Goal: Task Accomplishment & Management: Manage account settings

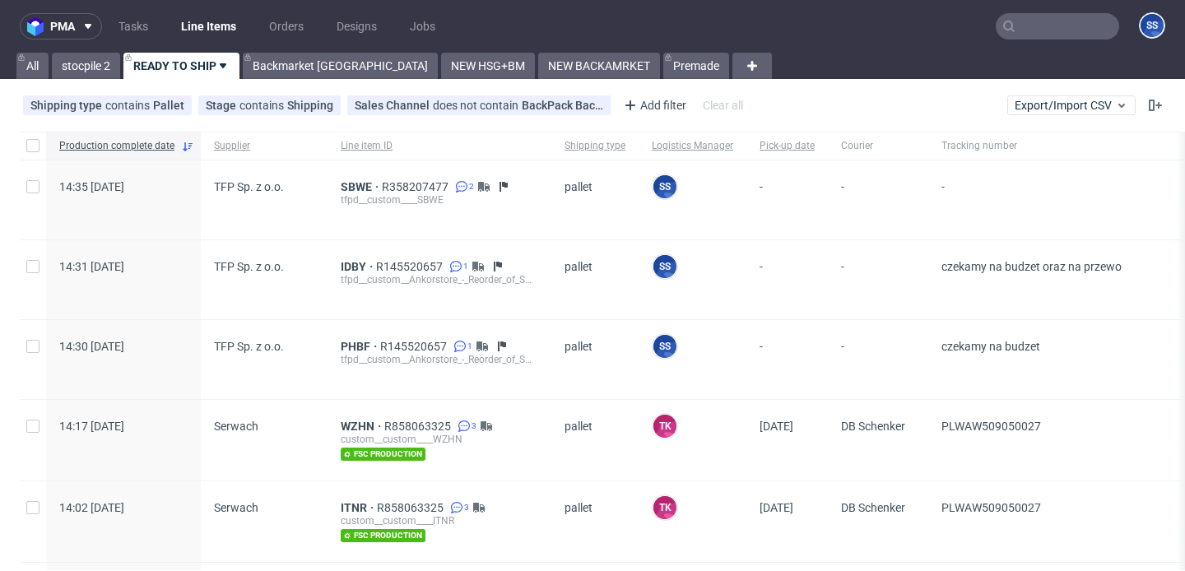
click at [1029, 27] on input "text" at bounding box center [1057, 26] width 123 height 26
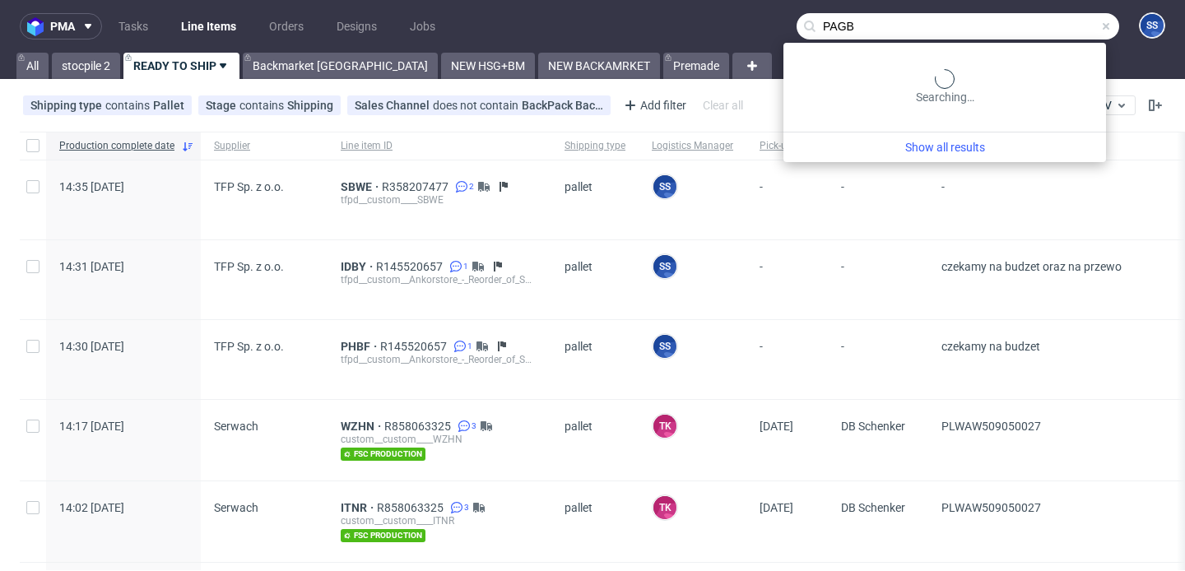
type input "PAGB"
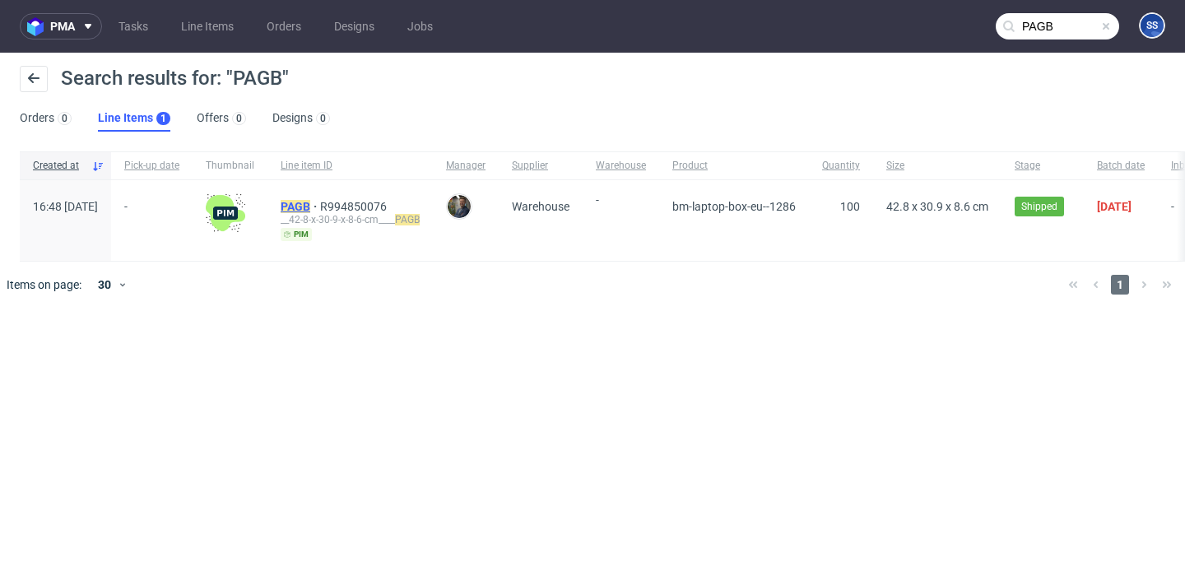
click at [310, 203] on mark "PAGB" at bounding box center [296, 206] width 30 height 13
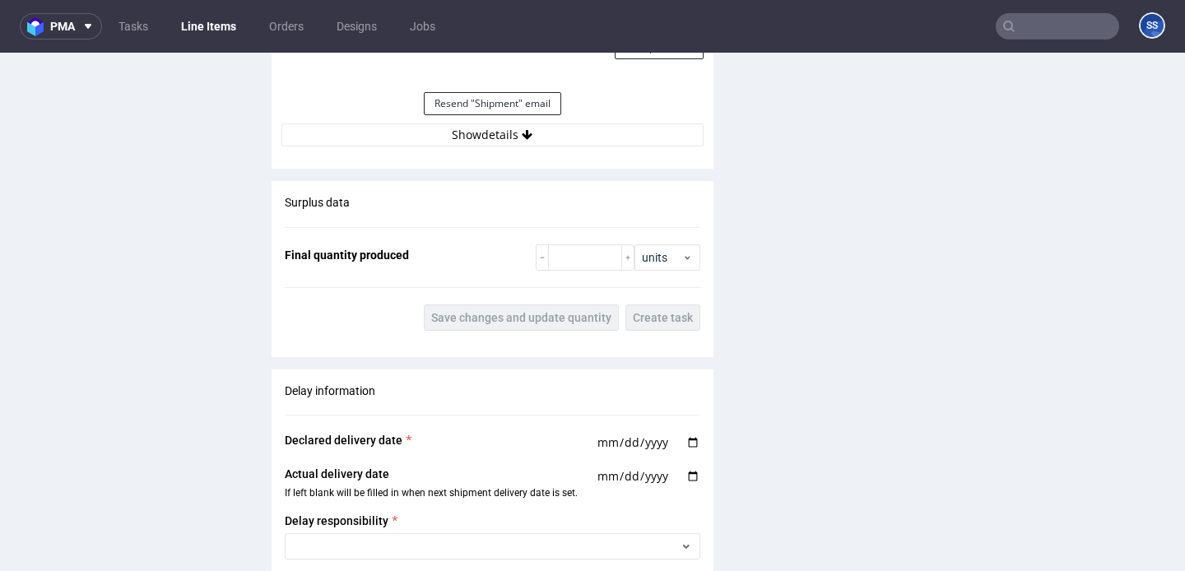
scroll to position [1605, 0]
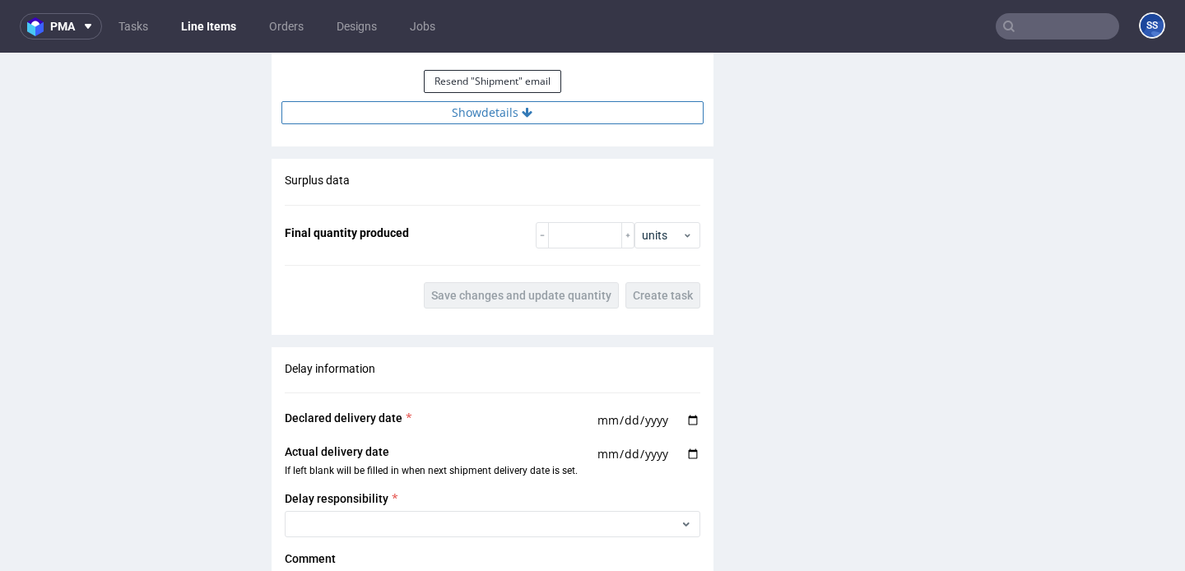
click at [507, 121] on button "Show details" at bounding box center [492, 112] width 422 height 23
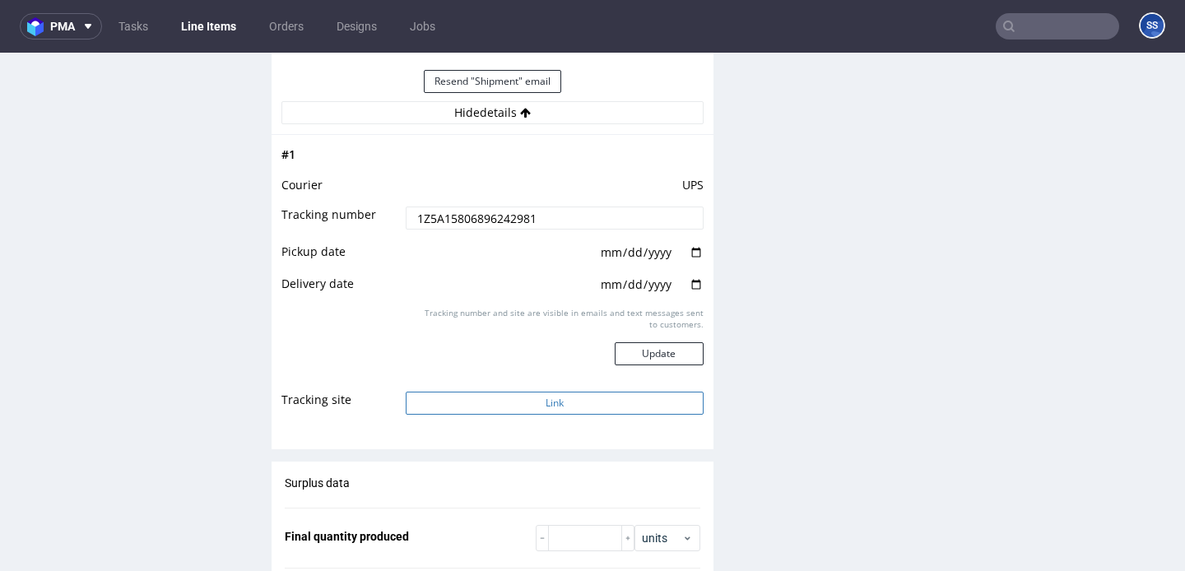
click at [571, 392] on button "Link" at bounding box center [554, 403] width 297 height 23
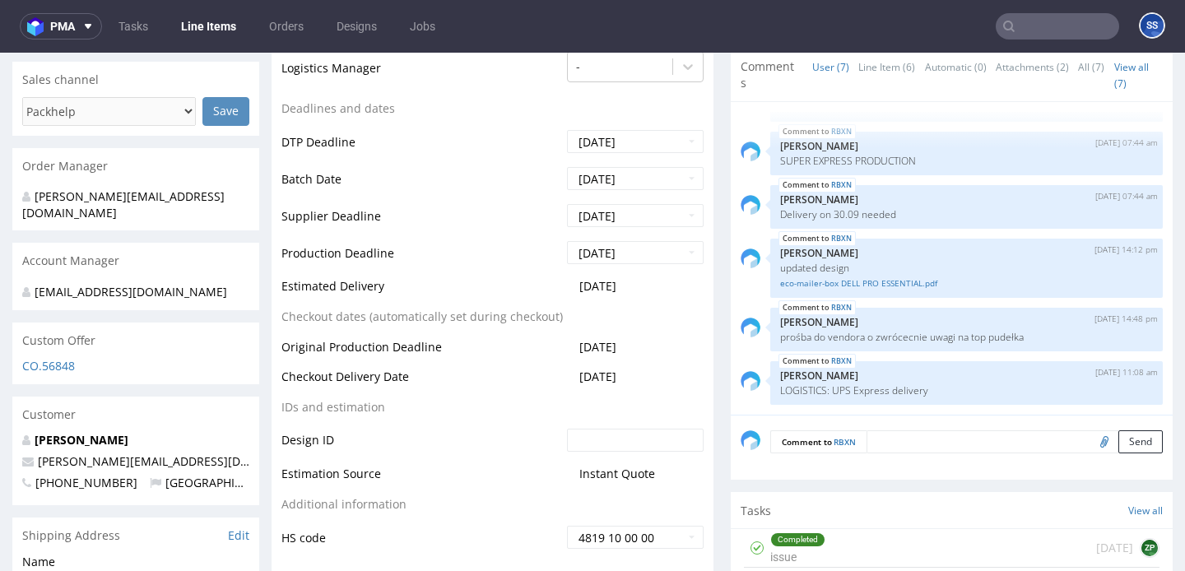
scroll to position [672, 0]
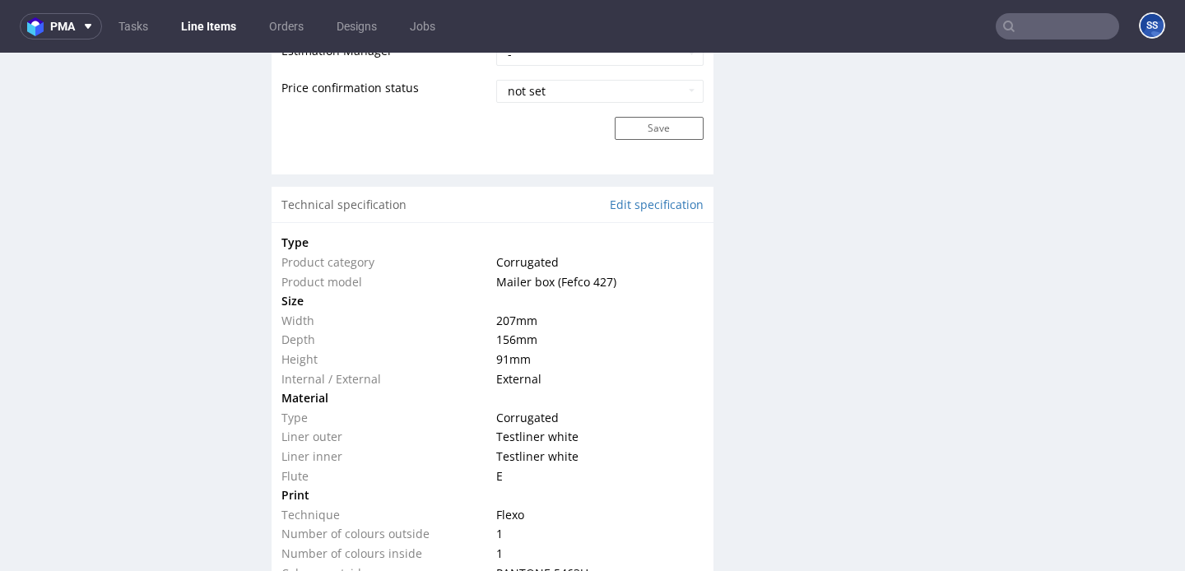
scroll to position [1232, 0]
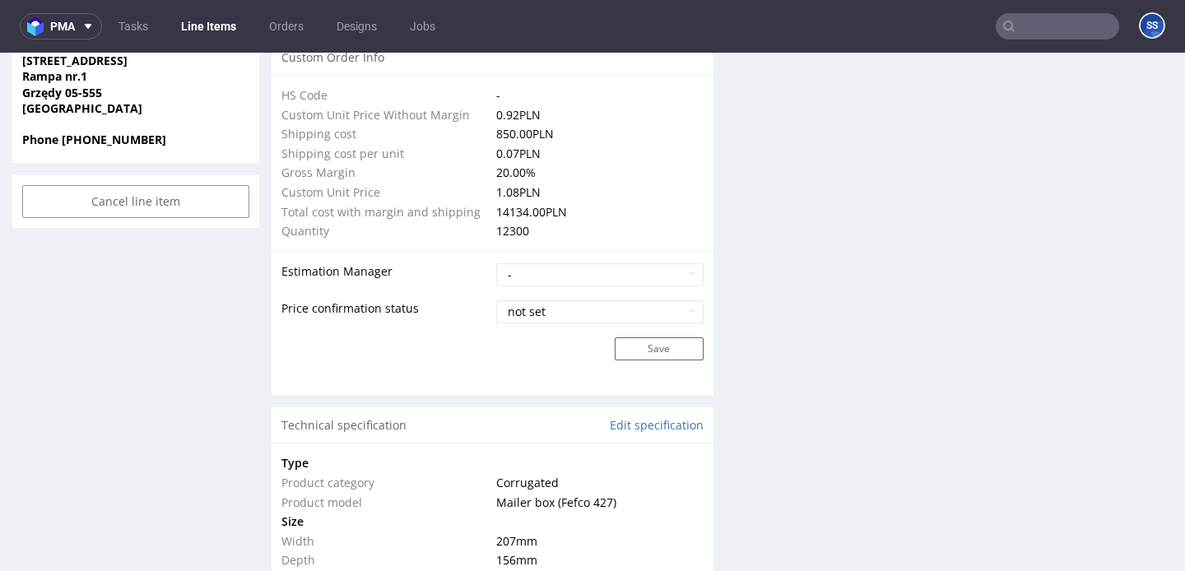
click at [225, 27] on link "Line Items" at bounding box center [208, 26] width 75 height 26
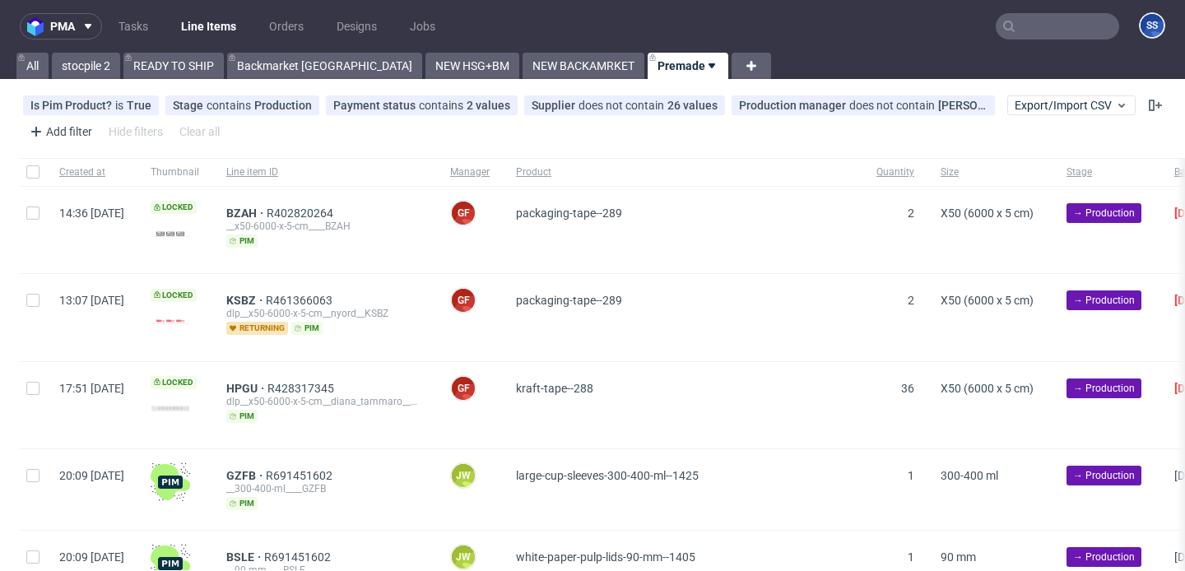
click at [1000, 33] on input "text" at bounding box center [1057, 26] width 123 height 26
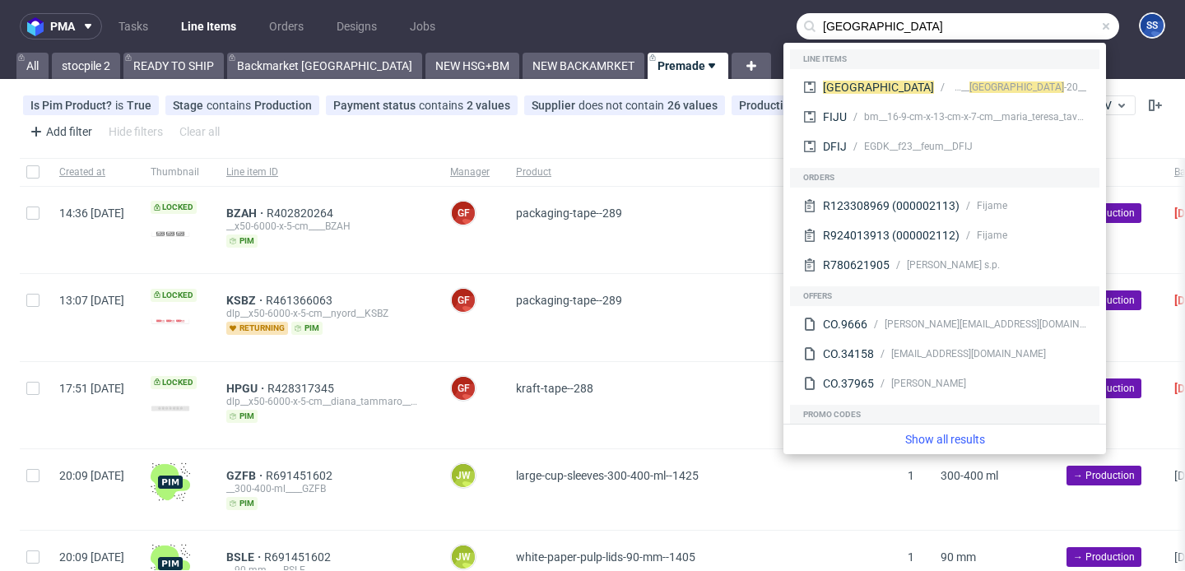
type input "[GEOGRAPHIC_DATA]"
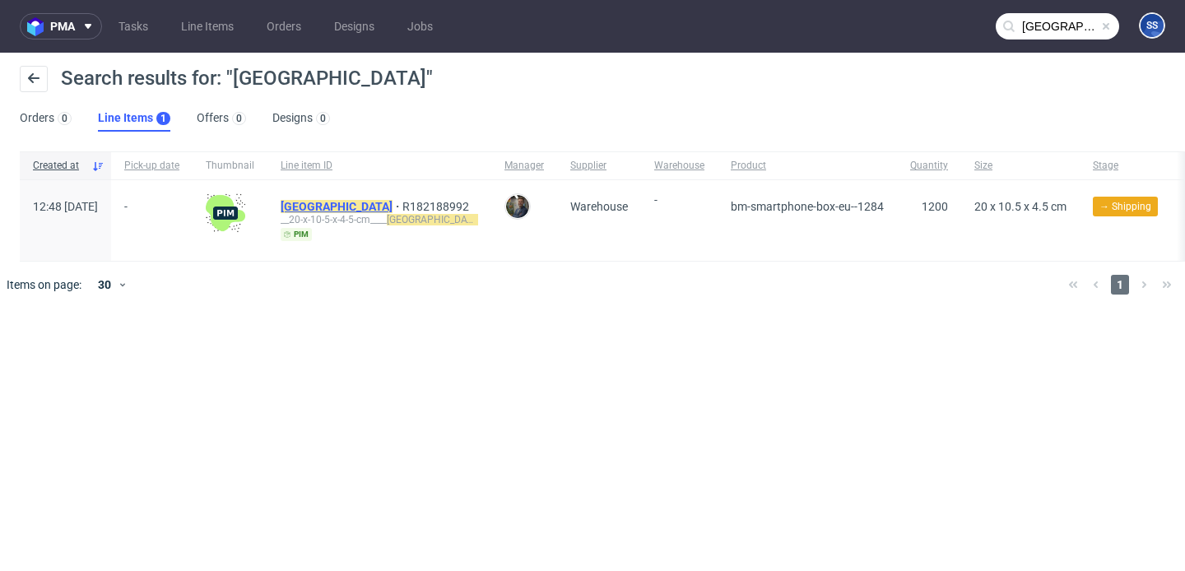
click at [334, 200] on mark "[GEOGRAPHIC_DATA]" at bounding box center [337, 206] width 112 height 13
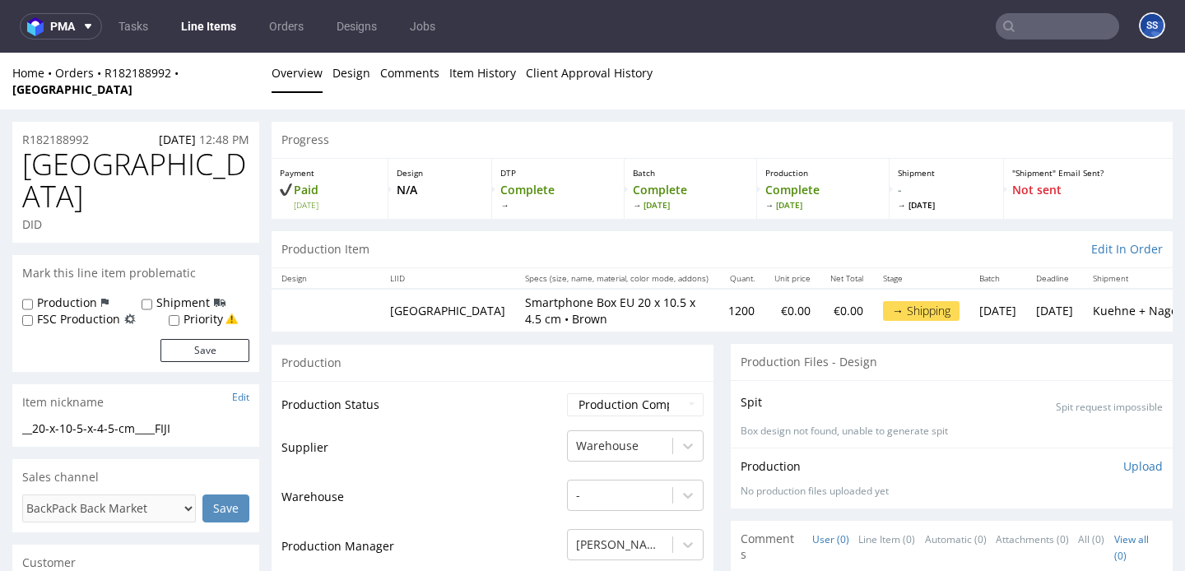
click at [204, 29] on link "Line Items" at bounding box center [208, 26] width 75 height 26
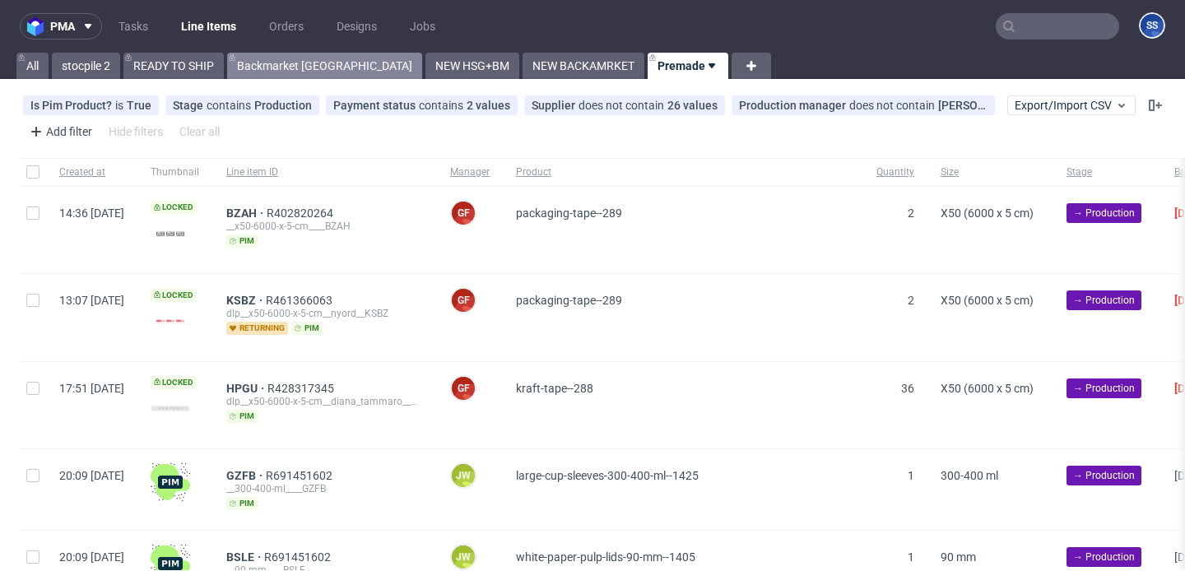
click at [253, 62] on link "Backmarket [GEOGRAPHIC_DATA]" at bounding box center [324, 66] width 195 height 26
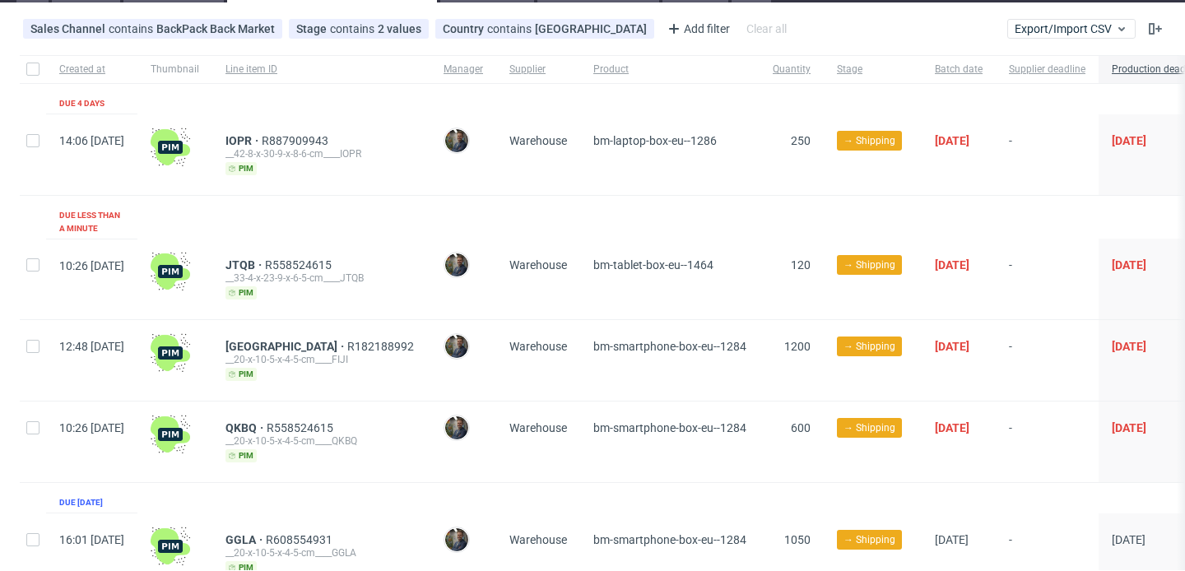
scroll to position [66, 0]
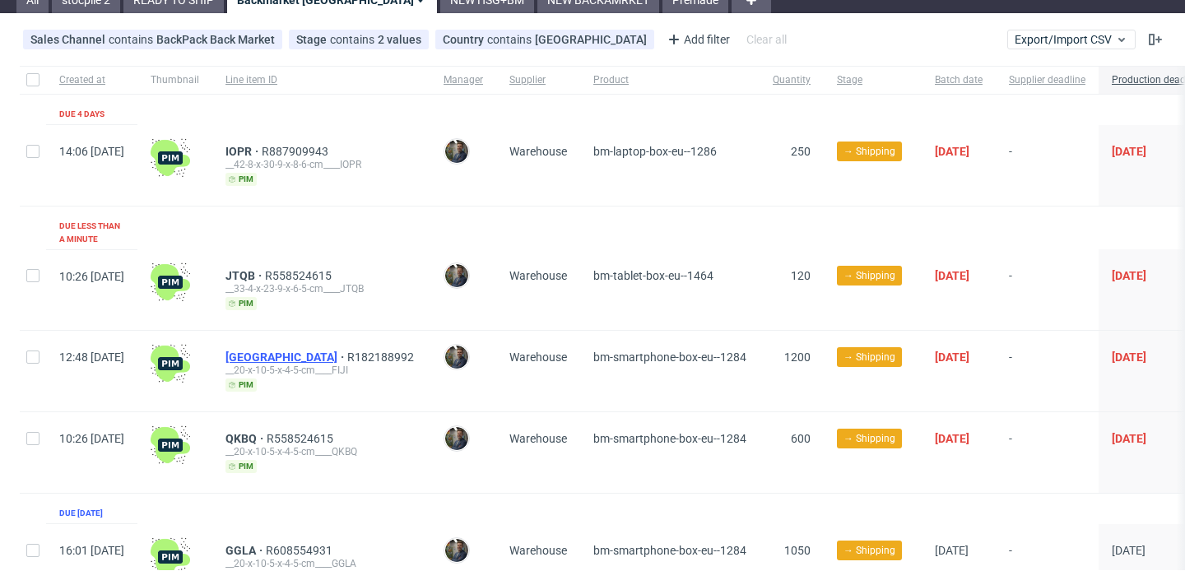
click at [289, 351] on span "[GEOGRAPHIC_DATA]" at bounding box center [286, 357] width 122 height 13
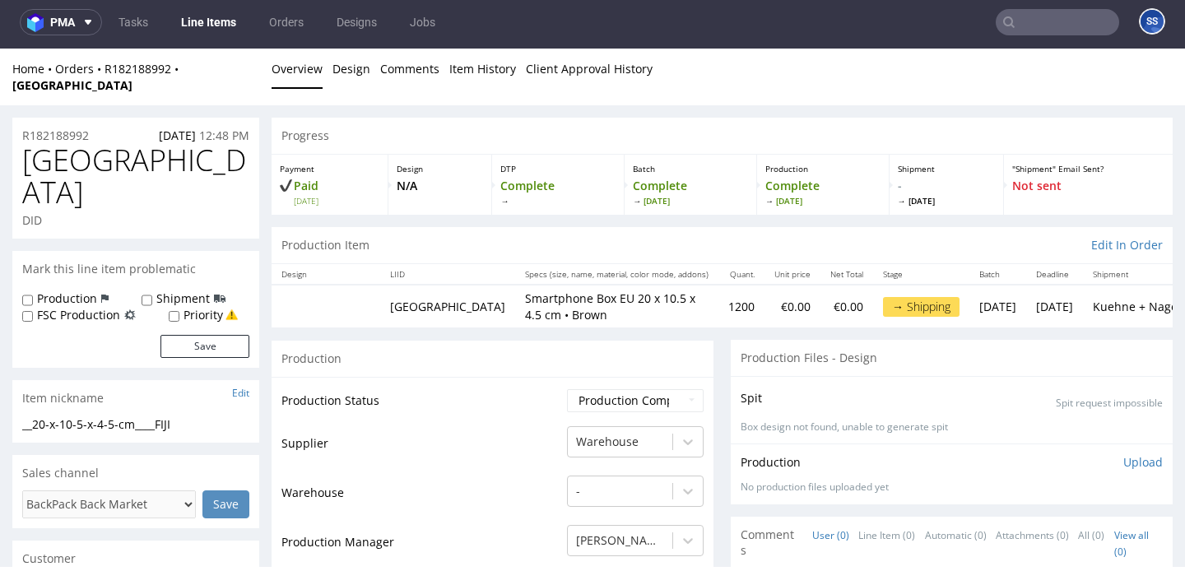
click at [225, 22] on link "Line Items" at bounding box center [208, 22] width 75 height 26
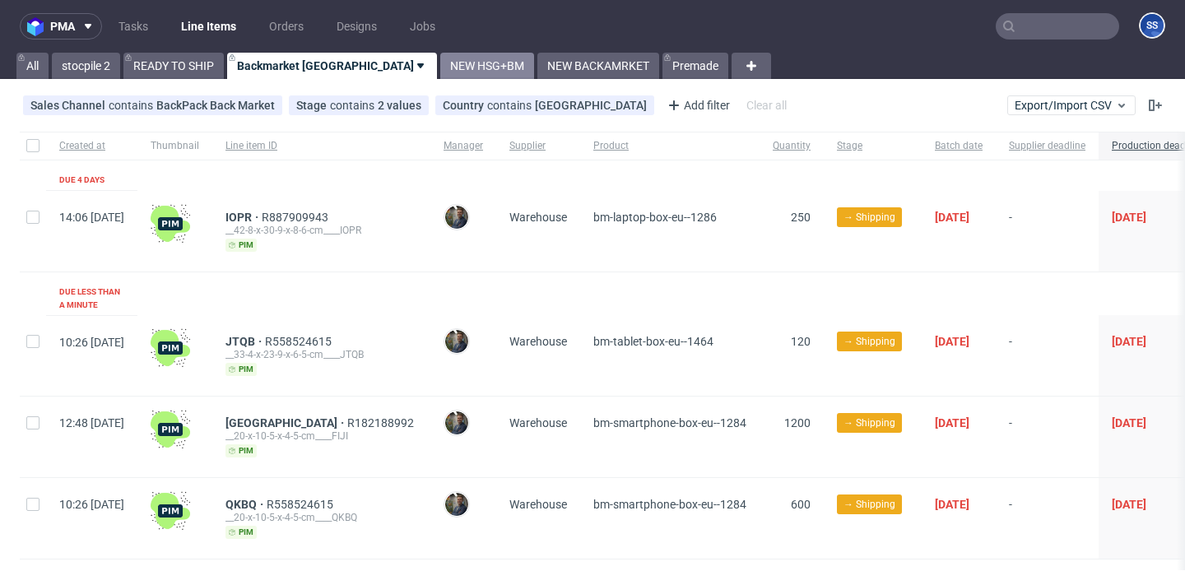
click at [440, 76] on link "NEW HSG+BM" at bounding box center [487, 66] width 94 height 26
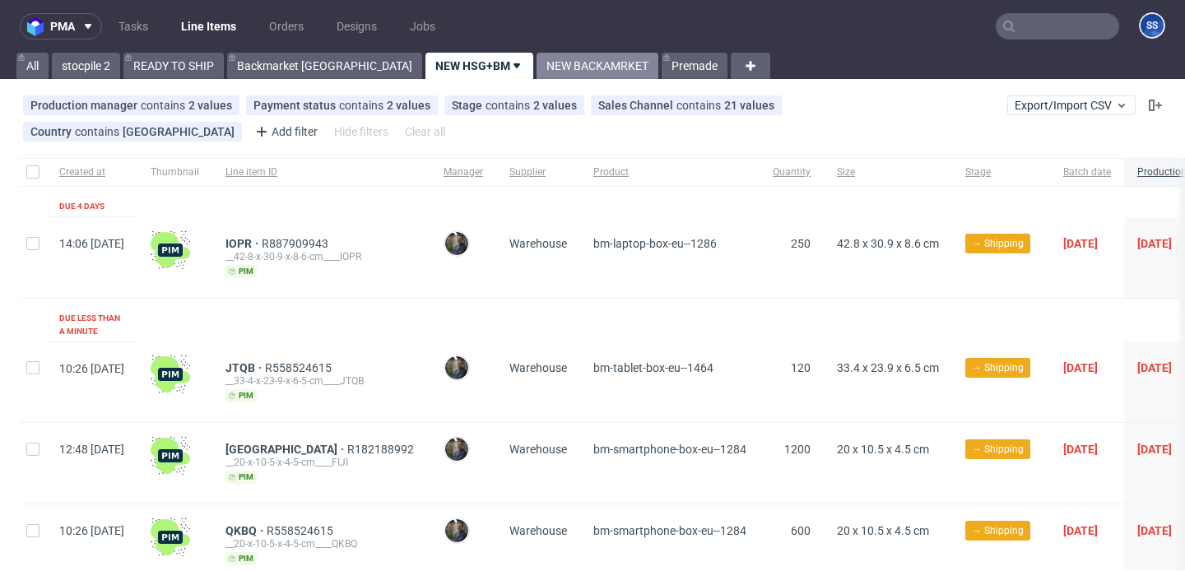
click at [536, 72] on link "NEW BACKAMRKET" at bounding box center [597, 66] width 122 height 26
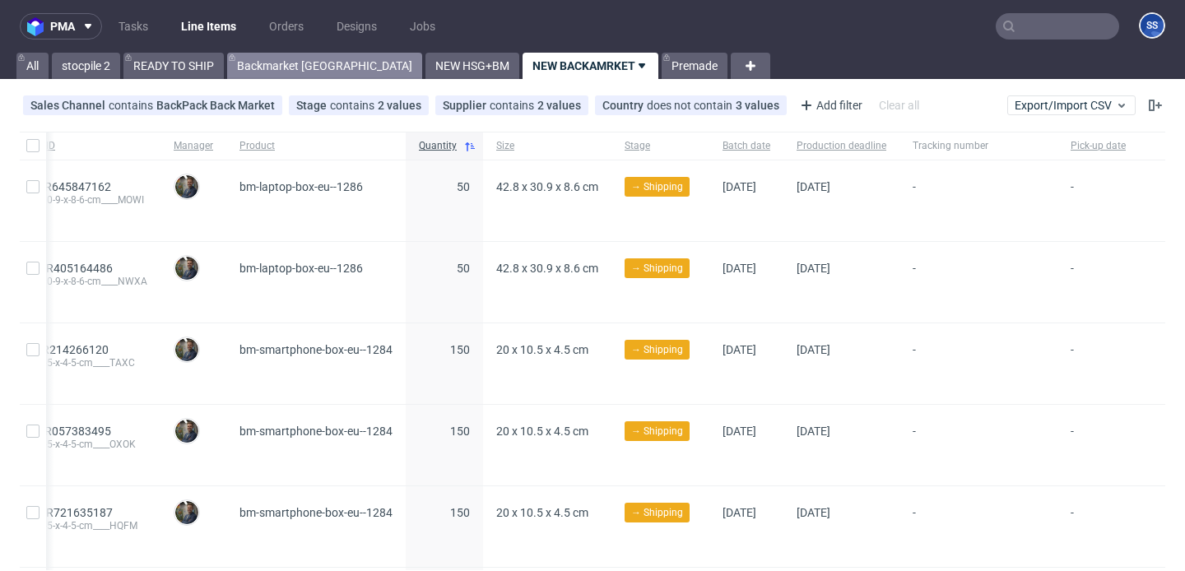
click at [282, 54] on link "Backmarket [GEOGRAPHIC_DATA]" at bounding box center [324, 66] width 195 height 26
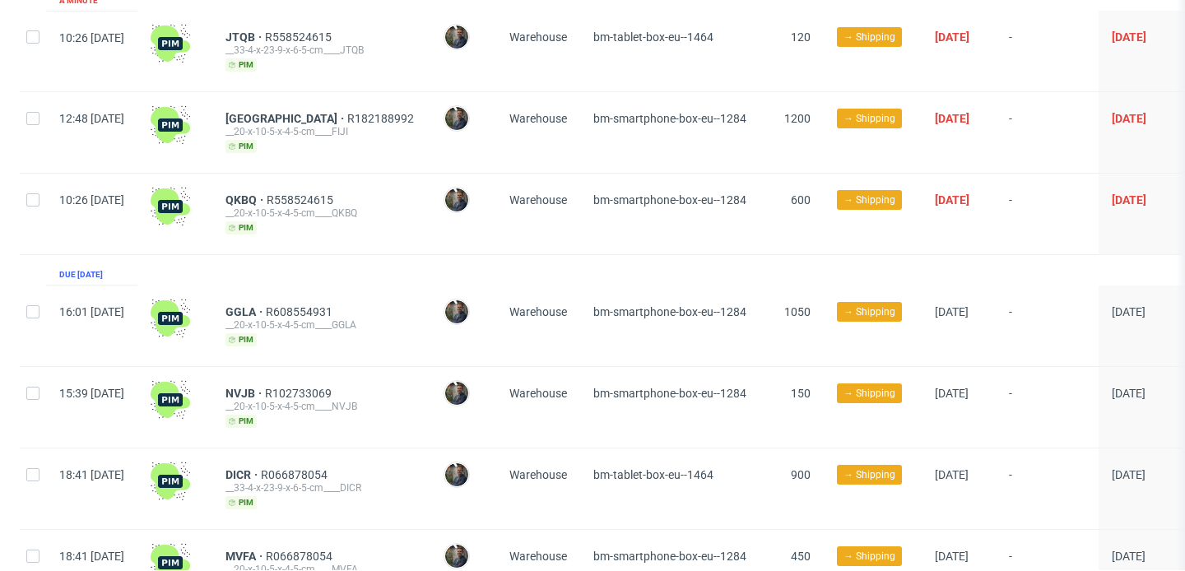
scroll to position [304, 0]
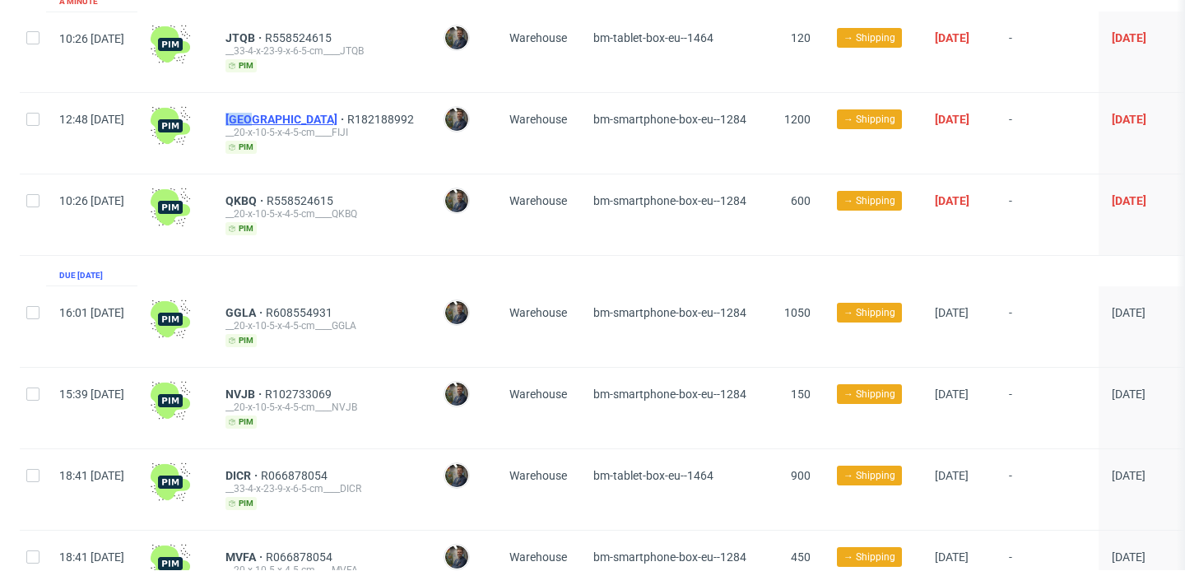
drag, startPoint x: 265, startPoint y: 101, endPoint x: 298, endPoint y: 105, distance: 33.2
click at [298, 105] on div "FIJI R182188992 __20-x-10-5-x-4-5-cm____FIJI pim" at bounding box center [321, 133] width 218 height 81
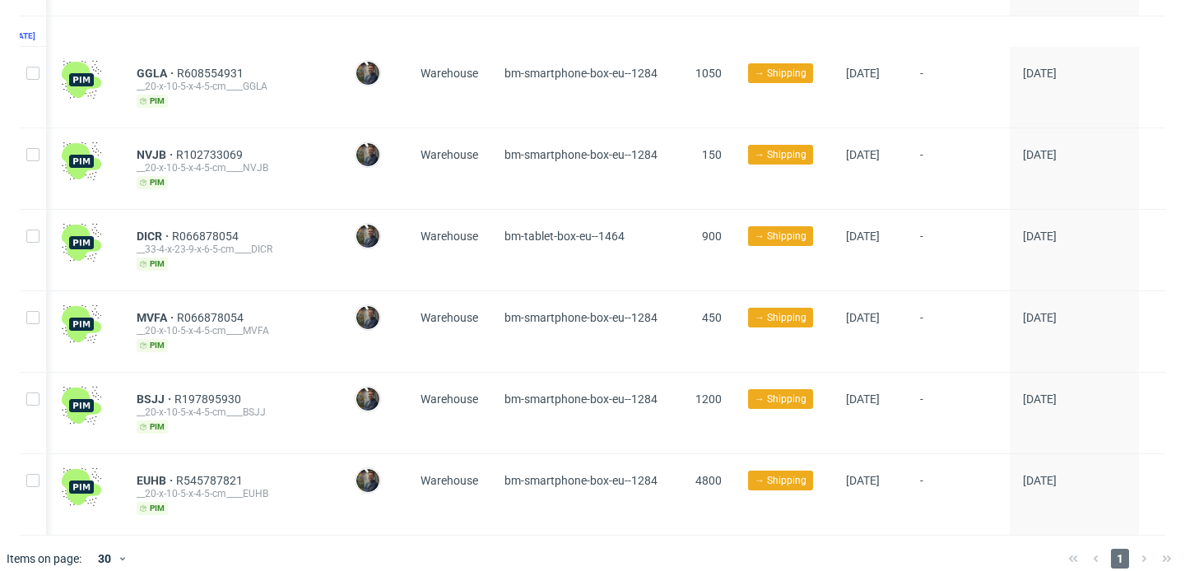
scroll to position [0, 0]
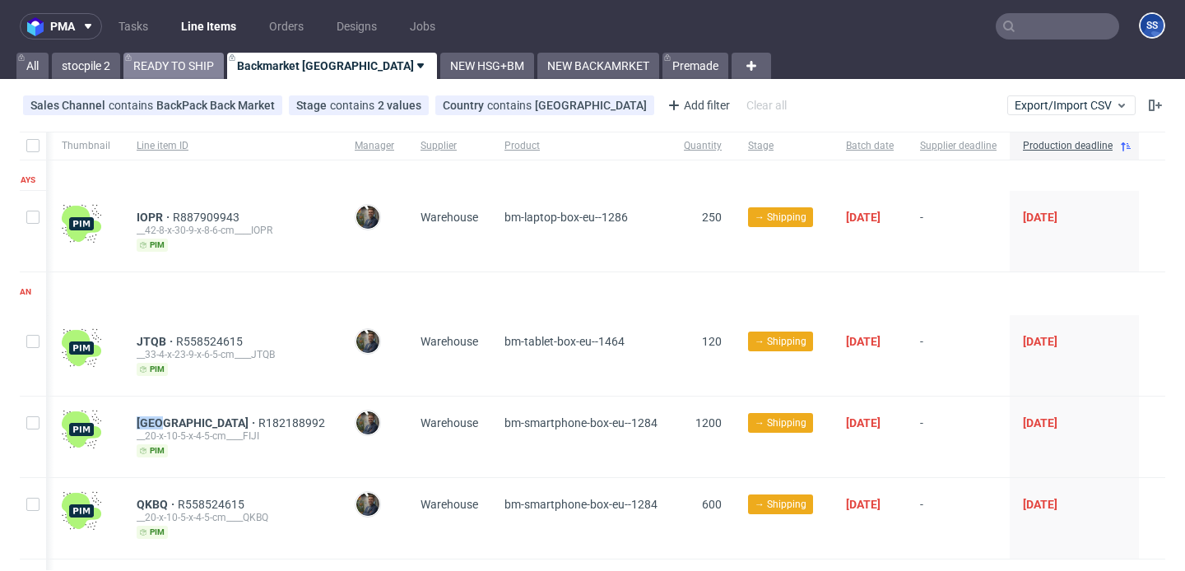
click at [215, 73] on link "READY TO SHIP" at bounding box center [173, 66] width 100 height 26
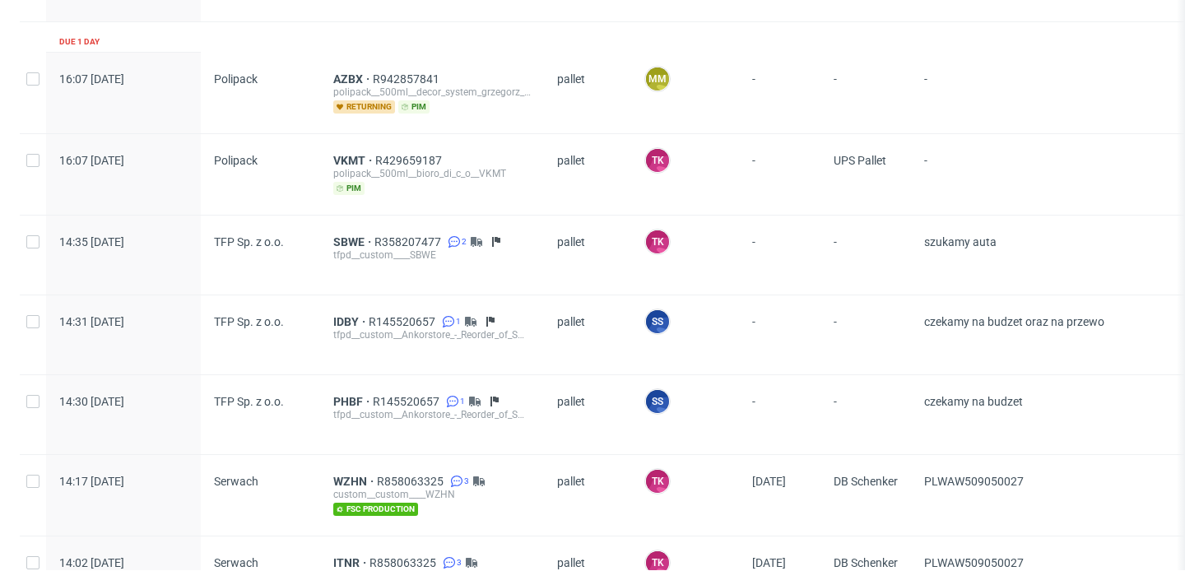
scroll to position [219, 0]
click at [354, 316] on span "IDBY" at bounding box center [350, 320] width 35 height 13
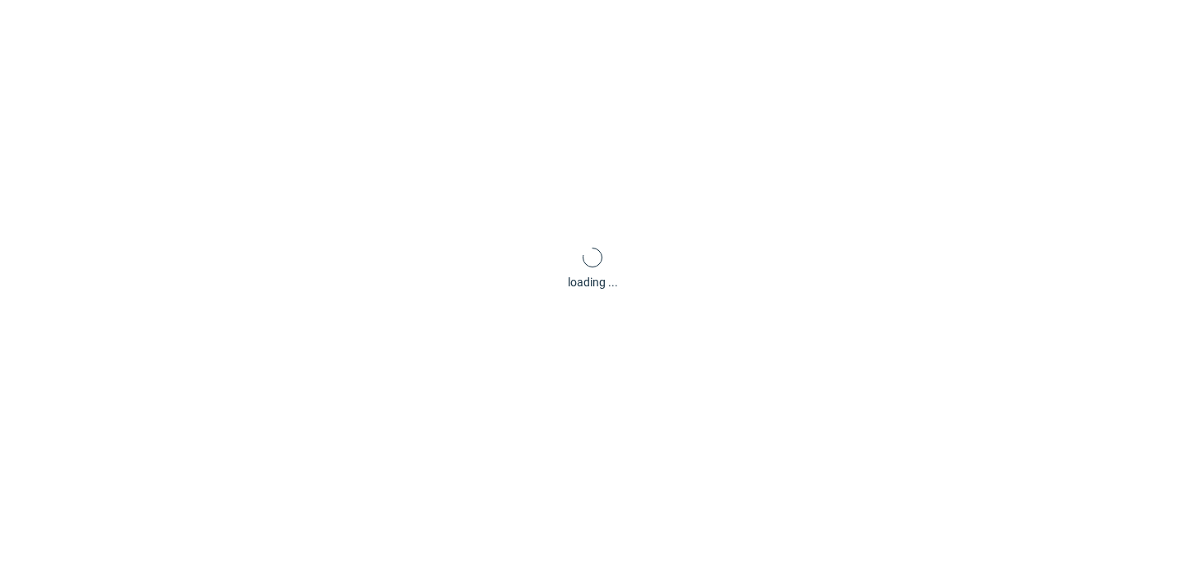
scroll to position [4, 0]
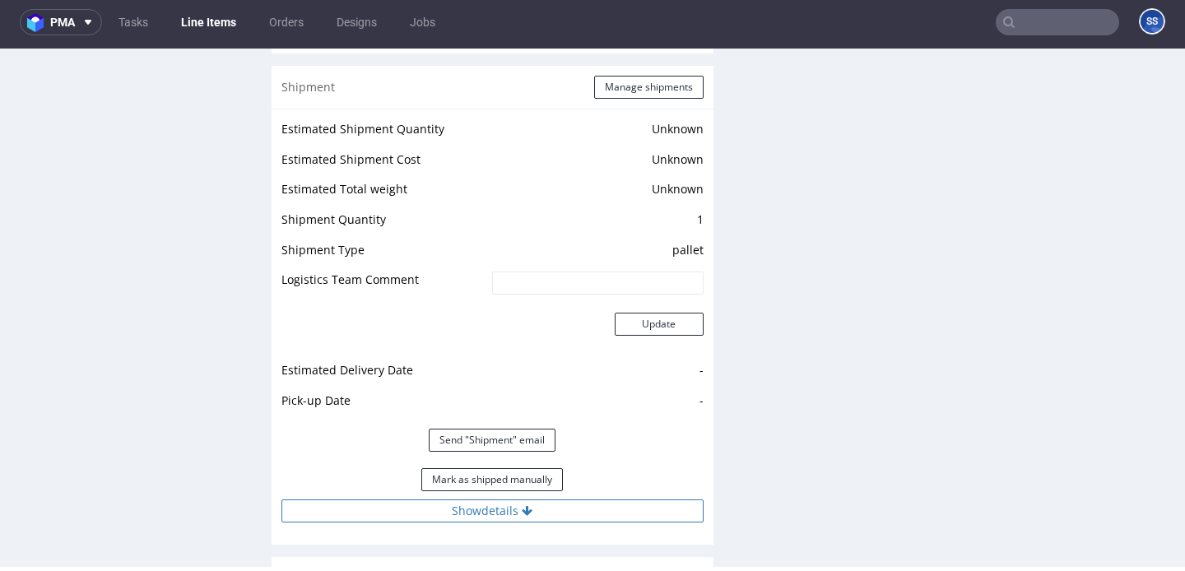
click at [533, 499] on button "Show details" at bounding box center [492, 510] width 422 height 23
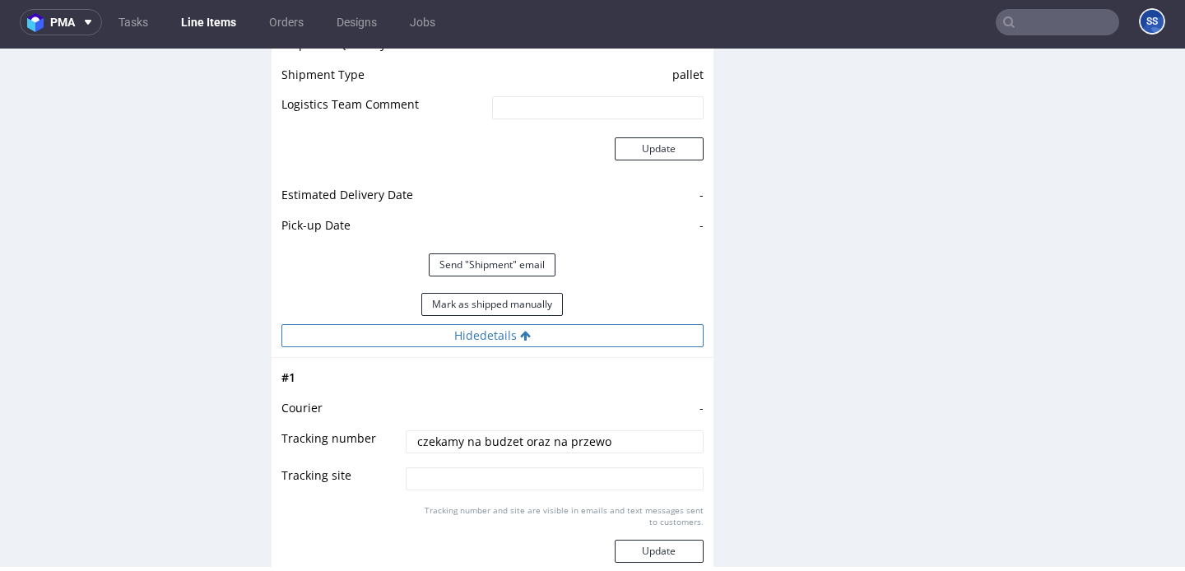
scroll to position [2352, 0]
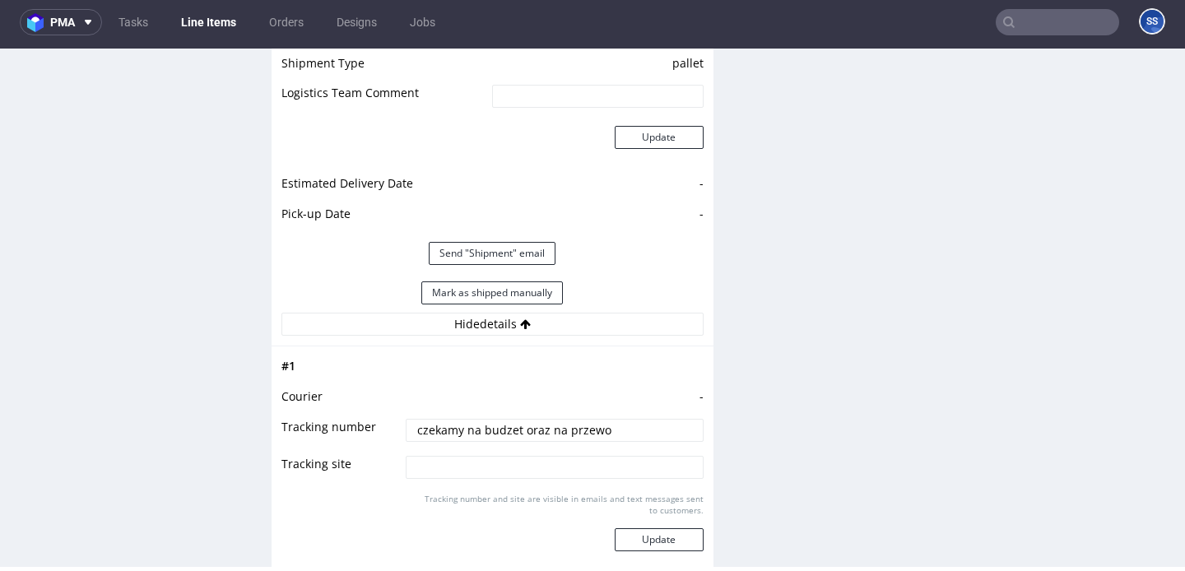
drag, startPoint x: 556, startPoint y: 416, endPoint x: 392, endPoint y: 415, distance: 164.6
click at [392, 417] on tr "Tracking number czekamy na budzet oraz na przewo" at bounding box center [492, 435] width 422 height 37
type input "szukamy auta"
click at [672, 528] on button "Update" at bounding box center [659, 539] width 89 height 23
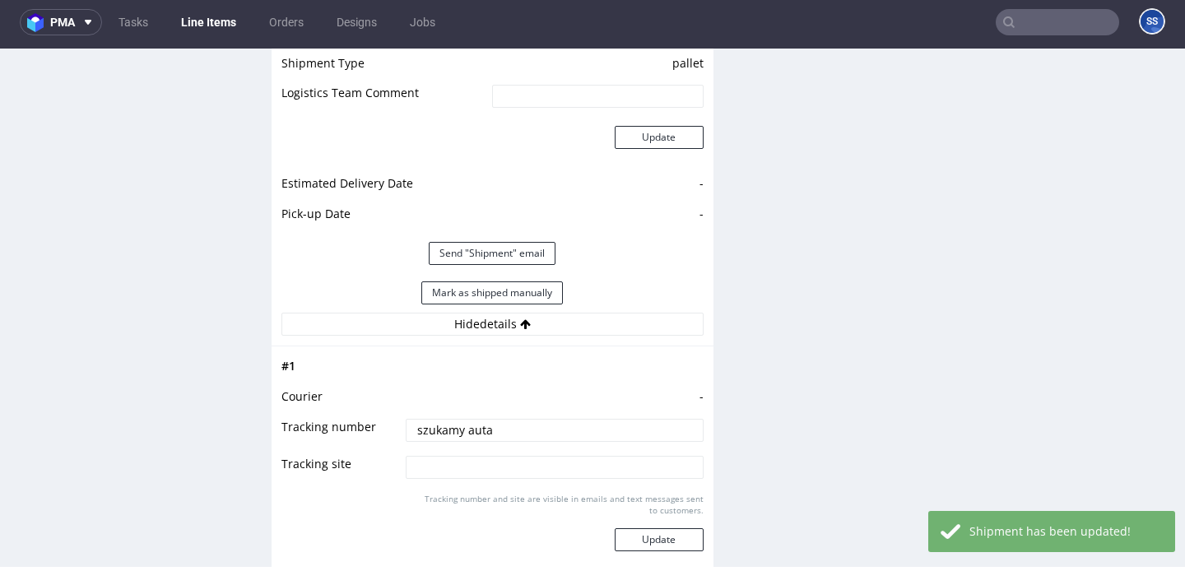
click at [211, 23] on link "Line Items" at bounding box center [208, 22] width 75 height 26
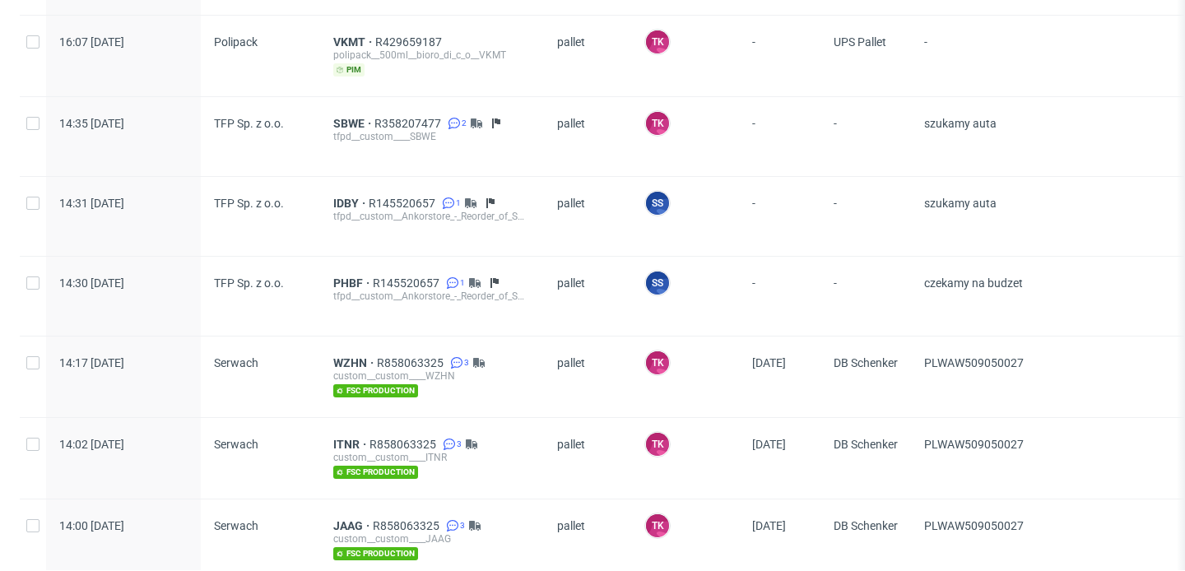
scroll to position [337, 0]
click at [337, 280] on span "PHBF" at bounding box center [352, 282] width 39 height 13
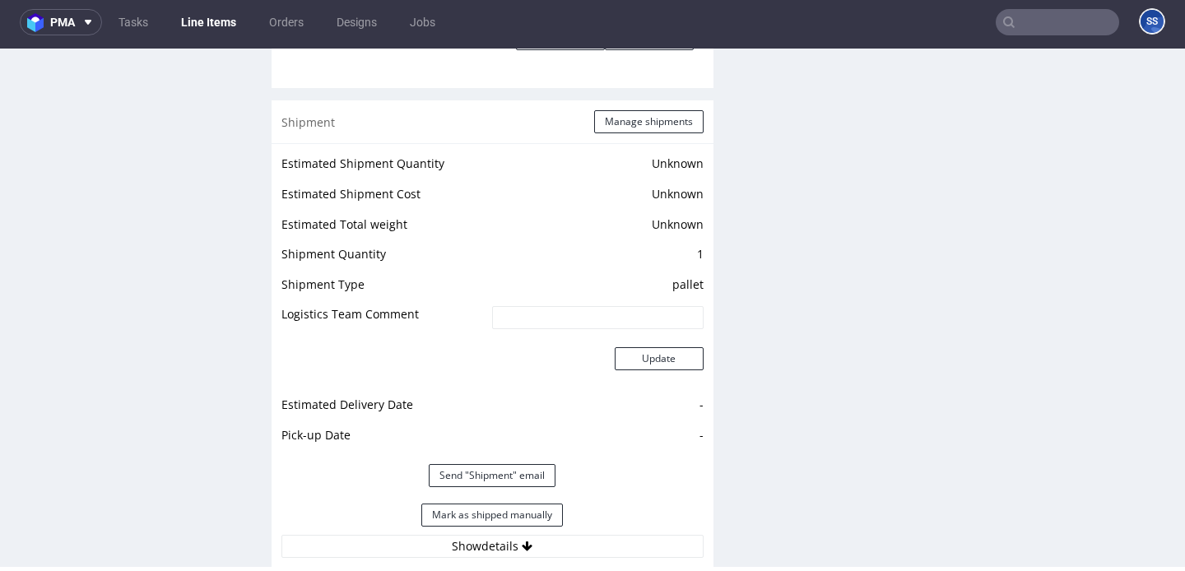
scroll to position [2201, 0]
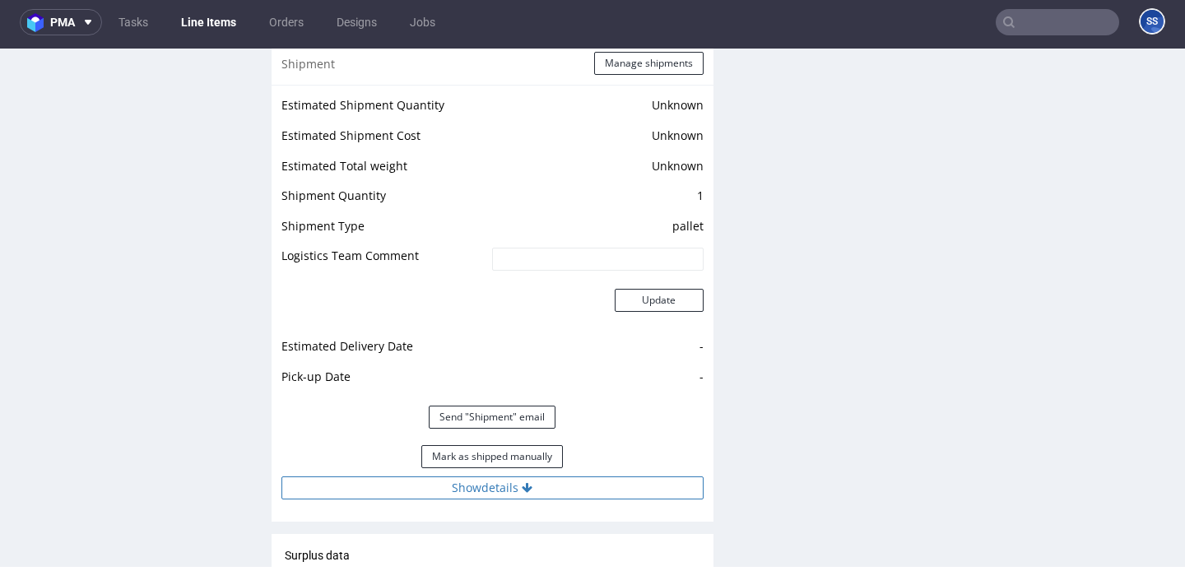
click at [452, 476] on button "Show details" at bounding box center [492, 487] width 422 height 23
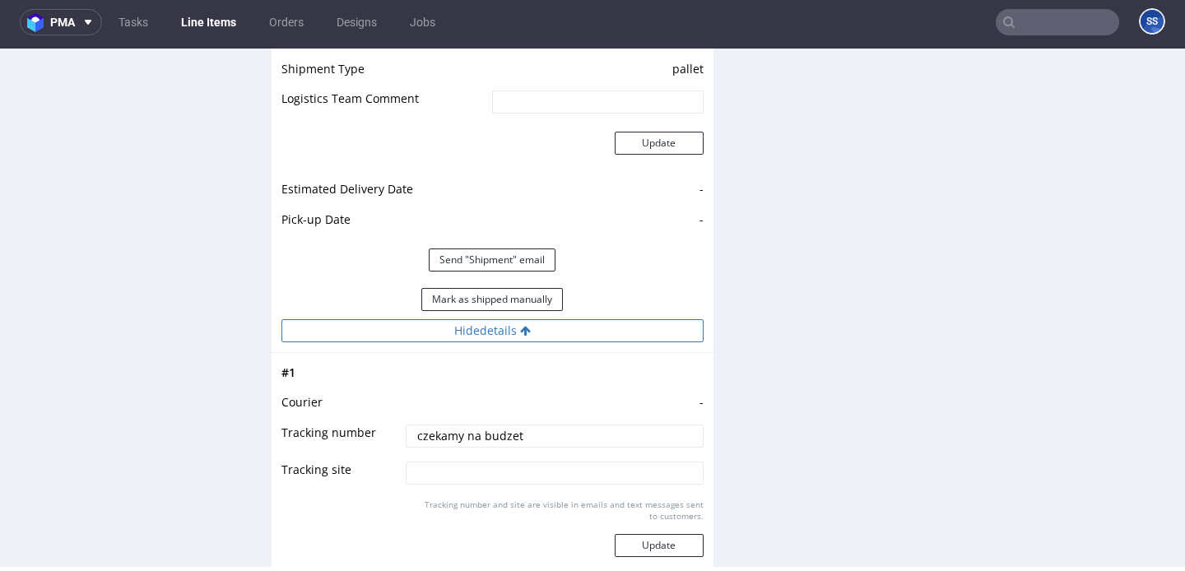
scroll to position [2377, 0]
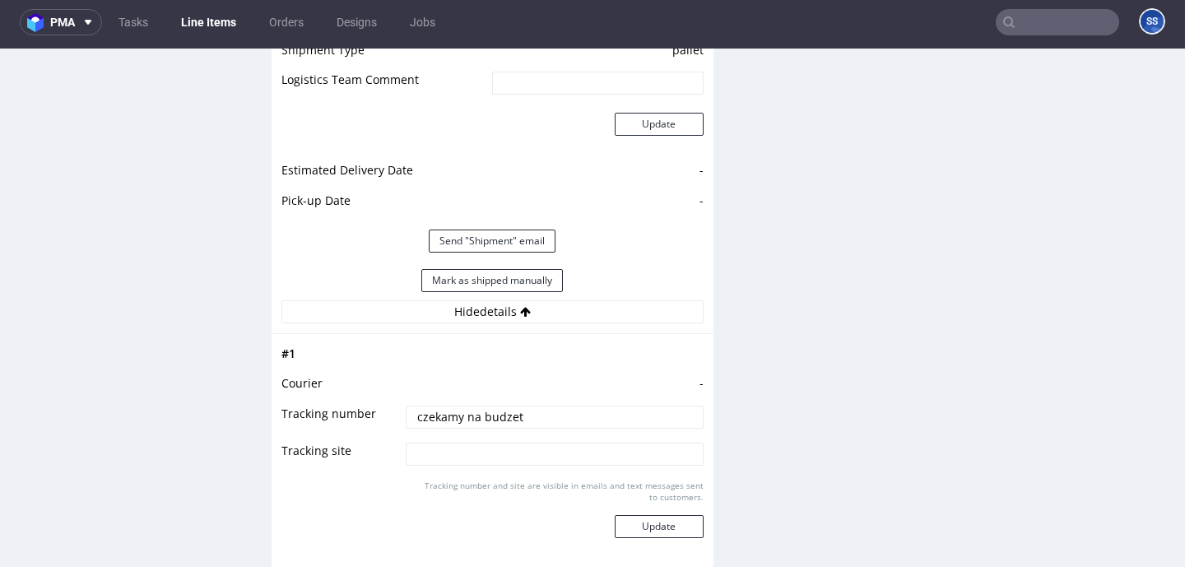
click at [464, 406] on input "czekamy na budzet" at bounding box center [554, 417] width 297 height 23
paste input "szukamy auta"
type input "szukamy auta"
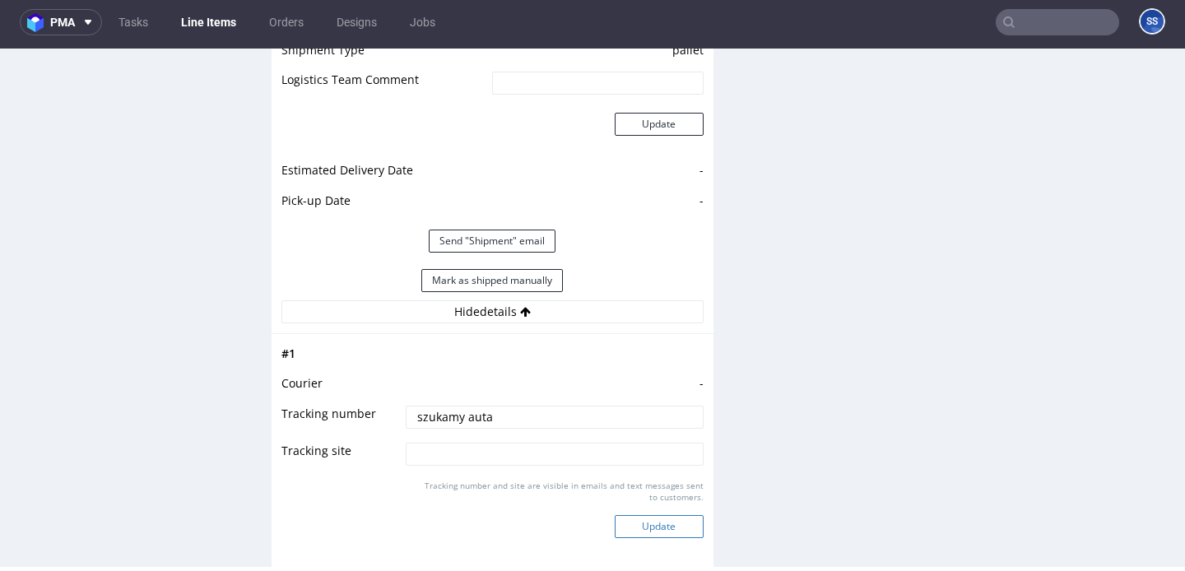
click at [672, 515] on button "Update" at bounding box center [659, 526] width 89 height 23
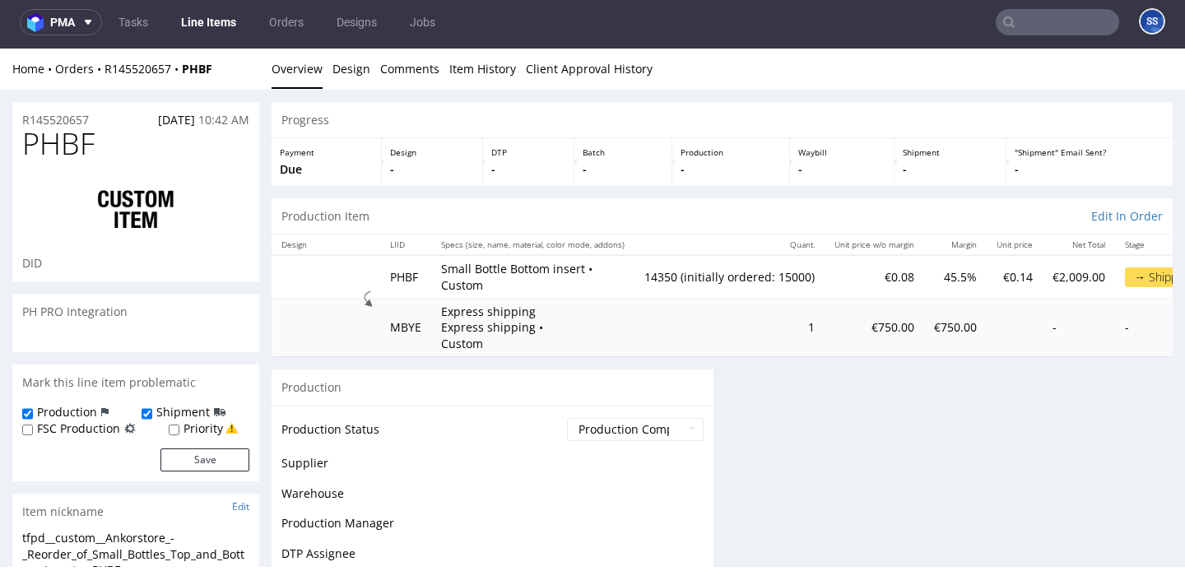
scroll to position [1345, 0]
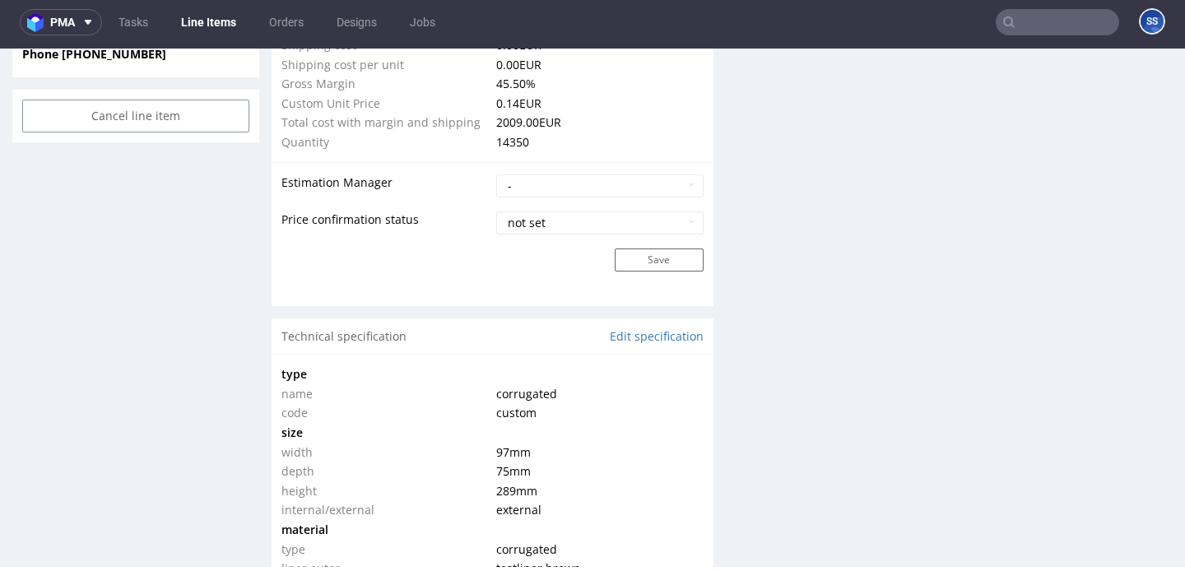
click at [187, 30] on link "Line Items" at bounding box center [208, 22] width 75 height 26
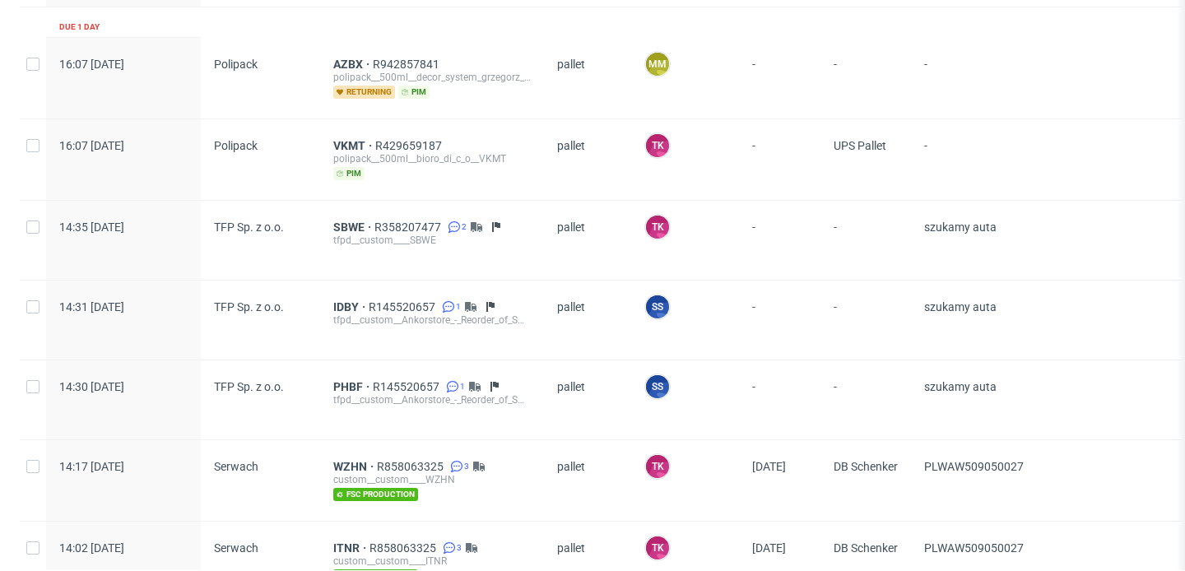
scroll to position [230, 0]
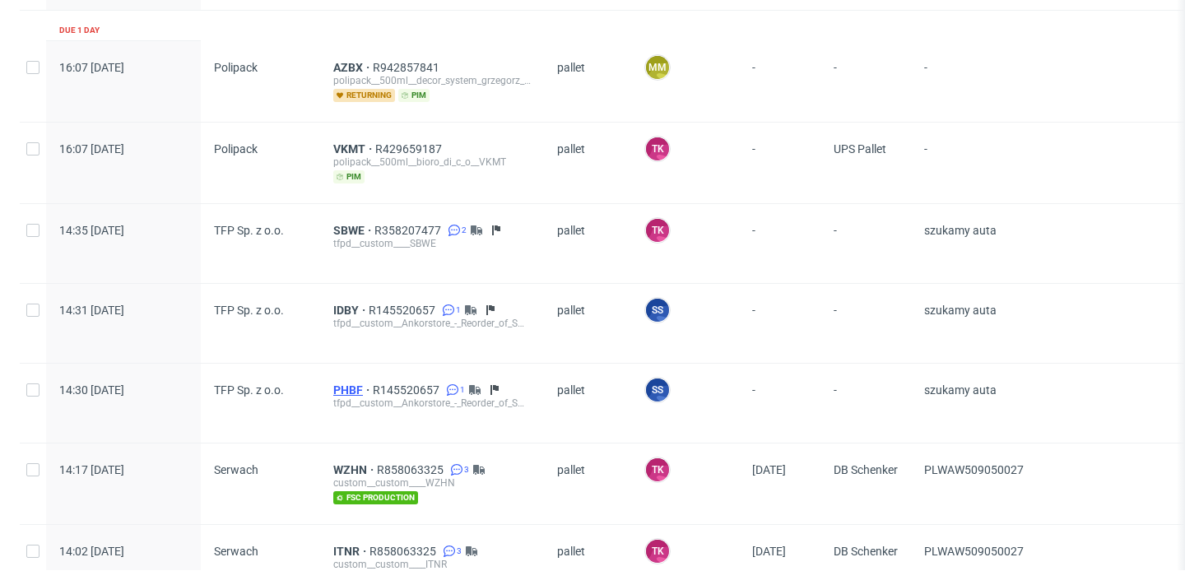
click at [336, 386] on span "PHBF" at bounding box center [352, 389] width 39 height 13
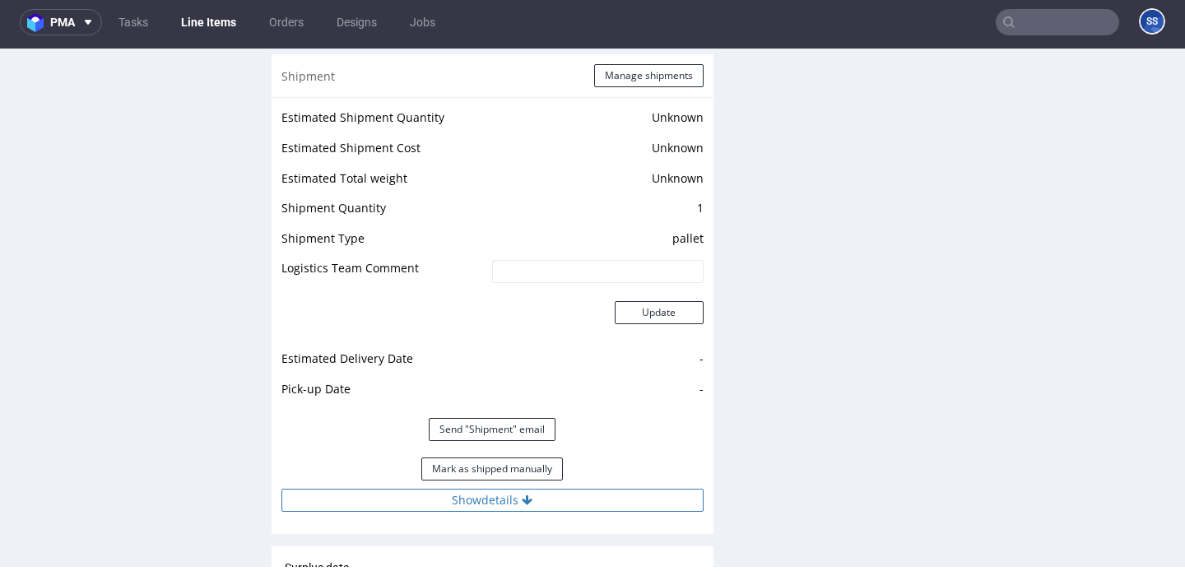
click at [476, 489] on button "Show details" at bounding box center [492, 500] width 422 height 23
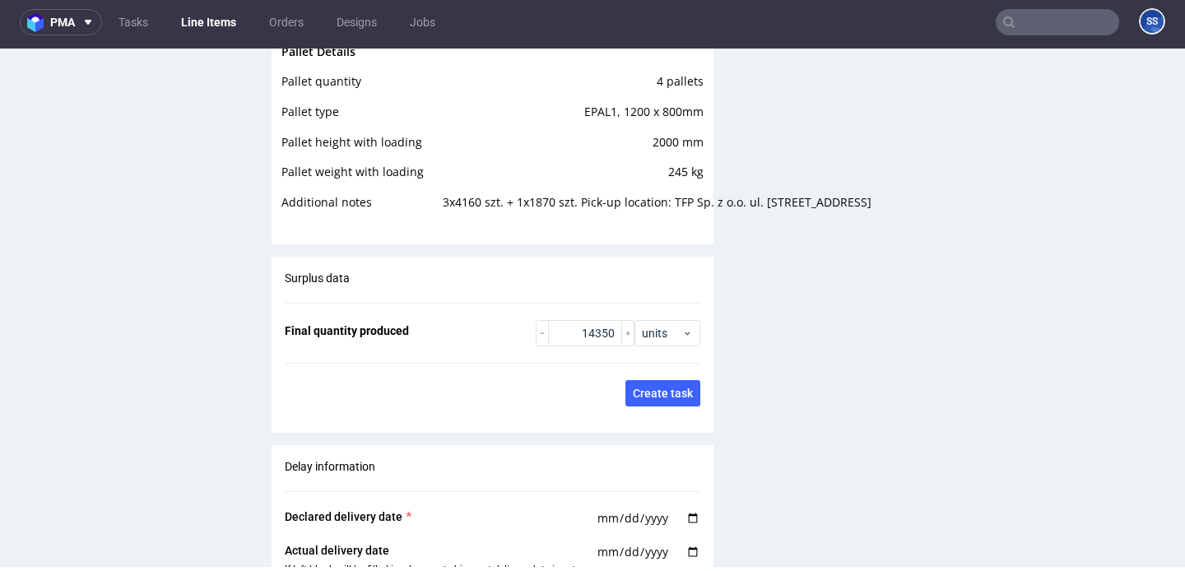
scroll to position [3604, 0]
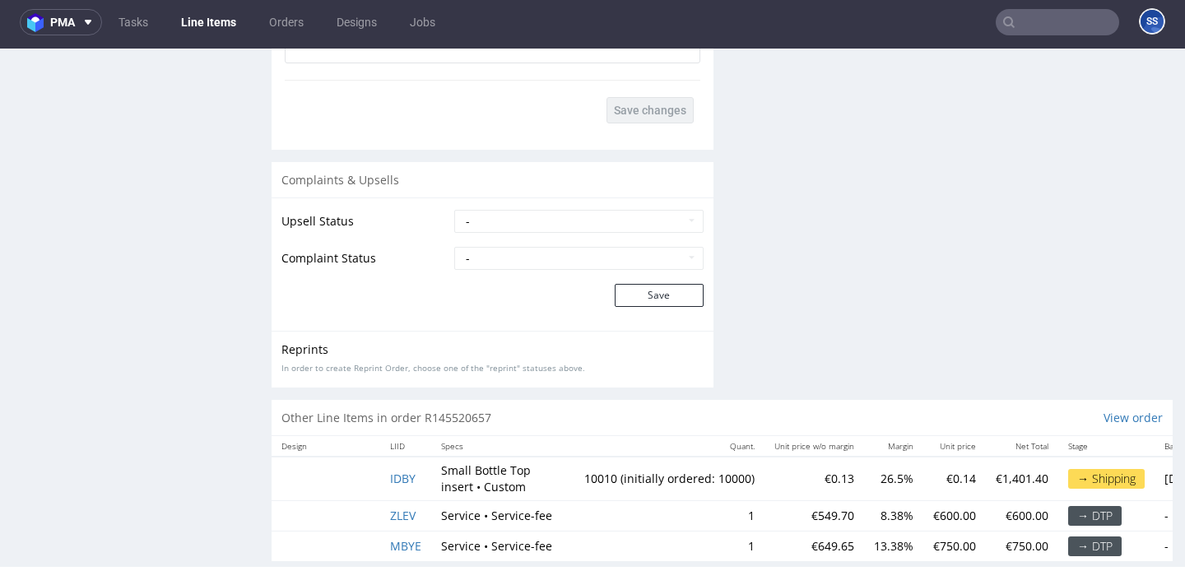
click at [229, 21] on link "Line Items" at bounding box center [208, 22] width 75 height 26
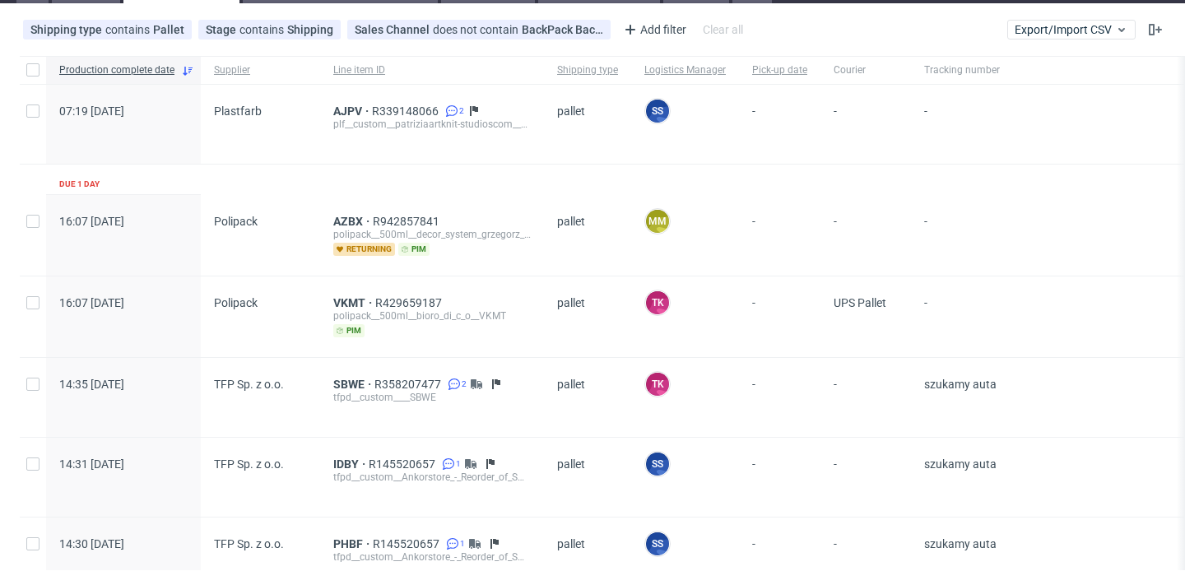
scroll to position [77, 0]
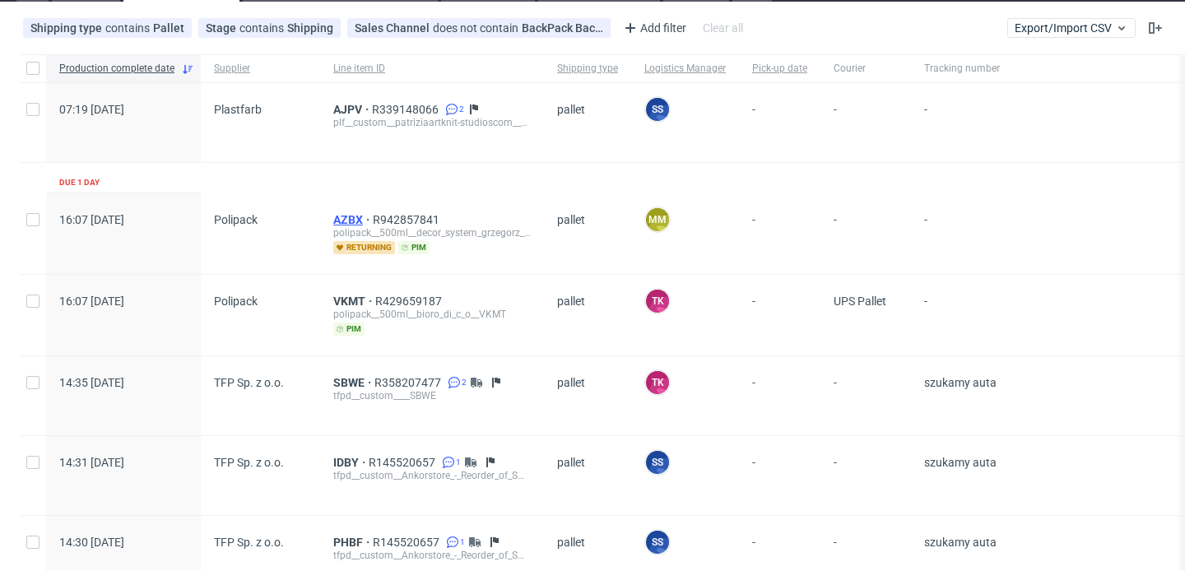
click at [355, 216] on span "AZBX" at bounding box center [352, 219] width 39 height 13
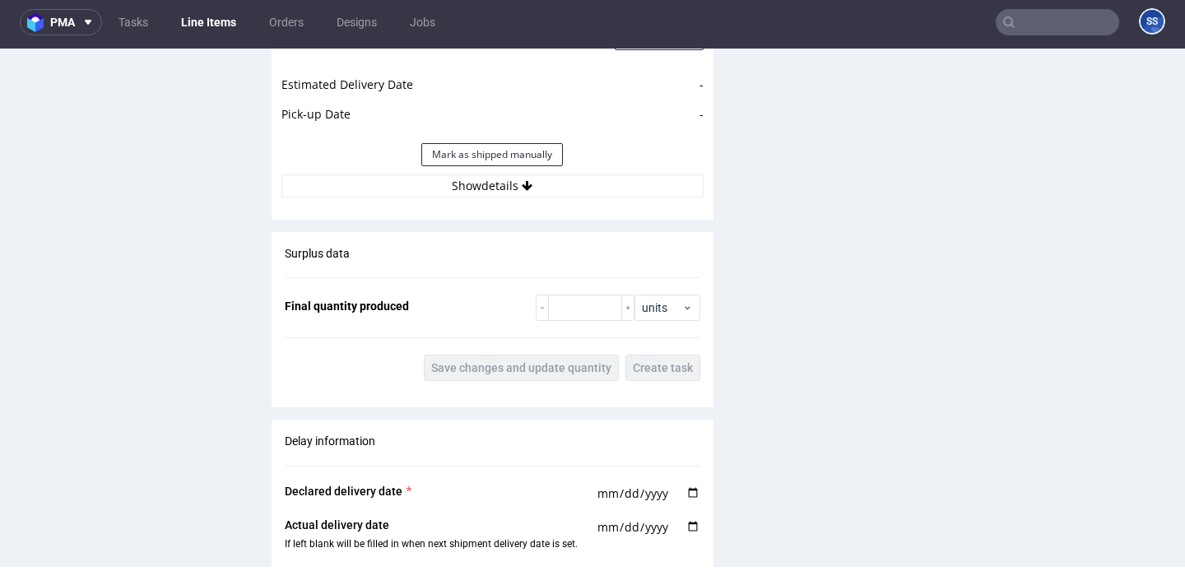
scroll to position [1760, 0]
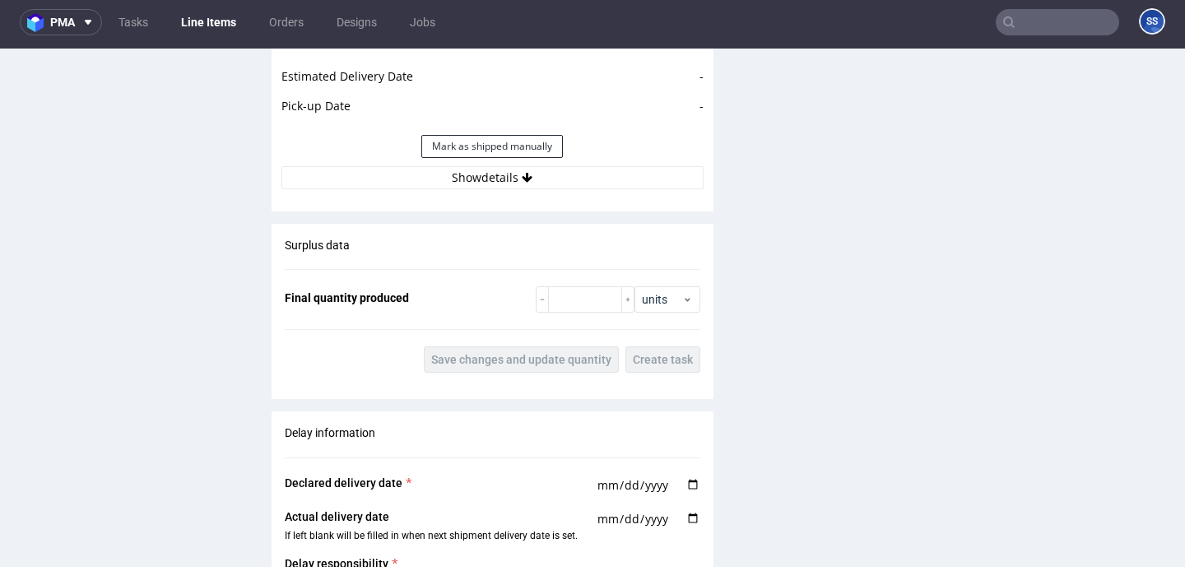
click at [439, 190] on div "Estimated Shipment Quantity Unknown Estimated Shipment Cost Unknown Estimated T…" at bounding box center [493, 7] width 442 height 384
click at [454, 172] on button "Show details" at bounding box center [492, 177] width 422 height 23
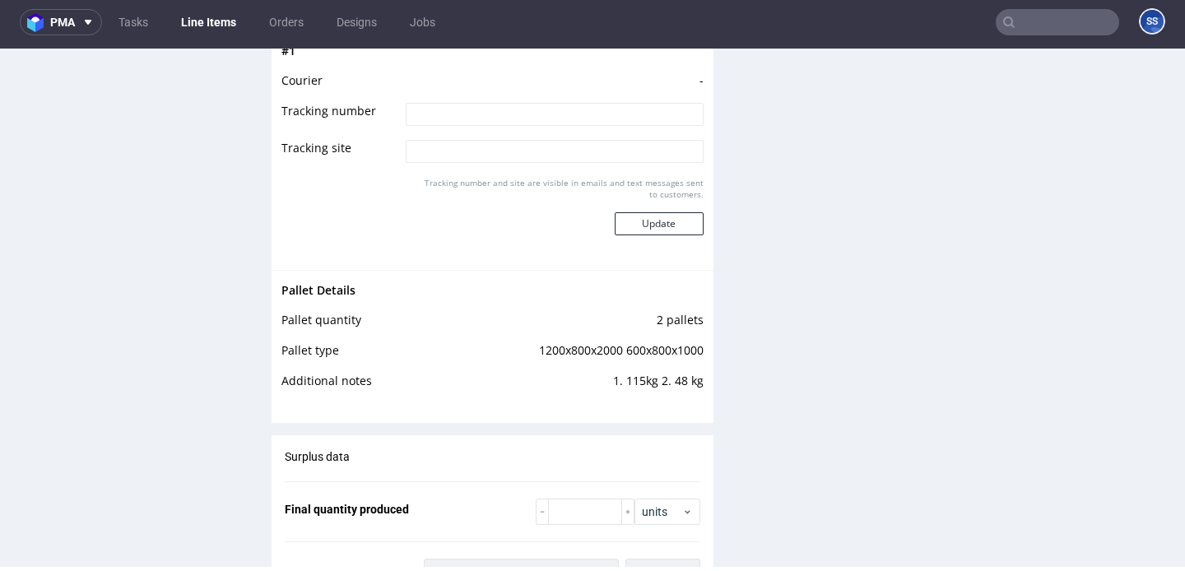
scroll to position [1934, 0]
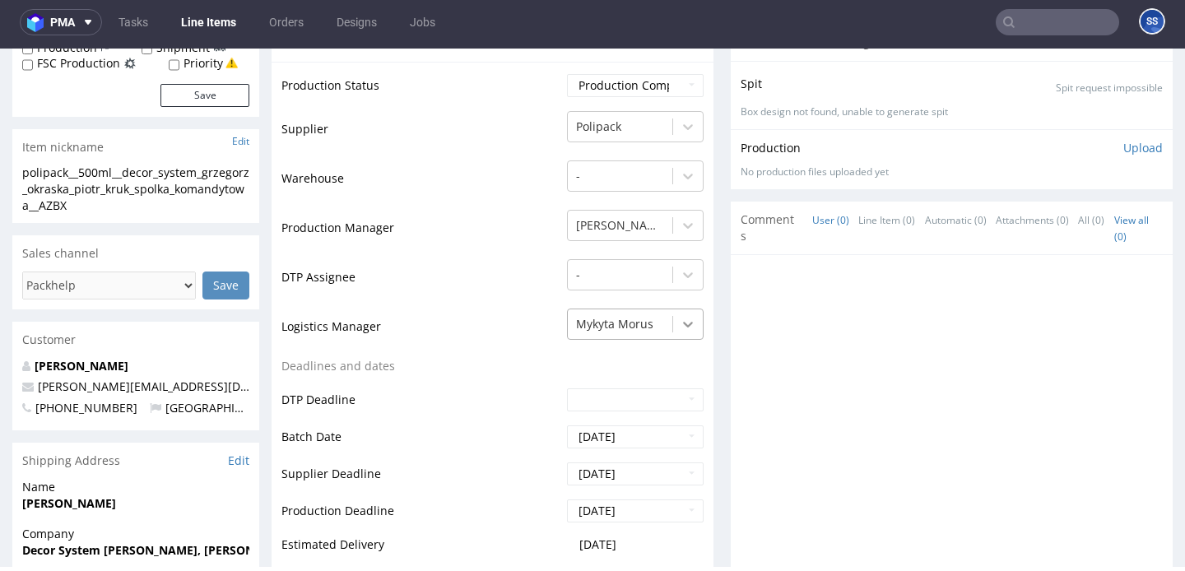
click at [680, 325] on icon at bounding box center [688, 324] width 16 height 16
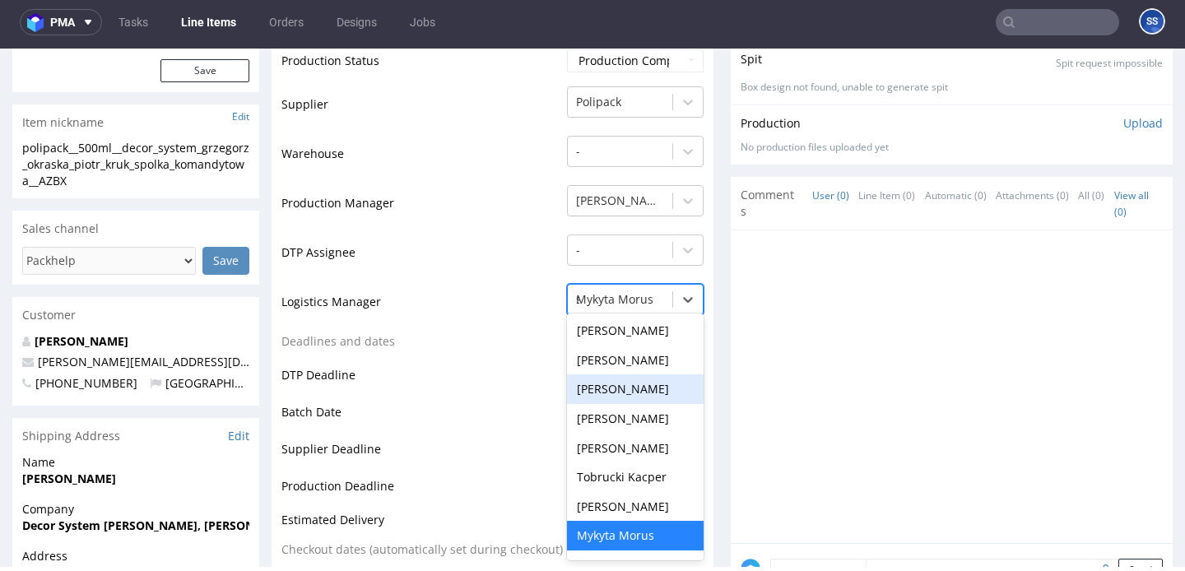
scroll to position [0, 0]
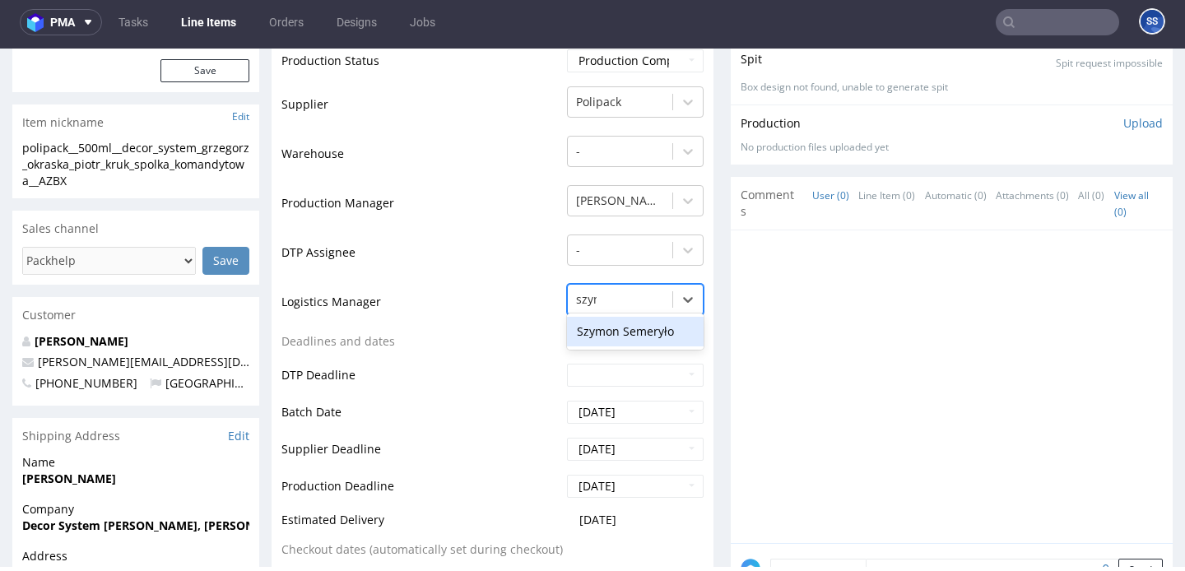
type input "szymo"
click at [612, 334] on div "Szymon Semeryło" at bounding box center [635, 332] width 137 height 30
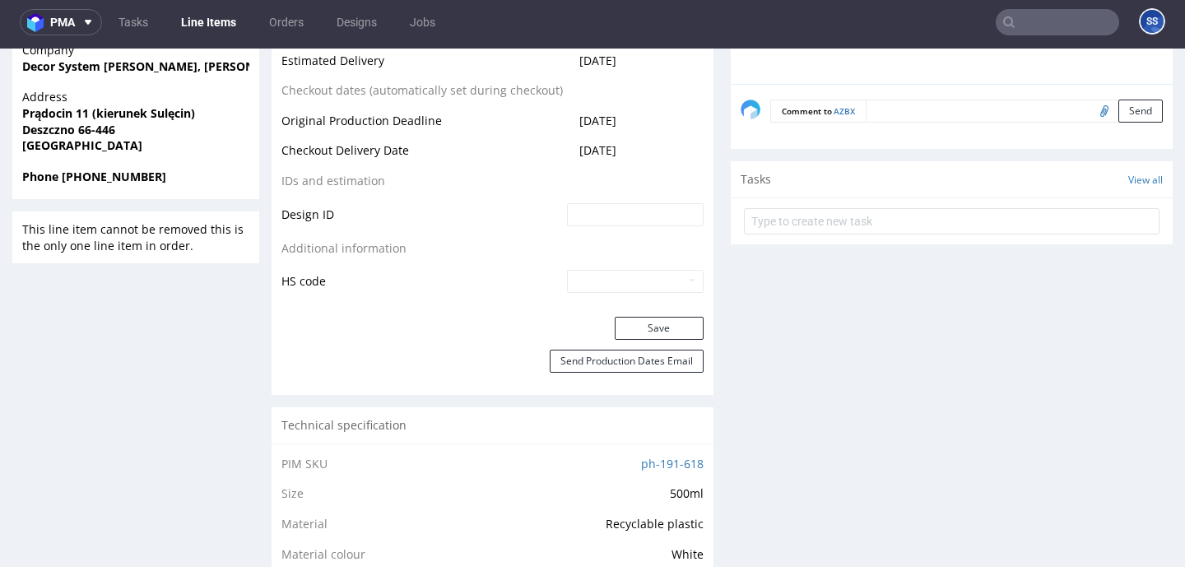
scroll to position [824, 0]
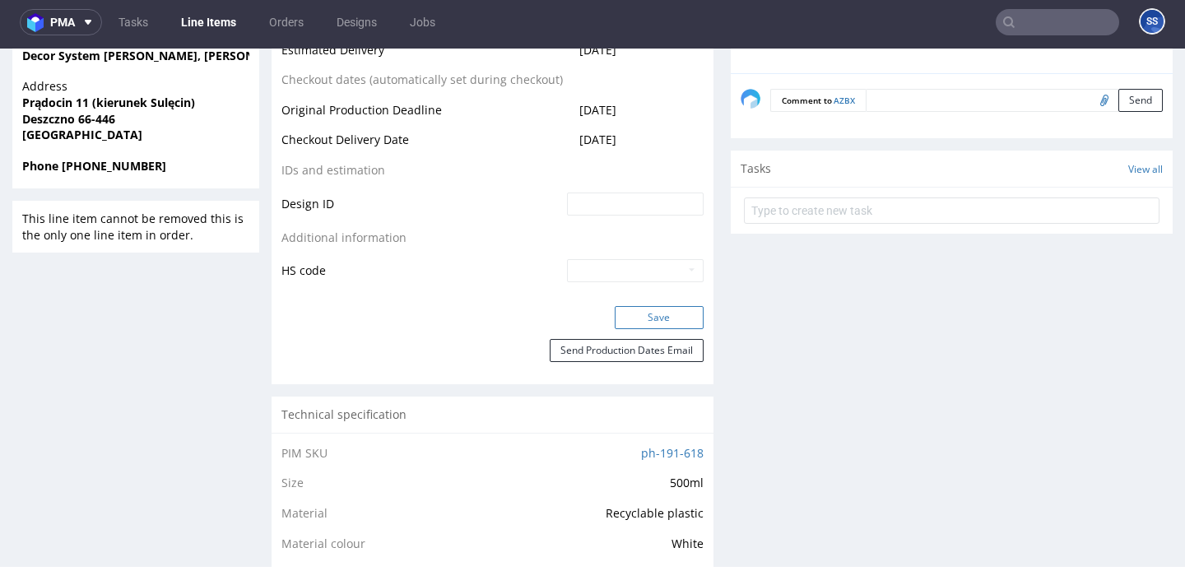
click at [632, 314] on button "Save" at bounding box center [659, 317] width 89 height 23
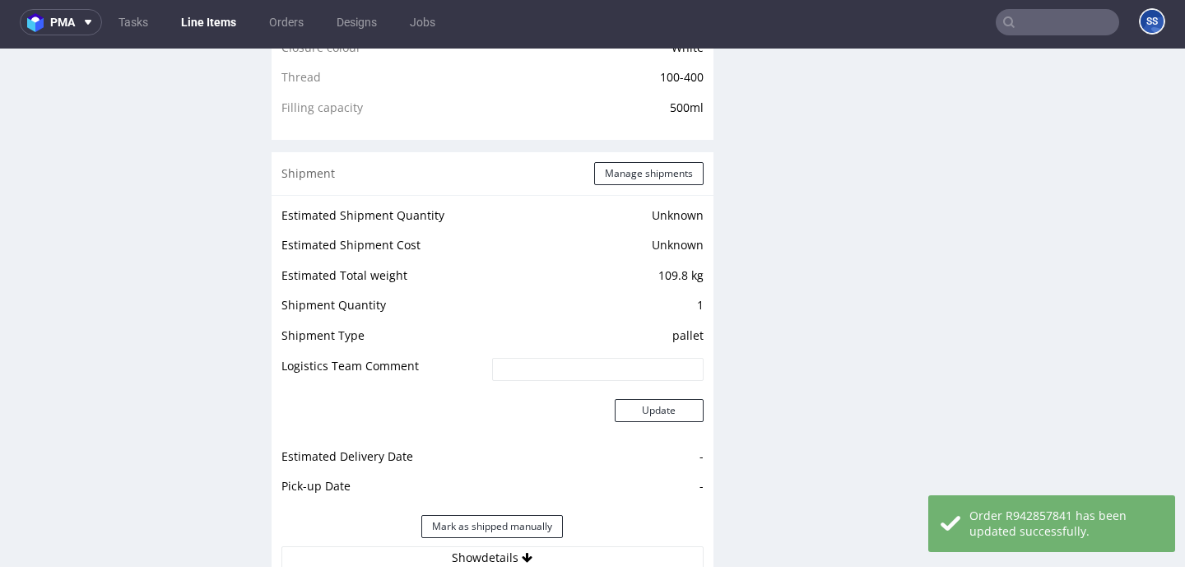
scroll to position [1333, 0]
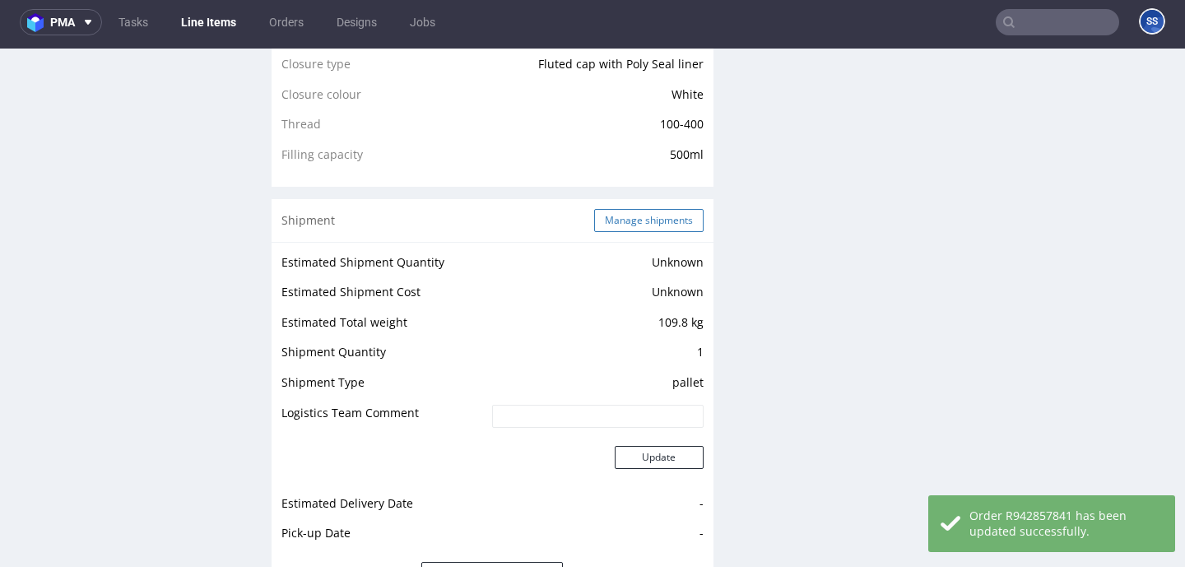
click at [651, 227] on button "Manage shipments" at bounding box center [648, 220] width 109 height 23
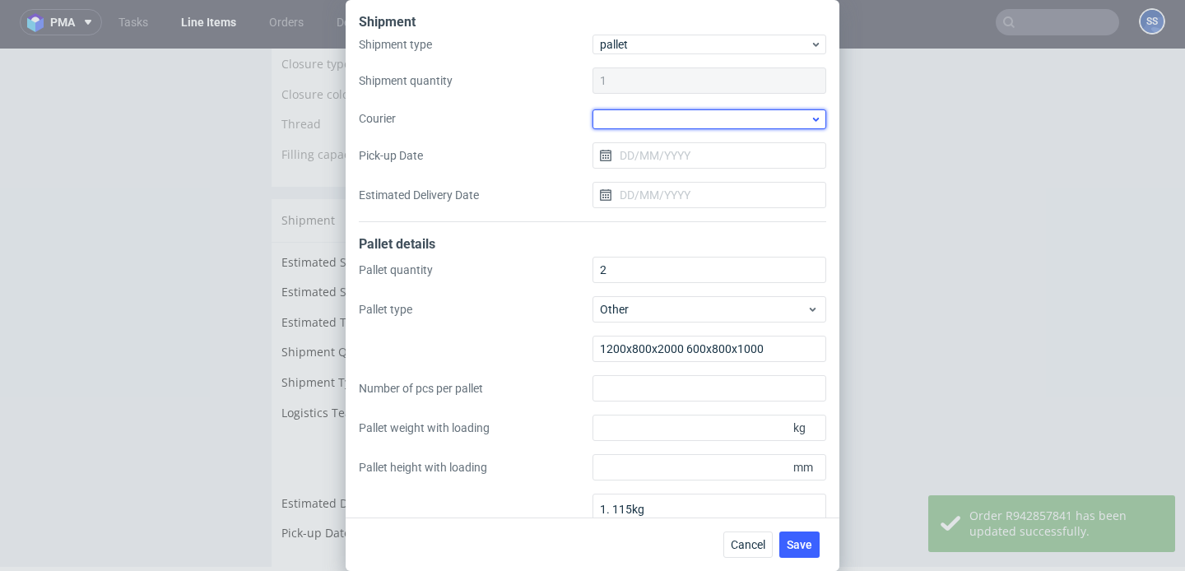
click at [657, 109] on div at bounding box center [709, 119] width 234 height 20
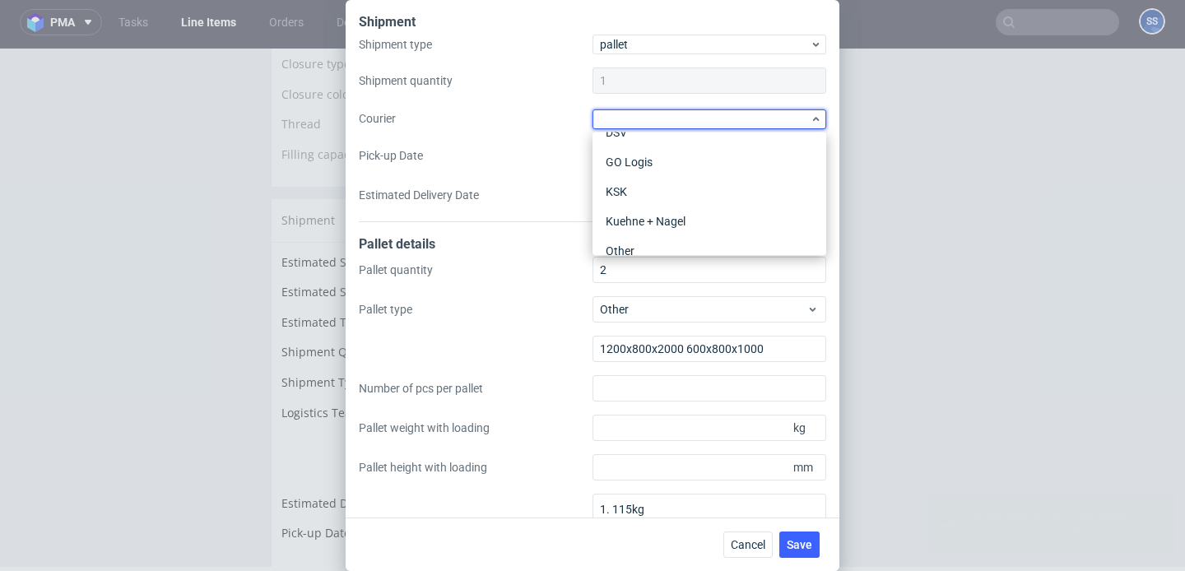
scroll to position [145, 0]
click at [659, 216] on div "Kuehne + Nagel" at bounding box center [709, 217] width 221 height 30
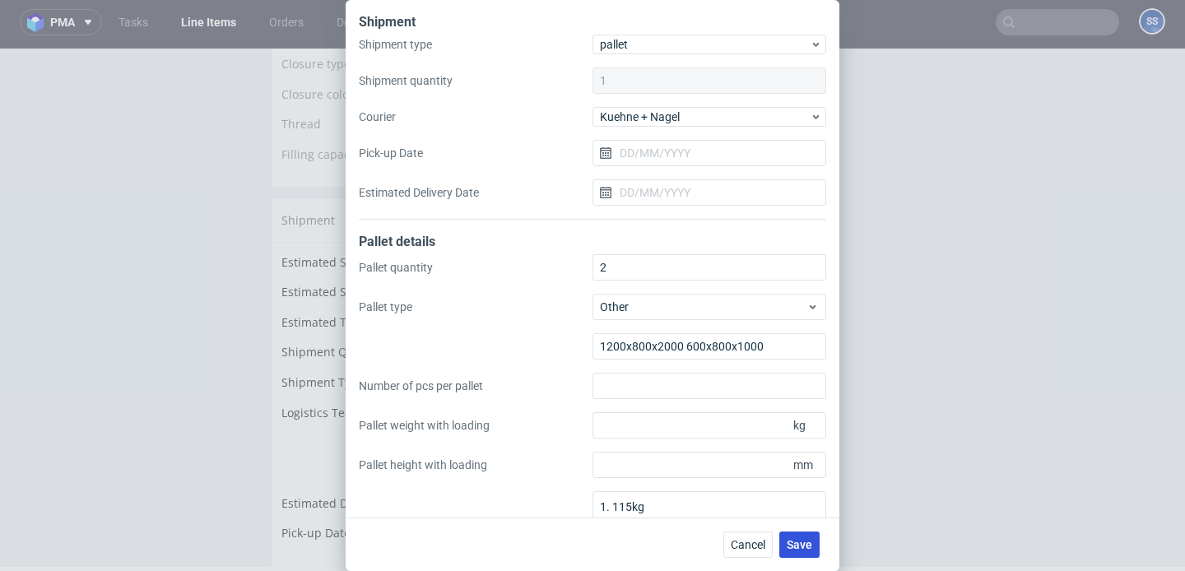
click at [802, 535] on button "Save" at bounding box center [799, 545] width 40 height 26
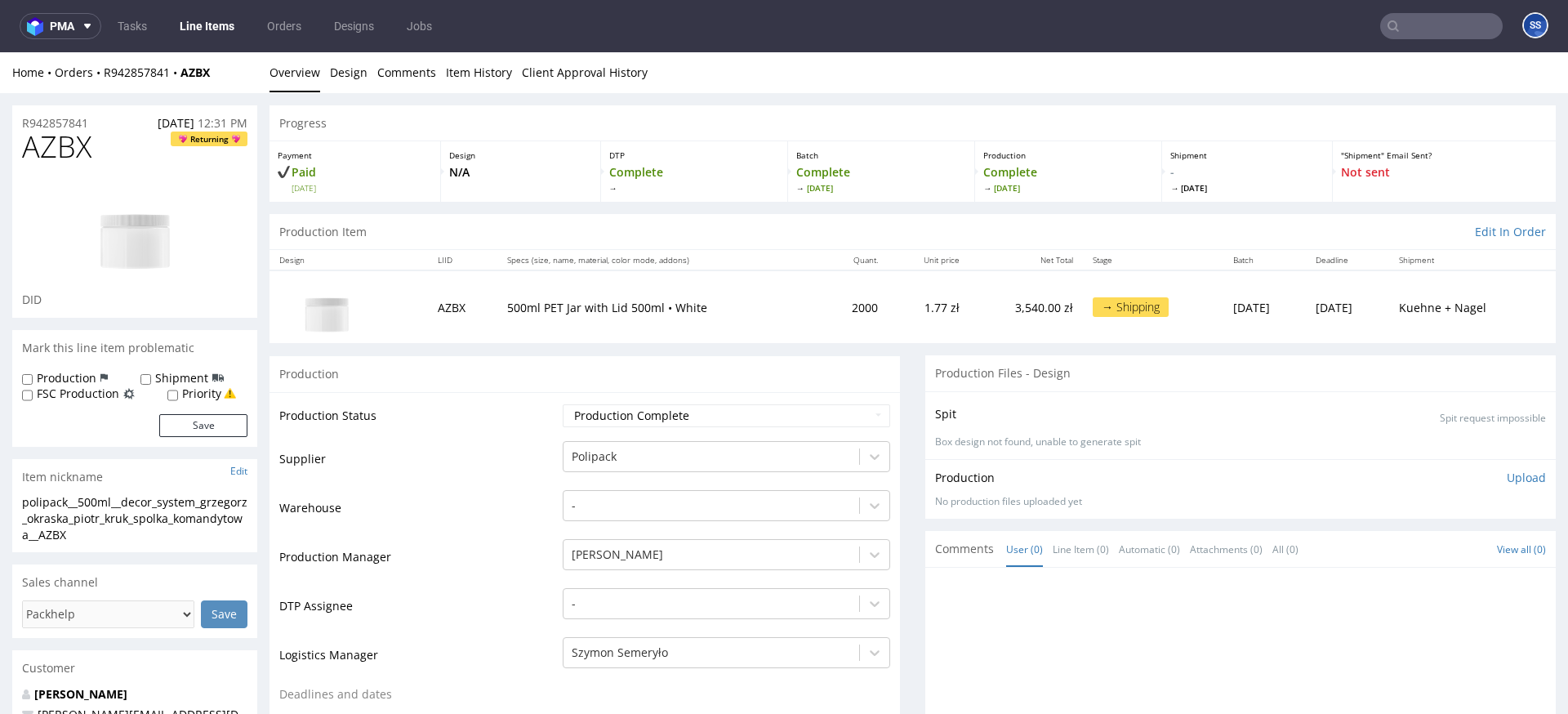
click at [216, 35] on link "Line Items" at bounding box center [206, 26] width 74 height 26
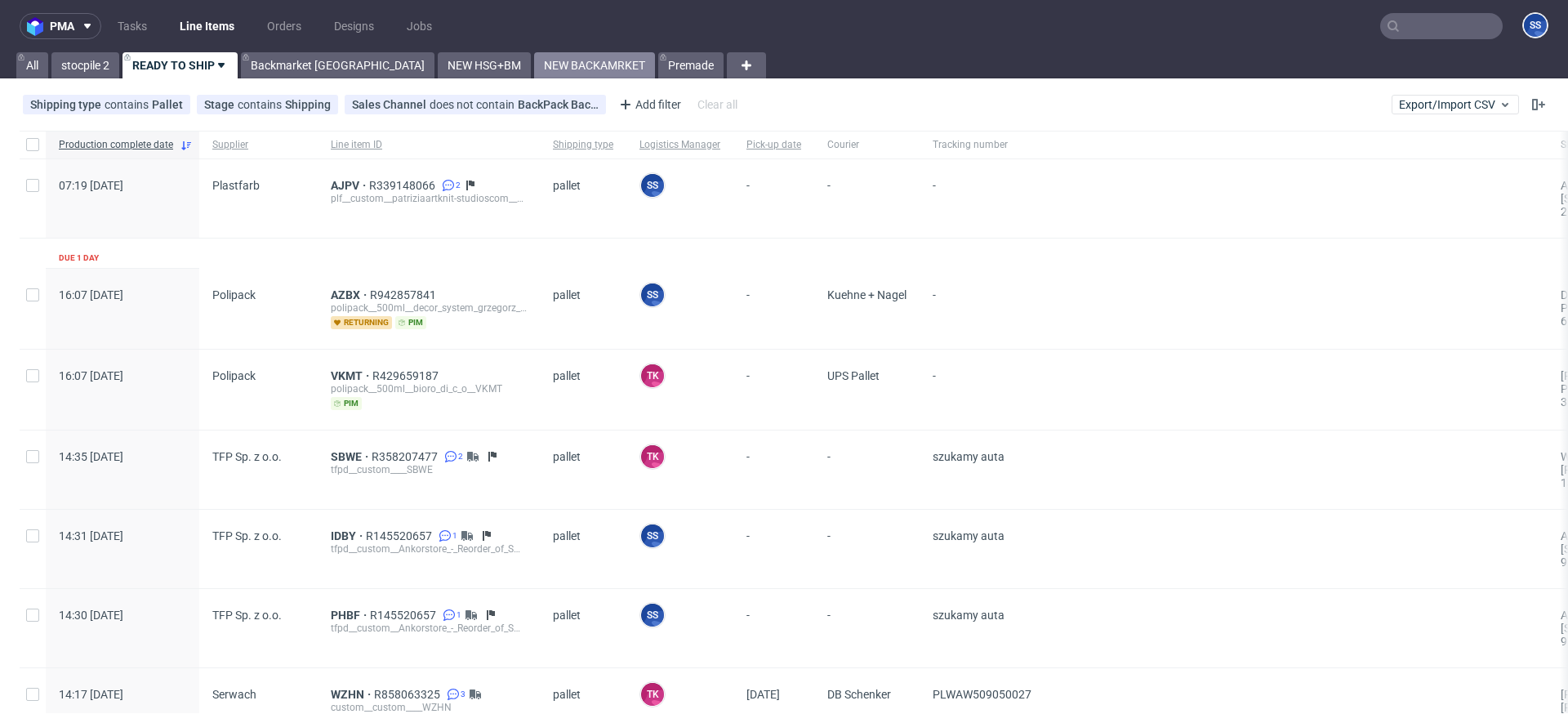
click at [534, 62] on link "NEW BACKAMRKET" at bounding box center [594, 66] width 121 height 26
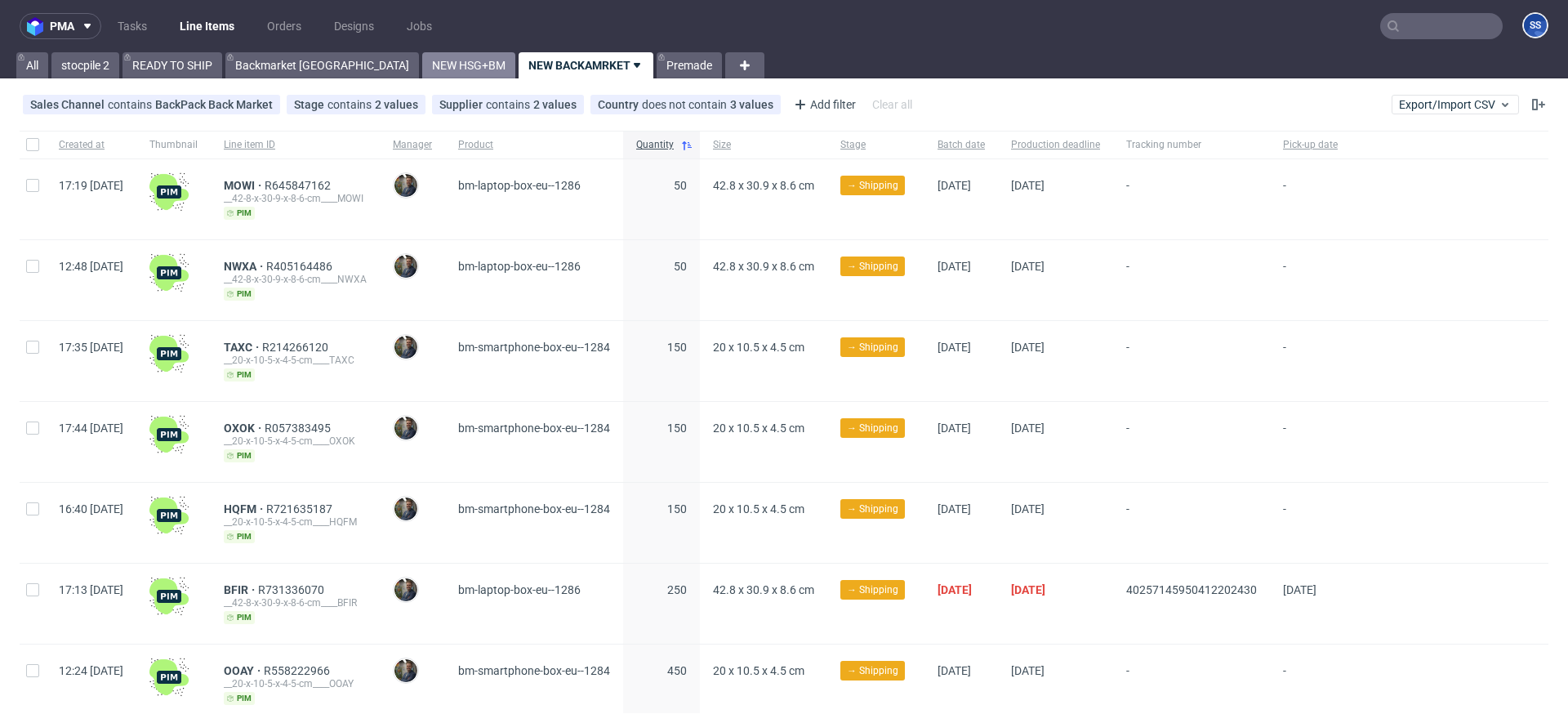
click at [422, 67] on link "NEW HSG+BM" at bounding box center [468, 66] width 93 height 26
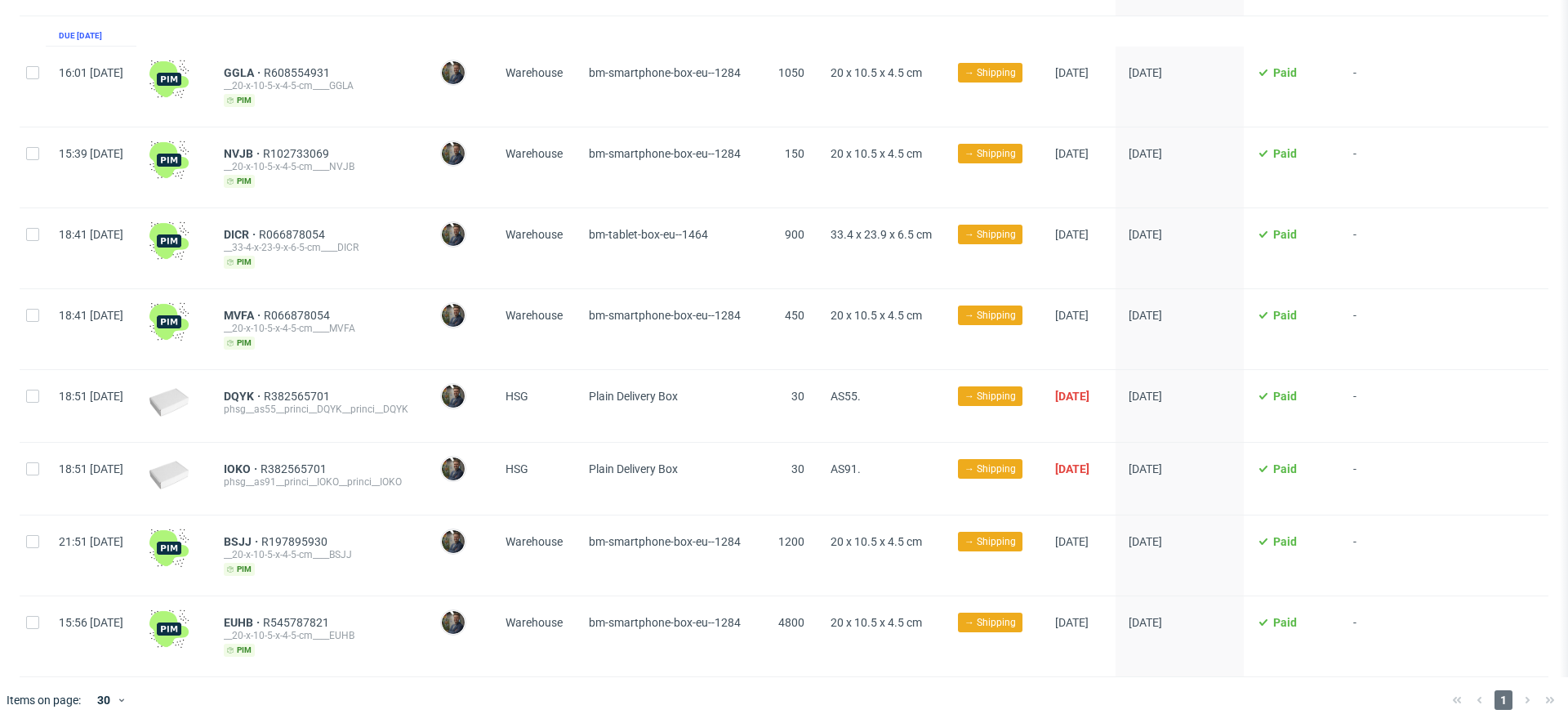
scroll to position [542, 0]
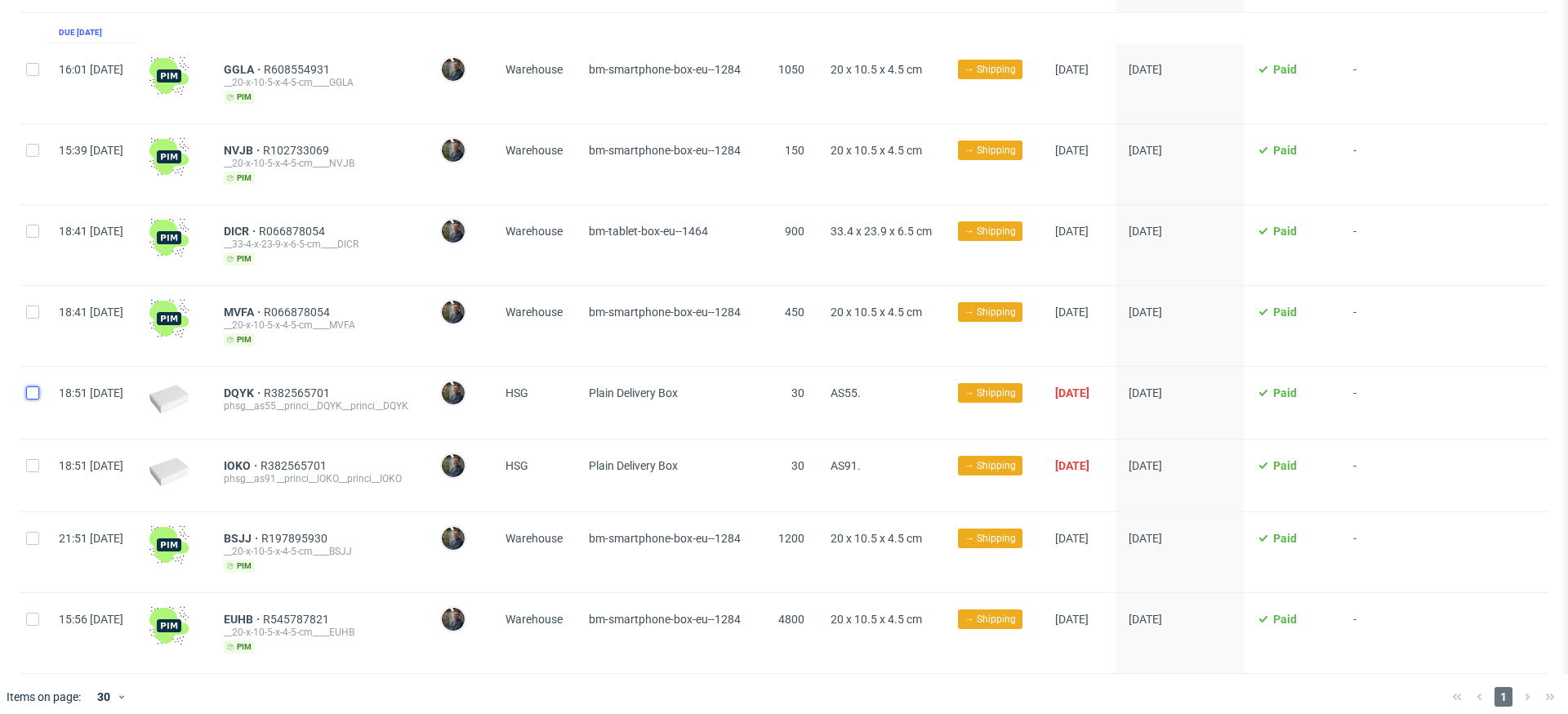
click at [30, 386] on input "checkbox" at bounding box center [32, 392] width 13 height 13
checkbox input "true"
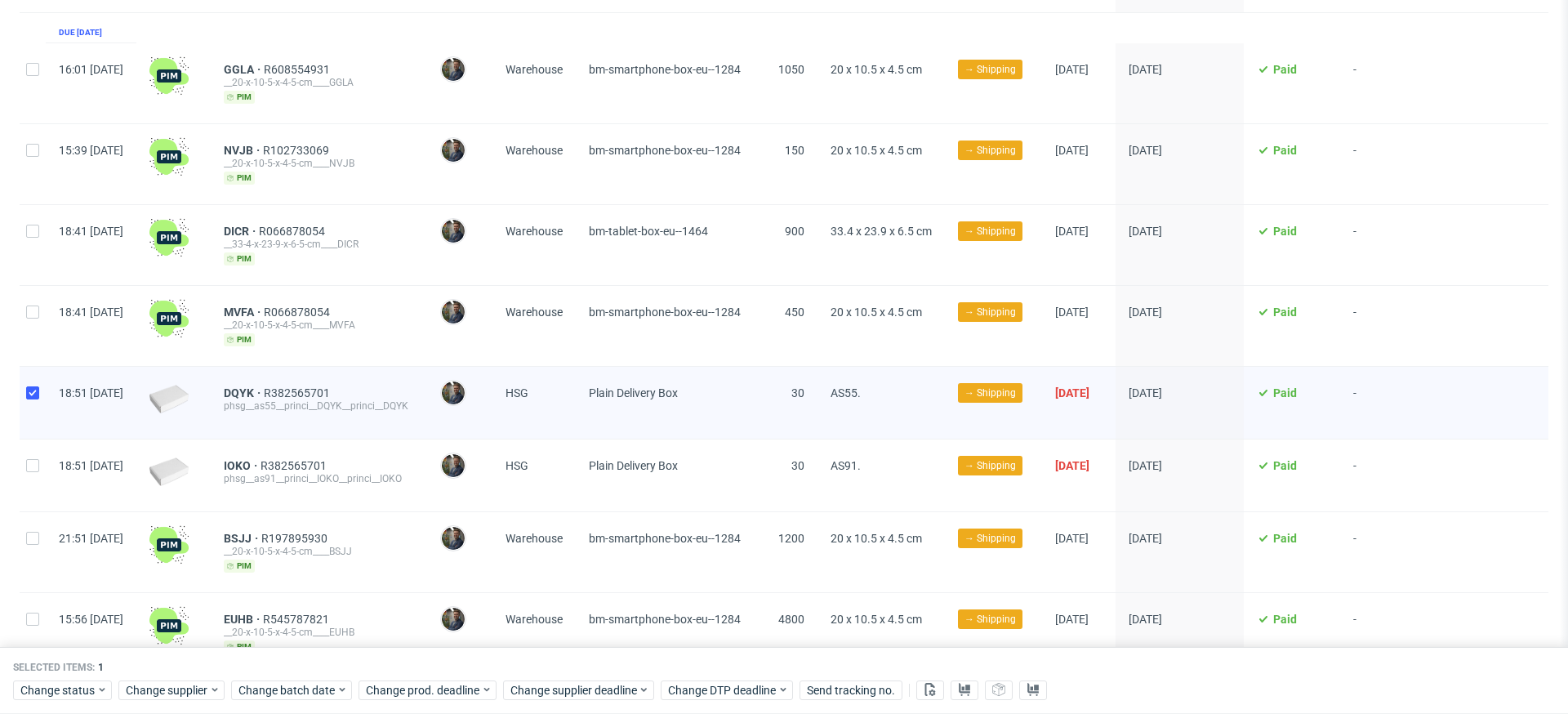
click at [20, 451] on div at bounding box center [33, 476] width 26 height 71
checkbox input "true"
click at [185, 566] on span "Change supplier" at bounding box center [168, 690] width 83 height 16
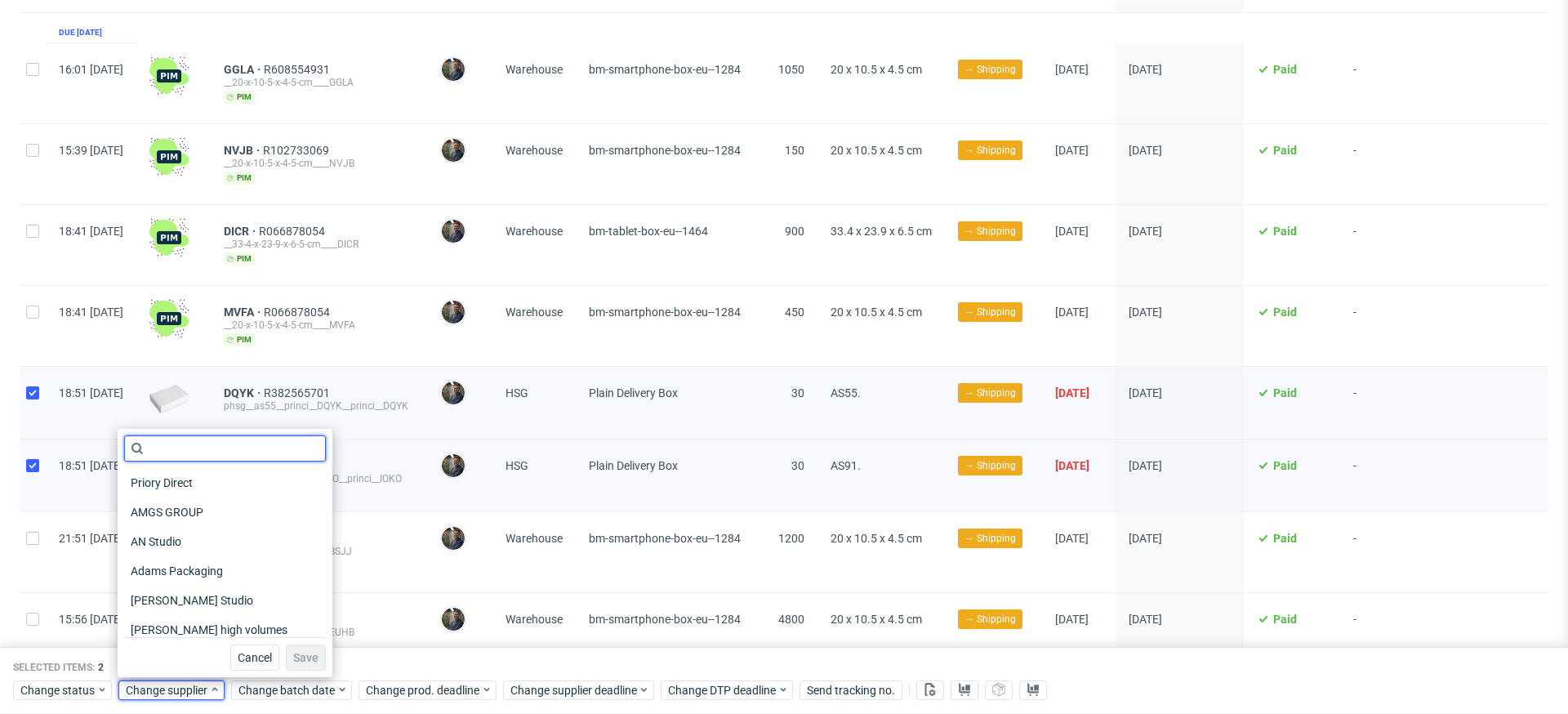
click at [191, 446] on input "text" at bounding box center [224, 449] width 201 height 26
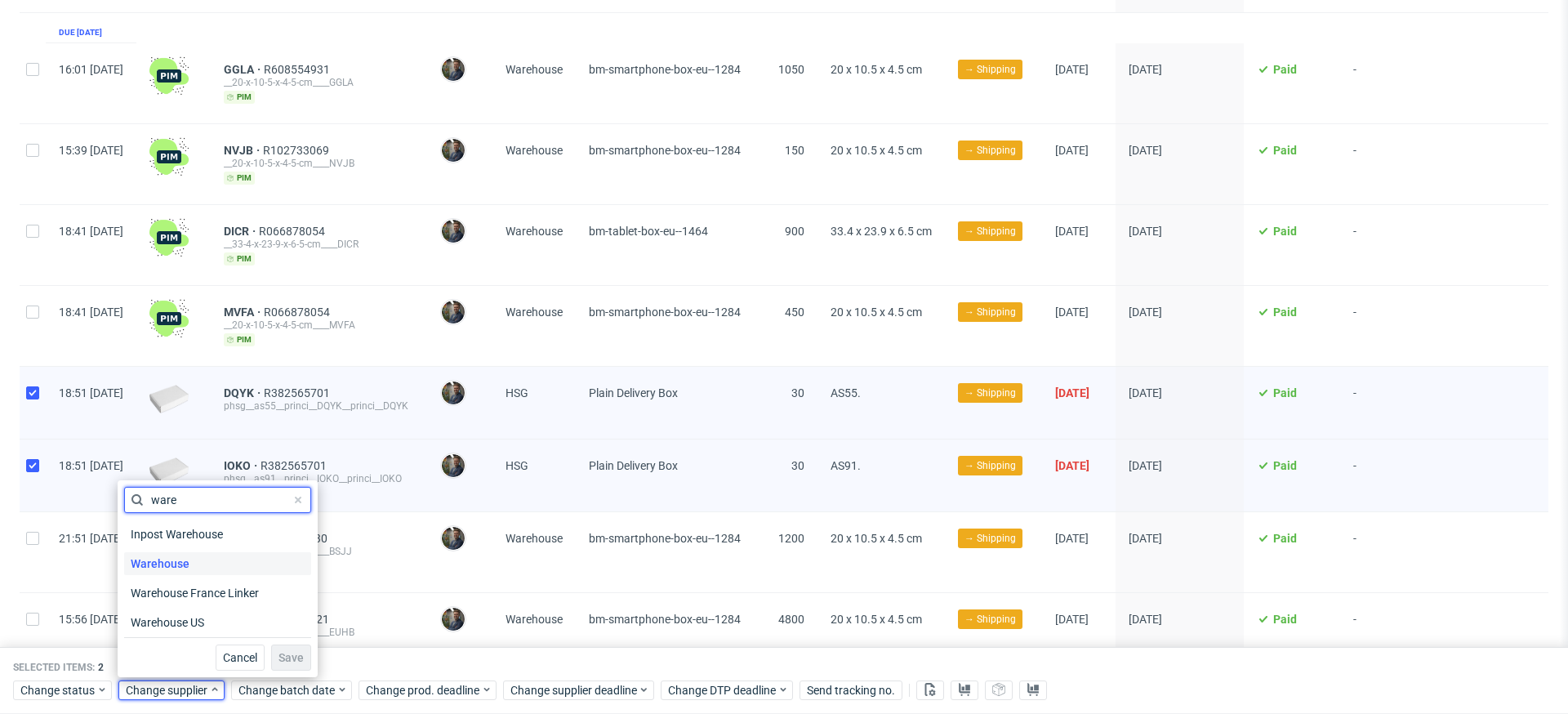
type input "ware"
click at [192, 566] on span "Warehouse" at bounding box center [160, 563] width 71 height 23
click at [279, 566] on span "Save" at bounding box center [292, 658] width 26 height 12
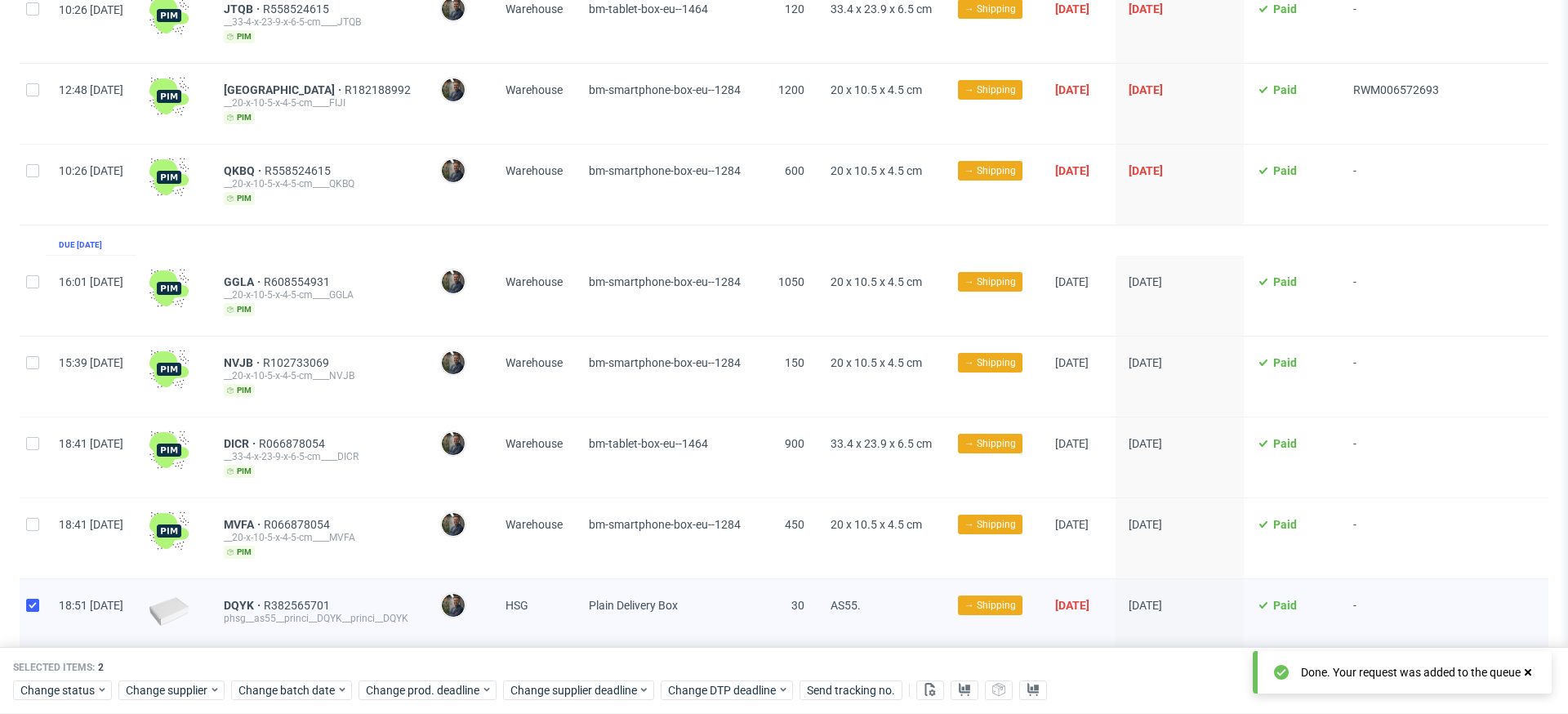
scroll to position [0, 0]
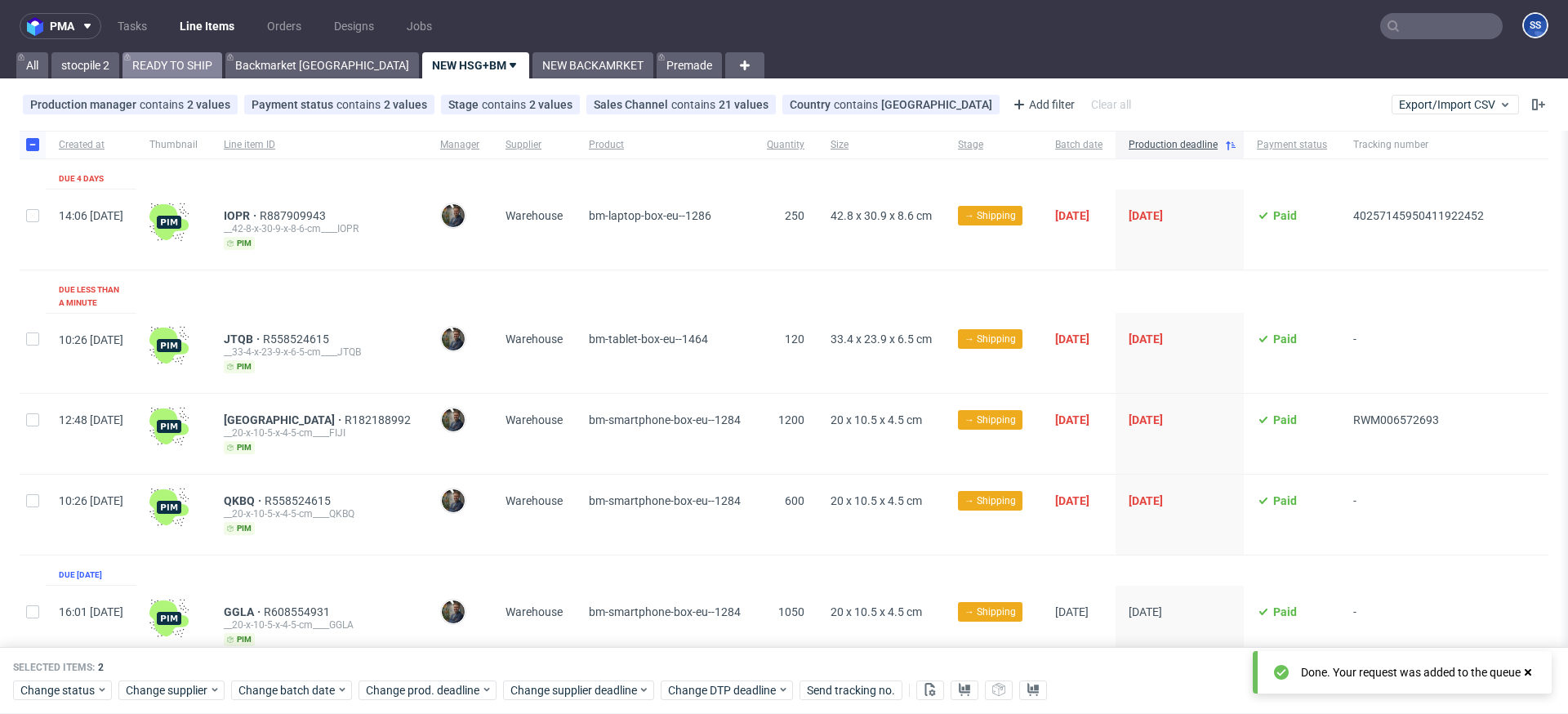
click at [198, 64] on link "READY TO SHIP" at bounding box center [172, 66] width 99 height 26
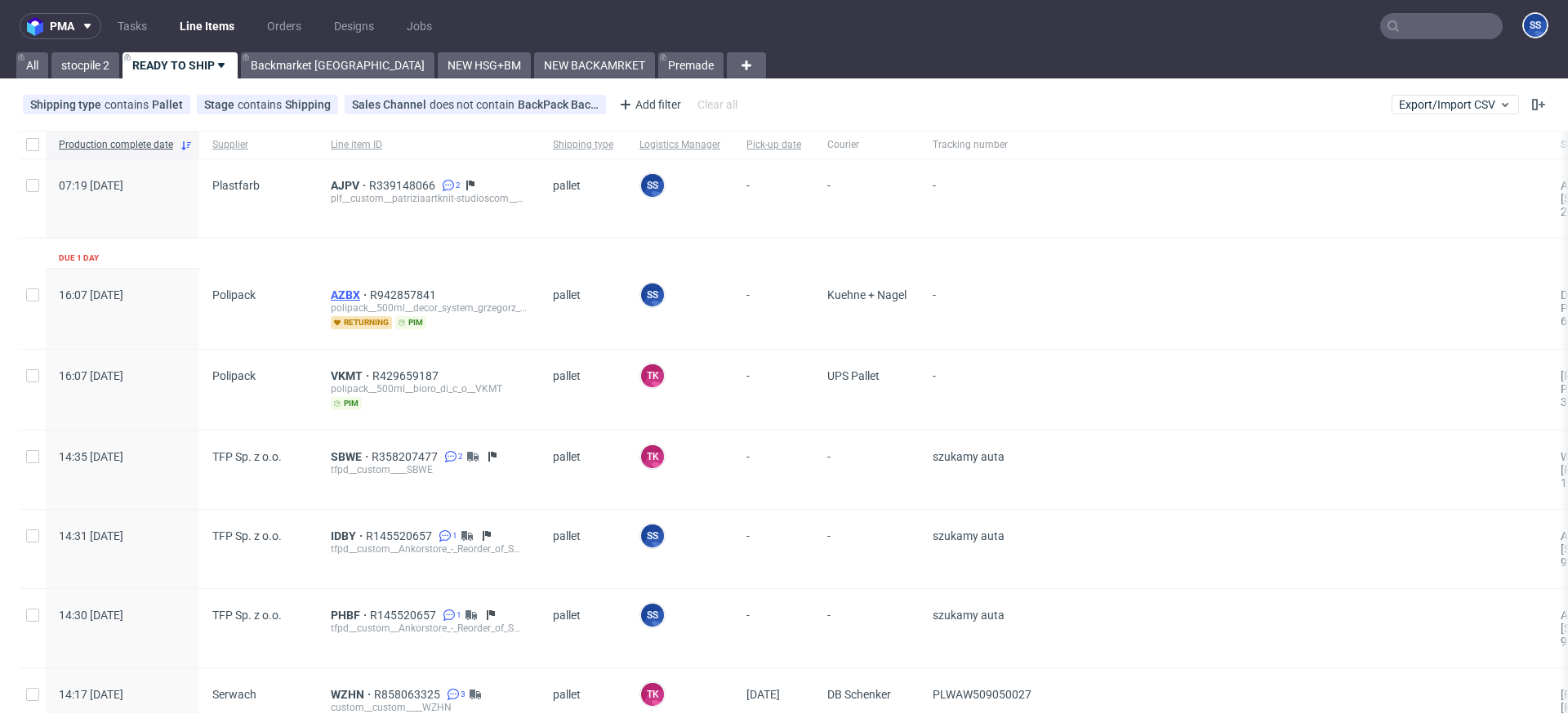
click at [345, 293] on span "AZBX" at bounding box center [349, 294] width 39 height 13
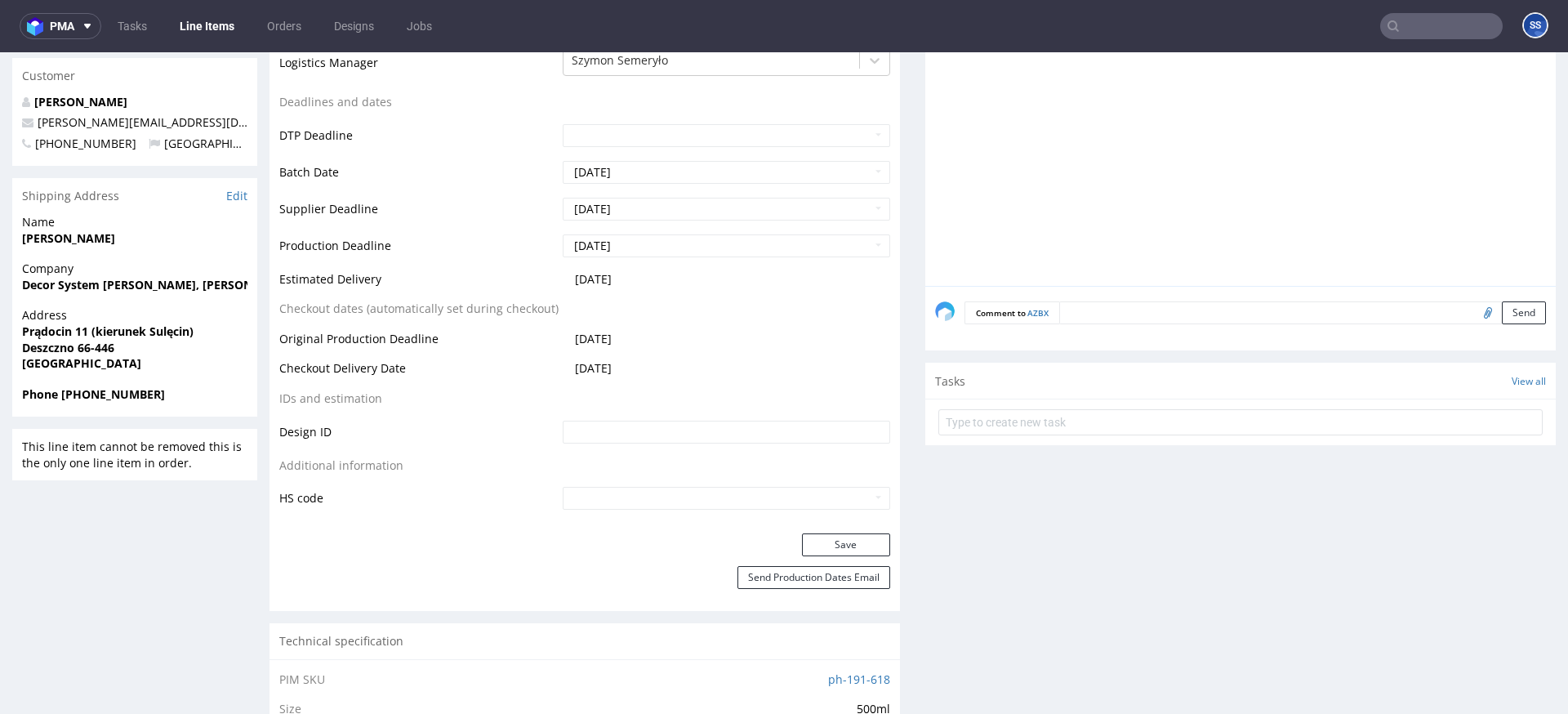
scroll to position [601, 0]
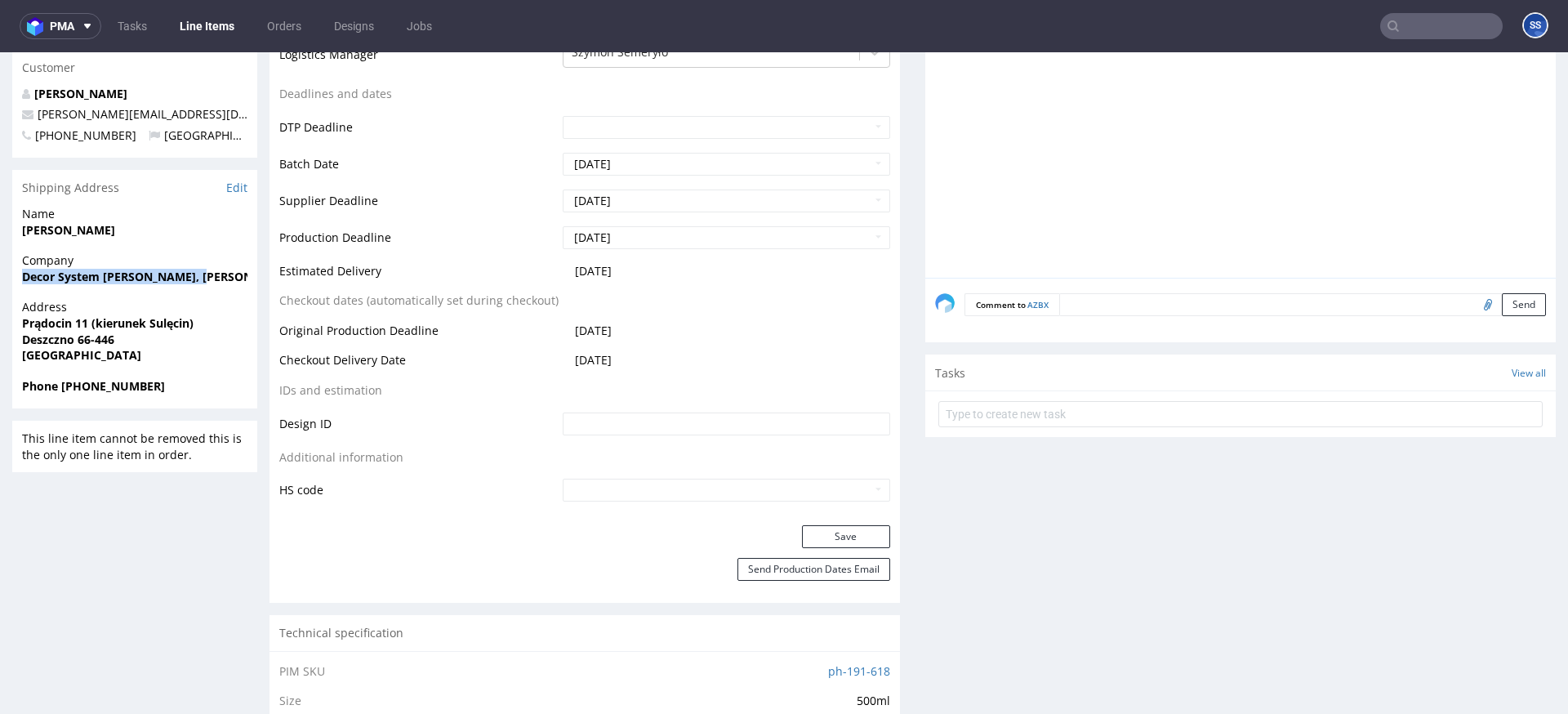
drag, startPoint x: 20, startPoint y: 275, endPoint x: 206, endPoint y: 282, distance: 186.1
click at [206, 282] on div "Company Decor System Grzegorz Okraska, Piotr Kruk Spółka Komandytowa" at bounding box center [134, 275] width 245 height 47
click at [190, 279] on strong "Decor System [PERSON_NAME], [PERSON_NAME] Spółka Komandytowa" at bounding box center [222, 277] width 401 height 16
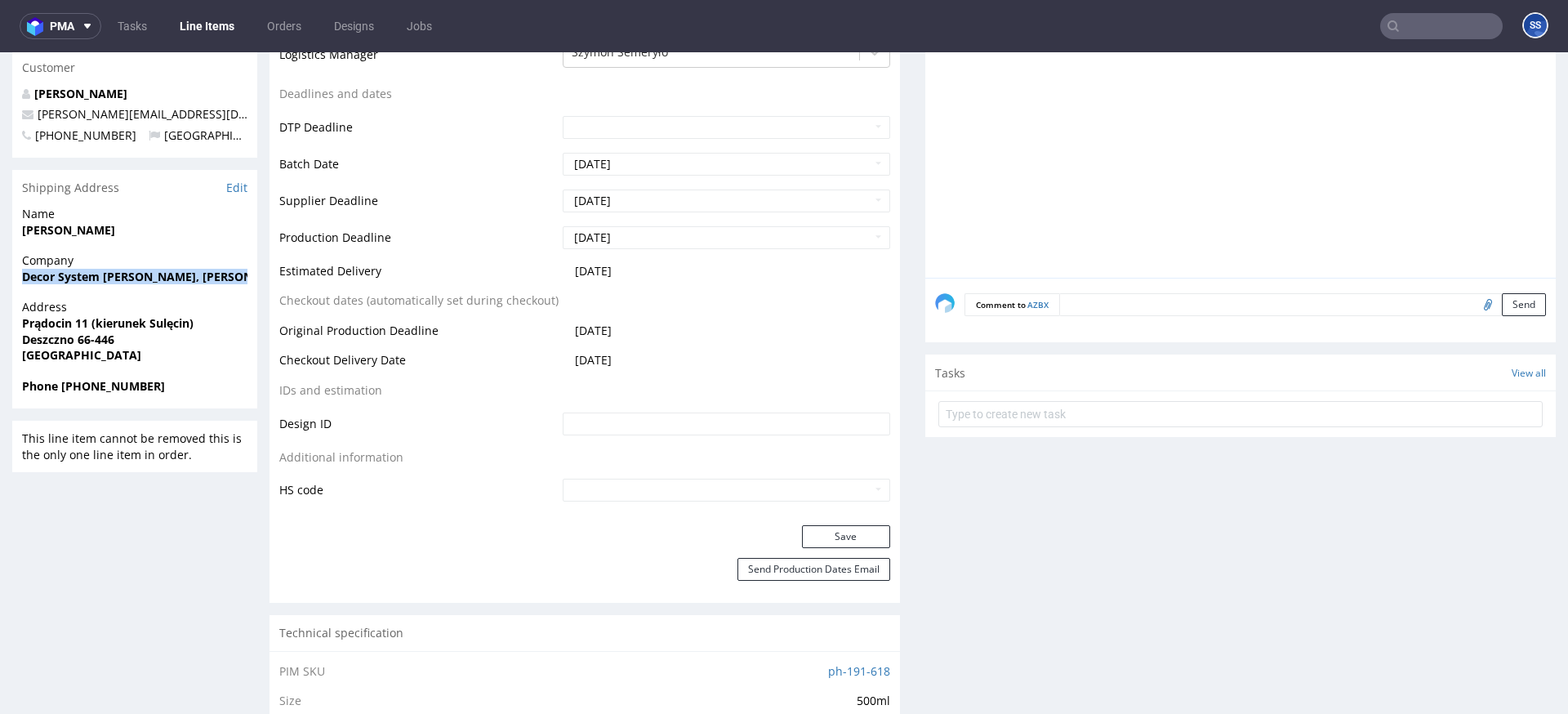
copy strong "Decor System [PERSON_NAME], [PERSON_NAME] Spółka Komandytowa"
click at [50, 336] on strong "Deszczno 66-446" at bounding box center [67, 340] width 92 height 16
click at [49, 336] on strong "Deszczno 66-446" at bounding box center [67, 340] width 92 height 16
copy strong "Deszczno"
drag, startPoint x: 23, startPoint y: 320, endPoint x: 200, endPoint y: 328, distance: 177.2
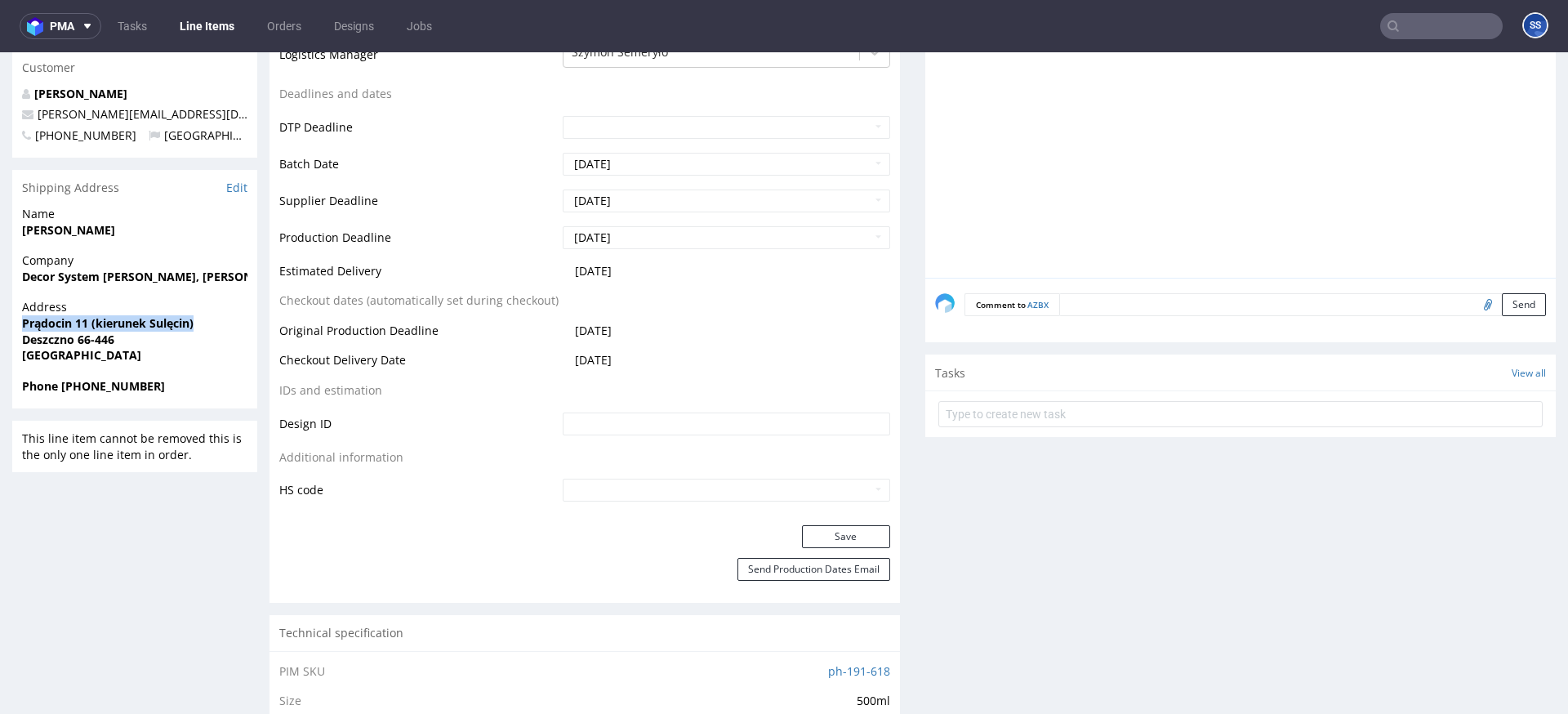
click at [200, 328] on span "Prądocin 11 (kierunek Sulęcin)" at bounding box center [134, 324] width 225 height 16
copy strong "Prądocin 11 (kierunek Sulęcin)"
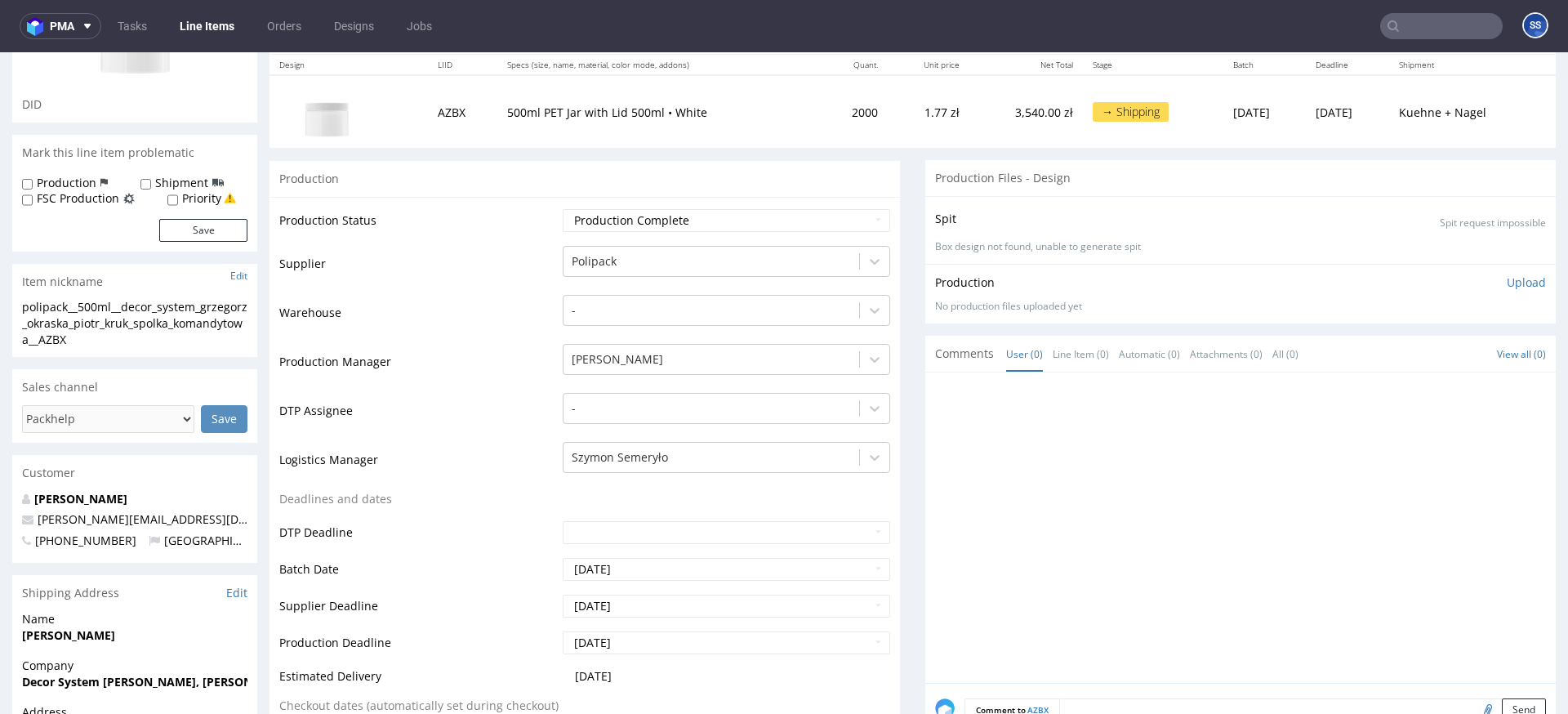
scroll to position [0, 0]
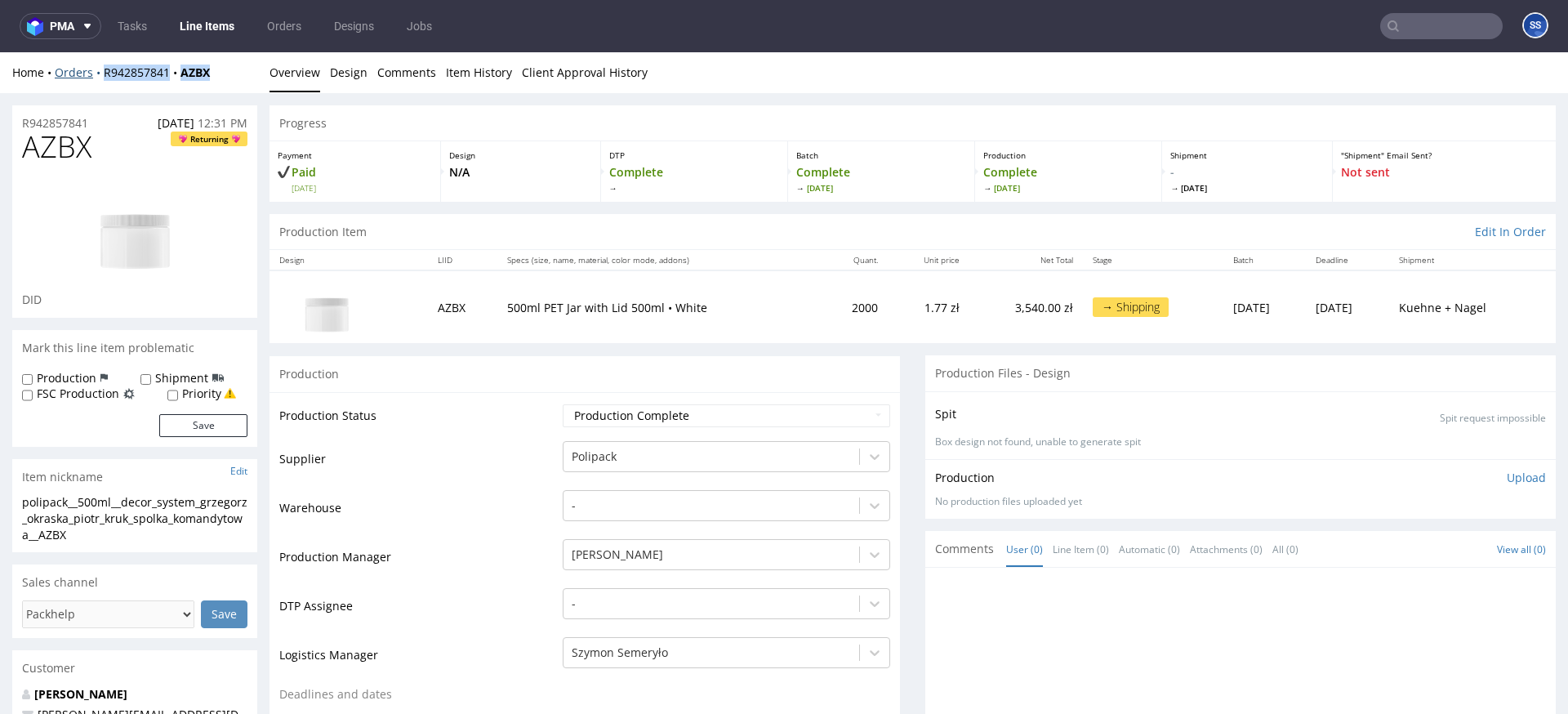
drag, startPoint x: 226, startPoint y: 68, endPoint x: 97, endPoint y: 72, distance: 129.1
click at [97, 72] on div "Home Orders R942857841 AZBX" at bounding box center [134, 72] width 245 height 16
copy div "R942857841 AZBX"
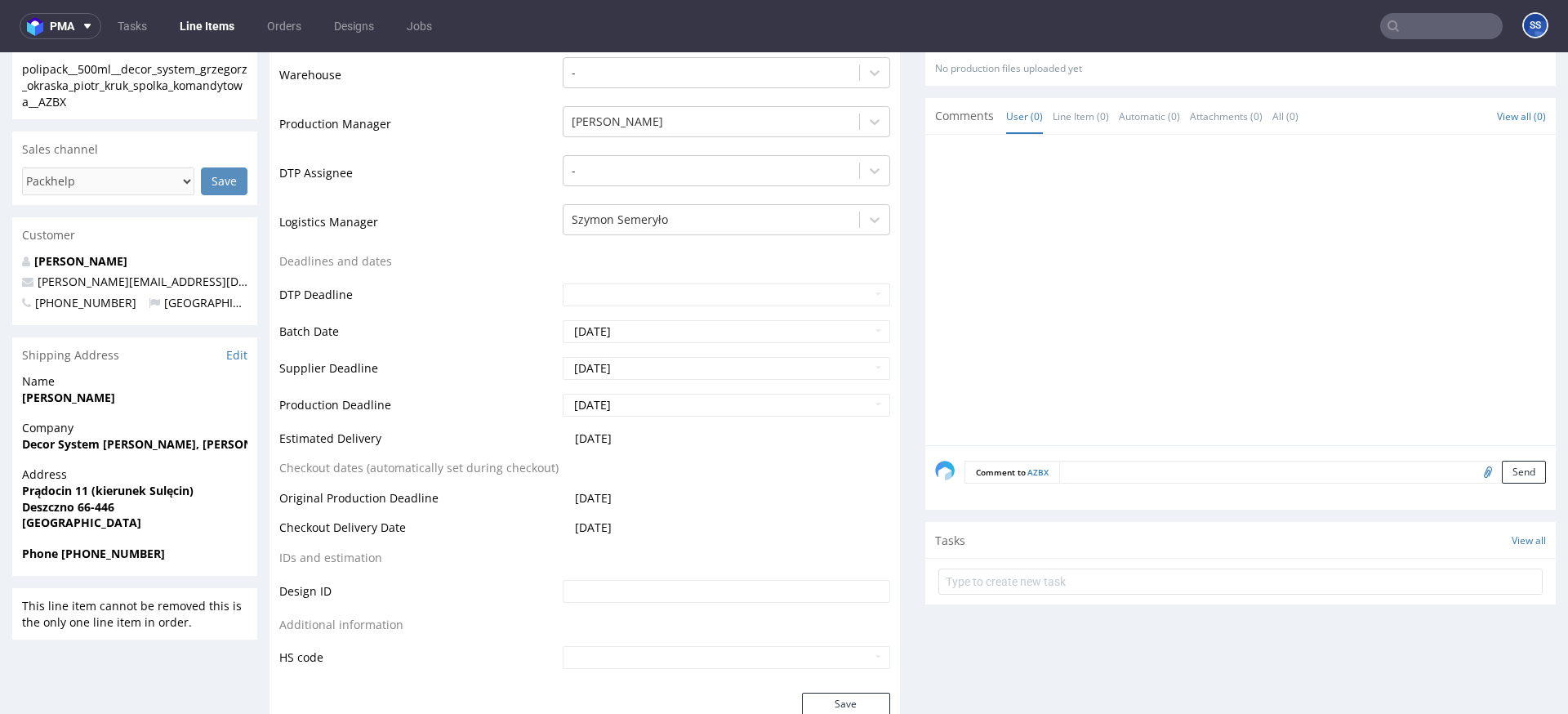
scroll to position [514, 0]
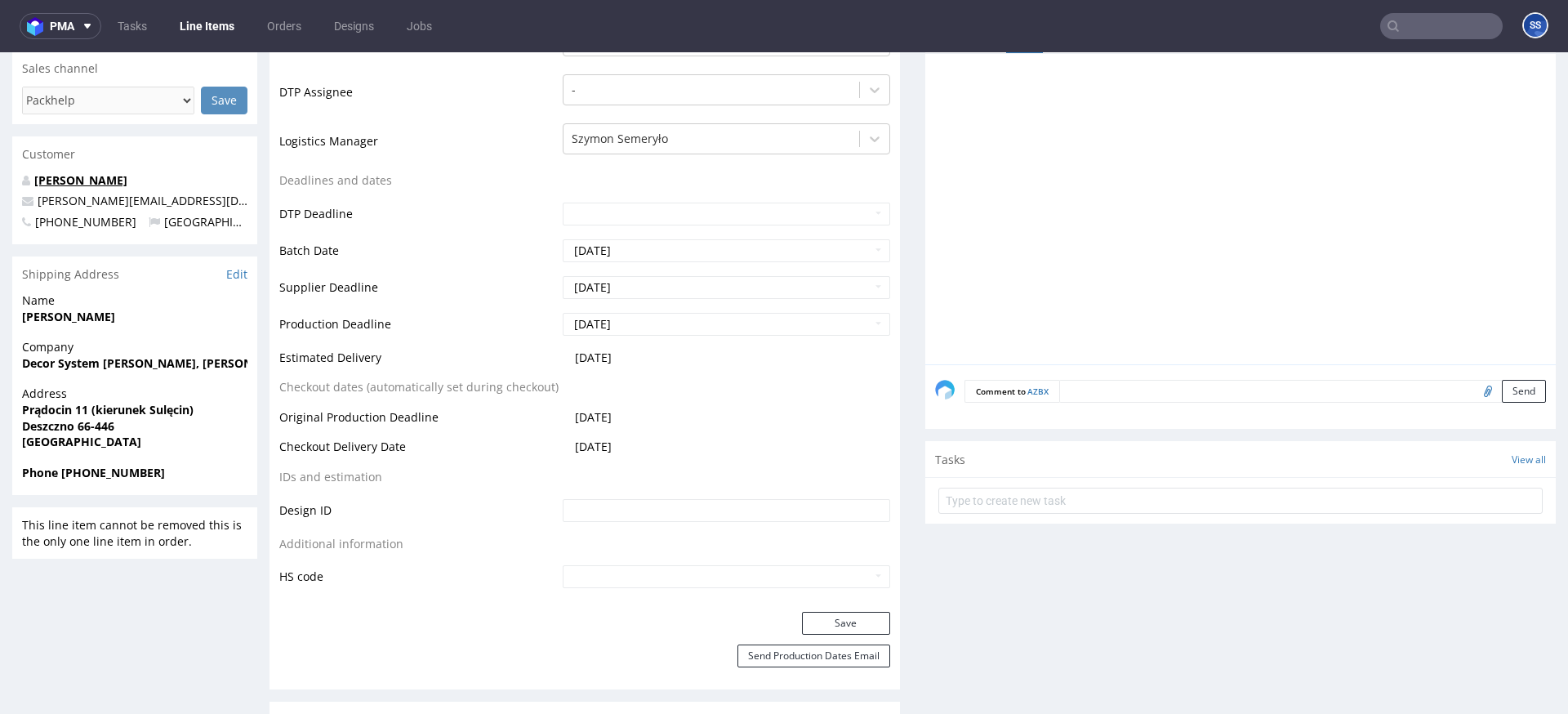
drag, startPoint x: 123, startPoint y: 182, endPoint x: 39, endPoint y: 182, distance: 84.0
click at [39, 182] on p "[PERSON_NAME]" at bounding box center [134, 181] width 225 height 16
copy link "[PERSON_NAME]"
drag, startPoint x: 226, startPoint y: 201, endPoint x: 39, endPoint y: 204, distance: 187.0
click at [39, 204] on p "[PERSON_NAME][EMAIL_ADDRESS][DOMAIN_NAME]" at bounding box center [134, 201] width 225 height 16
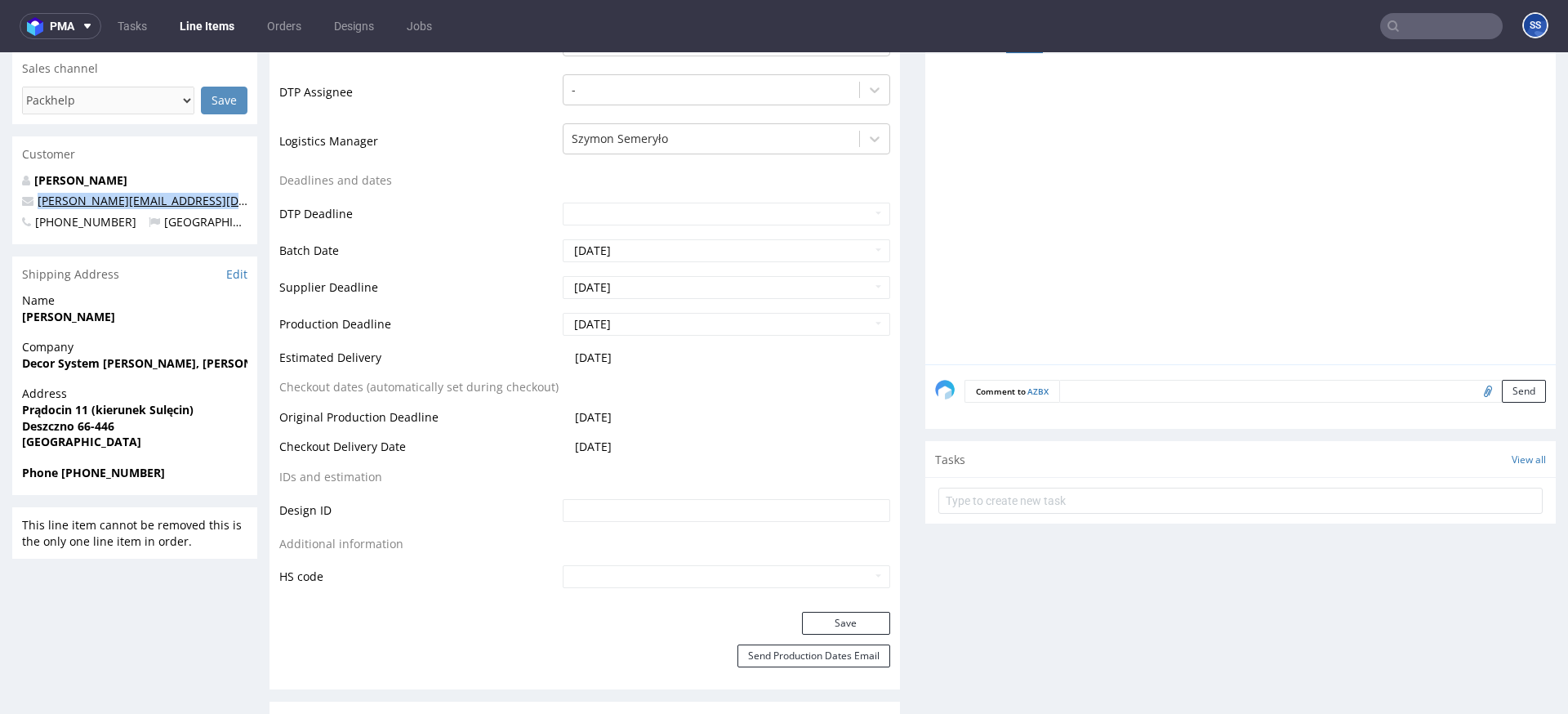
copy link "[PERSON_NAME][EMAIL_ADDRESS][DOMAIN_NAME]"
click at [114, 460] on div "Address Prądocin 11 (kierunek Sulęcin) Deszczno 66-446 Poland" at bounding box center [134, 424] width 245 height 78
click at [90, 478] on strong "Phone +48538180660" at bounding box center [93, 473] width 143 height 16
copy strong "48538180660"
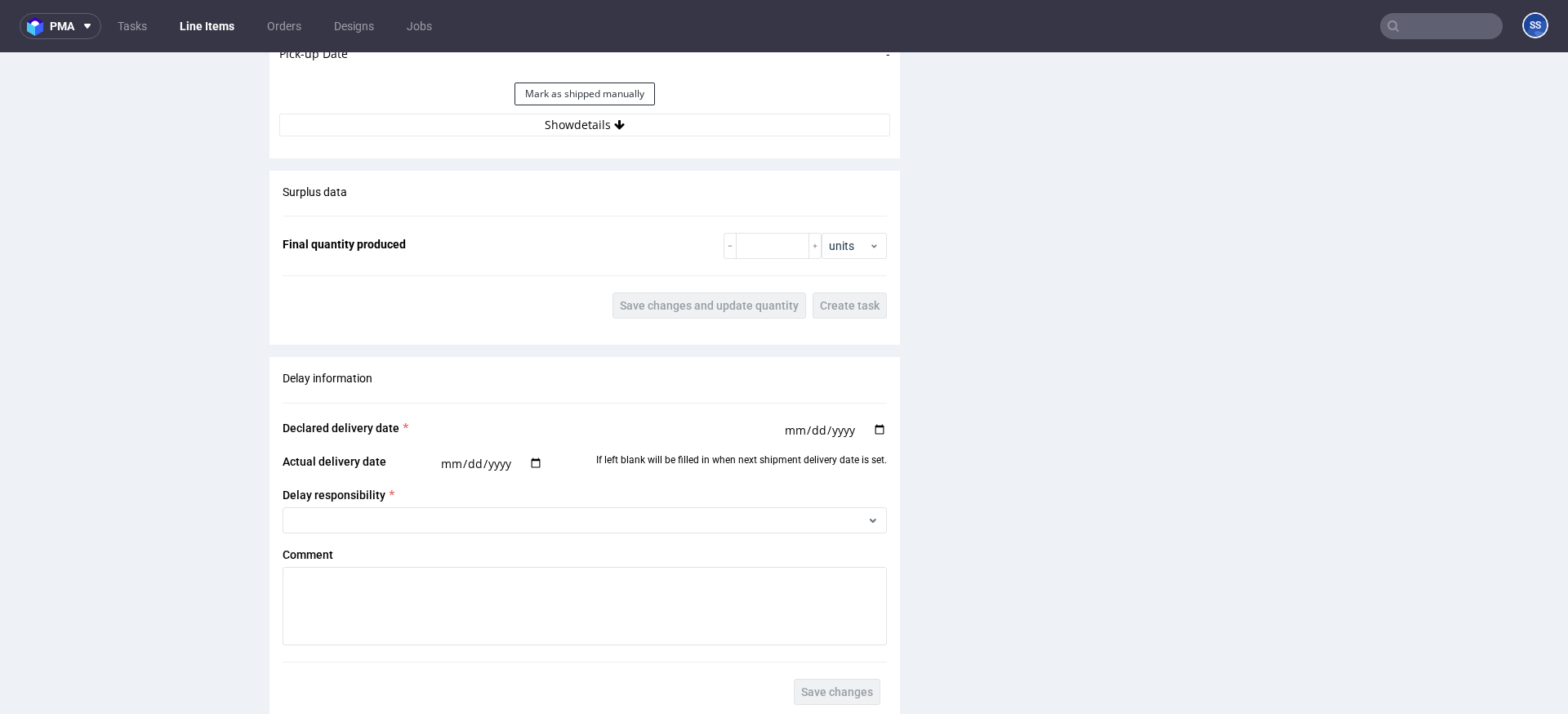
scroll to position [1604, 0]
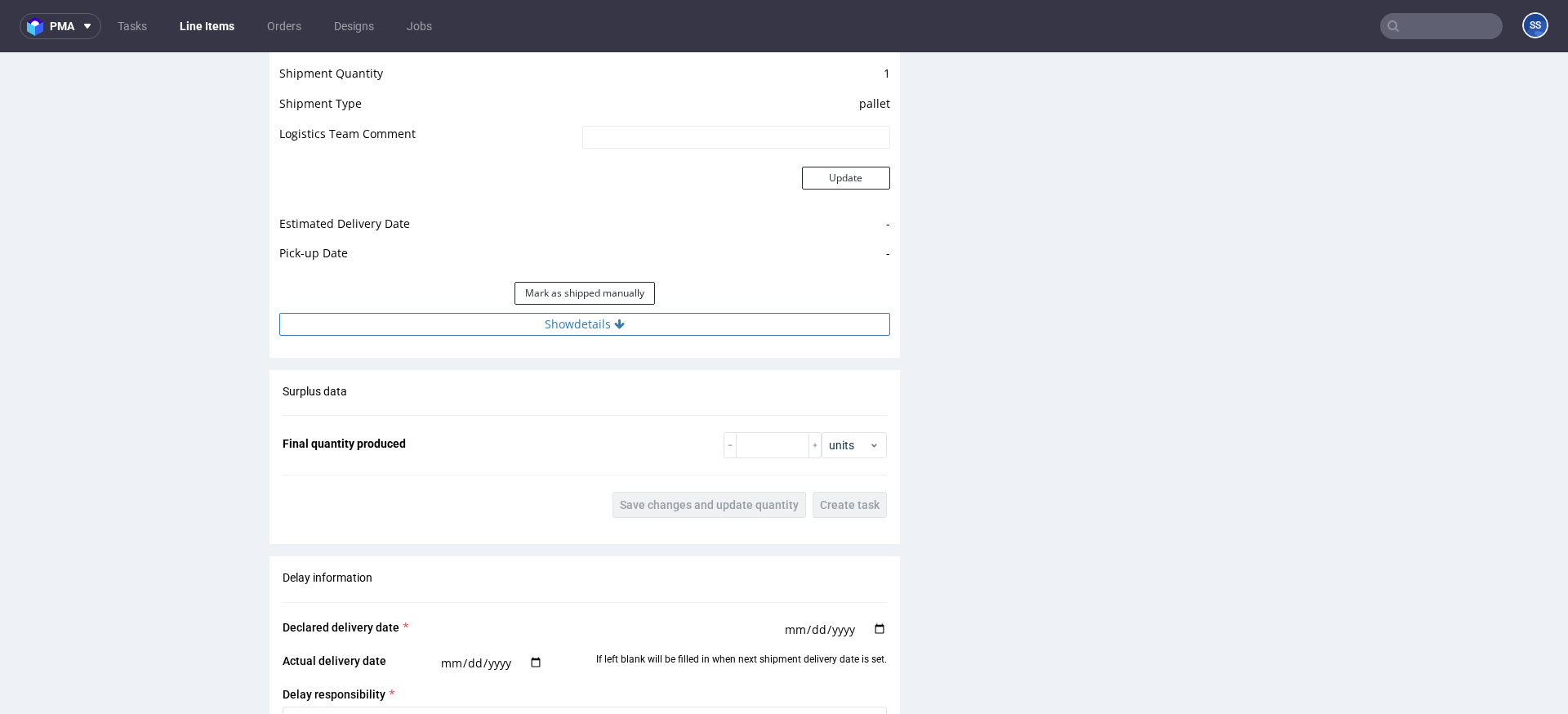
click at [570, 332] on button "Show details" at bounding box center [584, 324] width 610 height 23
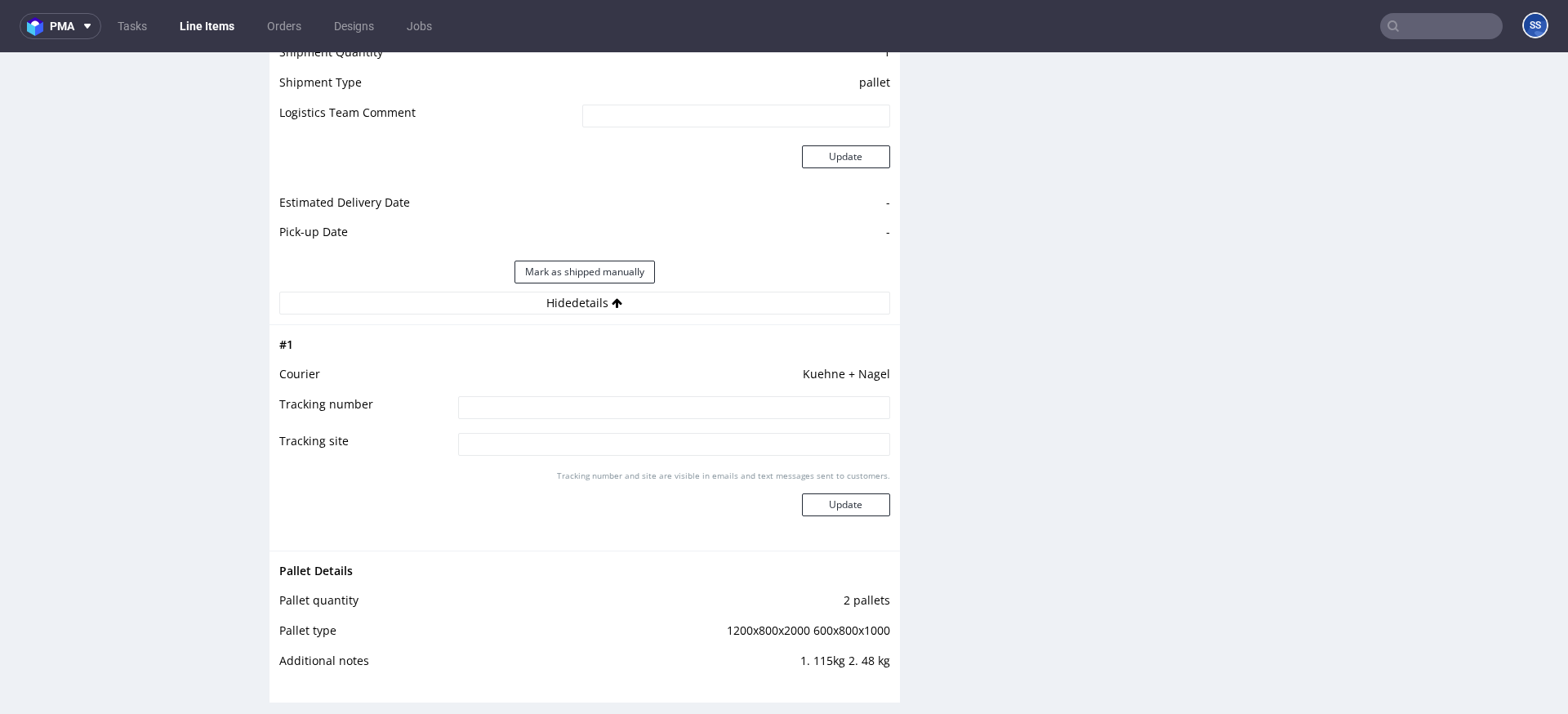
scroll to position [1625, 0]
click at [680, 409] on input at bounding box center [674, 408] width 432 height 23
paste input "RWM006580087"
type input "RWM006580087"
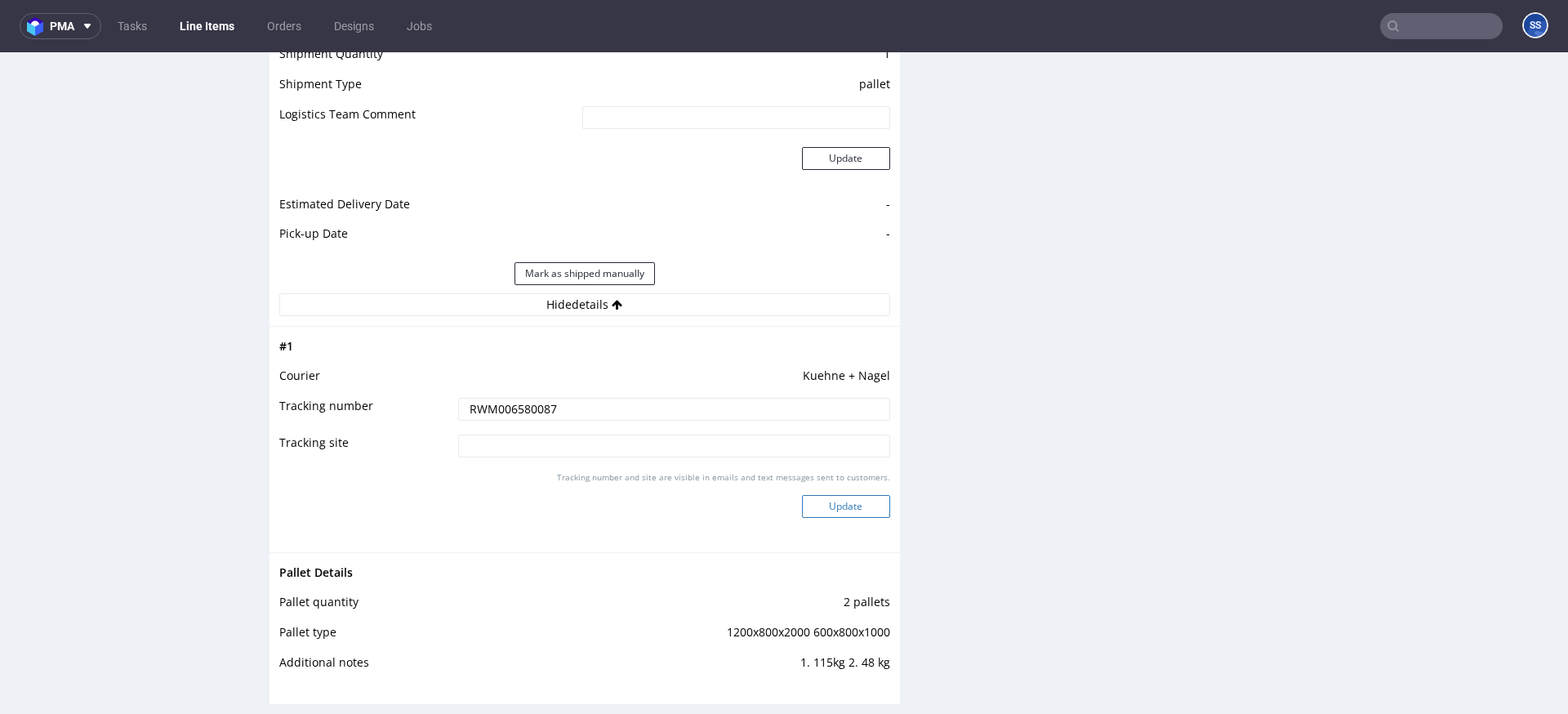
click at [821, 510] on button "Update" at bounding box center [846, 506] width 88 height 23
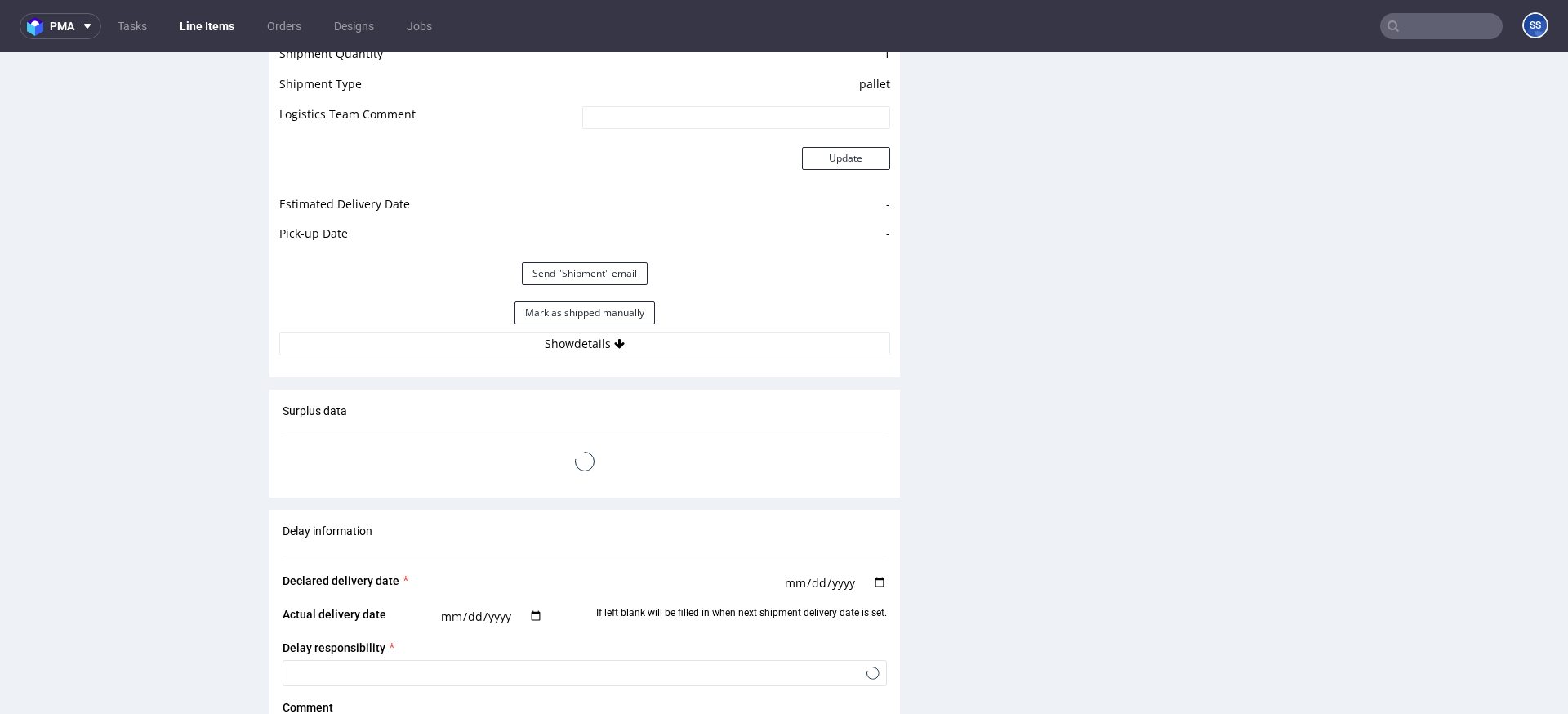
click at [196, 31] on link "Line Items" at bounding box center [206, 26] width 74 height 26
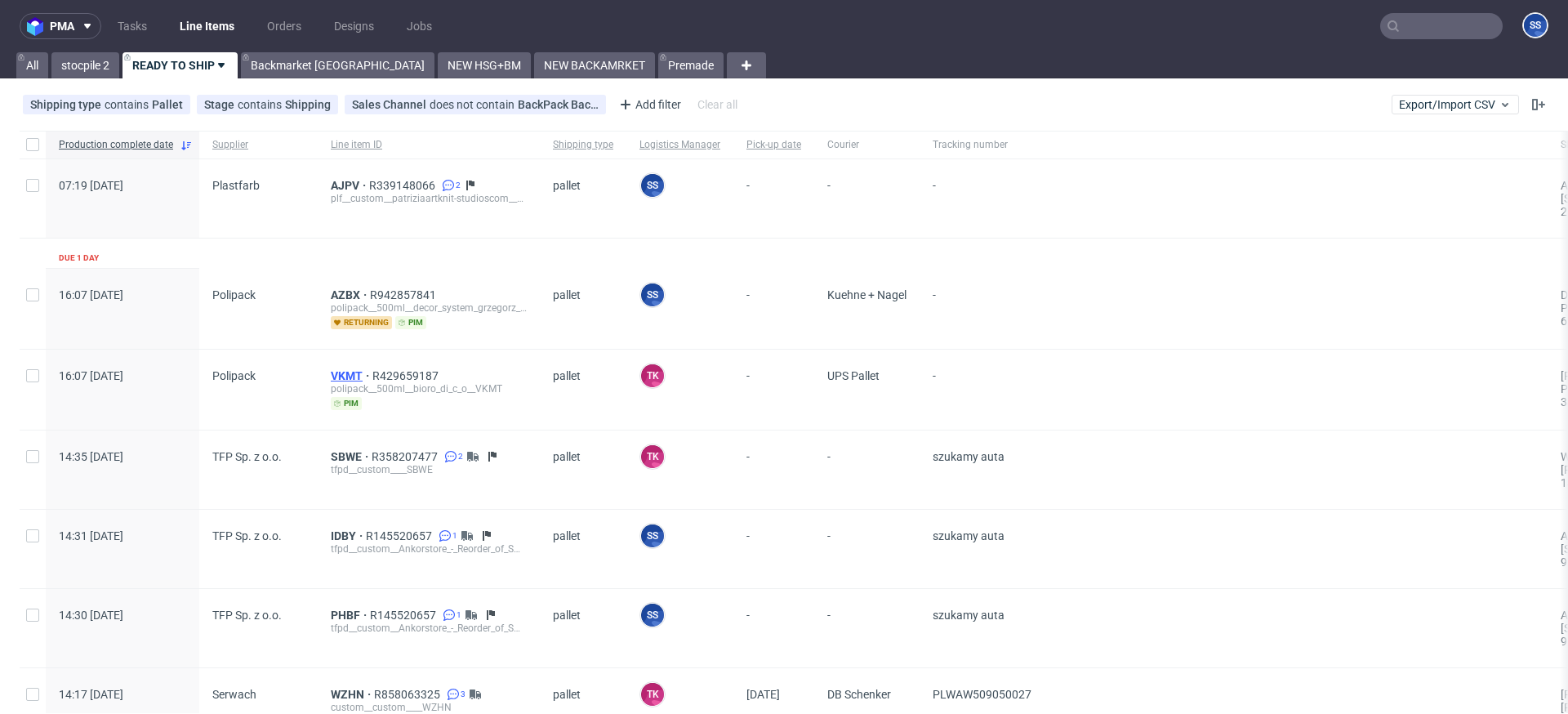
click at [345, 371] on span "VKMT" at bounding box center [351, 375] width 42 height 13
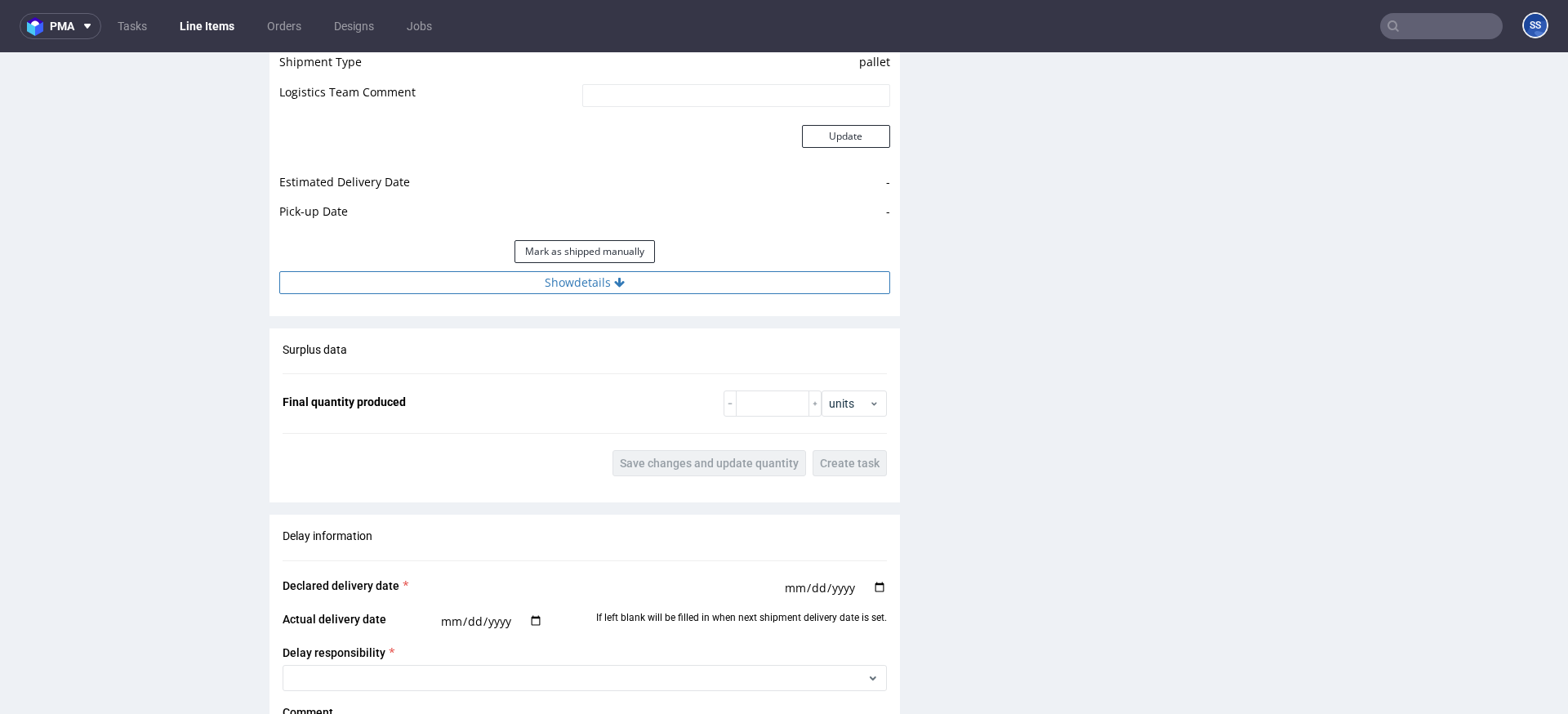
scroll to position [1650, 0]
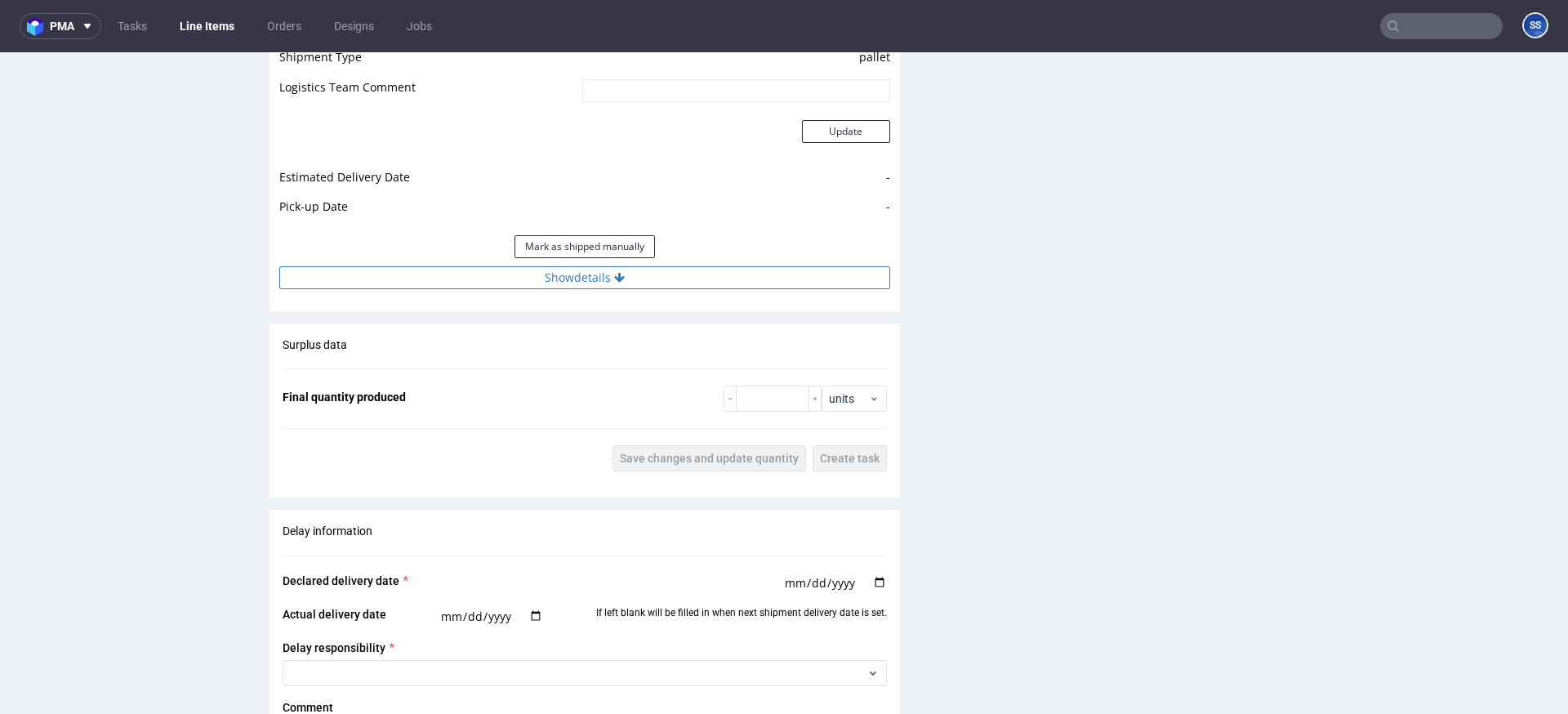
click at [476, 279] on button "Show details" at bounding box center [584, 277] width 610 height 23
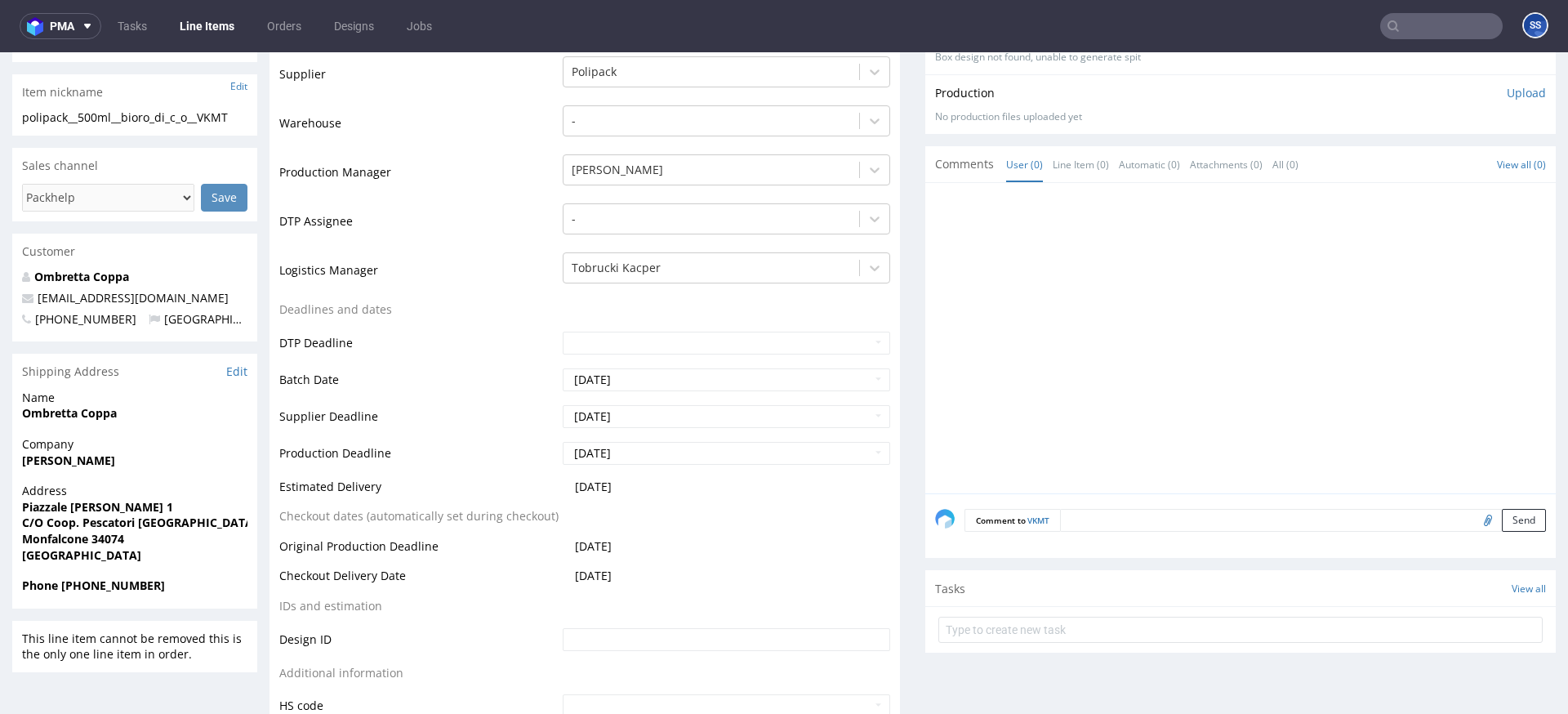
scroll to position [0, 0]
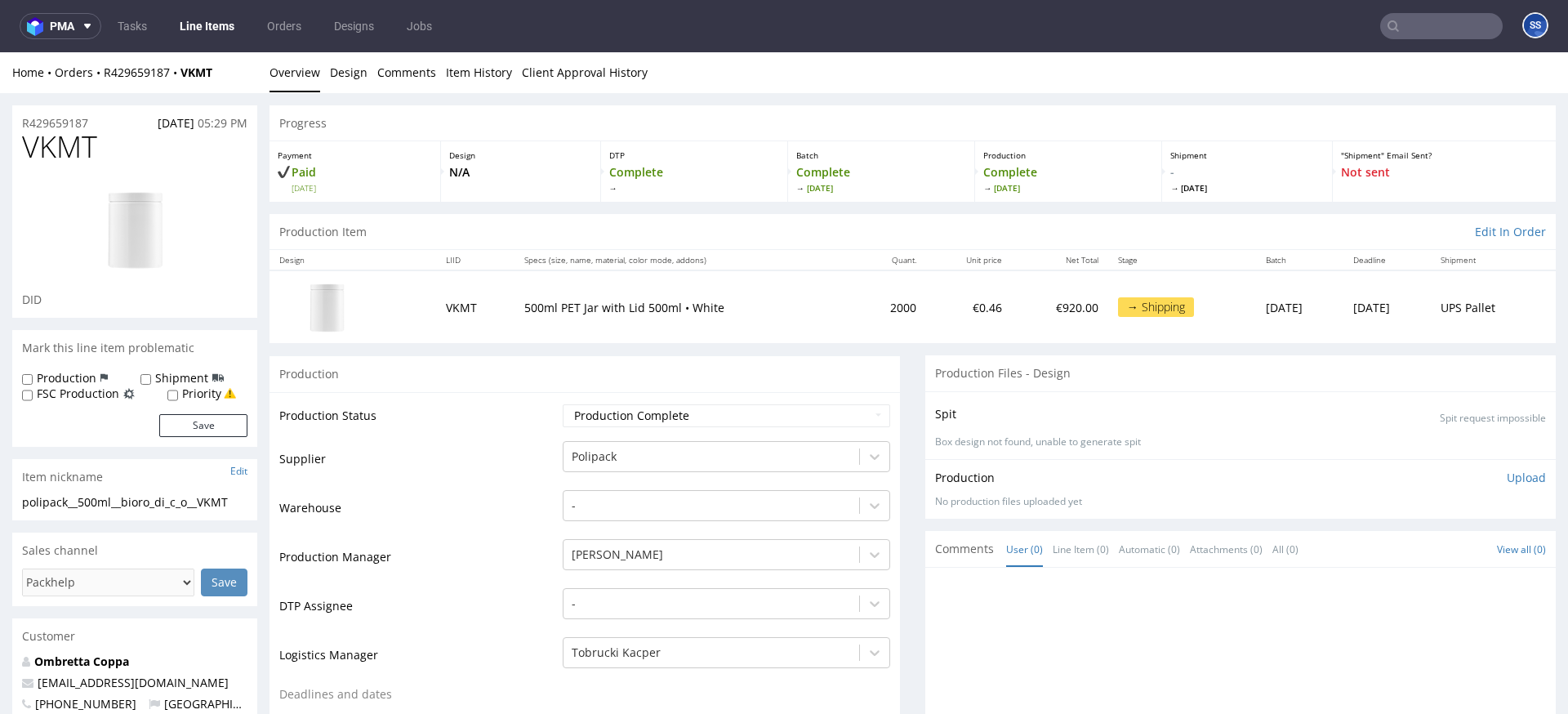
click at [210, 35] on link "Line Items" at bounding box center [206, 26] width 74 height 26
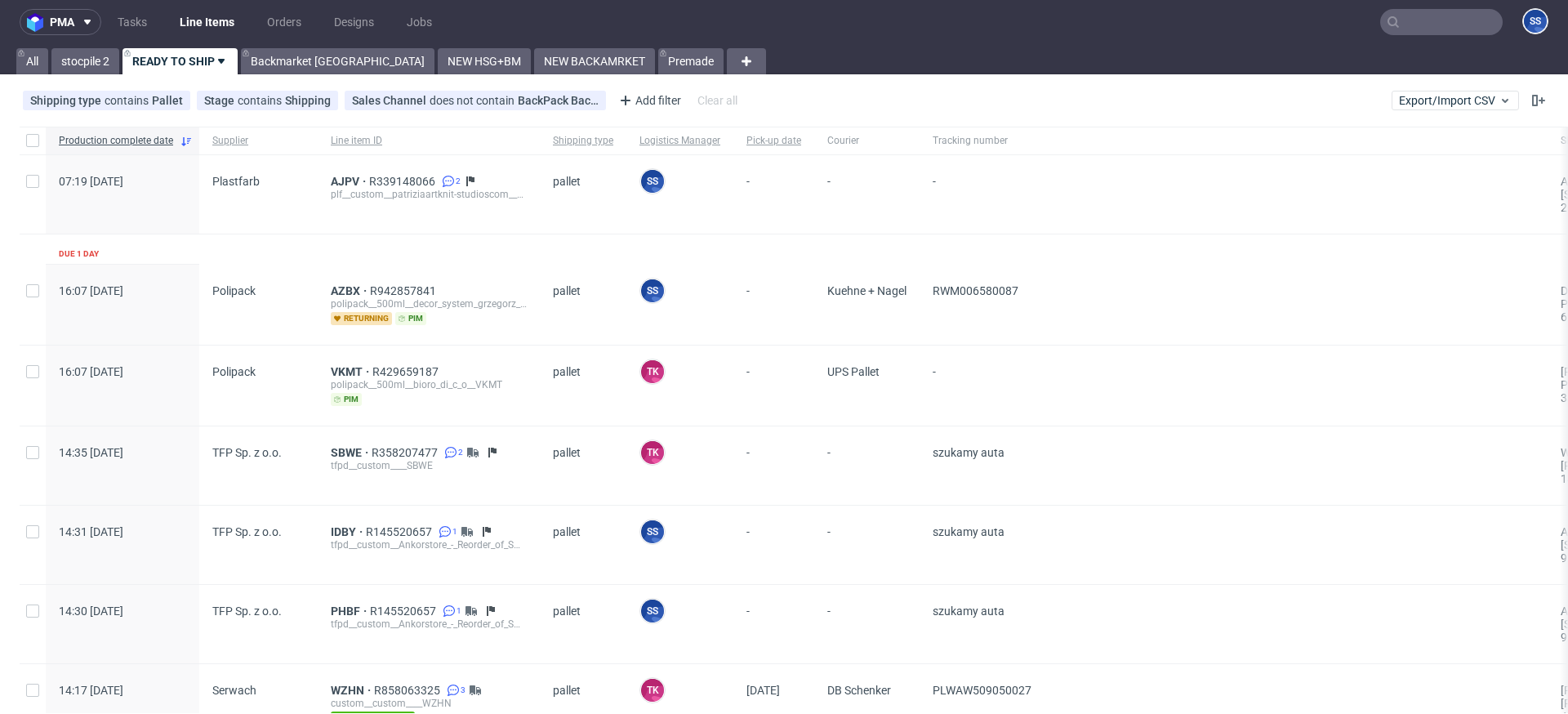
scroll to position [7, 0]
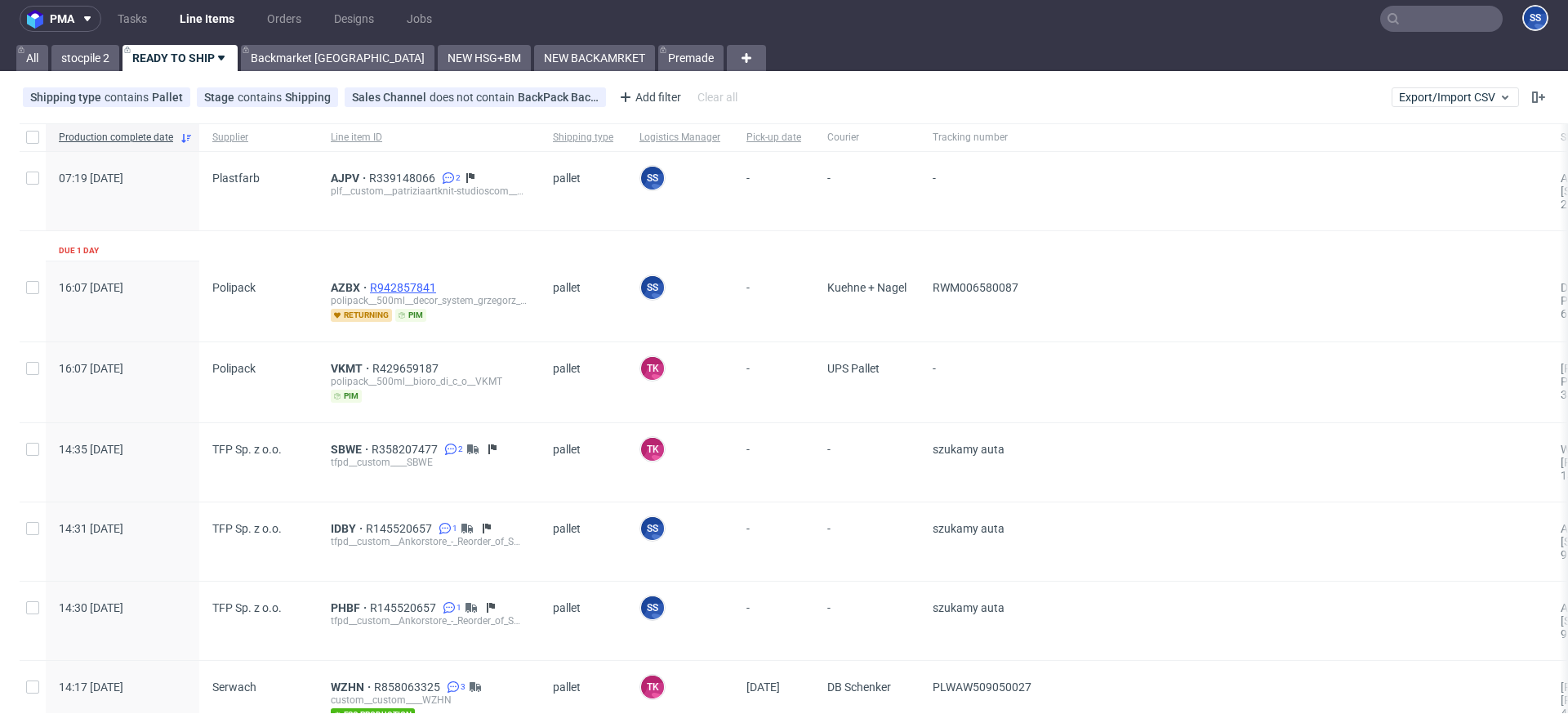
click at [382, 285] on span "R942857841" at bounding box center [405, 287] width 69 height 13
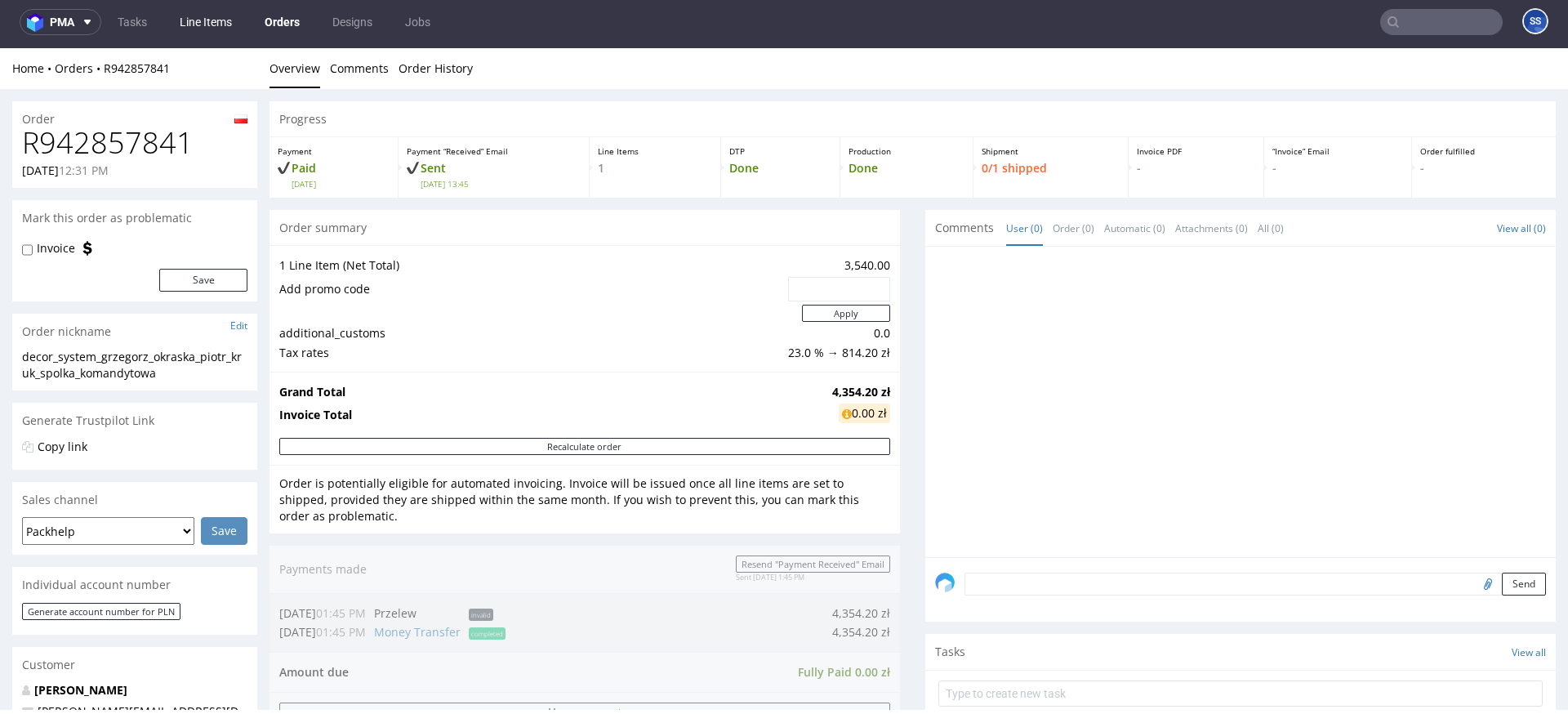
click at [219, 26] on link "Line Items" at bounding box center [205, 22] width 71 height 26
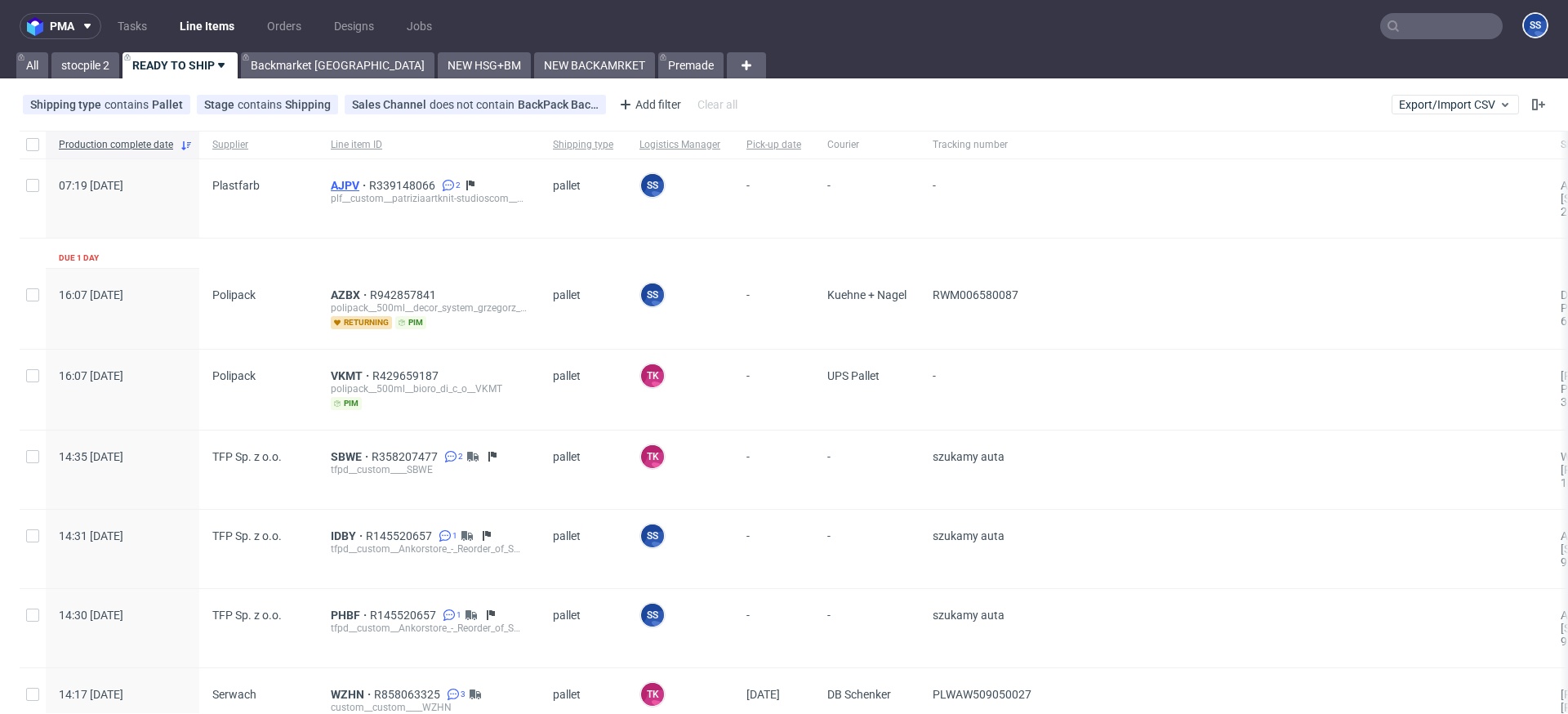
click at [345, 182] on span "AJPV" at bounding box center [349, 185] width 39 height 13
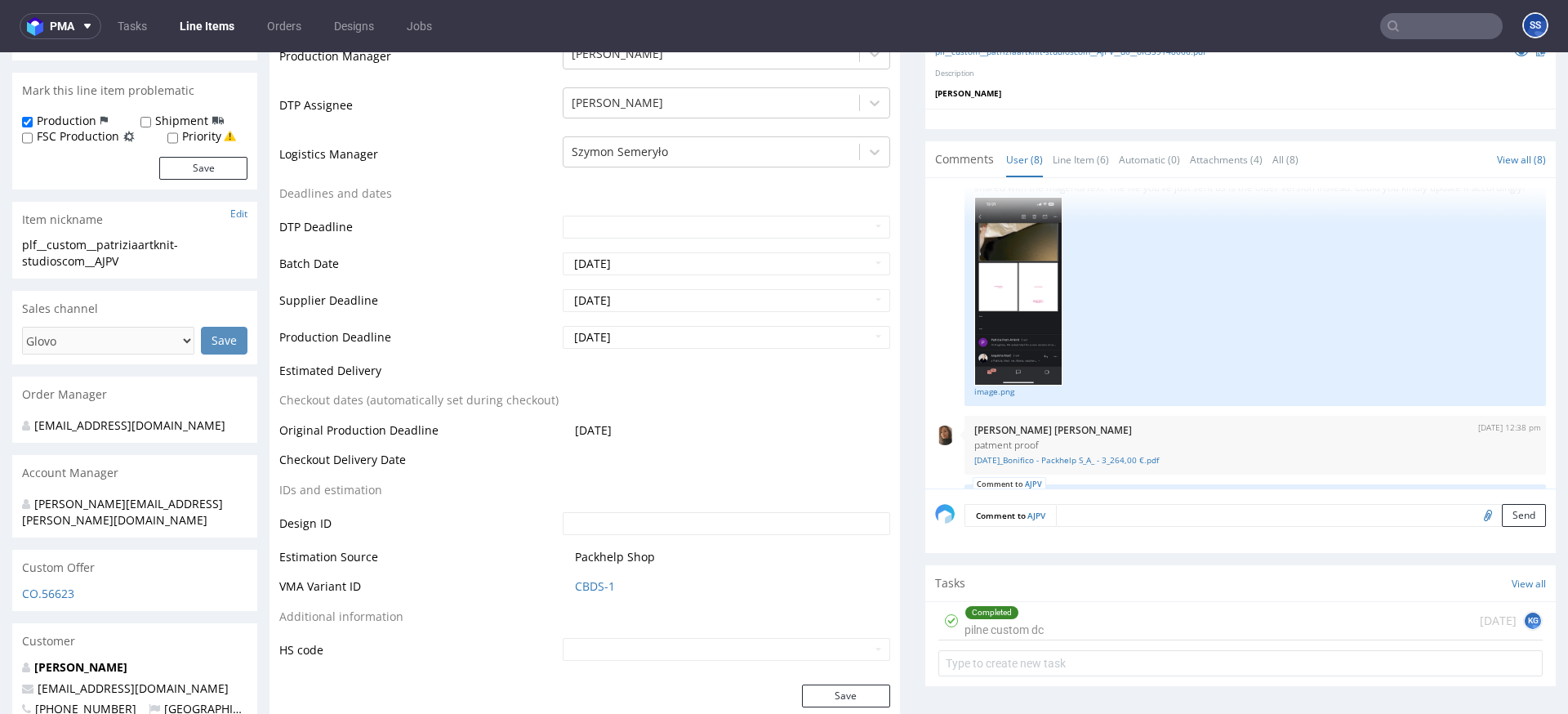
scroll to position [265, 0]
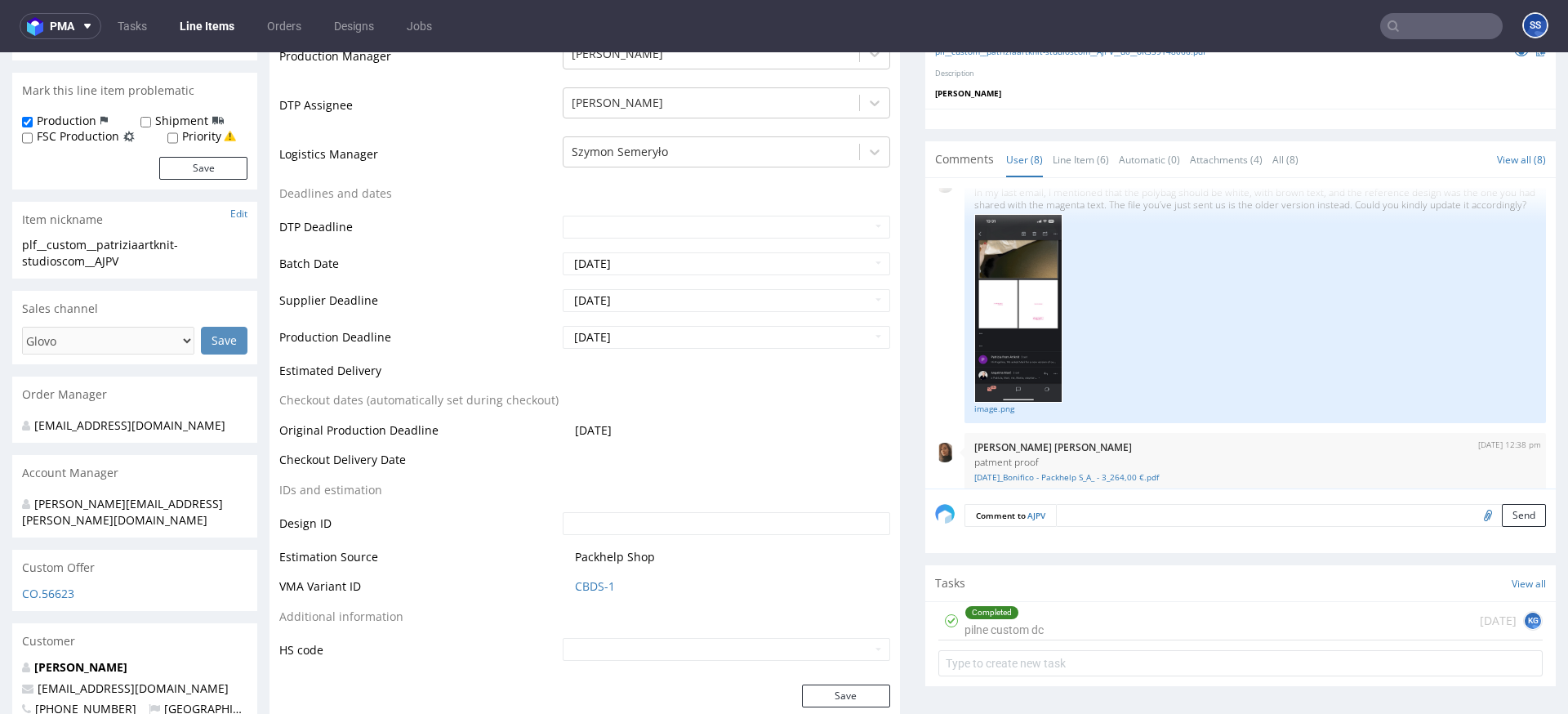
click at [1019, 306] on img at bounding box center [1018, 309] width 88 height 190
click at [1006, 325] on img at bounding box center [1018, 309] width 88 height 190
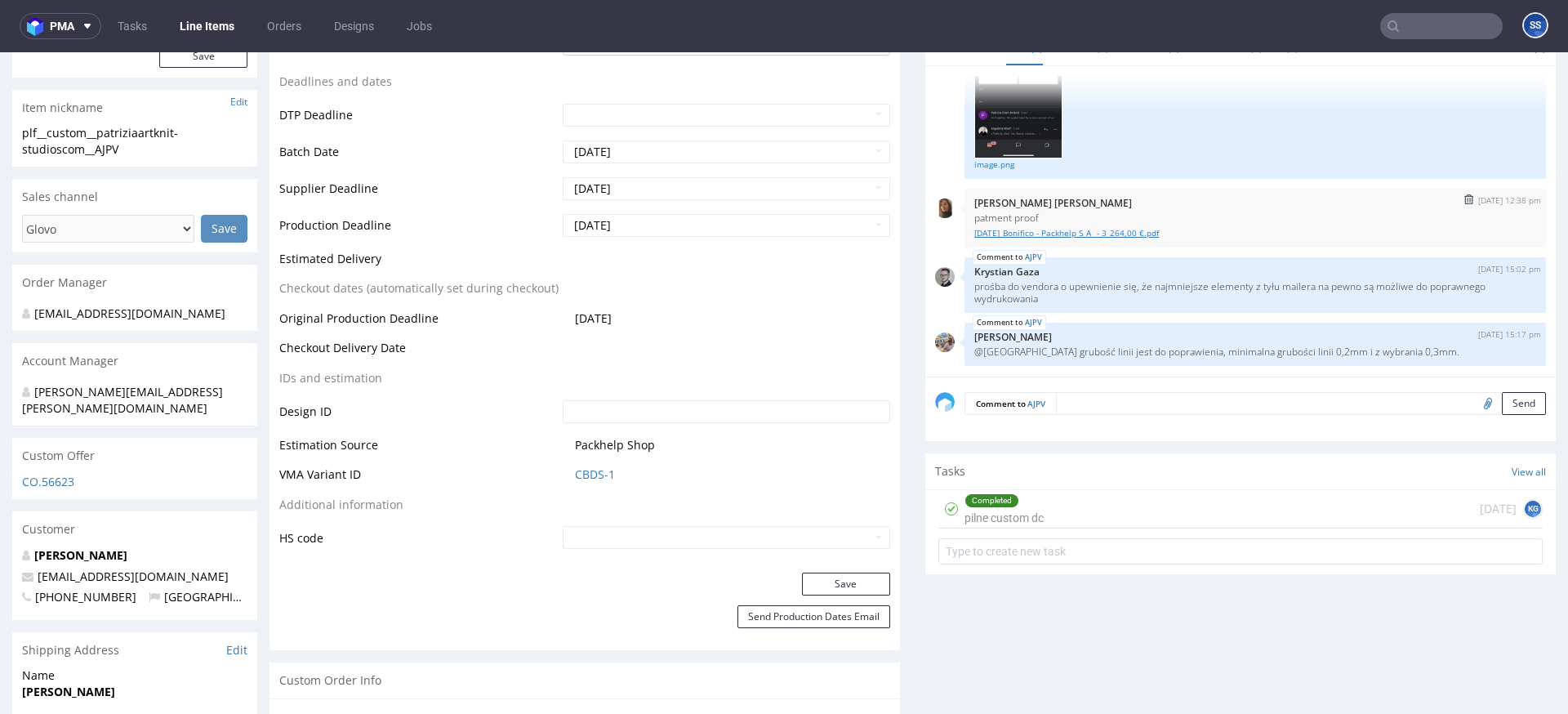
scroll to position [560, 0]
click at [187, 23] on link "Line Items" at bounding box center [206, 26] width 74 height 26
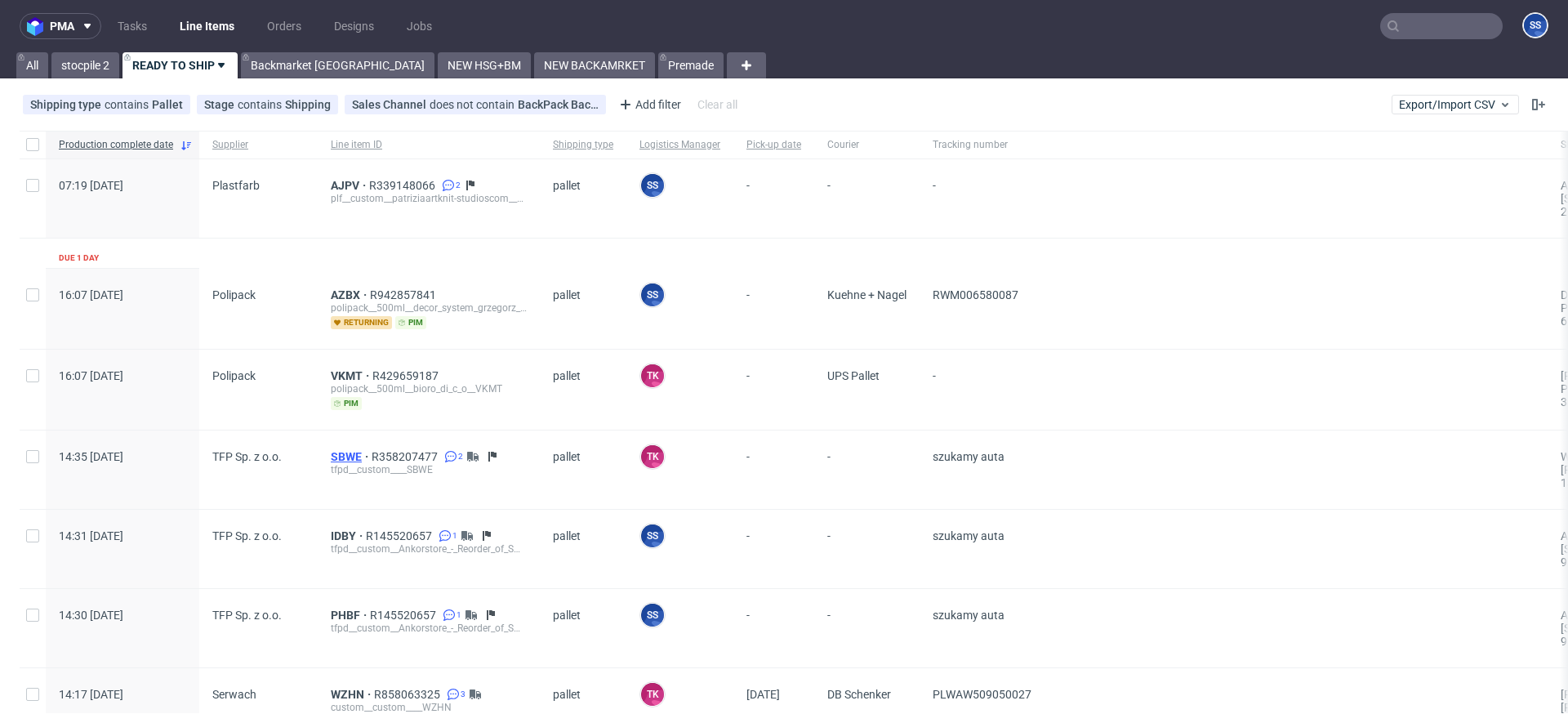
click at [343, 454] on span "SBWE" at bounding box center [350, 456] width 41 height 13
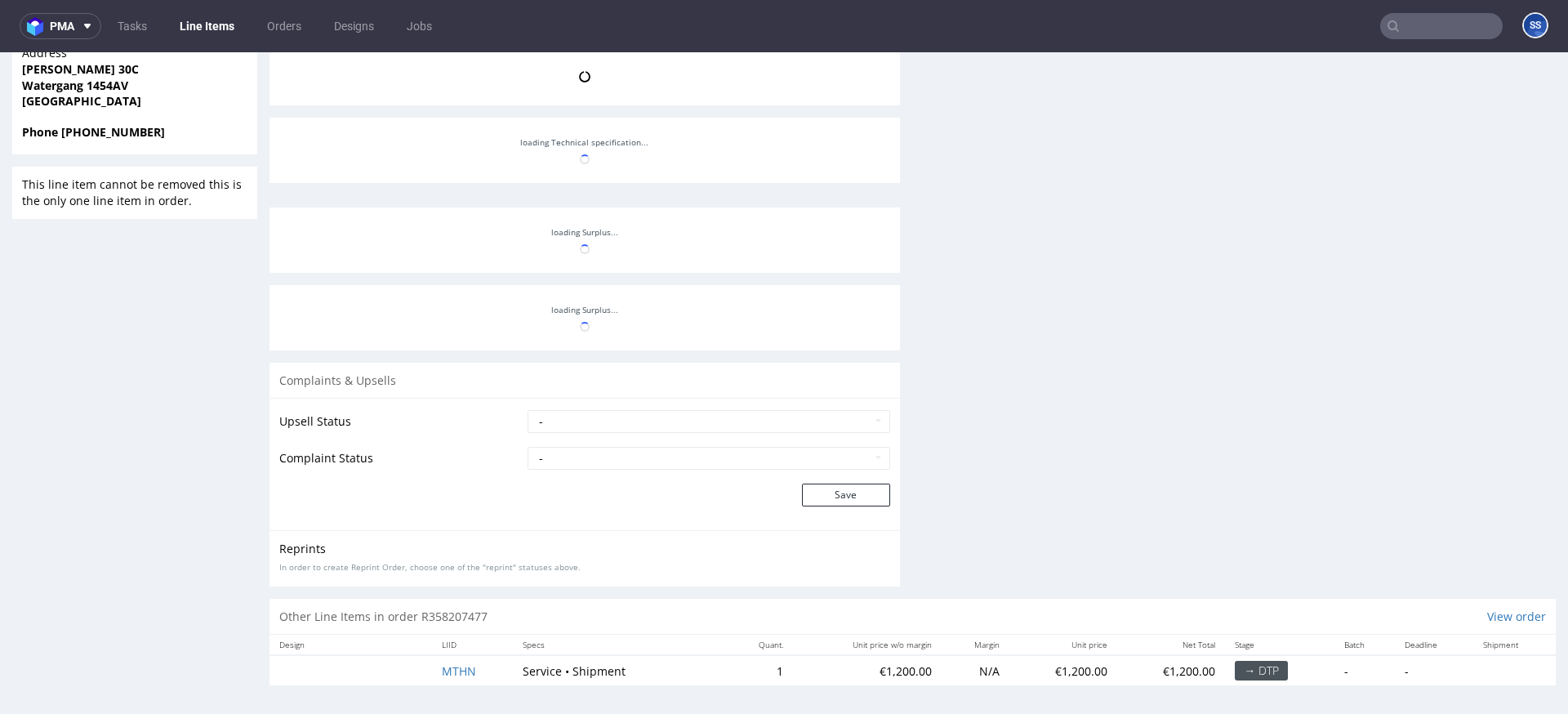
scroll to position [2, 0]
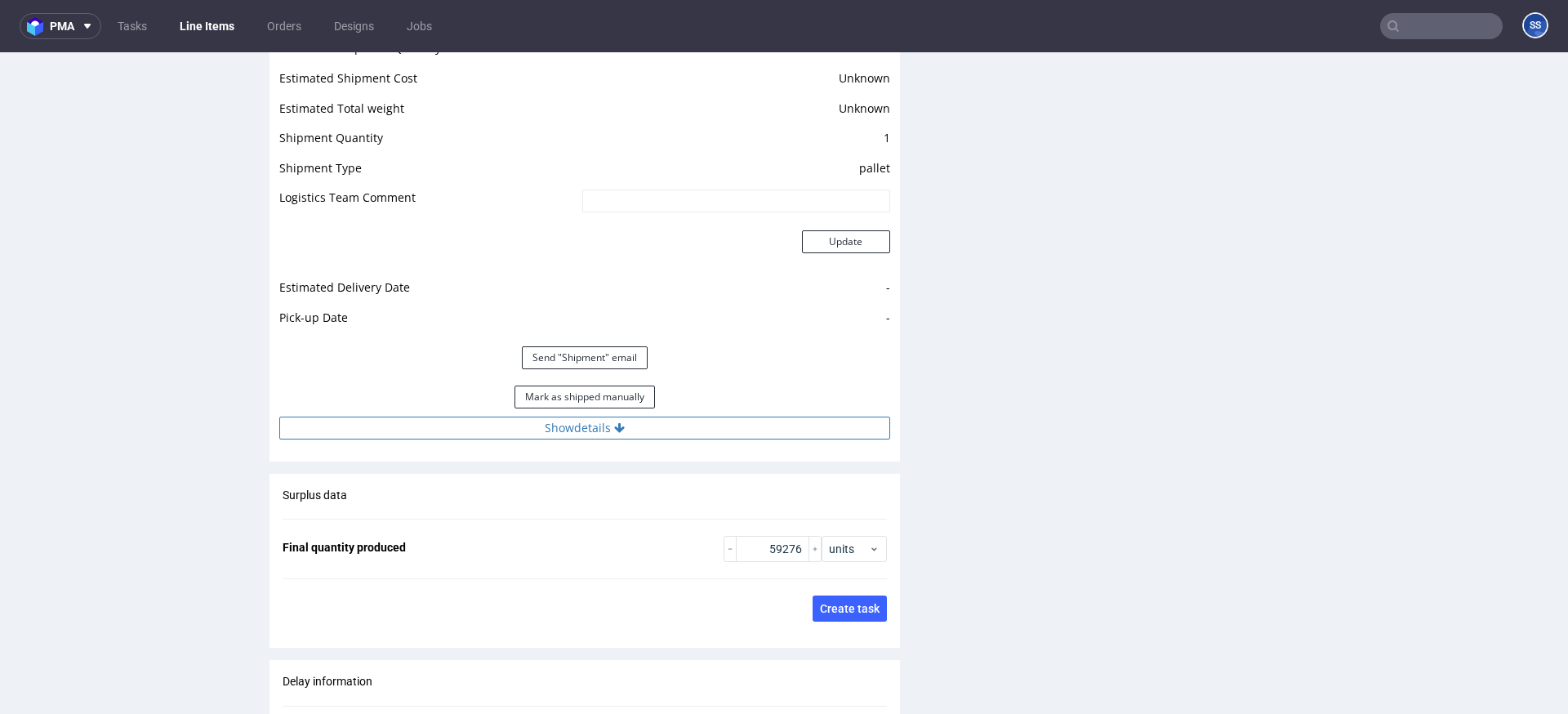
click at [565, 422] on button "Show details" at bounding box center [584, 428] width 610 height 23
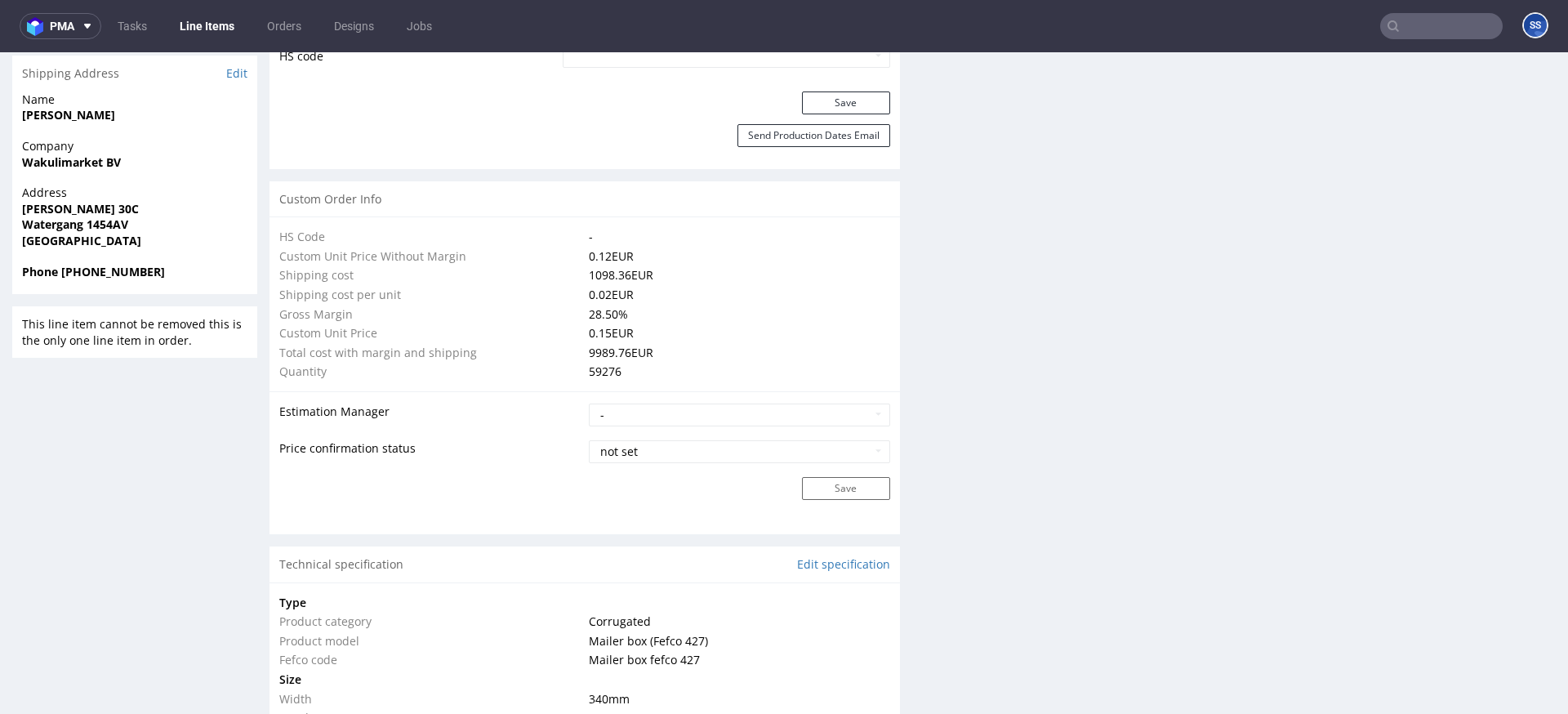
scroll to position [1068, 0]
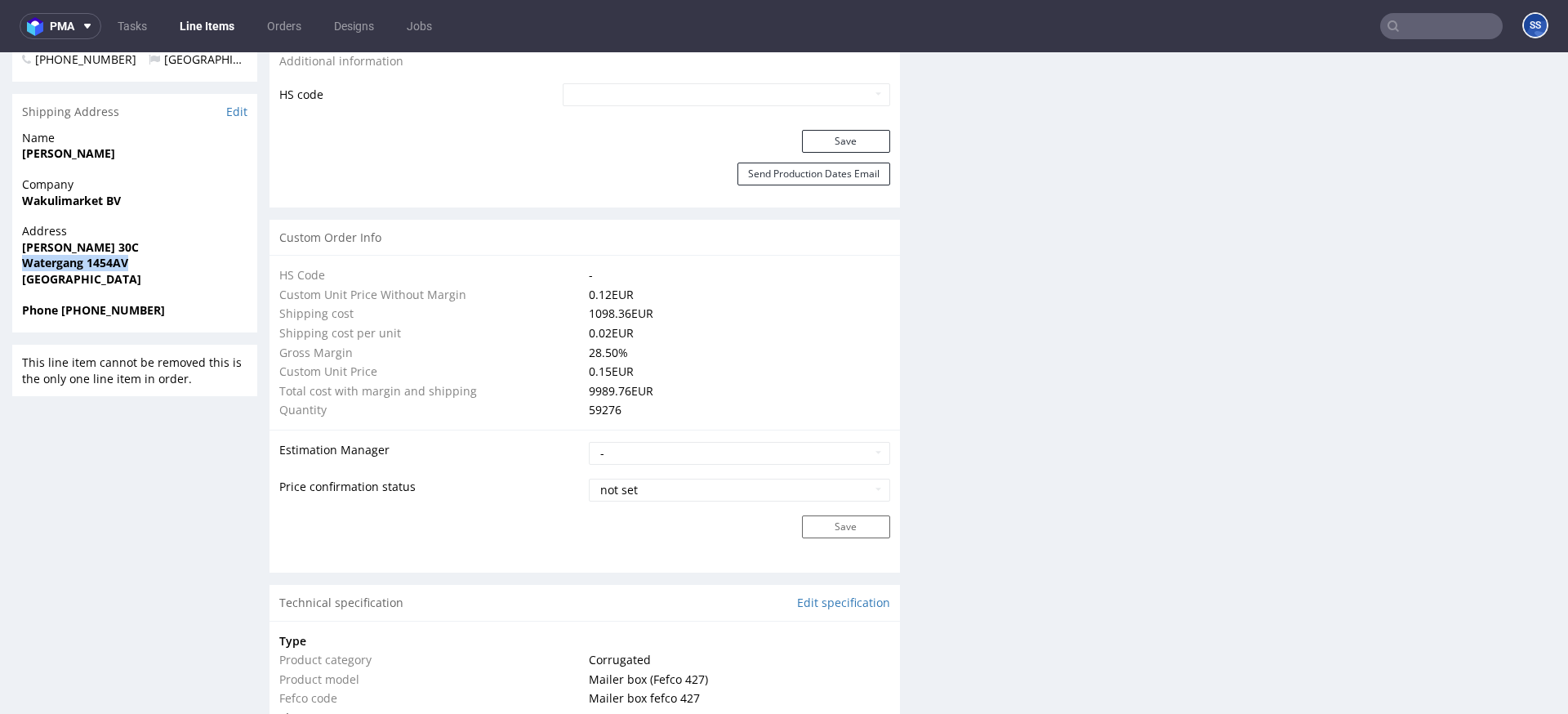
drag, startPoint x: 134, startPoint y: 235, endPoint x: 16, endPoint y: 232, distance: 118.0
click at [16, 232] on div "Address De Dollard 30C Watergang 1454AV Netherlands" at bounding box center [134, 262] width 245 height 78
copy strong "Watergang 1454AV"
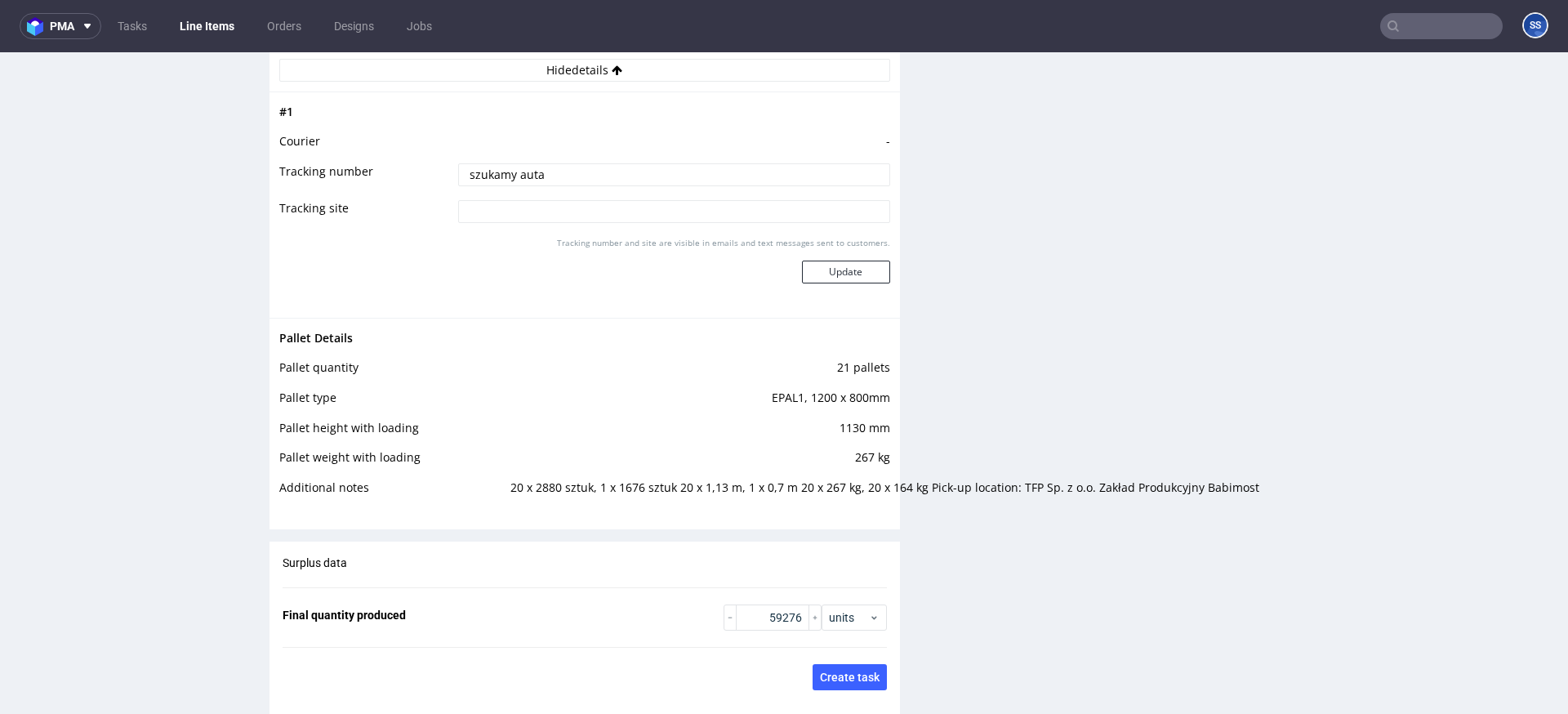
scroll to position [2617, 0]
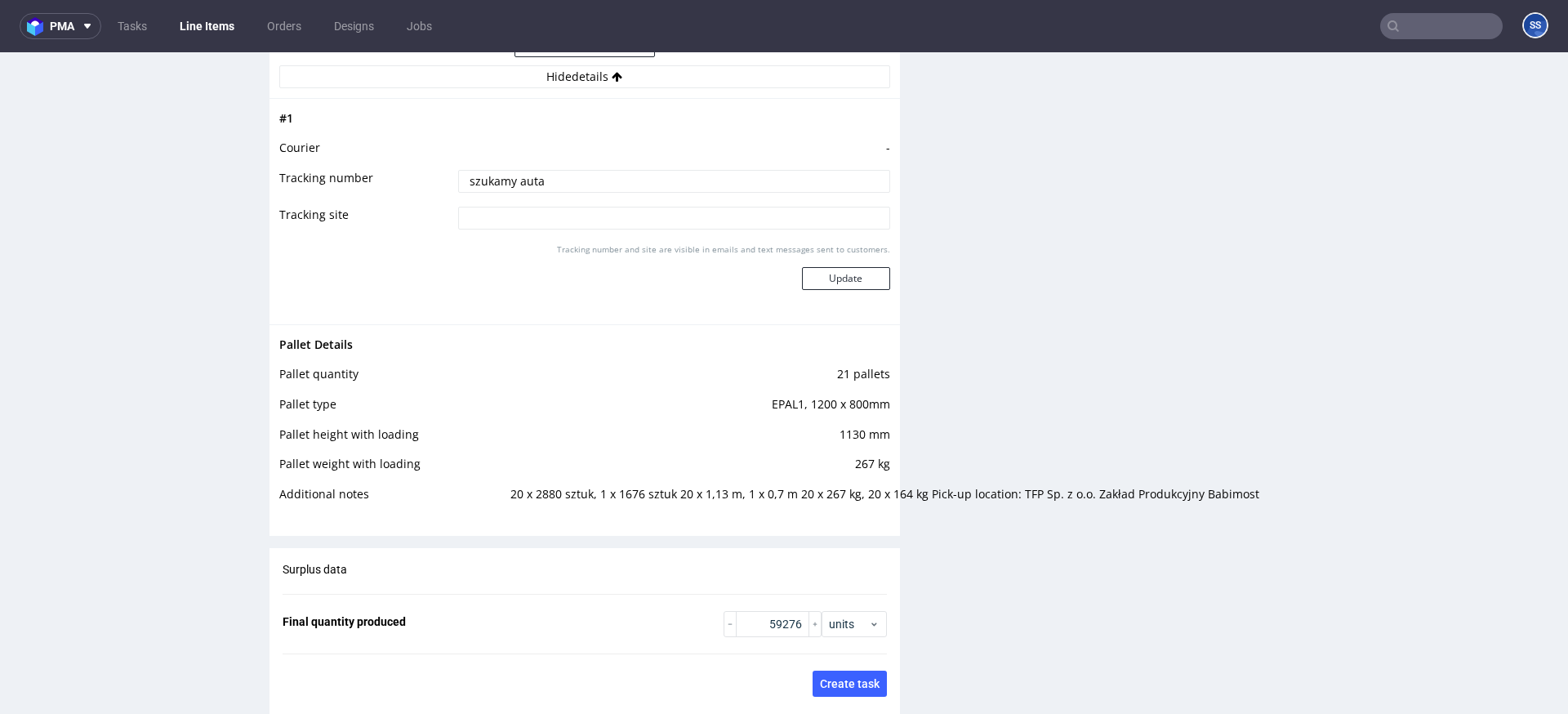
click at [192, 14] on link "Line Items" at bounding box center [206, 26] width 74 height 26
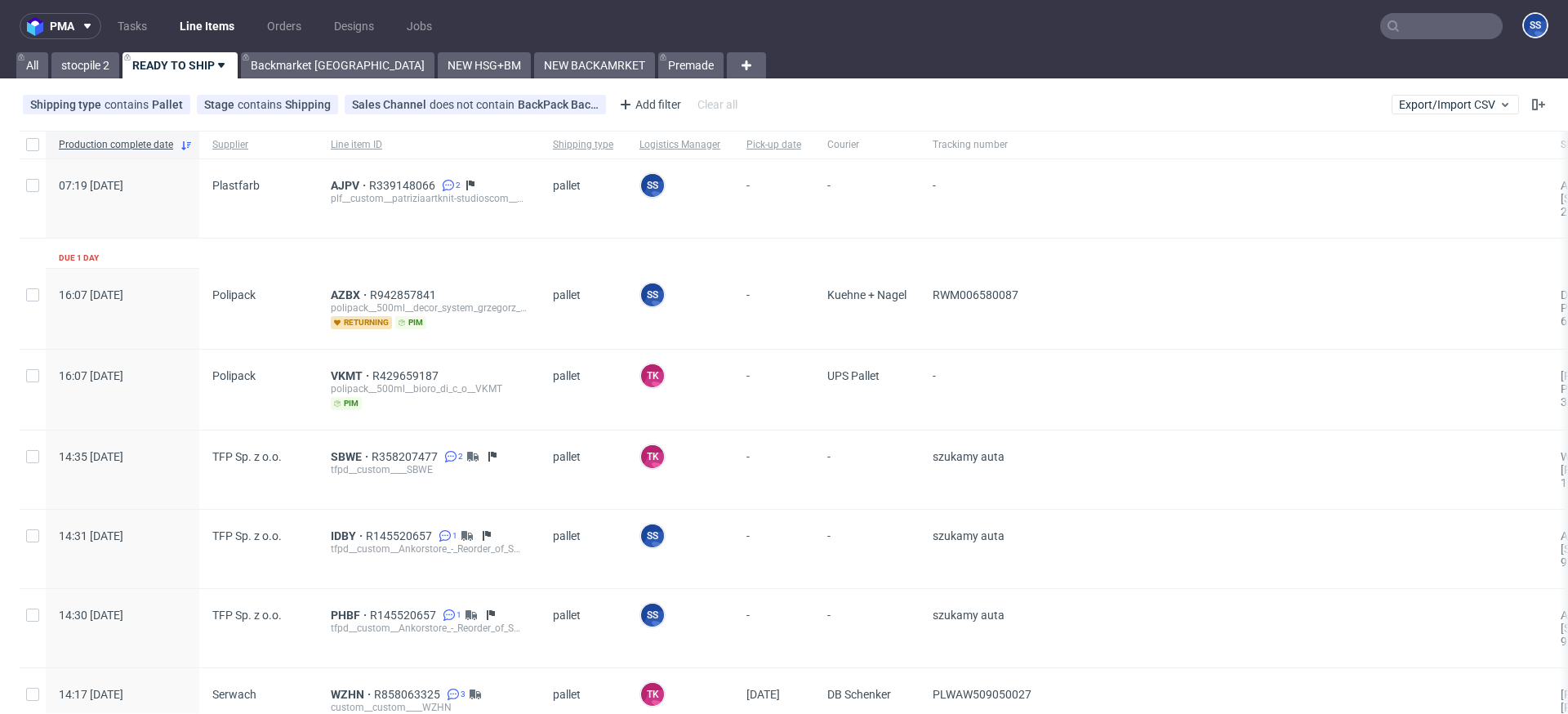
scroll to position [105, 0]
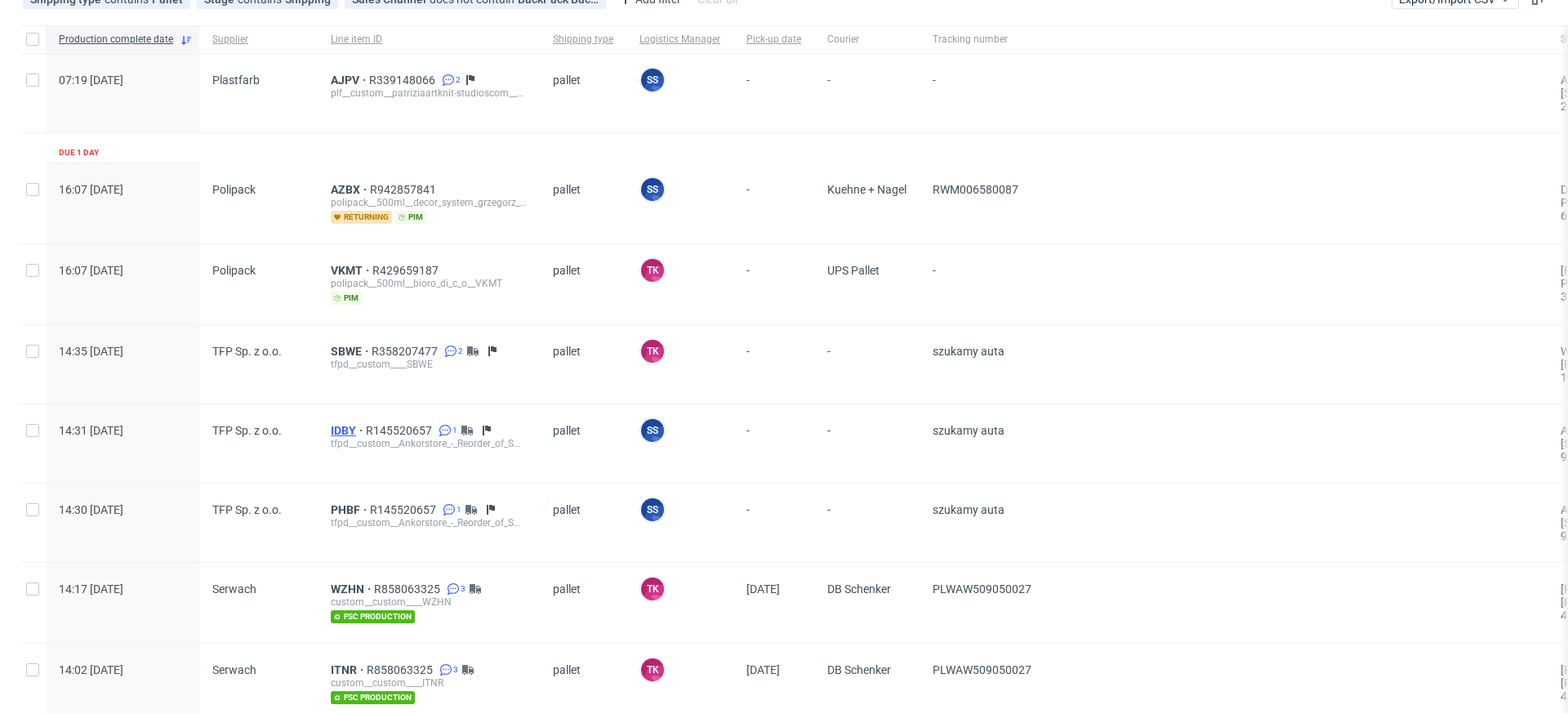
click at [341, 432] on span "IDBY" at bounding box center [347, 430] width 35 height 13
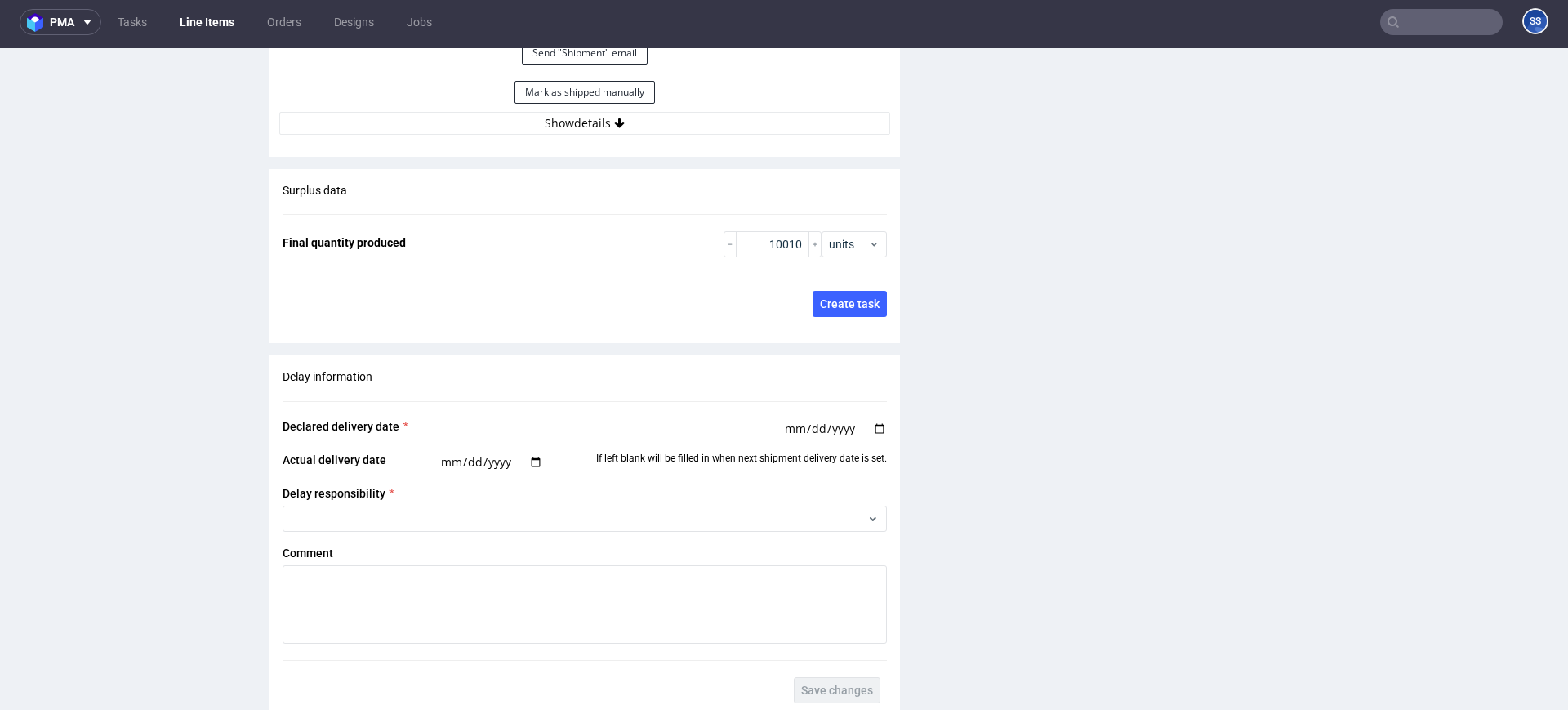
scroll to position [2536, 0]
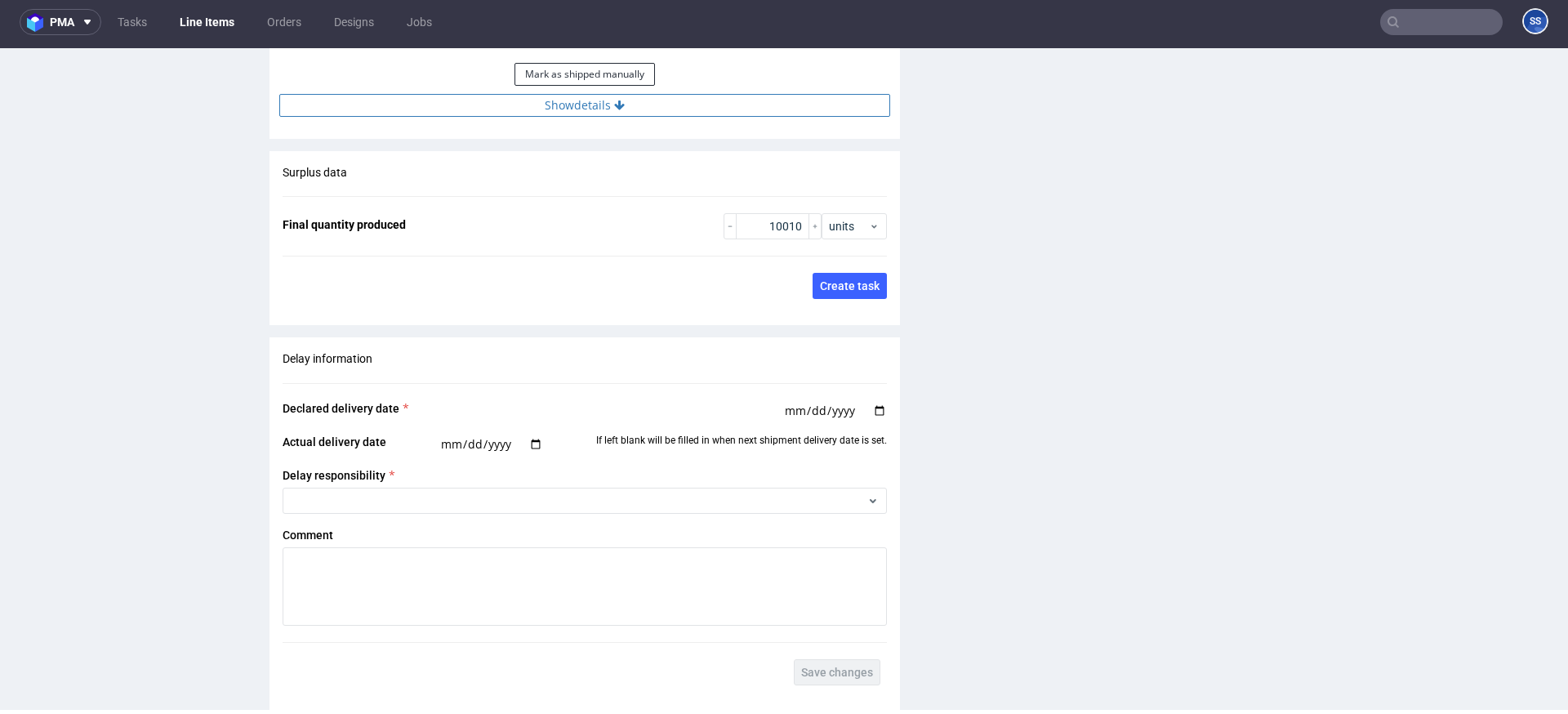
click at [588, 108] on button "Show details" at bounding box center [584, 105] width 610 height 23
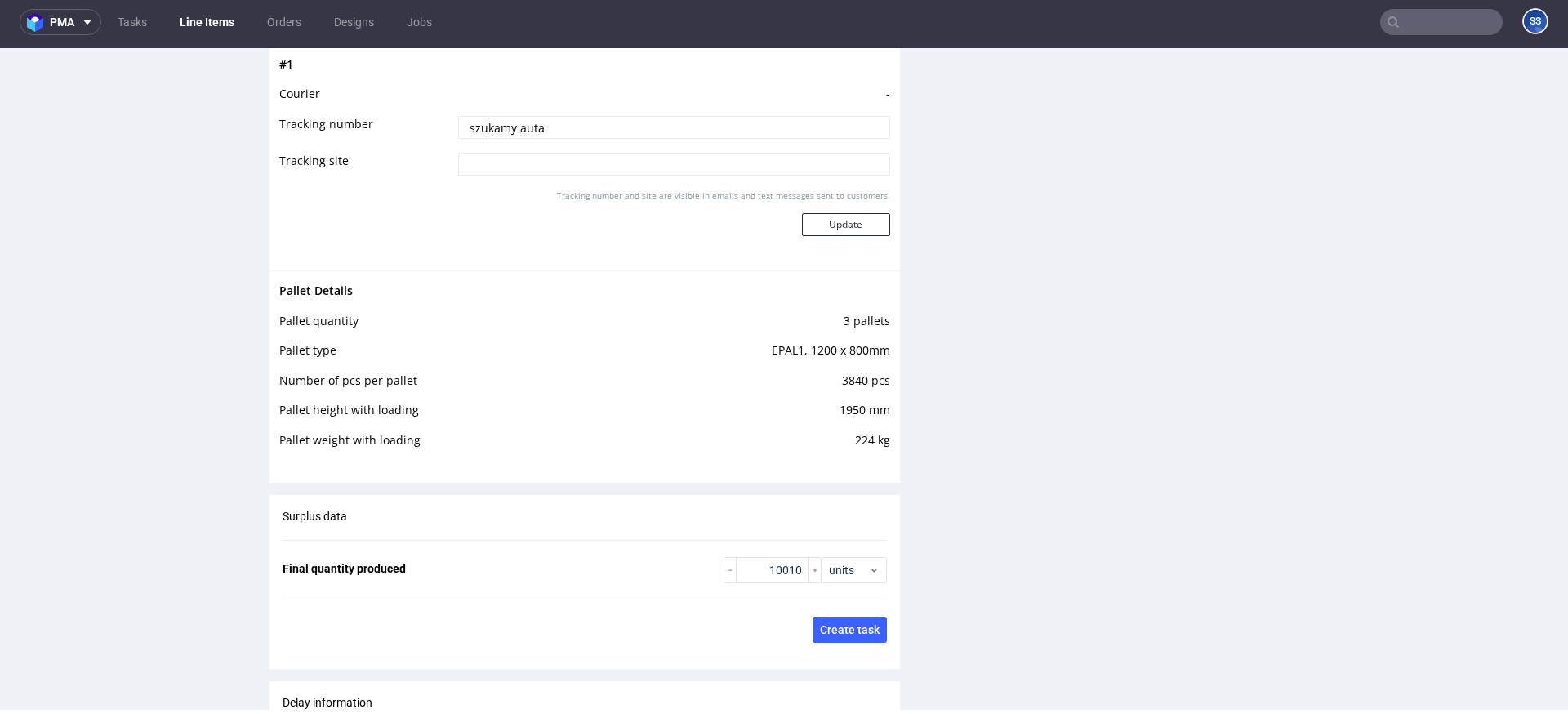
scroll to position [2620, 0]
click at [214, 21] on link "Line Items" at bounding box center [206, 22] width 74 height 26
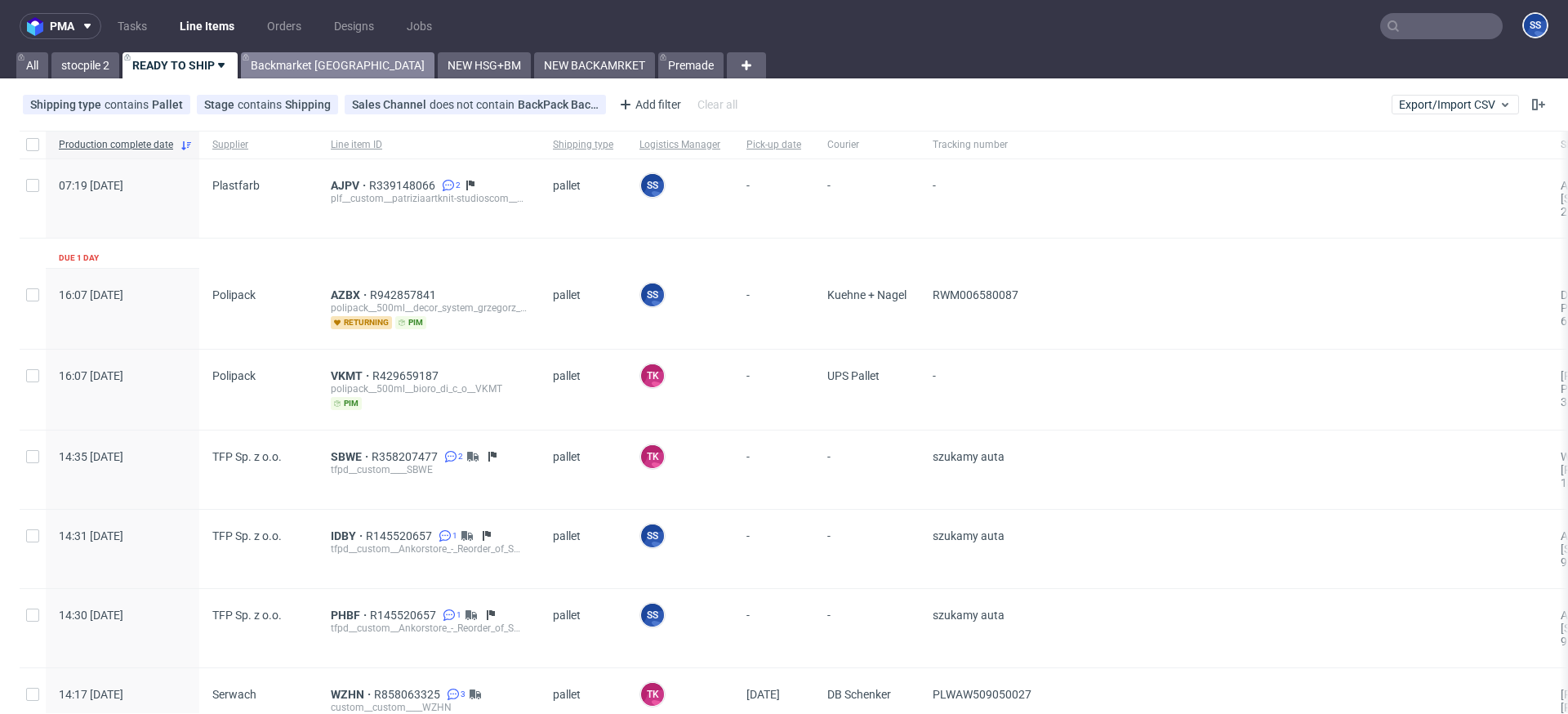
click at [270, 68] on link "Backmarket [GEOGRAPHIC_DATA]" at bounding box center [337, 66] width 194 height 26
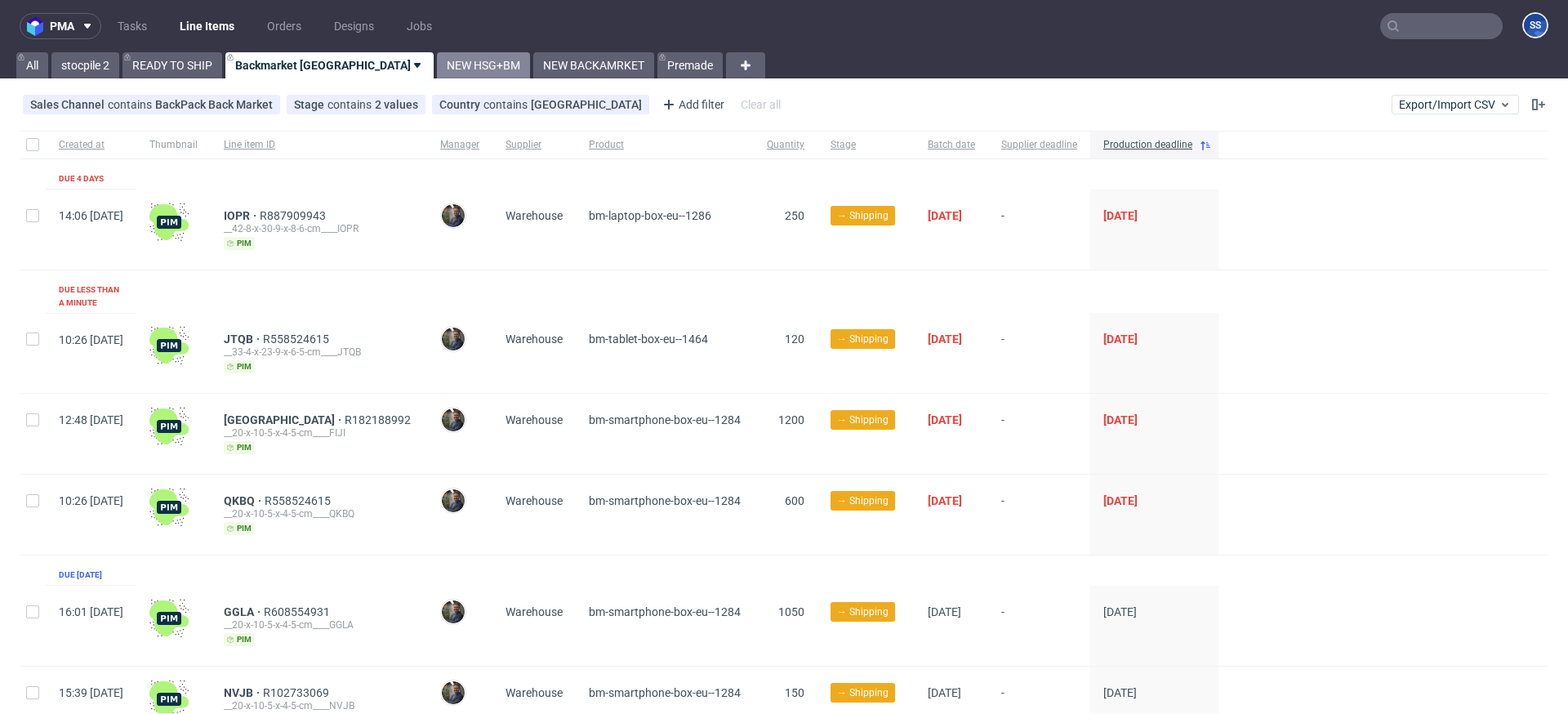
click at [437, 67] on link "NEW HSG+BM" at bounding box center [483, 66] width 93 height 26
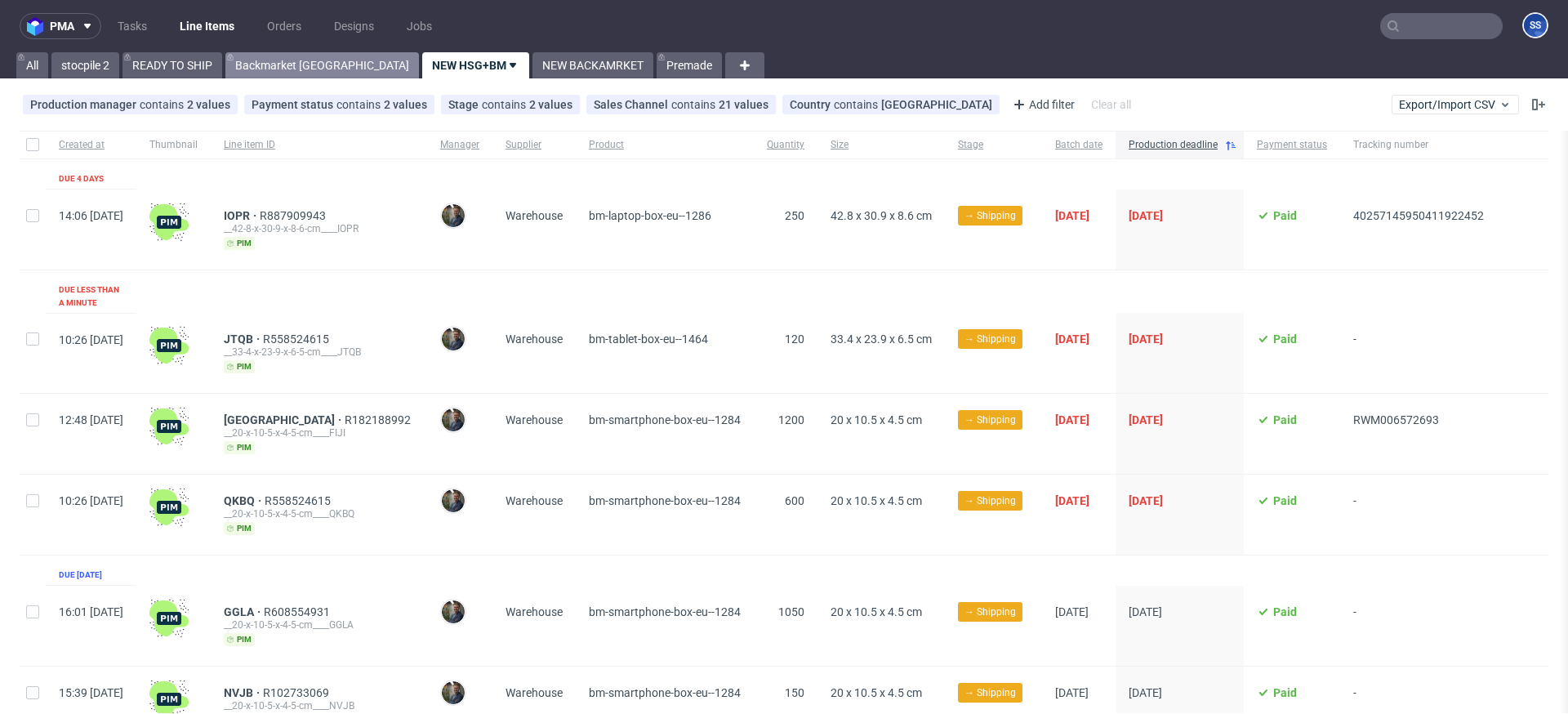
click at [302, 66] on link "Backmarket [GEOGRAPHIC_DATA]" at bounding box center [322, 66] width 194 height 26
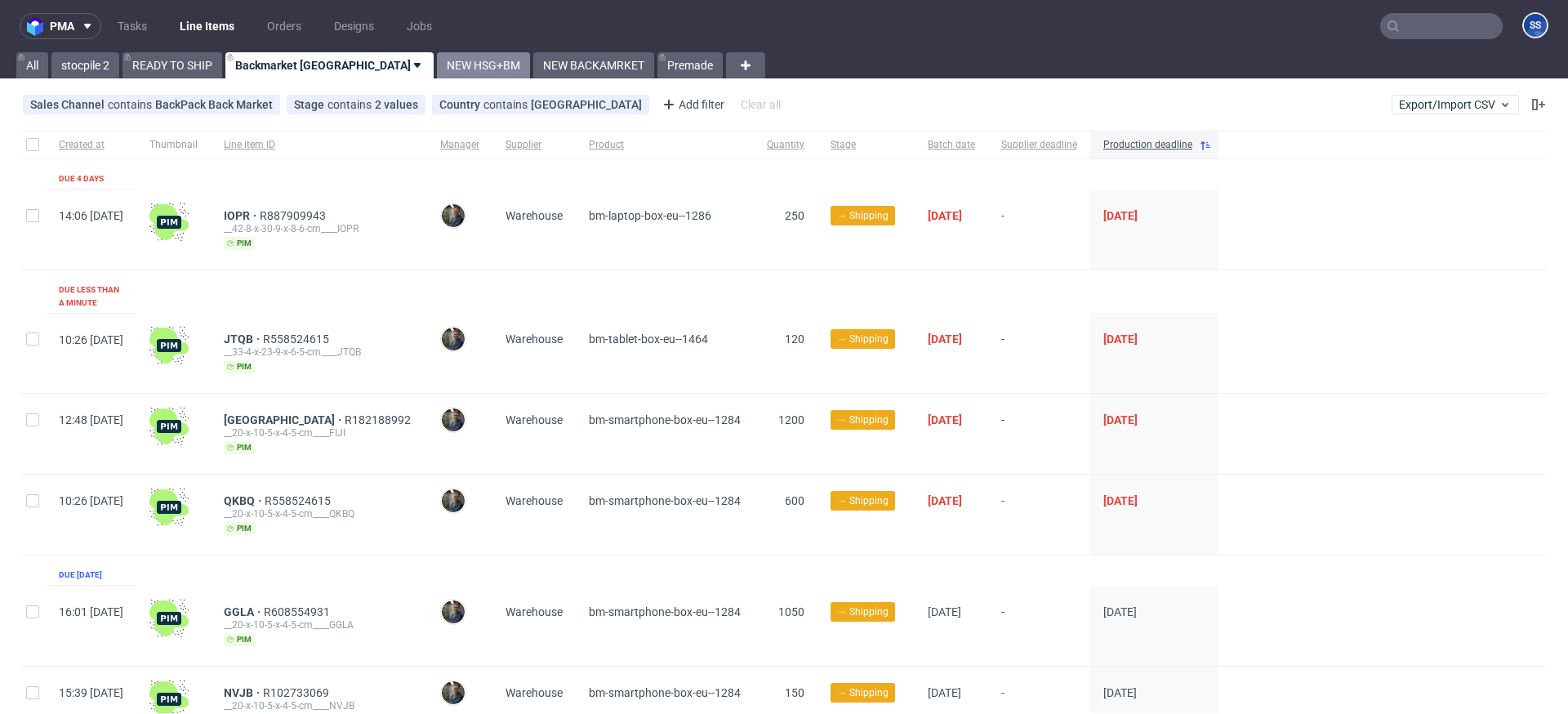
click at [437, 60] on link "NEW HSG+BM" at bounding box center [483, 66] width 93 height 26
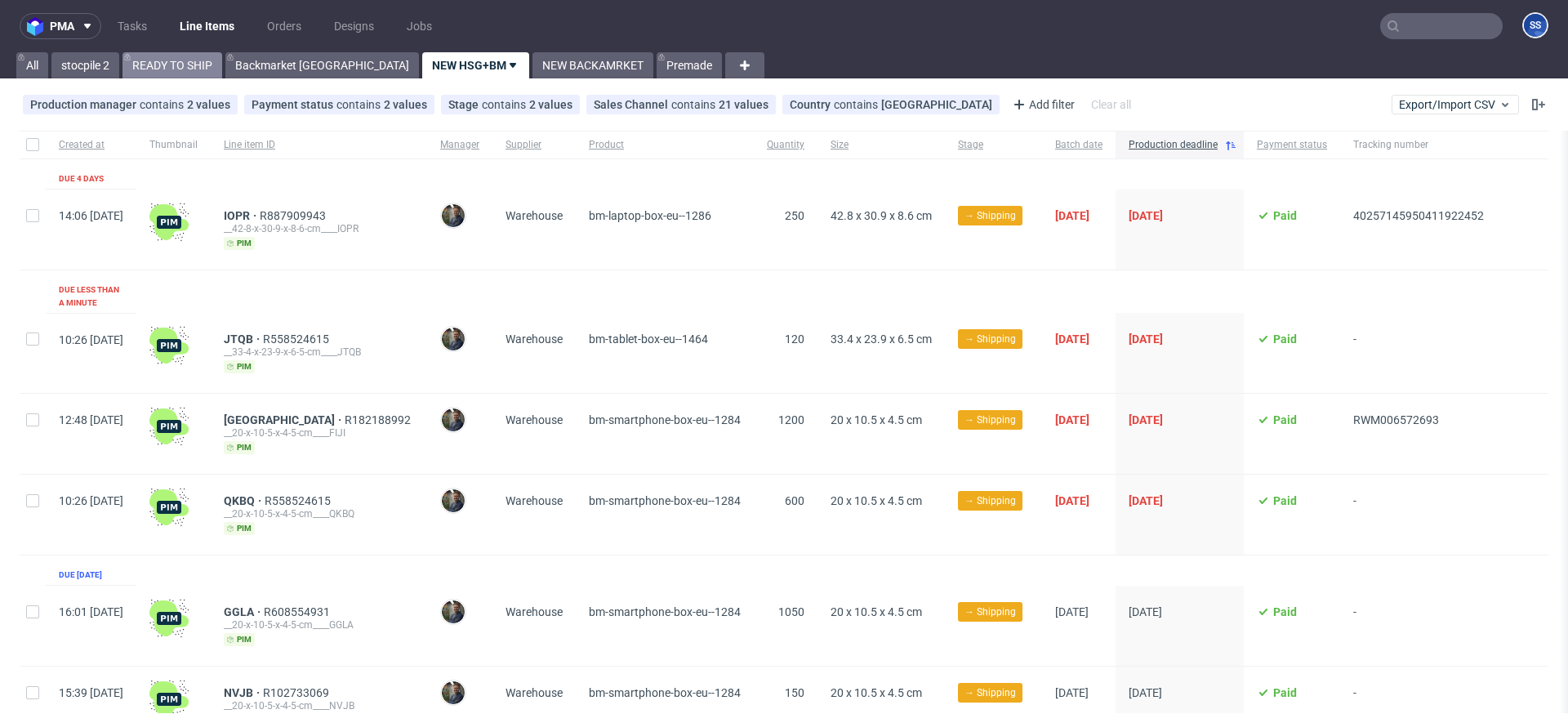
click at [200, 67] on link "READY TO SHIP" at bounding box center [172, 66] width 99 height 26
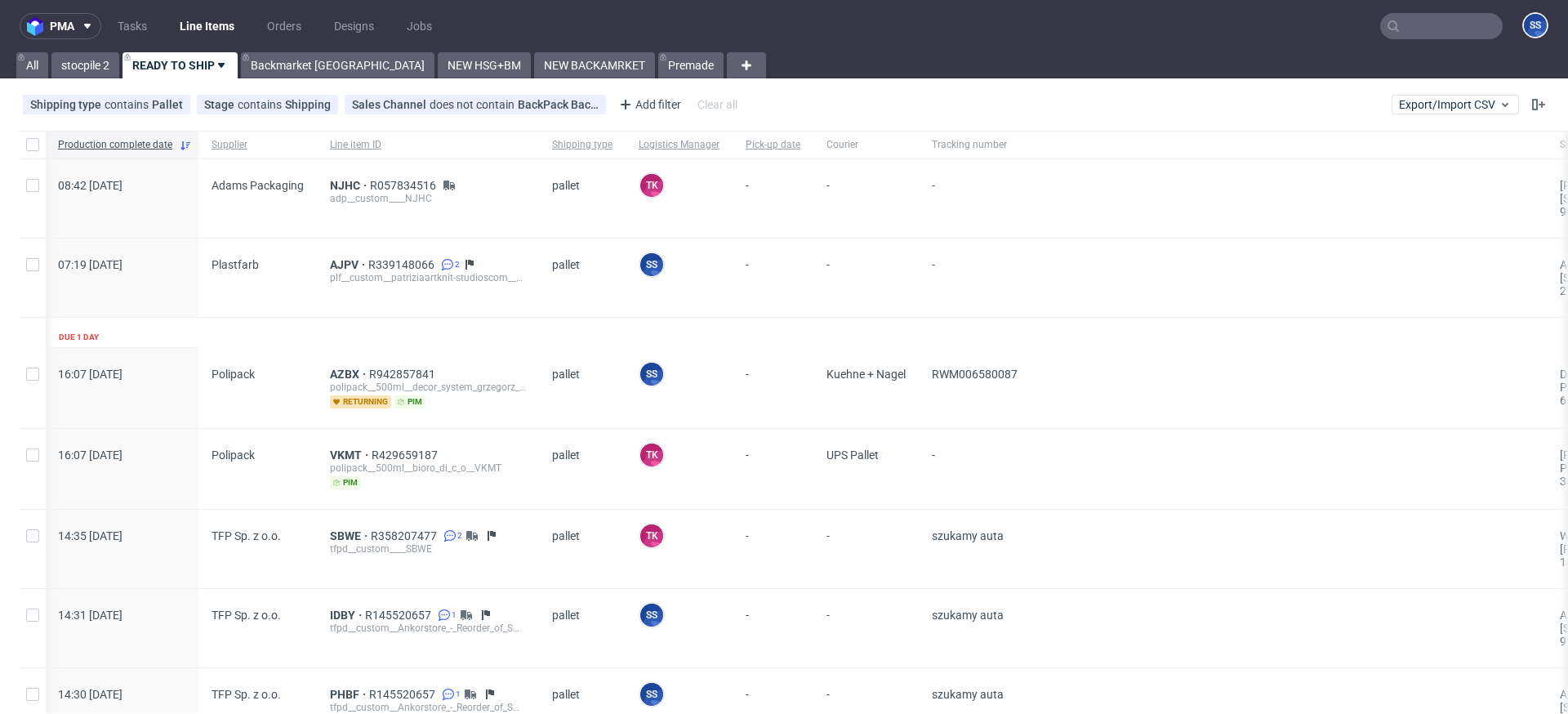
scroll to position [82, 0]
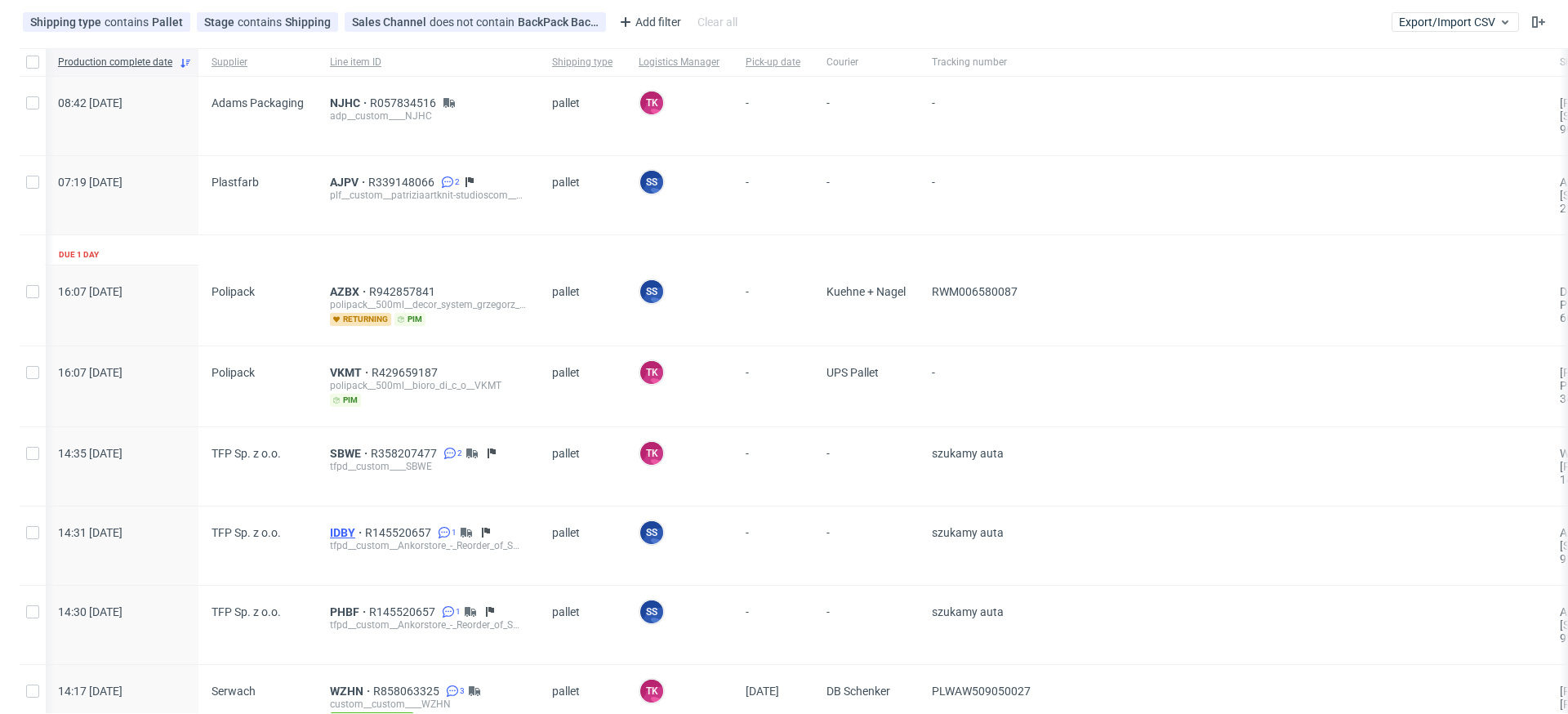
click at [343, 529] on span "IDBY" at bounding box center [346, 532] width 35 height 13
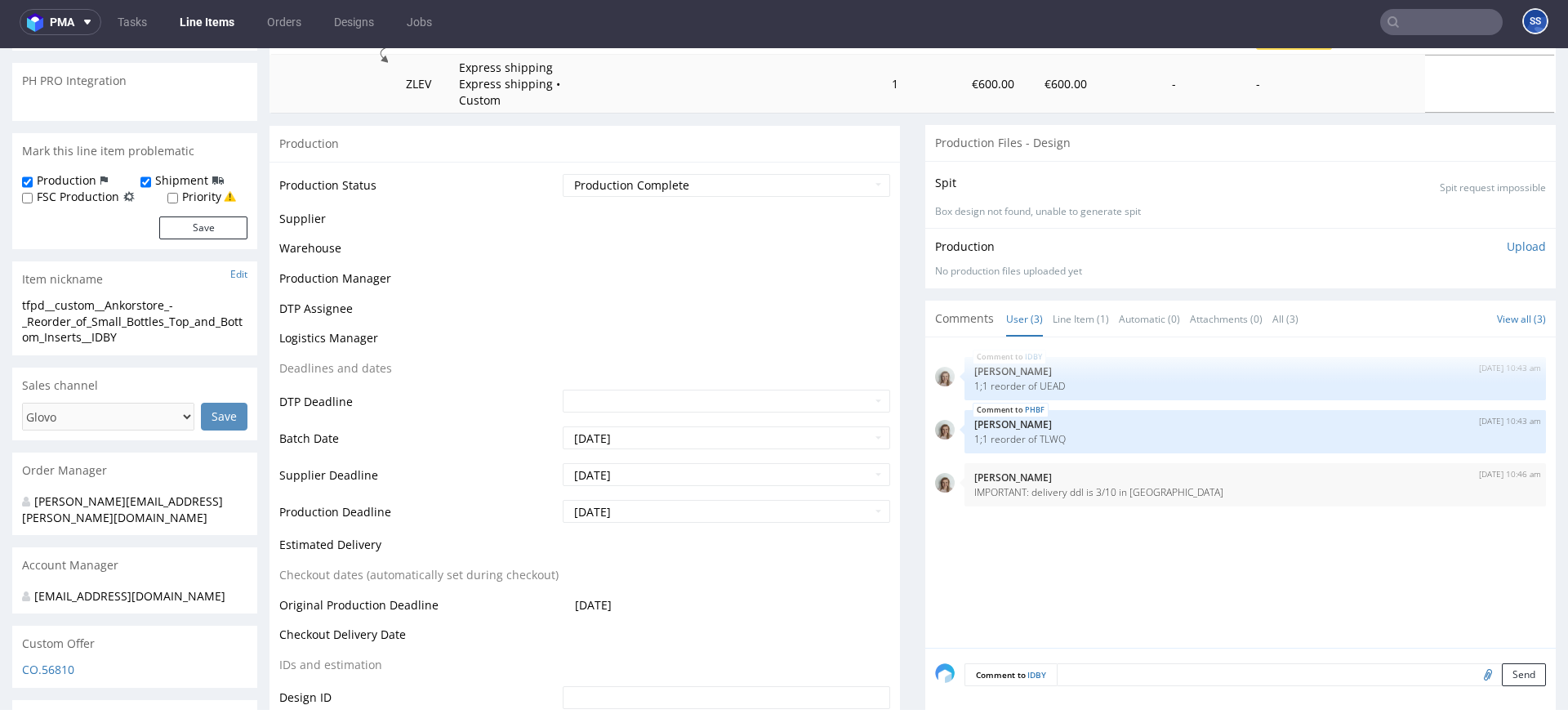
scroll to position [230, 0]
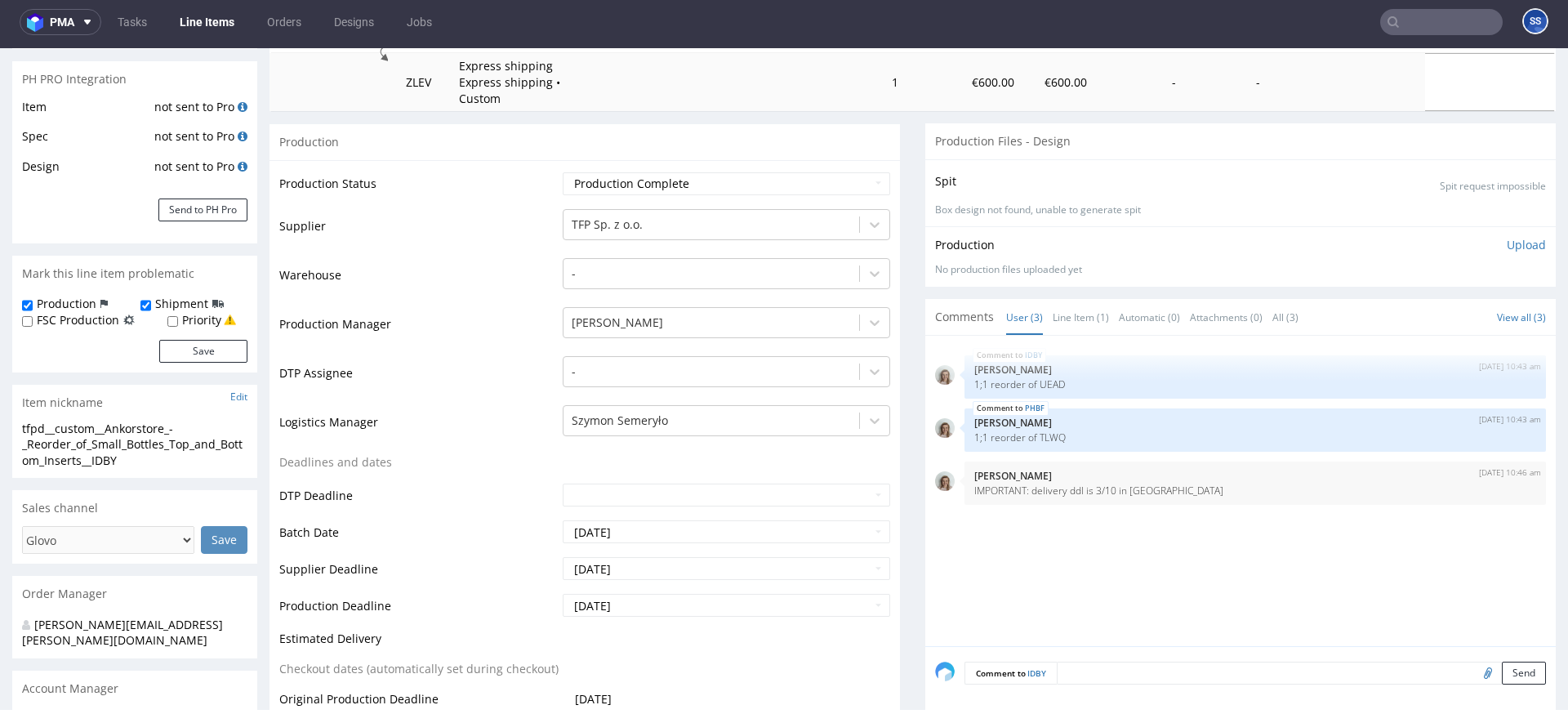
type input "10010"
click at [200, 15] on link "Line Items" at bounding box center [206, 22] width 74 height 26
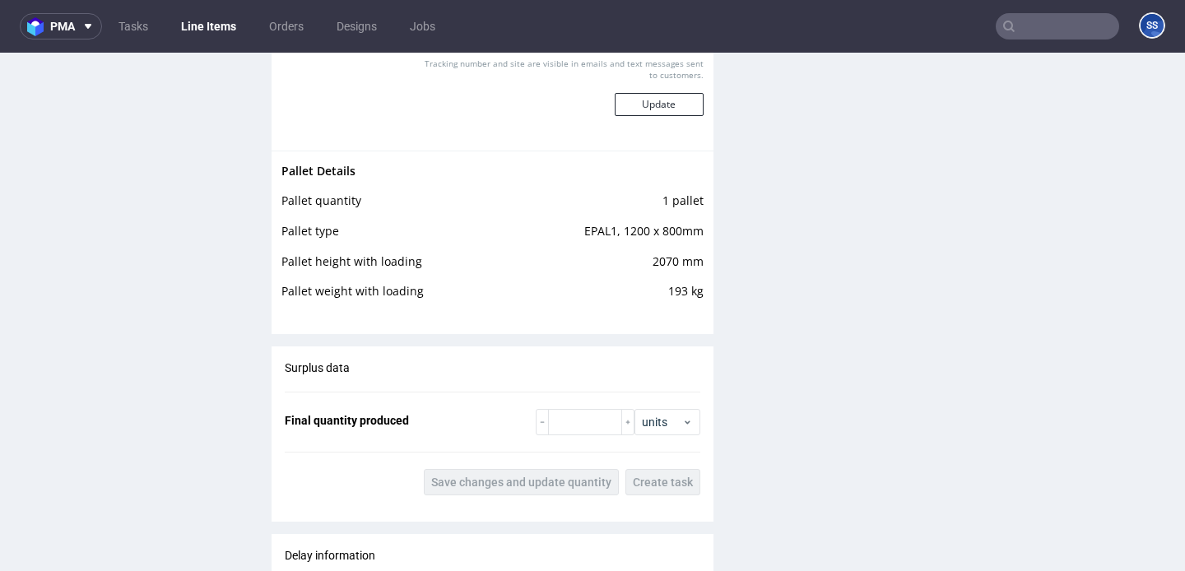
scroll to position [4, 0]
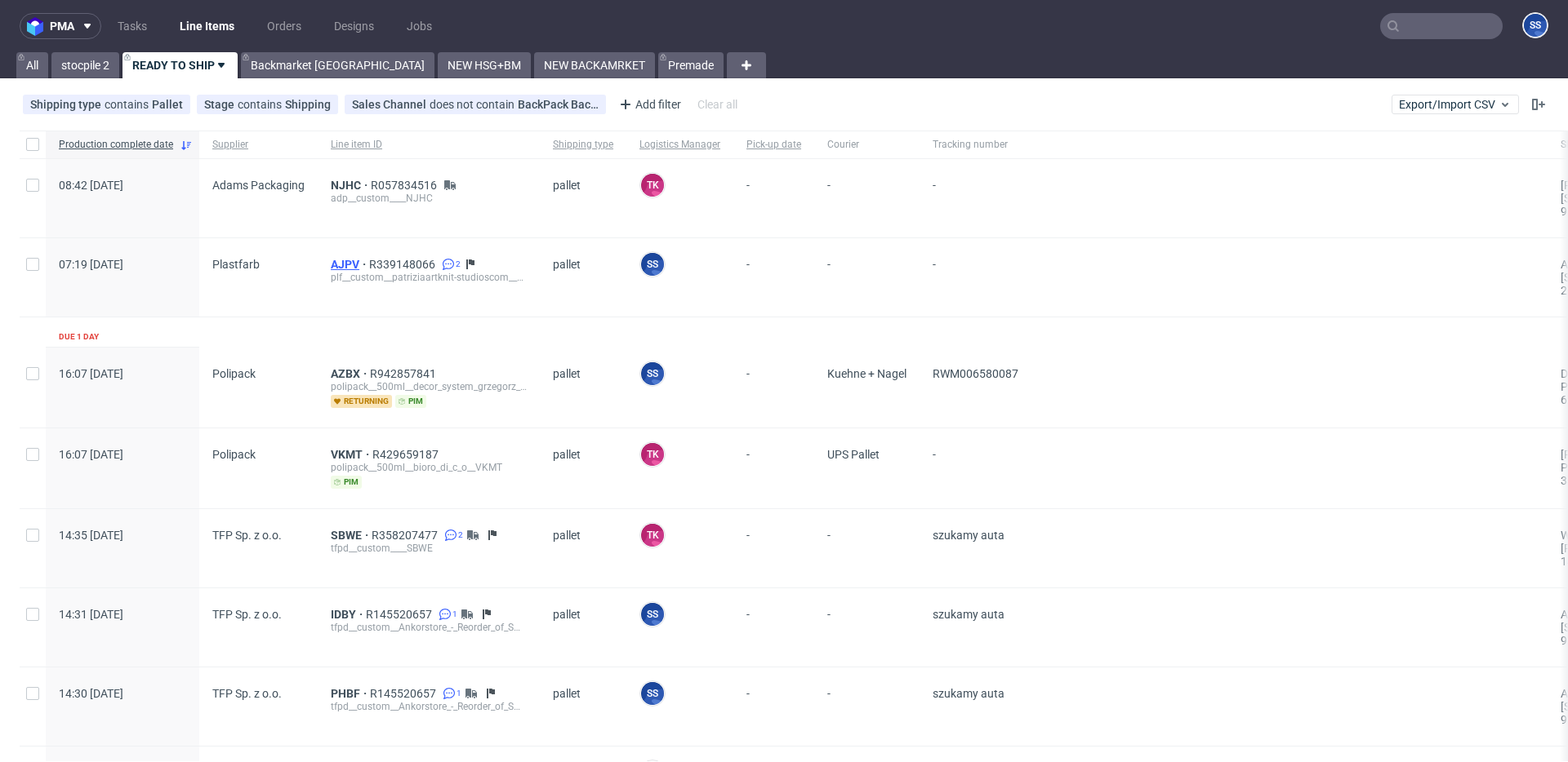
click at [342, 262] on span "AJPV" at bounding box center [349, 264] width 39 height 13
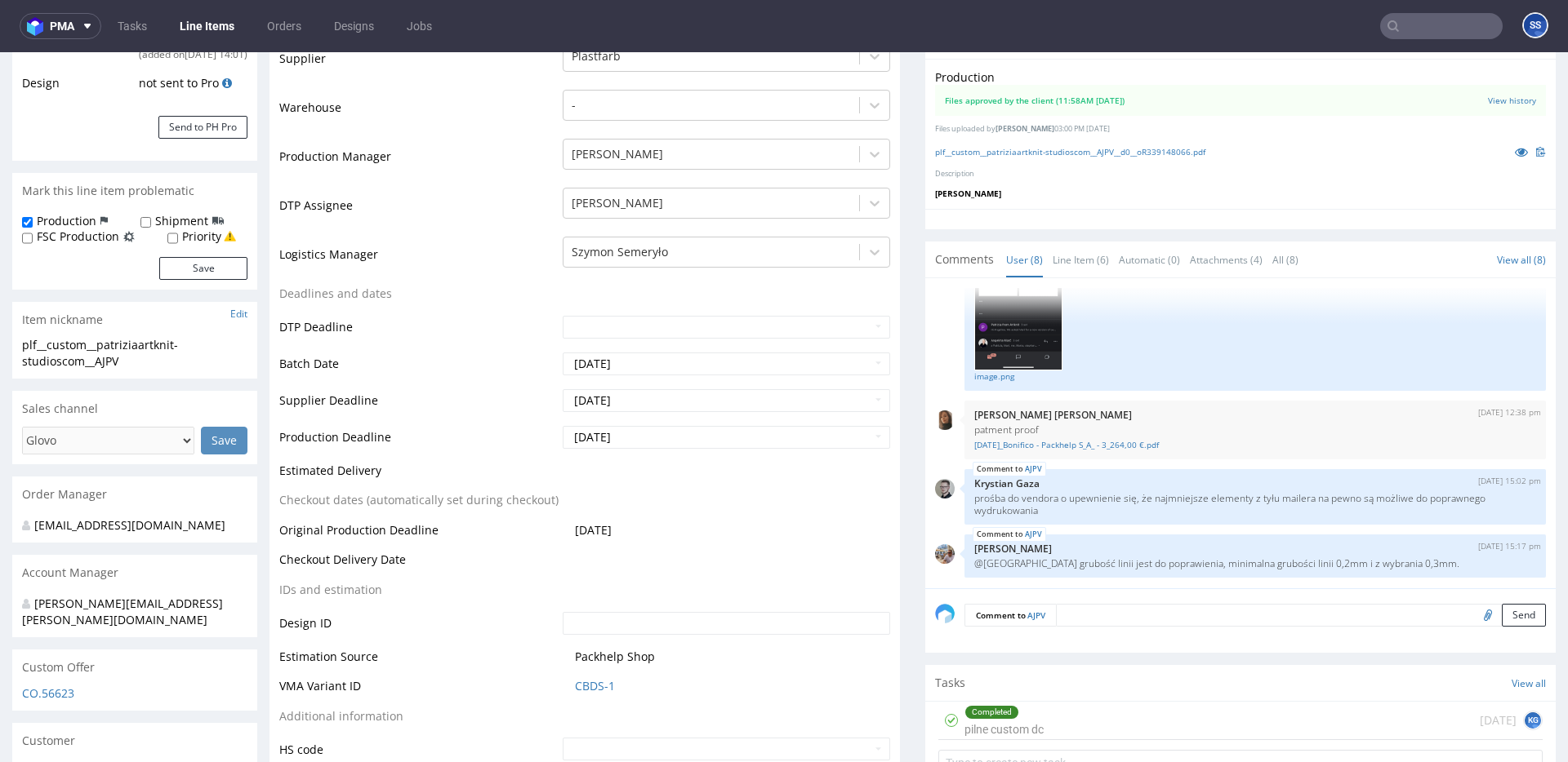
scroll to position [350, 0]
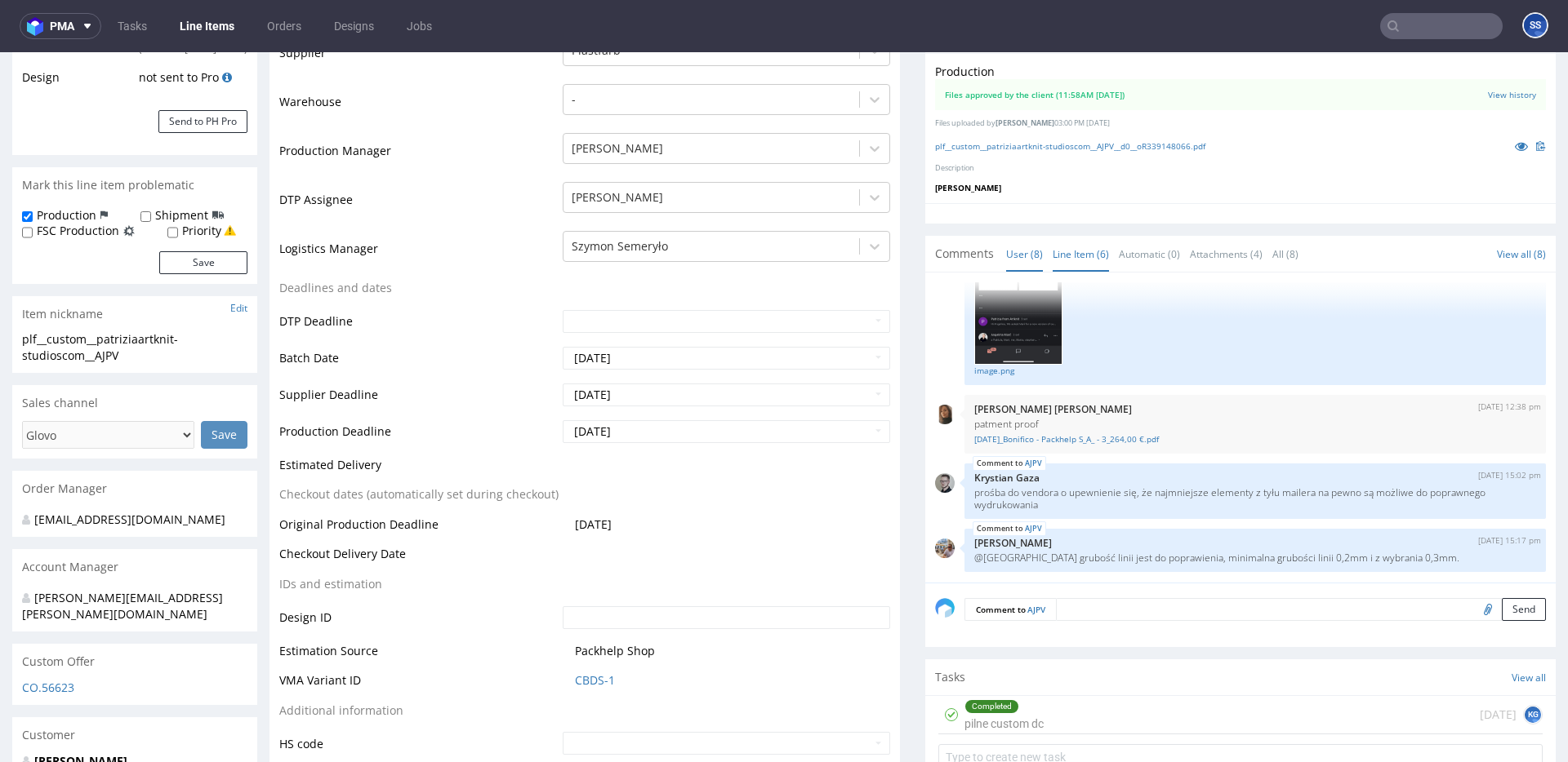
click at [1085, 251] on link "Line Item (6)" at bounding box center [1081, 254] width 57 height 35
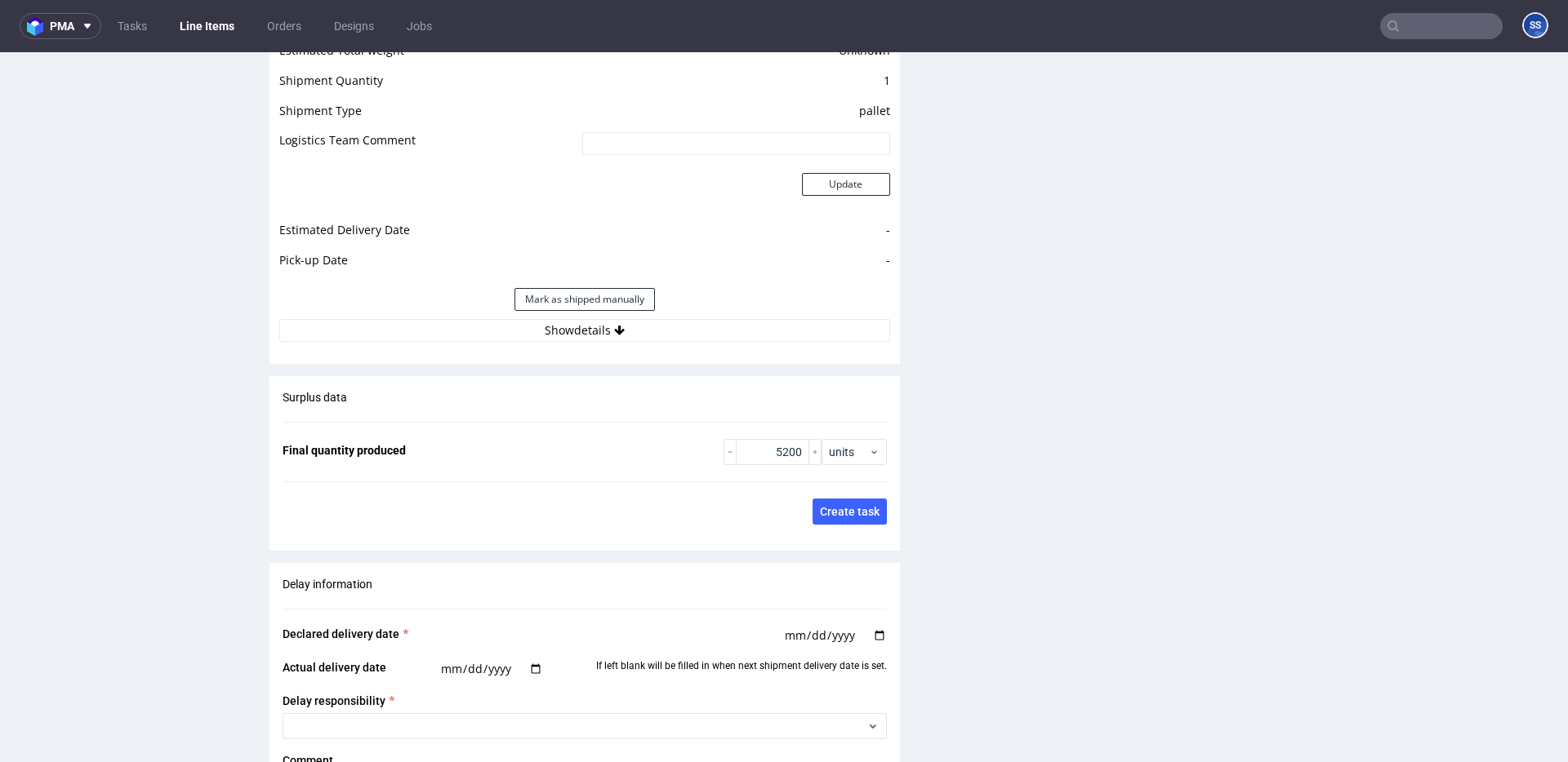
scroll to position [2293, 0]
click at [559, 318] on button "Show details" at bounding box center [584, 329] width 610 height 23
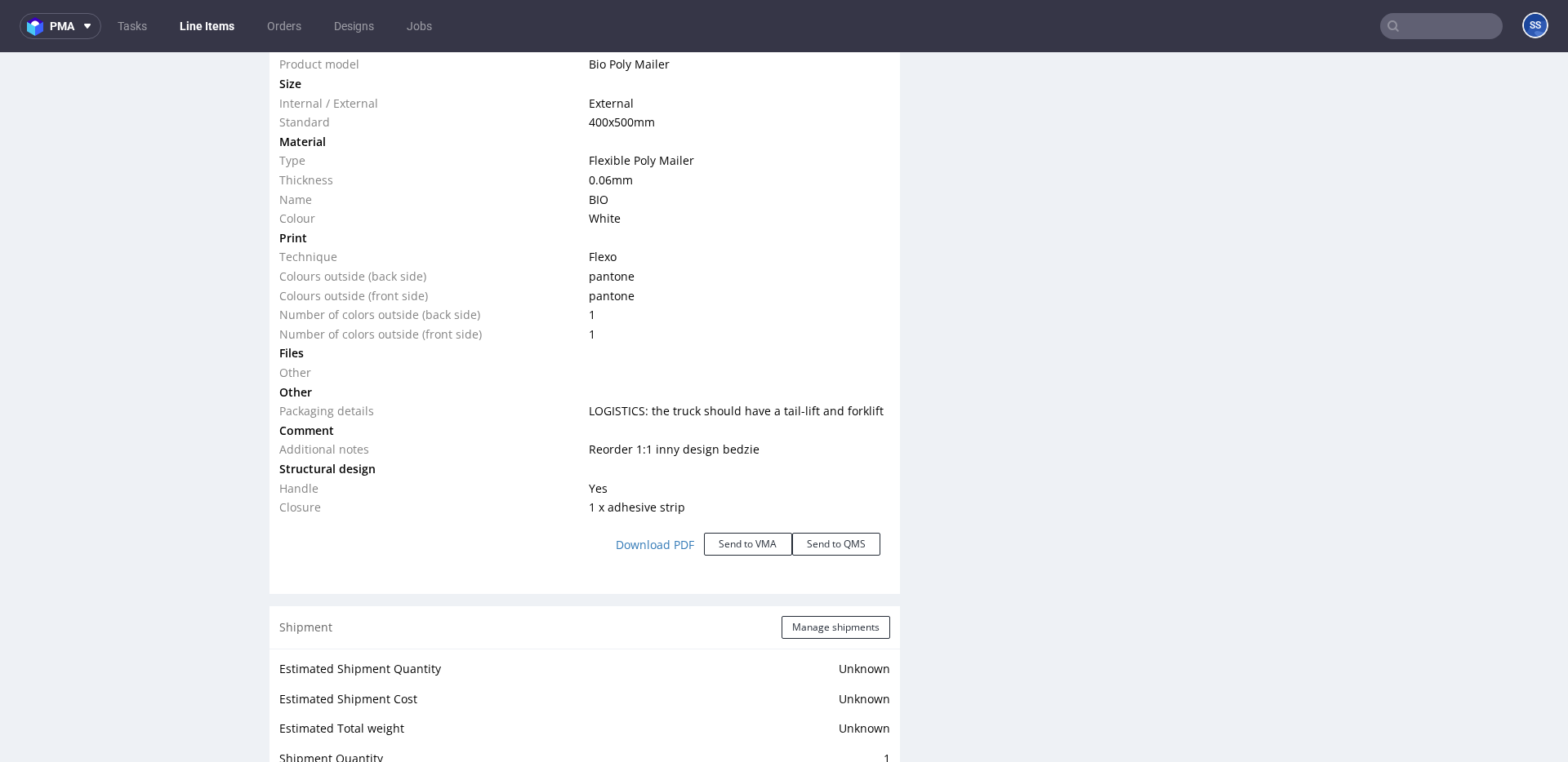
scroll to position [1637, 0]
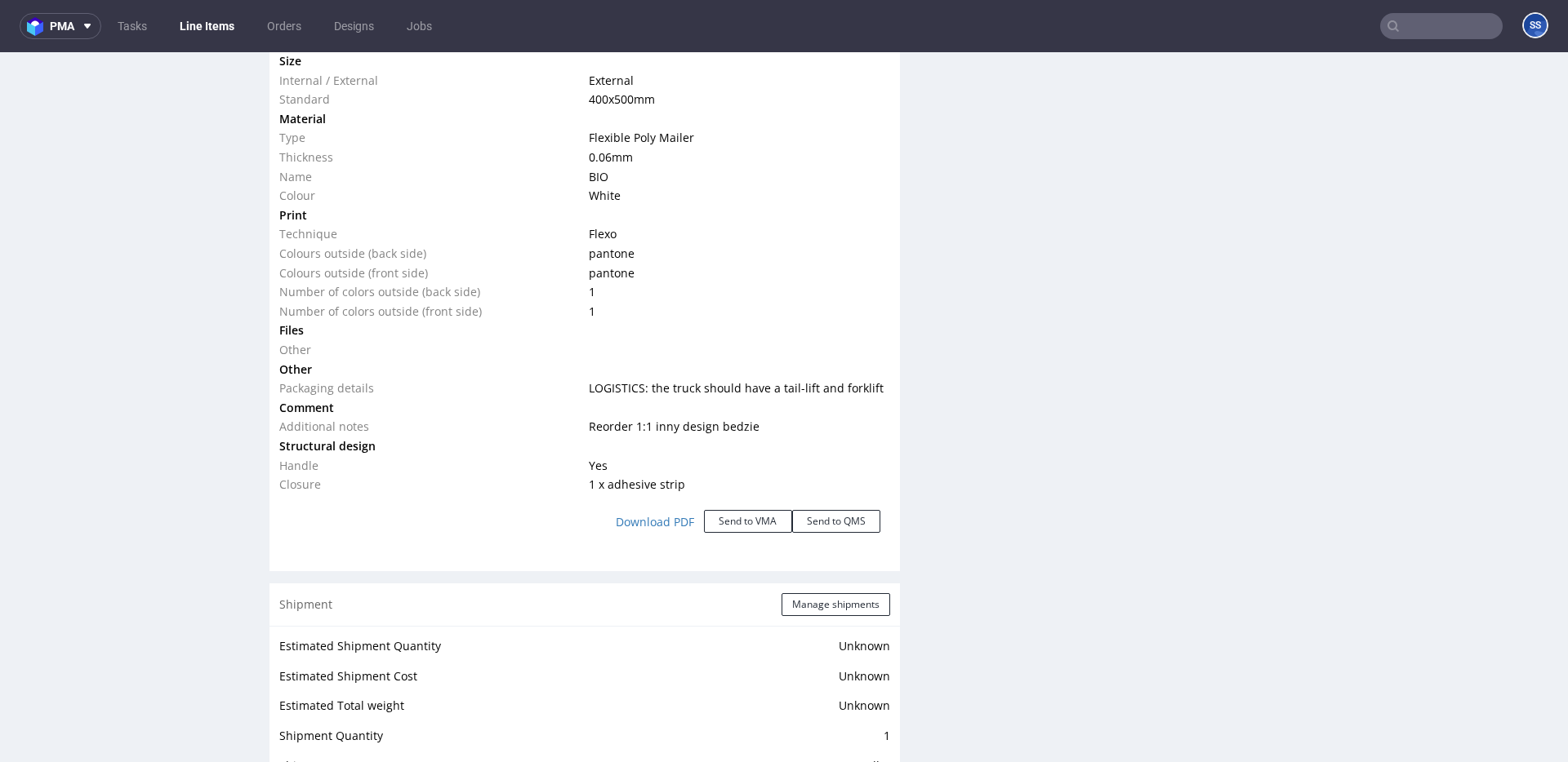
click at [342, 164] on td "Thickness" at bounding box center [432, 158] width 306 height 20
click at [197, 18] on link "Line Items" at bounding box center [206, 26] width 74 height 26
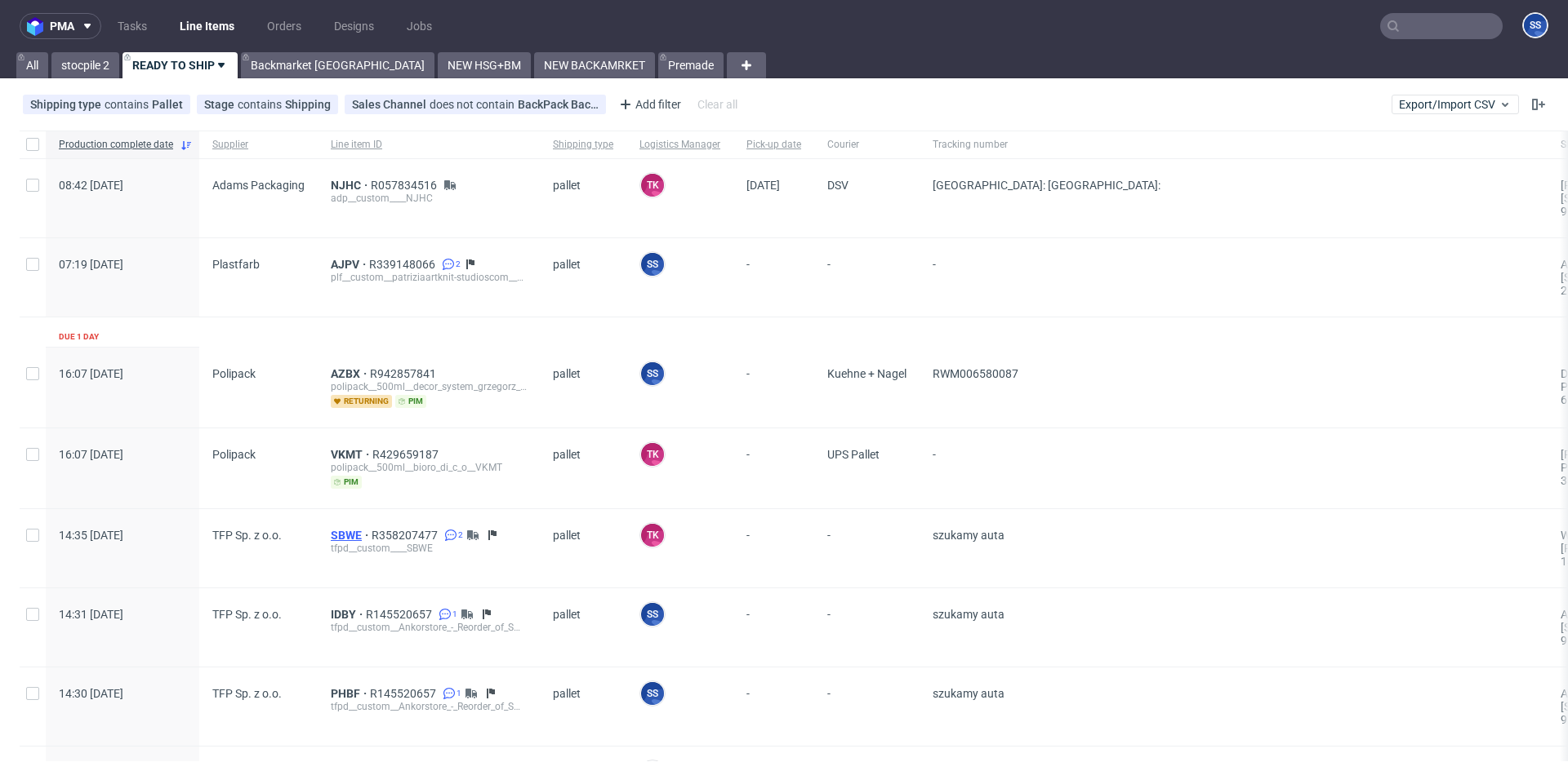
click at [340, 535] on span "SBWE" at bounding box center [350, 535] width 41 height 13
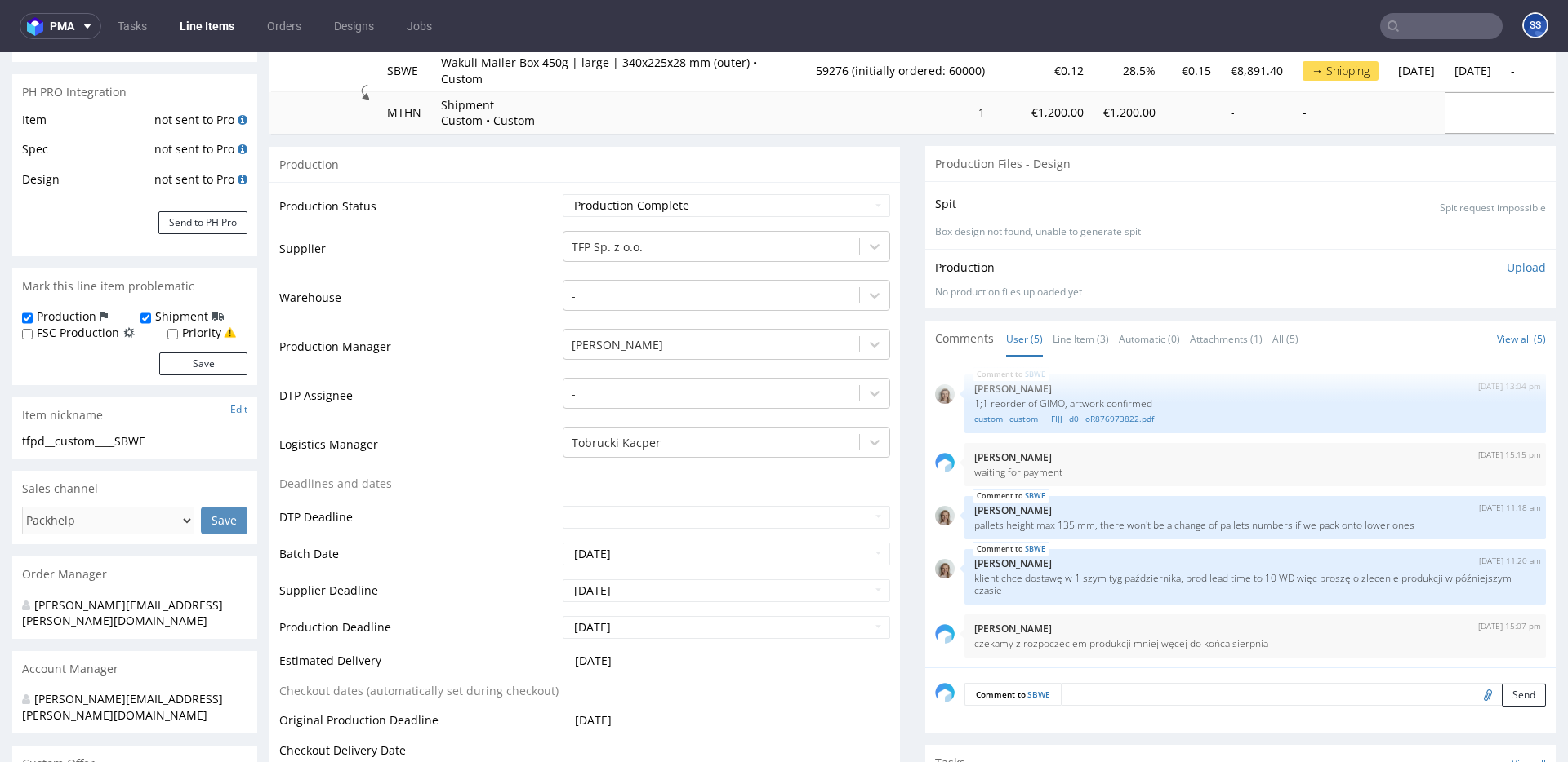
scroll to position [223, 0]
click at [189, 21] on link "Line Items" at bounding box center [206, 26] width 74 height 26
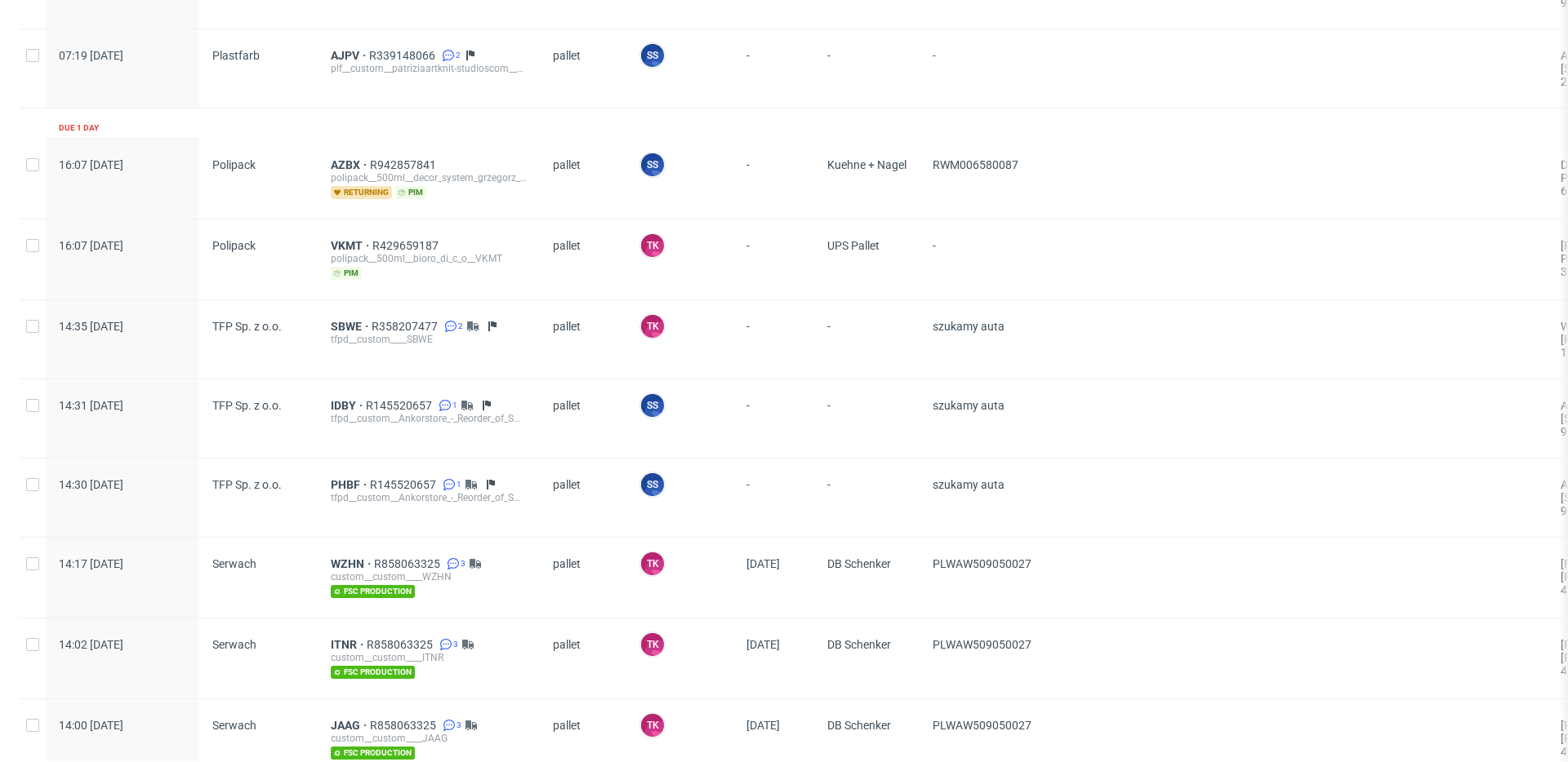
scroll to position [209, 0]
click at [350, 403] on span "IDBY" at bounding box center [347, 405] width 35 height 13
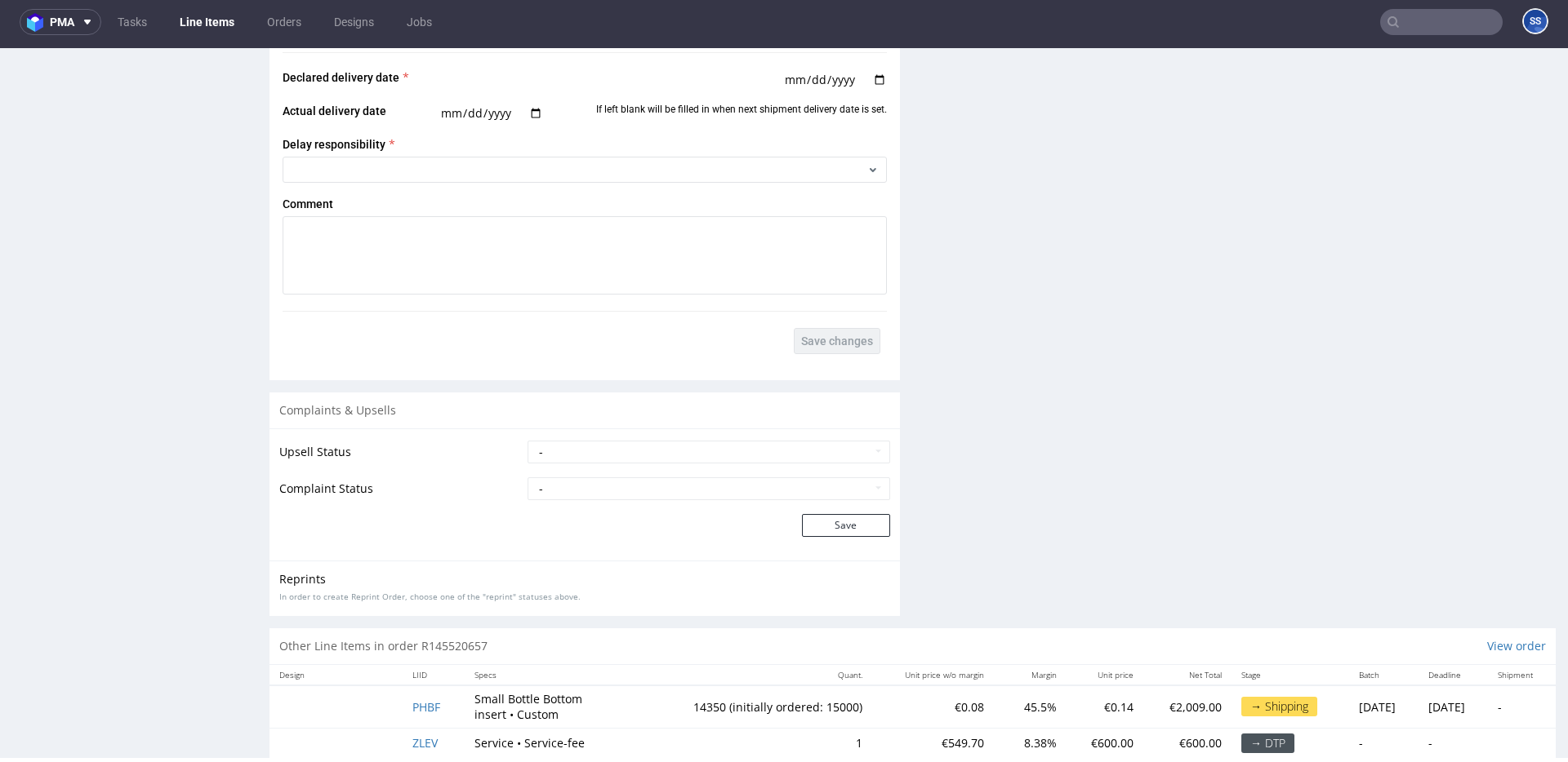
scroll to position [2928, 0]
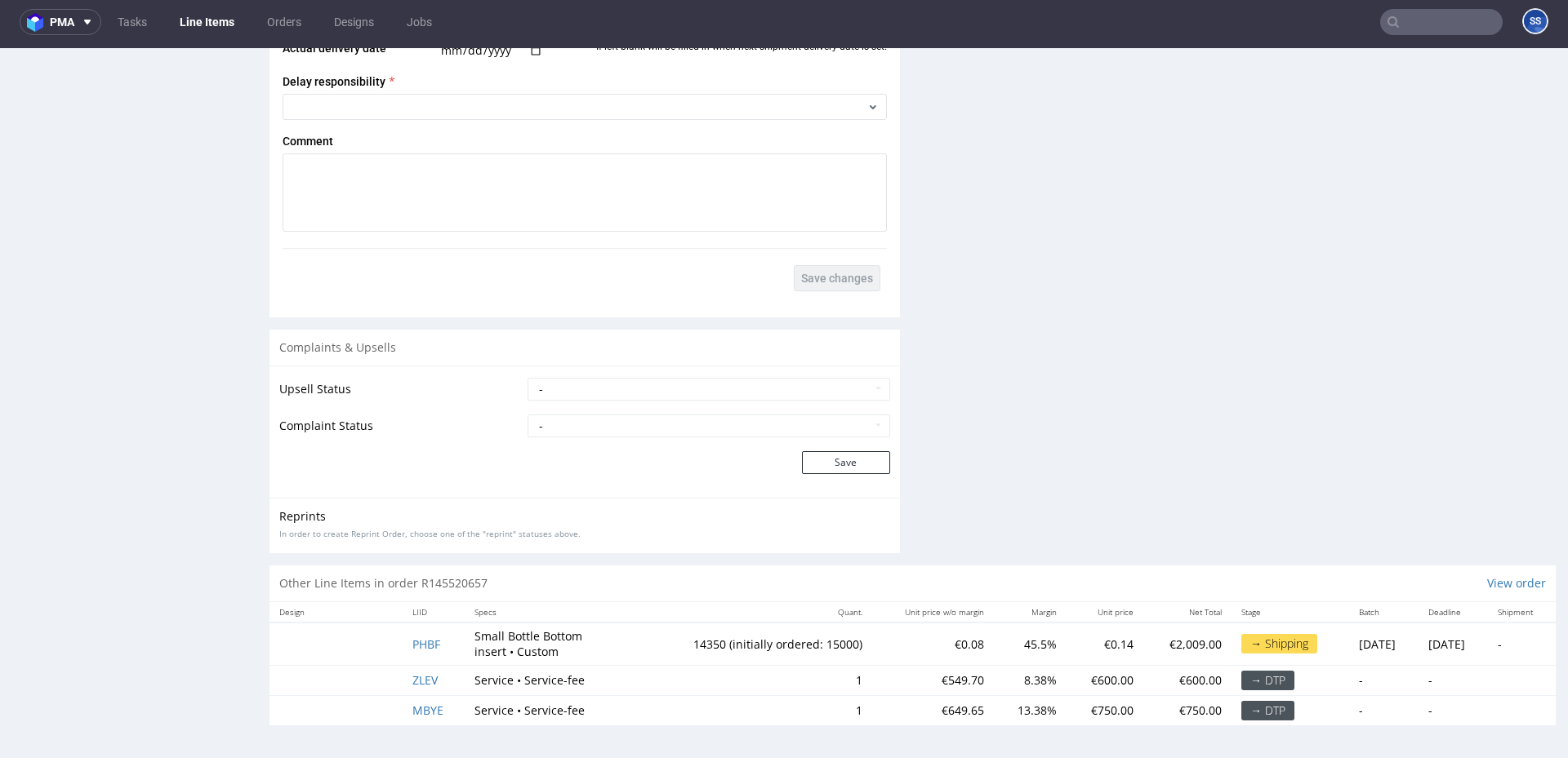
click at [216, 28] on link "Line Items" at bounding box center [206, 22] width 74 height 26
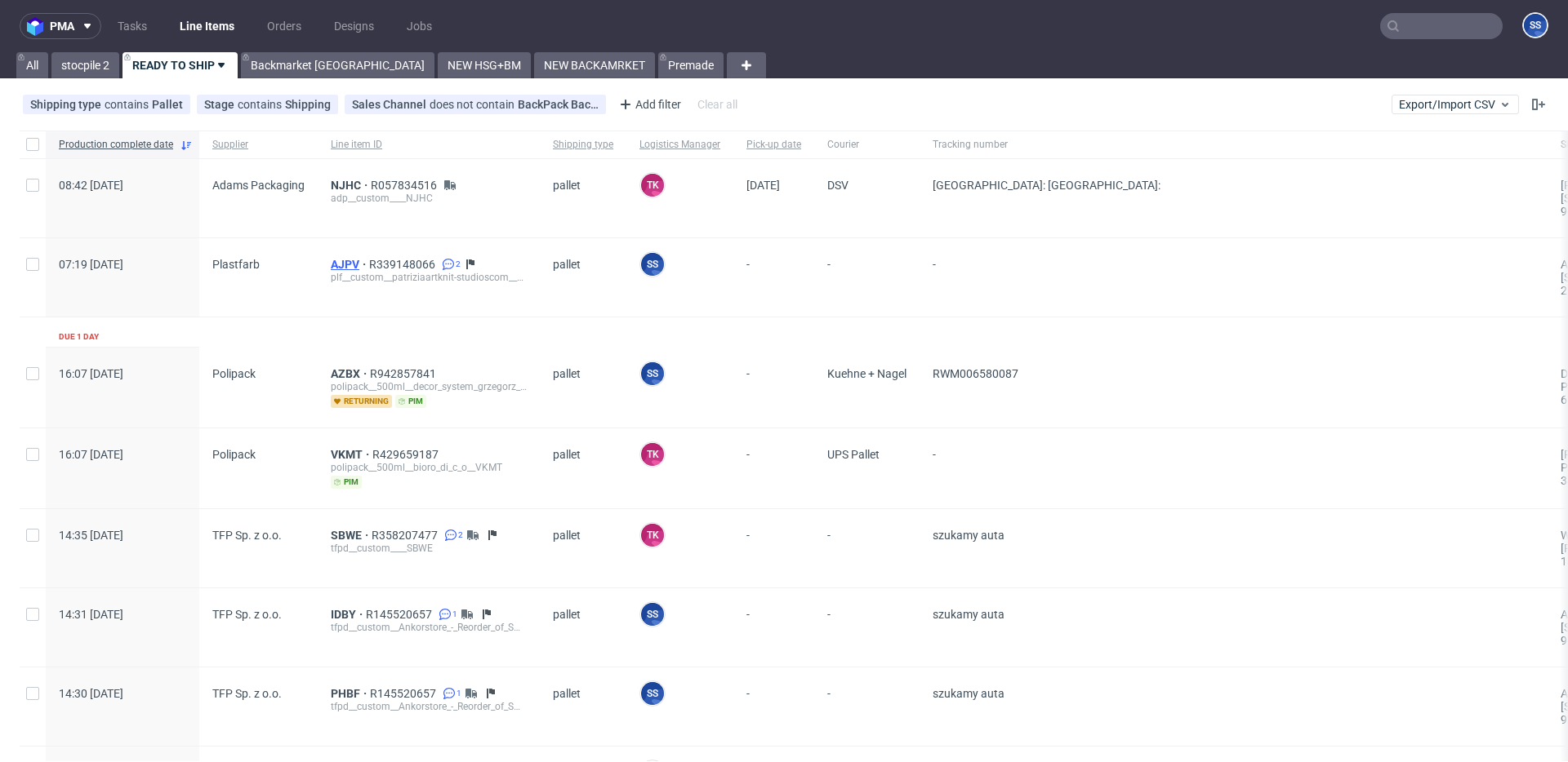
click at [331, 260] on span "AJPV" at bounding box center [349, 264] width 39 height 13
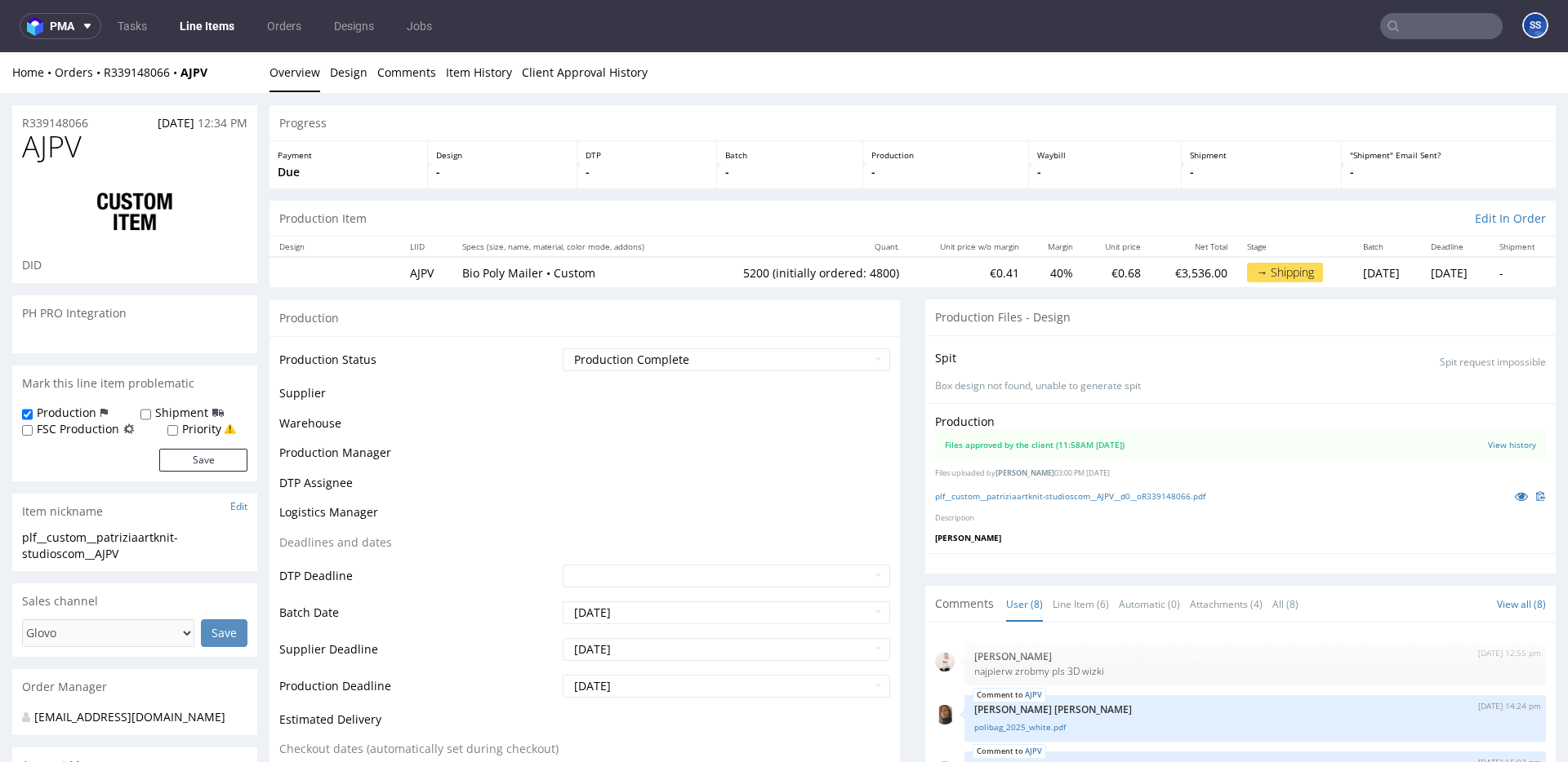
scroll to position [410, 0]
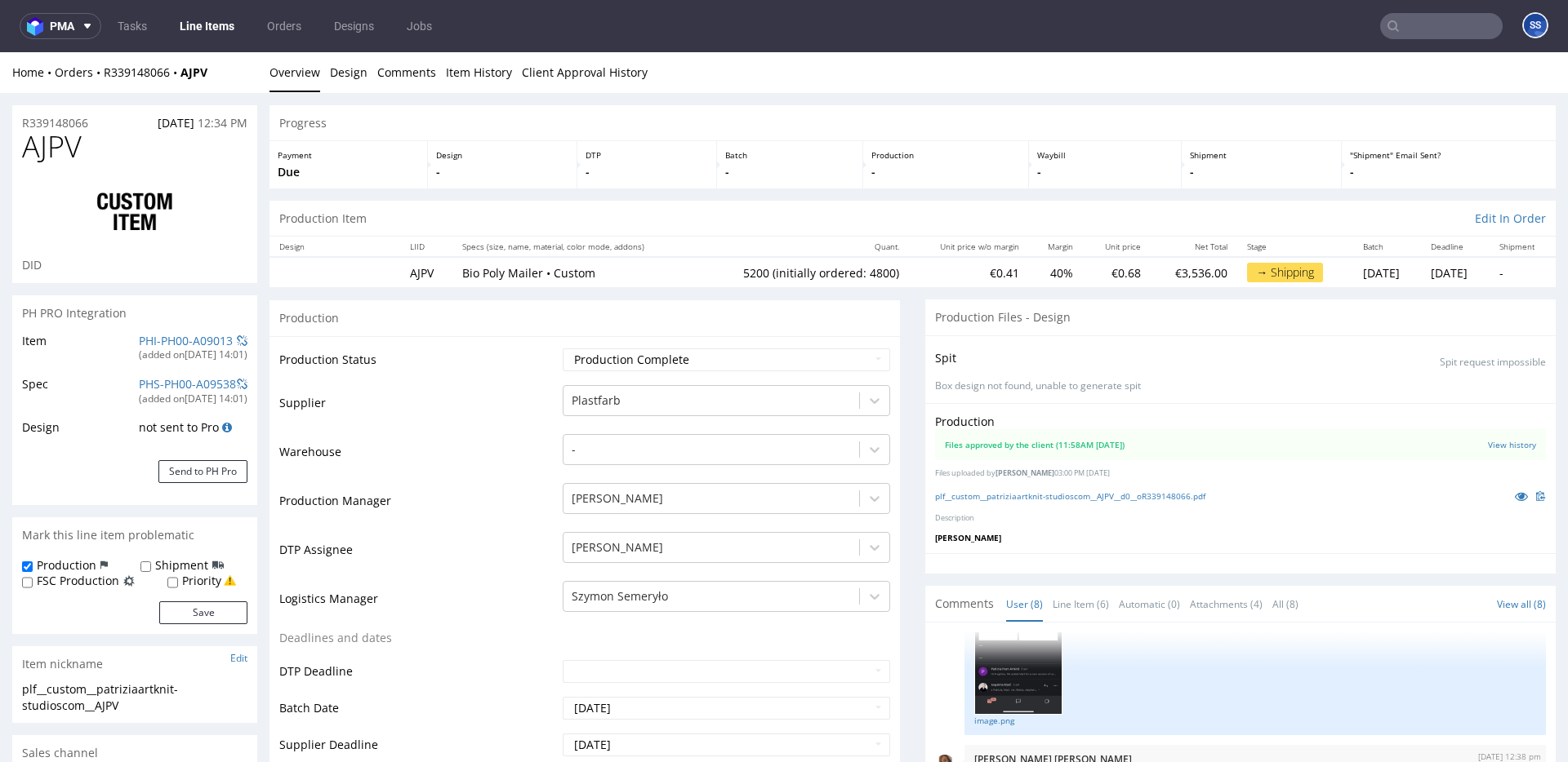
drag, startPoint x: 217, startPoint y: 76, endPoint x: 185, endPoint y: 80, distance: 32.2
click at [185, 80] on div "Home Orders R339148066 AJPV Overview Design Comments Item History Client Approv…" at bounding box center [784, 72] width 1568 height 41
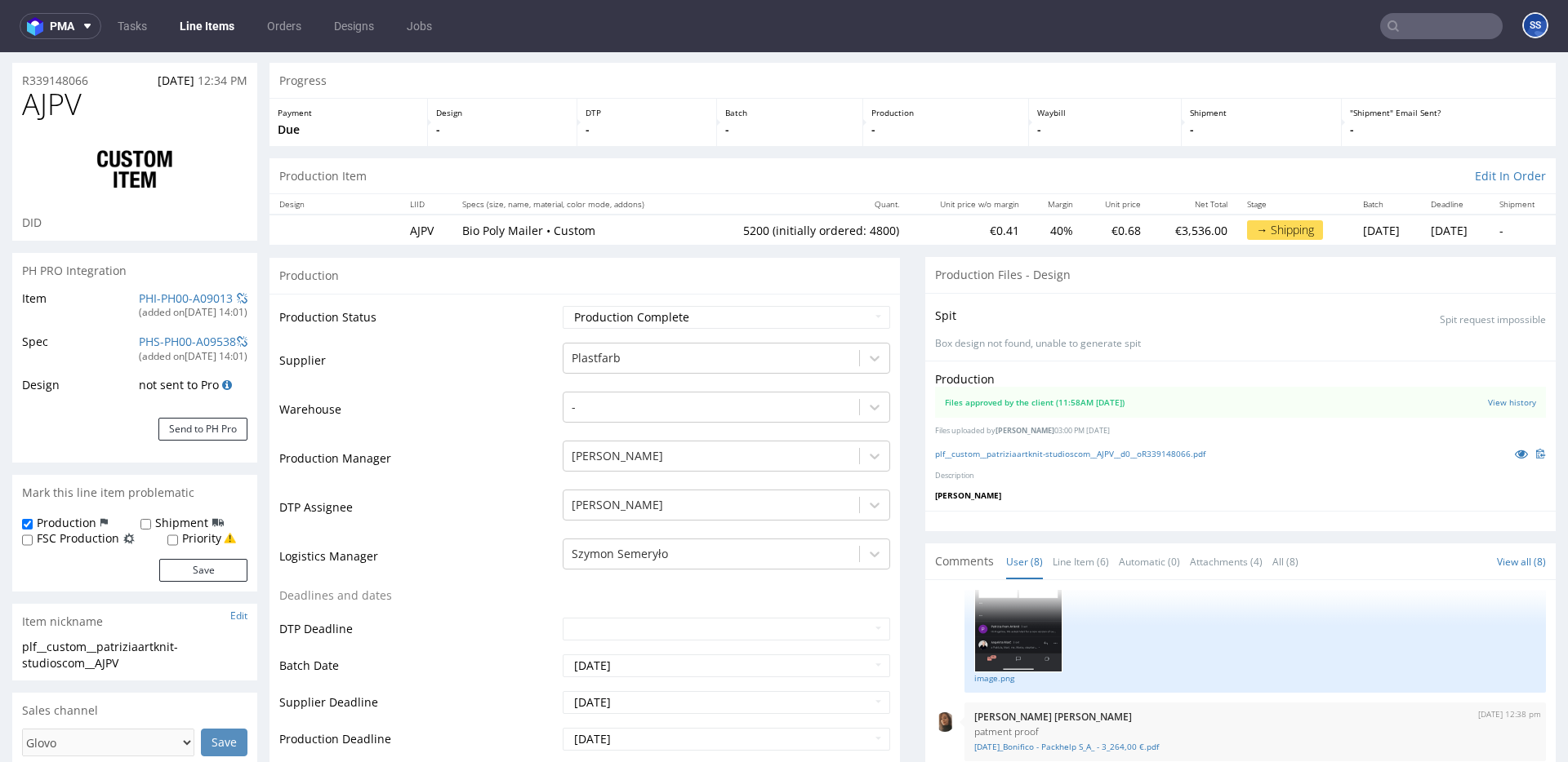
scroll to position [0, 0]
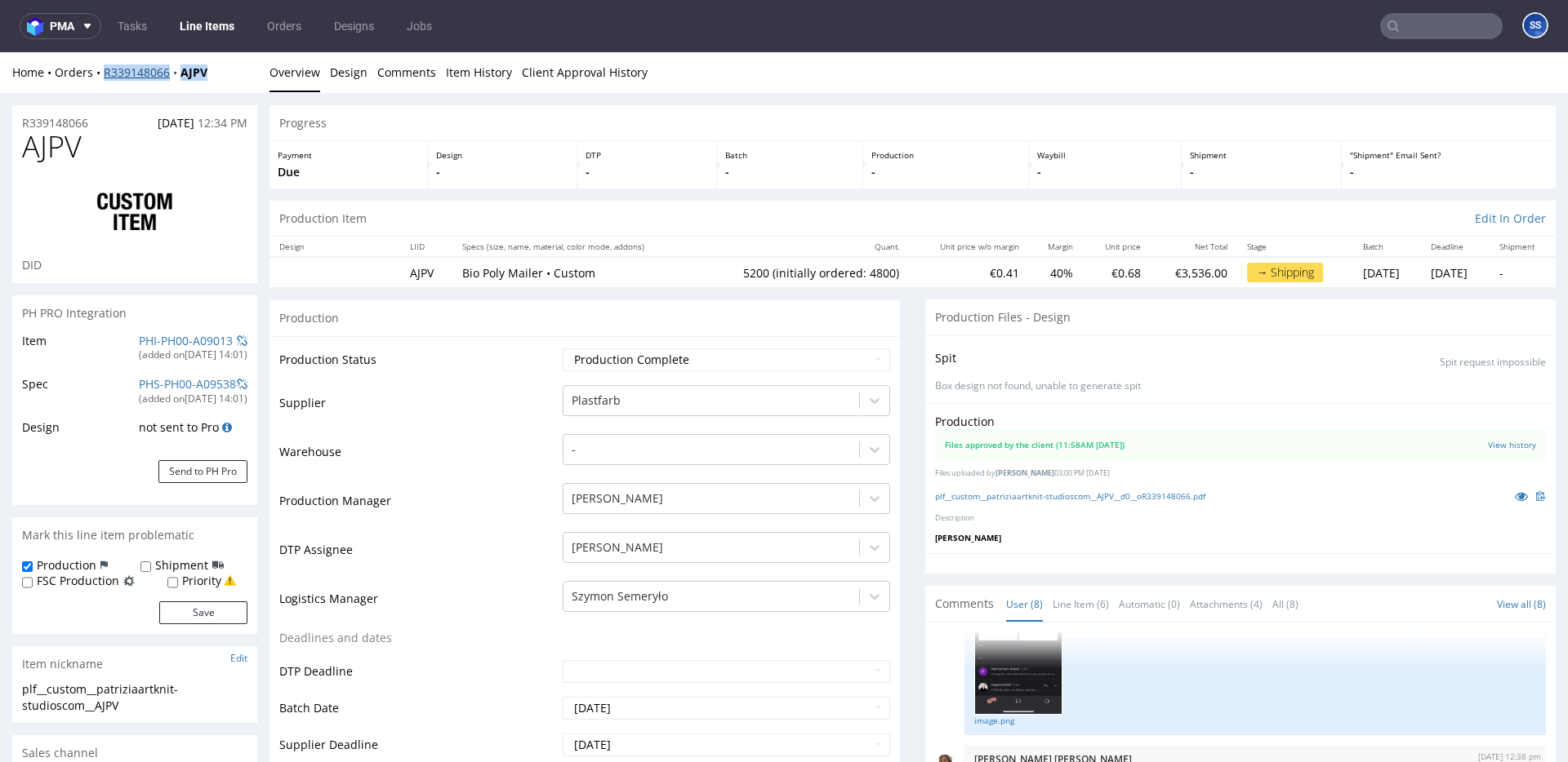
drag, startPoint x: 223, startPoint y: 73, endPoint x: 105, endPoint y: 76, distance: 118.0
click at [105, 76] on div "Home Orders R339148066 AJPV" at bounding box center [134, 72] width 245 height 16
copy div "R339148066 AJPV"
click at [207, 26] on link "Line Items" at bounding box center [206, 26] width 74 height 26
click at [196, 23] on link "Line Items" at bounding box center [206, 26] width 74 height 26
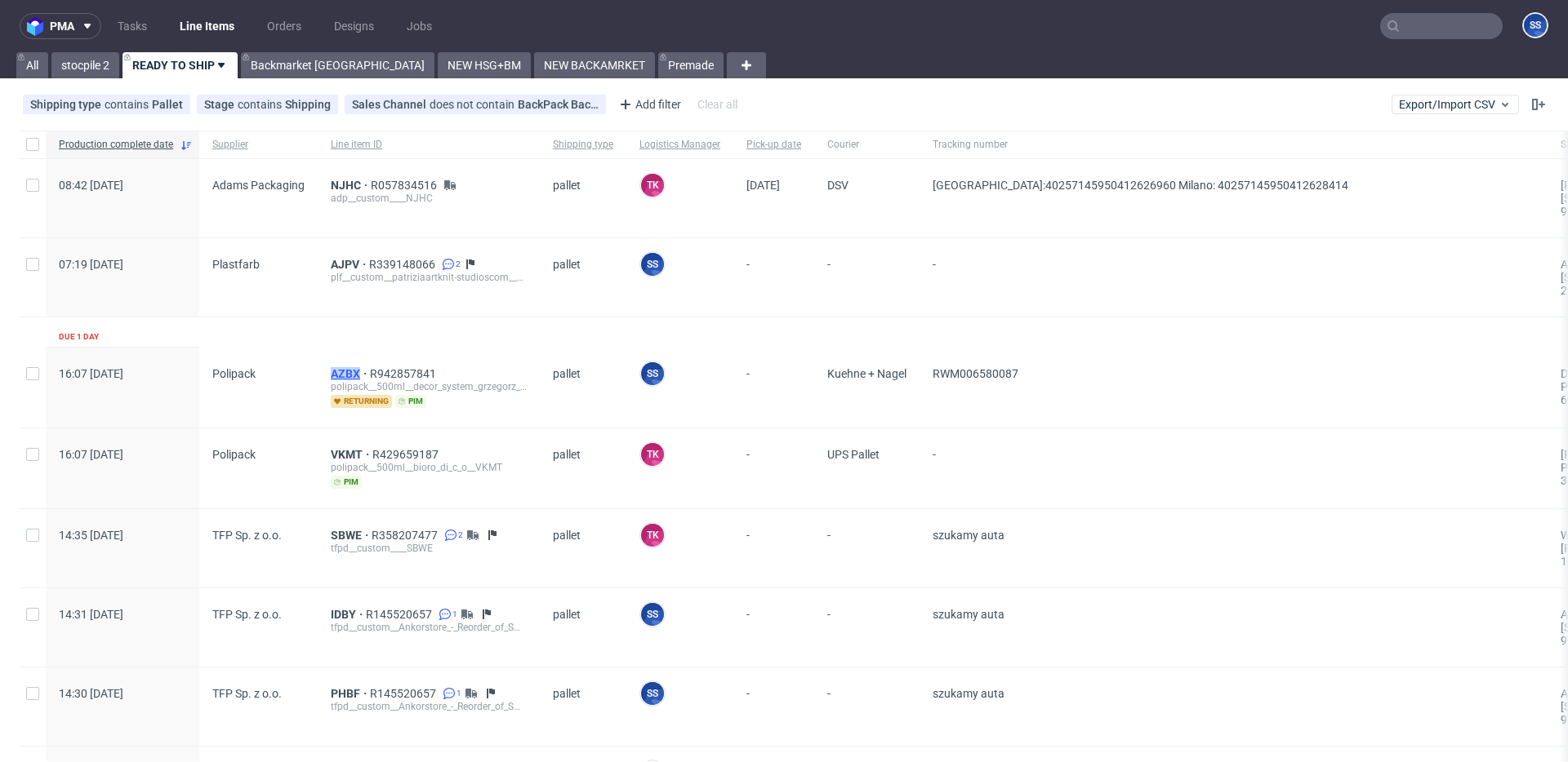
drag, startPoint x: 313, startPoint y: 375, endPoint x: 357, endPoint y: 378, distance: 44.1
click at [357, 378] on div "16:07 Mon 29.09.2025 Polipack AZBX R942857841 polipack__500ml__decor_system_grz…" at bounding box center [1479, 388] width 2919 height 80
copy div "AZBX"
click at [341, 265] on span "AJPV" at bounding box center [349, 264] width 39 height 13
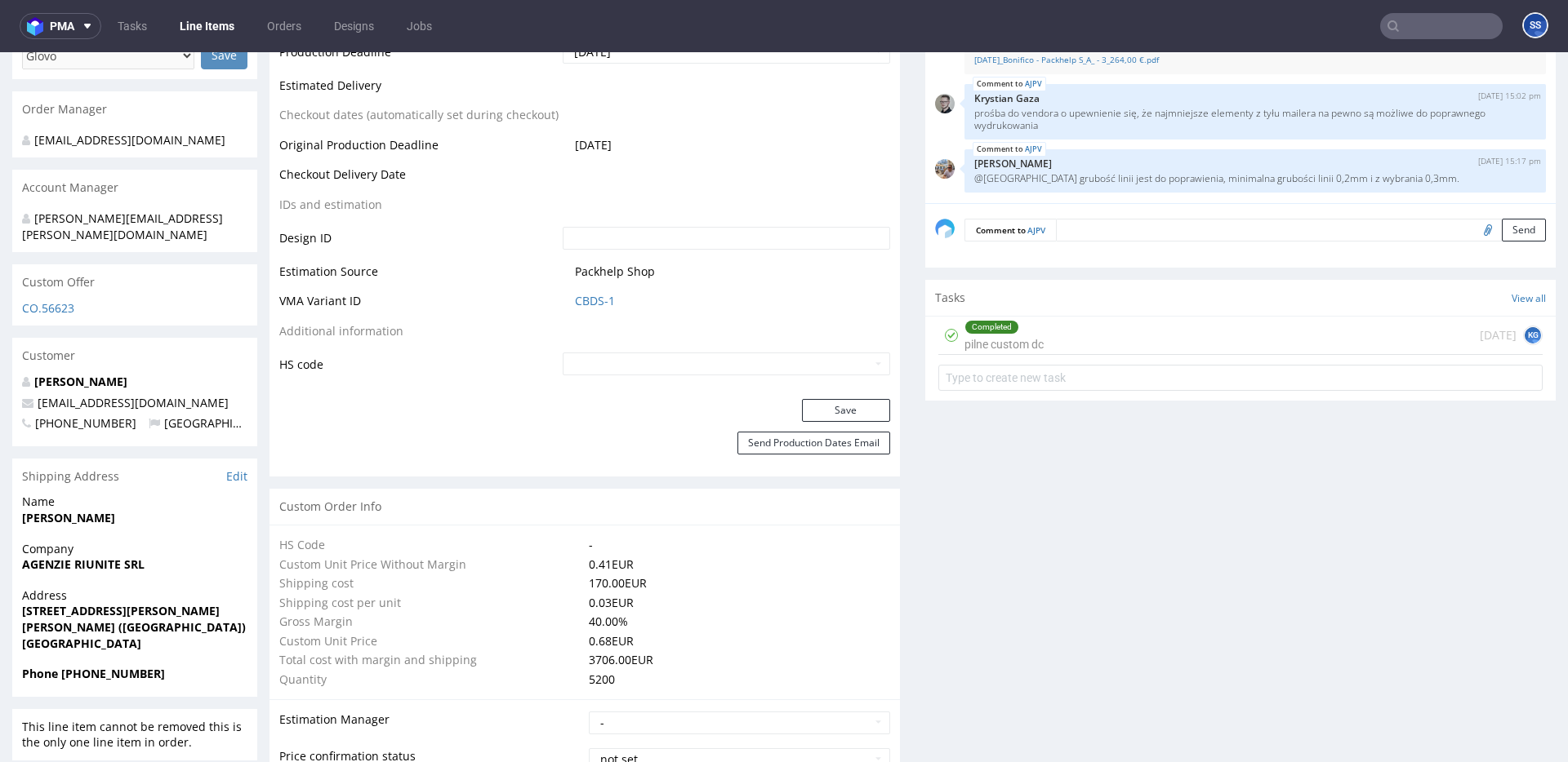
scroll to position [734, 0]
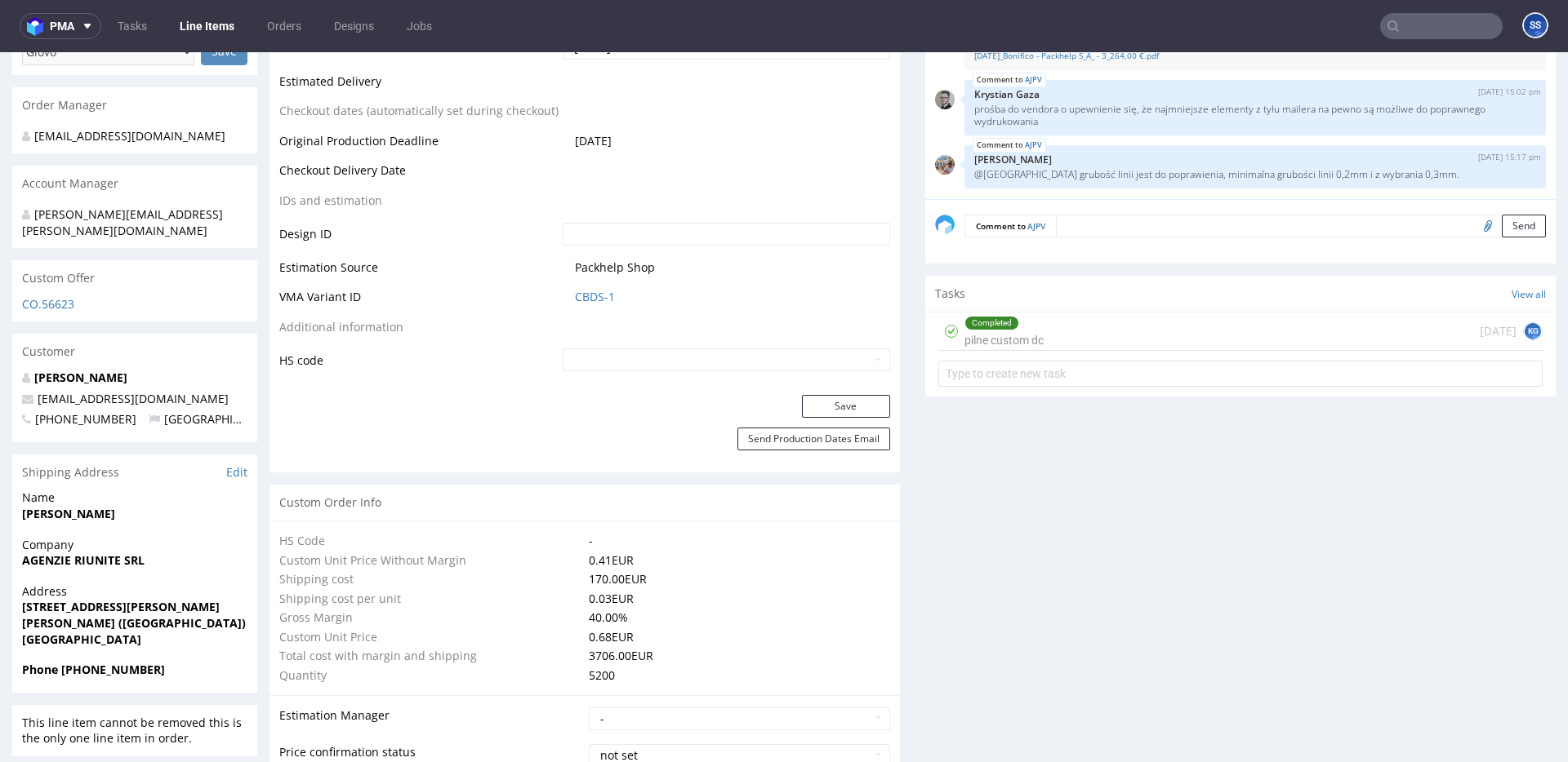
click at [85, 553] on strong "AGENZIE RIUNITE SRL" at bounding box center [82, 561] width 122 height 16
copy strong "AGENZIE RIUNITE SRL"
click at [63, 599] on strong "[STREET_ADDRESS][PERSON_NAME]" at bounding box center [120, 607] width 197 height 16
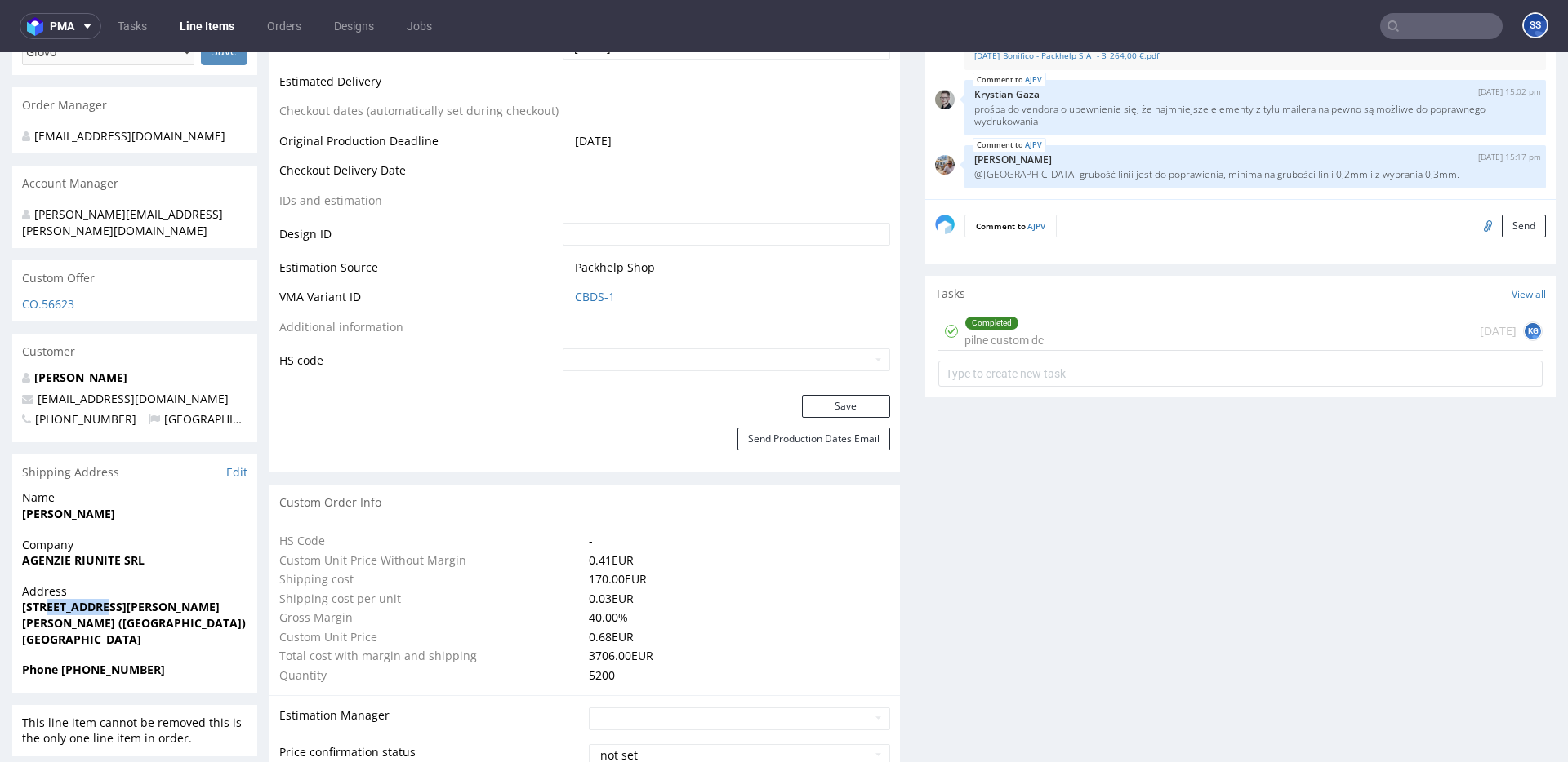
click at [63, 599] on strong "[STREET_ADDRESS][PERSON_NAME]" at bounding box center [120, 607] width 197 height 16
copy strong "[STREET_ADDRESS][PERSON_NAME]"
click at [168, 615] on strong "Cassano Magnago (VA) 21012" at bounding box center [152, 623] width 260 height 16
drag, startPoint x: 168, startPoint y: 606, endPoint x: 332, endPoint y: 470, distance: 213.1
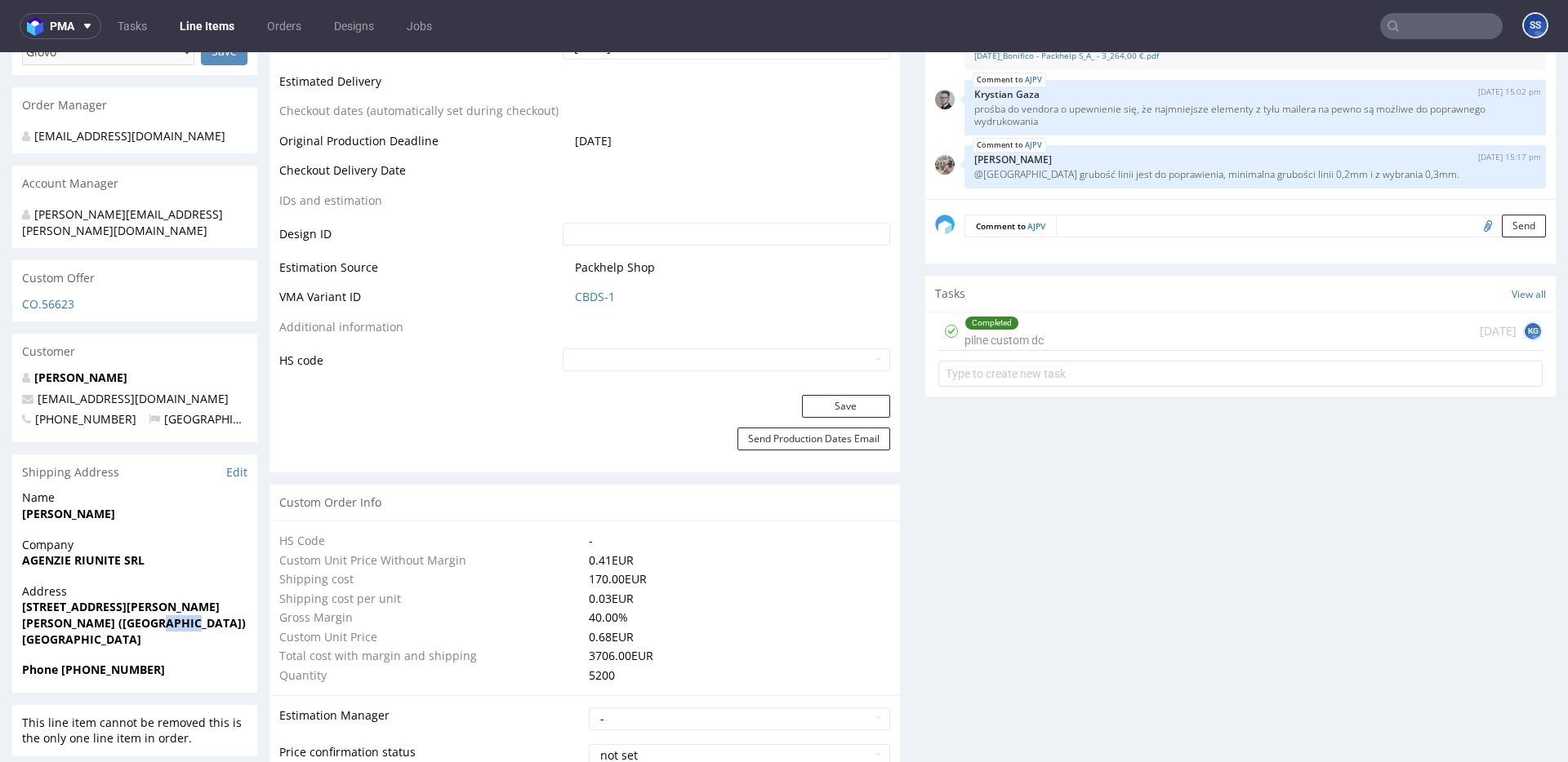
click at [168, 615] on strong "Cassano Magnago (VA) 21012" at bounding box center [152, 623] width 260 height 16
copy strong "21012"
click at [63, 506] on strong "[PERSON_NAME]" at bounding box center [68, 514] width 93 height 16
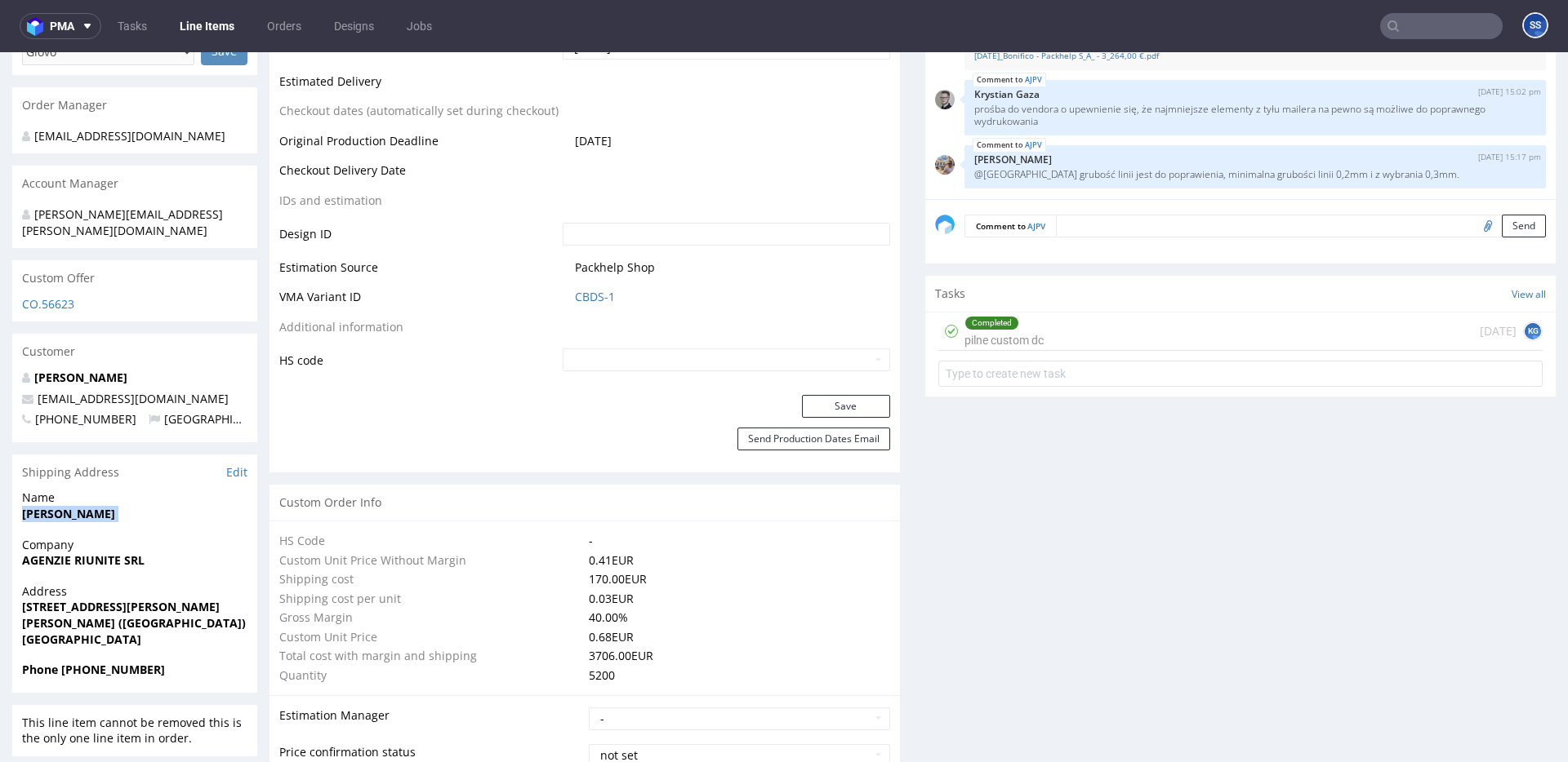
copy strong "[PERSON_NAME]"
drag, startPoint x: 165, startPoint y: 381, endPoint x: 39, endPoint y: 382, distance: 126.0
click at [39, 391] on p "[EMAIL_ADDRESS][DOMAIN_NAME]" at bounding box center [134, 399] width 225 height 16
click at [182, 390] on p "[EMAIL_ADDRESS][DOMAIN_NAME]" at bounding box center [134, 398] width 225 height 16
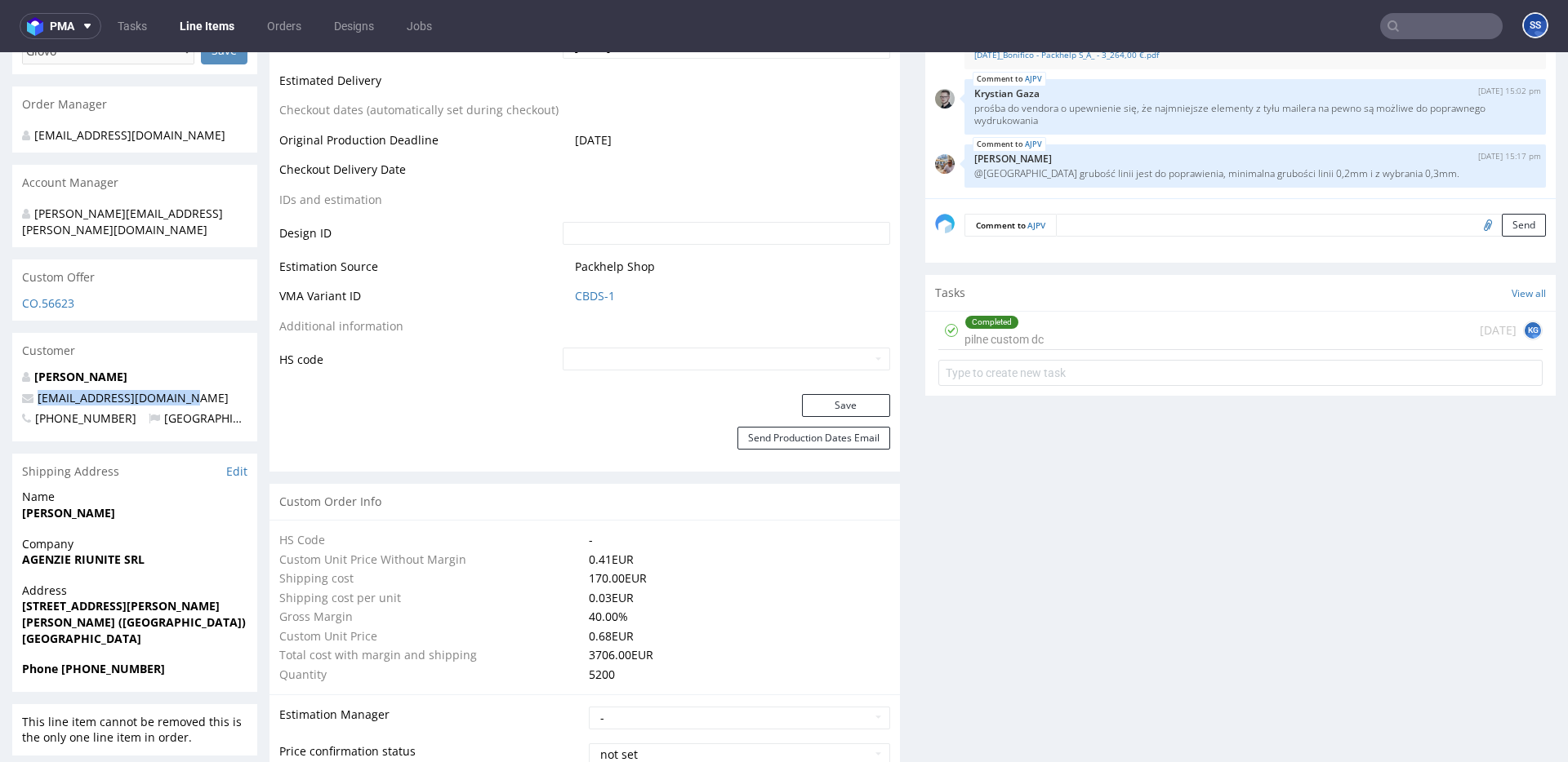
drag, startPoint x: 176, startPoint y: 383, endPoint x: 223, endPoint y: 314, distance: 83.5
click at [28, 390] on p "[EMAIL_ADDRESS][DOMAIN_NAME]" at bounding box center [134, 398] width 225 height 16
copy span "[EMAIL_ADDRESS][DOMAIN_NAME]"
click at [102, 661] on strong "Phone +393914823659" at bounding box center [93, 669] width 143 height 16
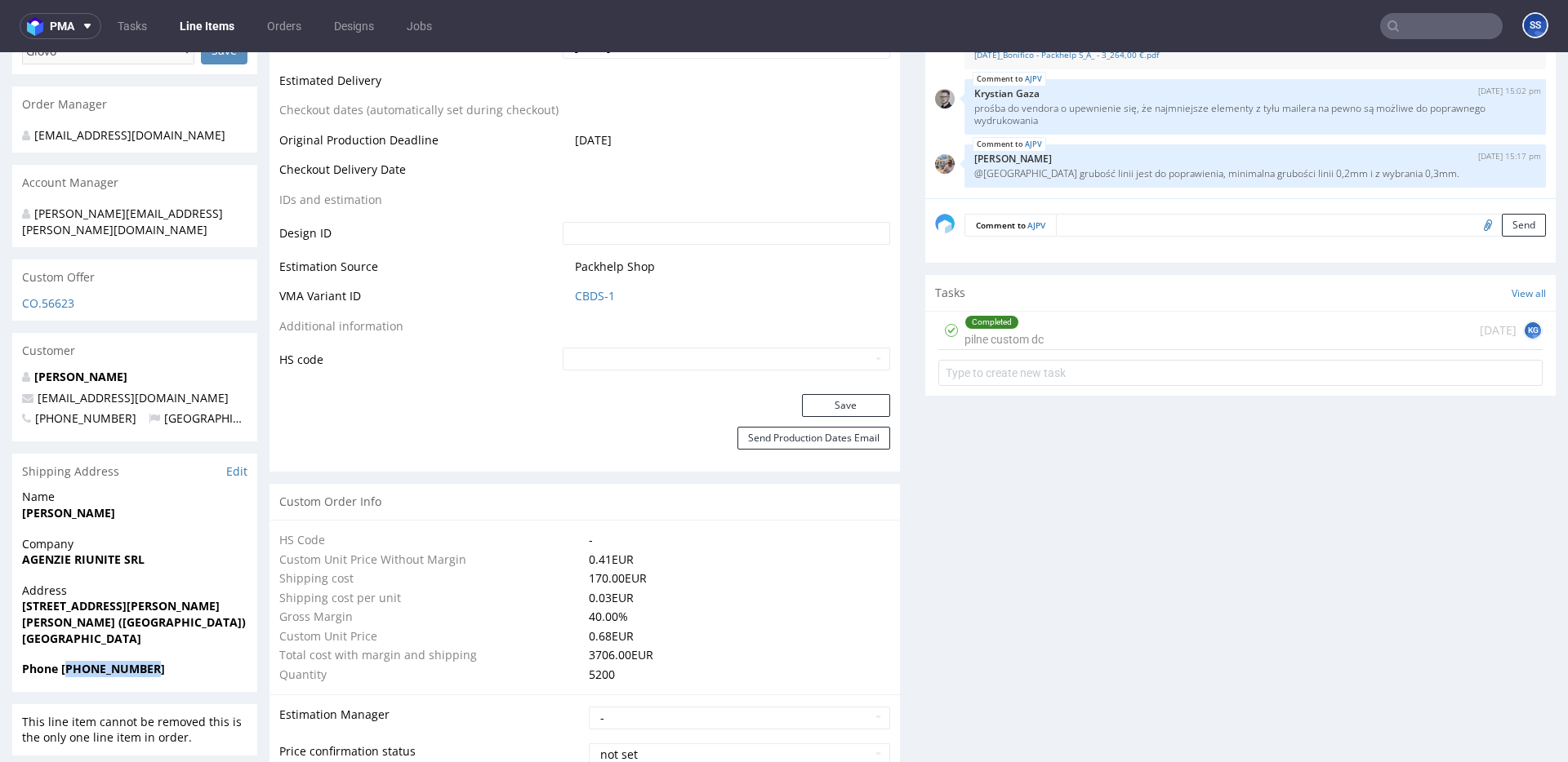
copy strong "393914823659"
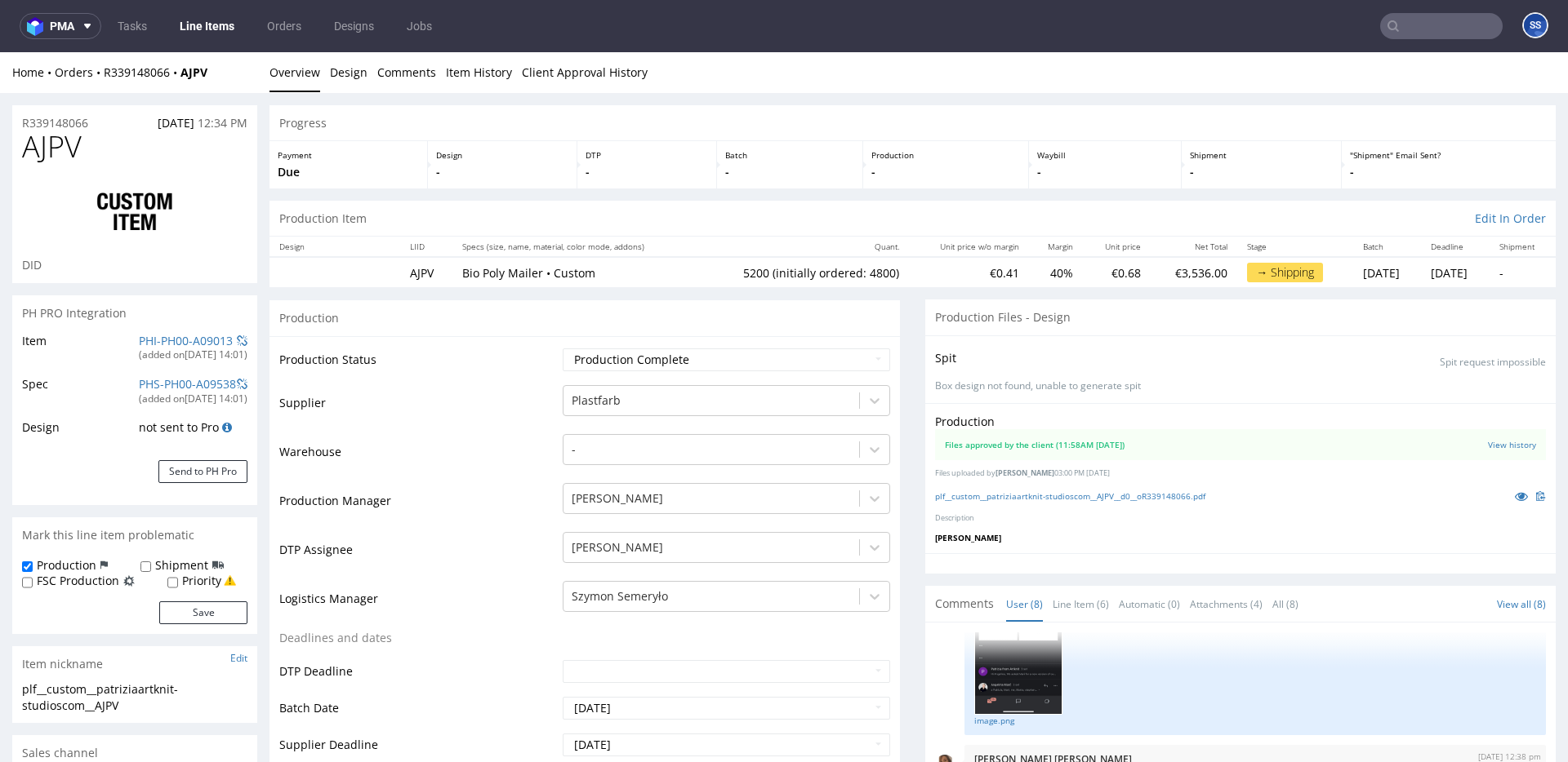
scroll to position [3, 0]
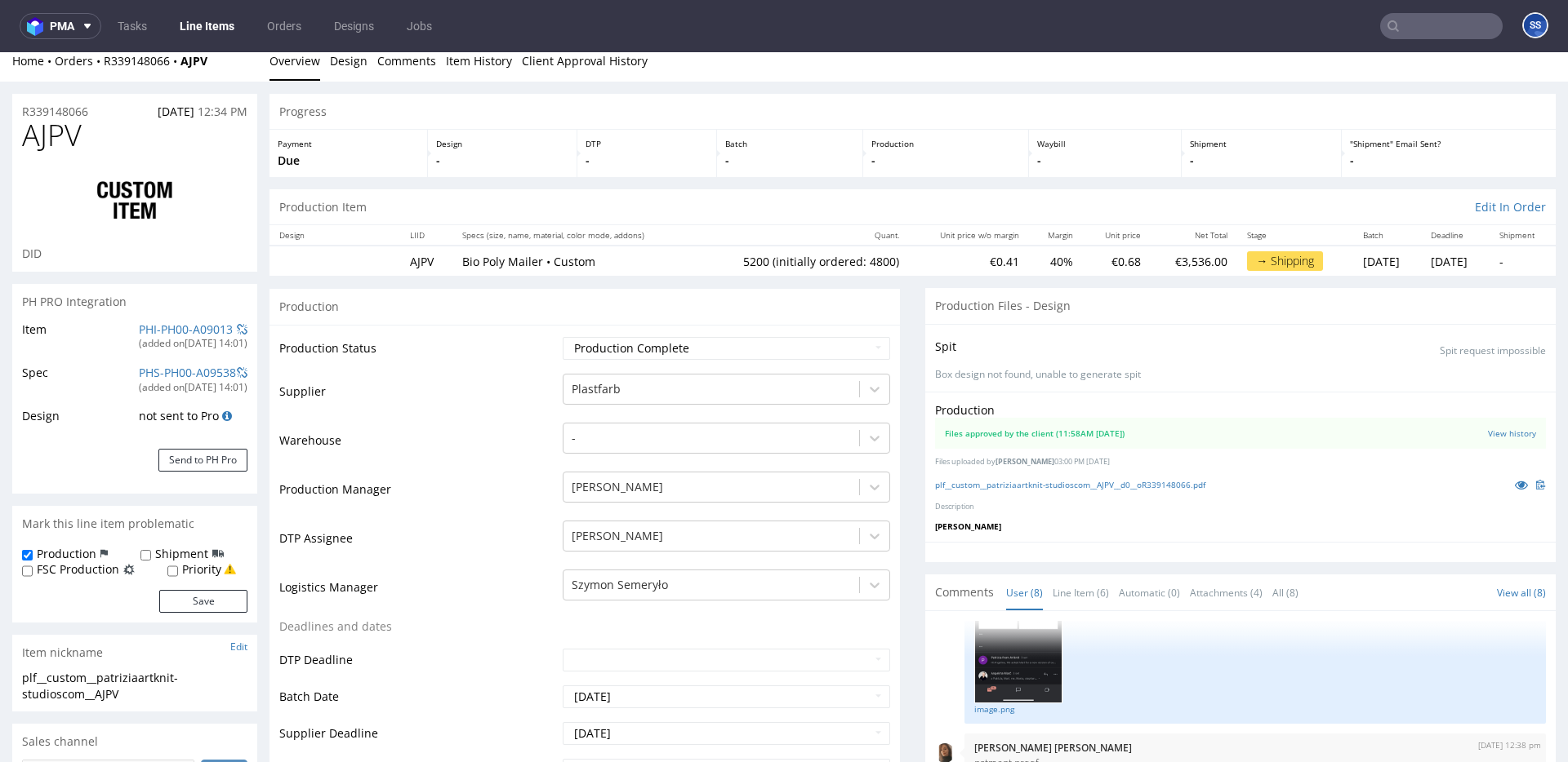
drag, startPoint x: 214, startPoint y: 71, endPoint x: 105, endPoint y: 75, distance: 109.1
click at [105, 75] on div "Home Orders R339148066 AJPV Overview Design Comments Item History Client Approv…" at bounding box center [784, 61] width 1568 height 41
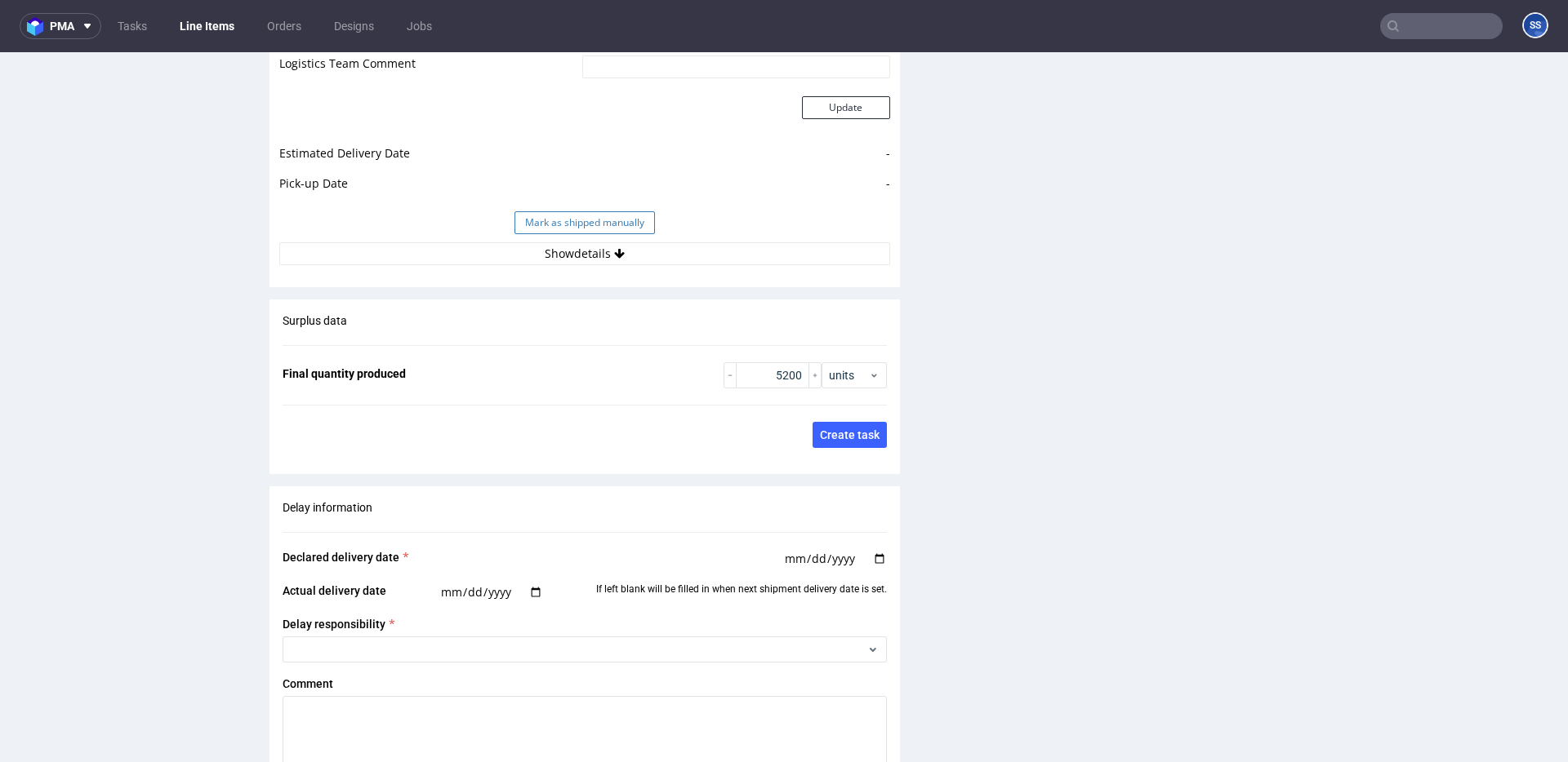
scroll to position [2375, 0]
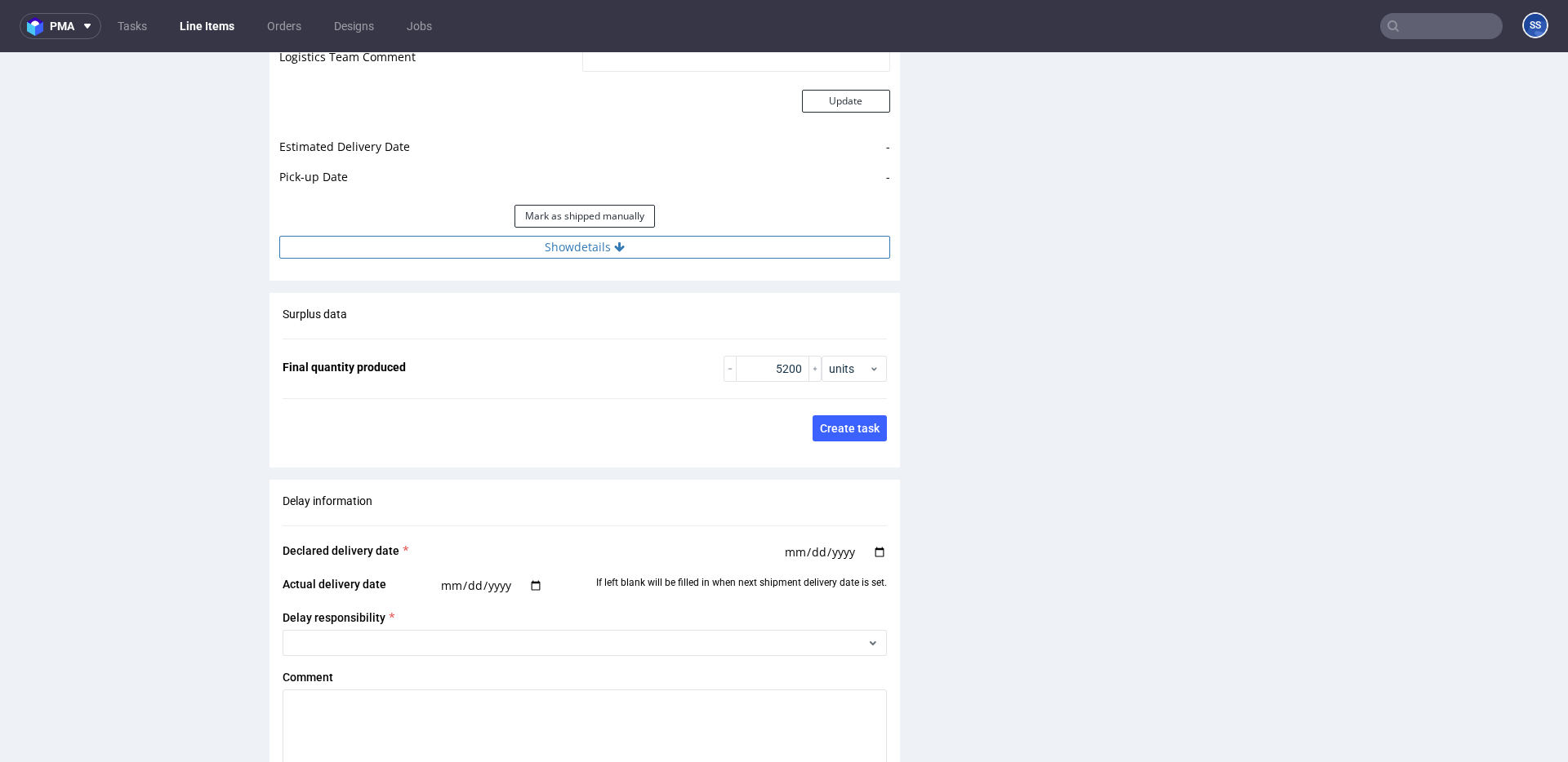
click at [506, 245] on button "Show details" at bounding box center [584, 247] width 610 height 23
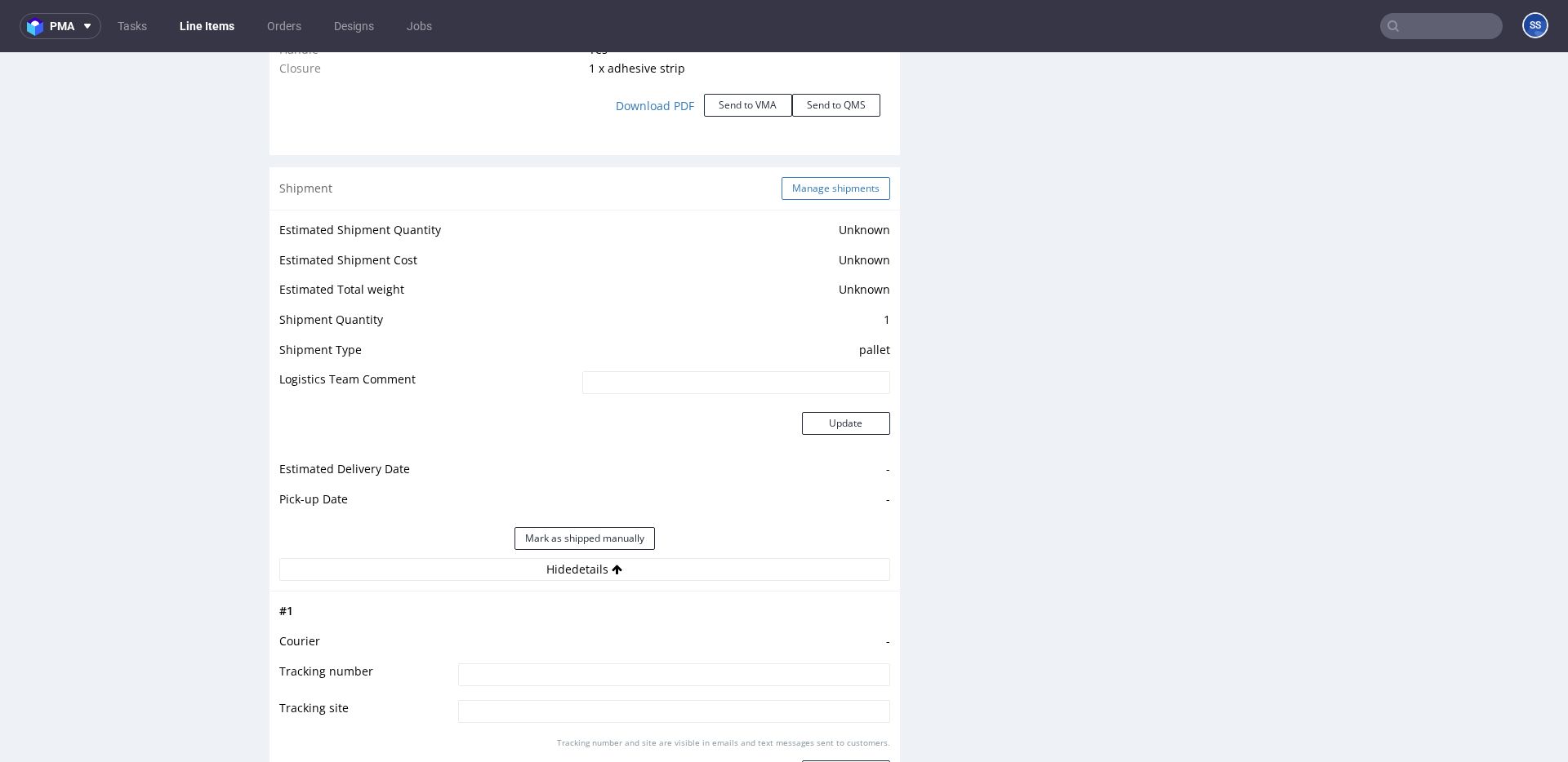
scroll to position [2035, 0]
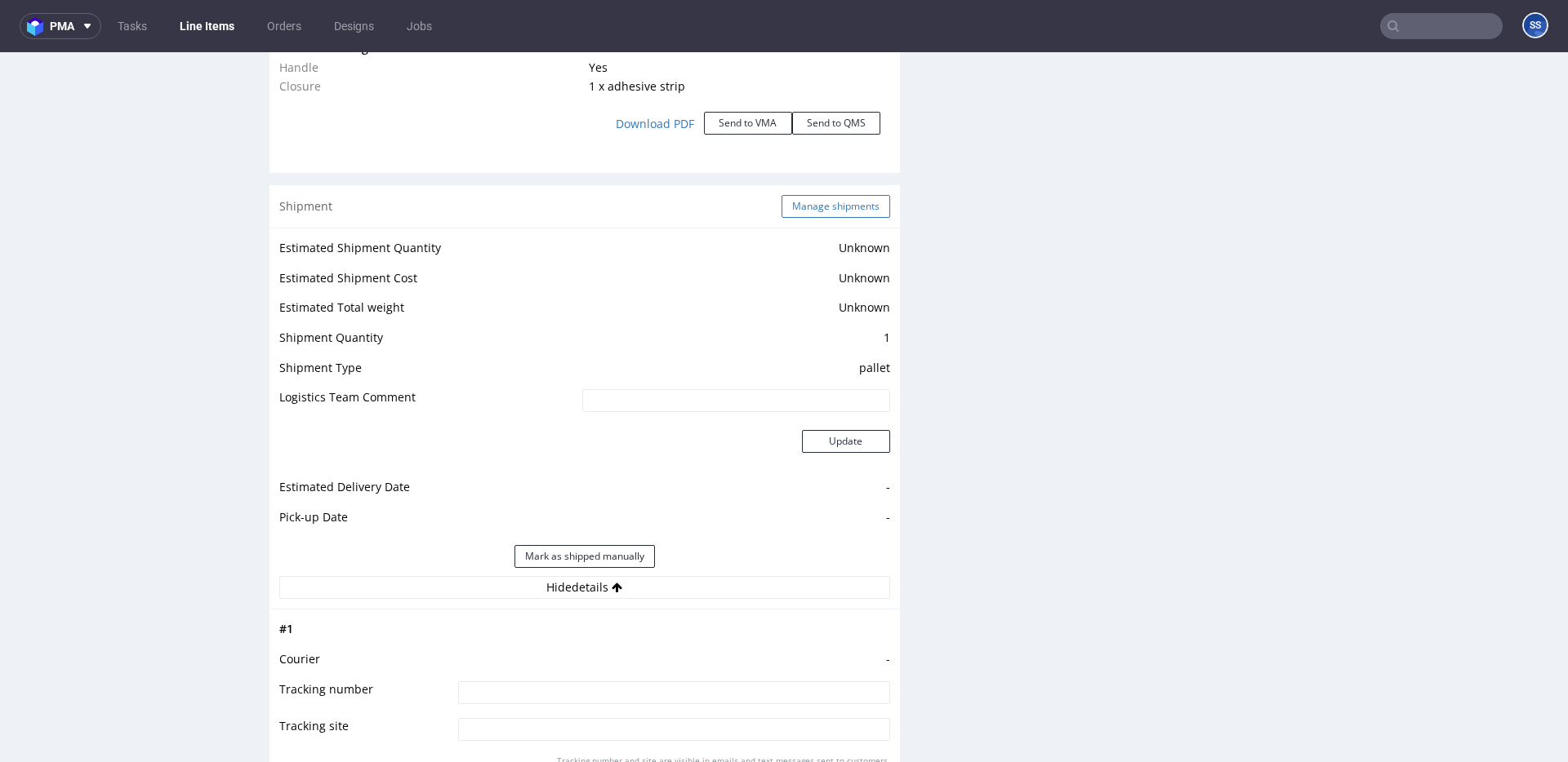
click at [803, 200] on button "Manage shipments" at bounding box center [835, 206] width 108 height 23
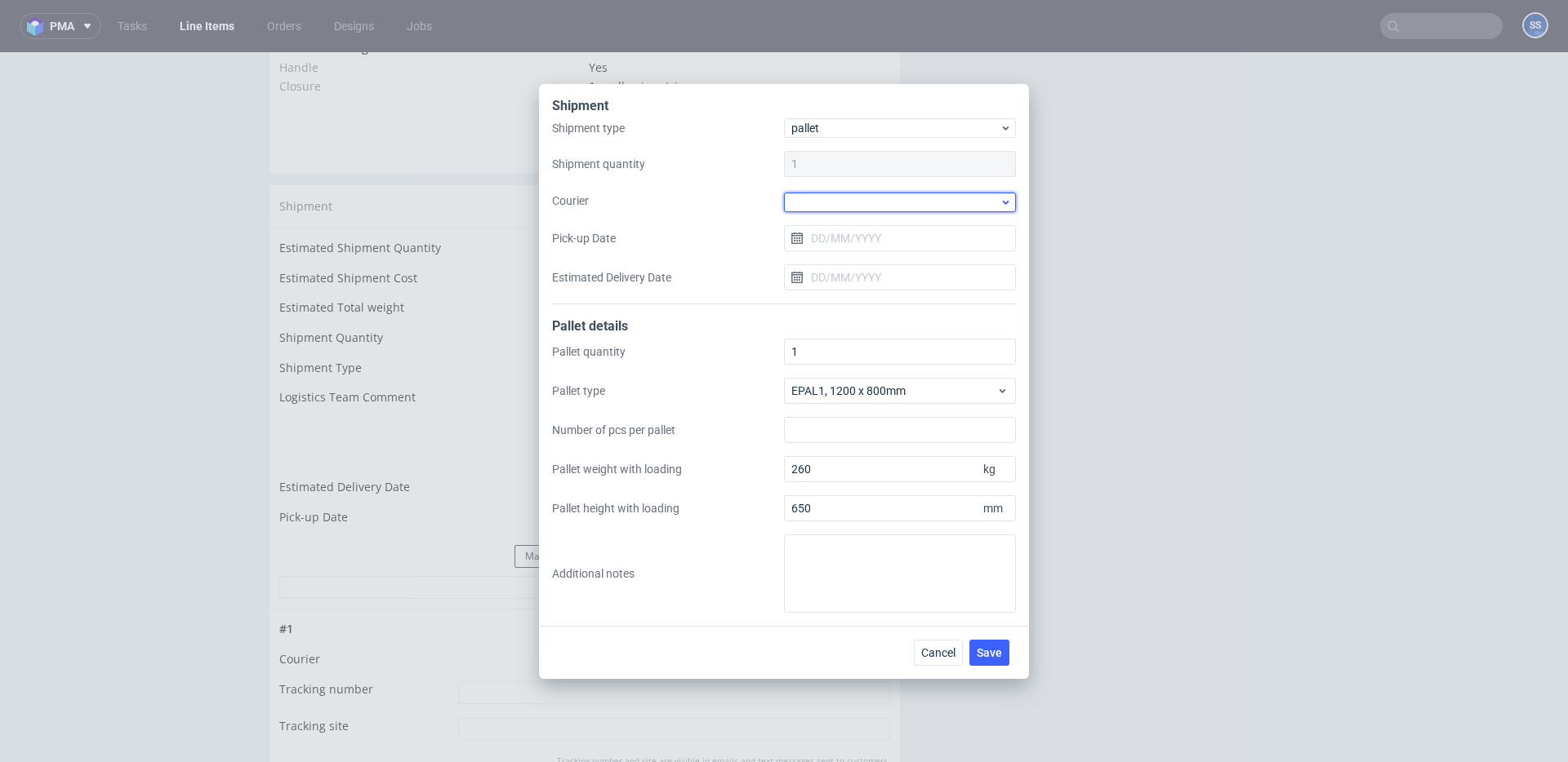
click at [851, 205] on div at bounding box center [900, 202] width 232 height 20
click at [849, 311] on div "Kuehne + Nagel" at bounding box center [899, 318] width 219 height 30
click at [987, 648] on span "Save" at bounding box center [989, 652] width 26 height 12
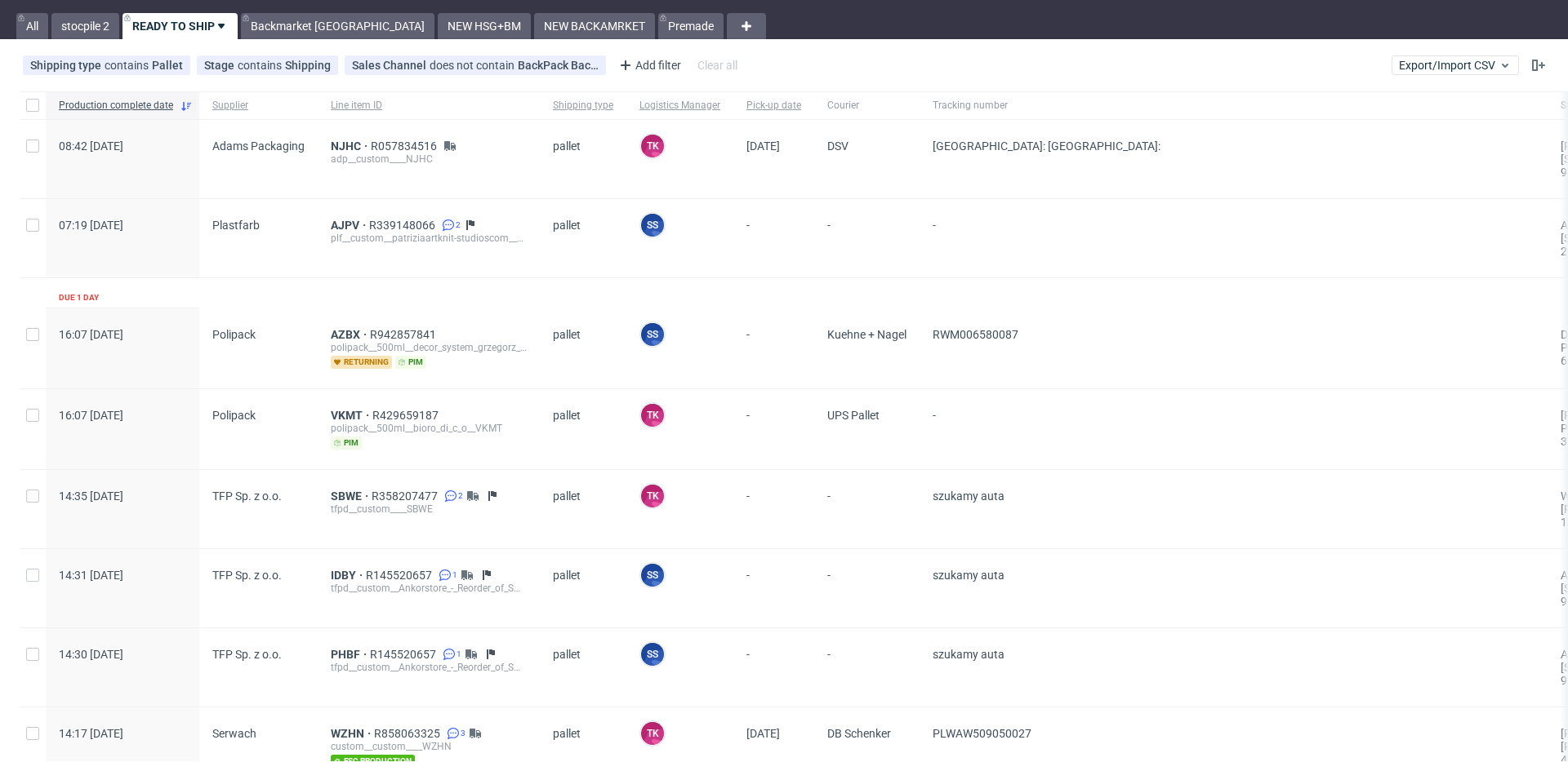
scroll to position [44, 0]
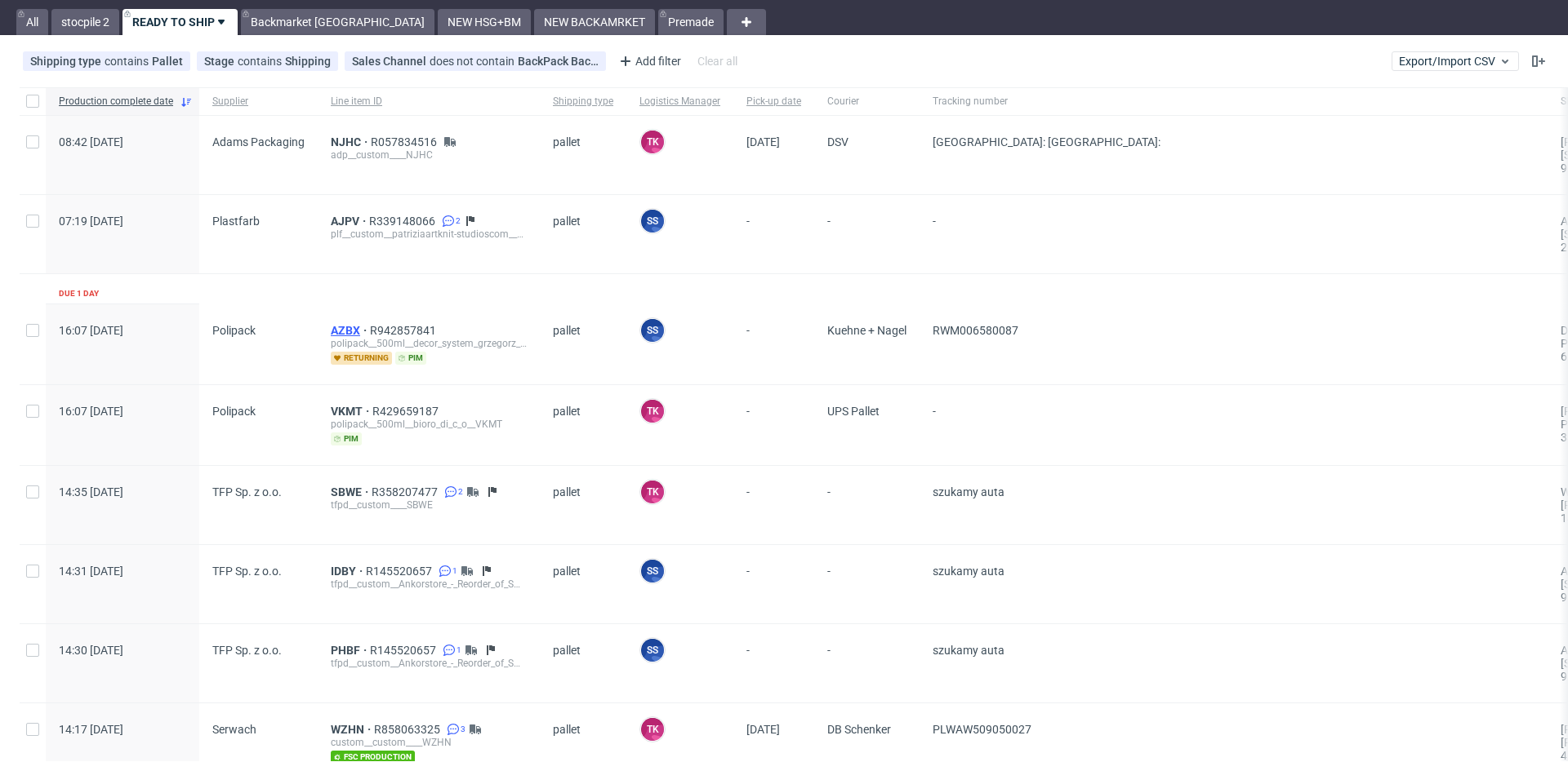
click at [338, 324] on span "AZBX" at bounding box center [349, 330] width 39 height 13
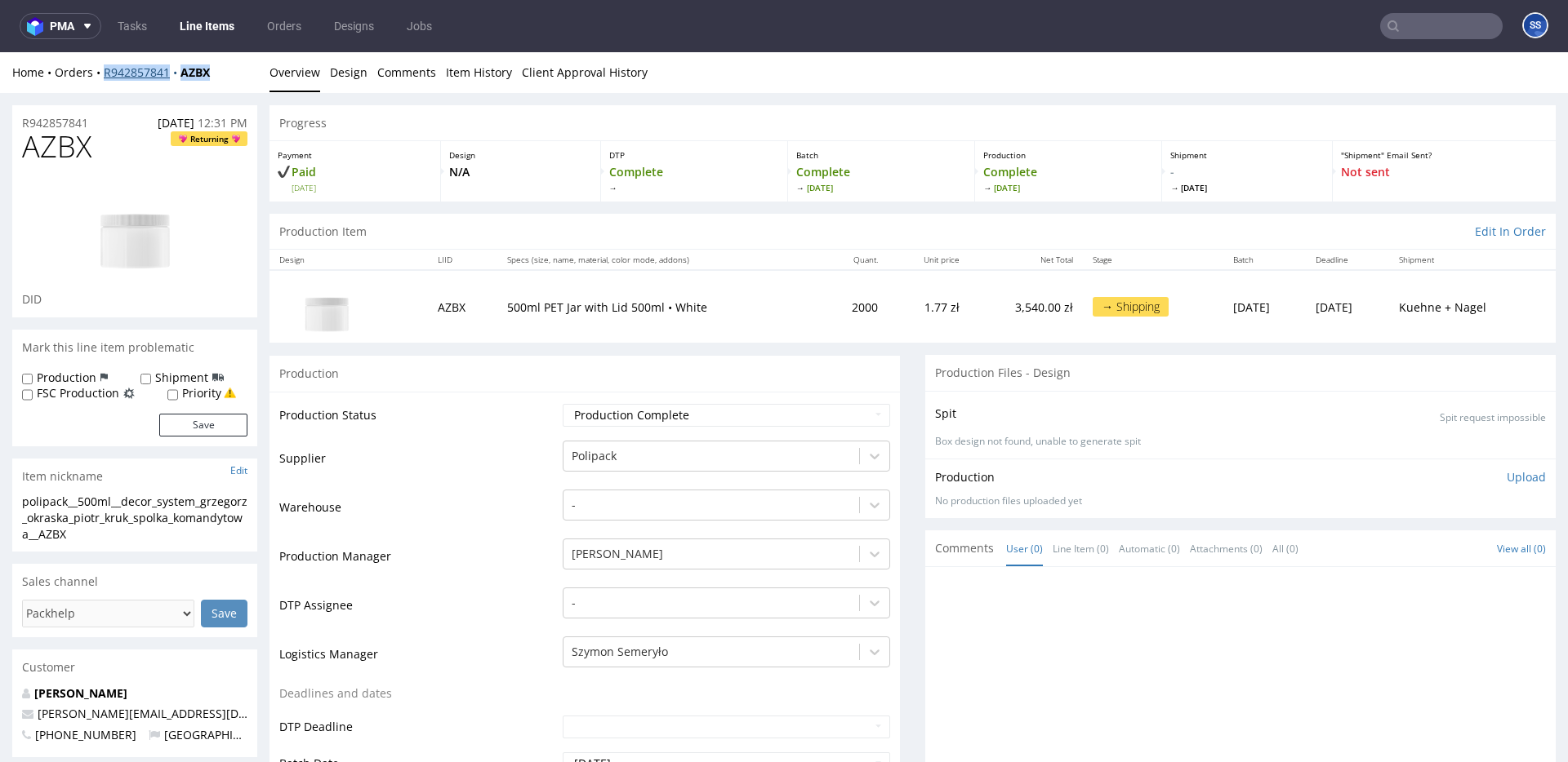
copy div "R942857841 AZBX"
drag, startPoint x: 226, startPoint y: 66, endPoint x: 294, endPoint y: 62, distance: 68.1
click at [104, 74] on div "Home Orders R942857841 AZBX" at bounding box center [134, 72] width 245 height 16
click at [198, 21] on link "Line Items" at bounding box center [206, 26] width 74 height 26
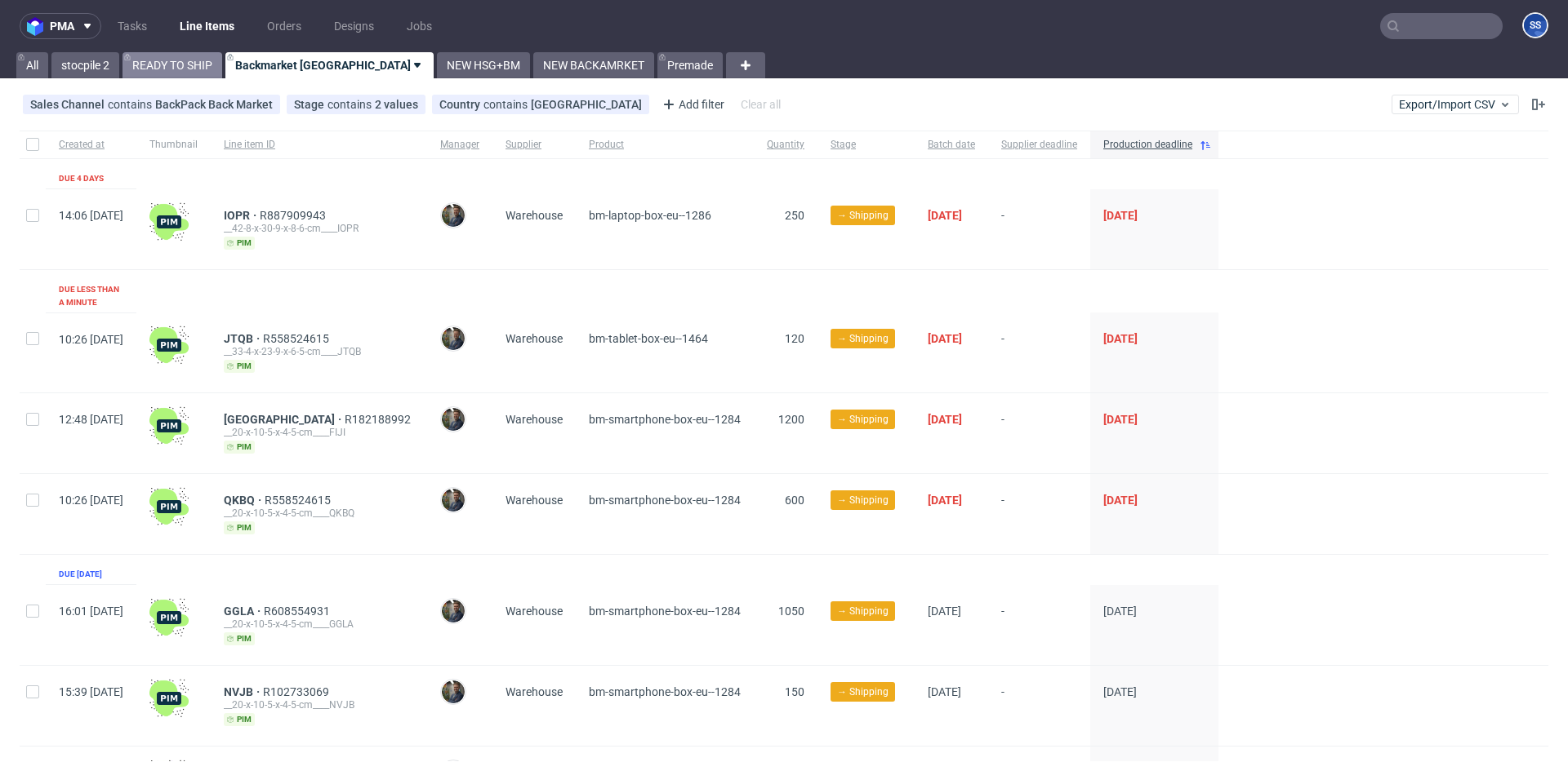
click at [157, 58] on link "READY TO SHIP" at bounding box center [172, 65] width 99 height 26
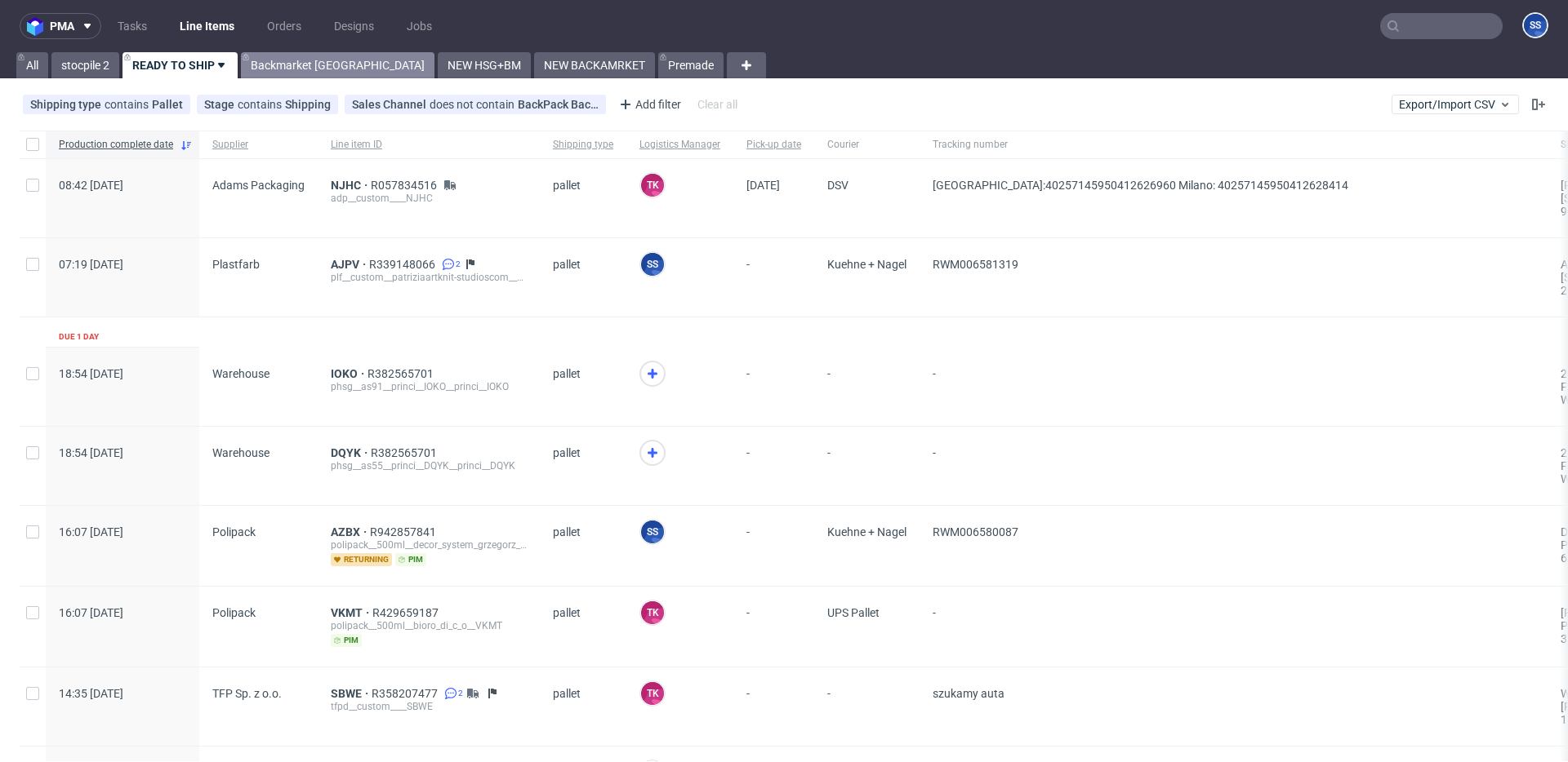
click at [284, 64] on link "Backmarket [GEOGRAPHIC_DATA]" at bounding box center [337, 65] width 194 height 26
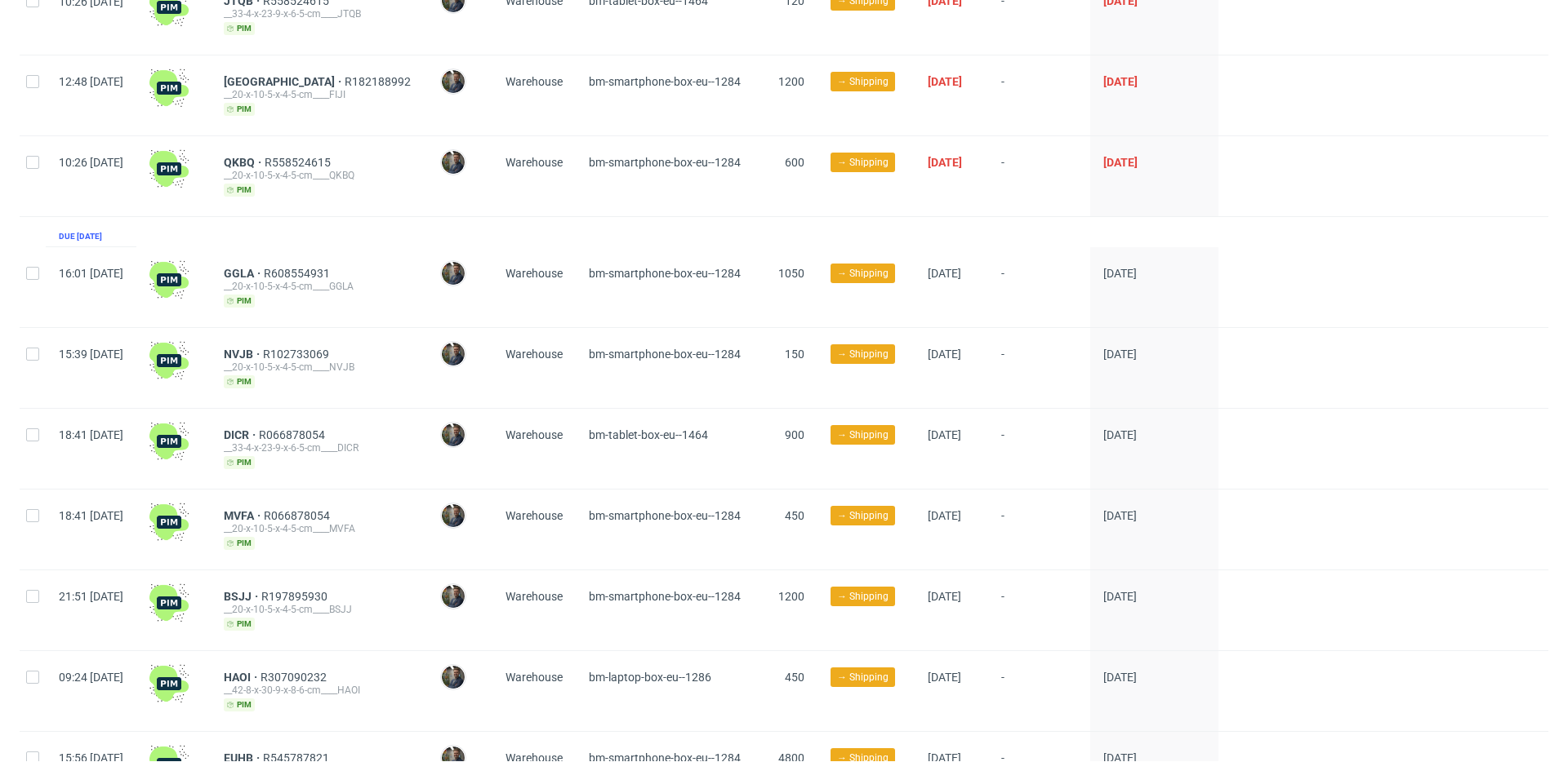
scroll to position [332, 0]
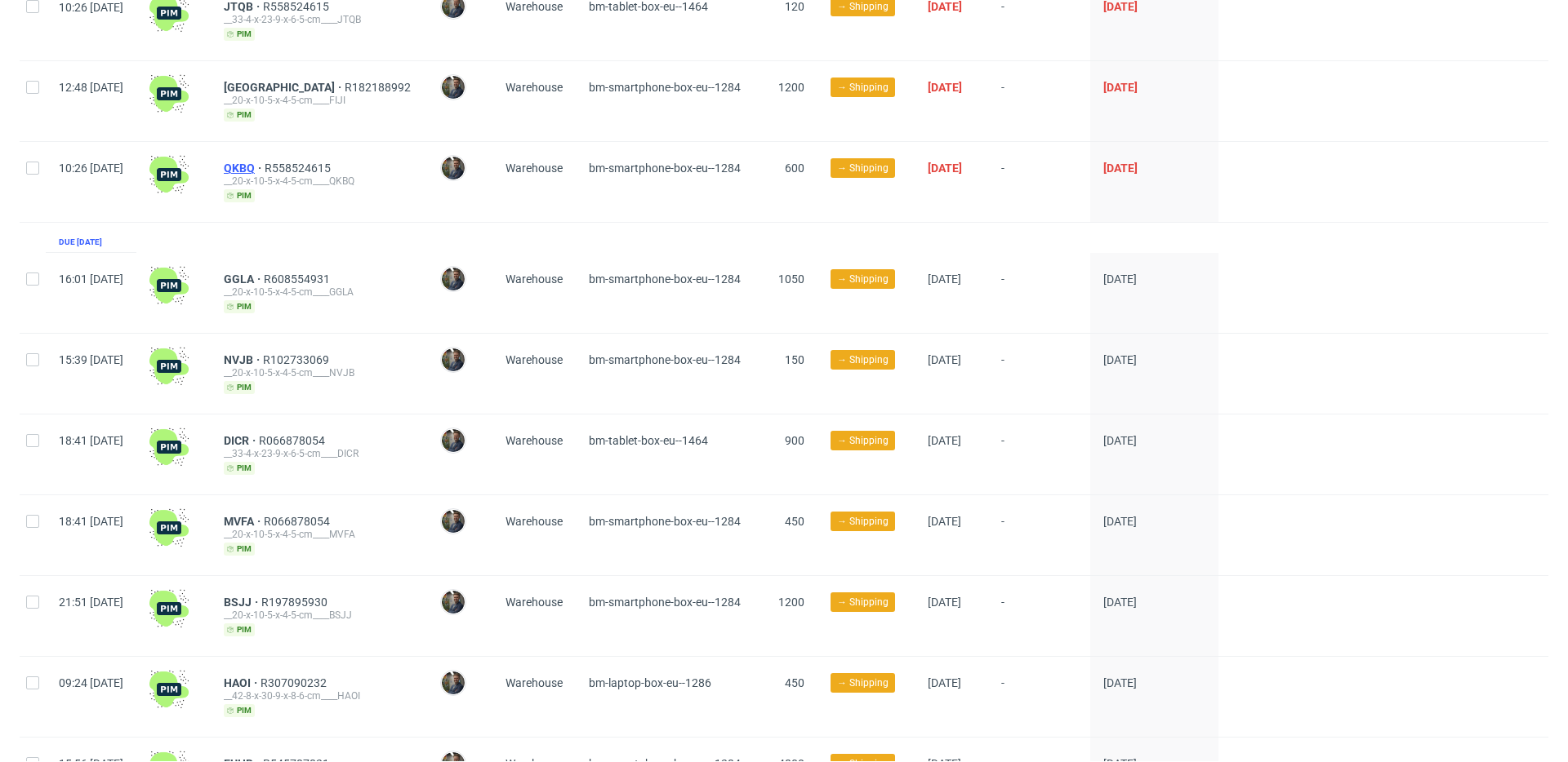
click at [265, 162] on span "QKBQ" at bounding box center [243, 168] width 41 height 13
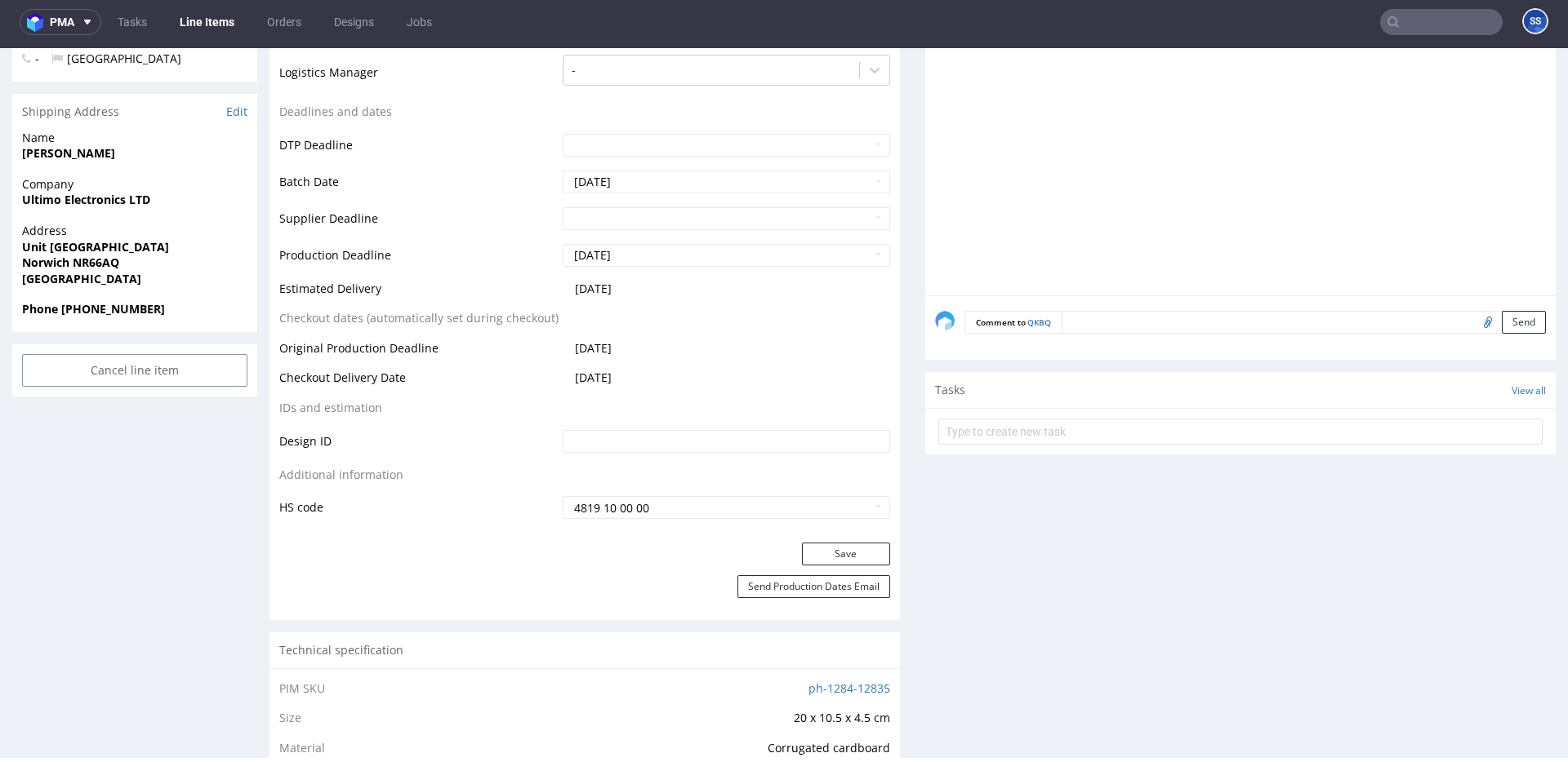
scroll to position [542, 0]
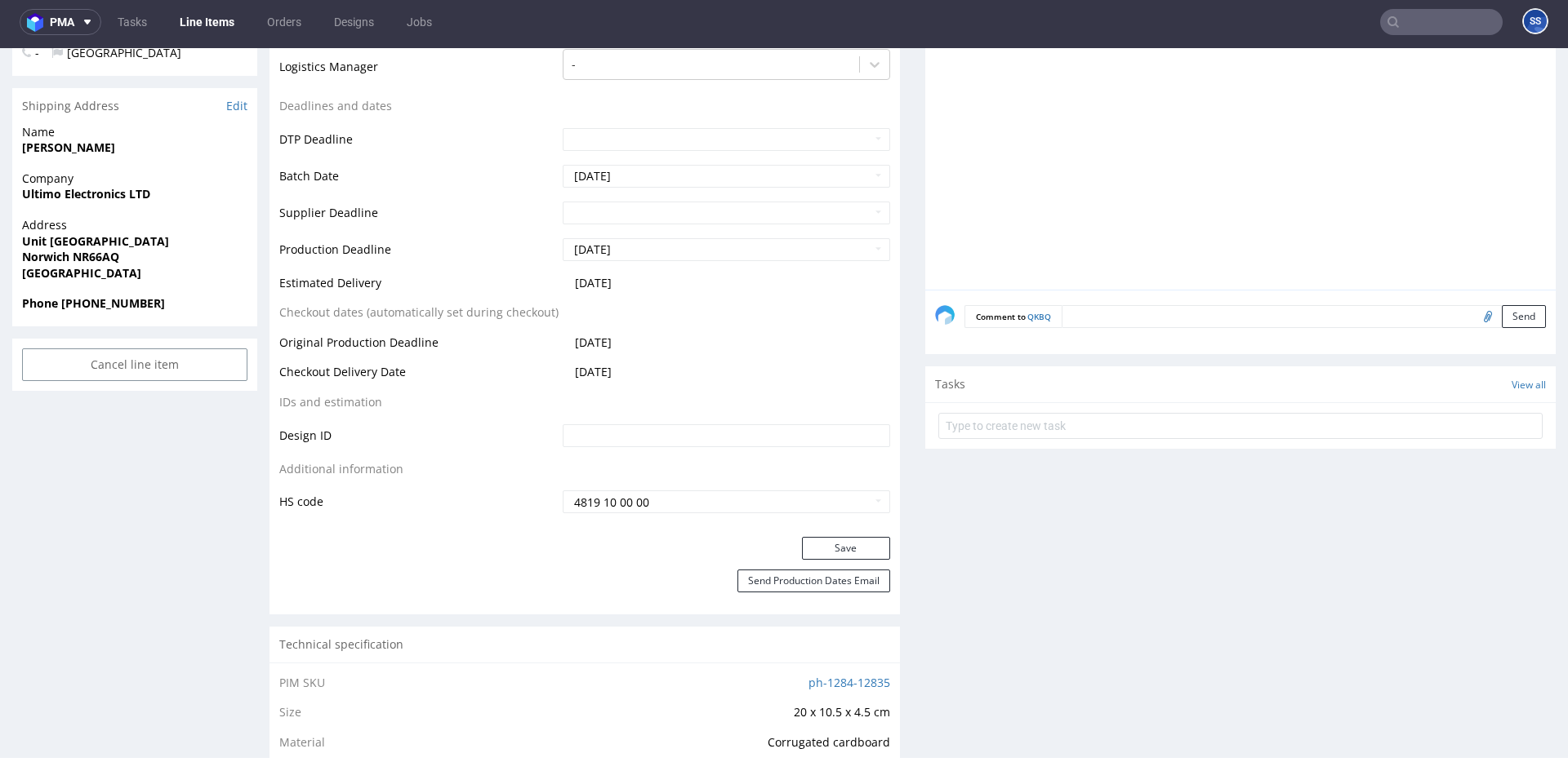
click at [103, 257] on strong "Norwich NR66AQ" at bounding box center [70, 257] width 97 height 16
copy strong "NR66AQ"
click at [85, 195] on strong "Ultimo Electronics LTD" at bounding box center [85, 194] width 128 height 16
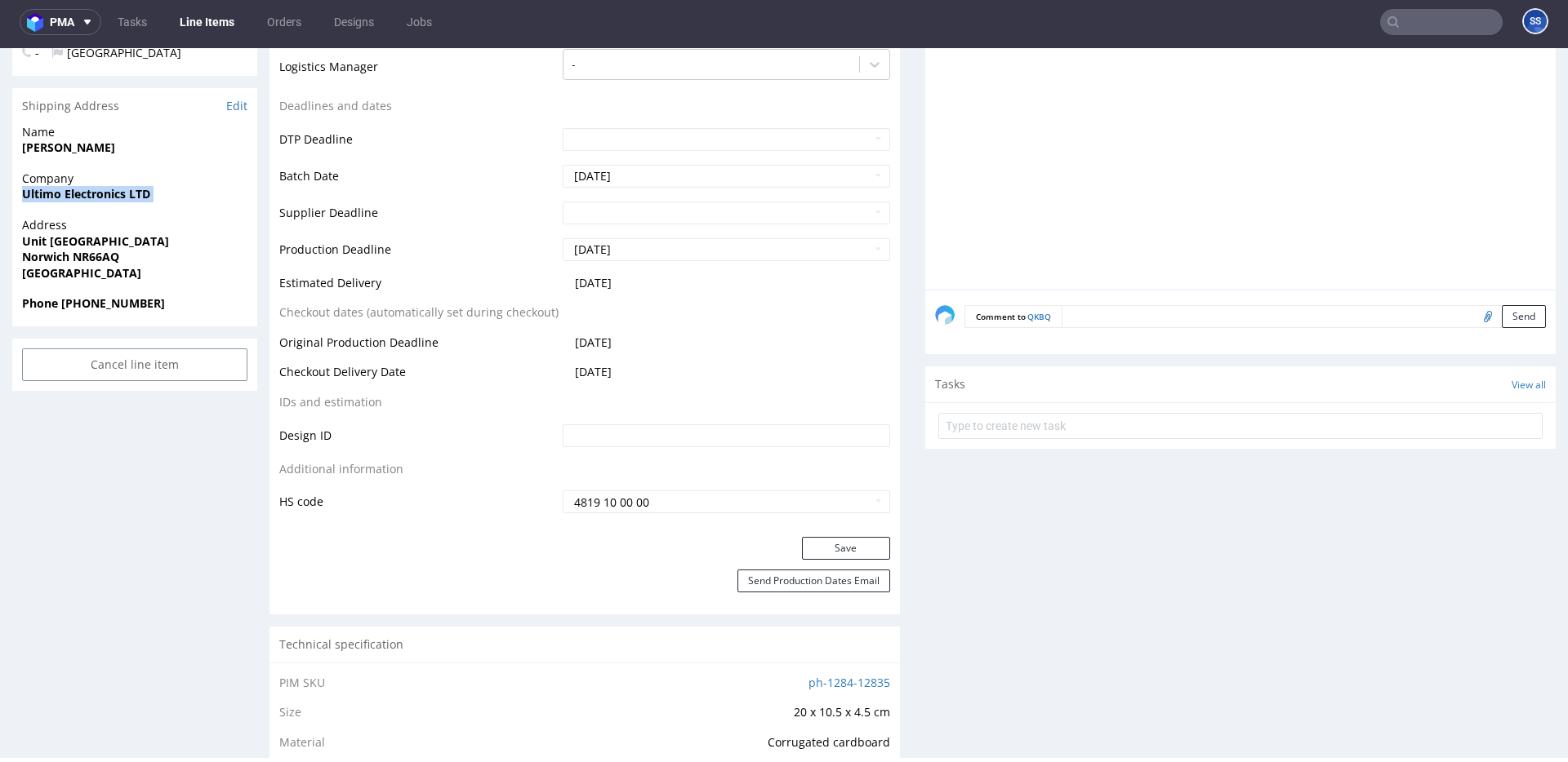
click at [85, 195] on strong "Ultimo Electronics LTD" at bounding box center [85, 194] width 128 height 16
copy strong "Ultimo Electronics LTD"
click at [79, 239] on strong "Unit B Vulcan Road North" at bounding box center [95, 241] width 147 height 16
click at [79, 239] on strong "Unit [GEOGRAPHIC_DATA]" at bounding box center [95, 241] width 147 height 16
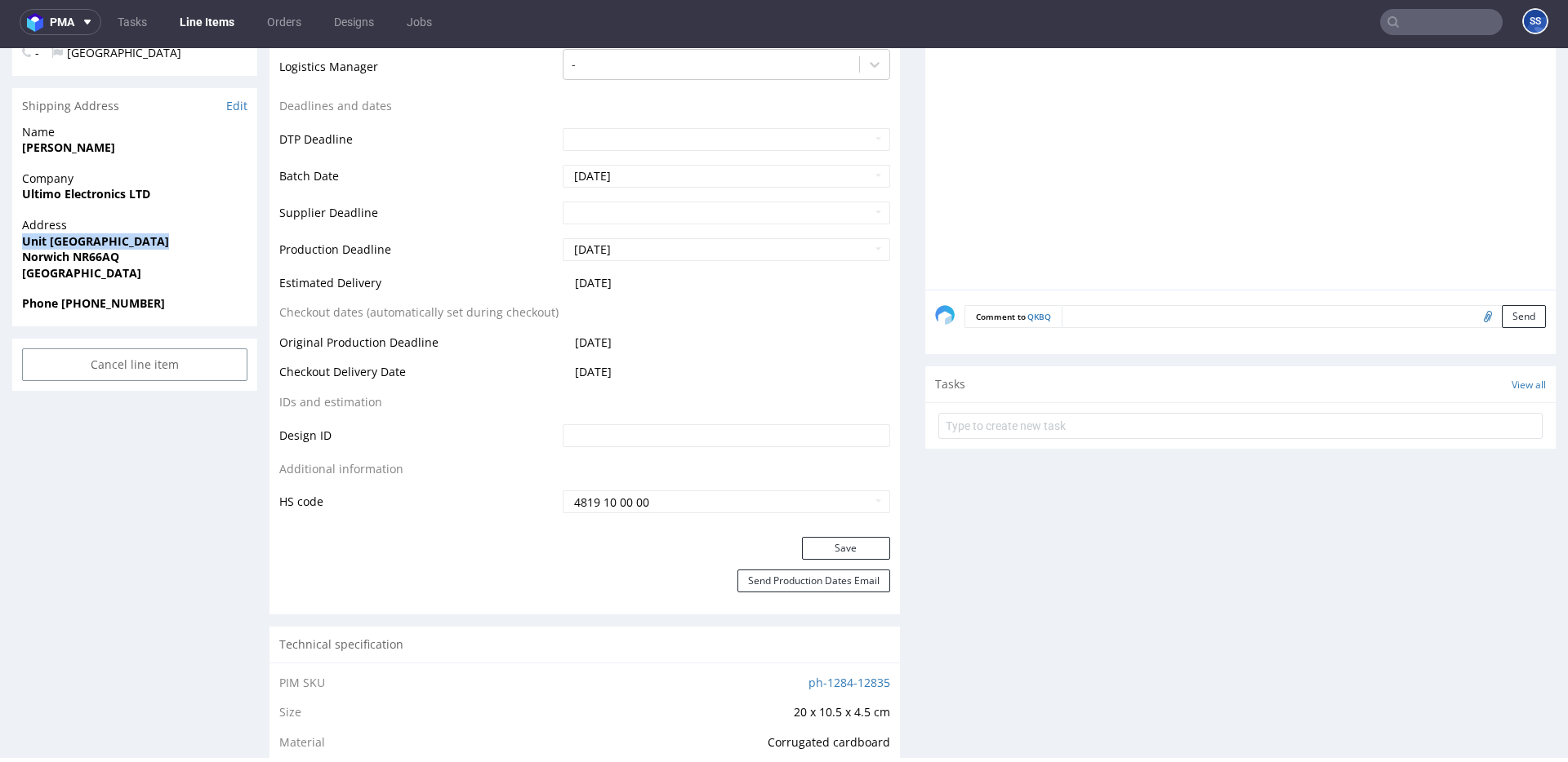
copy strong "Unit [GEOGRAPHIC_DATA]"
click at [48, 251] on strong "Norwich NR66AQ" at bounding box center [70, 257] width 97 height 16
copy strong "Norwich"
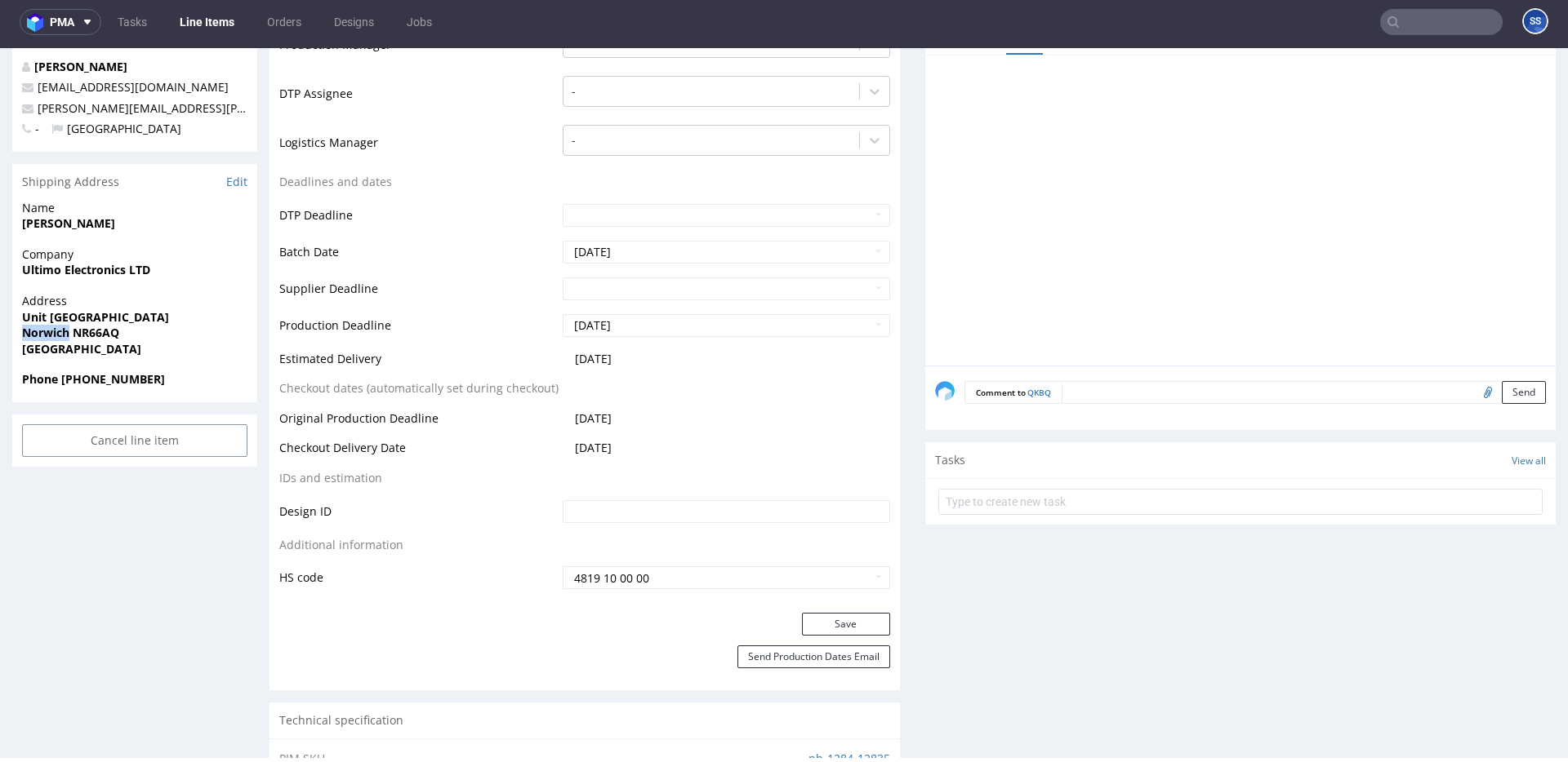
scroll to position [454, 0]
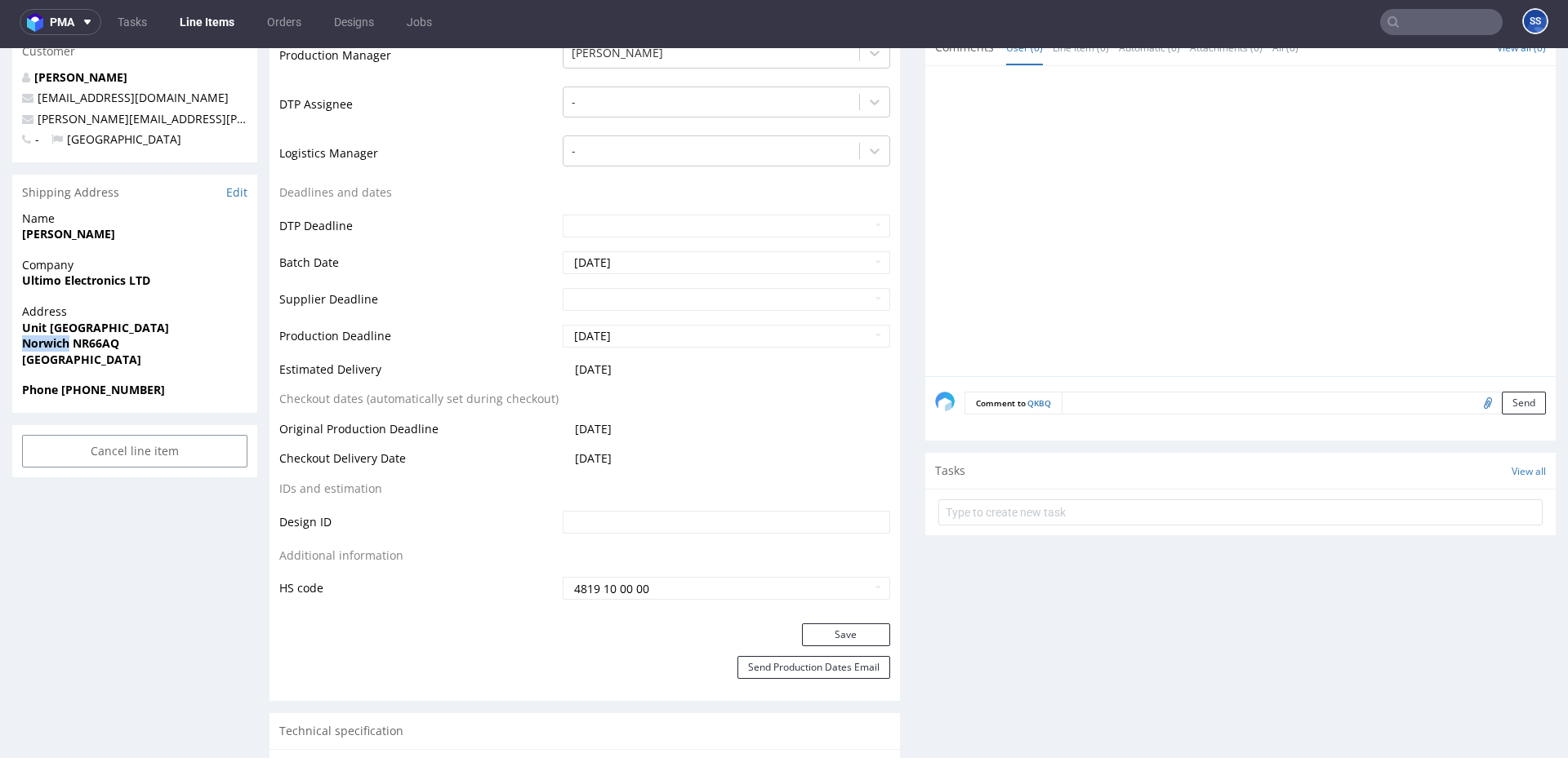
drag, startPoint x: 168, startPoint y: 394, endPoint x: 63, endPoint y: 394, distance: 105.0
click at [63, 395] on span "Phone [PHONE_NUMBER]" at bounding box center [134, 390] width 225 height 16
copy strong "+44 07780279227"
click at [62, 232] on strong "[PERSON_NAME]" at bounding box center [68, 234] width 93 height 16
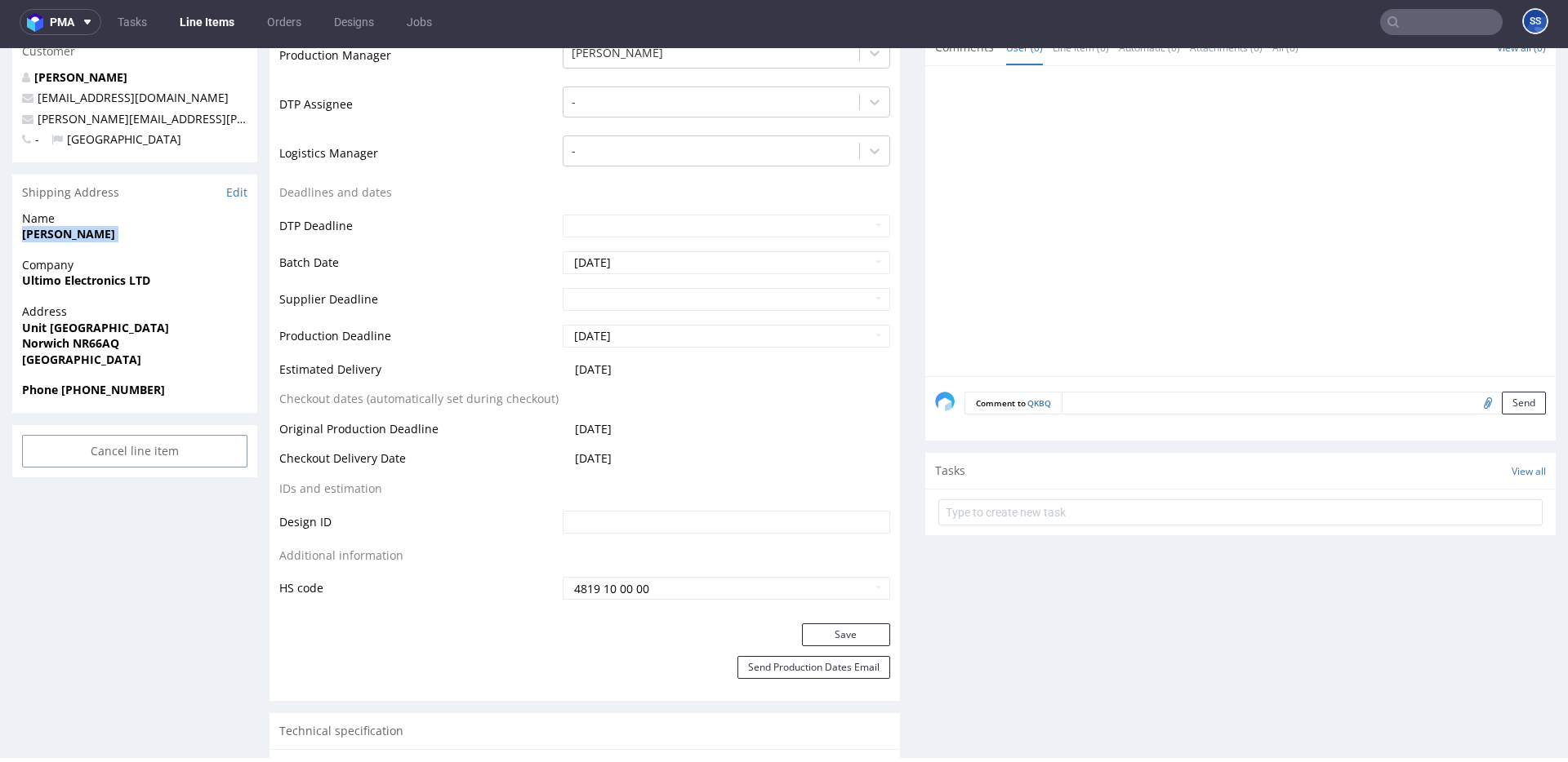
click at [62, 232] on strong "[PERSON_NAME]" at bounding box center [68, 234] width 93 height 16
copy strong "[PERSON_NAME]"
drag, startPoint x: 237, startPoint y: 120, endPoint x: 37, endPoint y: 122, distance: 200.0
click at [37, 122] on p "[PERSON_NAME][EMAIL_ADDRESS][PERSON_NAME][DOMAIN_NAME]" at bounding box center [134, 119] width 225 height 16
copy link "[PERSON_NAME][EMAIL_ADDRESS][PERSON_NAME][DOMAIN_NAME]"
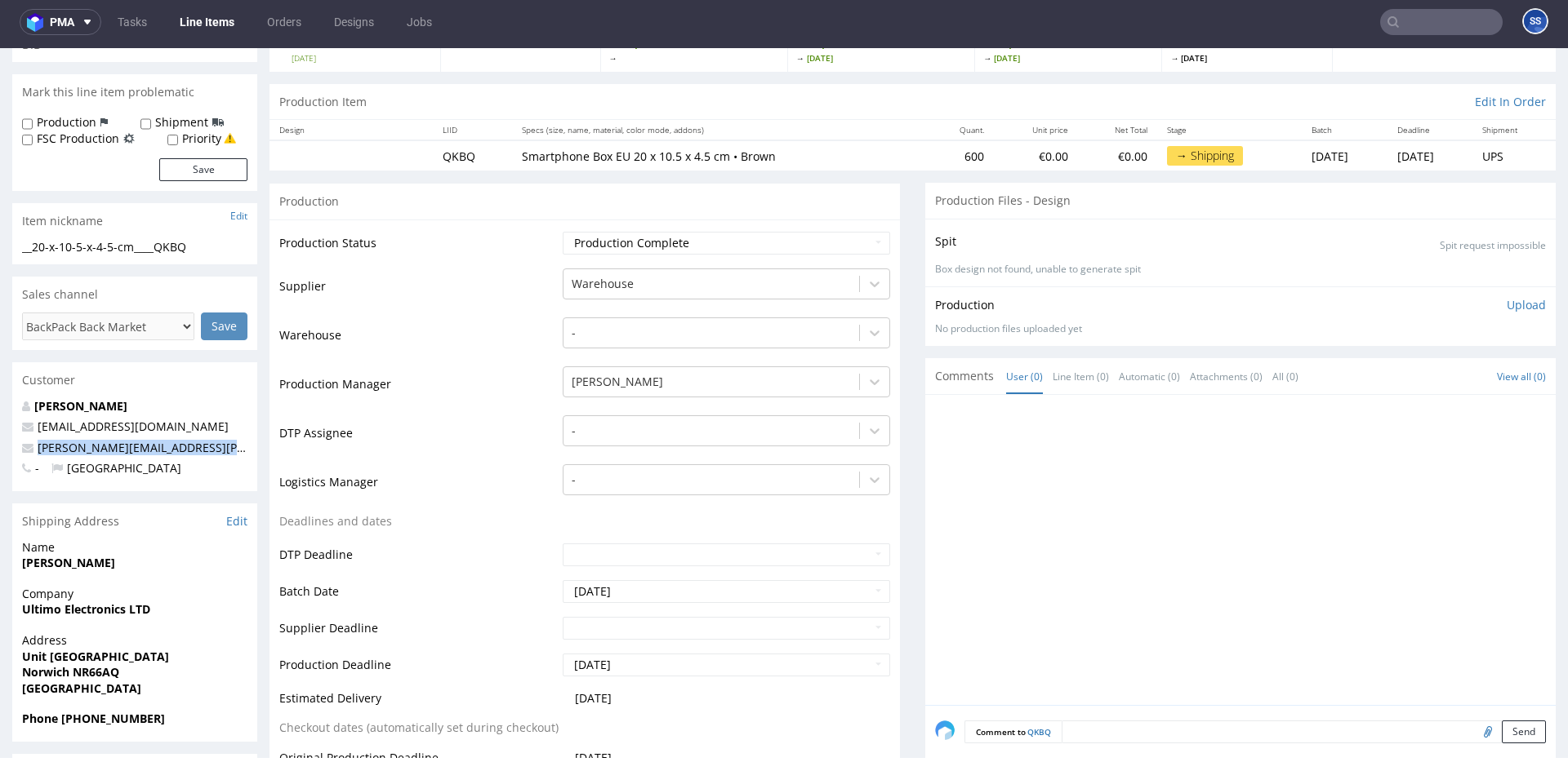
scroll to position [24, 0]
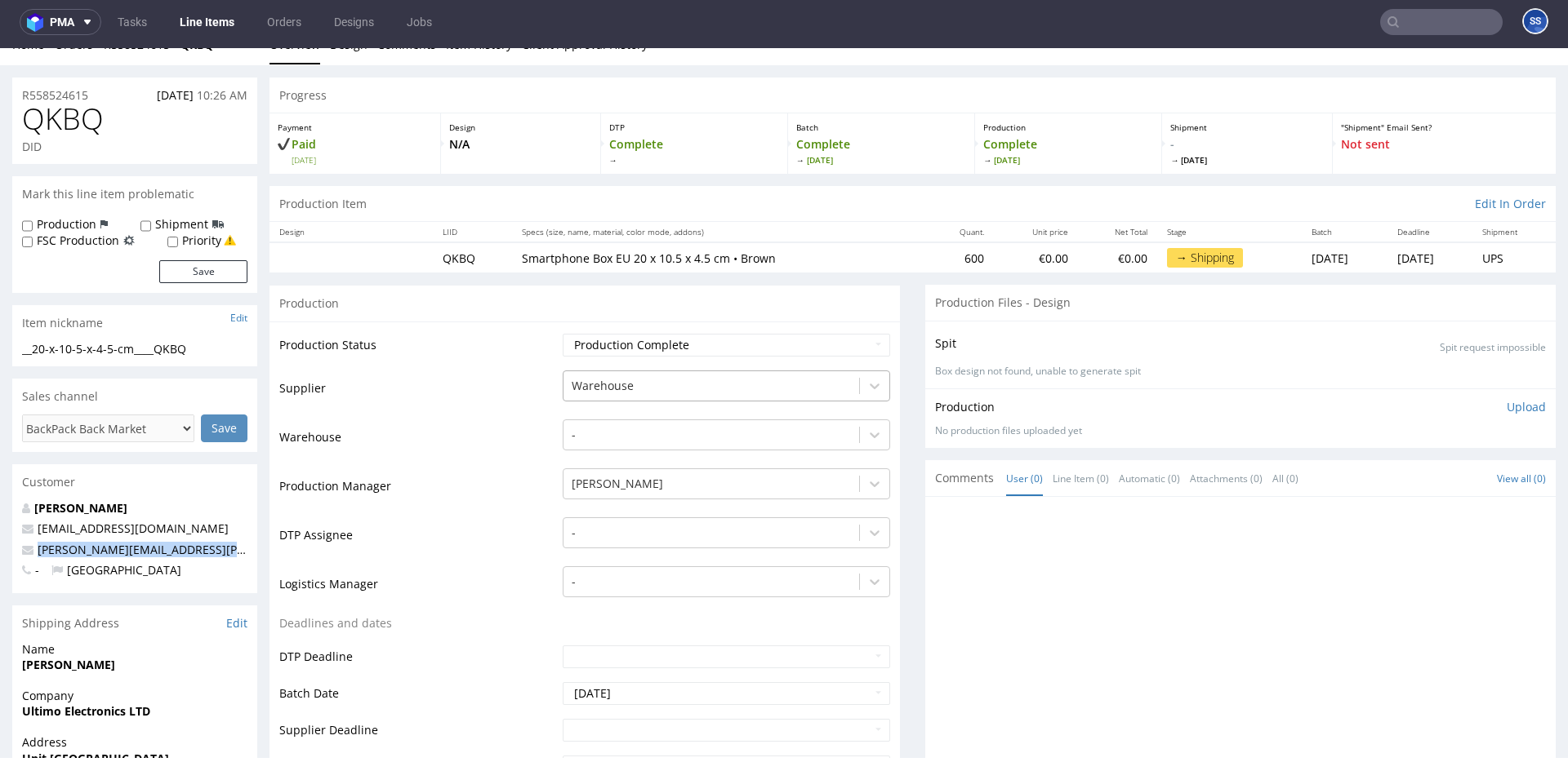
click at [632, 385] on div at bounding box center [711, 386] width 279 height 20
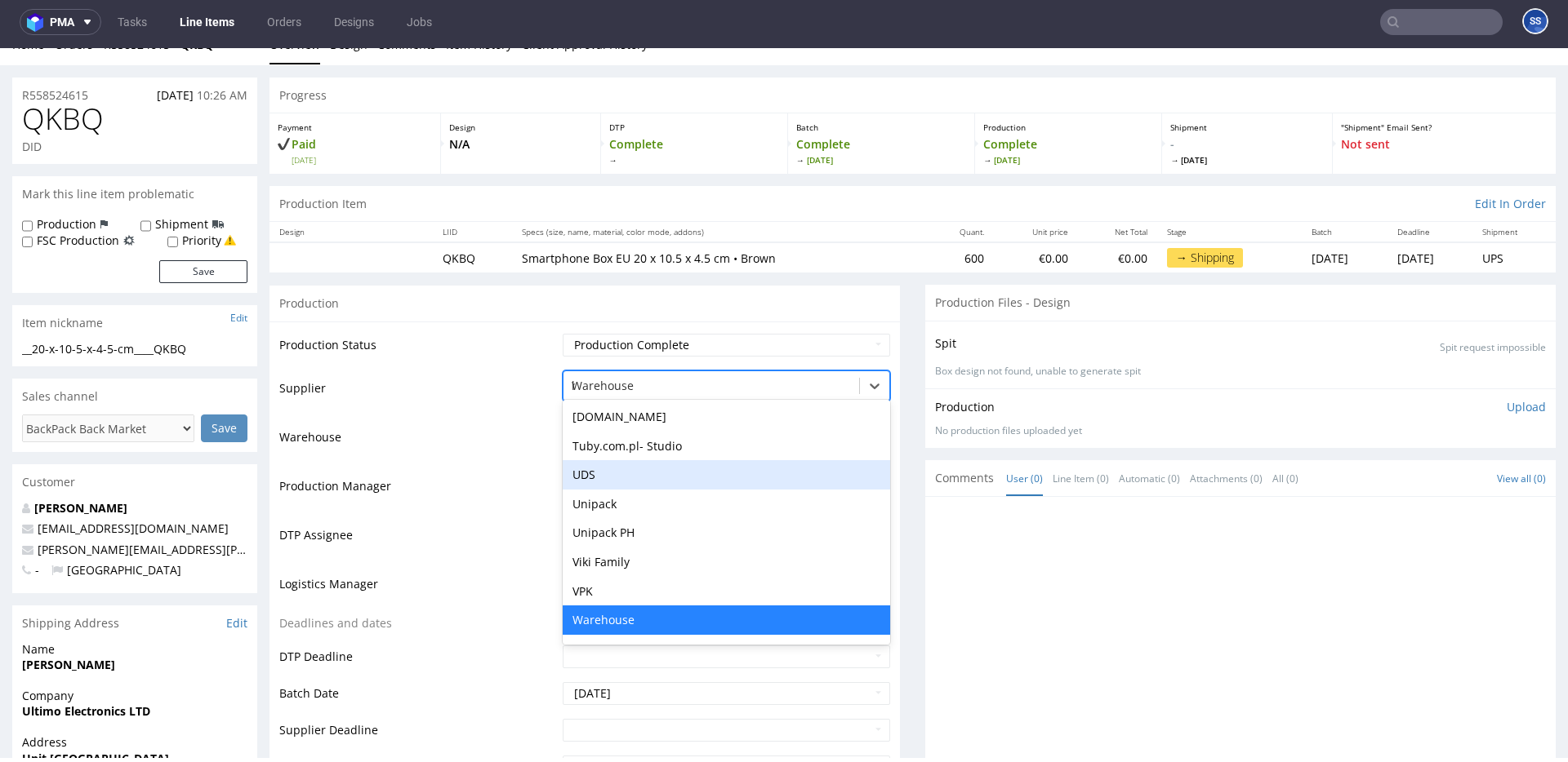
scroll to position [0, 0]
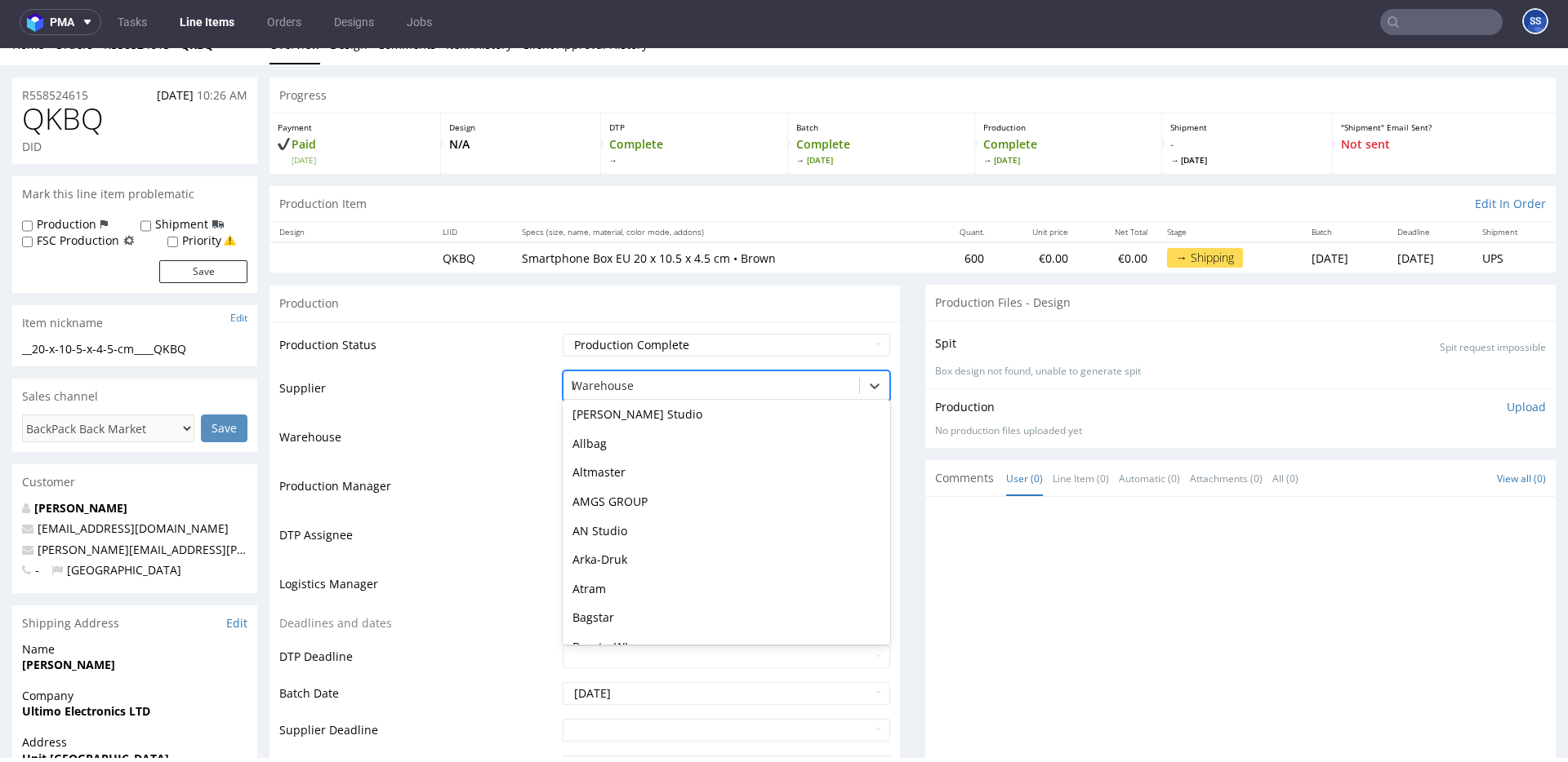
type input "hsg"
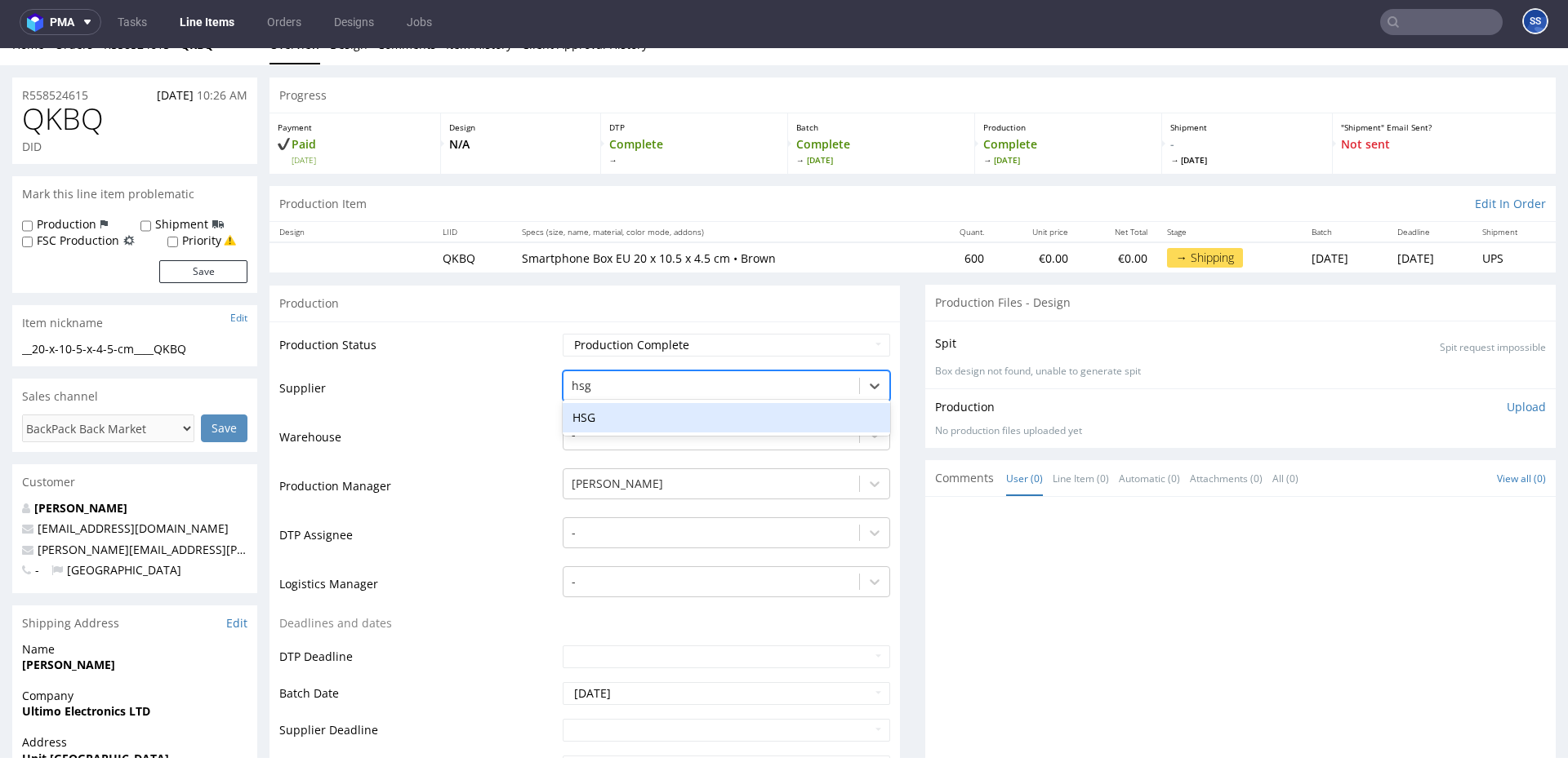
click at [610, 428] on div "HSG" at bounding box center [726, 418] width 327 height 30
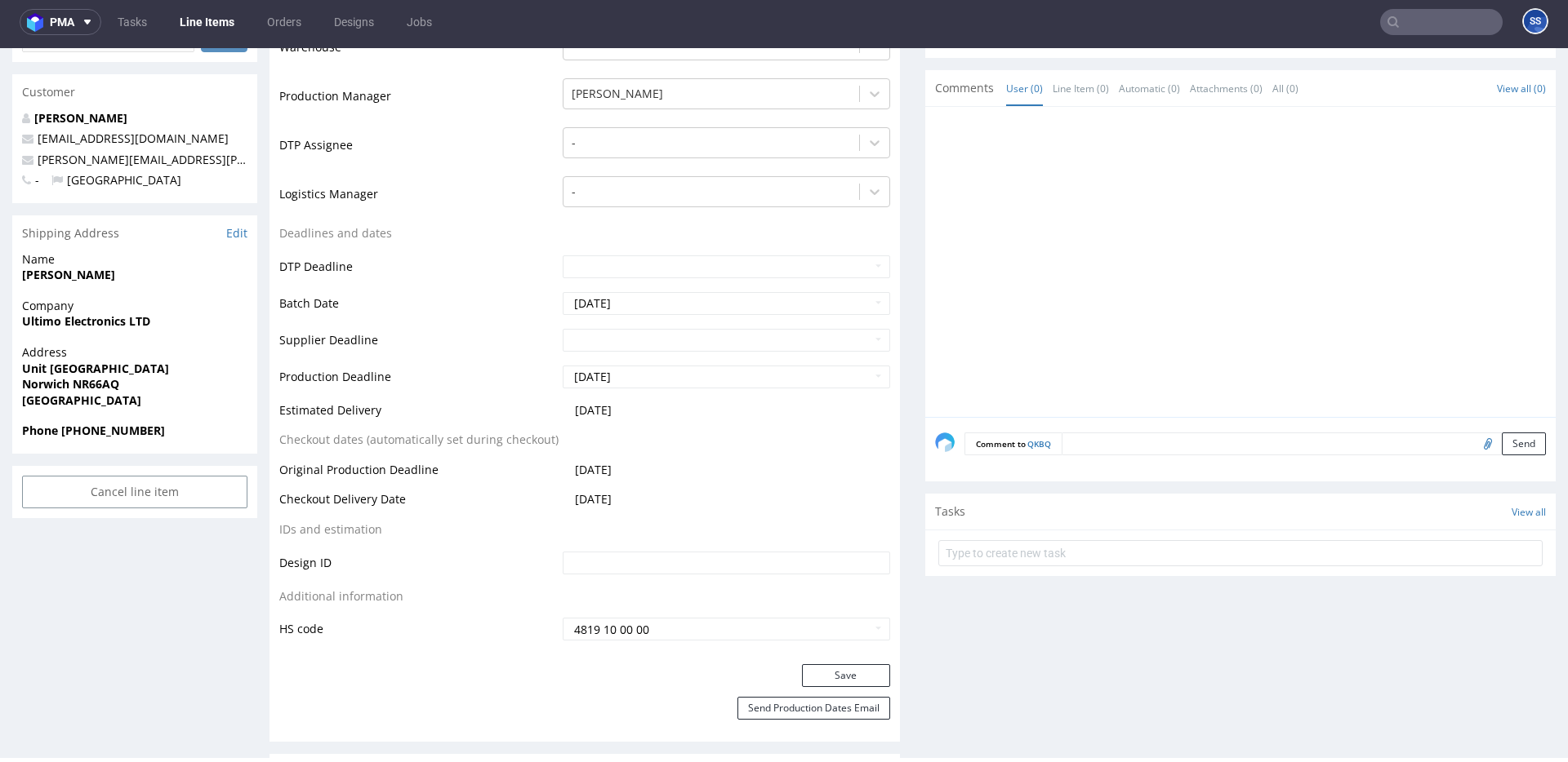
scroll to position [424, 0]
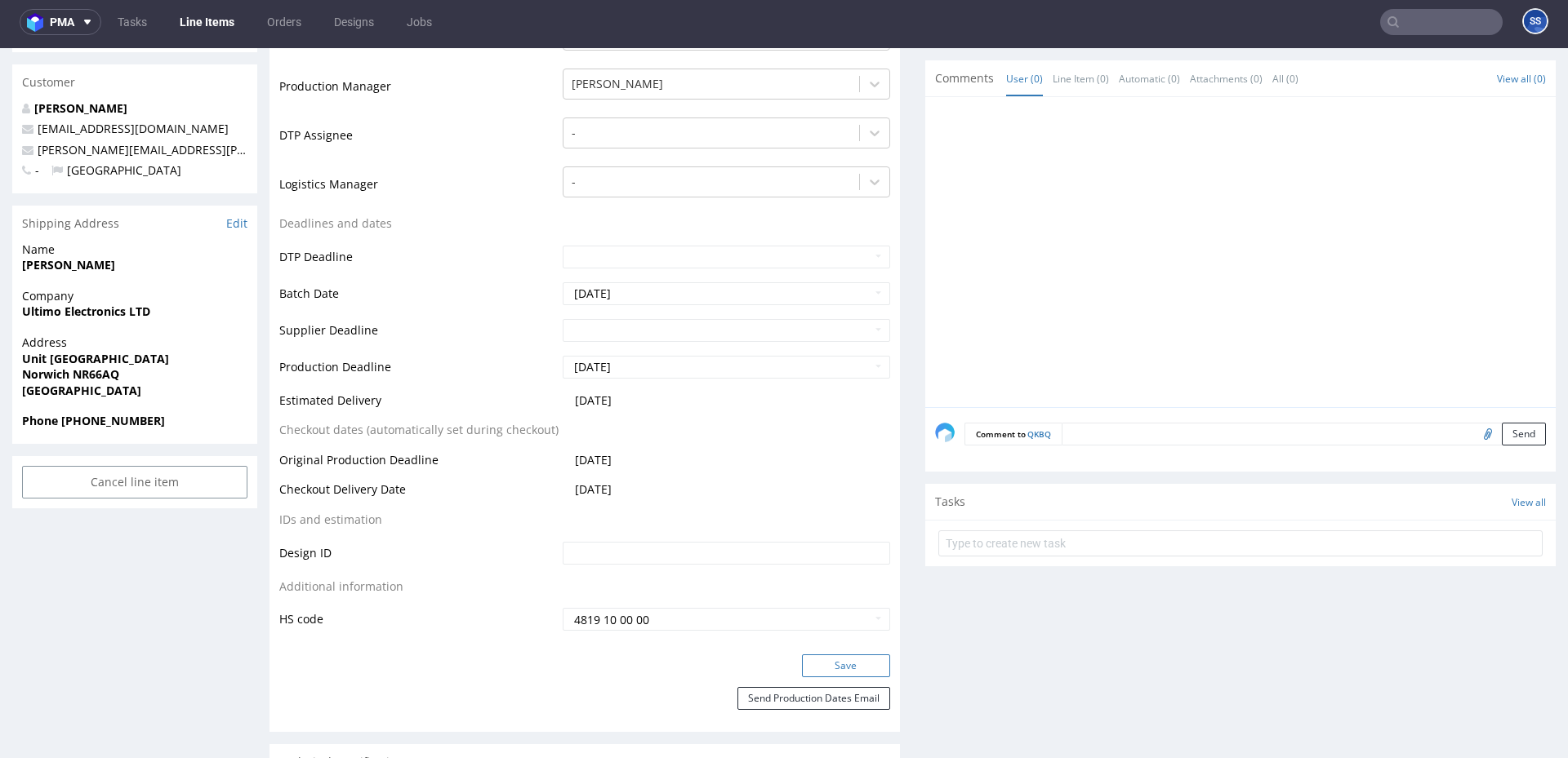
click at [822, 661] on button "Save" at bounding box center [846, 666] width 88 height 23
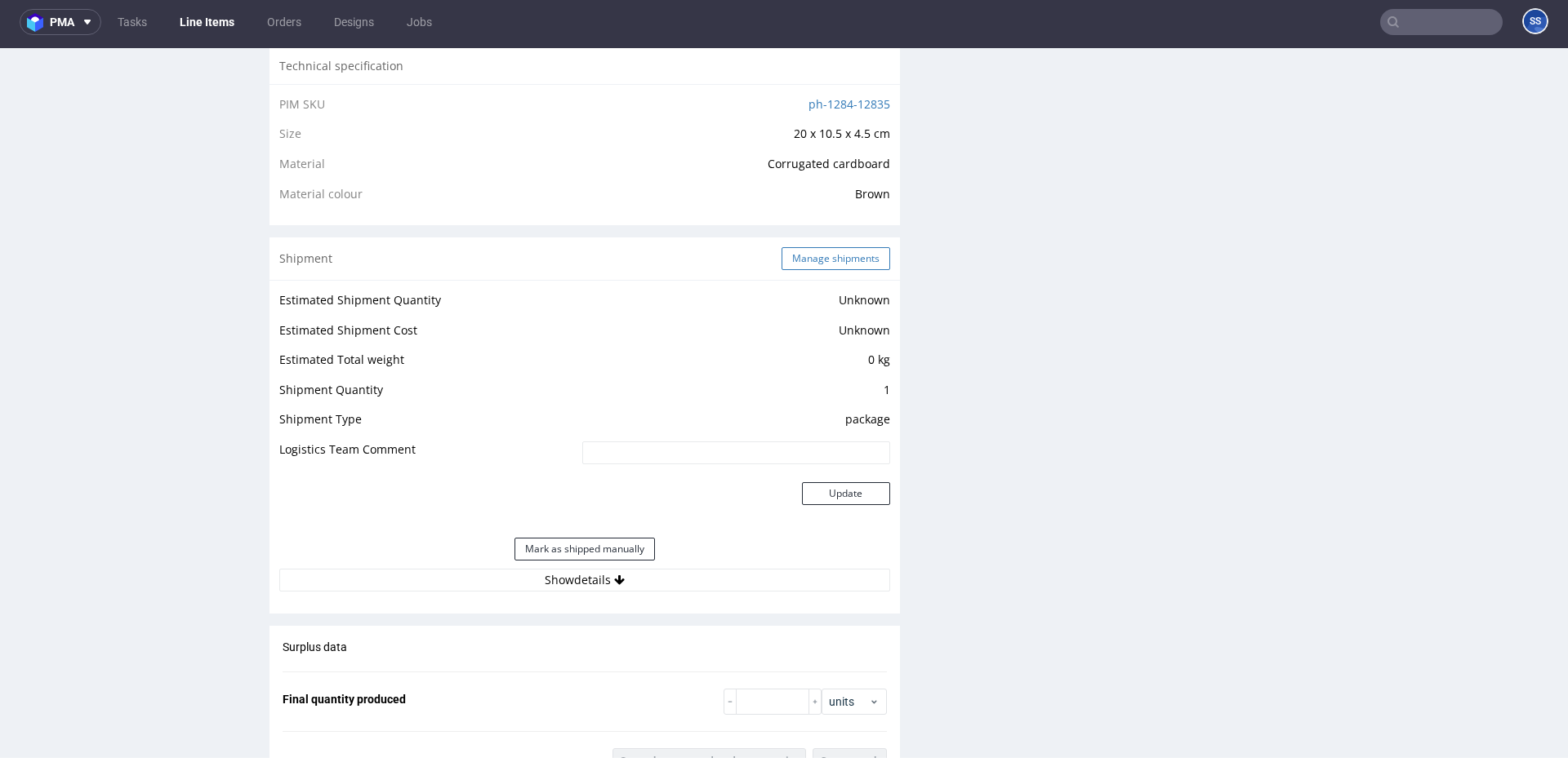
scroll to position [1112, 0]
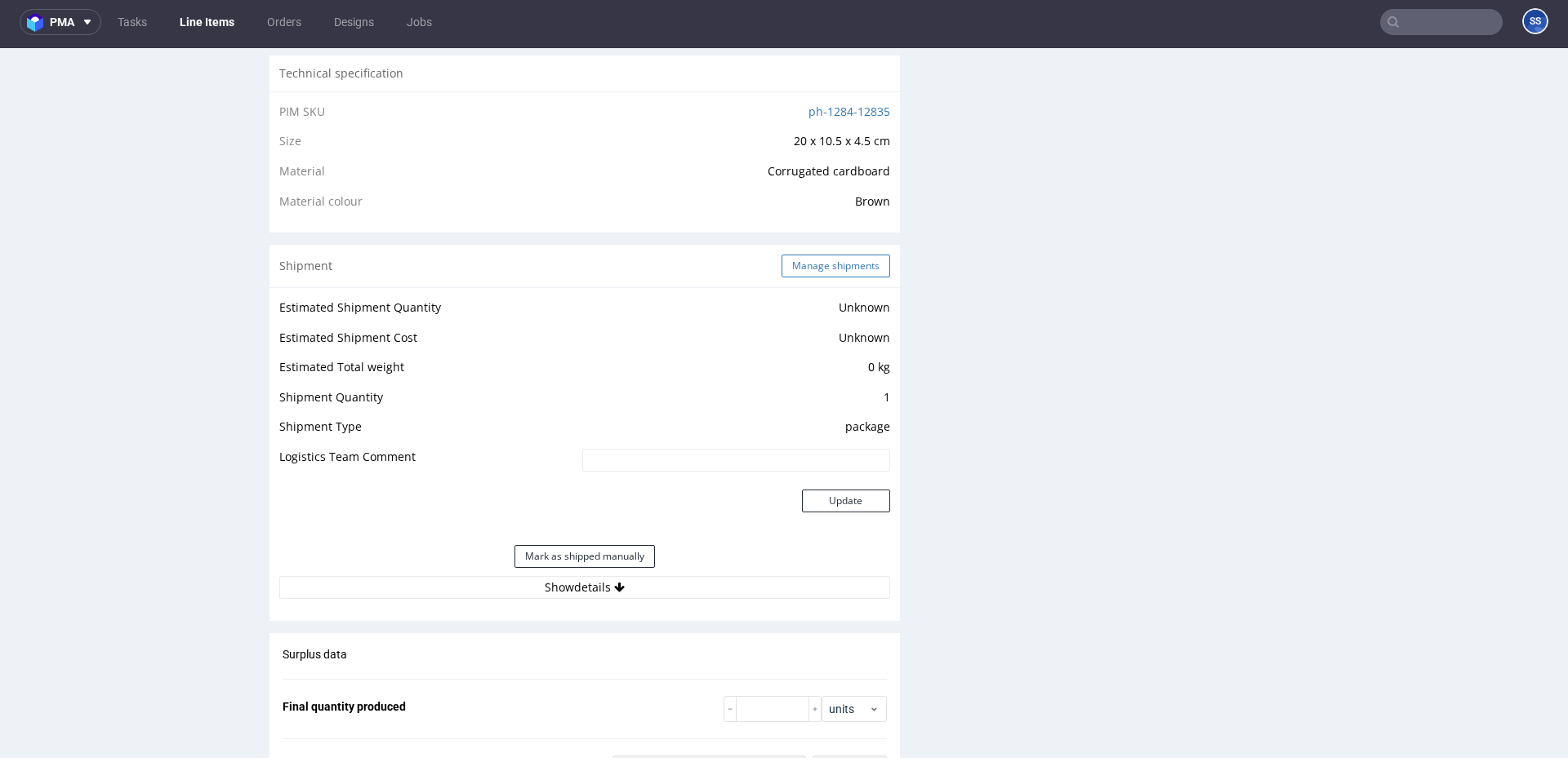
click at [819, 262] on button "Manage shipments" at bounding box center [835, 266] width 108 height 23
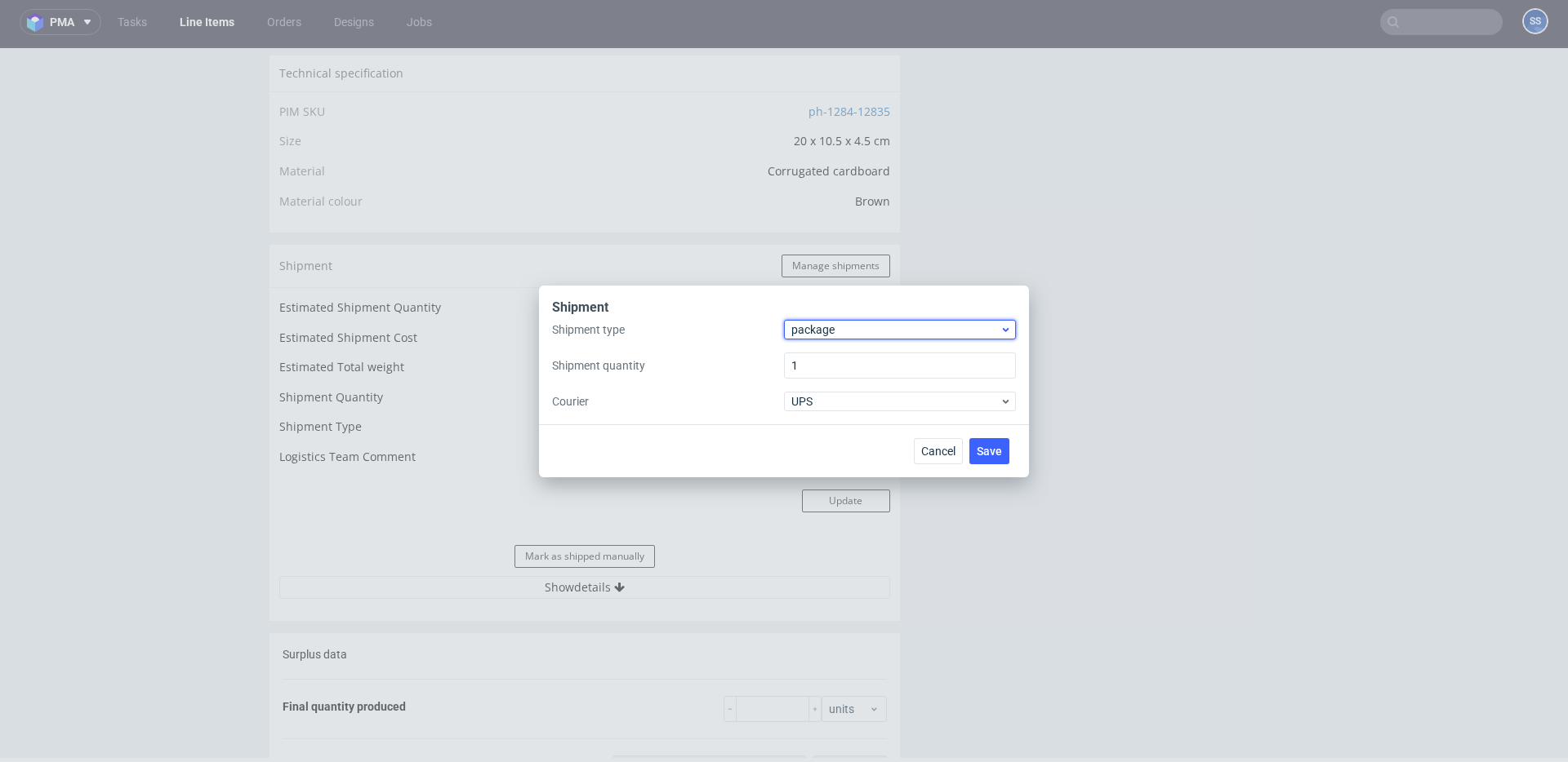
click at [828, 326] on span "package" at bounding box center [895, 329] width 208 height 16
click at [746, 329] on label "Shipment type" at bounding box center [668, 329] width 232 height 16
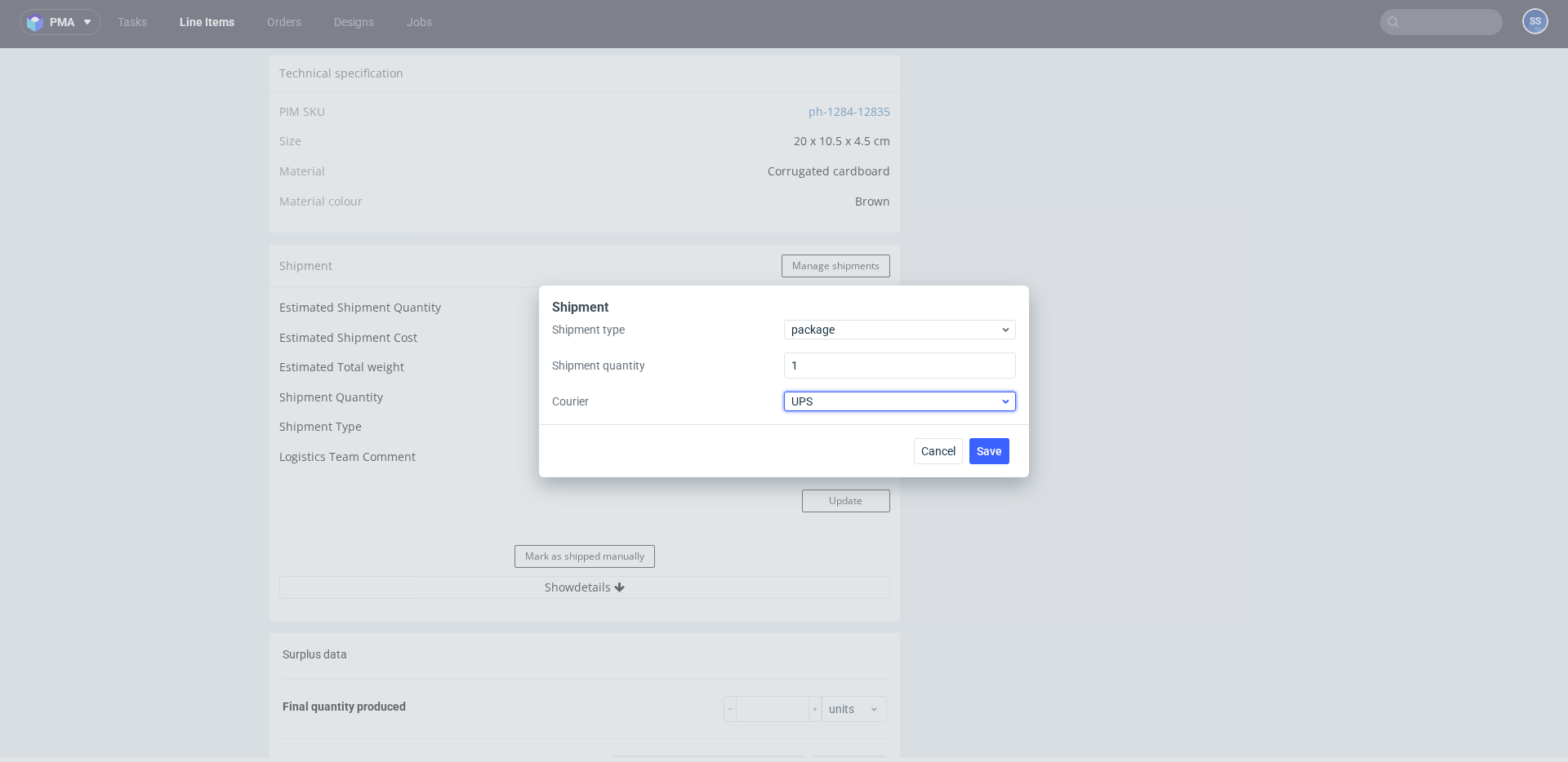
click at [827, 404] on span "UPS" at bounding box center [895, 402] width 208 height 16
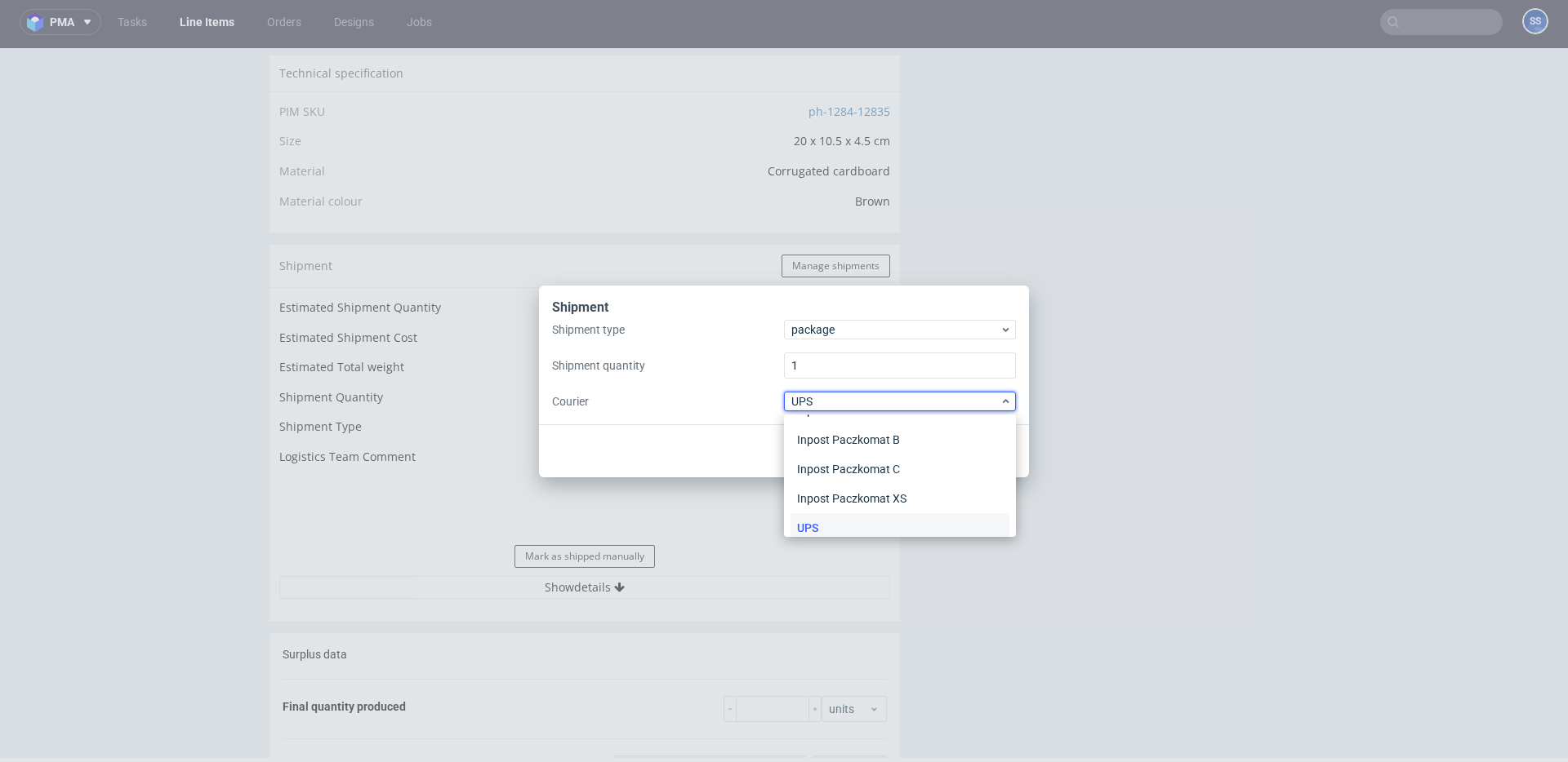
scroll to position [0, 0]
click at [859, 445] on div "APC Overnight" at bounding box center [899, 437] width 219 height 30
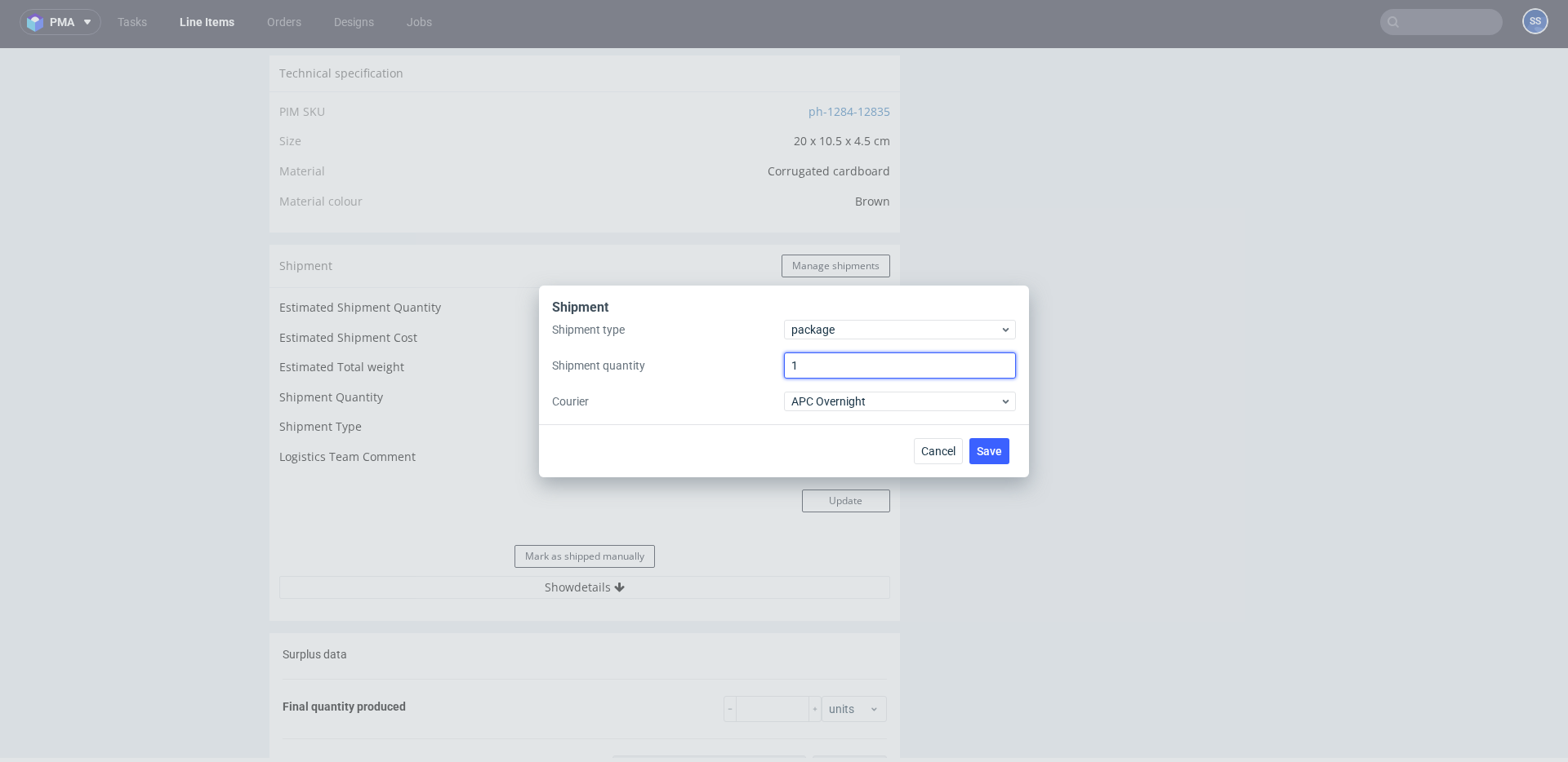
drag, startPoint x: 782, startPoint y: 369, endPoint x: 748, endPoint y: 367, distance: 34.1
click at [748, 367] on div "Shipment type package Shipment quantity 1 Courier APC Overnight" at bounding box center [783, 366] width 463 height 91
click at [752, 371] on label "Shipment quantity" at bounding box center [668, 365] width 232 height 16
click at [985, 462] on button "Save" at bounding box center [989, 451] width 40 height 26
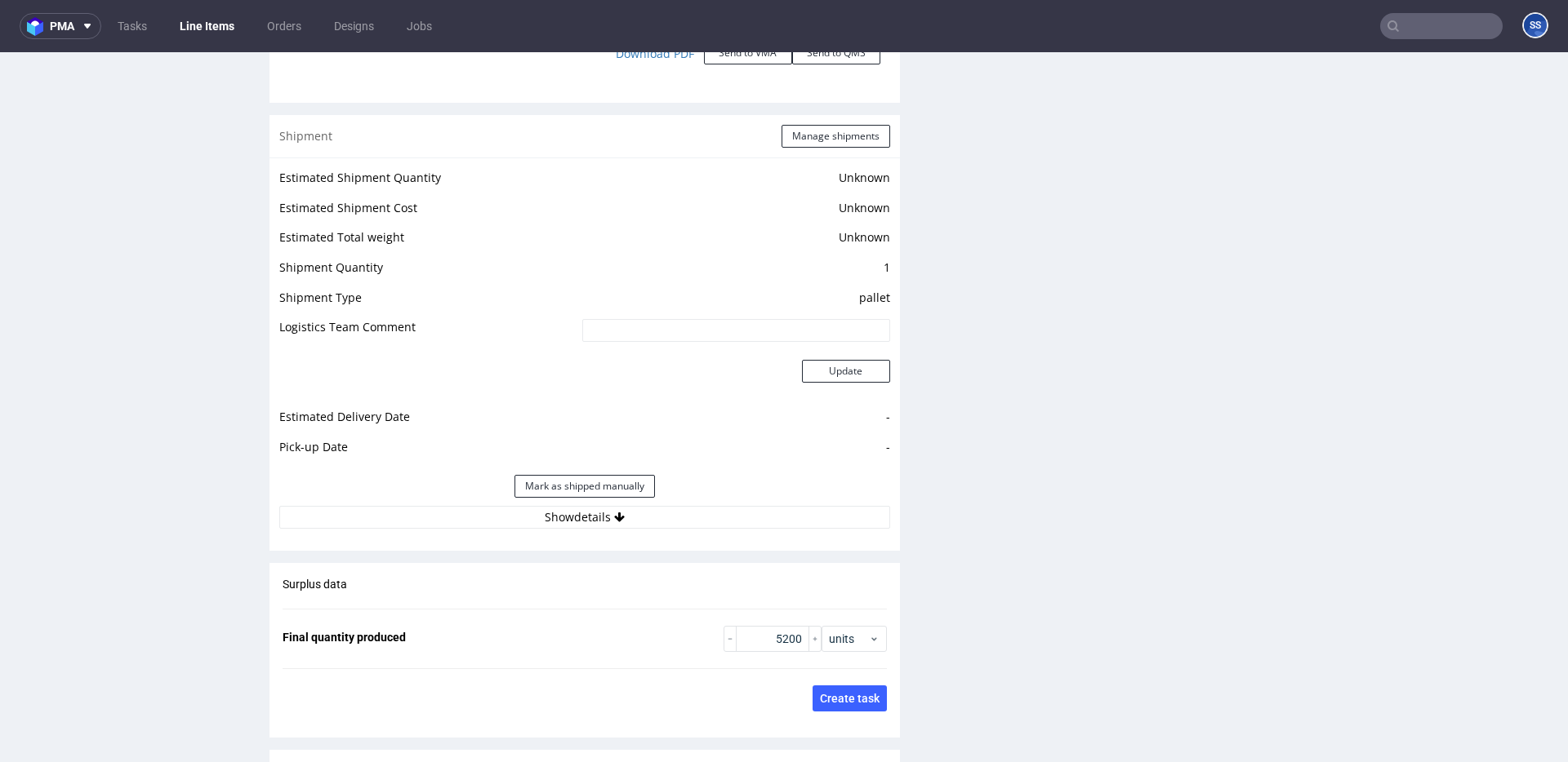
scroll to position [2108, 0]
click at [633, 522] on button "Show details" at bounding box center [584, 514] width 610 height 23
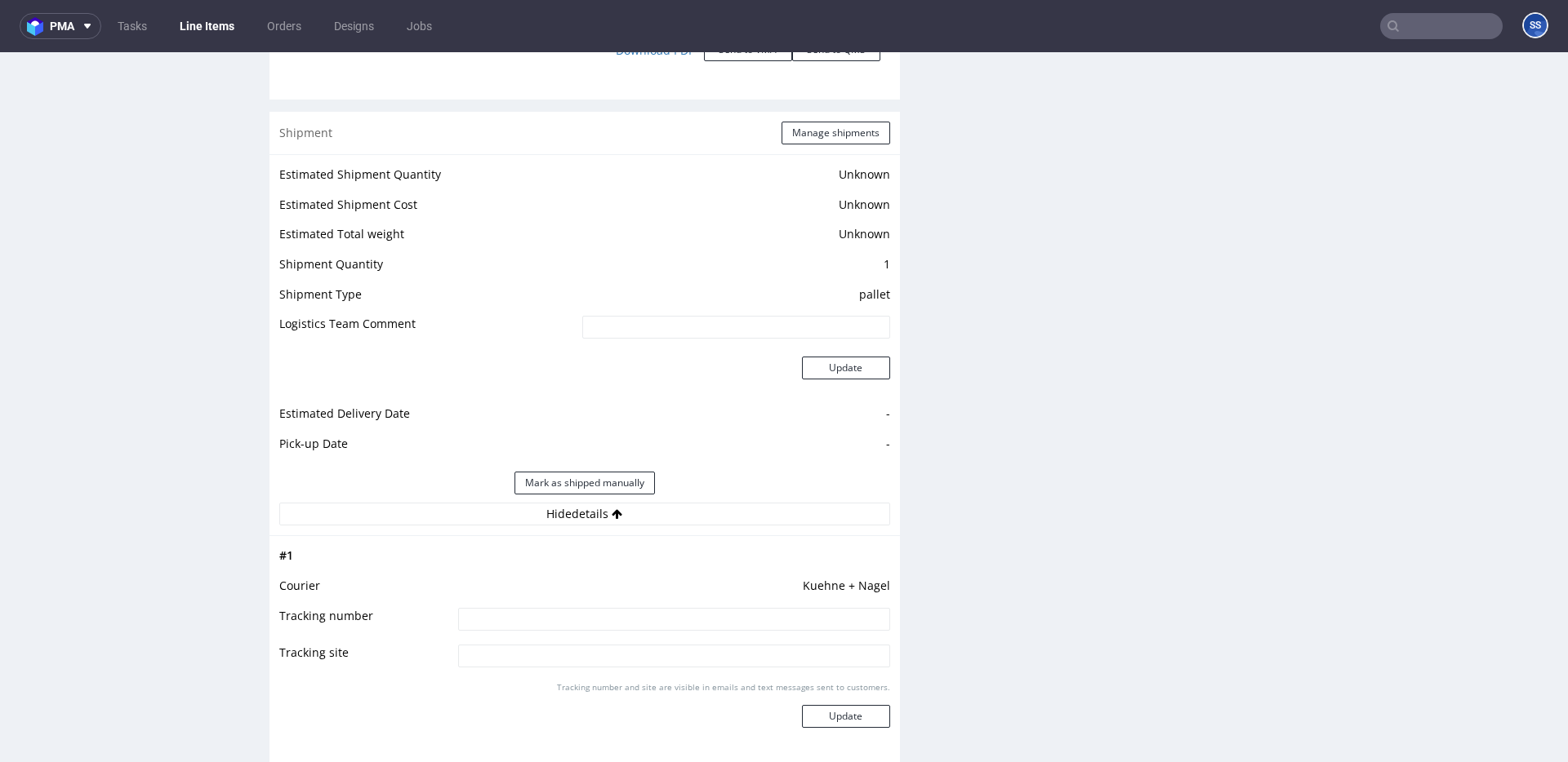
click at [592, 609] on input at bounding box center [674, 619] width 432 height 23
paste input "RWM006581319"
type input "RWM006581319"
click at [833, 703] on div "Tracking number and site are visible in emails and text messages sent to custom…" at bounding box center [674, 710] width 432 height 59
click at [832, 708] on button "Update" at bounding box center [846, 716] width 88 height 23
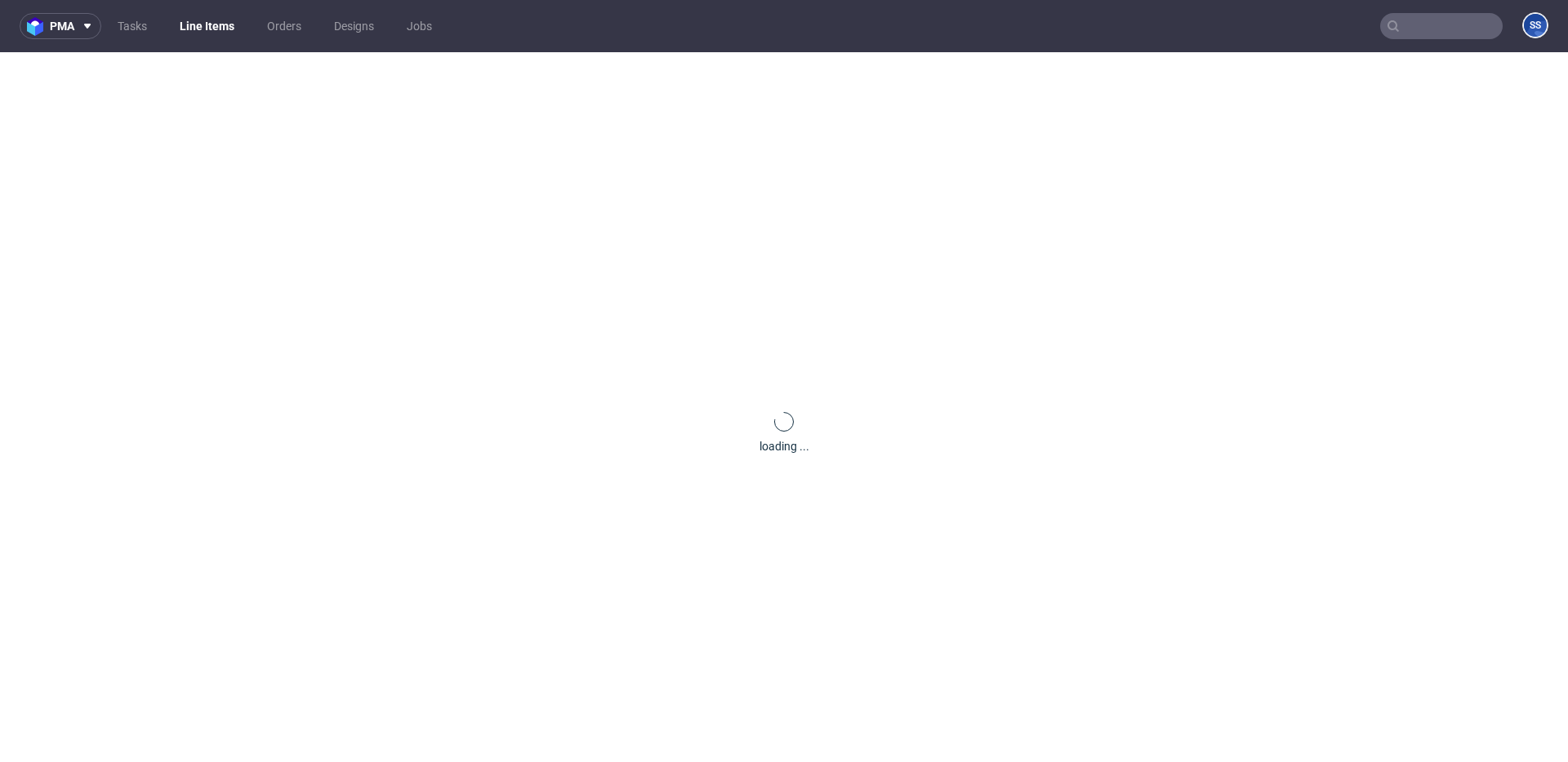
scroll to position [0, 0]
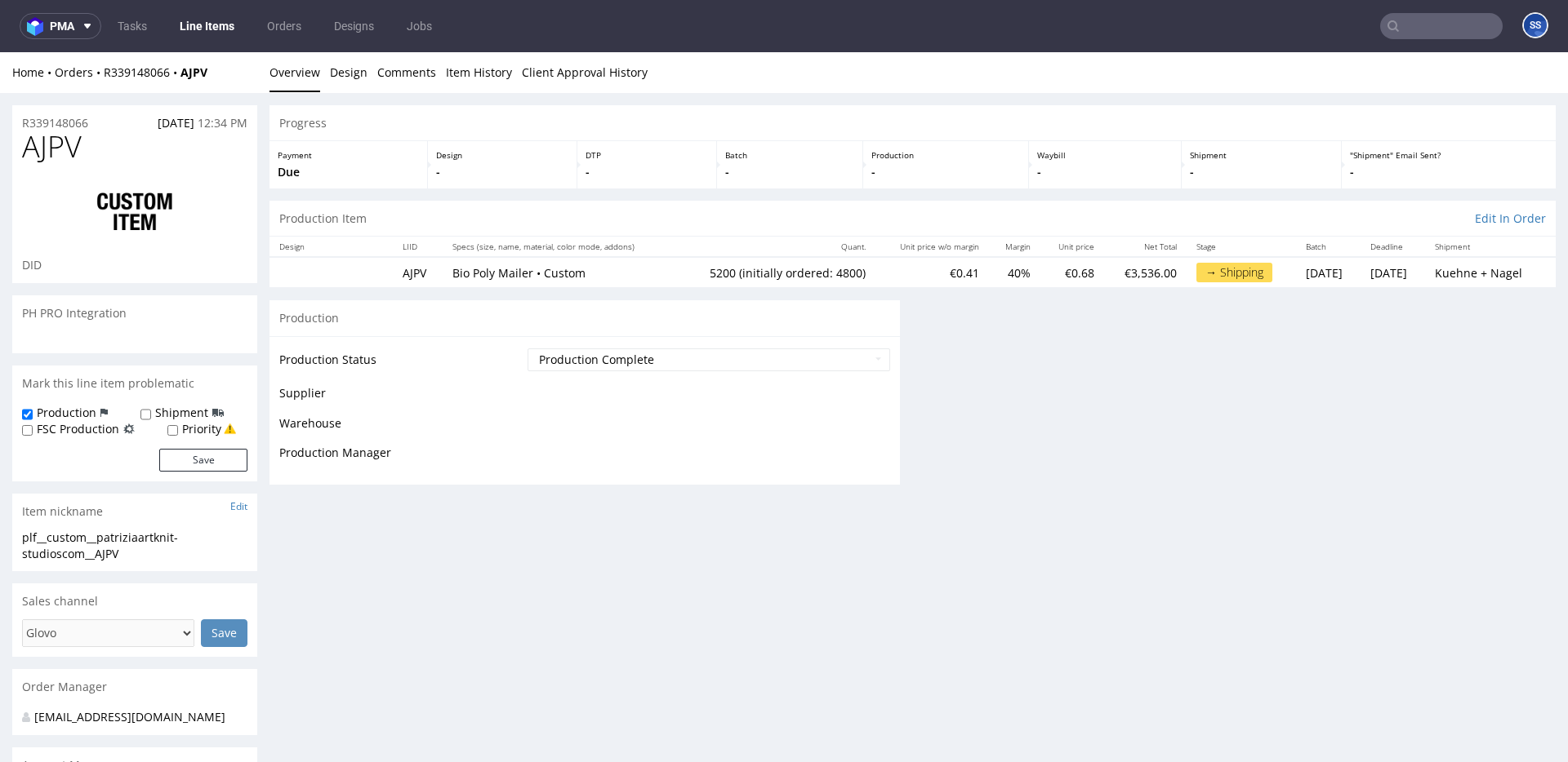
click at [200, 22] on link "Line Items" at bounding box center [206, 26] width 74 height 26
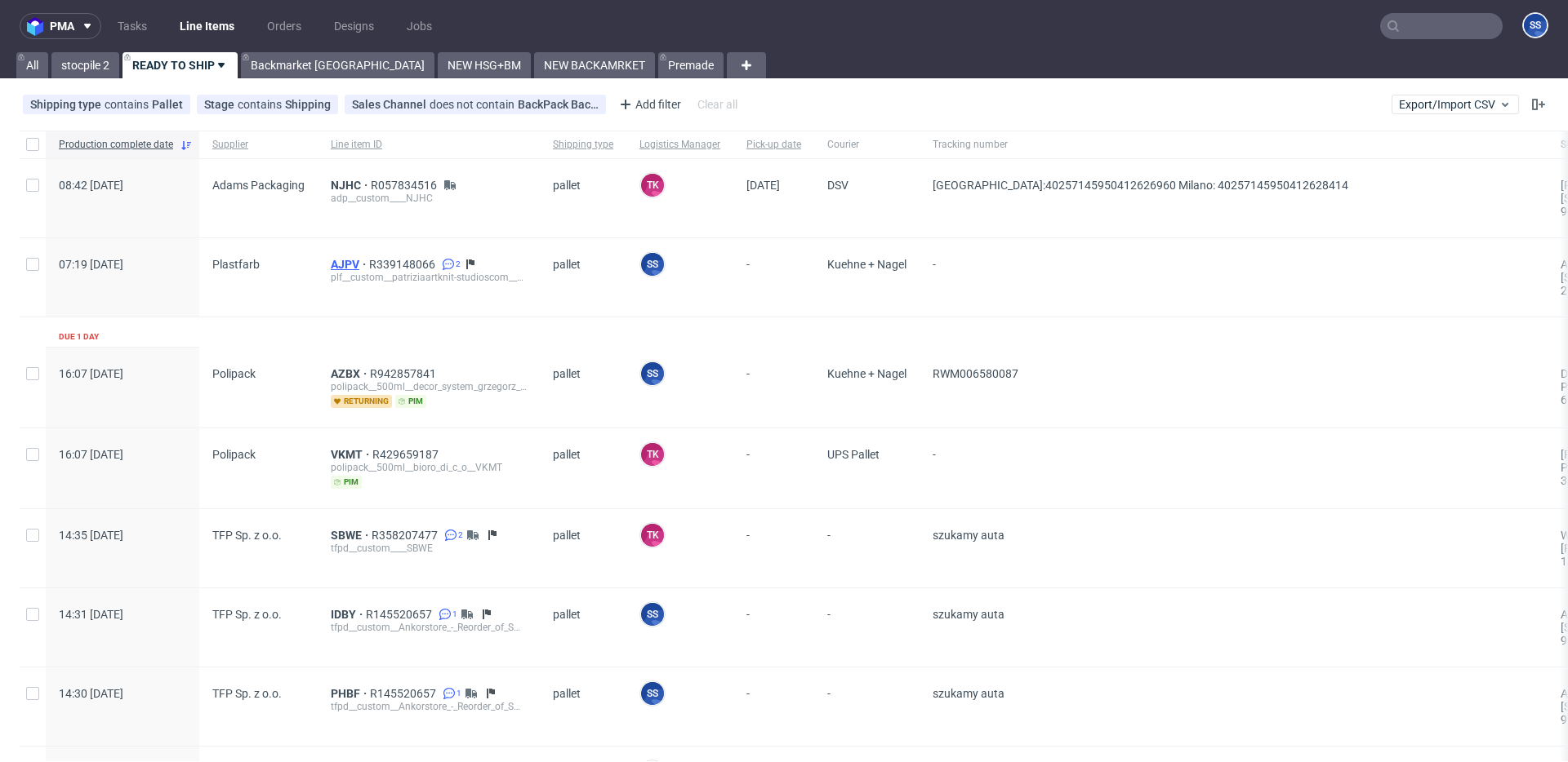
click at [352, 266] on span "AJPV" at bounding box center [349, 264] width 39 height 13
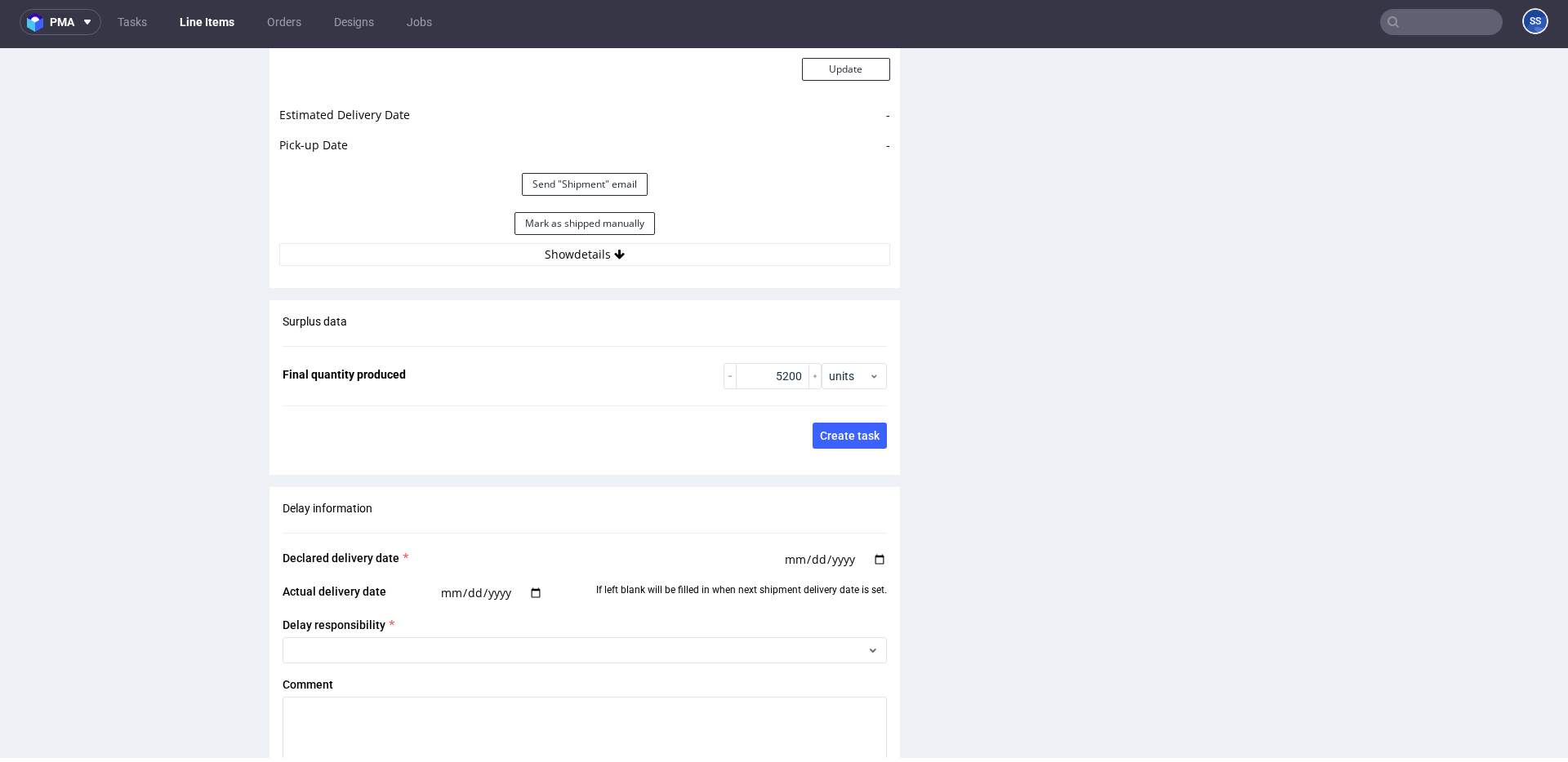
scroll to position [2409, 0]
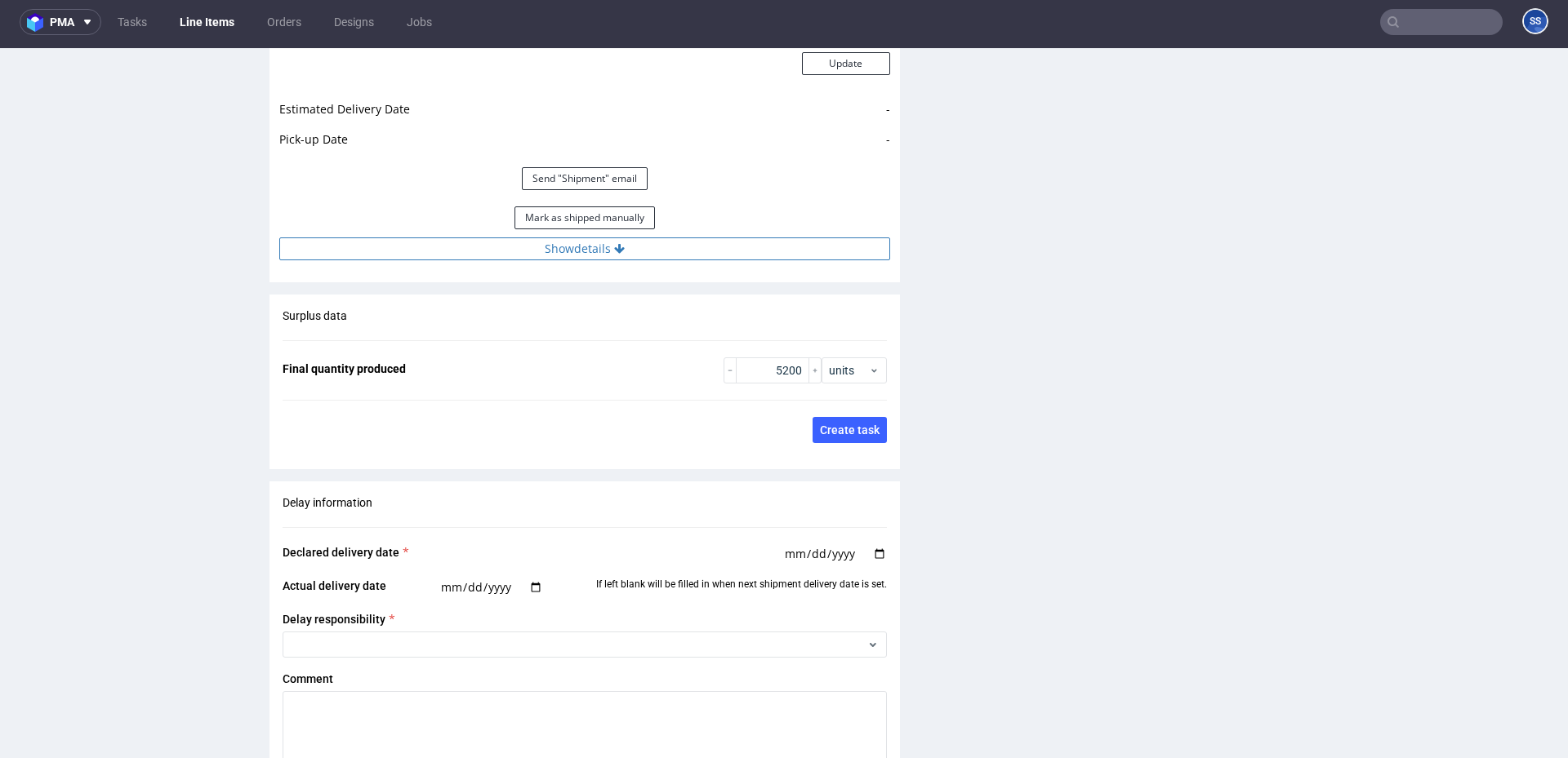
click at [586, 245] on button "Show details" at bounding box center [584, 248] width 610 height 23
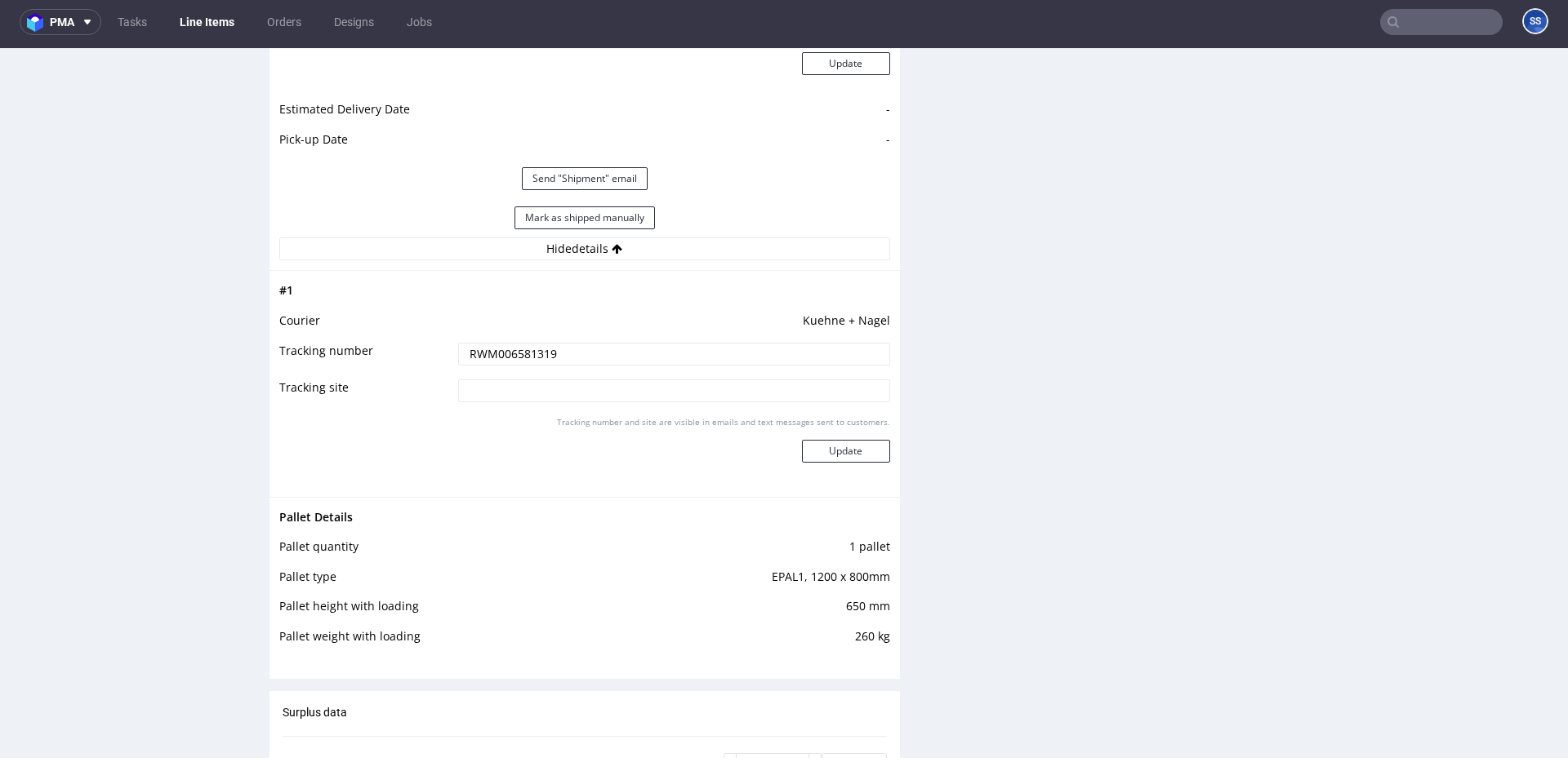
drag, startPoint x: 559, startPoint y: 356, endPoint x: 278, endPoint y: 352, distance: 281.0
click at [276, 352] on div "# 1 Courier Kuehne + Nagel Tracking number RWM006581319 Tracking site Tracking …" at bounding box center [585, 383] width 630 height 226
click at [850, 450] on button "Update" at bounding box center [846, 450] width 88 height 23
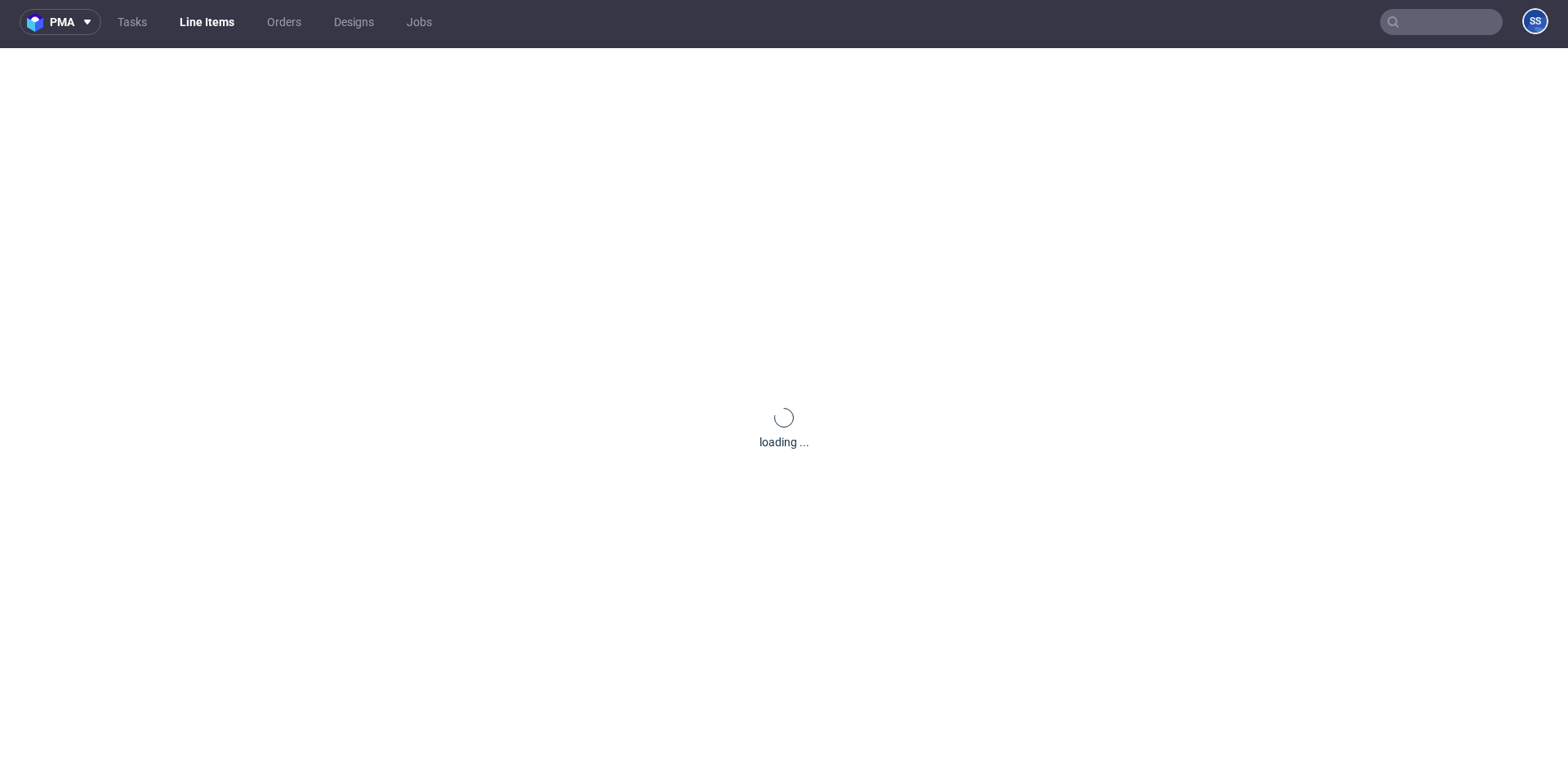
click at [214, 29] on link "Line Items" at bounding box center [206, 22] width 74 height 26
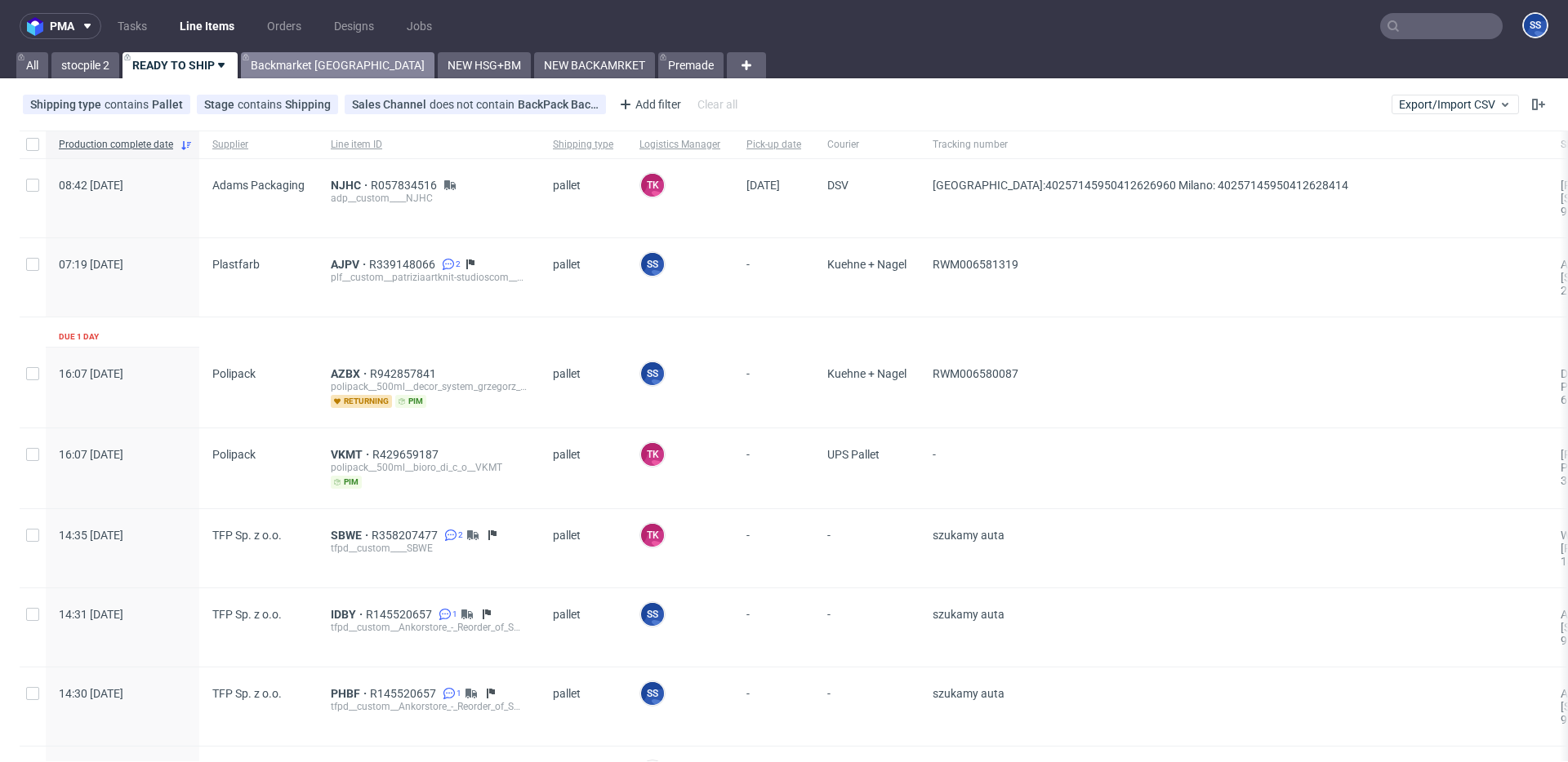
click at [310, 66] on link "Backmarket [GEOGRAPHIC_DATA]" at bounding box center [337, 65] width 194 height 26
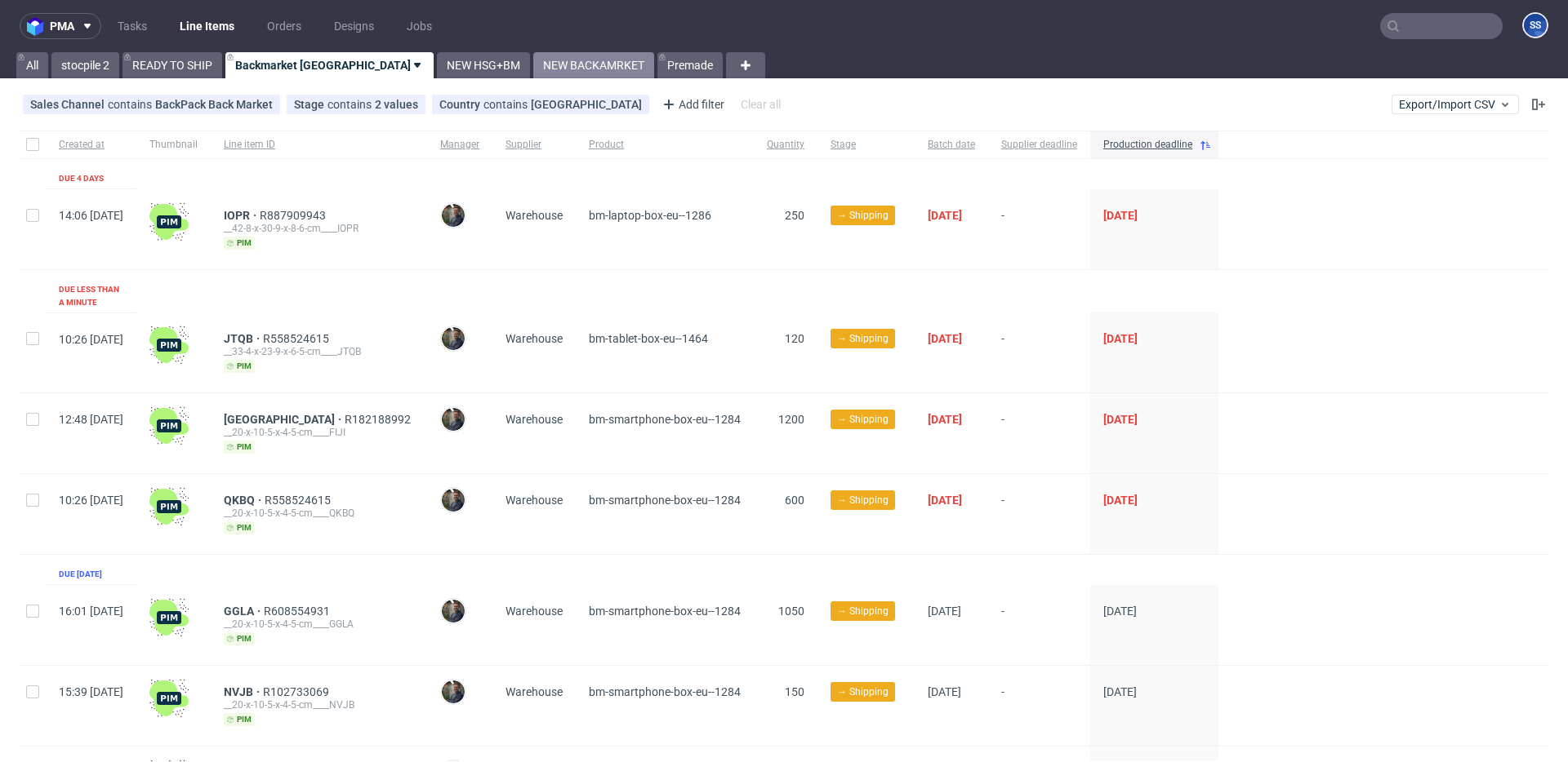
click at [533, 63] on link "NEW BACKAMRKET" at bounding box center [593, 65] width 121 height 26
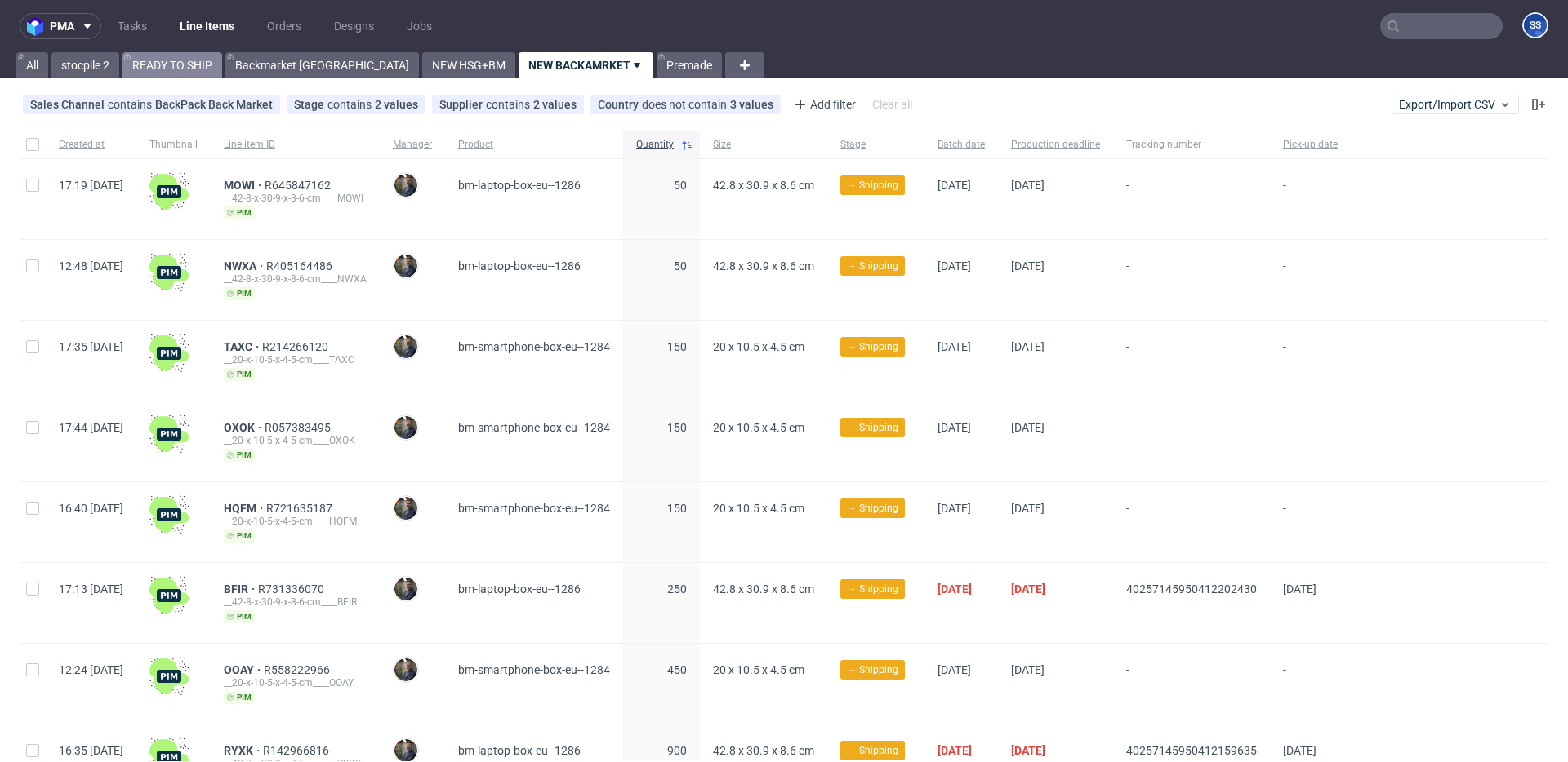
click at [171, 64] on link "READY TO SHIP" at bounding box center [172, 65] width 99 height 26
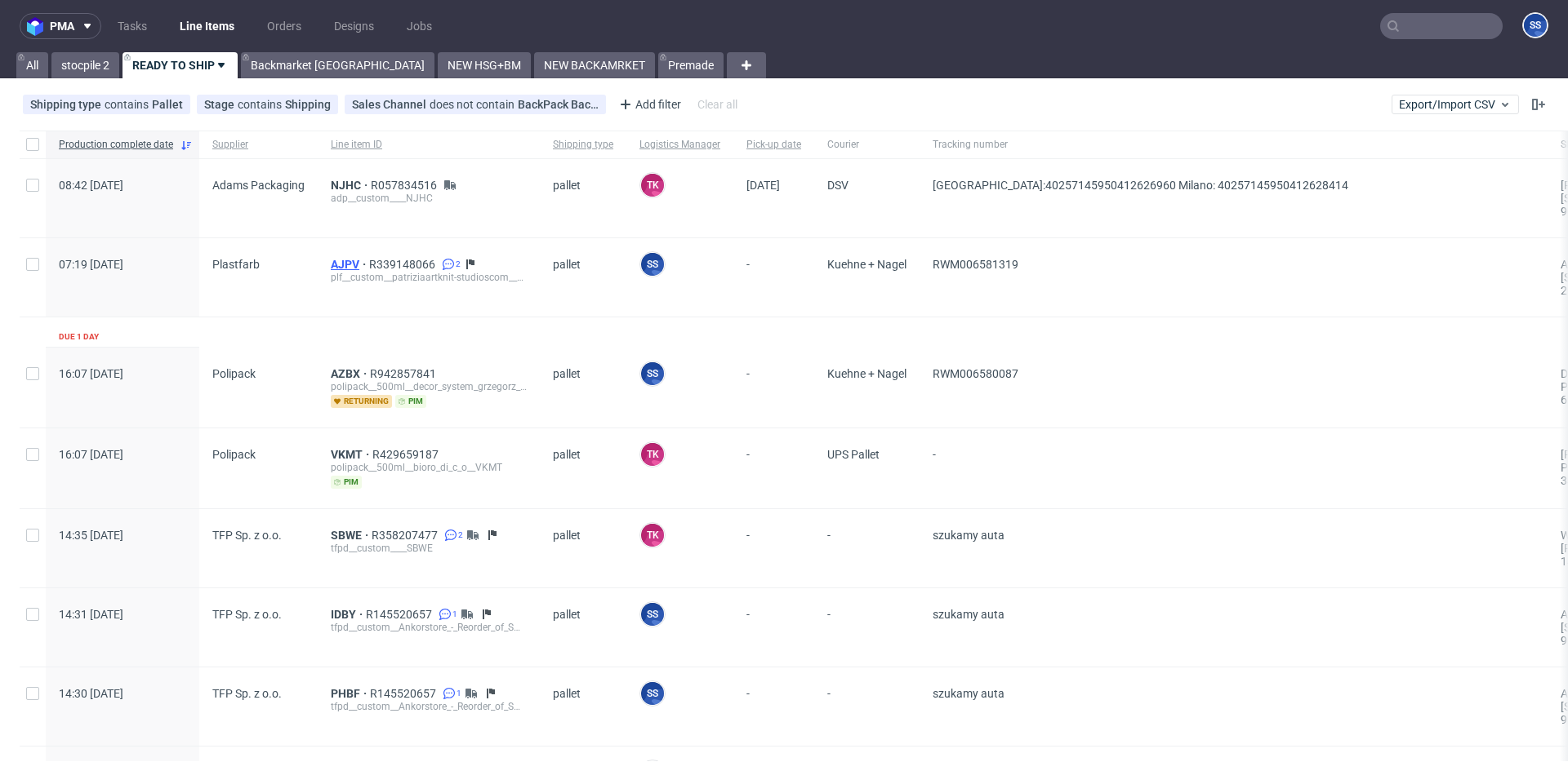
click at [334, 260] on span "AJPV" at bounding box center [349, 264] width 39 height 13
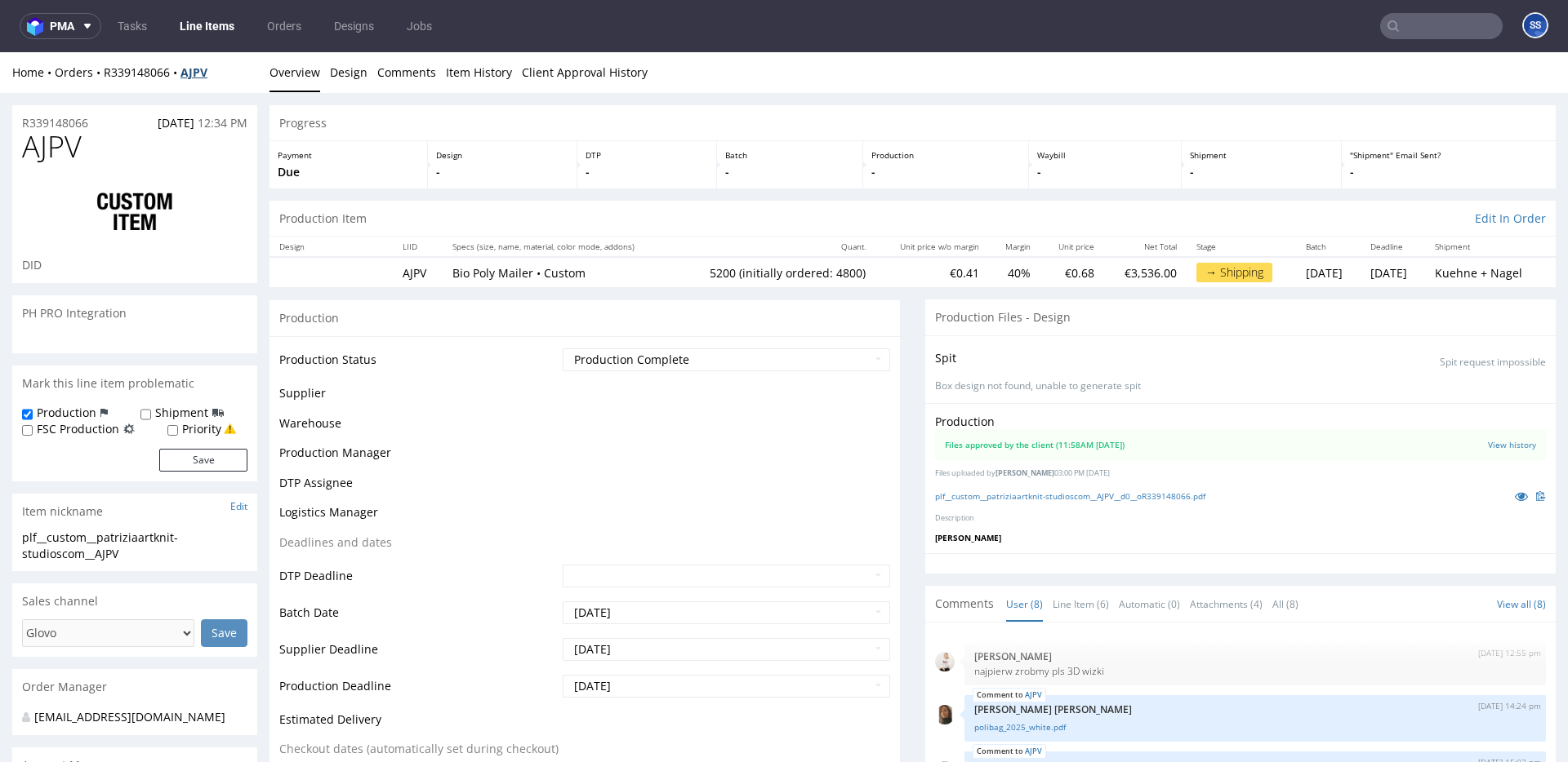
scroll to position [410, 0]
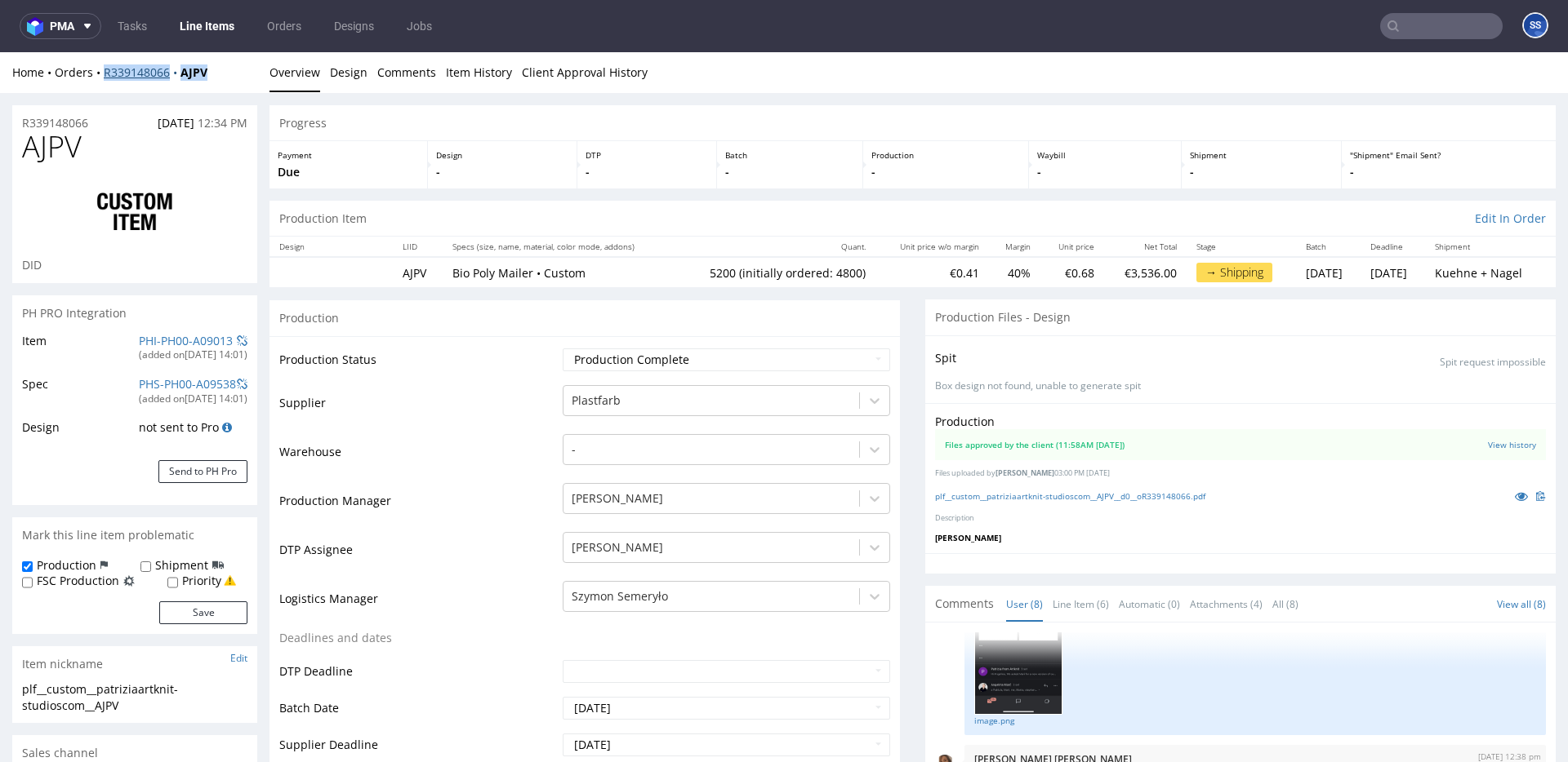
drag, startPoint x: 219, startPoint y: 69, endPoint x: 103, endPoint y: 74, distance: 116.1
click at [103, 74] on div "Home Orders R339148066 AJPV" at bounding box center [134, 72] width 245 height 16
copy div "R339148066 AJPV"
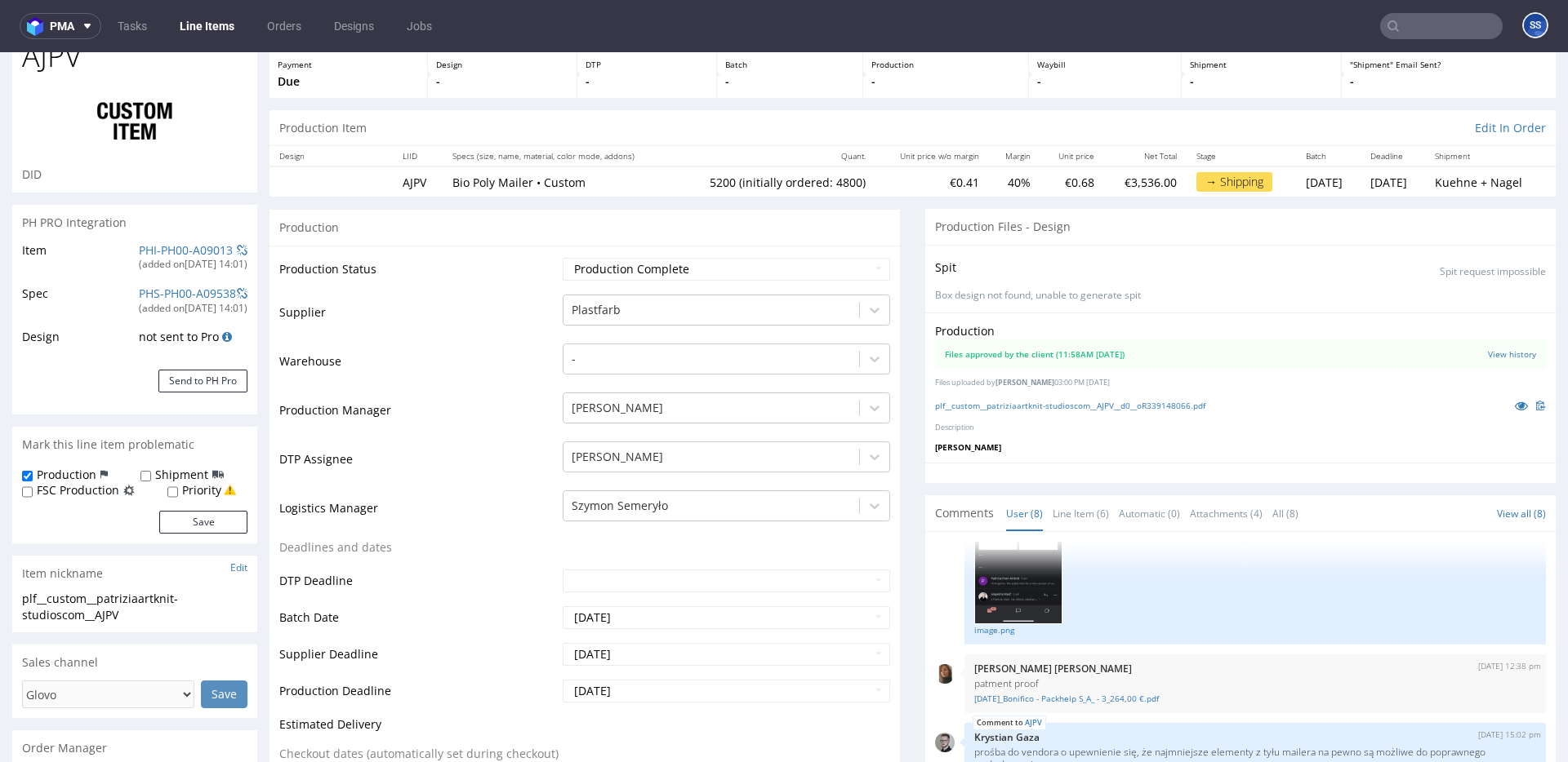
scroll to position [93, 0]
click at [223, 28] on link "Line Items" at bounding box center [206, 26] width 74 height 26
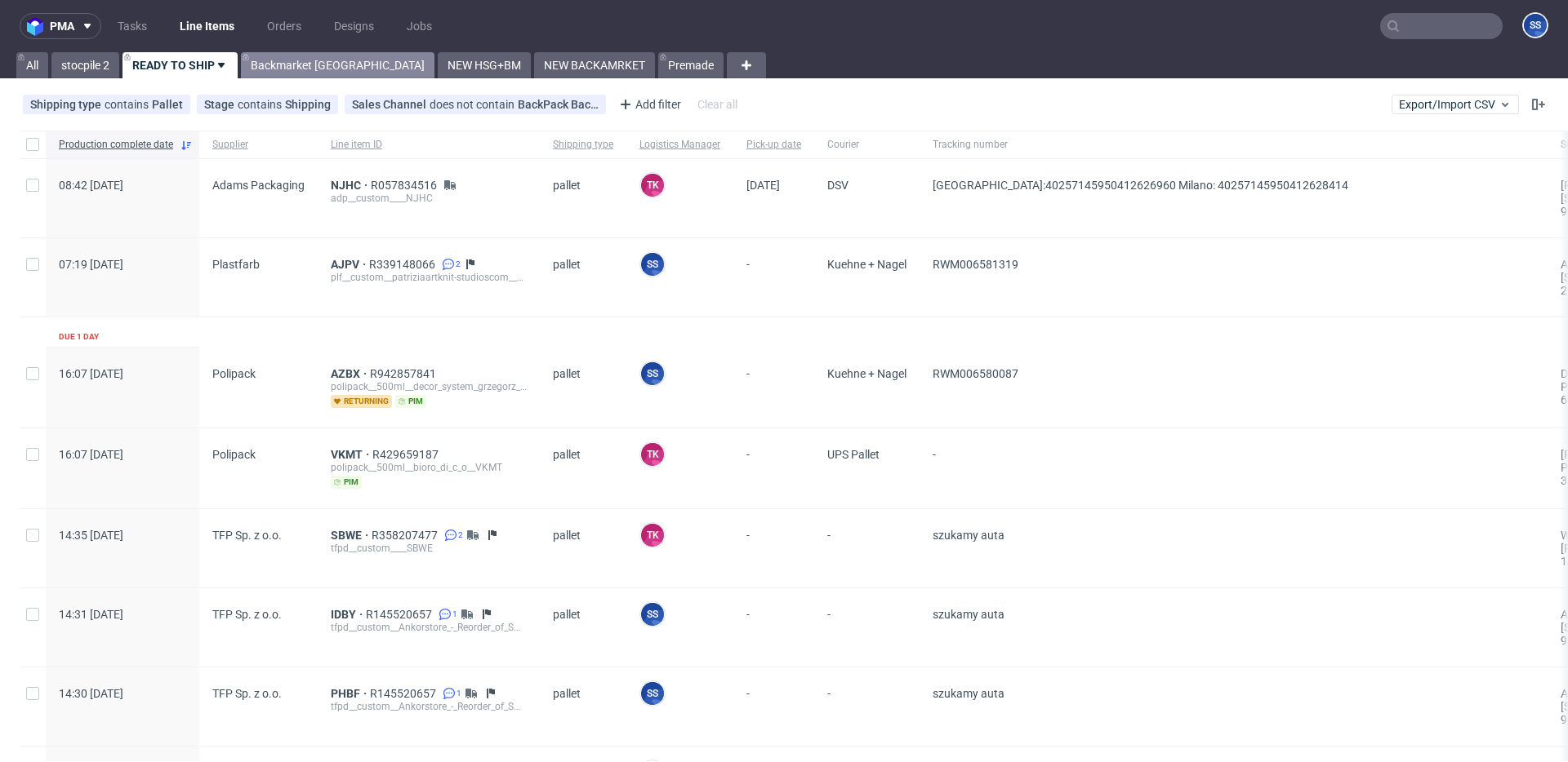
click at [265, 54] on link "Backmarket [GEOGRAPHIC_DATA]" at bounding box center [337, 65] width 194 height 26
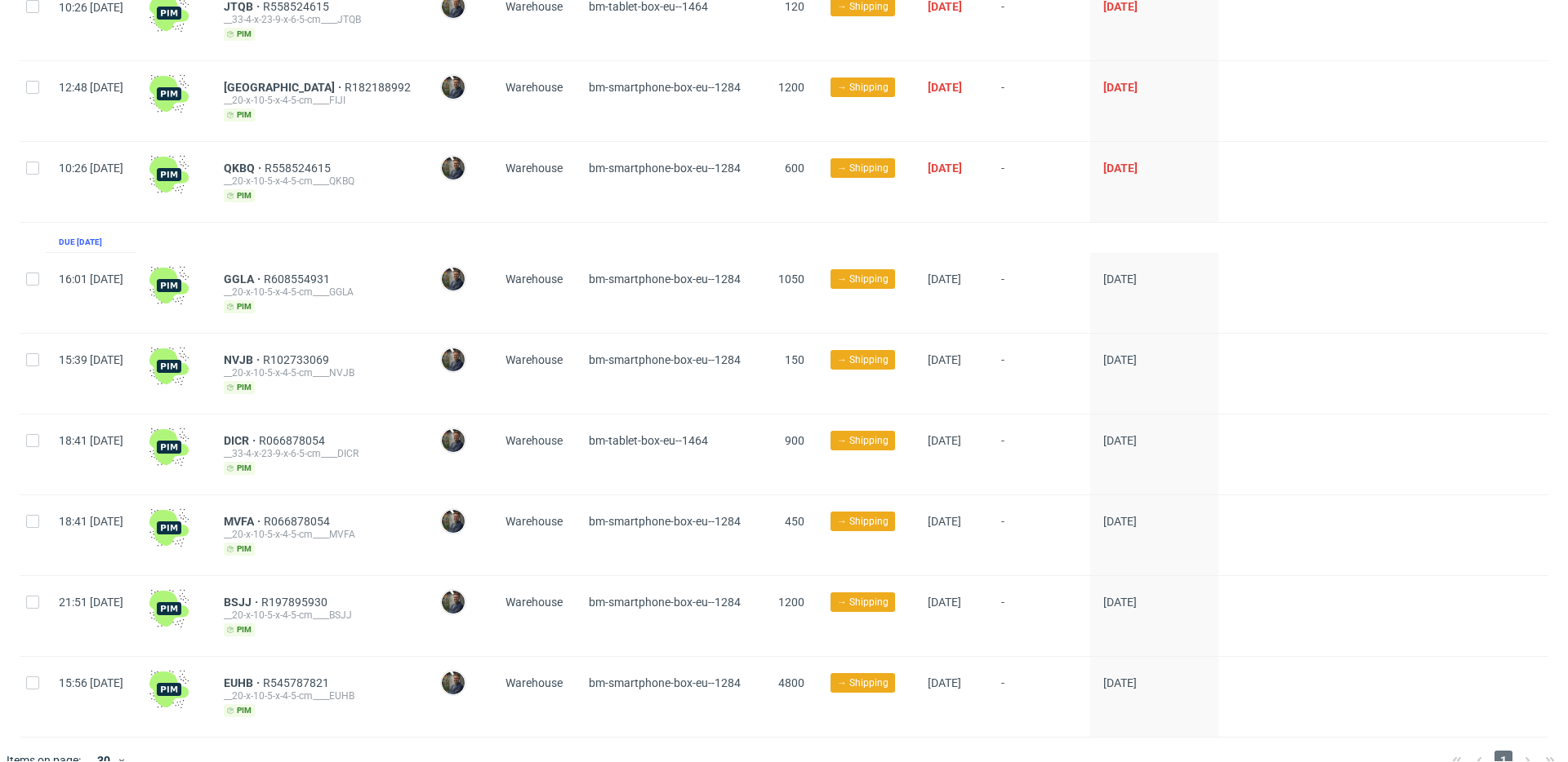
scroll to position [348, 0]
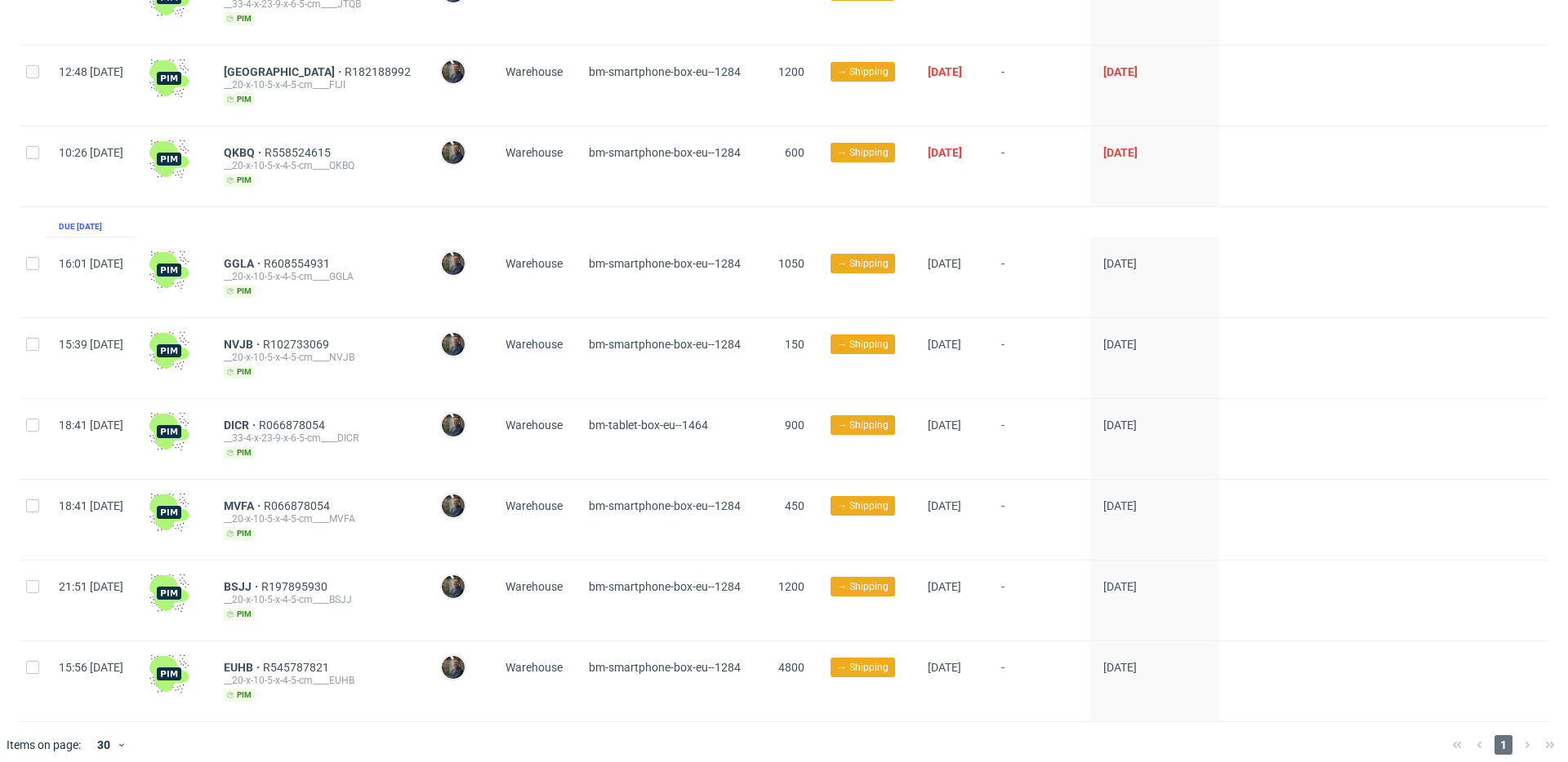
click at [36, 146] on div at bounding box center [33, 167] width 26 height 80
checkbox input "true"
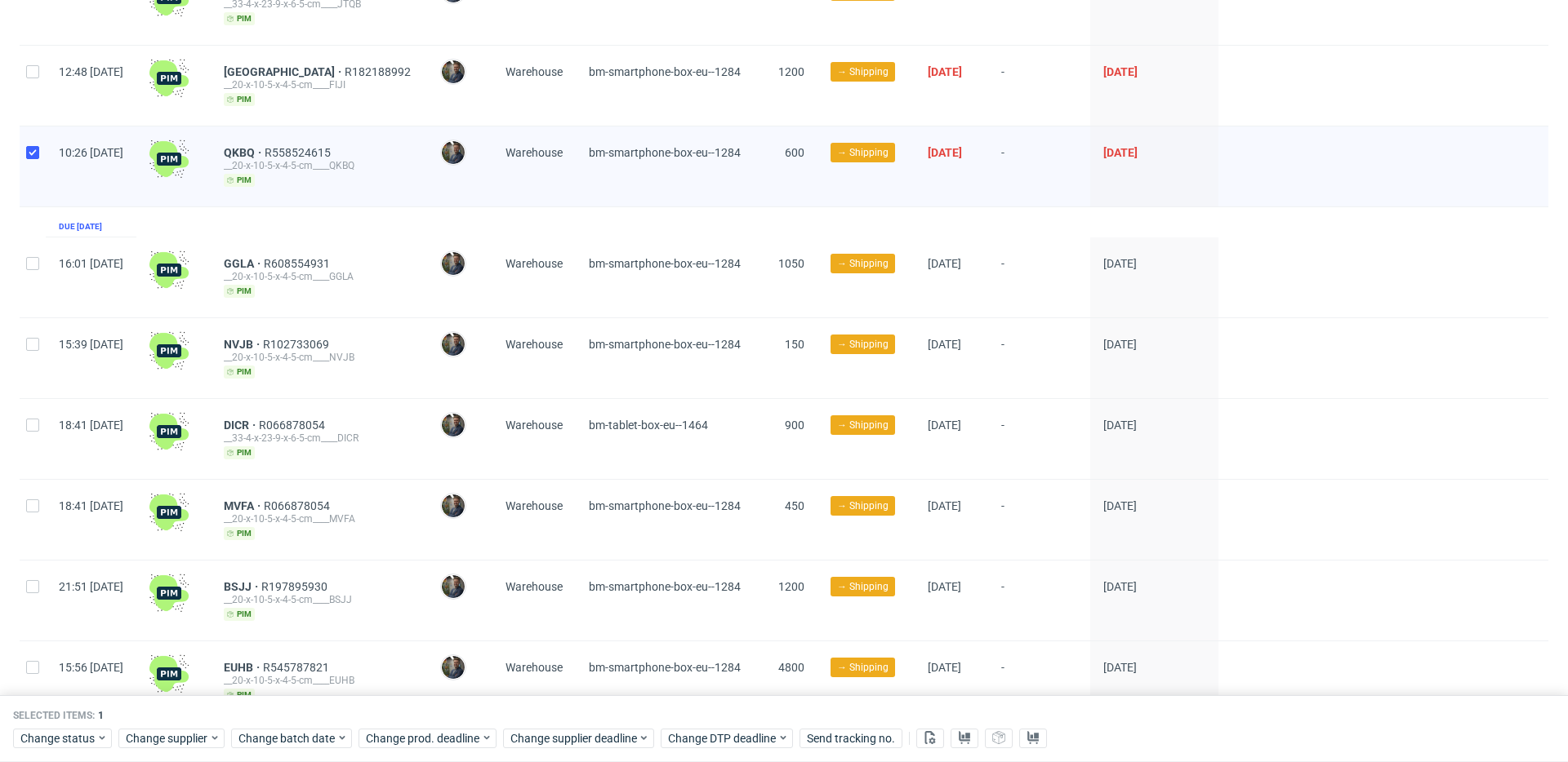
scroll to position [312, 0]
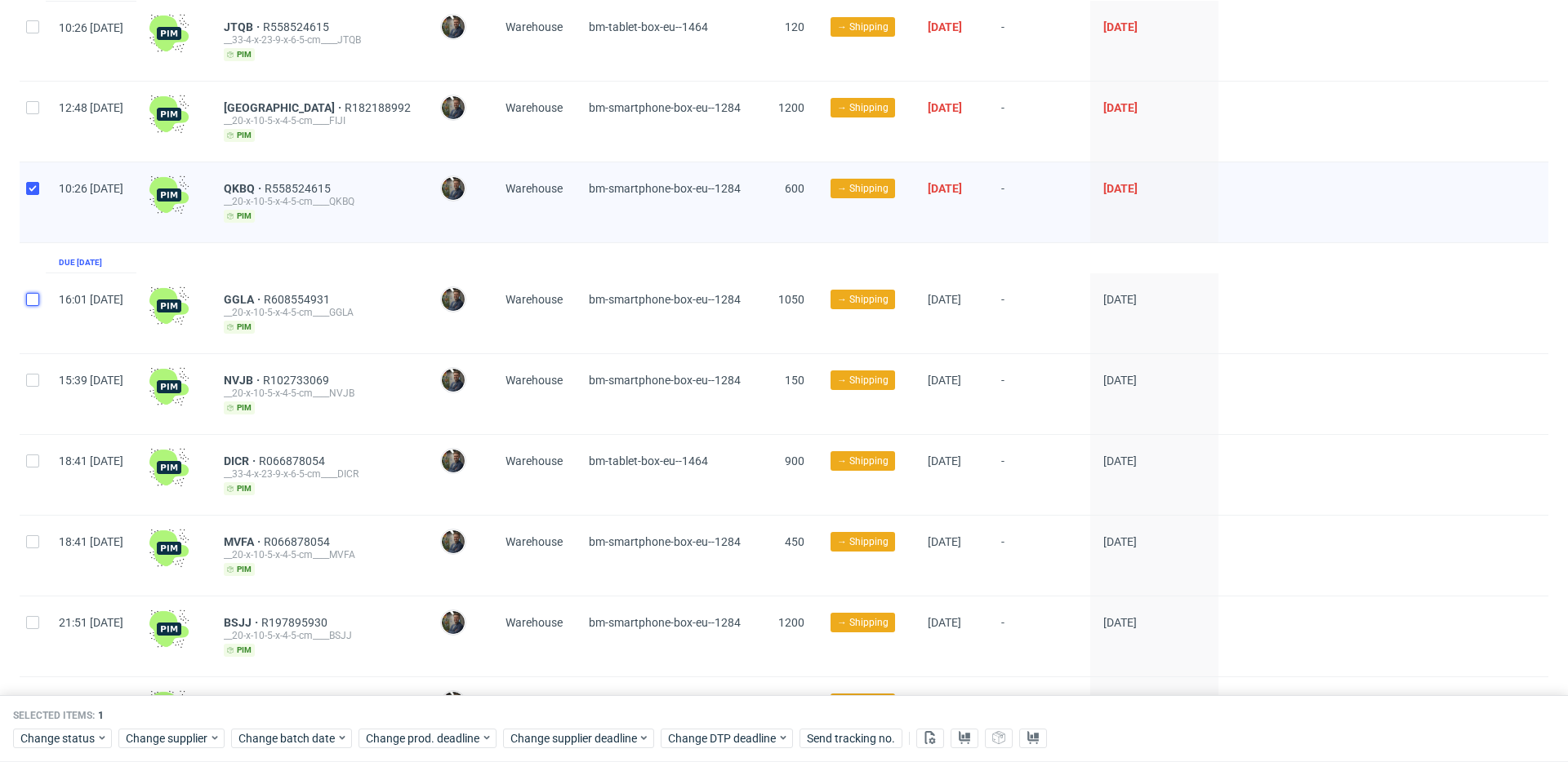
click at [31, 293] on input "checkbox" at bounding box center [32, 299] width 13 height 13
checkbox input "true"
click at [31, 359] on div at bounding box center [33, 394] width 26 height 80
checkbox input "true"
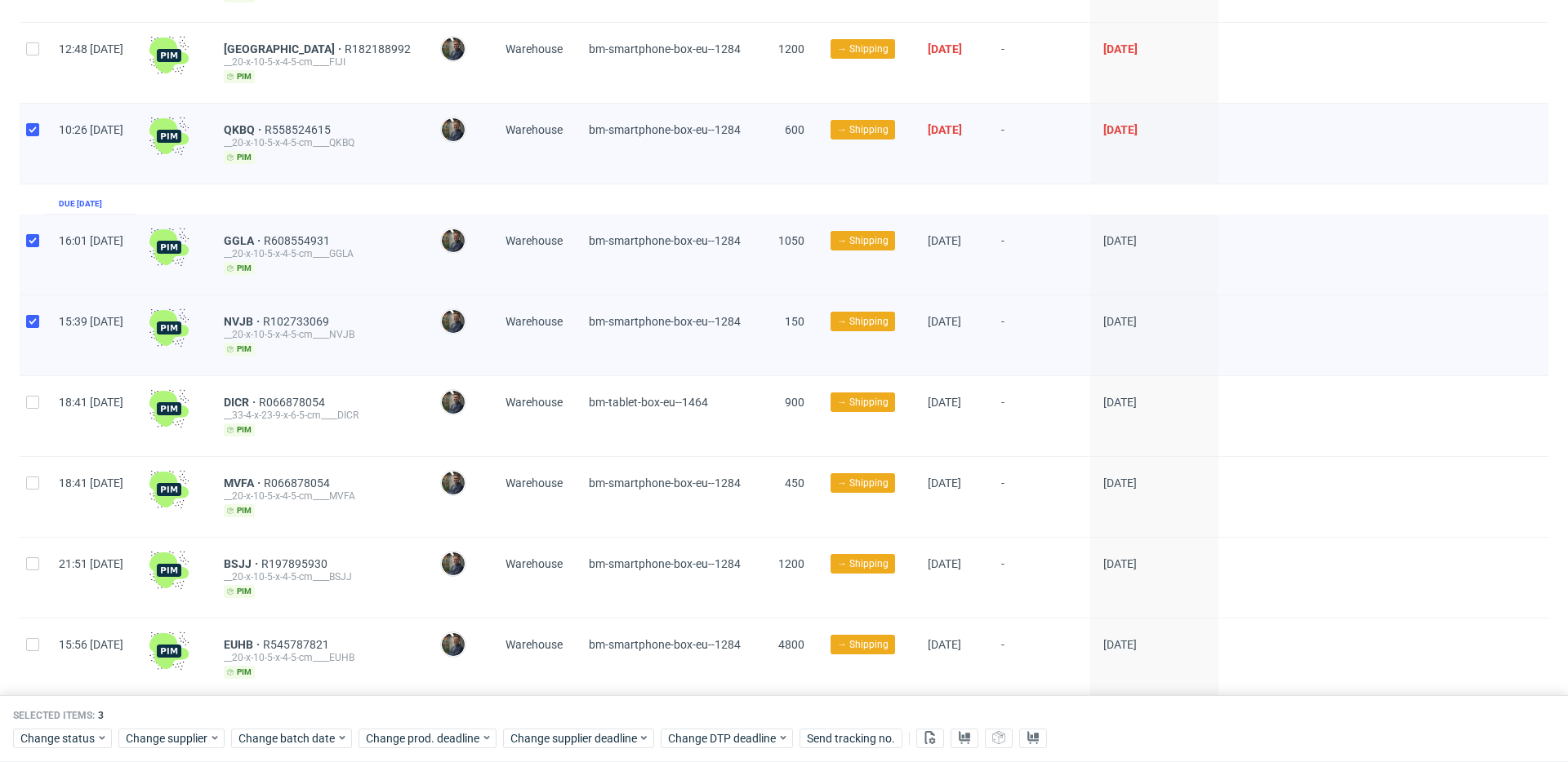
scroll to position [404, 0]
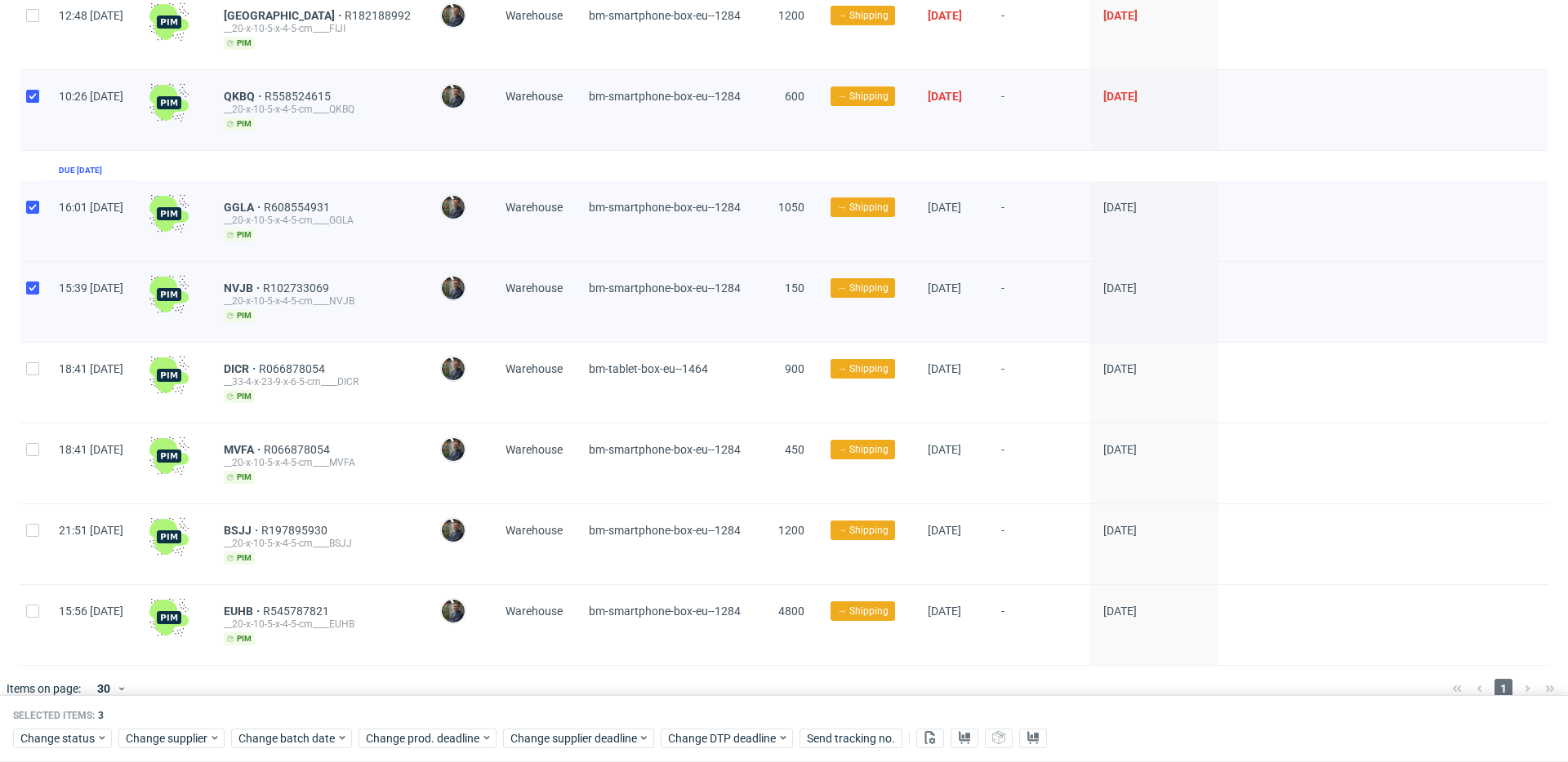
click at [20, 435] on div at bounding box center [33, 463] width 26 height 80
checkbox input "true"
drag, startPoint x: 33, startPoint y: 519, endPoint x: 44, endPoint y: 546, distance: 29.2
click at [33, 524] on input "checkbox" at bounding box center [32, 530] width 13 height 13
checkbox input "true"
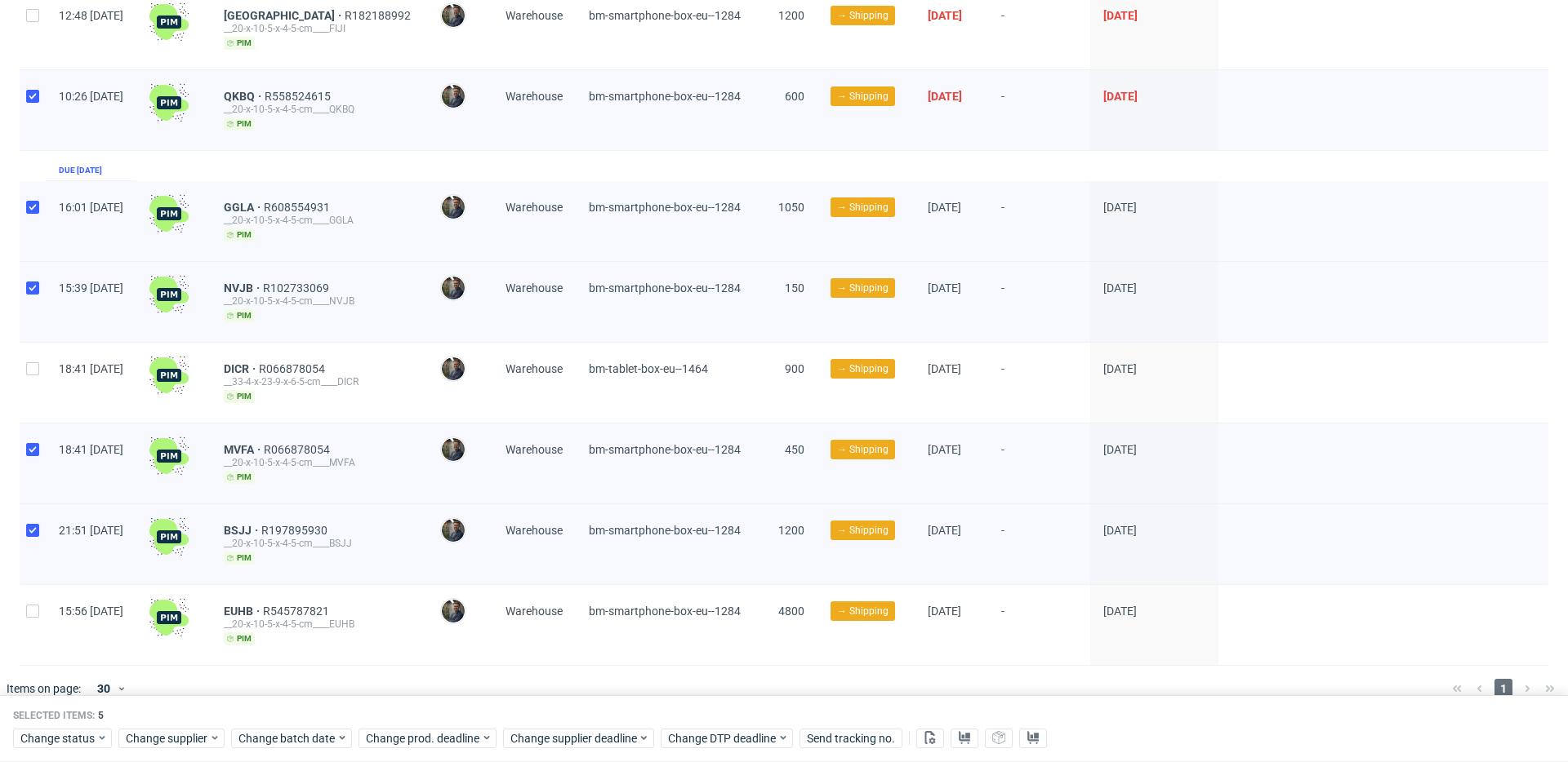
click at [43, 599] on div at bounding box center [33, 625] width 26 height 80
checkbox input "true"
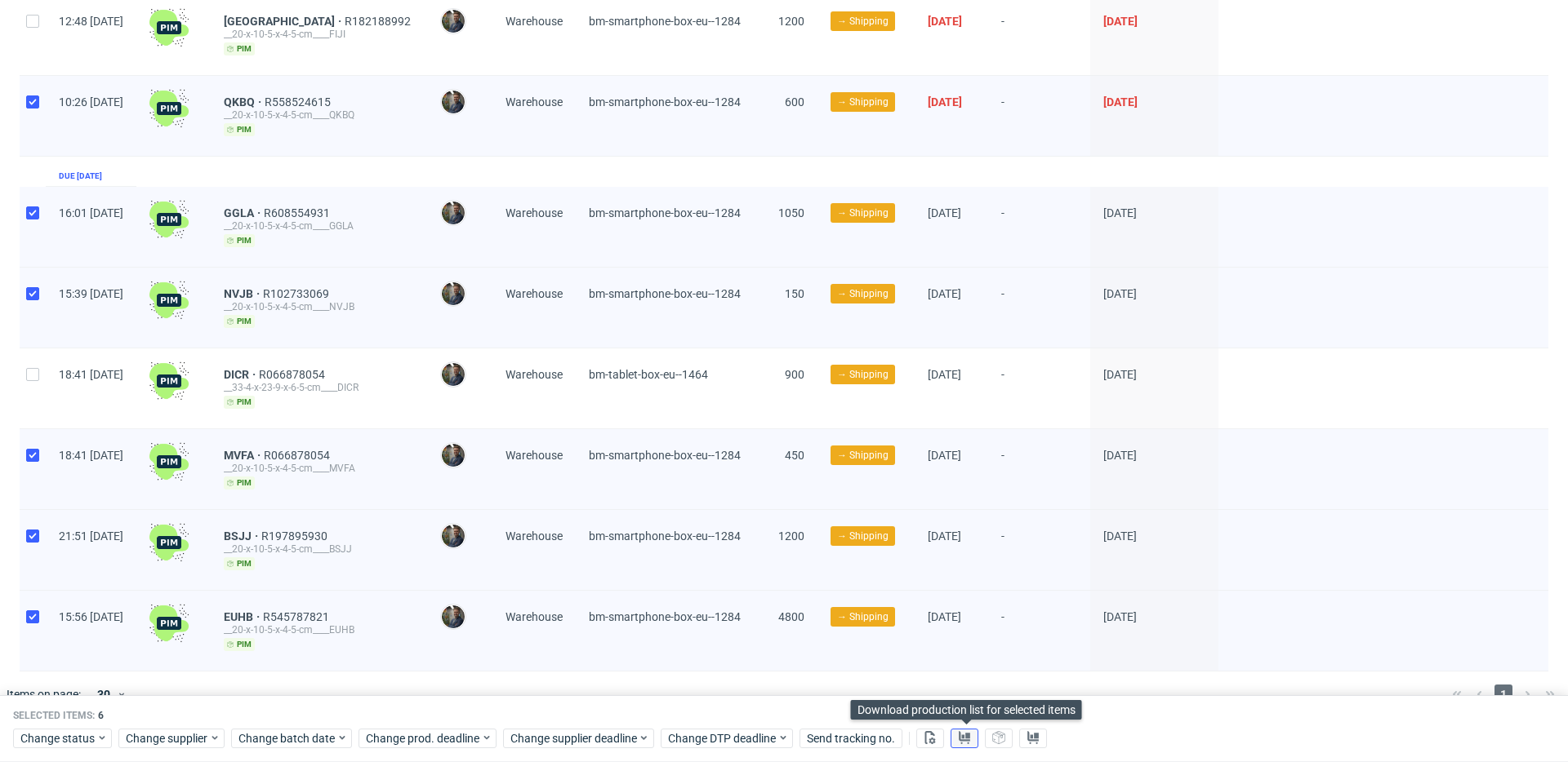
click at [970, 738] on use at bounding box center [965, 737] width 12 height 13
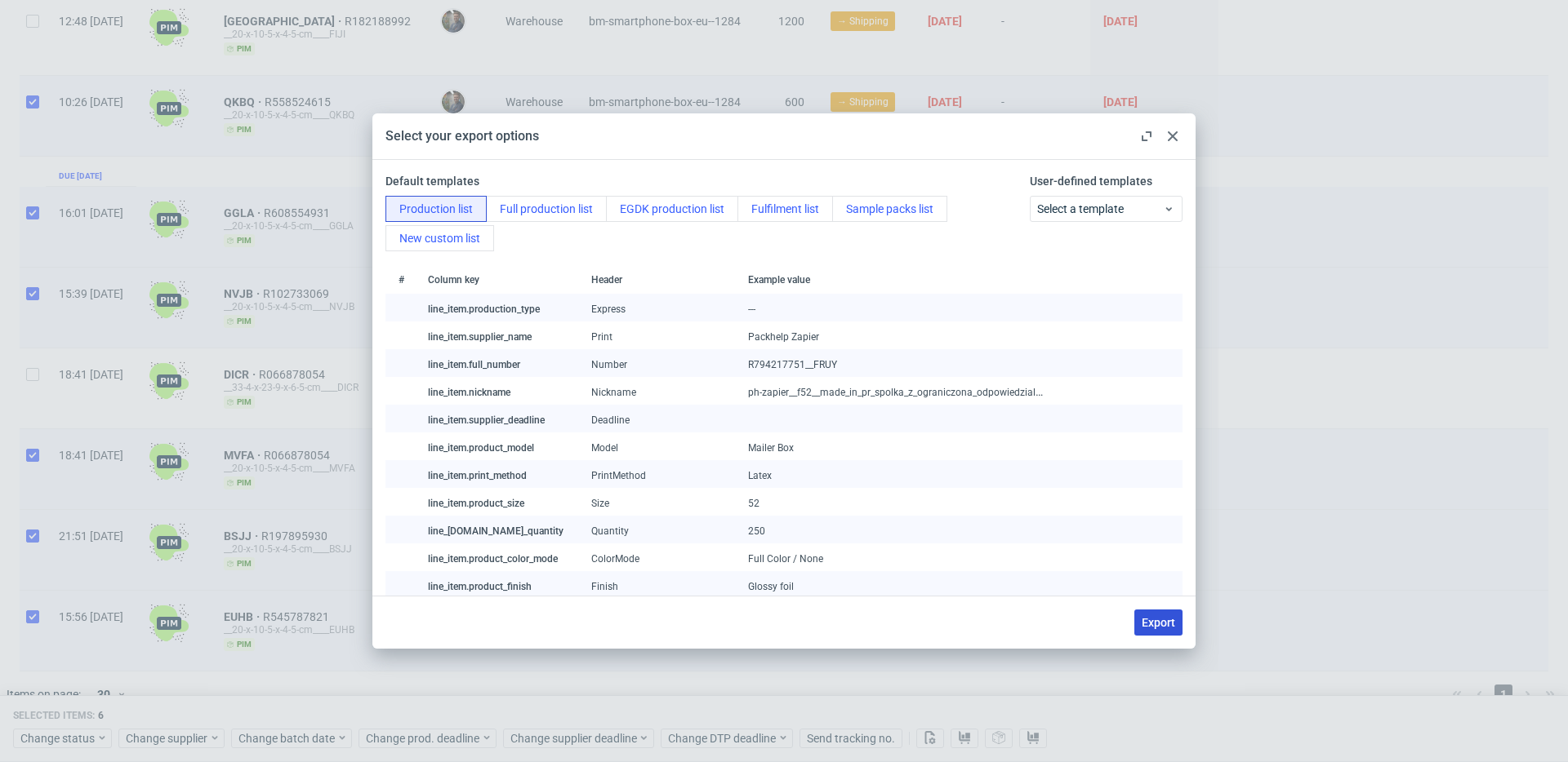
click at [1160, 615] on button "Export" at bounding box center [1158, 623] width 49 height 26
checkbox input "false"
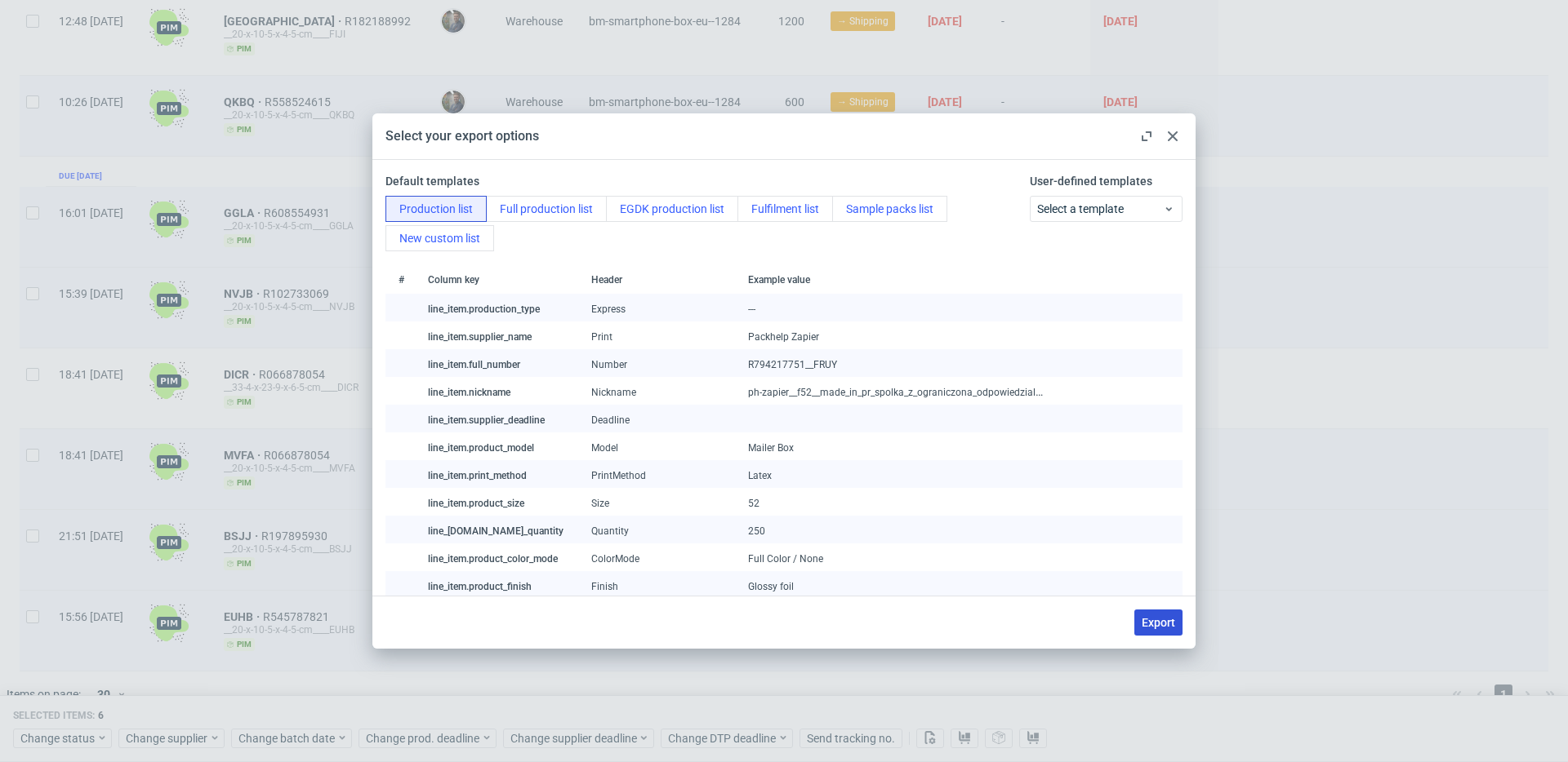
checkbox input "false"
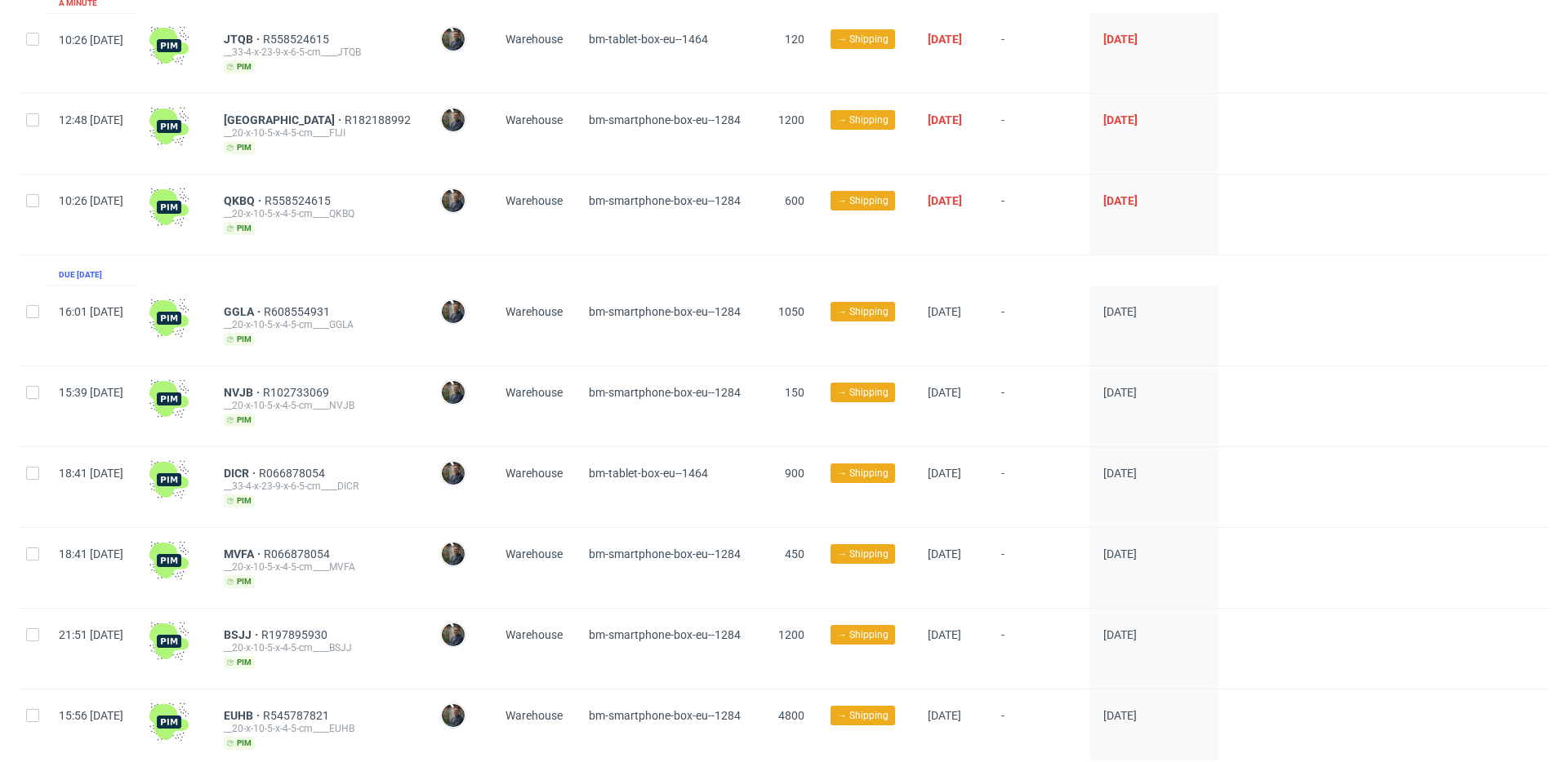
scroll to position [291, 0]
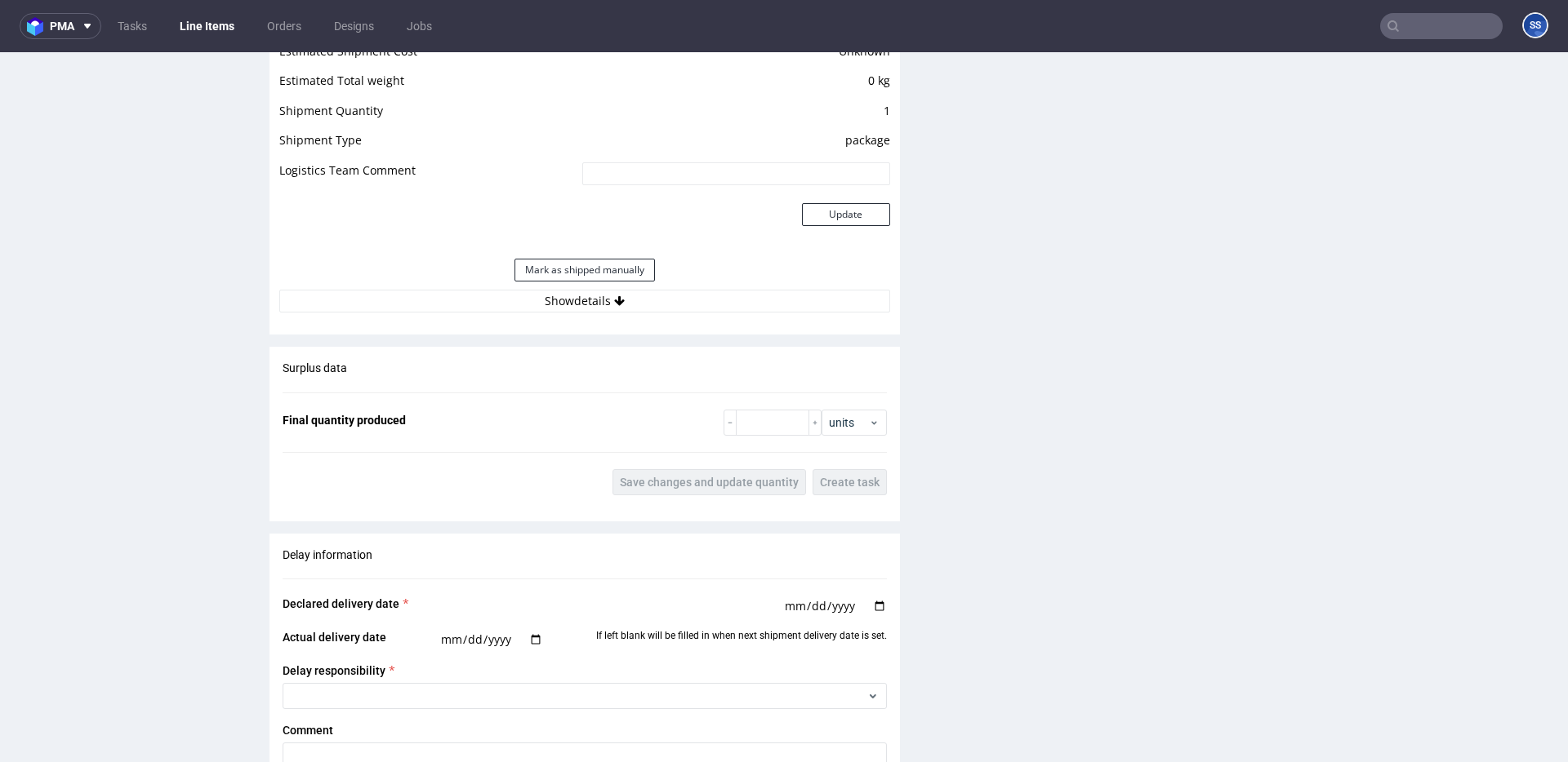
scroll to position [1407, 0]
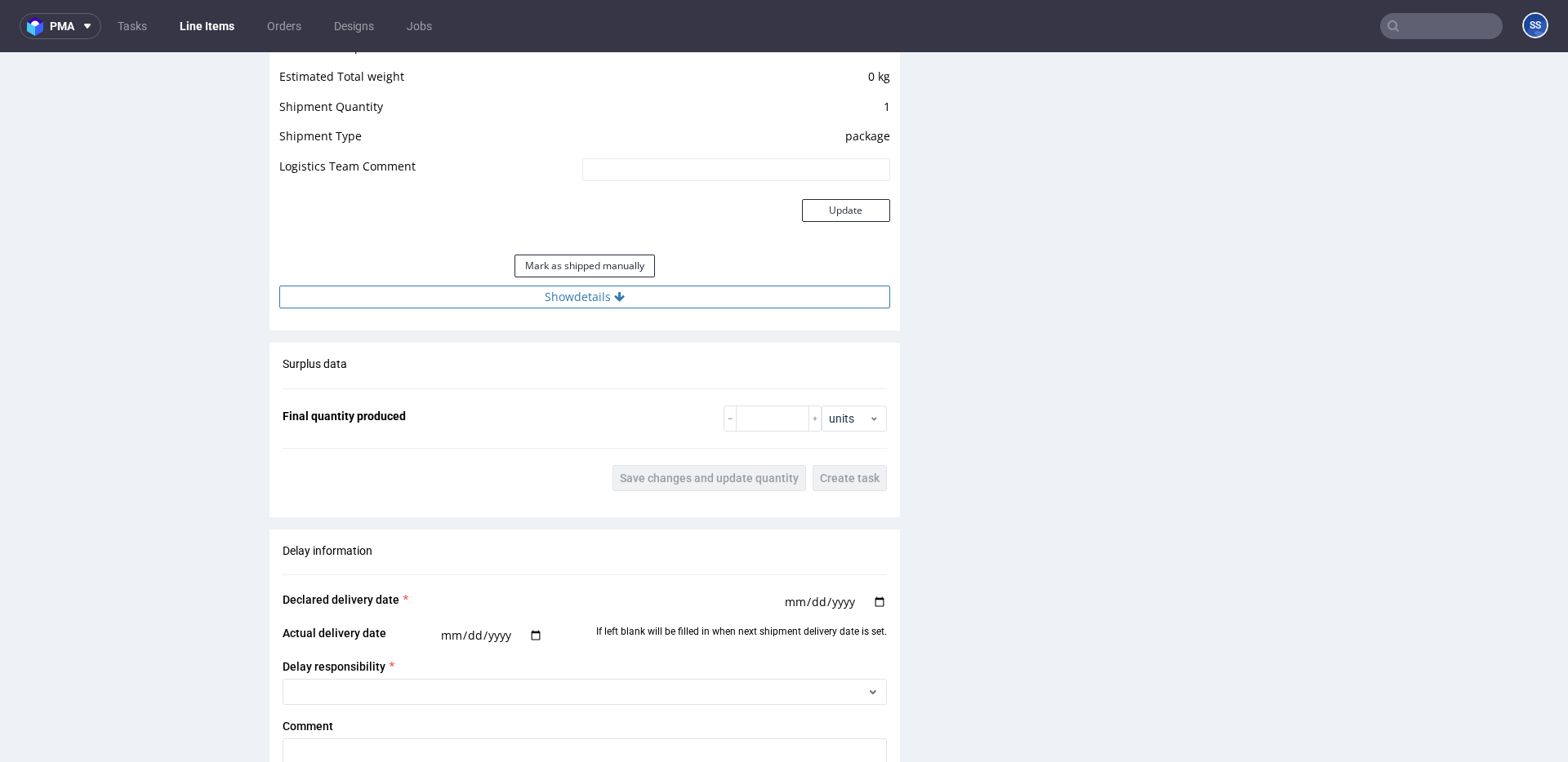
click at [609, 308] on button "Show details" at bounding box center [584, 297] width 610 height 23
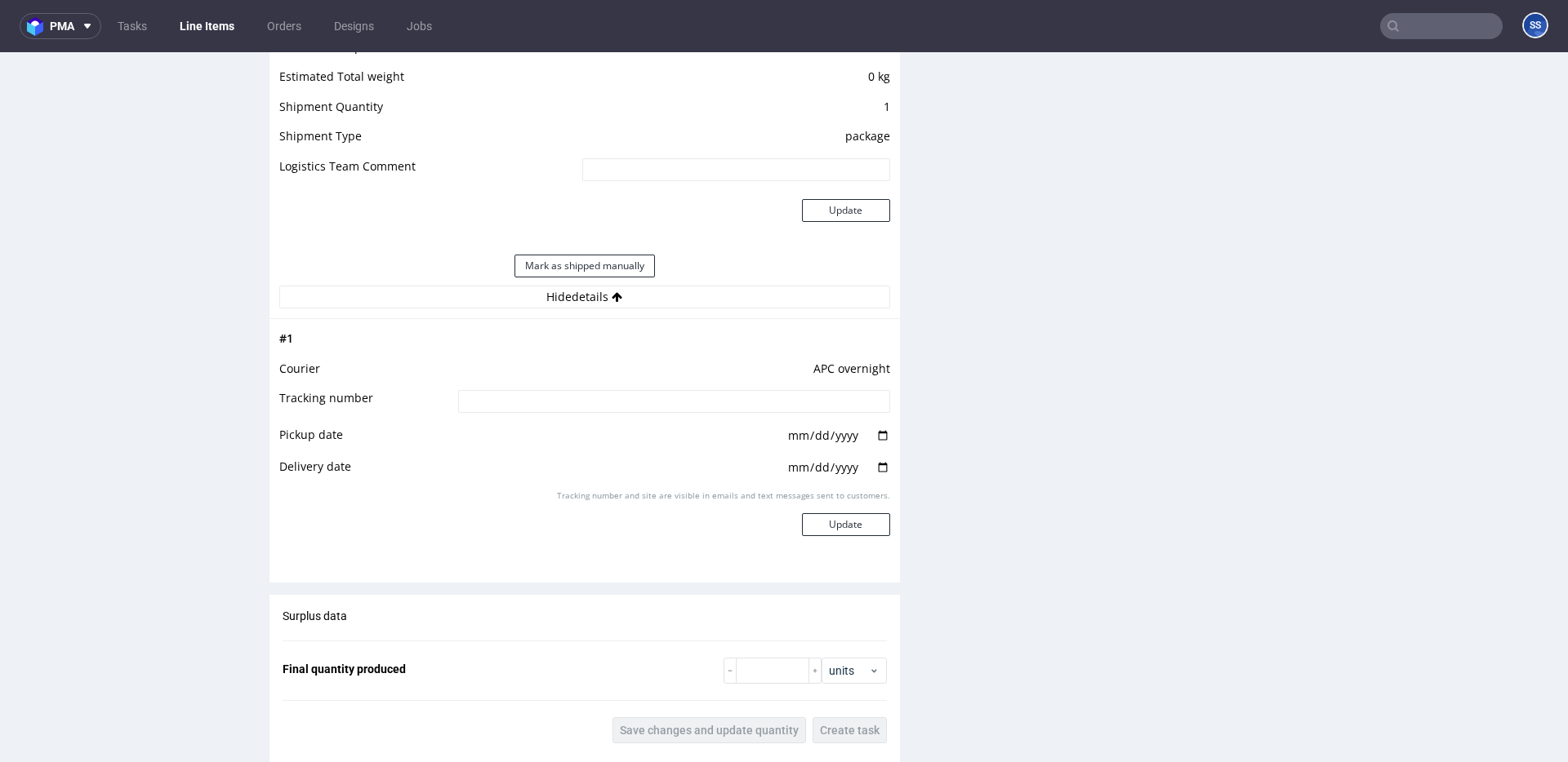
click at [614, 398] on input at bounding box center [674, 401] width 432 height 23
paste input "2025093002920420000045"
type input "2025093002920420000045"
click at [830, 524] on button "Update" at bounding box center [846, 525] width 88 height 23
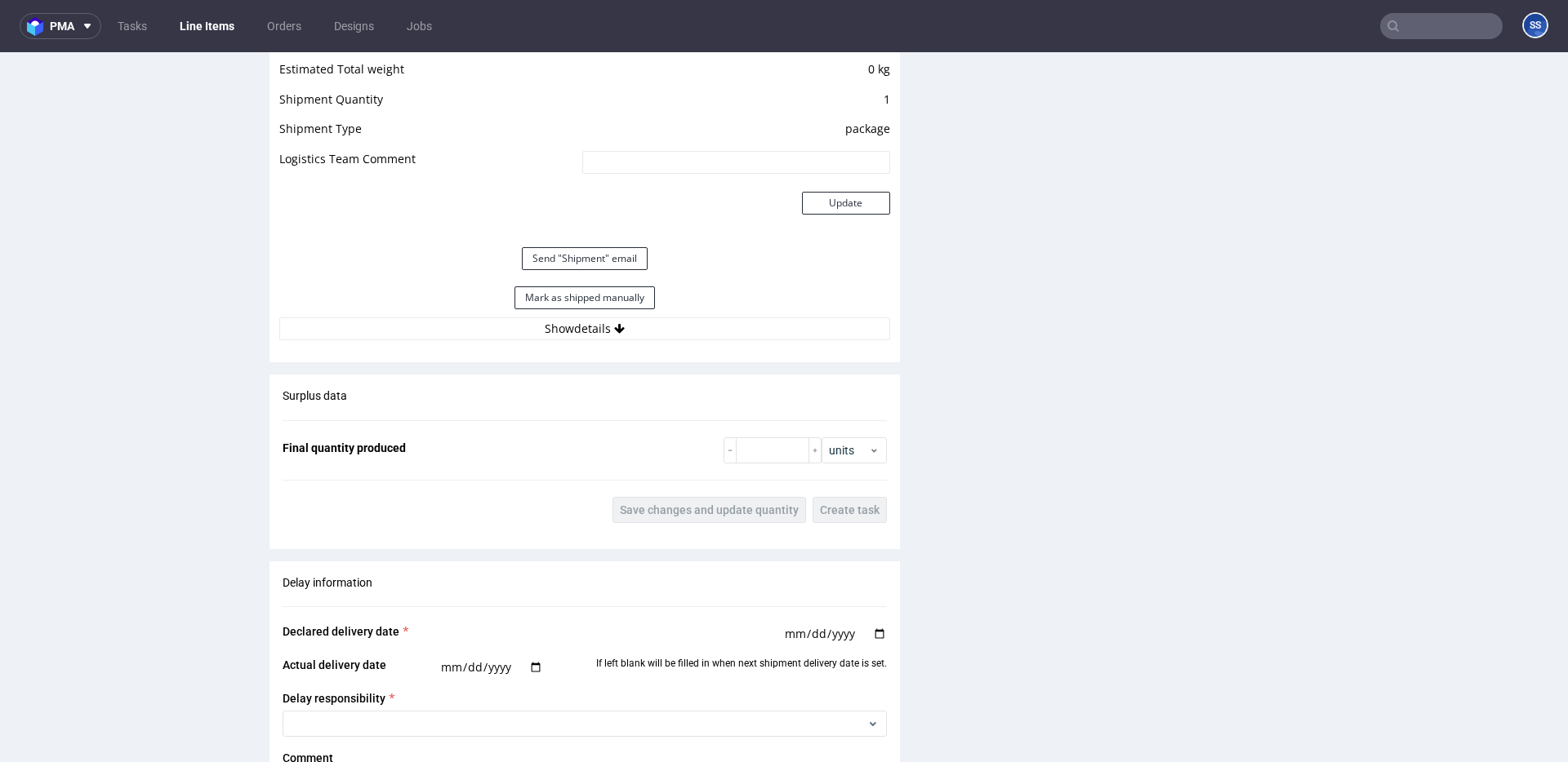
scroll to position [1414, 0]
click at [641, 329] on button "Show details" at bounding box center [584, 329] width 610 height 23
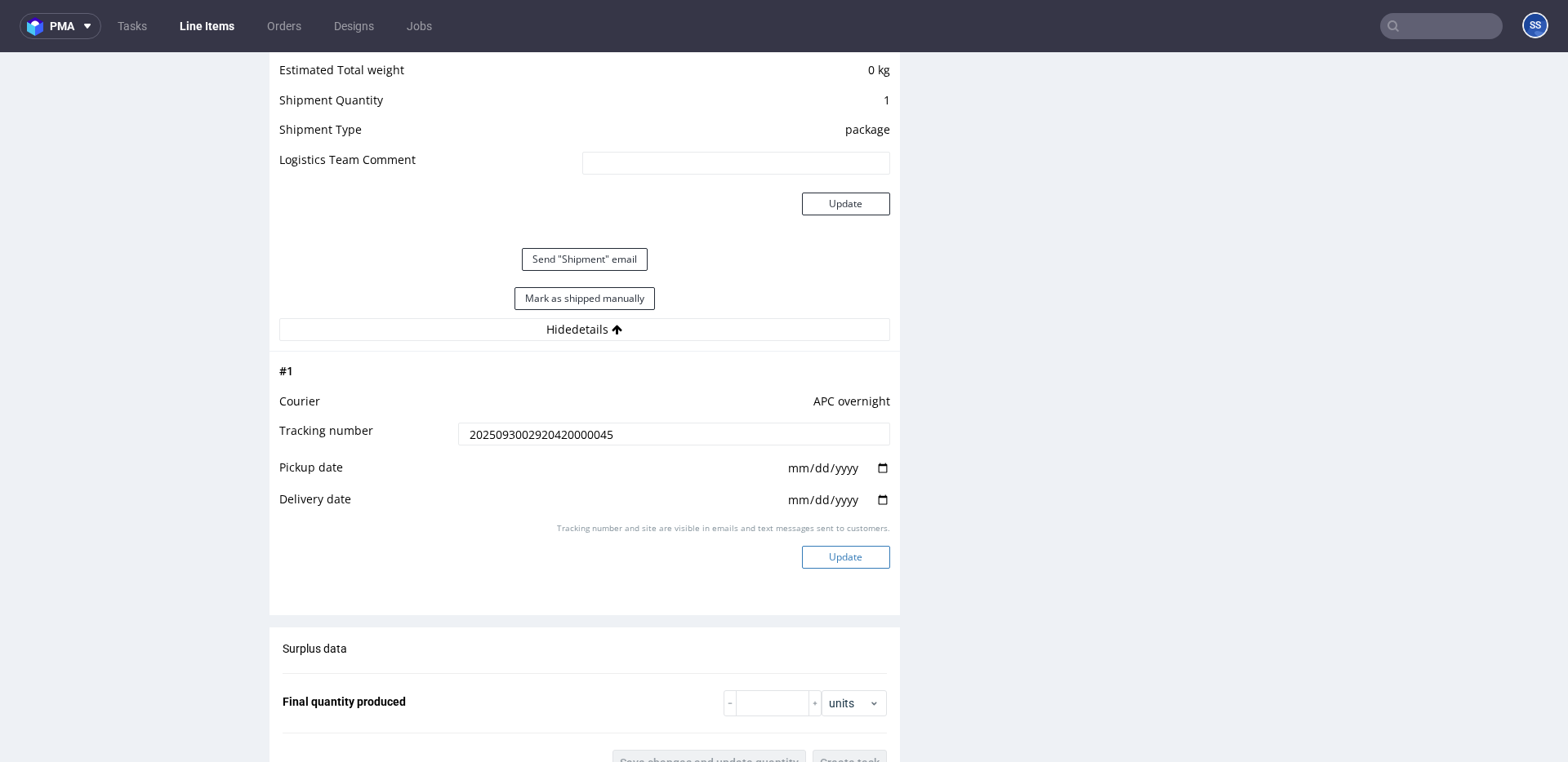
click at [849, 556] on button "Update" at bounding box center [846, 557] width 88 height 23
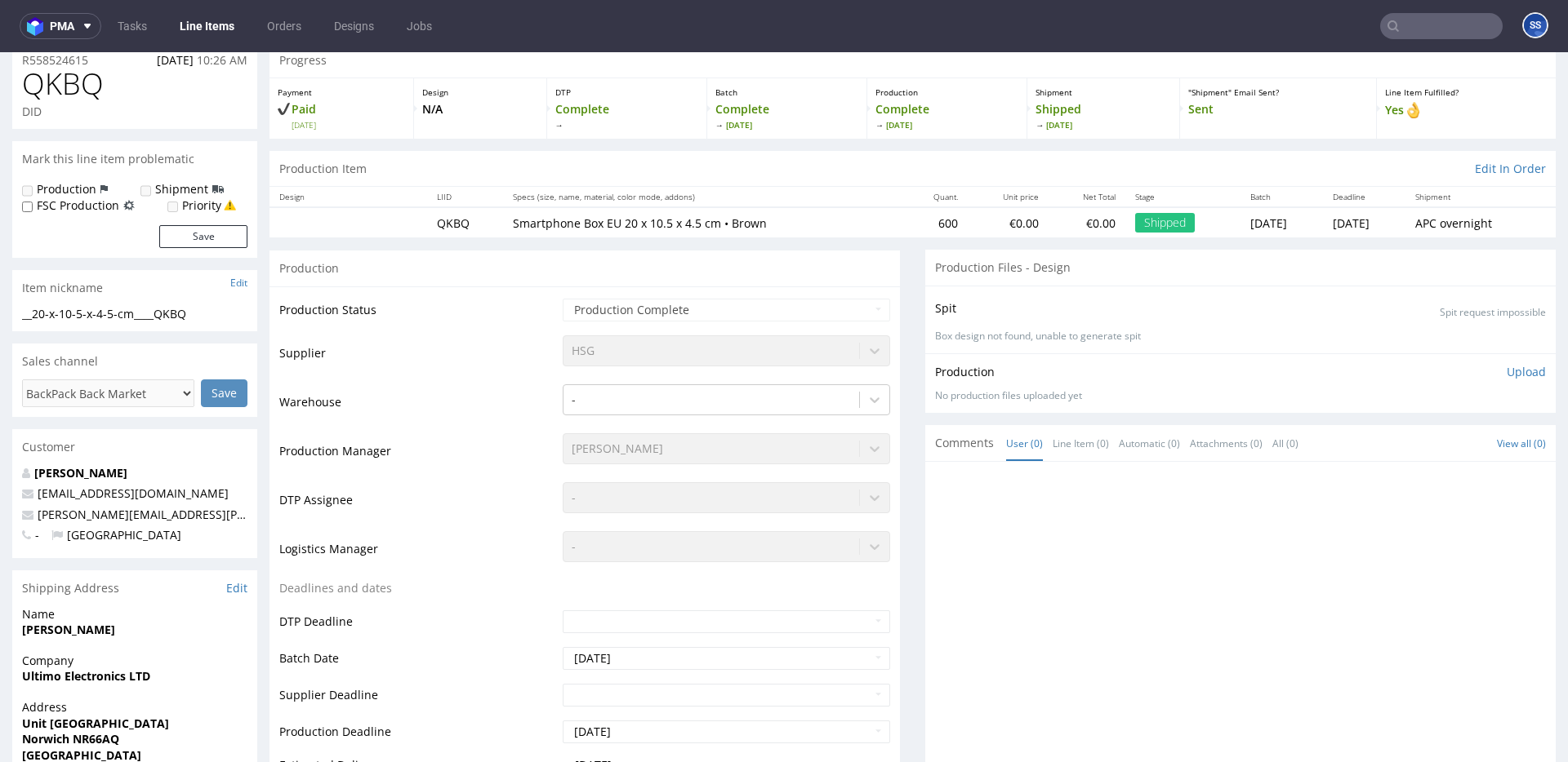
scroll to position [3, 0]
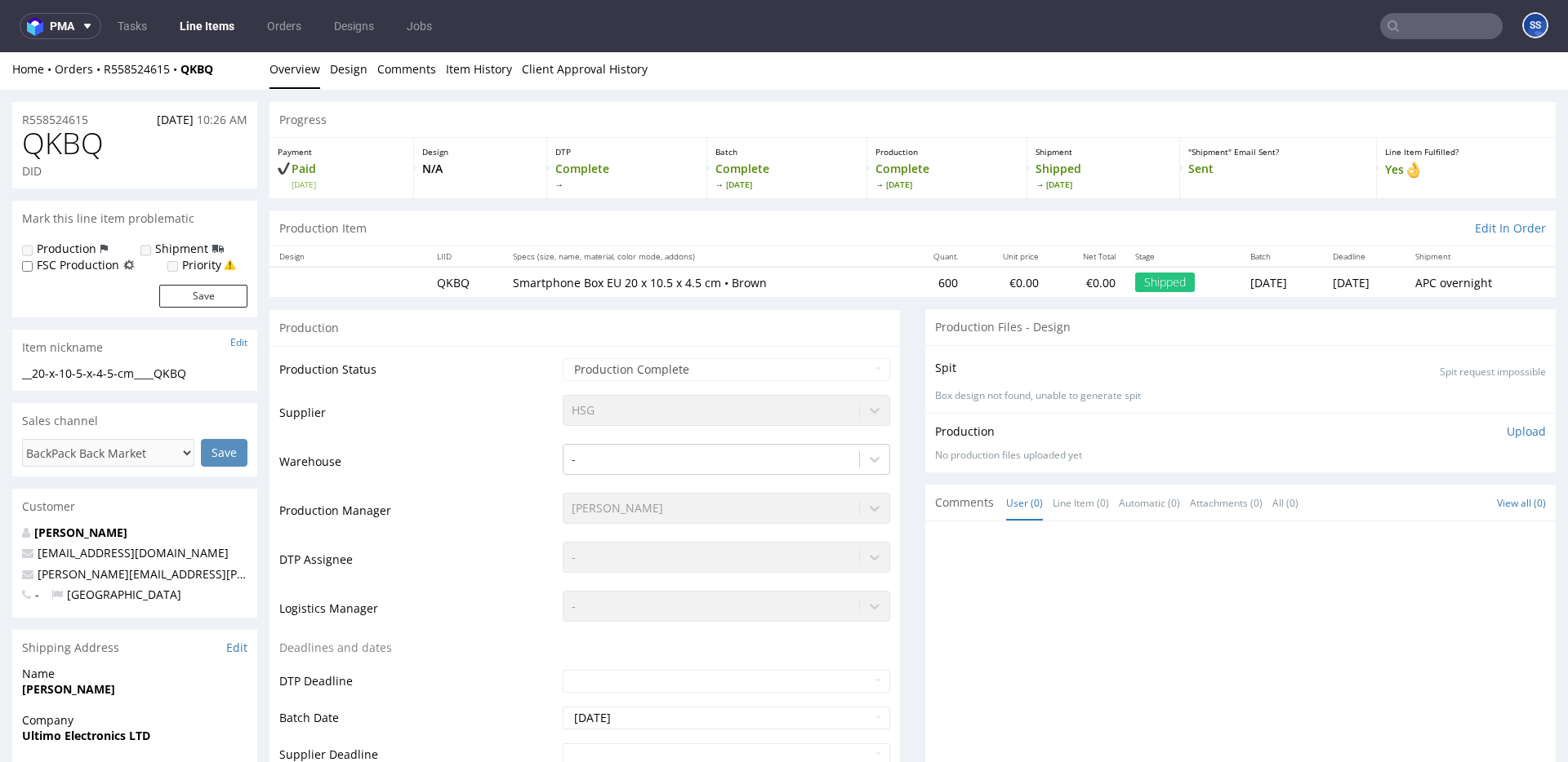
click at [219, 32] on link "Line Items" at bounding box center [206, 26] width 74 height 26
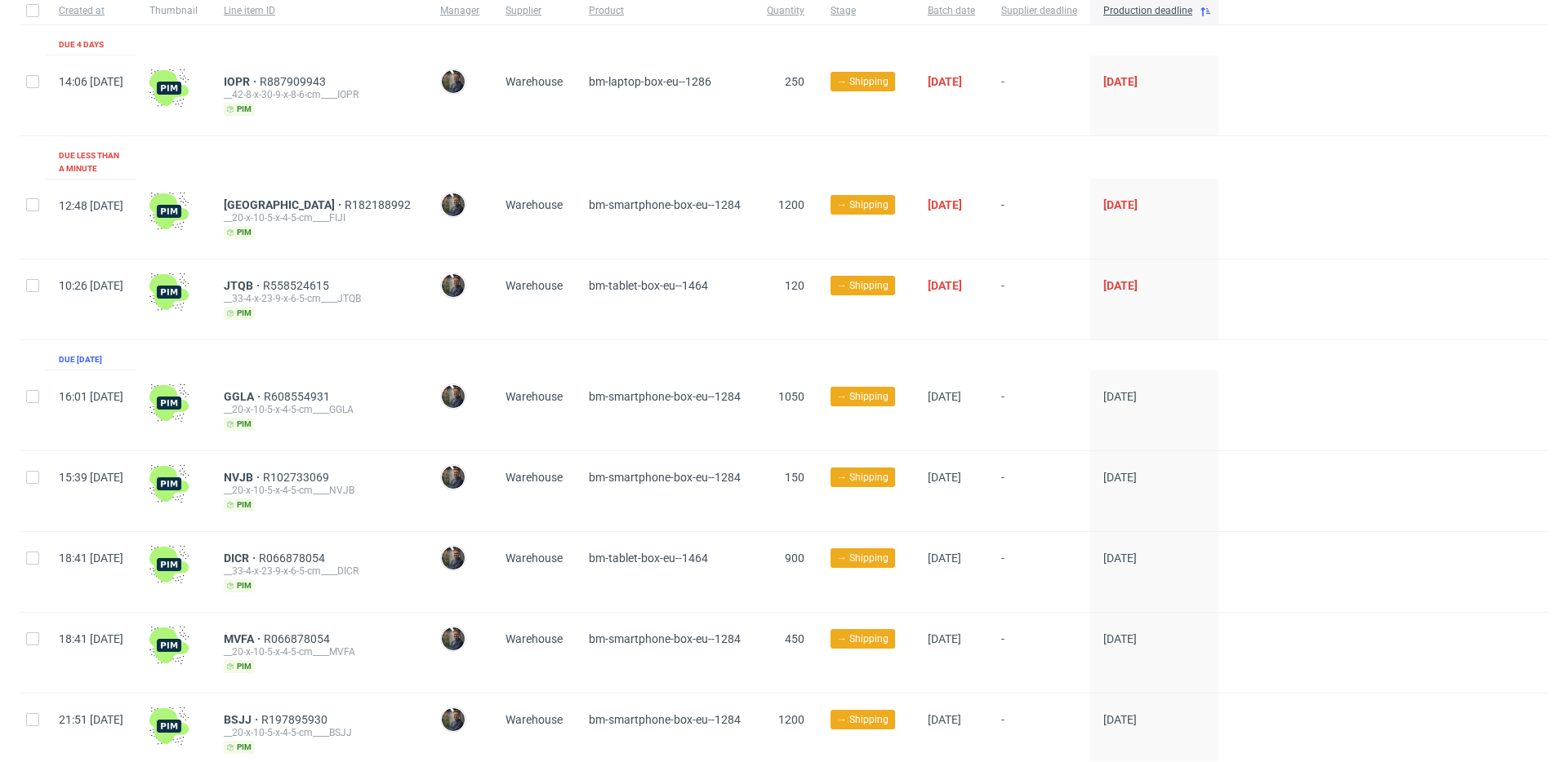
scroll to position [140, 0]
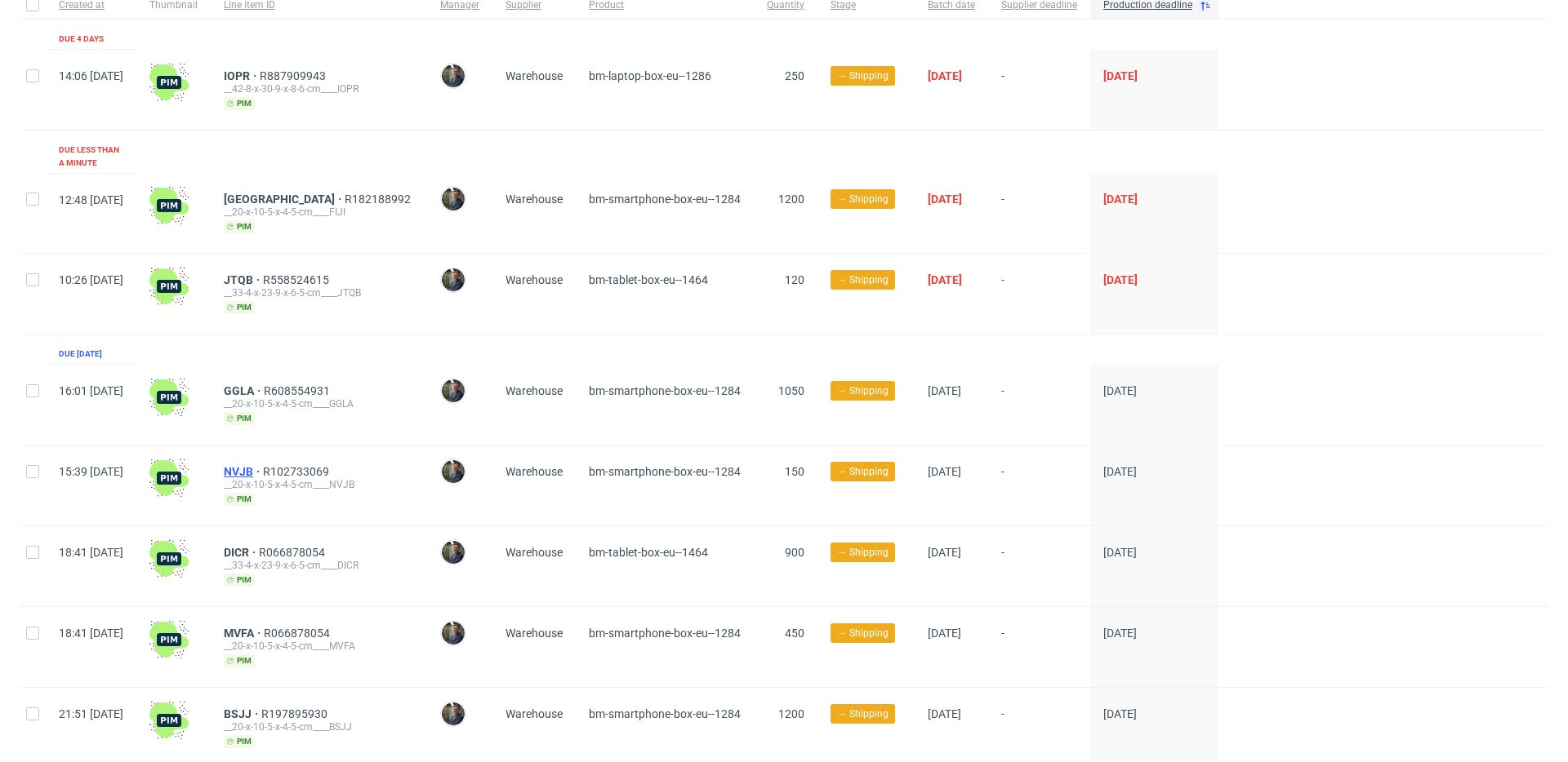
click at [263, 465] on span "NVJB" at bounding box center [242, 471] width 39 height 13
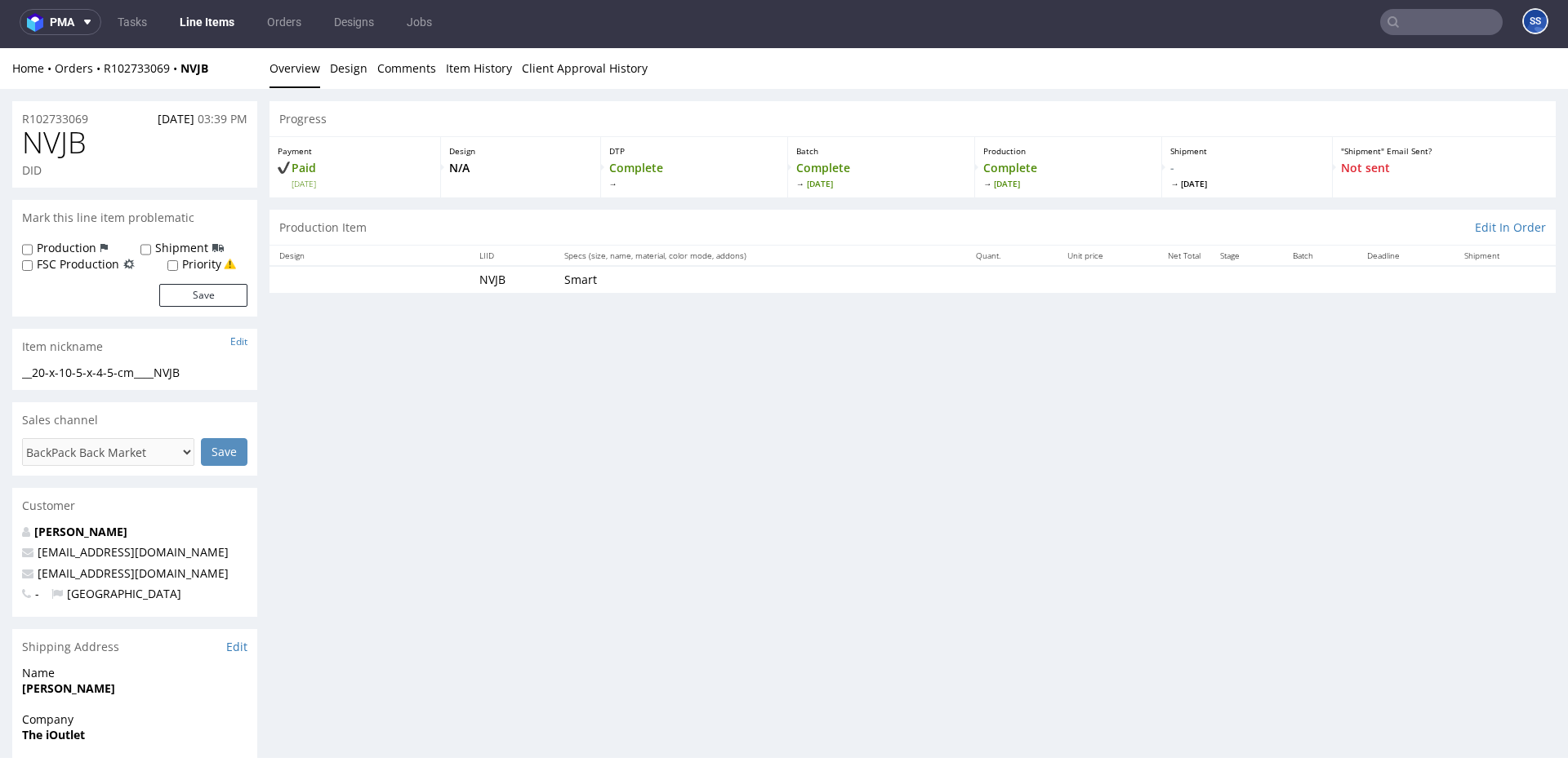
scroll to position [4, 0]
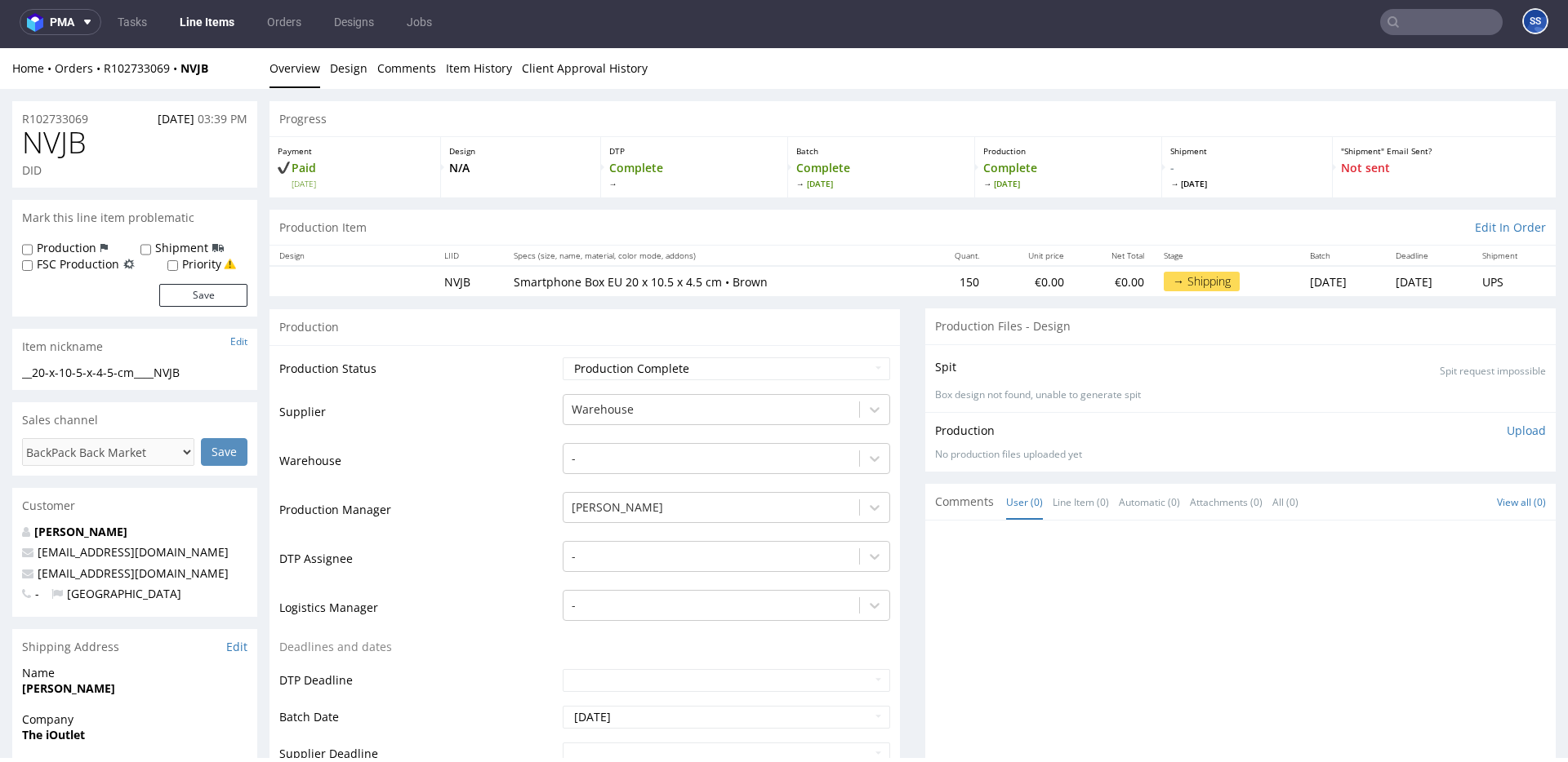
click at [183, 9] on link "Line Items" at bounding box center [206, 22] width 74 height 26
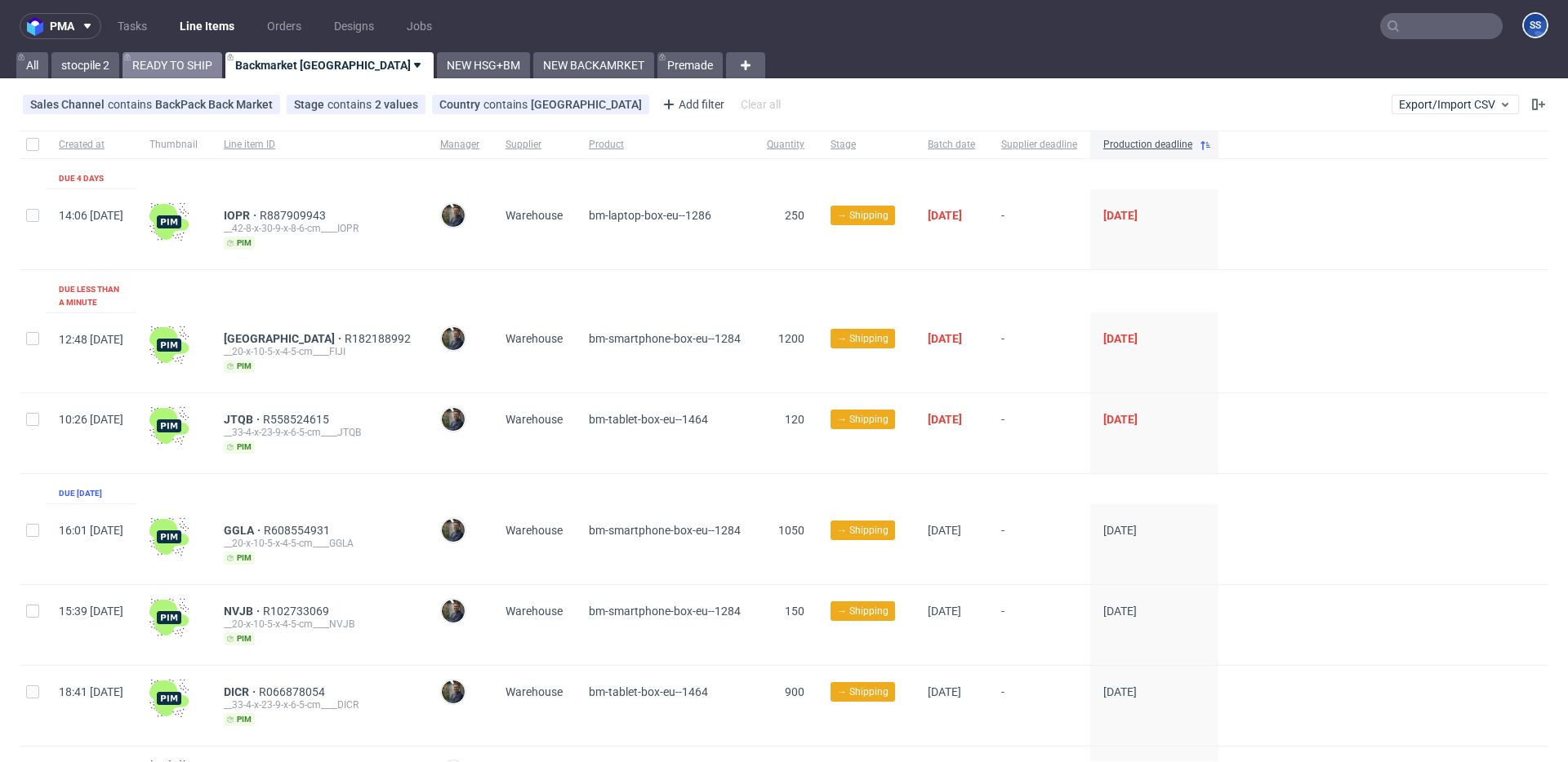
click at [197, 66] on link "READY TO SHIP" at bounding box center [172, 65] width 99 height 26
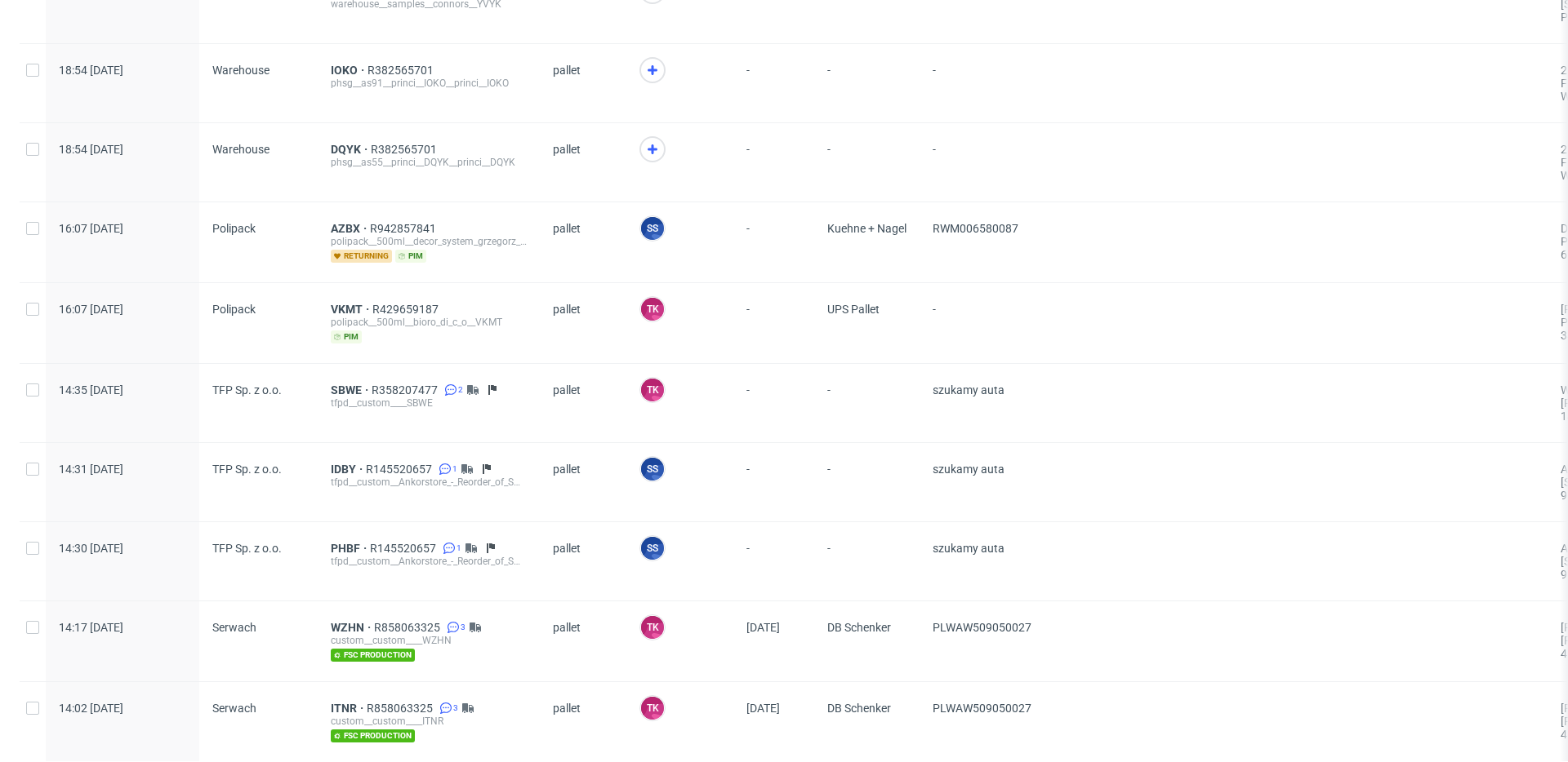
scroll to position [389, 0]
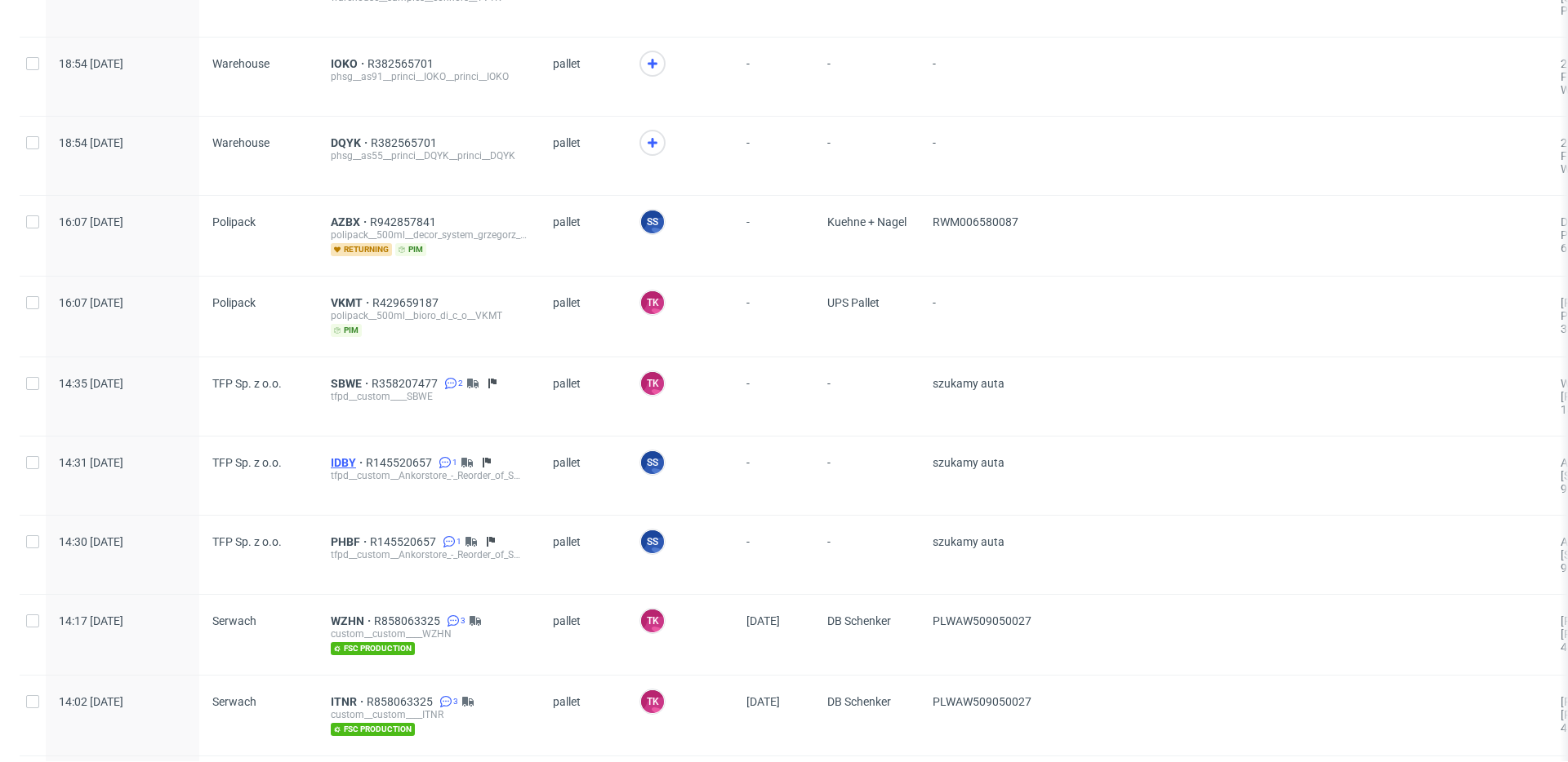
click at [339, 460] on span "IDBY" at bounding box center [347, 462] width 35 height 13
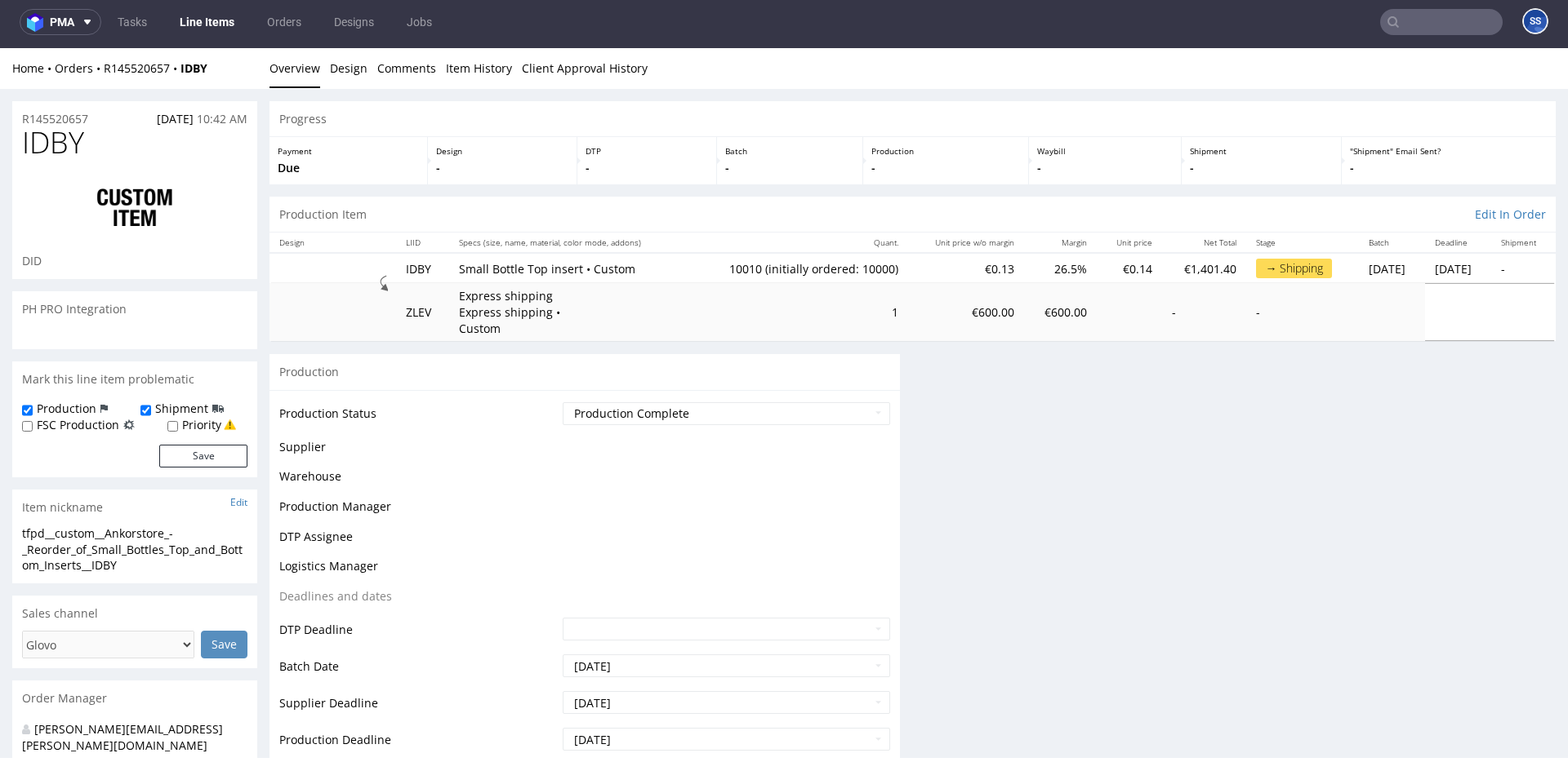
scroll to position [4, 0]
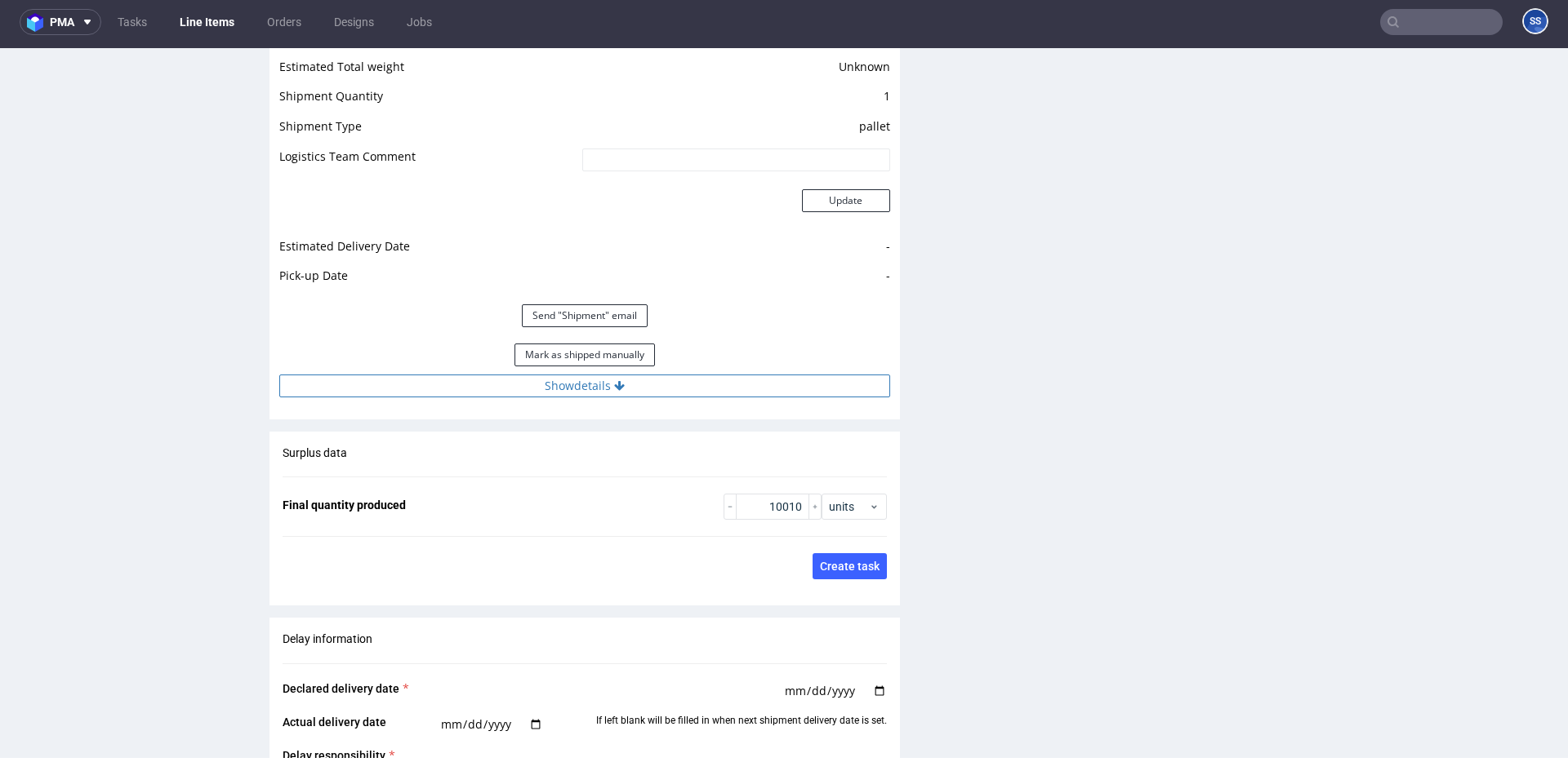
click at [581, 390] on button "Show details" at bounding box center [584, 386] width 610 height 23
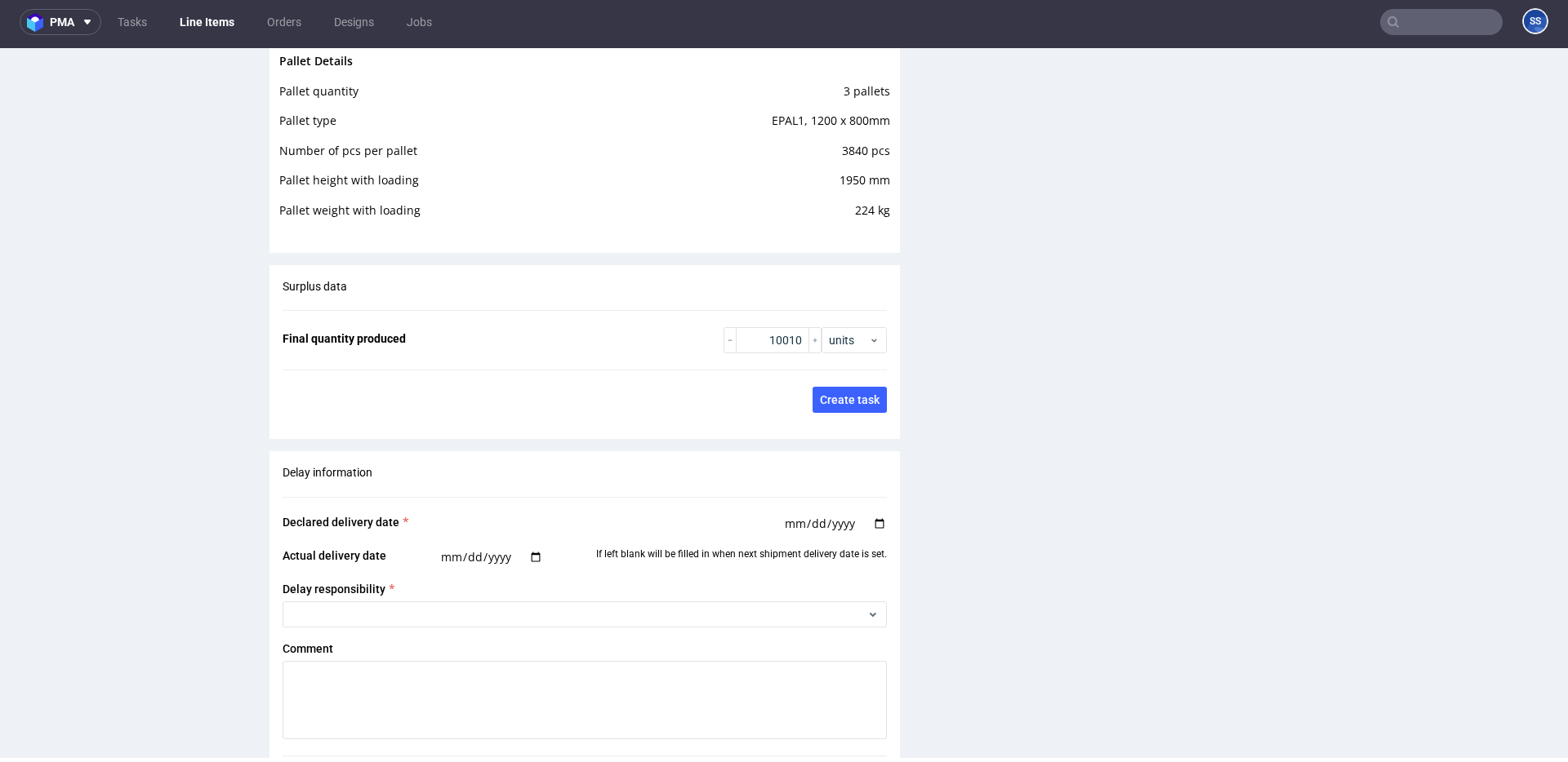
scroll to position [3354, 0]
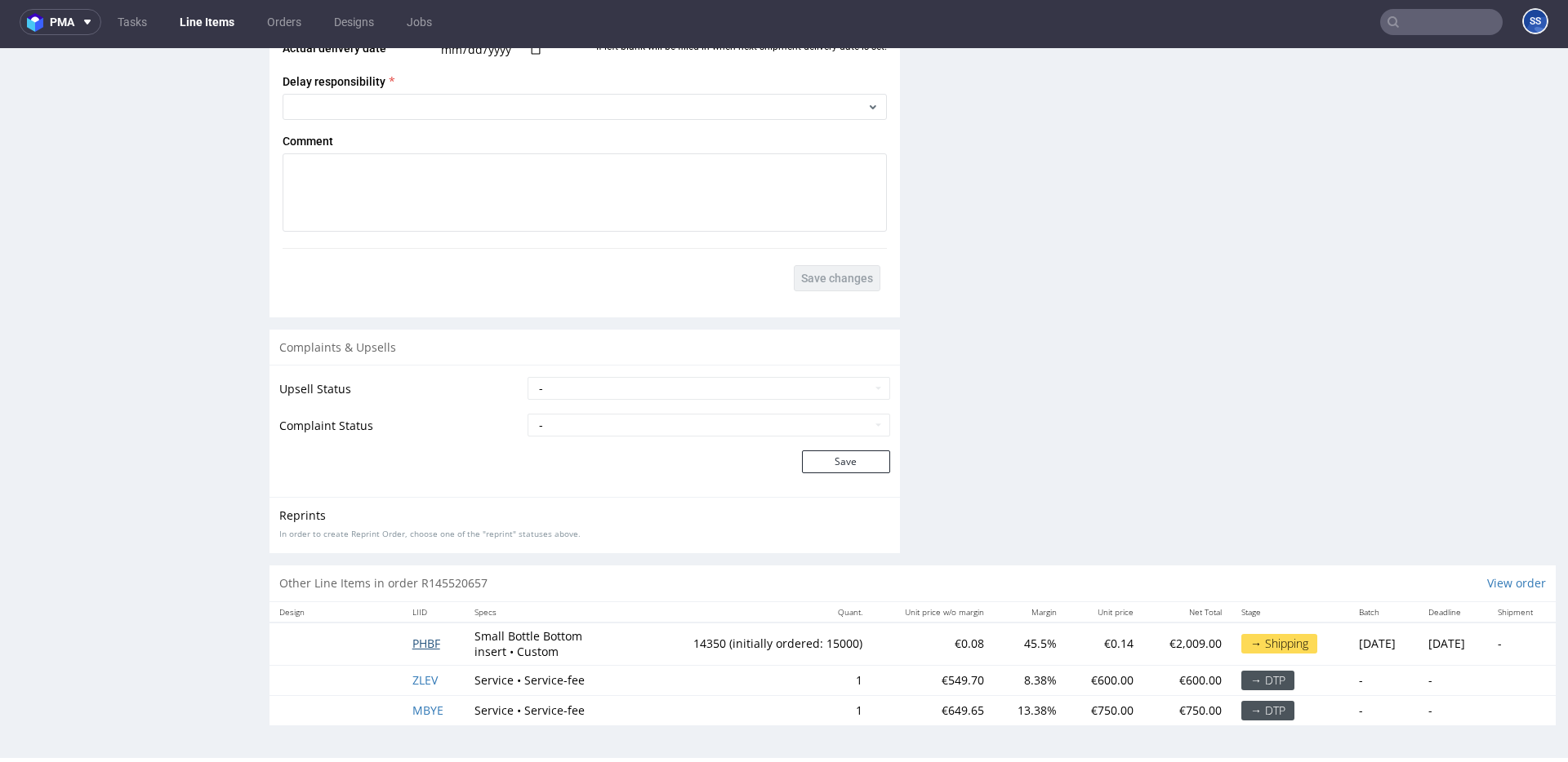
click at [419, 645] on span "PHBF" at bounding box center [427, 644] width 28 height 16
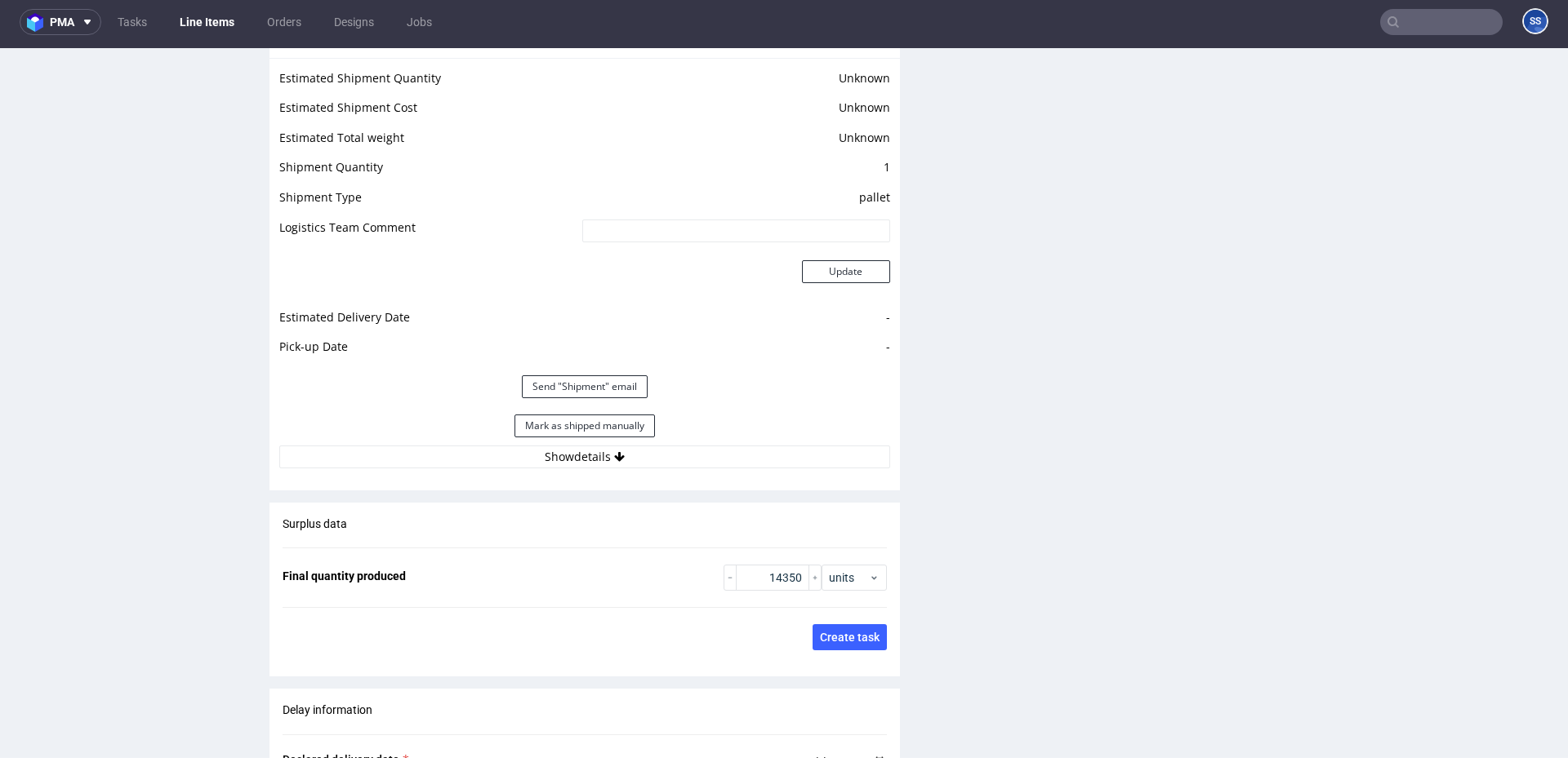
click at [596, 471] on div "Estimated Shipment Quantity Unknown Estimated Shipment Cost Unknown Estimated T…" at bounding box center [585, 268] width 630 height 421
click at [600, 466] on button "Show details" at bounding box center [584, 456] width 610 height 23
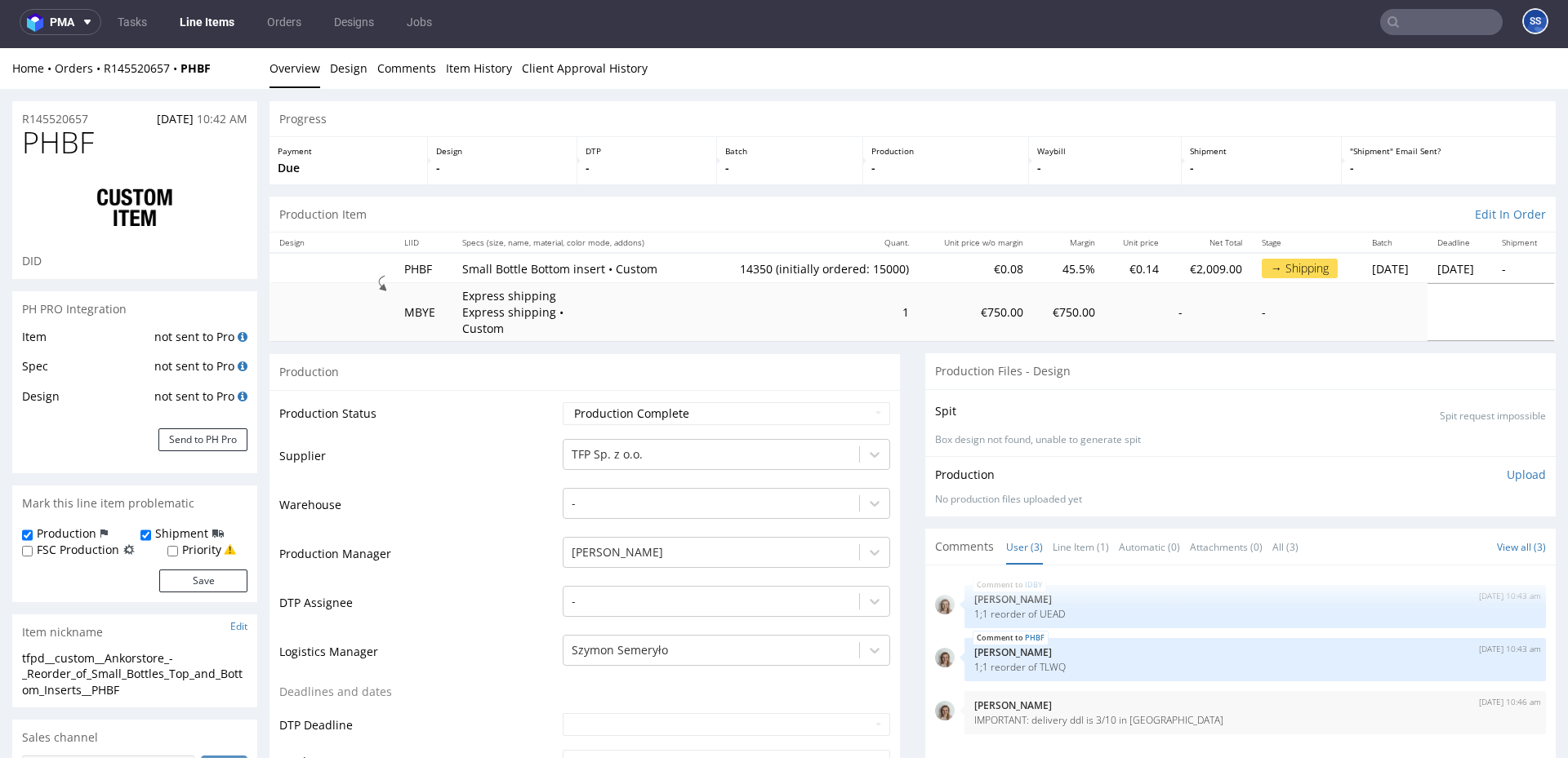
click at [219, 33] on link "Line Items" at bounding box center [206, 22] width 74 height 26
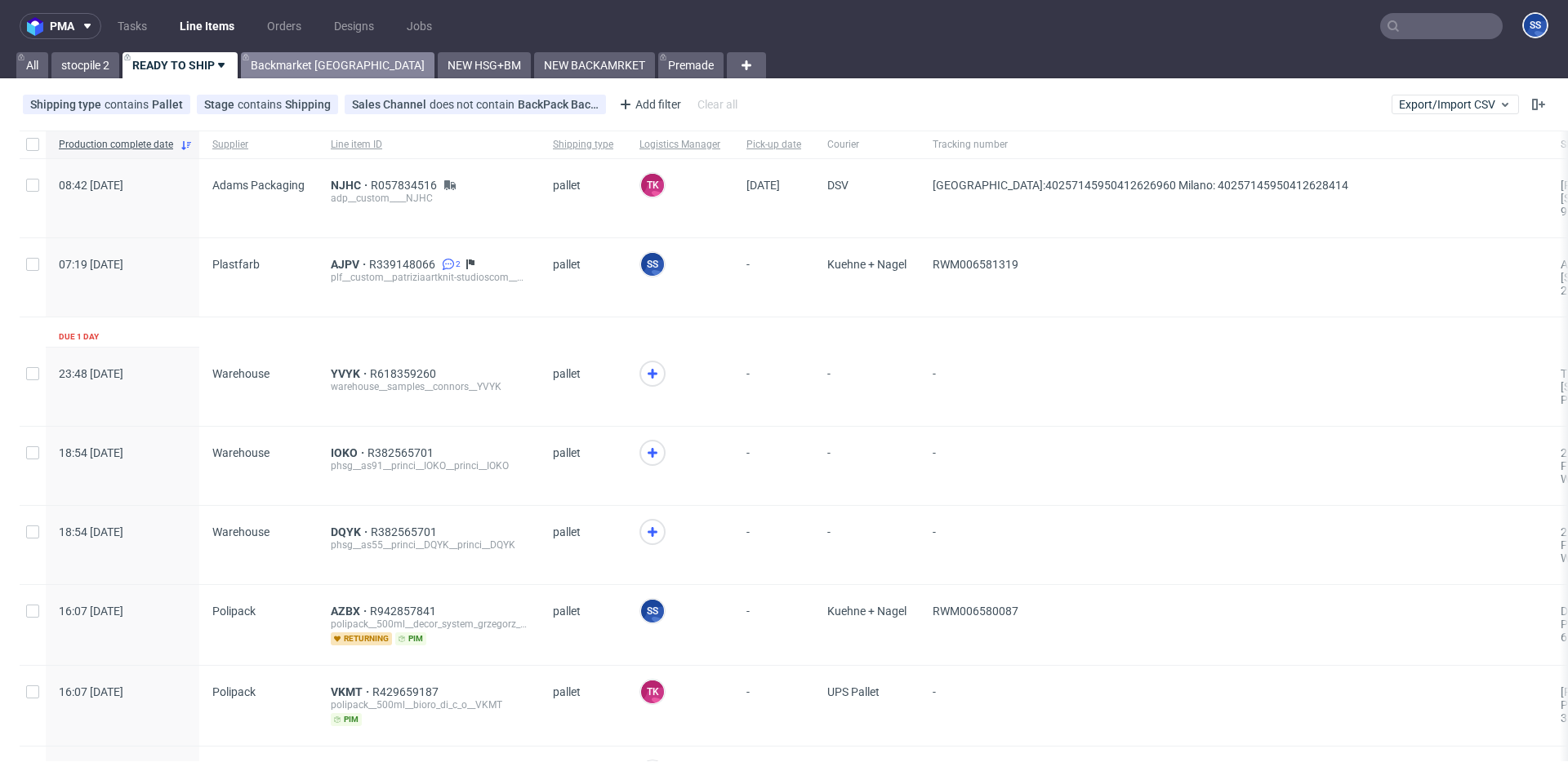
click at [307, 66] on link "Backmarket [GEOGRAPHIC_DATA]" at bounding box center [337, 65] width 194 height 26
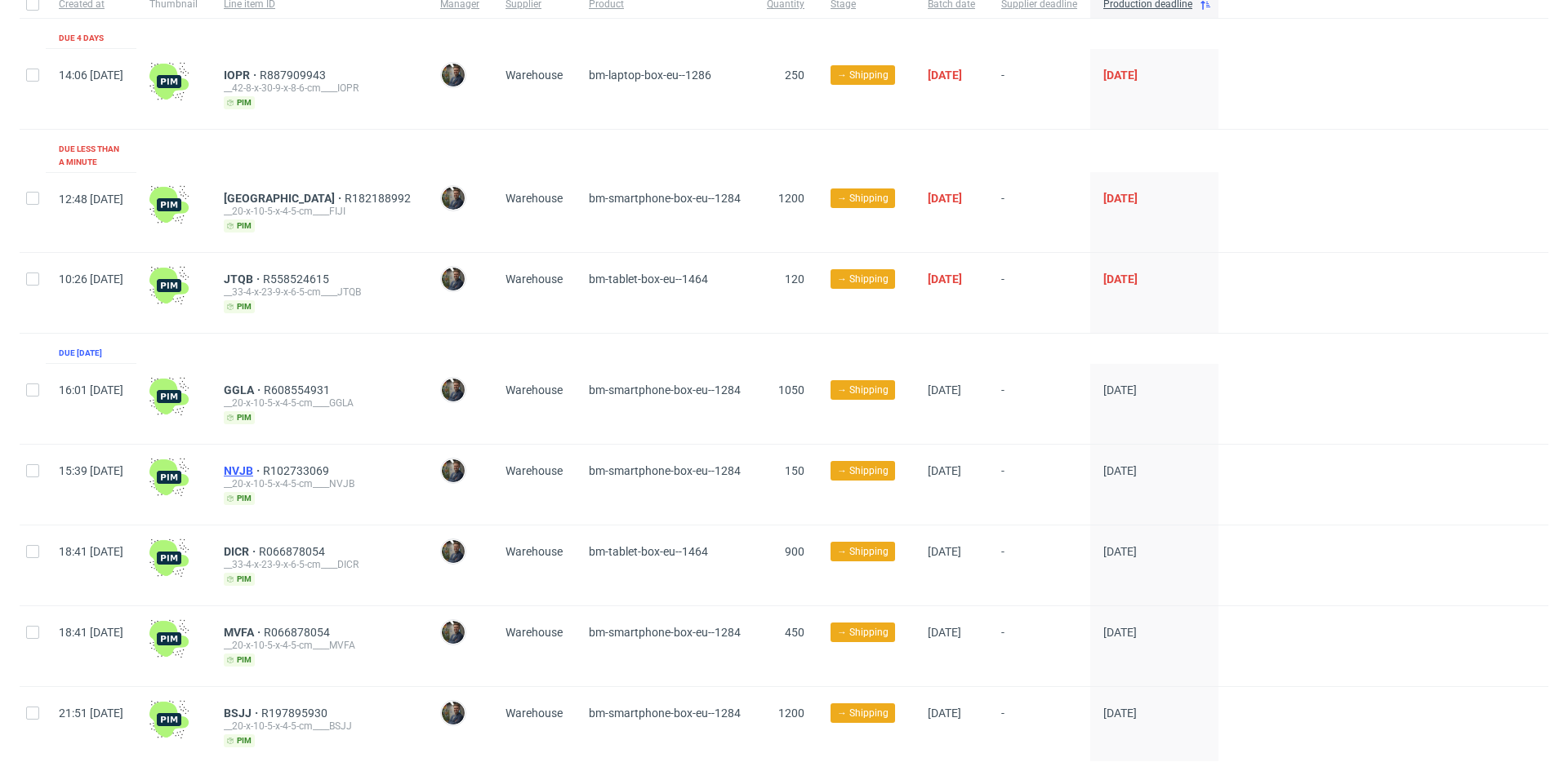
click at [263, 464] on span "NVJB" at bounding box center [242, 470] width 39 height 13
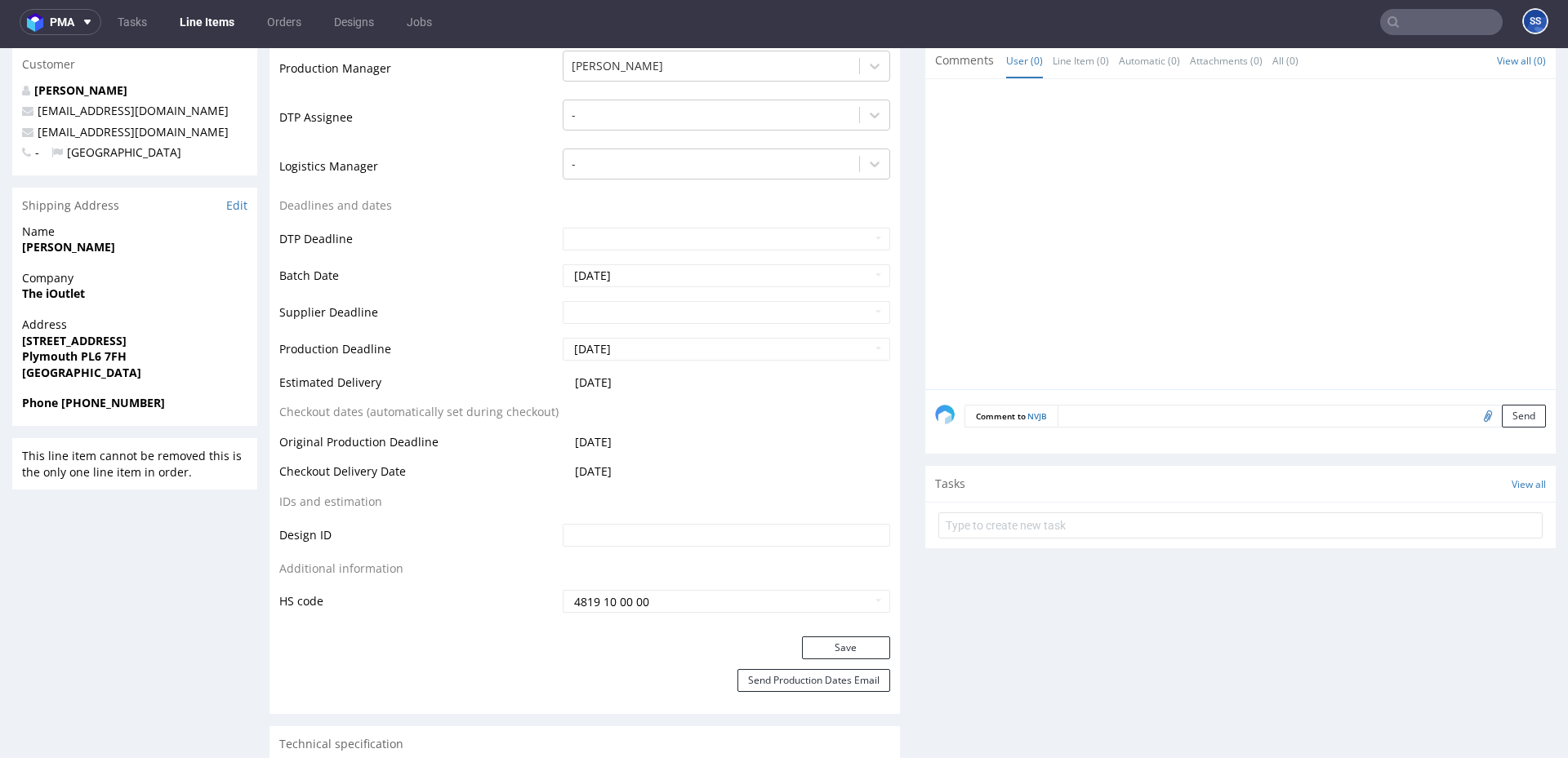
scroll to position [506, 0]
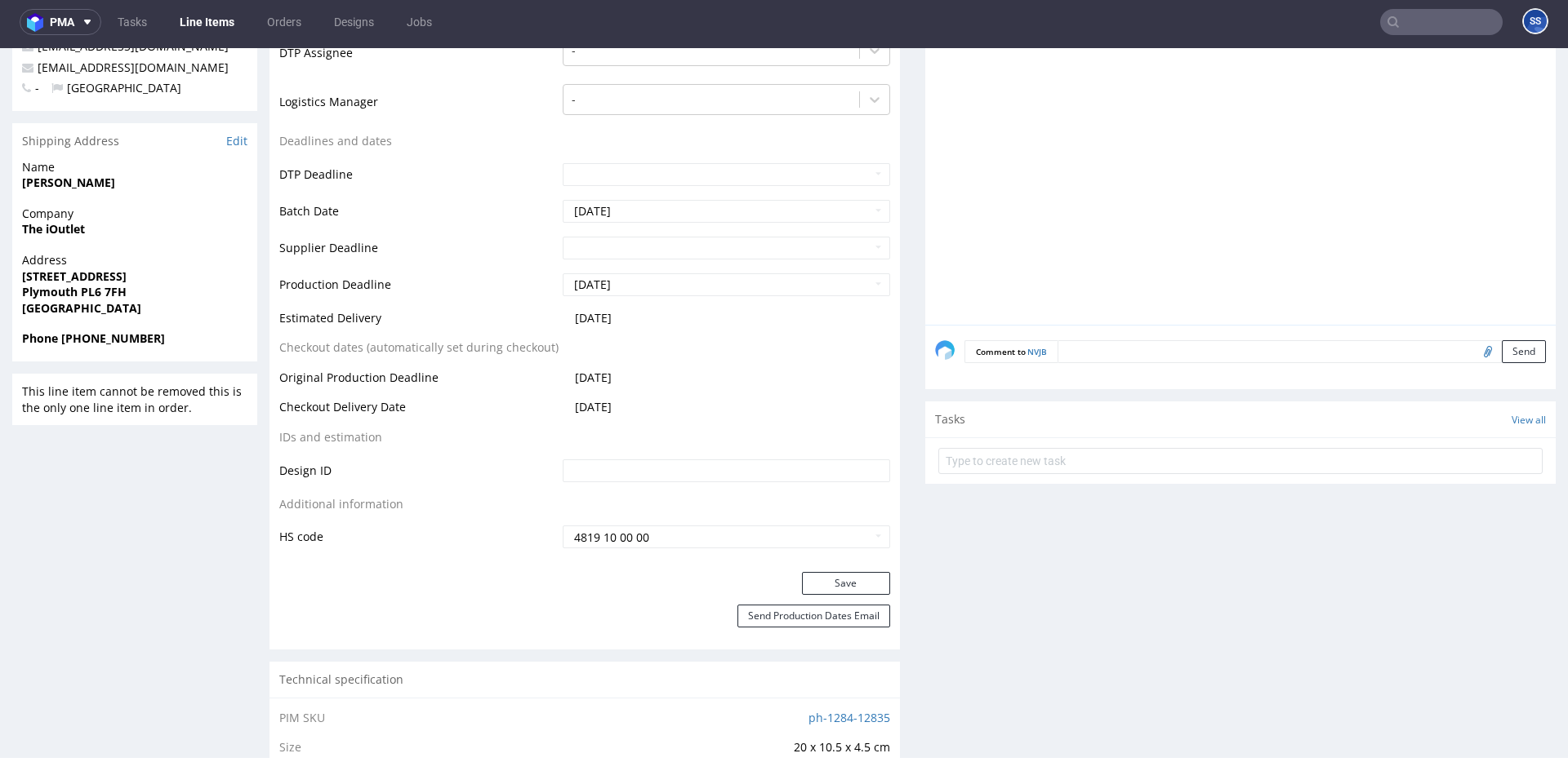
click at [54, 228] on strong "The iOutlet" at bounding box center [53, 229] width 63 height 16
copy strong "The iOutlet"
click at [99, 289] on strong "Plymouth PL6 7FH" at bounding box center [73, 292] width 104 height 16
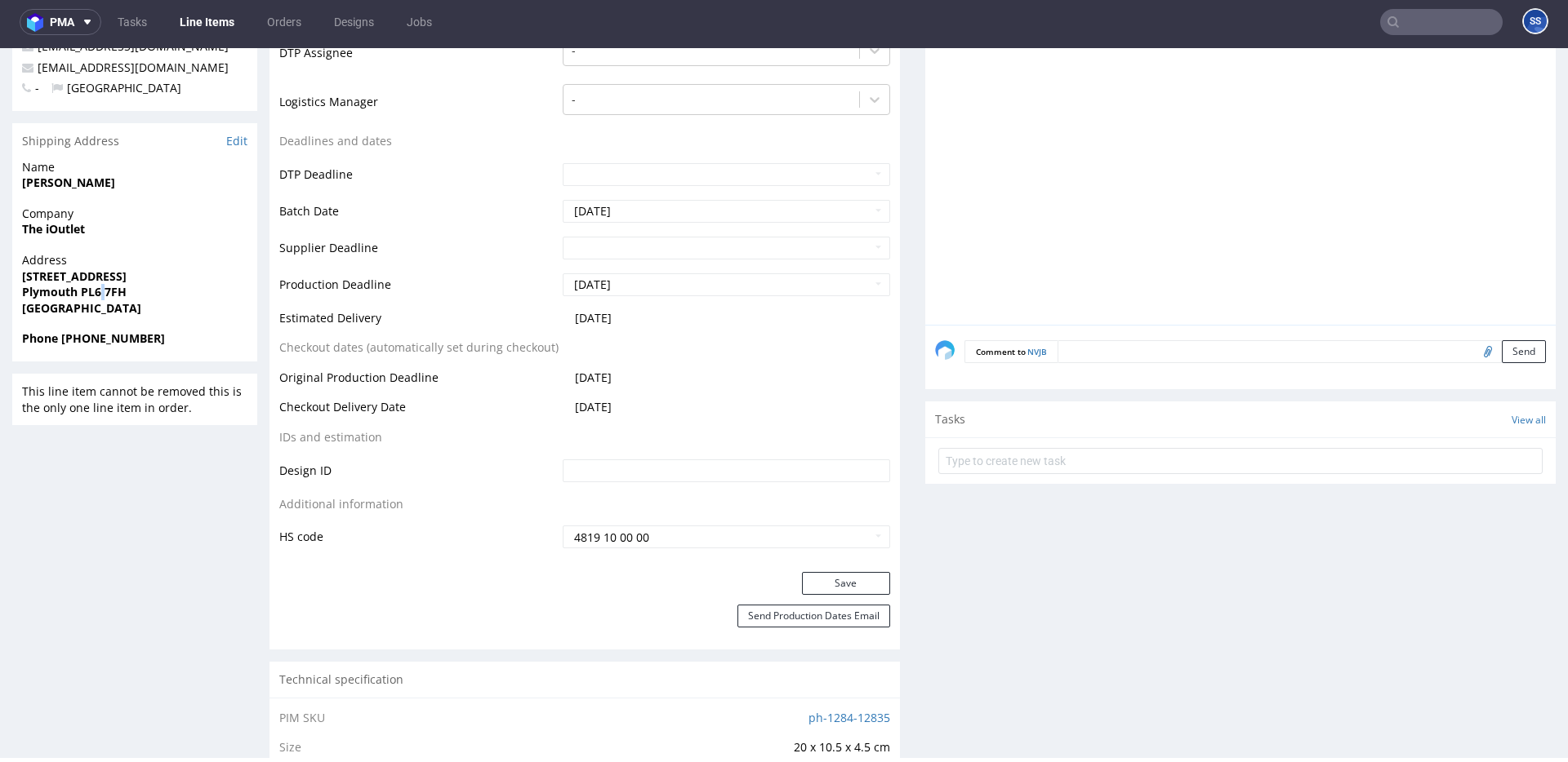
click at [99, 289] on strong "Plymouth PL6 7FH" at bounding box center [73, 292] width 104 height 16
click at [130, 291] on span "Plymouth PL6 7FH" at bounding box center [134, 292] width 225 height 16
drag, startPoint x: 104, startPoint y: 293, endPoint x: 78, endPoint y: 293, distance: 26.0
click at [78, 293] on span "Plymouth PL6 7FH" at bounding box center [134, 292] width 225 height 16
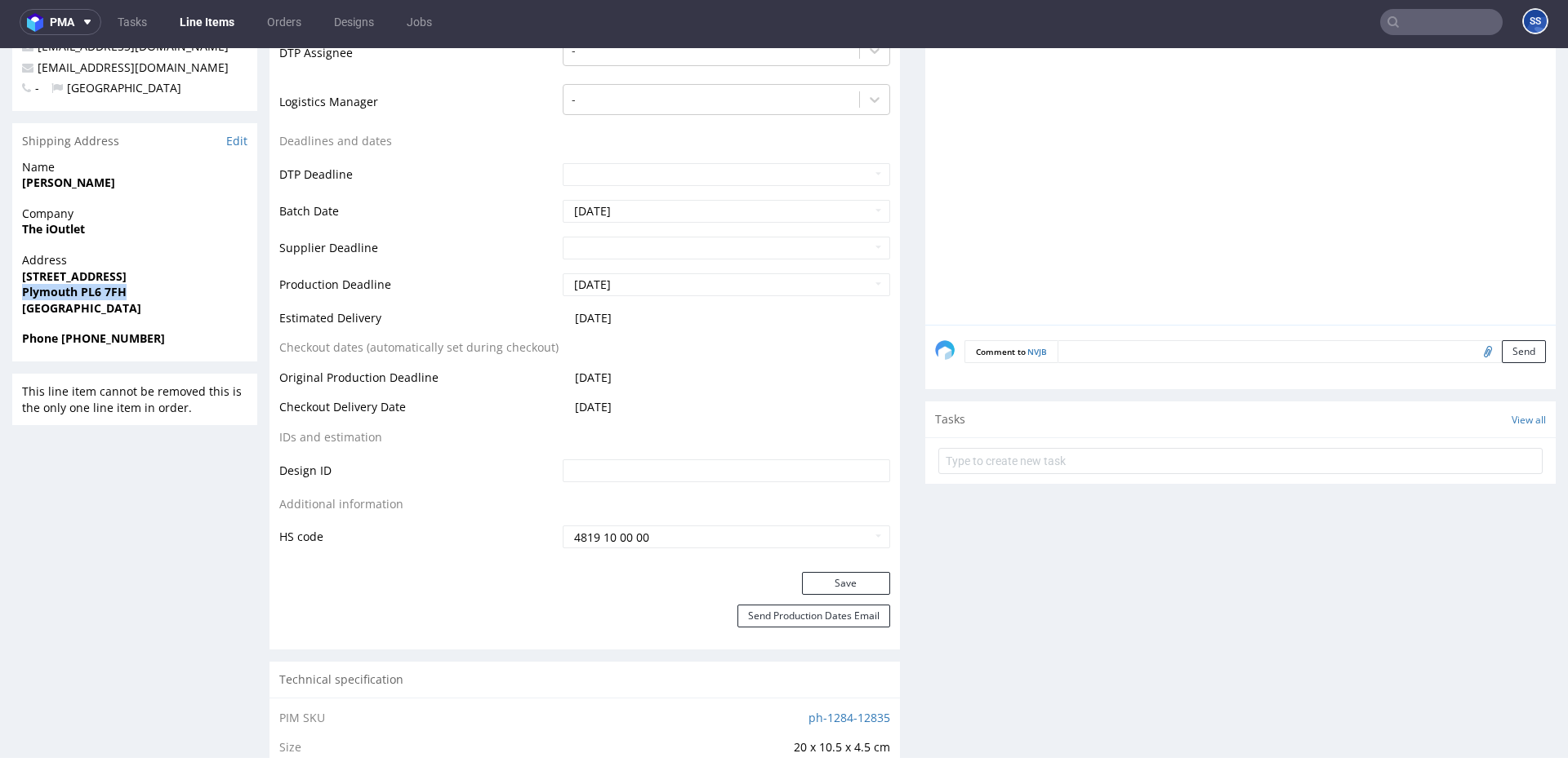
click at [78, 293] on strong "Plymouth PL6 7FH" at bounding box center [73, 292] width 104 height 16
drag, startPoint x: 79, startPoint y: 294, endPoint x: 256, endPoint y: 208, distance: 196.8
click at [139, 293] on span "Plymouth PL6 7FH" at bounding box center [134, 292] width 225 height 16
copy strong "PL6 7FH"
click at [64, 273] on strong "[STREET_ADDRESS]" at bounding box center [73, 277] width 104 height 16
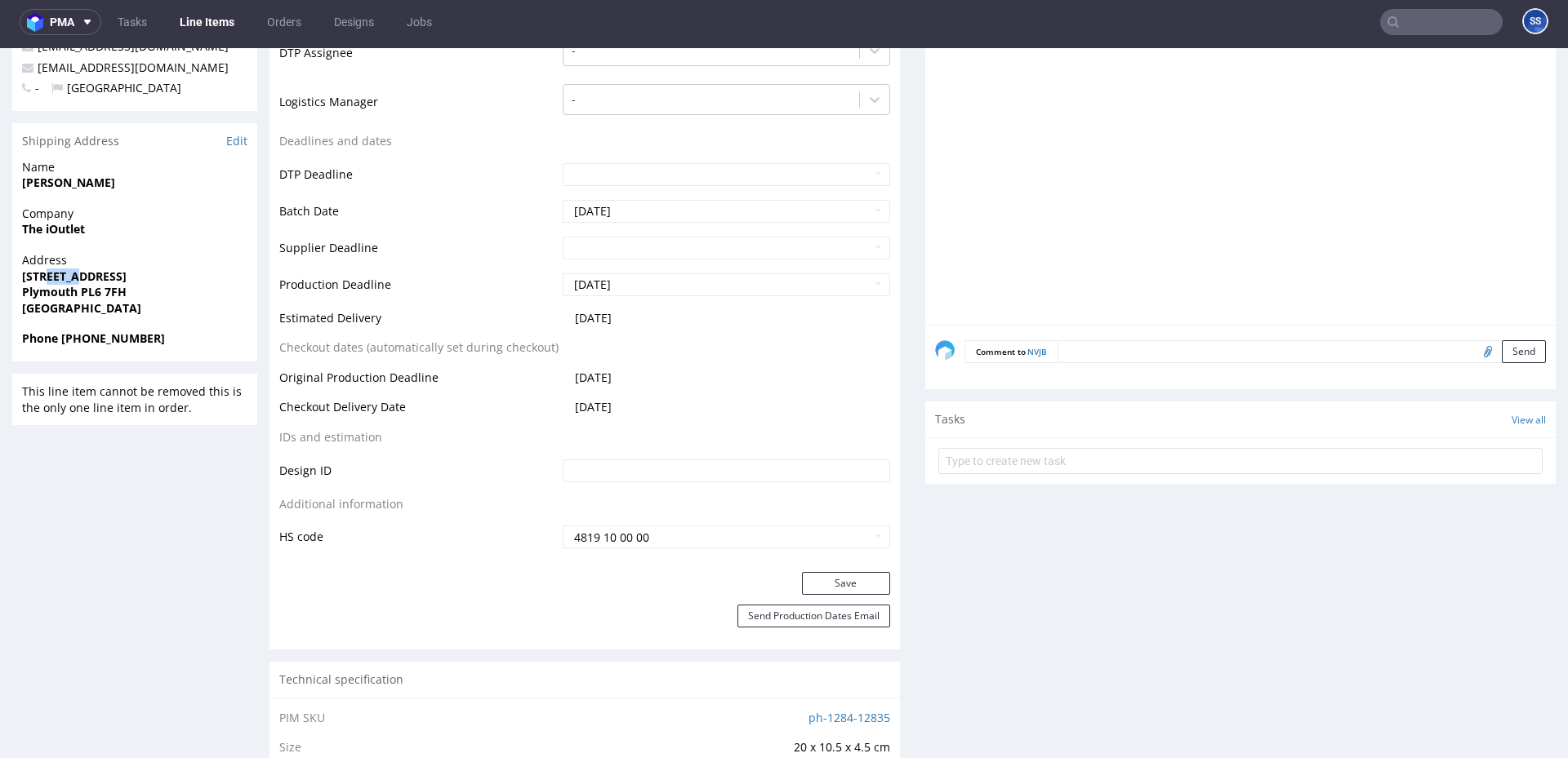
click at [64, 273] on strong "[STREET_ADDRESS]" at bounding box center [73, 277] width 104 height 16
copy strong "[STREET_ADDRESS]"
click at [53, 295] on strong "Plymouth PL6 7FH" at bounding box center [73, 292] width 104 height 16
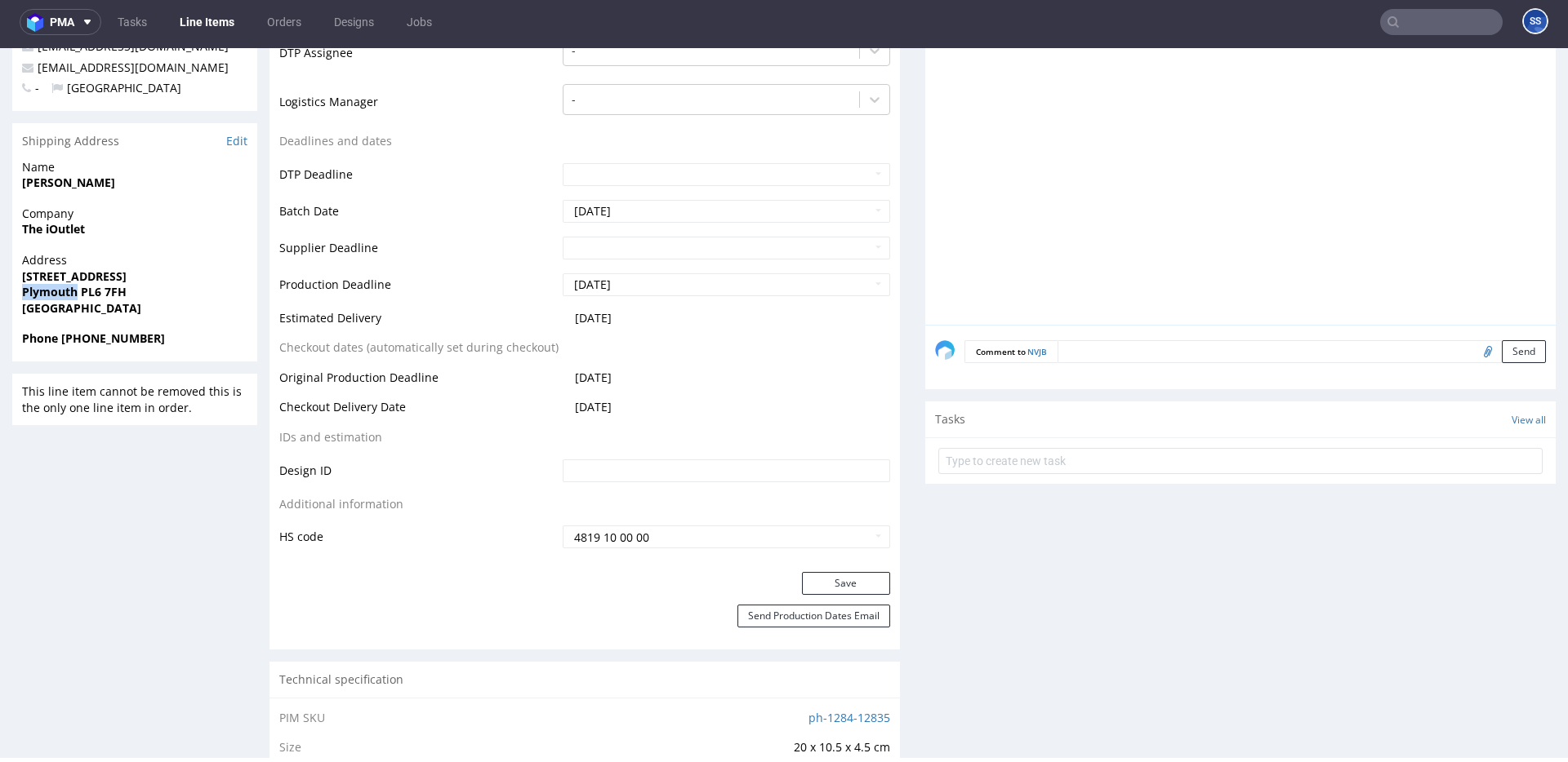
copy strong "[GEOGRAPHIC_DATA]"
click at [66, 190] on div "Name [PERSON_NAME]" at bounding box center [134, 182] width 245 height 47
click at [67, 189] on strong "[PERSON_NAME]" at bounding box center [68, 183] width 93 height 16
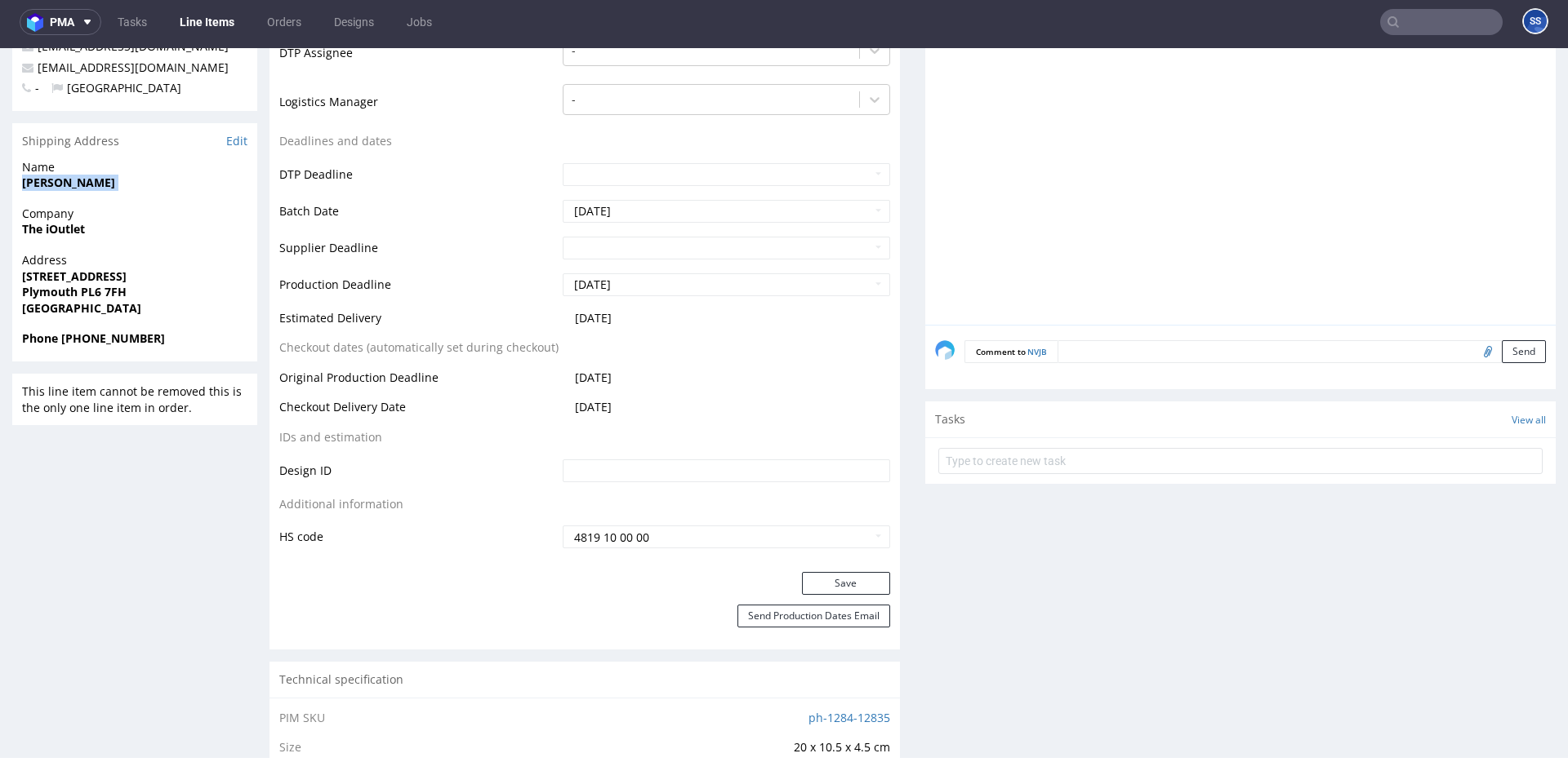
click at [67, 189] on strong "[PERSON_NAME]" at bounding box center [68, 183] width 93 height 16
drag, startPoint x: 61, startPoint y: 338, endPoint x: 338, endPoint y: 207, distance: 306.4
click at [233, 340] on span "Phone [PHONE_NUMBER]" at bounding box center [134, 338] width 225 height 16
copy strong "[PHONE_NUMBER]"
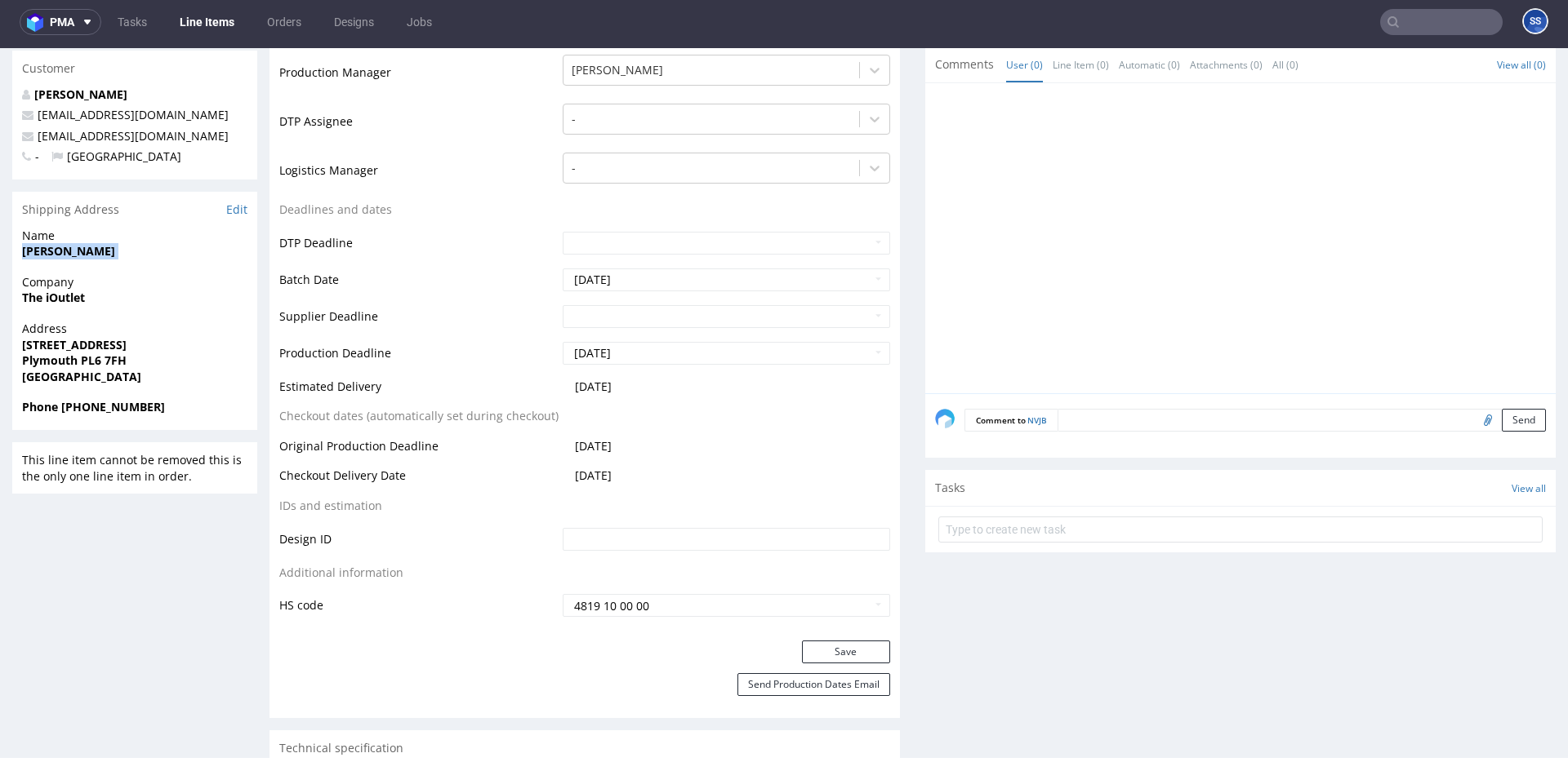
scroll to position [440, 0]
drag, startPoint x: 206, startPoint y: 138, endPoint x: 38, endPoint y: 139, distance: 168.0
click at [38, 139] on p "[EMAIL_ADDRESS][DOMAIN_NAME]" at bounding box center [134, 135] width 225 height 16
copy link "[EMAIL_ADDRESS][DOMAIN_NAME]"
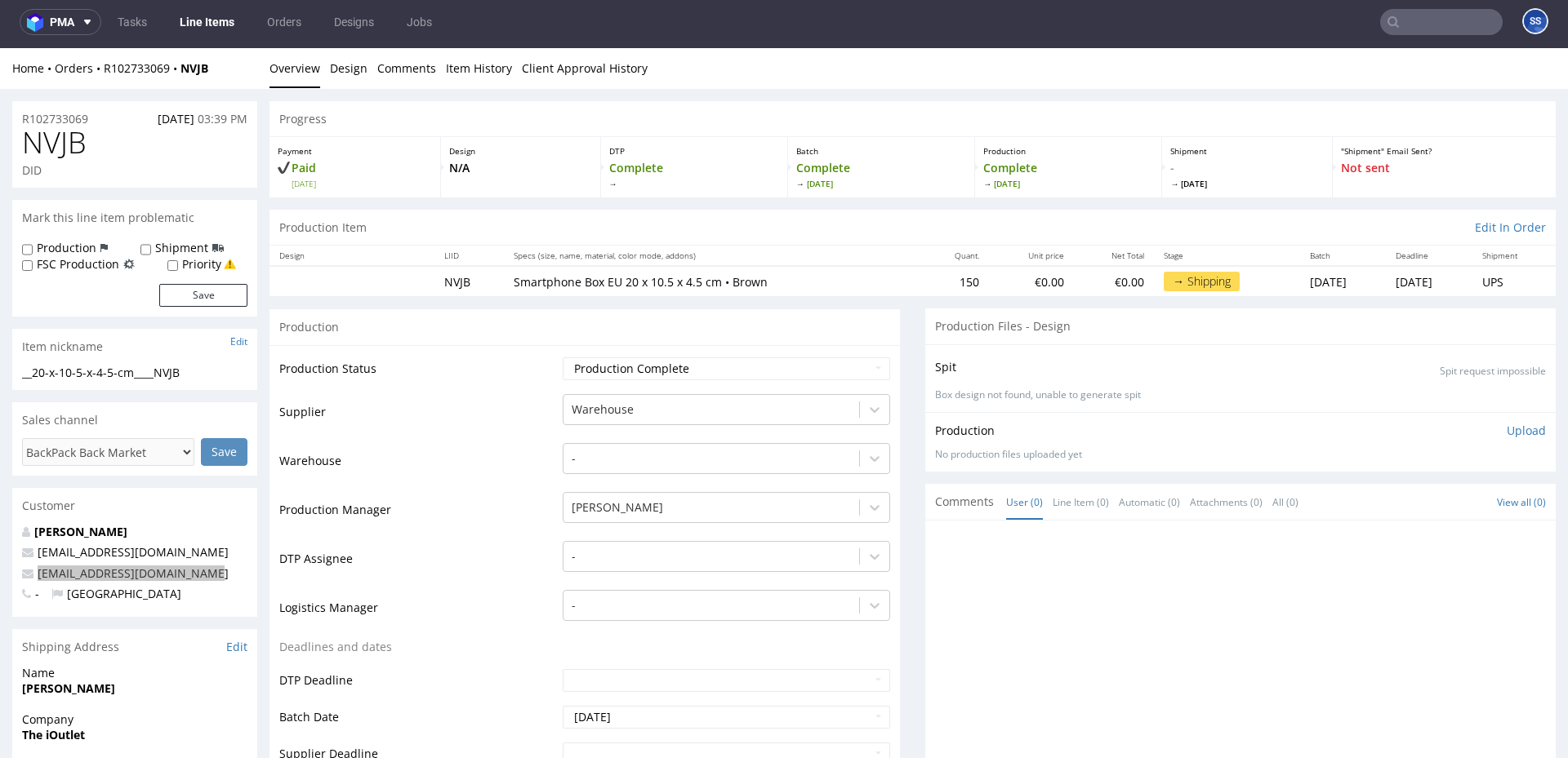
click at [214, 27] on link "Line Items" at bounding box center [206, 22] width 74 height 26
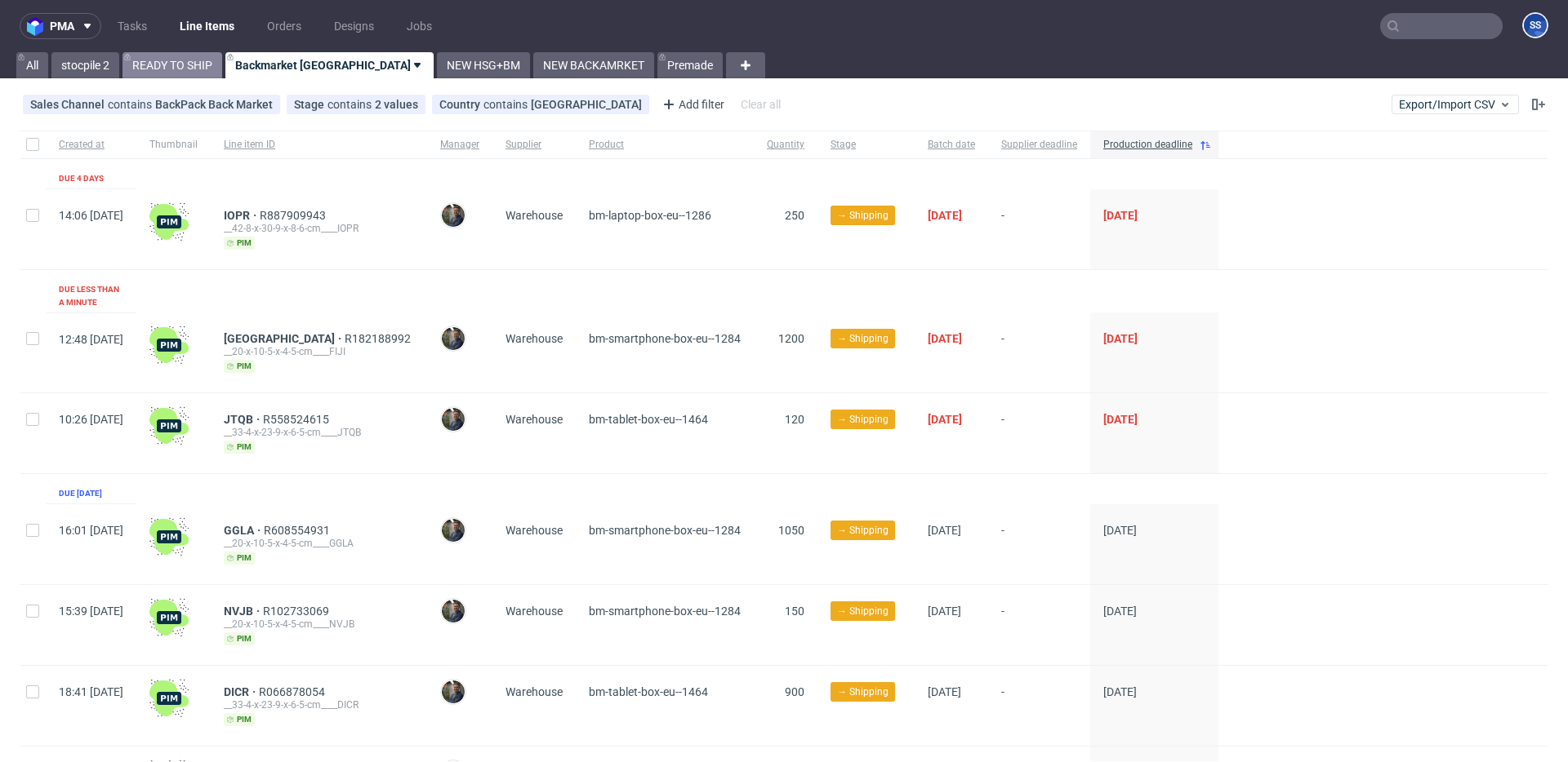
click at [173, 66] on link "READY TO SHIP" at bounding box center [172, 65] width 99 height 26
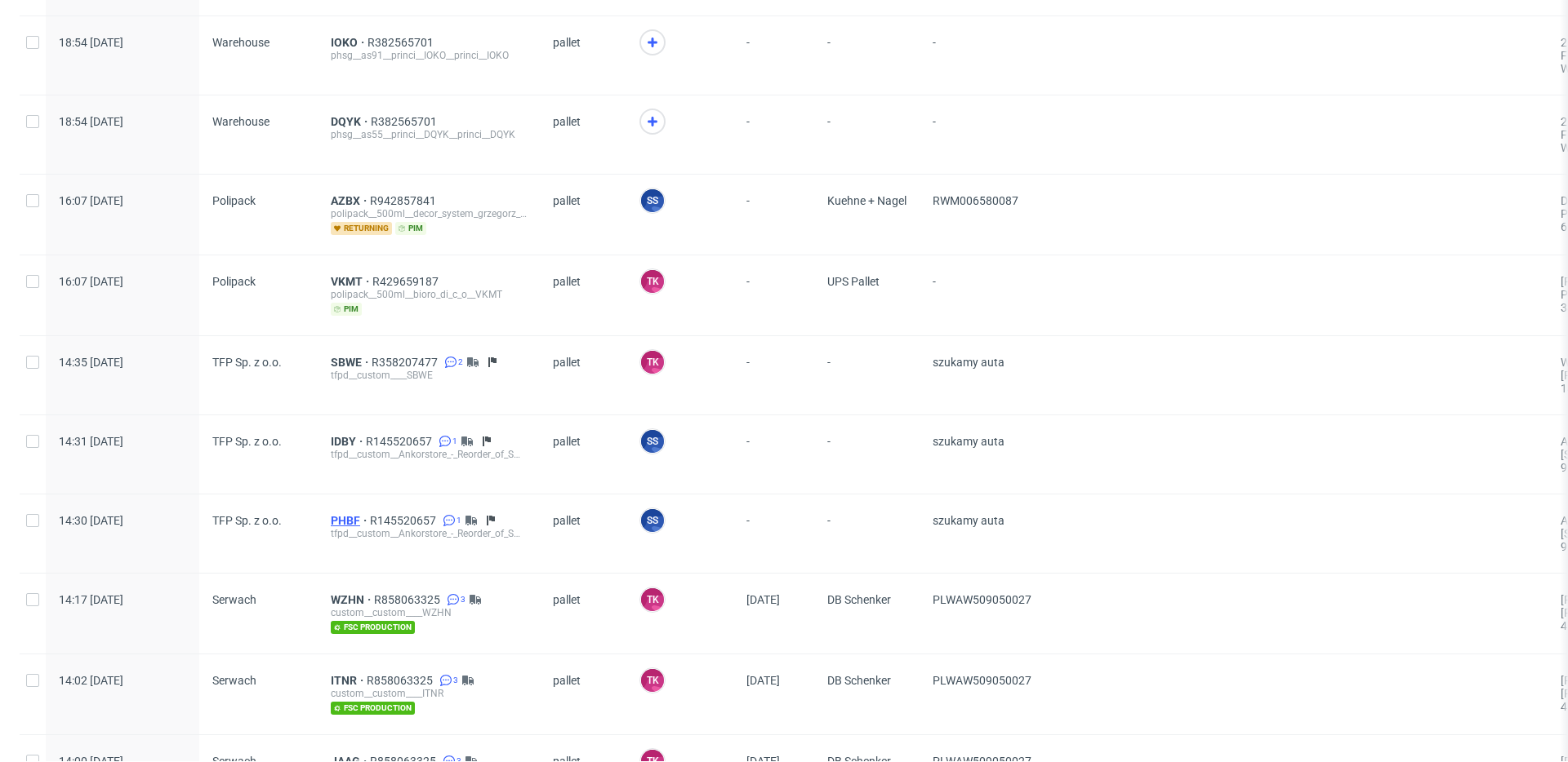
click at [343, 521] on span "PHBF" at bounding box center [349, 520] width 39 height 13
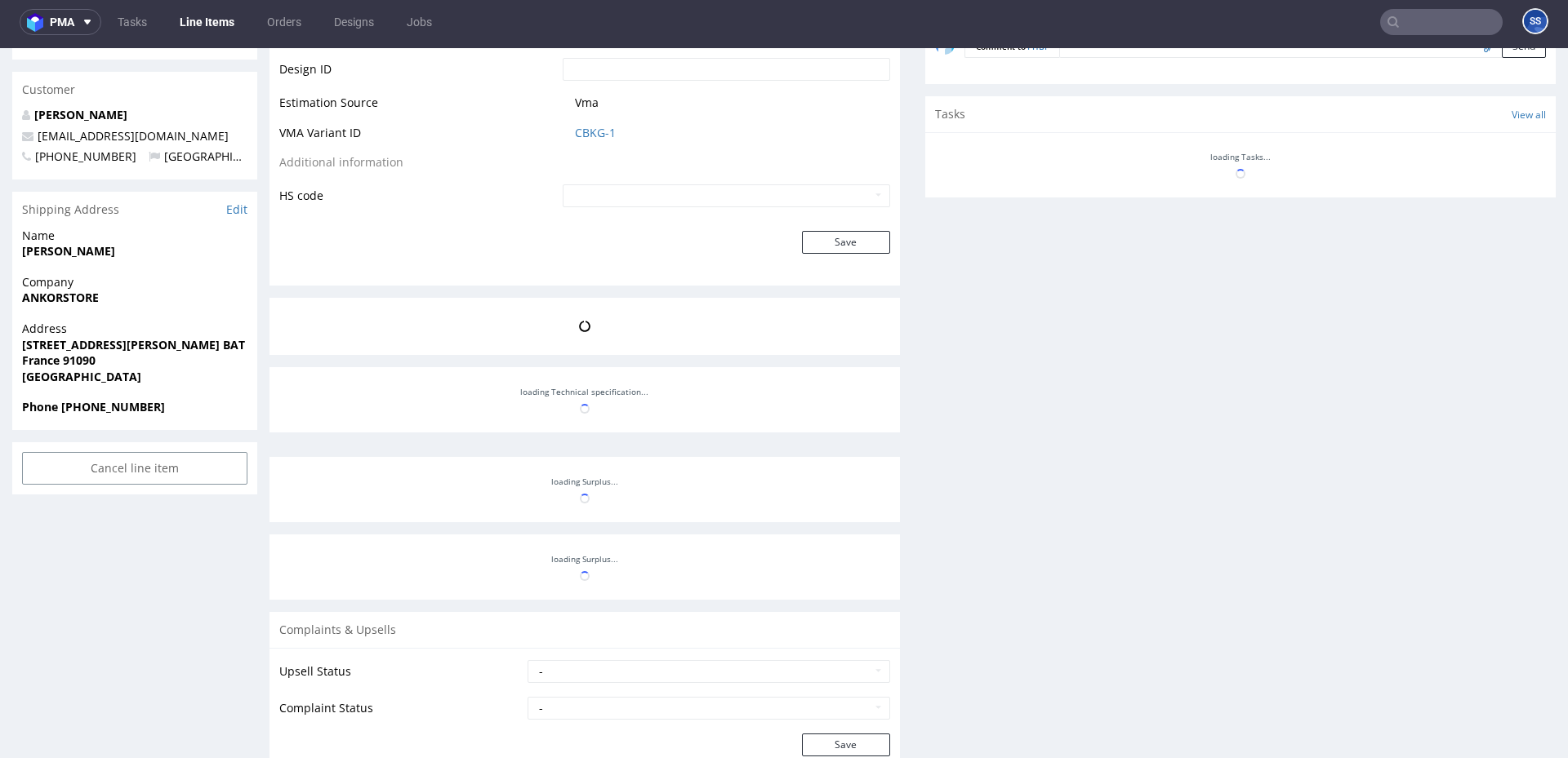
scroll to position [984, 0]
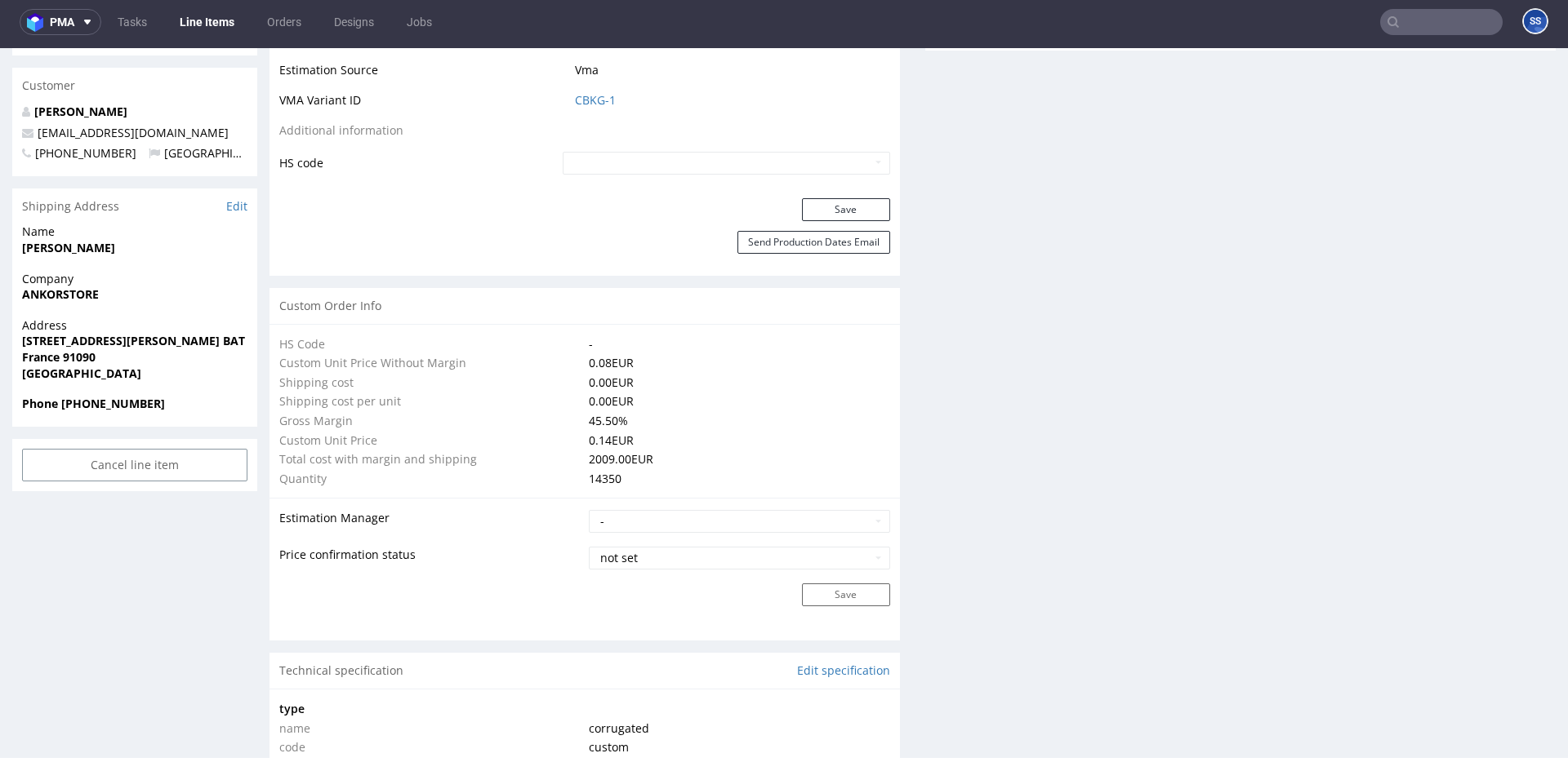
type input "14350"
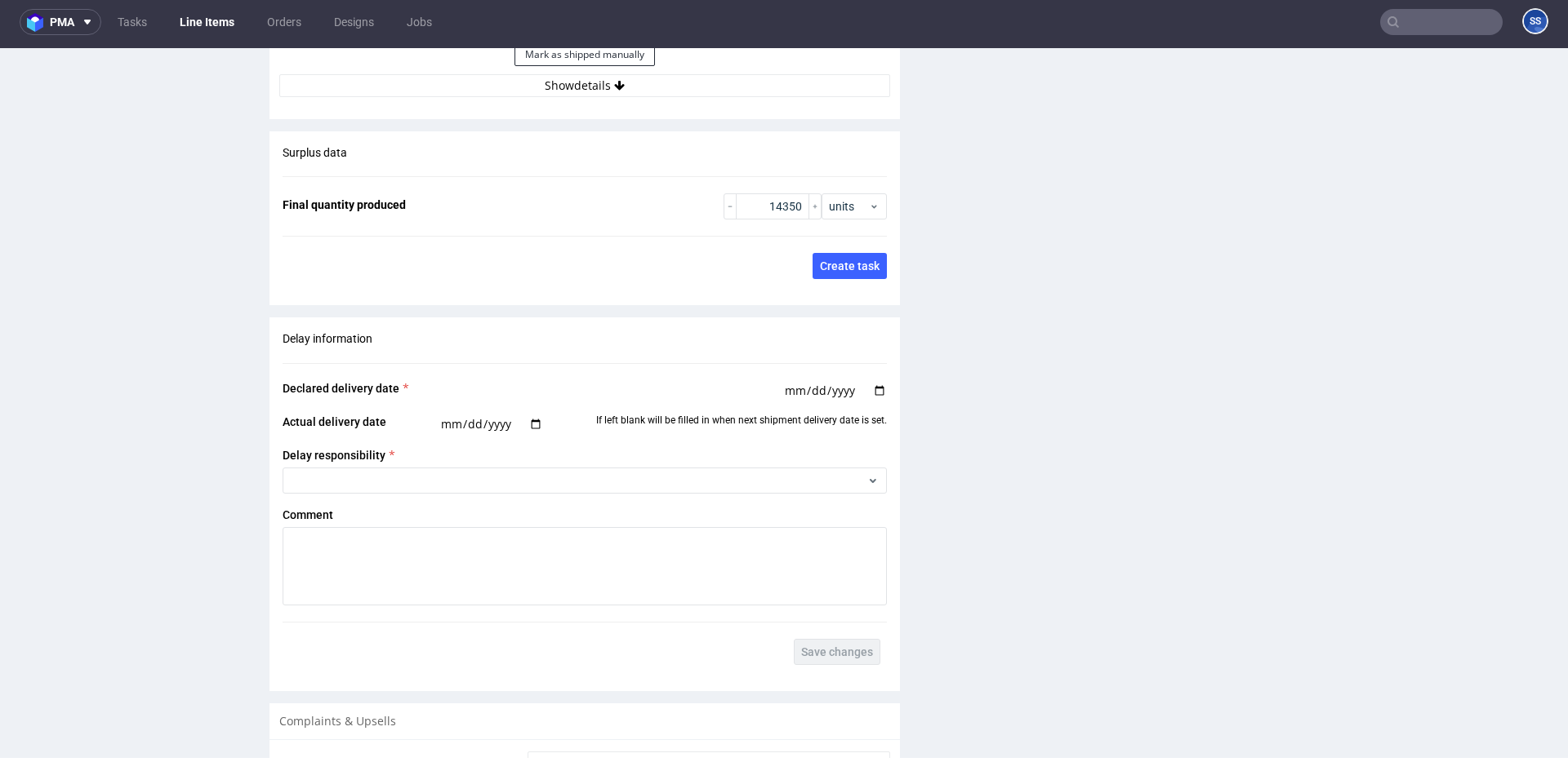
scroll to position [2504, 0]
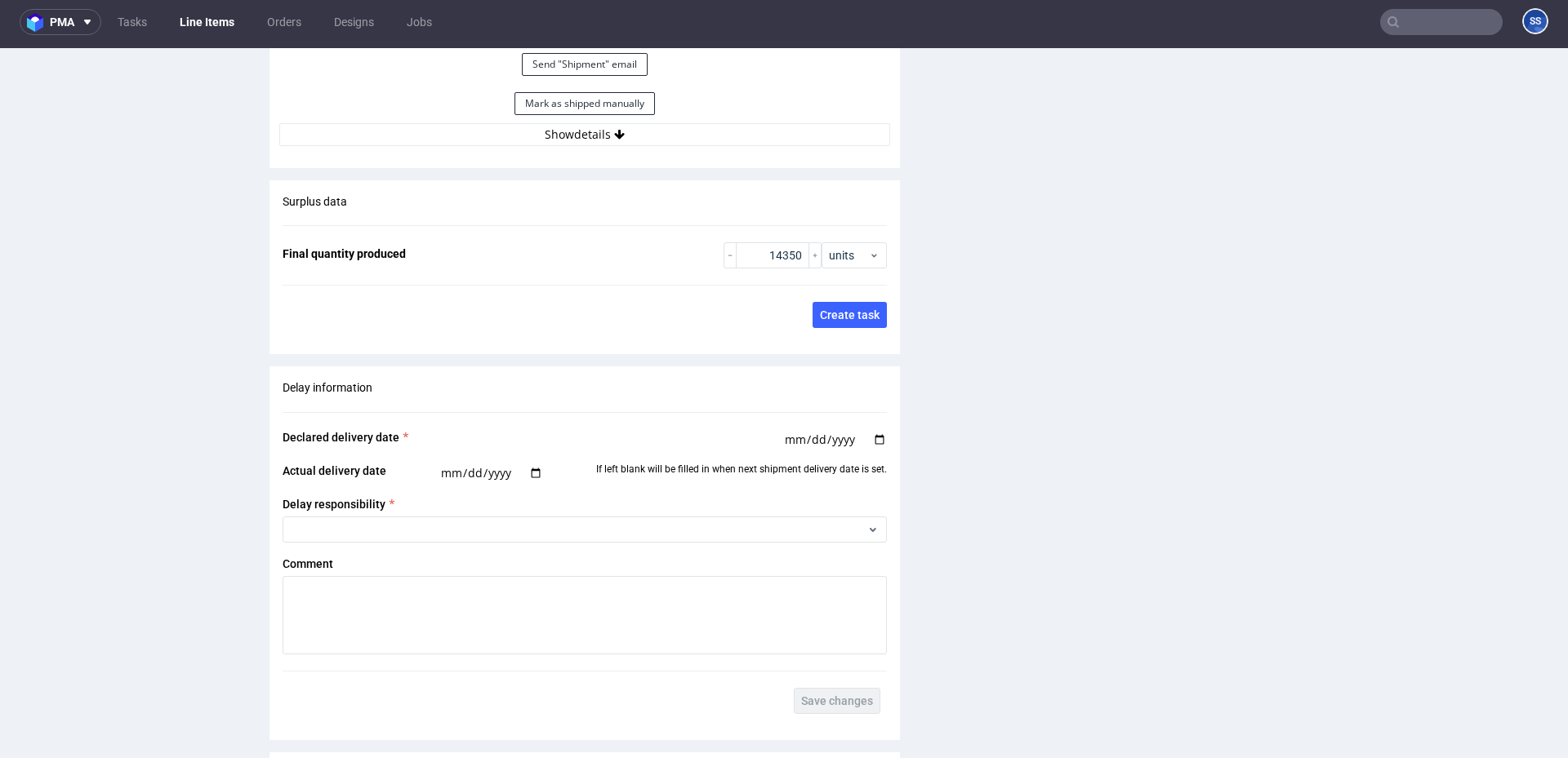
click at [185, 25] on link "Line Items" at bounding box center [206, 22] width 74 height 26
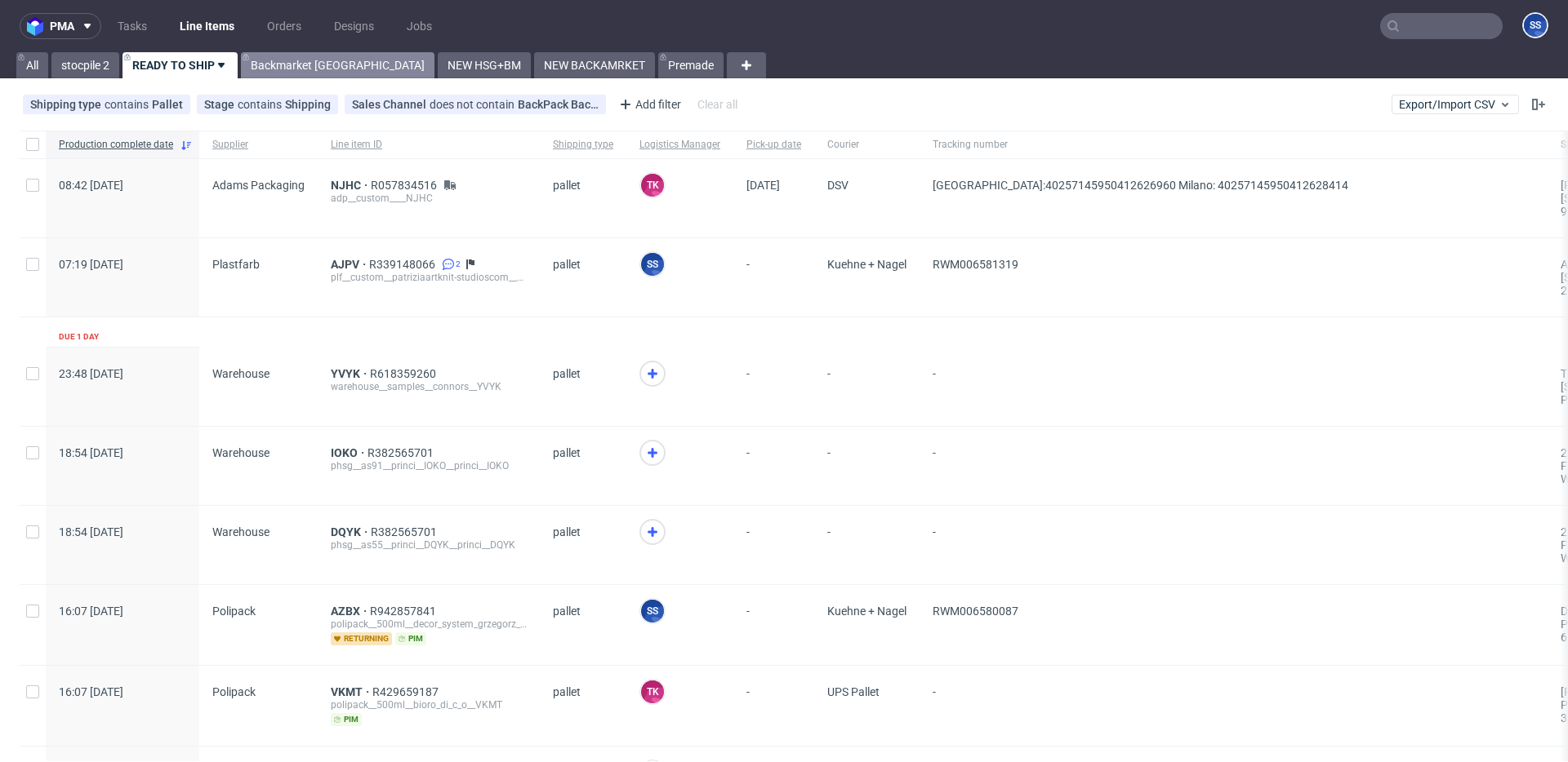
click at [288, 69] on link "Backmarket [GEOGRAPHIC_DATA]" at bounding box center [337, 65] width 194 height 26
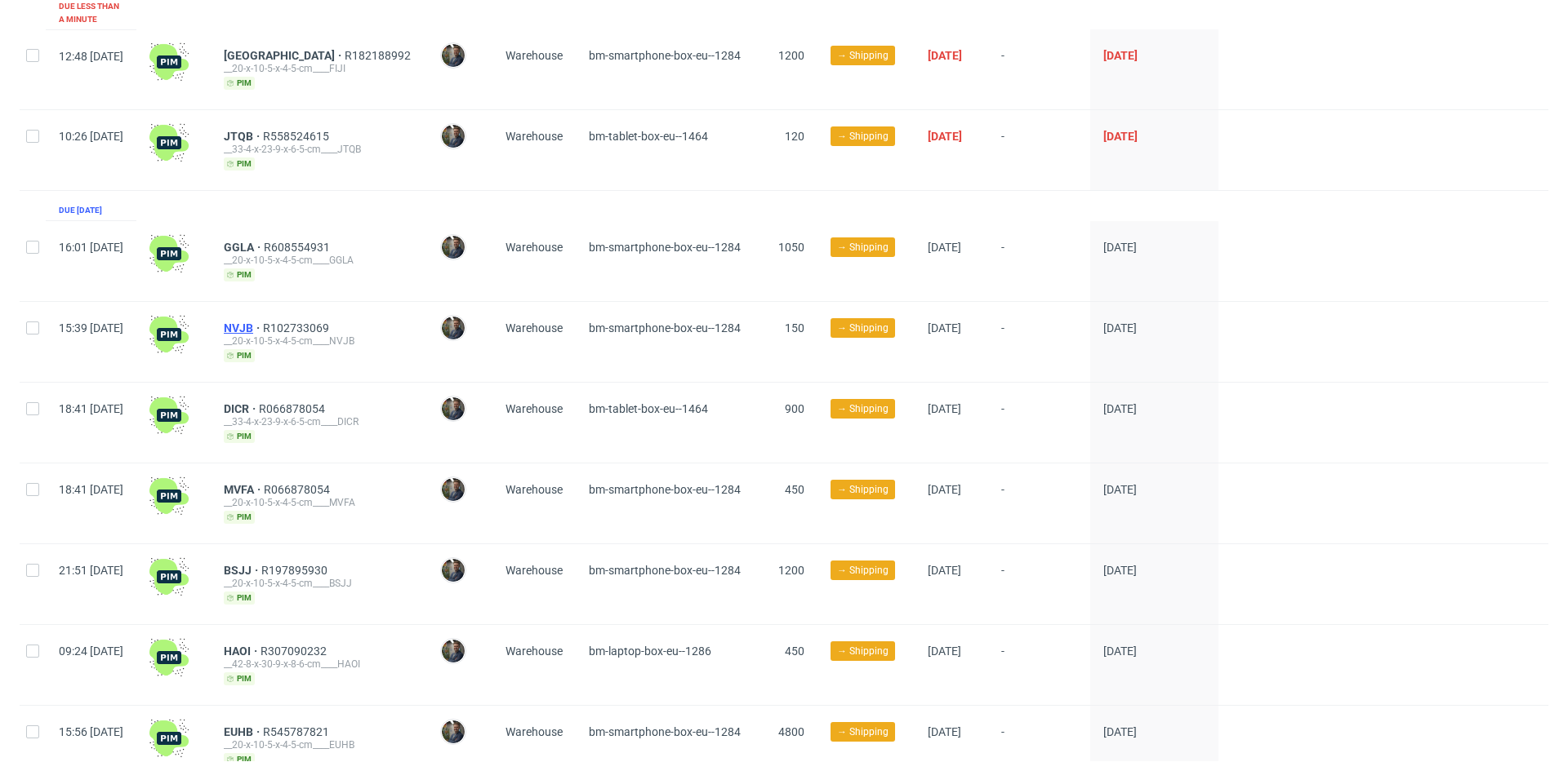
click at [263, 321] on span "NVJB" at bounding box center [242, 327] width 39 height 13
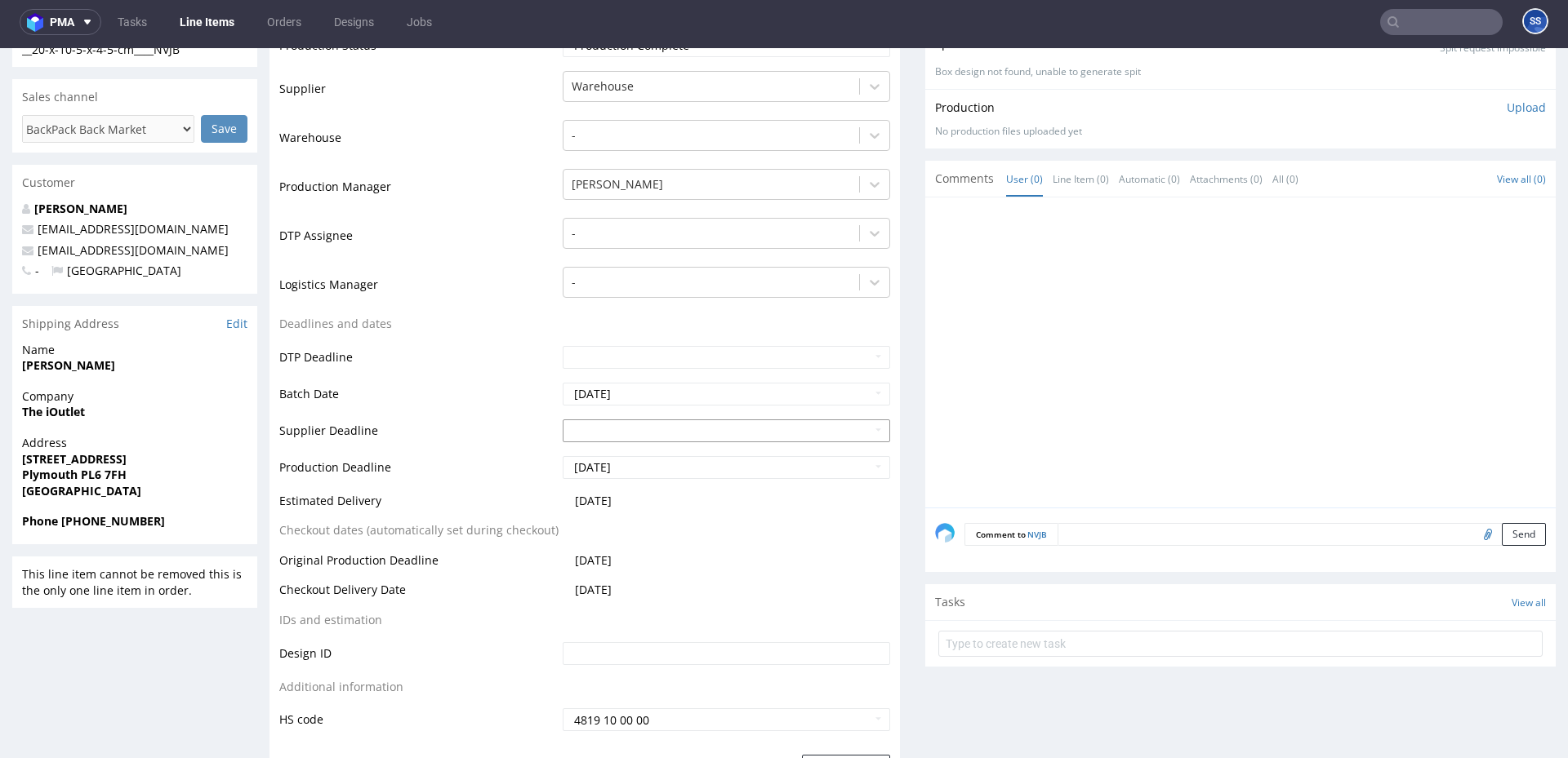
scroll to position [313, 0]
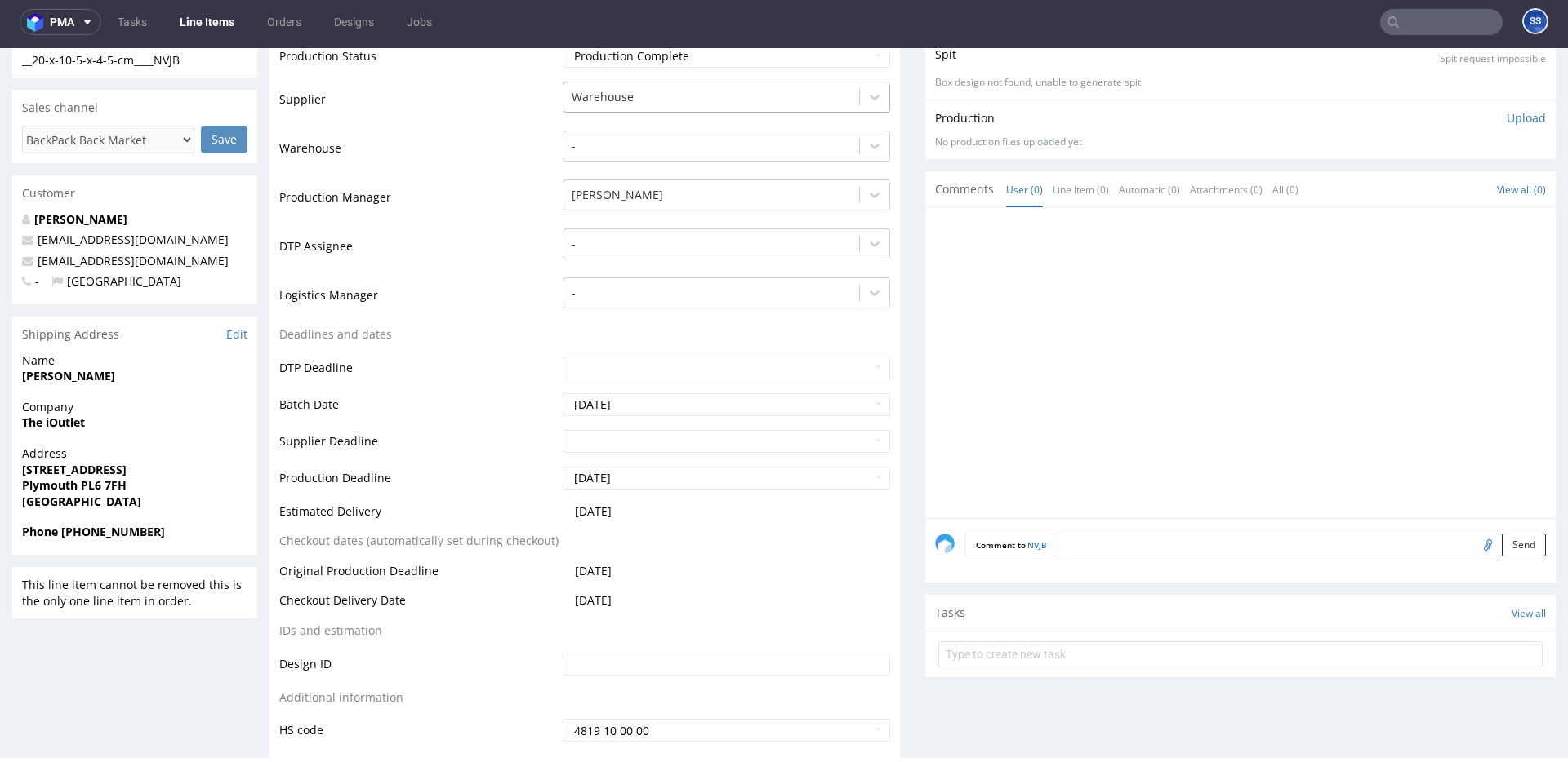
click at [601, 108] on div "Warehouse" at bounding box center [712, 97] width 296 height 26
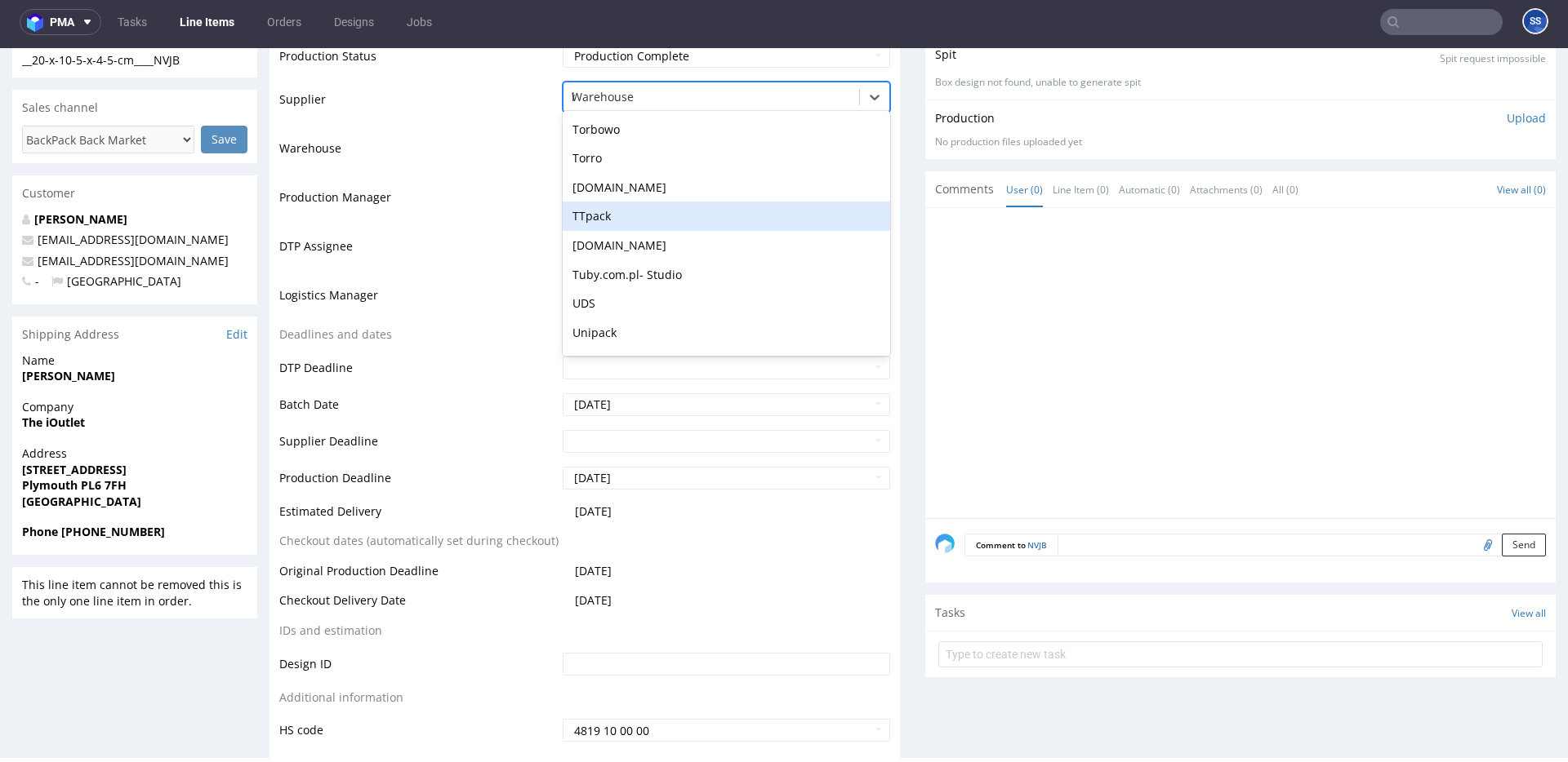
scroll to position [0, 0]
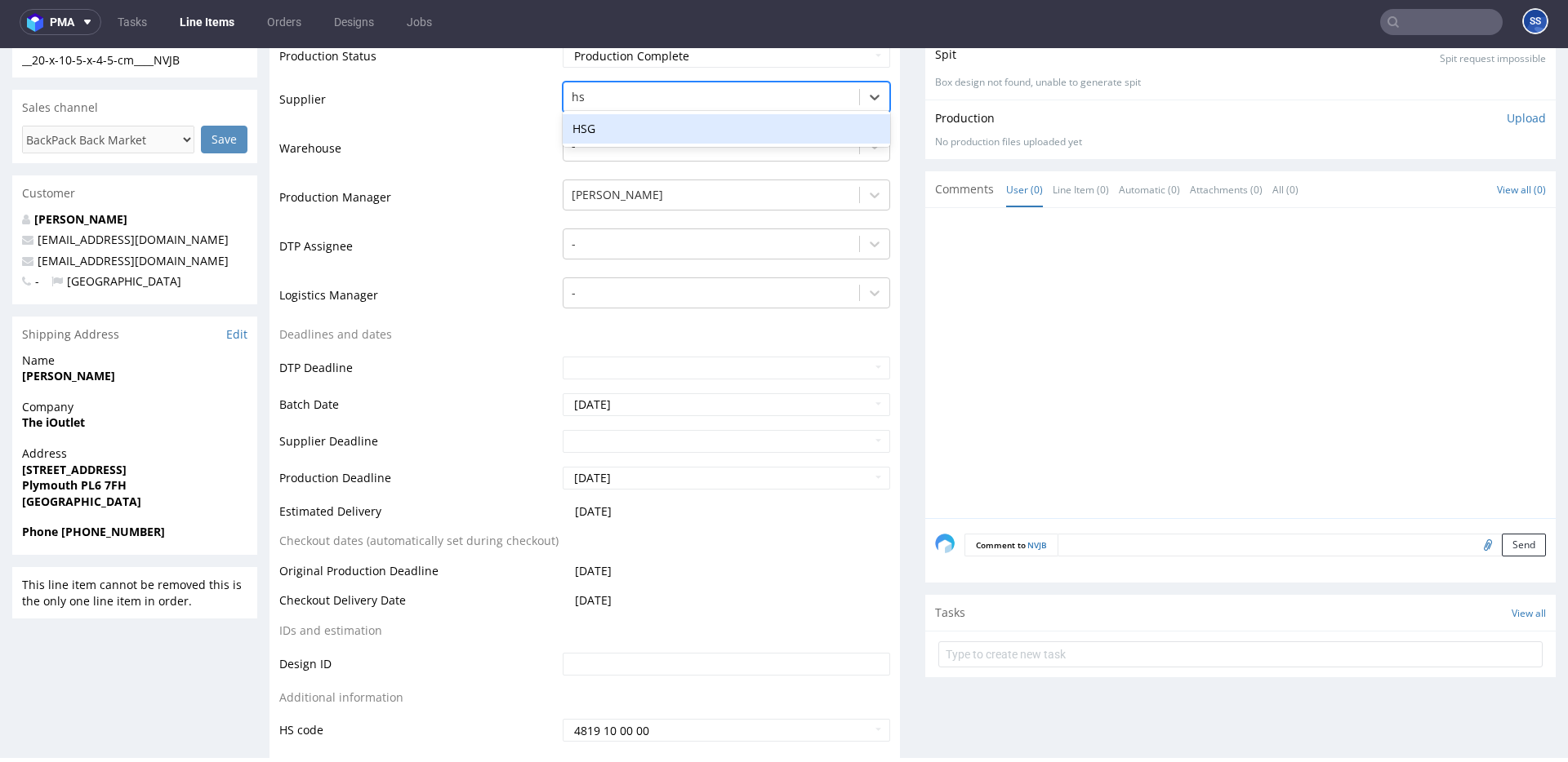
type input "hsg"
click at [647, 136] on div "HSG" at bounding box center [726, 129] width 327 height 30
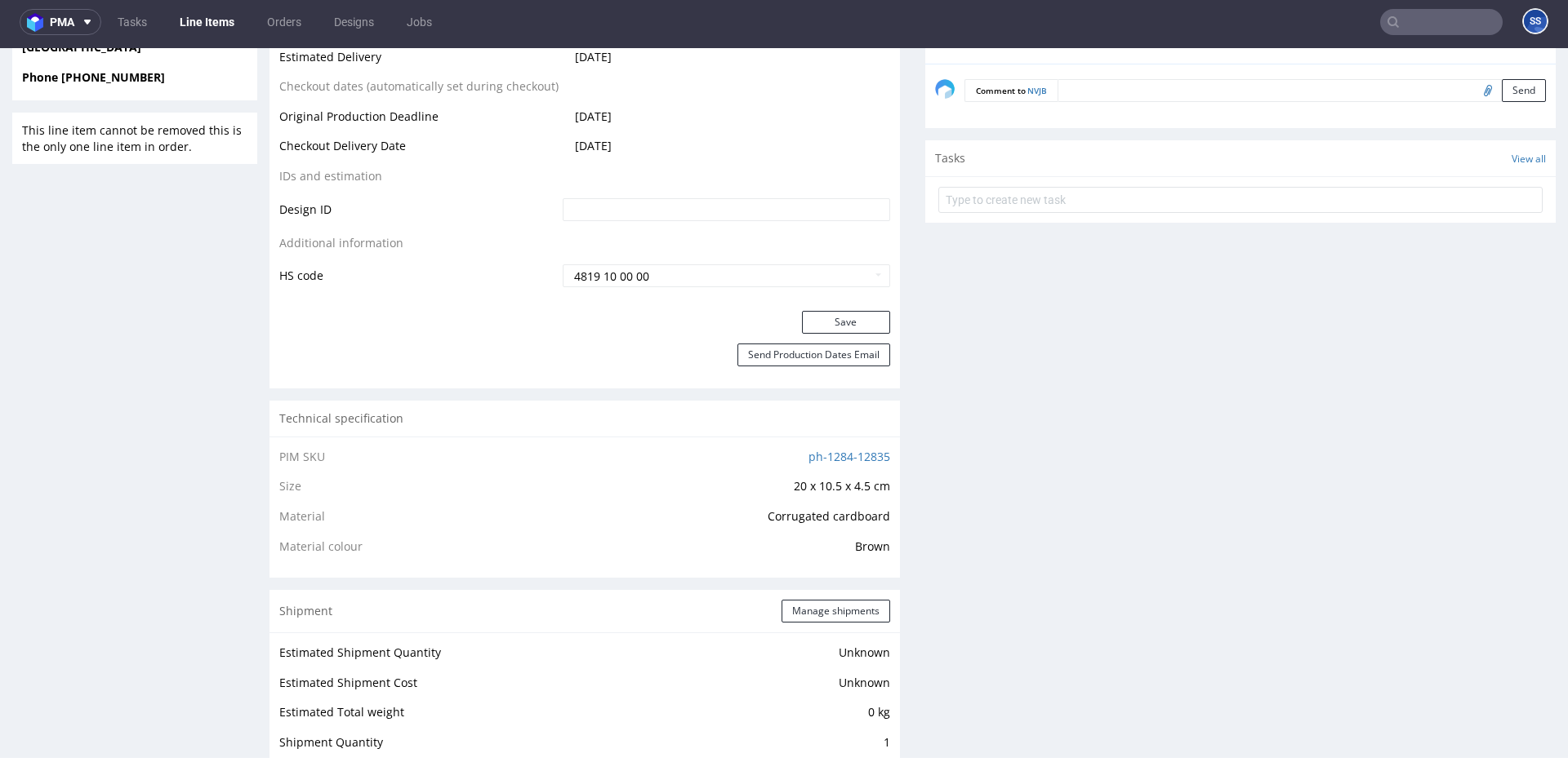
scroll to position [783, 0]
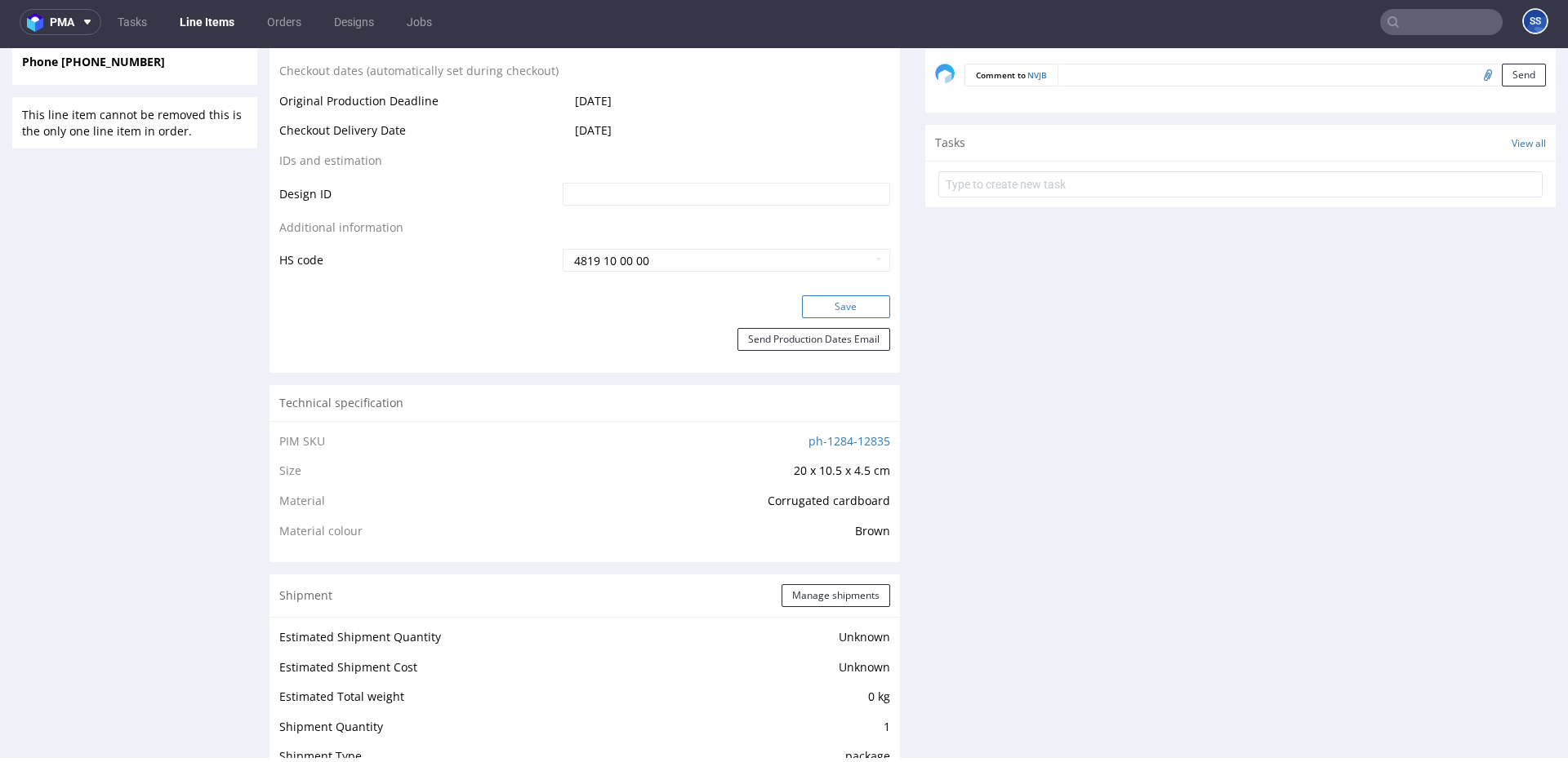
click at [837, 299] on button "Save" at bounding box center [846, 307] width 88 height 23
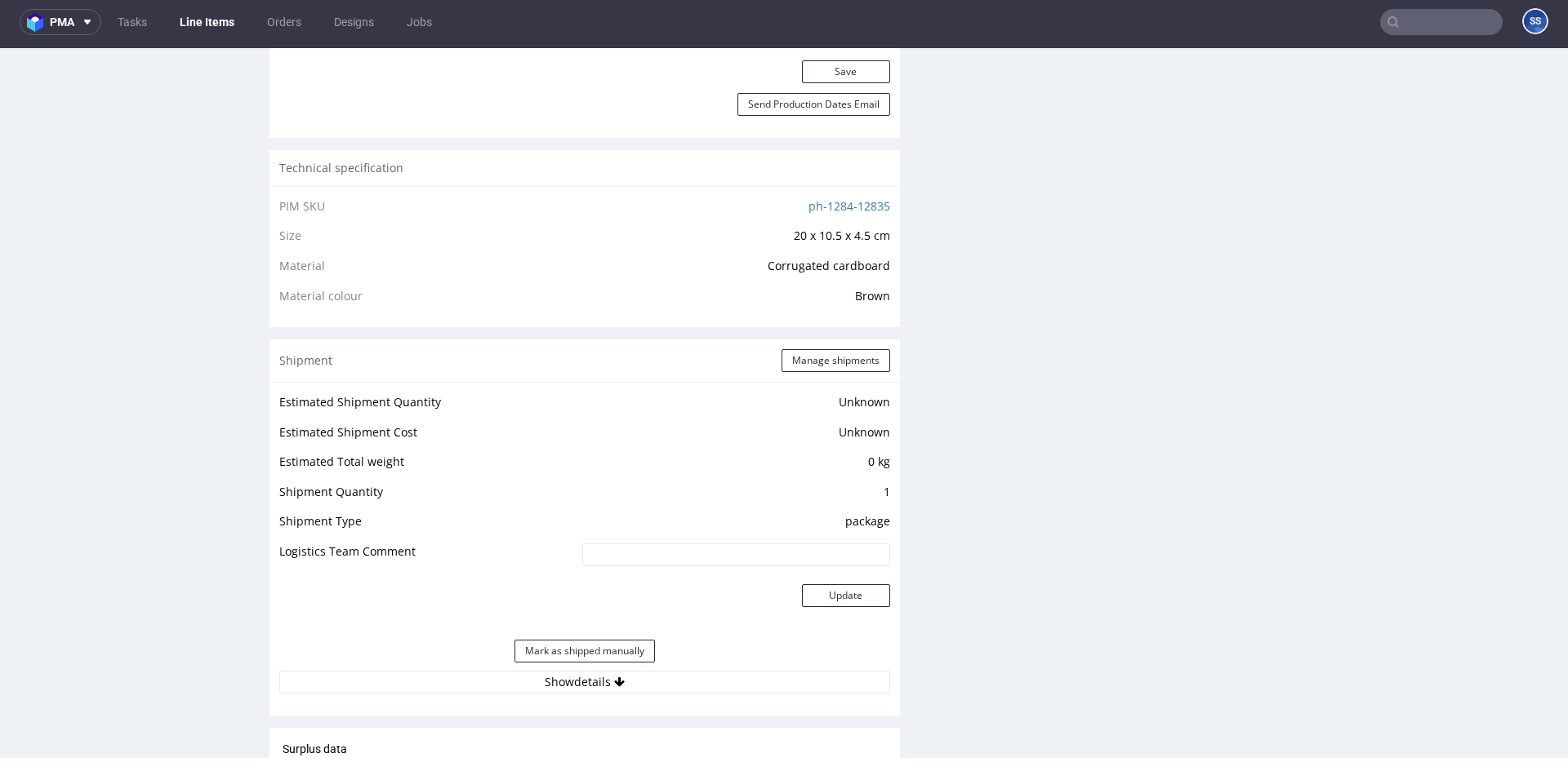
scroll to position [1025, 0]
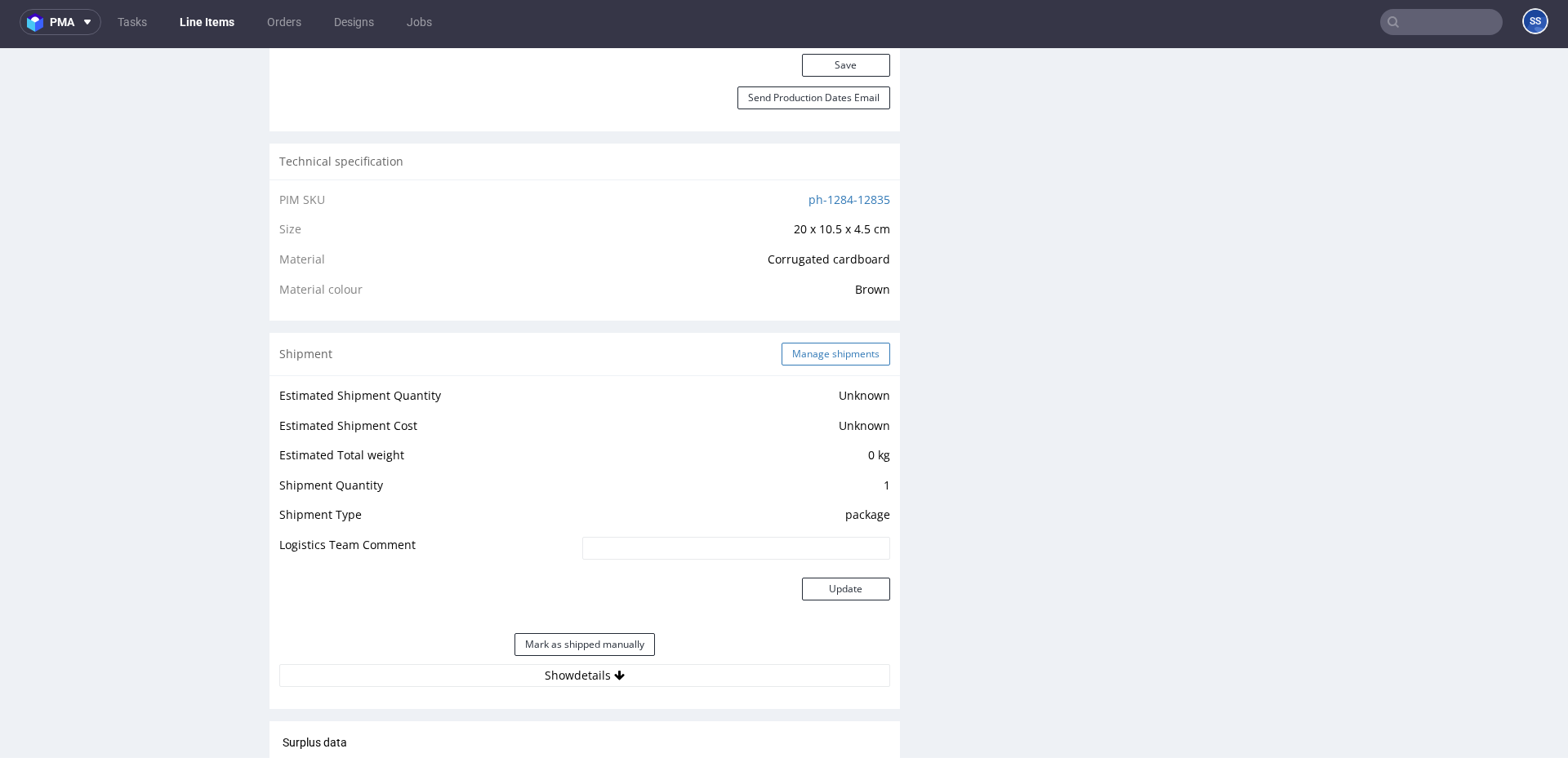
click at [804, 360] on button "Manage shipments" at bounding box center [835, 354] width 108 height 23
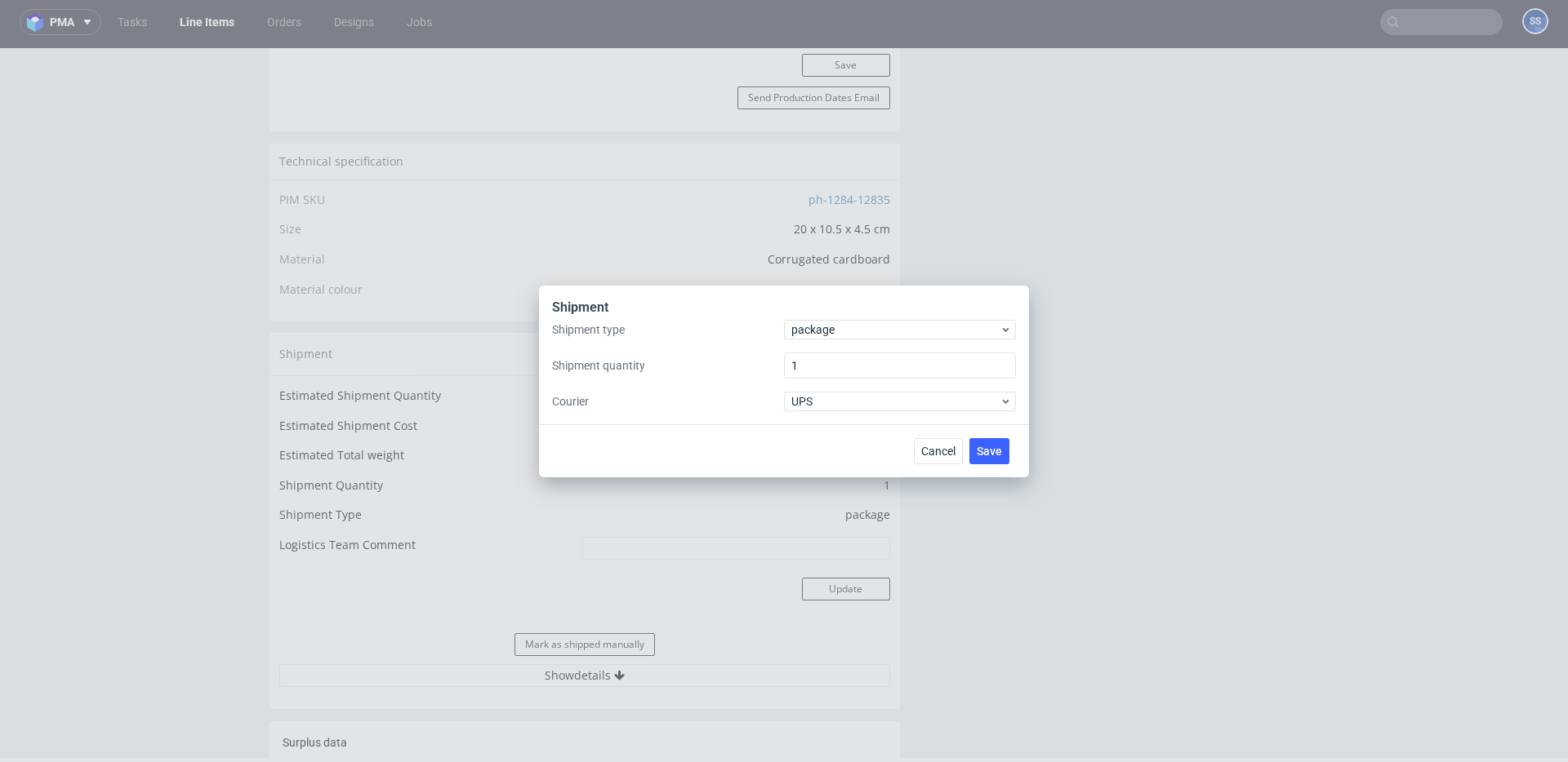
click at [590, 234] on div "Shipment Shipment type package Shipment quantity 1 Courier UPS Cancel Save" at bounding box center [784, 381] width 1568 height 762
click at [924, 448] on span "Cancel" at bounding box center [938, 451] width 35 height 12
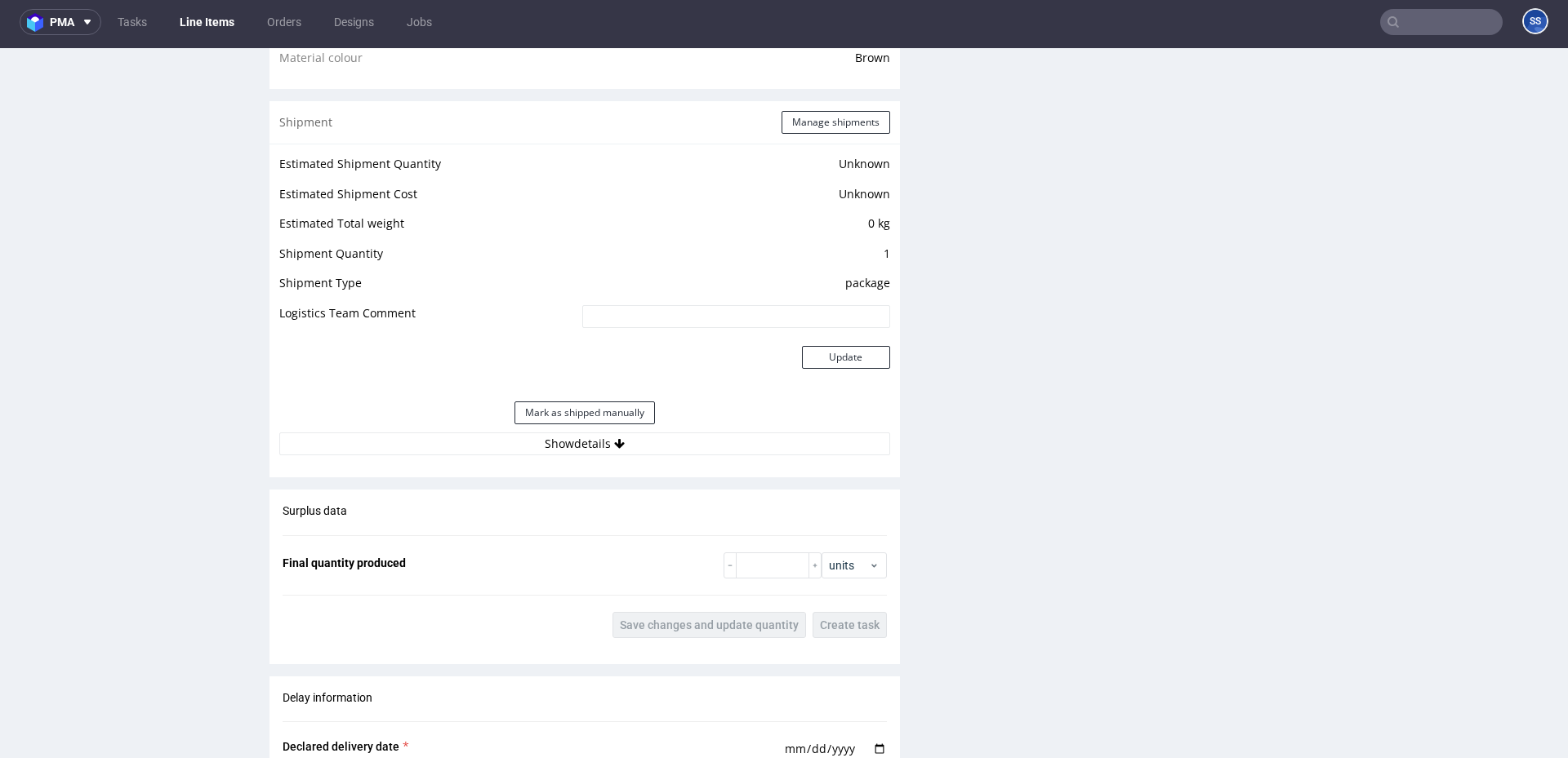
scroll to position [1288, 0]
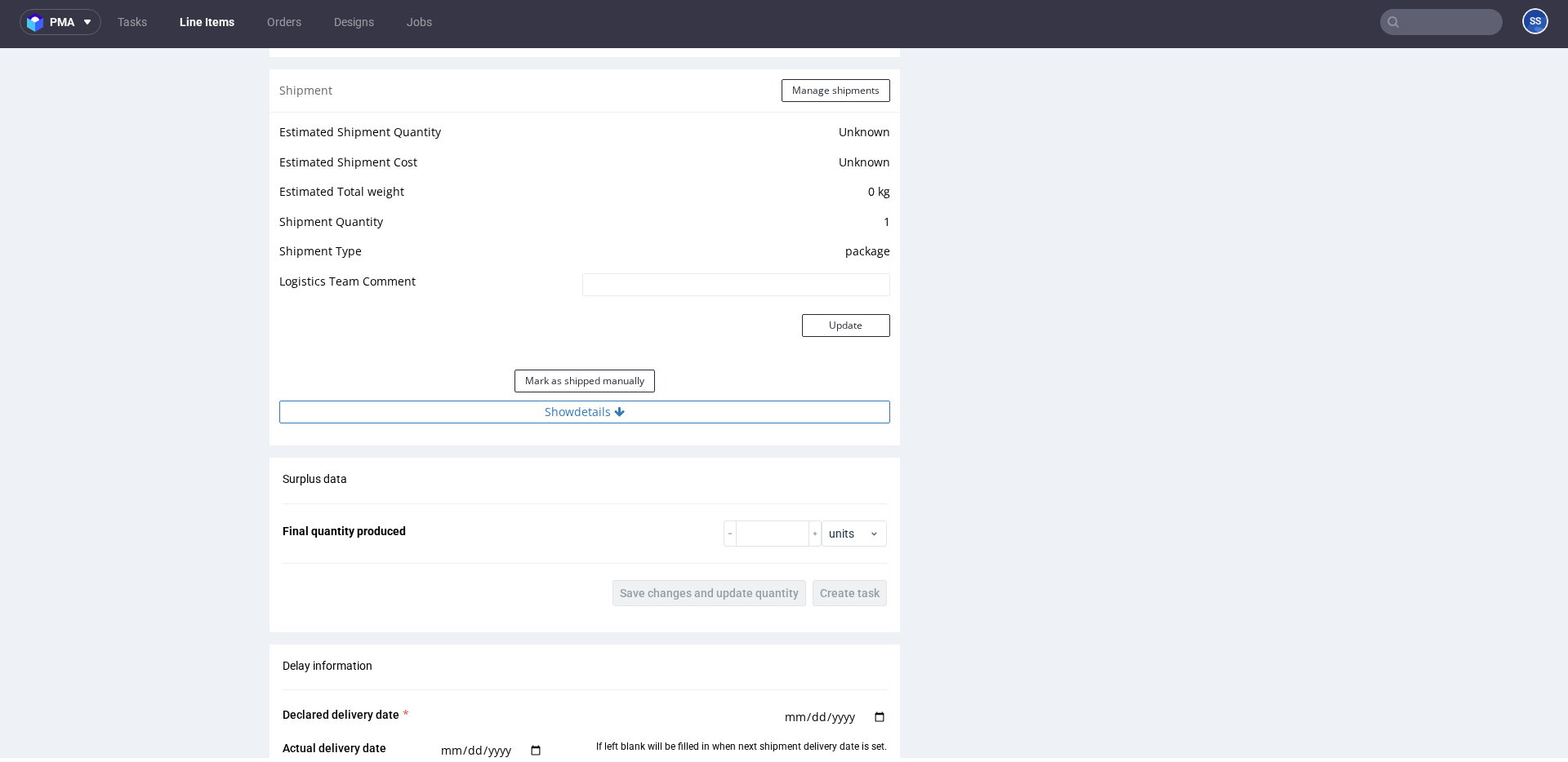
click at [617, 417] on icon at bounding box center [619, 413] width 11 height 12
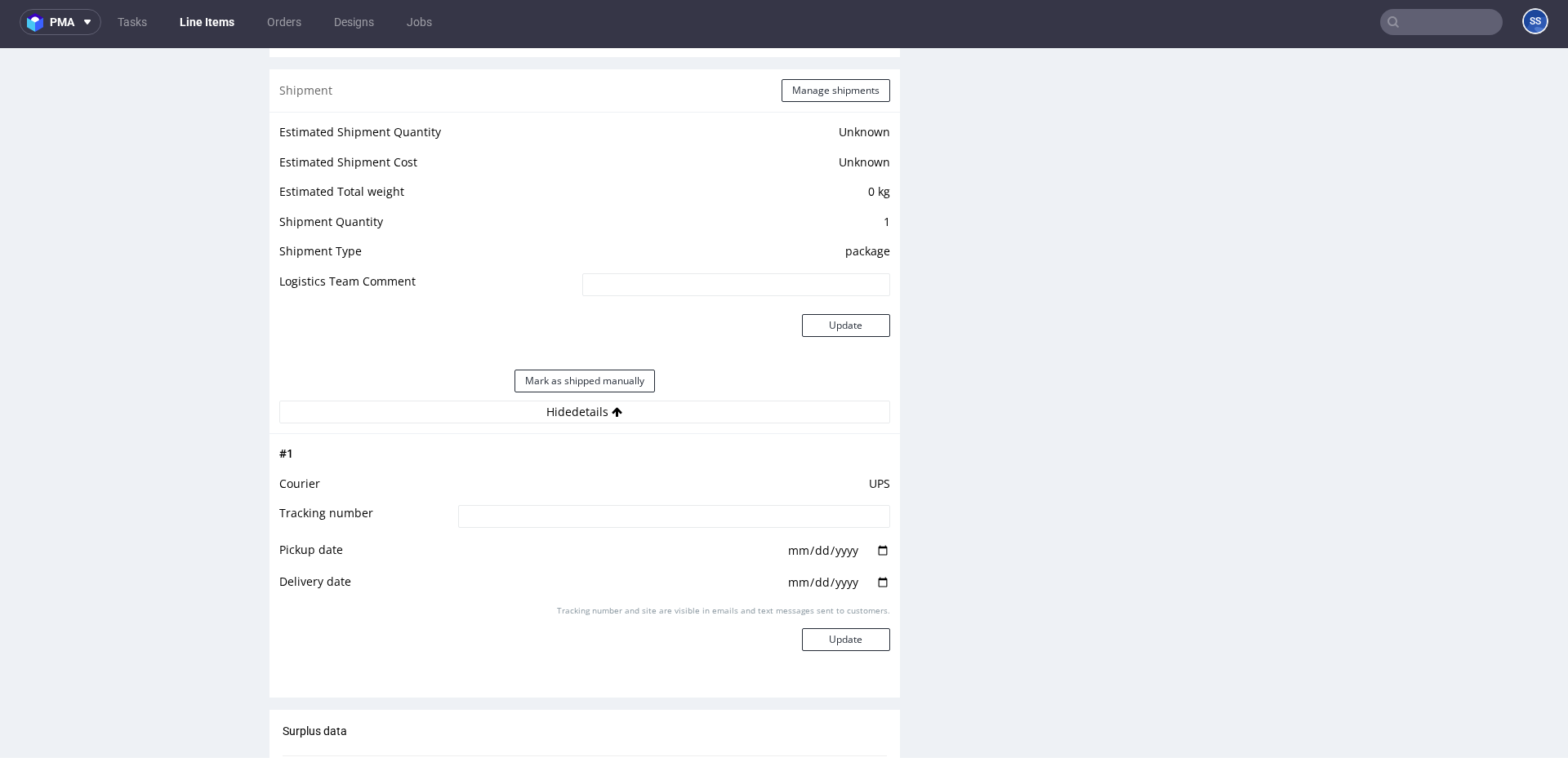
click at [558, 533] on td at bounding box center [671, 522] width 436 height 37
click at [558, 523] on input at bounding box center [674, 516] width 432 height 23
paste input "2025093002920420000046"
type input "2025093002920420000046"
drag, startPoint x: 807, startPoint y: 635, endPoint x: 824, endPoint y: 638, distance: 17.3
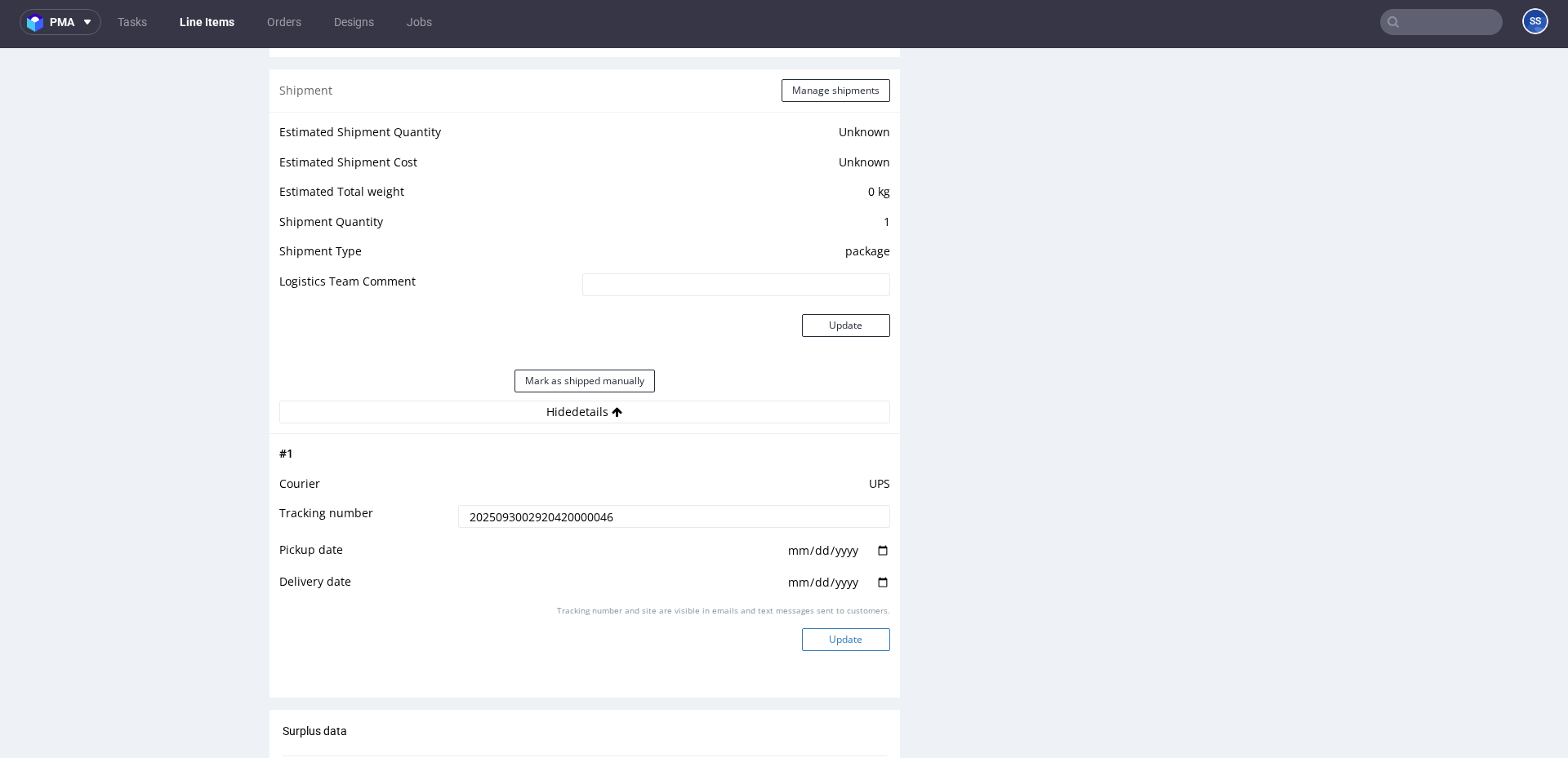
click at [807, 636] on button "Update" at bounding box center [846, 640] width 88 height 23
click at [832, 640] on button "Update" at bounding box center [846, 640] width 88 height 23
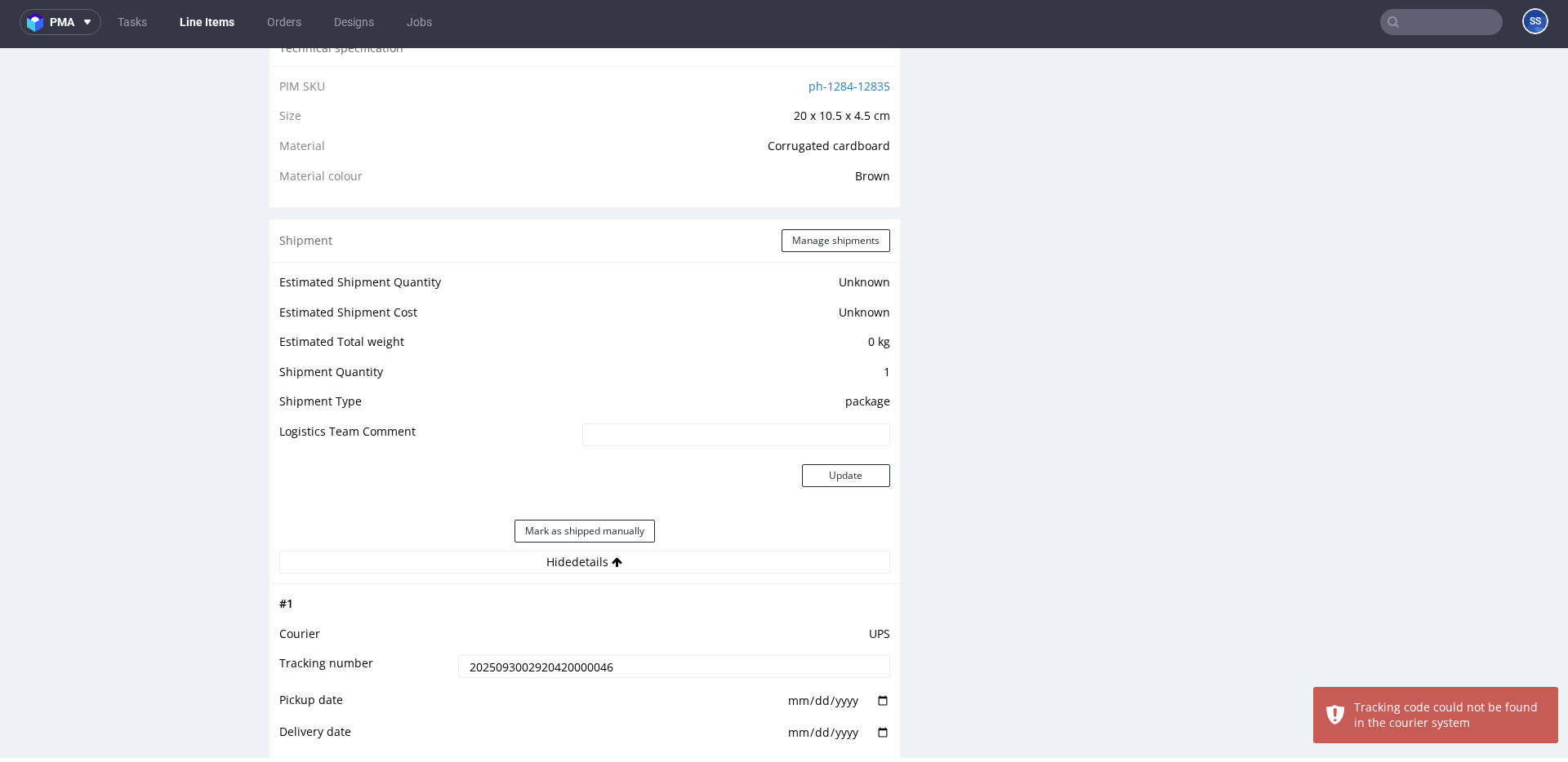
scroll to position [1109, 0]
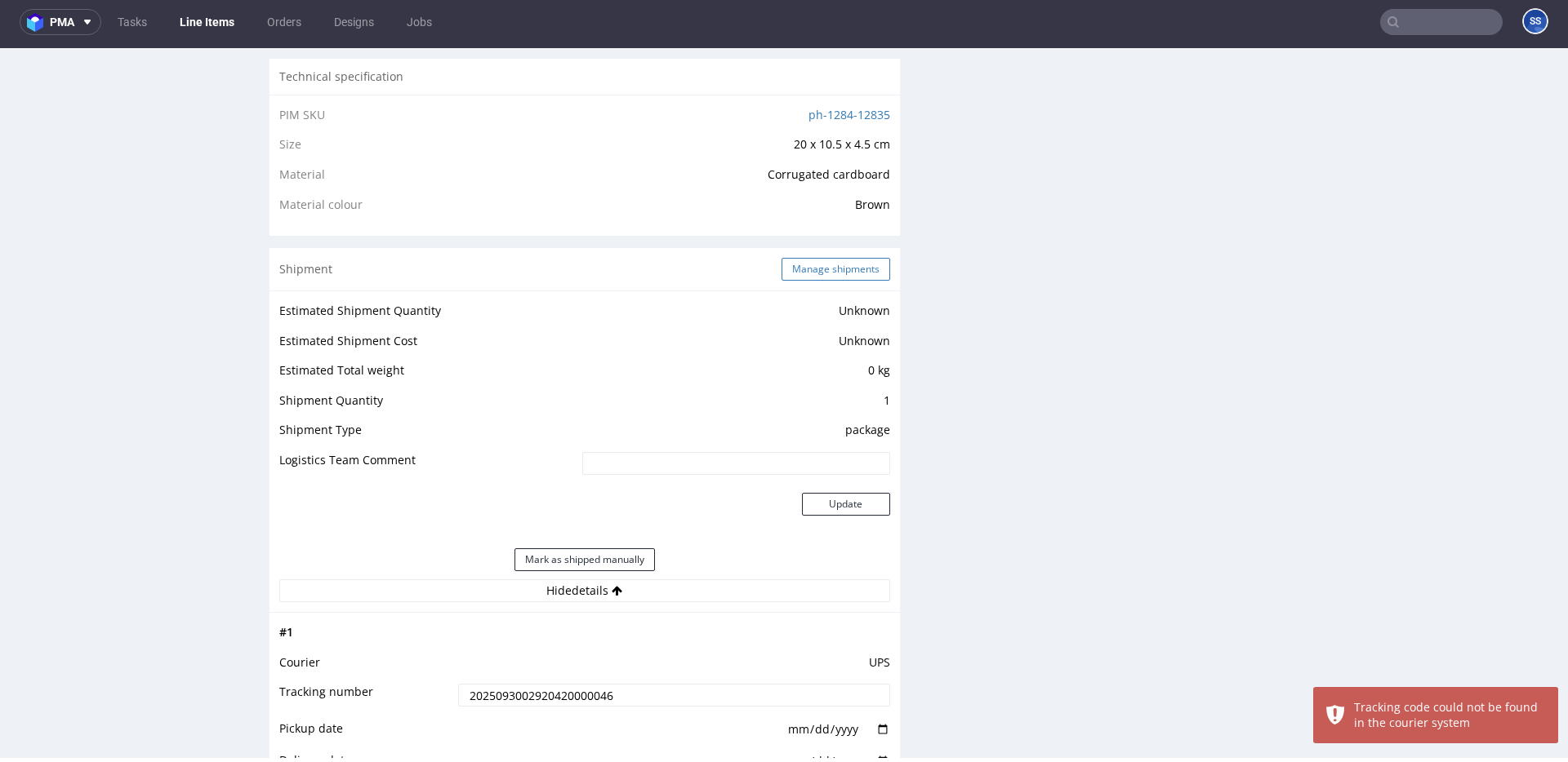
click at [822, 278] on button "Manage shipments" at bounding box center [835, 269] width 108 height 23
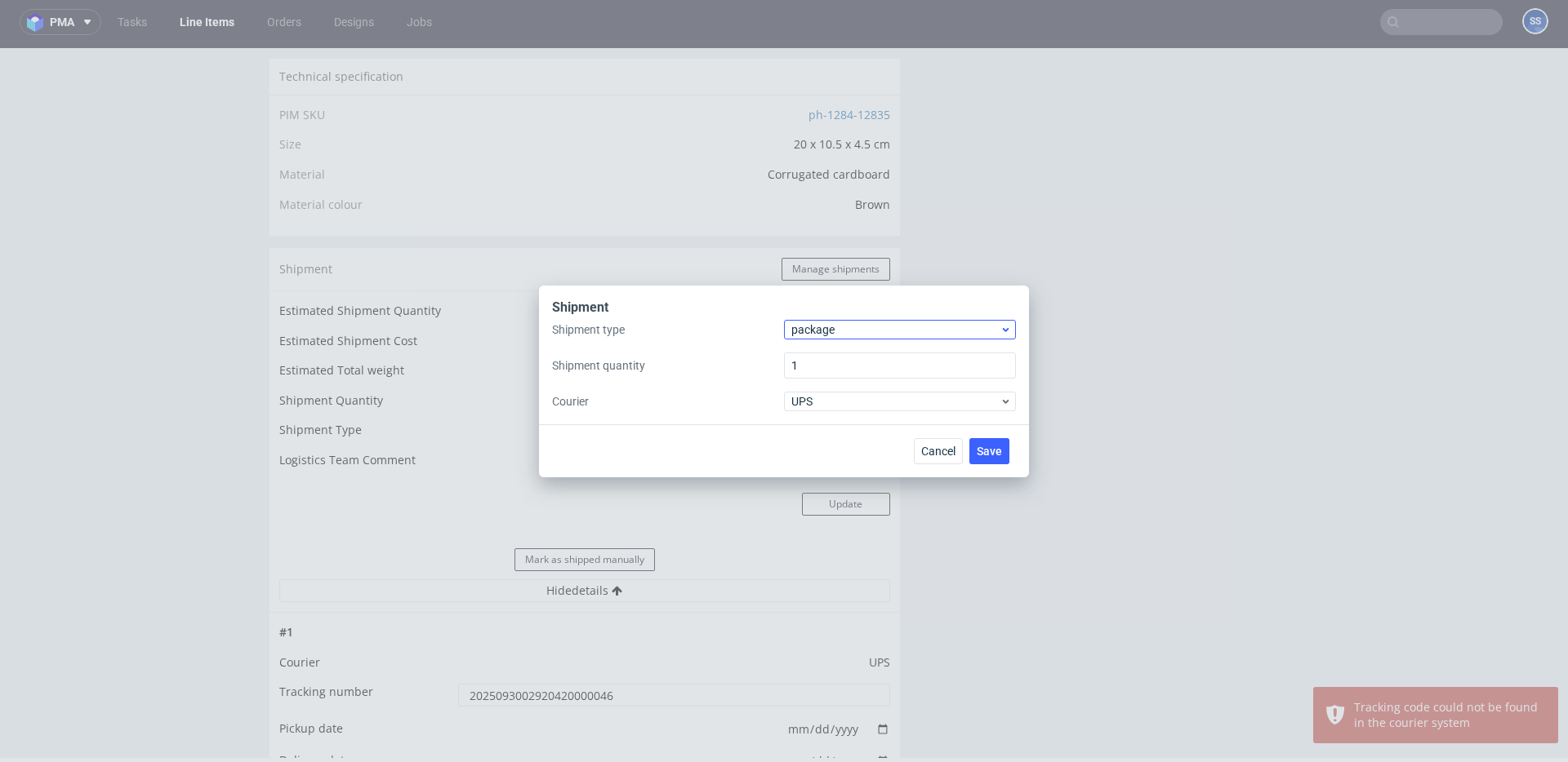
click at [814, 327] on span "package" at bounding box center [895, 329] width 208 height 16
click at [758, 338] on div "Shipment type package Shipment quantity 1 Courier UPS" at bounding box center [783, 366] width 463 height 91
click at [827, 399] on span "UPS" at bounding box center [895, 402] width 208 height 16
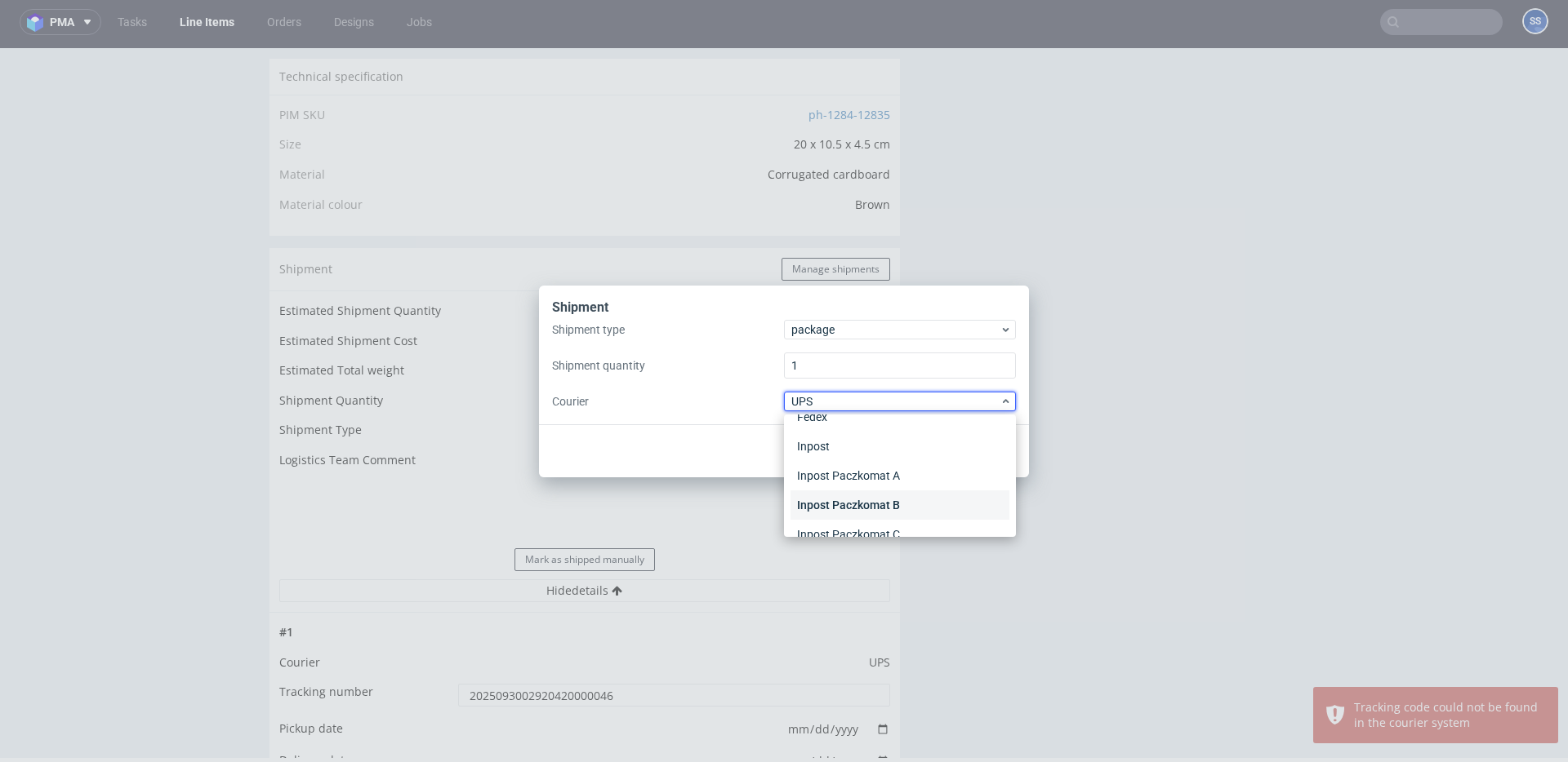
scroll to position [0, 0]
click at [834, 430] on div "APC Overnight" at bounding box center [899, 437] width 219 height 30
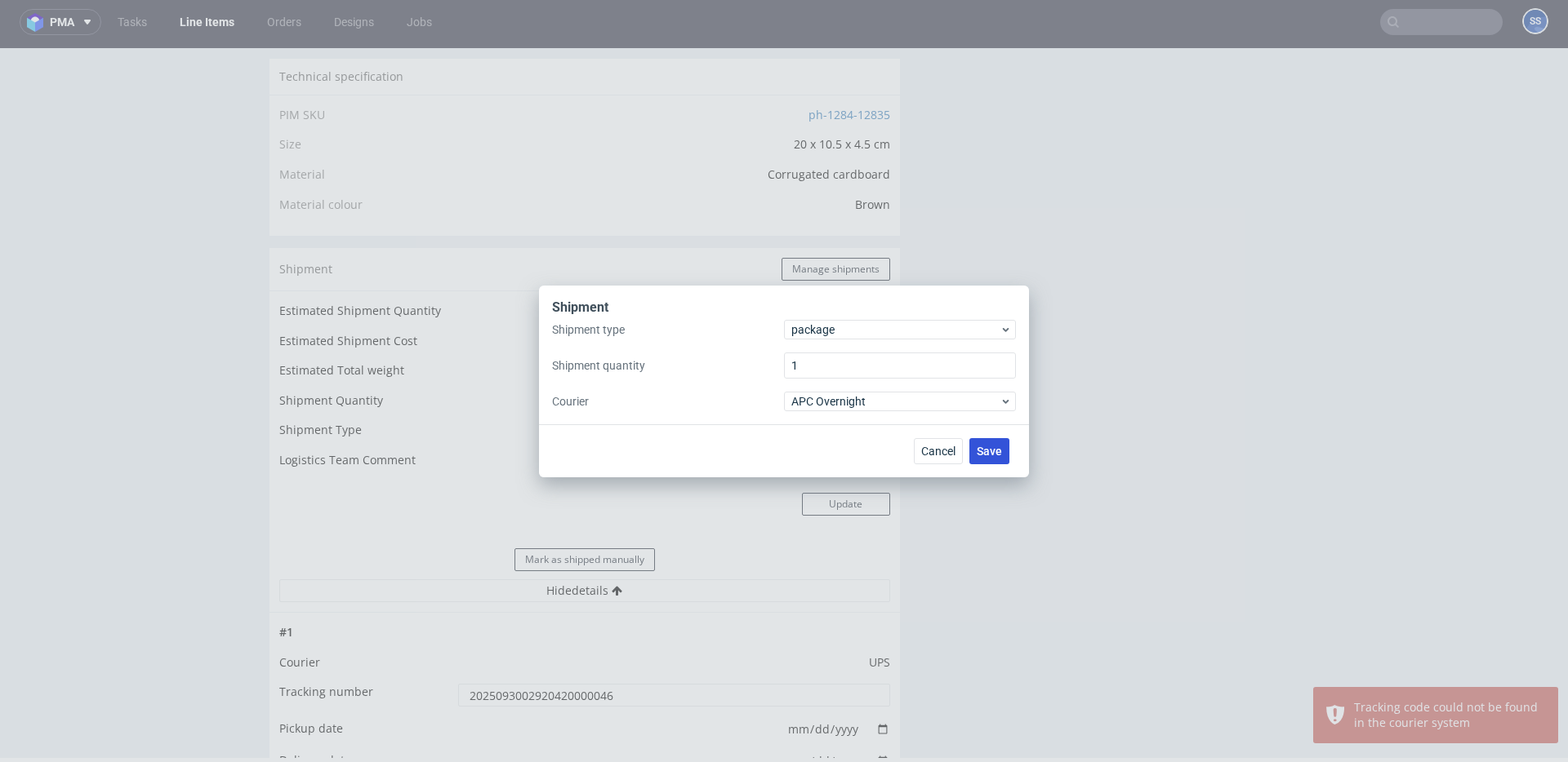
click at [977, 446] on span "Save" at bounding box center [989, 451] width 26 height 12
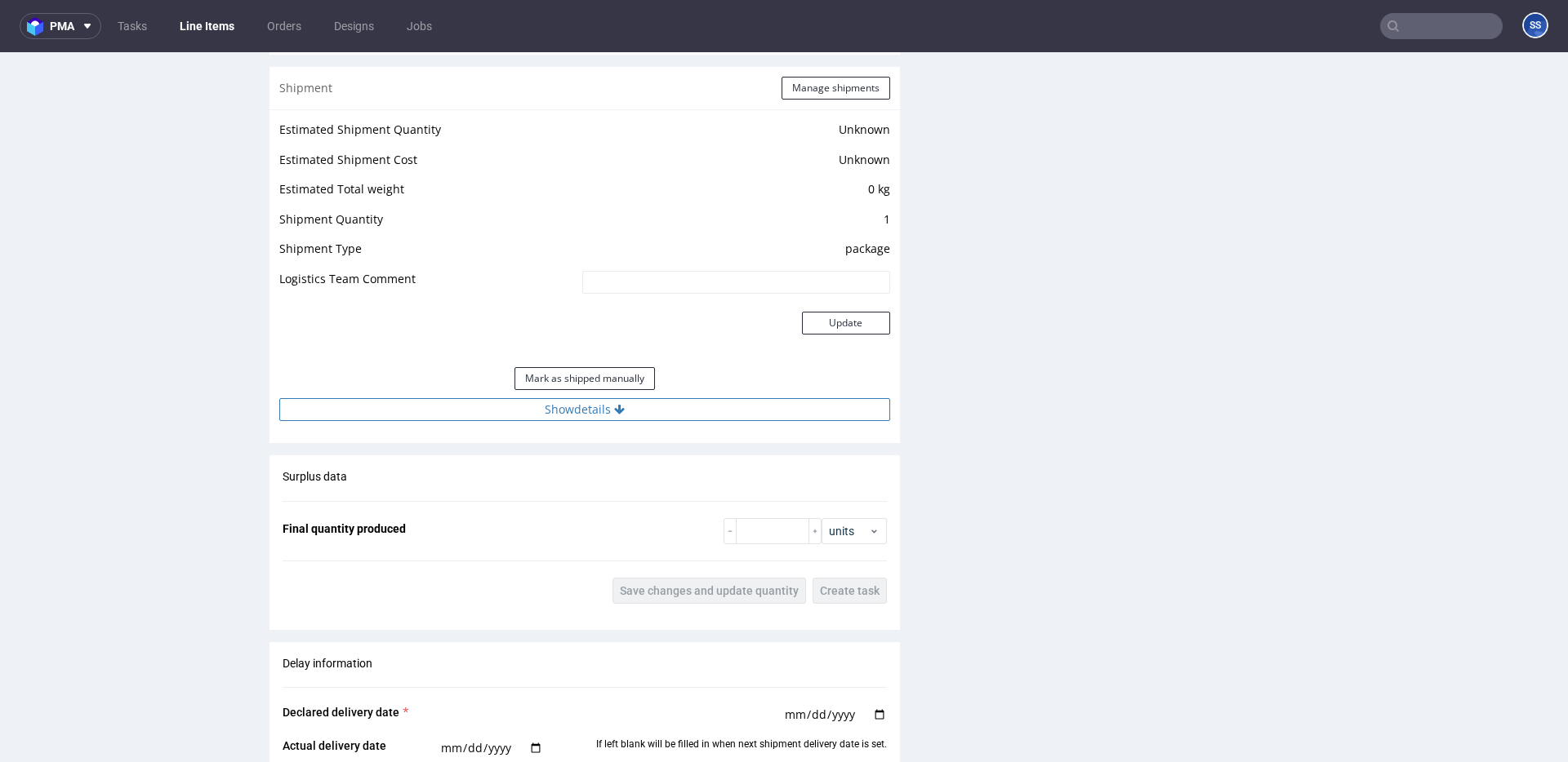
scroll to position [1250, 0]
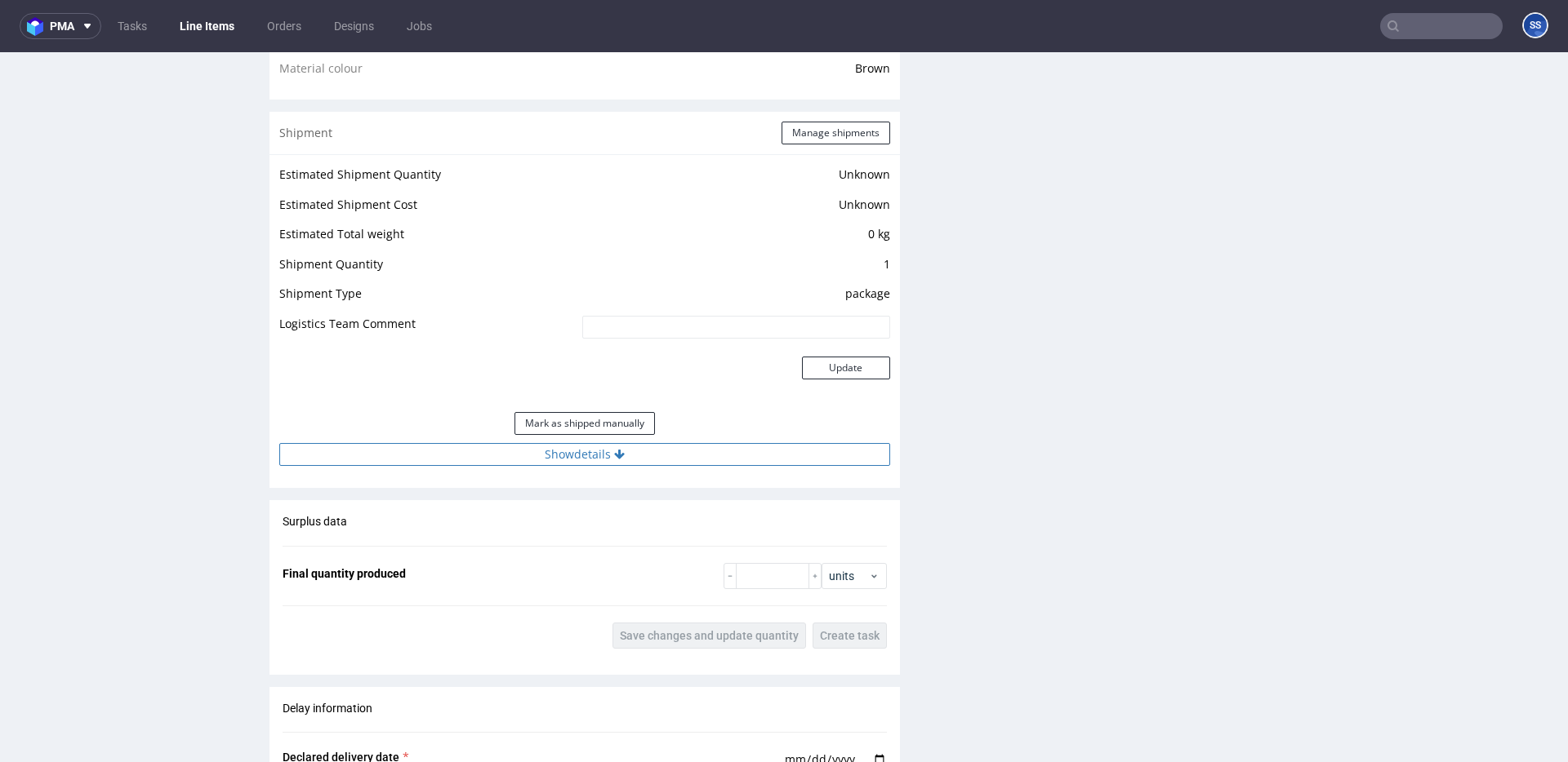
drag, startPoint x: 609, startPoint y: 469, endPoint x: 615, endPoint y: 460, distance: 10.8
click at [608, 469] on div "Estimated Shipment Quantity Unknown Estimated Shipment Cost Unknown Estimated T…" at bounding box center [585, 316] width 630 height 321
click at [615, 460] on button "Show details" at bounding box center [584, 454] width 610 height 23
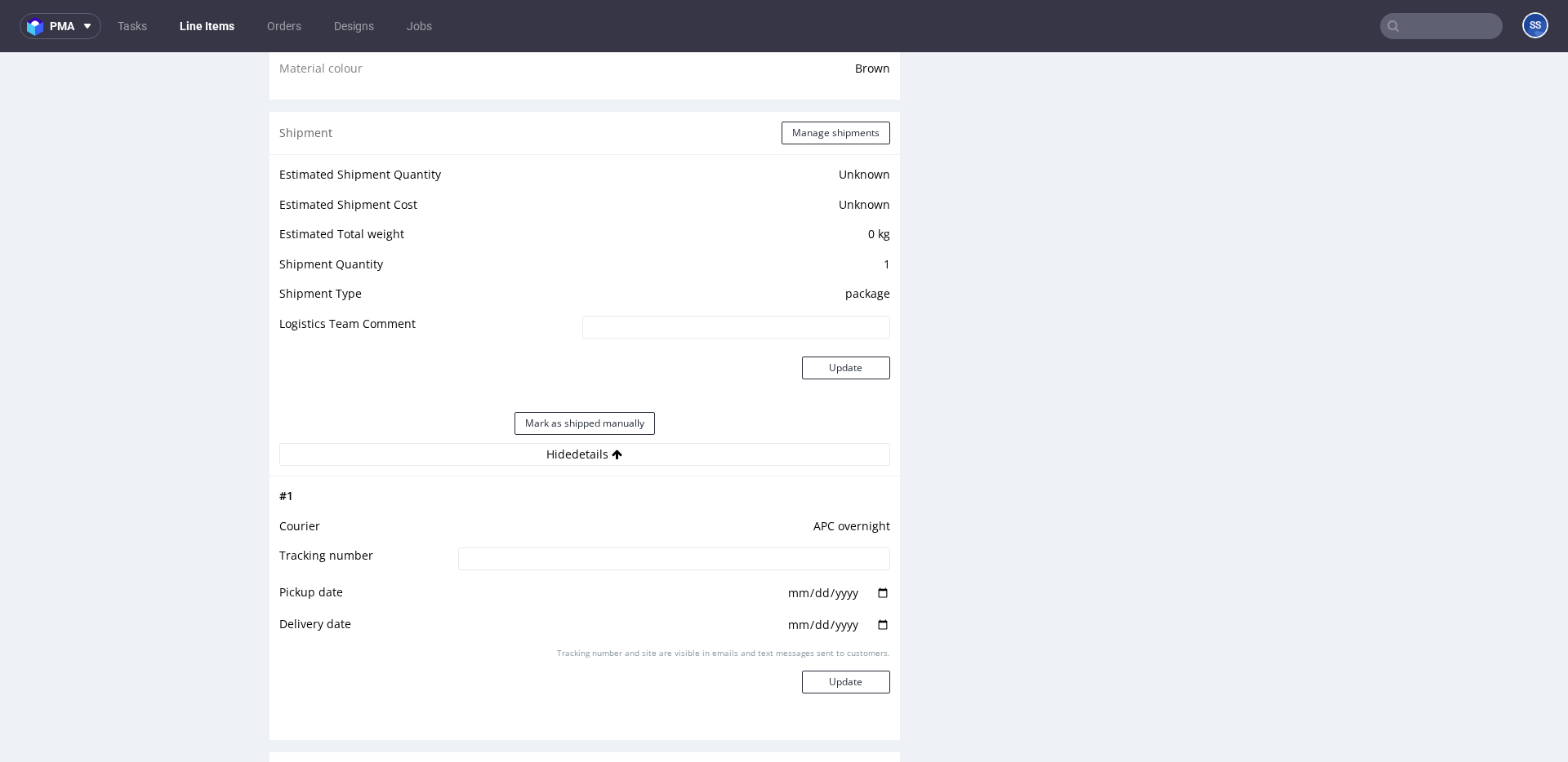
scroll to position [1369, 0]
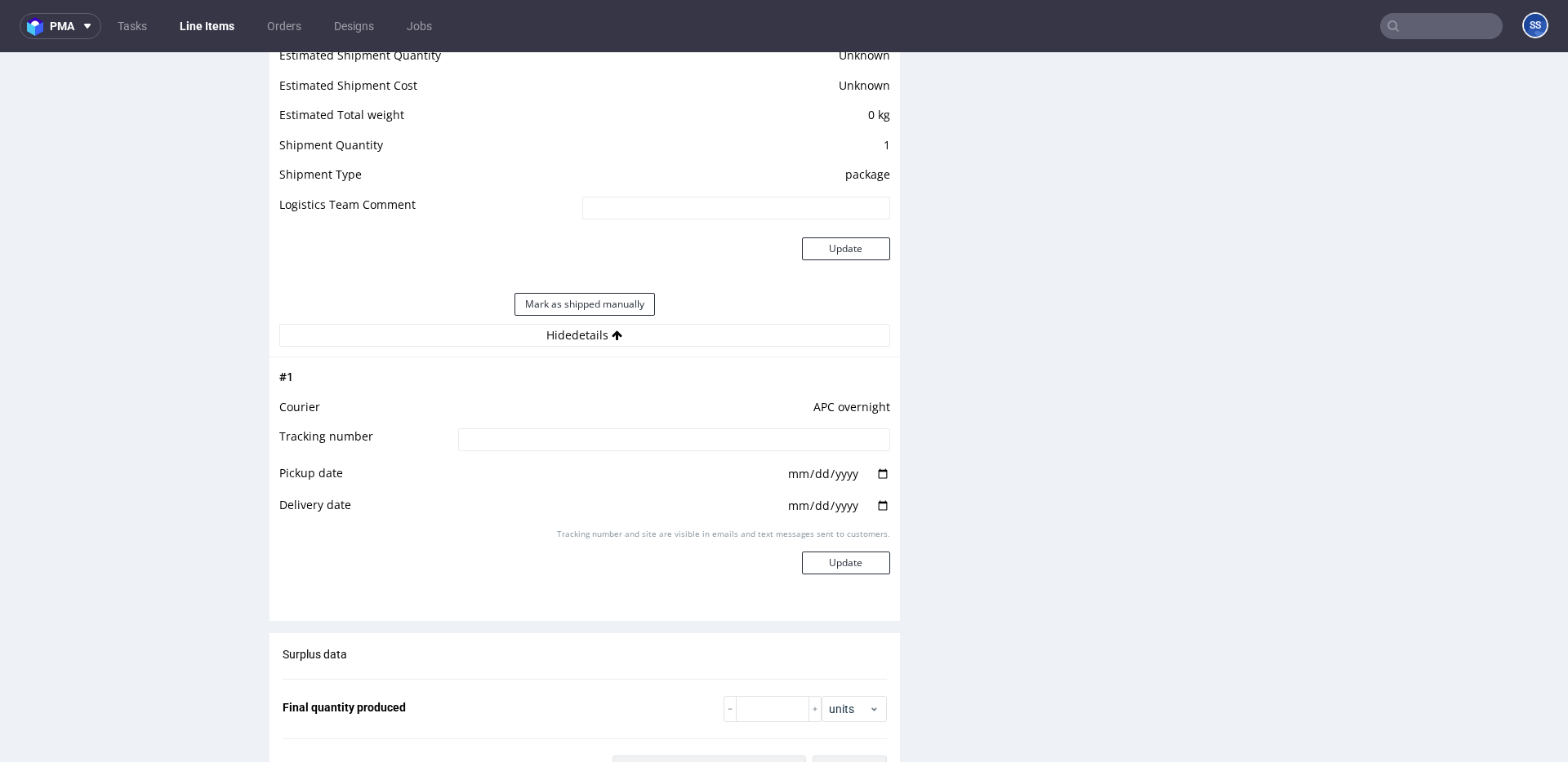
click at [588, 422] on td "APC overnight" at bounding box center [671, 413] width 436 height 30
click at [583, 439] on input at bounding box center [674, 440] width 432 height 23
paste input "2025093002920420000046"
type input "2025093002920420000046"
click at [861, 559] on button "Update" at bounding box center [846, 563] width 88 height 23
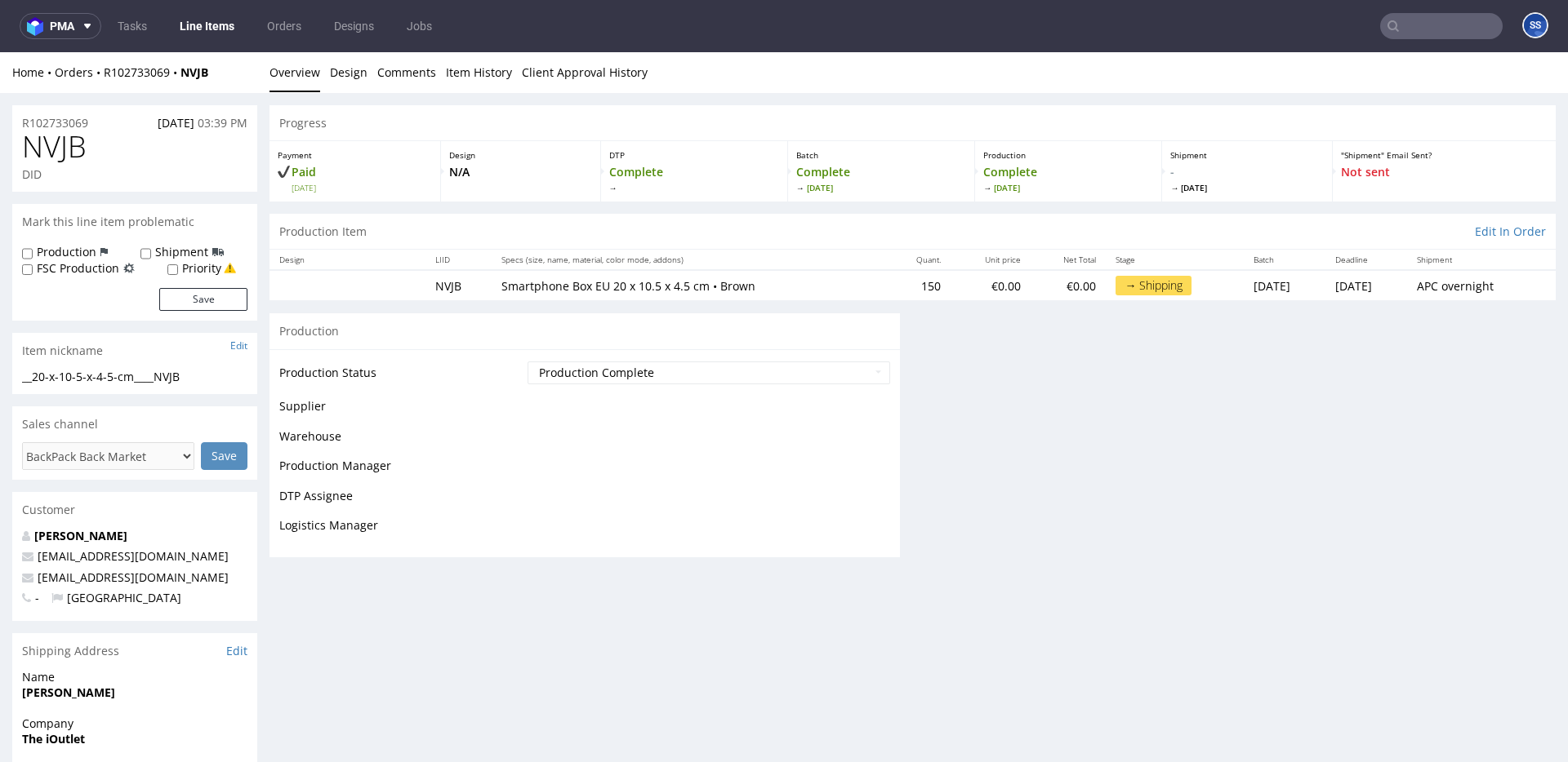
scroll to position [1039, 0]
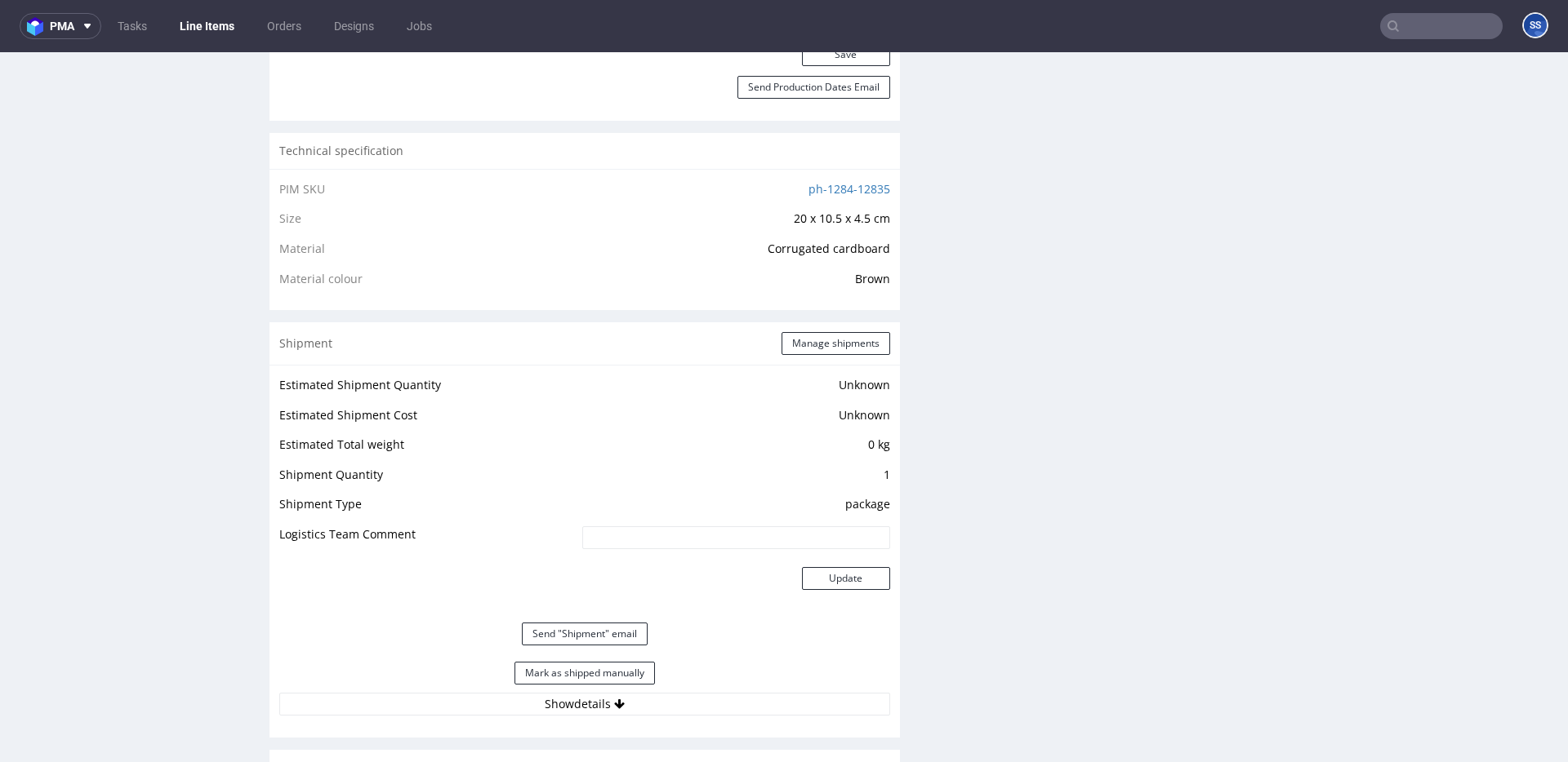
click at [174, 20] on link "Line Items" at bounding box center [206, 26] width 74 height 26
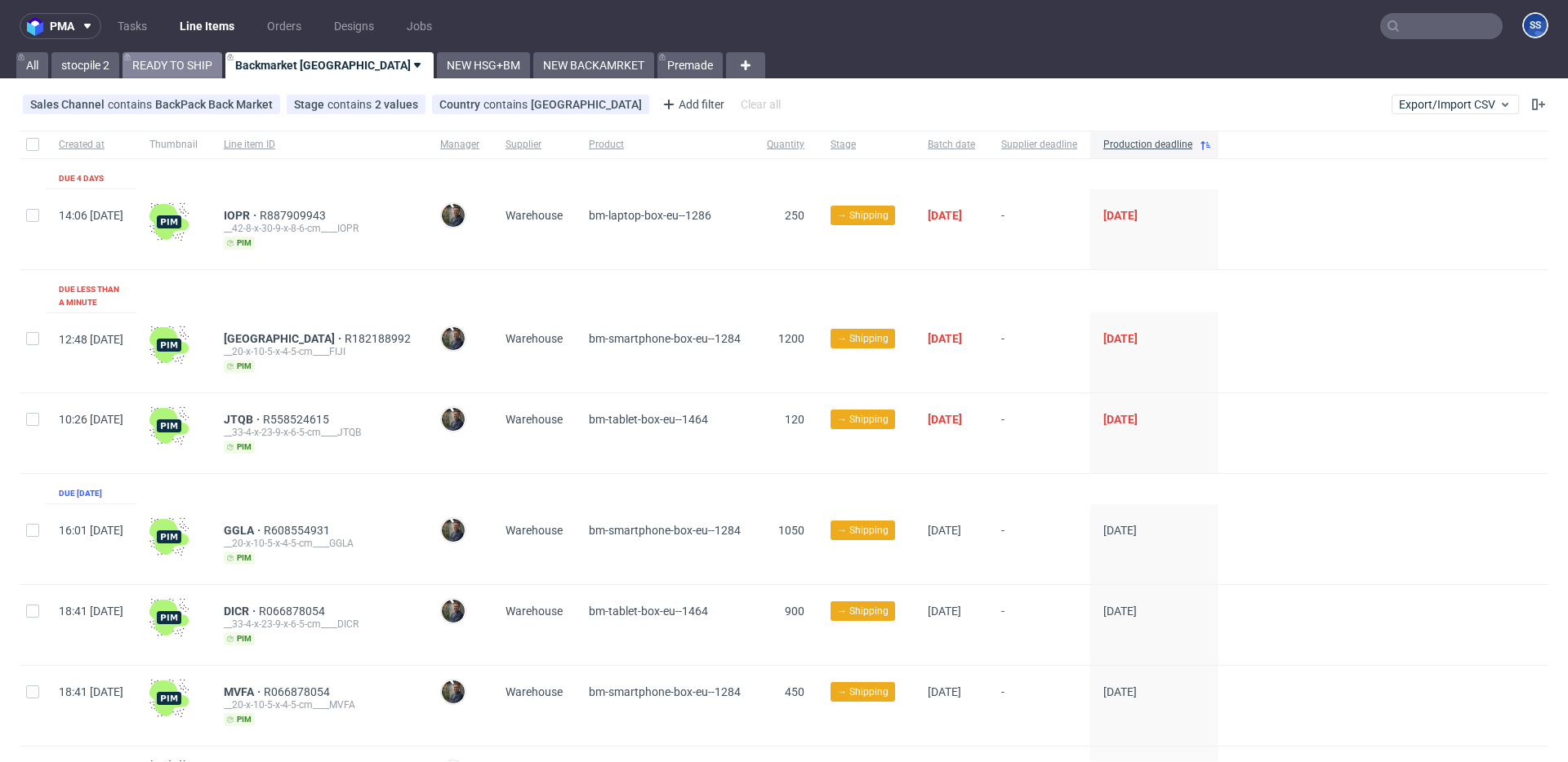
click at [171, 68] on link "READY TO SHIP" at bounding box center [172, 65] width 99 height 26
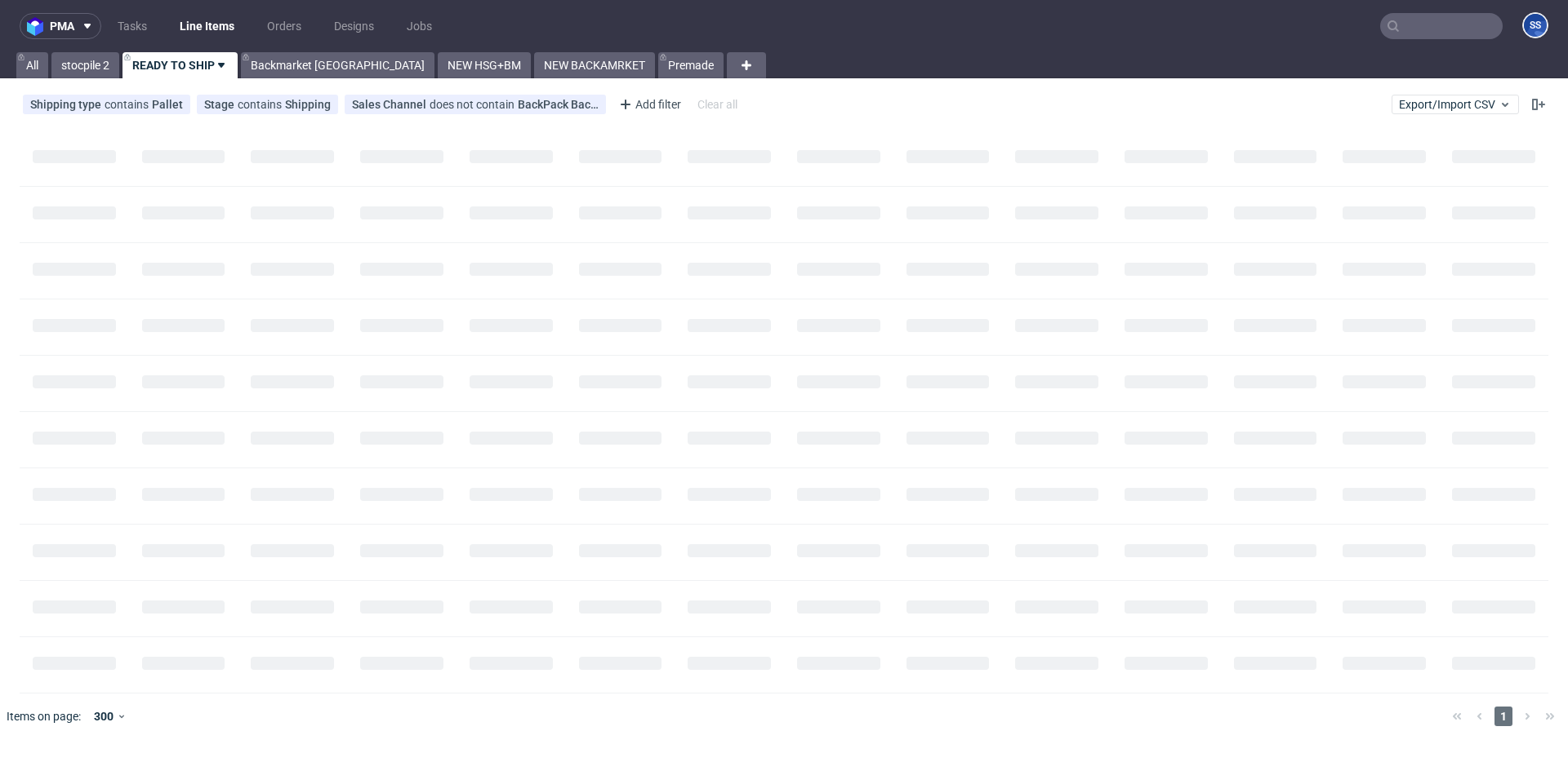
click at [171, 68] on link "READY TO SHIP" at bounding box center [180, 65] width 115 height 26
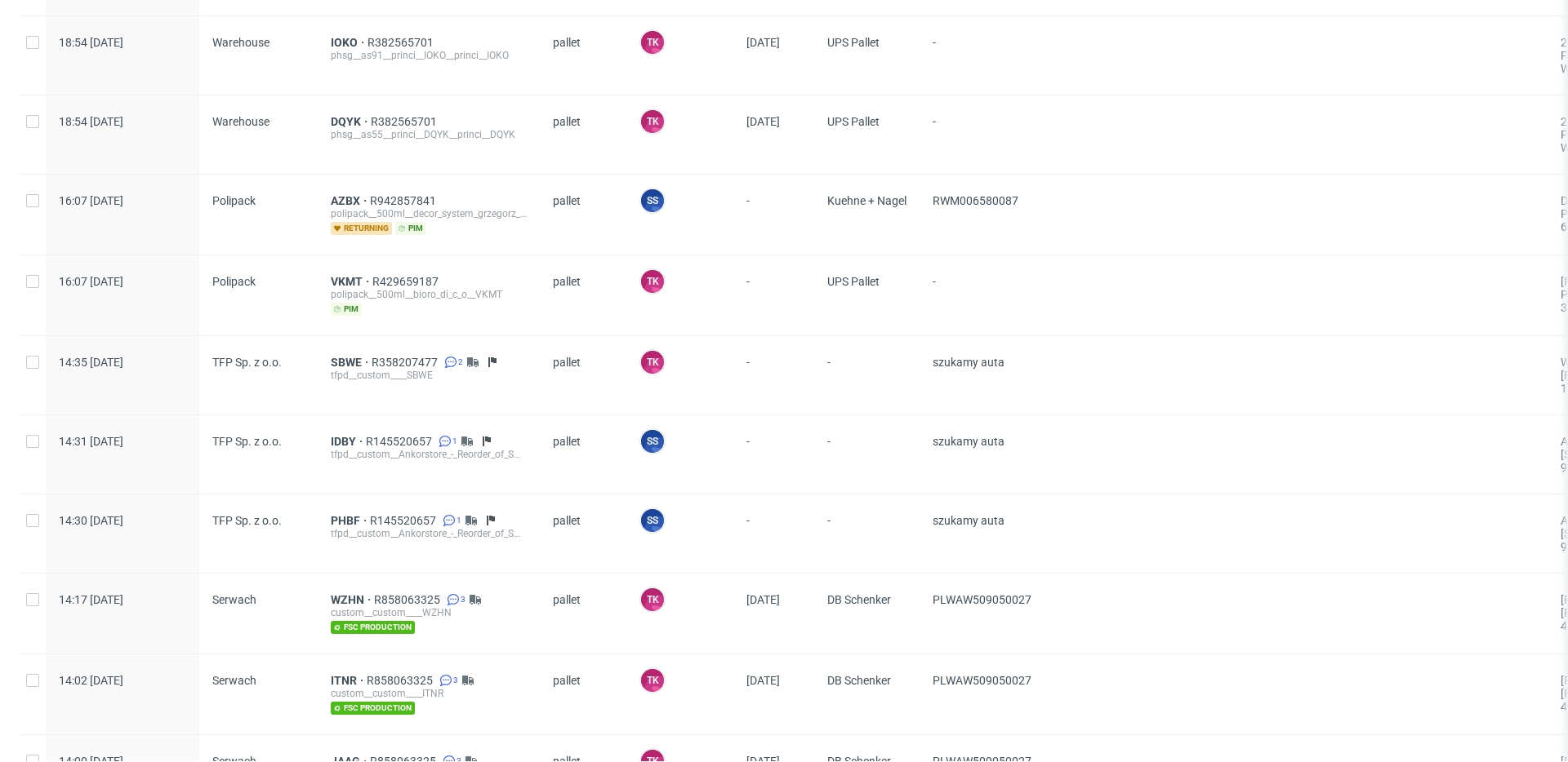
scroll to position [413, 0]
click at [340, 439] on span "IDBY" at bounding box center [347, 440] width 35 height 13
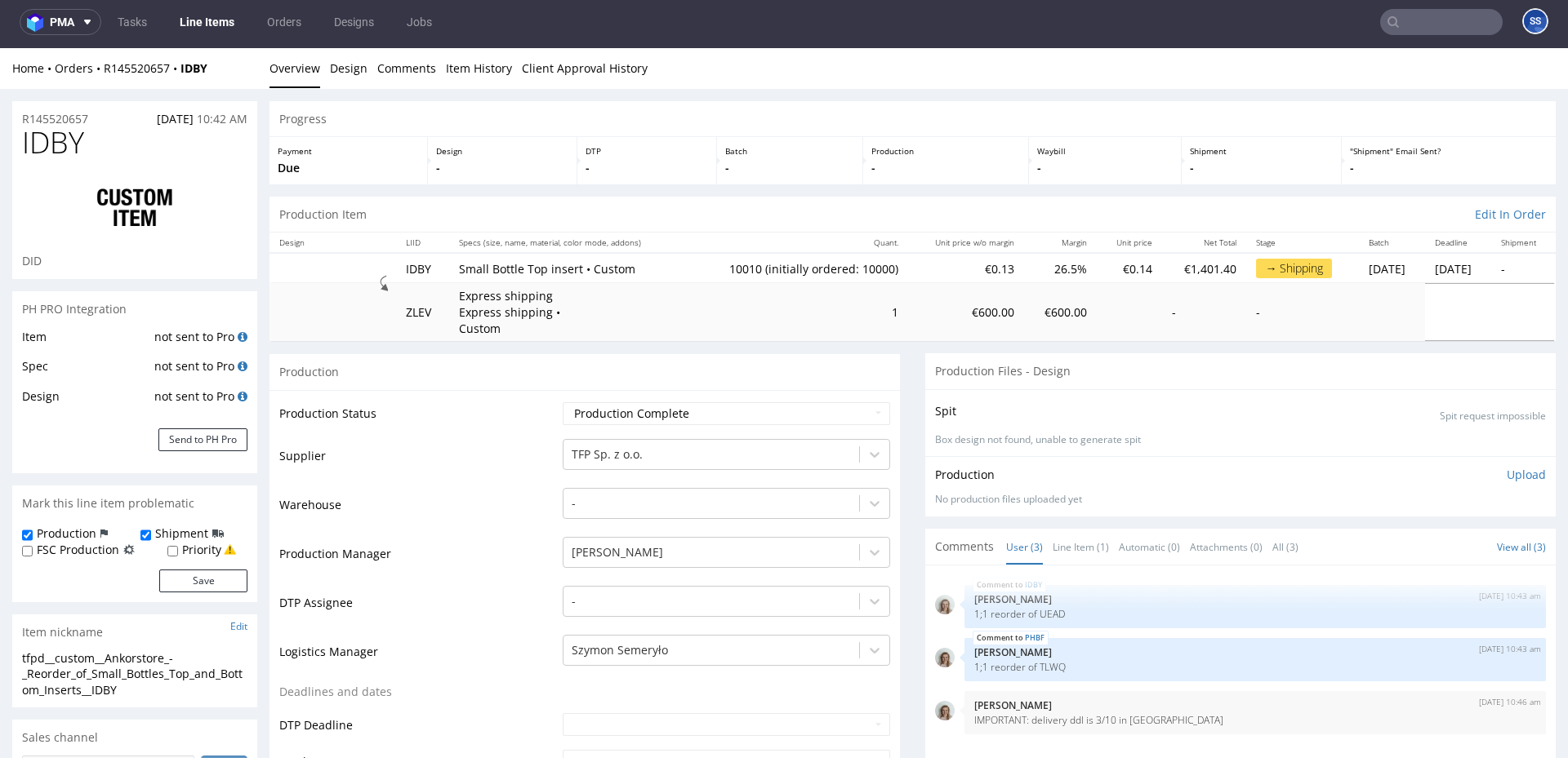
click at [200, 18] on link "Line Items" at bounding box center [206, 22] width 74 height 26
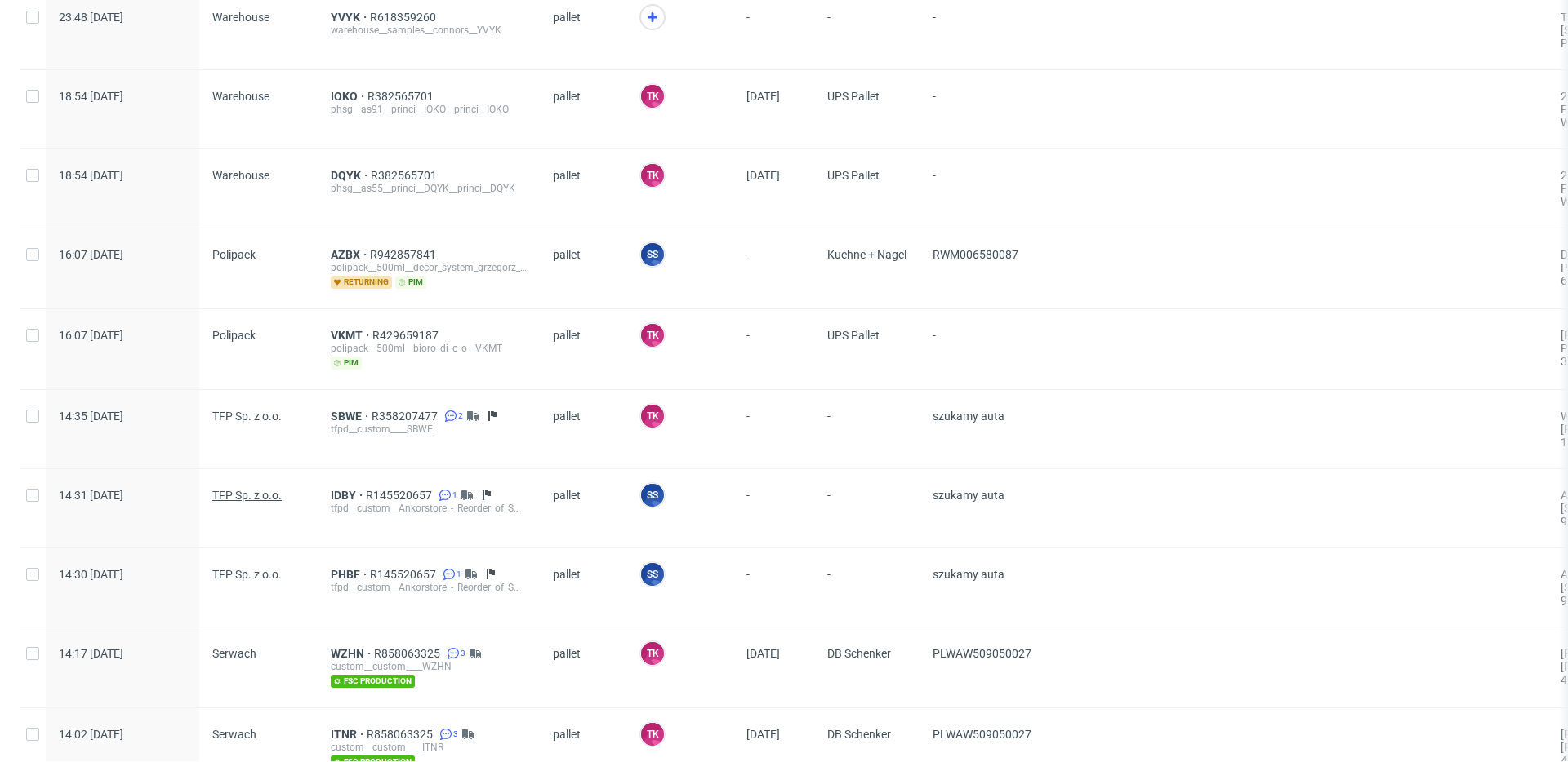
scroll to position [371, 0]
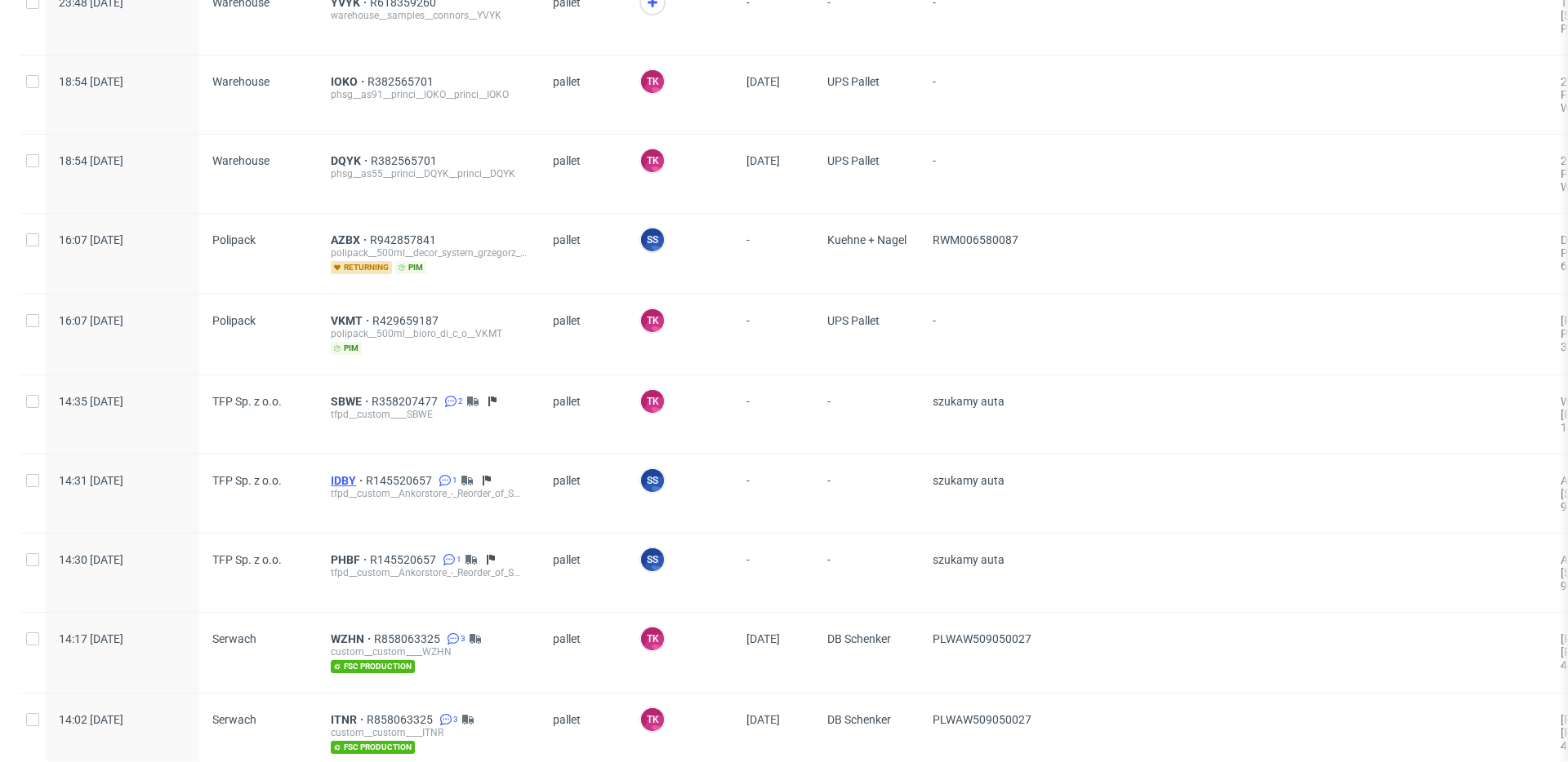
click at [341, 475] on span "IDBY" at bounding box center [347, 480] width 35 height 13
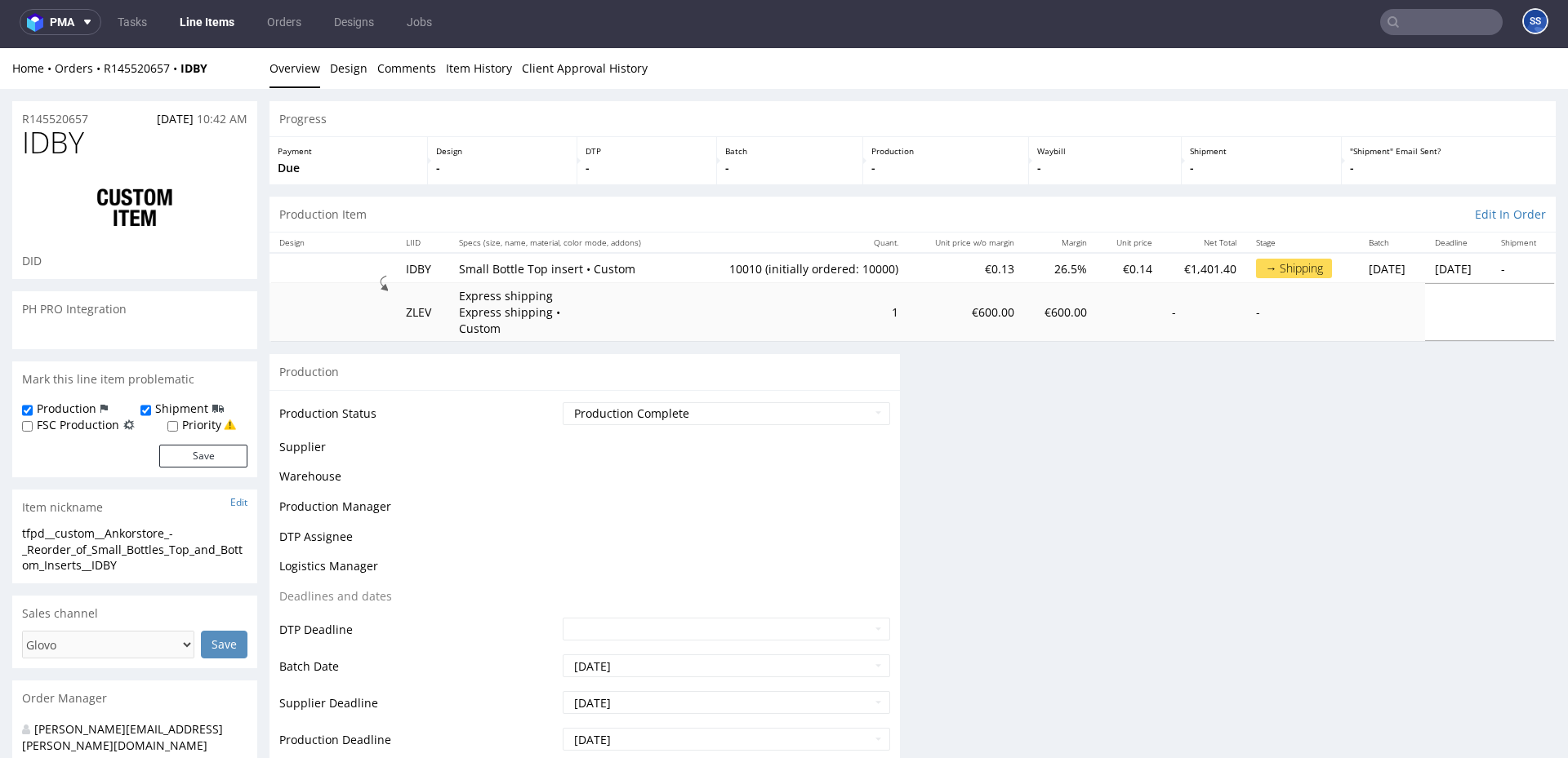
scroll to position [4, 0]
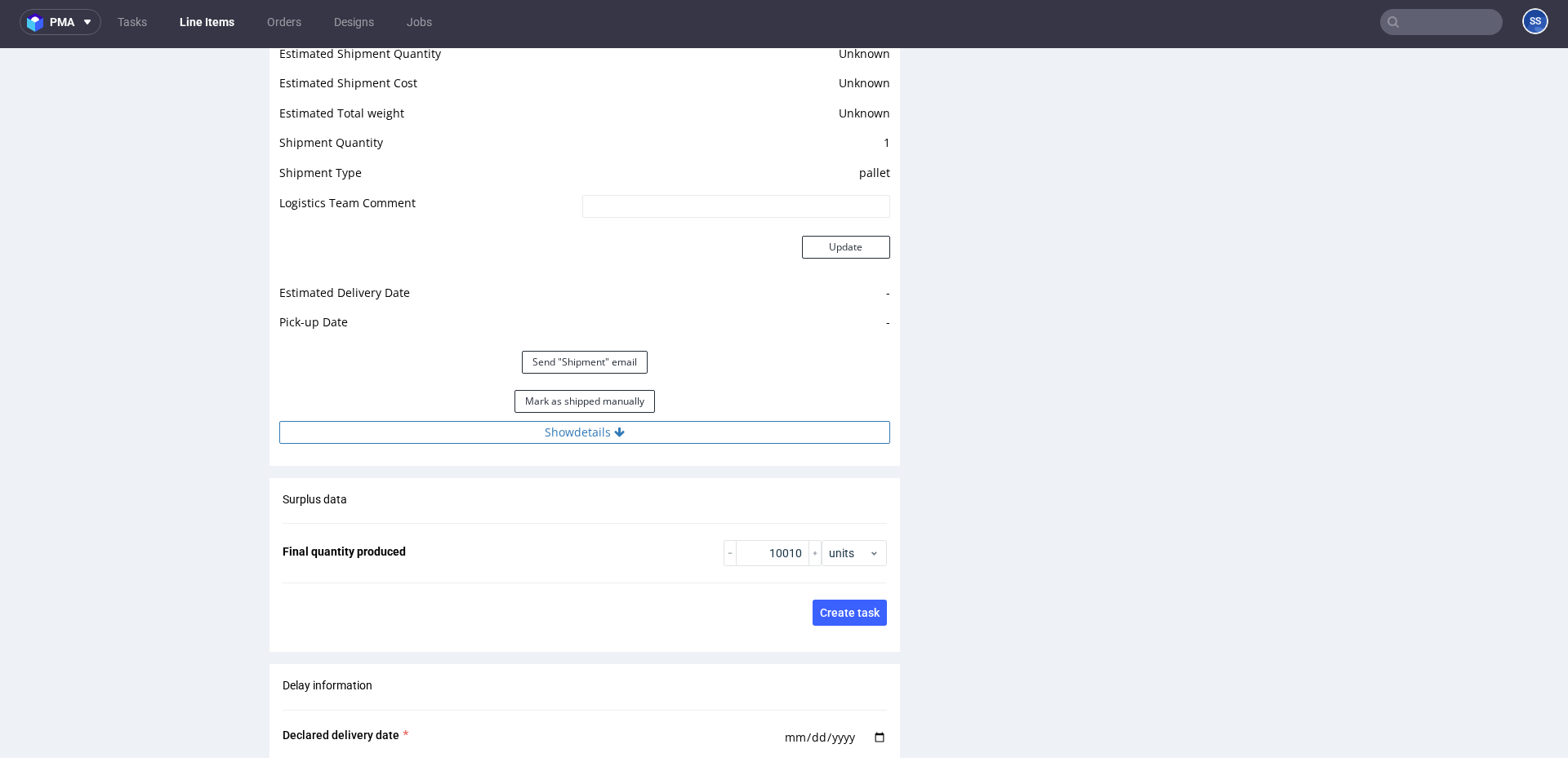
click at [544, 429] on button "Show details" at bounding box center [584, 433] width 610 height 23
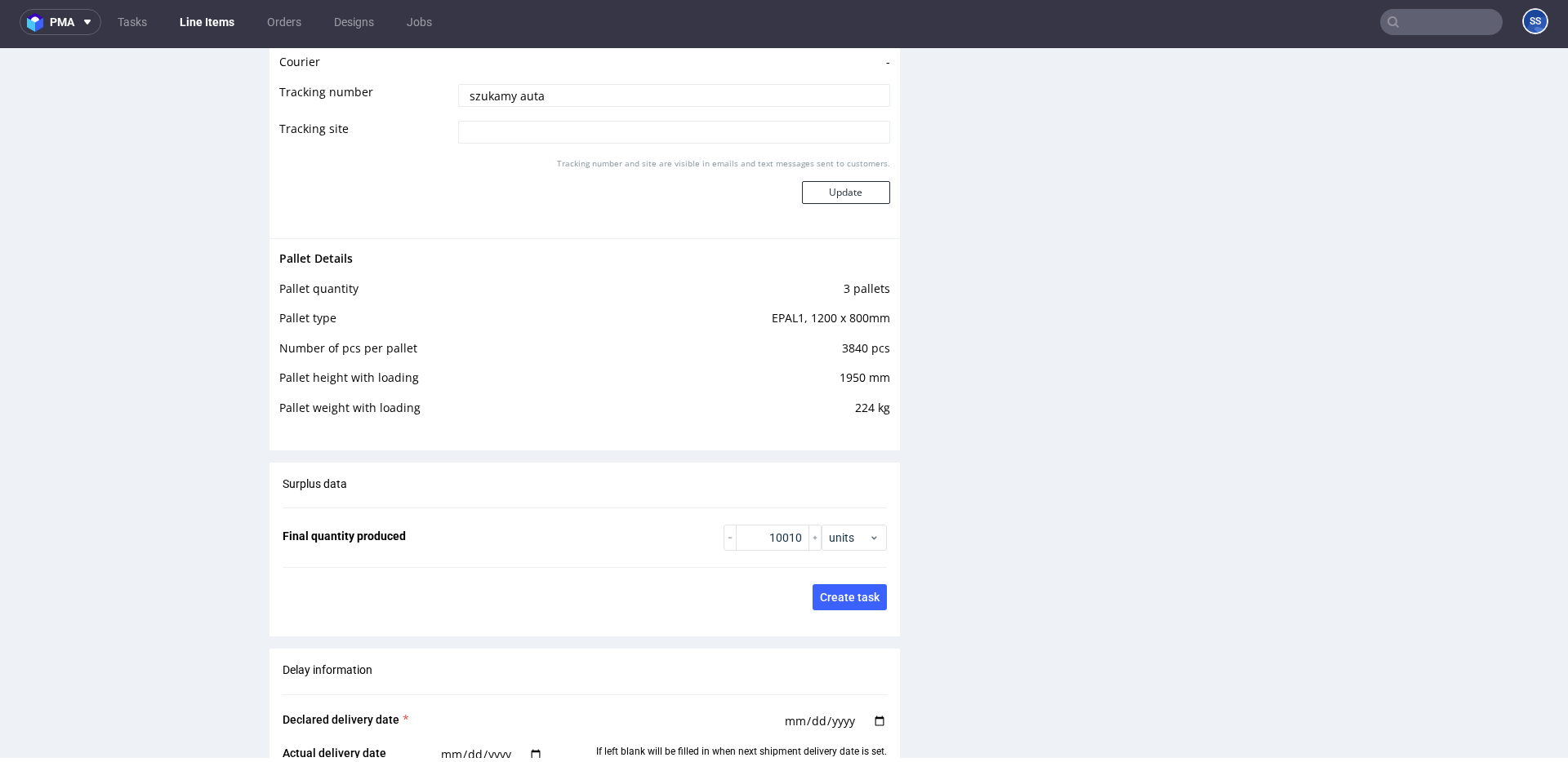
scroll to position [3354, 0]
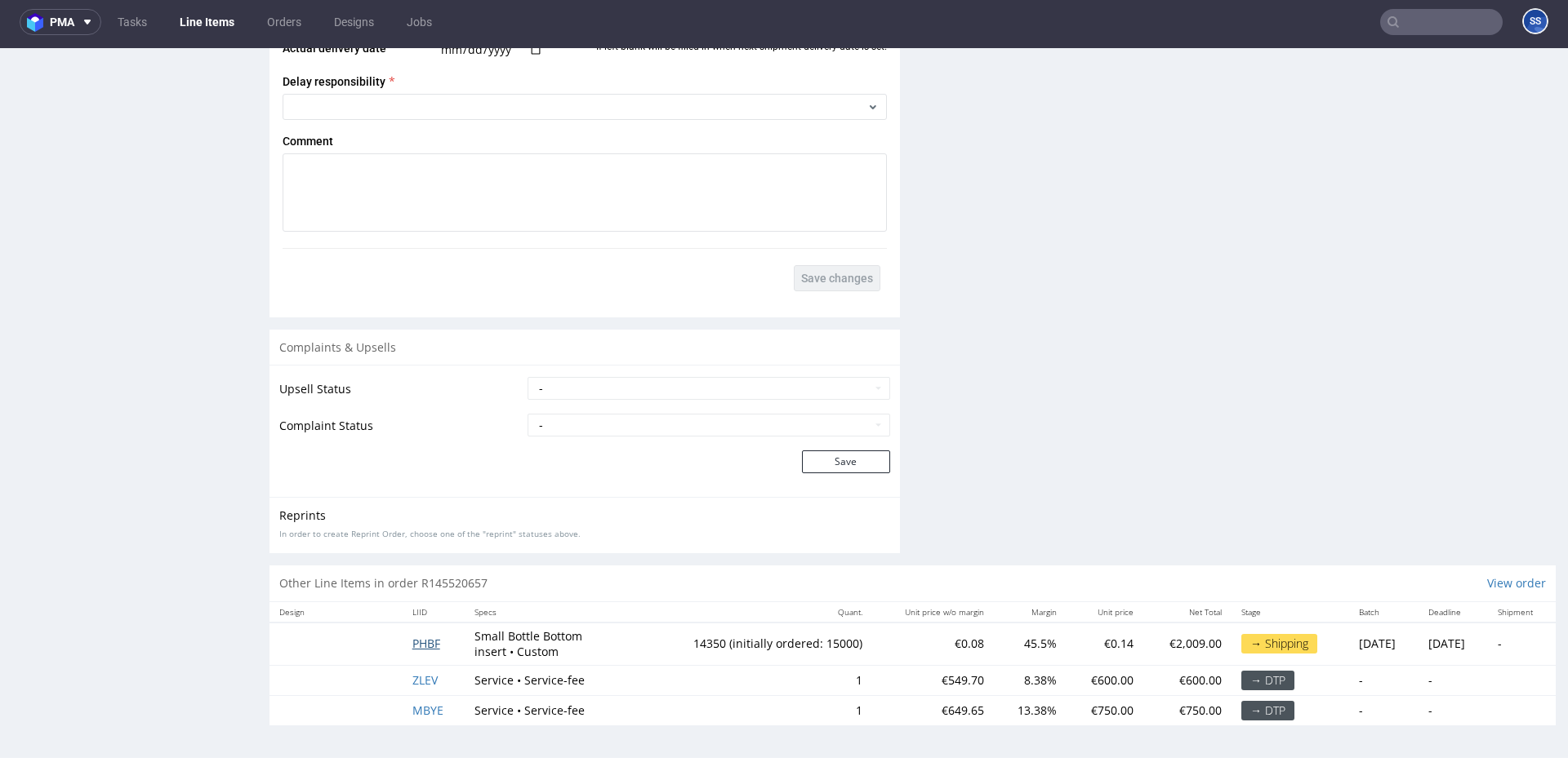
click at [428, 647] on span "PHBF" at bounding box center [427, 644] width 28 height 16
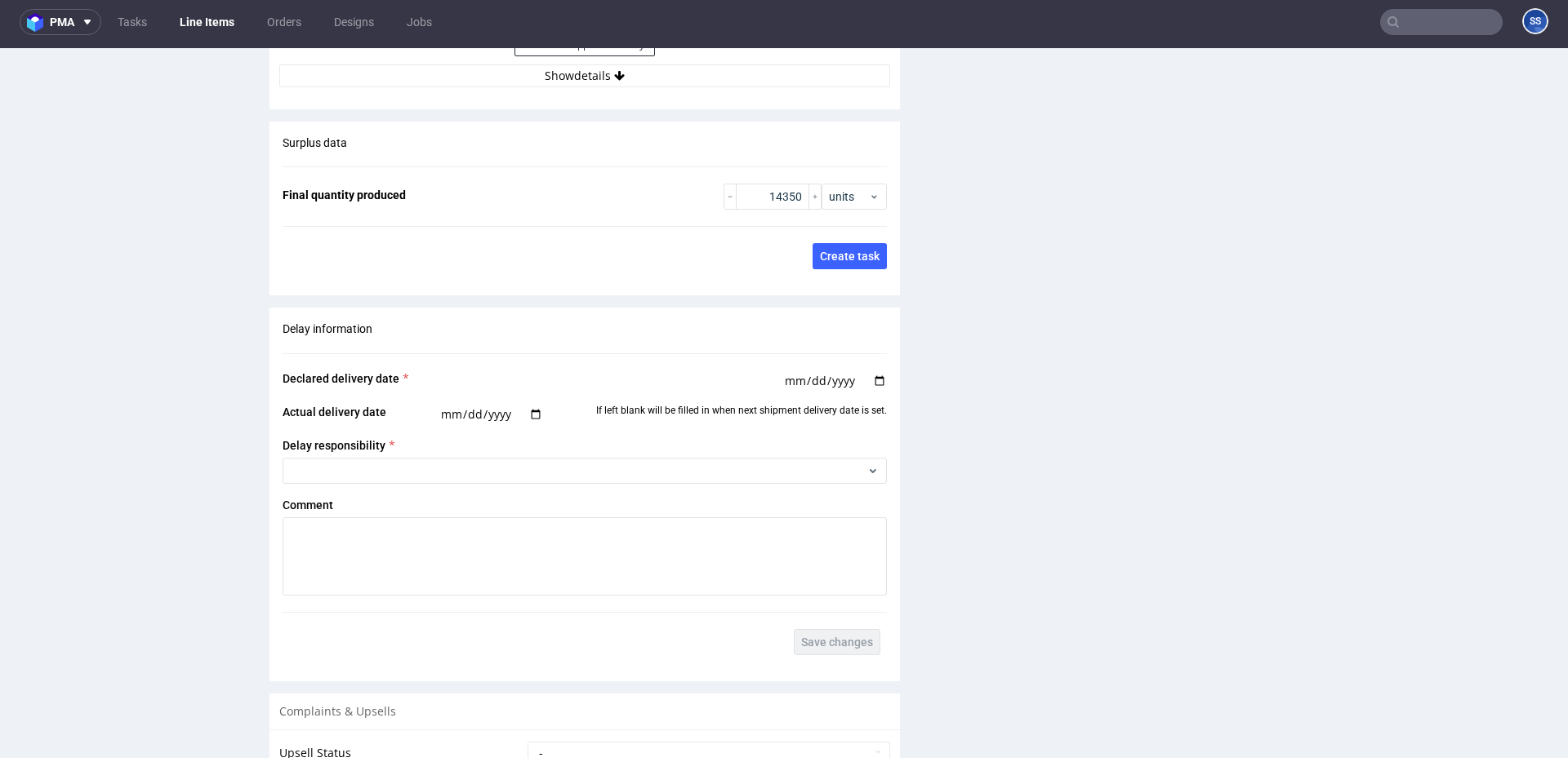
scroll to position [2553, 0]
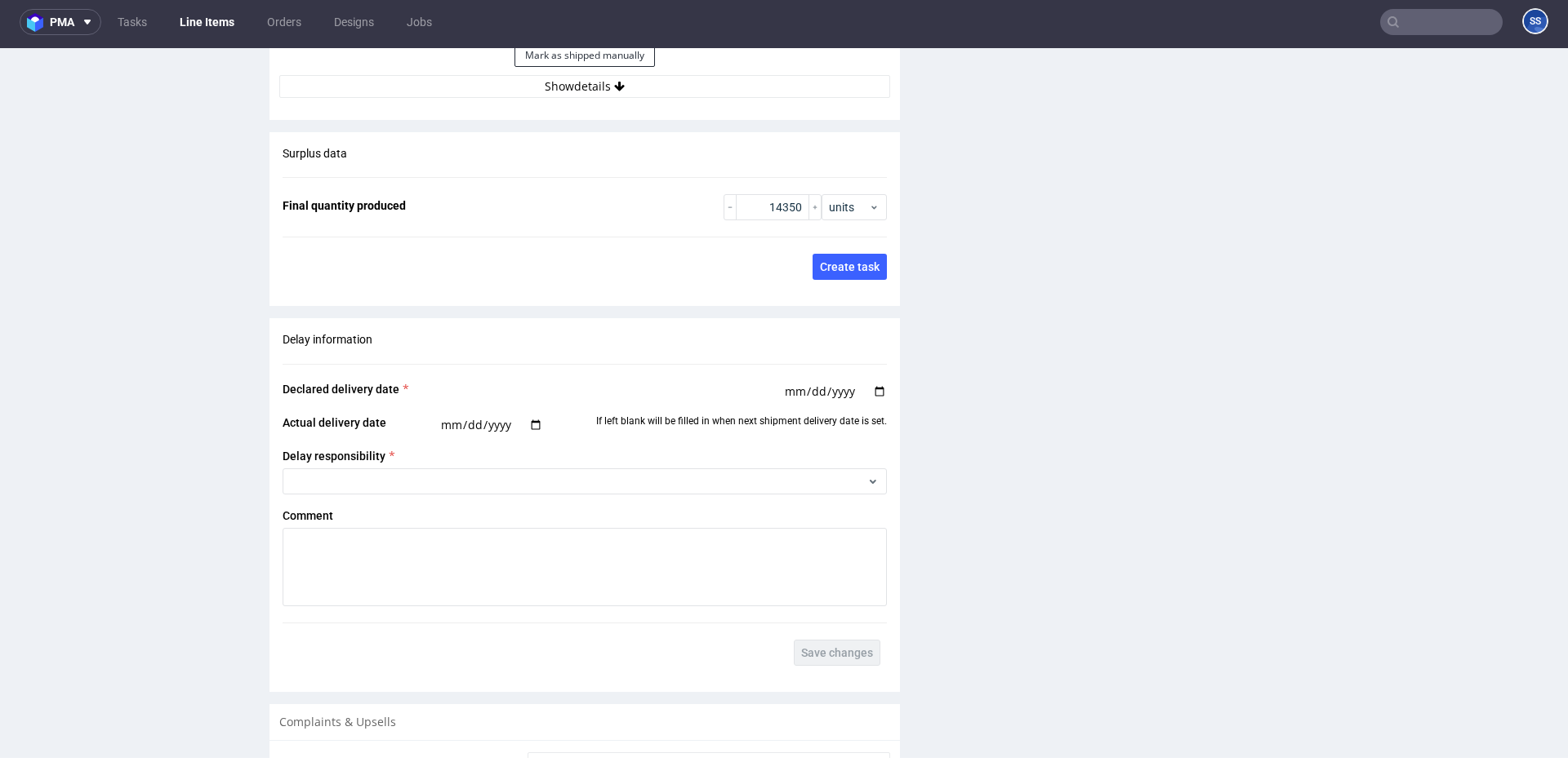
click at [555, 94] on button "Show details" at bounding box center [584, 86] width 610 height 23
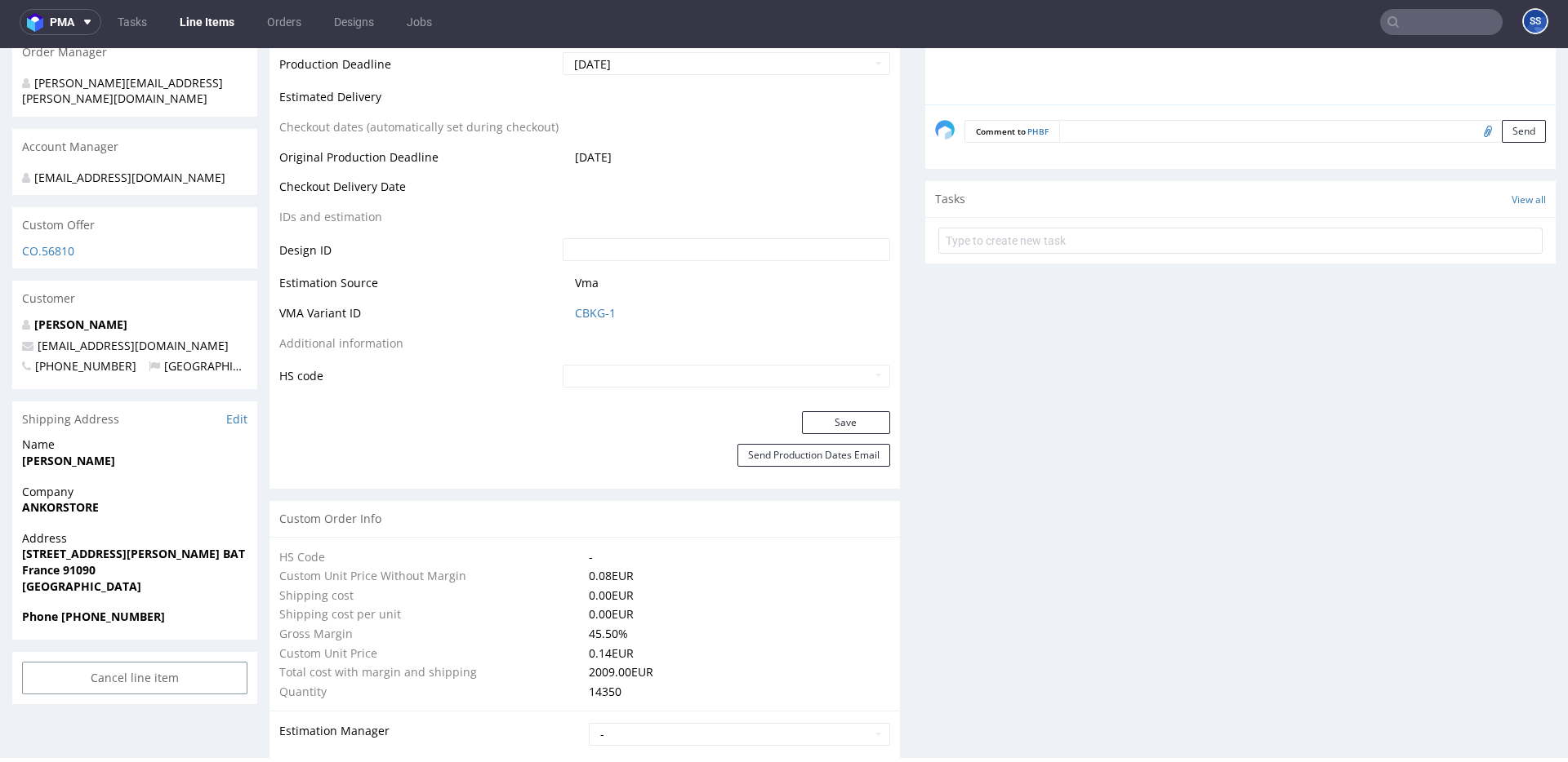
scroll to position [771, 0]
click at [223, 547] on strong "[STREET_ADDRESS][PERSON_NAME] BAT / EVL1 GEODIS" at bounding box center [175, 555] width 307 height 16
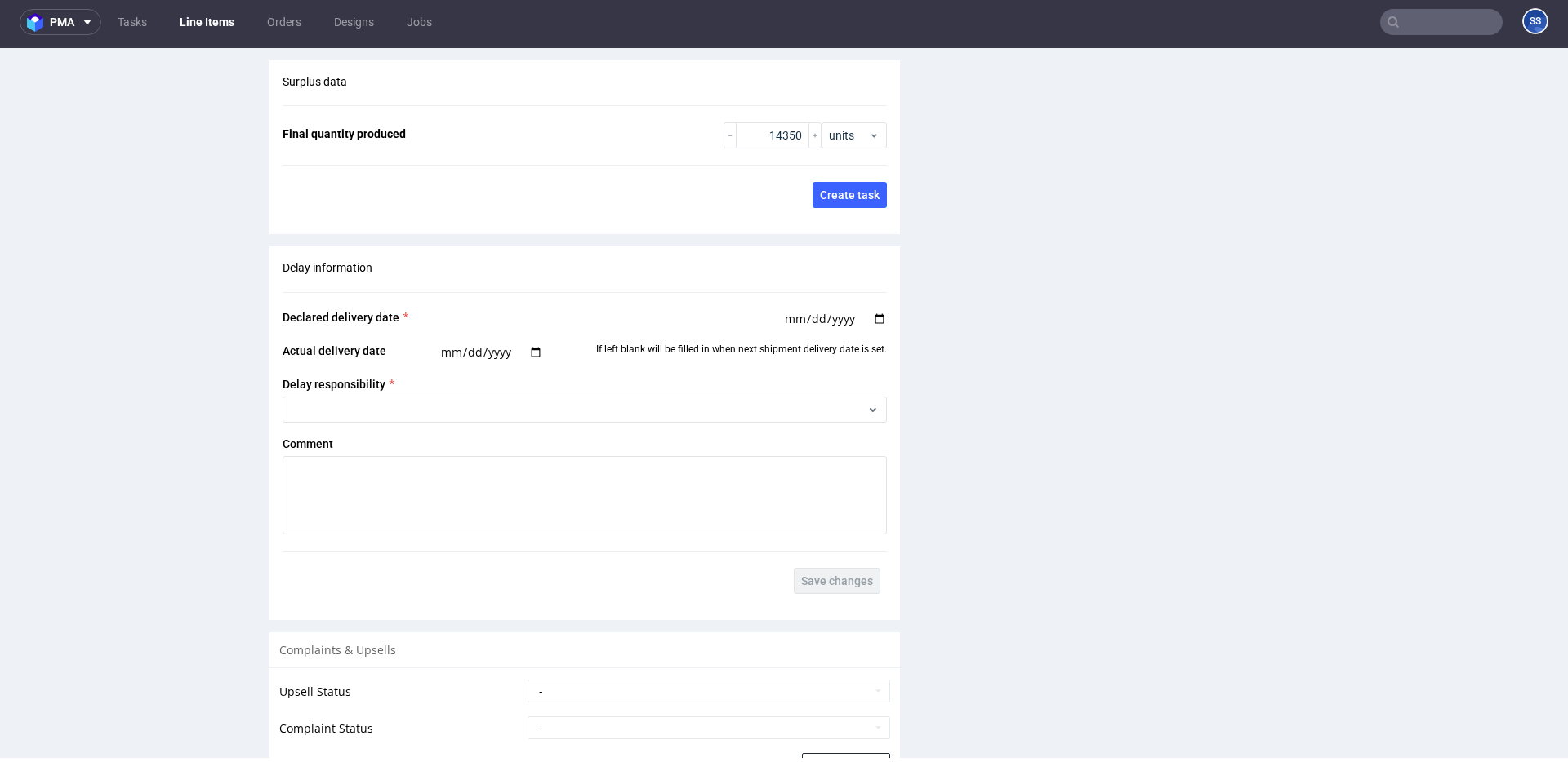
scroll to position [3354, 0]
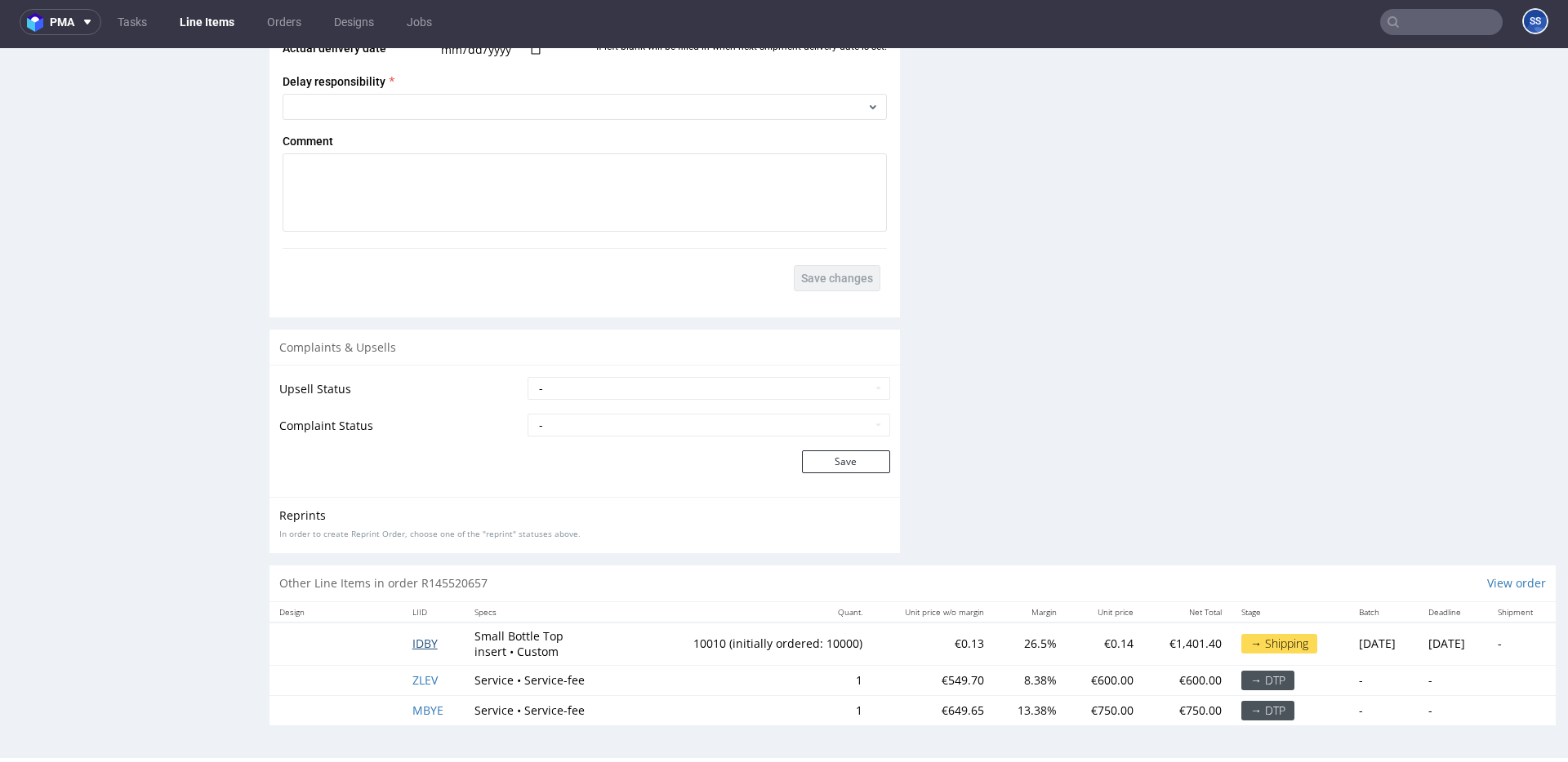
click at [415, 638] on span "IDBY" at bounding box center [426, 644] width 26 height 16
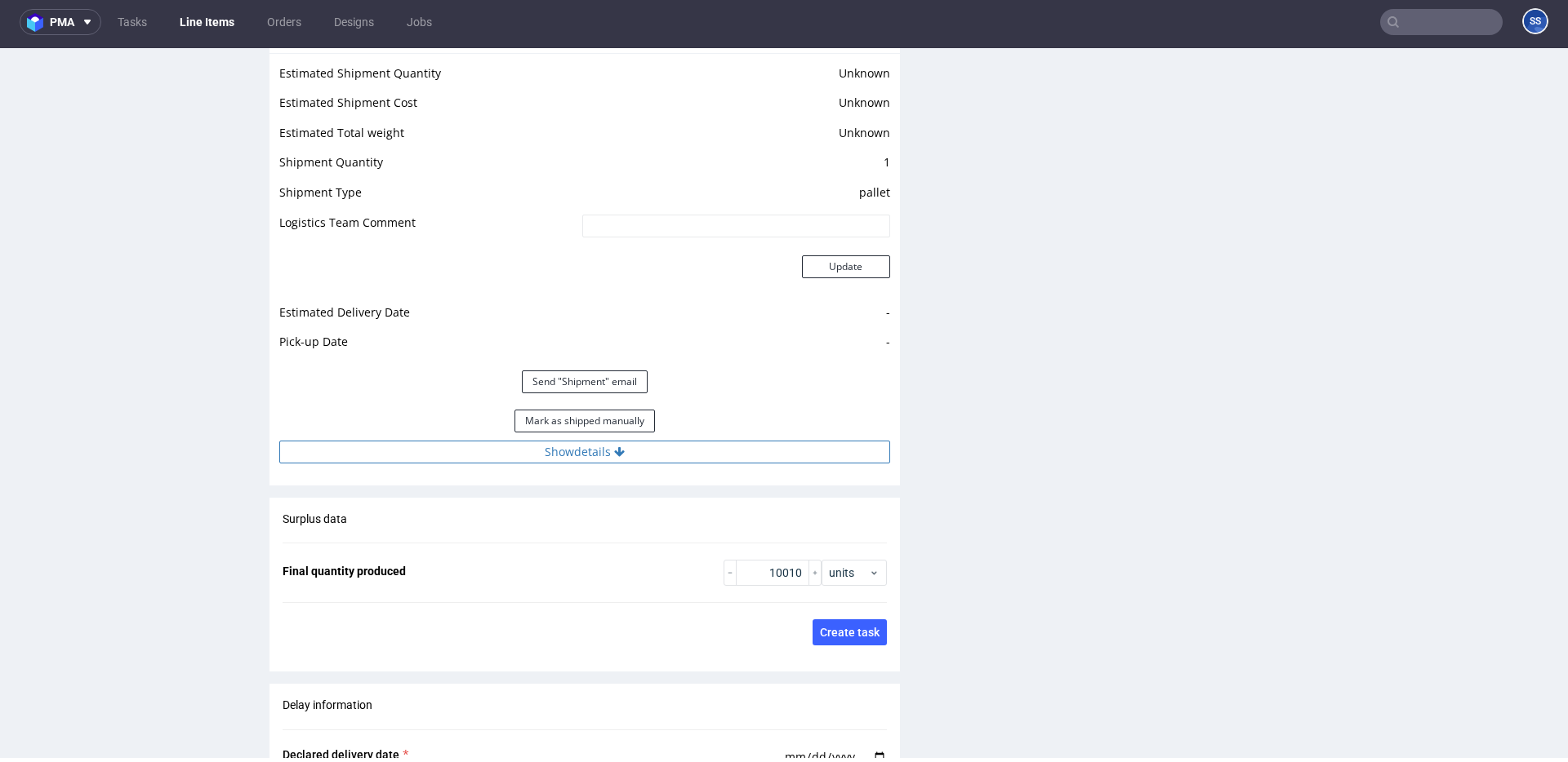
click at [555, 458] on button "Show details" at bounding box center [584, 451] width 610 height 23
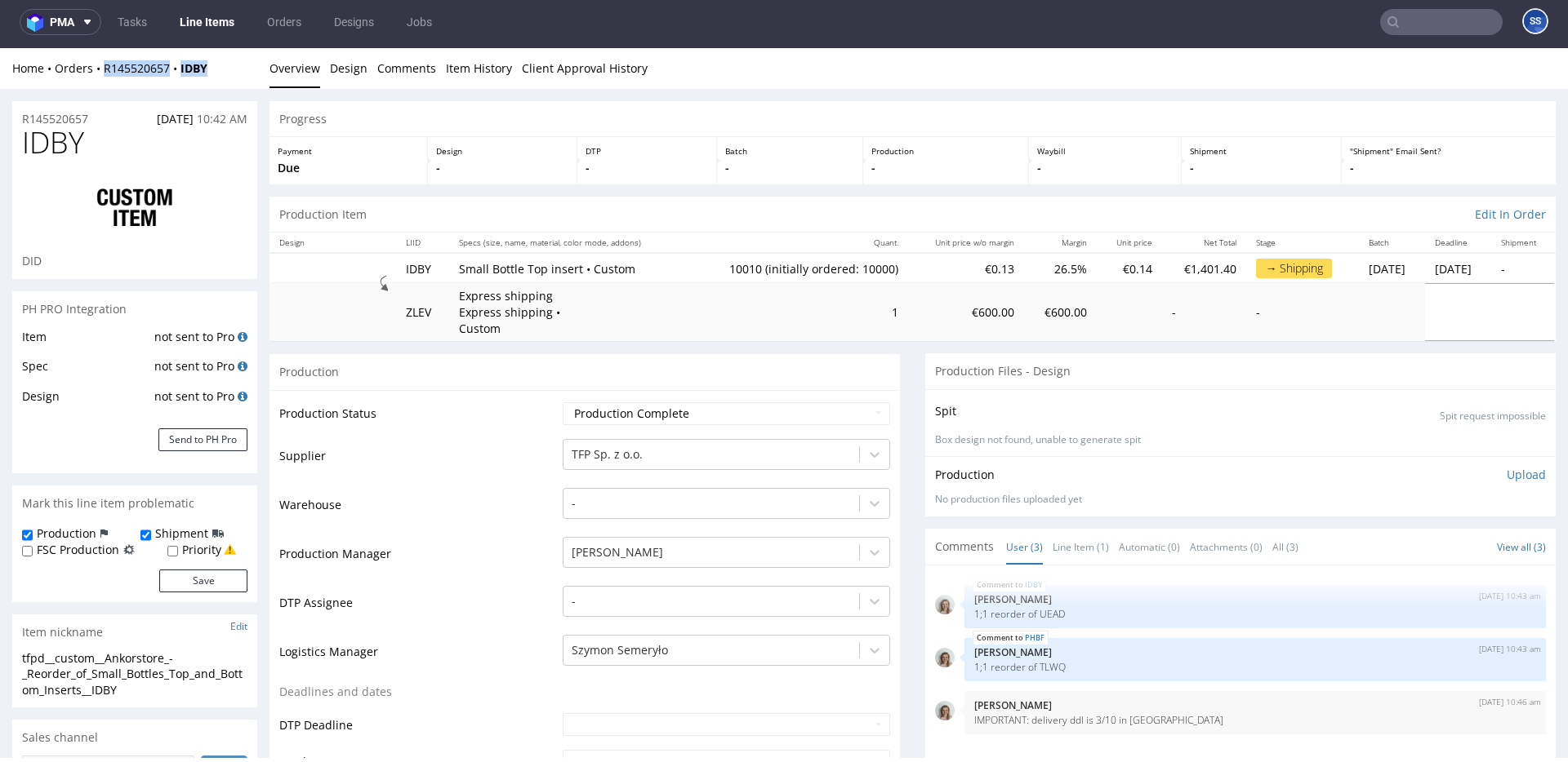
copy div "R145520657 IDBY"
drag, startPoint x: 214, startPoint y: 71, endPoint x: 171, endPoint y: 53, distance: 46.6
click at [103, 71] on div "Home Orders R145520657 IDBY" at bounding box center [134, 68] width 245 height 16
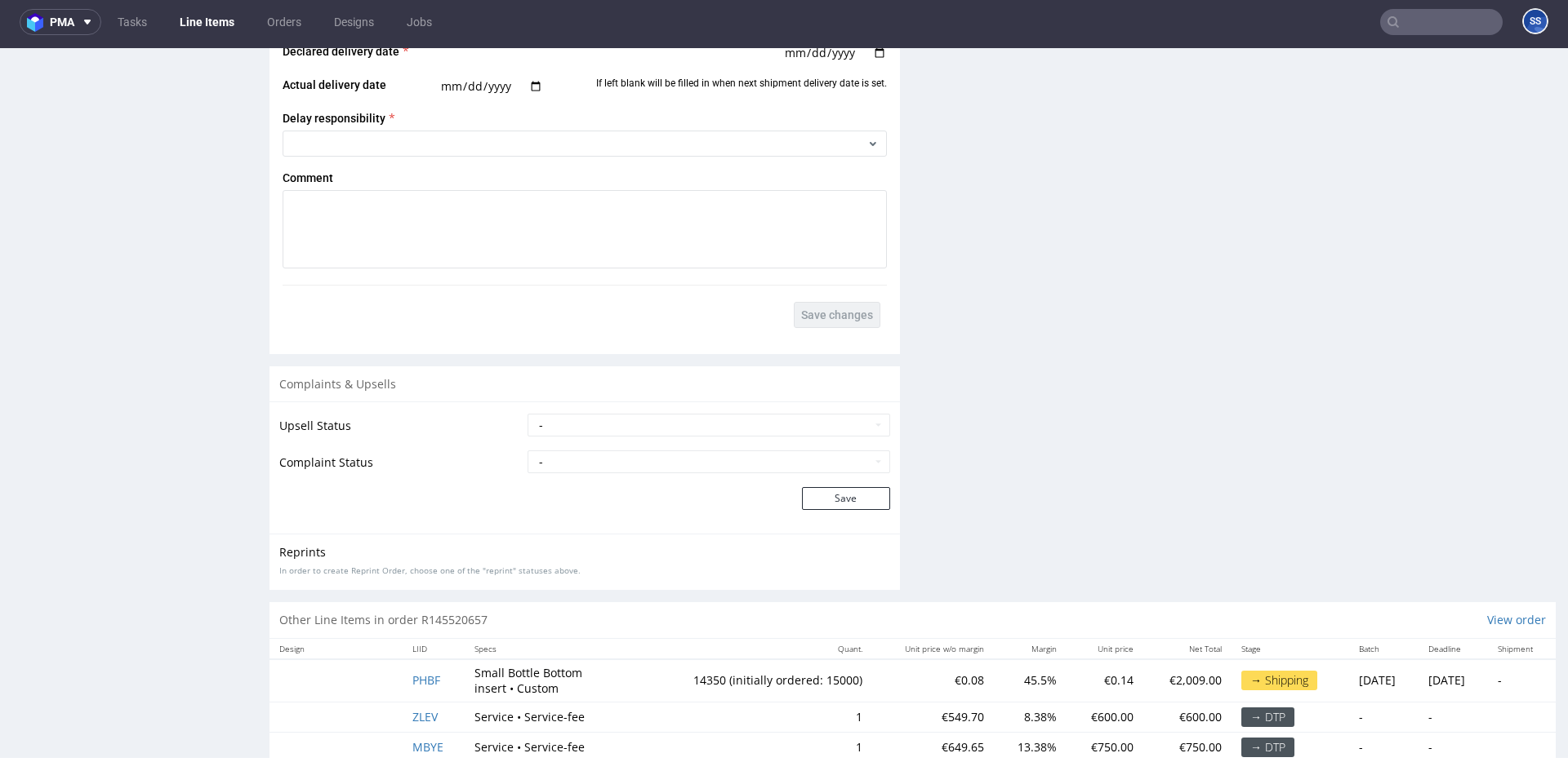
scroll to position [3354, 0]
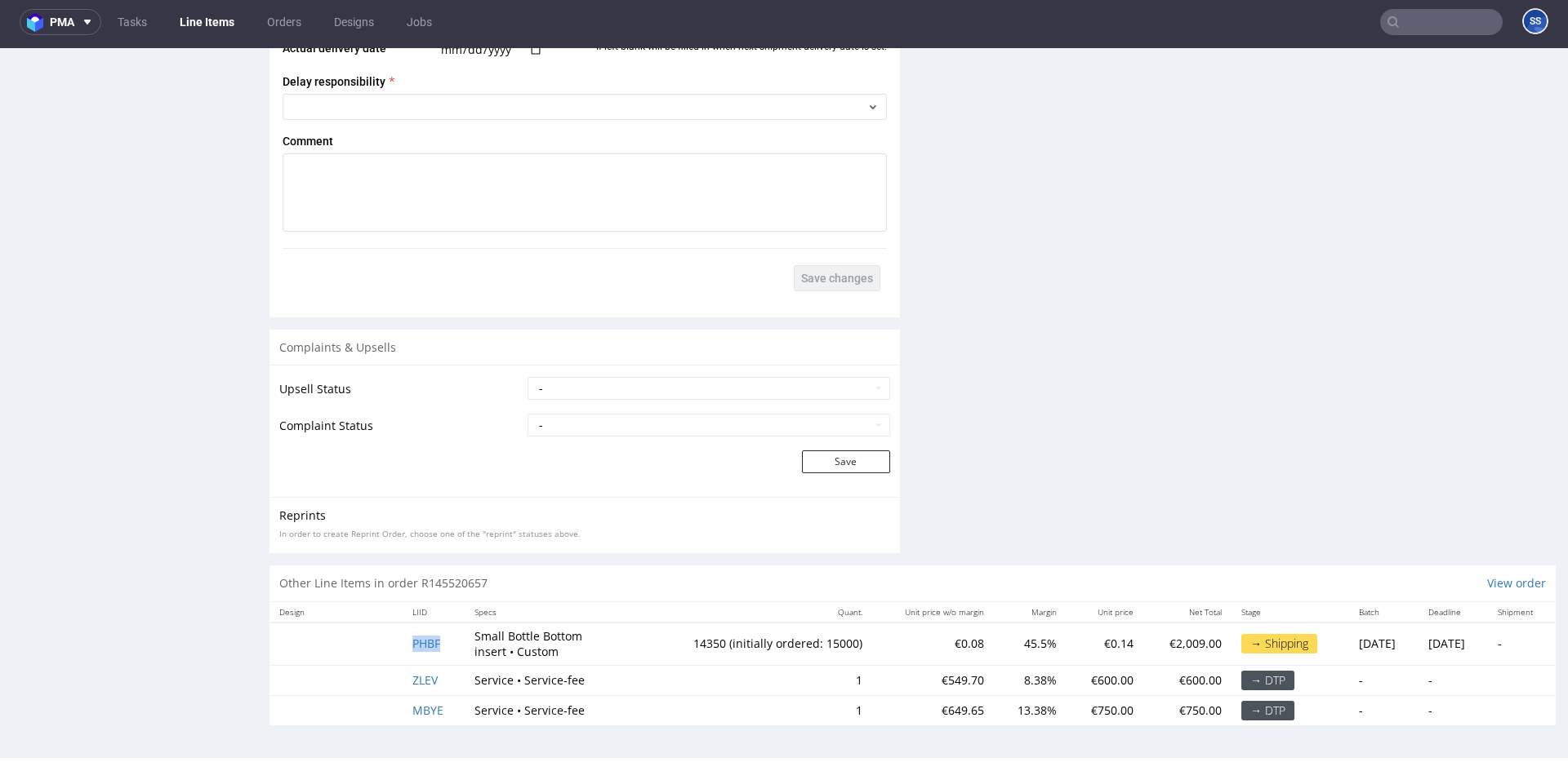
drag, startPoint x: 376, startPoint y: 646, endPoint x: 447, endPoint y: 643, distance: 71.1
click at [448, 643] on tr "PHBF Small Bottle Bottom insert • Custom 14350 (initially ordered: 15000) €0.08…" at bounding box center [913, 645] width 1286 height 44
copy span "PHBF"
click at [403, 638] on td "PHBF" at bounding box center [434, 645] width 63 height 44
drag, startPoint x: 392, startPoint y: 644, endPoint x: 437, endPoint y: 643, distance: 45.0
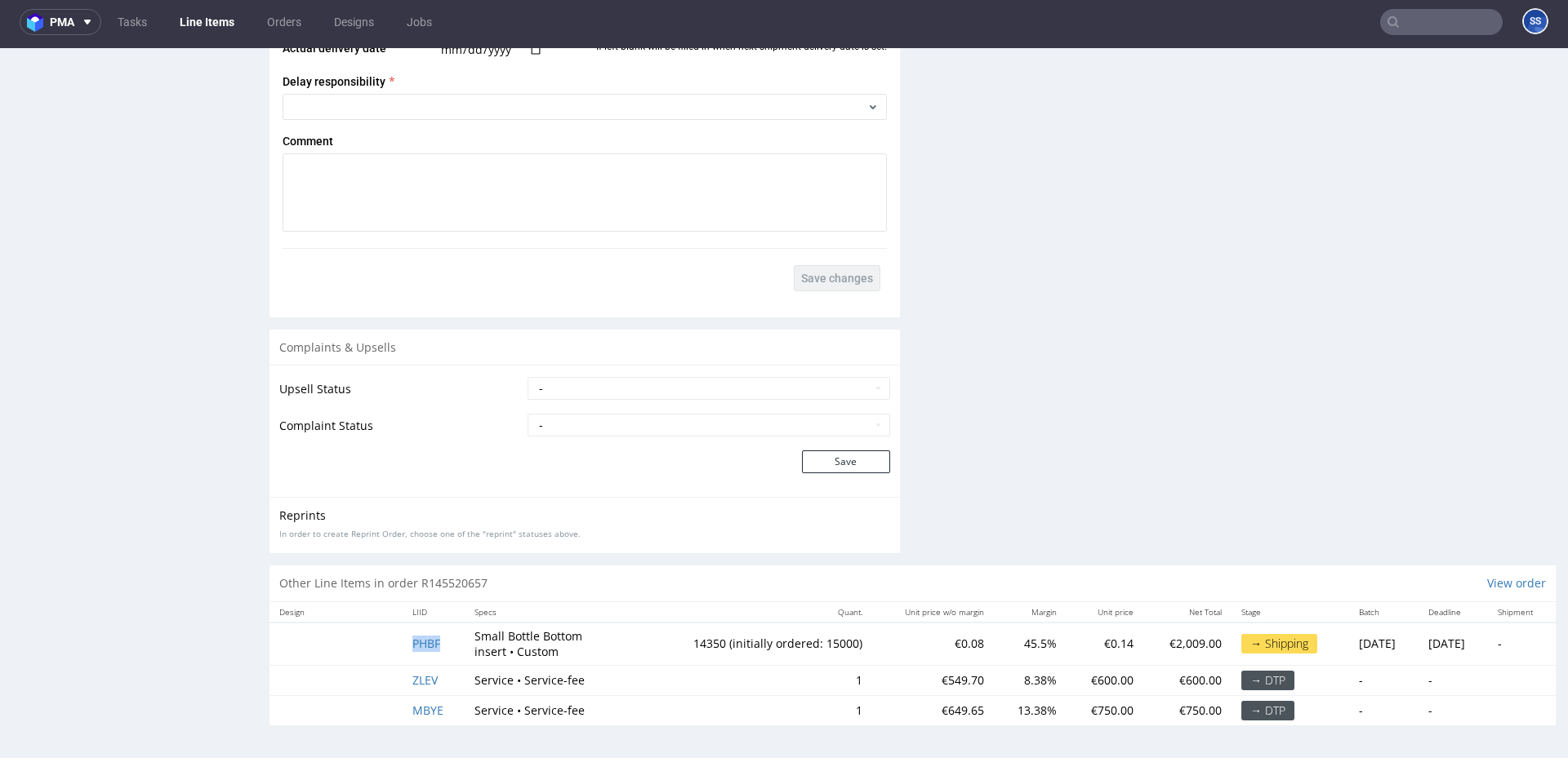
click at [437, 643] on tr "PHBF Small Bottle Bottom insert • Custom 14350 (initially ordered: 15000) €0.08…" at bounding box center [913, 645] width 1286 height 44
copy span "PHBF"
click at [212, 21] on link "Line Items" at bounding box center [206, 22] width 74 height 26
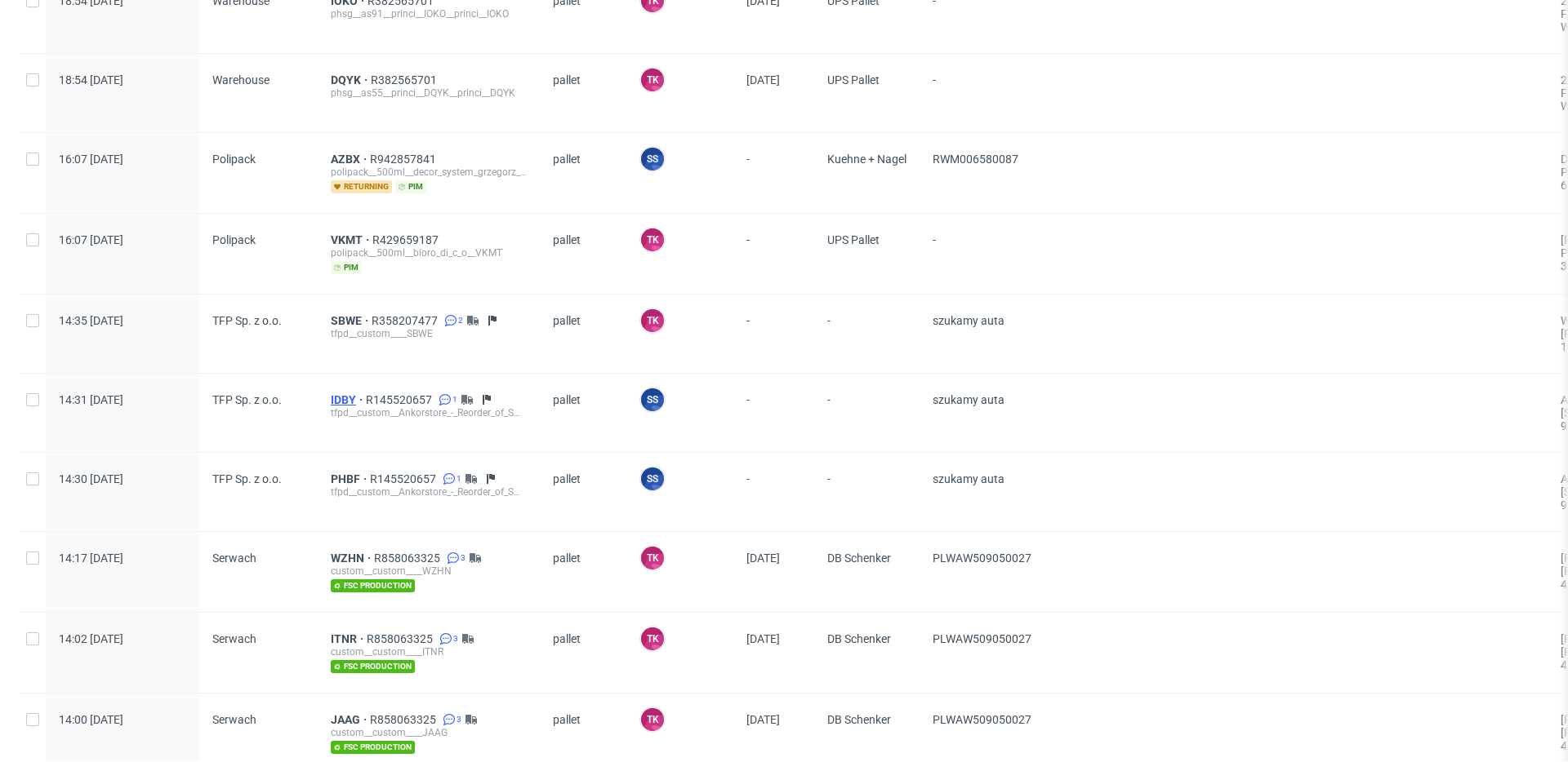
click at [331, 401] on span "IDBY" at bounding box center [347, 400] width 35 height 13
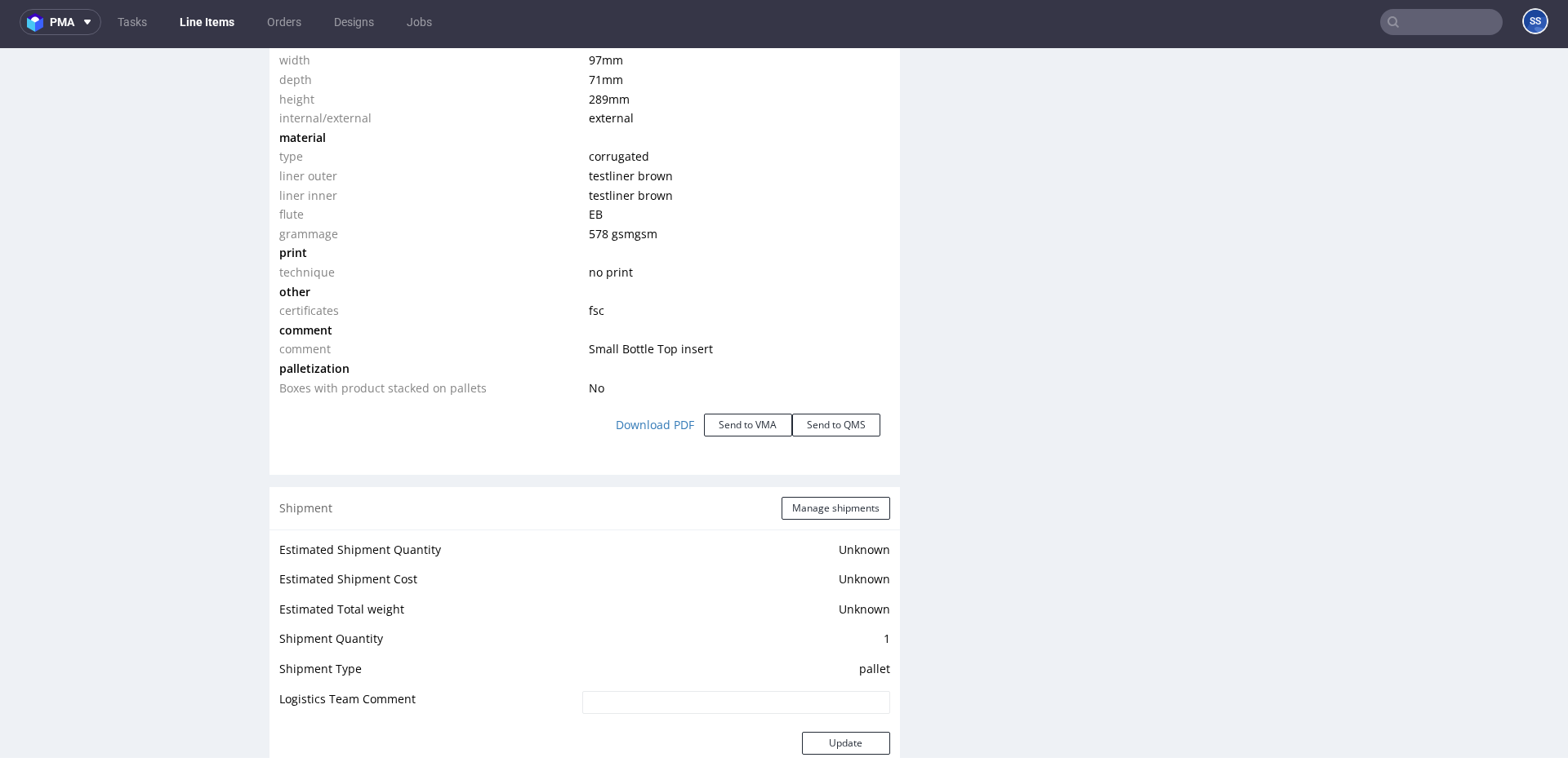
scroll to position [1712, 0]
click at [800, 498] on button "Manage shipments" at bounding box center [835, 506] width 108 height 23
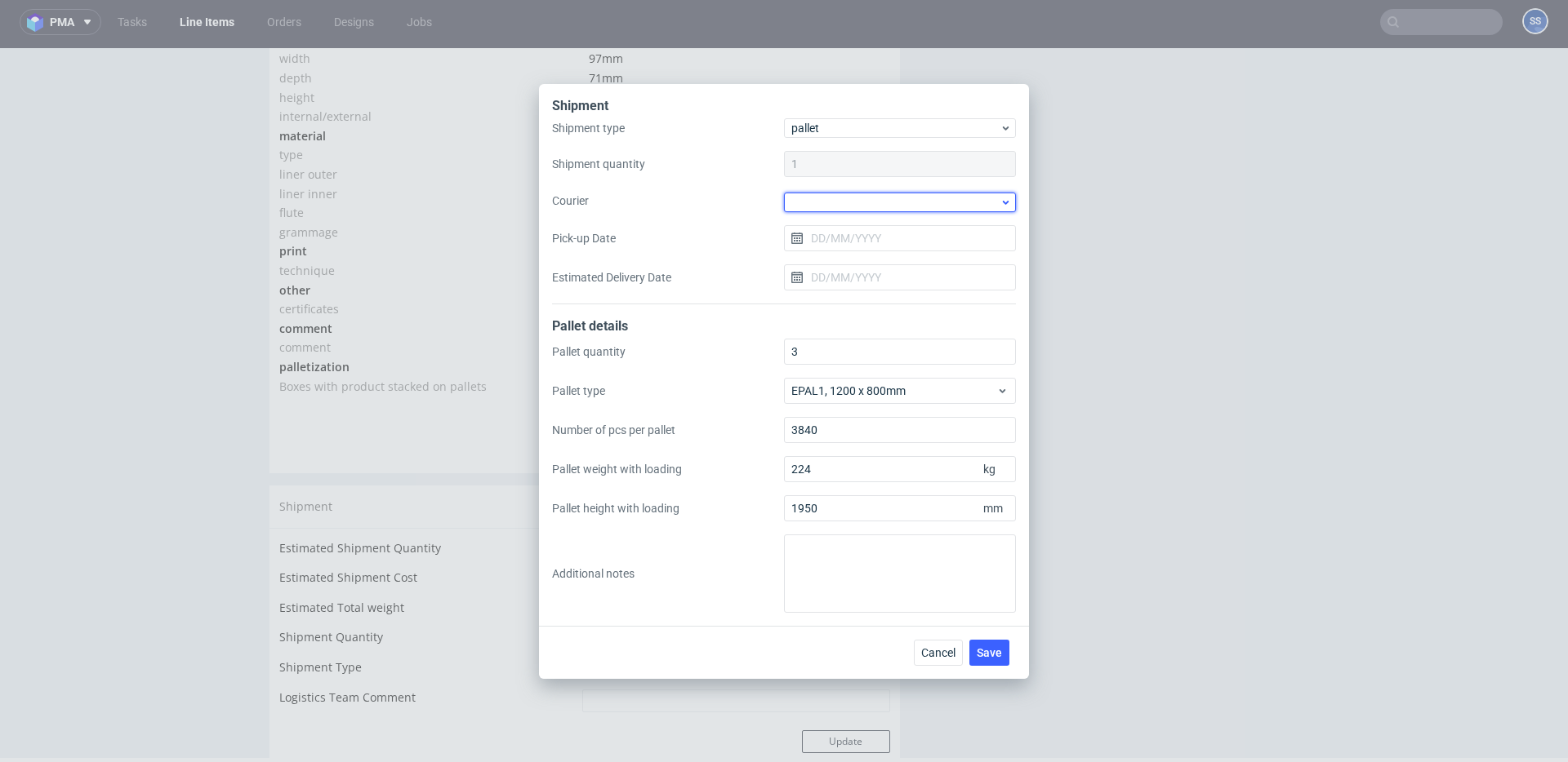
click at [839, 200] on div at bounding box center [900, 202] width 232 height 20
click at [849, 295] on div "Other" at bounding box center [899, 294] width 219 height 30
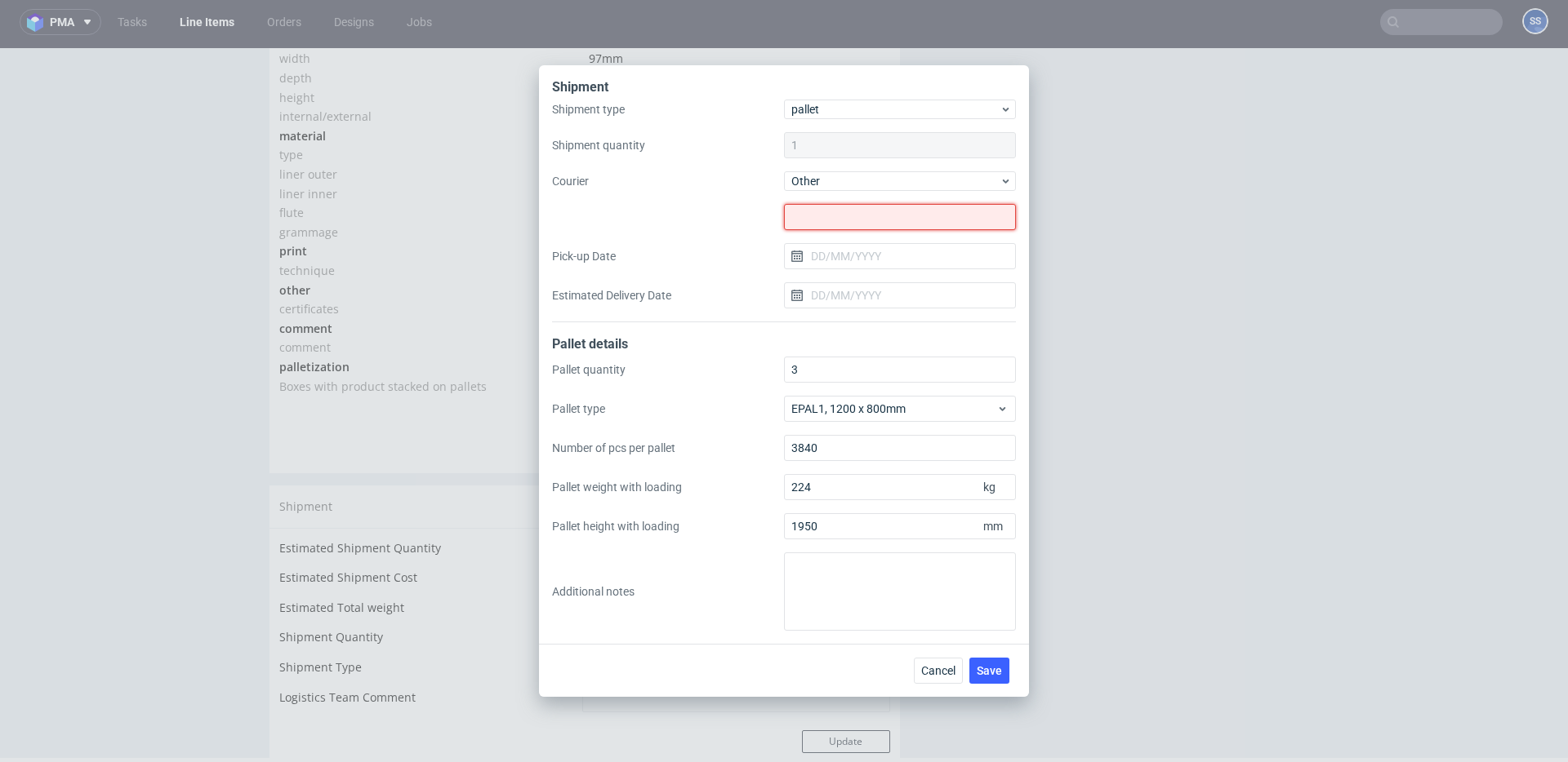
click at [822, 209] on input "text" at bounding box center [900, 217] width 232 height 26
paste input "PL5732894821"
type input "PL5732894821"
click at [827, 249] on input "Pick-up Date" at bounding box center [900, 256] width 232 height 26
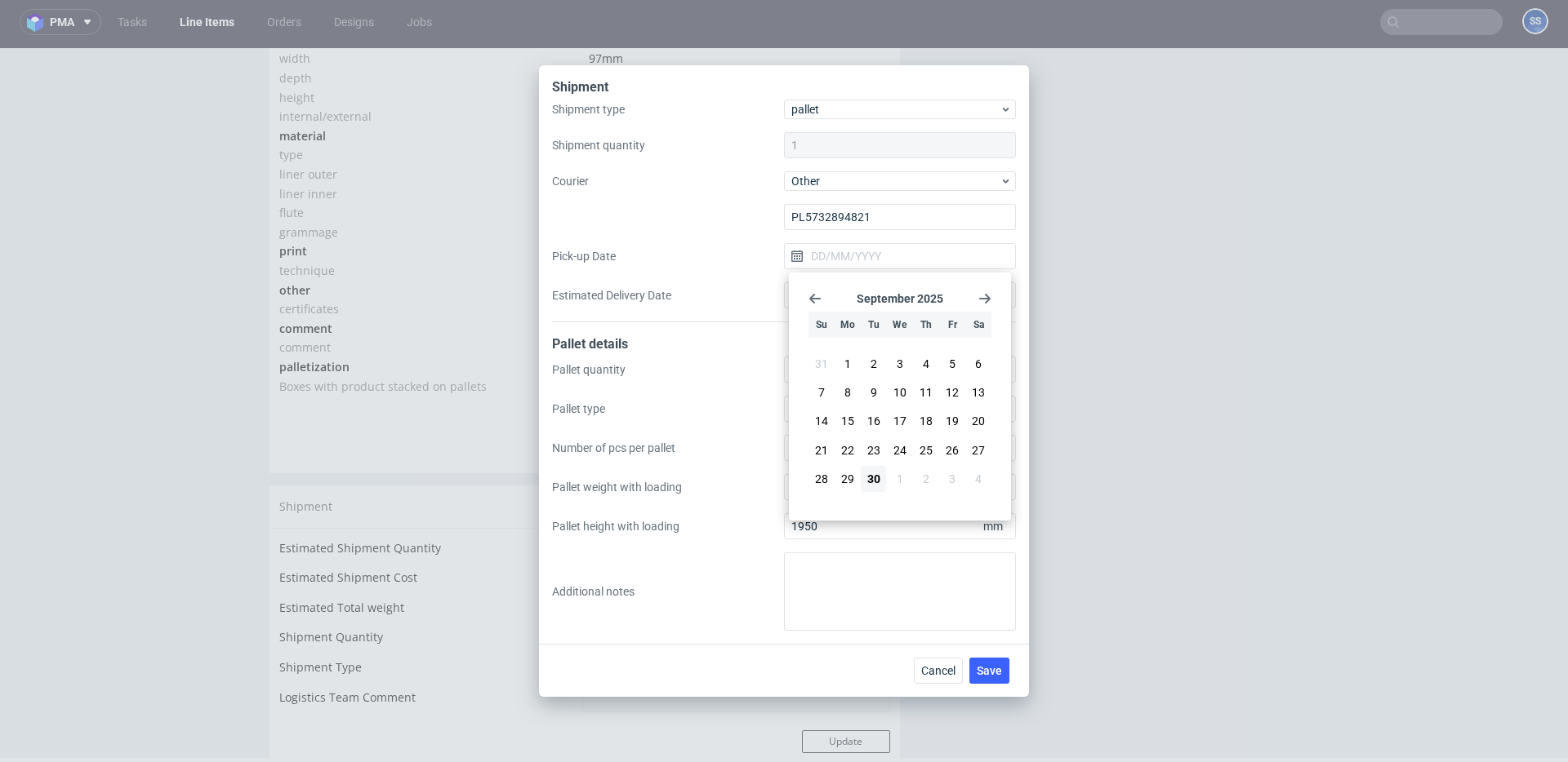
click at [881, 472] on button "30" at bounding box center [873, 479] width 26 height 26
type input "[DATE]"
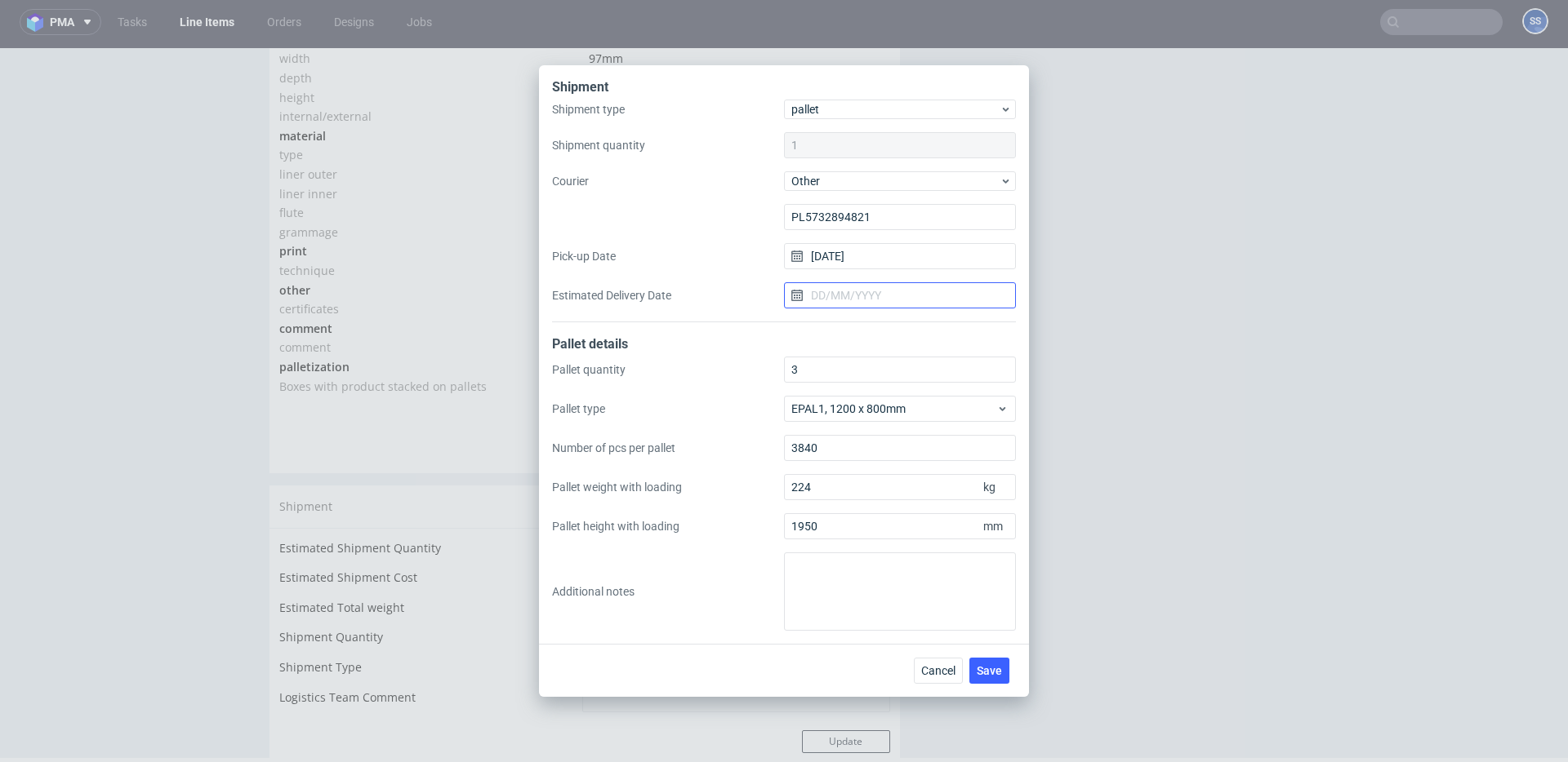
click at [842, 306] on input "Estimated Delivery Date" at bounding box center [900, 296] width 232 height 26
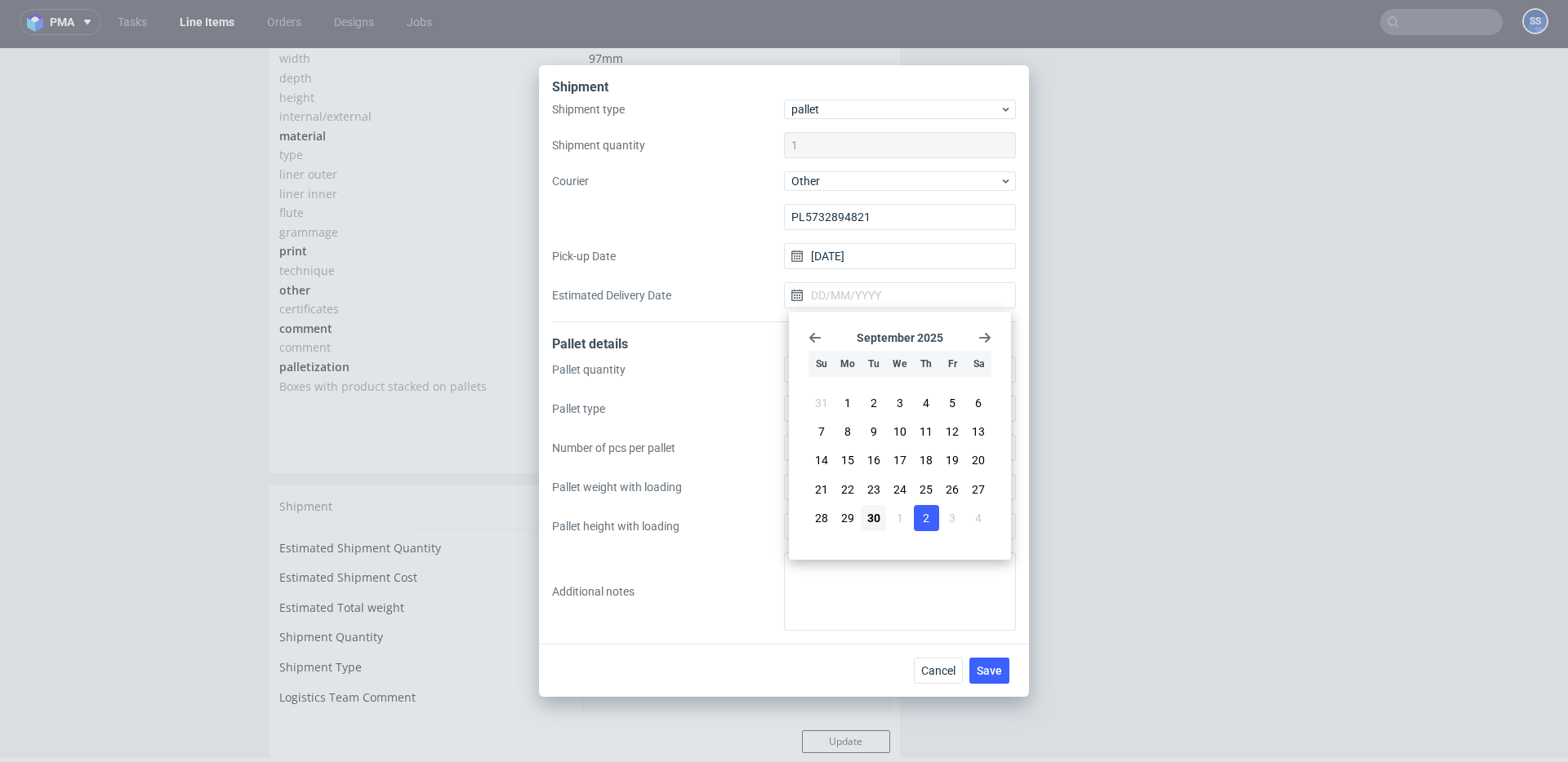
click at [926, 516] on span "2" at bounding box center [926, 518] width 7 height 16
type input "02/10/2025"
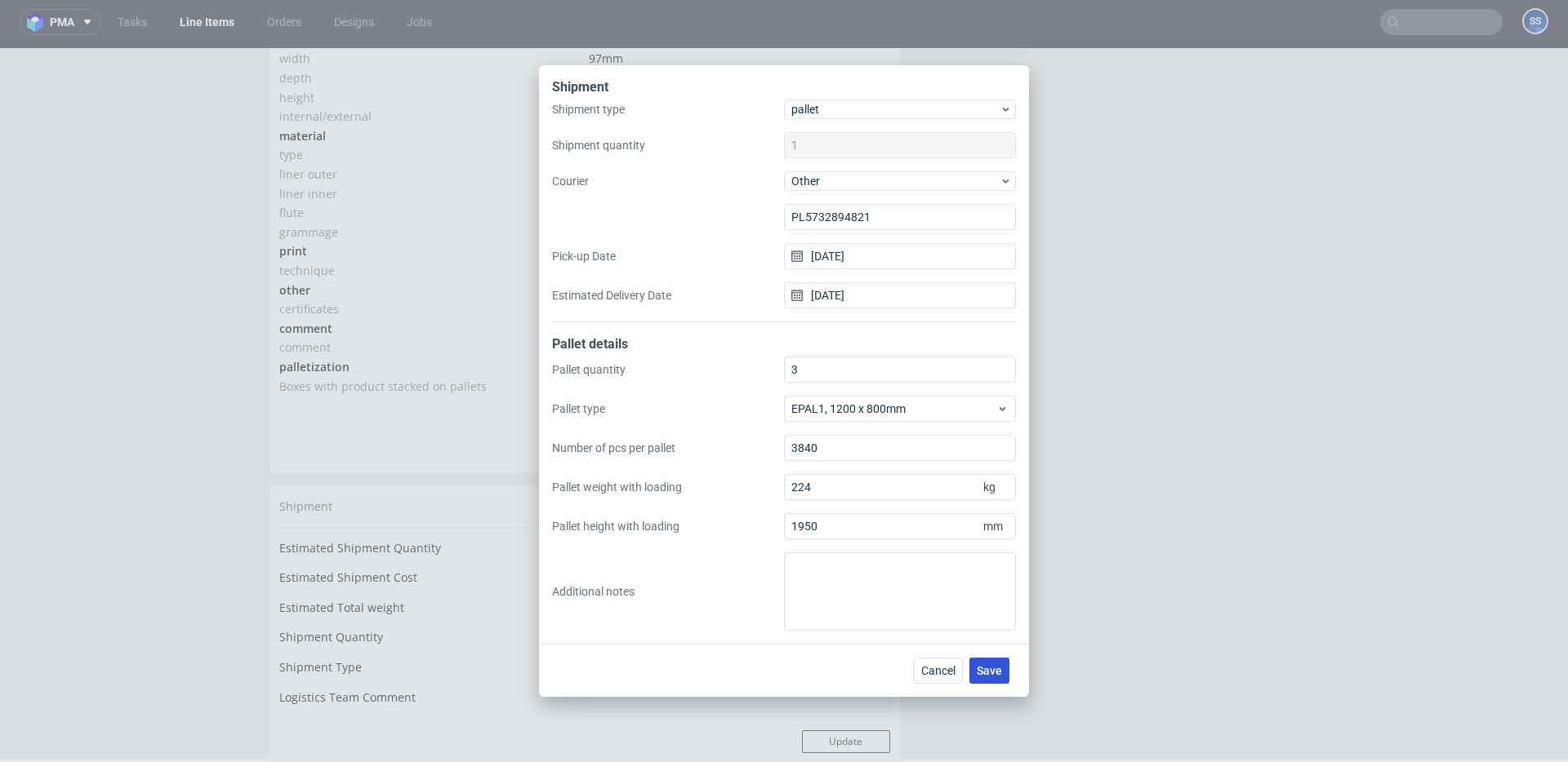
click at [989, 666] on span "Save" at bounding box center [989, 672] width 26 height 12
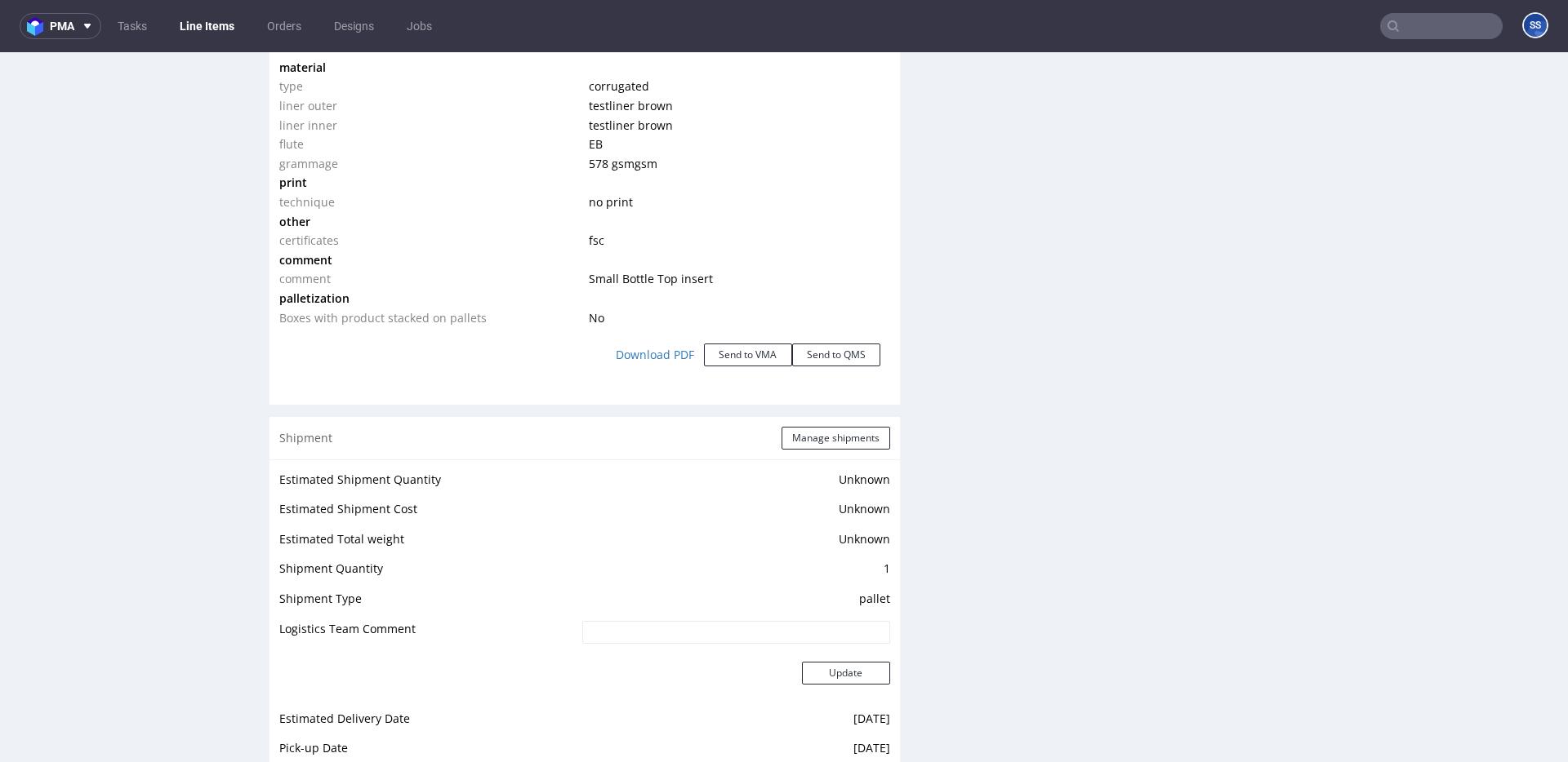
scroll to position [2928, 0]
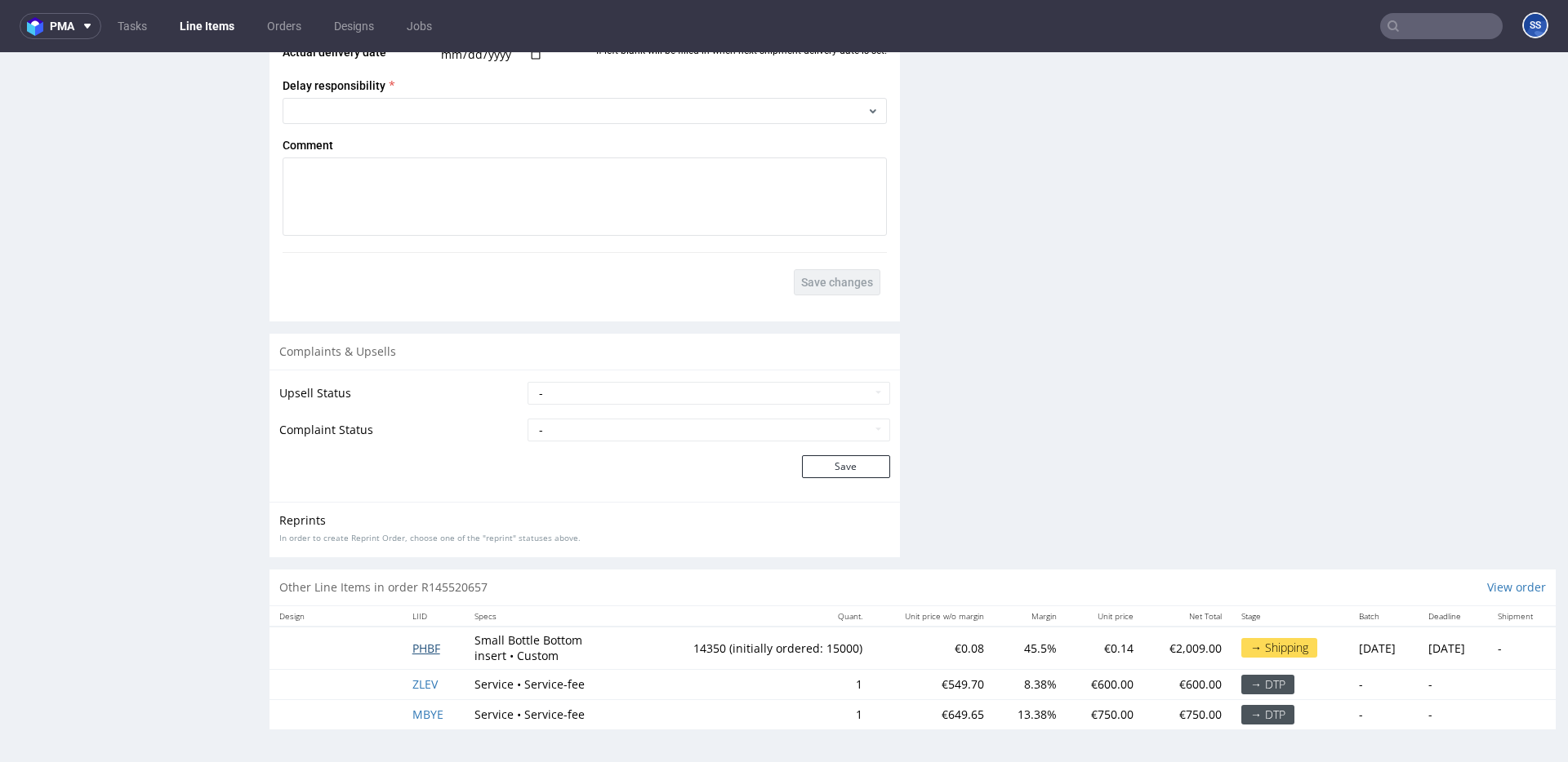
click at [431, 643] on span "PHBF" at bounding box center [427, 649] width 28 height 16
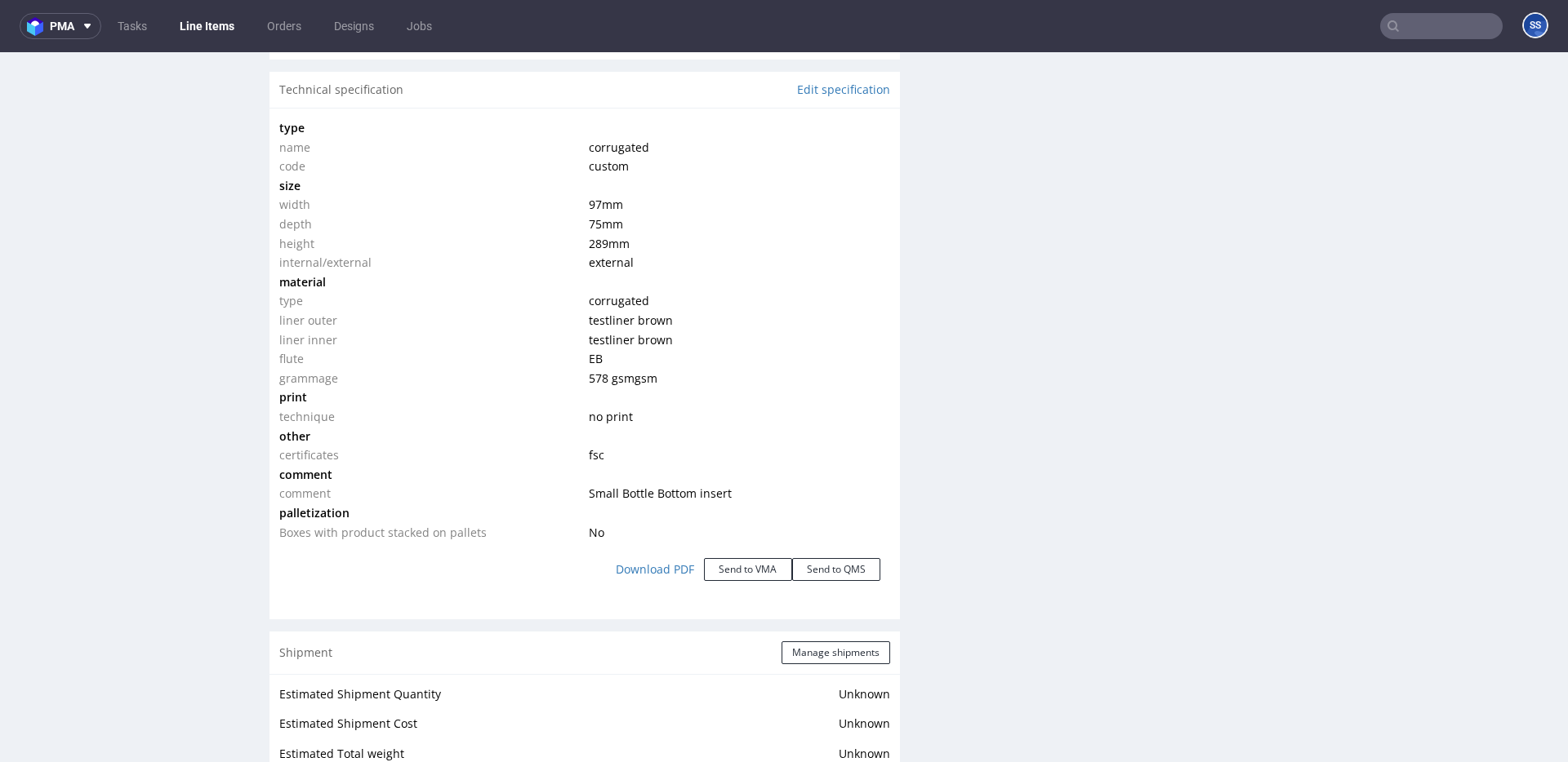
scroll to position [1566, 0]
click at [793, 642] on div "Shipment Manage shipments" at bounding box center [585, 657] width 630 height 43
click at [794, 647] on button "Manage shipments" at bounding box center [835, 657] width 108 height 23
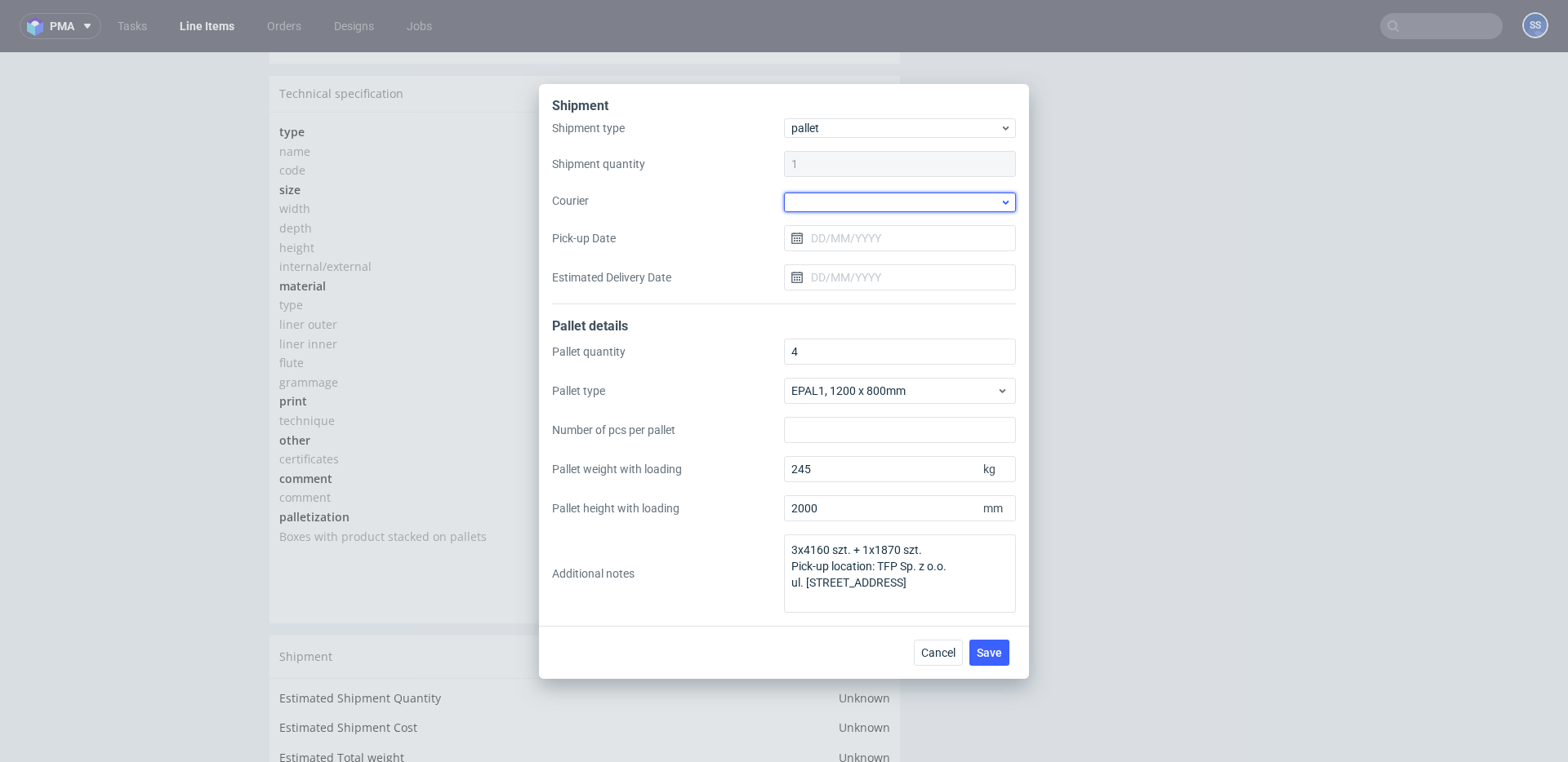
click at [828, 208] on div at bounding box center [900, 202] width 232 height 20
click at [827, 286] on div "Other" at bounding box center [899, 282] width 219 height 30
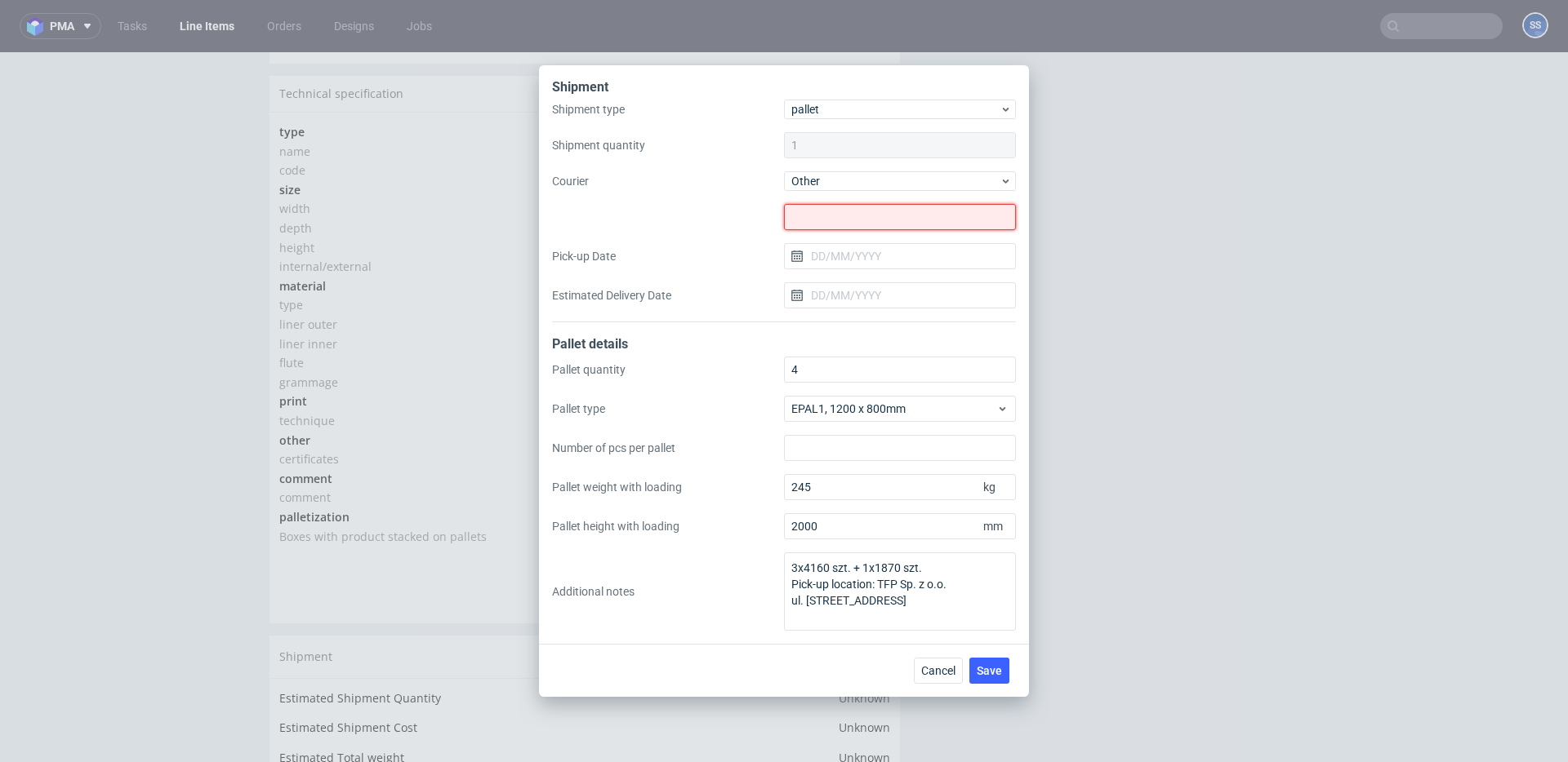
click at [839, 209] on input "text" at bounding box center [900, 217] width 232 height 26
paste input "PL5732894821"
type input "PL5732894821"
click at [841, 251] on input "Pick-up Date" at bounding box center [900, 256] width 232 height 26
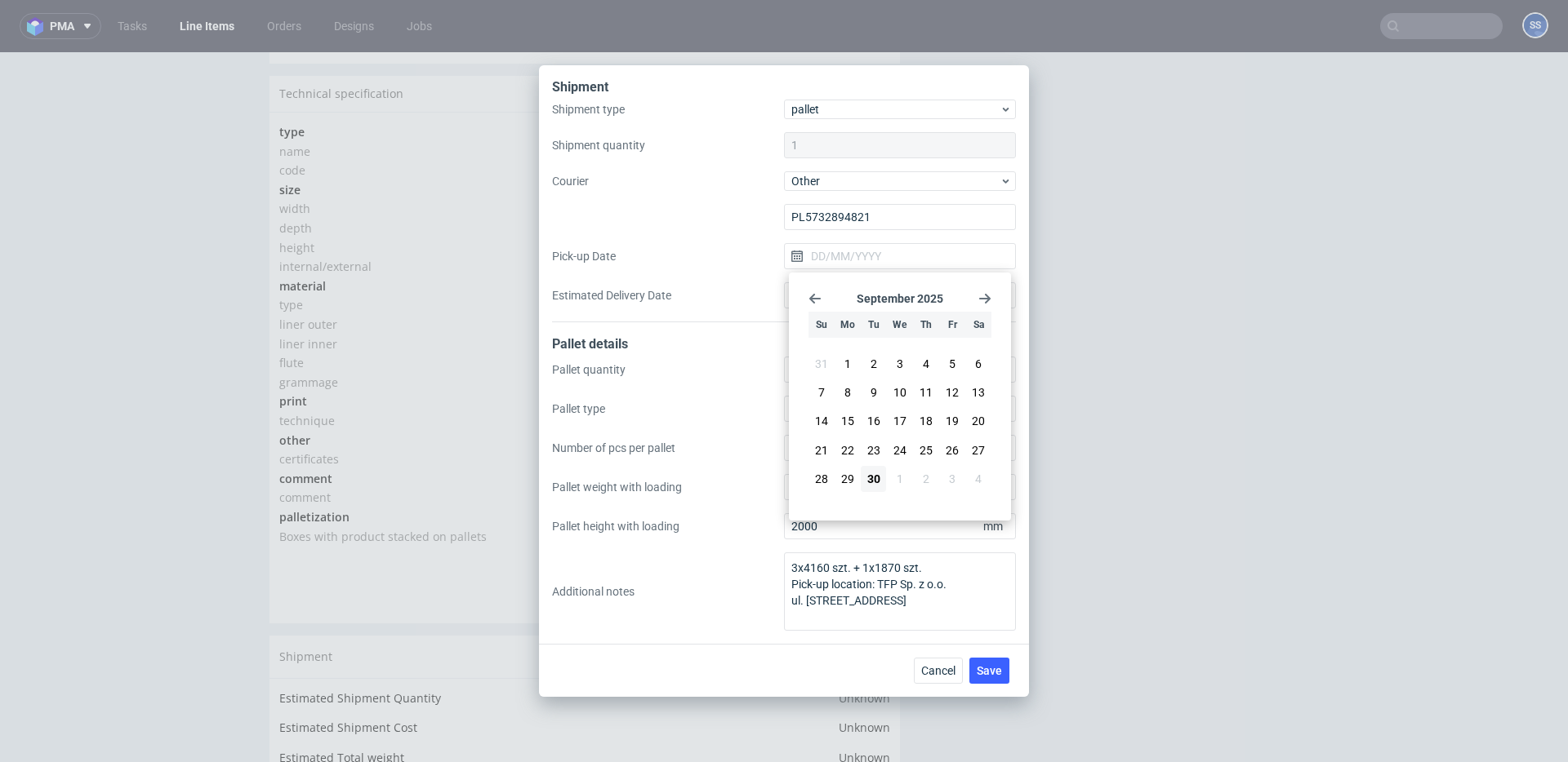
click at [871, 472] on span "30" at bounding box center [873, 479] width 13 height 16
type input "[DATE]"
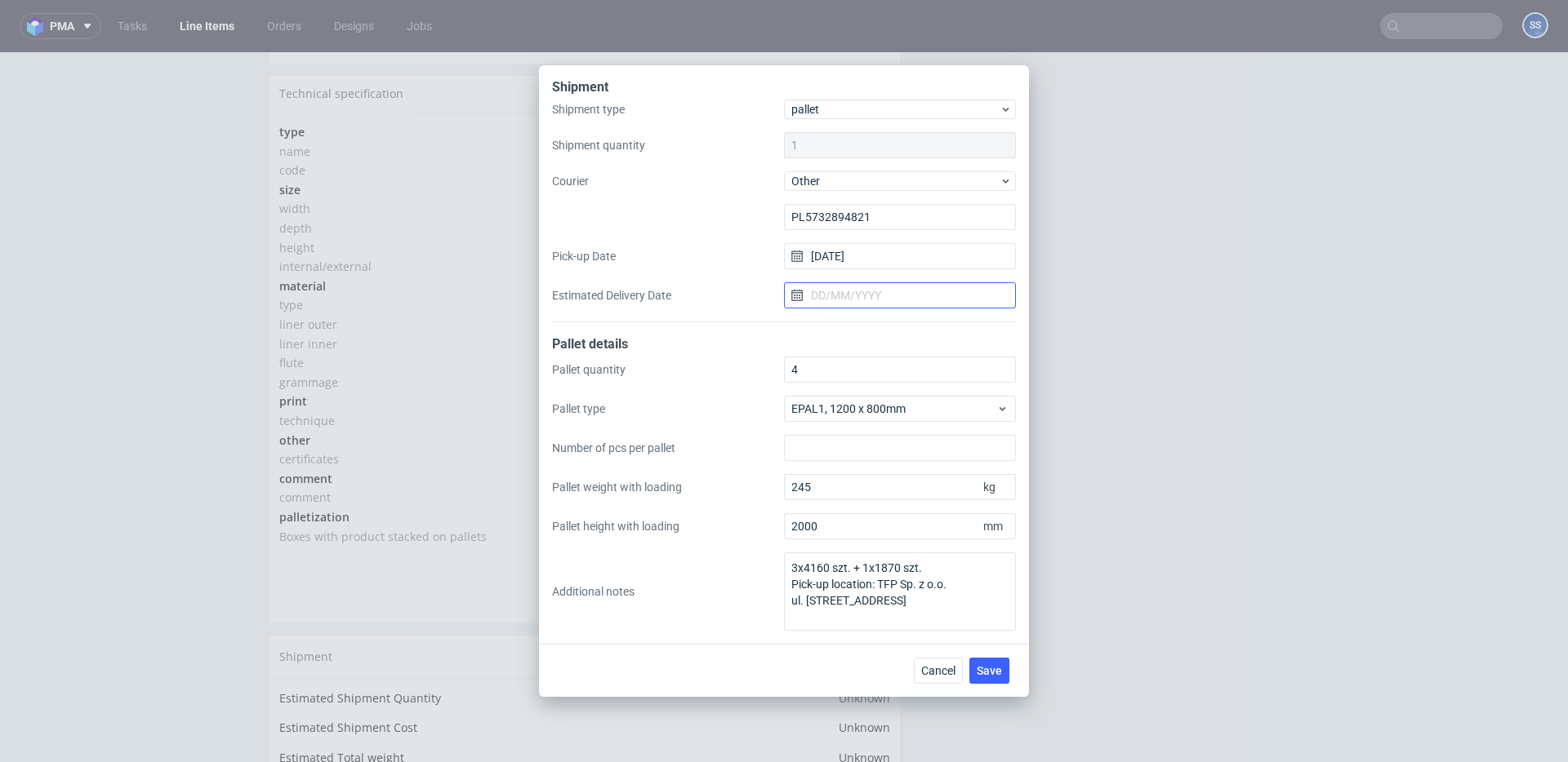
click at [864, 293] on input "Estimated Delivery Date" at bounding box center [900, 296] width 232 height 26
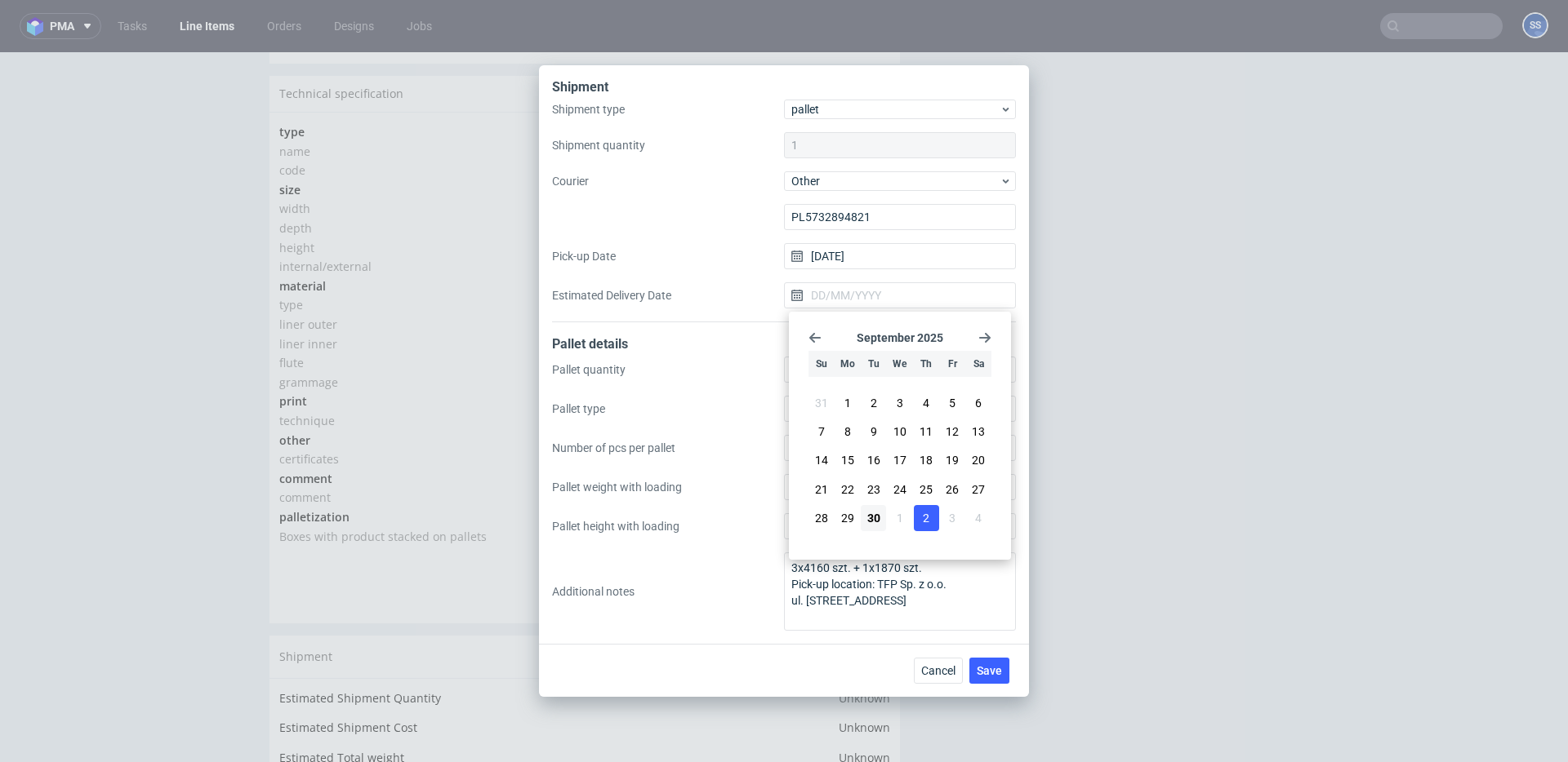
click at [929, 521] on button "2" at bounding box center [927, 518] width 26 height 26
type input "[DATE]"
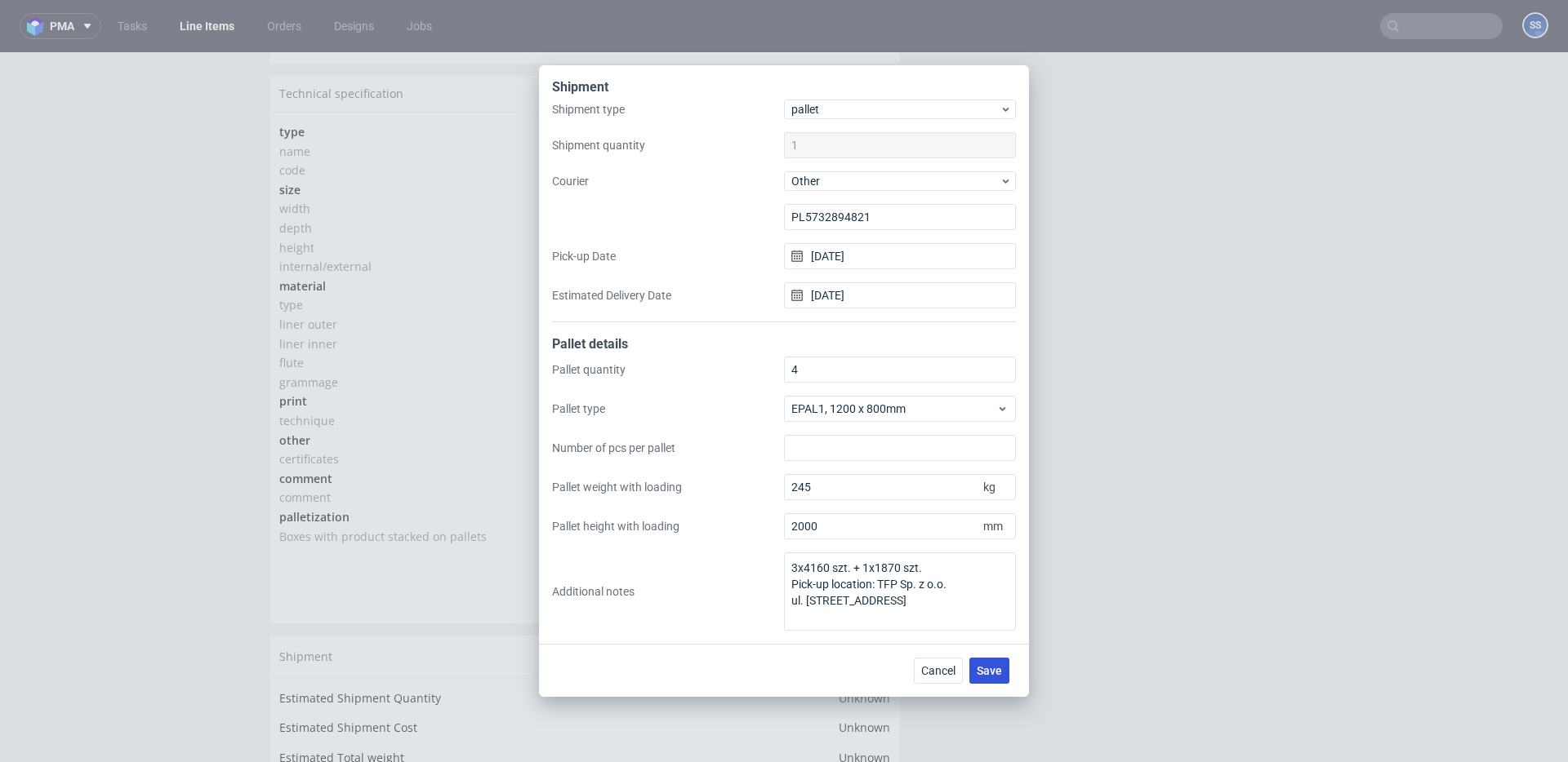
click at [987, 671] on span "Save" at bounding box center [989, 672] width 26 height 12
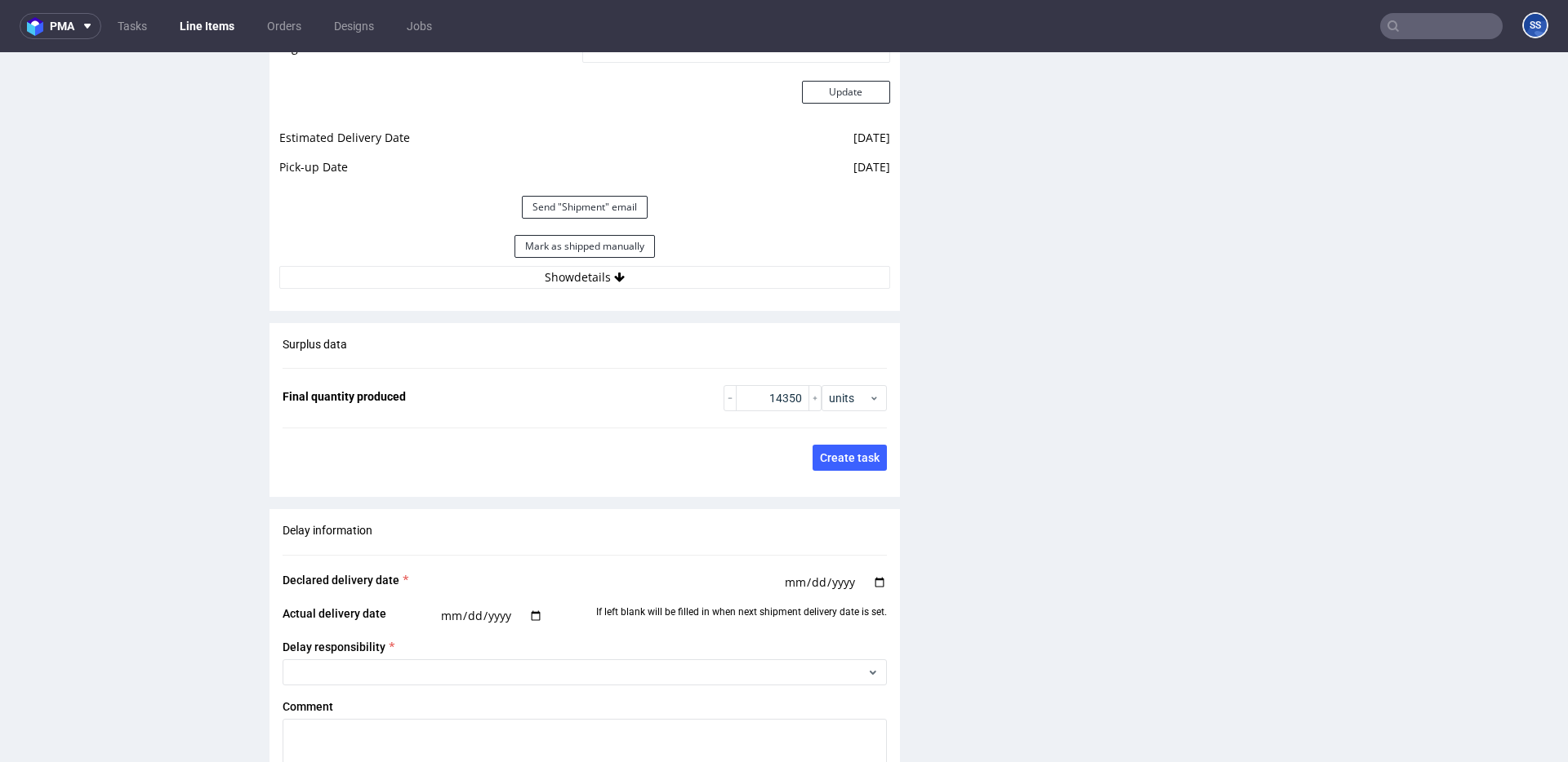
scroll to position [2352, 0]
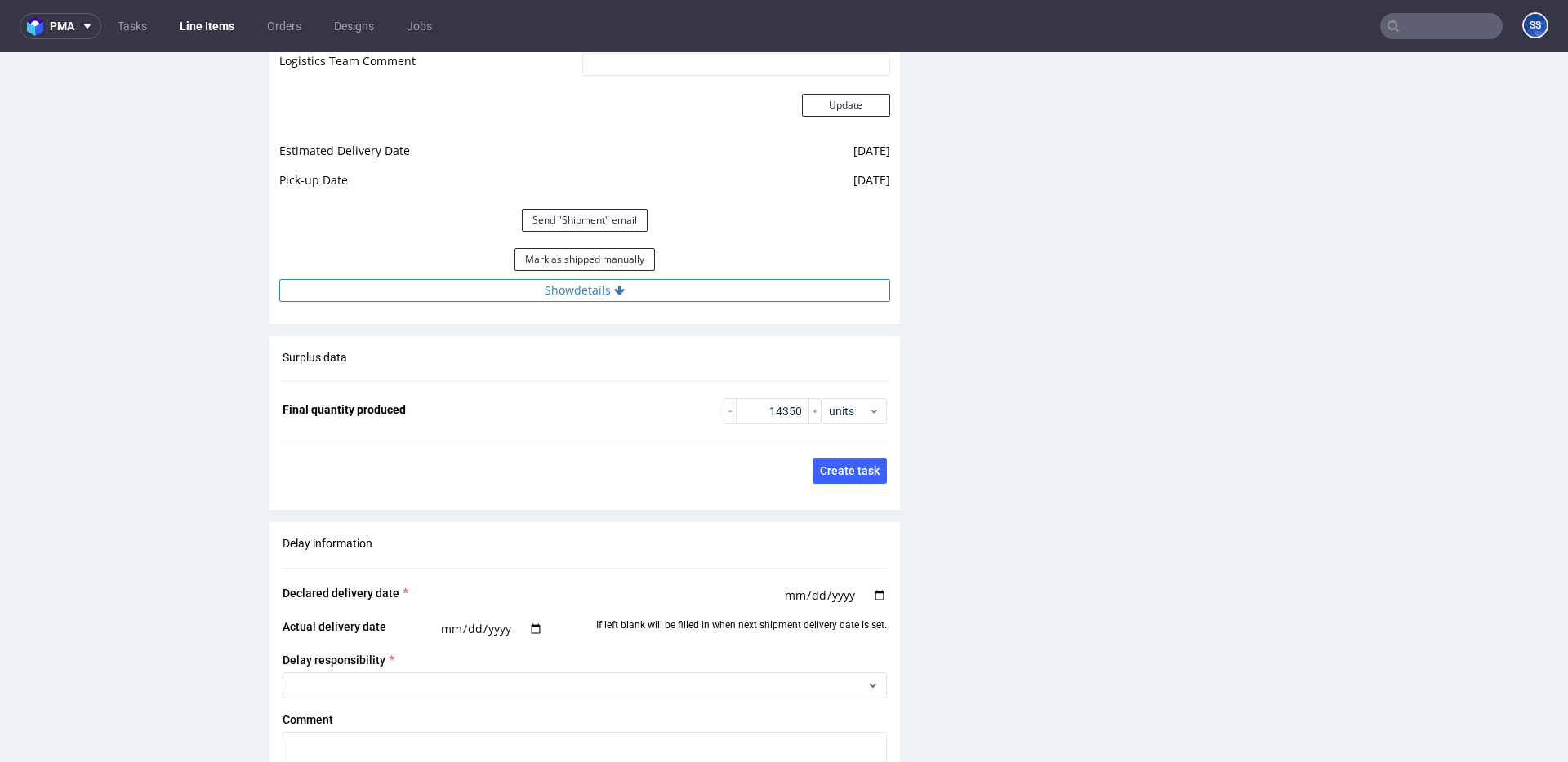
click at [582, 284] on button "Show details" at bounding box center [584, 290] width 610 height 23
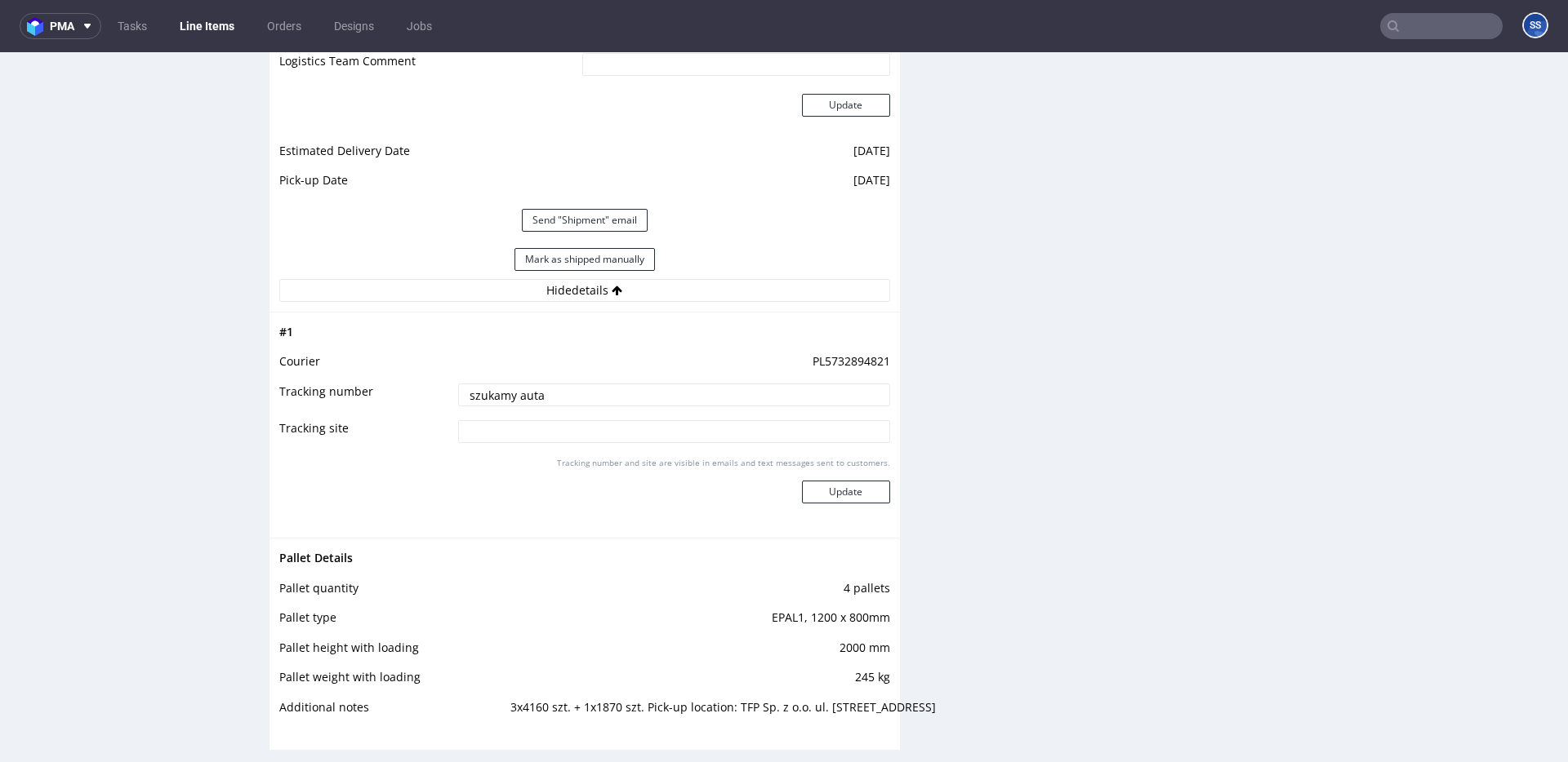
drag, startPoint x: 568, startPoint y: 399, endPoint x: 386, endPoint y: 376, distance: 183.4
click at [381, 376] on tbody "# 1 Courier PL5732894821 Tracking number szukamy auta Tracking site Tracking nu…" at bounding box center [584, 425] width 610 height 205
paste input "PY76061 [PERSON_NAME]"
type input "PY76061 [PERSON_NAME]"
click at [833, 493] on button "Update" at bounding box center [846, 492] width 88 height 23
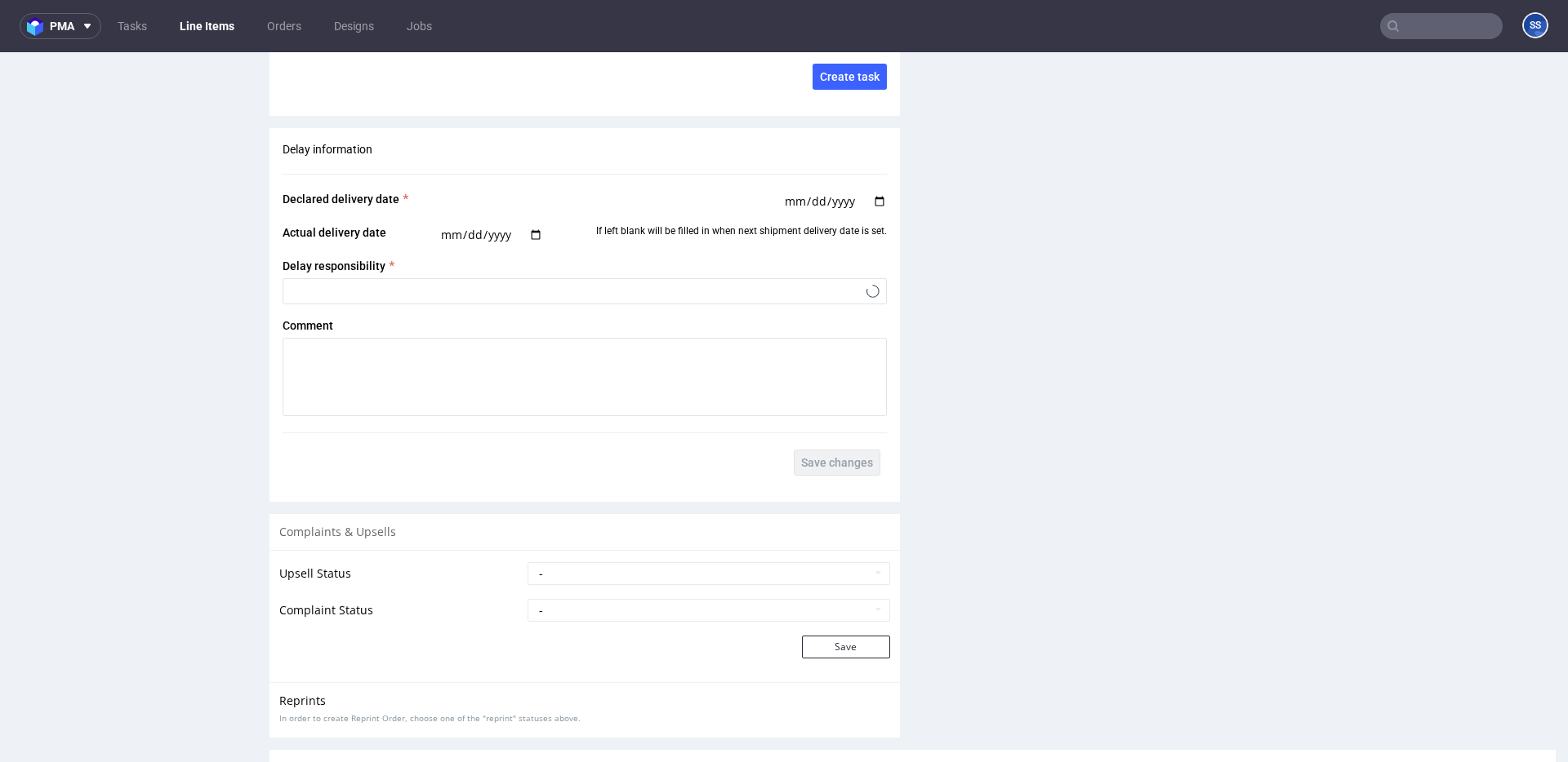
scroll to position [2928, 0]
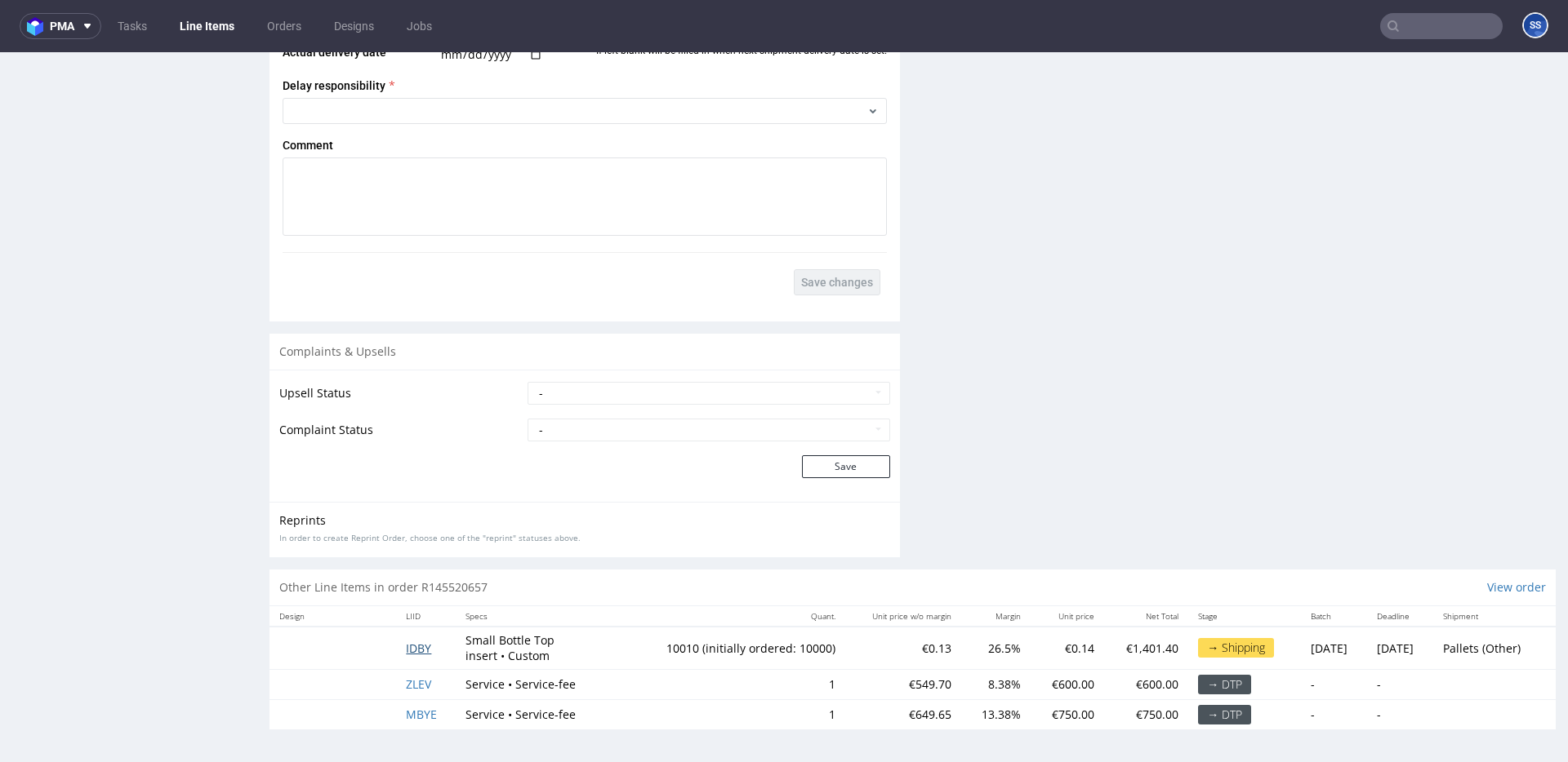
click at [418, 648] on span "IDBY" at bounding box center [419, 649] width 26 height 16
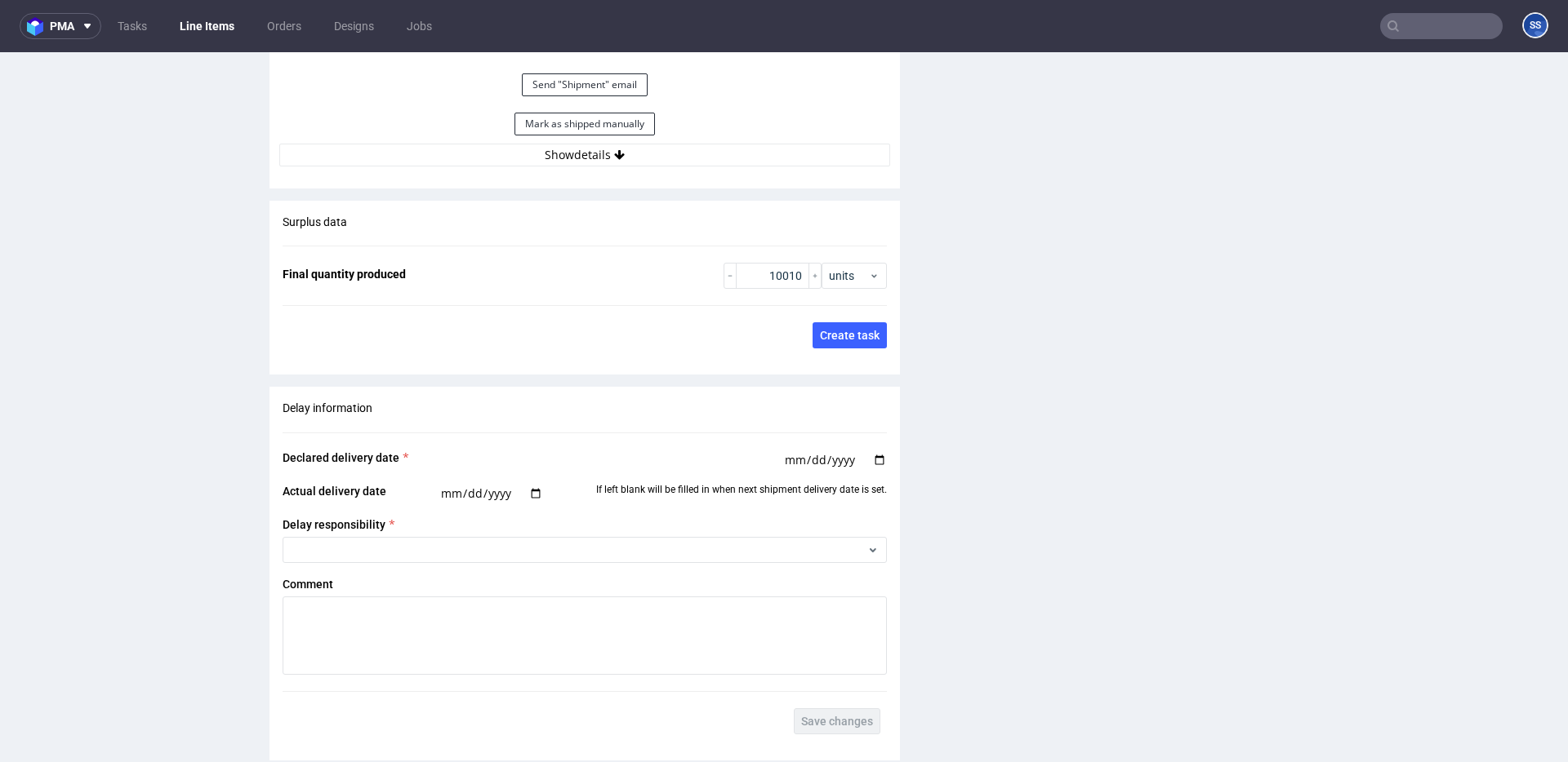
scroll to position [2497, 0]
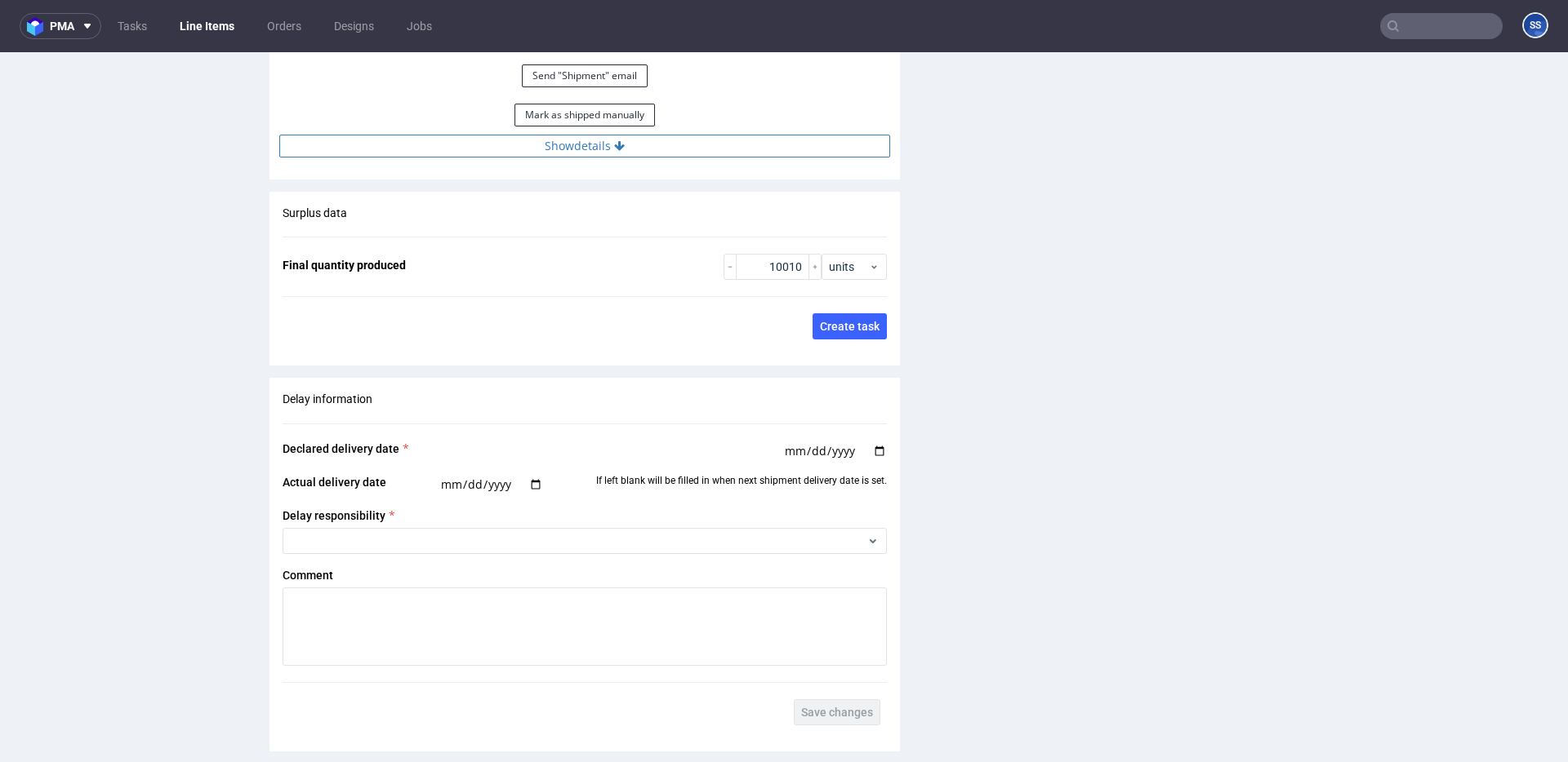
click at [602, 147] on button "Show details" at bounding box center [584, 146] width 610 height 23
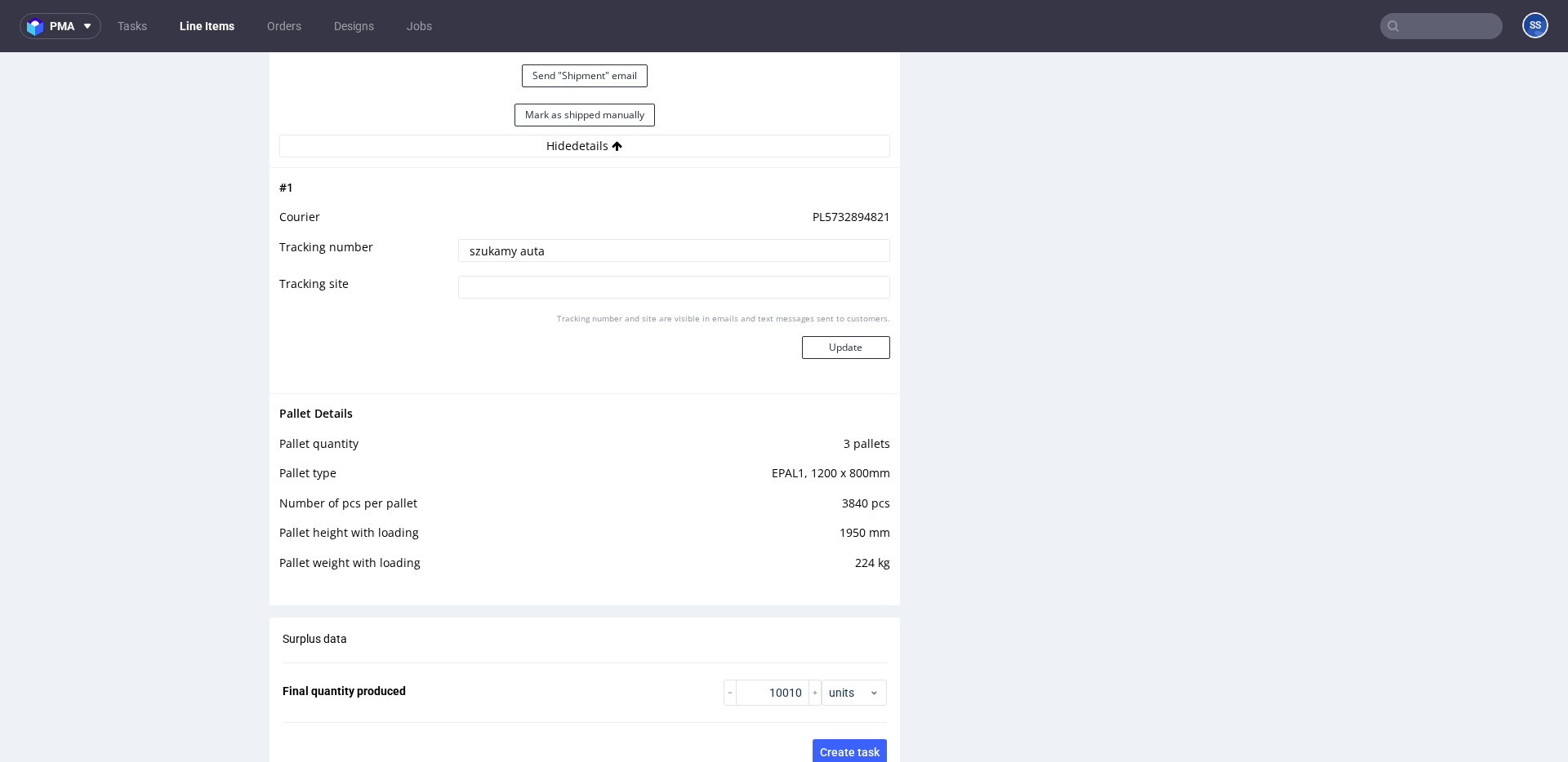
drag, startPoint x: 574, startPoint y: 246, endPoint x: 361, endPoint y: 231, distance: 213.5
click at [361, 231] on tbody "# 1 Courier PL5732894821 Tracking number szukamy auta Tracking site Tracking nu…" at bounding box center [584, 280] width 610 height 205
paste input "PY76061 [PERSON_NAME]"
type input "PY76061 [PERSON_NAME]"
click at [855, 342] on button "Update" at bounding box center [846, 347] width 88 height 23
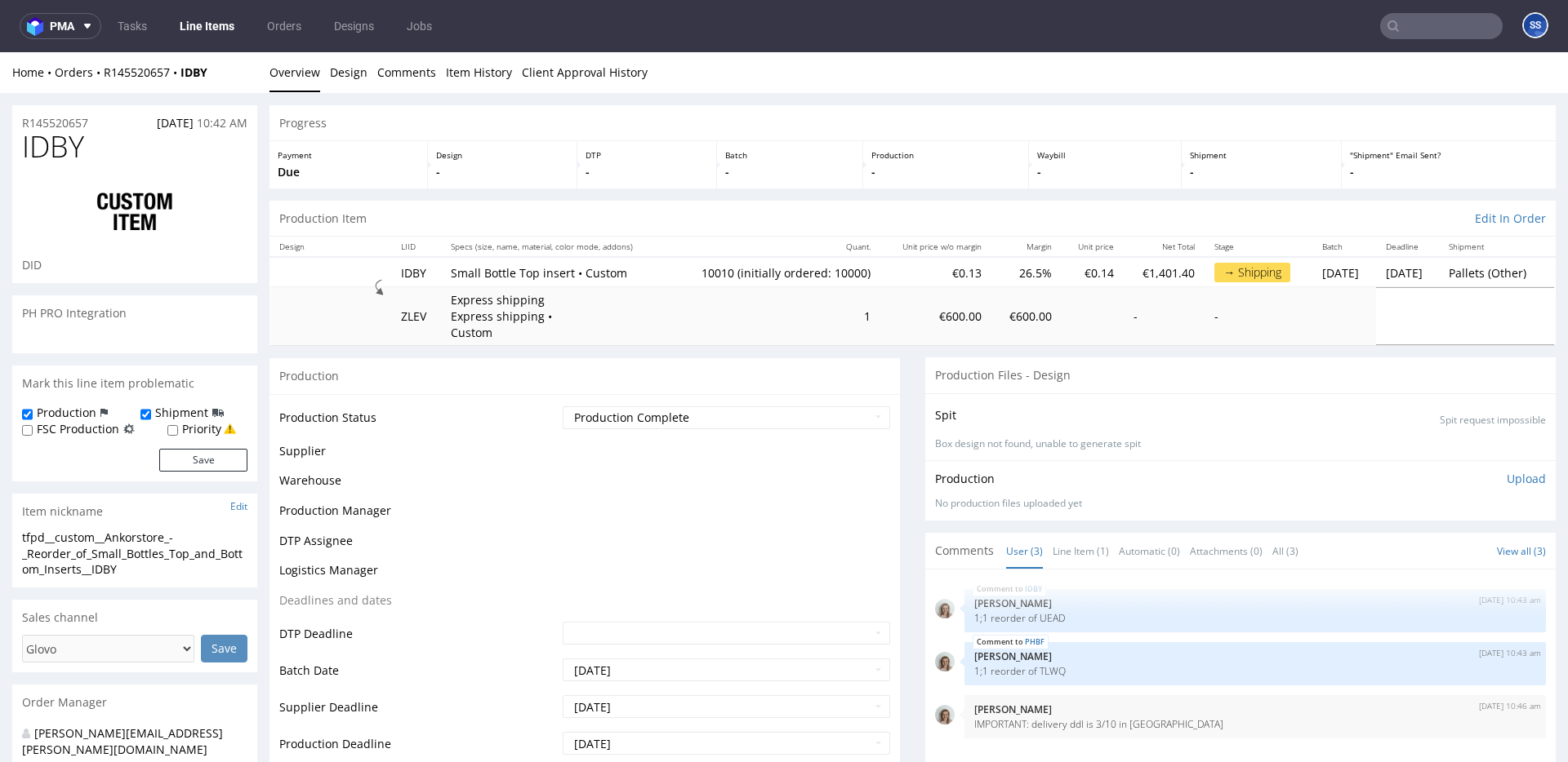
scroll to position [1264, 0]
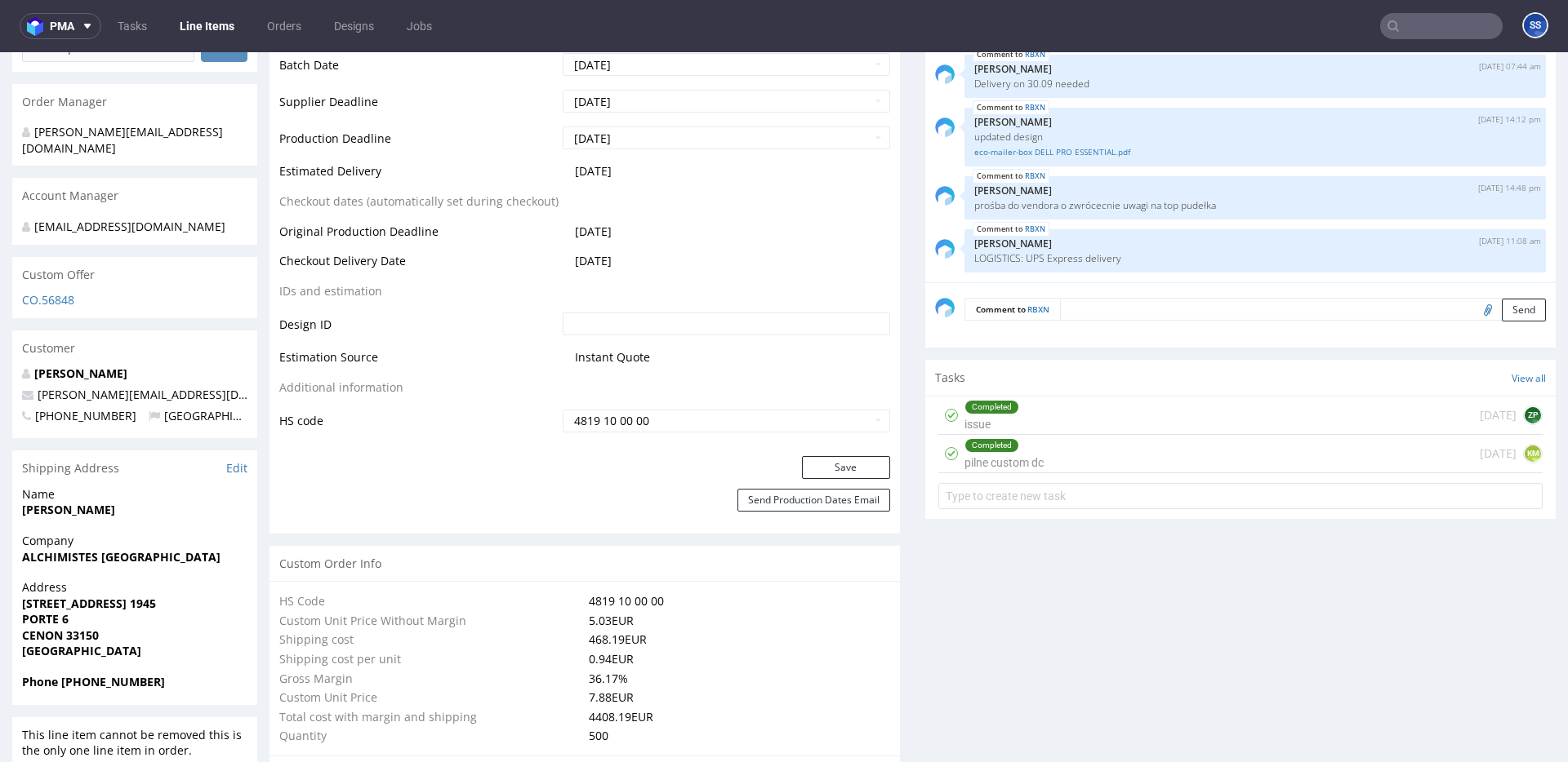
scroll to position [747, 0]
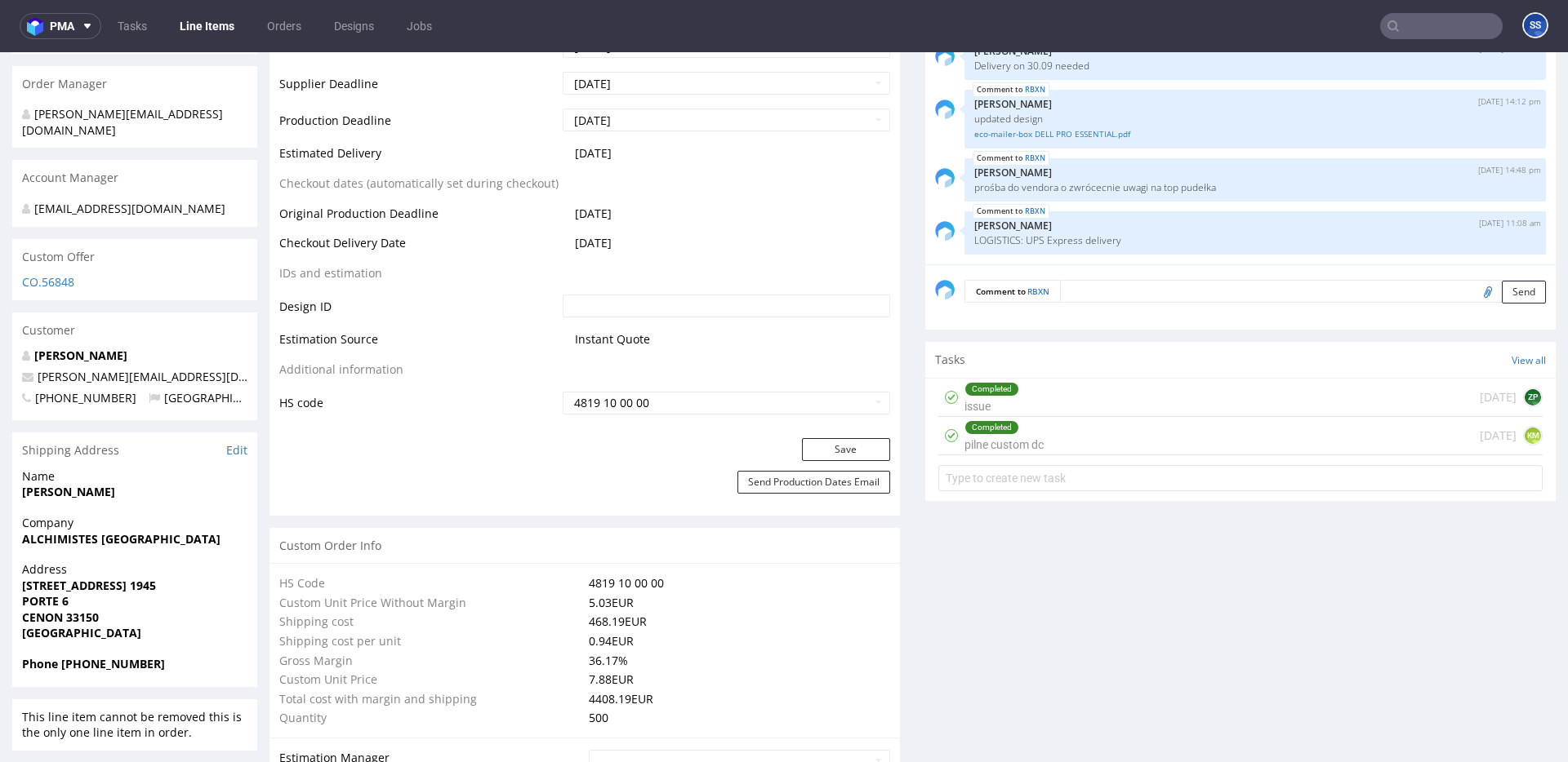
click at [92, 538] on strong "ALCHIMISTES [GEOGRAPHIC_DATA]" at bounding box center [121, 540] width 198 height 16
copy strong "ALCHIMISTES [GEOGRAPHIC_DATA]"
click at [33, 492] on strong "[PERSON_NAME]" at bounding box center [68, 492] width 93 height 16
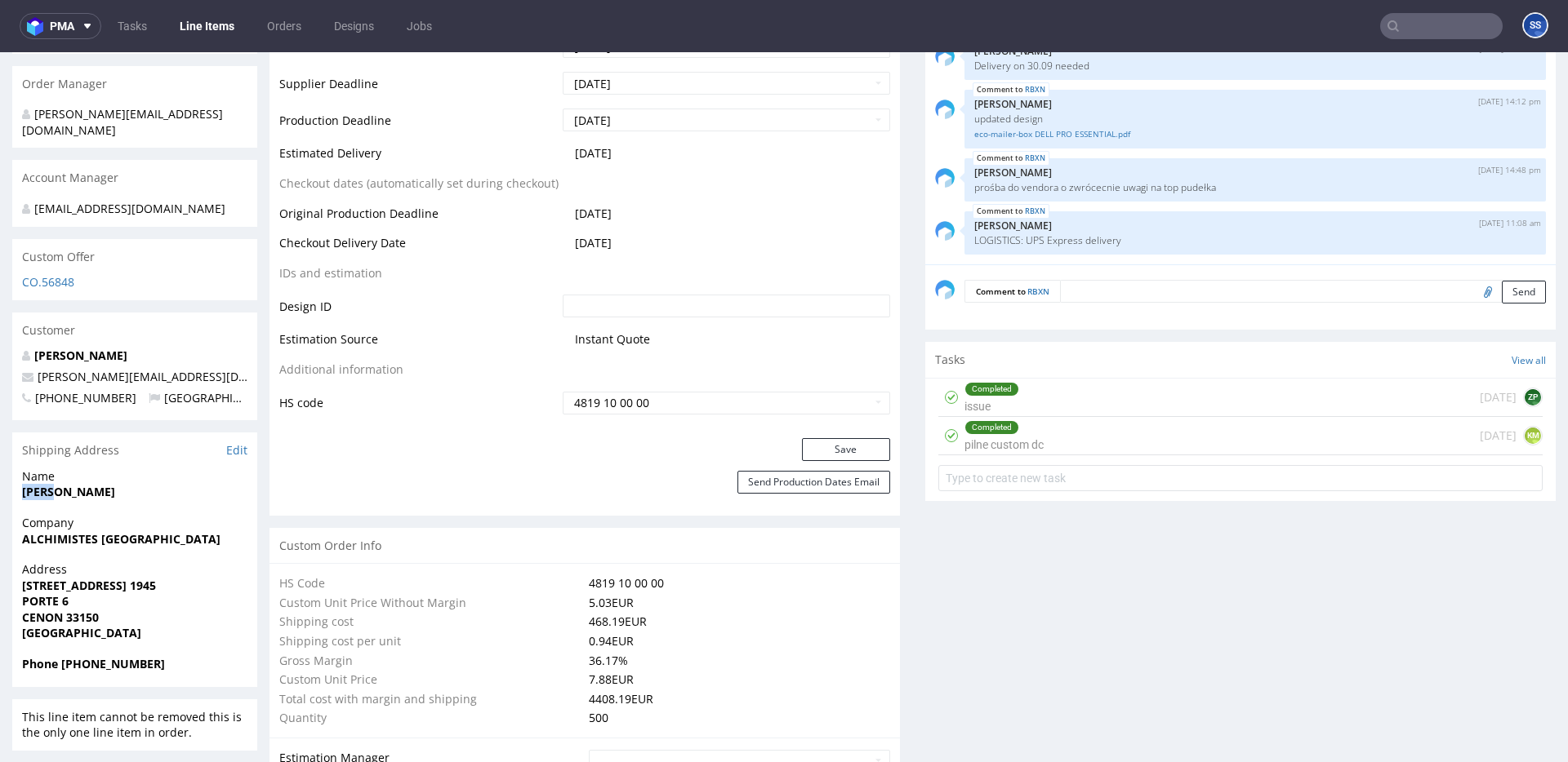
click at [33, 492] on strong "[PERSON_NAME]" at bounding box center [68, 492] width 93 height 16
copy strong "[PERSON_NAME]"
click at [81, 590] on strong "[STREET_ADDRESS] 1945" at bounding box center [88, 586] width 134 height 16
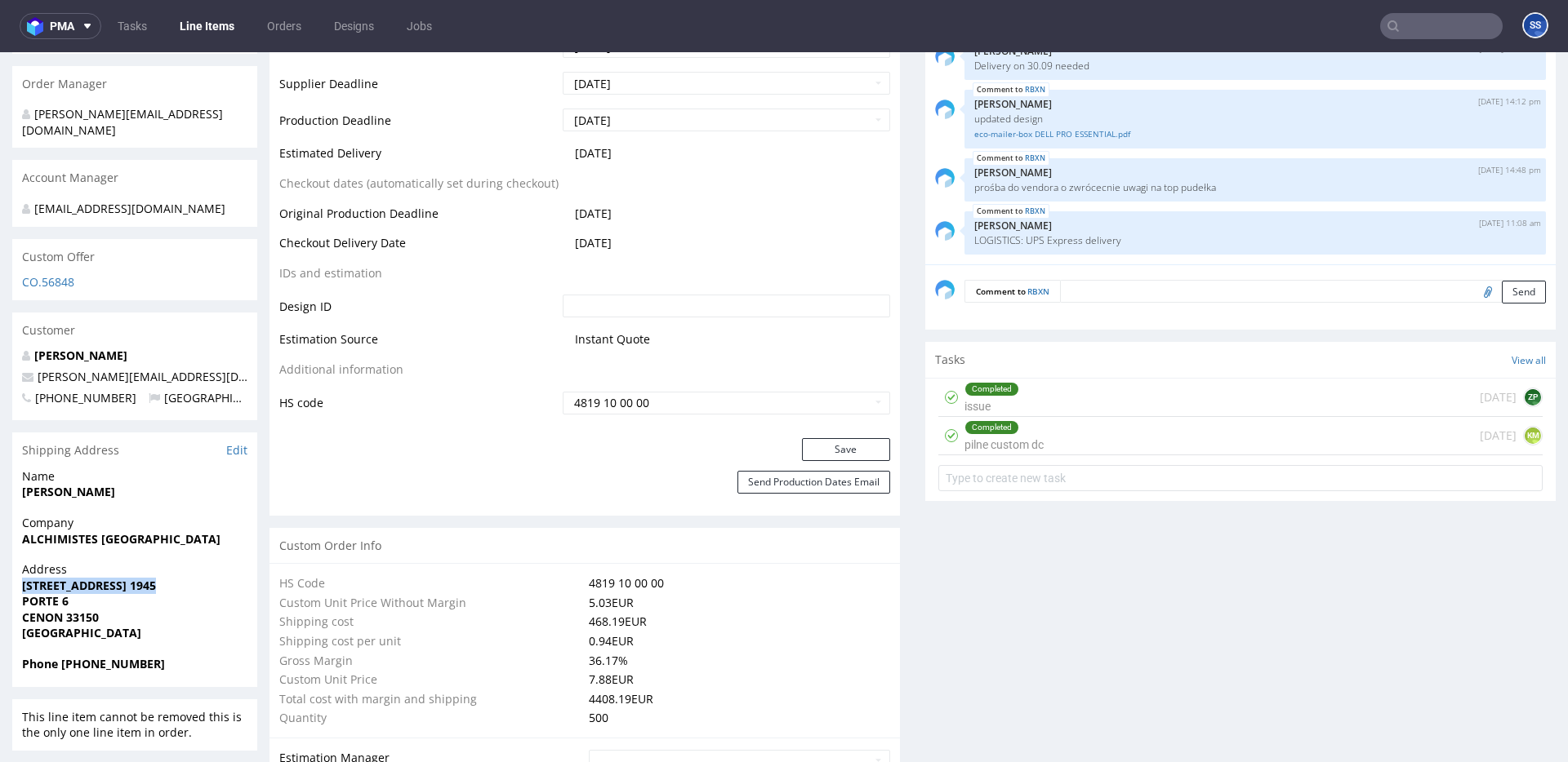
click at [81, 589] on strong "[STREET_ADDRESS] 1945" at bounding box center [88, 586] width 134 height 16
copy strong "[STREET_ADDRESS] 1945"
drag, startPoint x: 94, startPoint y: 626, endPoint x: 88, endPoint y: 620, distance: 8.5
click at [94, 626] on span "[GEOGRAPHIC_DATA]" at bounding box center [134, 633] width 225 height 16
click at [88, 620] on strong "CENON 33150" at bounding box center [60, 618] width 76 height 16
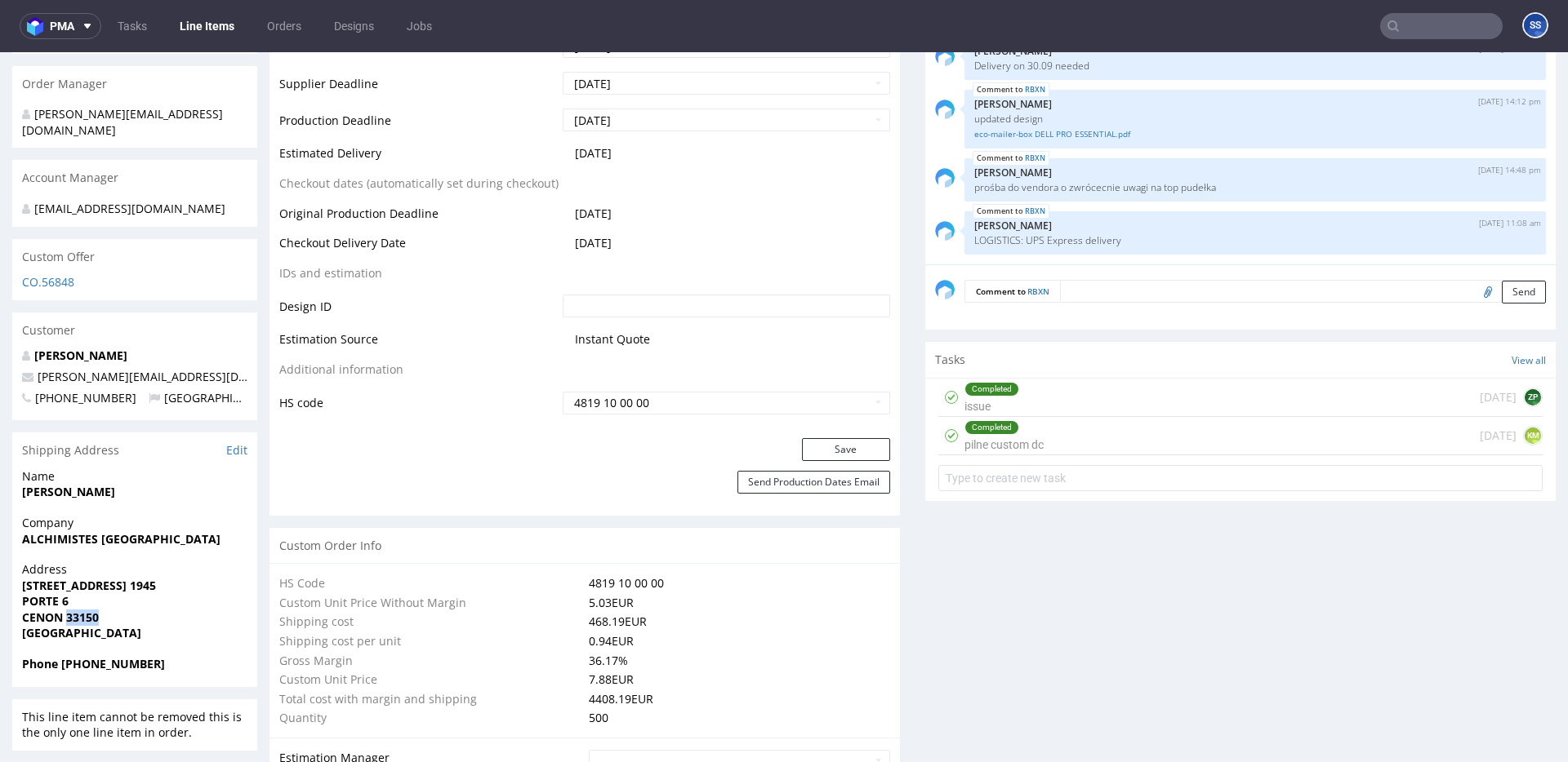
drag, startPoint x: 88, startPoint y: 620, endPoint x: 205, endPoint y: 549, distance: 136.9
click at [89, 620] on strong "CENON 33150" at bounding box center [60, 618] width 76 height 16
copy strong "33150"
click at [49, 619] on strong "CENON 33150" at bounding box center [60, 618] width 76 height 16
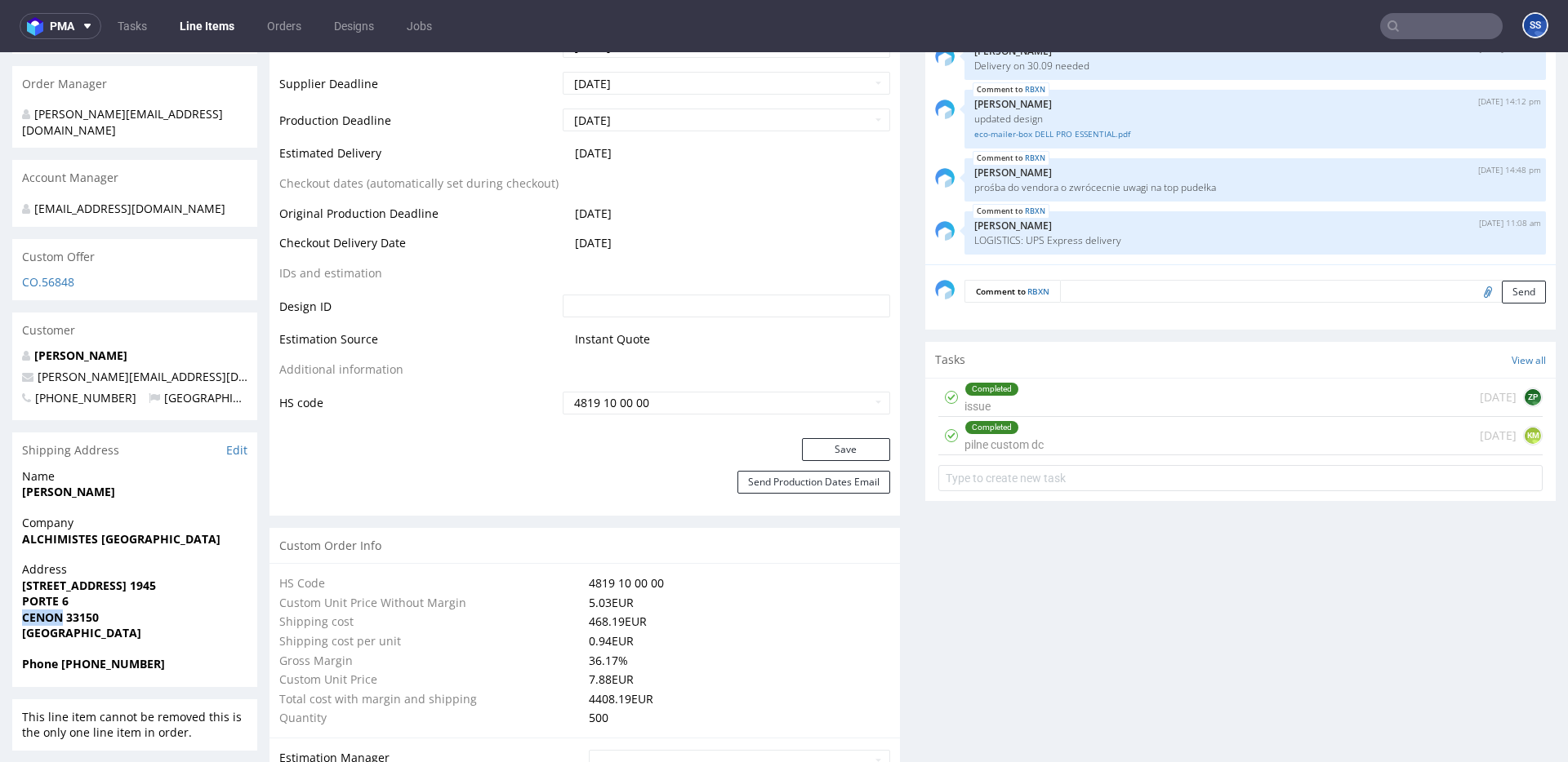
copy strong "CENON"
drag, startPoint x: 137, startPoint y: 377, endPoint x: 42, endPoint y: 372, distance: 95.1
click at [37, 374] on p "[PERSON_NAME][EMAIL_ADDRESS][DOMAIN_NAME]" at bounding box center [134, 377] width 225 height 16
copy link "[PERSON_NAME][EMAIL_ADDRESS][DOMAIN_NAME]"
click at [85, 665] on strong "Phone [PHONE_NUMBER]" at bounding box center [93, 665] width 143 height 16
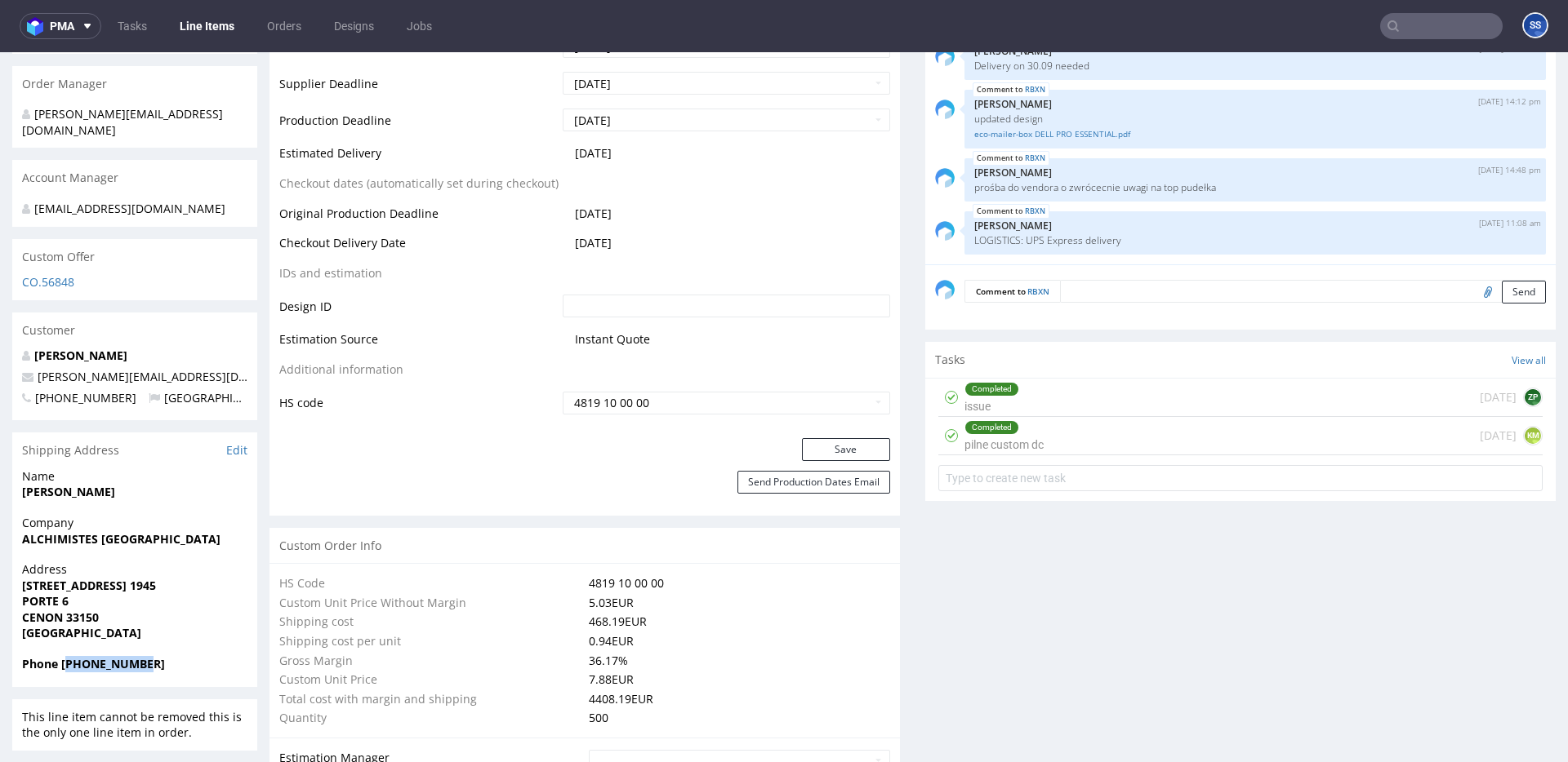
click at [85, 665] on strong "Phone [PHONE_NUMBER]" at bounding box center [93, 665] width 143 height 16
copy strong "33633398678"
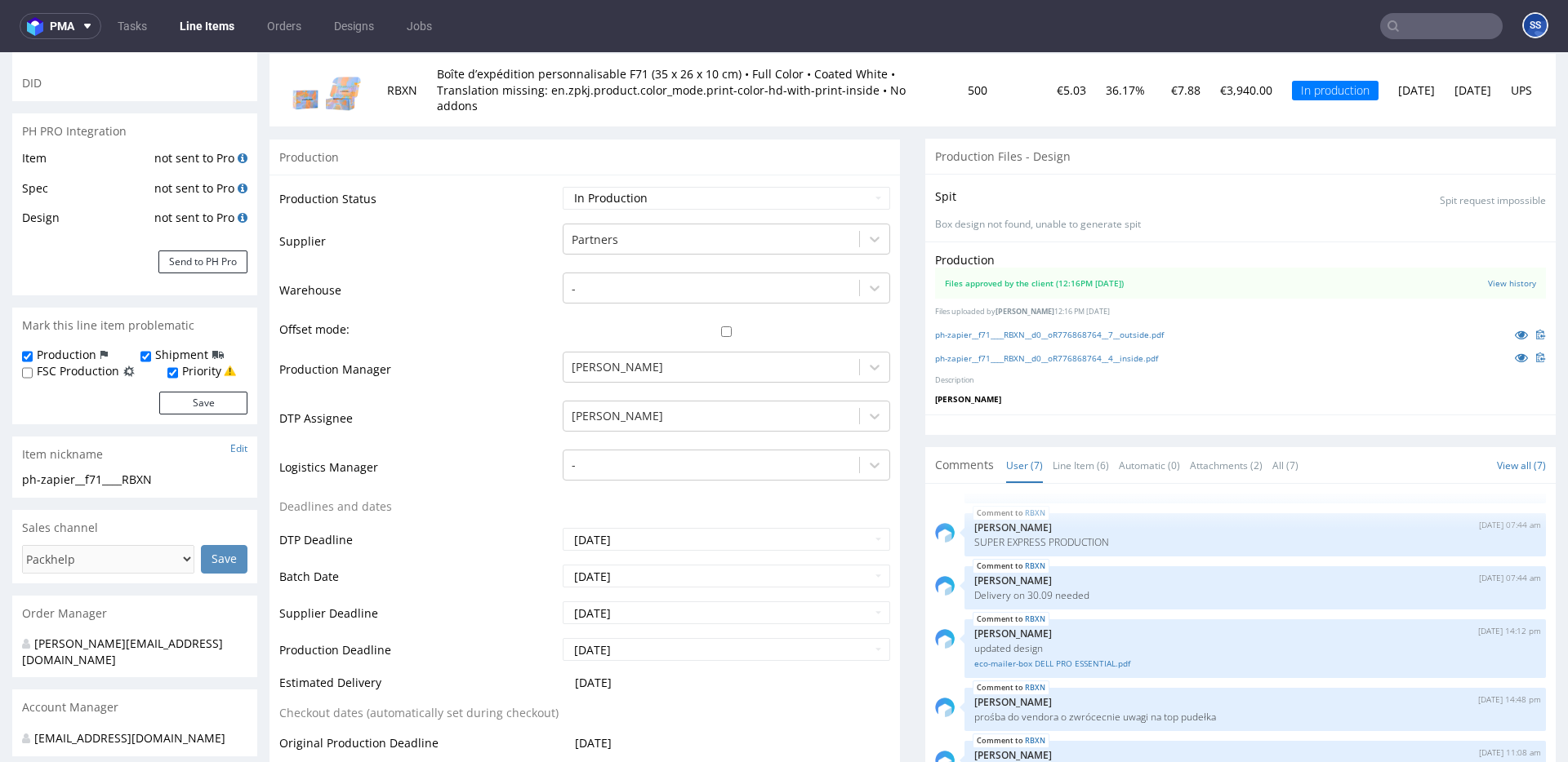
scroll to position [0, 0]
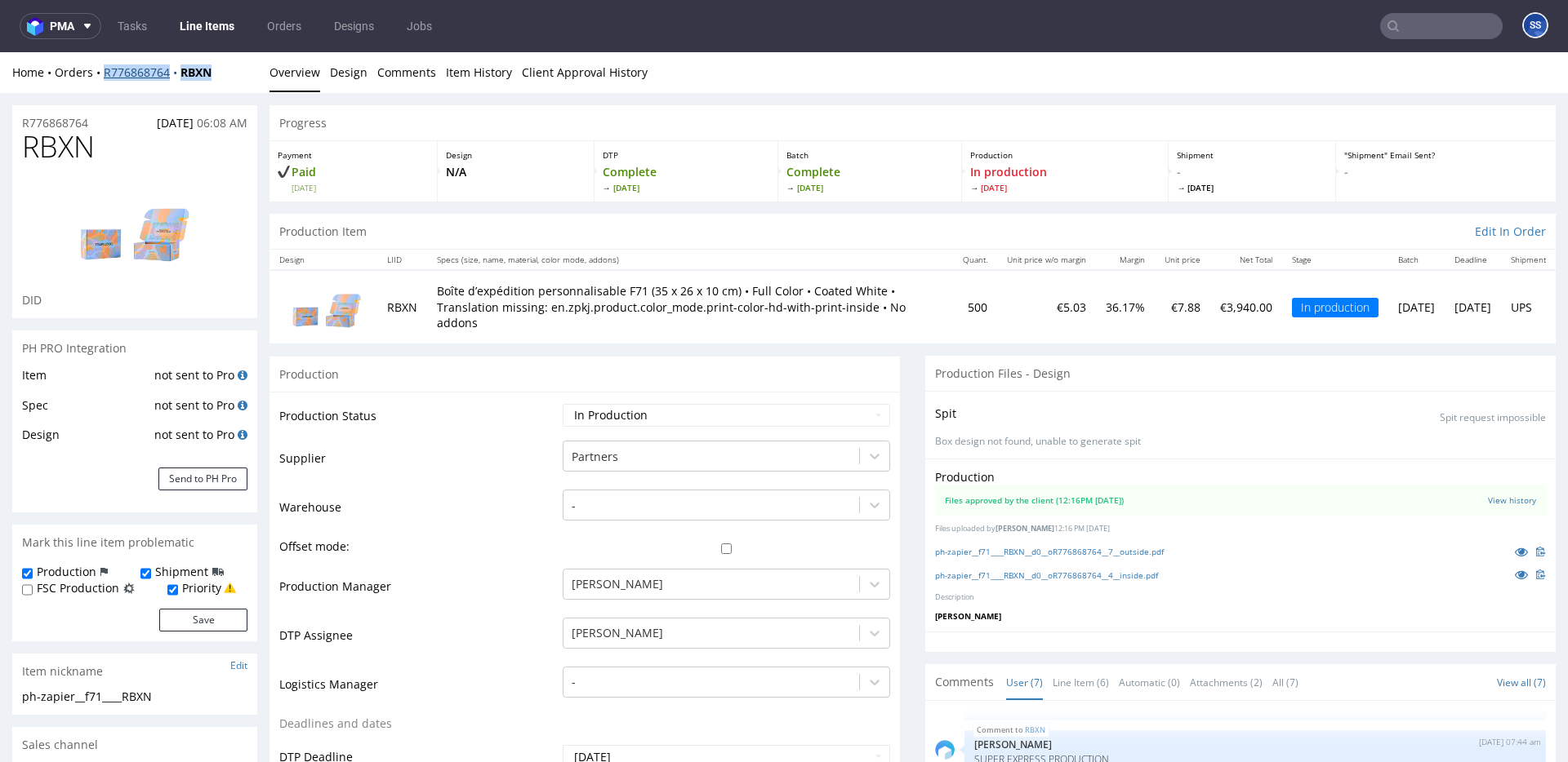
drag, startPoint x: 242, startPoint y: 75, endPoint x: 122, endPoint y: 65, distance: 120.4
click at [105, 69] on div "Home Orders R776868764 RBXN" at bounding box center [134, 72] width 245 height 16
copy div "R776868764 RBXN"
drag, startPoint x: 230, startPoint y: 71, endPoint x: 126, endPoint y: 64, distance: 104.2
click at [105, 73] on div "Home Orders R776868764 RBXN" at bounding box center [134, 72] width 245 height 16
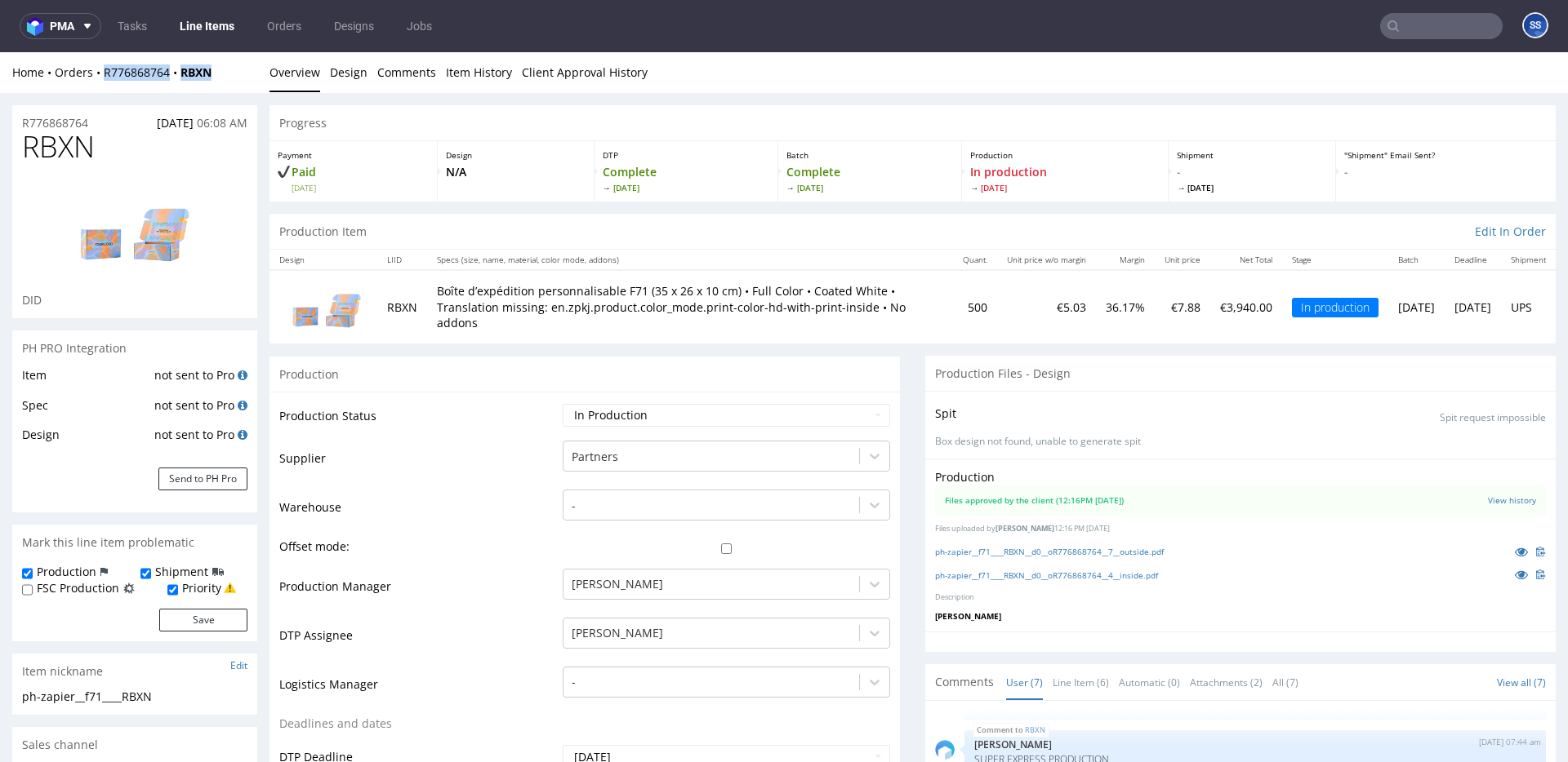
copy div "R776868764 RBXN"
click at [232, 21] on link "Line Items" at bounding box center [206, 26] width 74 height 26
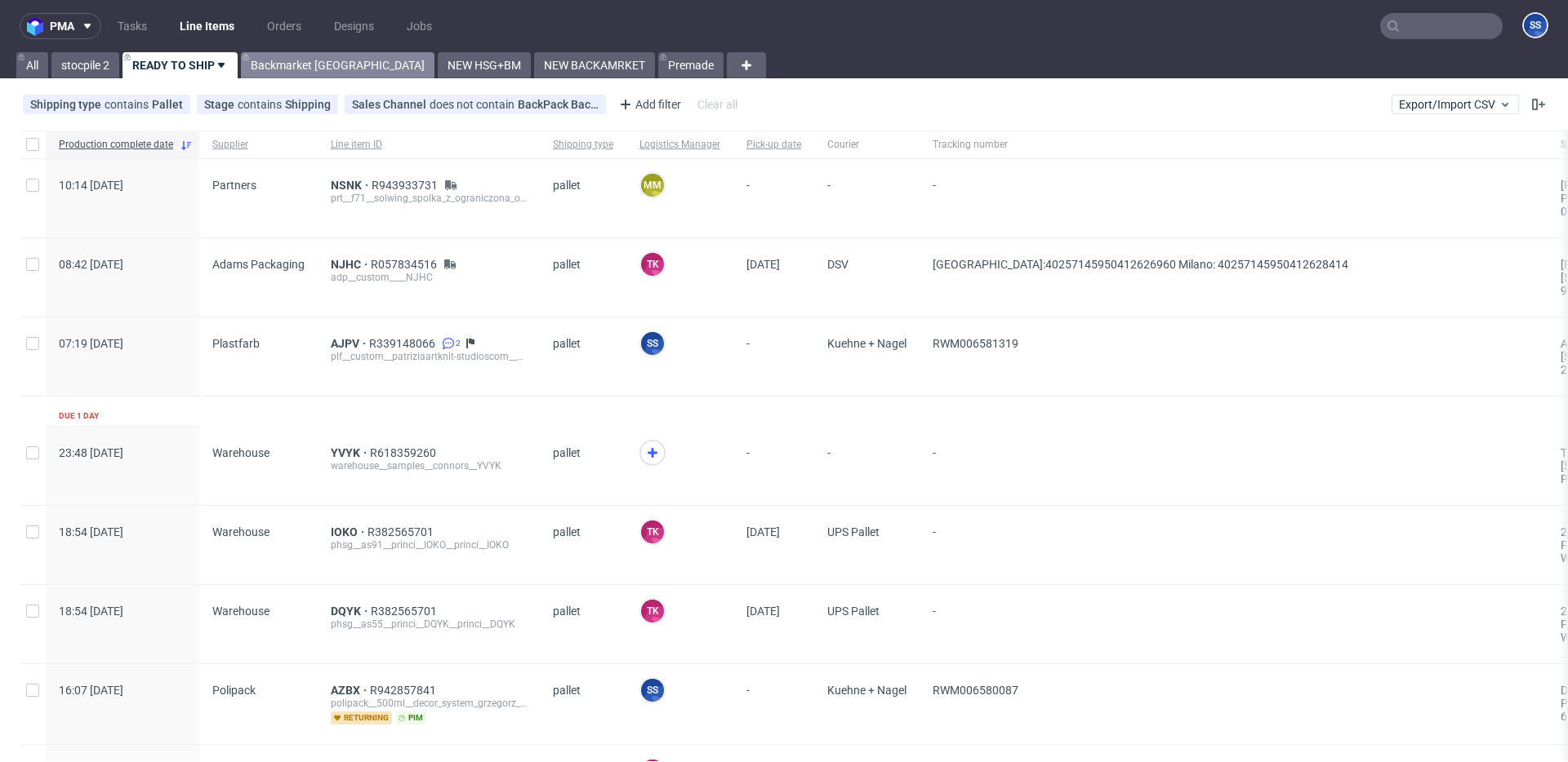
click at [294, 71] on link "Backmarket [GEOGRAPHIC_DATA]" at bounding box center [337, 65] width 194 height 26
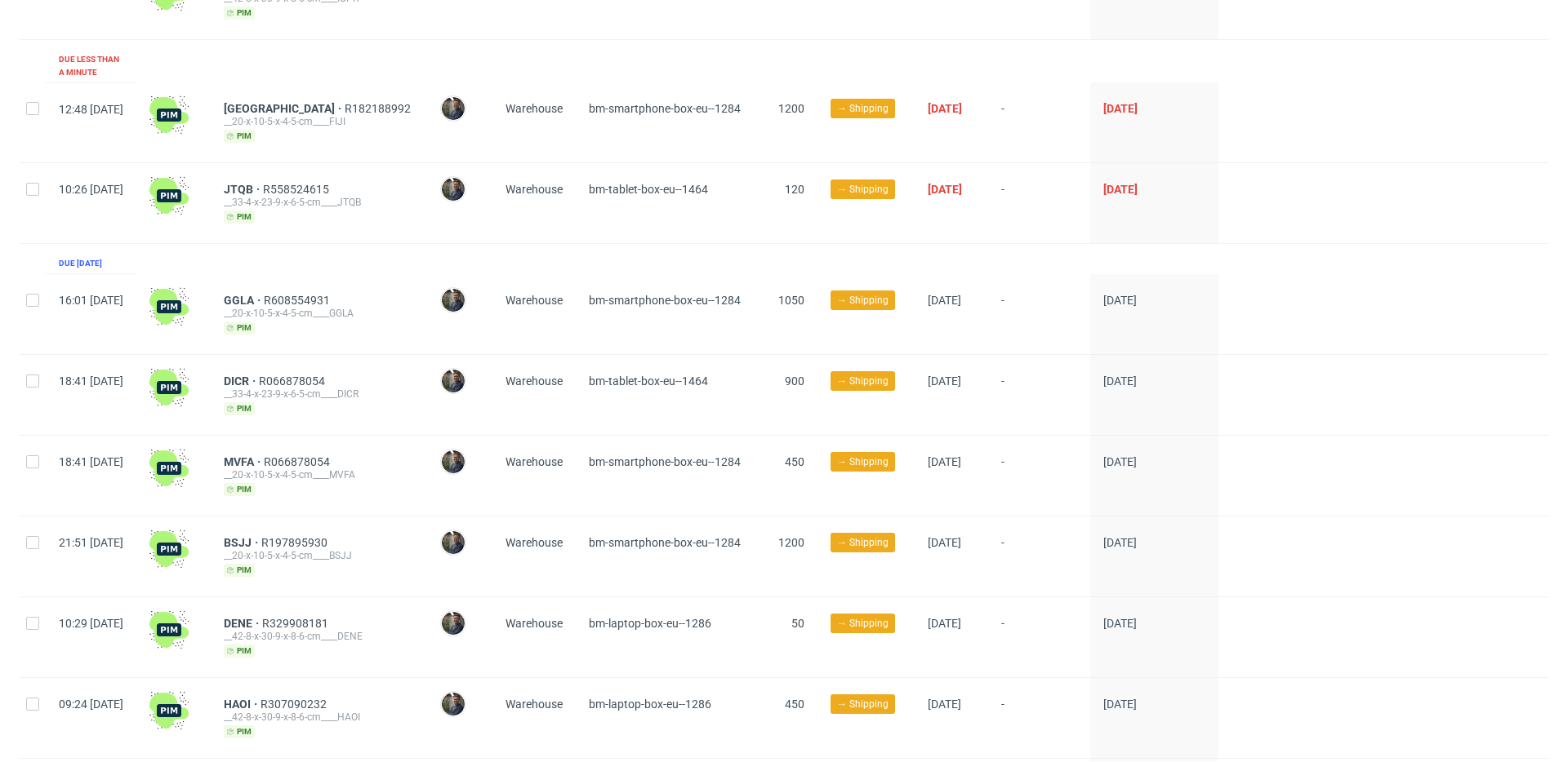
scroll to position [237, 0]
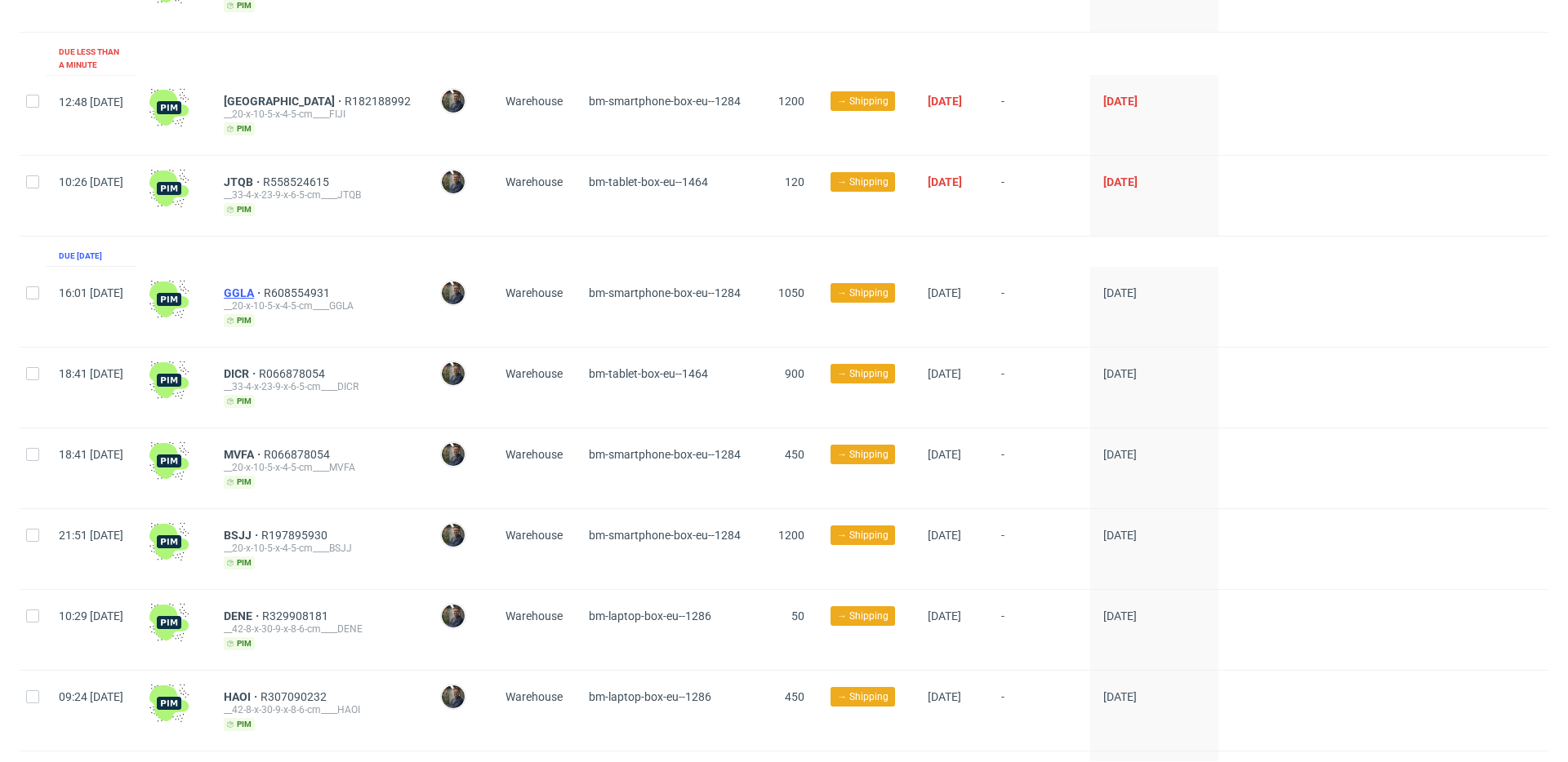
click at [264, 287] on span "GGLA" at bounding box center [243, 293] width 40 height 13
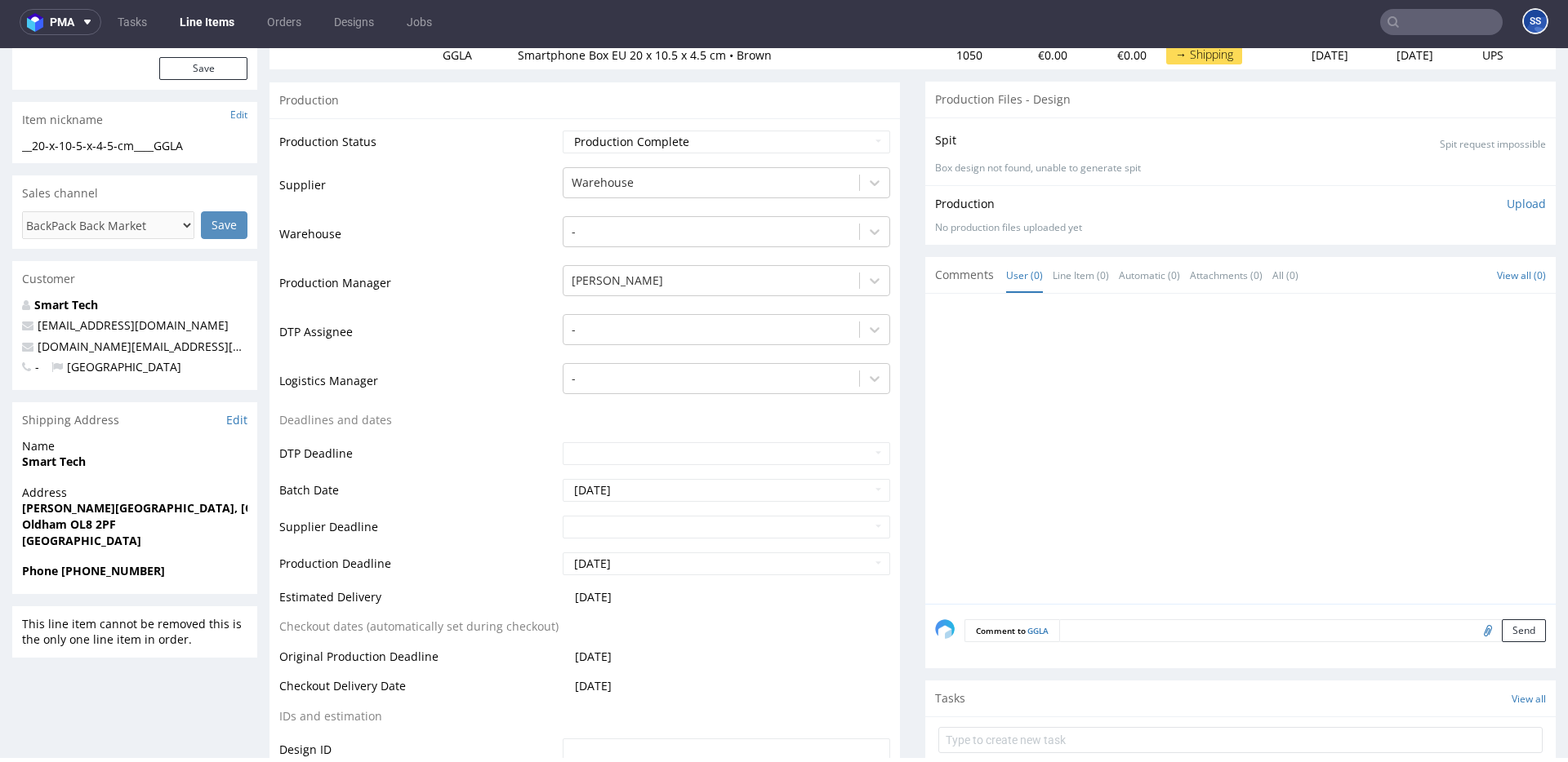
scroll to position [233, 0]
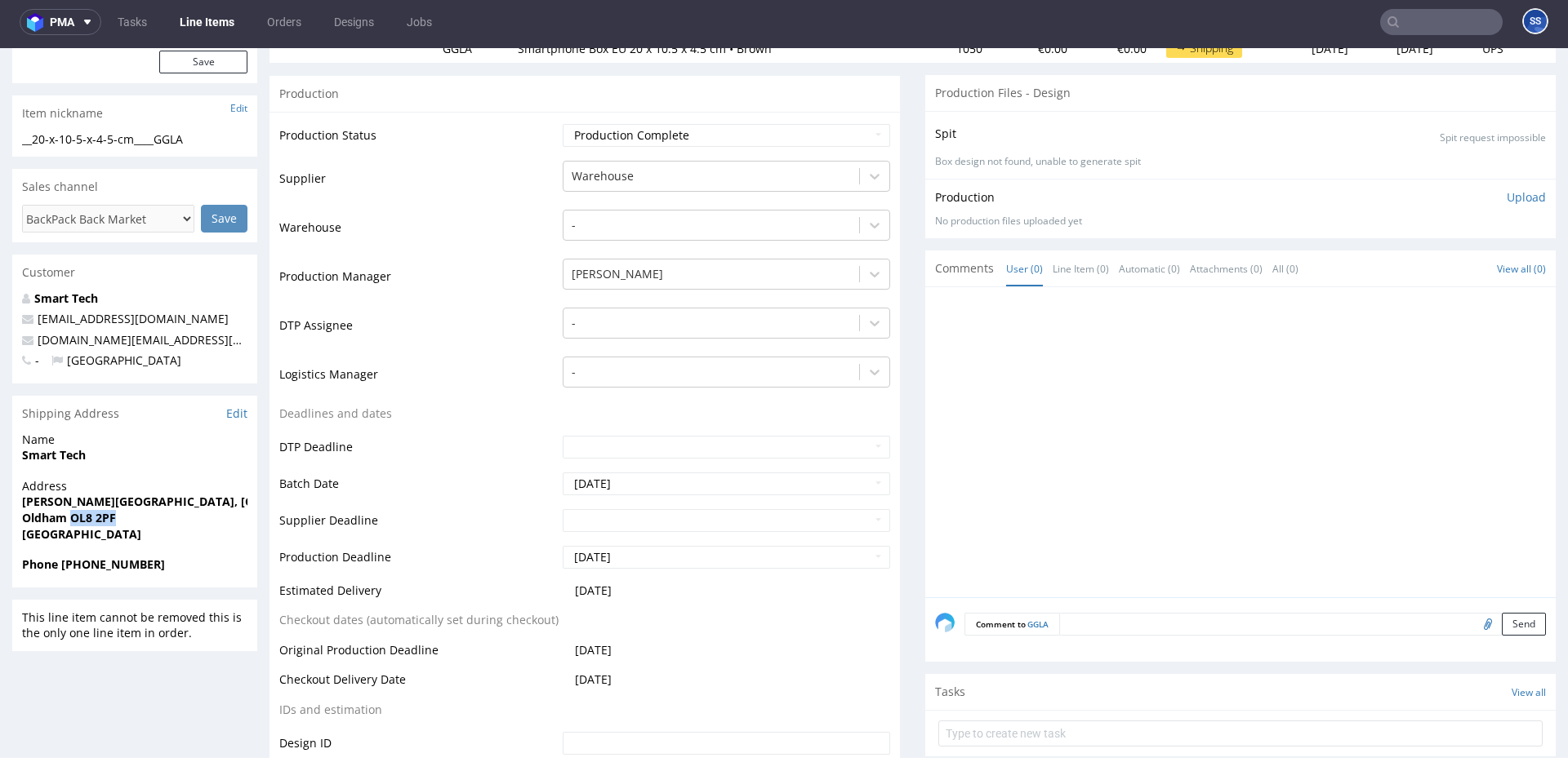
copy strong "OL8 2PF"
drag, startPoint x: 116, startPoint y: 520, endPoint x: 228, endPoint y: 348, distance: 205.3
click at [71, 519] on strong "Oldham OL8 2PF" at bounding box center [68, 518] width 94 height 16
click at [60, 507] on strong "[PERSON_NAME][GEOGRAPHIC_DATA], [GEOGRAPHIC_DATA]" at bounding box center [191, 502] width 338 height 16
click at [61, 502] on strong "[PERSON_NAME][GEOGRAPHIC_DATA], [GEOGRAPHIC_DATA]" at bounding box center [191, 502] width 338 height 16
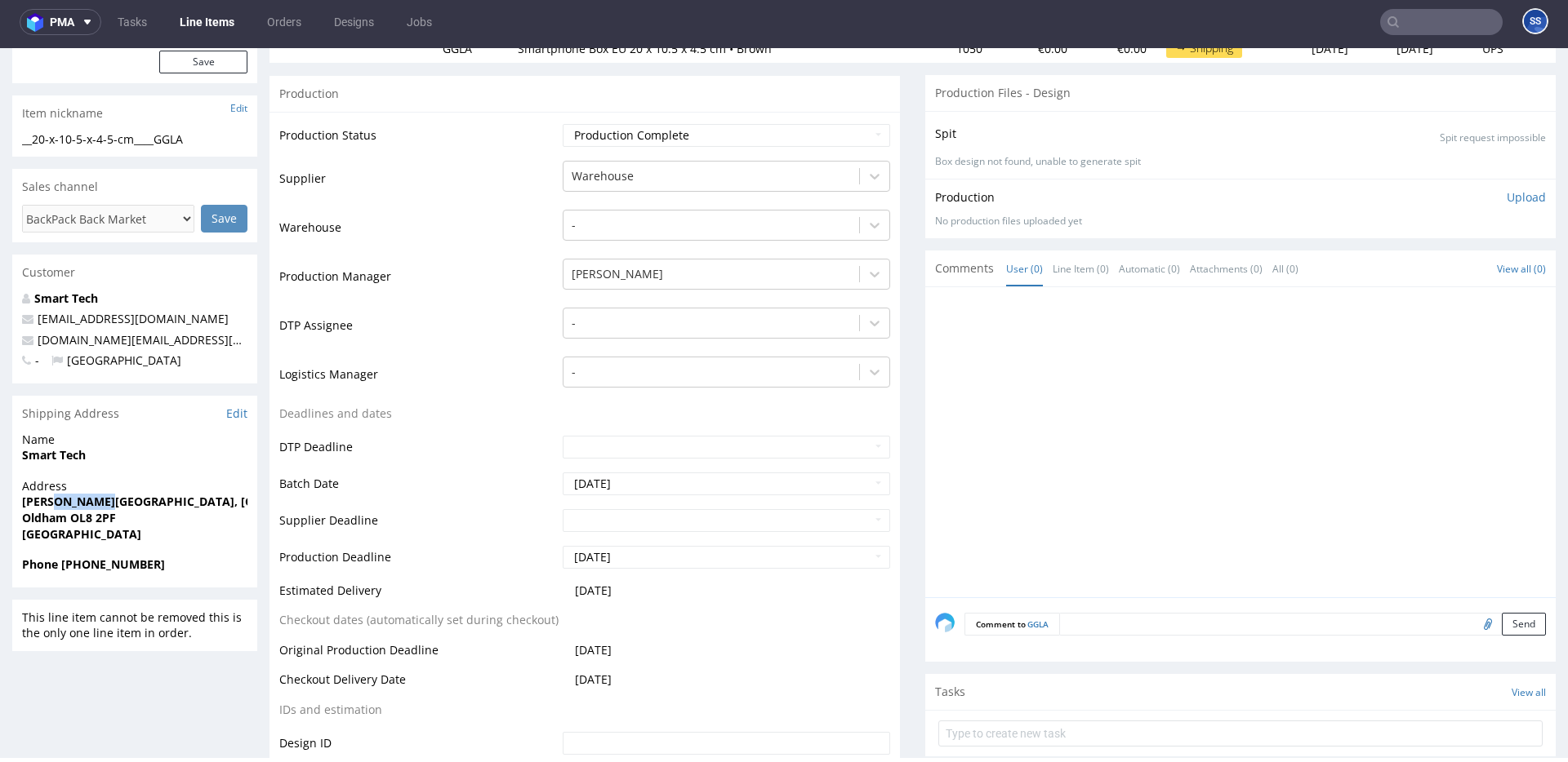
click at [61, 502] on strong "[PERSON_NAME][GEOGRAPHIC_DATA], [GEOGRAPHIC_DATA]" at bounding box center [191, 502] width 338 height 16
click at [42, 454] on strong "Smart Tech" at bounding box center [54, 455] width 64 height 16
drag, startPoint x: 42, startPoint y: 454, endPoint x: 59, endPoint y: 453, distance: 17.0
click at [43, 454] on strong "Smart Tech" at bounding box center [54, 455] width 64 height 16
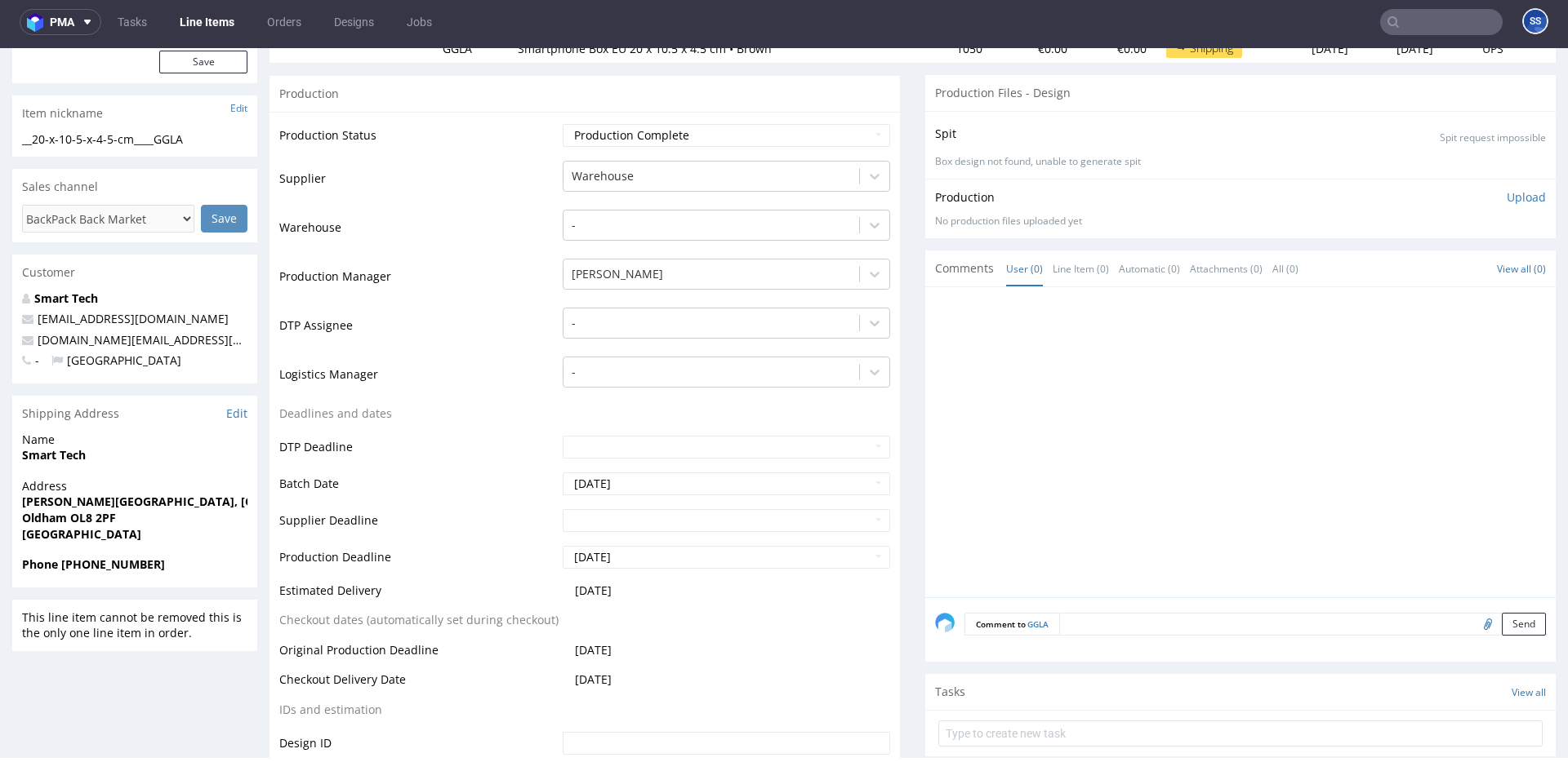
click at [103, 501] on strong "[PERSON_NAME][GEOGRAPHIC_DATA], [GEOGRAPHIC_DATA]" at bounding box center [191, 502] width 338 height 16
click at [51, 515] on strong "Oldham OL8 2PF" at bounding box center [68, 518] width 94 height 16
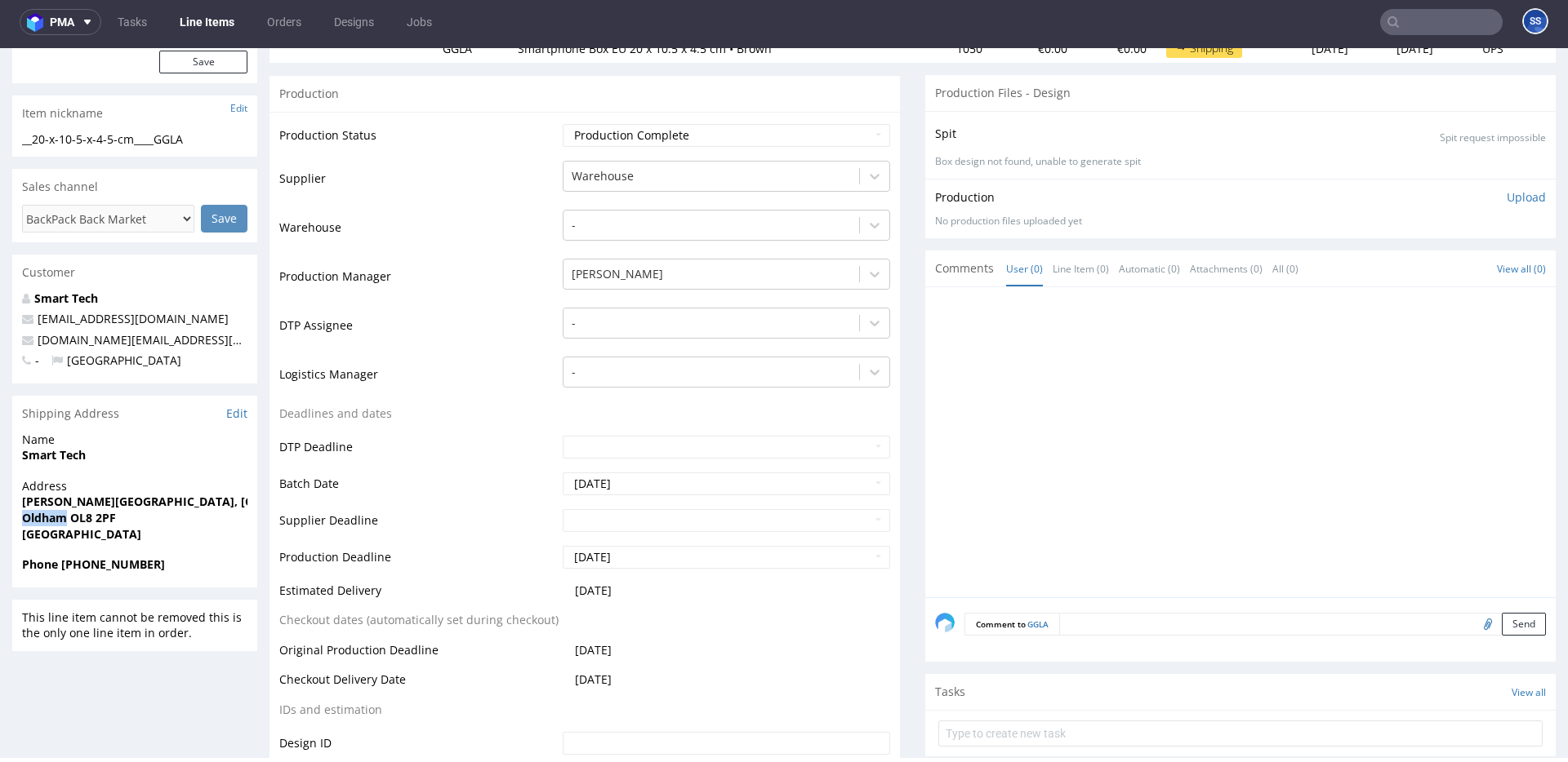
drag, startPoint x: 172, startPoint y: 559, endPoint x: 336, endPoint y: 380, distance: 242.8
click at [62, 564] on span "Phone [PHONE_NUMBER]" at bounding box center [134, 565] width 225 height 16
drag, startPoint x: 200, startPoint y: 338, endPoint x: 34, endPoint y: 338, distance: 166.0
click at [34, 338] on p "[DOMAIN_NAME][EMAIL_ADDRESS][DOMAIN_NAME]" at bounding box center [134, 340] width 225 height 16
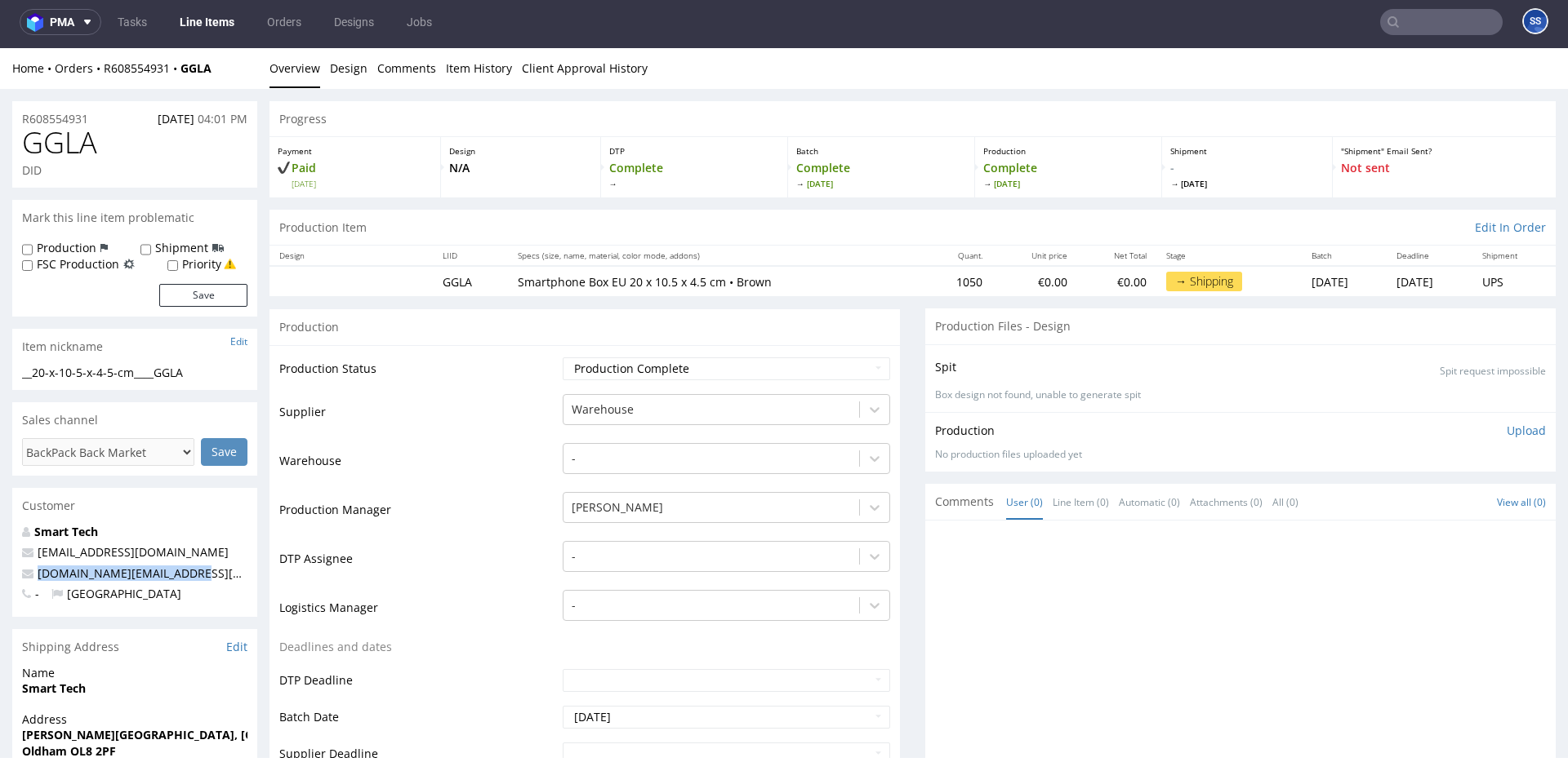
scroll to position [0, 0]
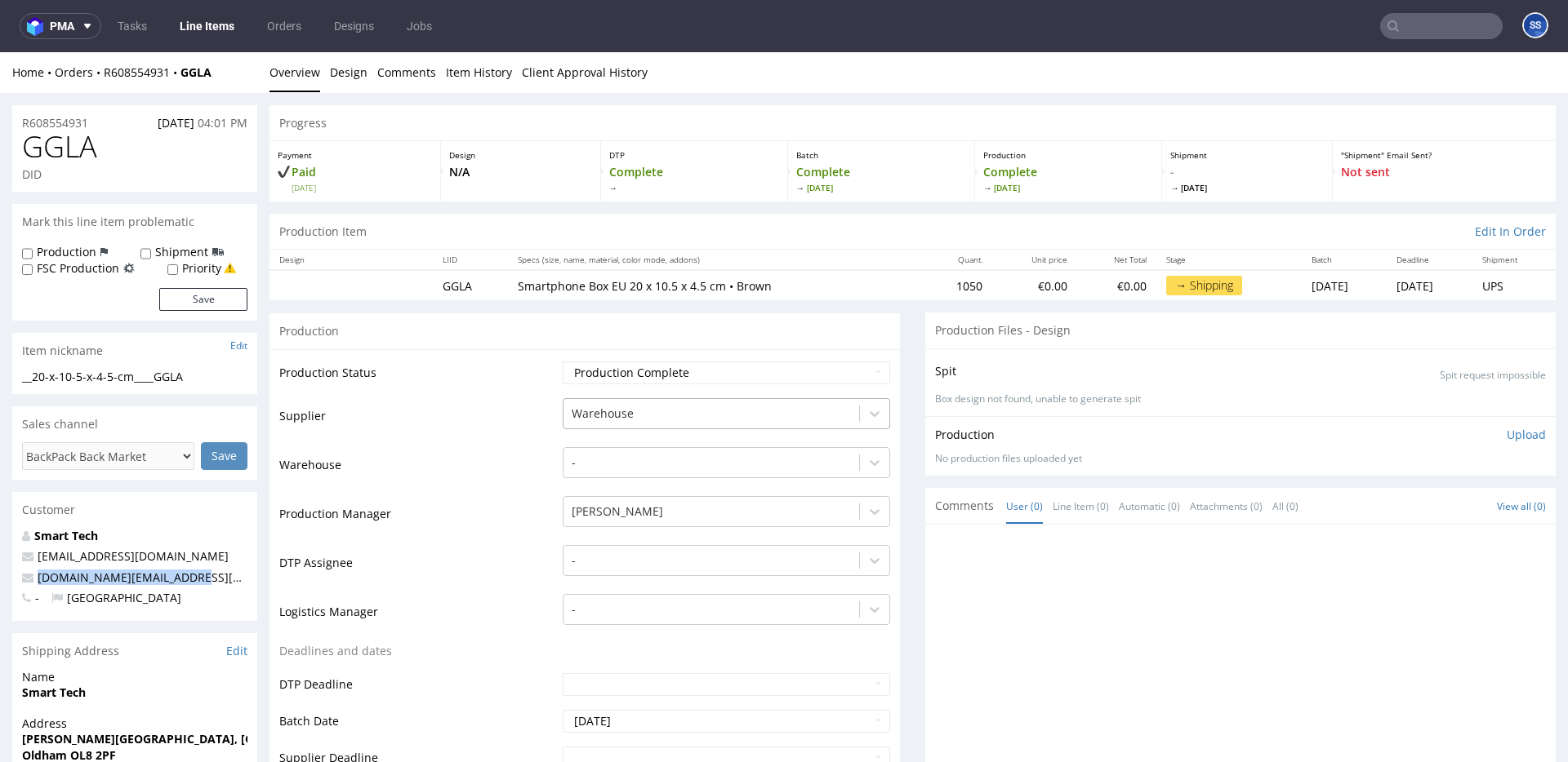
click at [636, 408] on div at bounding box center [711, 414] width 279 height 20
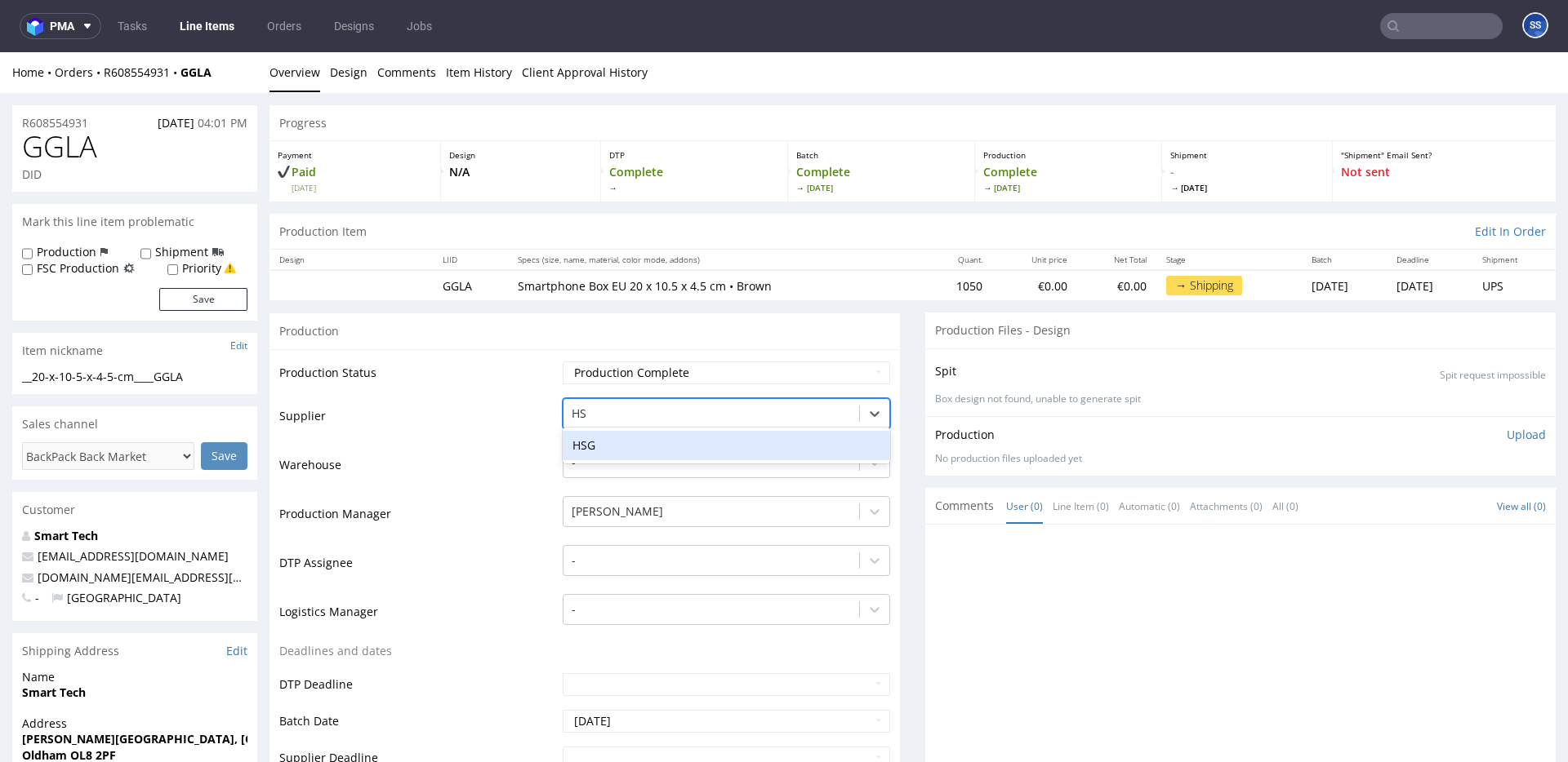
type input "HSG"
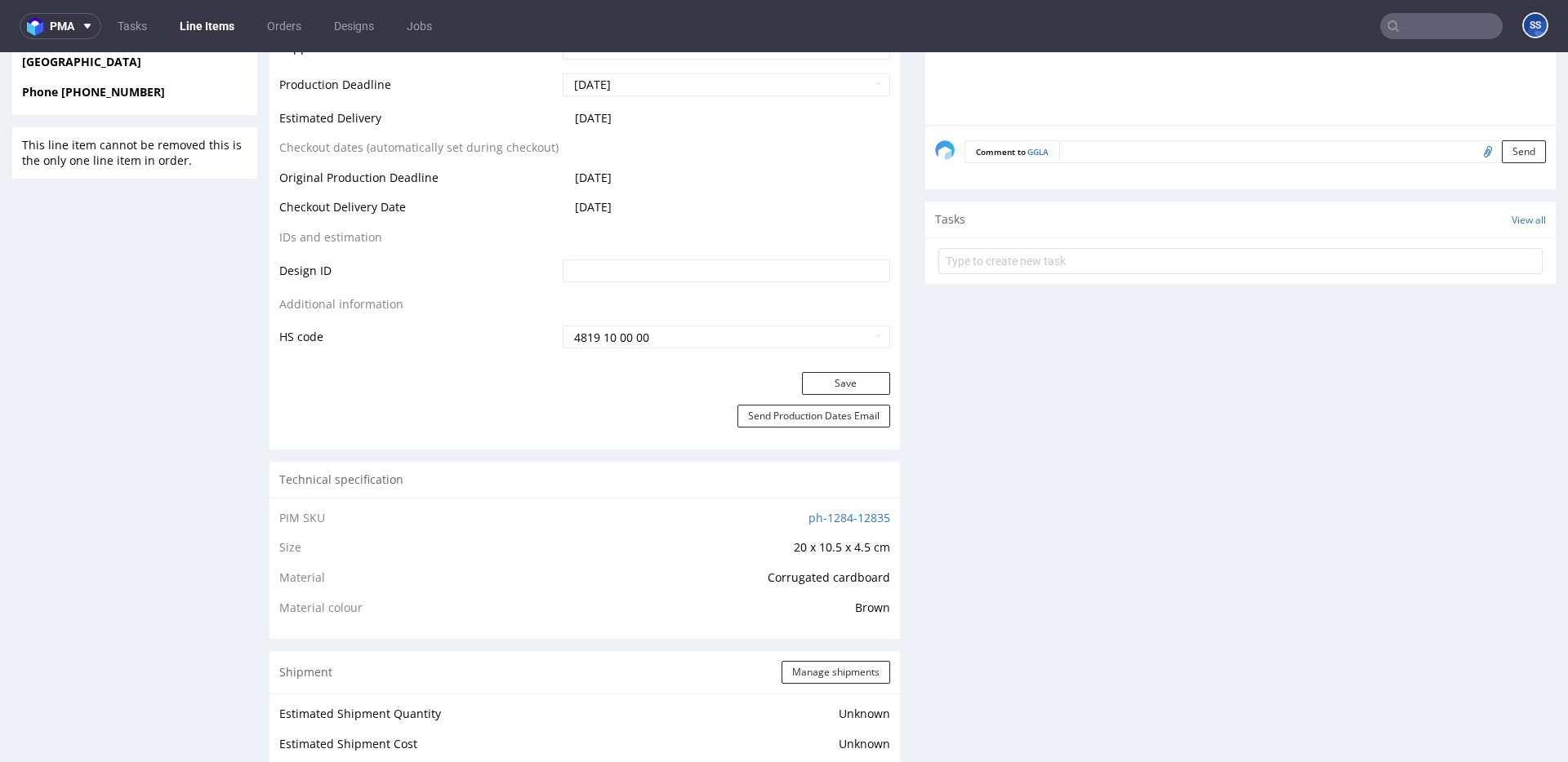
scroll to position [723, 0]
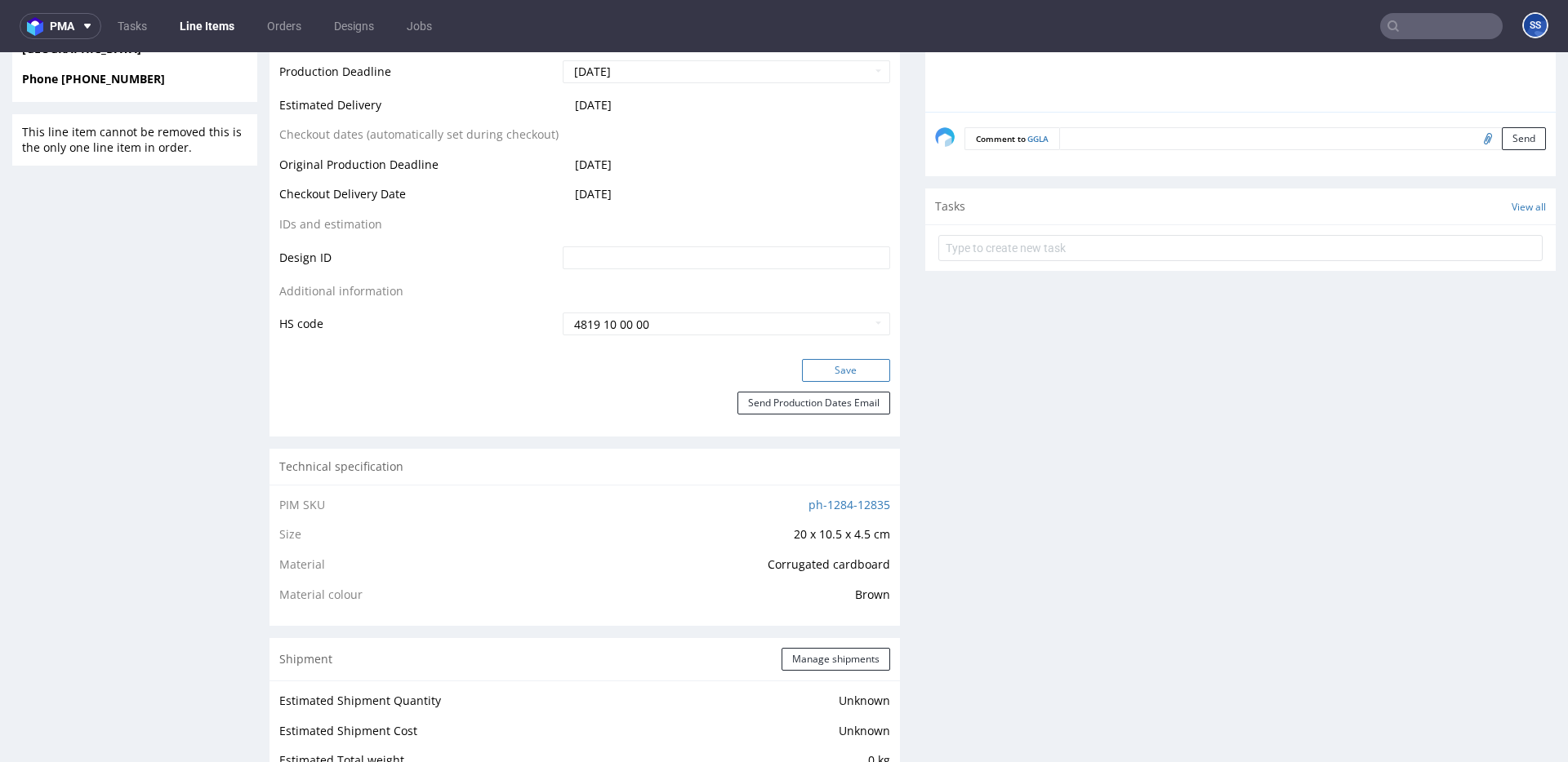
click at [843, 364] on button "Save" at bounding box center [846, 370] width 88 height 23
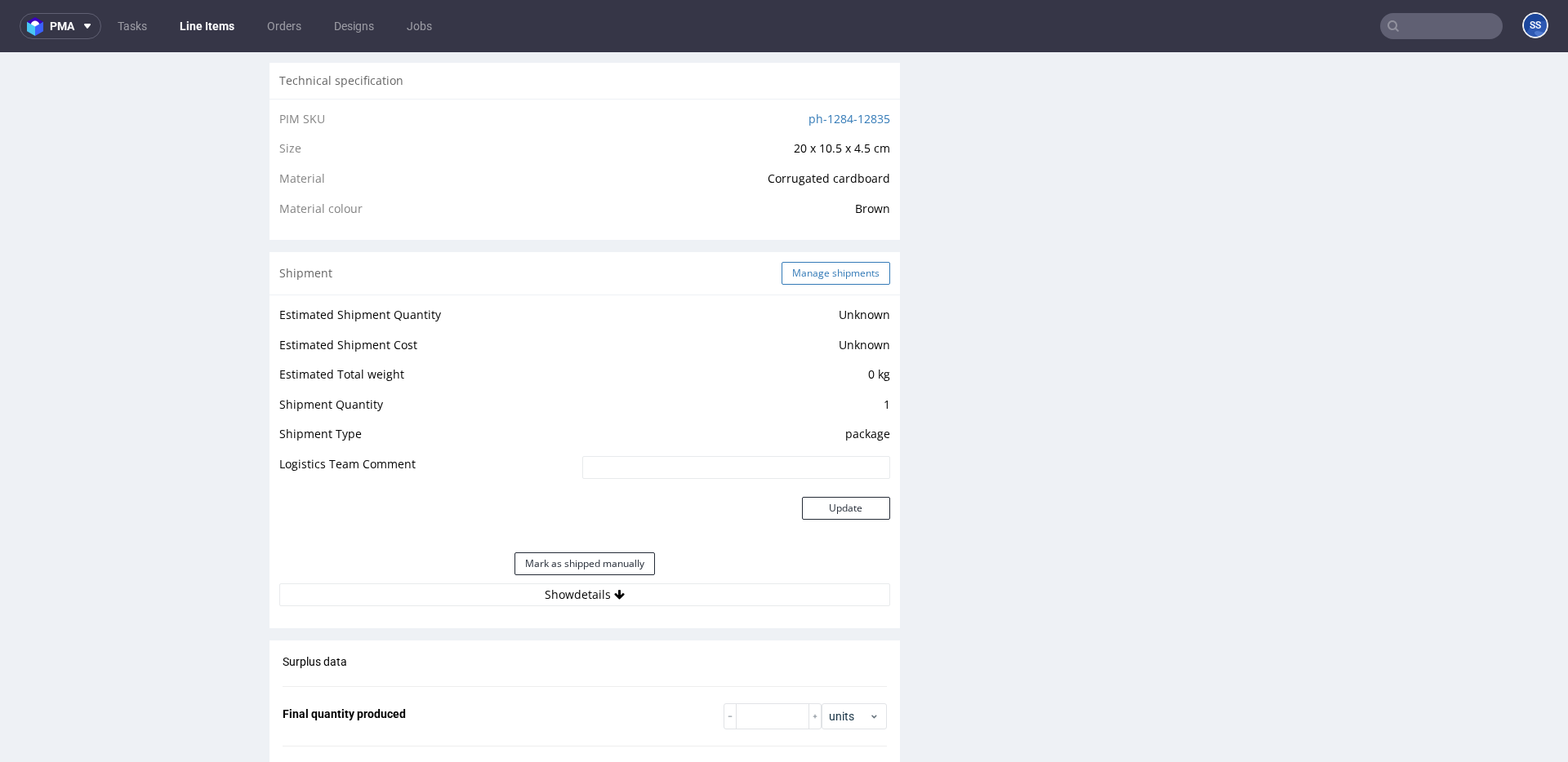
click at [795, 265] on button "Manage shipments" at bounding box center [835, 273] width 108 height 23
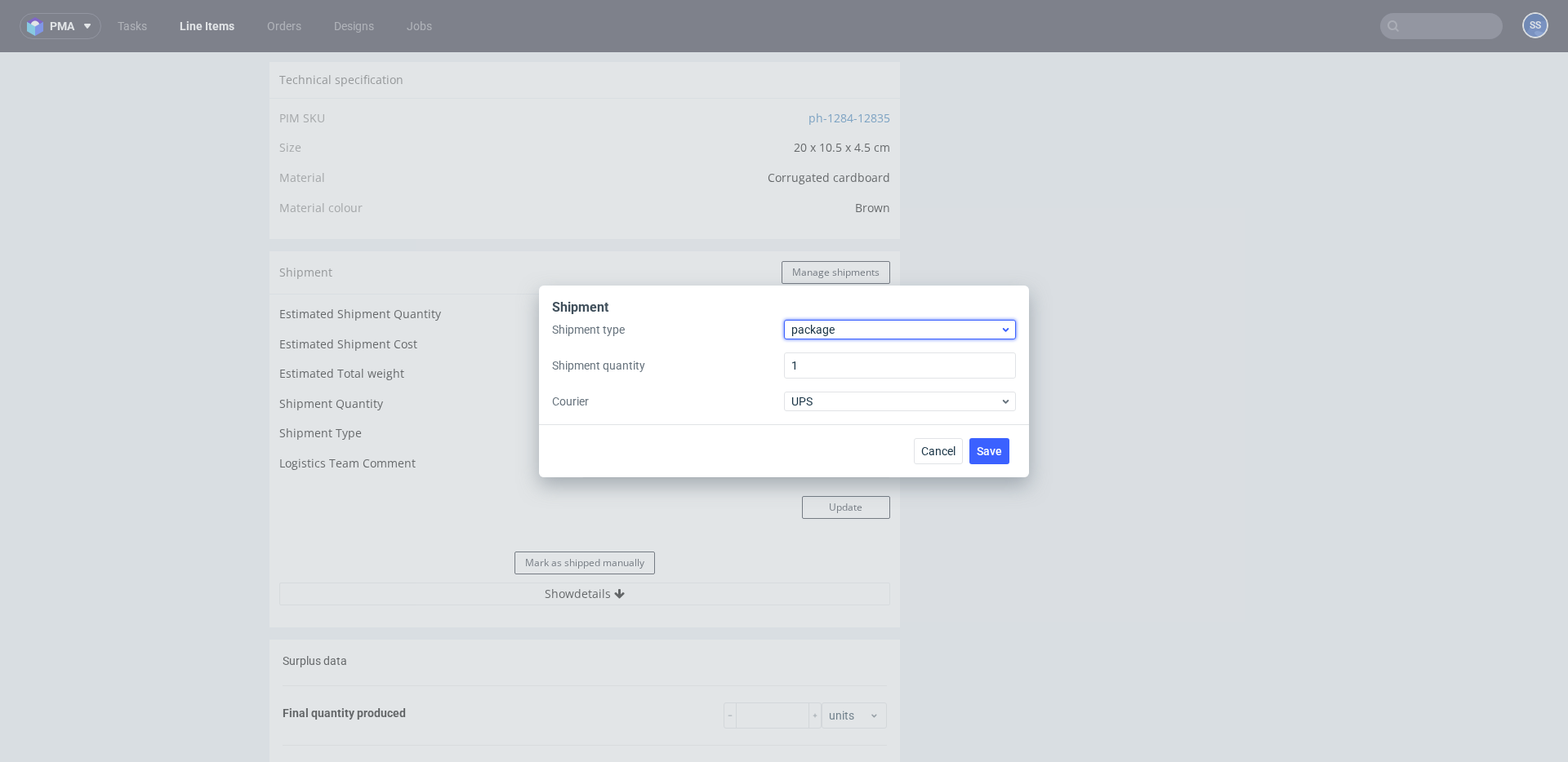
click at [814, 326] on span "package" at bounding box center [895, 329] width 208 height 16
click at [735, 318] on div "Shipment" at bounding box center [783, 309] width 463 height 21
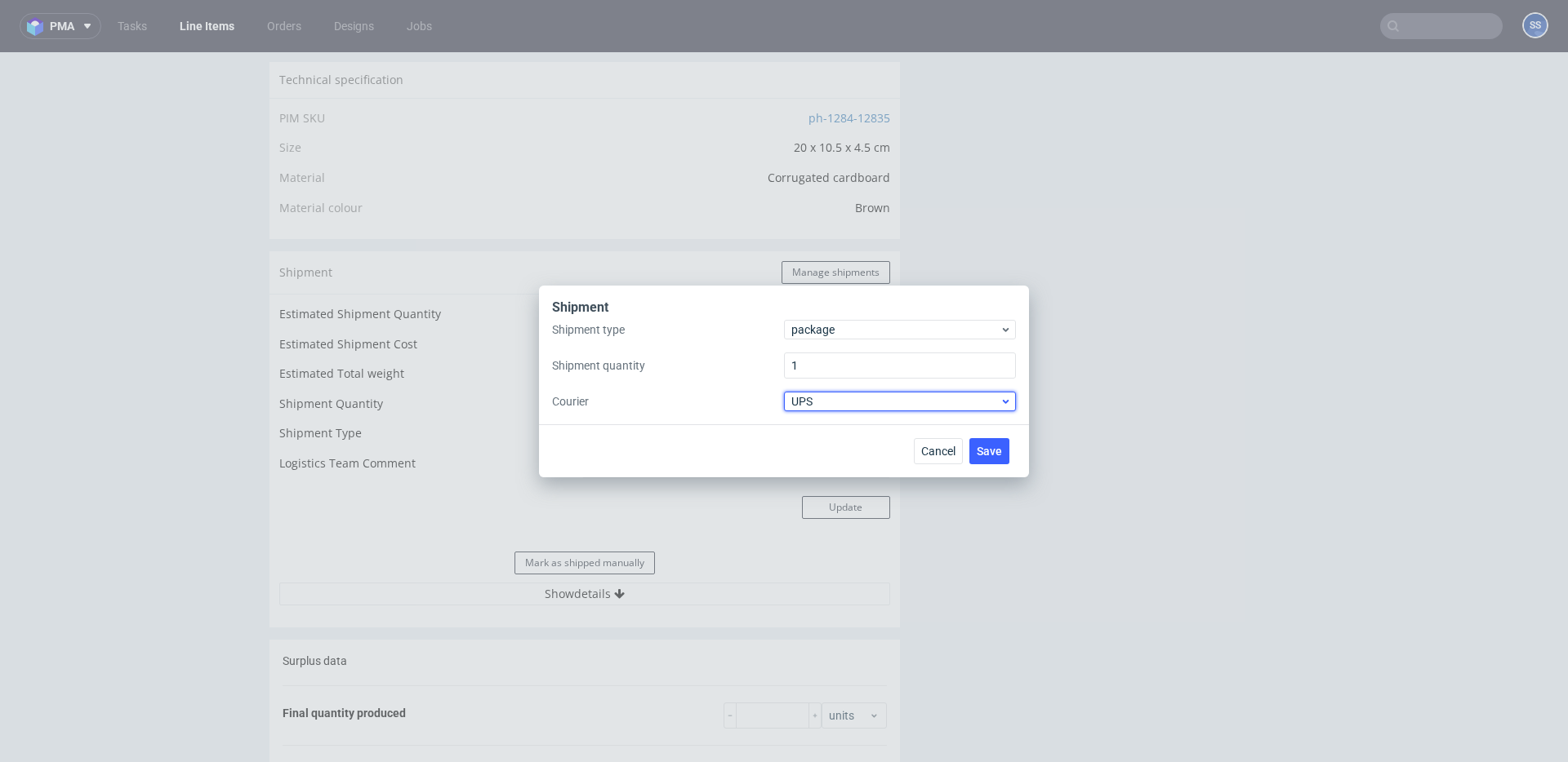
click at [874, 403] on span "UPS" at bounding box center [895, 402] width 208 height 16
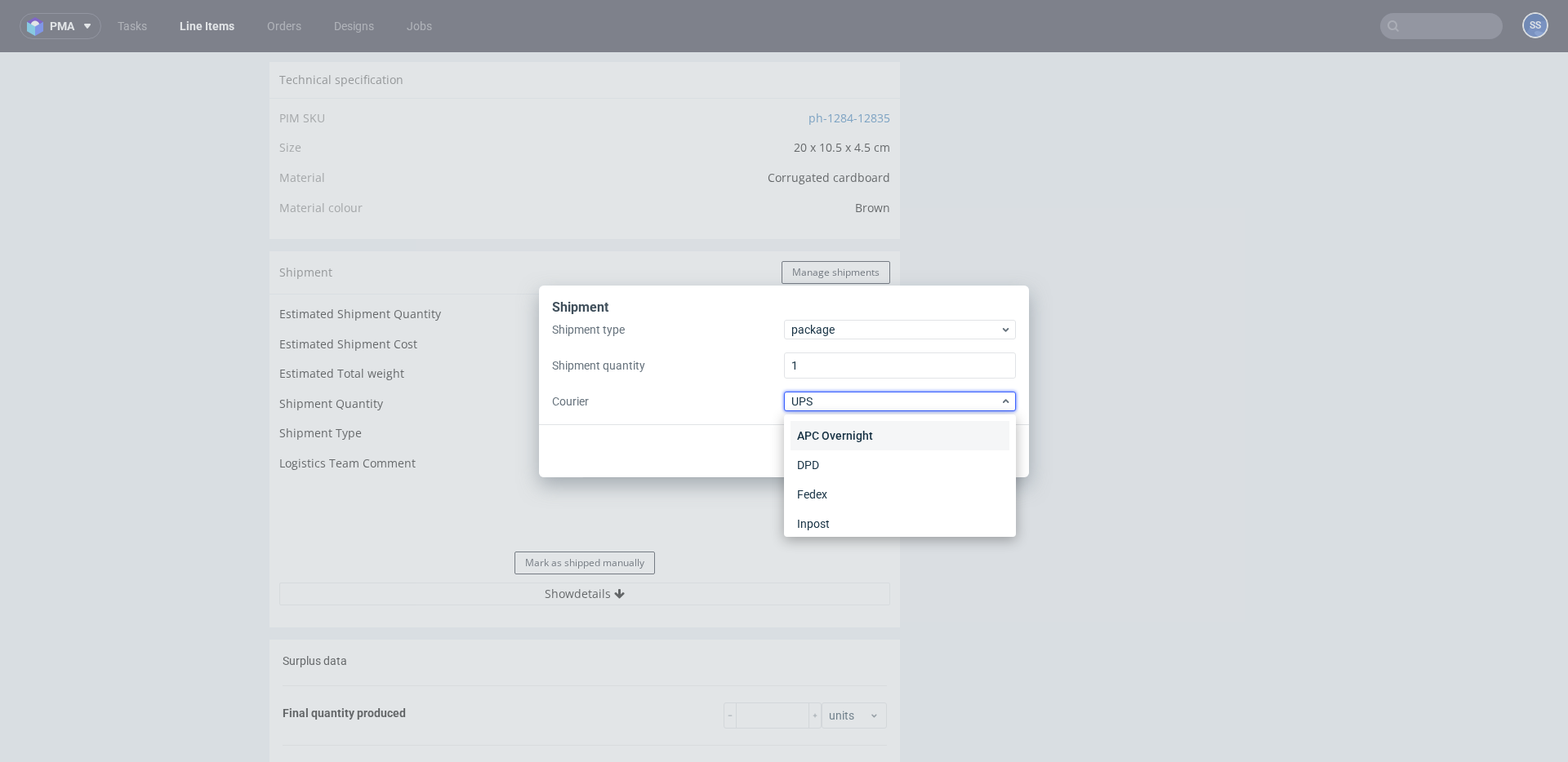
scroll to position [0, 0]
drag, startPoint x: 846, startPoint y: 432, endPoint x: 969, endPoint y: 447, distance: 123.9
click at [846, 432] on div "APC Overnight" at bounding box center [899, 437] width 219 height 30
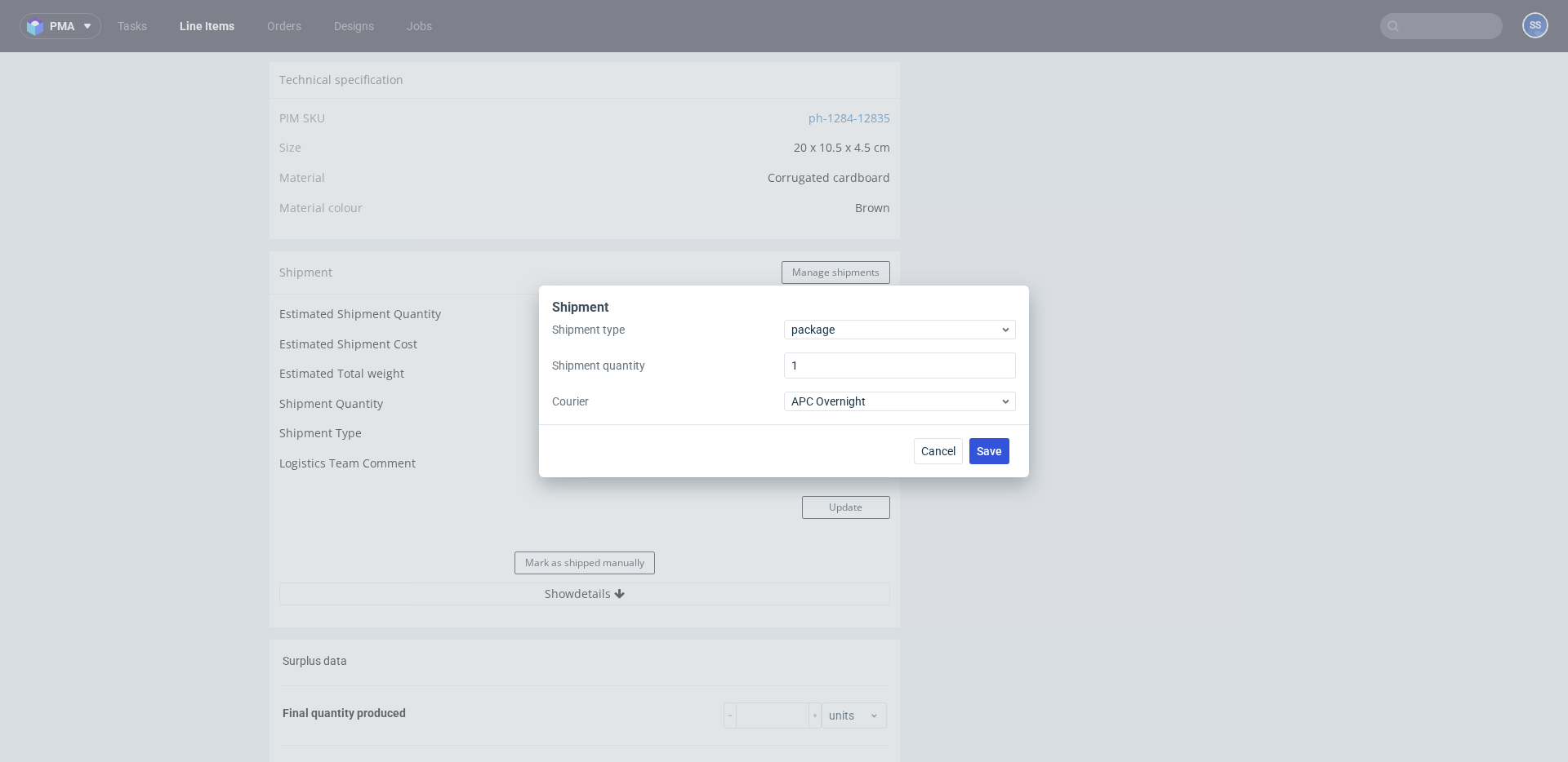
click at [1007, 450] on div "Cancel Save" at bounding box center [965, 451] width 102 height 26
click at [994, 449] on span "Save" at bounding box center [989, 451] width 26 height 12
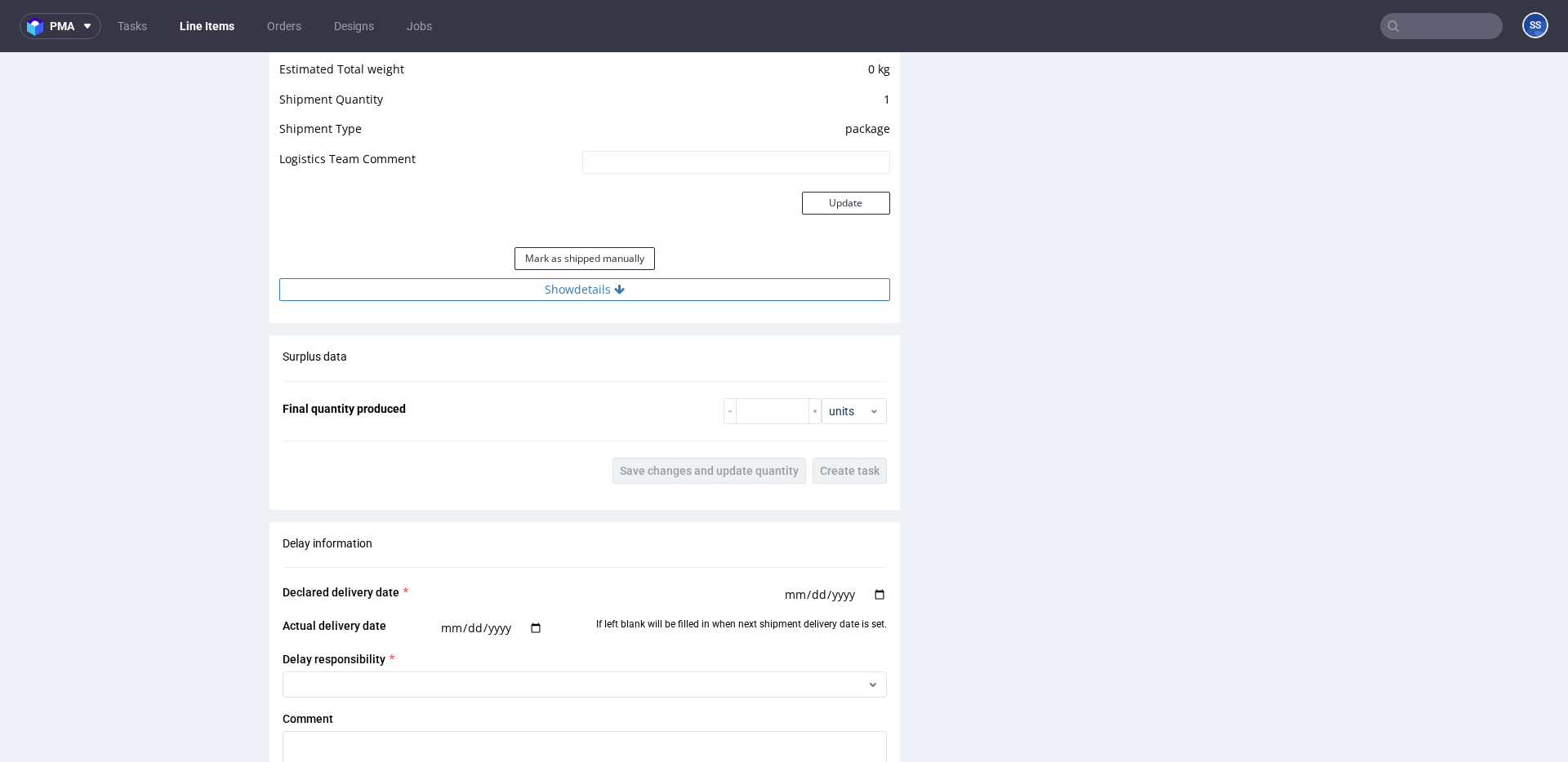
click at [560, 302] on div "Estimated Shipment Quantity Unknown Estimated Shipment Cost Unknown Estimated T…" at bounding box center [585, 150] width 630 height 321
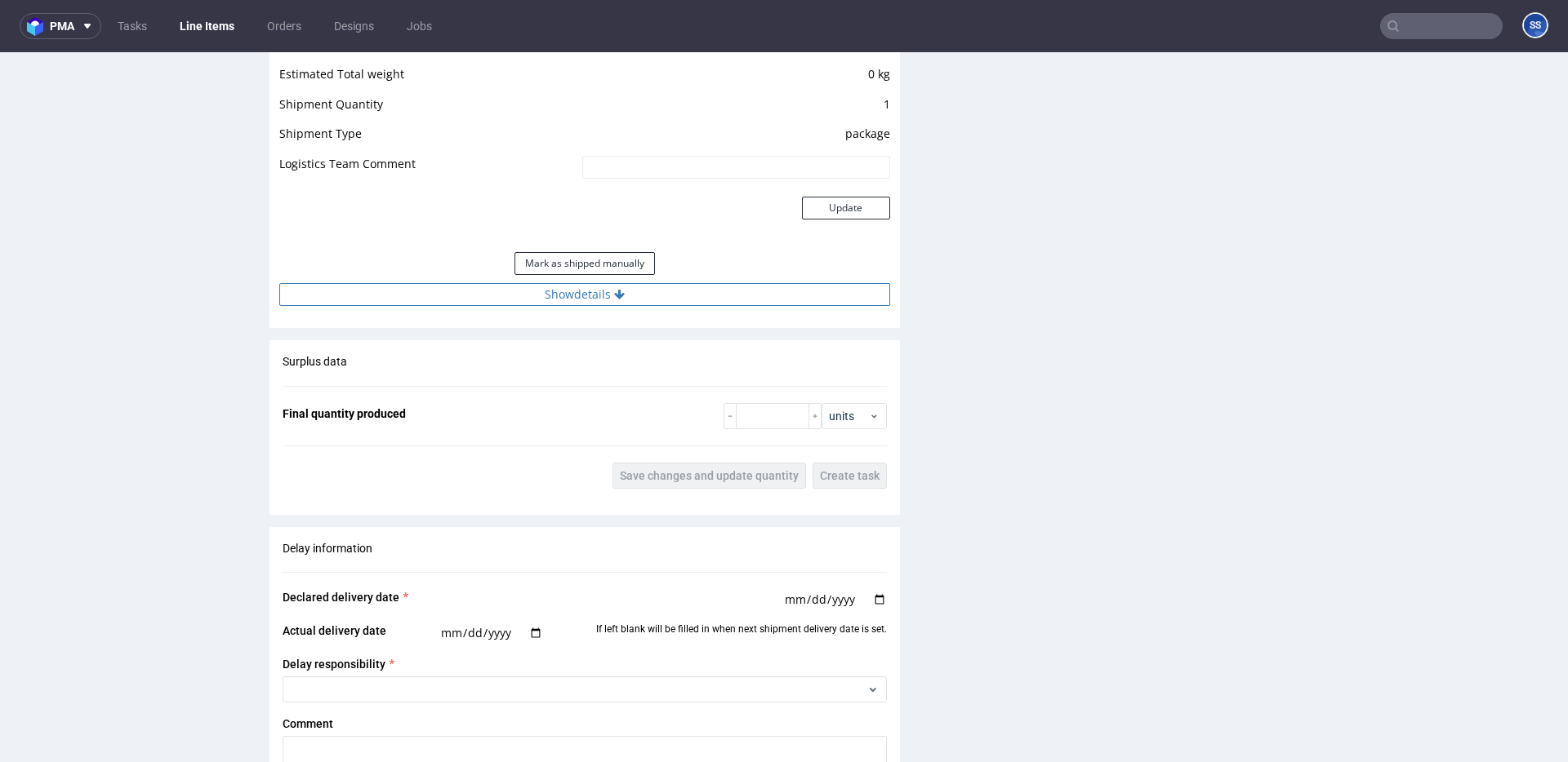
click at [559, 300] on button "Show details" at bounding box center [584, 295] width 610 height 23
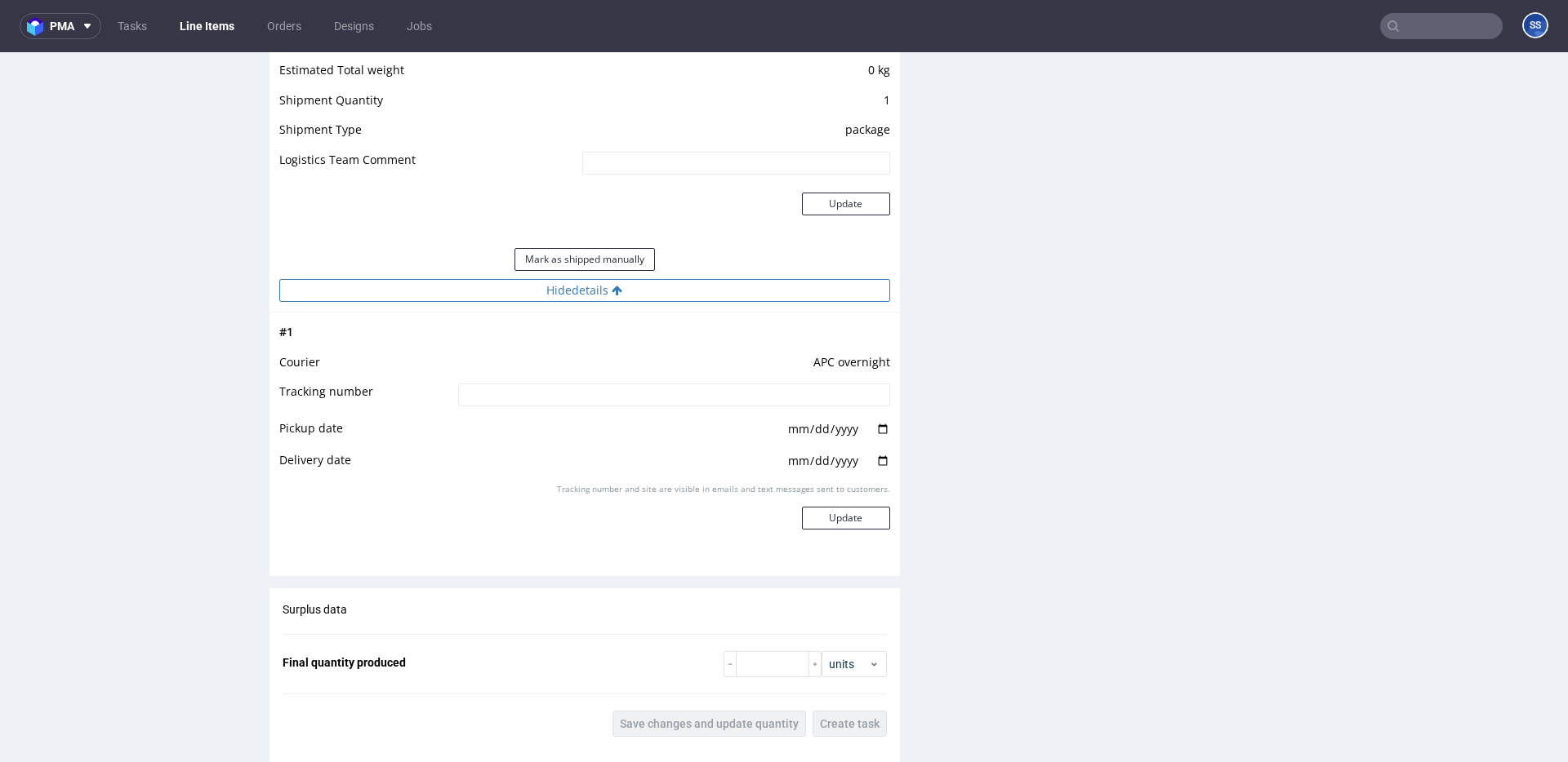
scroll to position [1412, 0]
click at [630, 387] on input at bounding box center [674, 397] width 432 height 23
paste input "2025093002920420000047"
type input "2025093002920420000047"
click at [813, 521] on button "Update" at bounding box center [846, 520] width 88 height 23
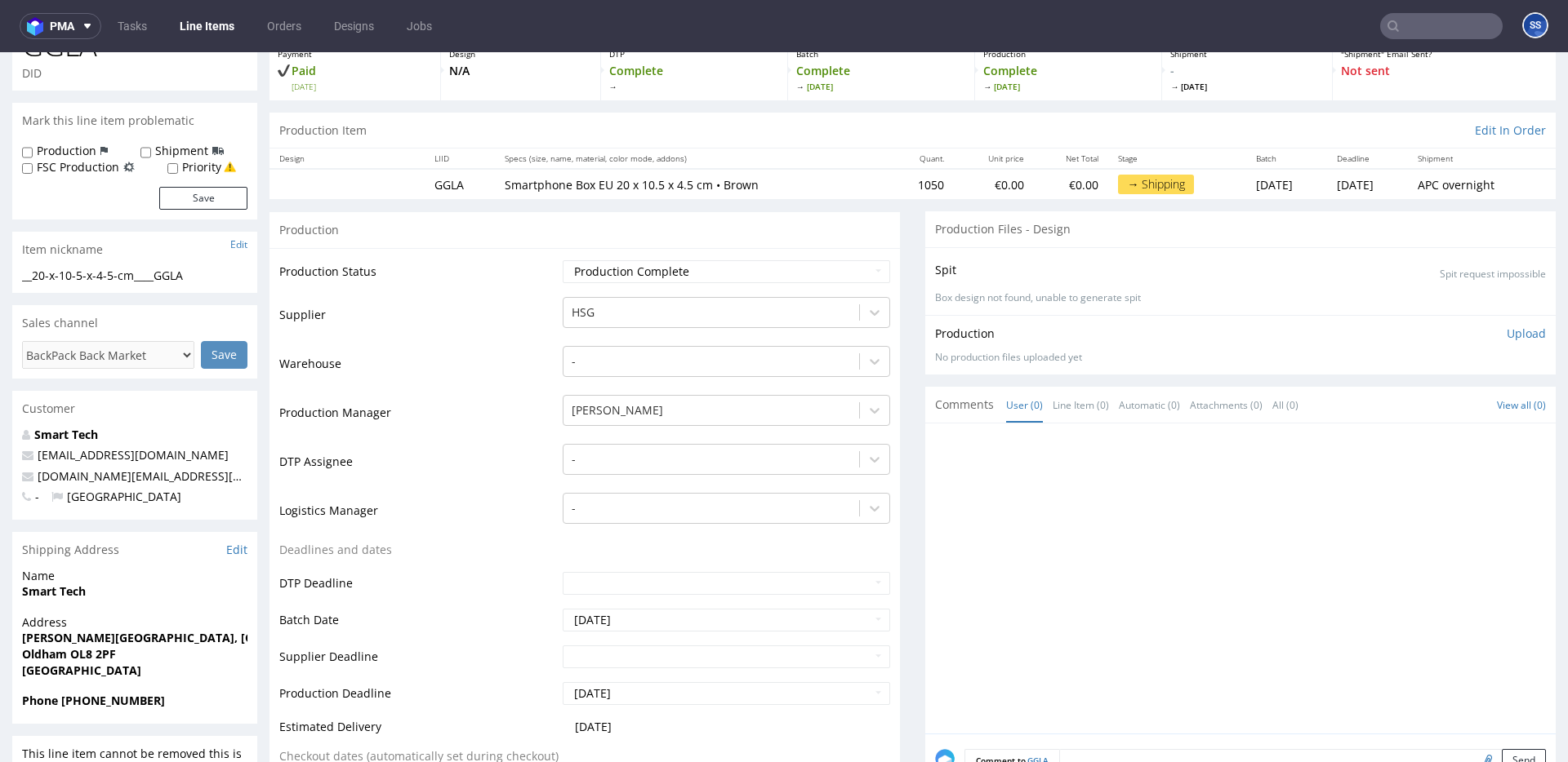
scroll to position [0, 0]
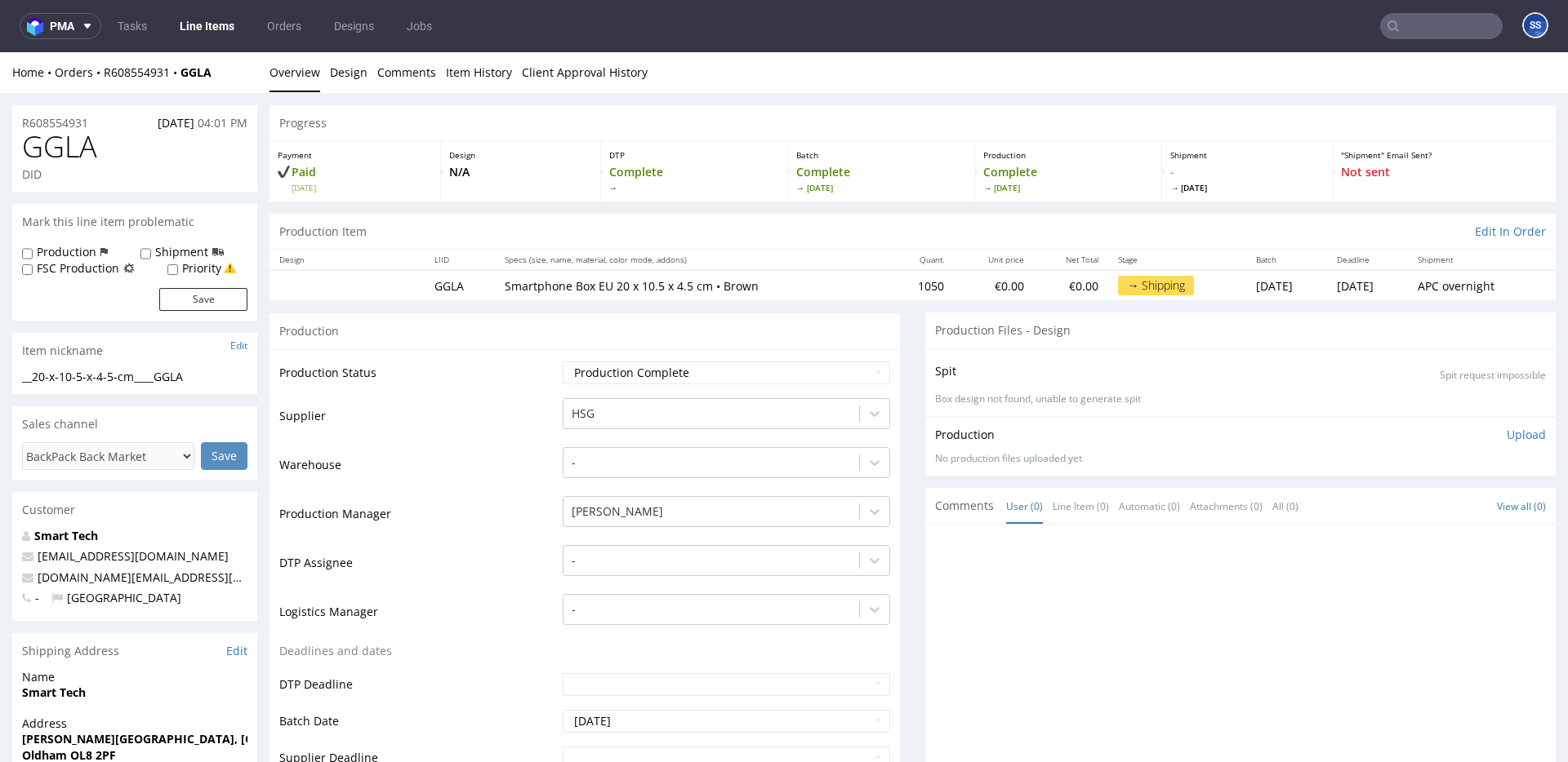
click at [227, 26] on link "Line Items" at bounding box center [206, 26] width 74 height 26
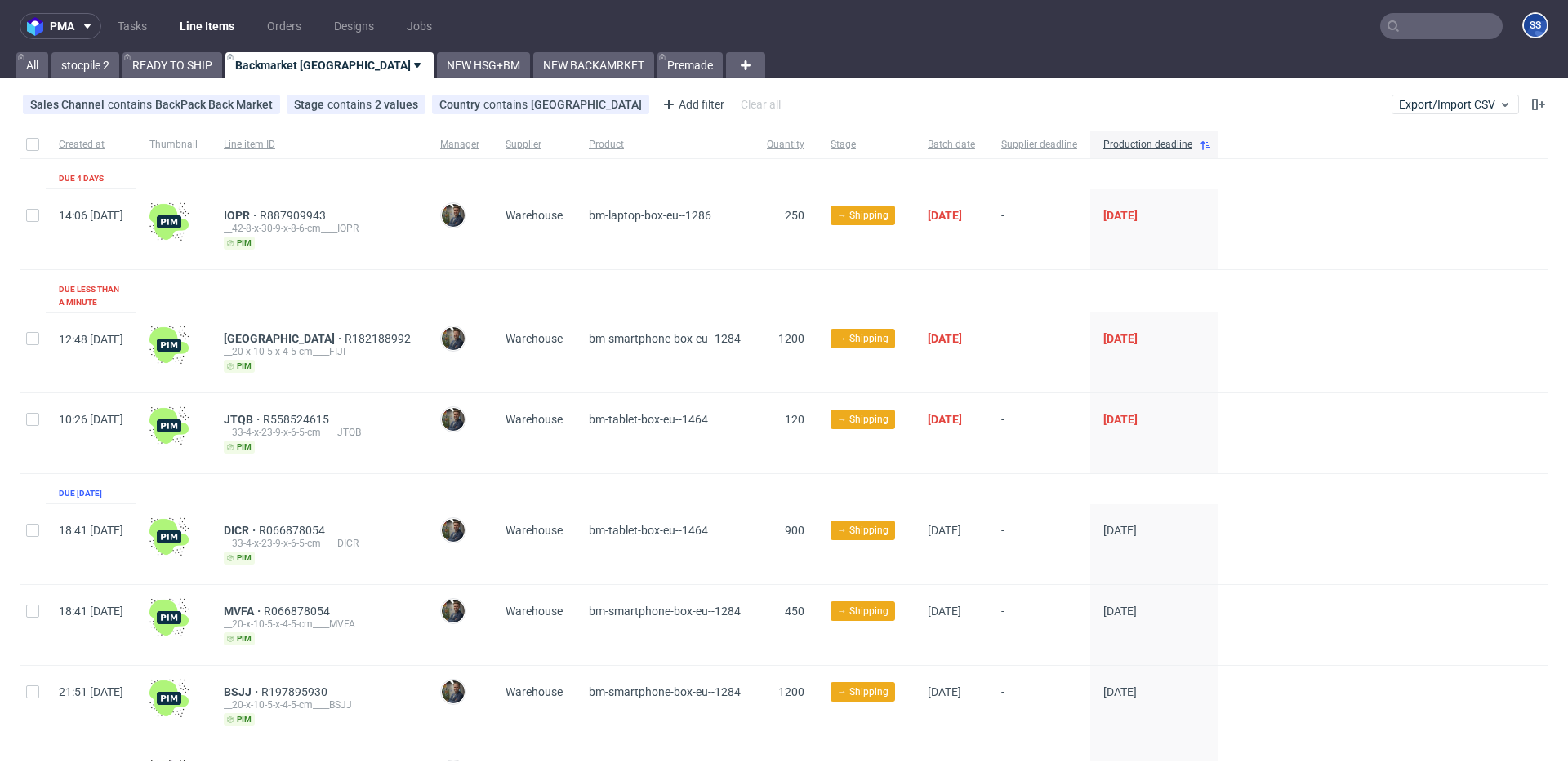
scroll to position [209, 0]
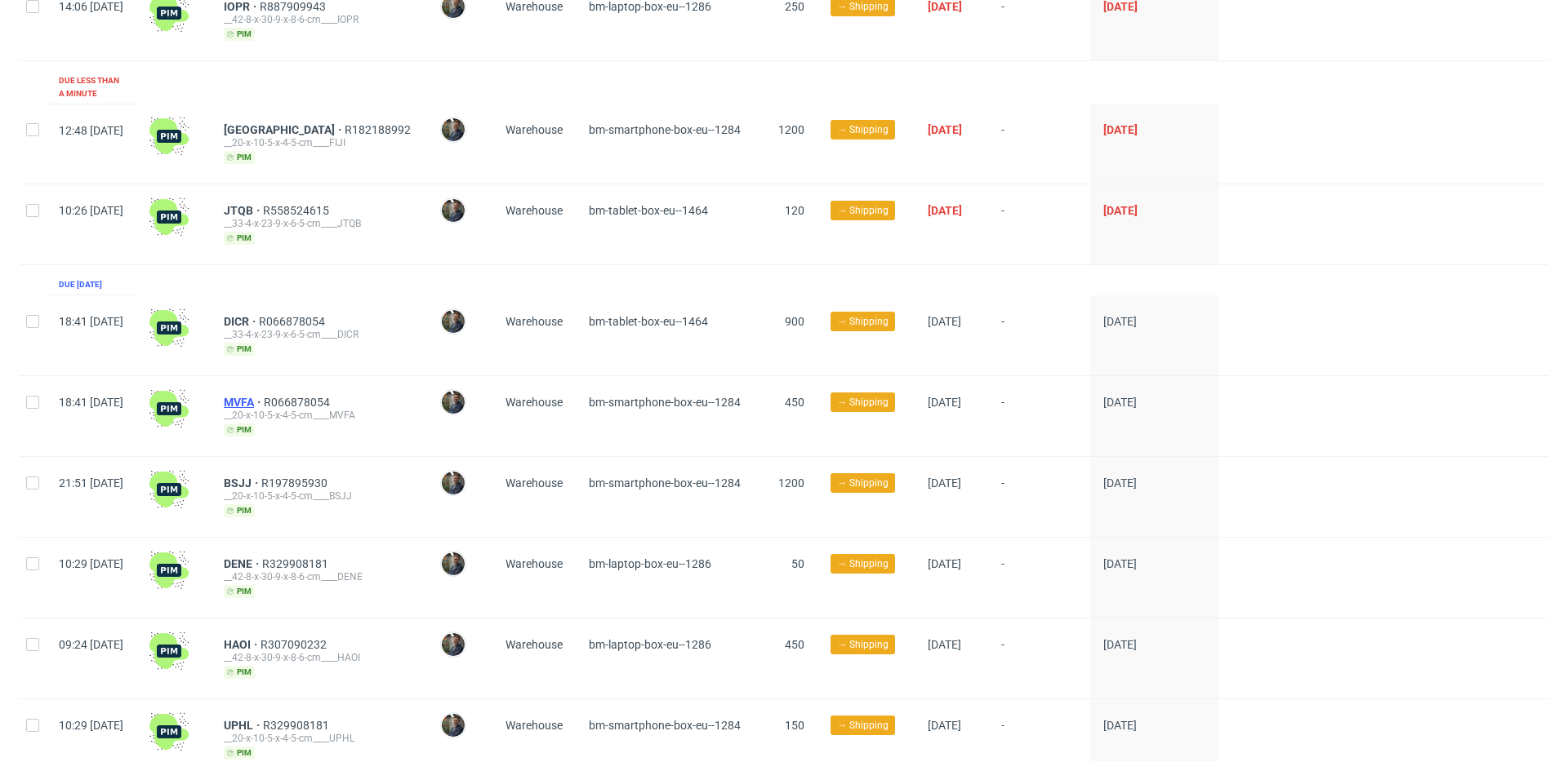
click at [264, 396] on span "MVFA" at bounding box center [243, 402] width 40 height 13
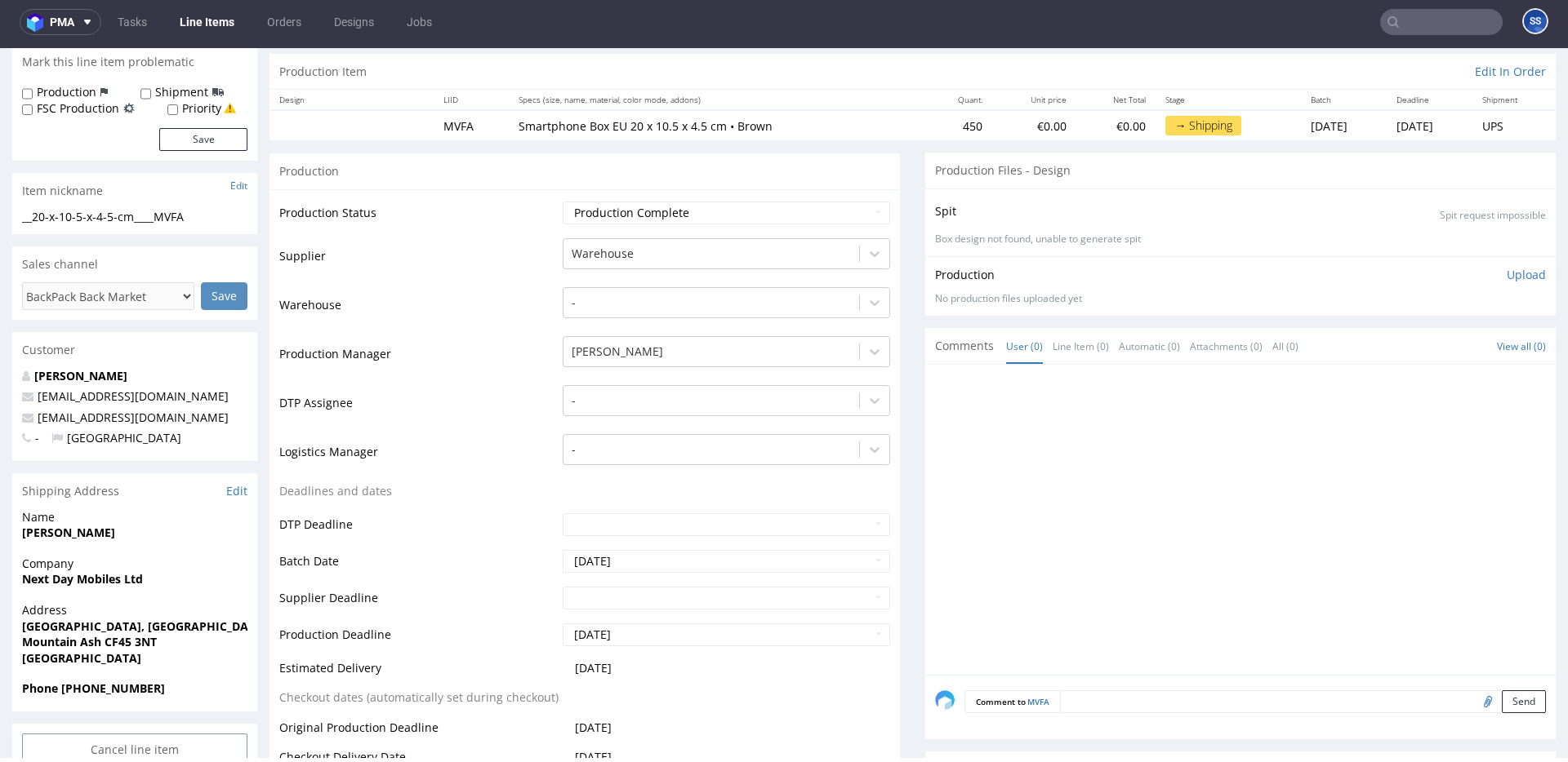
scroll to position [162, 0]
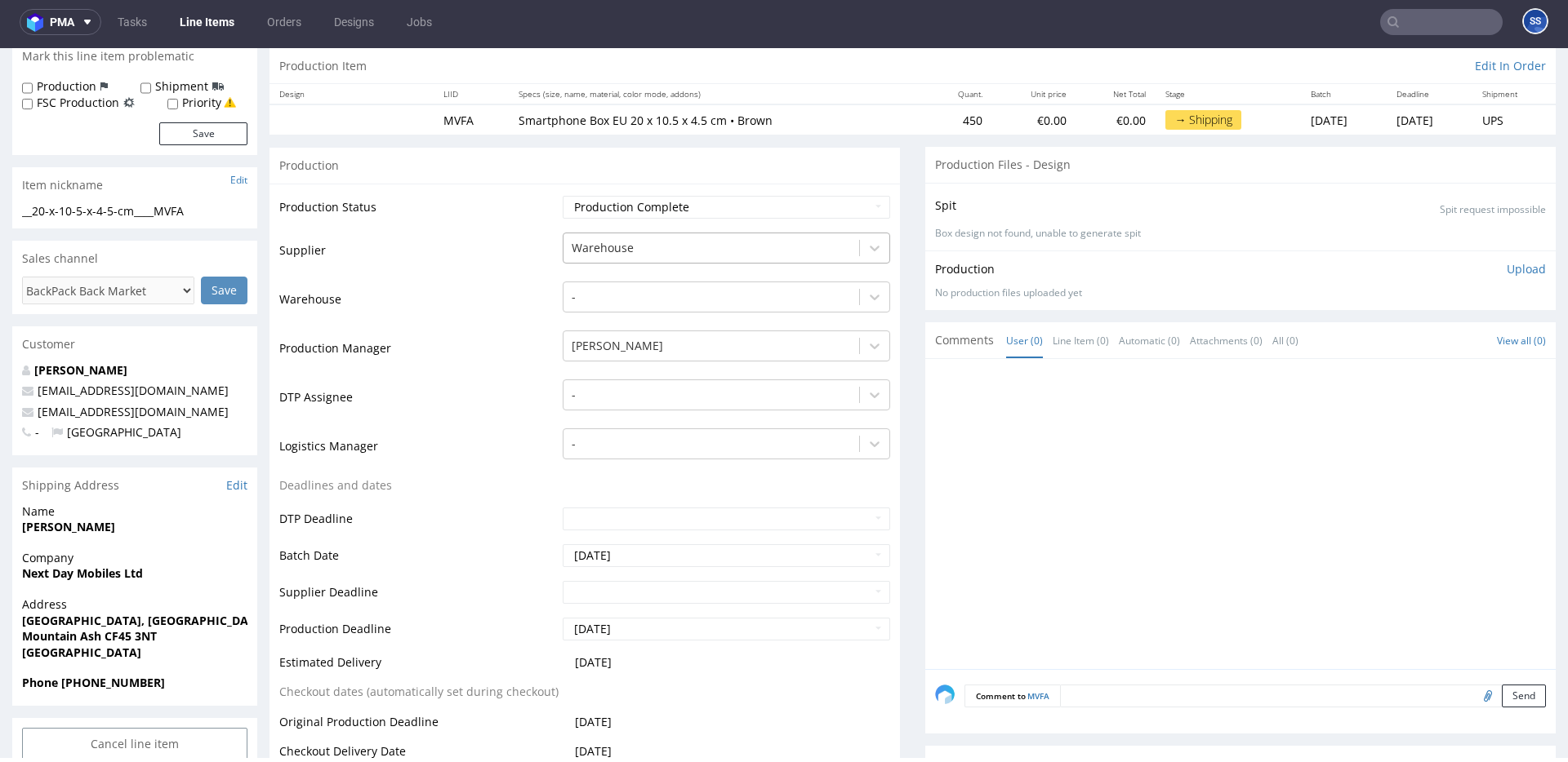
click at [667, 246] on div at bounding box center [711, 248] width 279 height 20
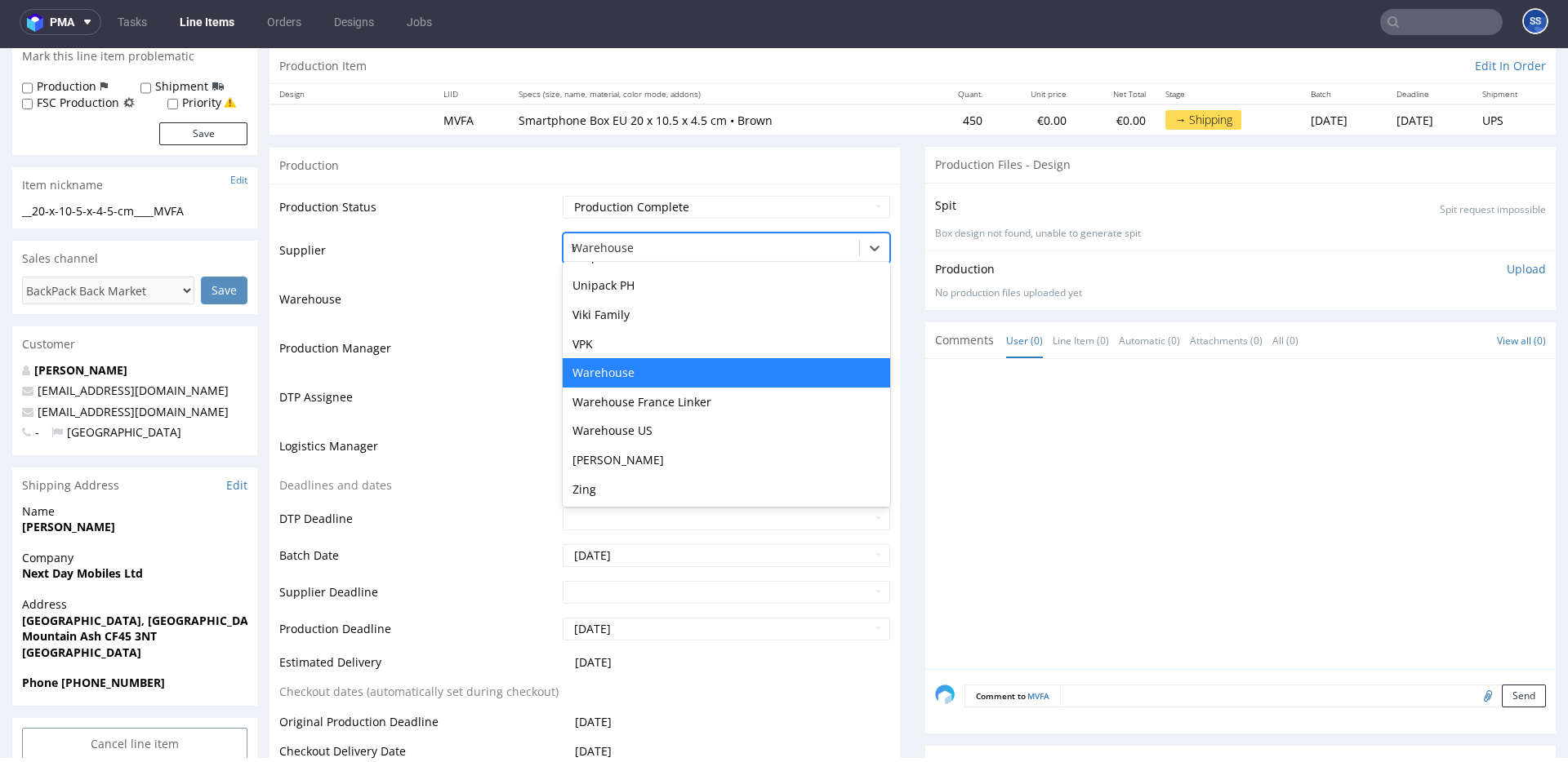
scroll to position [401, 0]
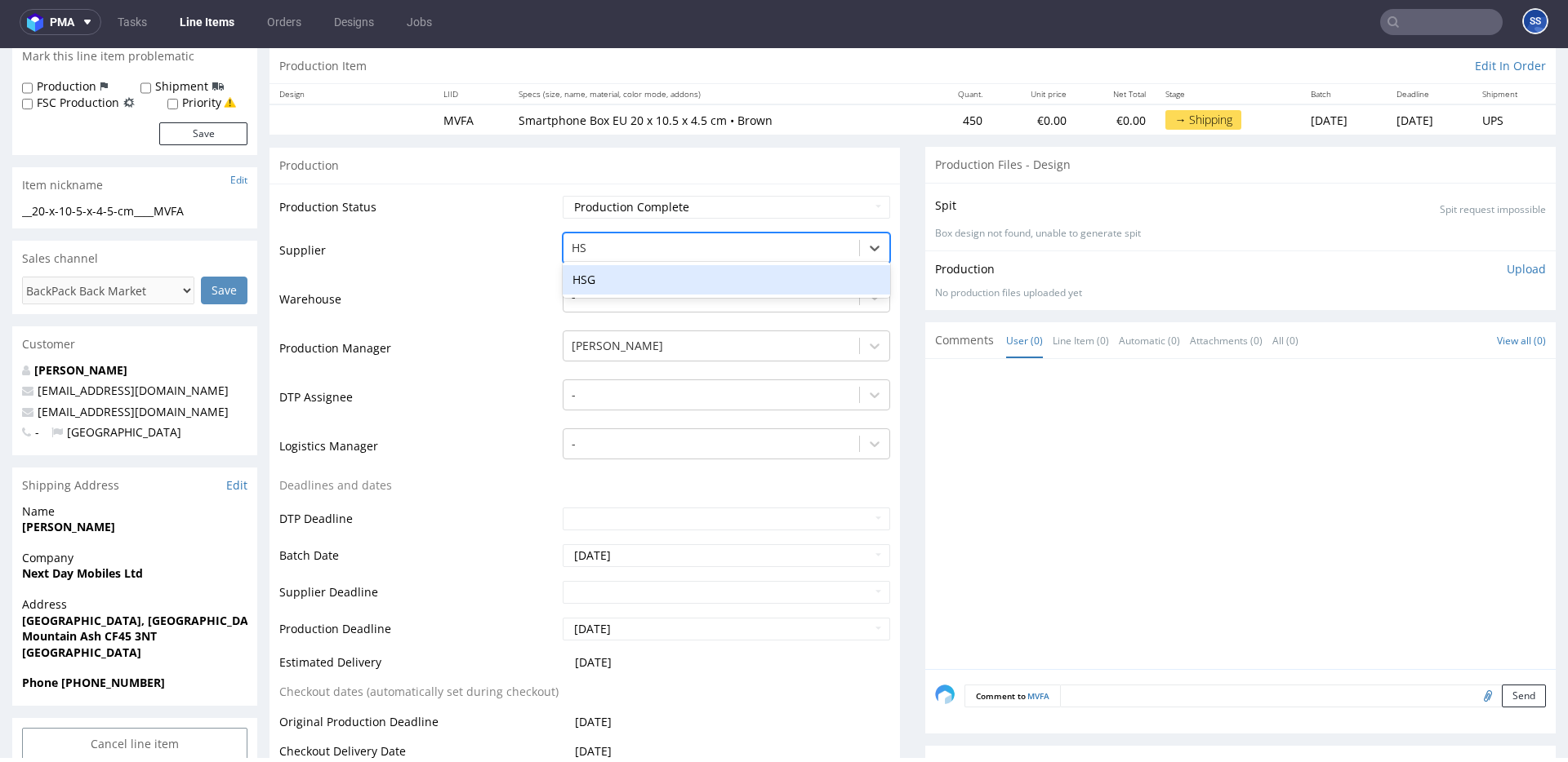
type input "HSG"
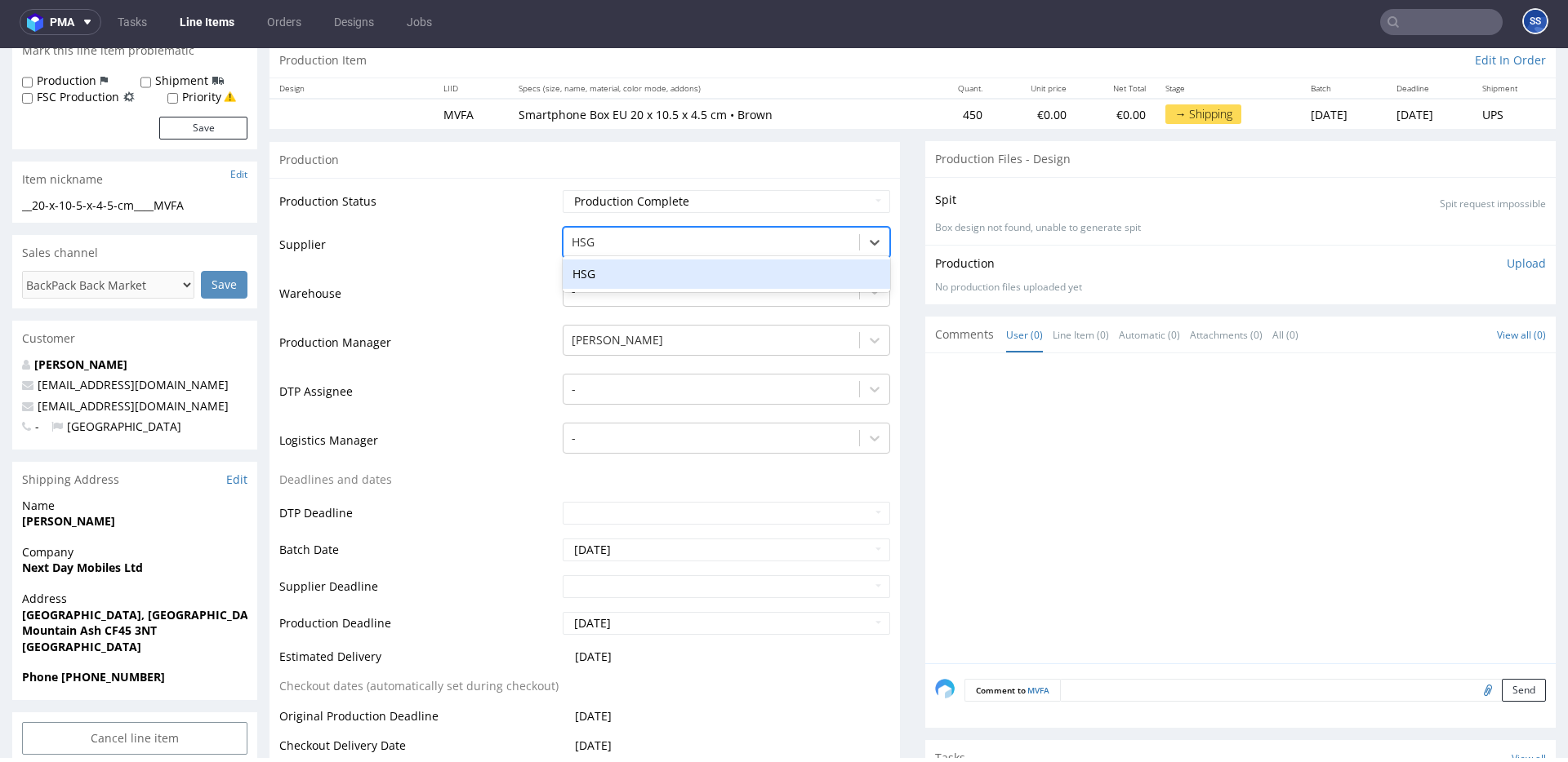
click at [610, 276] on div "HSG" at bounding box center [726, 275] width 327 height 30
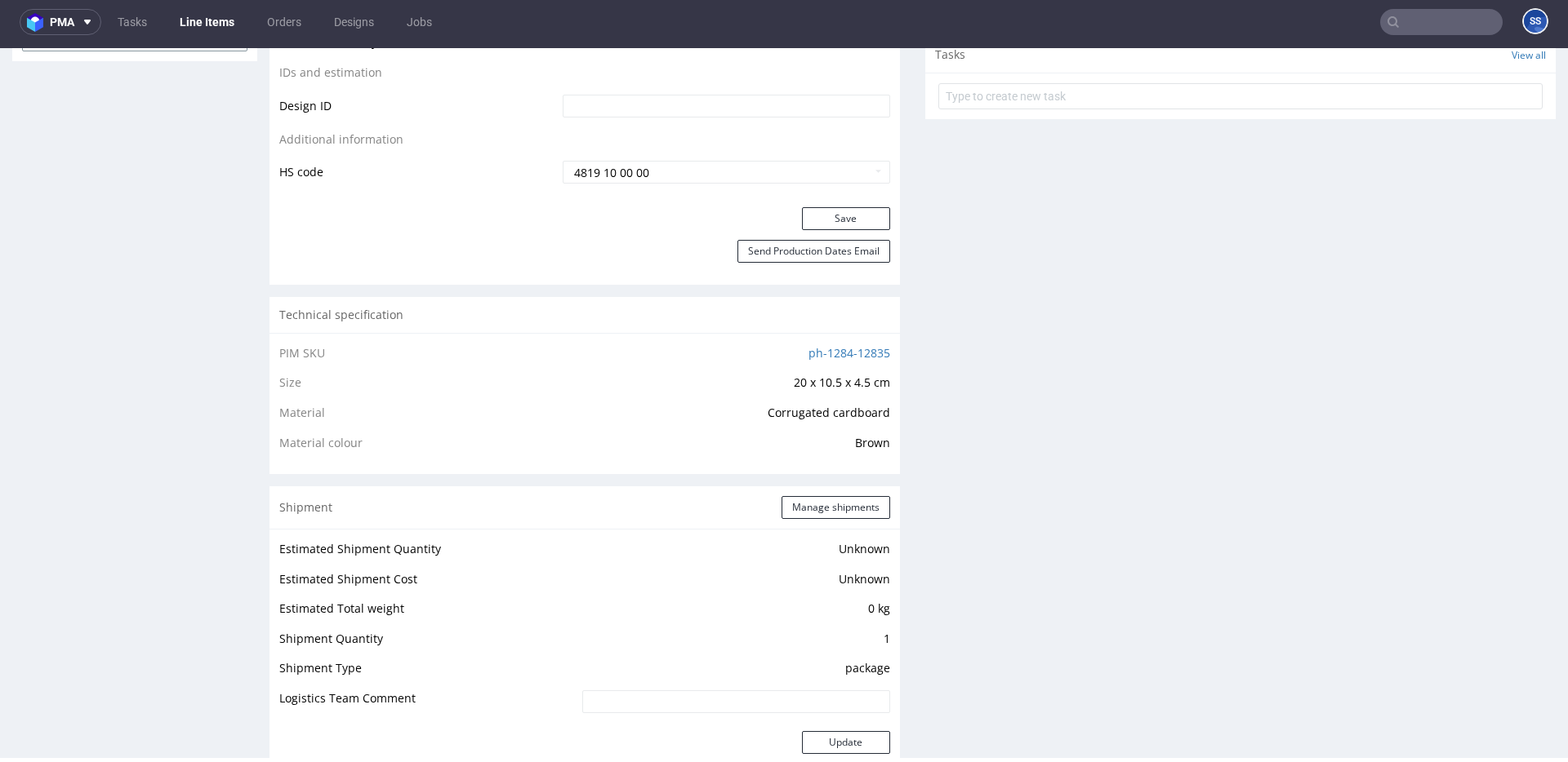
scroll to position [993, 0]
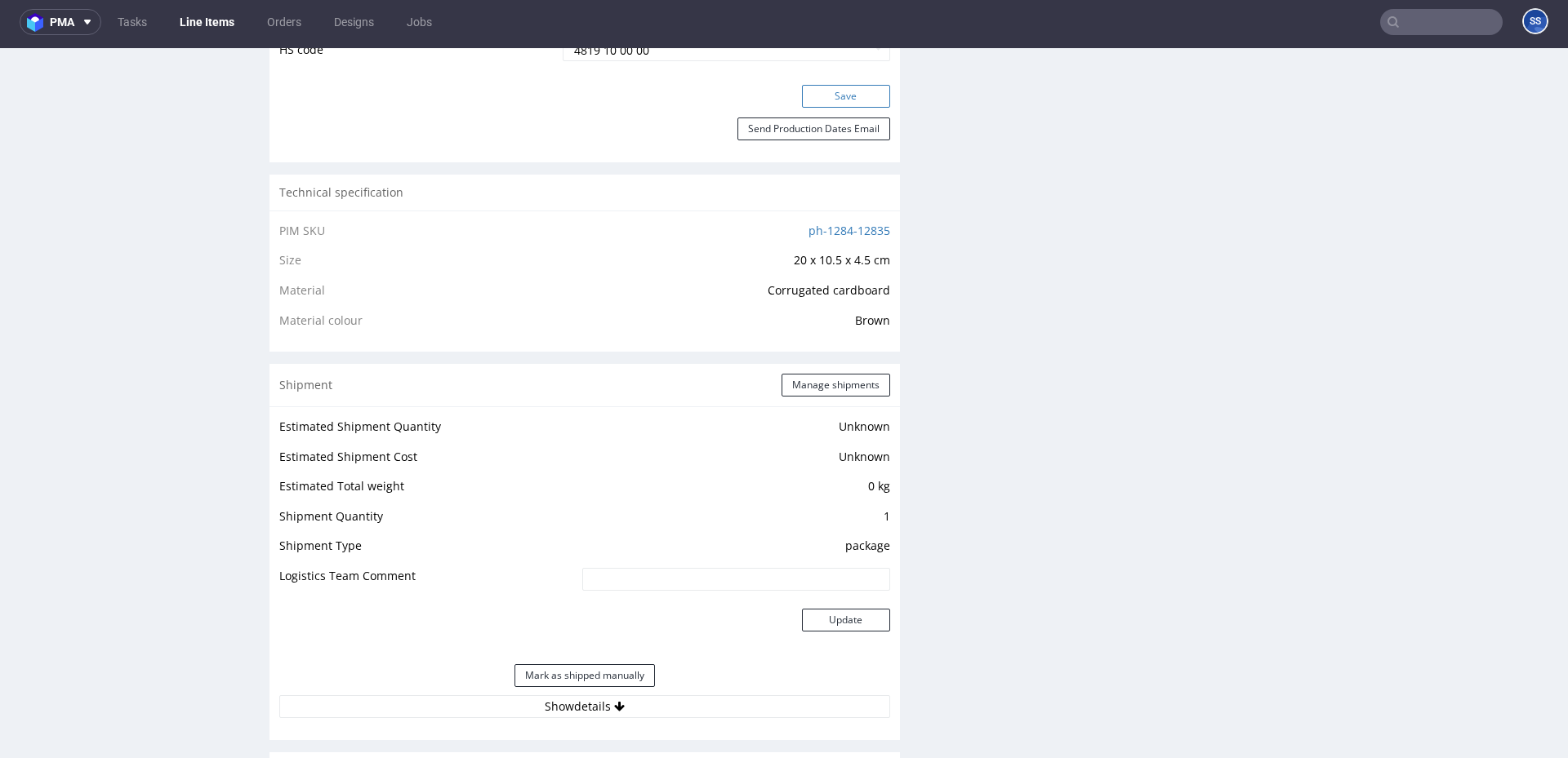
click at [809, 94] on button "Save" at bounding box center [846, 96] width 88 height 23
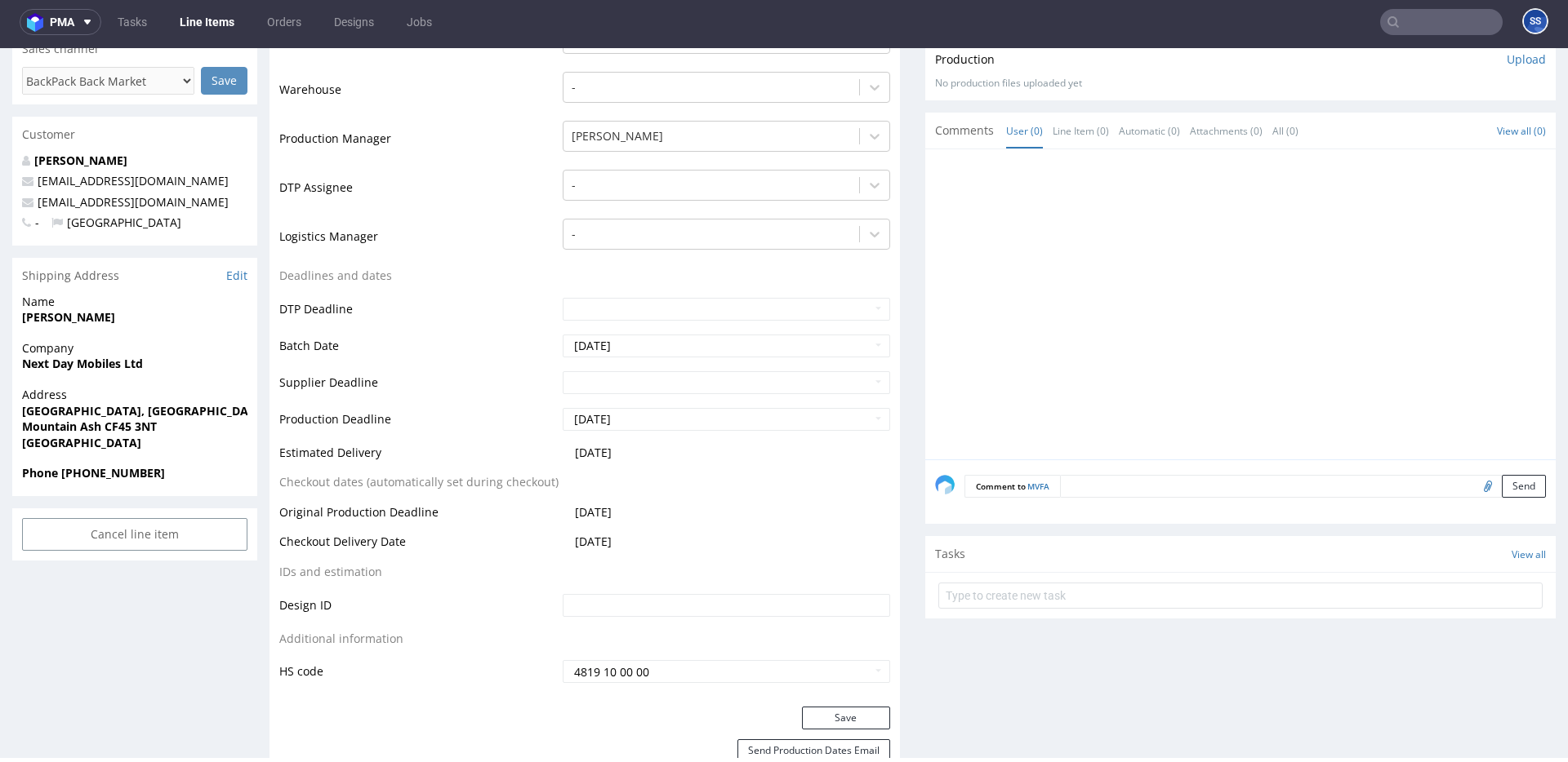
scroll to position [372, 0]
click at [86, 366] on strong "Next Day Mobiles Ltd" at bounding box center [82, 363] width 121 height 16
copy strong "Next Day Mobiles Ltd"
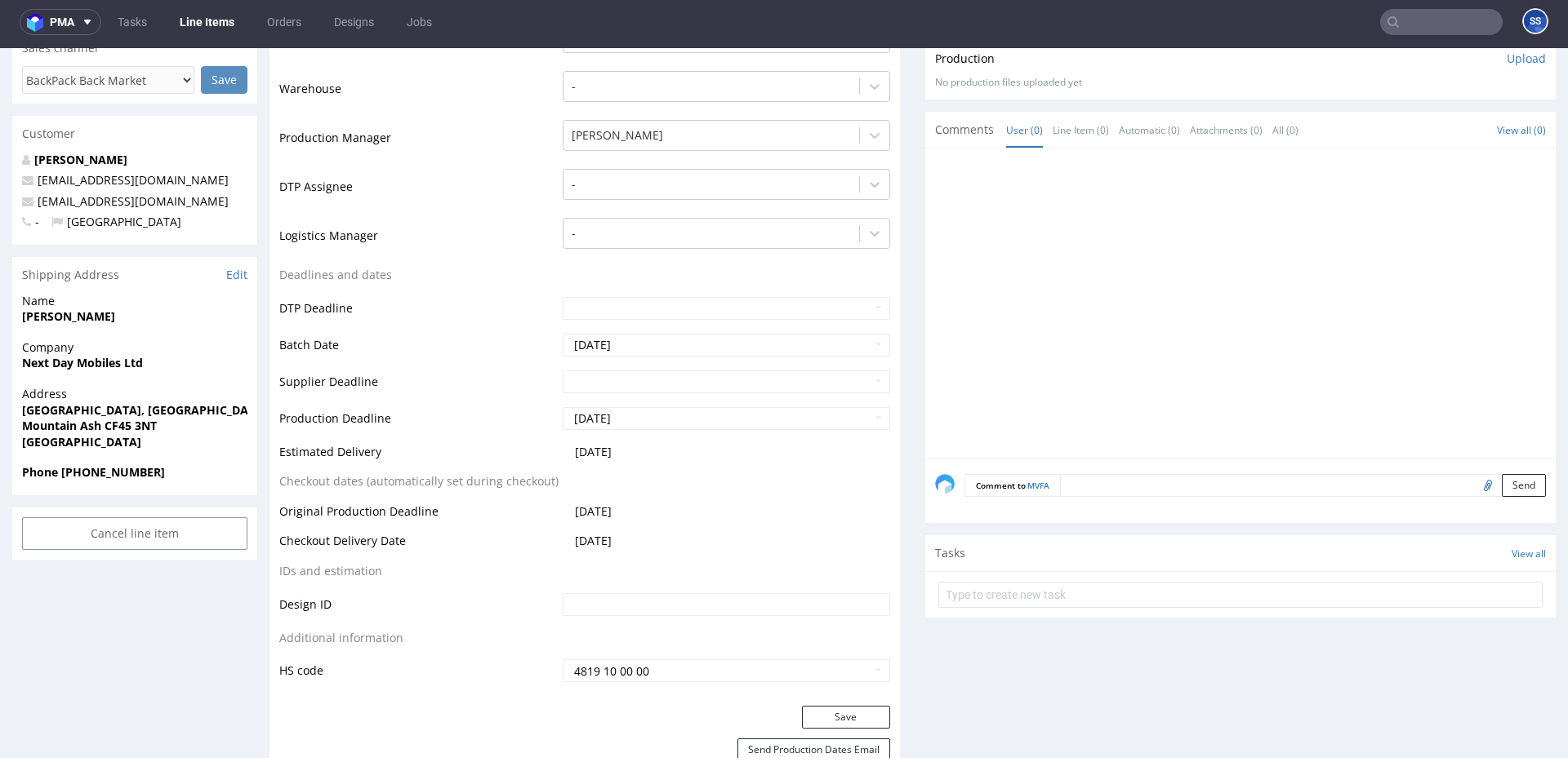
drag, startPoint x: 136, startPoint y: 431, endPoint x: 113, endPoint y: 426, distance: 23.5
click at [135, 430] on strong "Mountain Ash CF45 3NT" at bounding box center [89, 426] width 135 height 16
drag, startPoint x: 105, startPoint y: 427, endPoint x: 183, endPoint y: 425, distance: 78.0
click at [181, 426] on span "Mountain Ash CF45 3NT" at bounding box center [134, 426] width 225 height 16
copy strong "CF45 3NT"
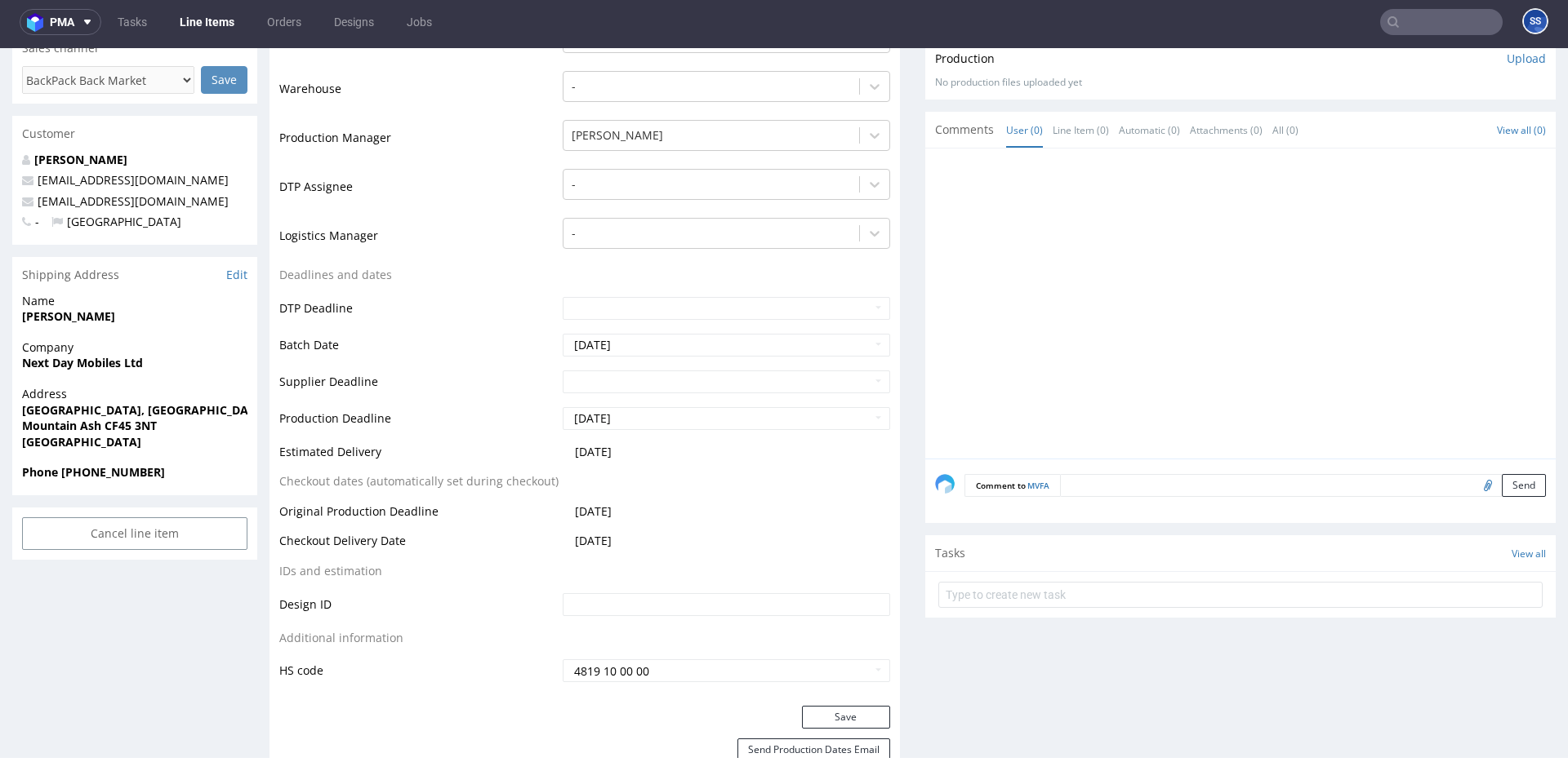
click at [54, 414] on strong "[GEOGRAPHIC_DATA], [GEOGRAPHIC_DATA]" at bounding box center [144, 411] width 245 height 16
copy strong "[GEOGRAPHIC_DATA], [GEOGRAPHIC_DATA]"
drag, startPoint x: 24, startPoint y: 428, endPoint x: 99, endPoint y: 427, distance: 75.0
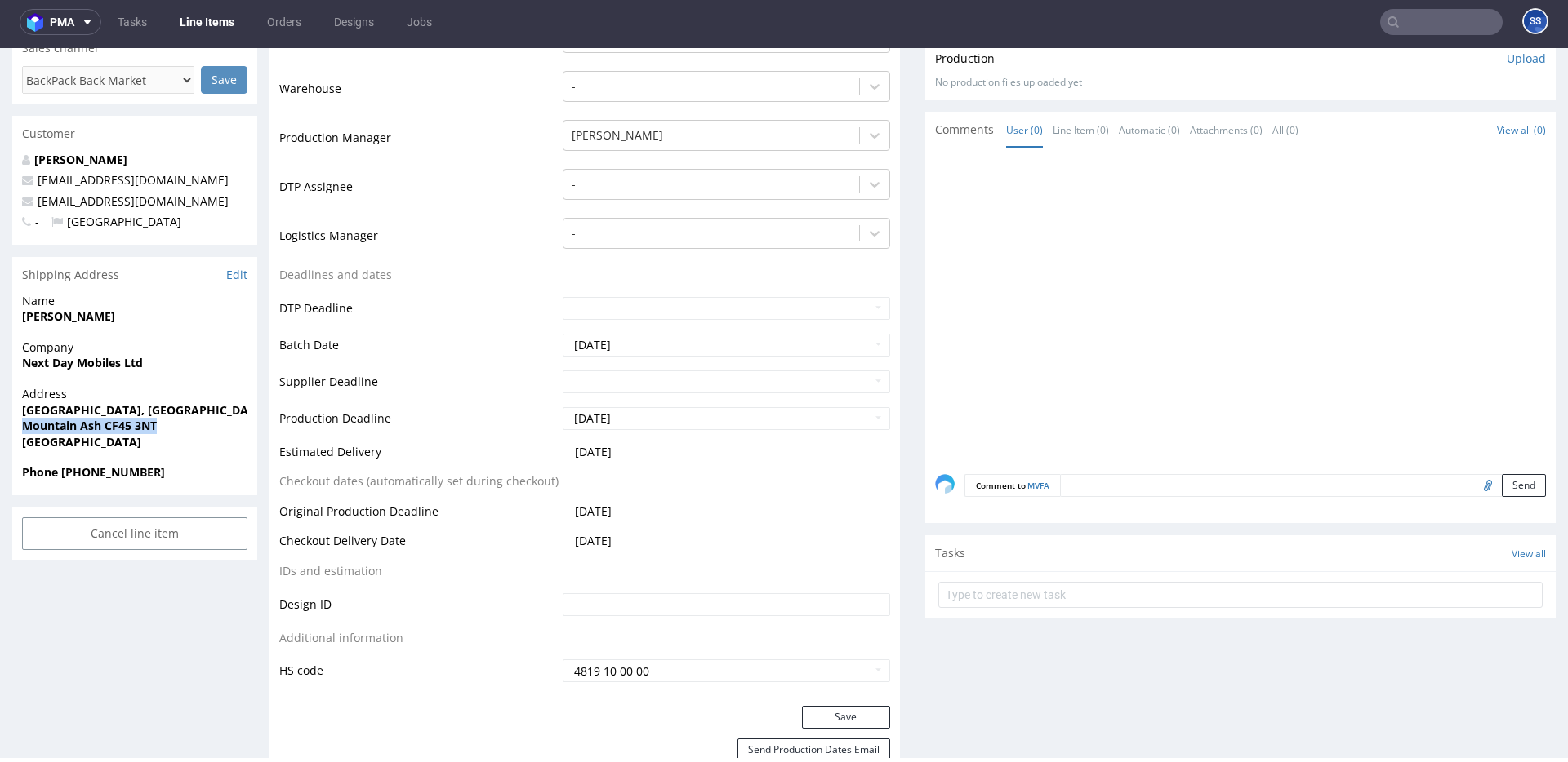
click at [108, 428] on strong "Mountain Ash CF45 3NT" at bounding box center [89, 426] width 135 height 16
drag, startPoint x: 100, startPoint y: 427, endPoint x: 78, endPoint y: 394, distance: 39.7
click at [30, 424] on strong "Mountain Ash CF45 3NT" at bounding box center [89, 426] width 135 height 16
click at [63, 413] on strong "[GEOGRAPHIC_DATA], [GEOGRAPHIC_DATA]" at bounding box center [144, 411] width 245 height 16
drag, startPoint x: 24, startPoint y: 426, endPoint x: 99, endPoint y: 423, distance: 75.1
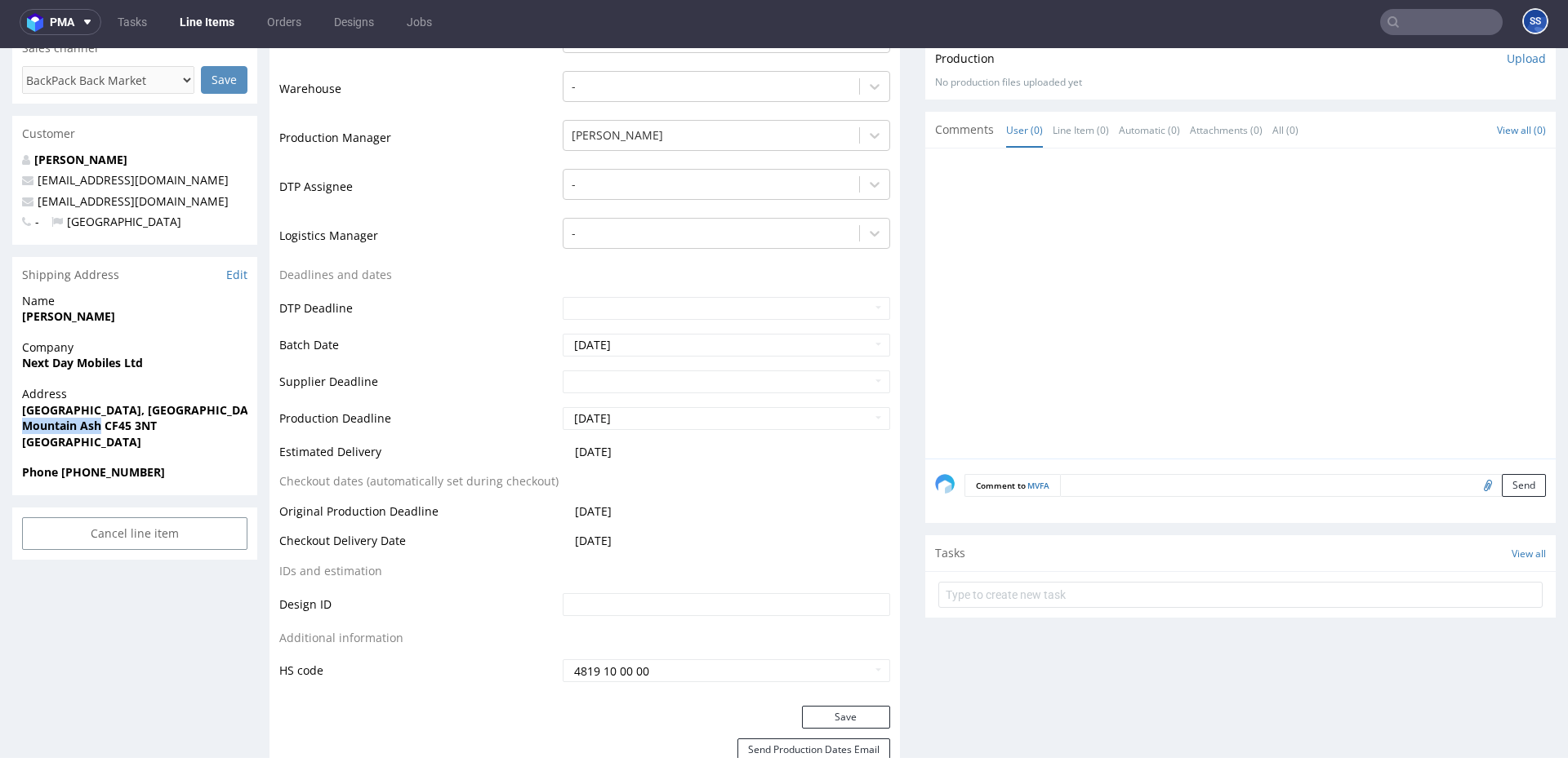
click at [99, 423] on strong "Mountain Ash CF45 3NT" at bounding box center [89, 426] width 135 height 16
copy strong "Mountain Ash"
click at [40, 319] on strong "[PERSON_NAME]" at bounding box center [68, 317] width 93 height 16
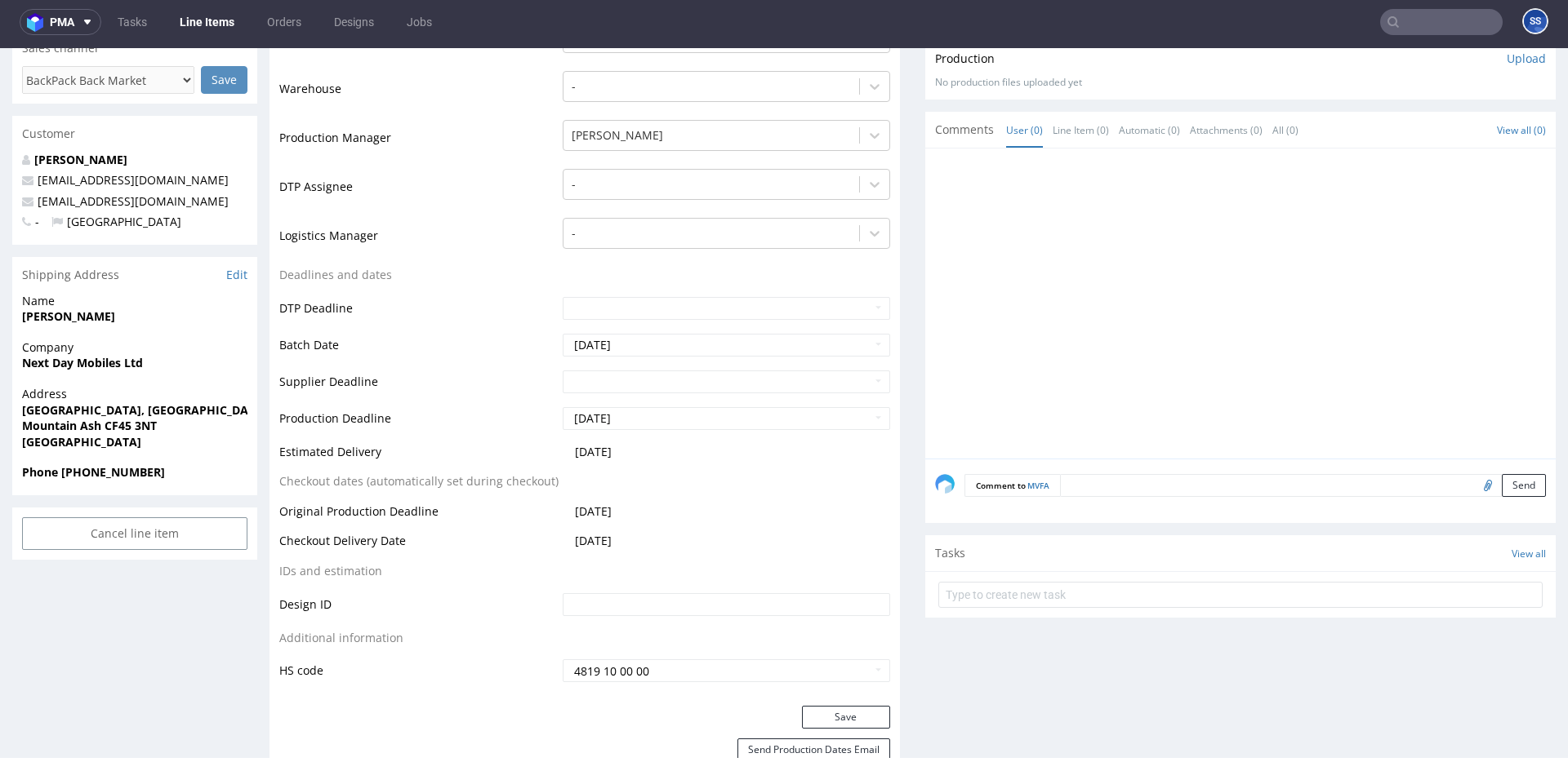
click at [71, 313] on strong "[PERSON_NAME]" at bounding box center [68, 317] width 93 height 16
copy strong "[PERSON_NAME]"
drag, startPoint x: 60, startPoint y: 473, endPoint x: 202, endPoint y: 472, distance: 142.0
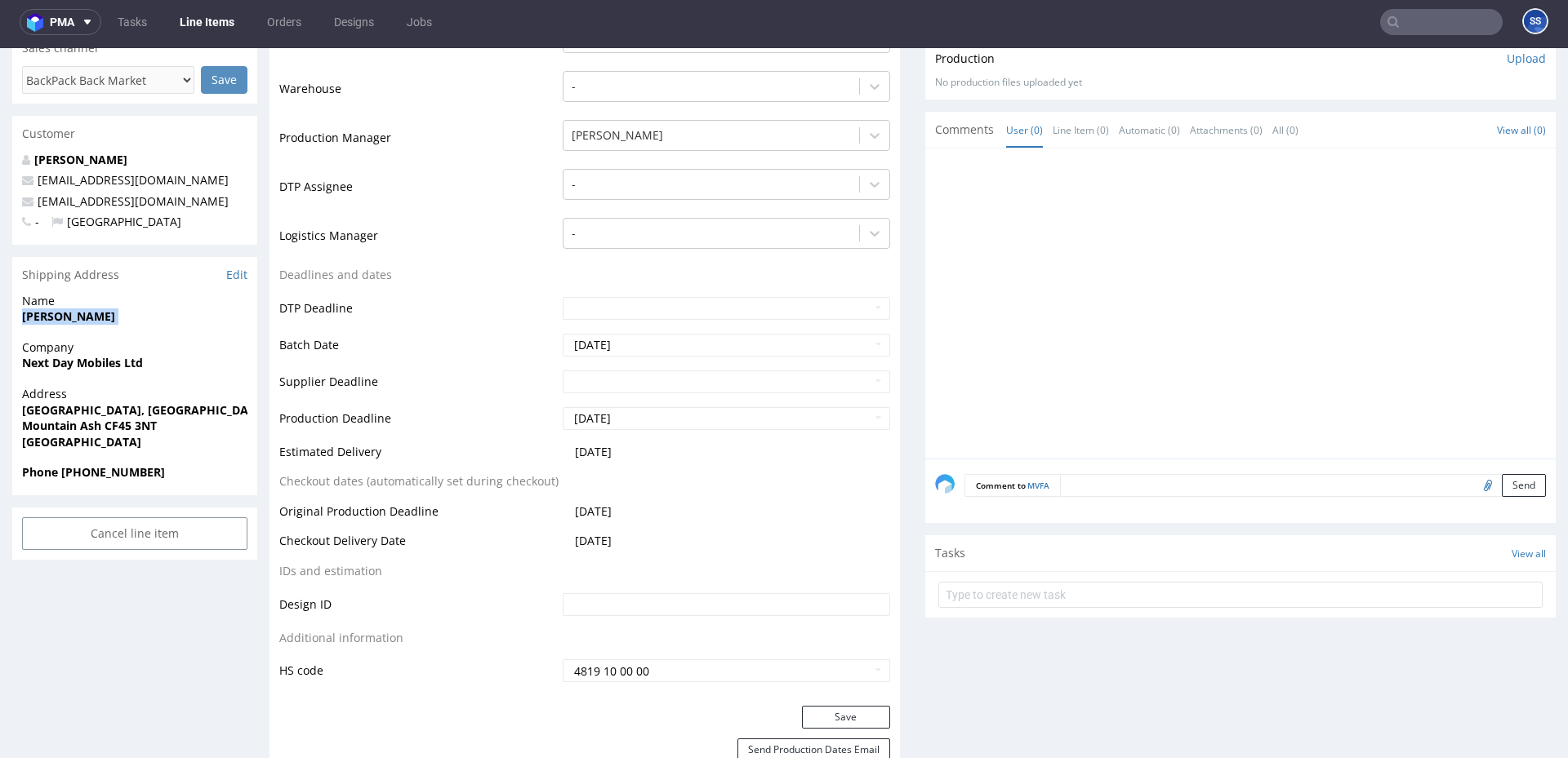
click at [187, 474] on span "Phone [PHONE_NUMBER]" at bounding box center [134, 472] width 225 height 16
copy strong "+44 07766 162121"
drag, startPoint x: 183, startPoint y: 213, endPoint x: 195, endPoint y: 204, distance: 15.0
click at [187, 208] on div "Rich Rankin whitelabel@packhelp.com elis@nextdaymobiles.com - United Kingdom" at bounding box center [134, 198] width 245 height 93
drag, startPoint x: 171, startPoint y: 205, endPoint x: 35, endPoint y: 205, distance: 136.0
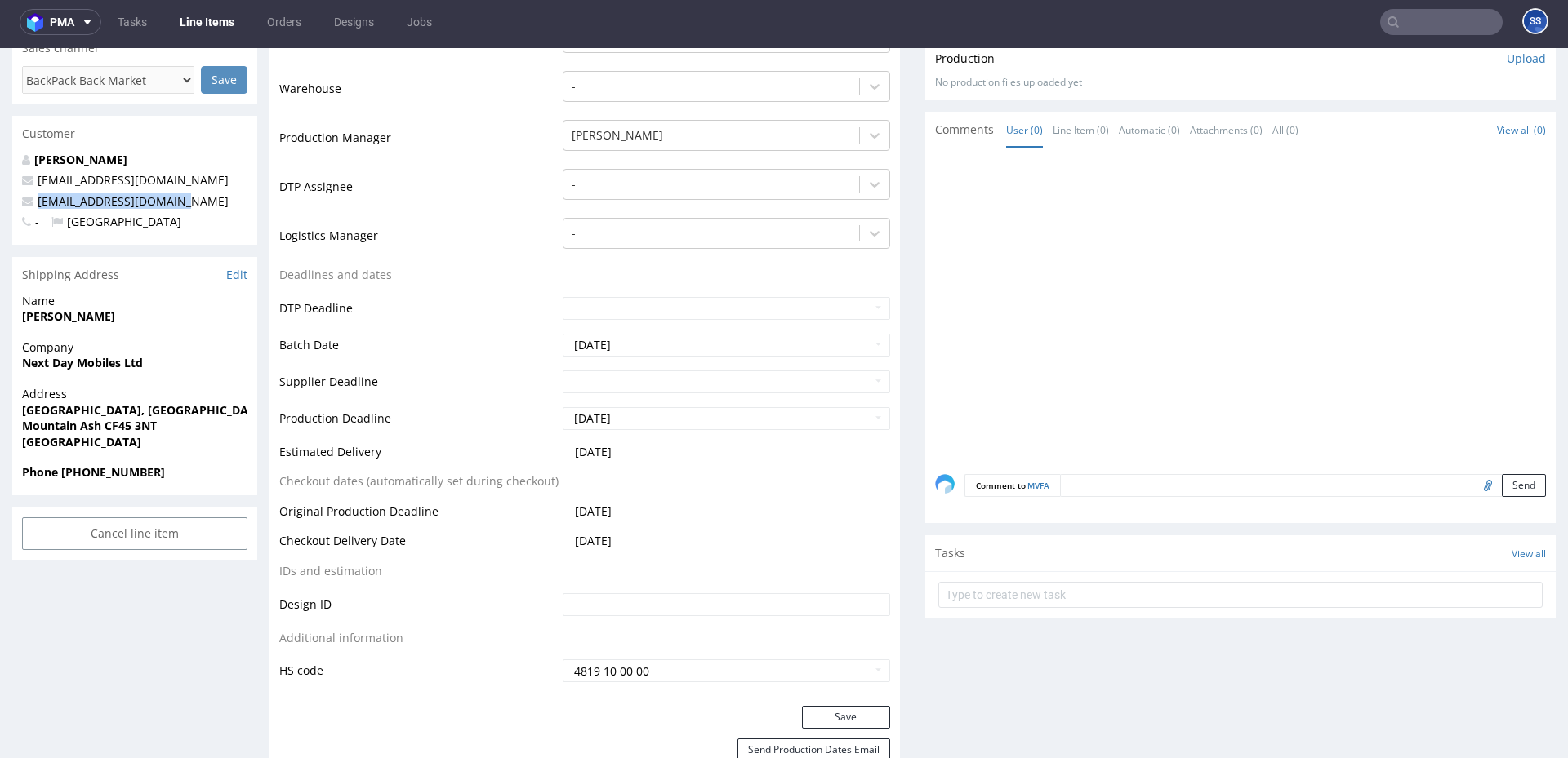
click at [35, 205] on p "[EMAIL_ADDRESS][DOMAIN_NAME]" at bounding box center [134, 201] width 225 height 16
copy link "[EMAIL_ADDRESS][DOMAIN_NAME]"
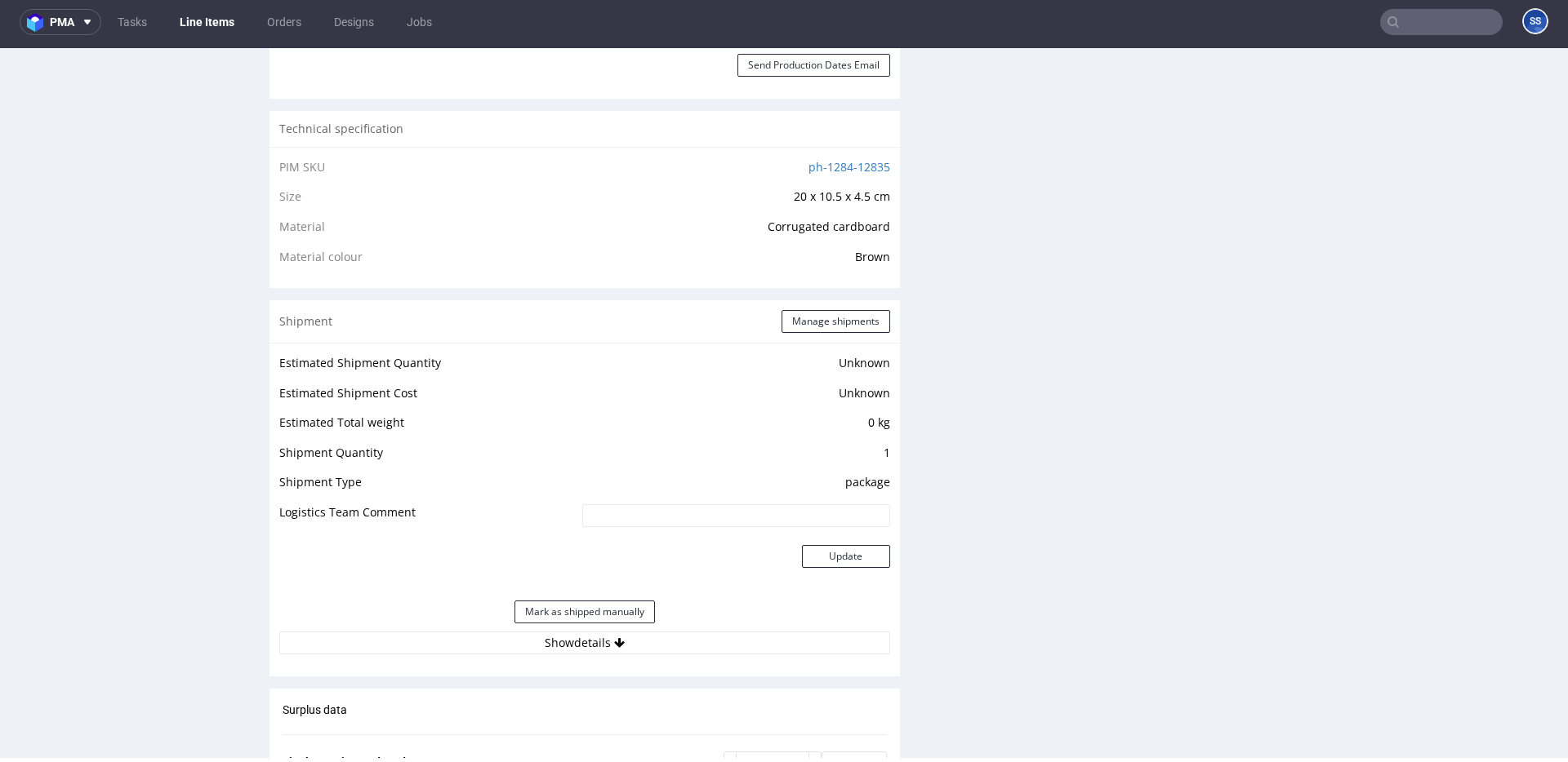
scroll to position [1140, 0]
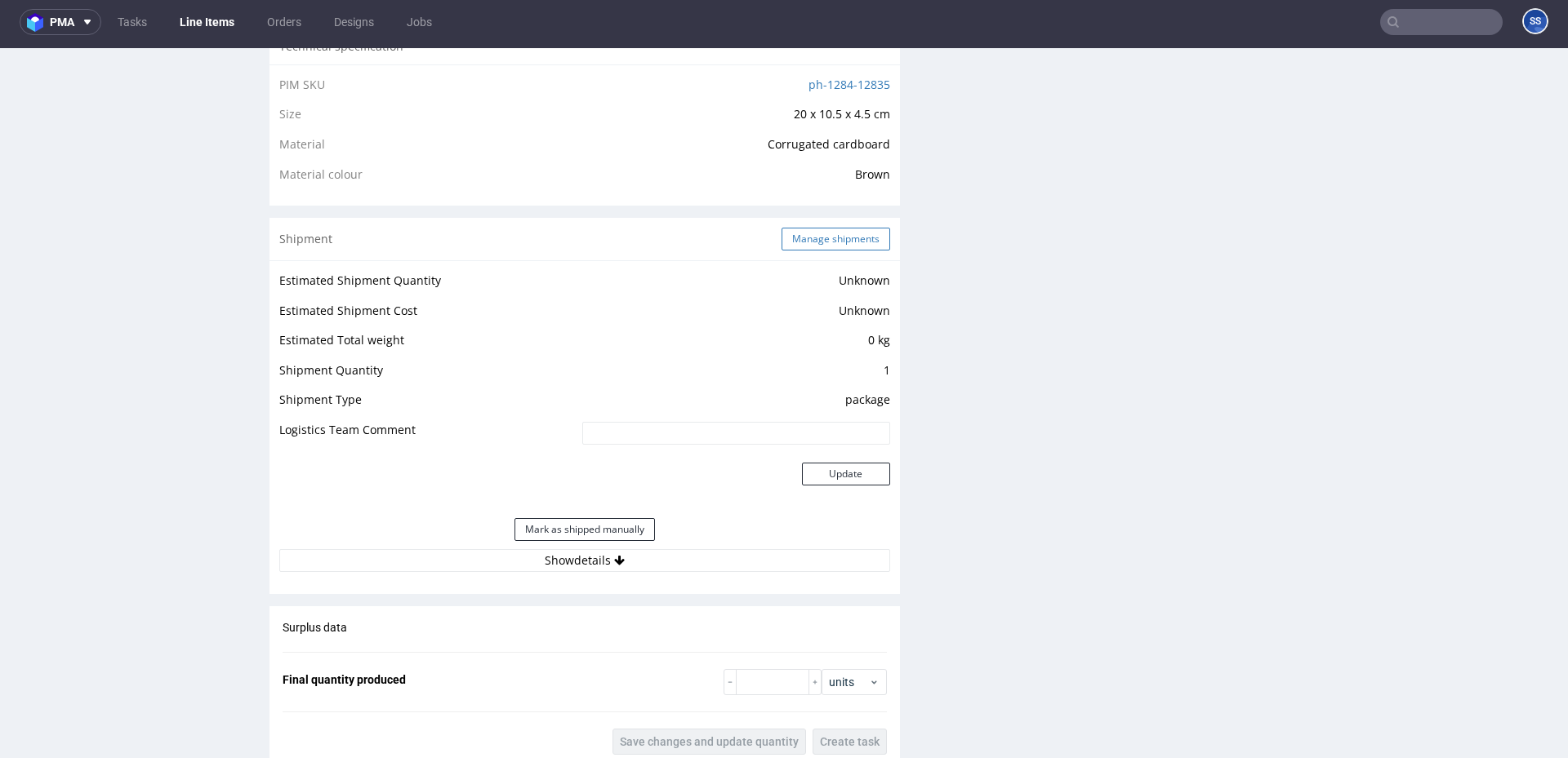
click at [791, 246] on button "Manage shipments" at bounding box center [835, 239] width 108 height 23
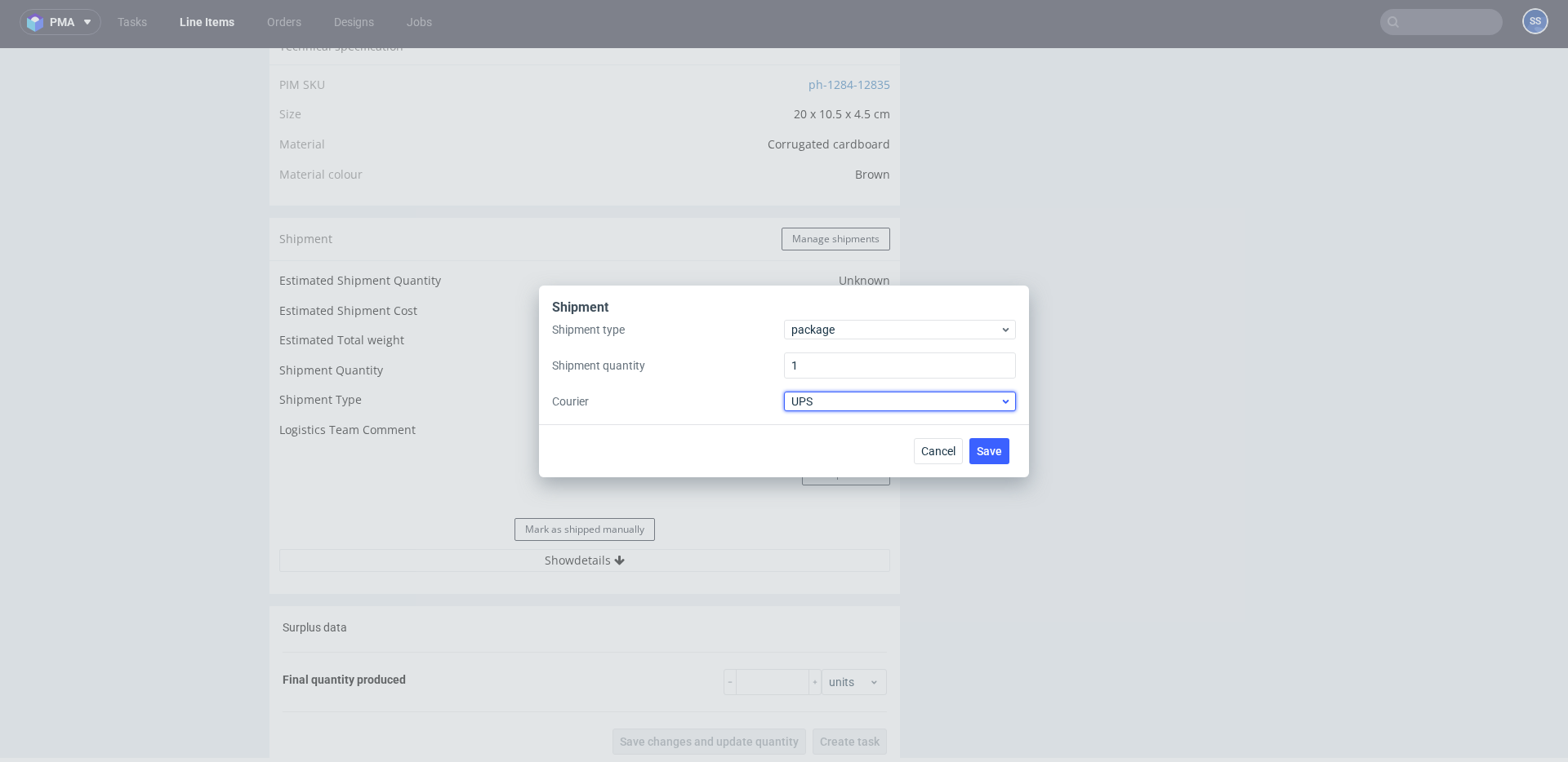
click at [840, 409] on div "UPS" at bounding box center [900, 402] width 232 height 20
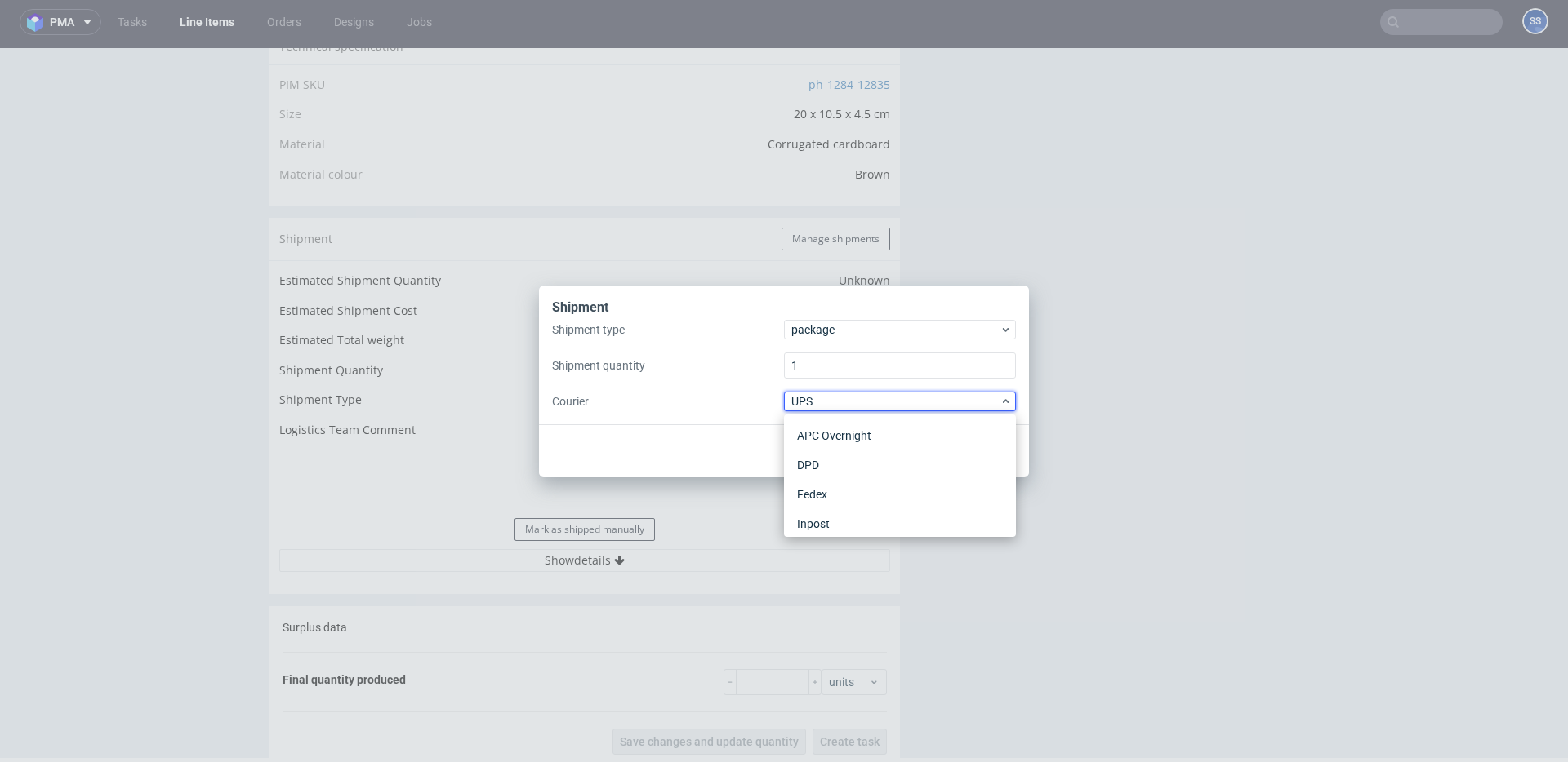
scroll to position [0, 0]
click at [827, 435] on div "APC Overnight" at bounding box center [899, 437] width 219 height 30
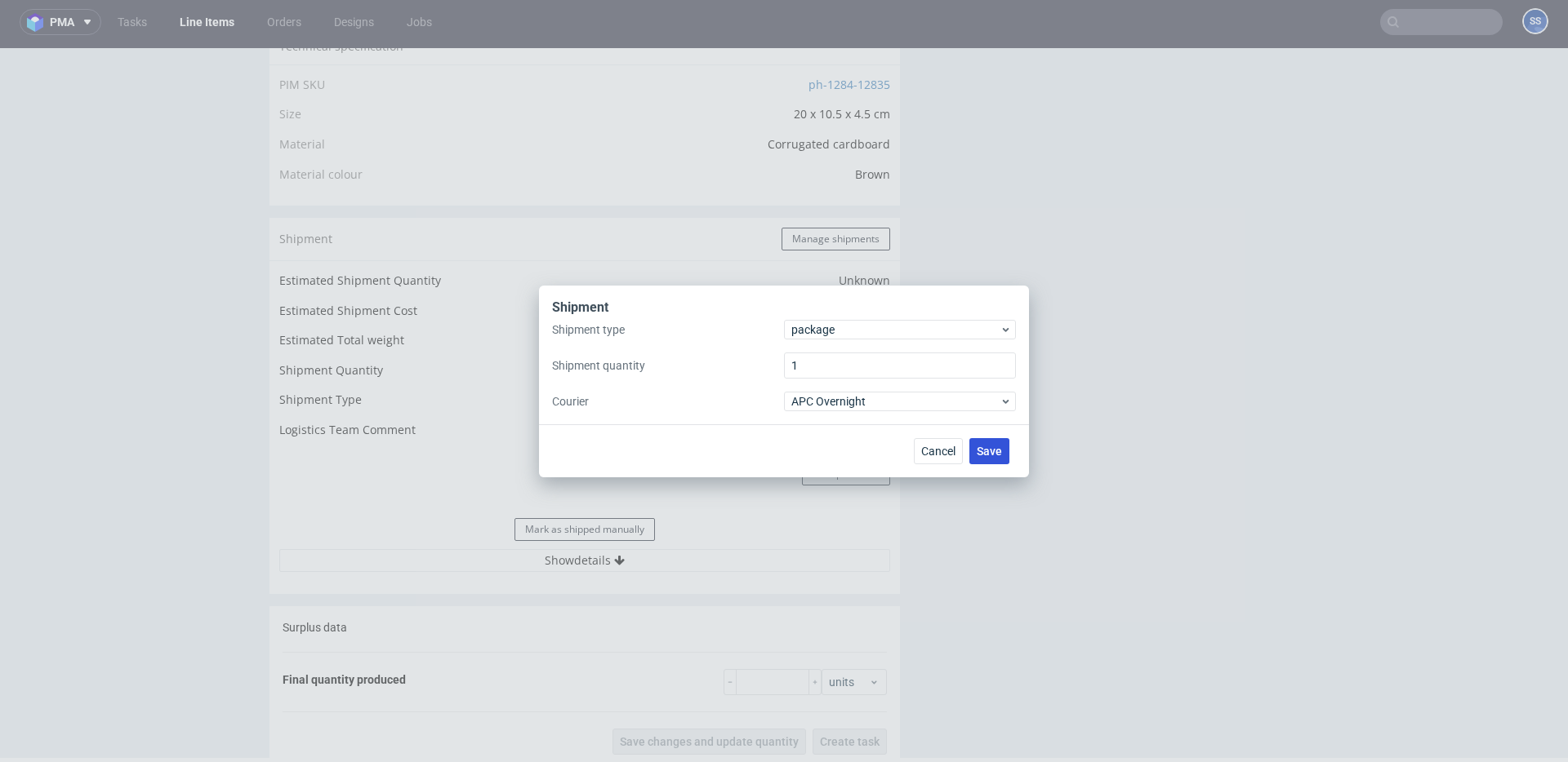
click at [973, 449] on button "Save" at bounding box center [989, 451] width 40 height 26
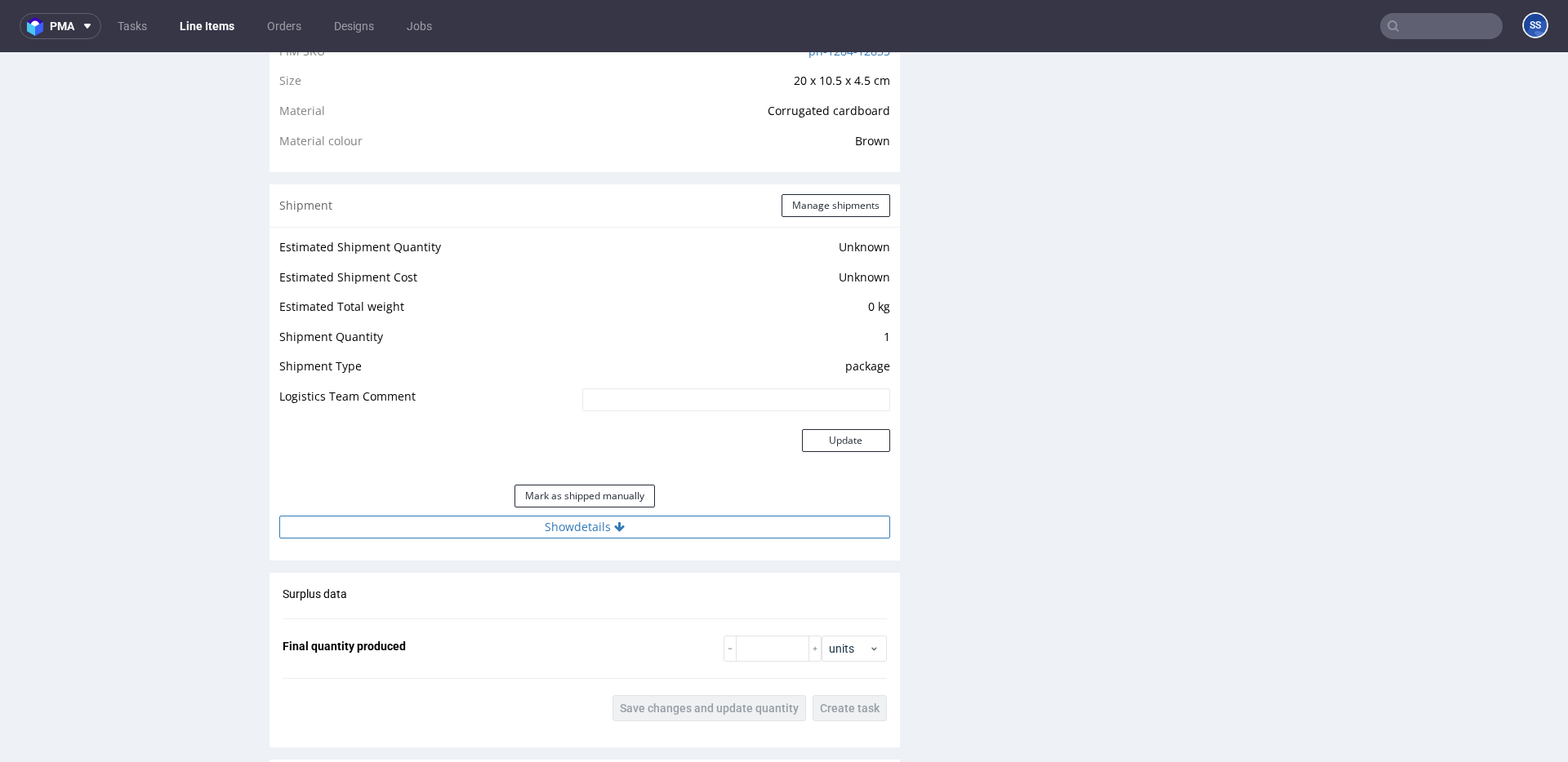
click at [640, 516] on button "Show details" at bounding box center [584, 527] width 610 height 23
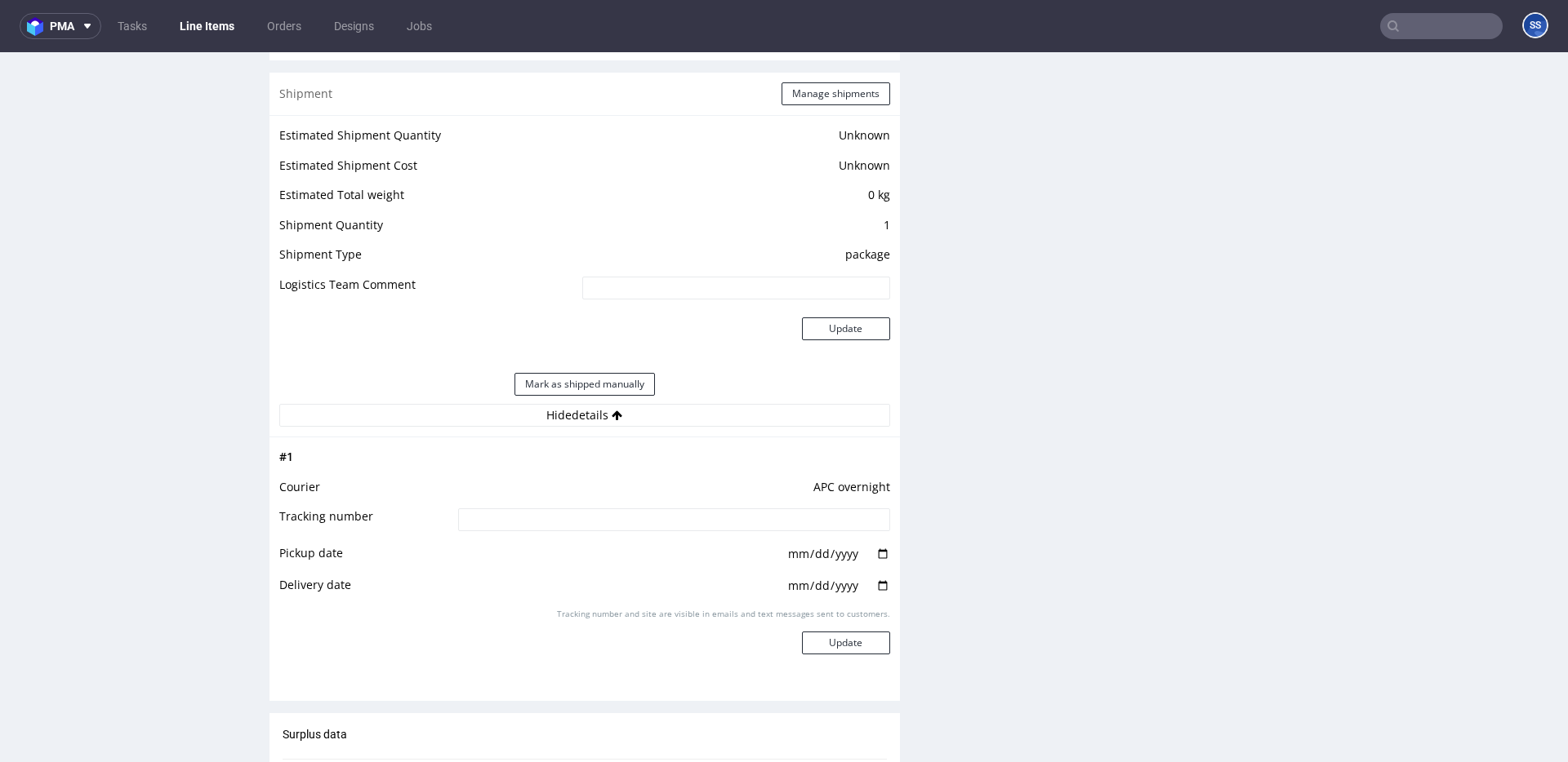
scroll to position [1300, 0]
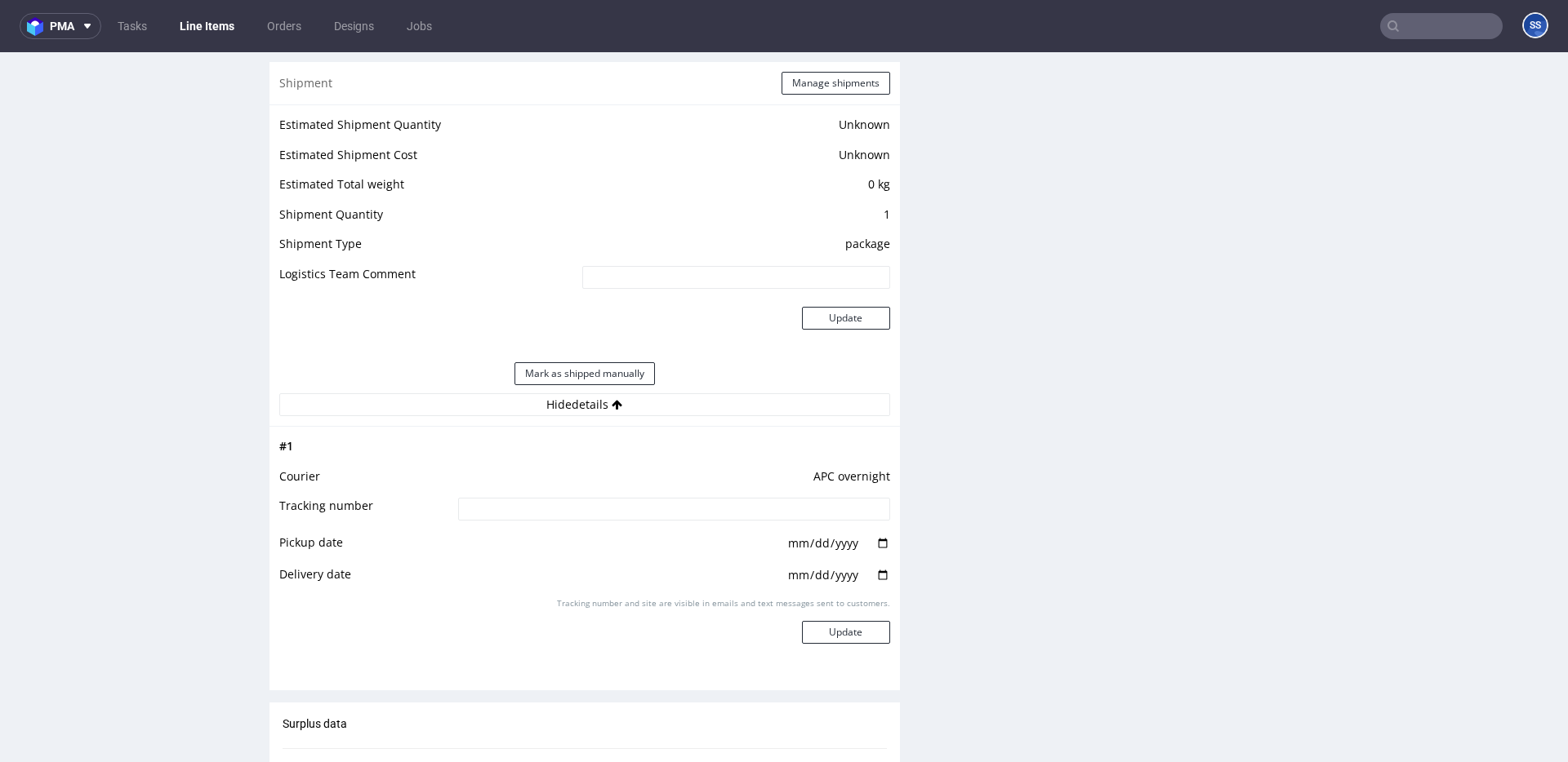
click at [632, 520] on td at bounding box center [671, 514] width 436 height 37
click at [632, 512] on input at bounding box center [674, 509] width 432 height 23
paste input "2025093002920420000048"
type input "2025093002920420000048"
click at [849, 633] on button "Update" at bounding box center [846, 632] width 88 height 23
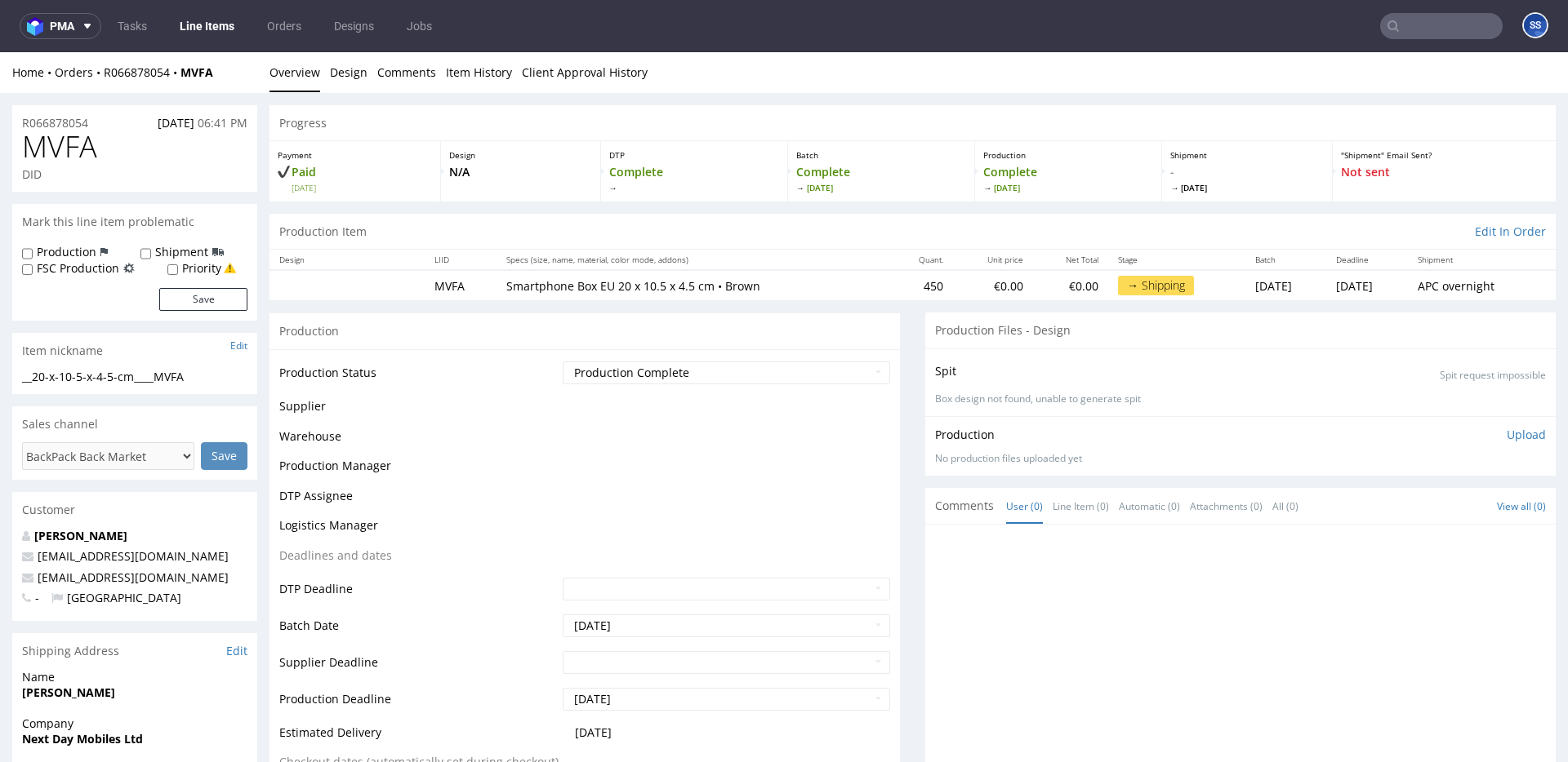
scroll to position [1016, 0]
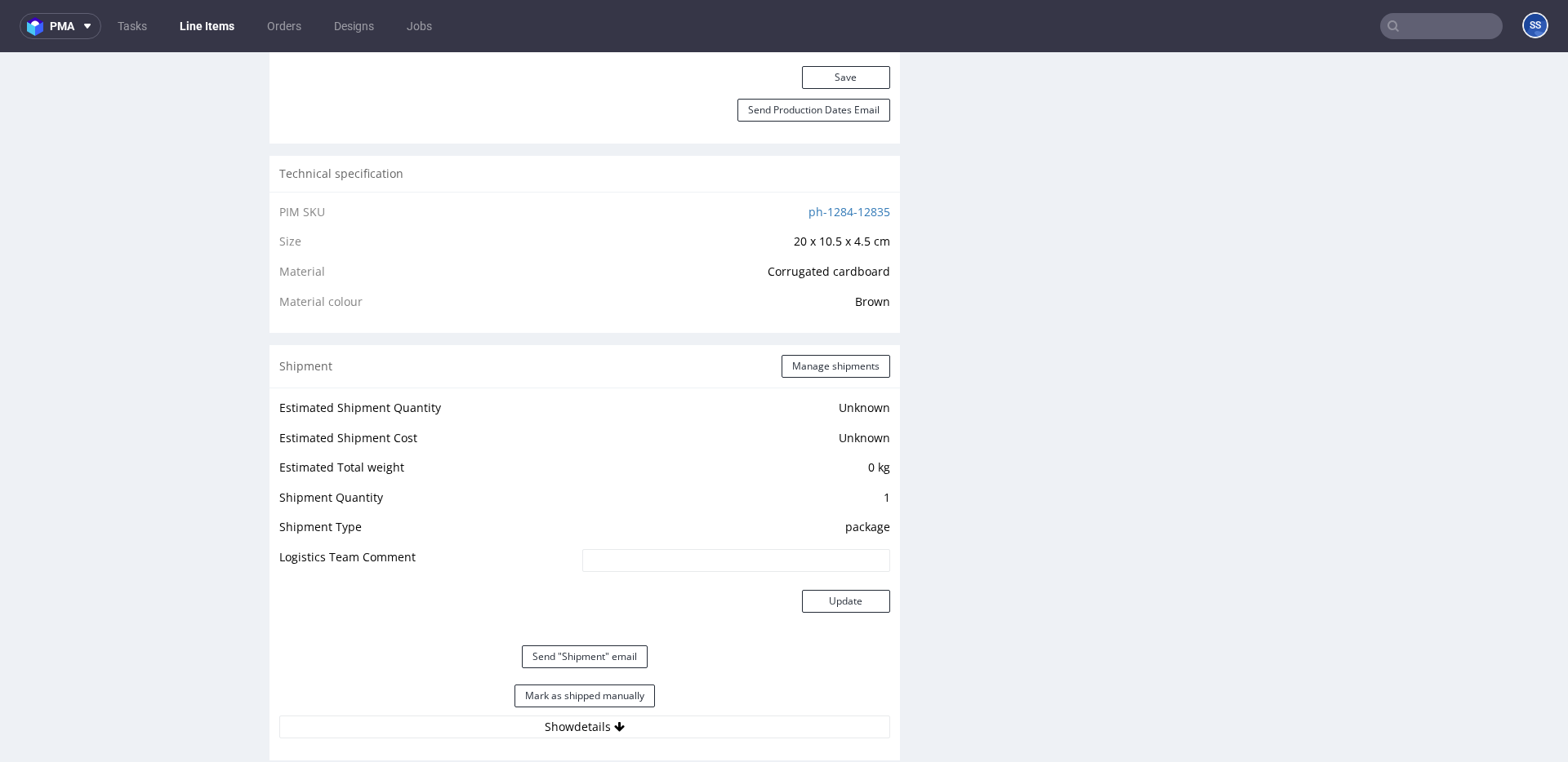
click at [204, 29] on link "Line Items" at bounding box center [206, 26] width 74 height 26
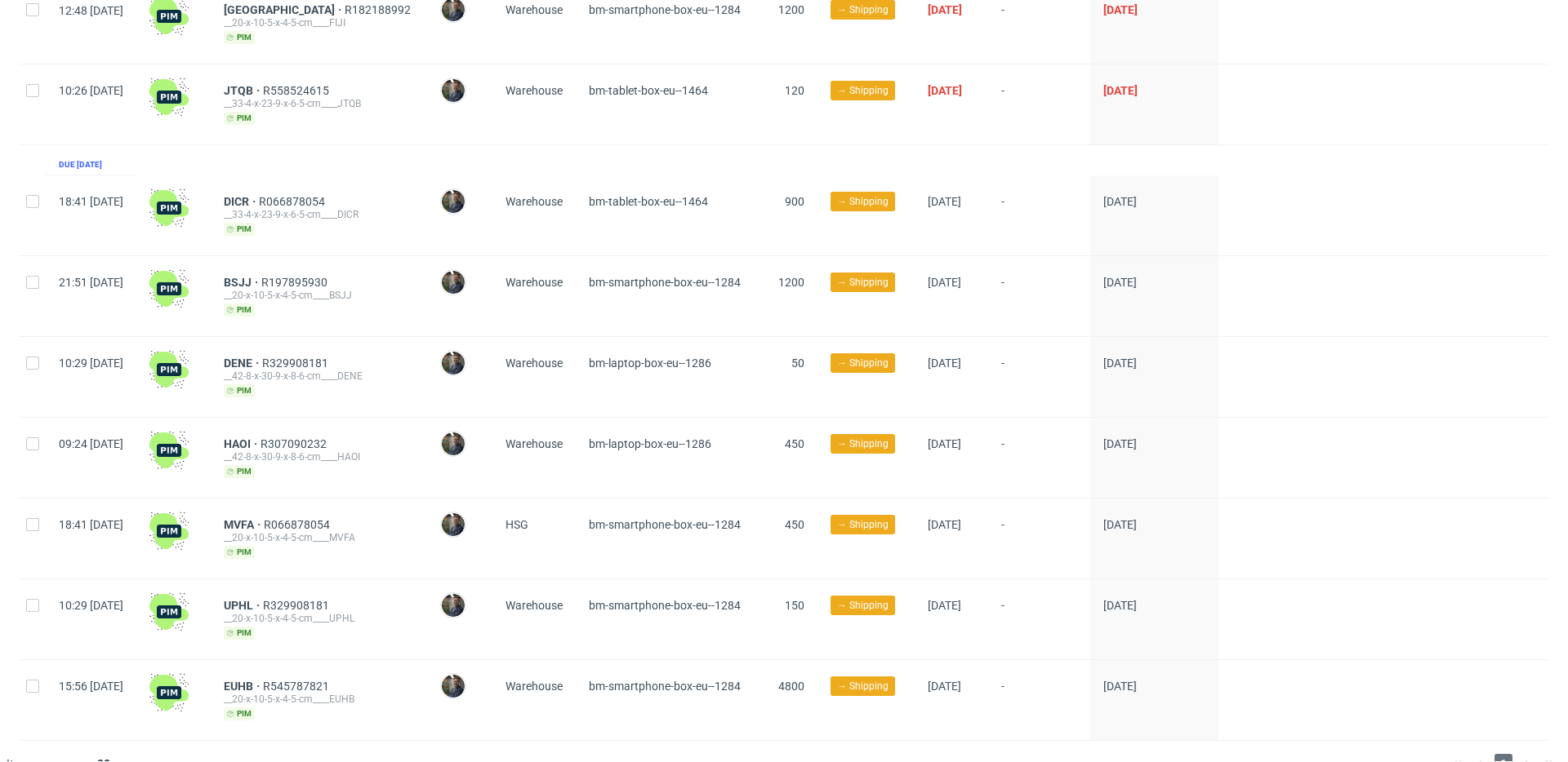
scroll to position [348, 0]
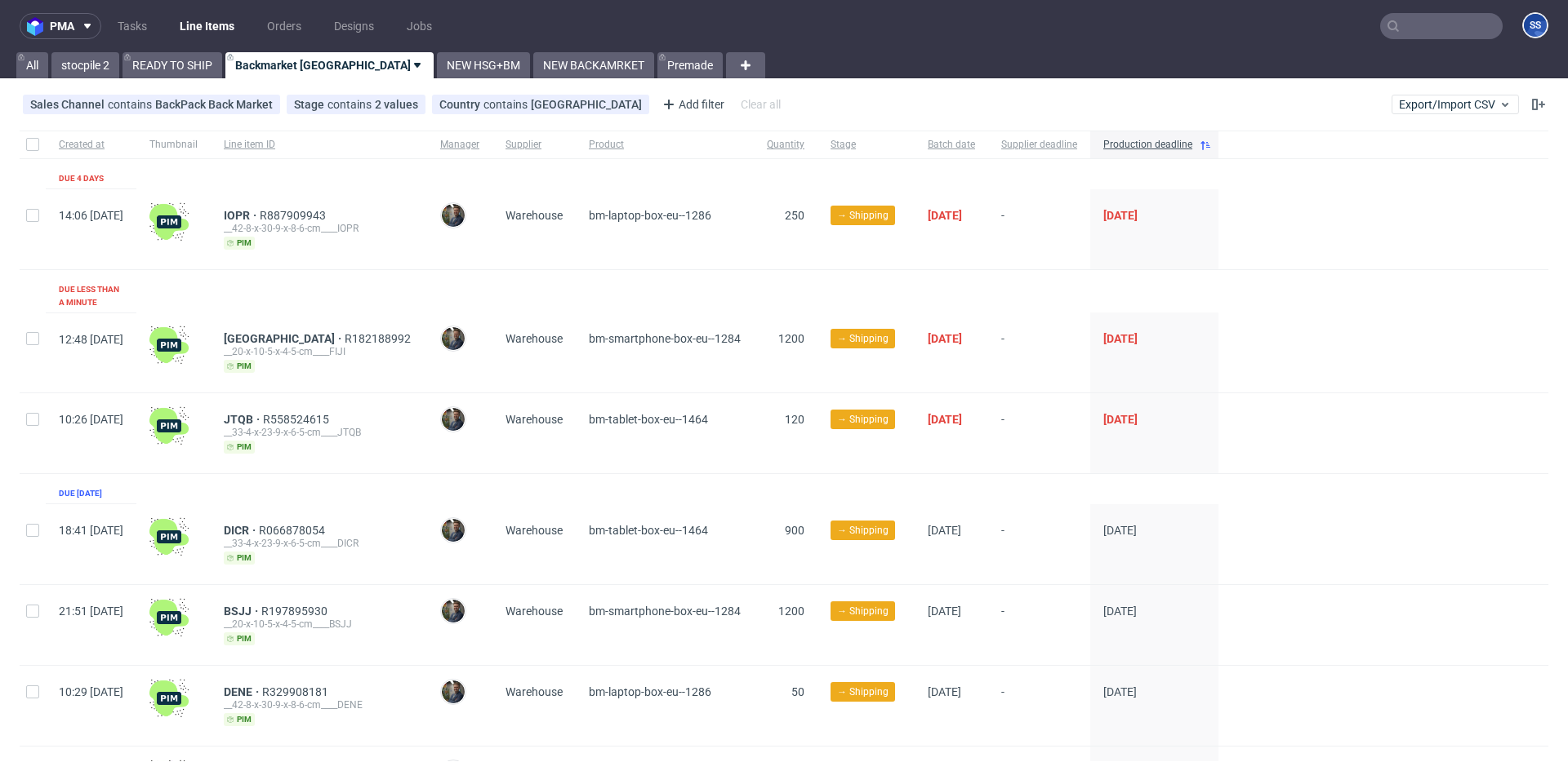
scroll to position [267, 0]
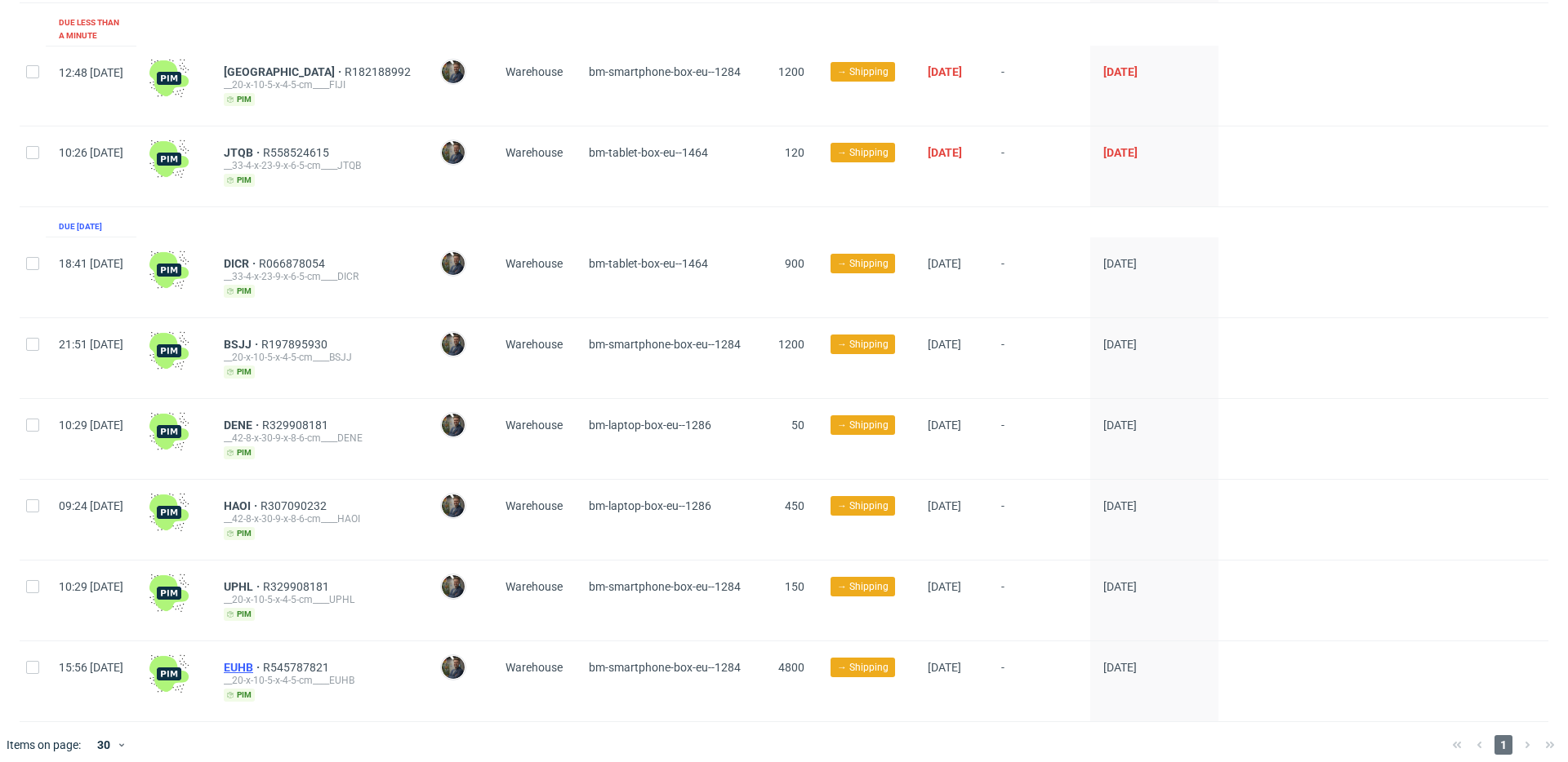
click at [263, 661] on span "EUHB" at bounding box center [242, 667] width 39 height 13
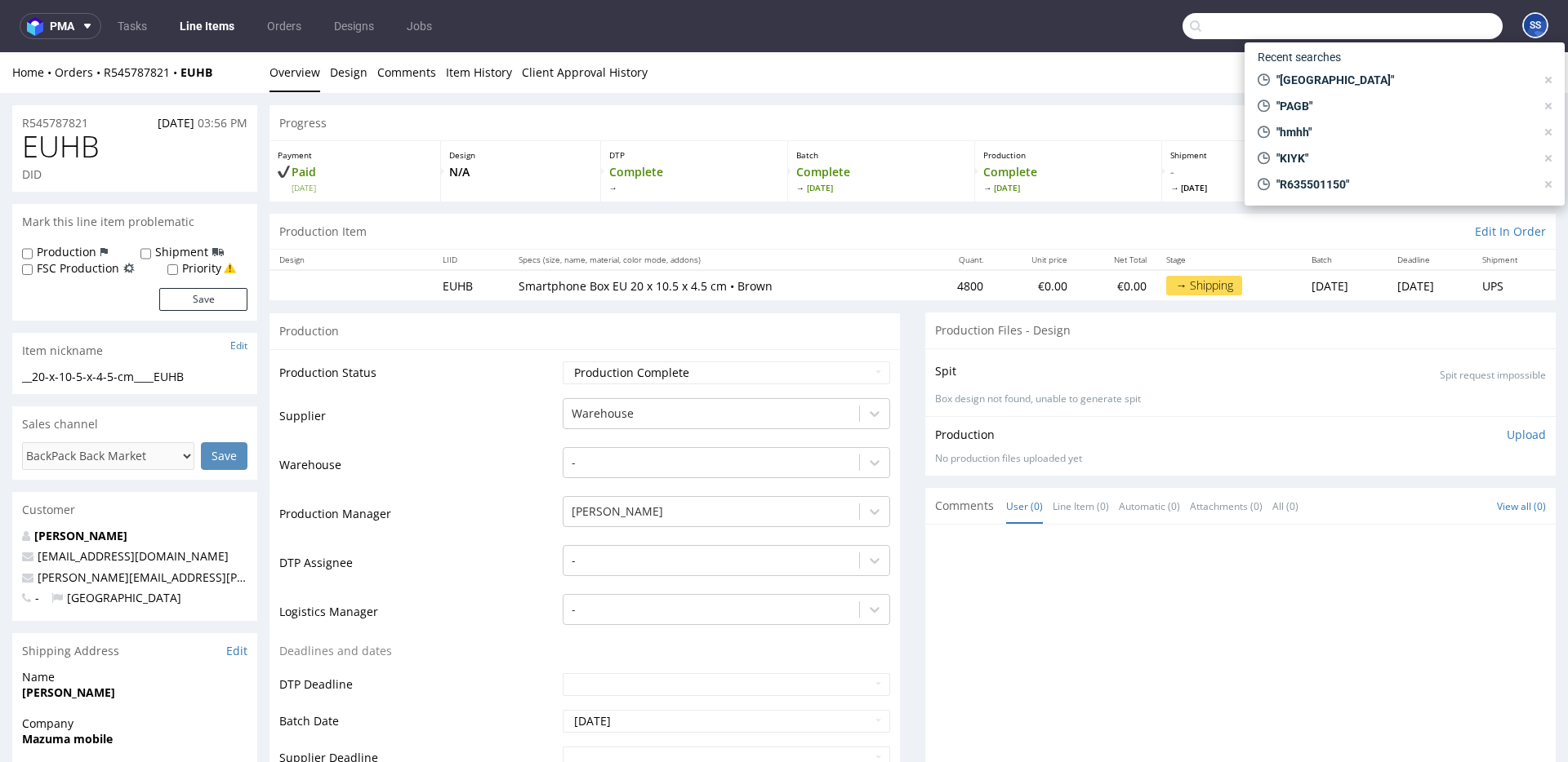
click at [1432, 23] on input "text" at bounding box center [1342, 26] width 321 height 26
click at [204, 29] on link "Line Items" at bounding box center [206, 26] width 74 height 26
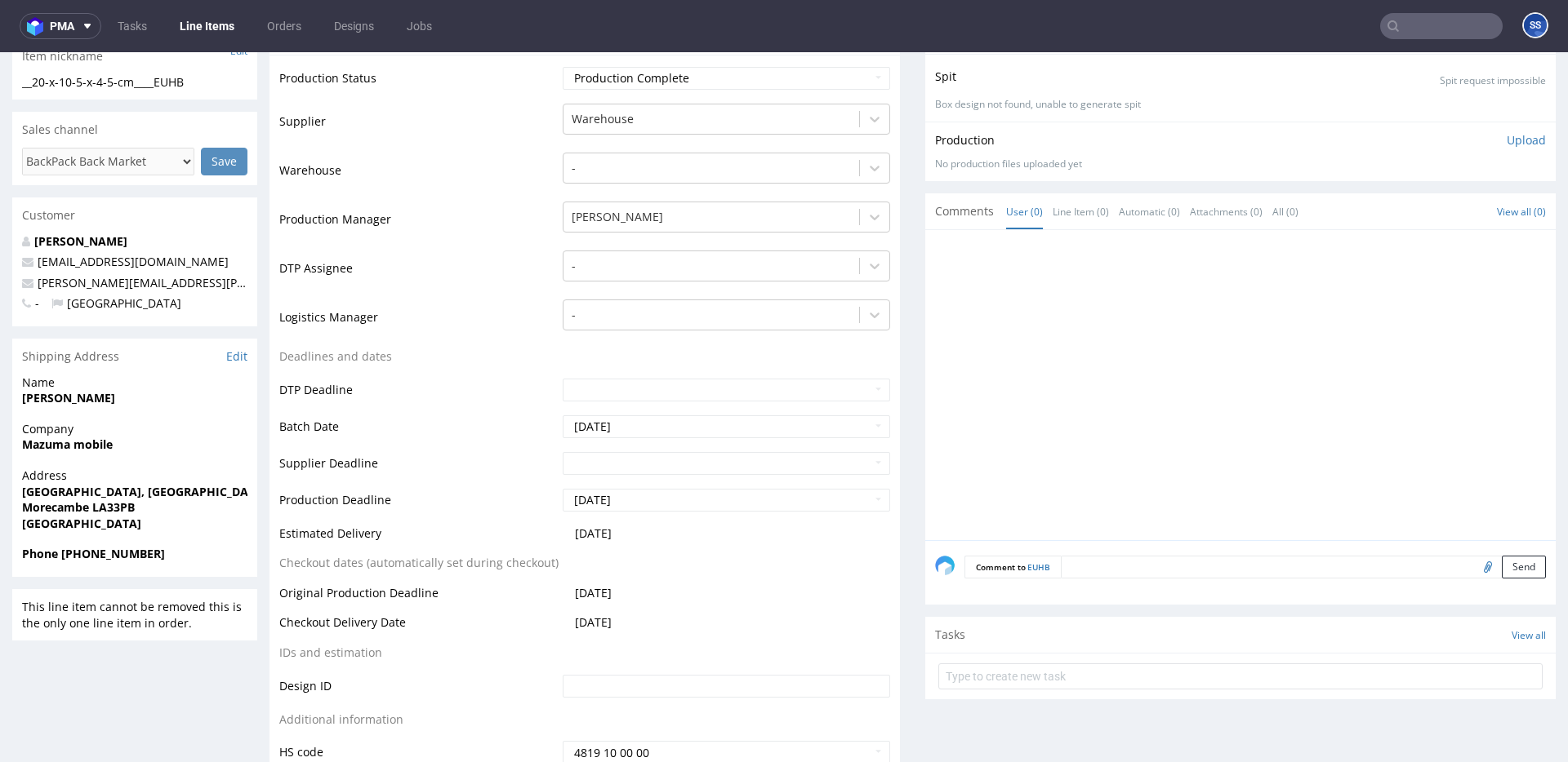
scroll to position [302, 0]
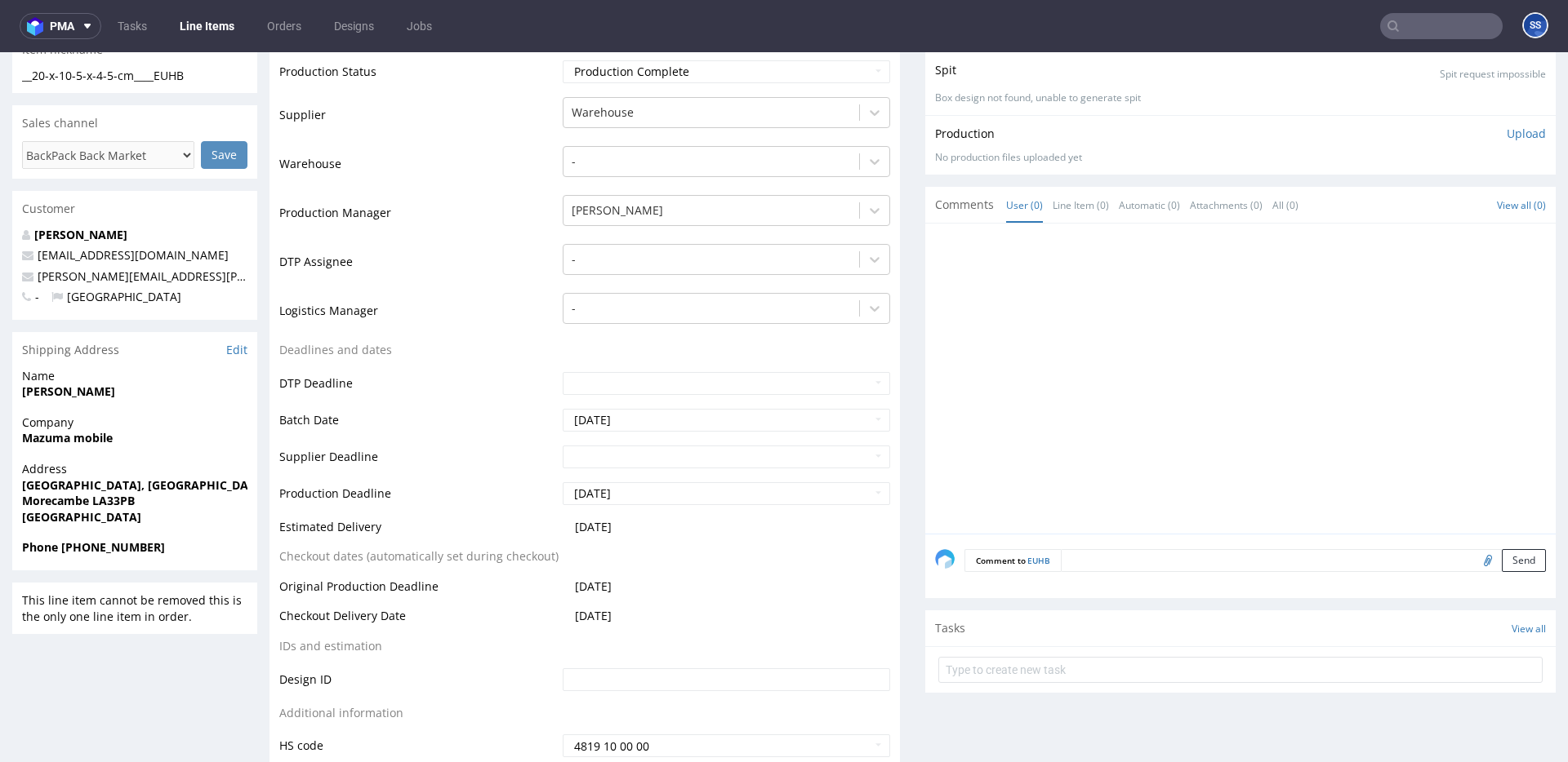
click at [51, 436] on strong "Mazuma mobile" at bounding box center [66, 439] width 90 height 16
click at [60, 439] on strong "Mazuma mobile" at bounding box center [66, 439] width 90 height 16
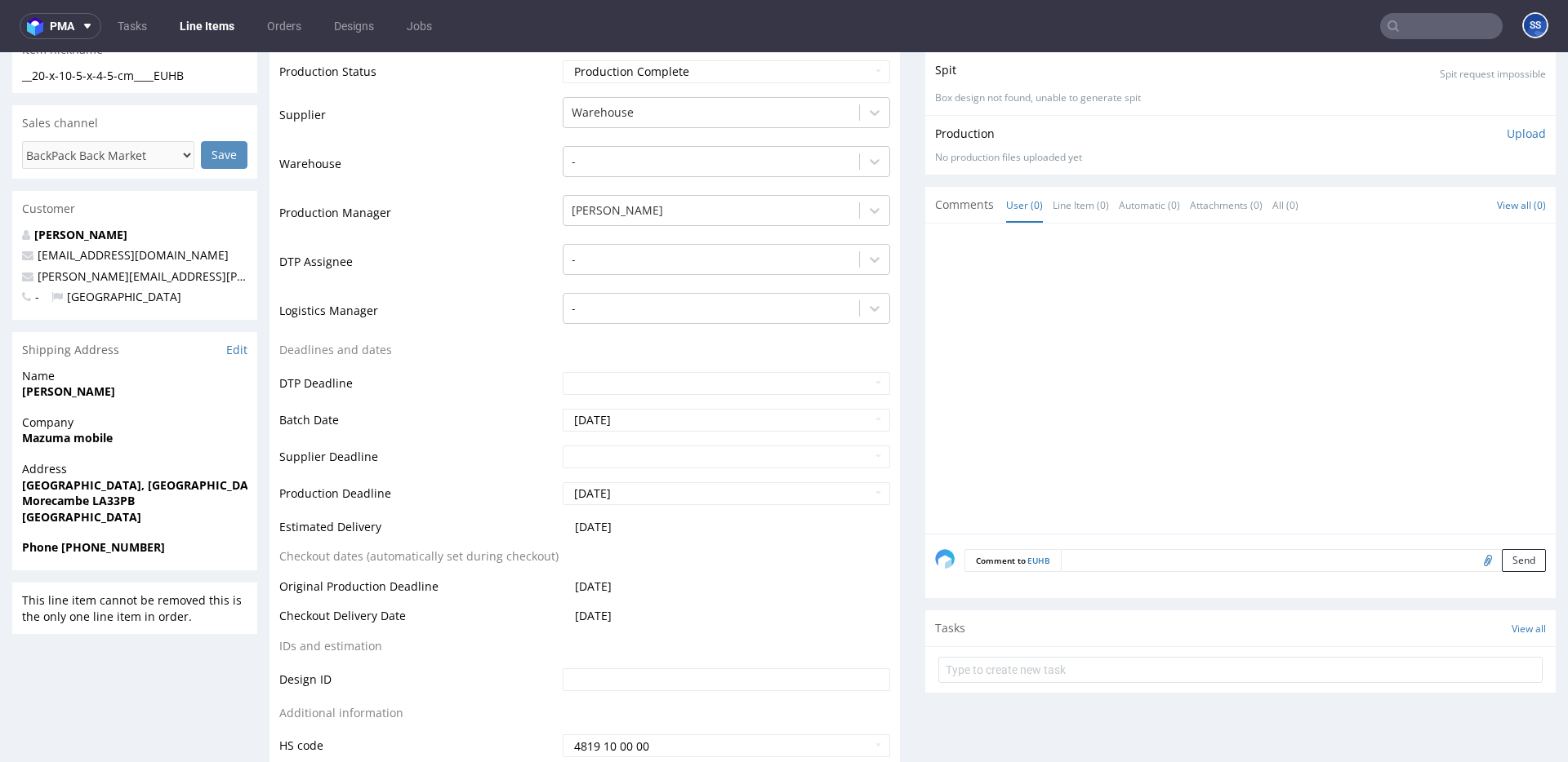
click at [39, 395] on strong "Tom Hill" at bounding box center [68, 392] width 93 height 16
copy strong "Tom Hill"
click at [64, 436] on strong "Mazuma mobile" at bounding box center [66, 439] width 90 height 16
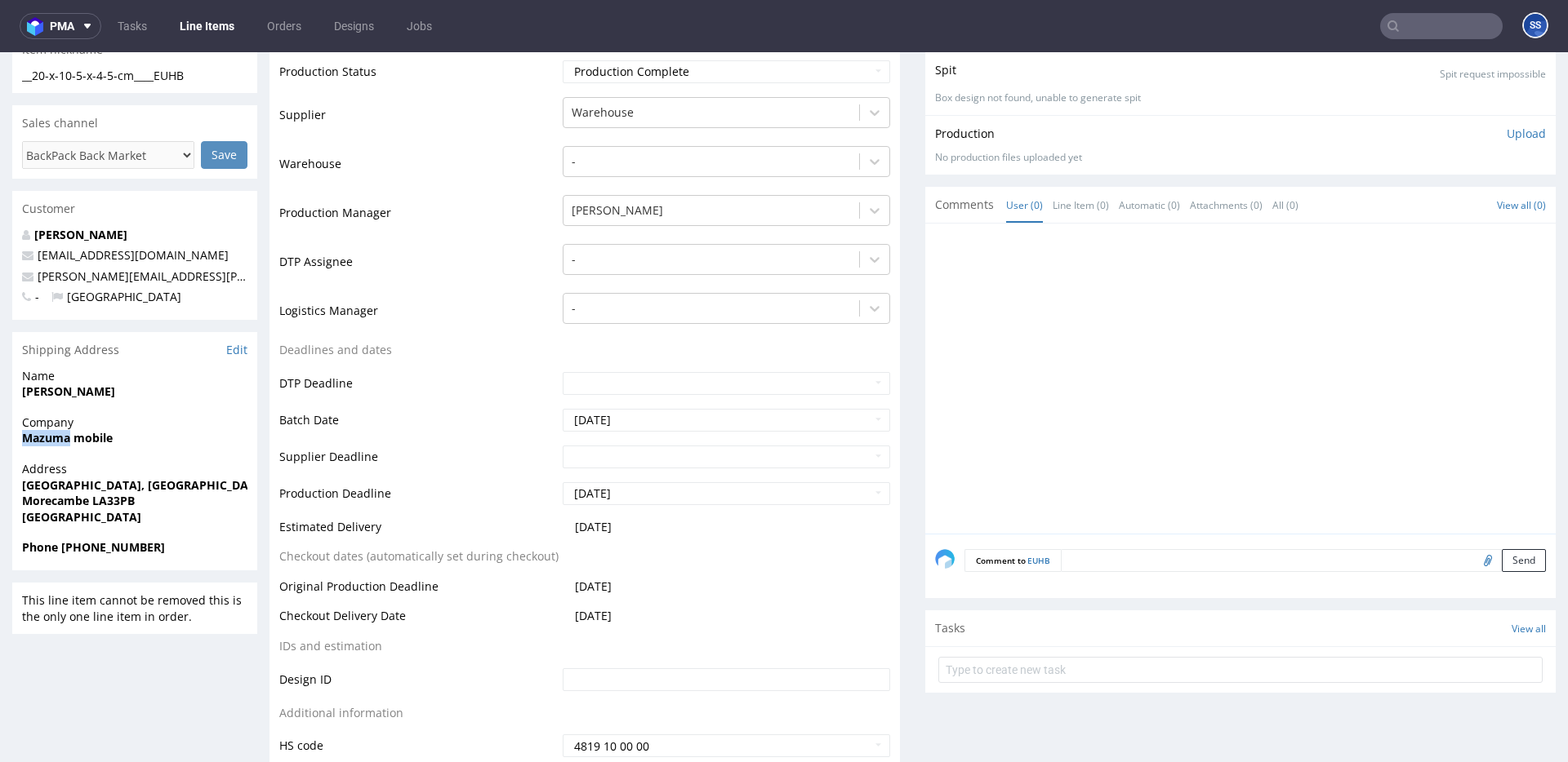
click at [64, 436] on strong "Mazuma mobile" at bounding box center [66, 439] width 90 height 16
copy strong "Mazuma mobile"
click at [57, 482] on strong "Unit 2, Southgate Trade Park, White Lund Industrial Estate" at bounding box center [191, 485] width 338 height 16
click at [84, 486] on strong "Unit 2, Southgate Trade Park, White Lund Industrial Estate" at bounding box center [191, 485] width 338 height 16
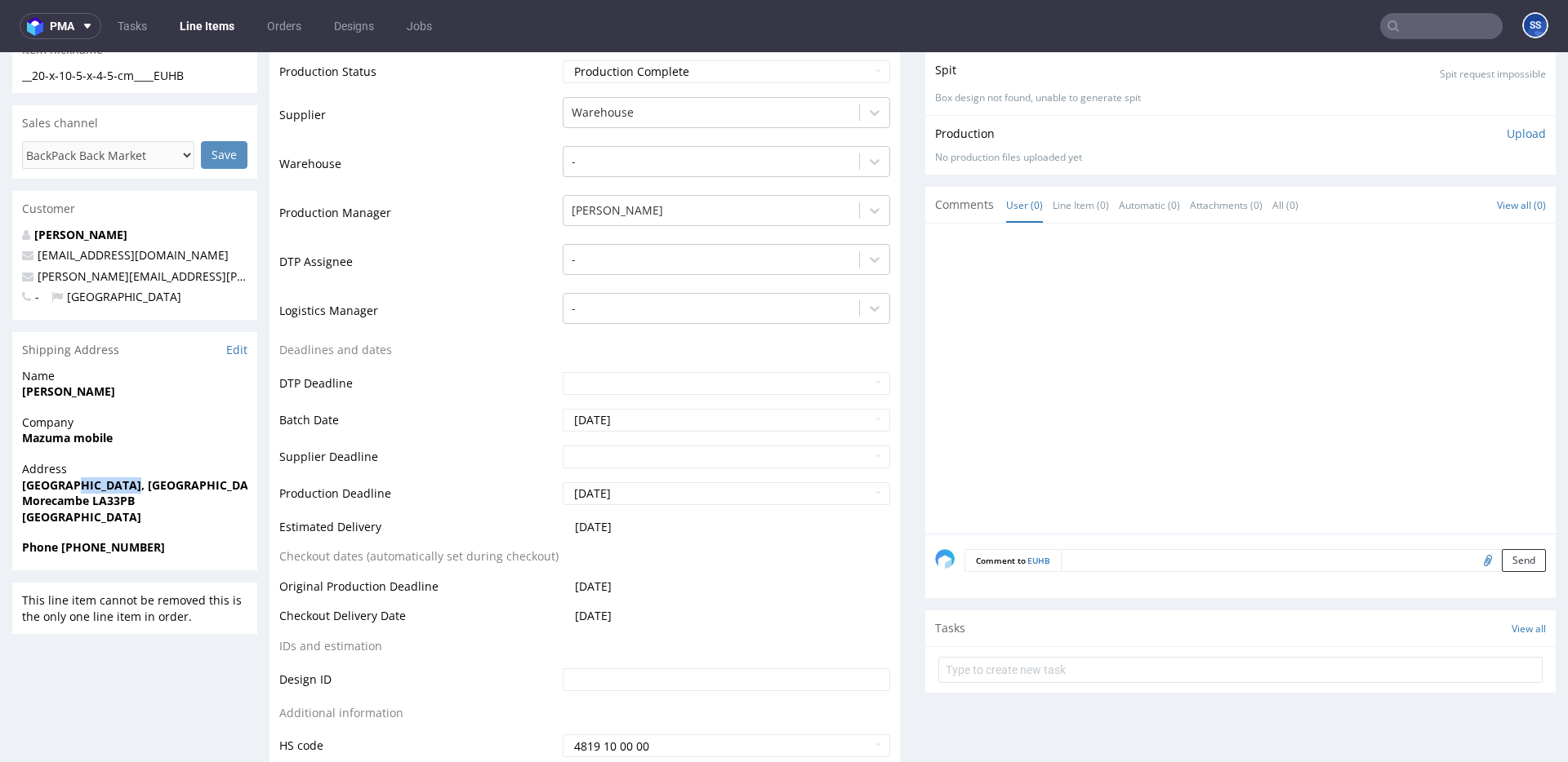
click at [84, 486] on strong "Unit 2, Southgate Trade Park, White Lund Industrial Estate" at bounding box center [191, 485] width 338 height 16
copy strong "Unit 2, Southgate Trade Park, White Lund Industrial Estate"
click at [63, 497] on strong "Morecambe LA33PB" at bounding box center [78, 501] width 113 height 16
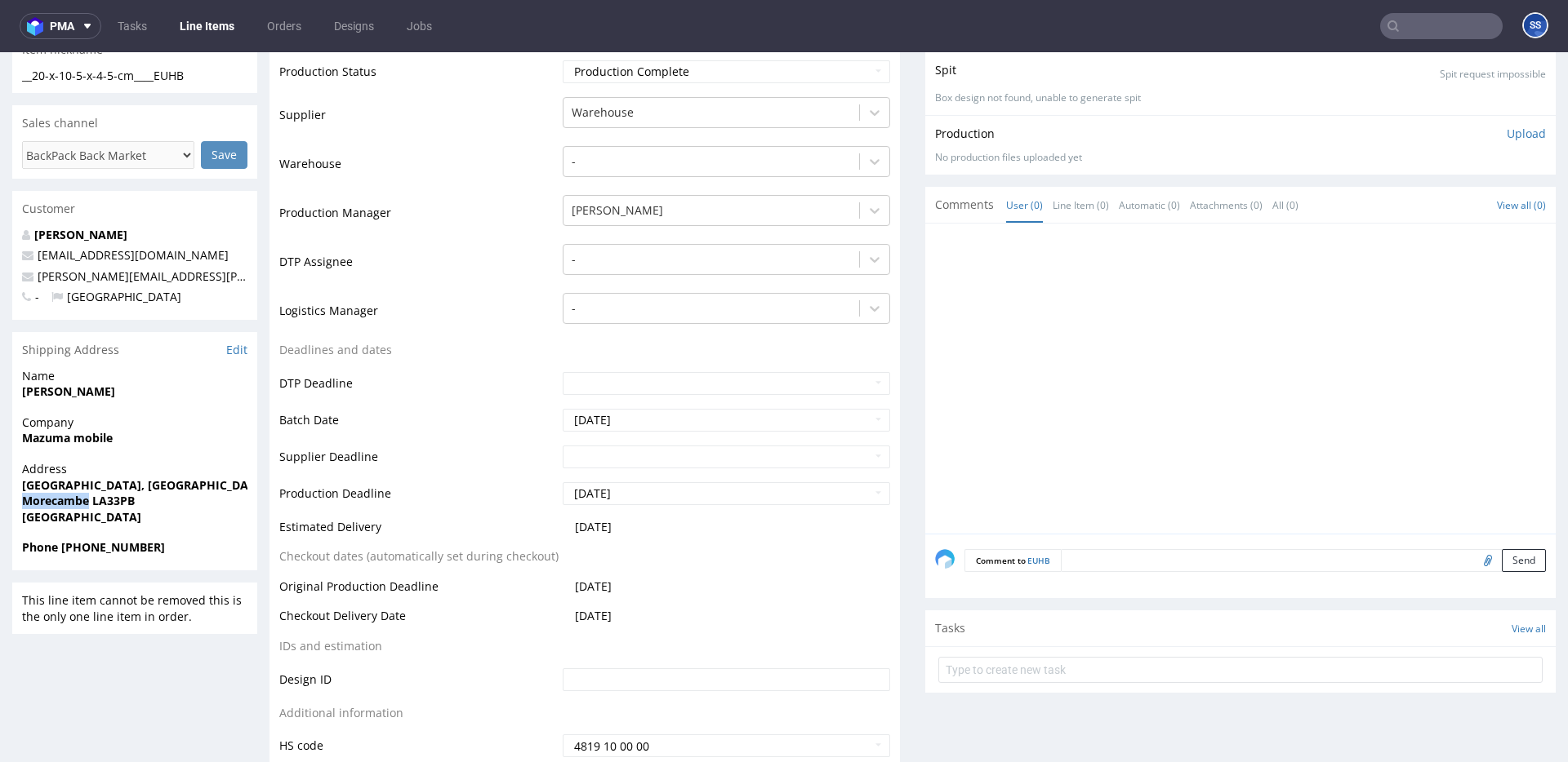
click at [63, 497] on strong "Morecambe LA33PB" at bounding box center [78, 501] width 113 height 16
copy strong "Morecambe"
click at [112, 508] on span "Morecambe LA33PB" at bounding box center [134, 501] width 225 height 16
copy strong "LA33PB"
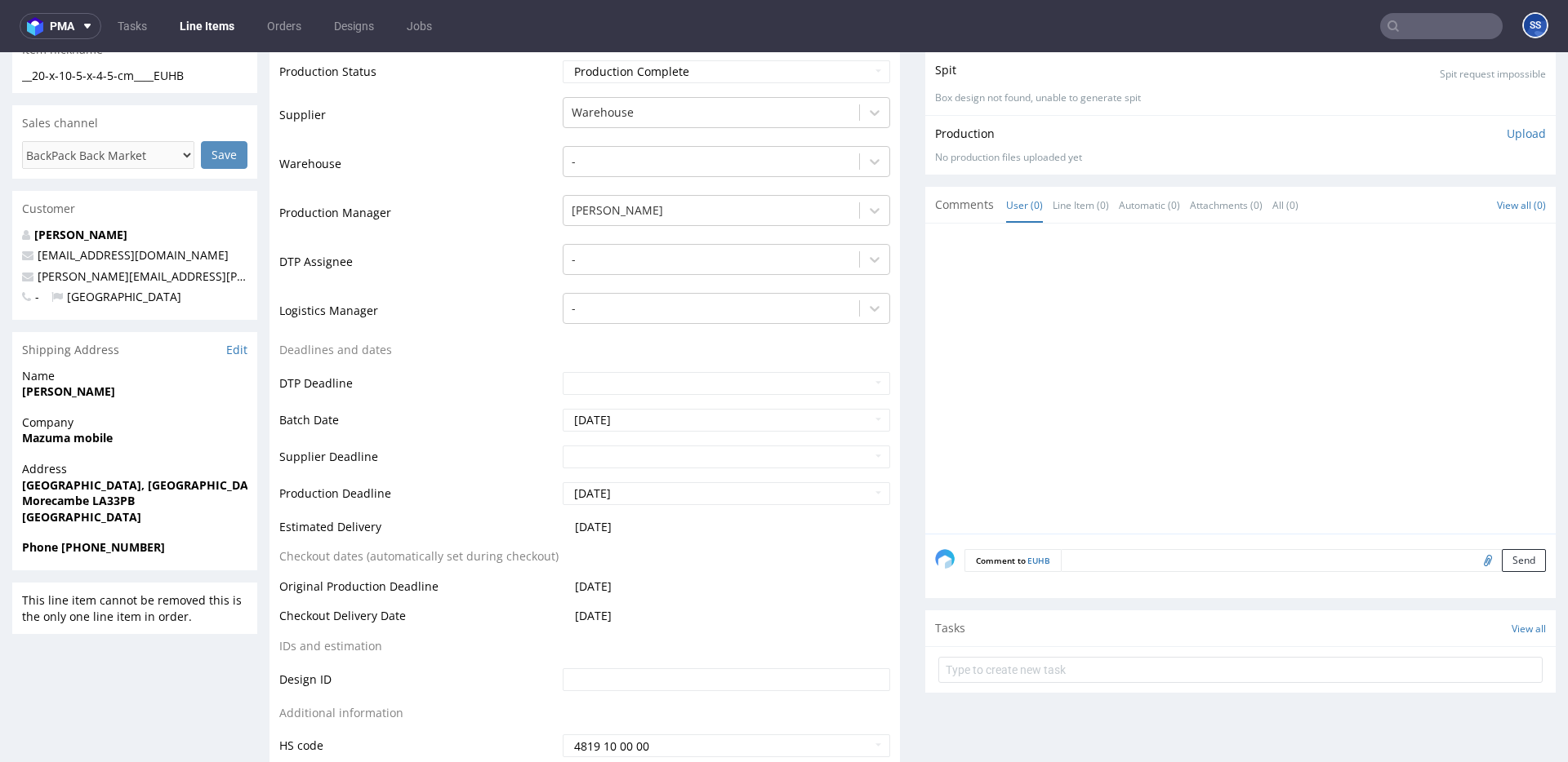
click at [41, 386] on strong "Tom Hill" at bounding box center [68, 392] width 93 height 16
copy strong "Tom Hill"
drag, startPoint x: 163, startPoint y: 549, endPoint x: 291, endPoint y: 320, distance: 262.3
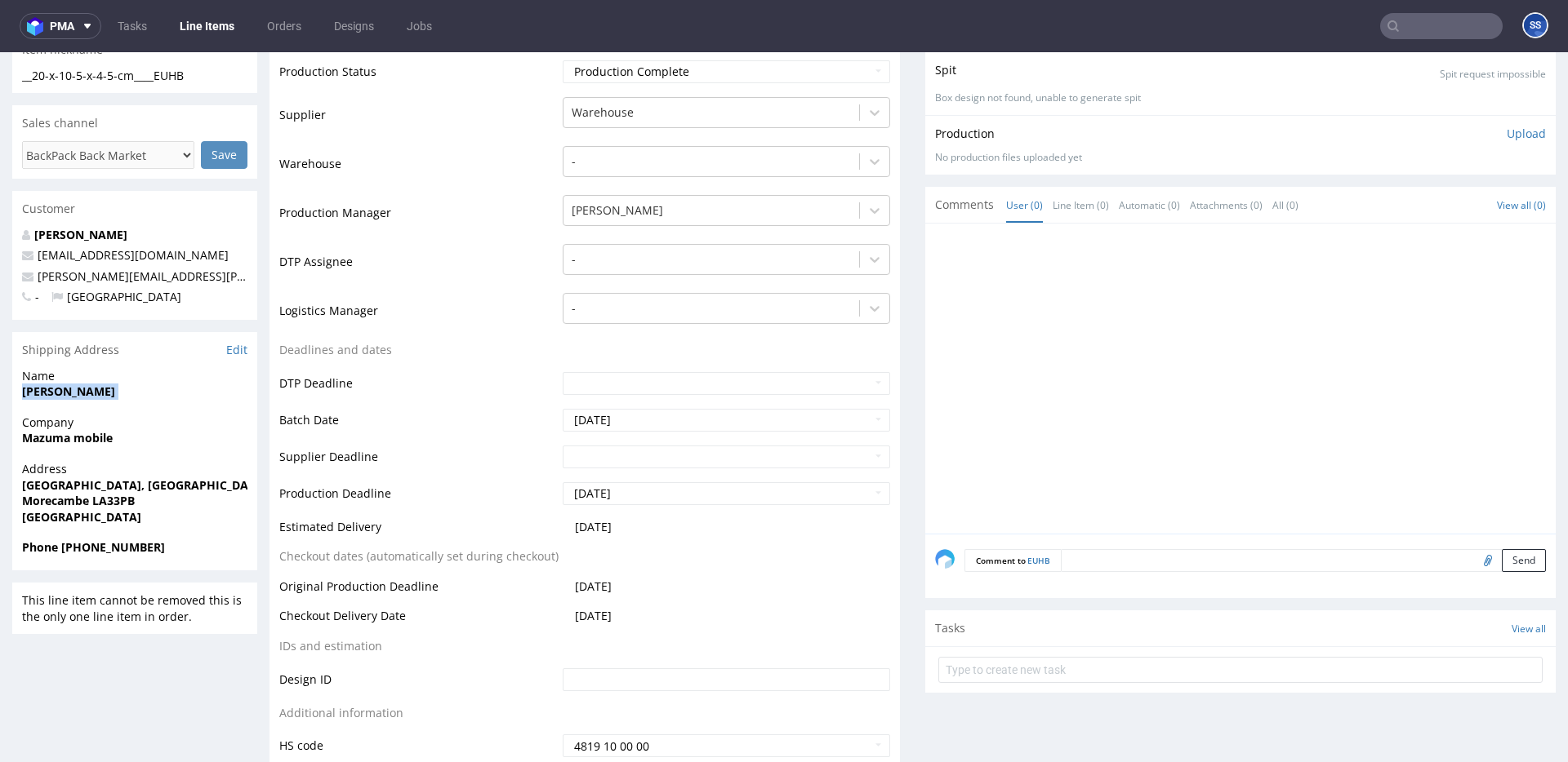
click at [61, 551] on span "Phone +44 7973 159159" at bounding box center [134, 548] width 225 height 16
copy strong "+44 7973 159159"
click at [111, 555] on span "Phone +44 7973 159159" at bounding box center [134, 548] width 225 height 16
drag, startPoint x: 86, startPoint y: 549, endPoint x: 246, endPoint y: 511, distance: 164.5
click at [228, 533] on section "Shipping Address Edit Name Tom Hill Company Mazuma mobile Address Unit 2, South…" at bounding box center [134, 451] width 245 height 238
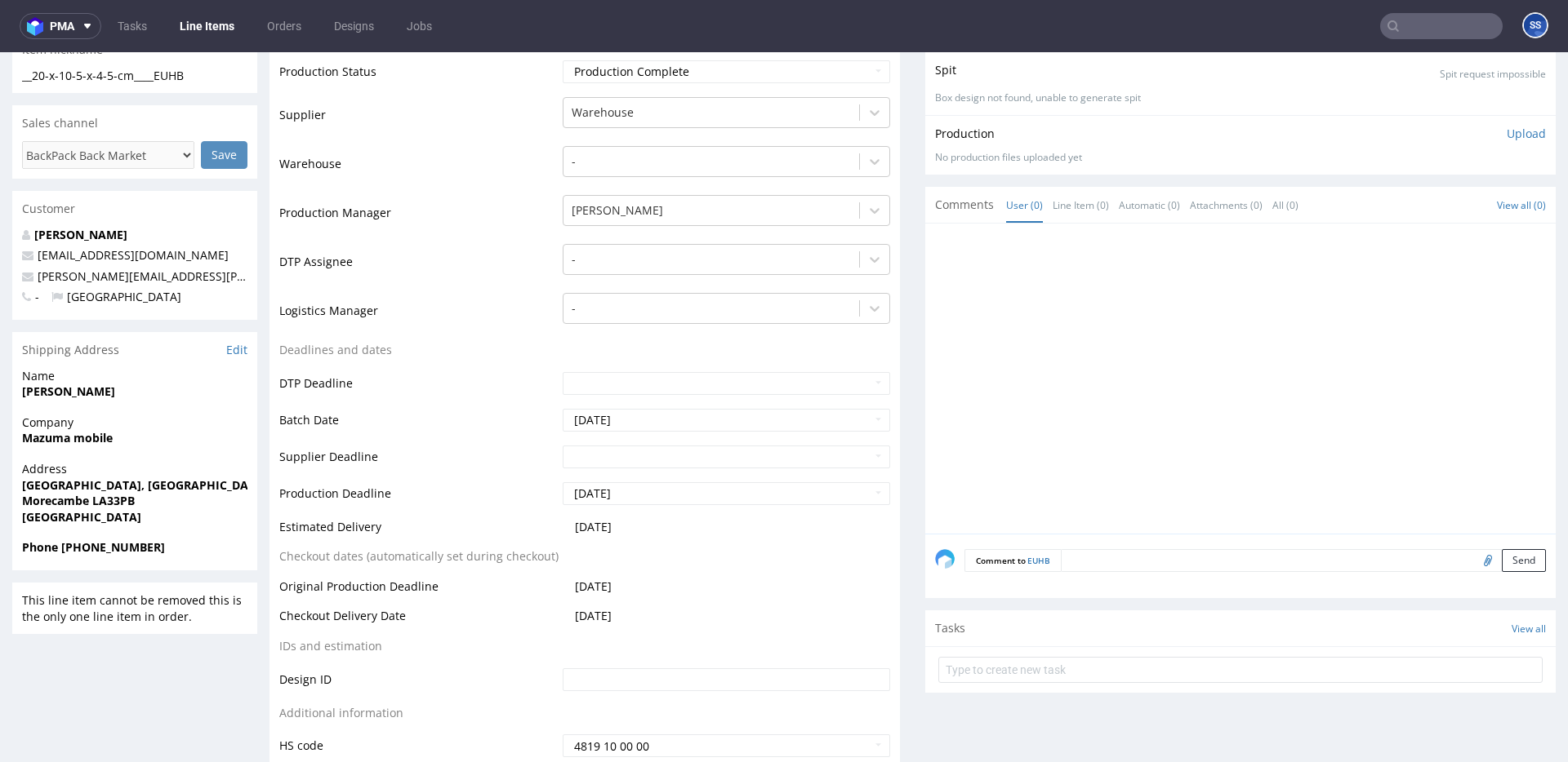
click at [172, 551] on span "Phone +44 7973 159159" at bounding box center [134, 548] width 225 height 16
drag, startPoint x: 126, startPoint y: 546, endPoint x: 85, endPoint y: 550, distance: 41.2
click at [85, 551] on span "Phone +44 7973 159159" at bounding box center [134, 548] width 225 height 16
copy strong "7973 159159"
drag, startPoint x: 205, startPoint y: 281, endPoint x: 35, endPoint y: 279, distance: 170.0
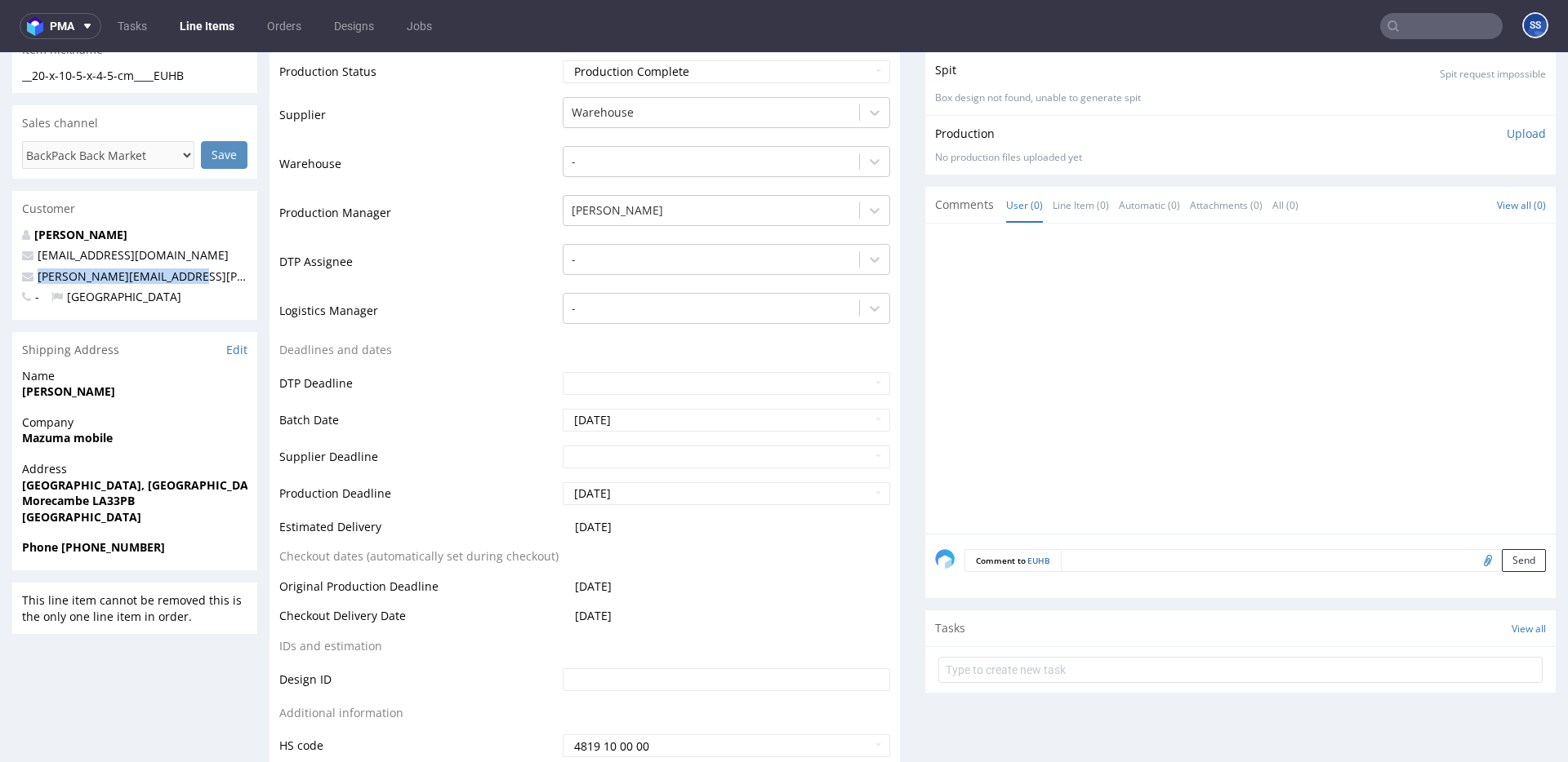
click at [35, 279] on p "tom.hill@mazumamobile.com" at bounding box center [134, 277] width 225 height 16
copy link "tom.hill@mazumamobile.com"
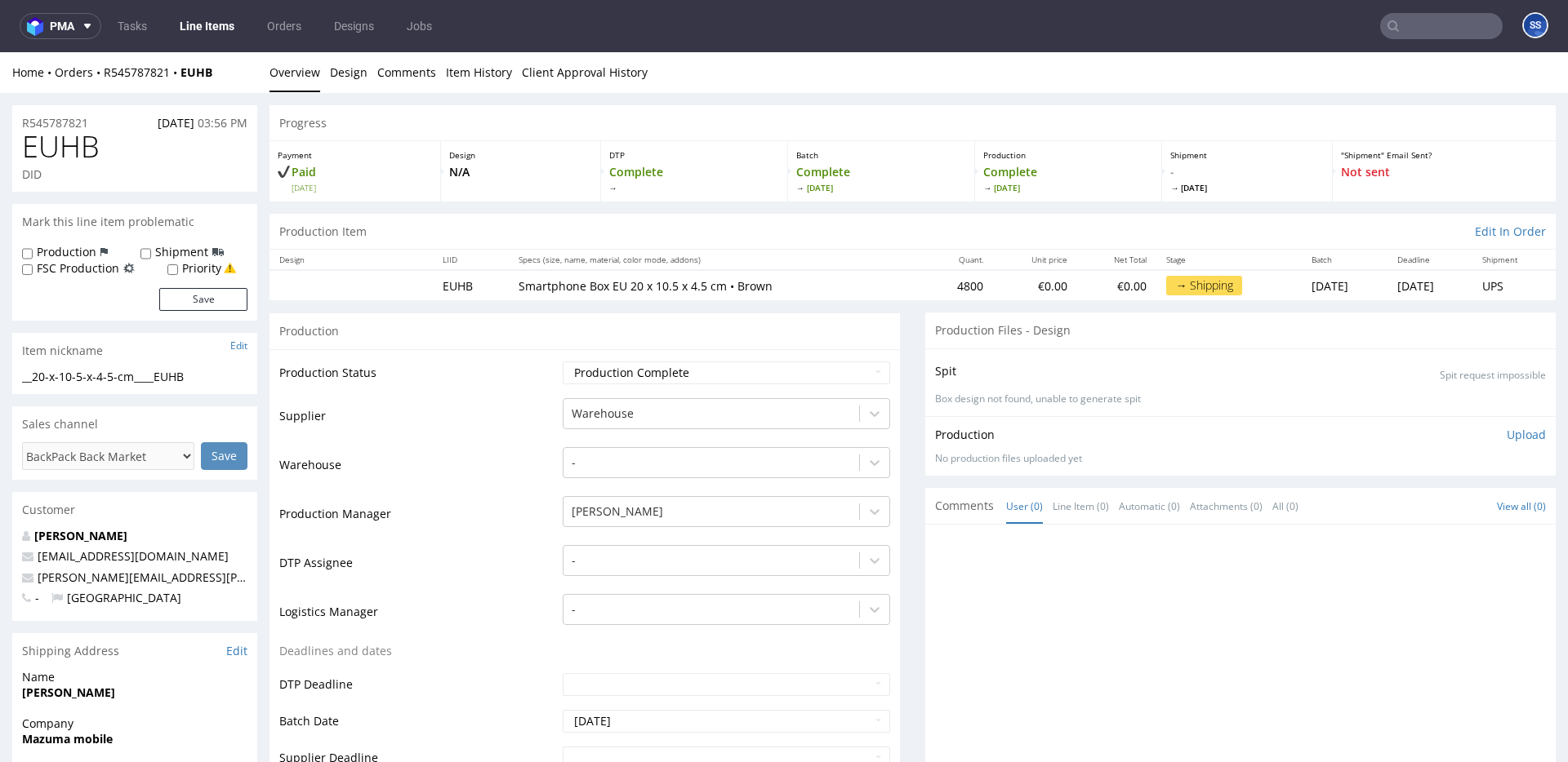
click at [226, 77] on div "Home Orders R545787821 EUHB" at bounding box center [134, 72] width 245 height 16
drag, startPoint x: 222, startPoint y: 76, endPoint x: 183, endPoint y: 76, distance: 39.0
click at [183, 76] on div "Home Orders R545787821 EUHB" at bounding box center [134, 72] width 245 height 16
copy strong "EUHB"
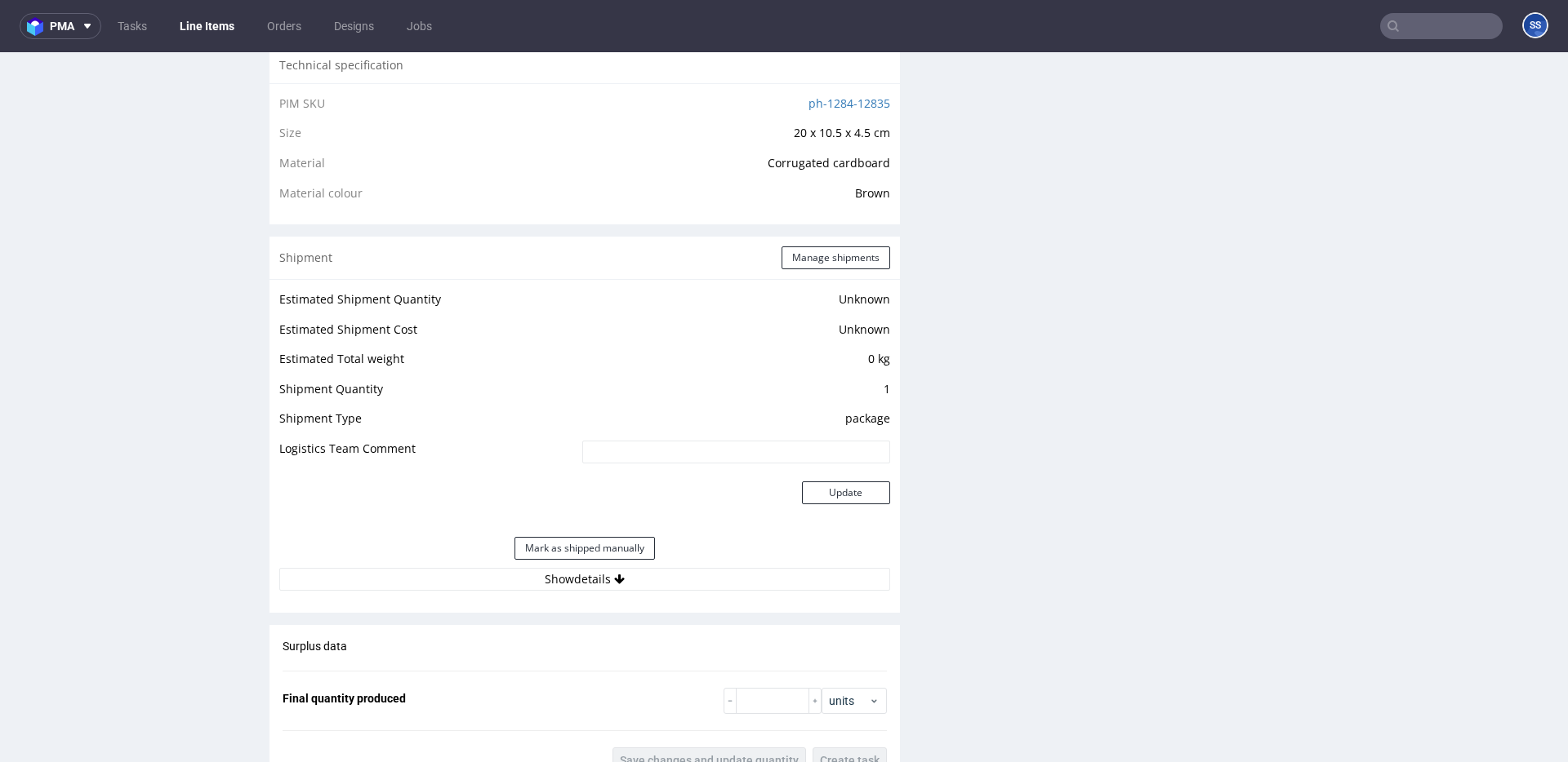
click at [631, 591] on div "Estimated Shipment Quantity Unknown Estimated Shipment Cost Unknown Estimated T…" at bounding box center [585, 440] width 630 height 321
click at [633, 585] on button "Show details" at bounding box center [584, 579] width 610 height 23
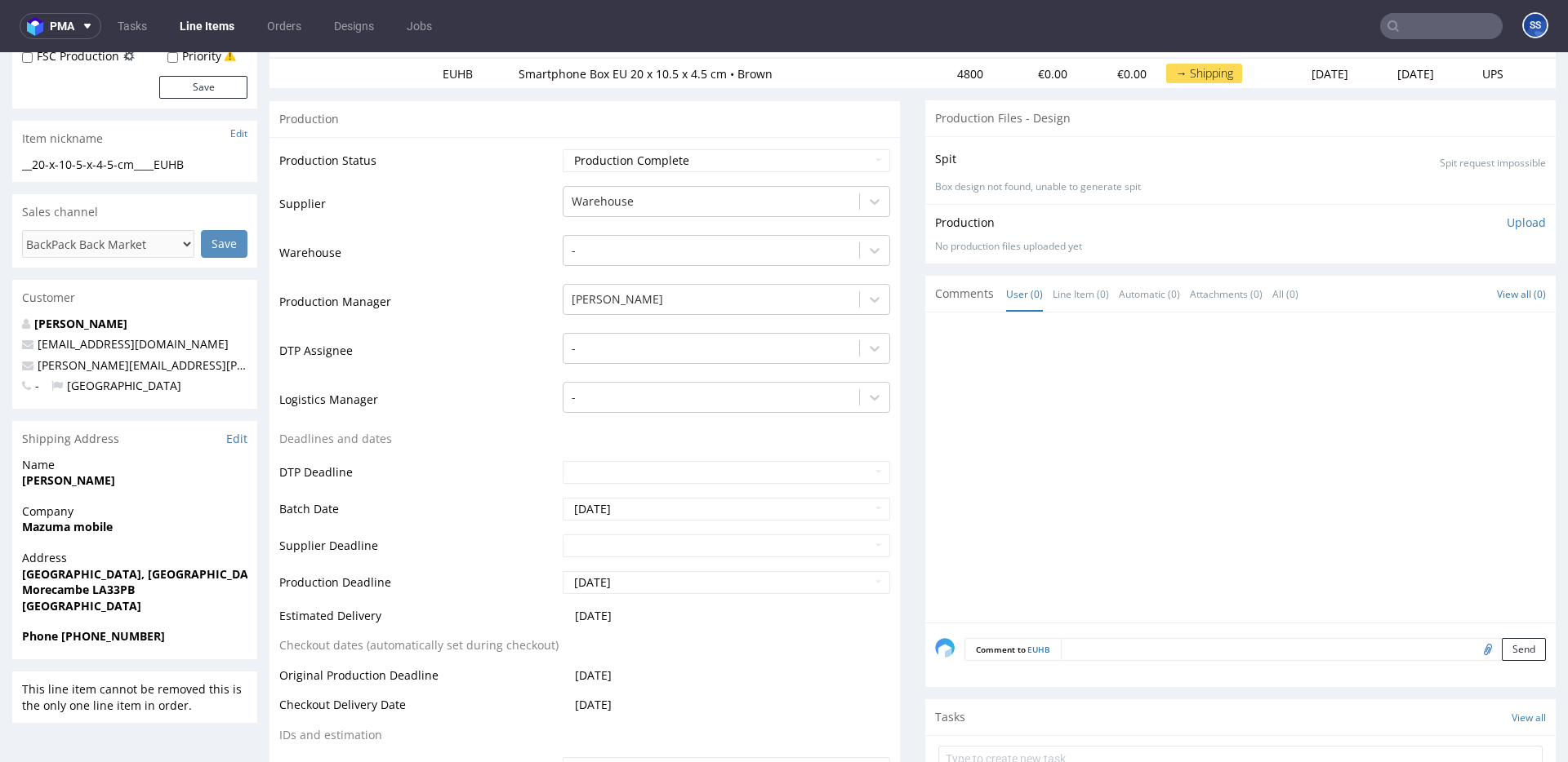
scroll to position [206, 0]
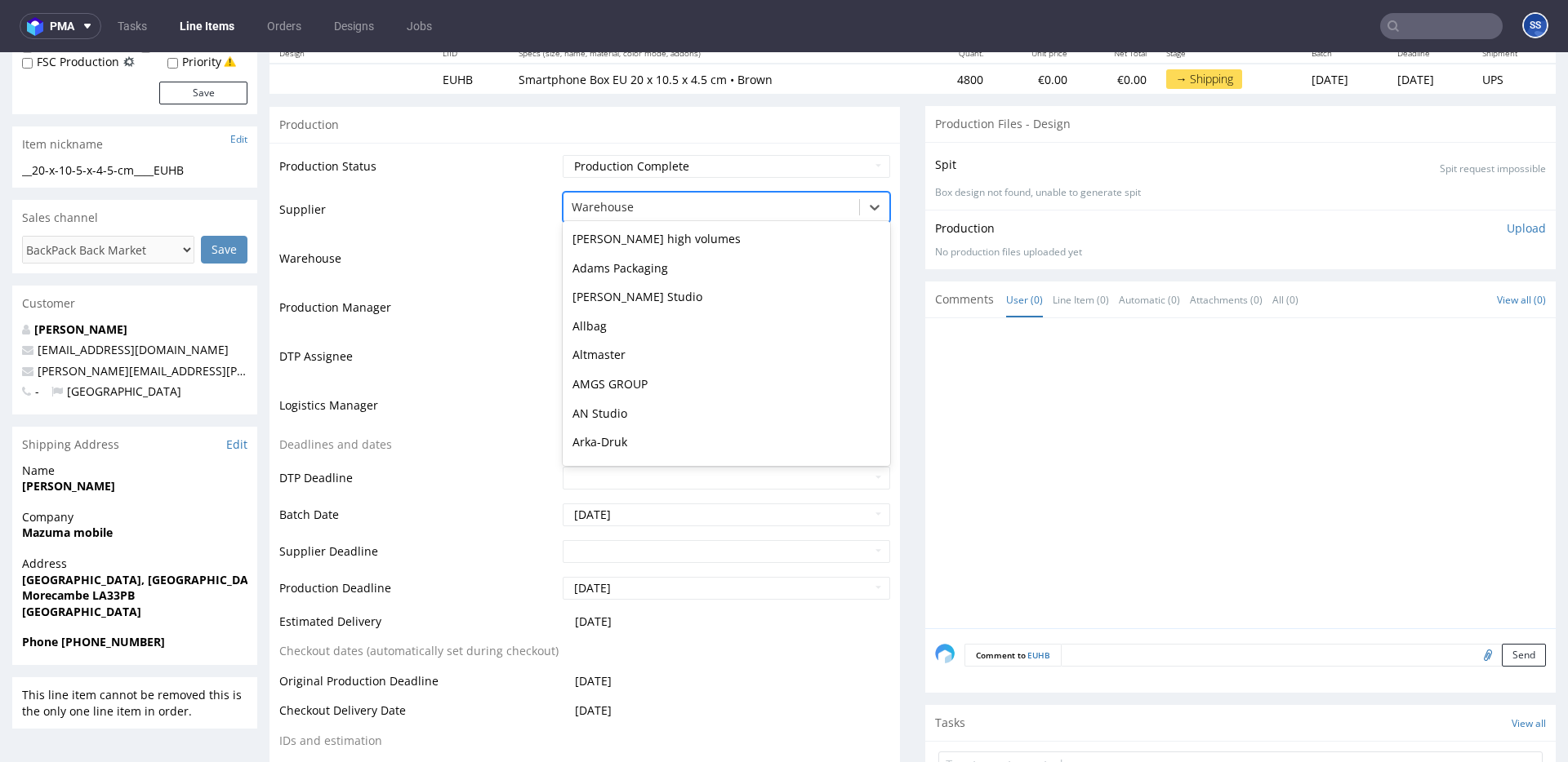
click at [612, 204] on div at bounding box center [711, 207] width 279 height 20
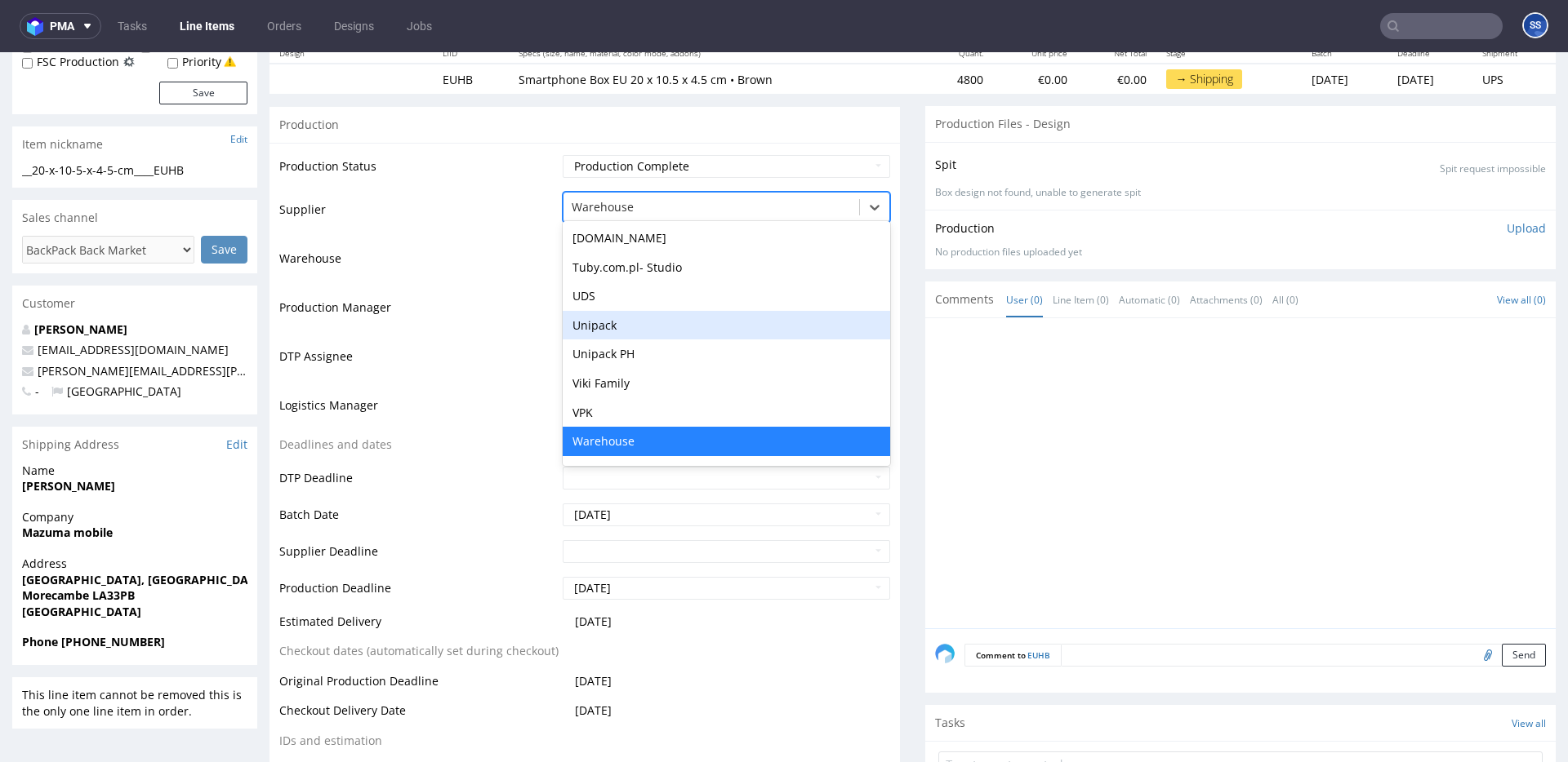
scroll to position [4760, 0]
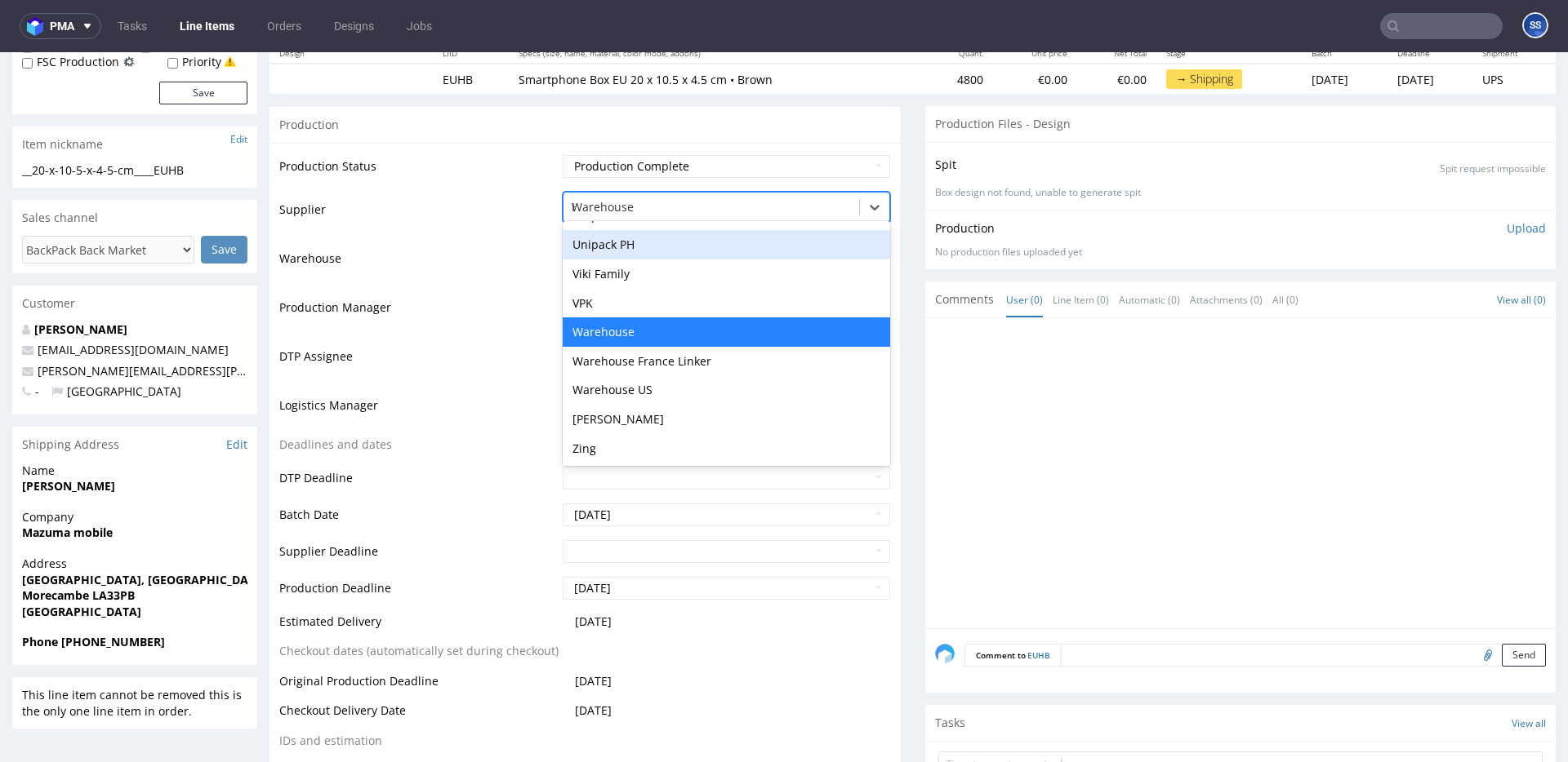
type input "HSG"
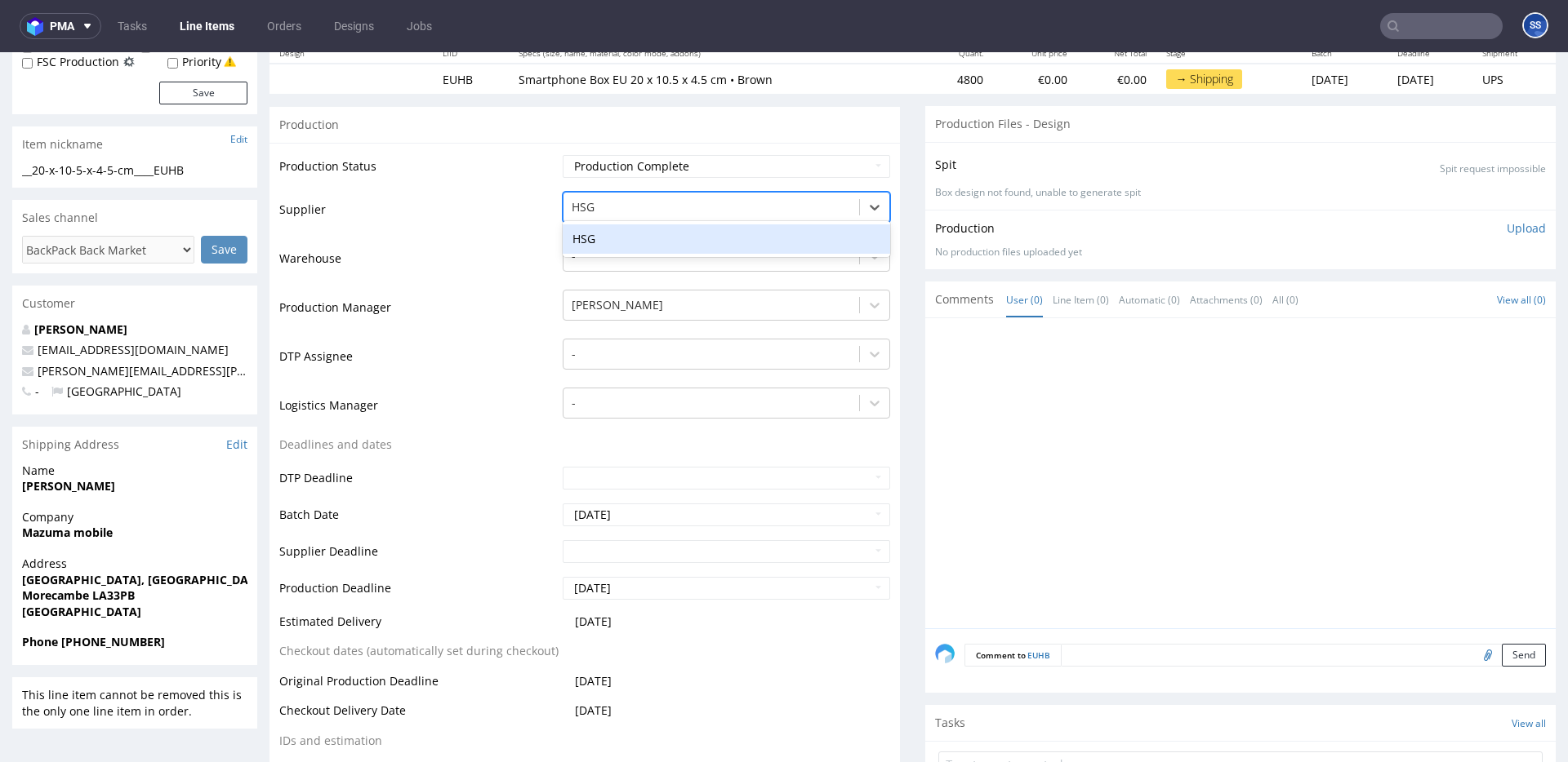
click at [601, 238] on div "HSG" at bounding box center [726, 239] width 327 height 30
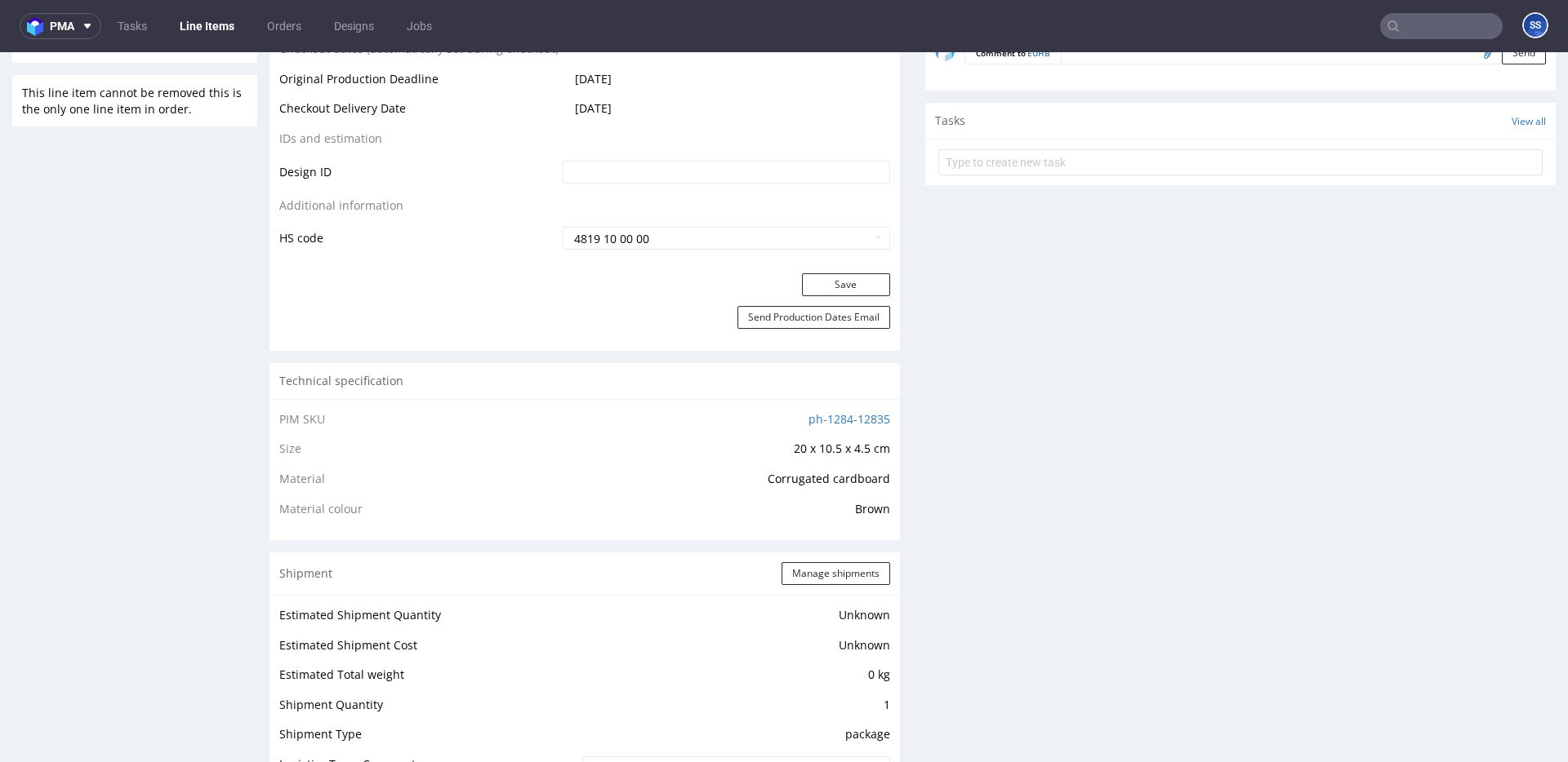
scroll to position [811, 0]
click at [820, 280] on button "Save" at bounding box center [846, 283] width 88 height 23
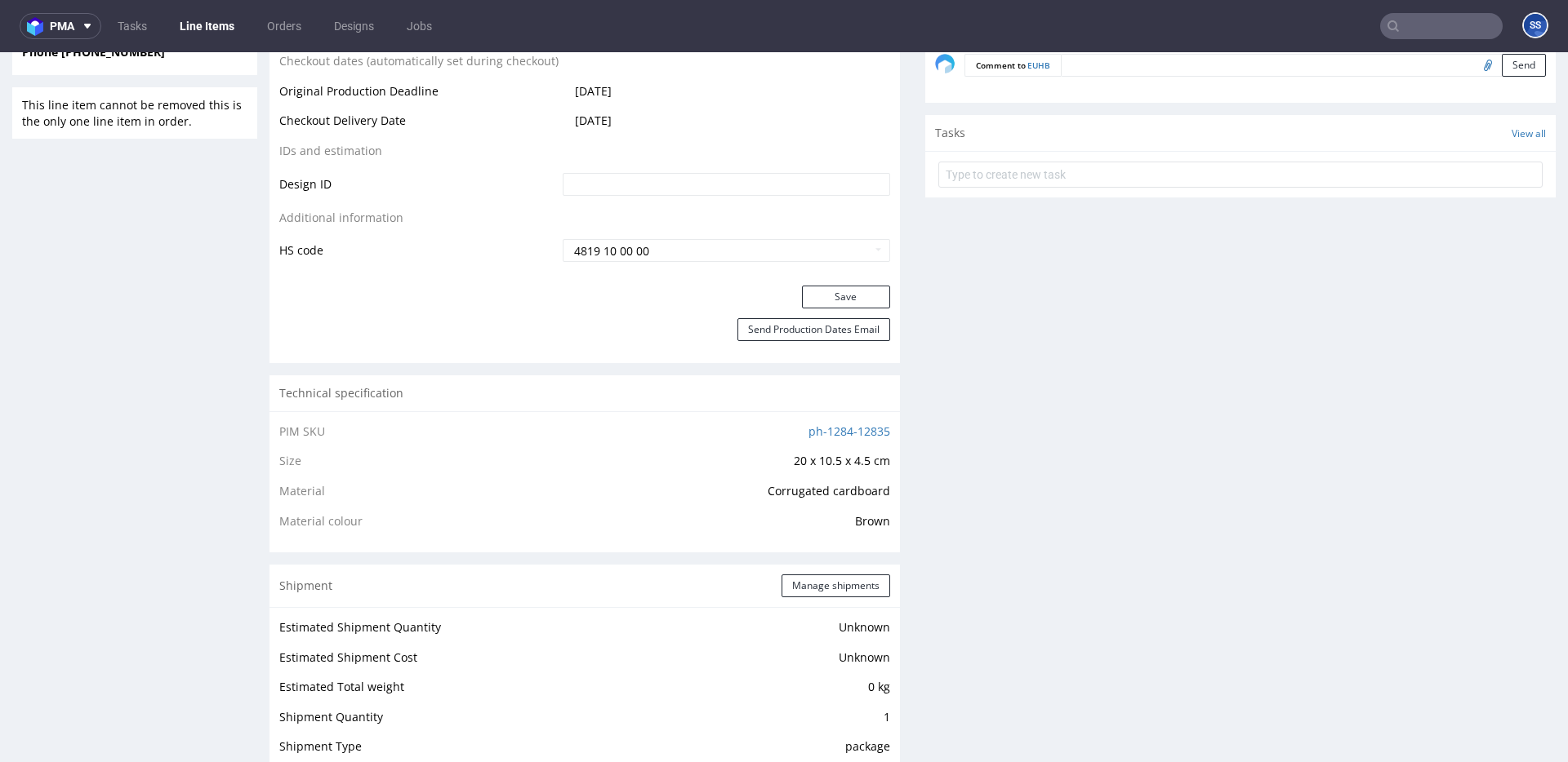
scroll to position [758, 0]
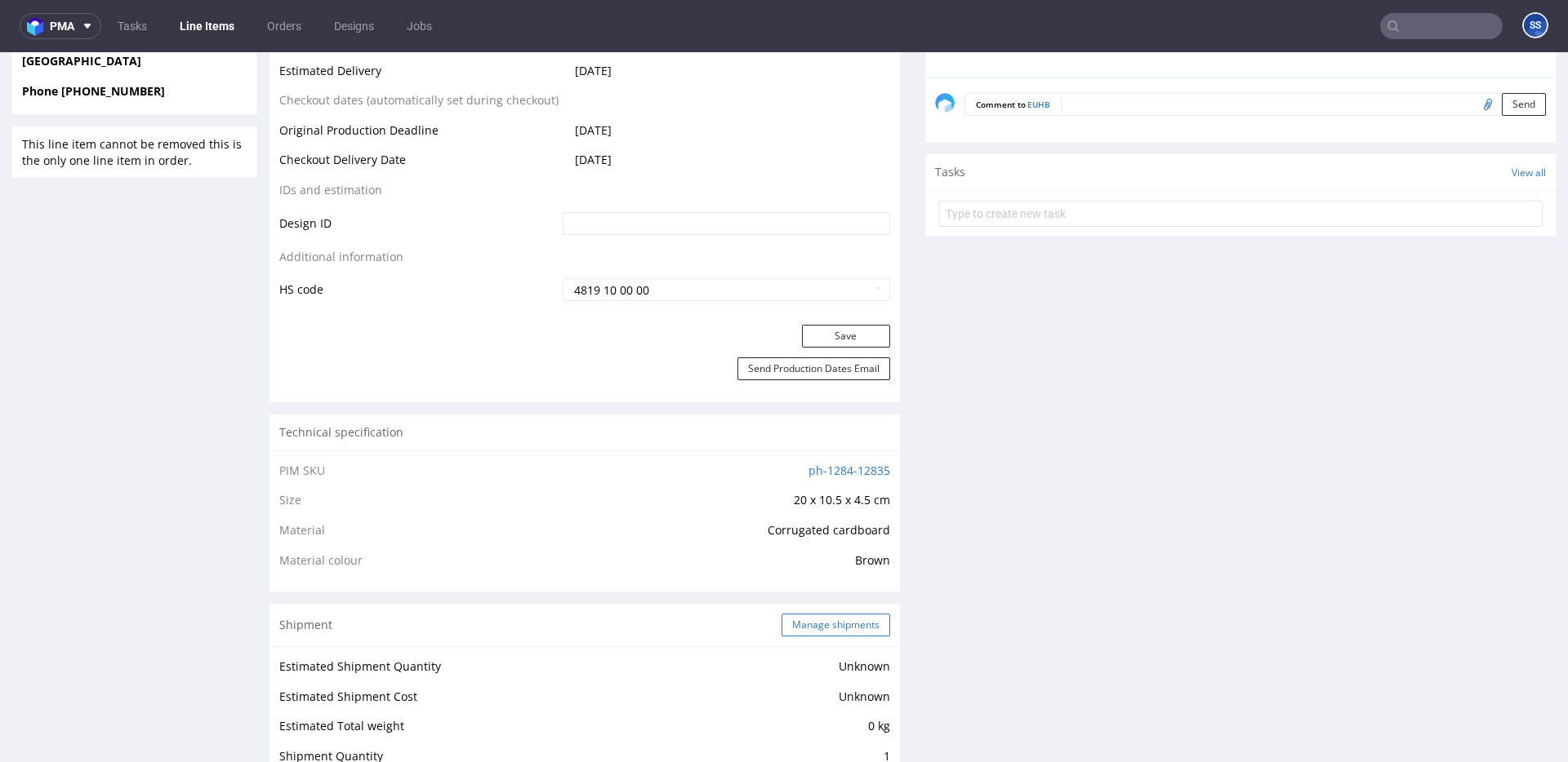
click at [804, 618] on button "Manage shipments" at bounding box center [835, 625] width 108 height 23
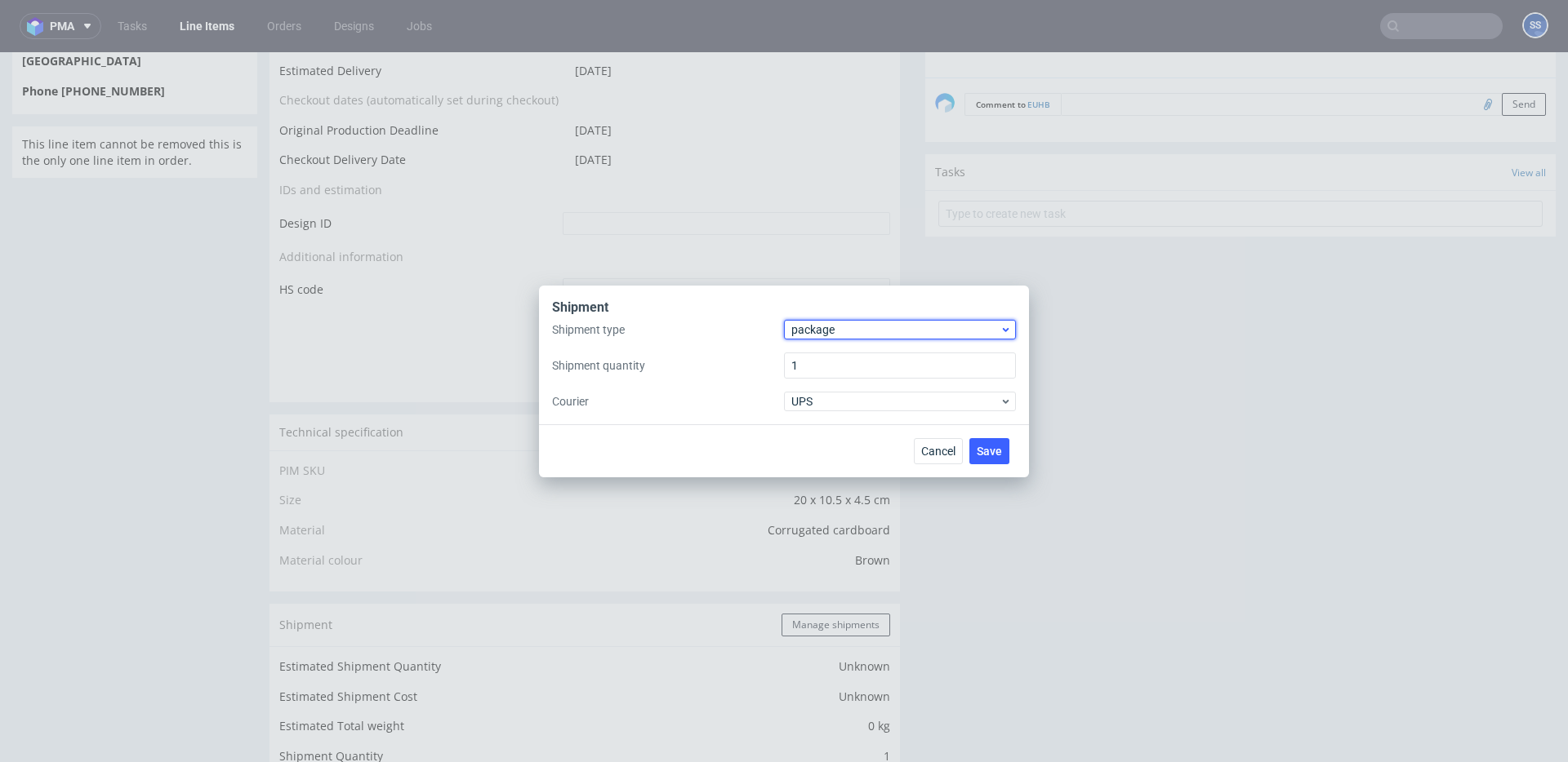
click at [850, 326] on span "package" at bounding box center [895, 329] width 208 height 16
click at [846, 352] on div "pallet" at bounding box center [899, 364] width 219 height 30
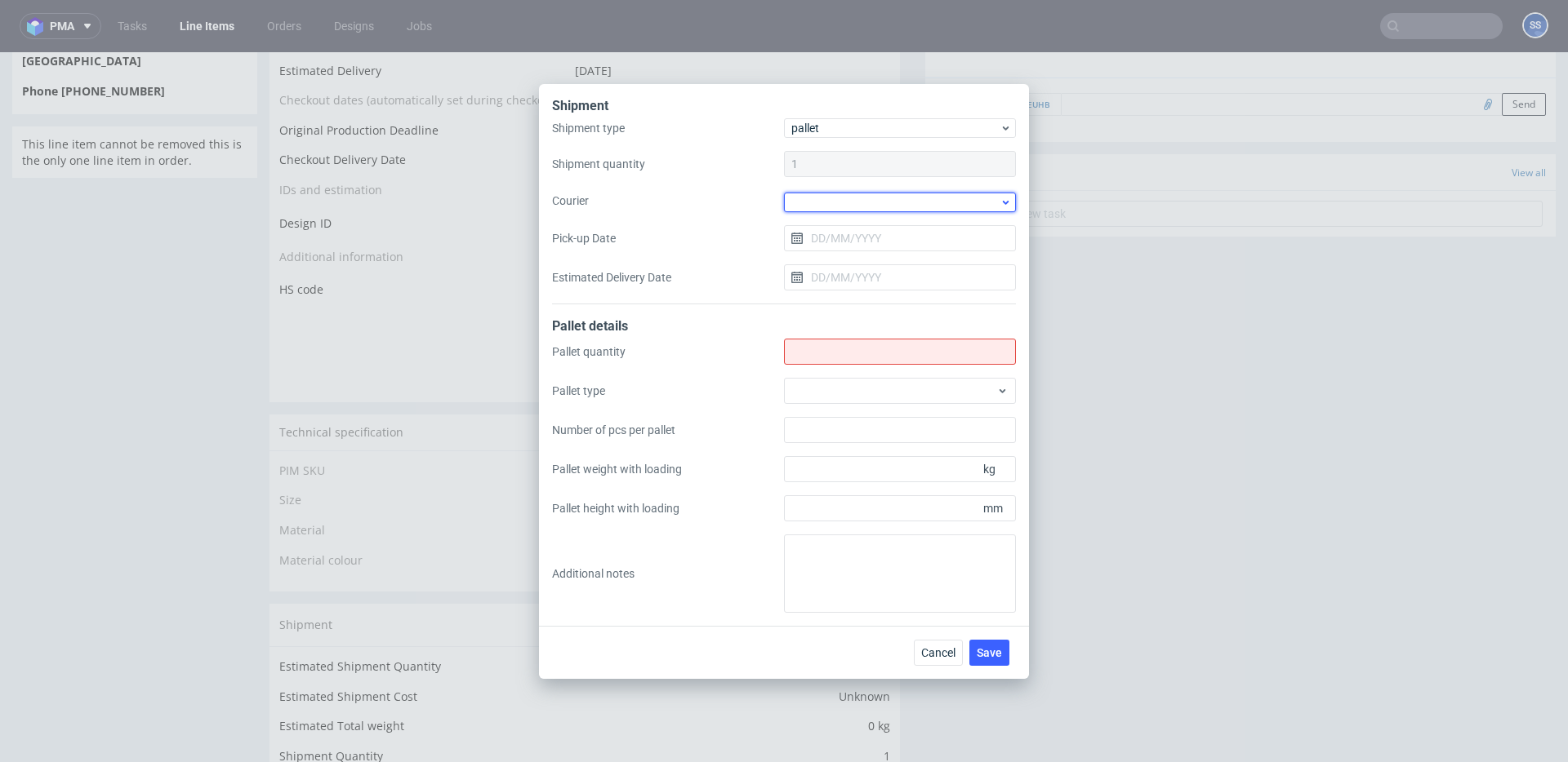
click at [817, 199] on div at bounding box center [900, 202] width 232 height 20
click at [854, 234] on div "APC Overnight Freight" at bounding box center [899, 237] width 219 height 30
click at [843, 232] on input "Pick-up Date" at bounding box center [900, 236] width 232 height 26
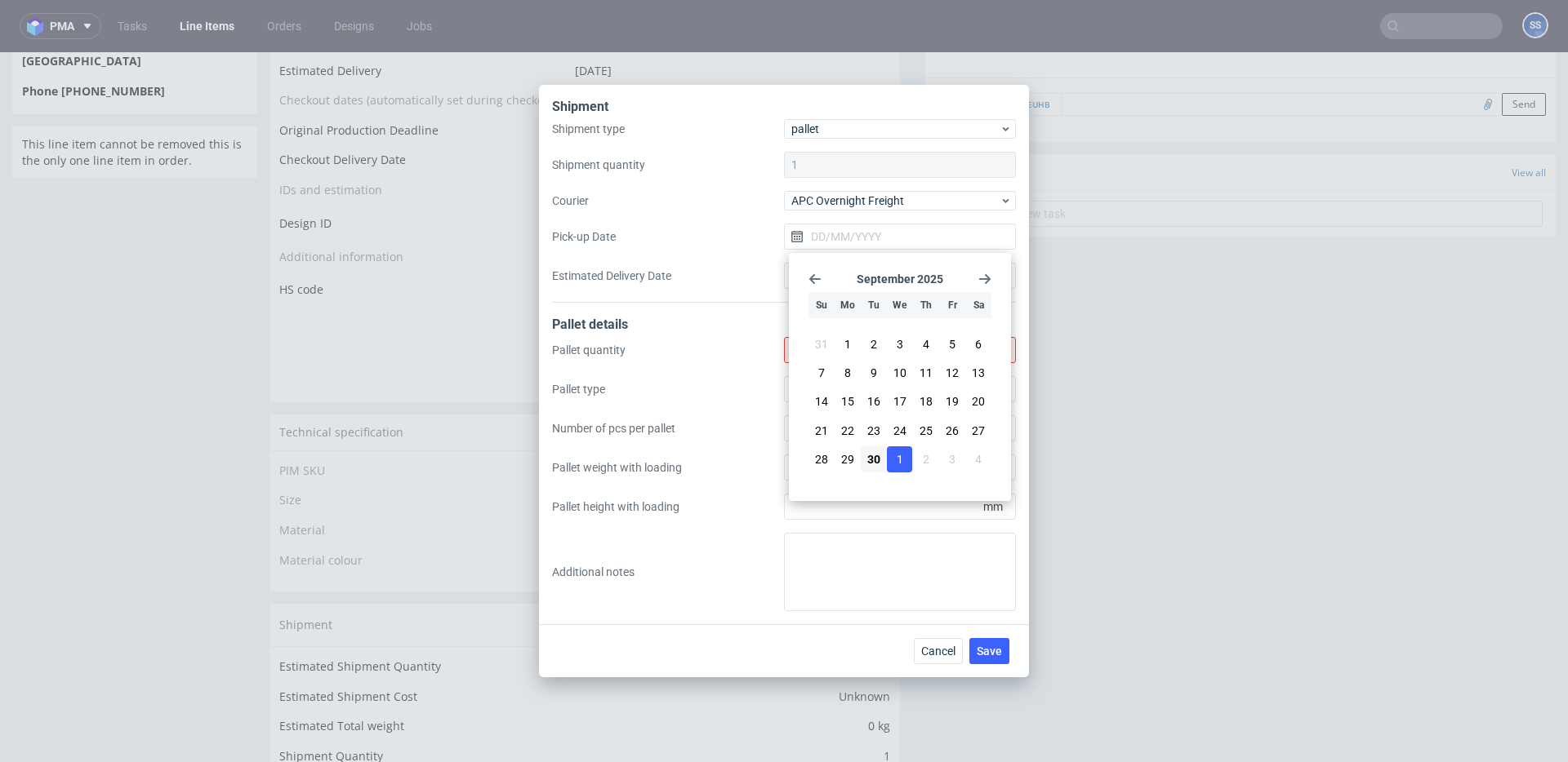
click at [891, 458] on button "1" at bounding box center [900, 459] width 26 height 26
type input "[DATE]"
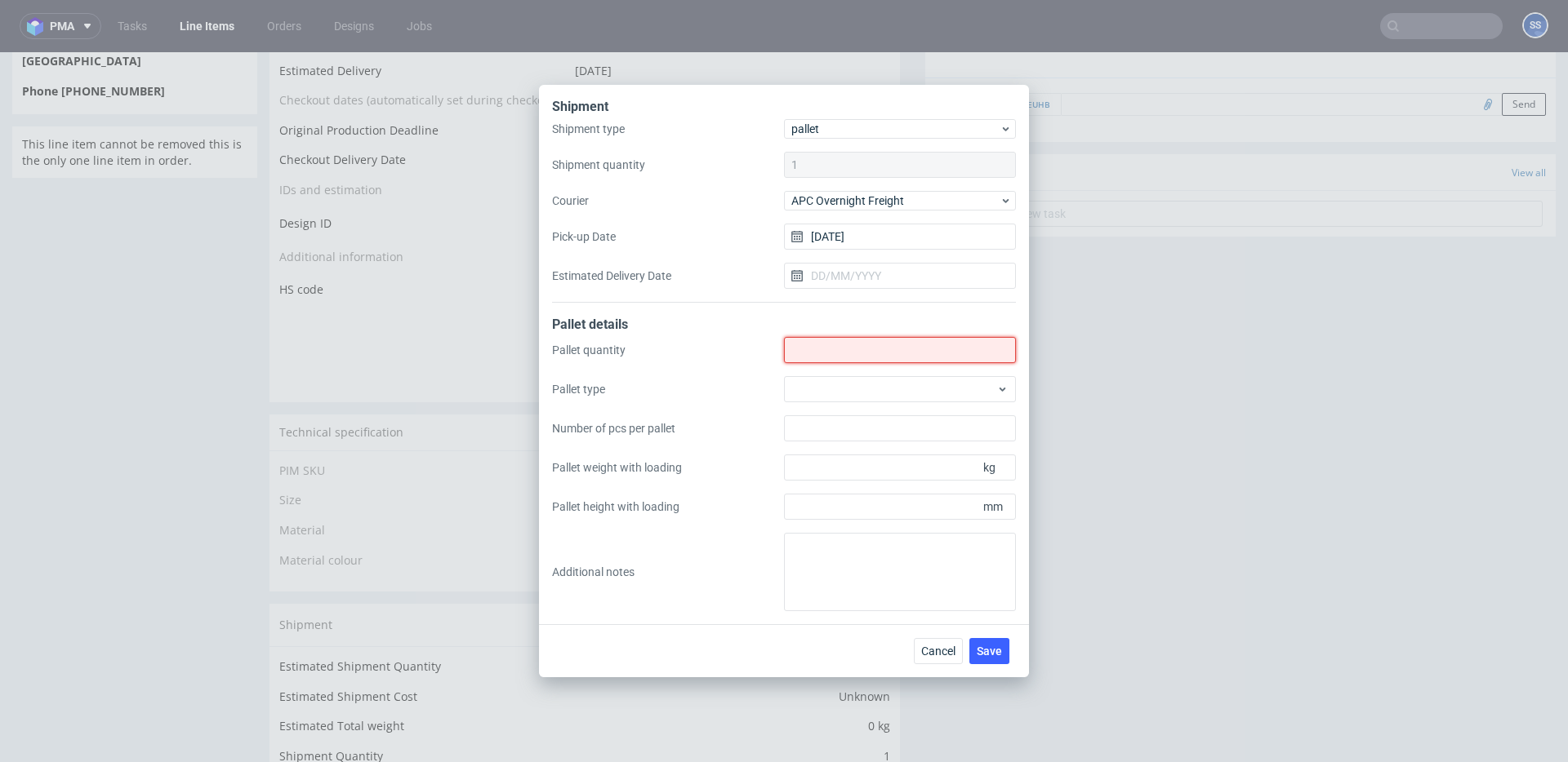
click at [842, 349] on input "Shipment type" at bounding box center [900, 350] width 232 height 26
type input "4"
click at [986, 651] on span "Save" at bounding box center [989, 652] width 26 height 12
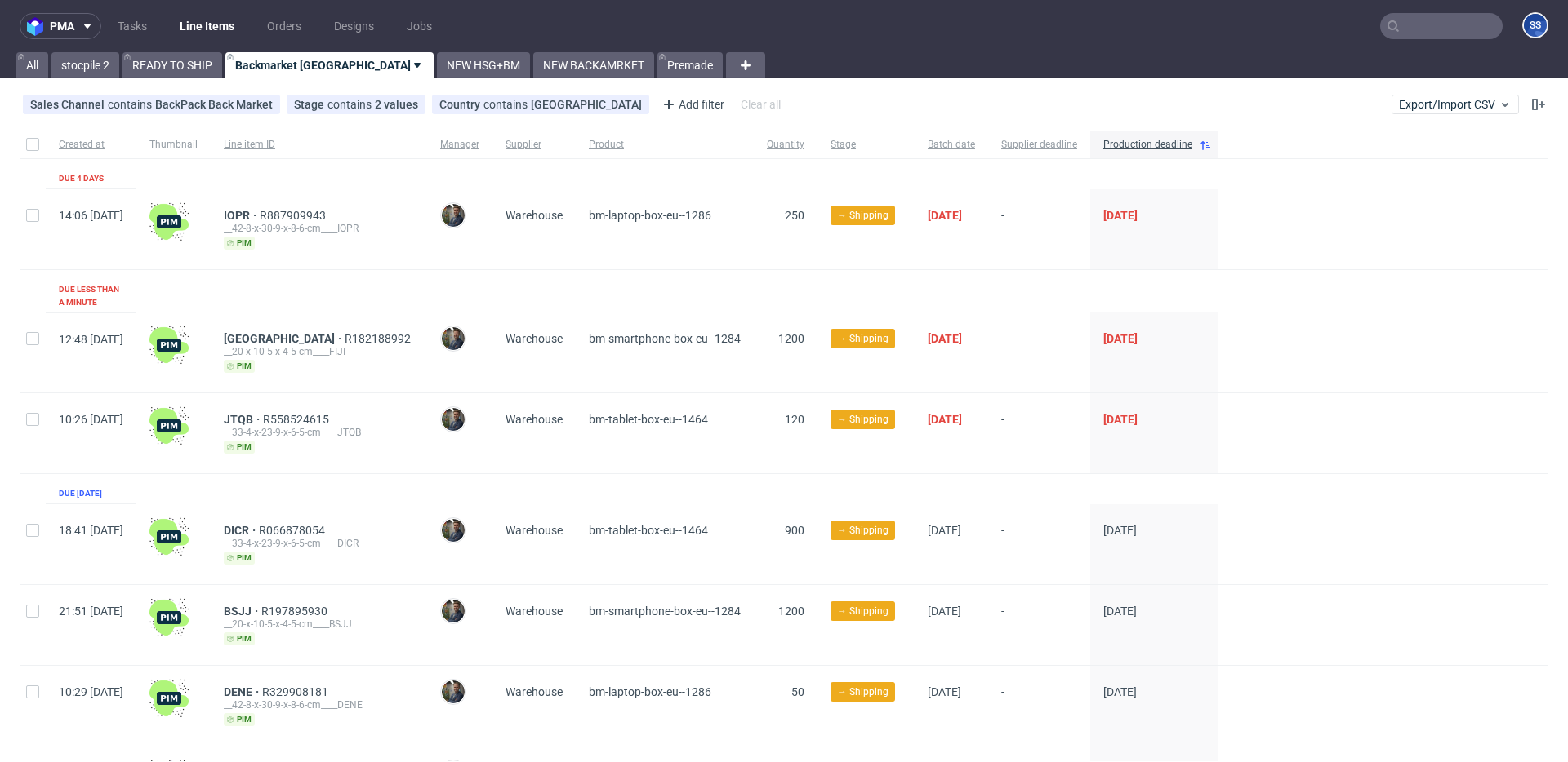
drag, startPoint x: 1364, startPoint y: 33, endPoint x: 1372, endPoint y: 34, distance: 8.1
click at [1364, 33] on nav "pma Tasks Line Items Orders Designs Jobs SS" at bounding box center [784, 26] width 1568 height 53
click at [1393, 27] on input "text" at bounding box center [1441, 26] width 122 height 26
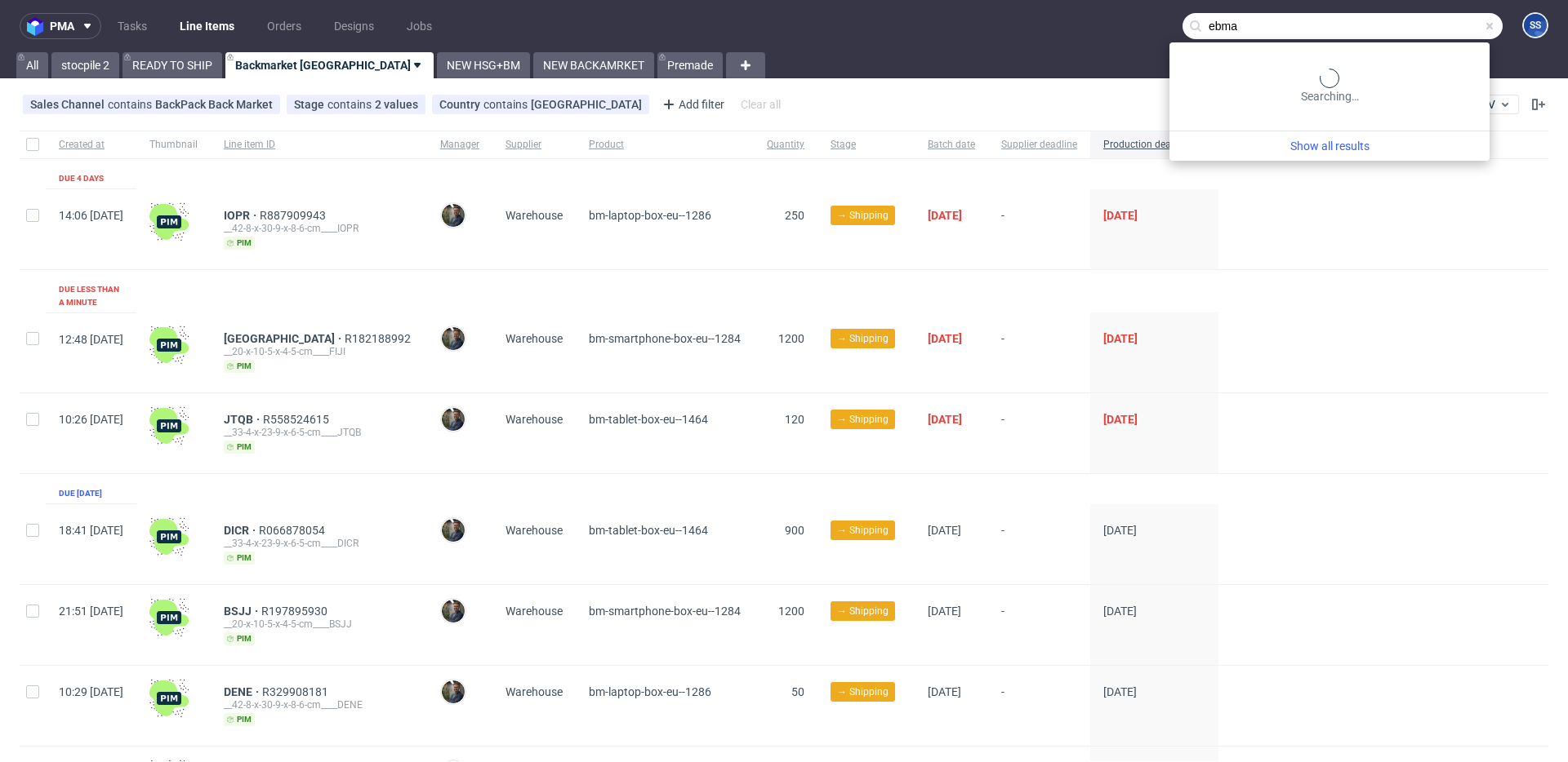
type input "ebma"
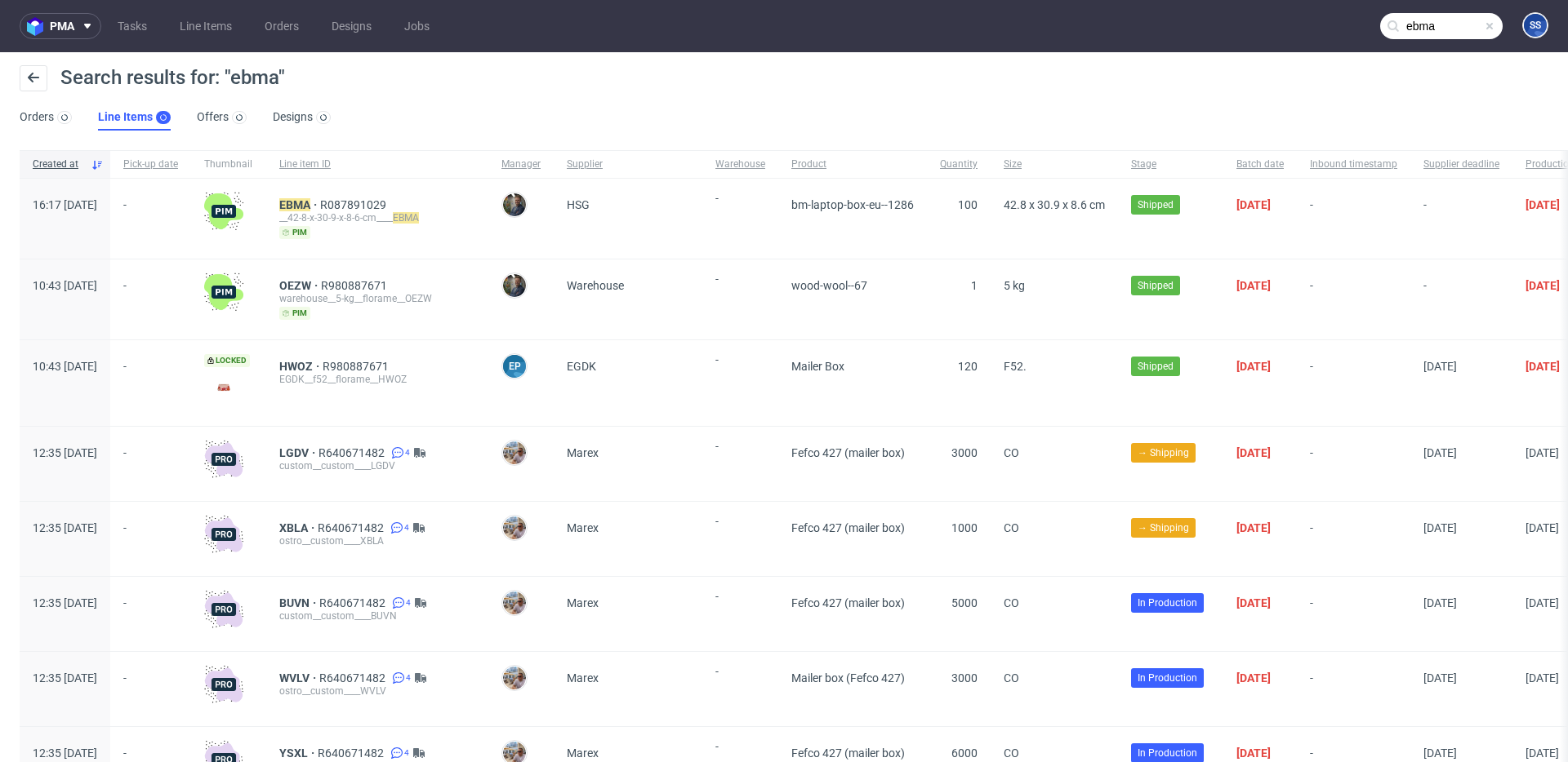
scroll to position [1, 0]
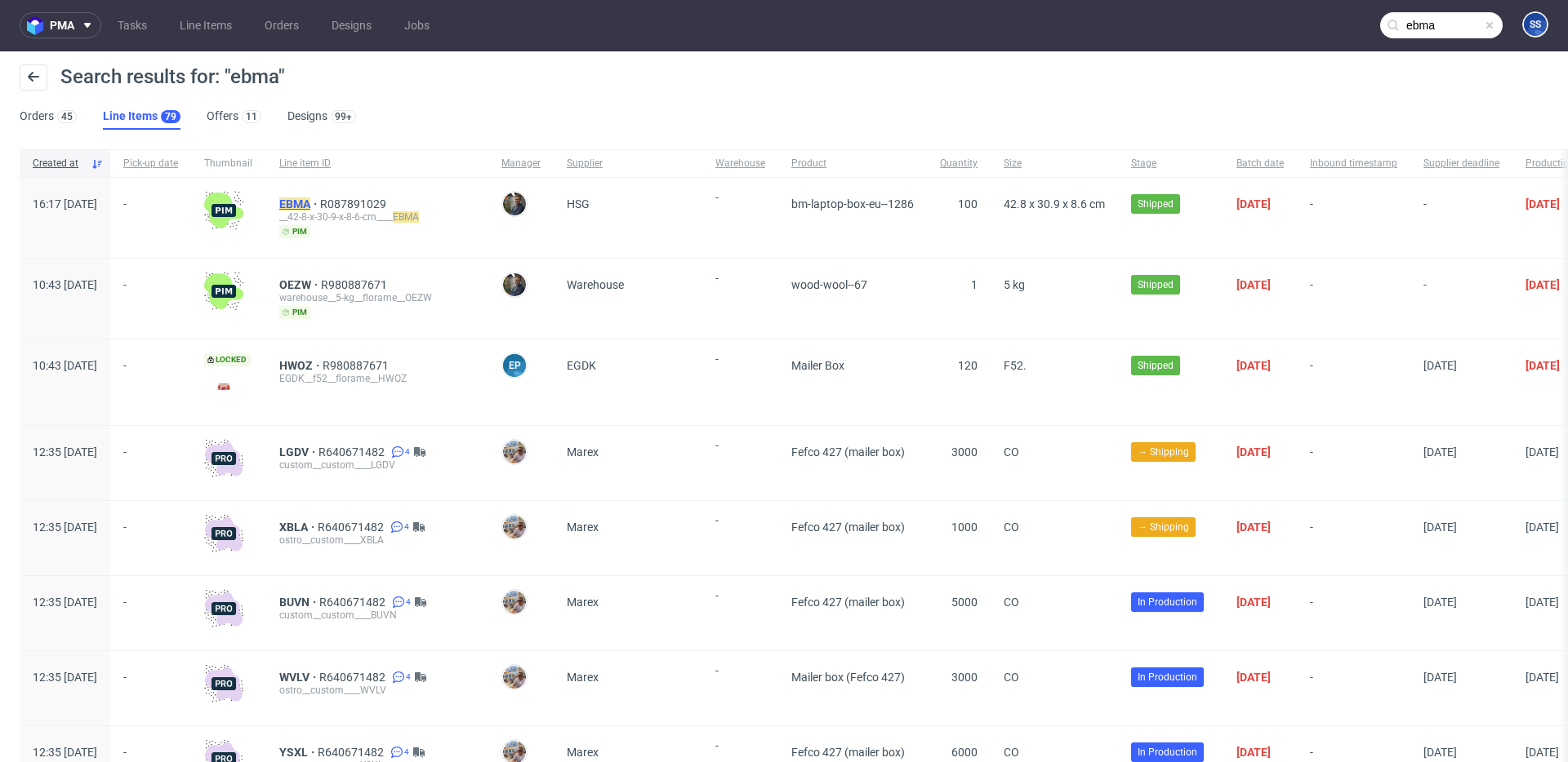
click at [311, 204] on mark "EBMA" at bounding box center [294, 203] width 31 height 13
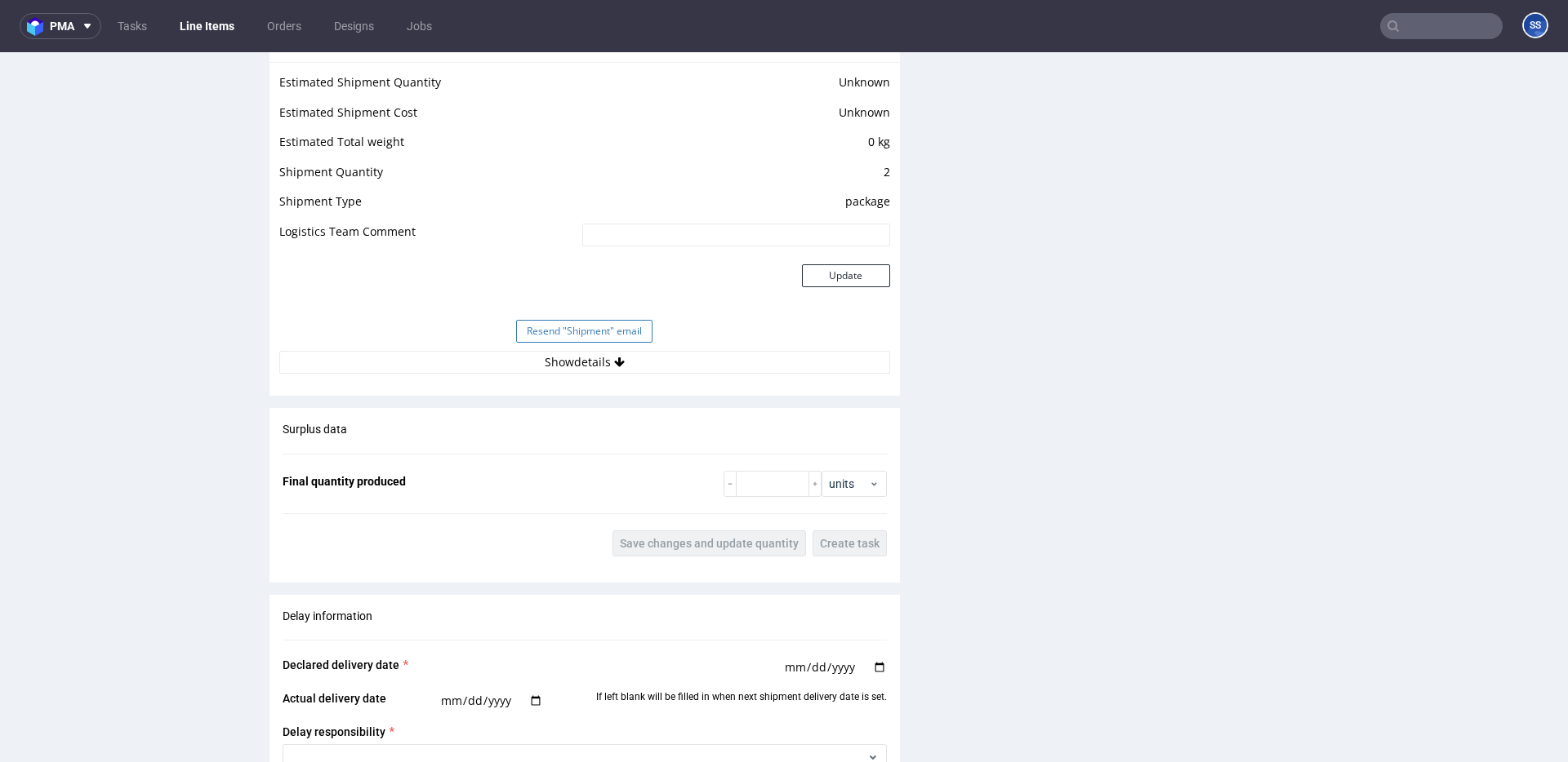
scroll to position [1343, 0]
click at [555, 354] on button "Show details" at bounding box center [584, 360] width 610 height 23
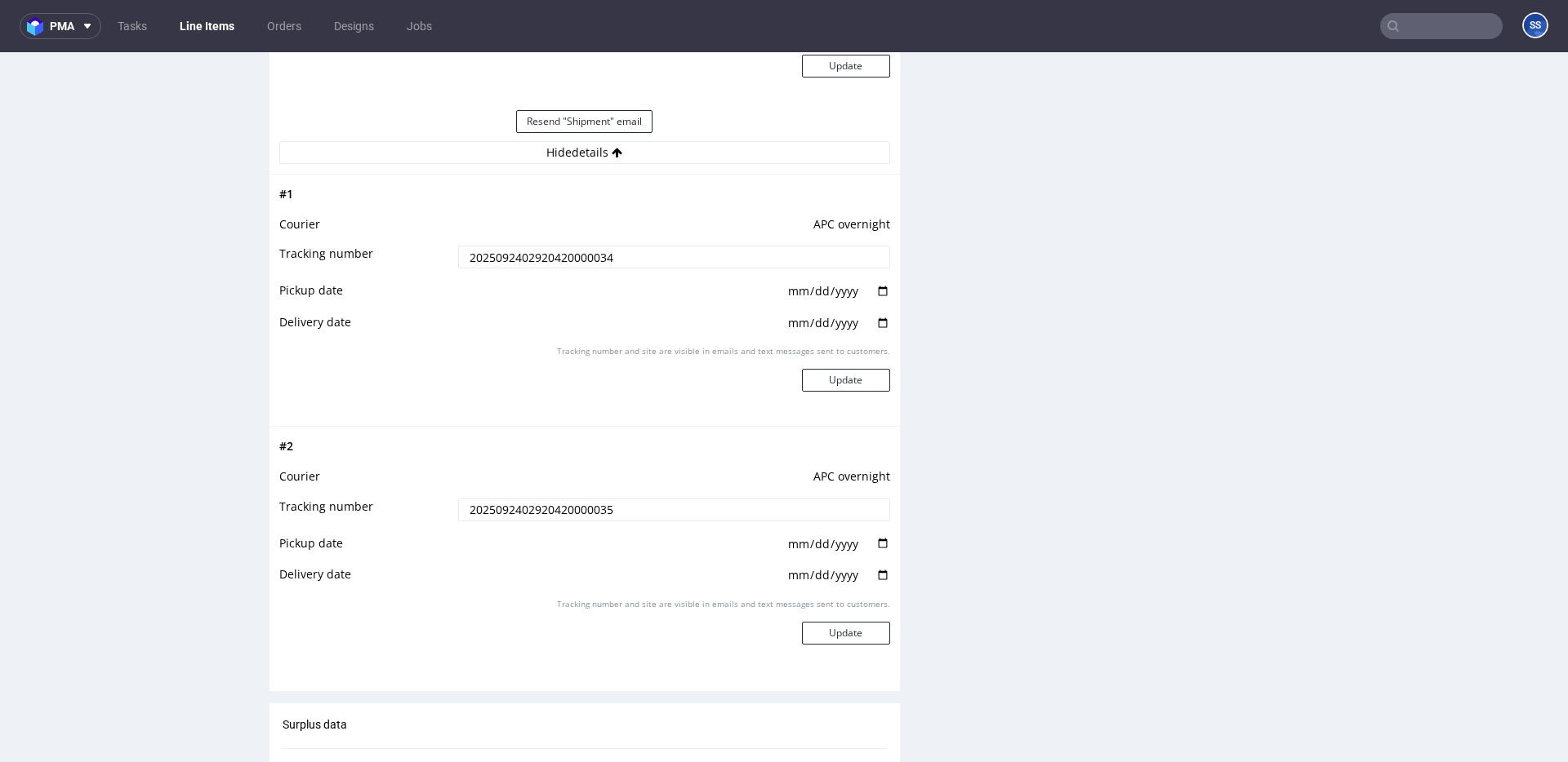
scroll to position [1547, 0]
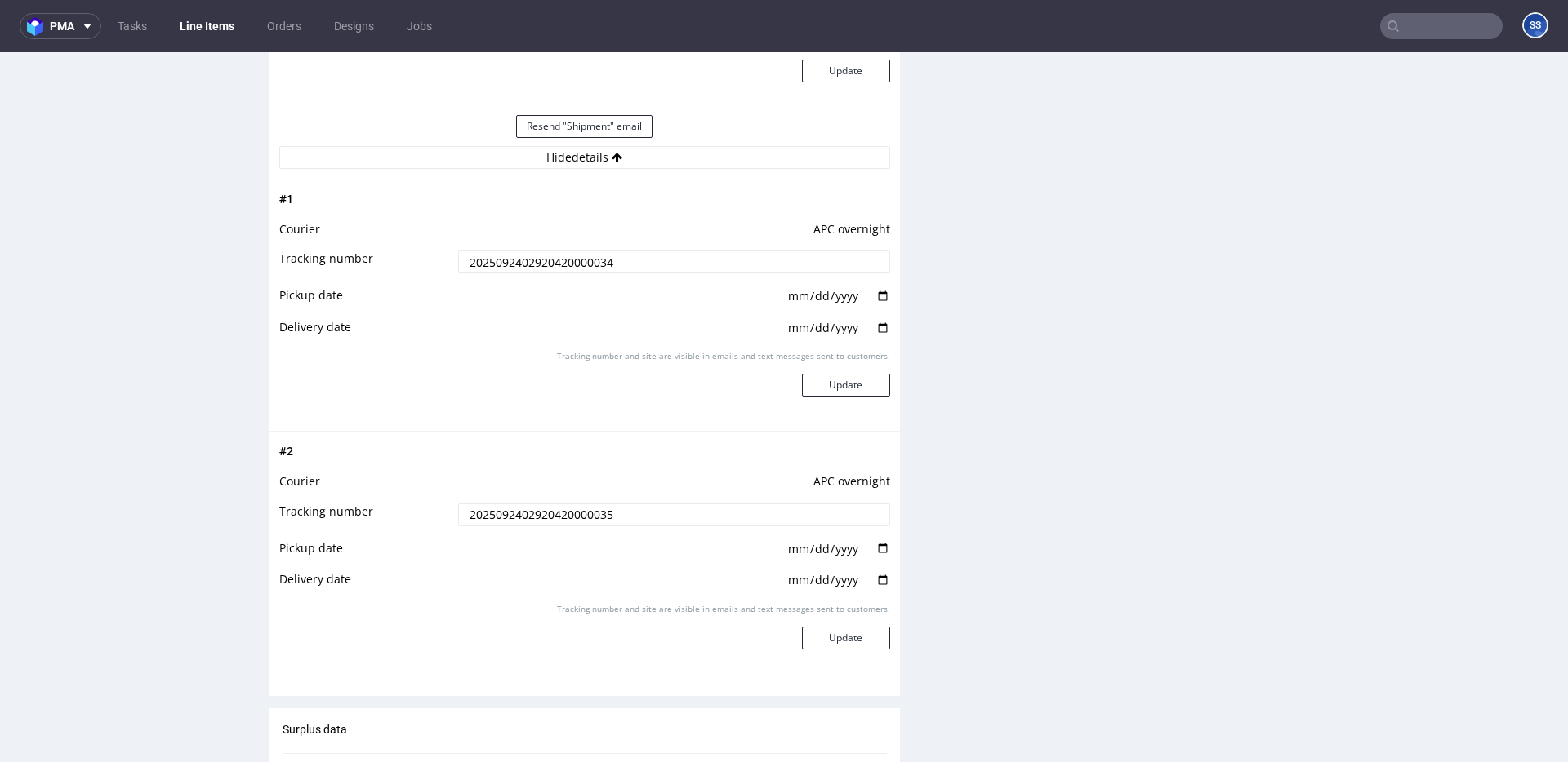
click at [606, 518] on input "2025092402920420000035" at bounding box center [674, 515] width 432 height 23
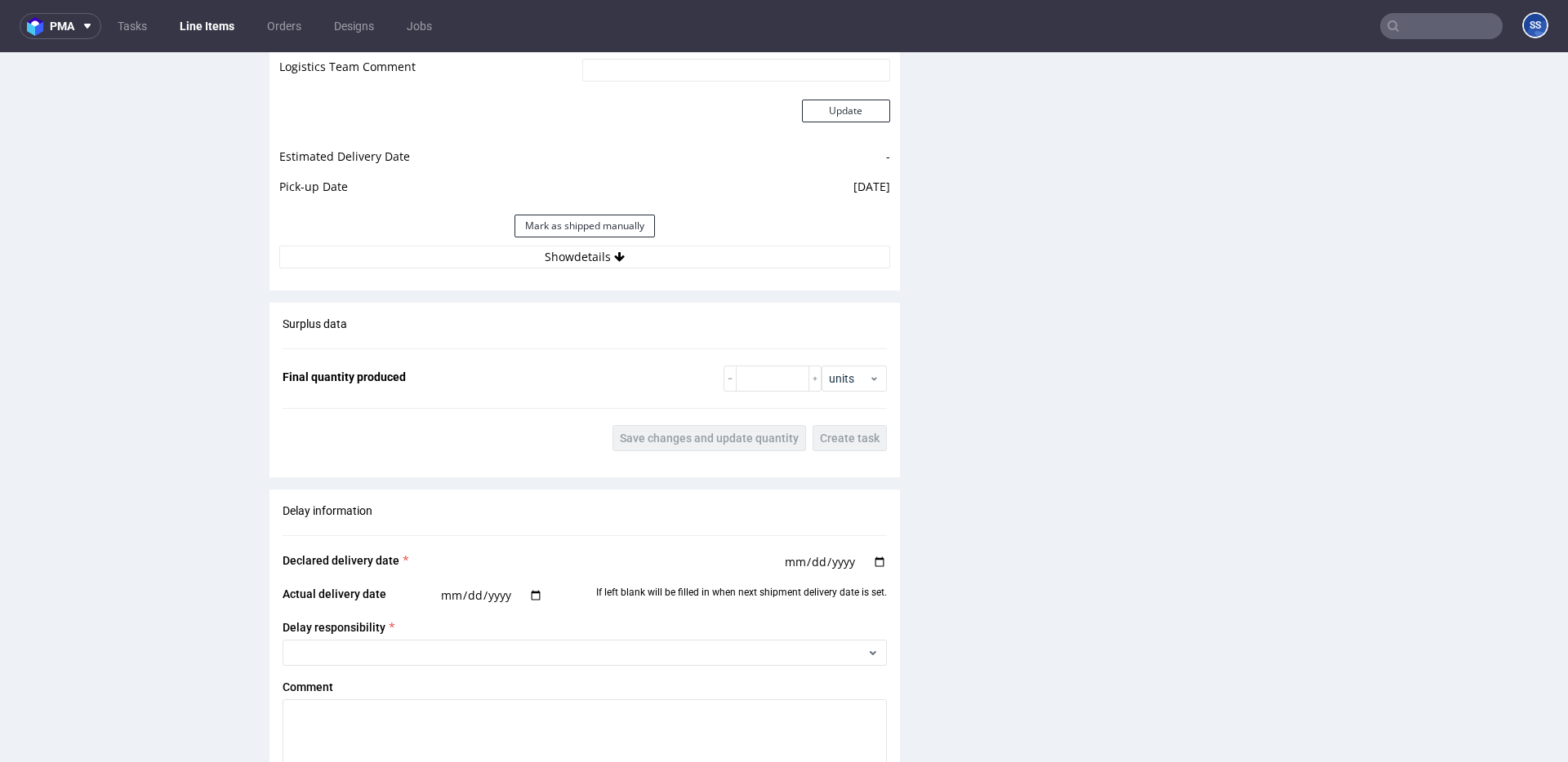
scroll to position [1541, 0]
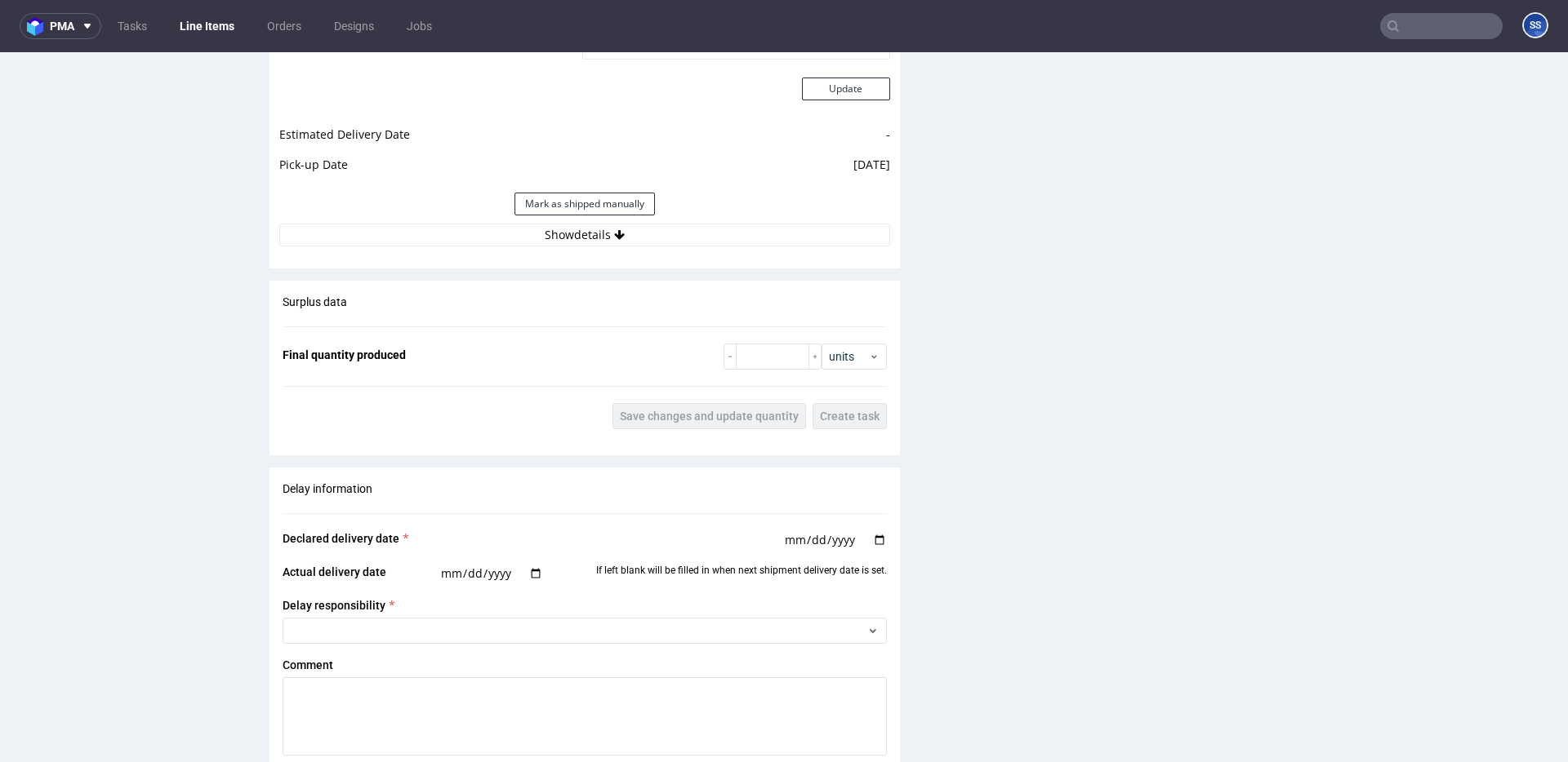
click at [694, 257] on div "Shipment Manage shipments Estimated Shipment Quantity Unknown Estimated Shipmen…" at bounding box center [585, 50] width 630 height 436
click at [697, 240] on button "Show details" at bounding box center [584, 234] width 610 height 23
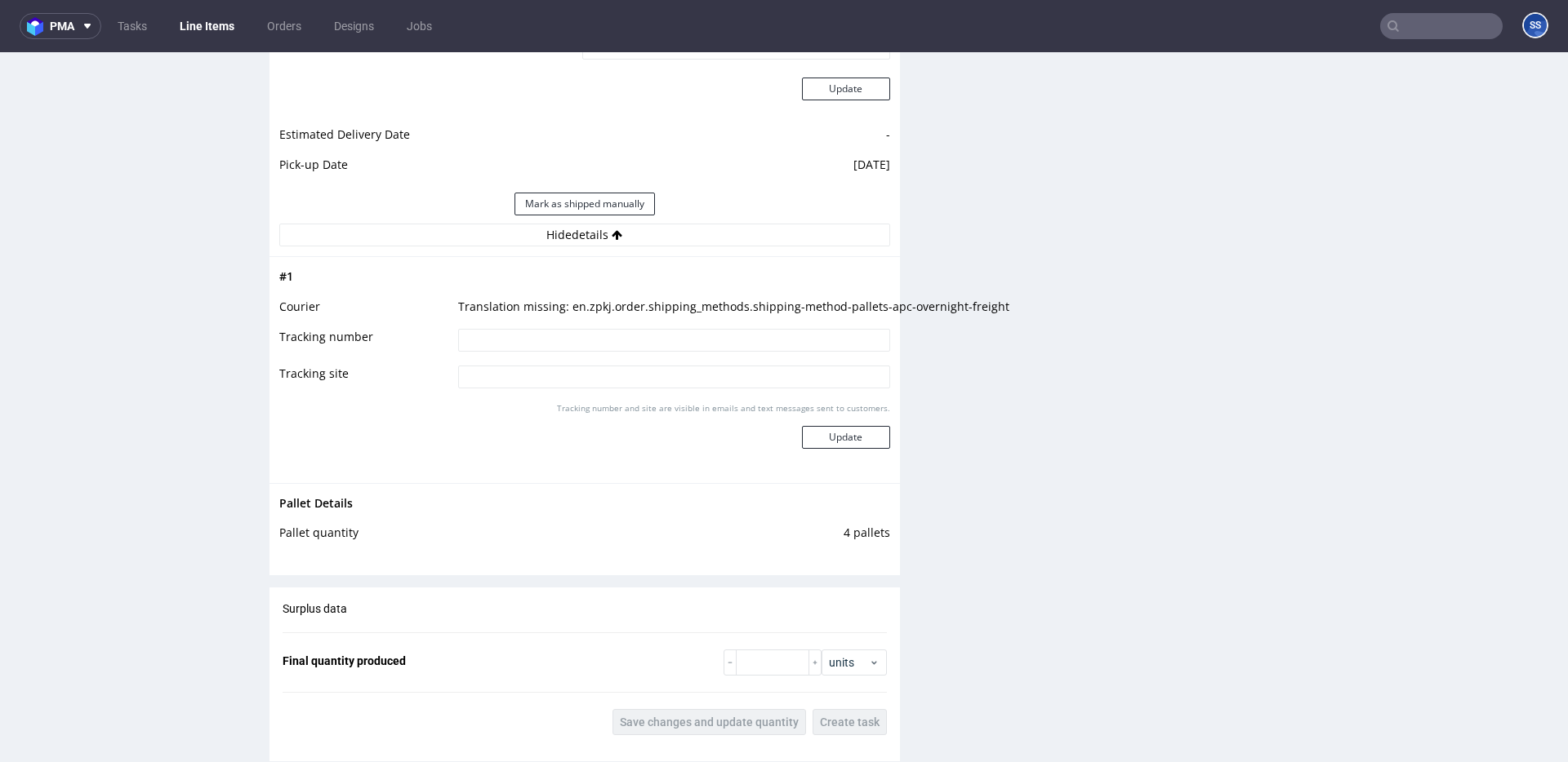
click at [612, 340] on input at bounding box center [674, 340] width 432 height 23
paste input "0405550542557"
type input "0405550542557"
click at [846, 440] on button "Update" at bounding box center [846, 437] width 88 height 23
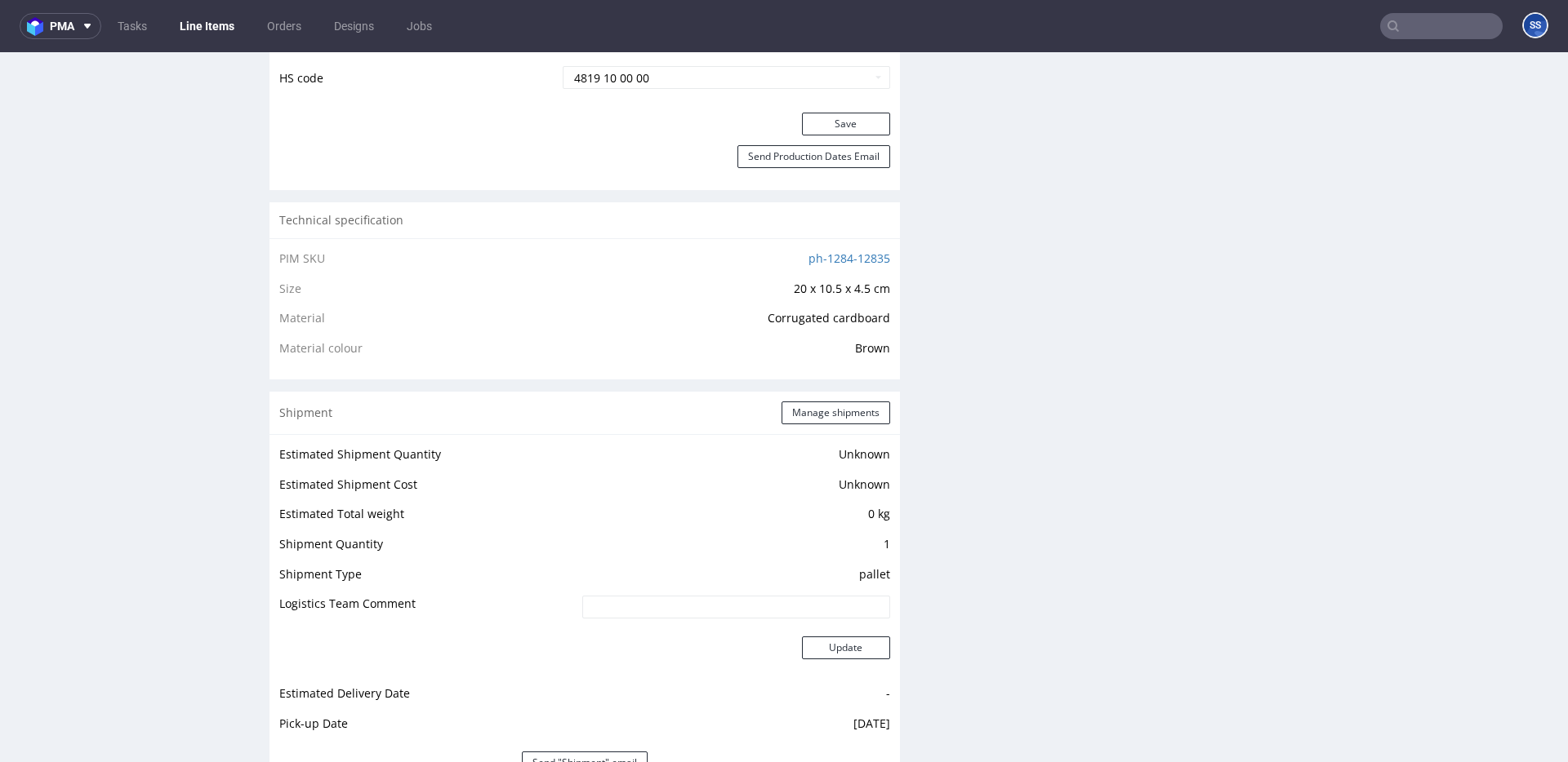
scroll to position [986, 0]
click at [832, 413] on button "Manage shipments" at bounding box center [835, 409] width 108 height 23
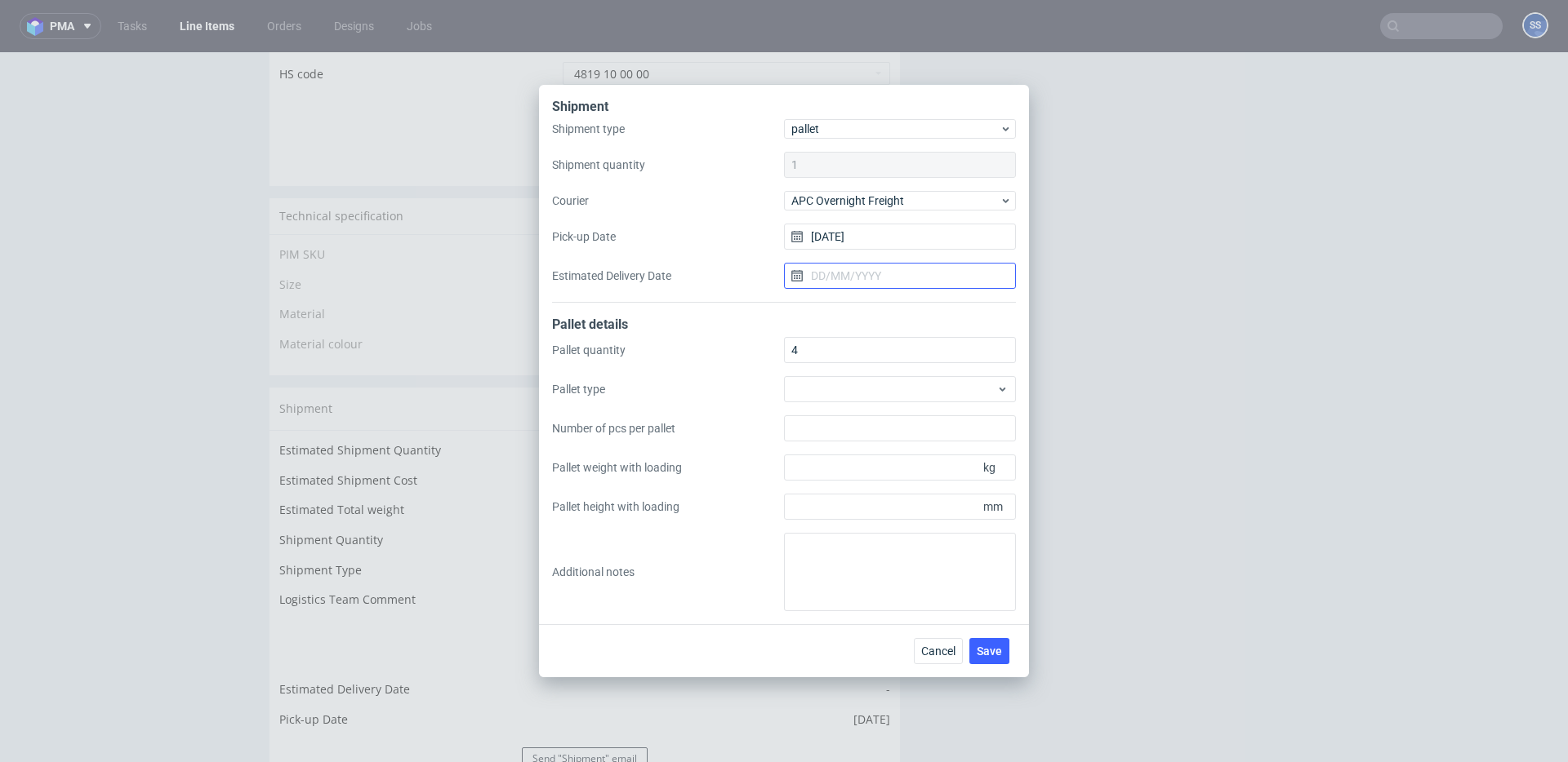
click at [831, 278] on input "Estimated Delivery Date" at bounding box center [900, 276] width 232 height 26
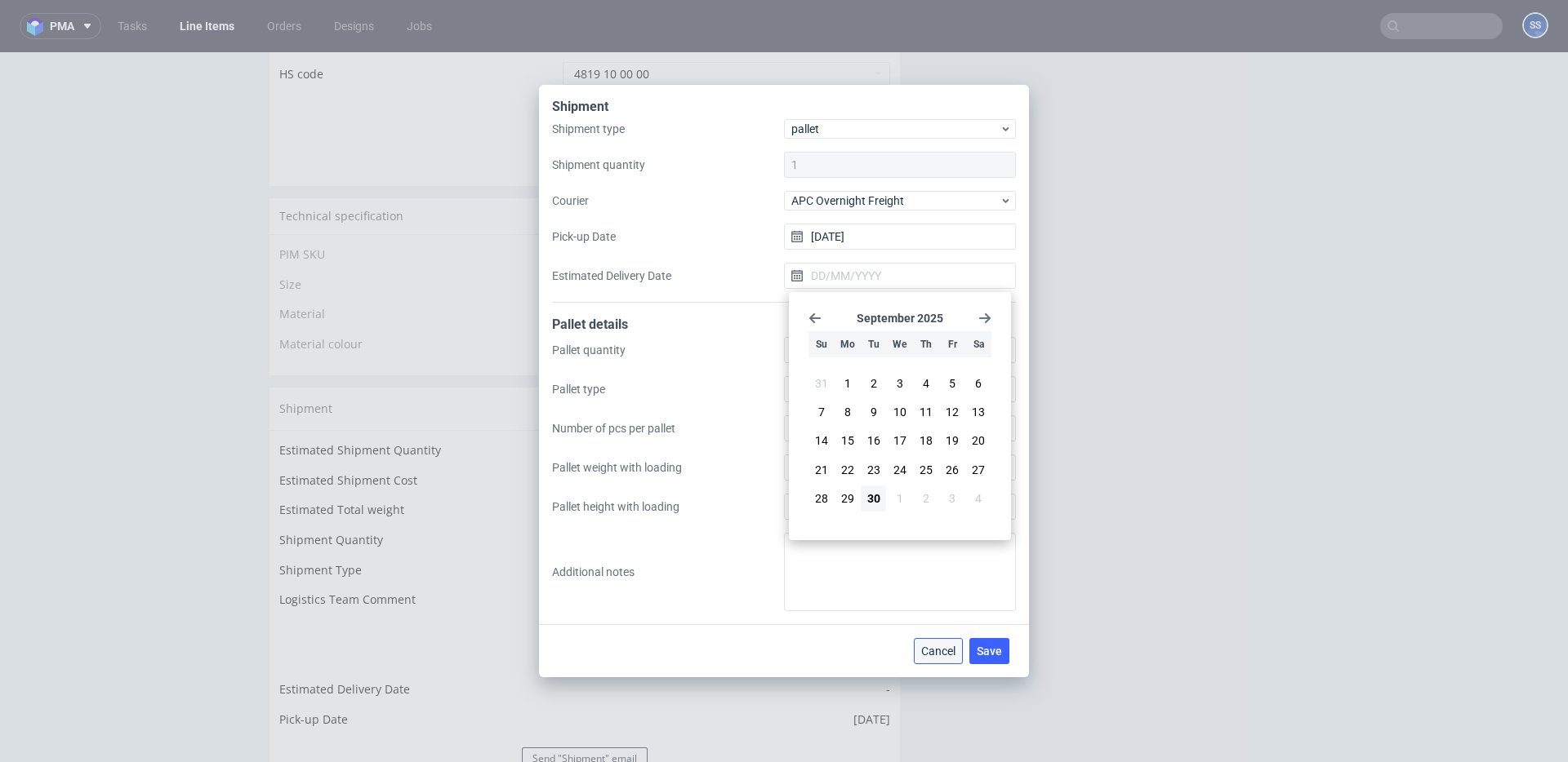
click at [947, 656] on span "Cancel" at bounding box center [938, 652] width 35 height 12
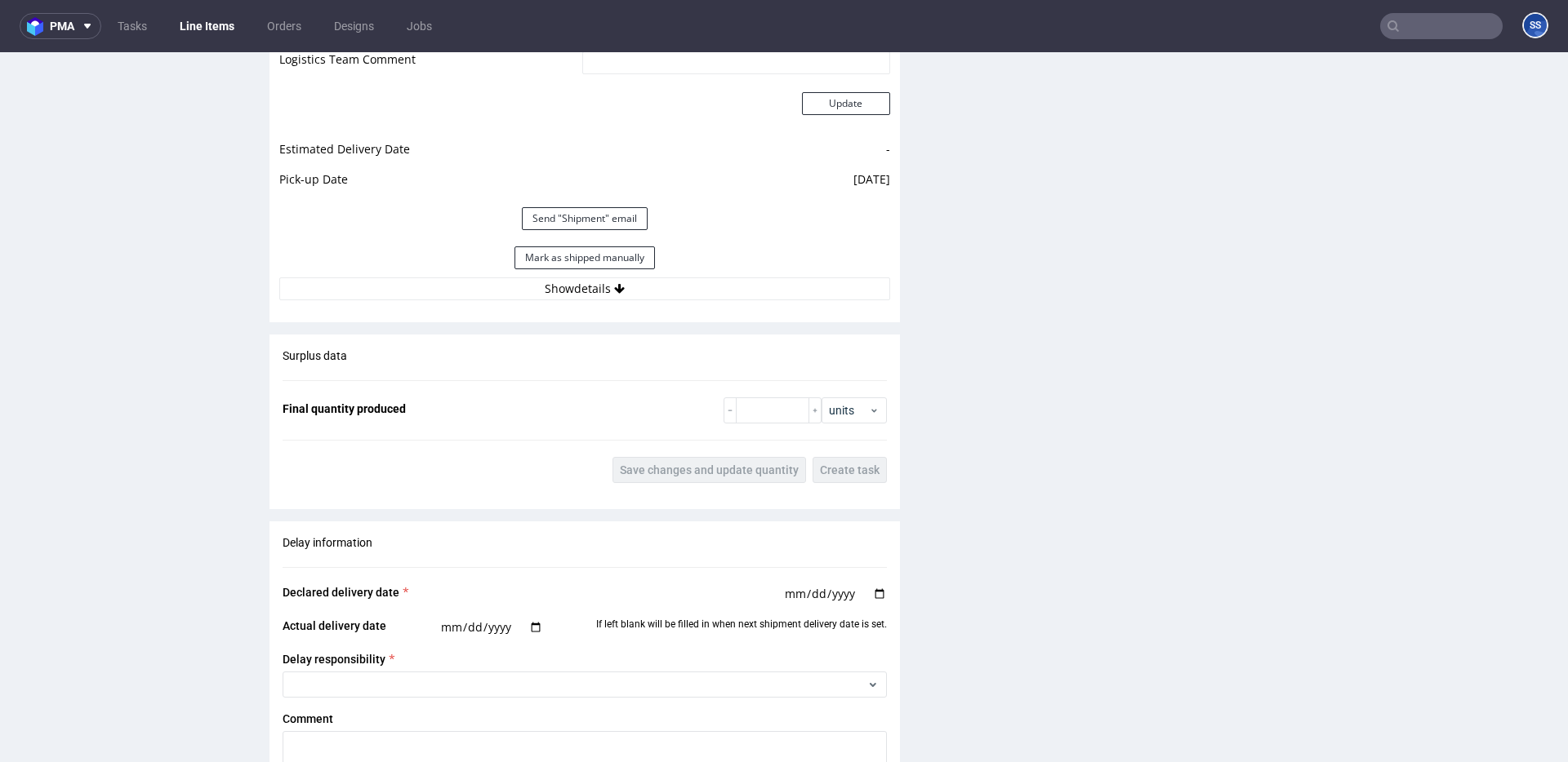
scroll to position [2063, 0]
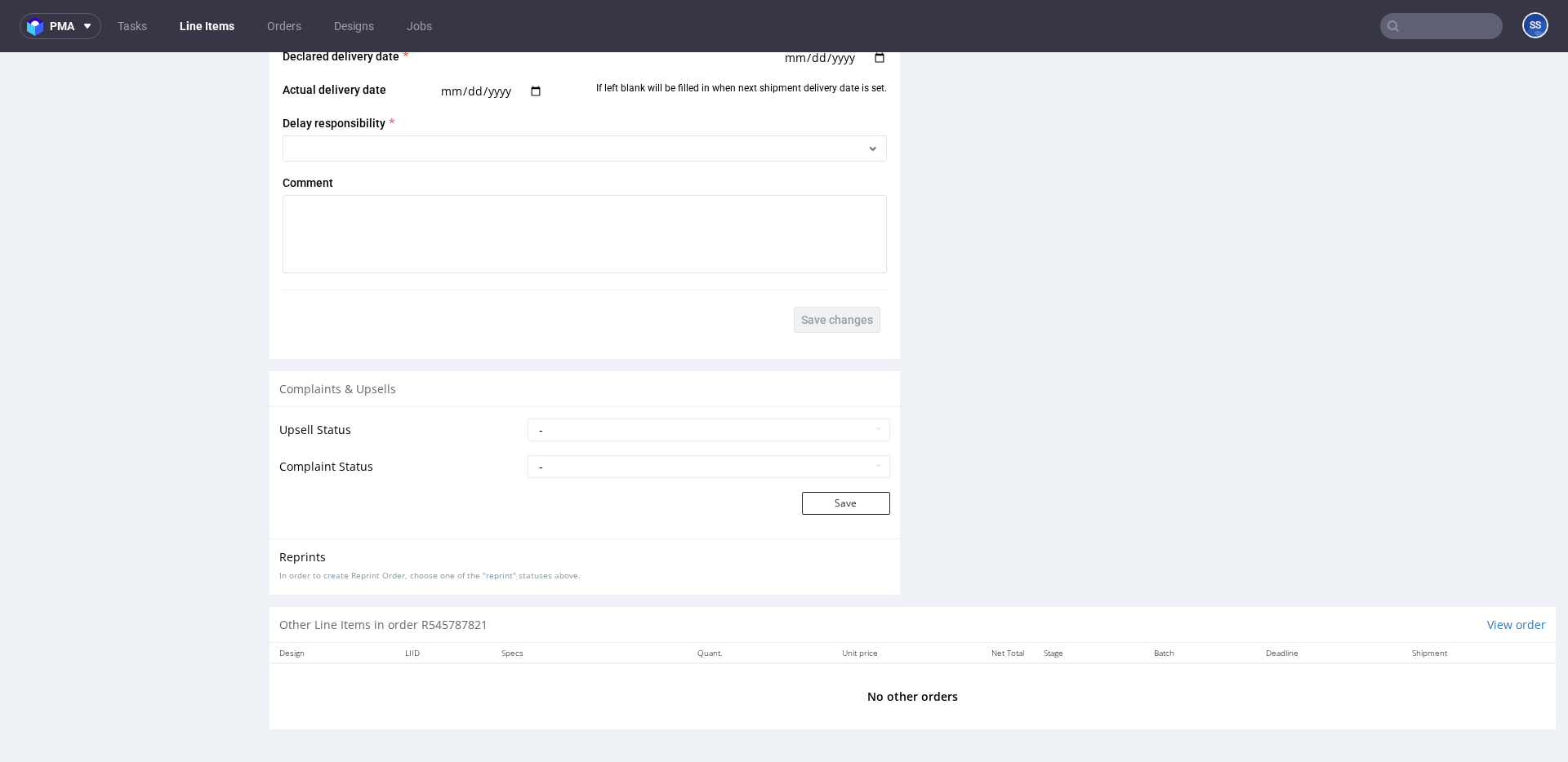
click at [219, 27] on link "Line Items" at bounding box center [206, 26] width 74 height 26
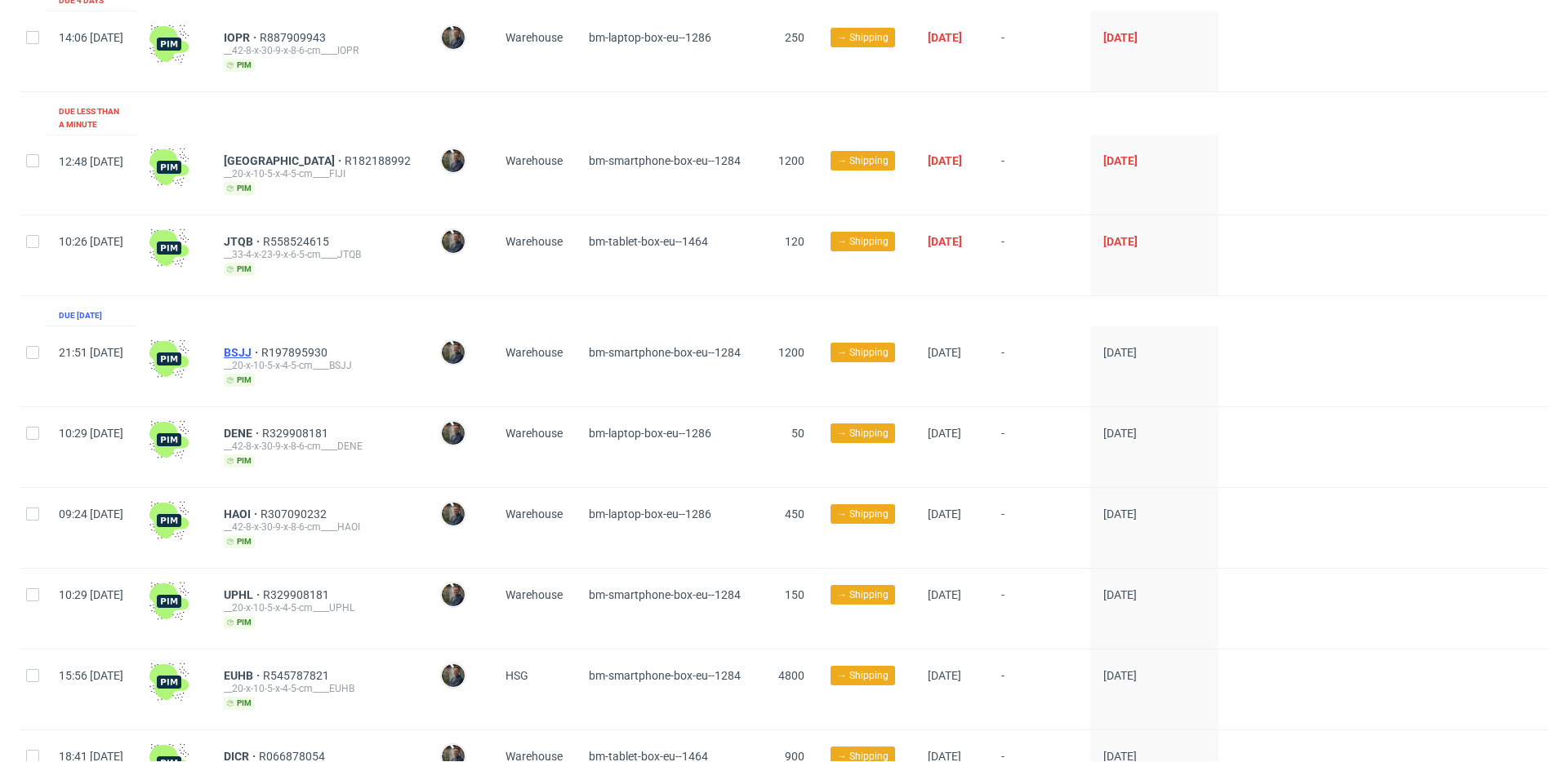
click at [261, 346] on span "BSJJ" at bounding box center [242, 352] width 38 height 13
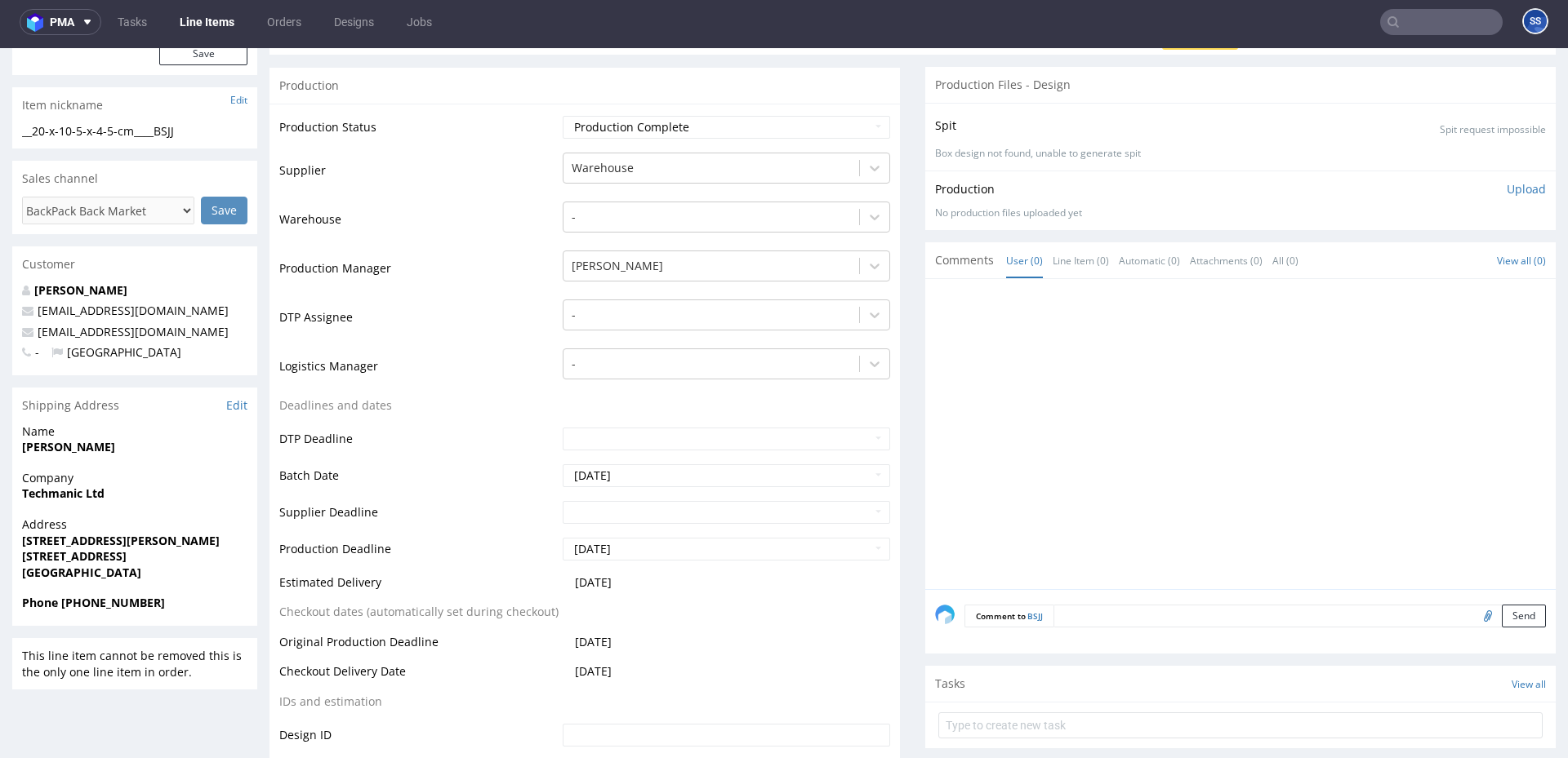
scroll to position [244, 0]
click at [73, 448] on strong "[PERSON_NAME]" at bounding box center [68, 444] width 93 height 16
copy strong "[PERSON_NAME]"
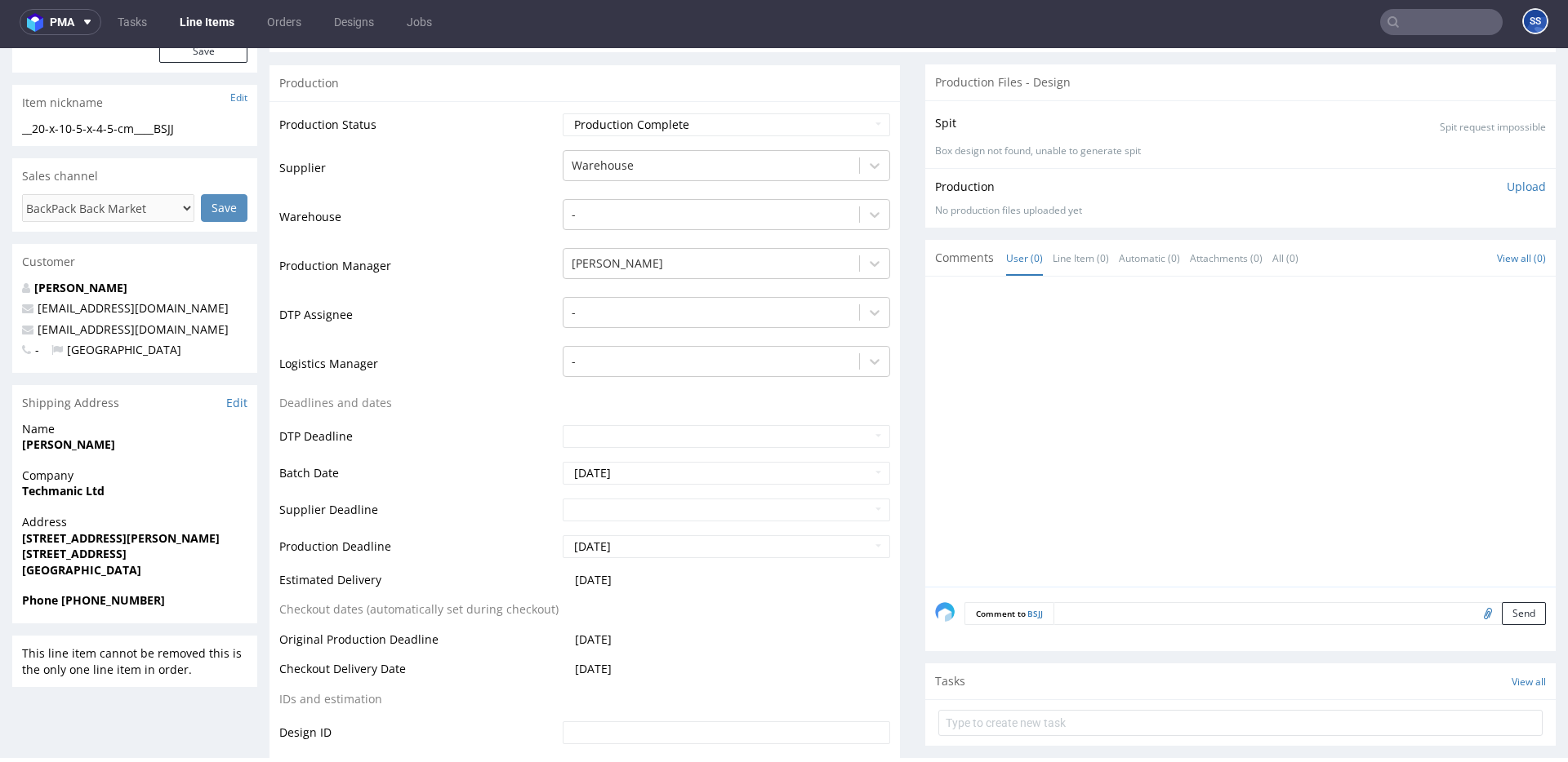
click at [60, 490] on strong "Techmanic Ltd" at bounding box center [63, 491] width 82 height 16
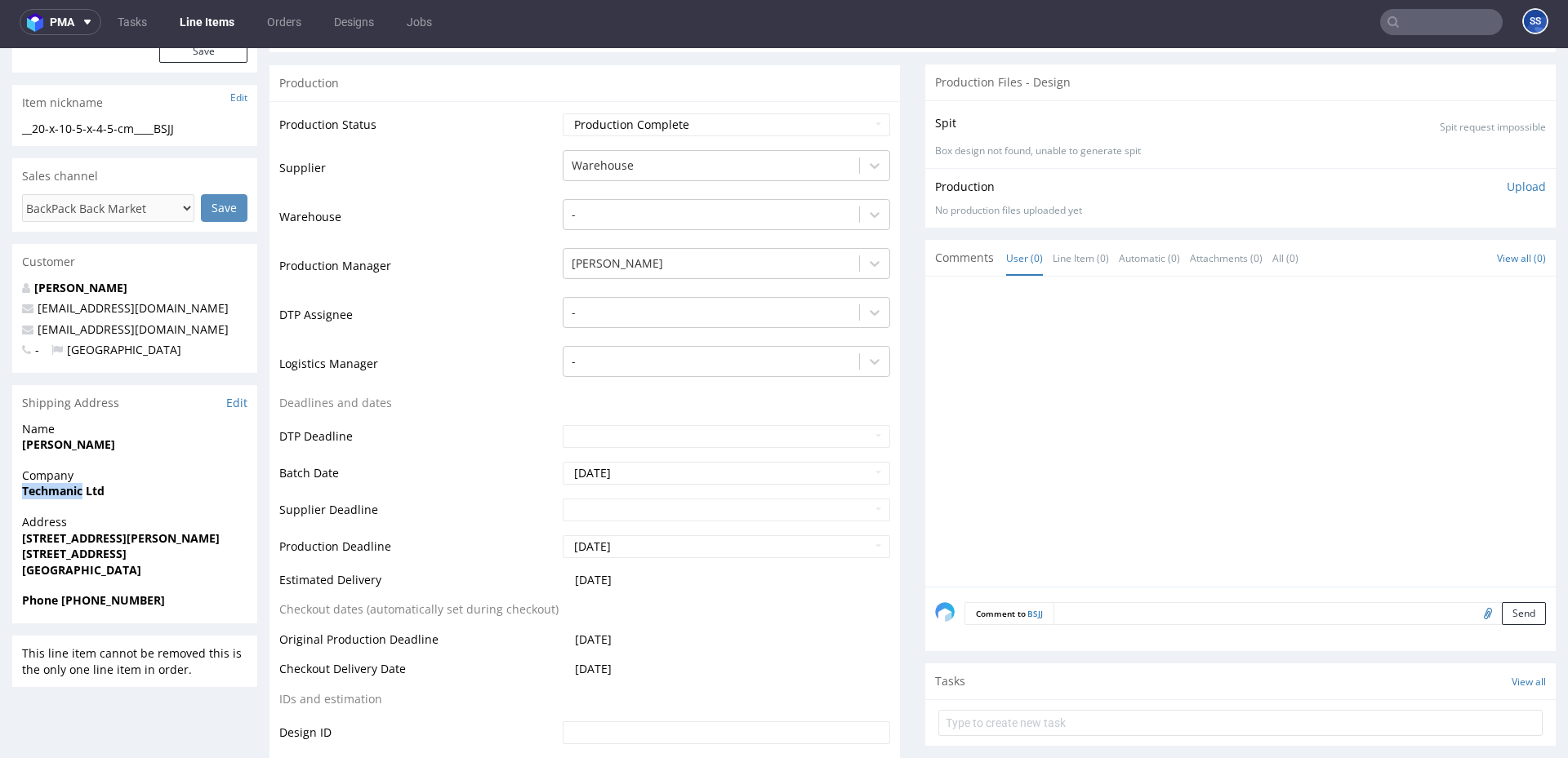
click at [60, 490] on strong "Techmanic Ltd" at bounding box center [63, 491] width 82 height 16
click at [85, 529] on p "Address 25 Craigen Avenue Croydon CR0 7JP United Kingdom" at bounding box center [134, 546] width 225 height 64
click at [76, 534] on strong "[STREET_ADDRESS][PERSON_NAME]" at bounding box center [120, 539] width 197 height 16
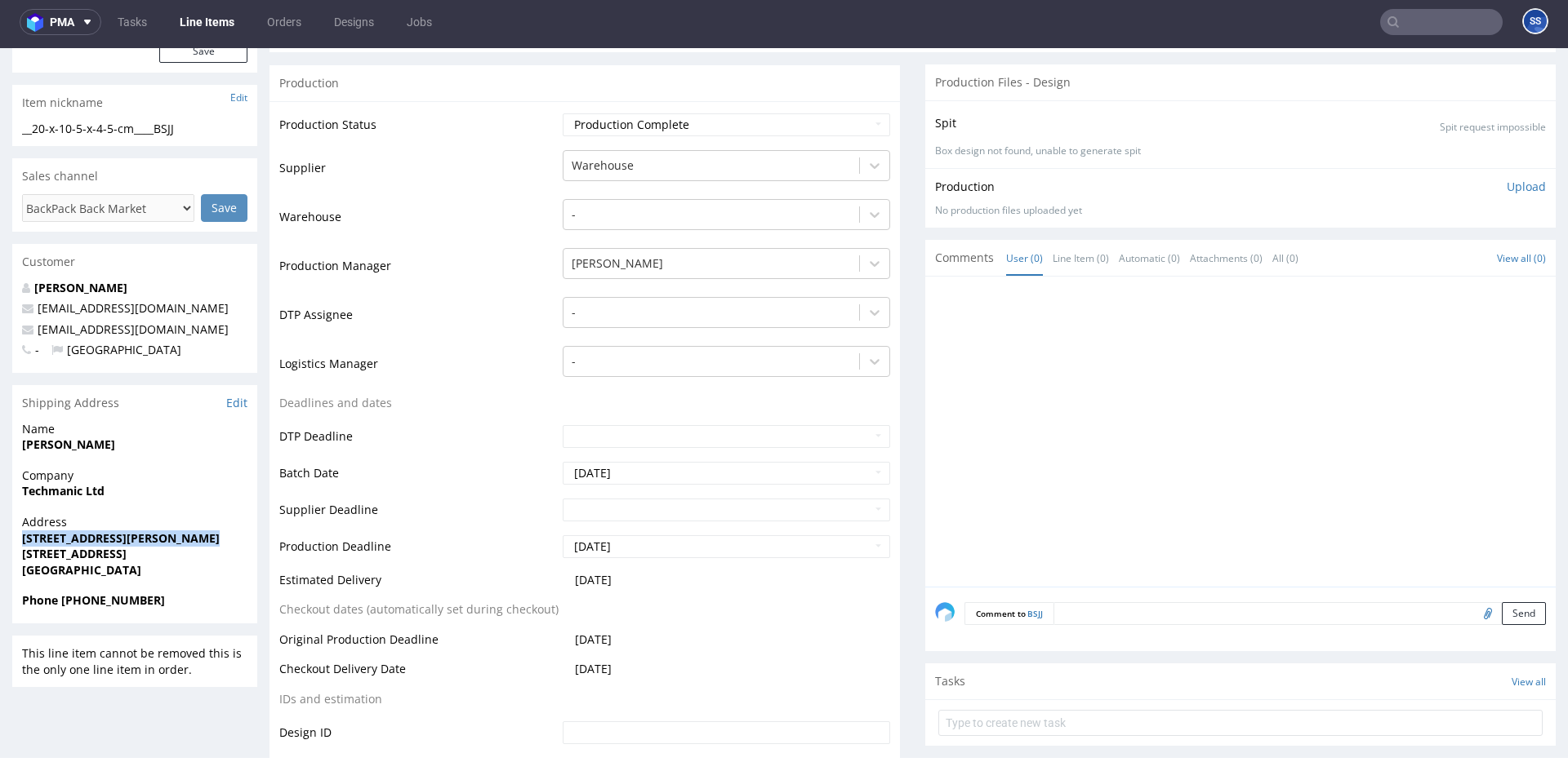
click at [76, 534] on strong "[STREET_ADDRESS][PERSON_NAME]" at bounding box center [120, 539] width 197 height 16
copy strong "[STREET_ADDRESS][PERSON_NAME]"
click at [49, 560] on strong "[STREET_ADDRESS]" at bounding box center [73, 554] width 104 height 16
copy strong "Croydon"
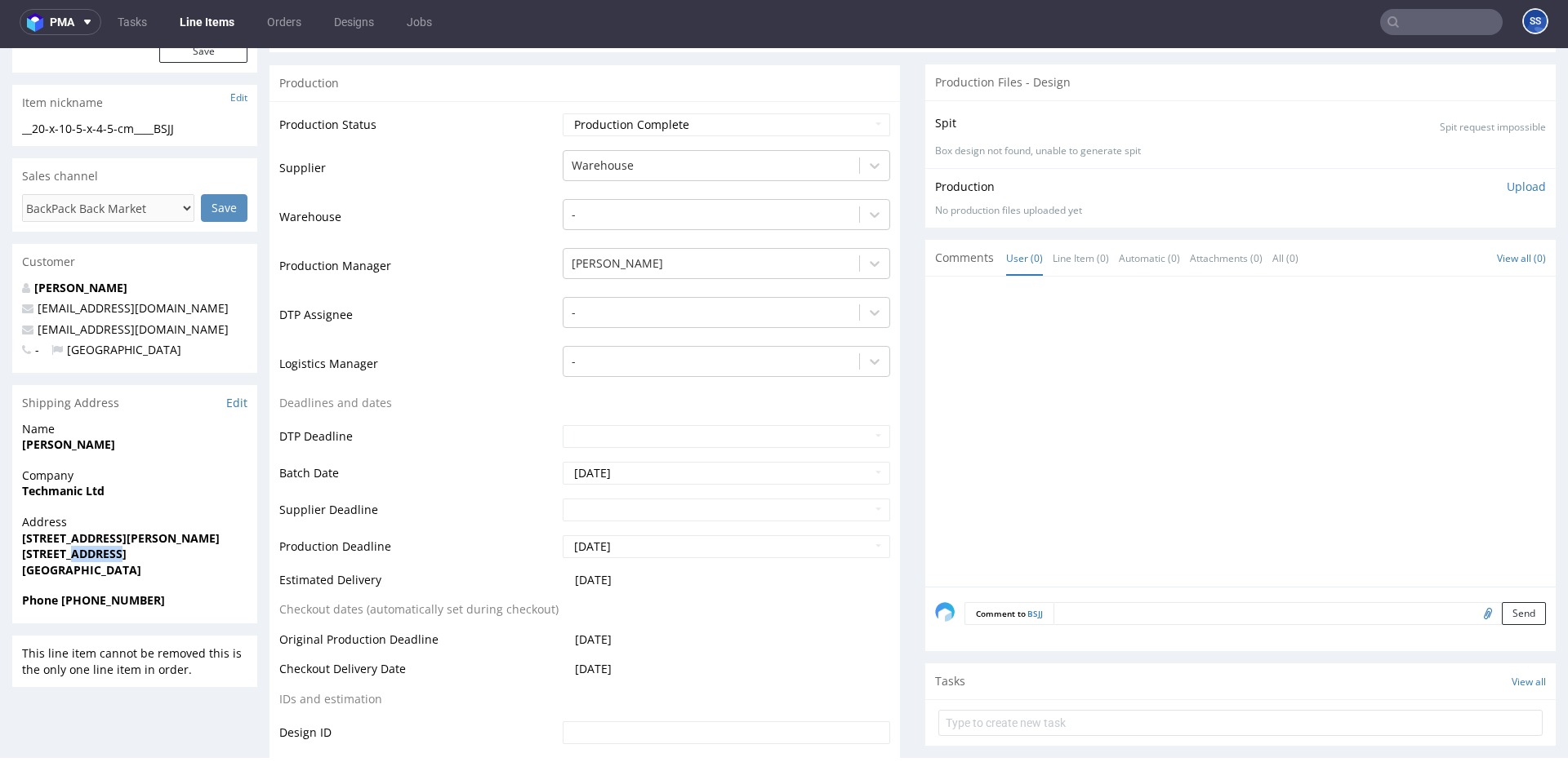
drag, startPoint x: 71, startPoint y: 552, endPoint x: 180, endPoint y: 540, distance: 109.7
click at [173, 549] on span "[STREET_ADDRESS]" at bounding box center [134, 554] width 225 height 16
copy strong "CR0 7JP"
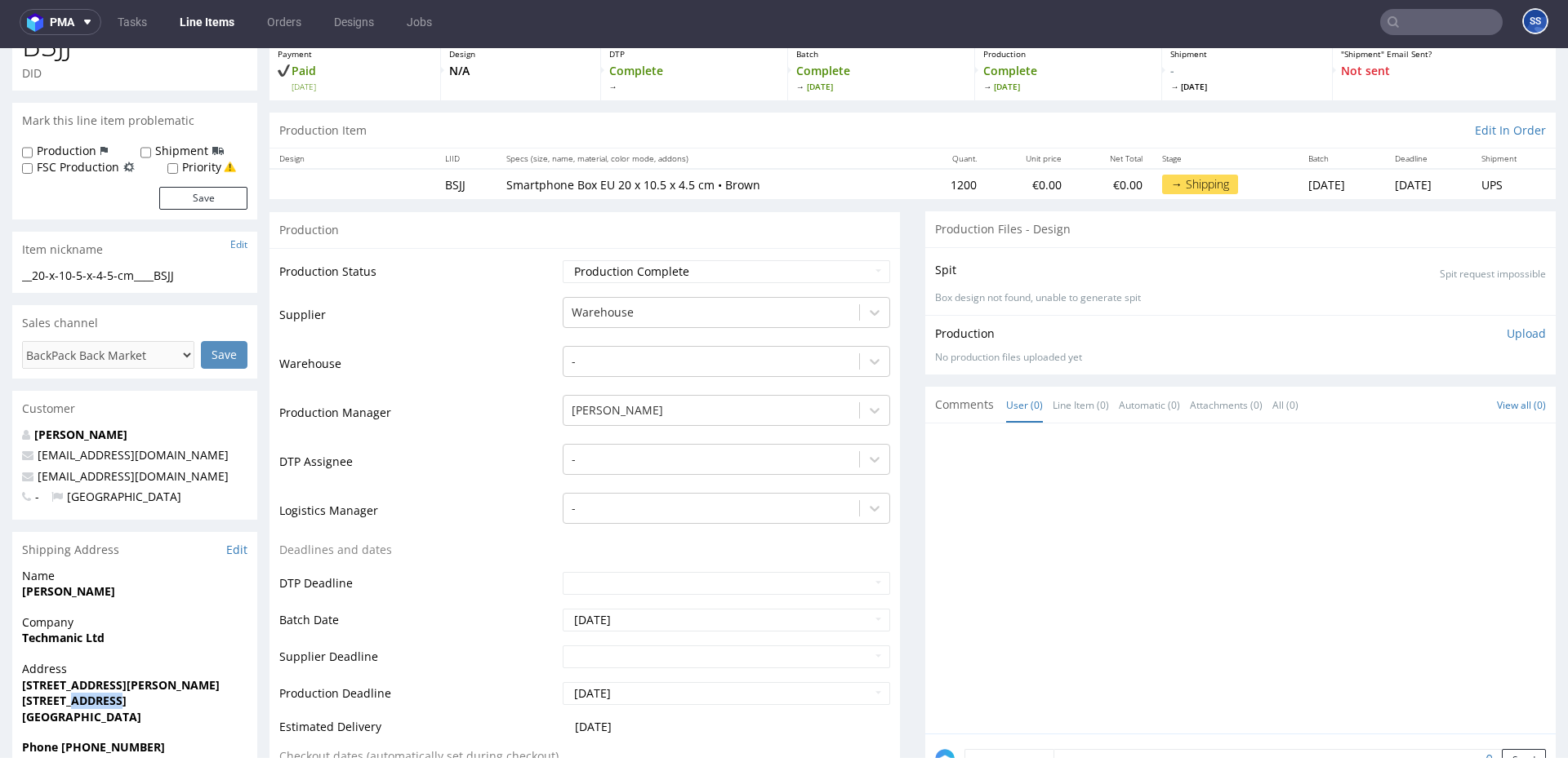
scroll to position [145, 0]
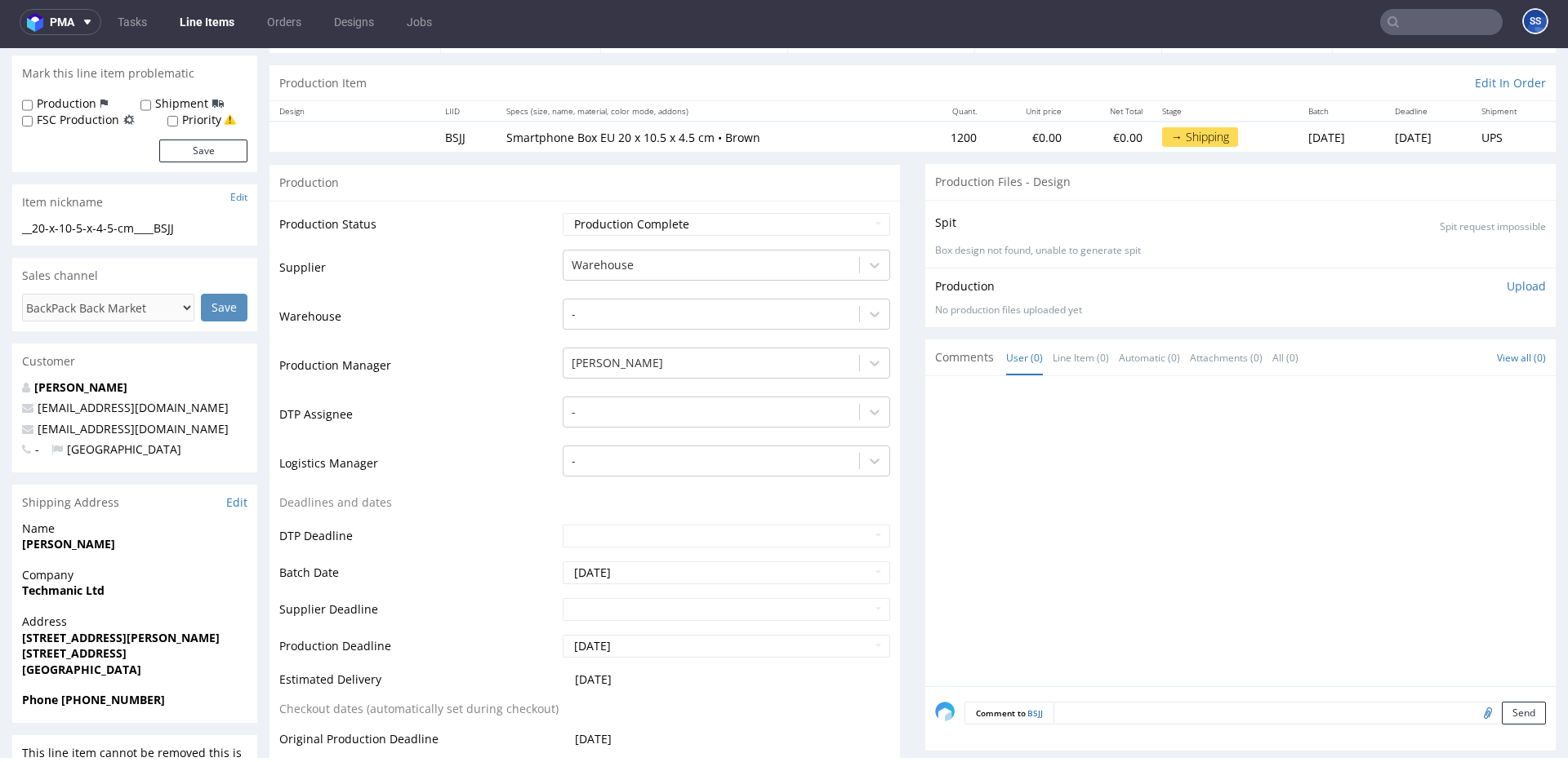
click at [99, 551] on strong "[PERSON_NAME]" at bounding box center [68, 545] width 93 height 16
click at [100, 551] on strong "[PERSON_NAME]" at bounding box center [68, 545] width 93 height 16
copy strong "[PERSON_NAME]"
click at [103, 699] on strong "Phone [PHONE_NUMBER]" at bounding box center [93, 700] width 143 height 16
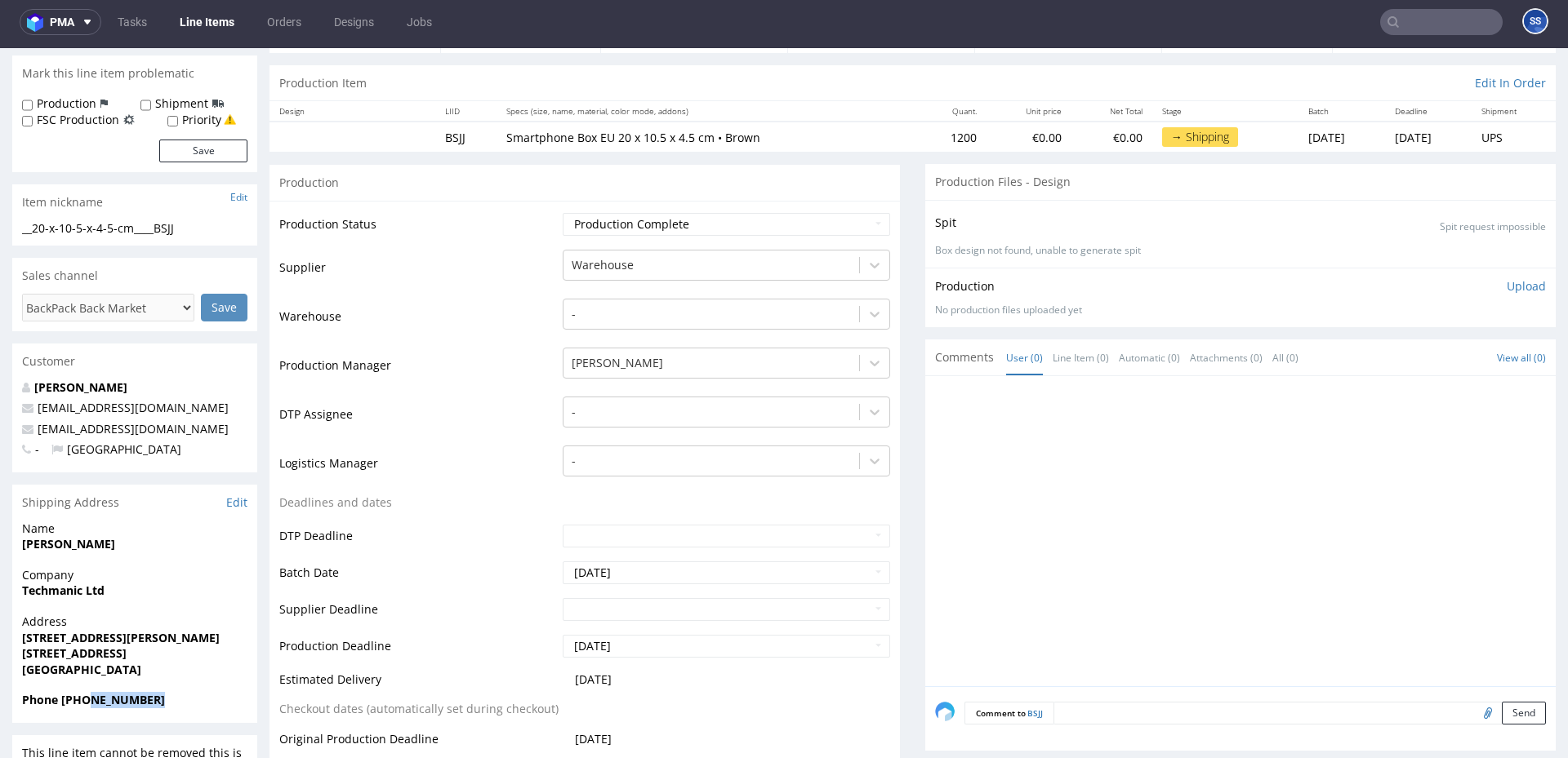
click at [103, 699] on strong "Phone [PHONE_NUMBER]" at bounding box center [93, 700] width 143 height 16
copy strong "7496418574"
drag, startPoint x: 180, startPoint y: 423, endPoint x: 288, endPoint y: 197, distance: 250.5
click at [19, 423] on div "Muhammad Nouman whitelabel@packhelp.com techmanicltd@gmail.com - United Kingdom" at bounding box center [134, 427] width 245 height 93
copy span "[EMAIL_ADDRESS][DOMAIN_NAME]"
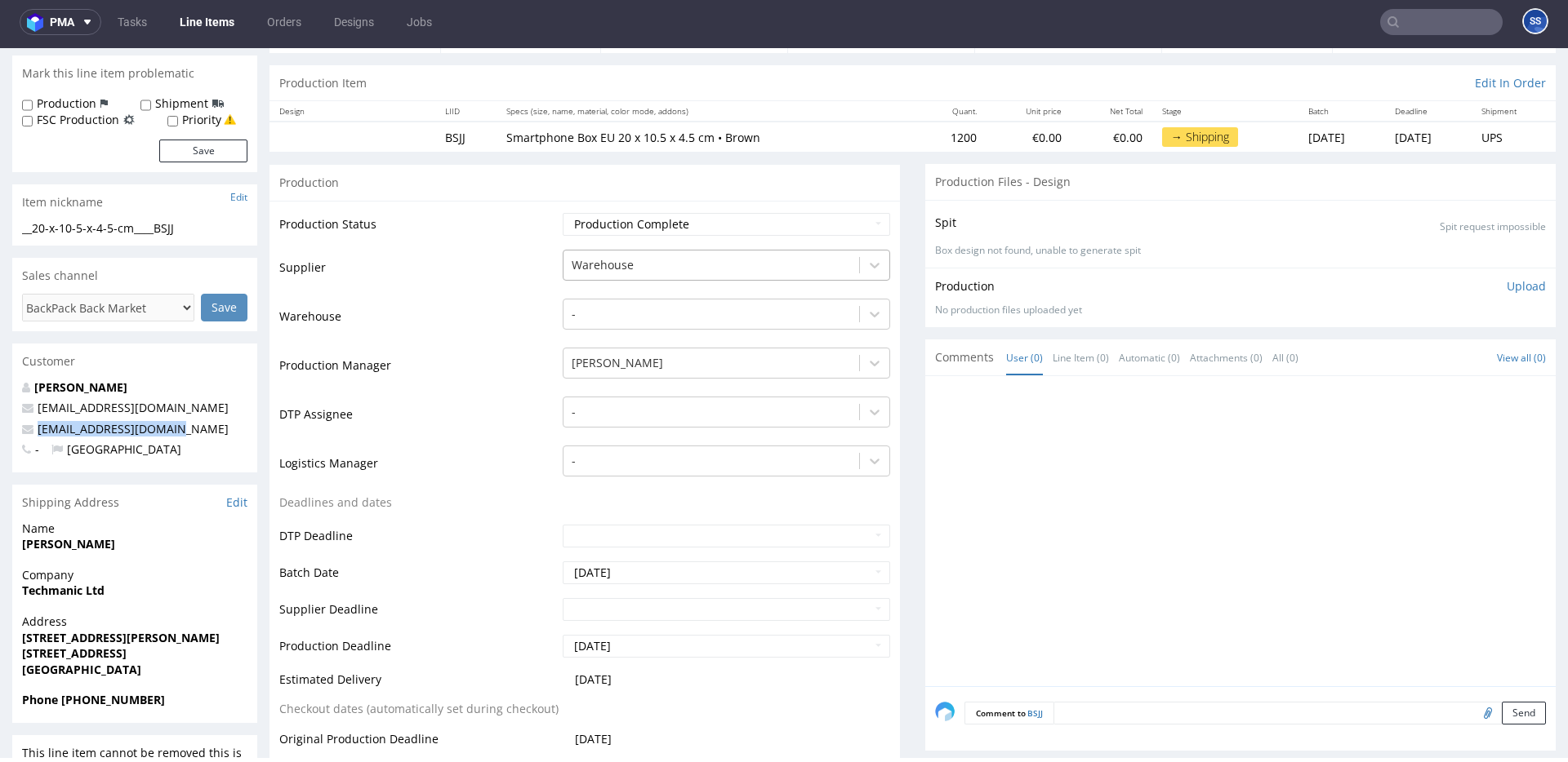
click at [629, 265] on div at bounding box center [711, 266] width 279 height 20
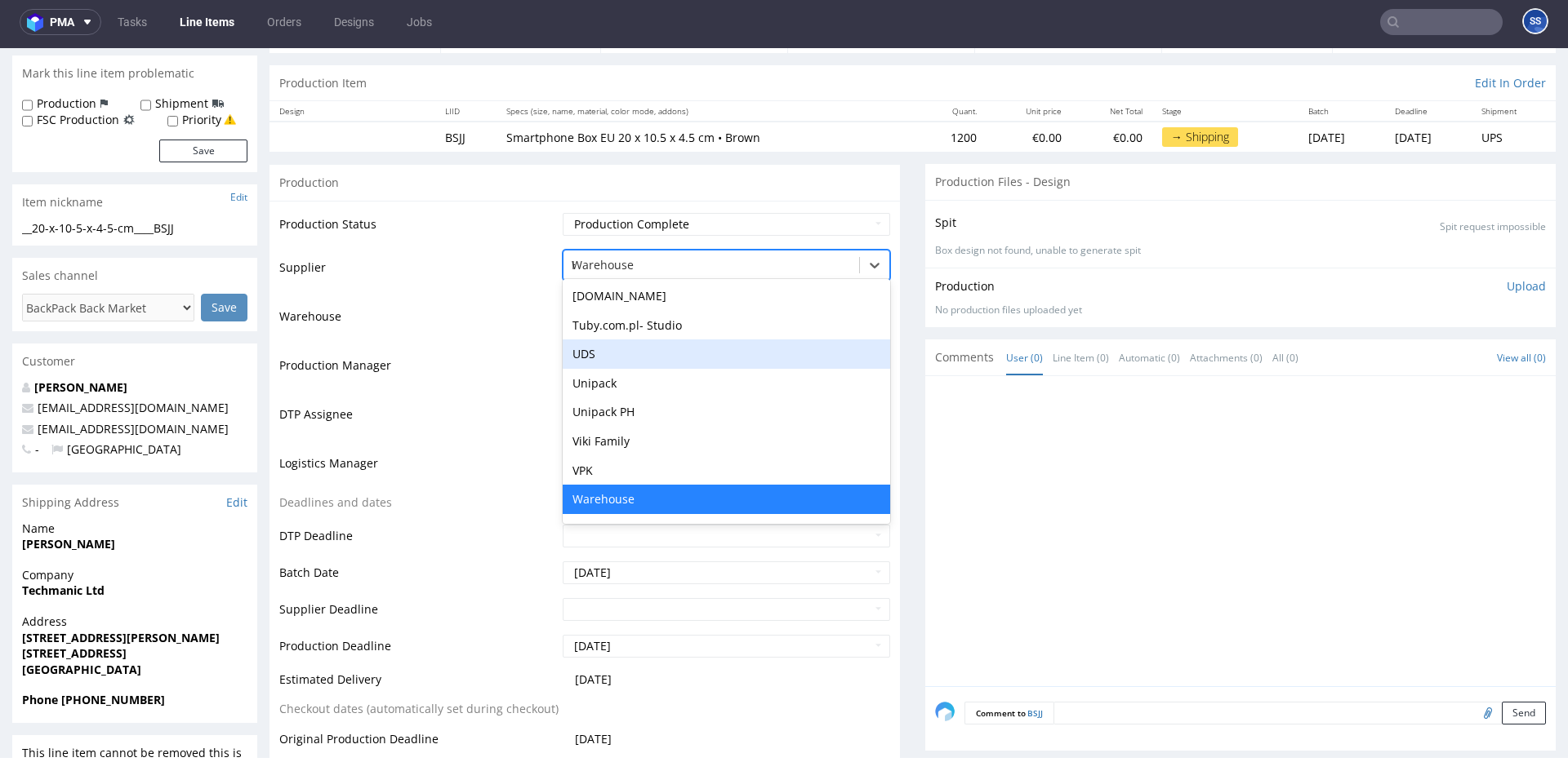
scroll to position [0, 0]
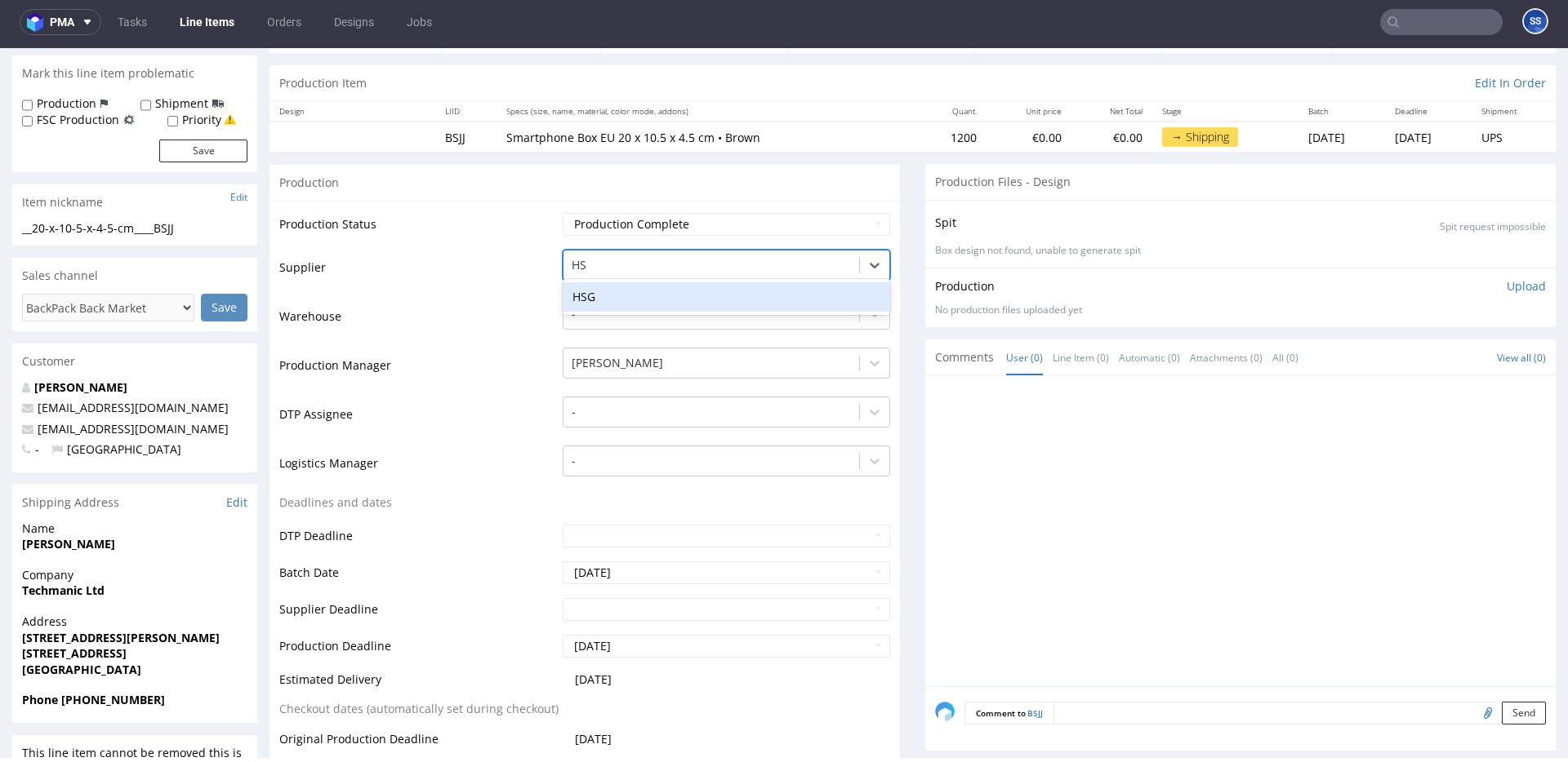
type input "HSG"
click at [594, 289] on div "HSG" at bounding box center [726, 298] width 327 height 30
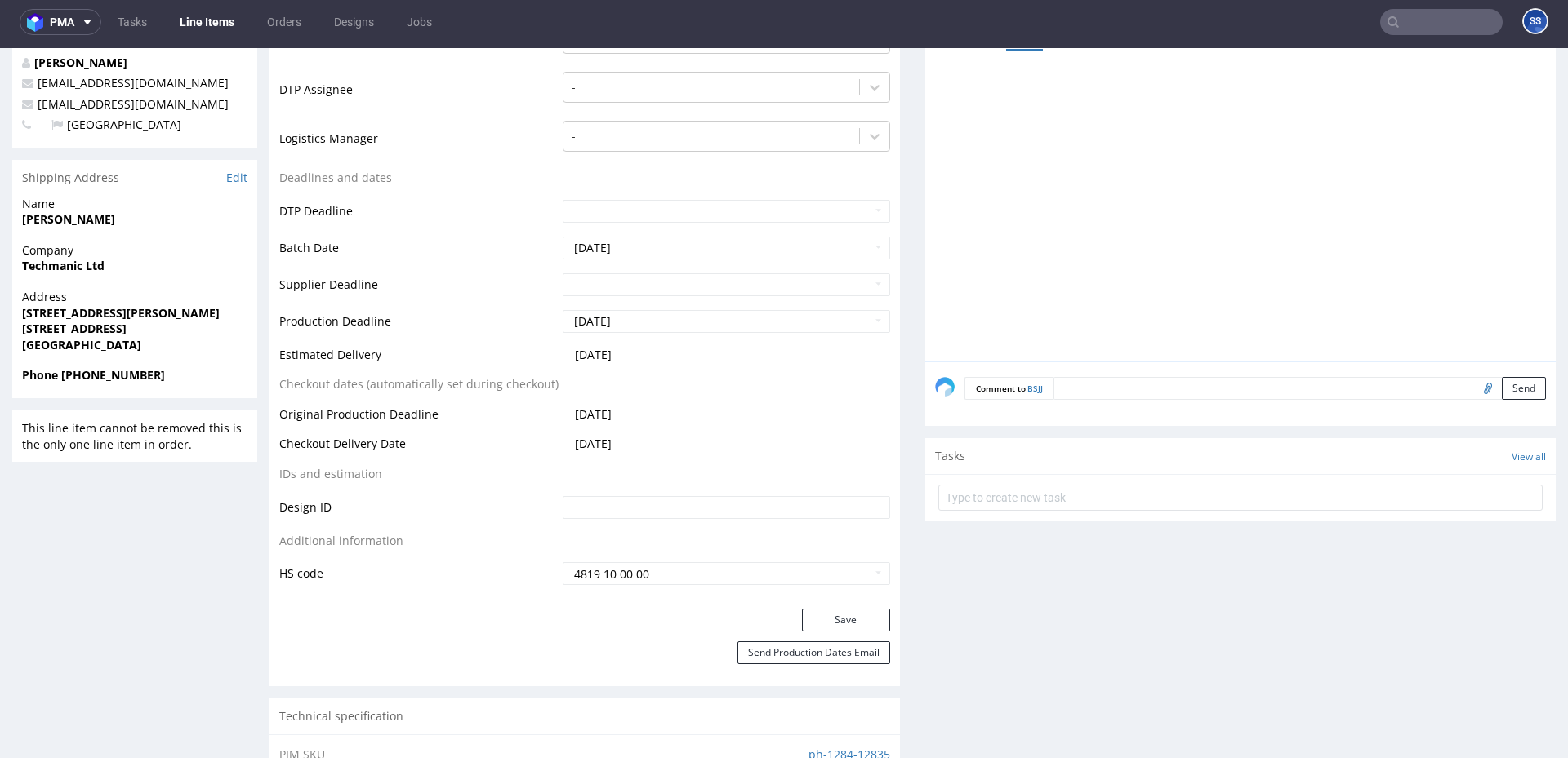
scroll to position [484, 0]
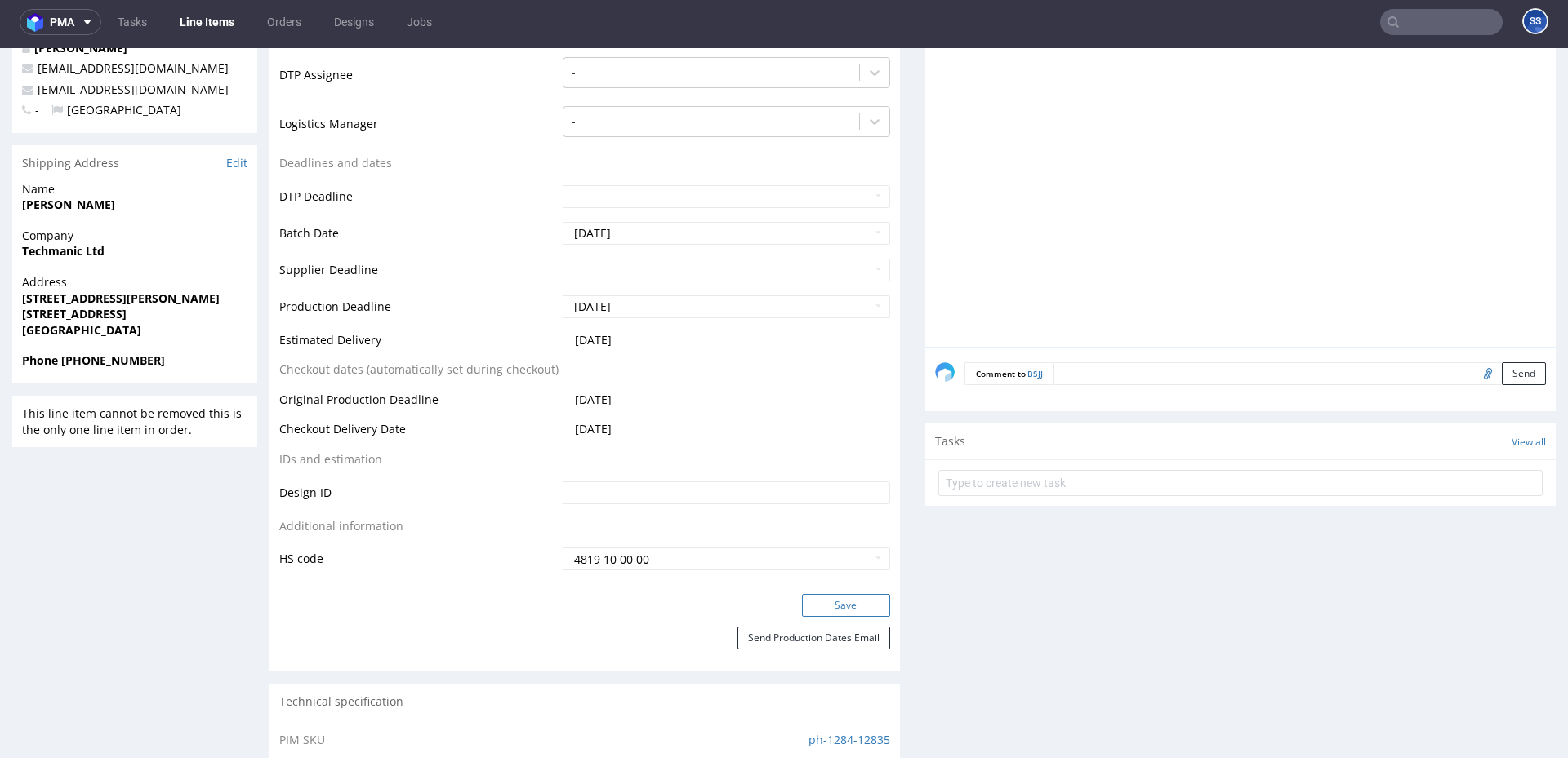
click at [859, 600] on button "Save" at bounding box center [846, 605] width 88 height 23
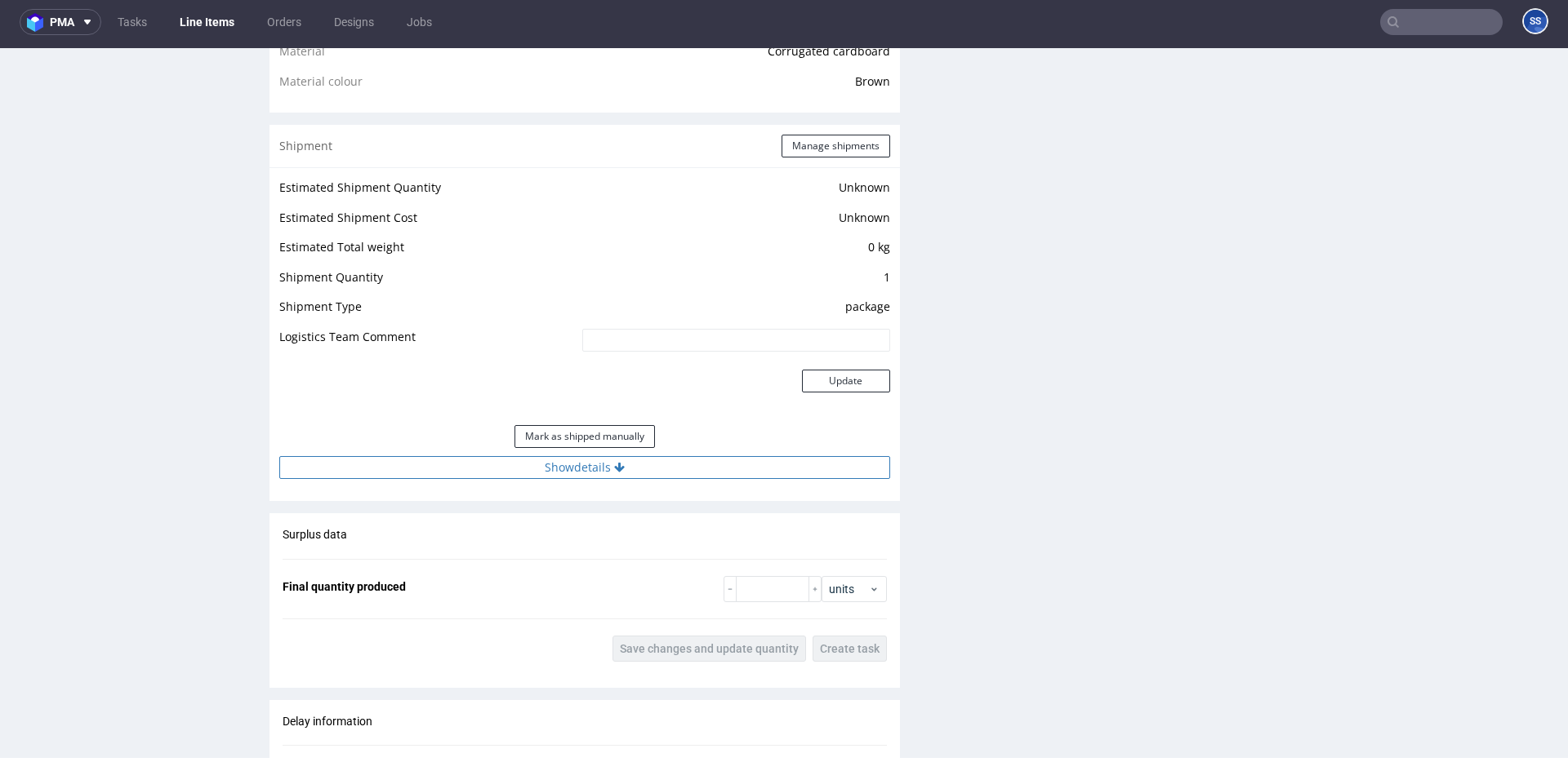
scroll to position [1223, 0]
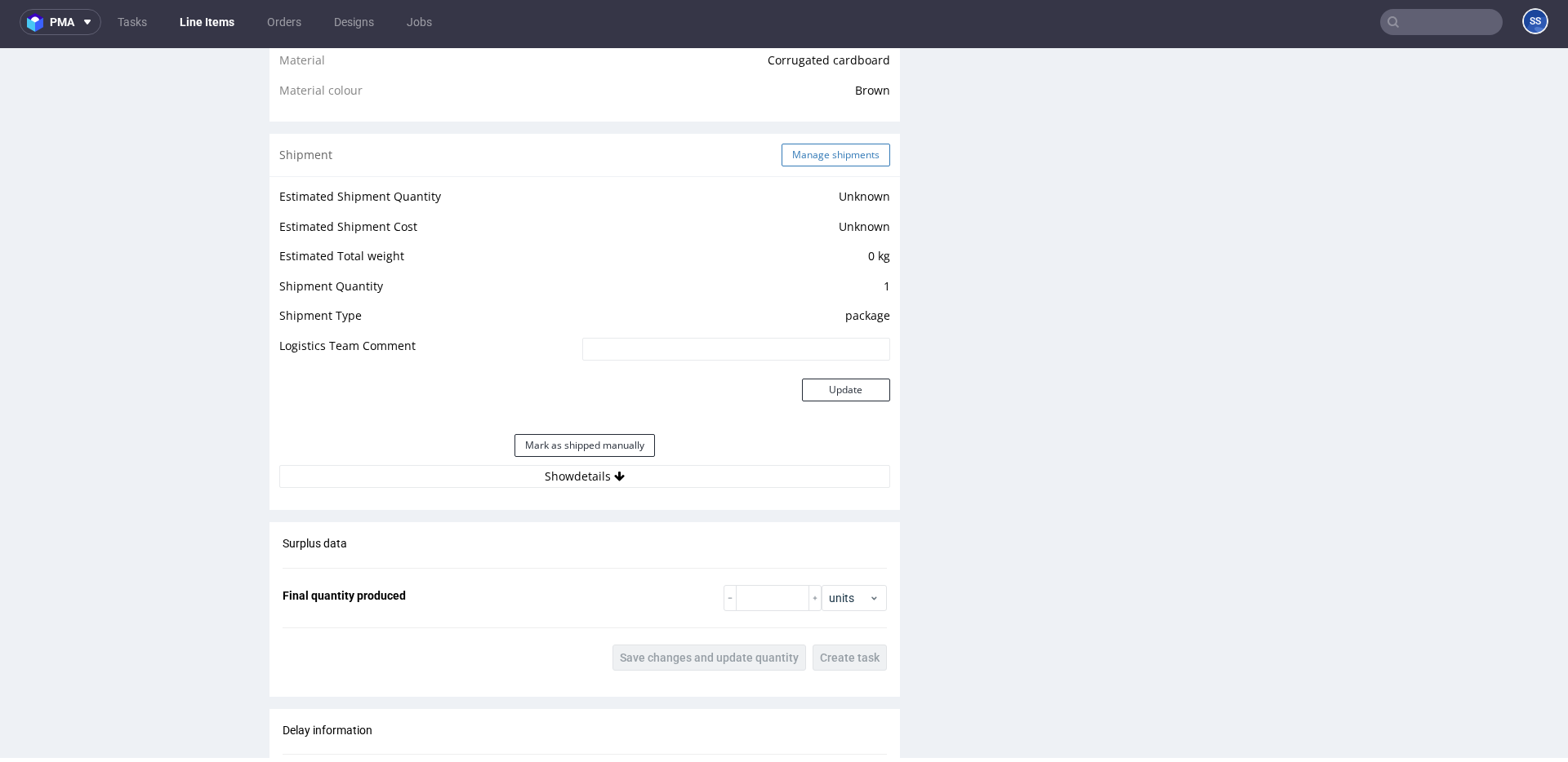
click at [838, 150] on button "Manage shipments" at bounding box center [835, 155] width 108 height 23
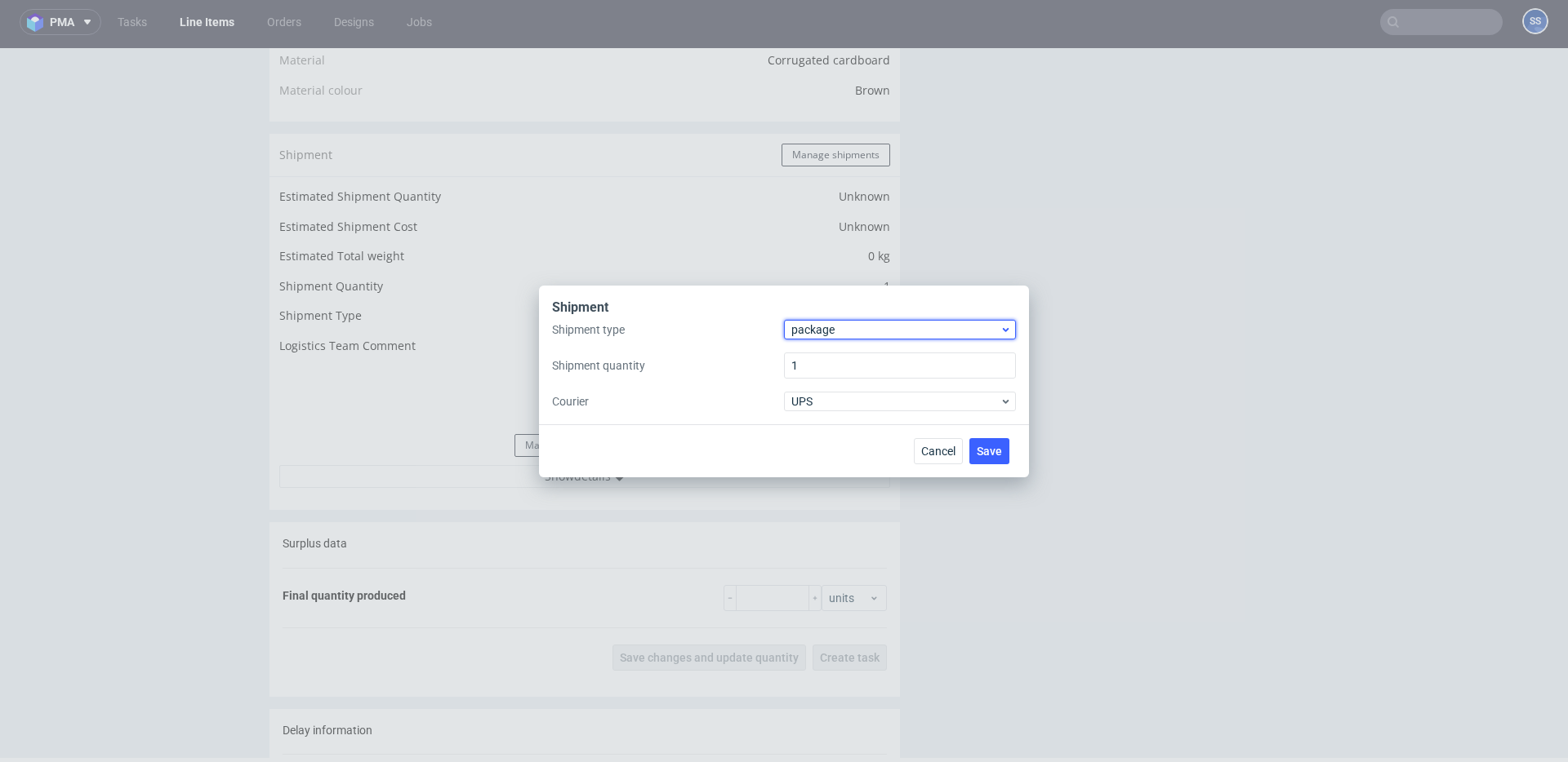
click at [838, 325] on span "package" at bounding box center [895, 329] width 208 height 16
click at [833, 360] on div "pallet" at bounding box center [899, 364] width 219 height 30
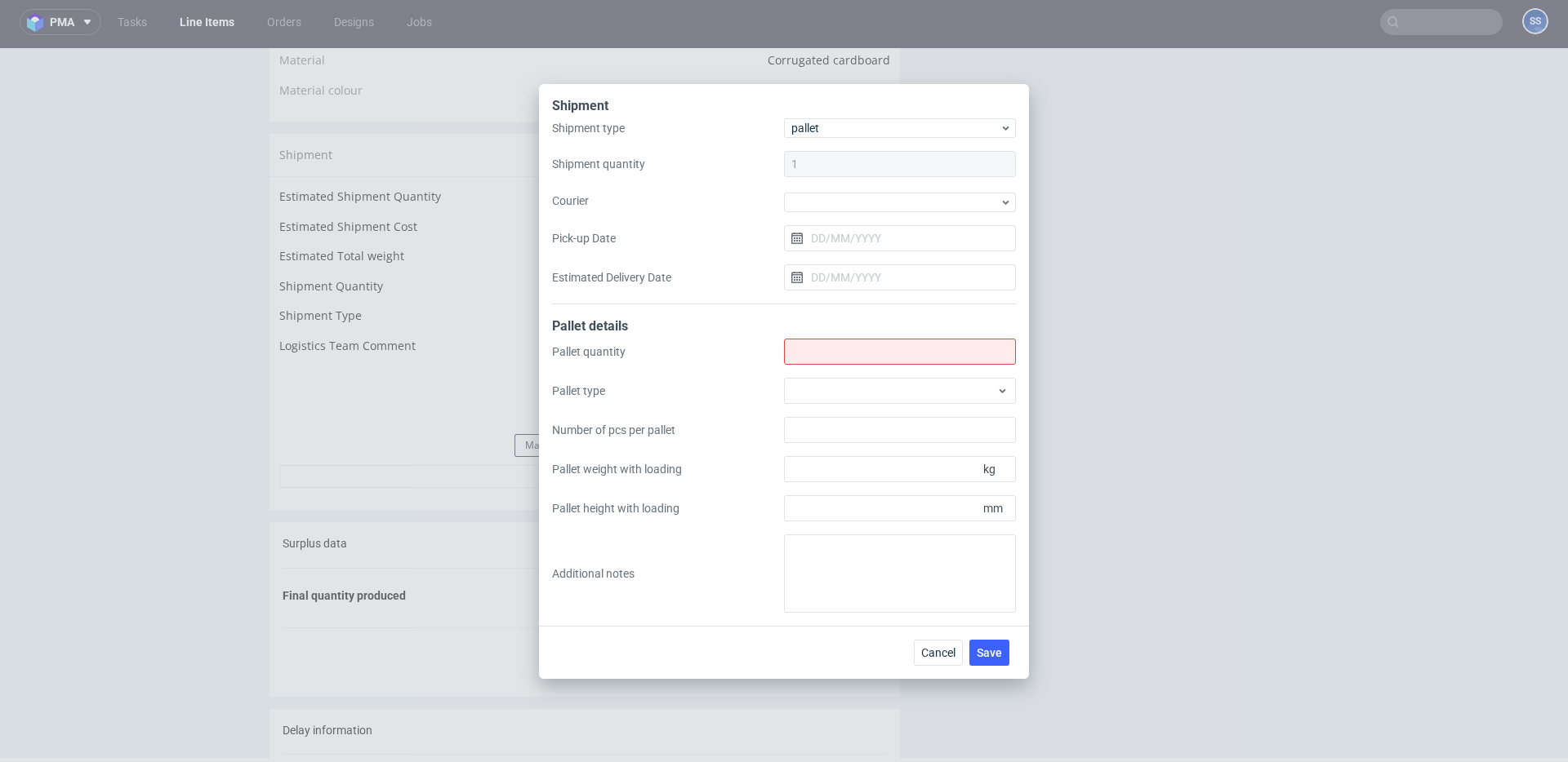
click at [821, 190] on div at bounding box center [900, 201] width 232 height 22
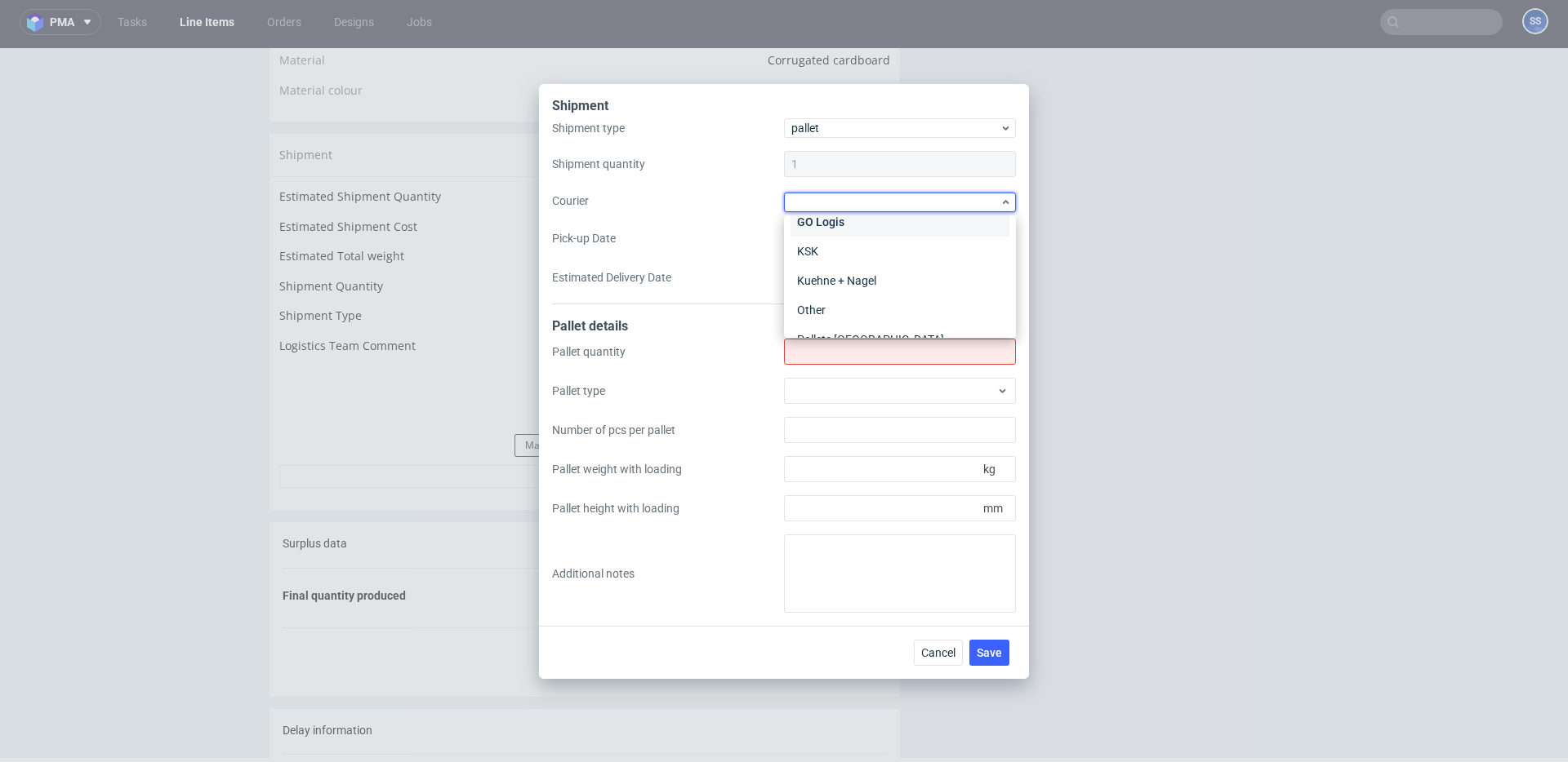
scroll to position [155, 0]
click at [847, 314] on div "Other" at bounding box center [899, 318] width 219 height 30
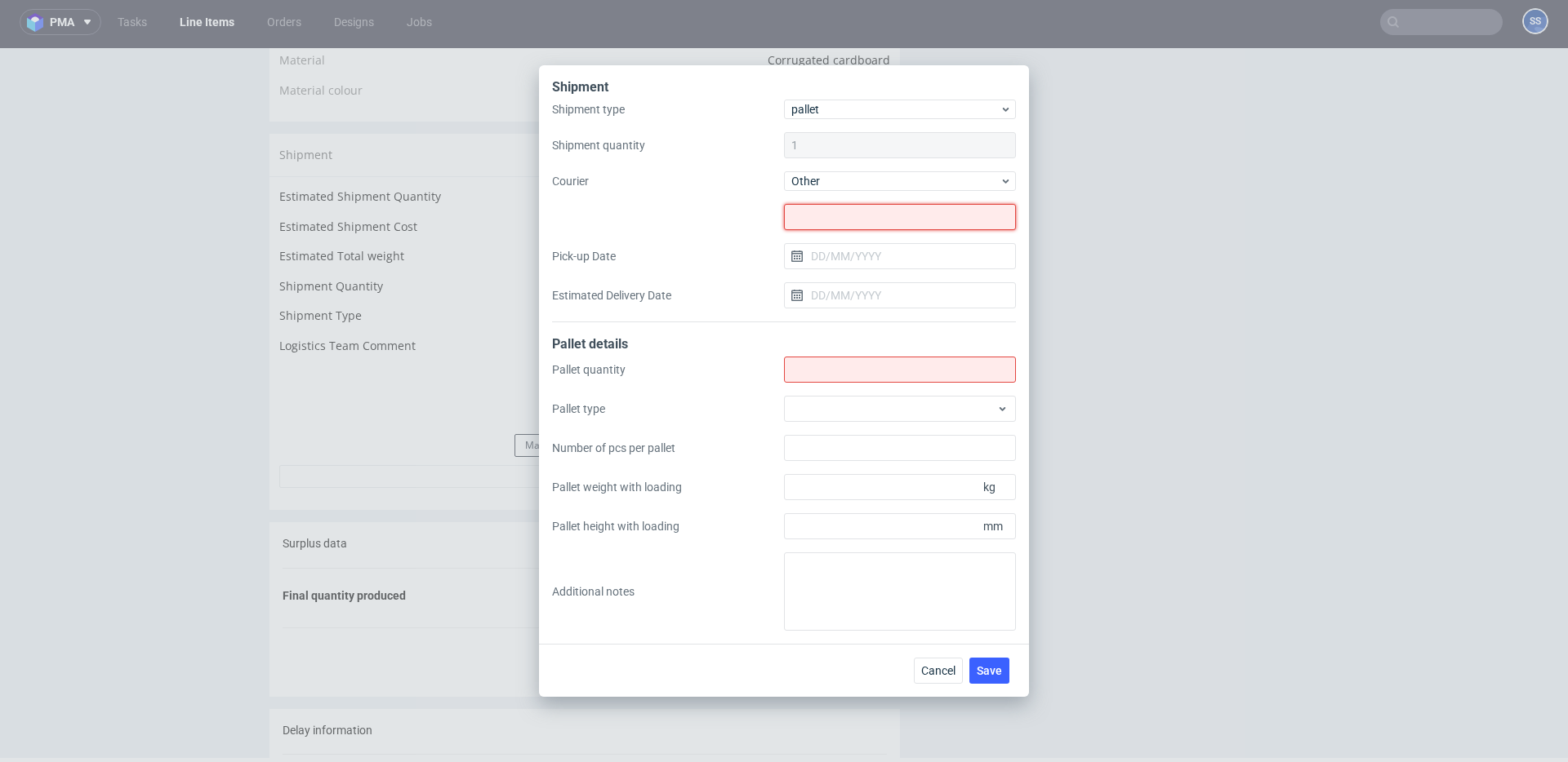
click at [842, 205] on input "text" at bounding box center [900, 217] width 232 height 26
click at [818, 183] on span "Other" at bounding box center [895, 181] width 208 height 16
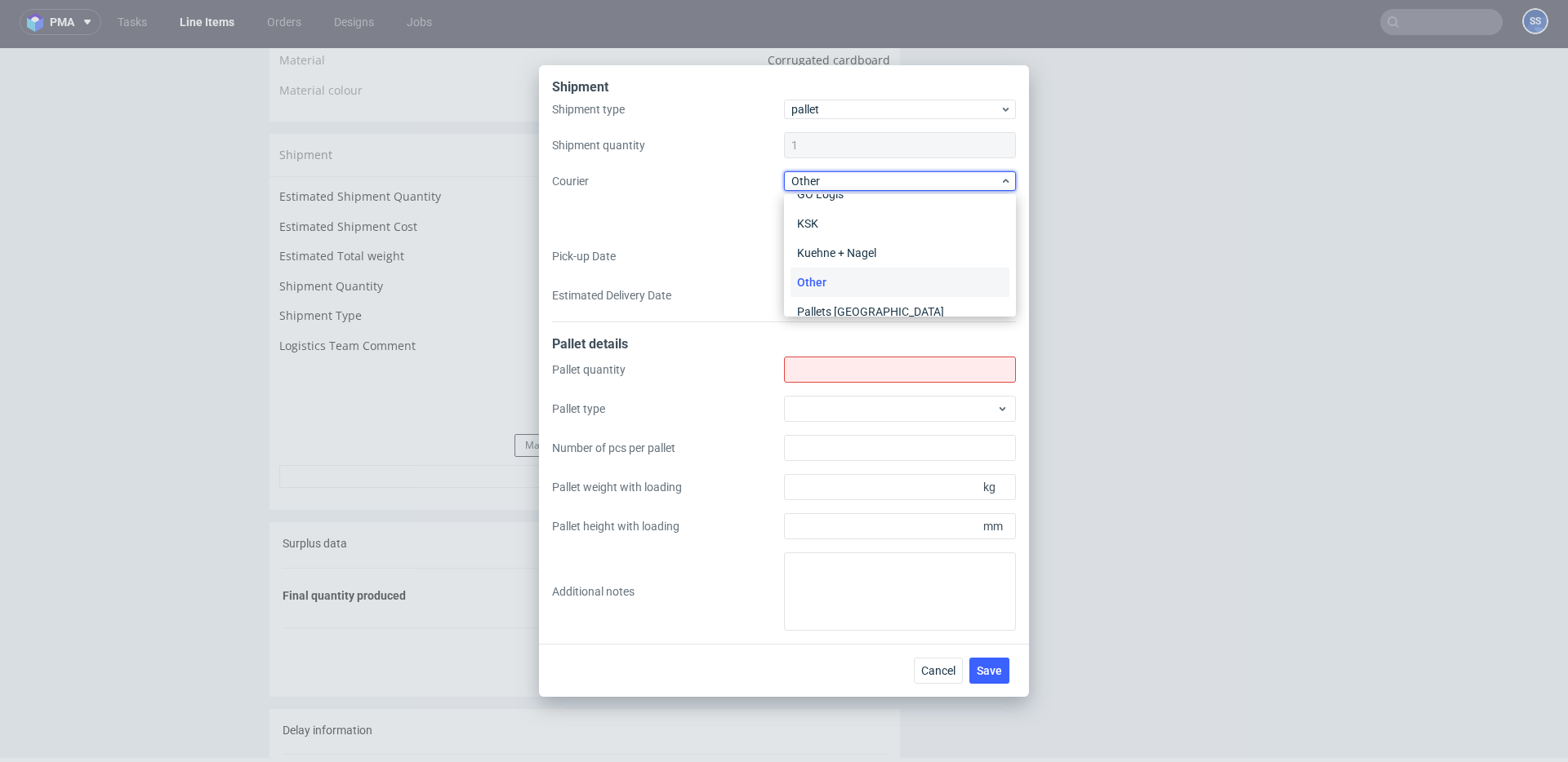
scroll to position [0, 0]
click at [858, 215] on div "APC Overnight Freight" at bounding box center [899, 215] width 219 height 30
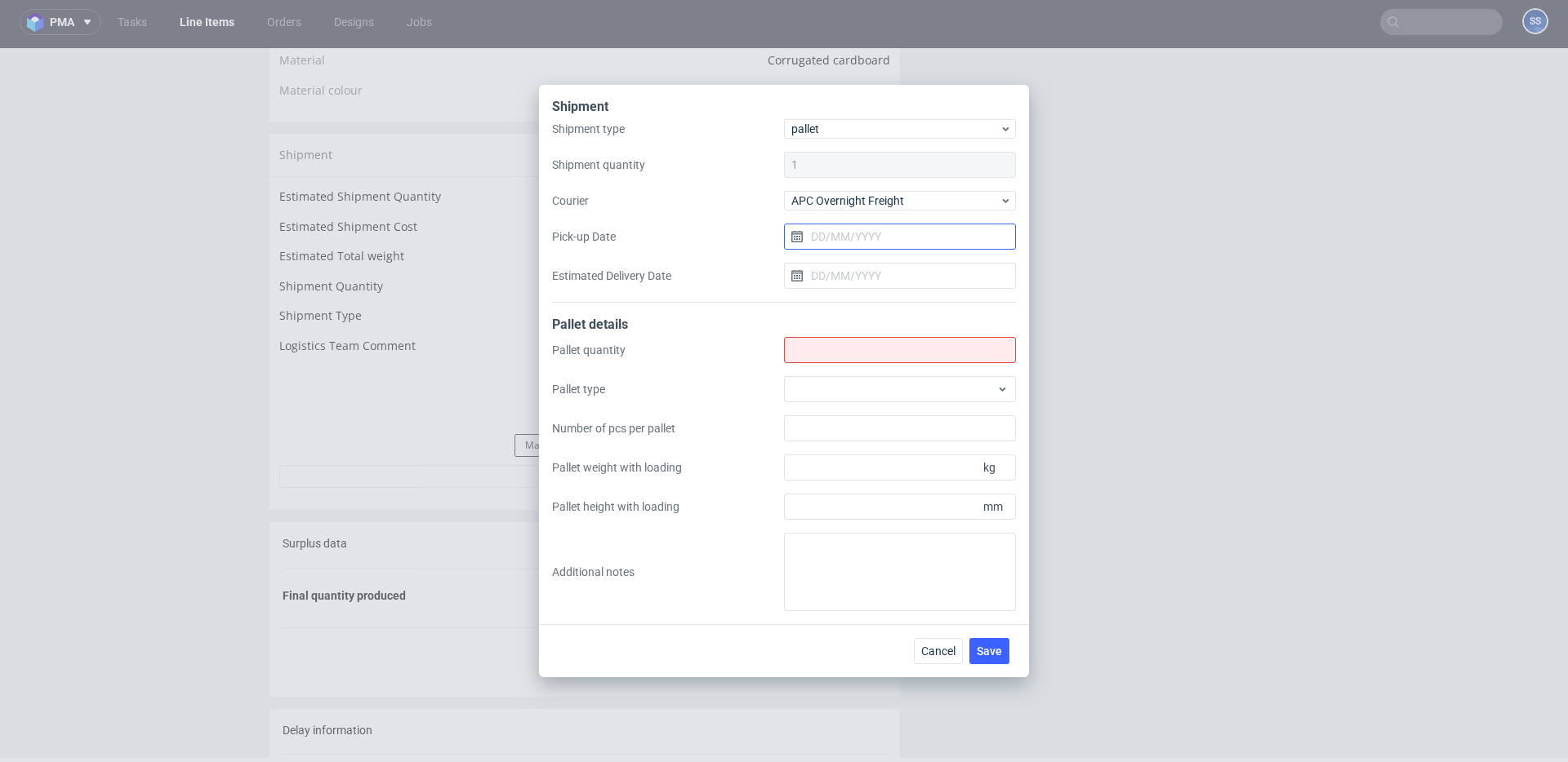
click at [832, 239] on input "Pick-up Date" at bounding box center [900, 236] width 232 height 26
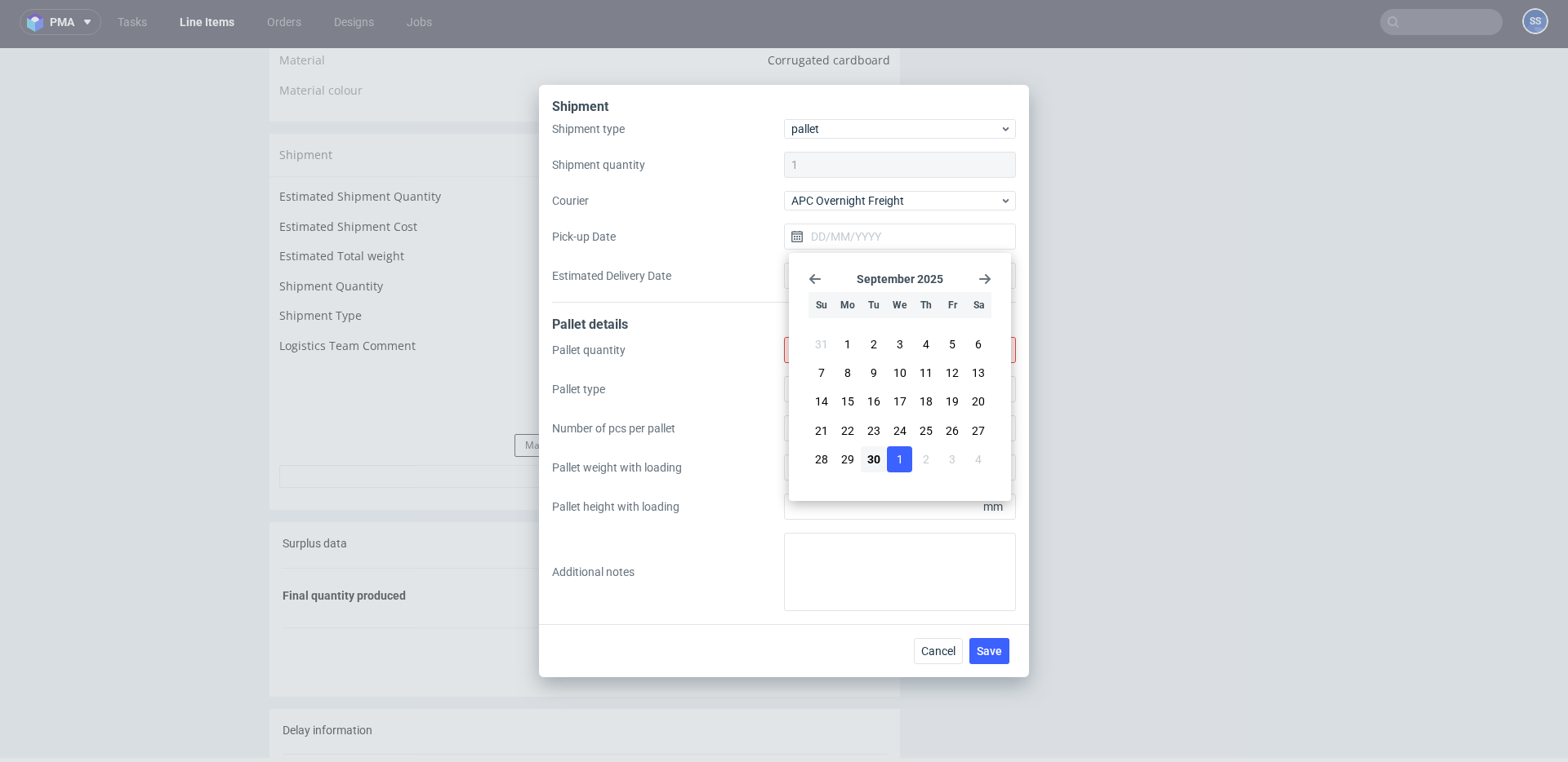
click at [896, 453] on span "1" at bounding box center [899, 459] width 7 height 16
type input "[DATE]"
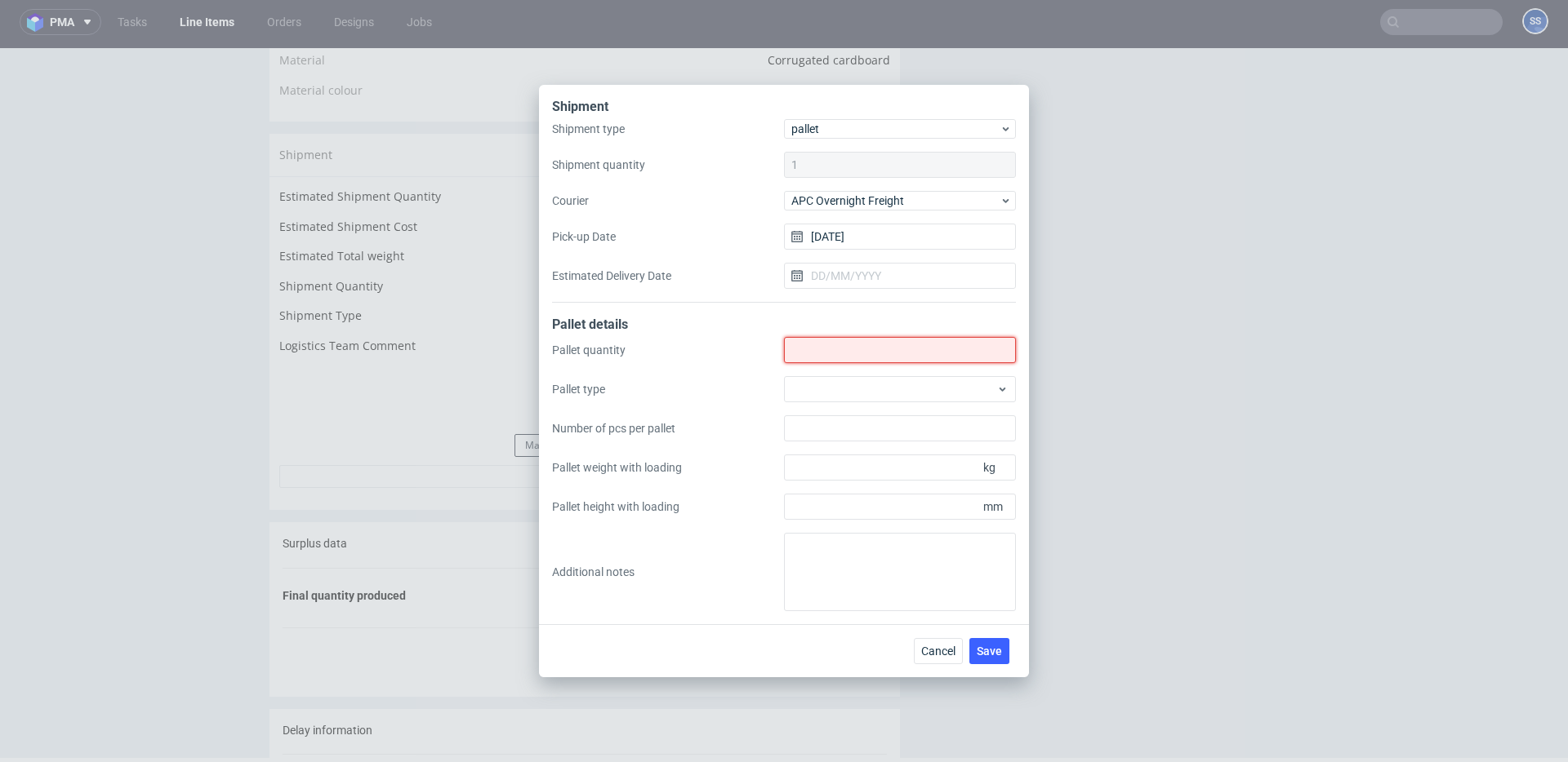
click at [844, 354] on input "Shipment type" at bounding box center [900, 350] width 232 height 26
type input "1"
drag, startPoint x: 1002, startPoint y: 643, endPoint x: 991, endPoint y: 637, distance: 12.5
click at [1002, 643] on button "Save" at bounding box center [989, 651] width 40 height 26
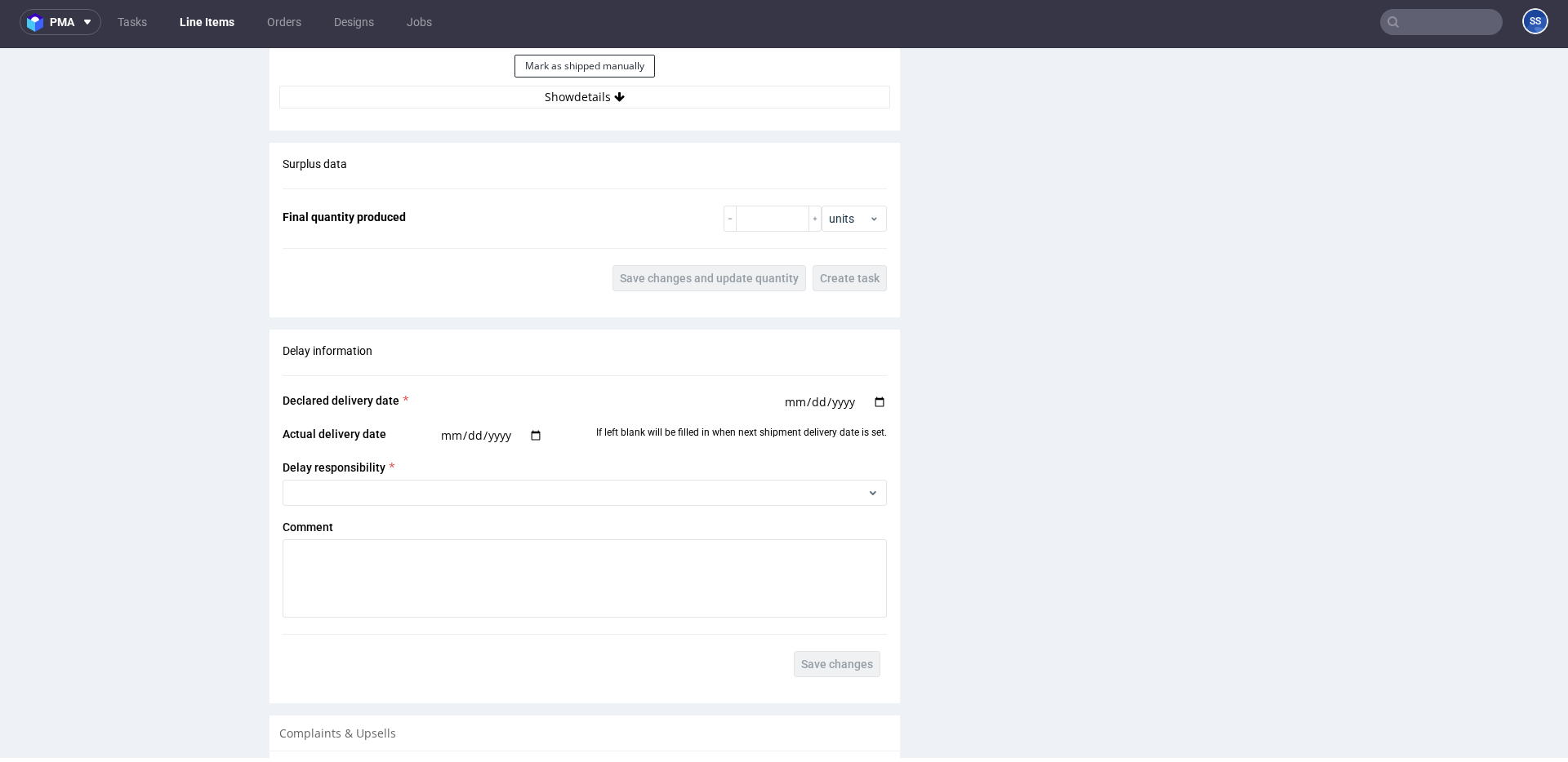
scroll to position [1648, 0]
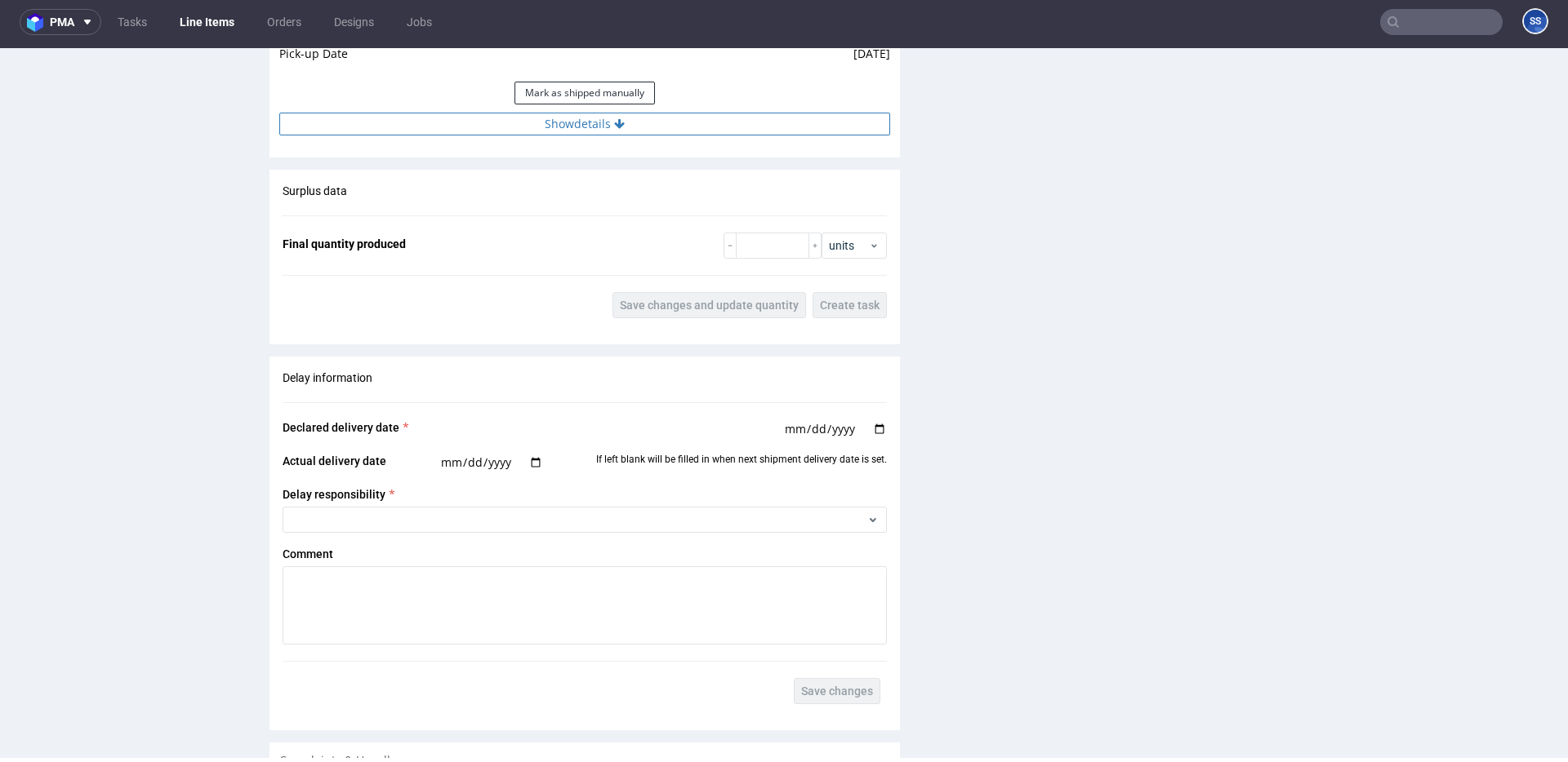
click at [584, 123] on button "Show details" at bounding box center [584, 124] width 610 height 23
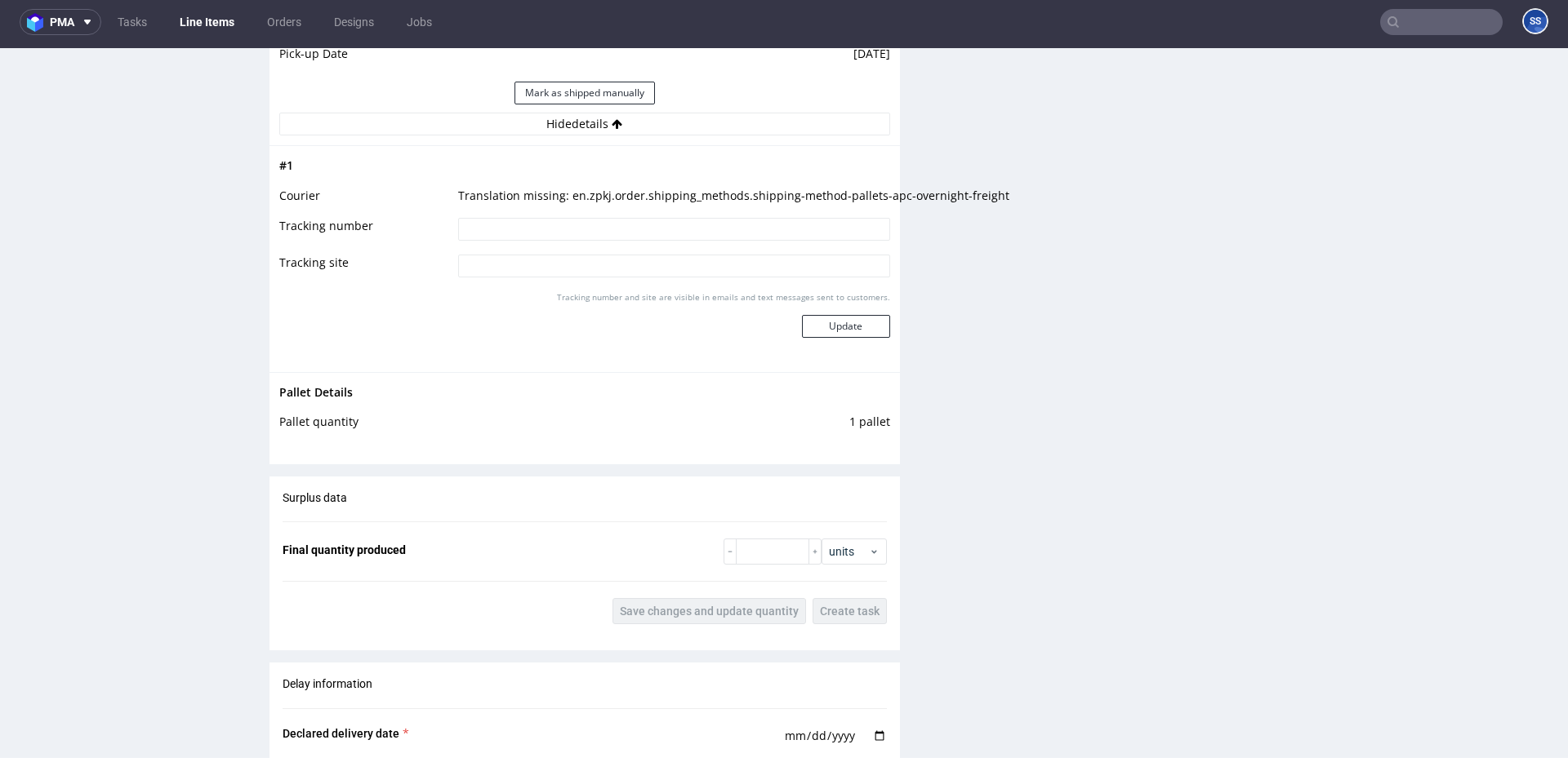
click at [583, 218] on input at bounding box center [674, 229] width 432 height 23
paste input "0405550542566"
type input "0405550542566"
click at [821, 319] on button "Update" at bounding box center [846, 326] width 88 height 23
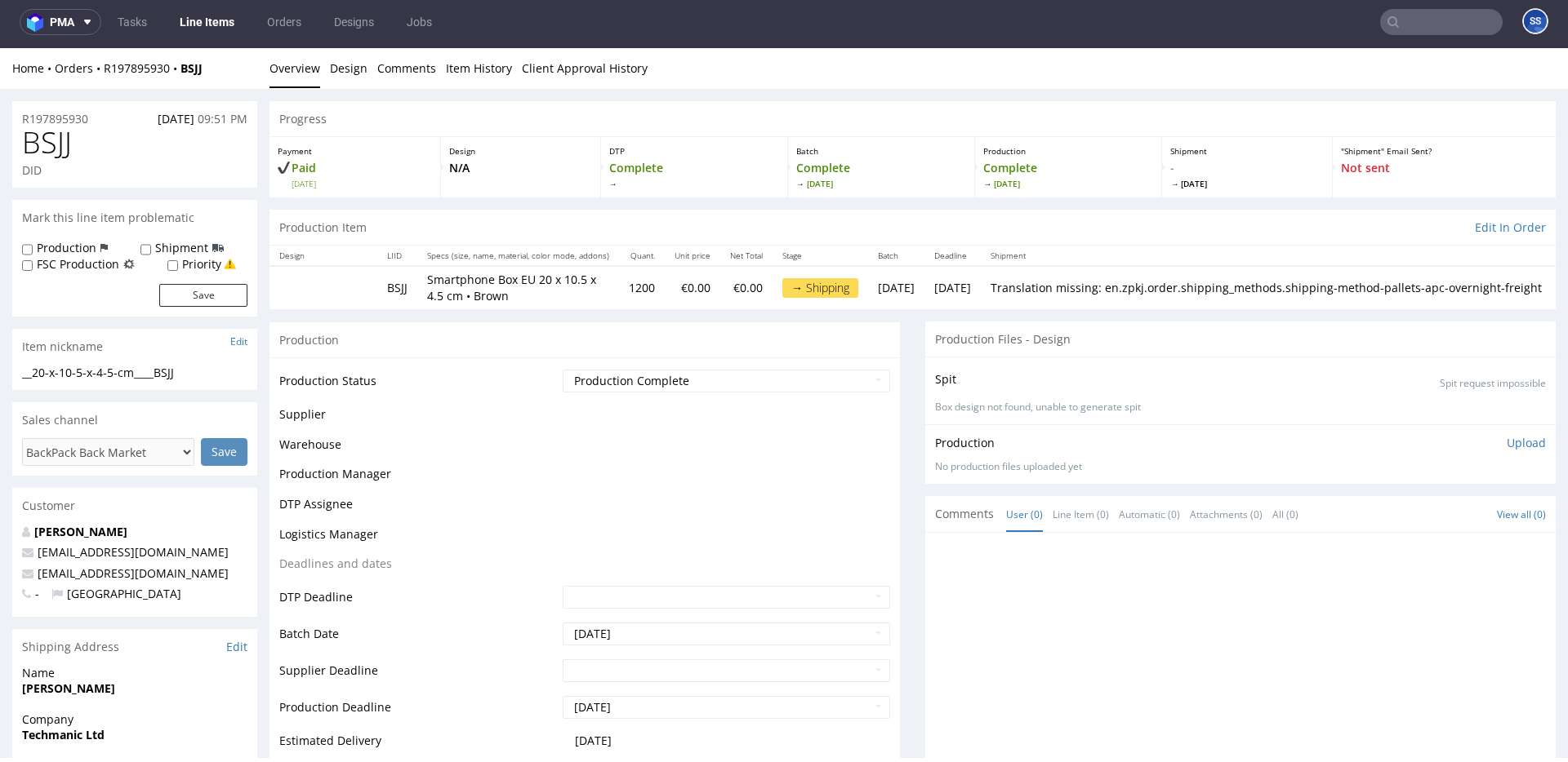
scroll to position [1053, 0]
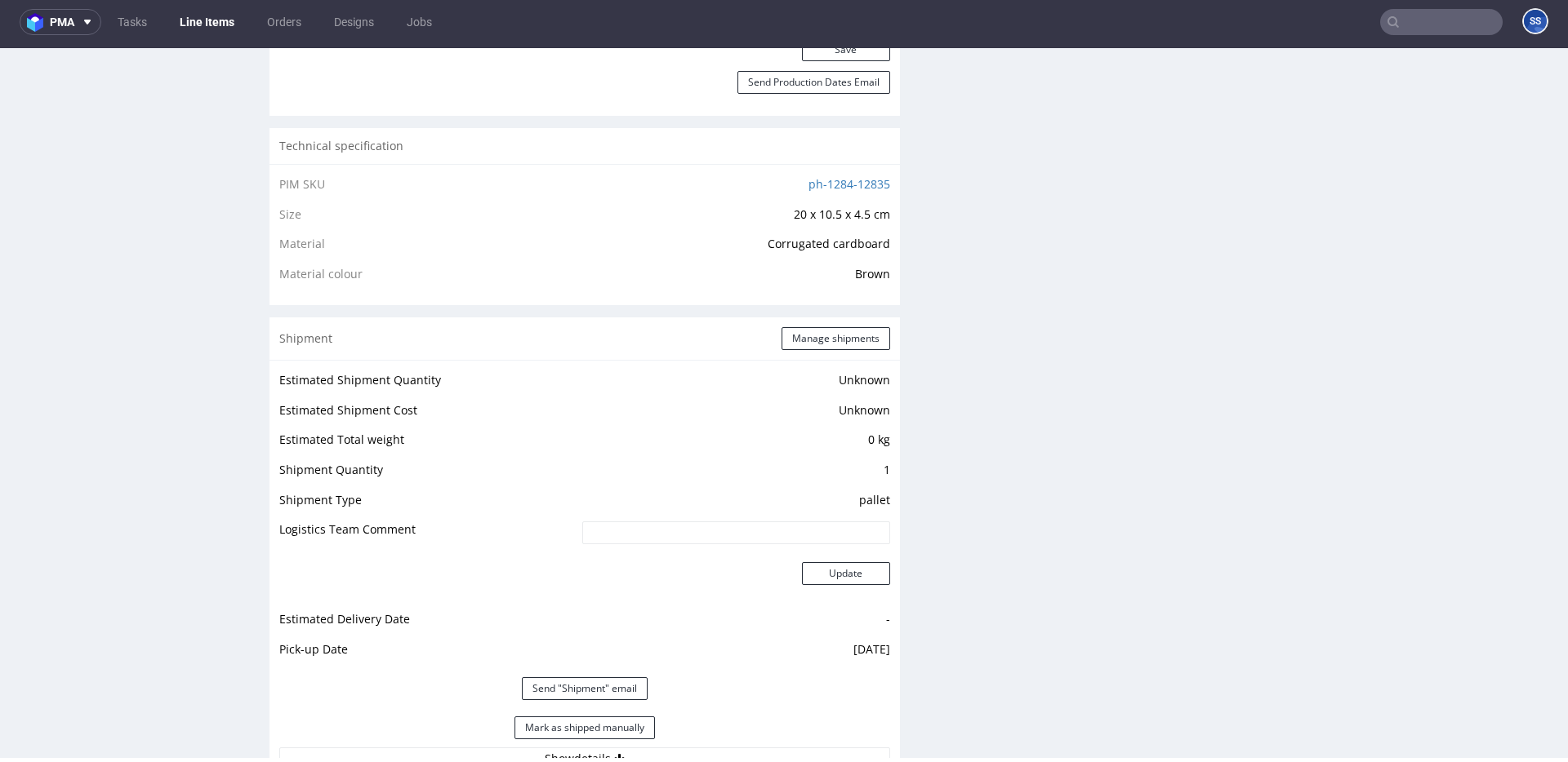
click at [204, 30] on link "Line Items" at bounding box center [206, 22] width 74 height 26
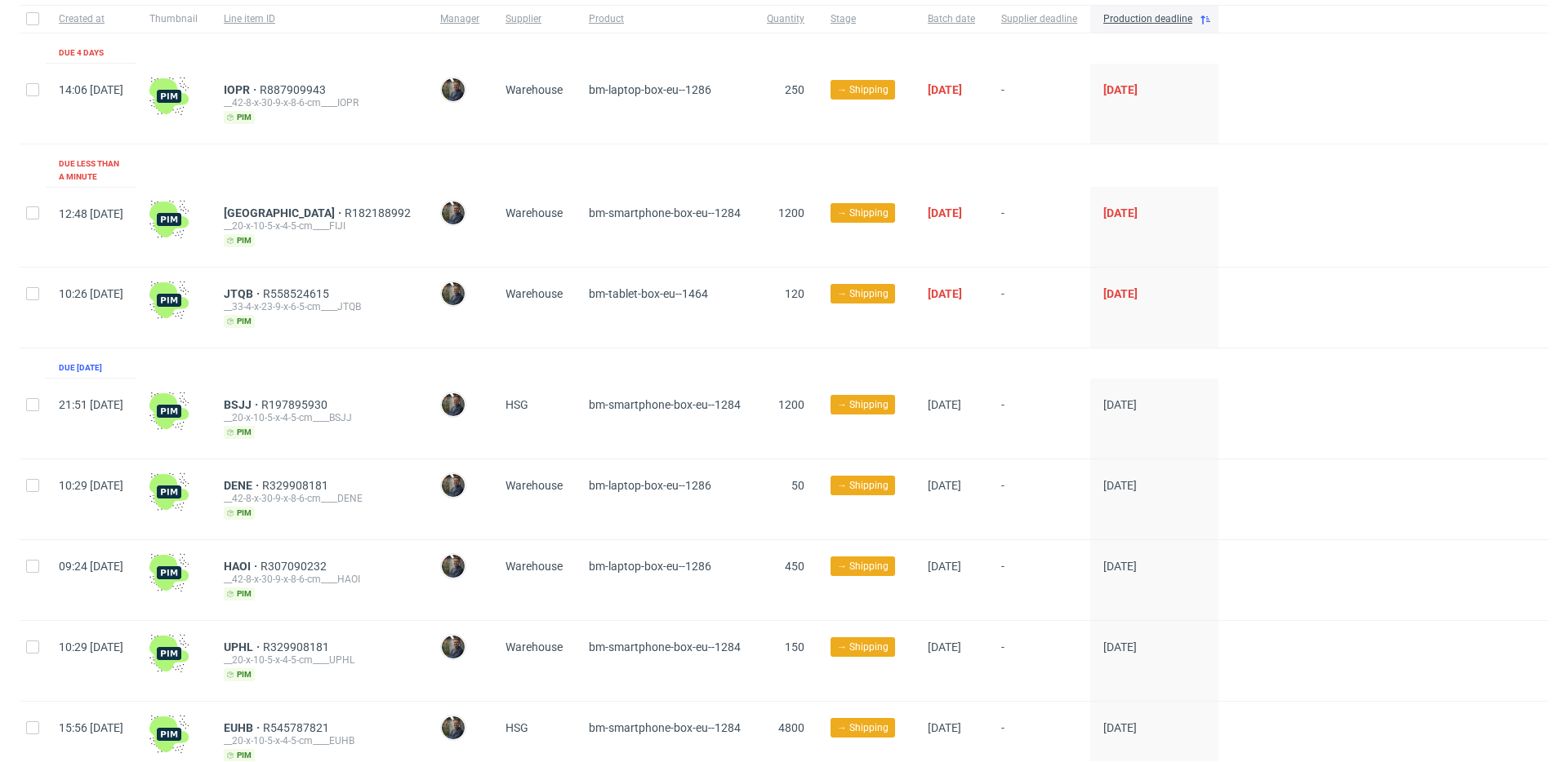
scroll to position [125, 0]
click at [263, 288] on span "JTQB" at bounding box center [242, 294] width 39 height 13
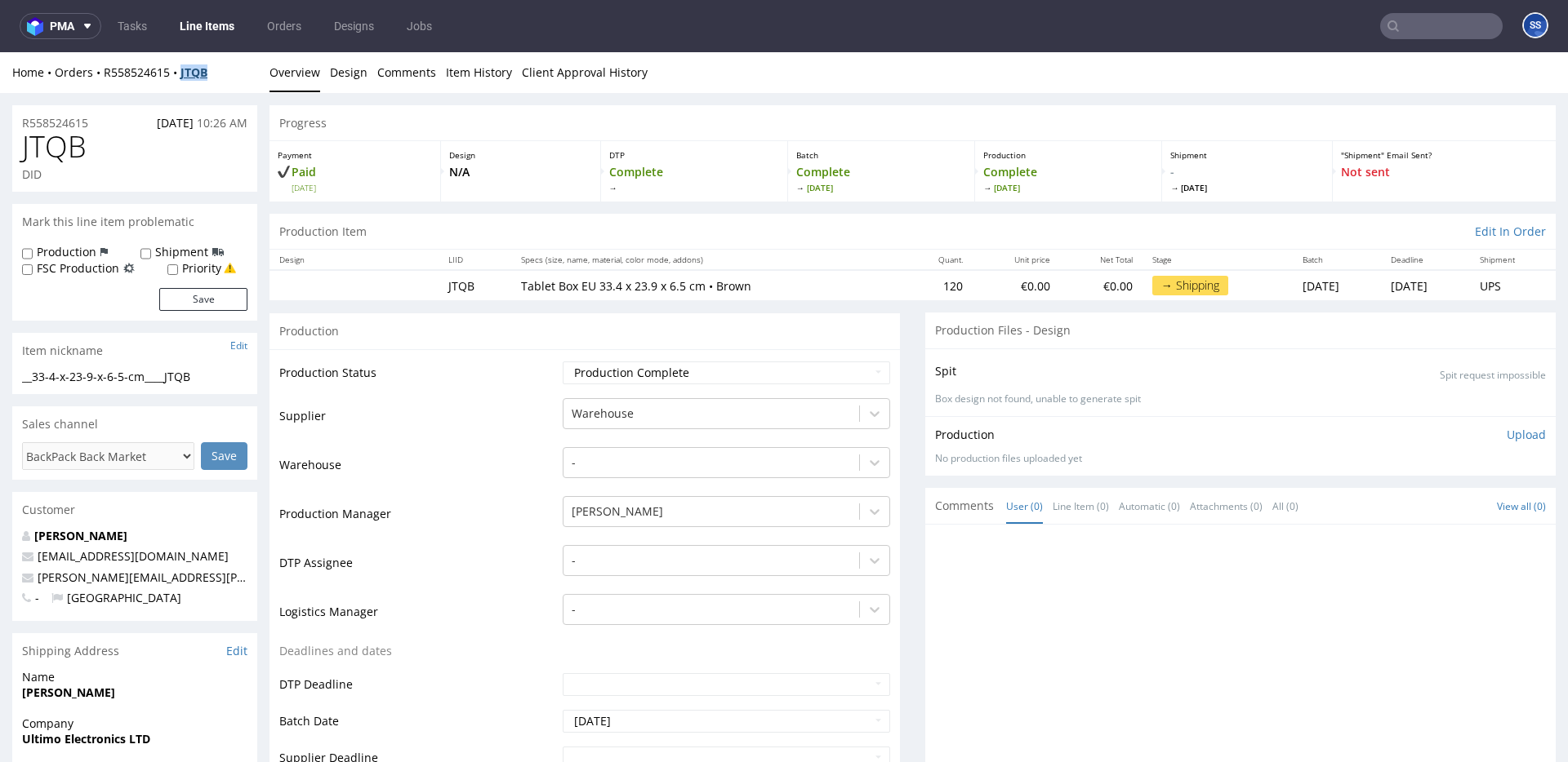
drag, startPoint x: 218, startPoint y: 78, endPoint x: 187, endPoint y: 77, distance: 31.0
click at [187, 77] on div "Home Orders R558524615 JTQB" at bounding box center [134, 72] width 245 height 16
copy strong "JTQB"
drag, startPoint x: 223, startPoint y: 76, endPoint x: 99, endPoint y: 74, distance: 124.0
click at [99, 74] on div "Home Orders R558524615 JTQB" at bounding box center [134, 72] width 245 height 16
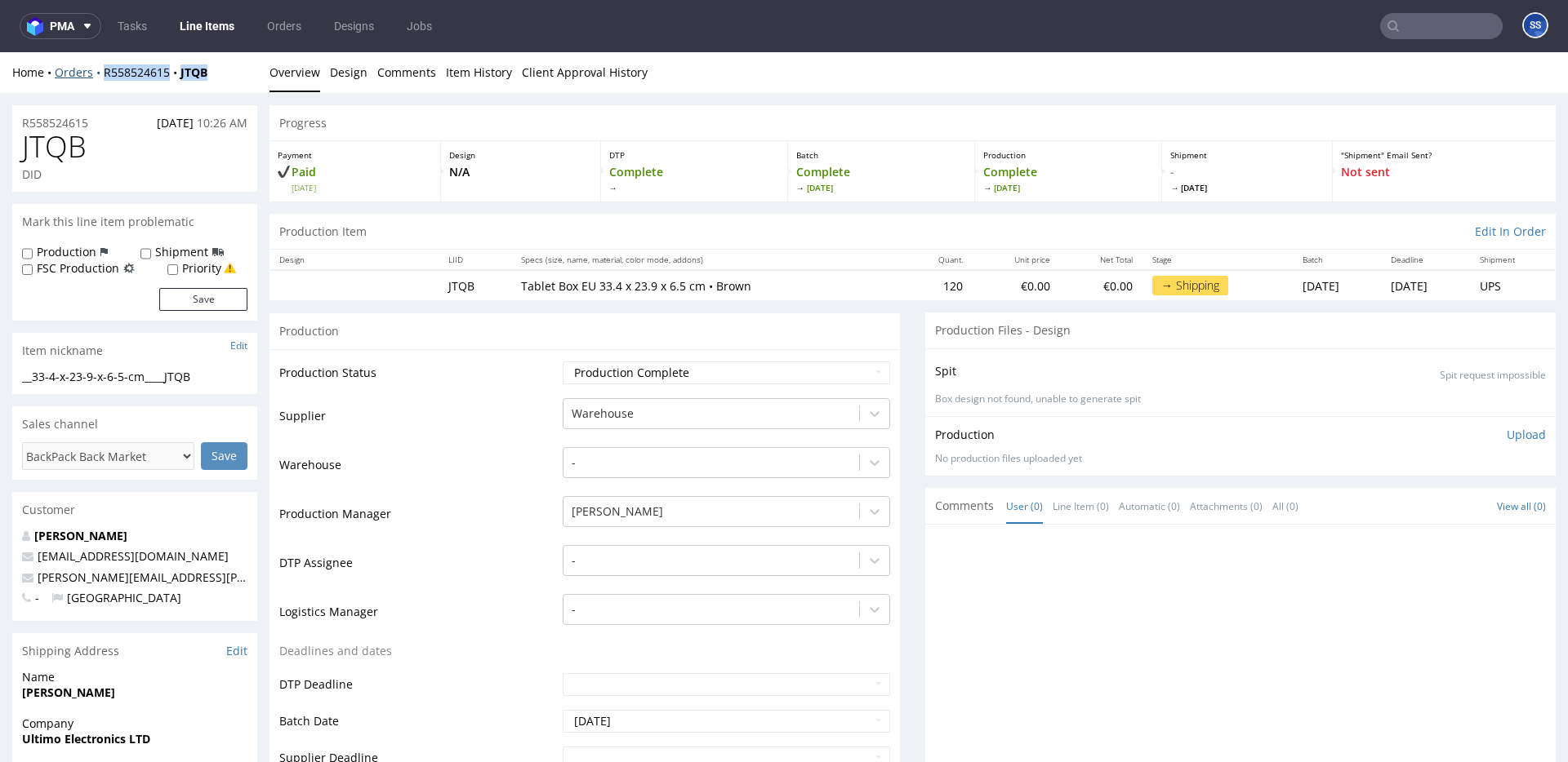
copy div "R558524615 JTQB"
click at [214, 29] on link "Line Items" at bounding box center [206, 26] width 74 height 26
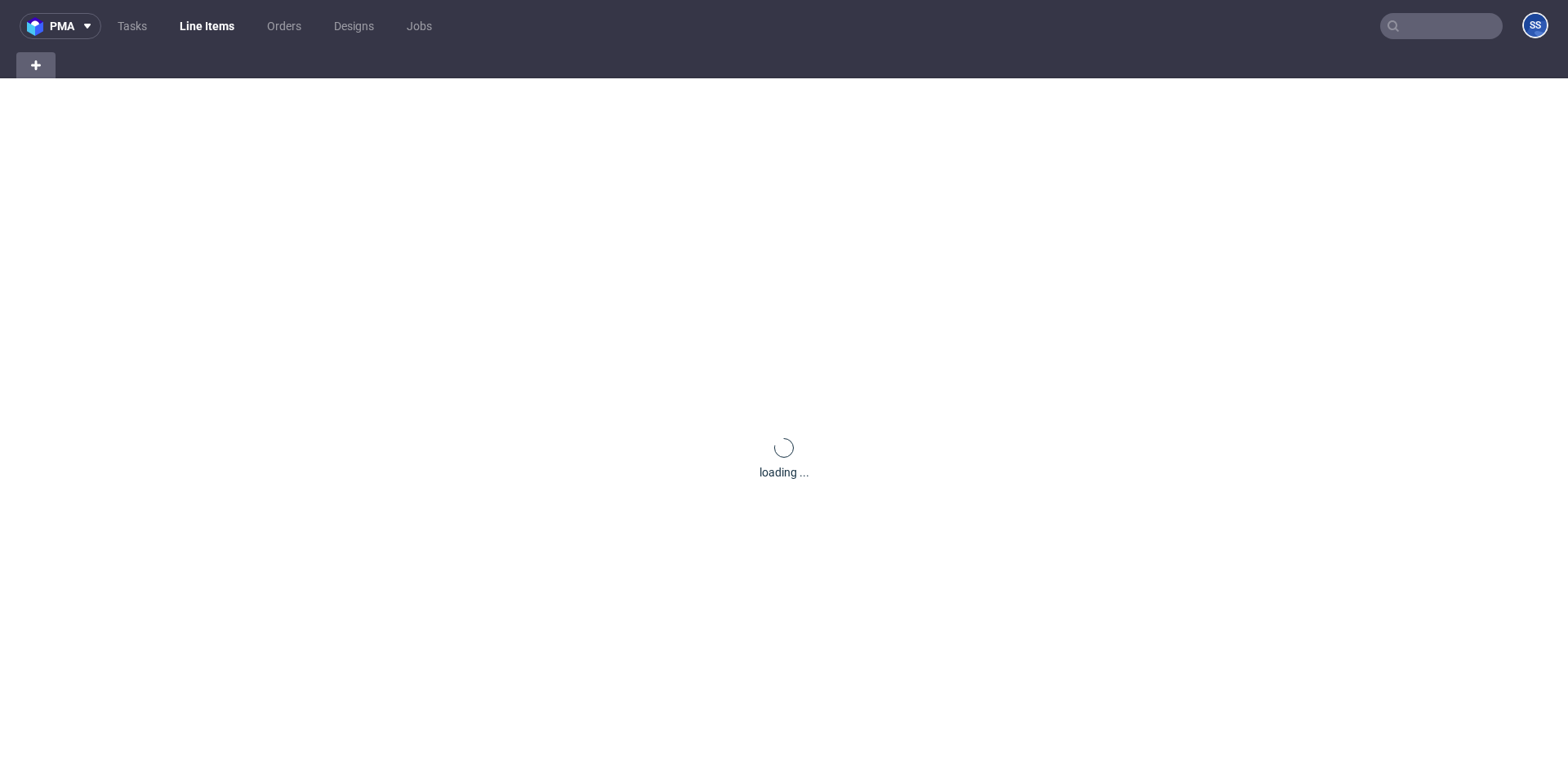
click at [214, 29] on link "Line Items" at bounding box center [206, 26] width 74 height 26
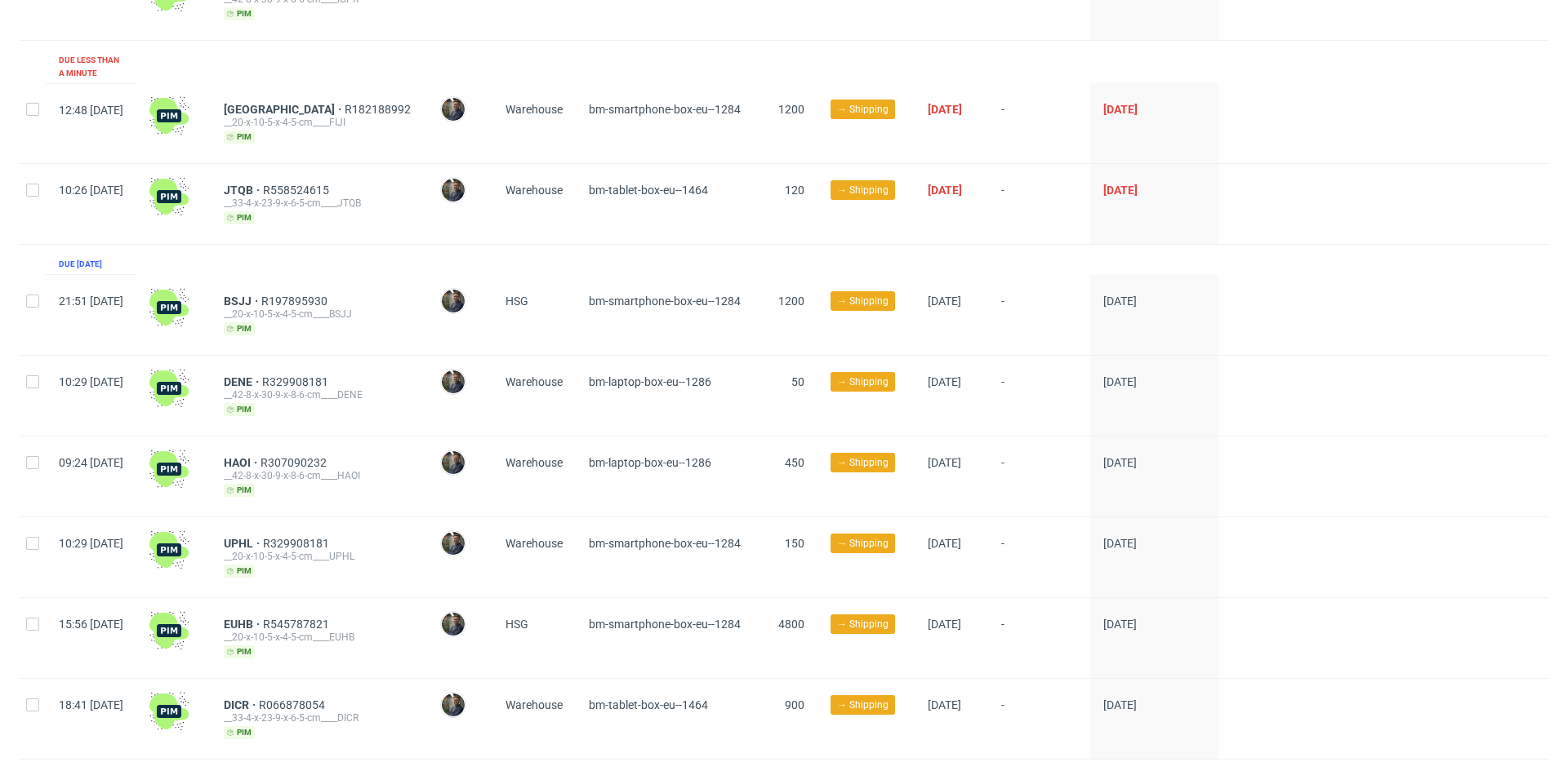
scroll to position [267, 0]
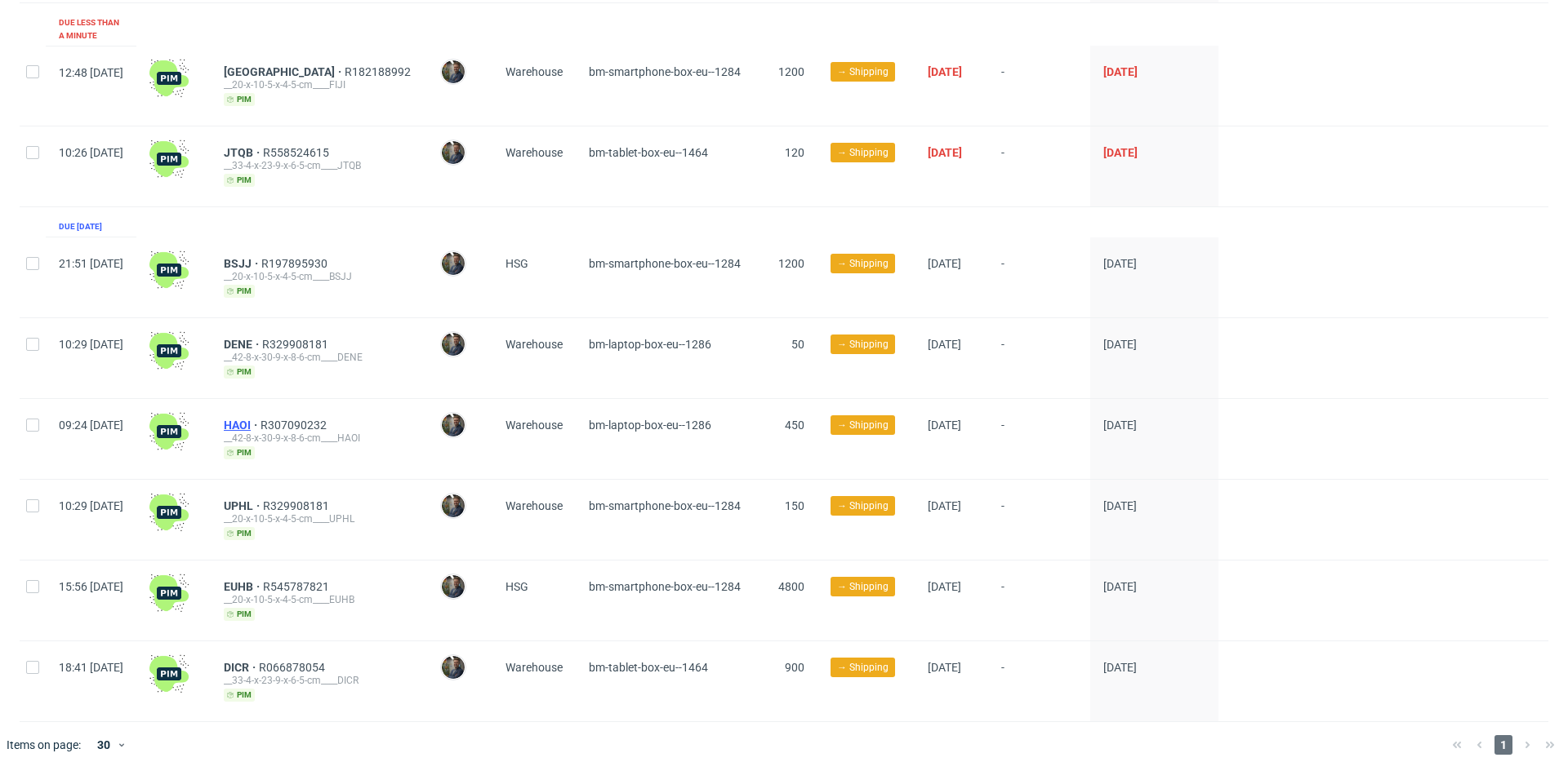
click at [260, 419] on span "HAOI" at bounding box center [241, 425] width 37 height 13
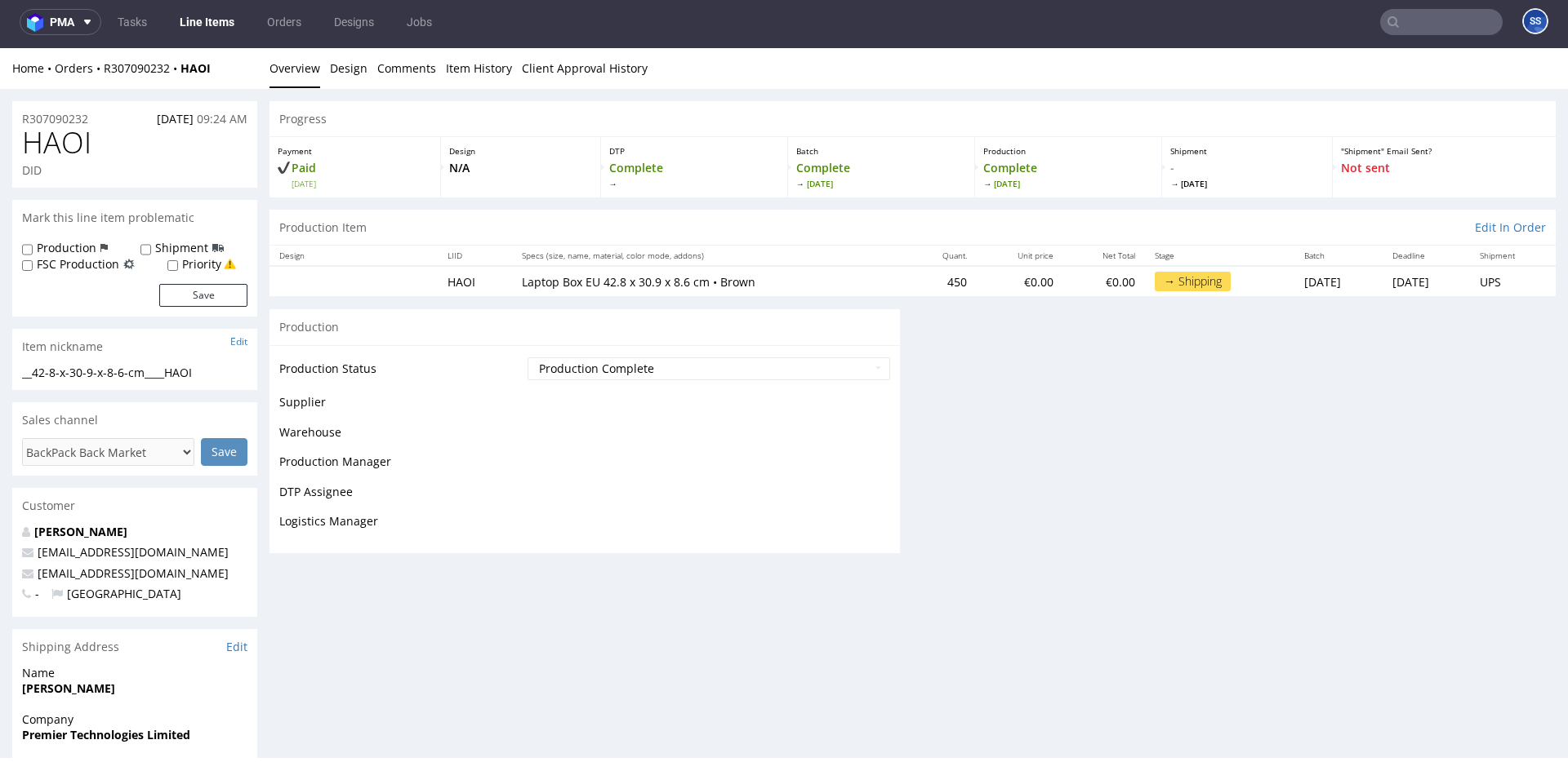
scroll to position [4, 0]
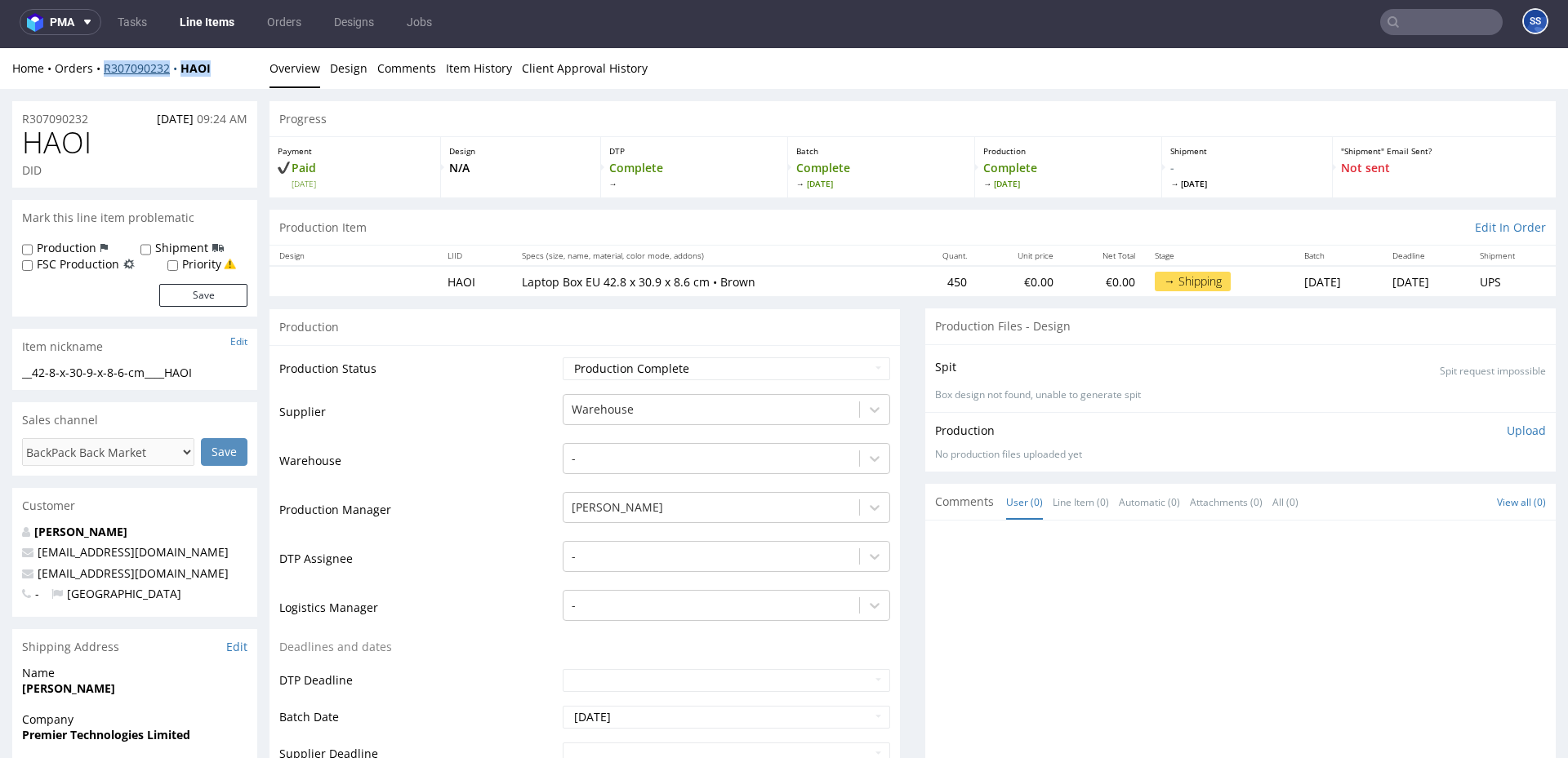
drag, startPoint x: 232, startPoint y: 71, endPoint x: 113, endPoint y: 70, distance: 119.0
click at [99, 72] on div "Home Orders R307090232 HAOI" at bounding box center [134, 68] width 245 height 16
copy div "R307090232 HAOI"
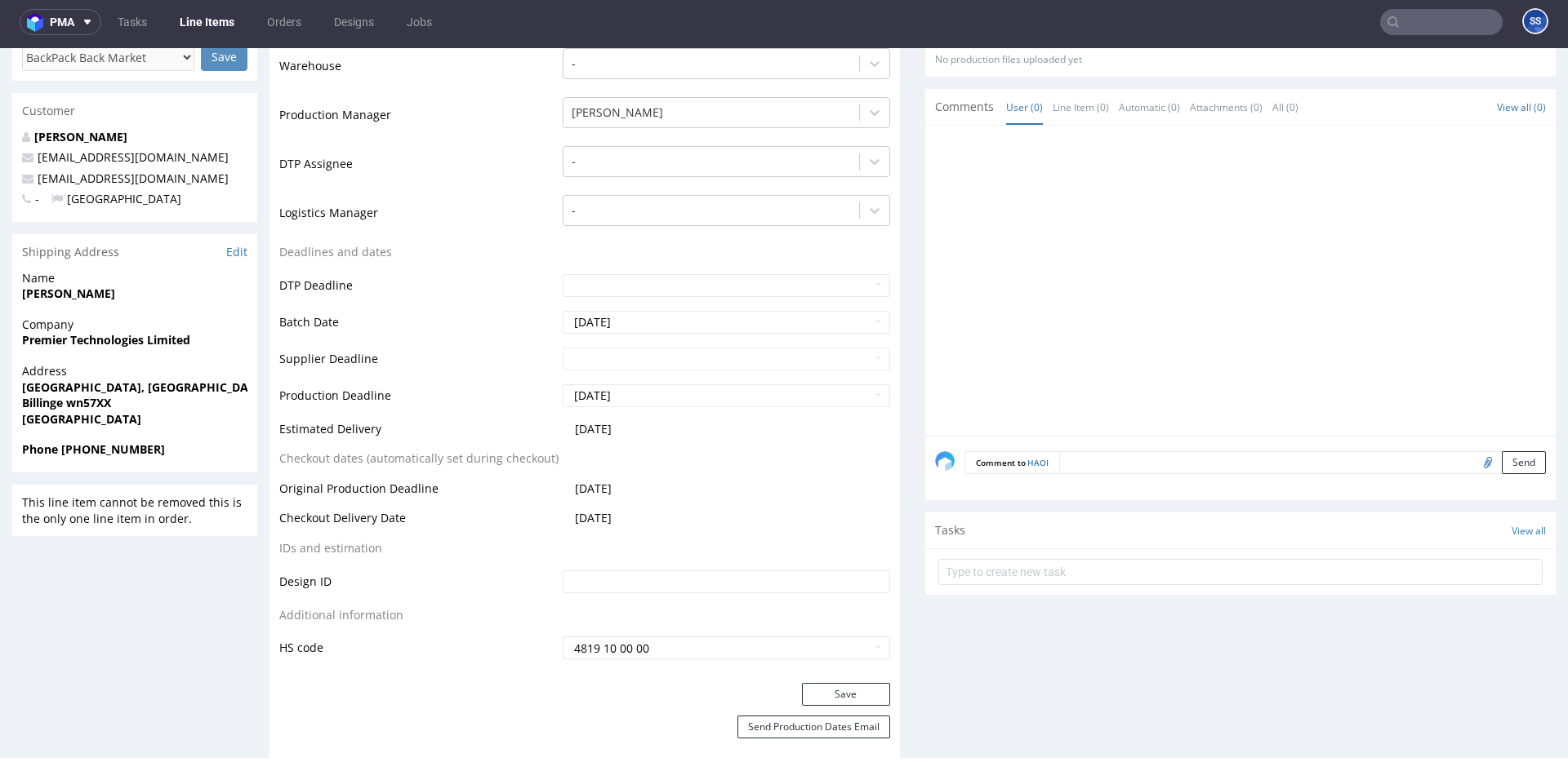
scroll to position [405, 0]
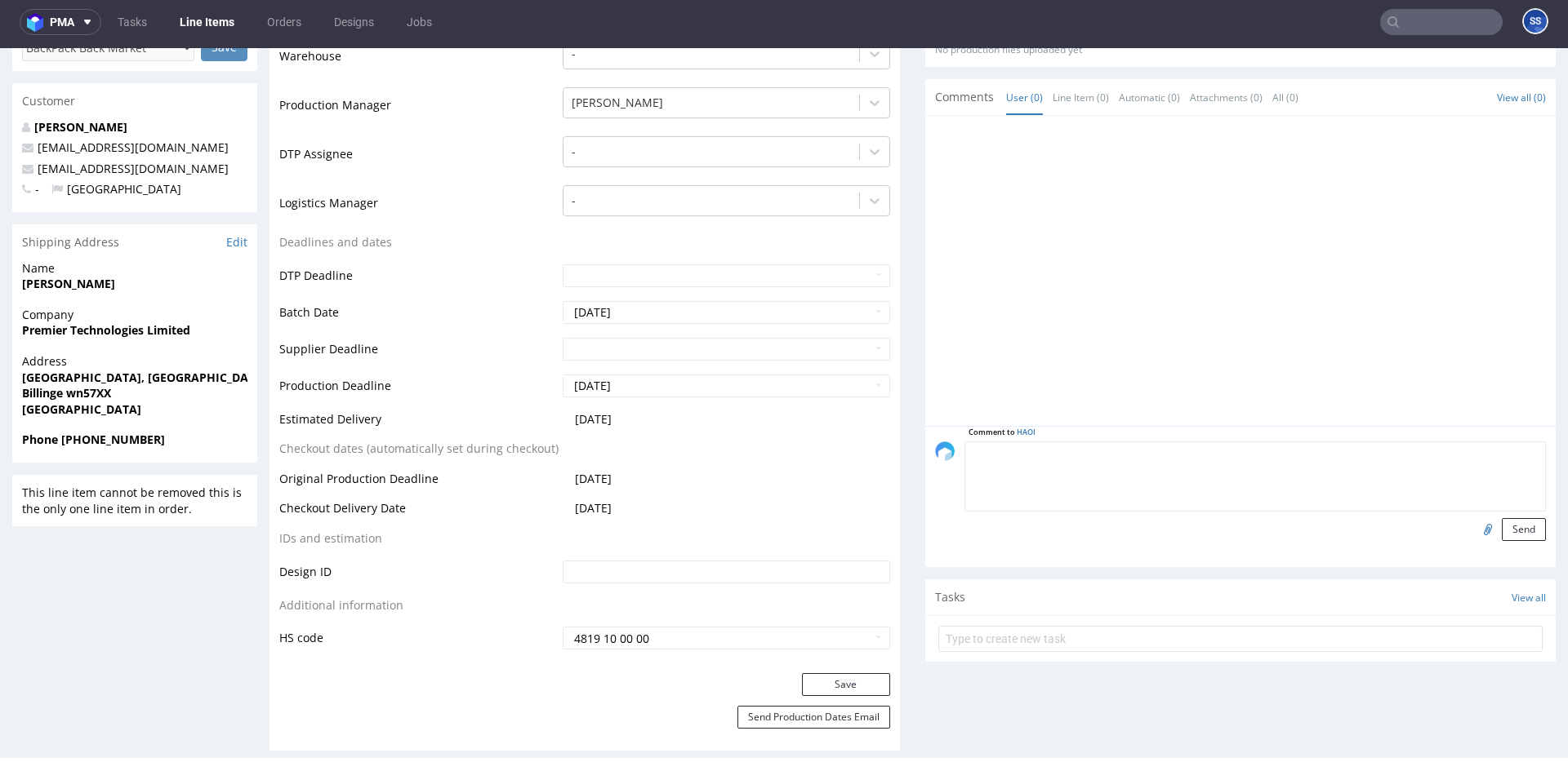
click at [1086, 454] on textarea at bounding box center [1255, 476] width 582 height 70
type textarea "Wysyłka z PL"
click at [1502, 533] on button "Send" at bounding box center [1523, 529] width 44 height 23
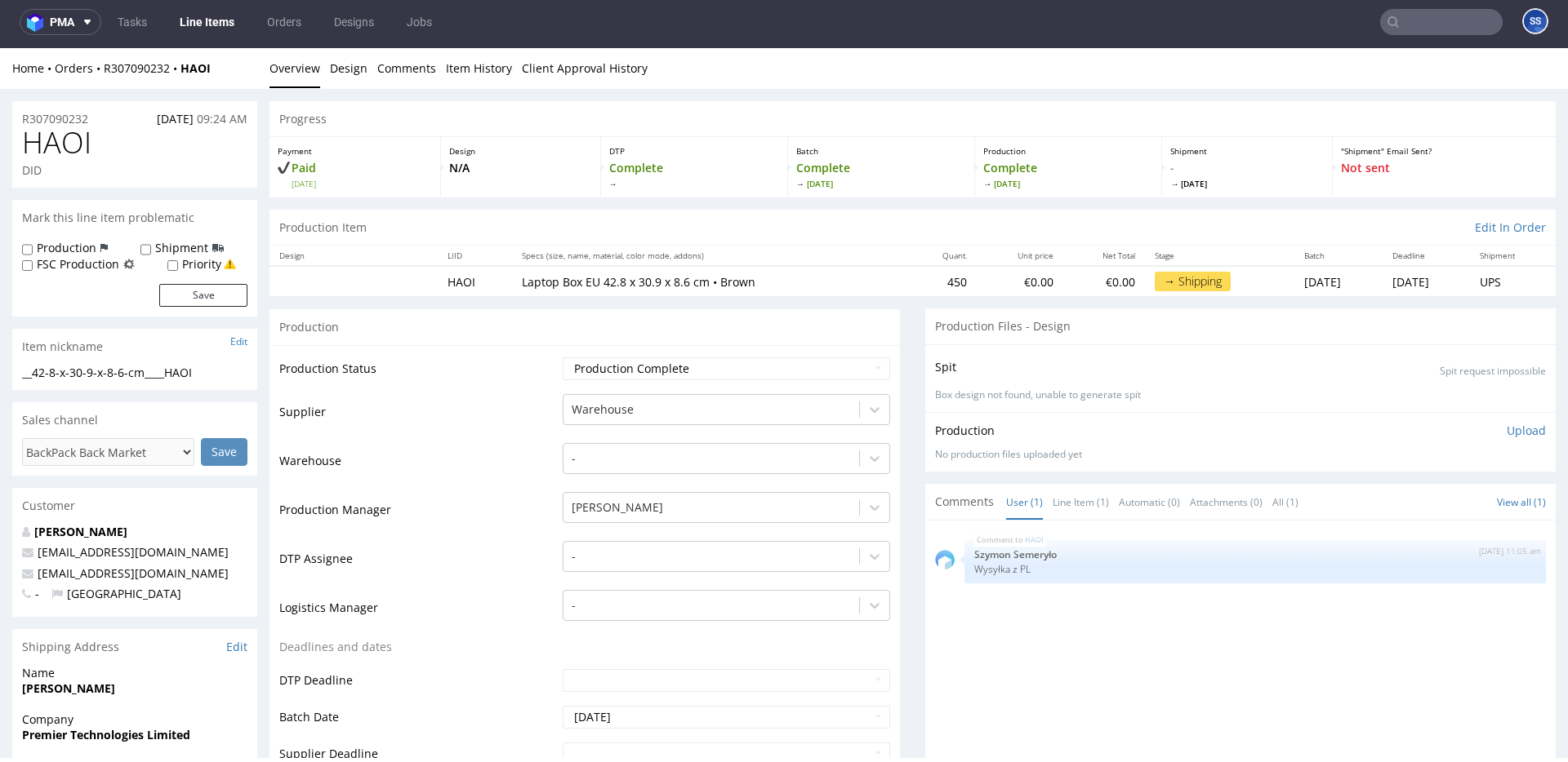
scroll to position [0, 0]
click at [195, 20] on link "Line Items" at bounding box center [206, 22] width 74 height 26
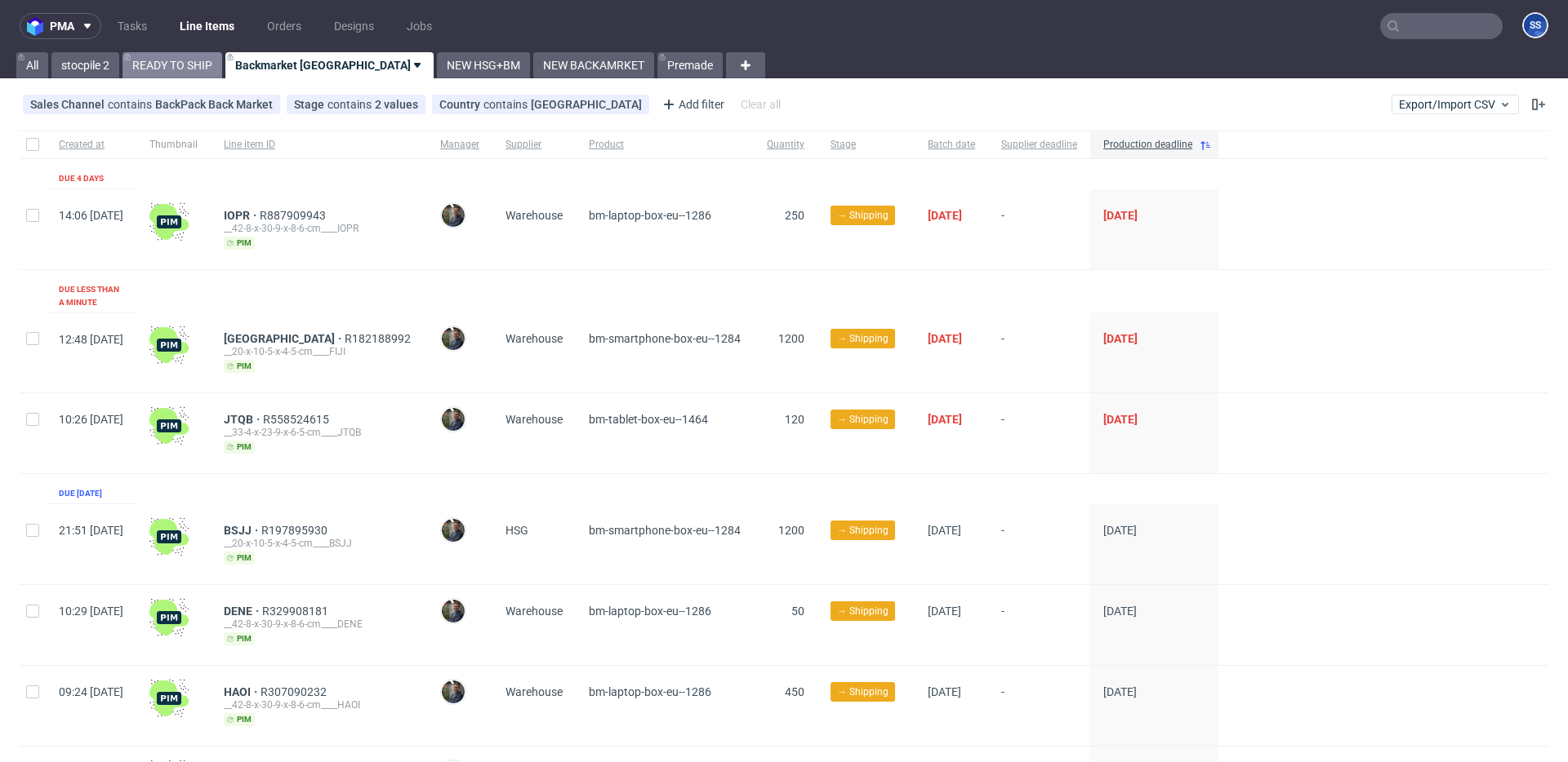
click at [183, 62] on link "READY TO SHIP" at bounding box center [172, 65] width 99 height 26
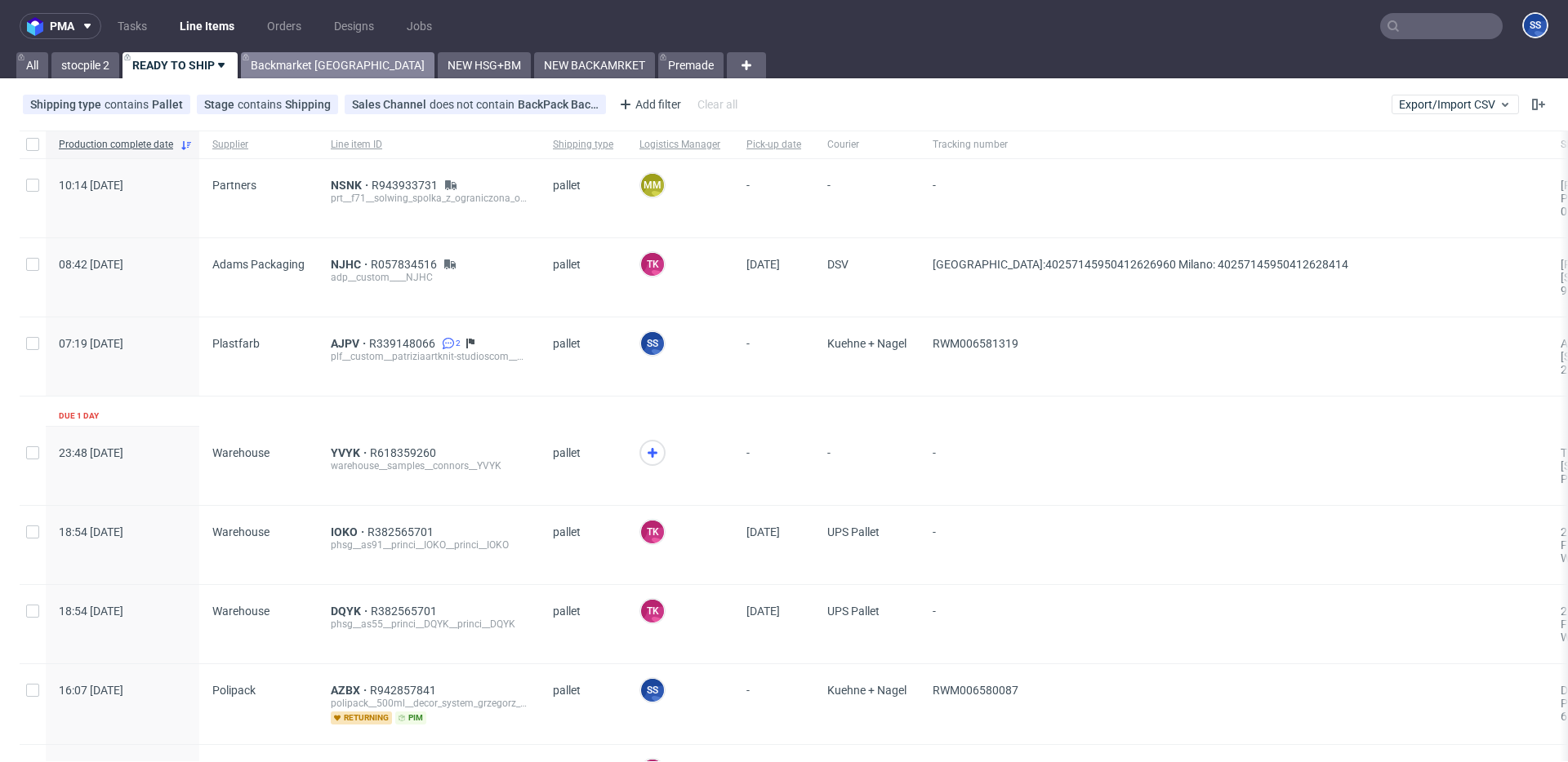
click at [312, 76] on link "Backmarket [GEOGRAPHIC_DATA]" at bounding box center [337, 65] width 194 height 26
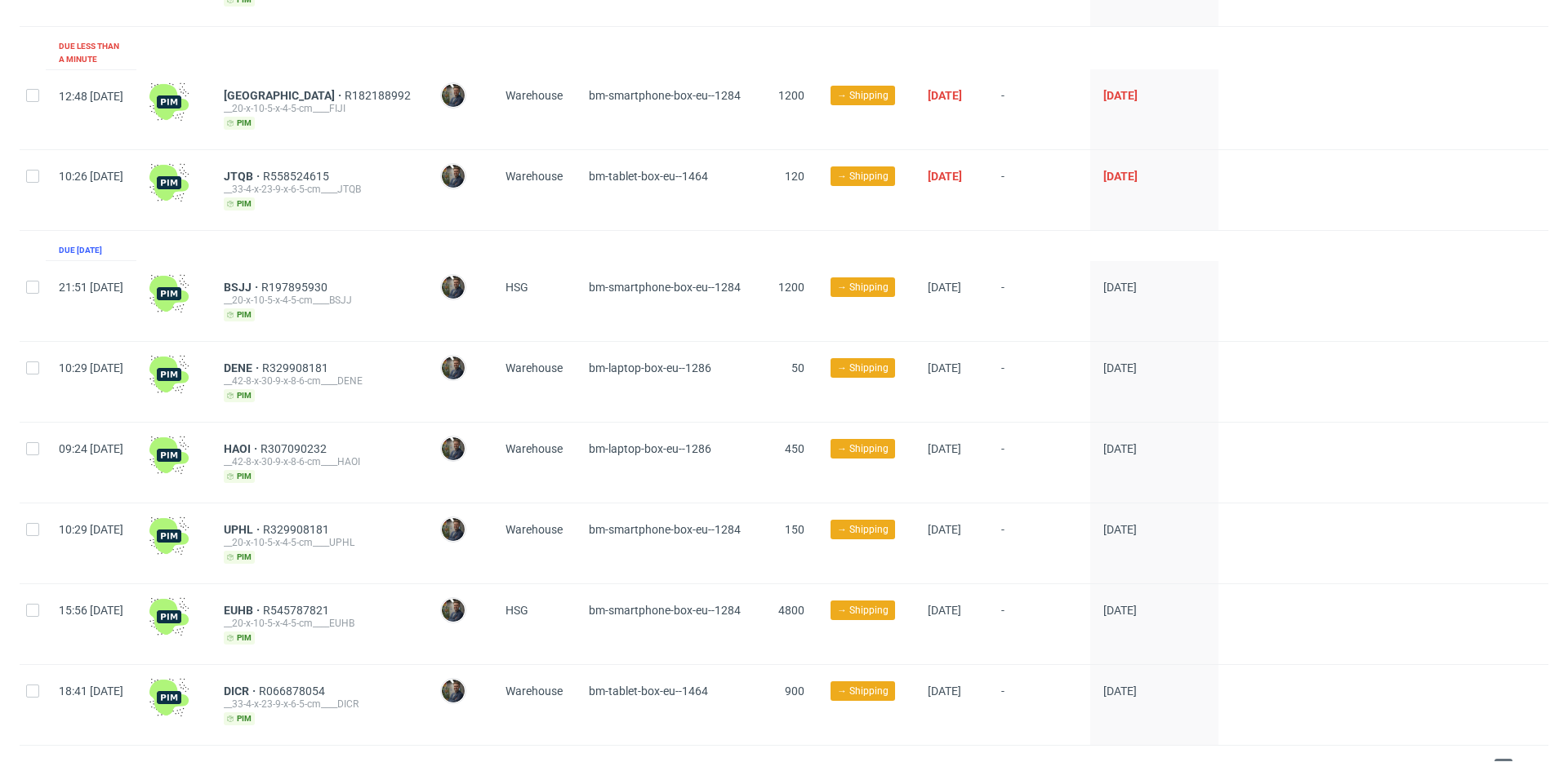
scroll to position [267, 0]
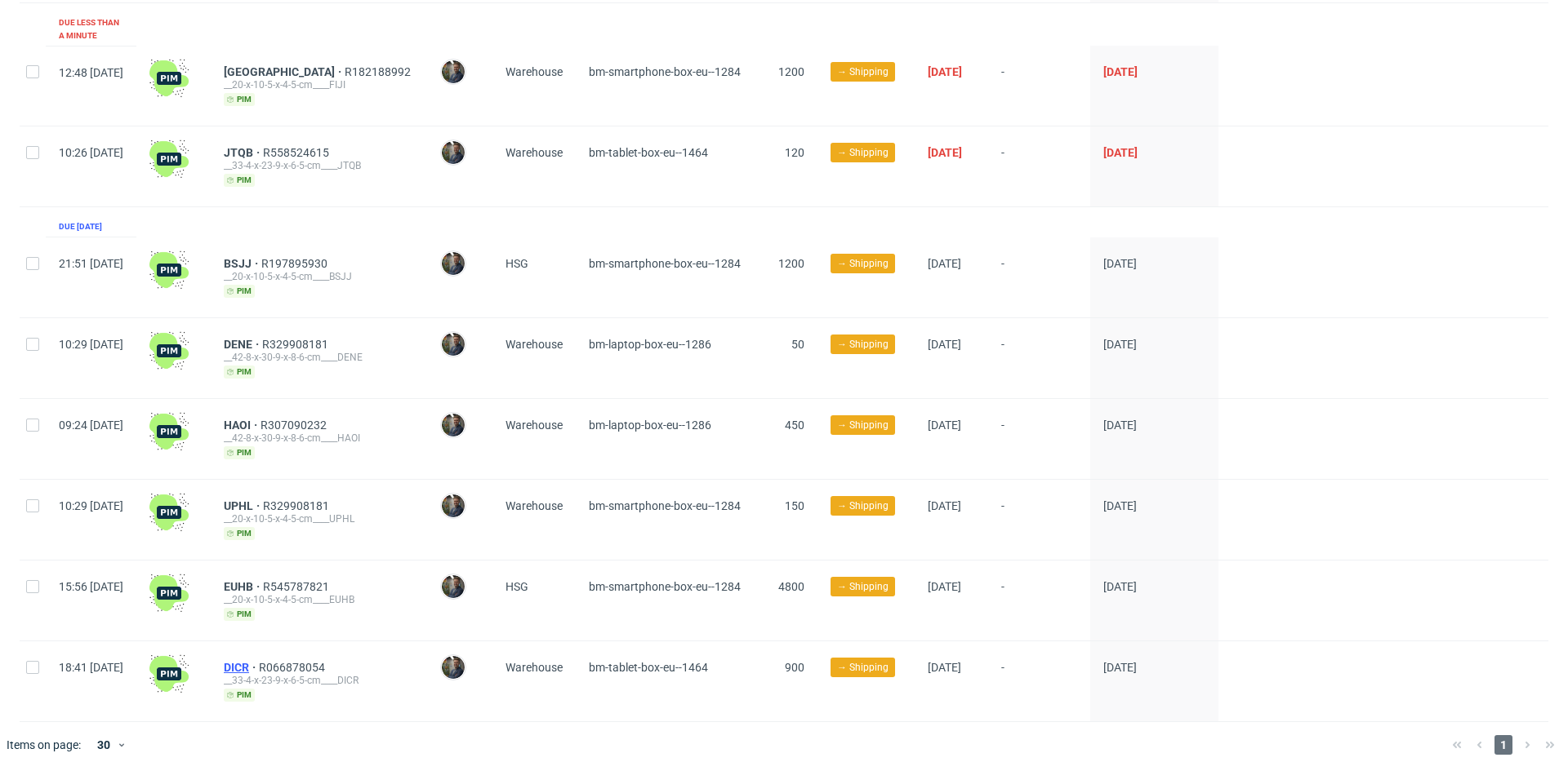
click at [259, 661] on span "DICR" at bounding box center [240, 667] width 35 height 13
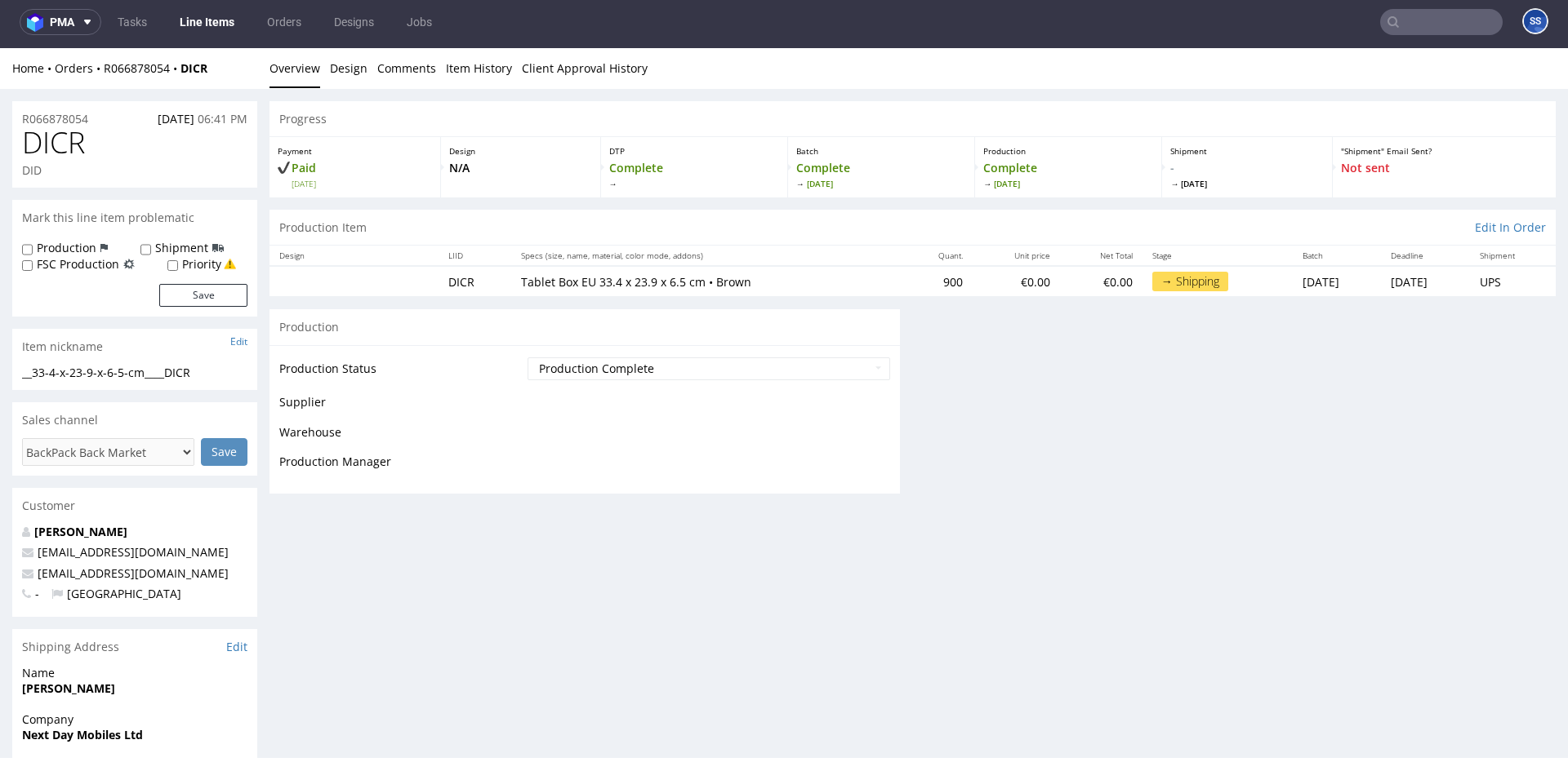
scroll to position [4, 0]
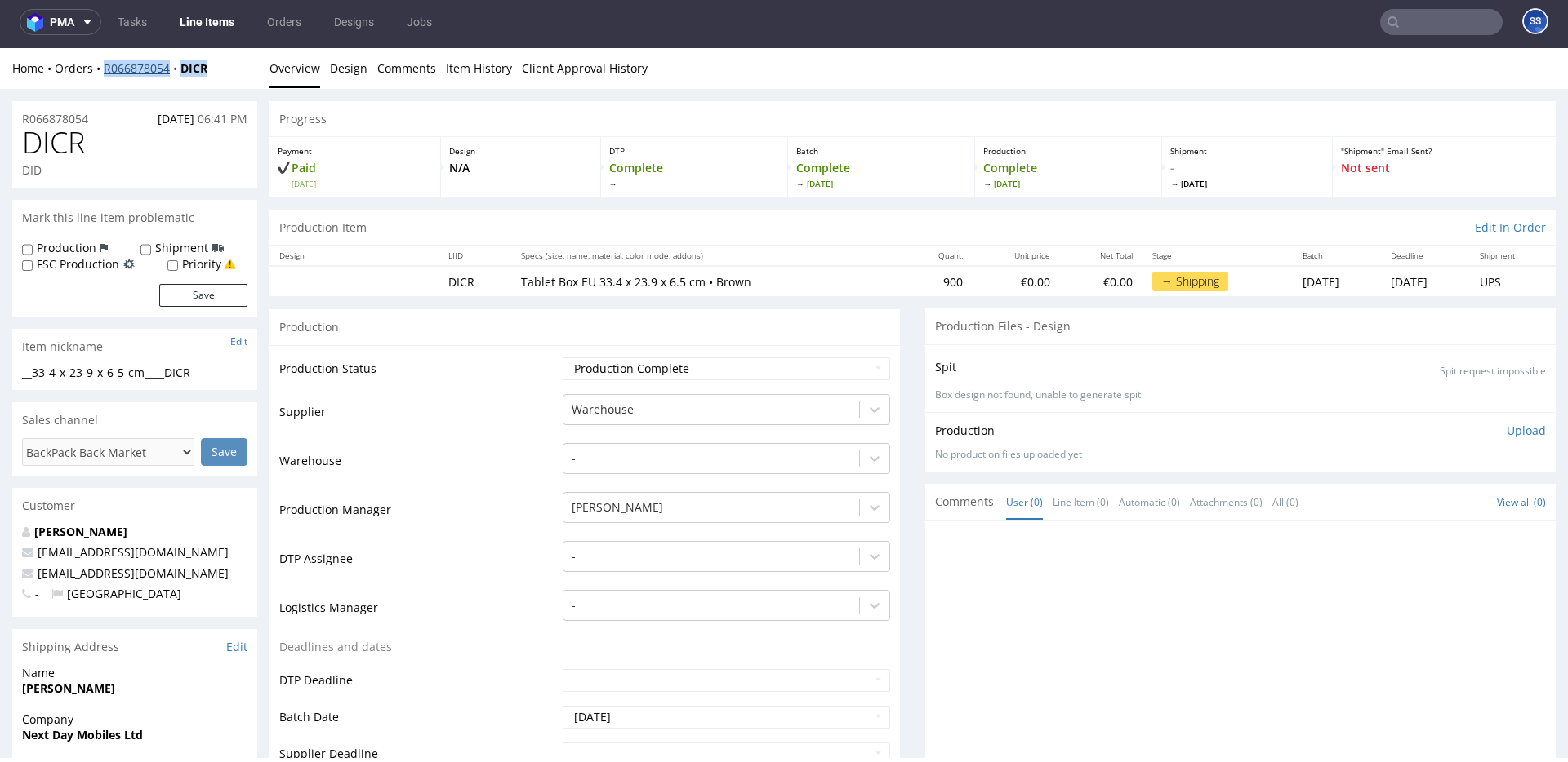
drag, startPoint x: 232, startPoint y: 75, endPoint x: 103, endPoint y: 74, distance: 129.0
click at [103, 74] on div "Home Orders R066878054 DICR" at bounding box center [134, 68] width 245 height 16
copy div "R066878054 DICR"
click at [202, 22] on link "Line Items" at bounding box center [206, 22] width 74 height 26
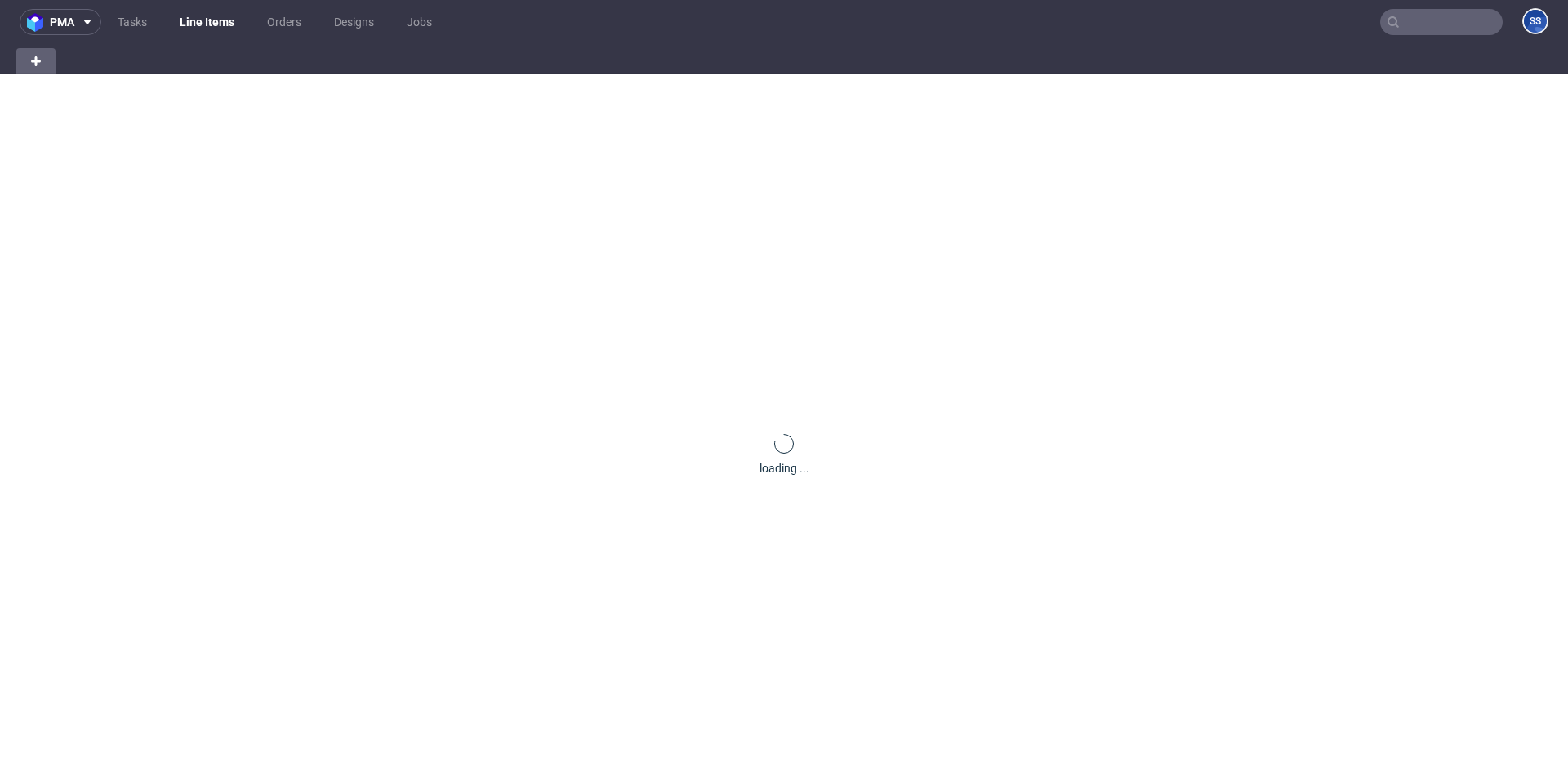
click at [202, 22] on link "Line Items" at bounding box center [206, 22] width 74 height 26
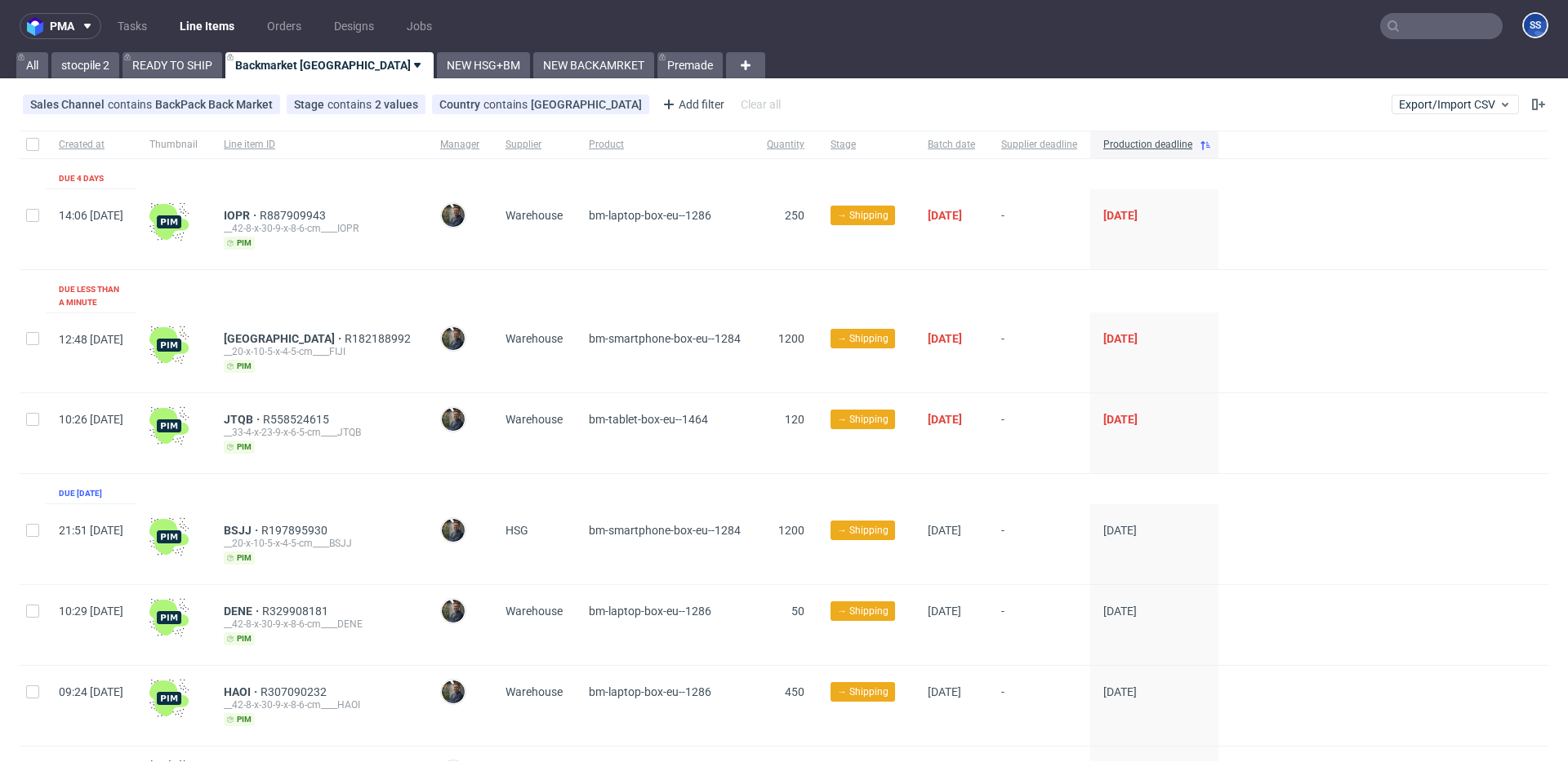
click at [533, 66] on link "NEW BACKAMRKET" at bounding box center [593, 65] width 121 height 26
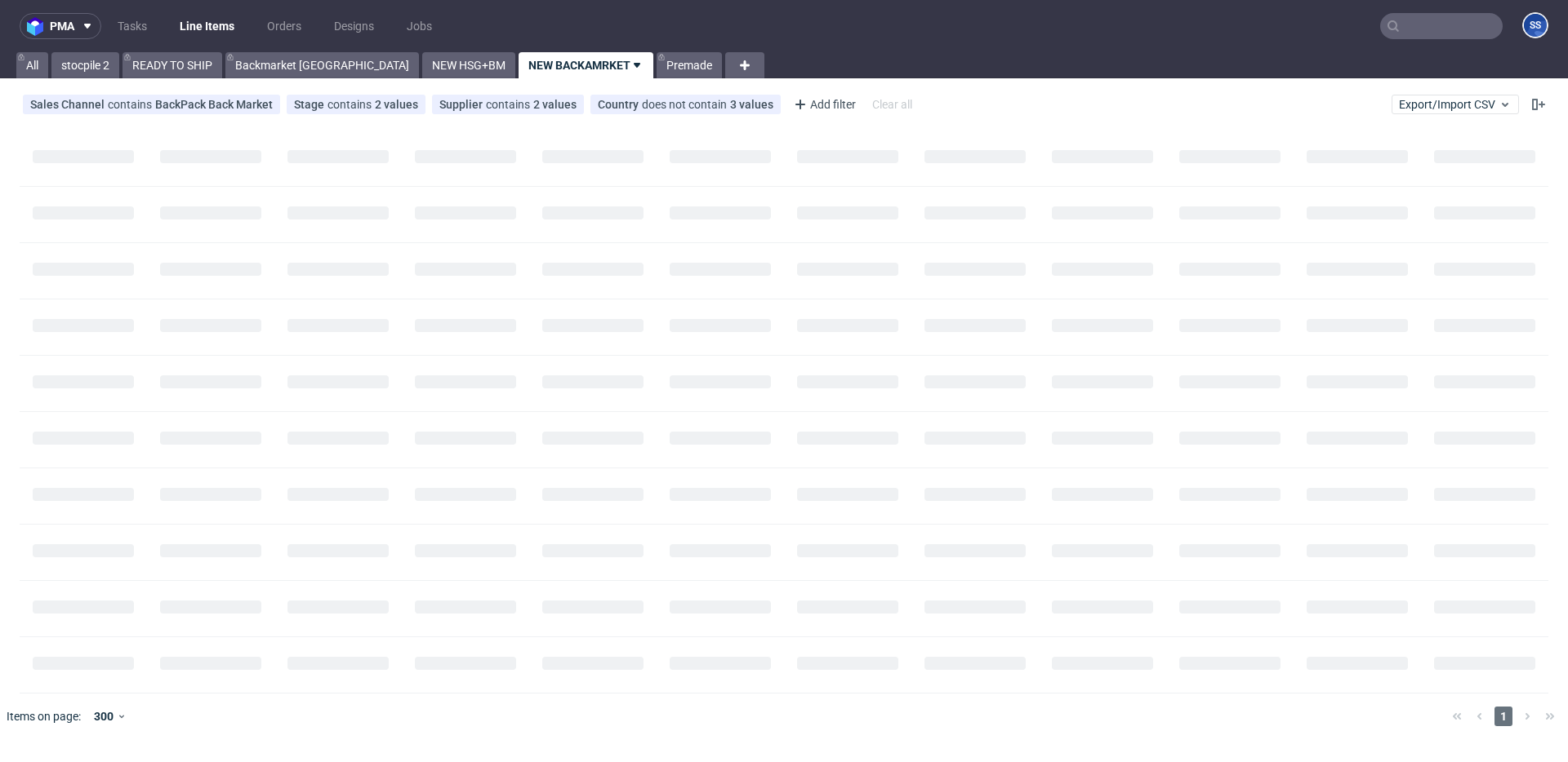
click at [518, 66] on link "NEW BACKAMRKET" at bounding box center [586, 65] width 135 height 26
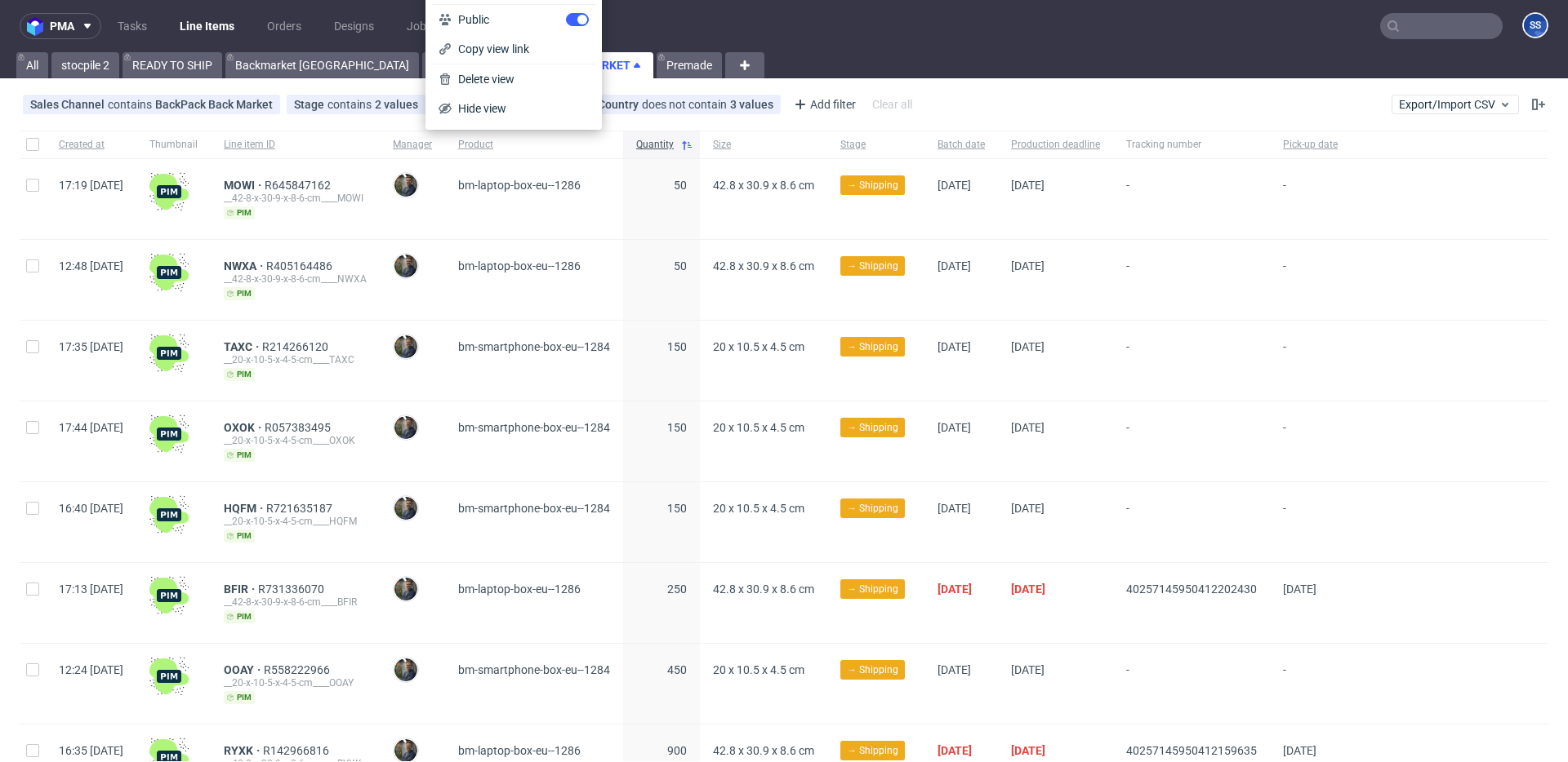
scroll to position [179, 0]
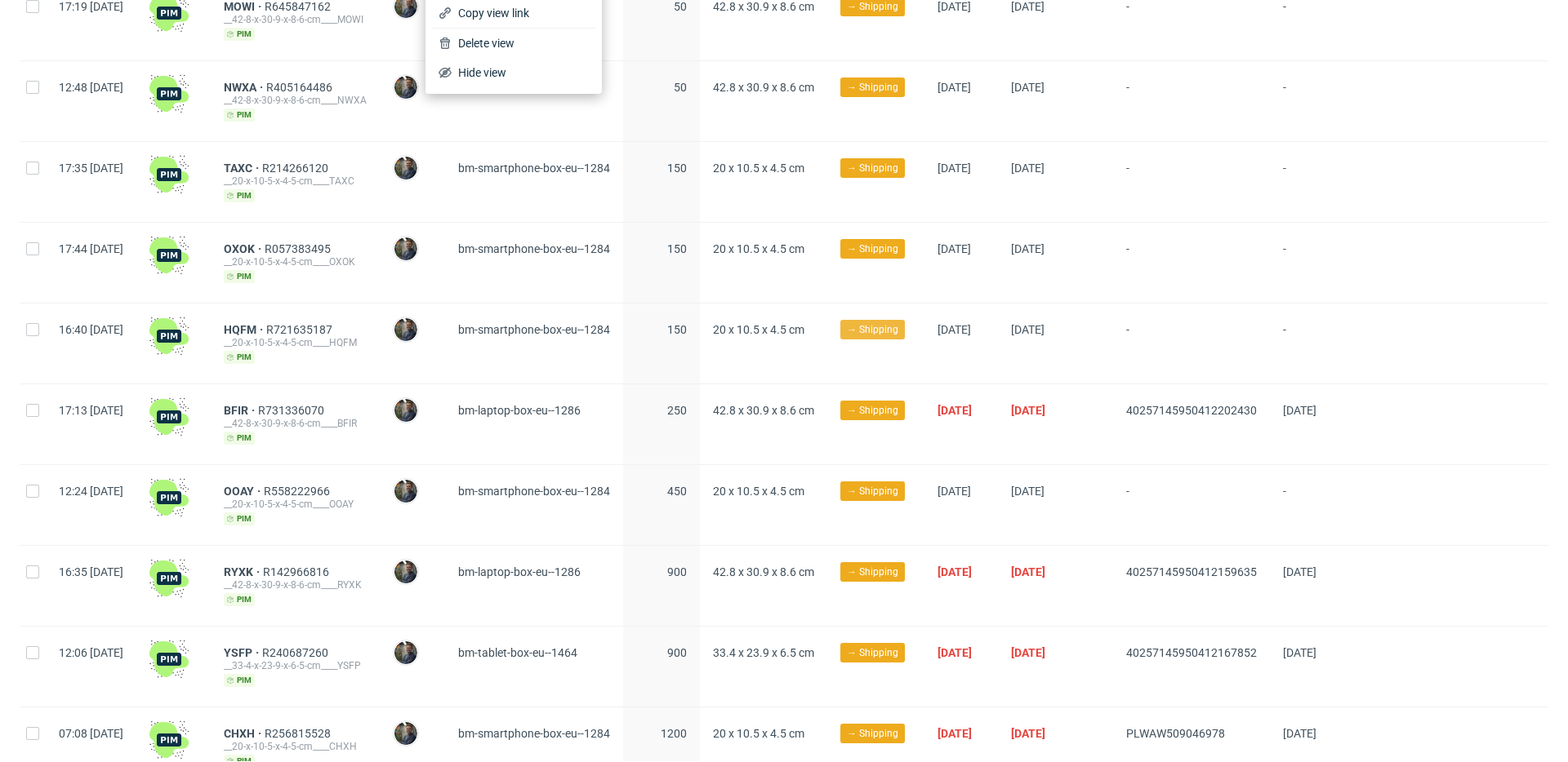
click at [905, 320] on span "→ Shipping" at bounding box center [872, 330] width 65 height 20
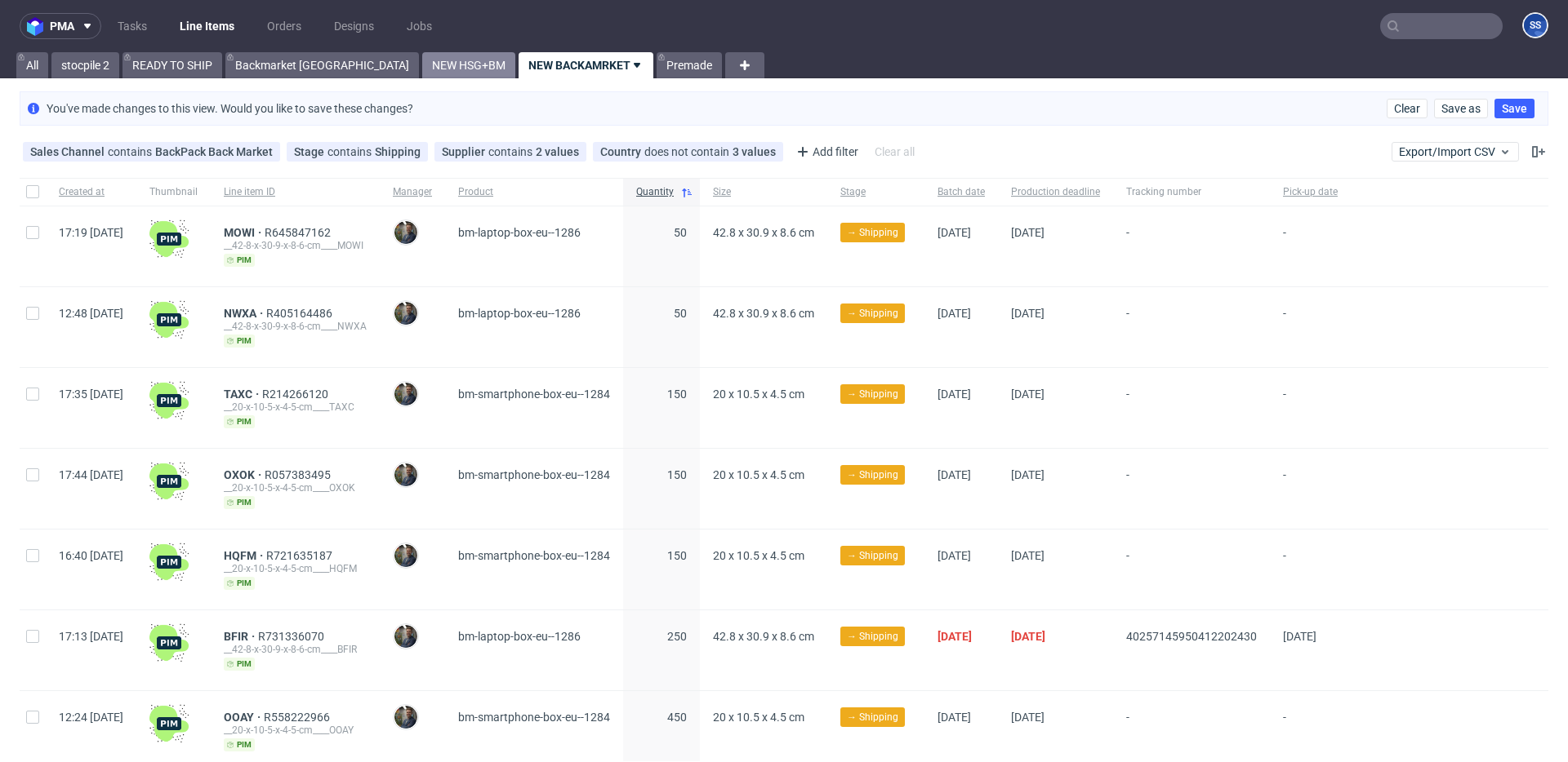
click at [422, 63] on link "NEW HSG+BM" at bounding box center [468, 65] width 93 height 26
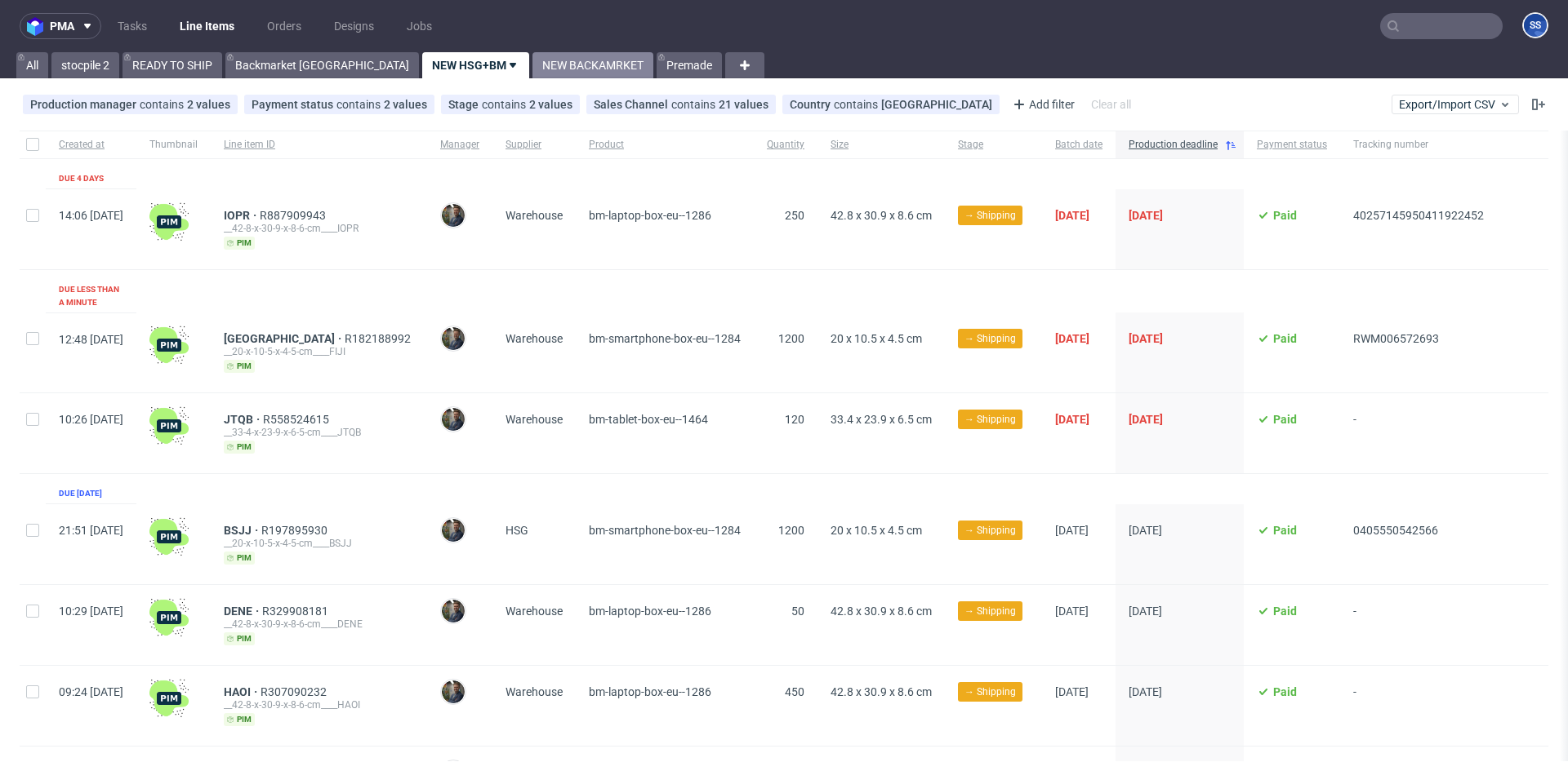
click at [532, 57] on link "NEW BACKAMRKET" at bounding box center [592, 65] width 121 height 26
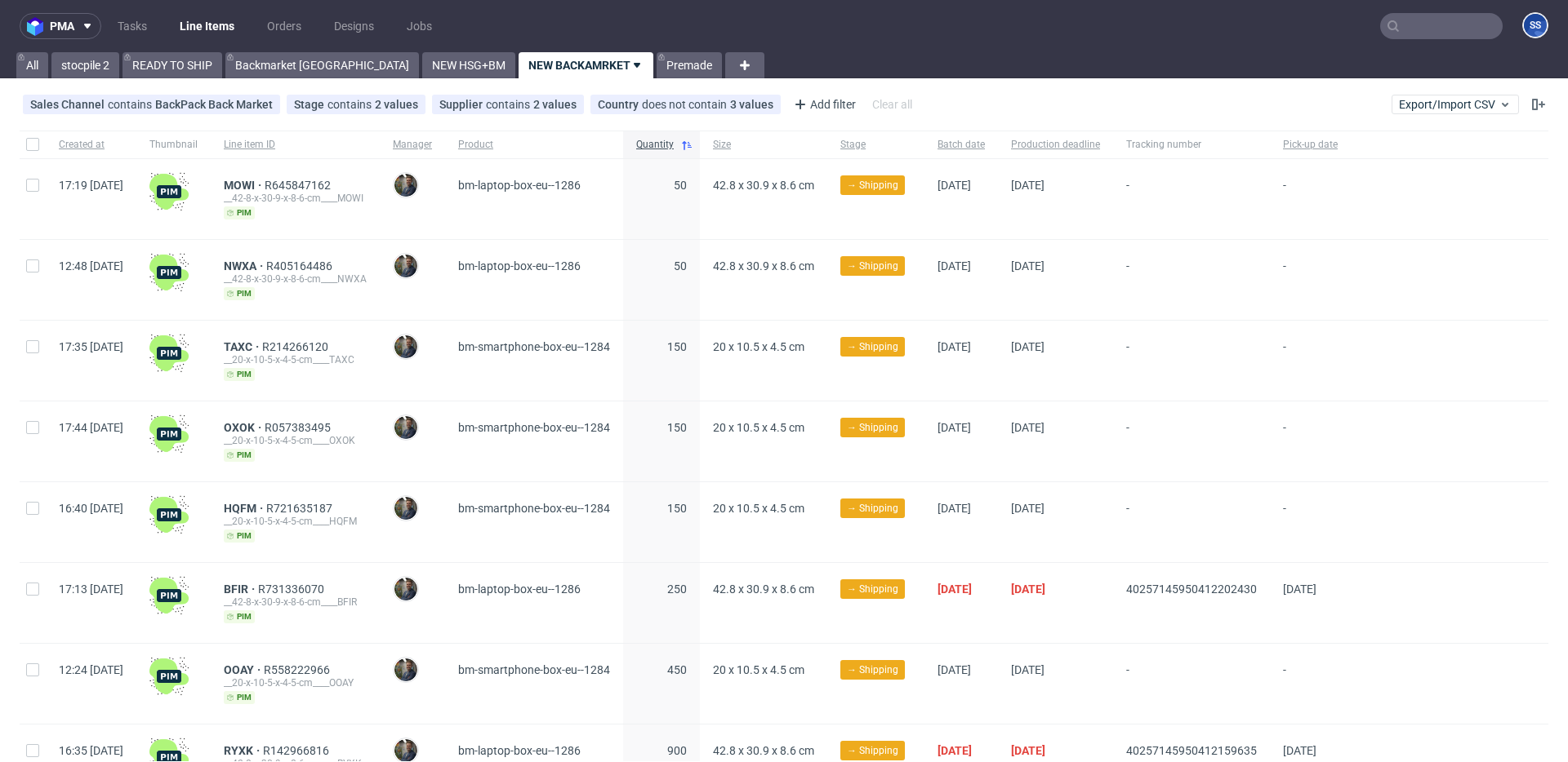
click at [1403, 24] on input "text" at bounding box center [1441, 26] width 122 height 26
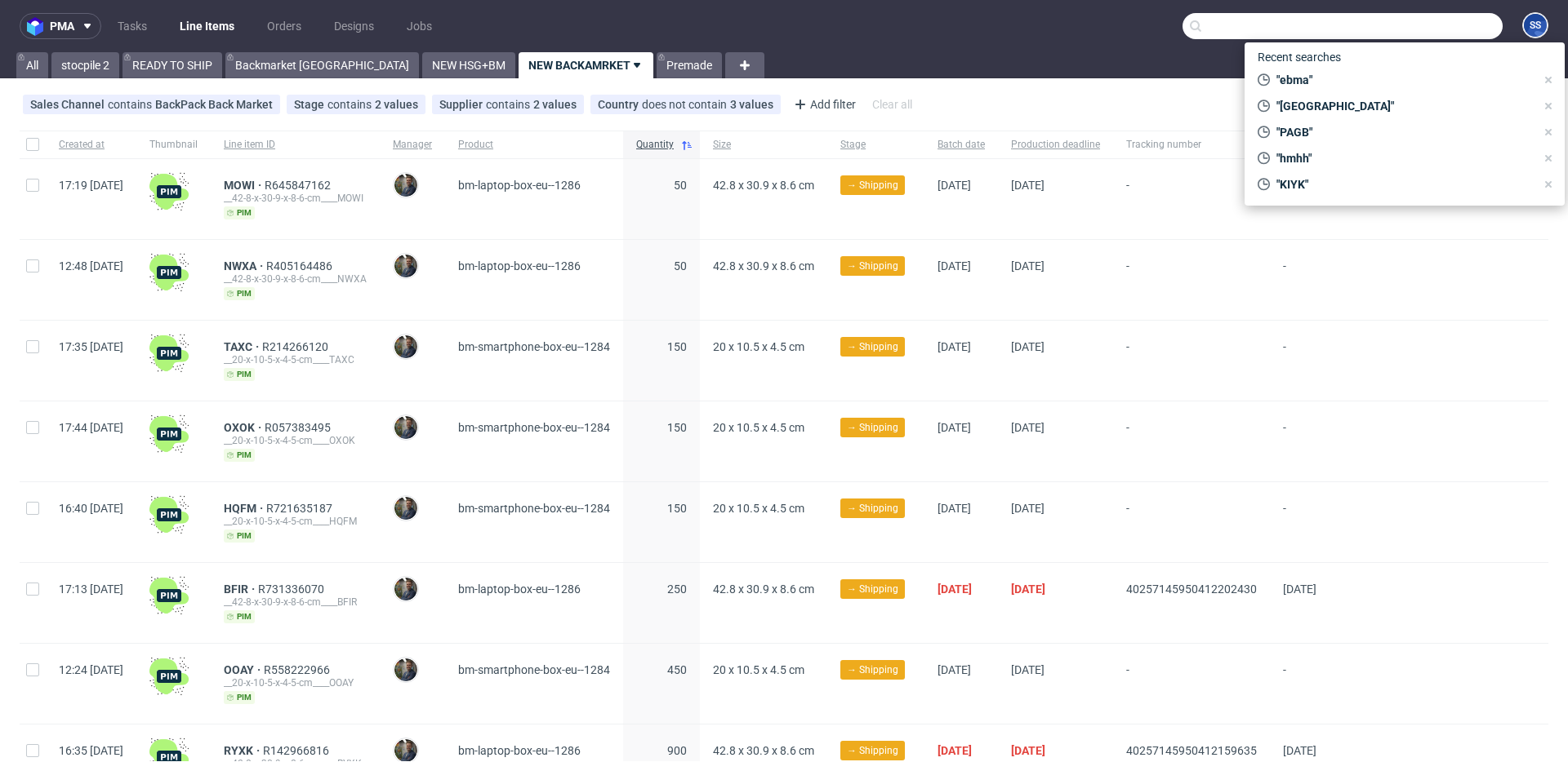
paste input "R311535431_HMHH"
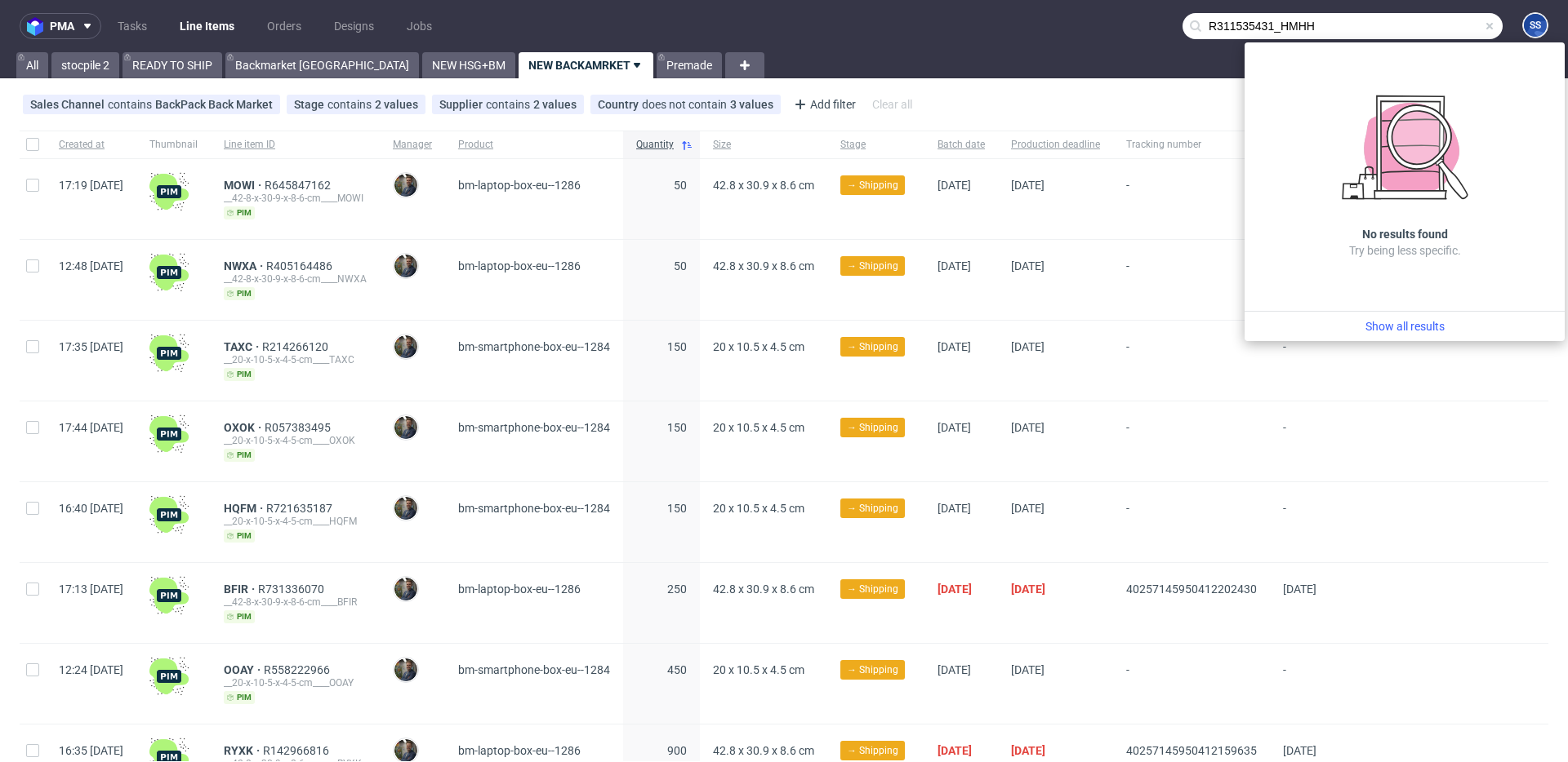
drag, startPoint x: 1264, startPoint y: 29, endPoint x: 962, endPoint y: 9, distance: 302.7
click at [963, 9] on nav "pma Tasks Line Items Orders Designs Jobs R311535431_HMHH SS" at bounding box center [784, 26] width 1568 height 53
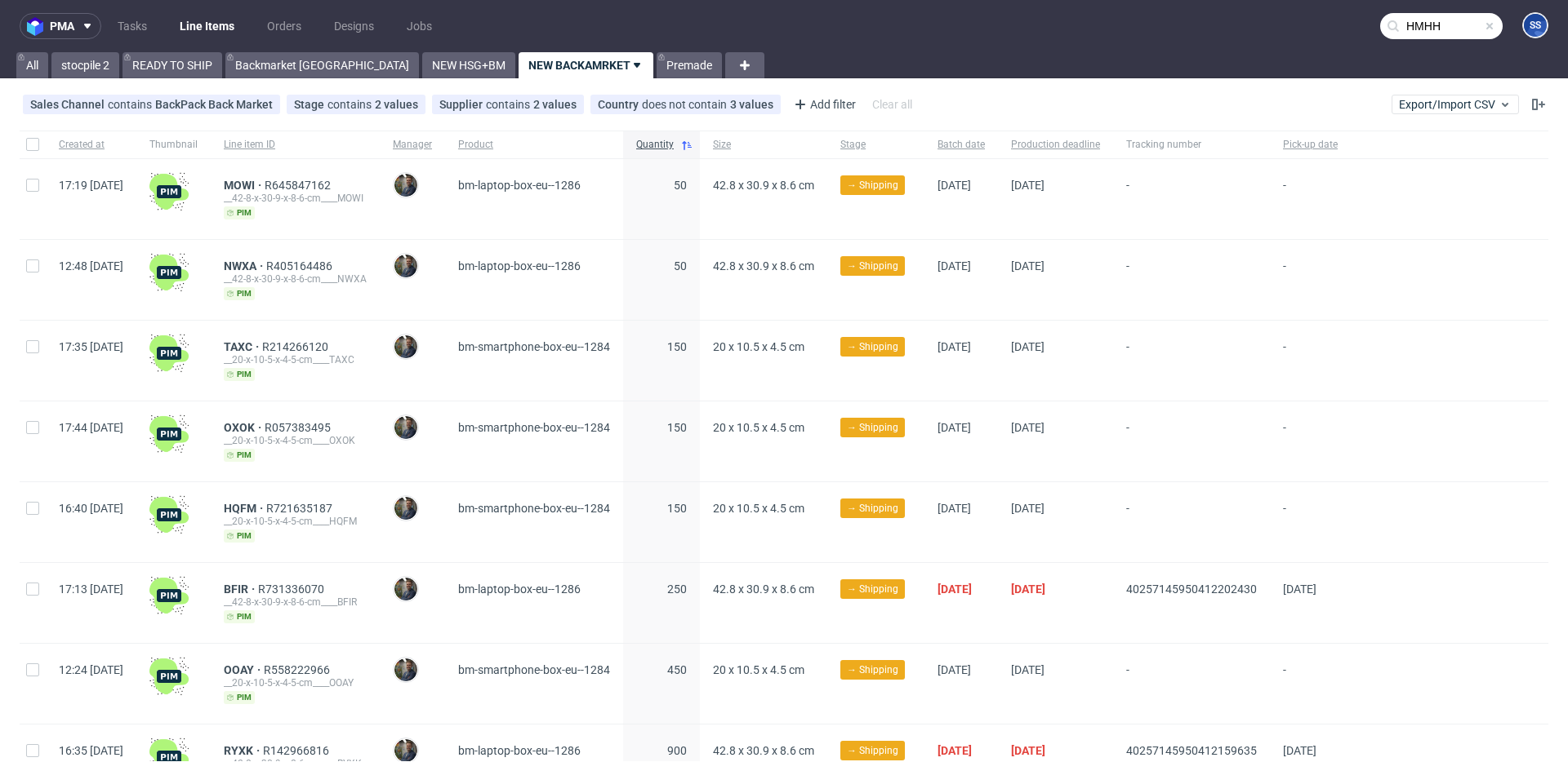
type input "HMHH"
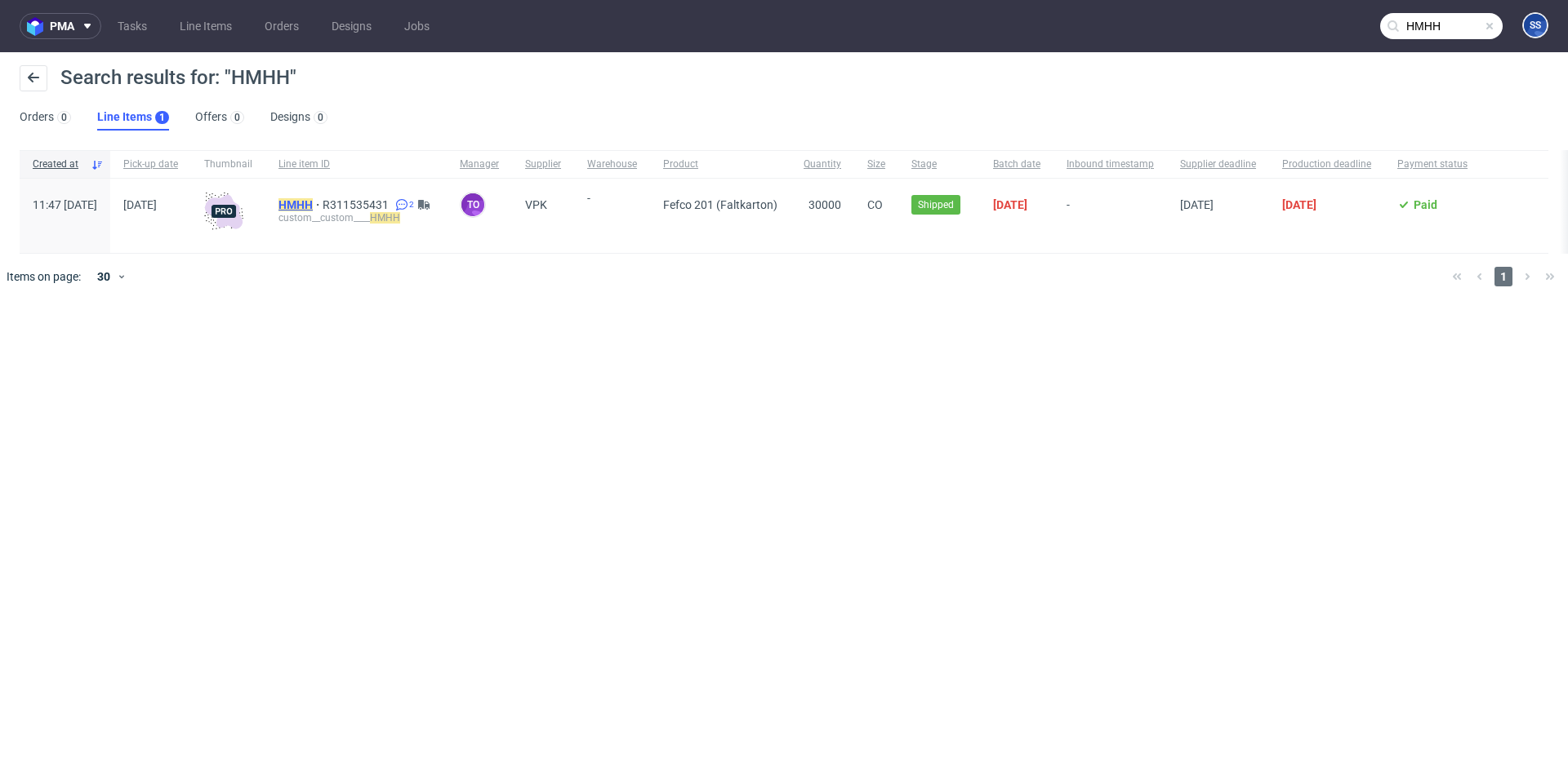
click at [313, 205] on mark "HMHH" at bounding box center [296, 204] width 35 height 13
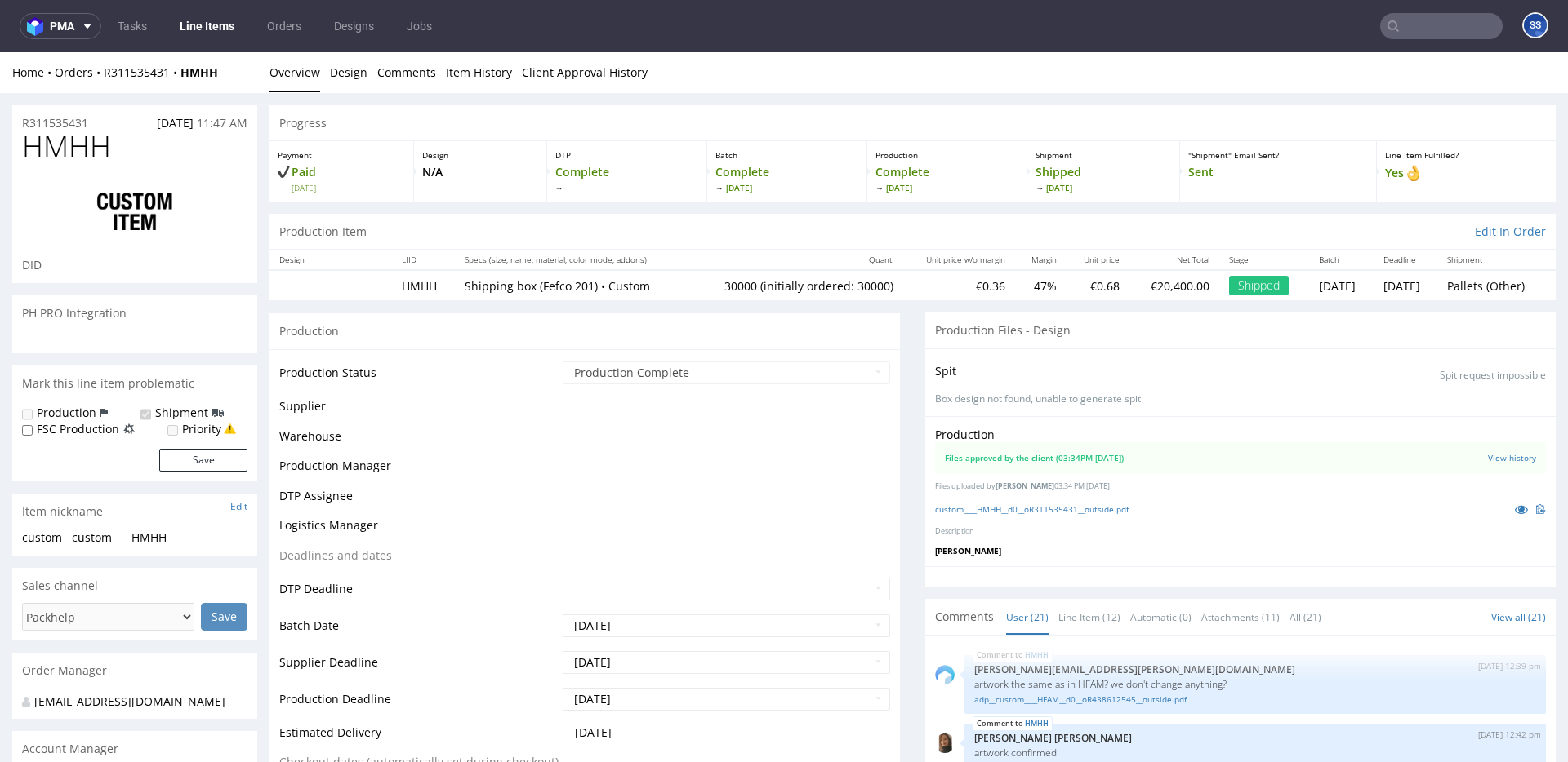
scroll to position [2457, 0]
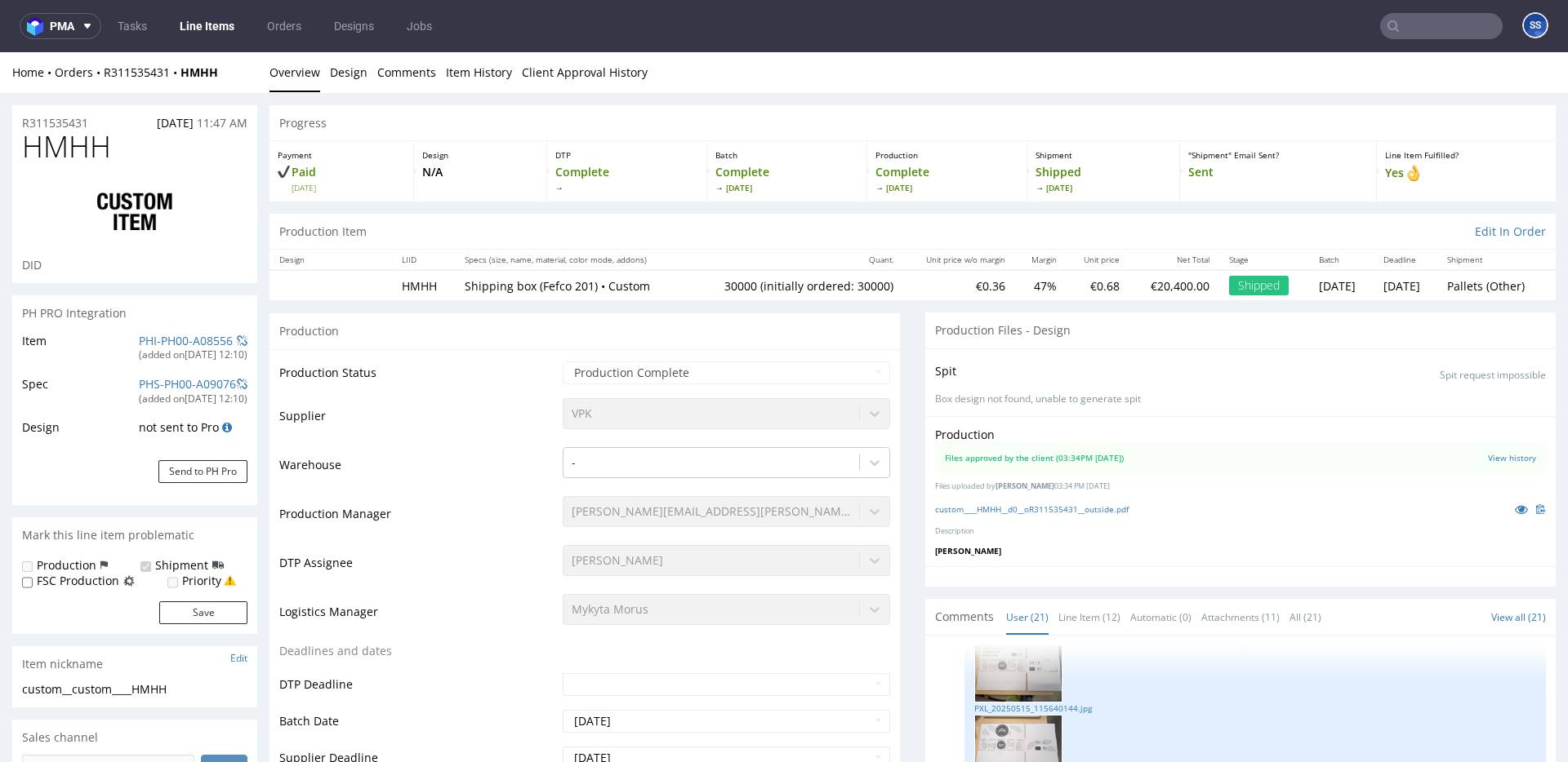
click at [205, 26] on link "Line Items" at bounding box center [206, 26] width 74 height 26
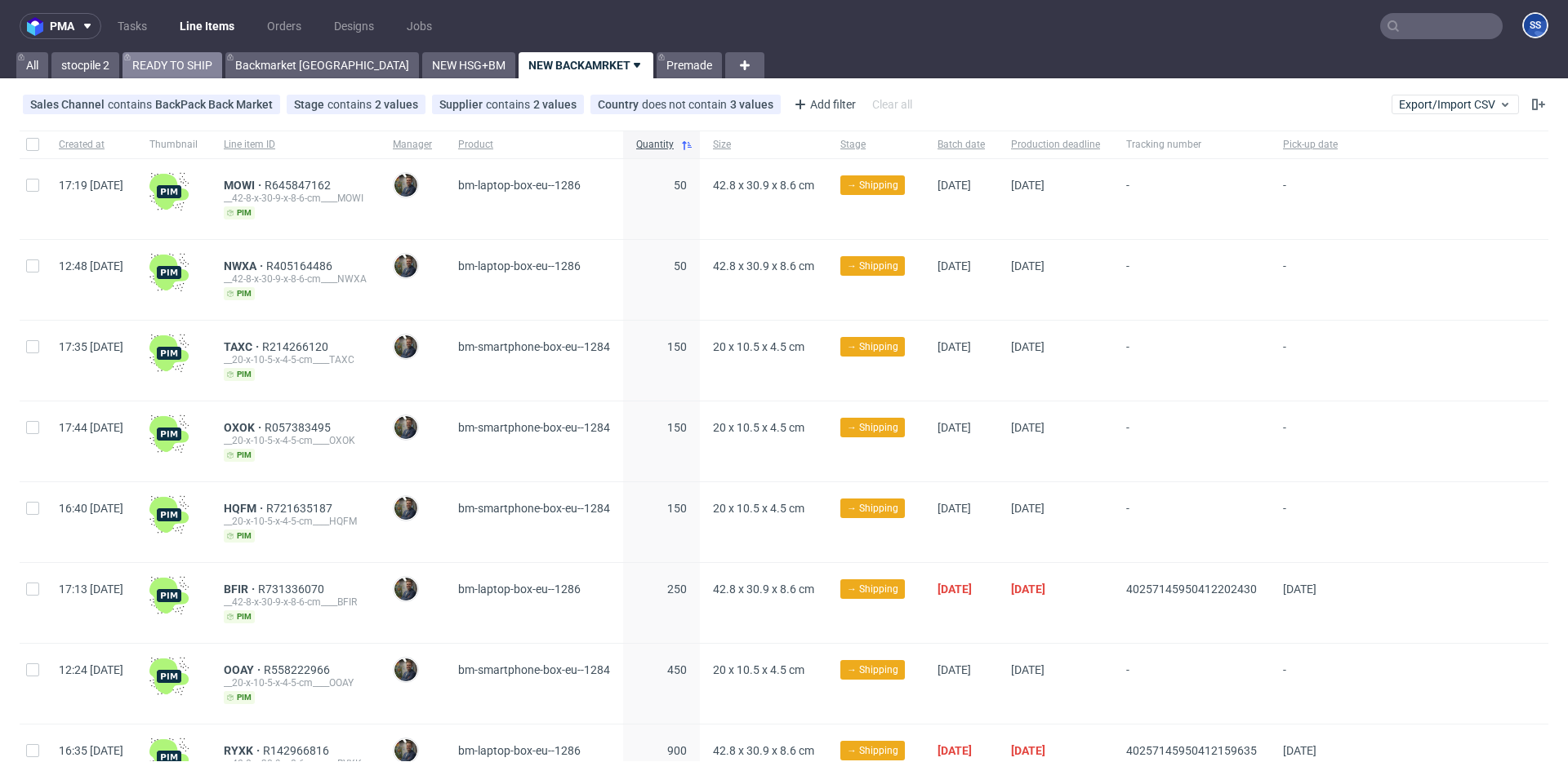
click at [198, 60] on link "READY TO SHIP" at bounding box center [172, 65] width 99 height 26
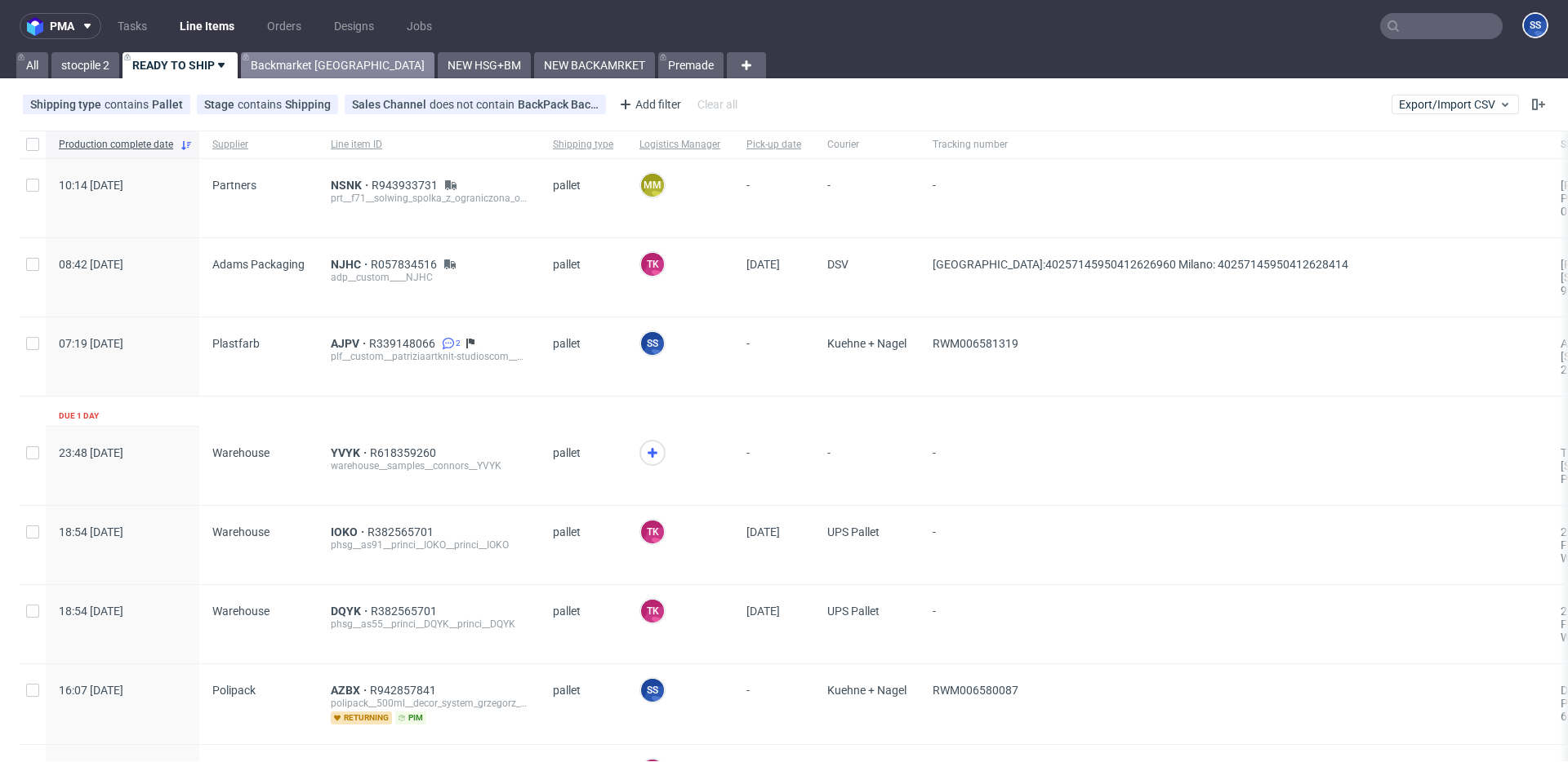
click at [288, 68] on link "Backmarket [GEOGRAPHIC_DATA]" at bounding box center [337, 65] width 194 height 26
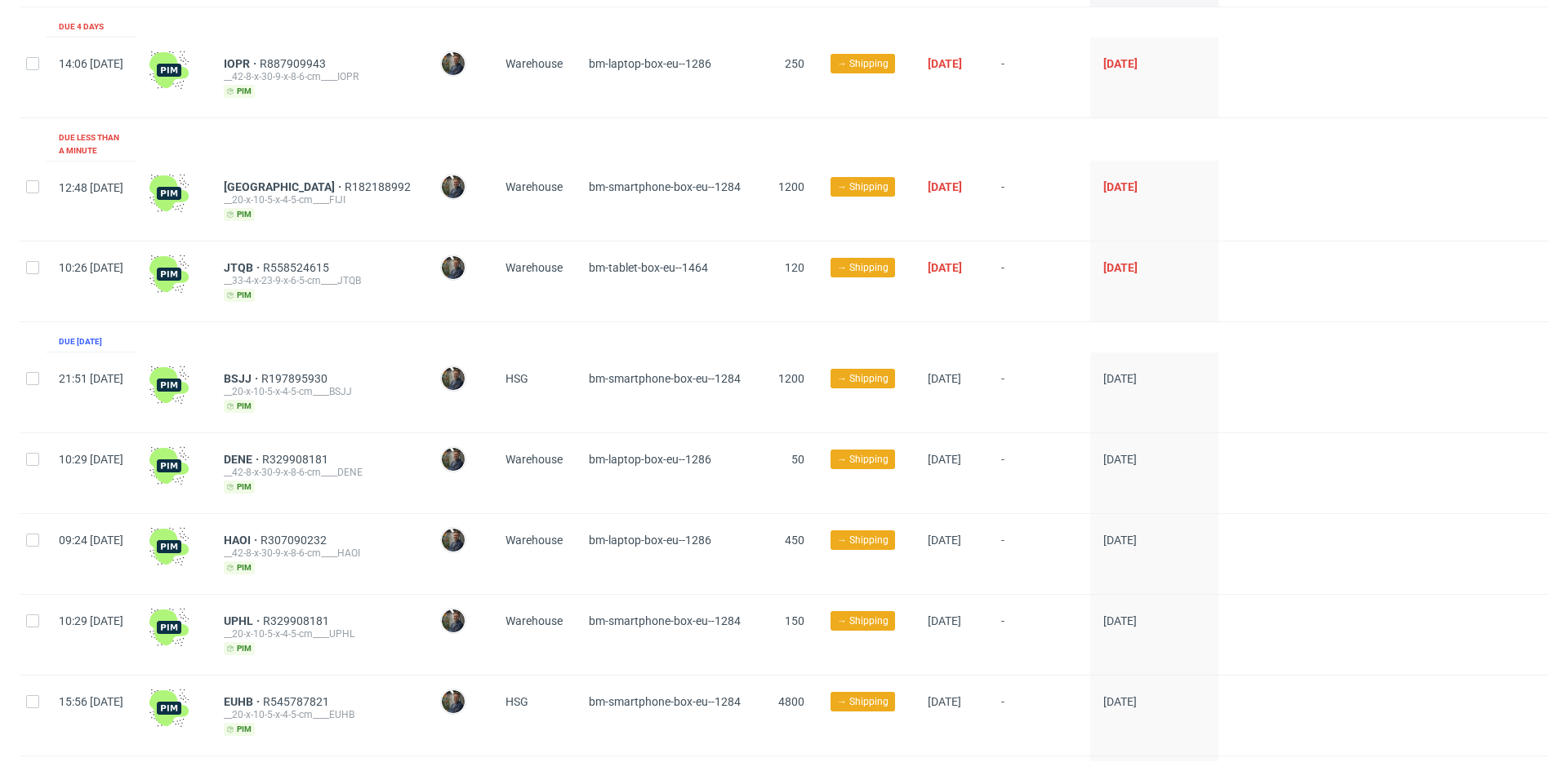
scroll to position [267, 0]
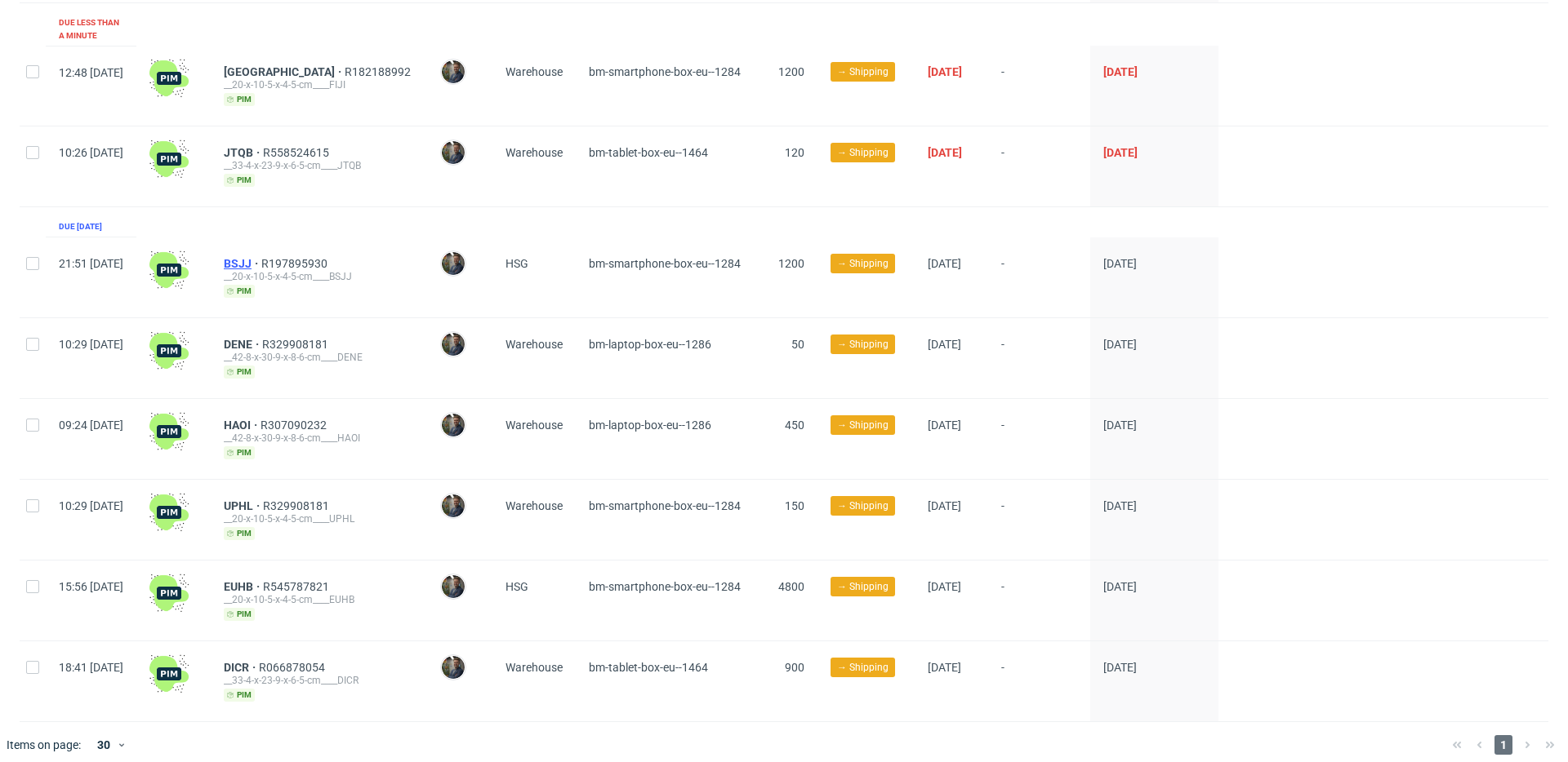
click at [261, 257] on span "BSJJ" at bounding box center [242, 263] width 38 height 13
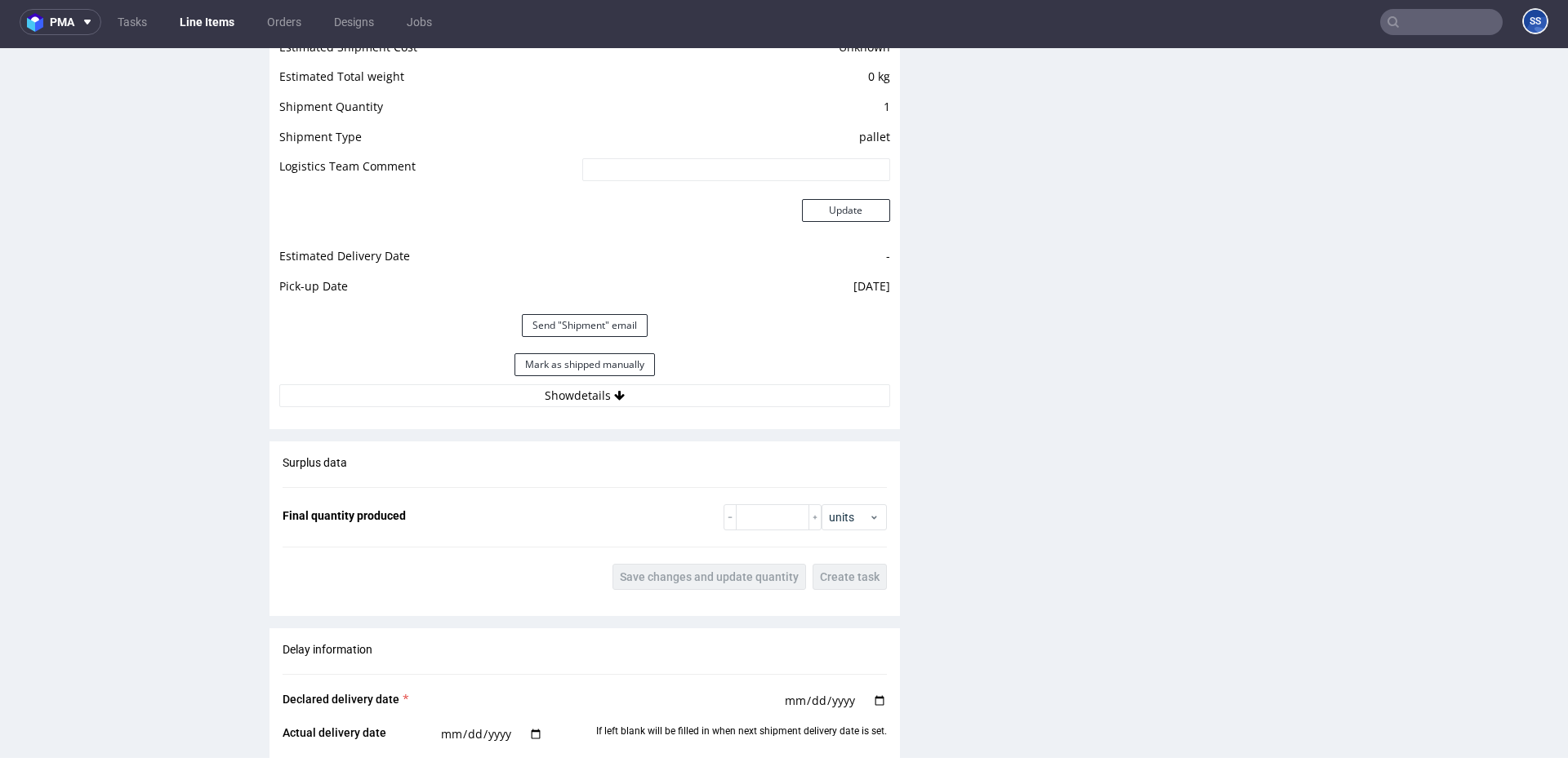
scroll to position [1352, 0]
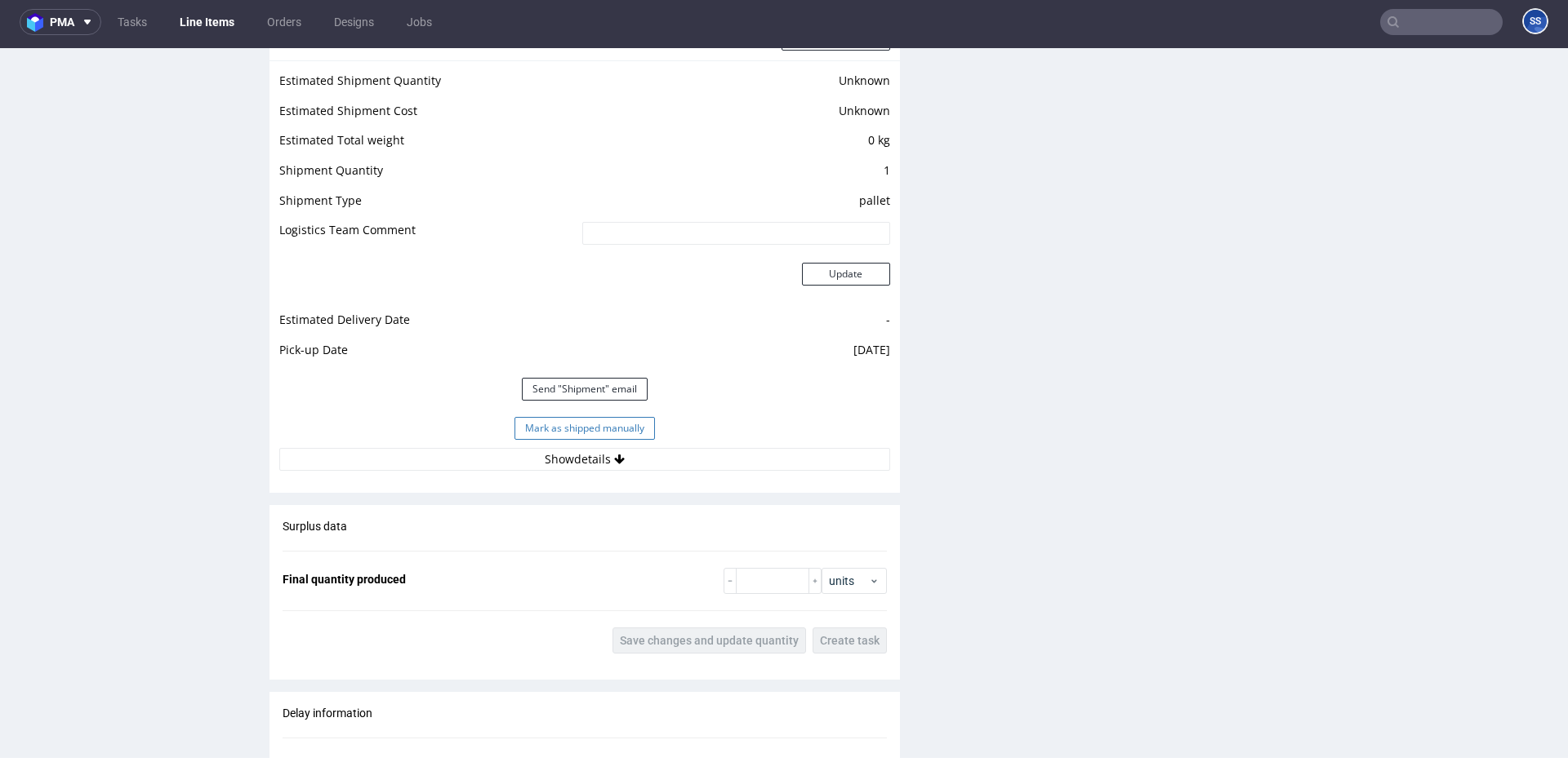
click at [557, 428] on button "Mark as shipped manually" at bounding box center [585, 428] width 141 height 23
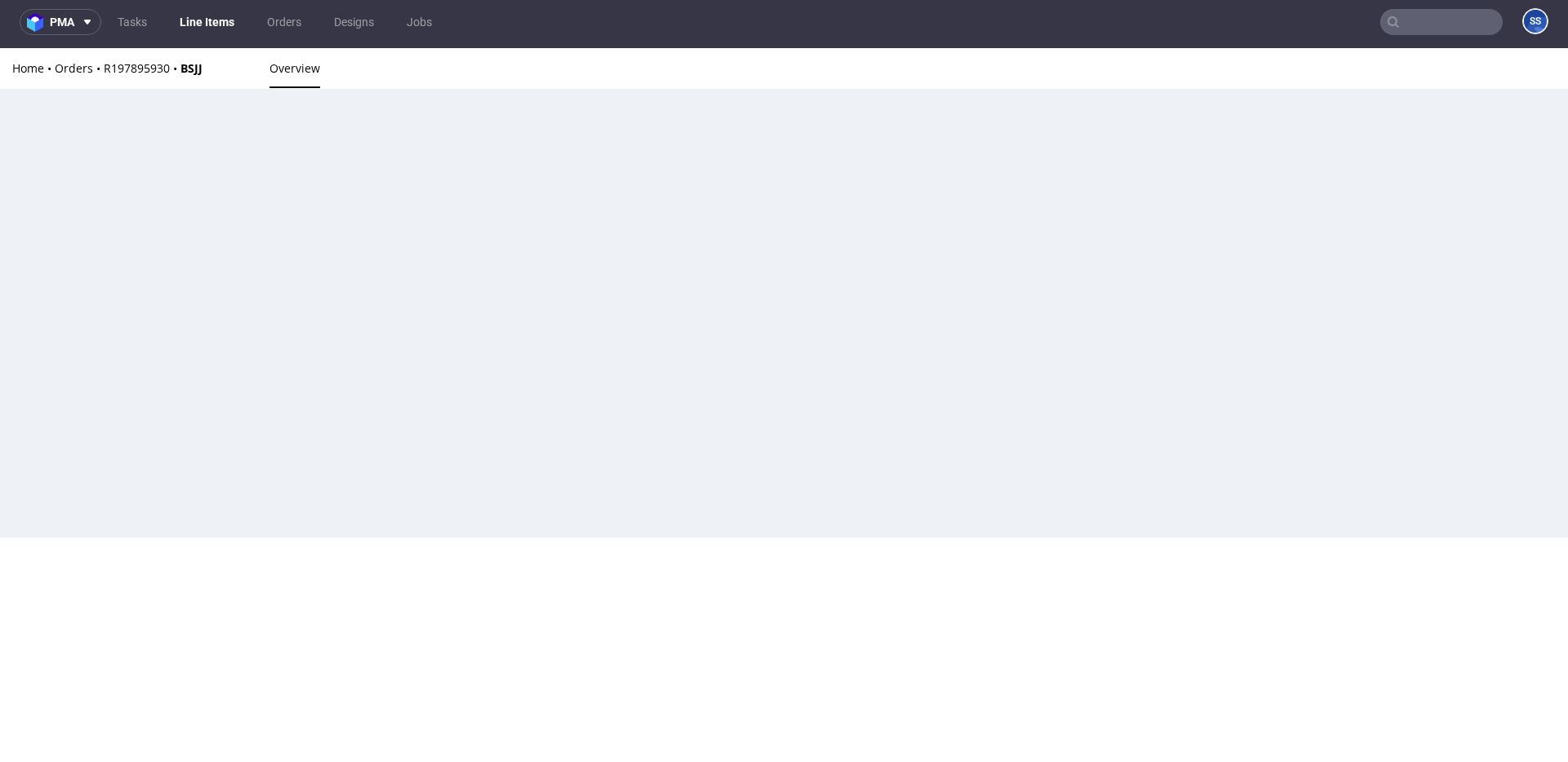
click at [209, 22] on link "Line Items" at bounding box center [206, 22] width 74 height 26
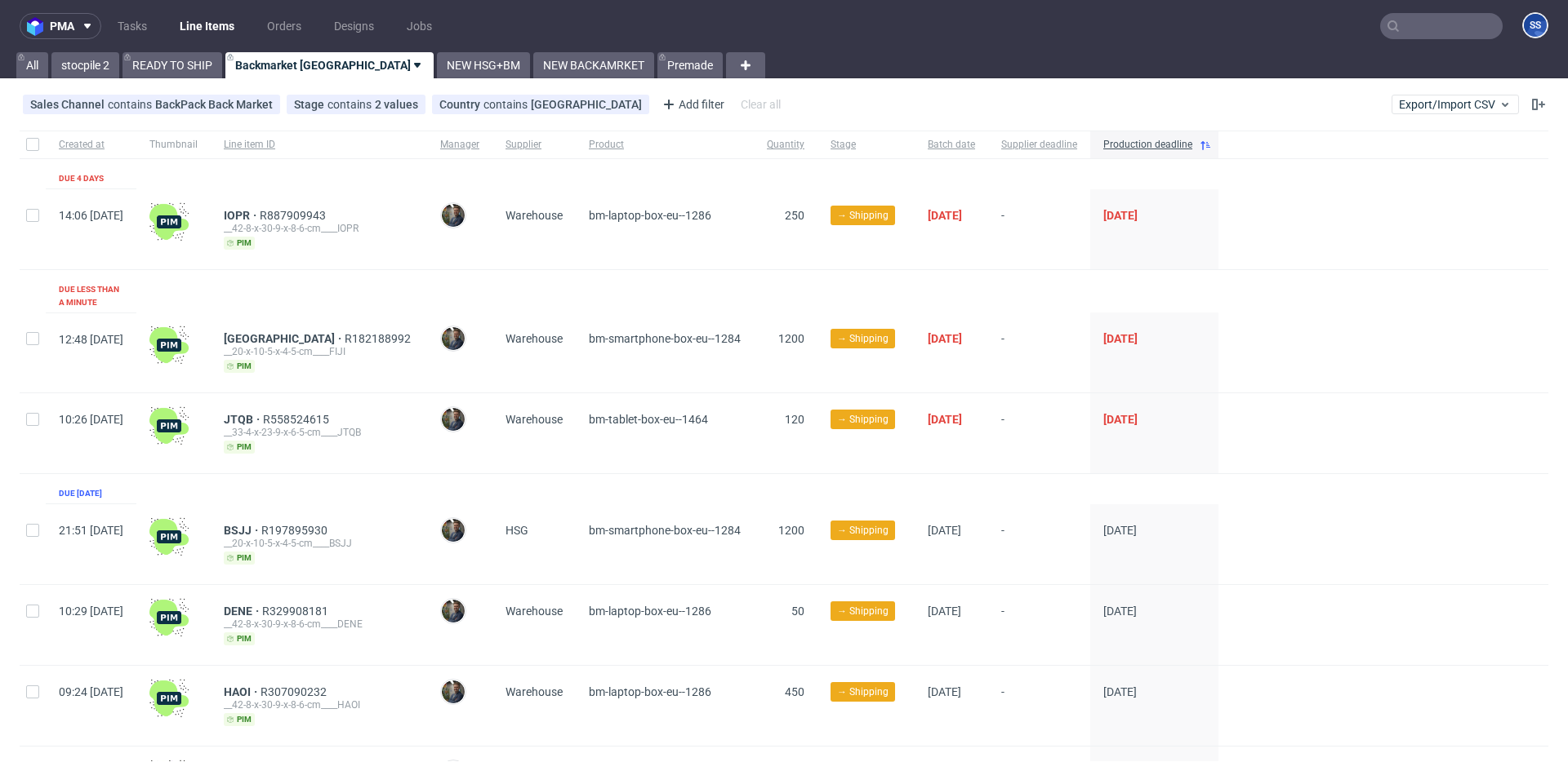
scroll to position [267, 0]
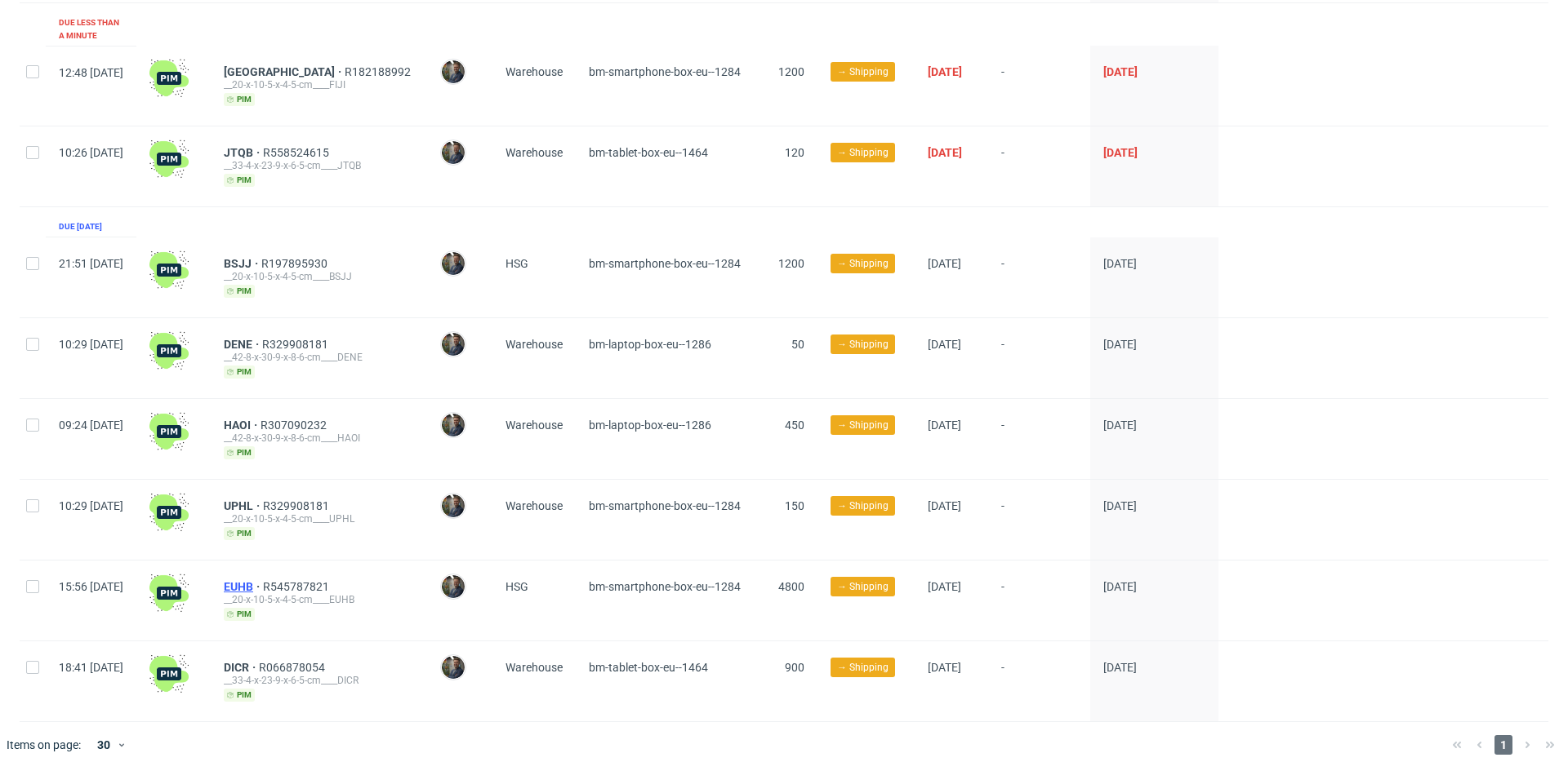
click at [263, 580] on span "EUHB" at bounding box center [242, 586] width 39 height 13
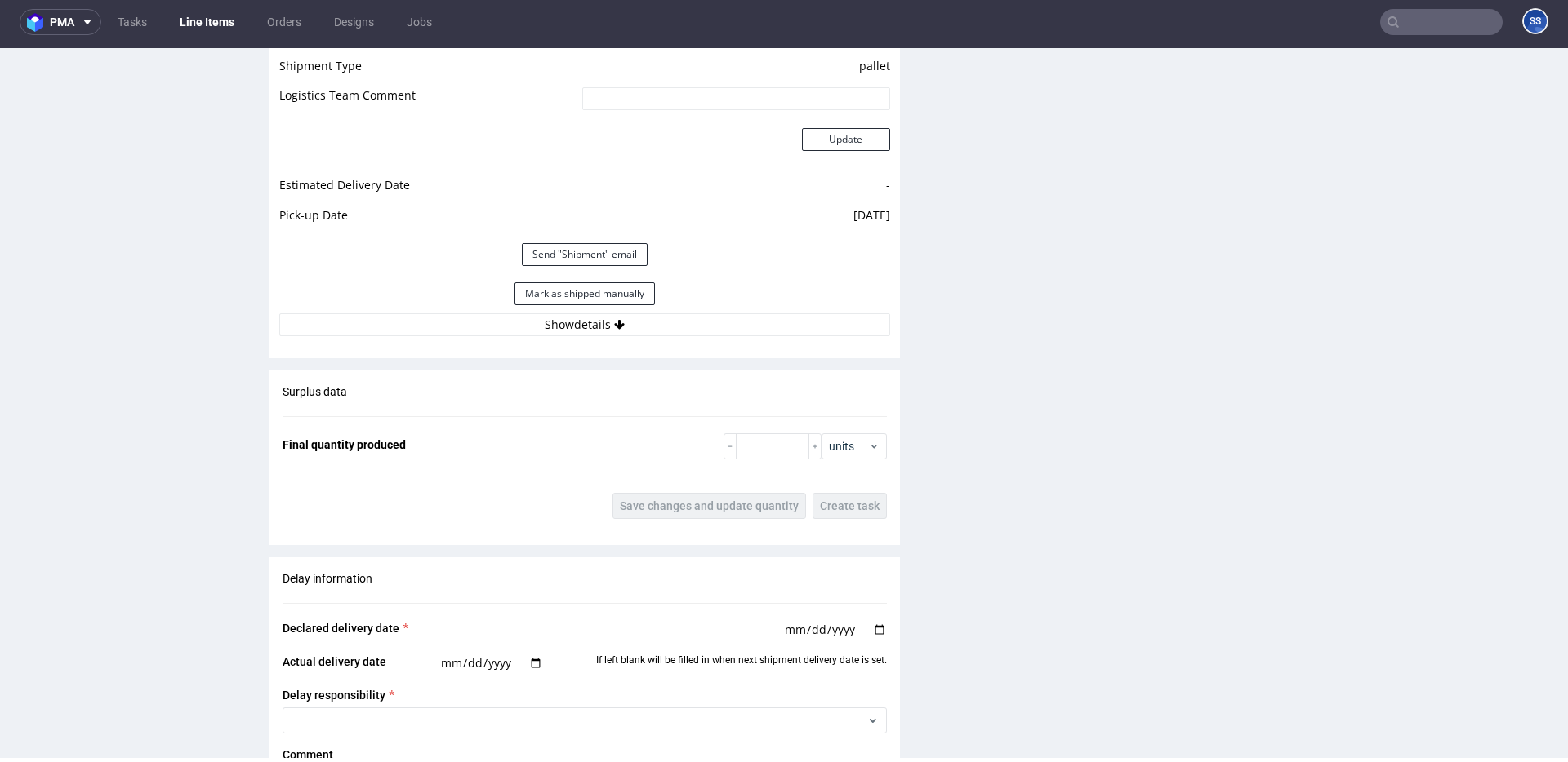
scroll to position [1494, 0]
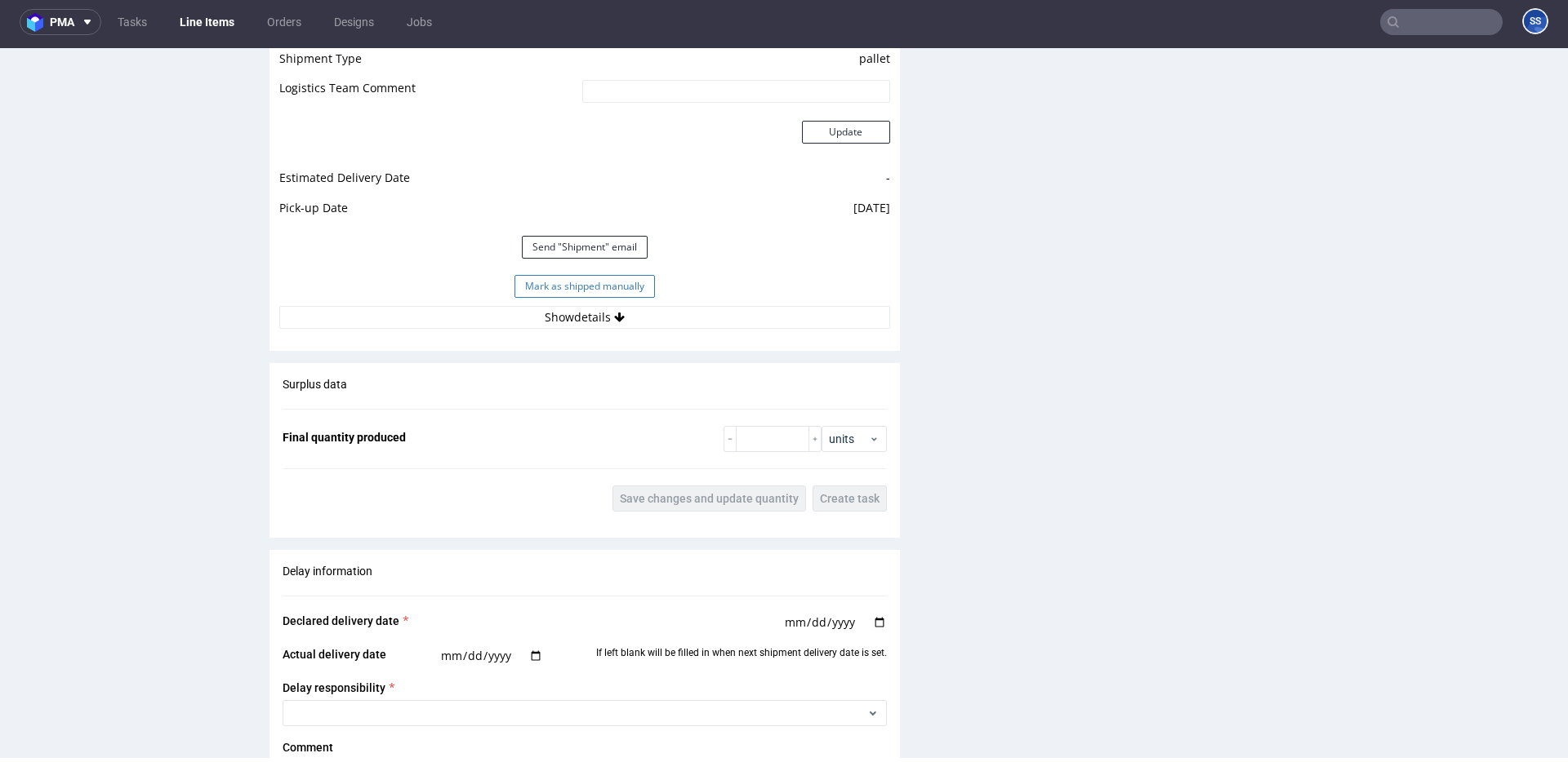
click at [532, 284] on button "Mark as shipped manually" at bounding box center [585, 286] width 141 height 23
click at [219, 21] on link "Line Items" at bounding box center [206, 22] width 74 height 26
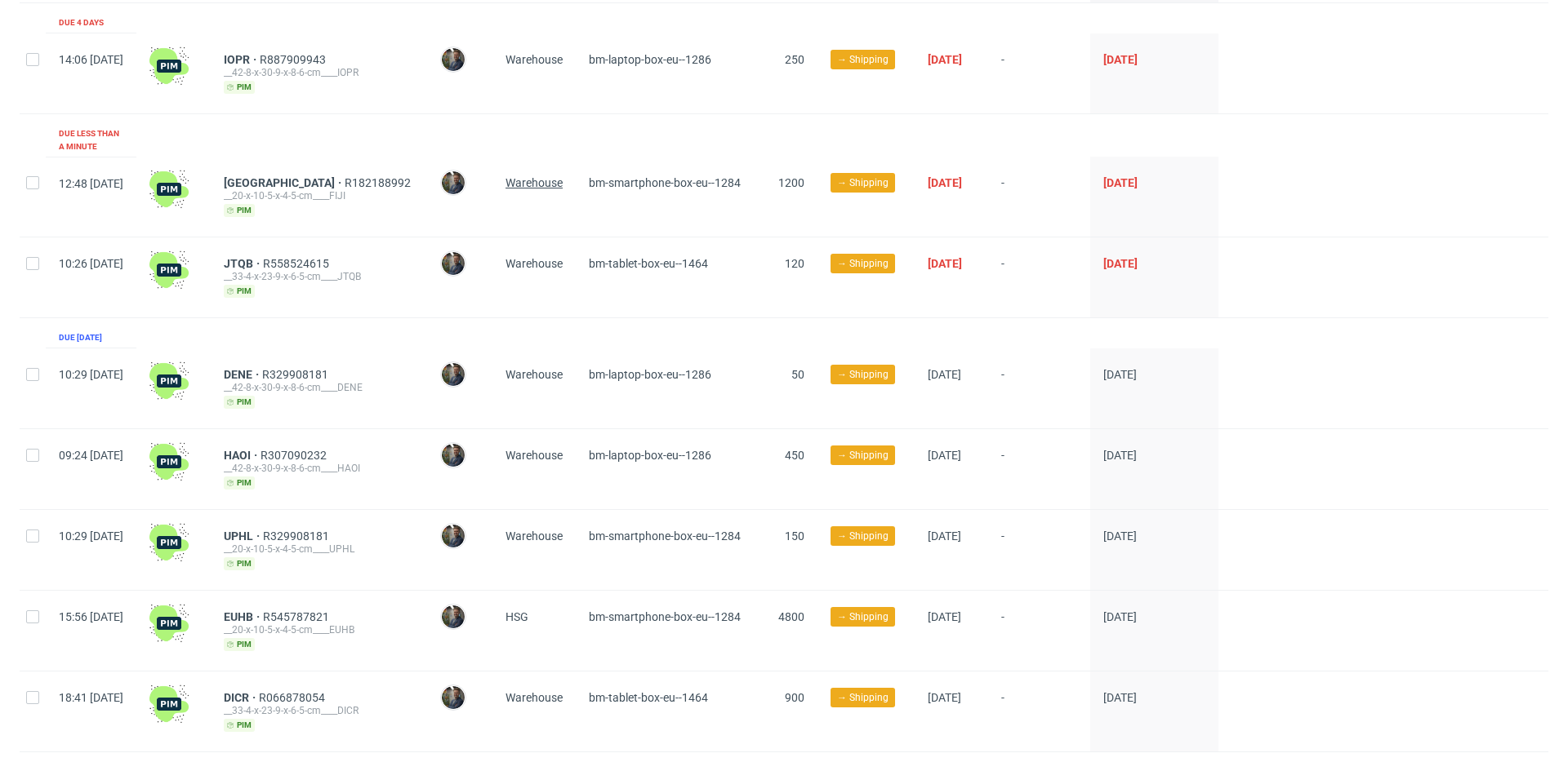
scroll to position [187, 0]
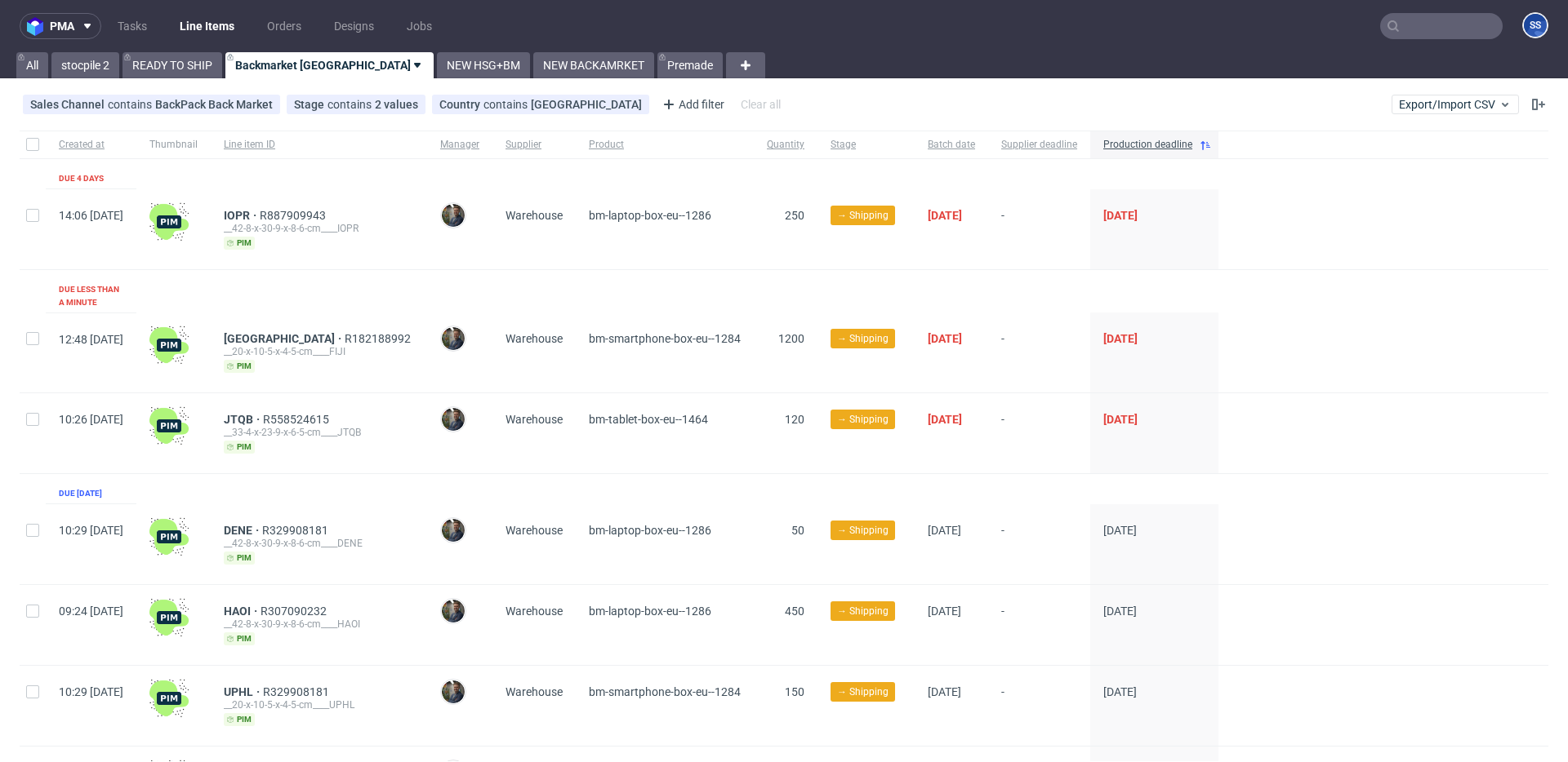
scroll to position [187, 0]
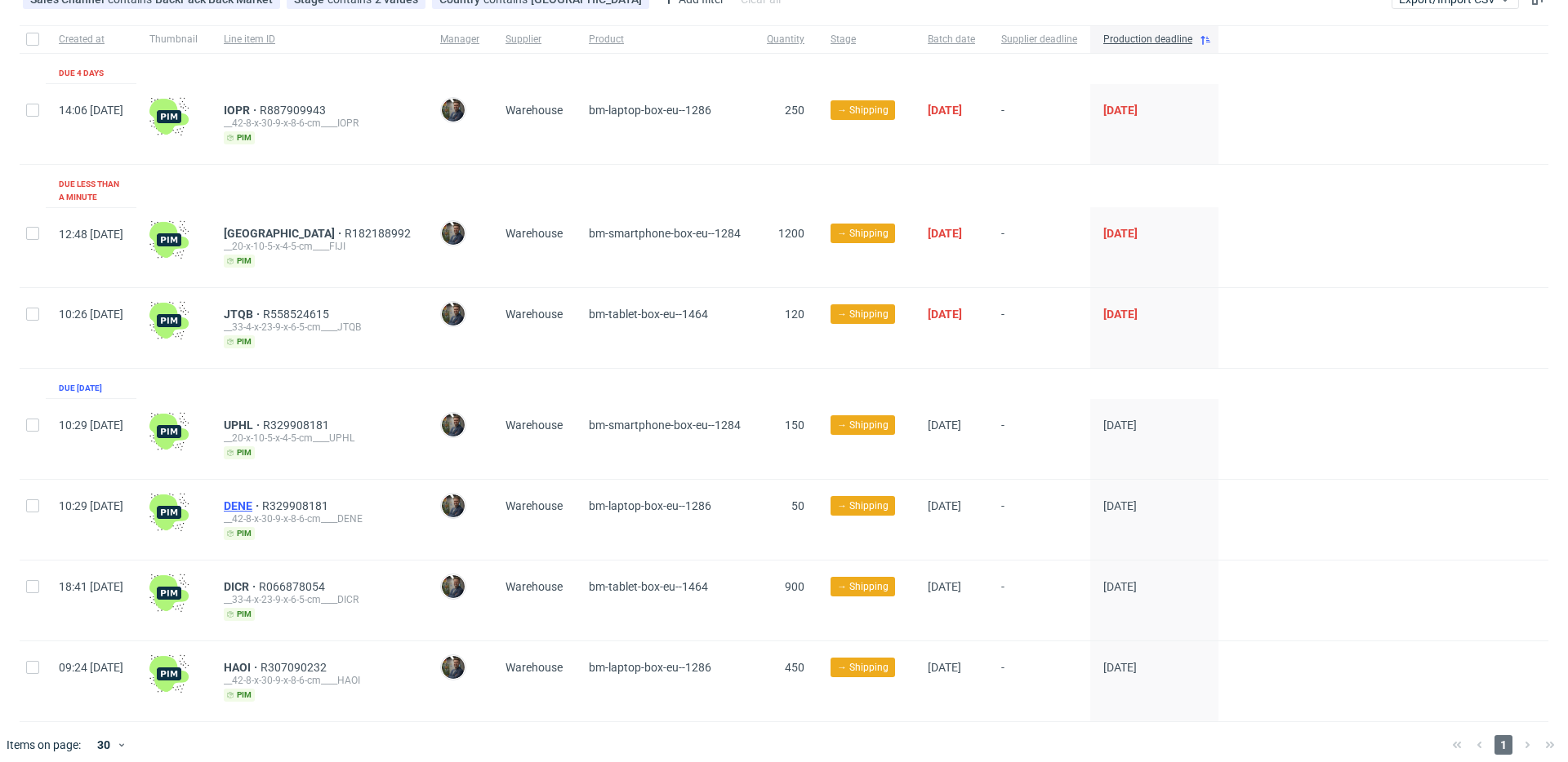
click at [262, 500] on span "DENE" at bounding box center [242, 506] width 39 height 13
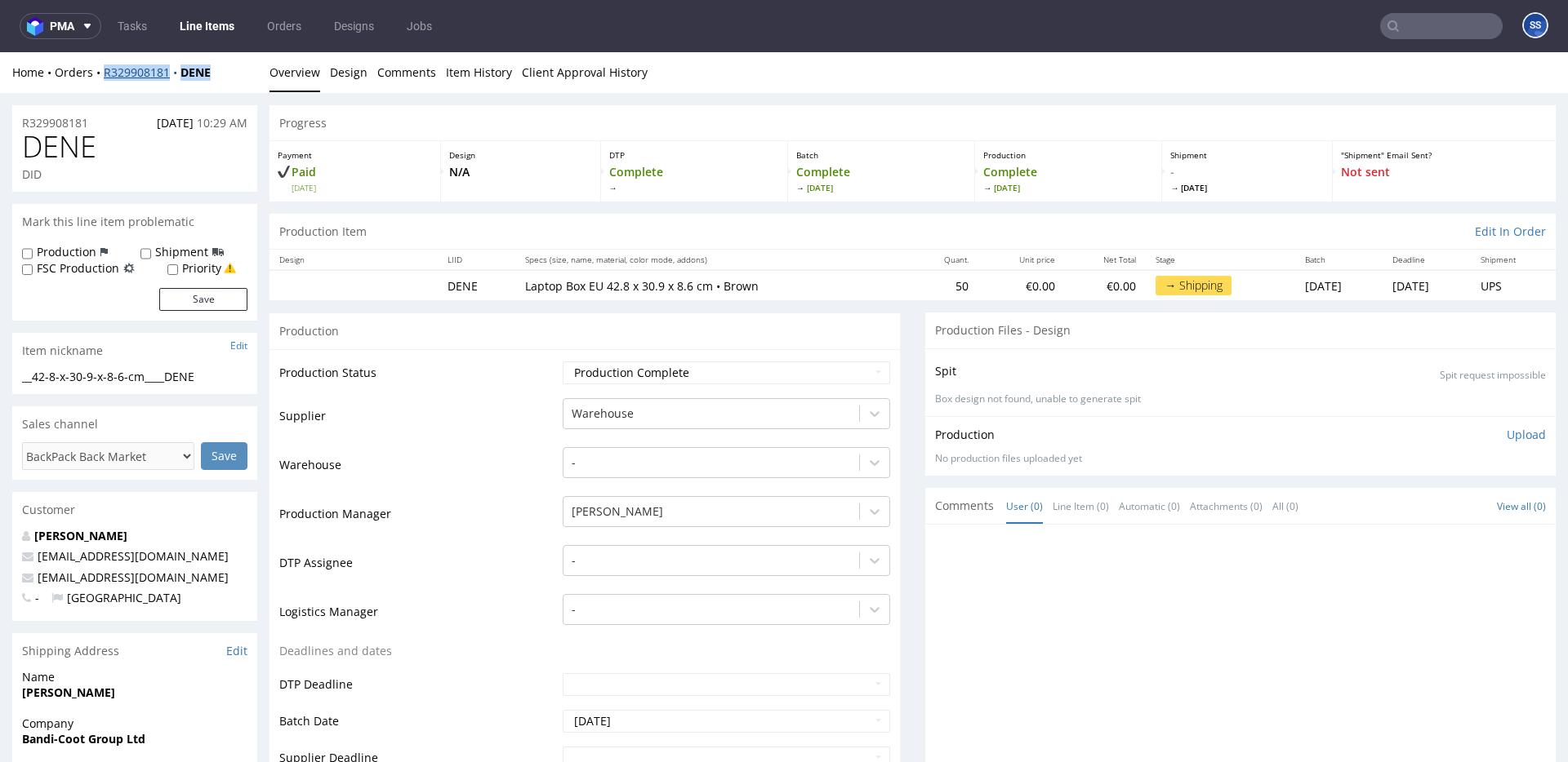
drag, startPoint x: 223, startPoint y: 80, endPoint x: 104, endPoint y: 74, distance: 119.2
click at [104, 74] on div "Home Orders R329908181 DENE" at bounding box center [134, 72] width 245 height 16
copy div "R329908181 DENE"
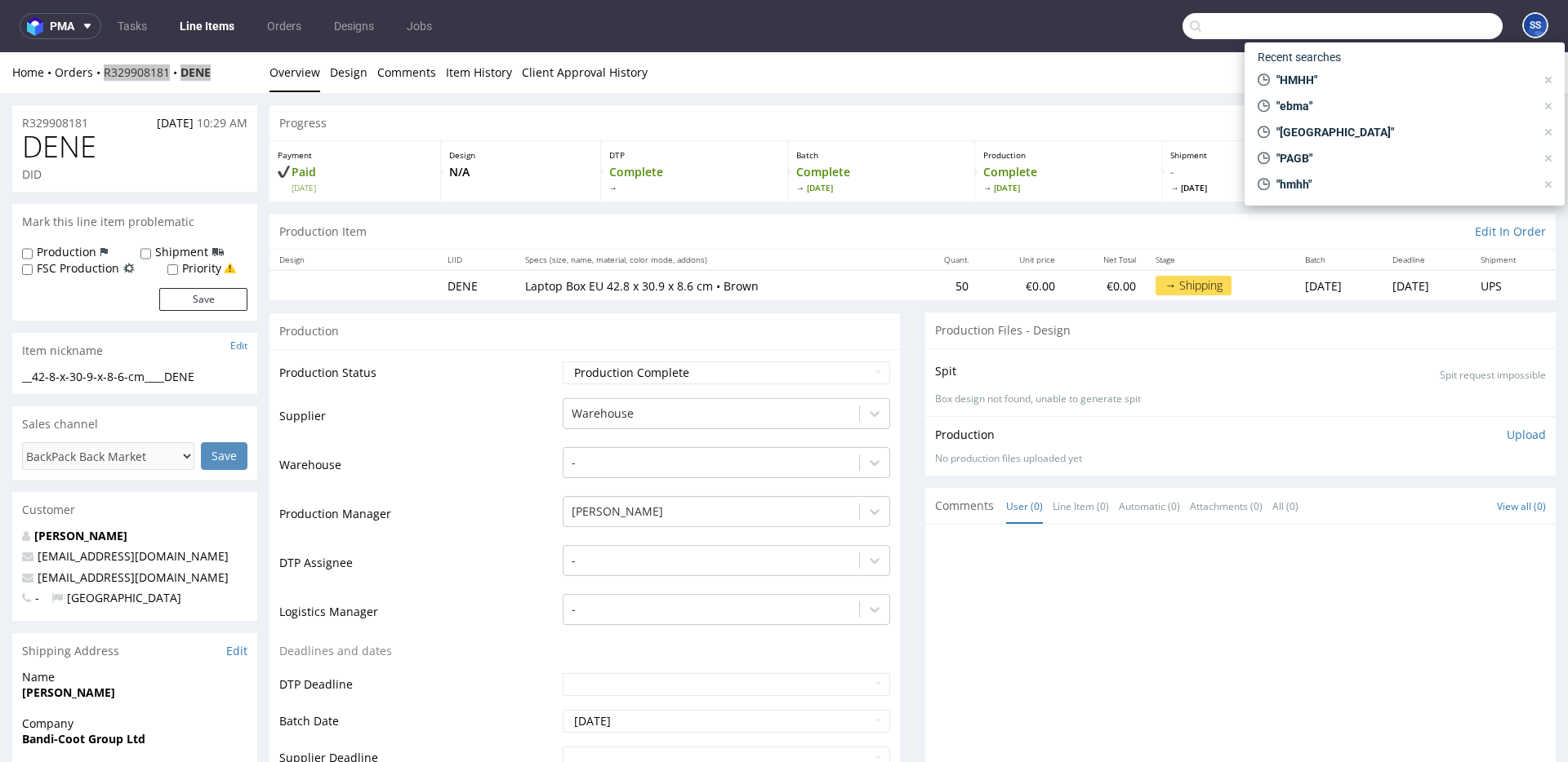
click at [1419, 25] on input "text" at bounding box center [1342, 26] width 321 height 26
paste input "QULP"
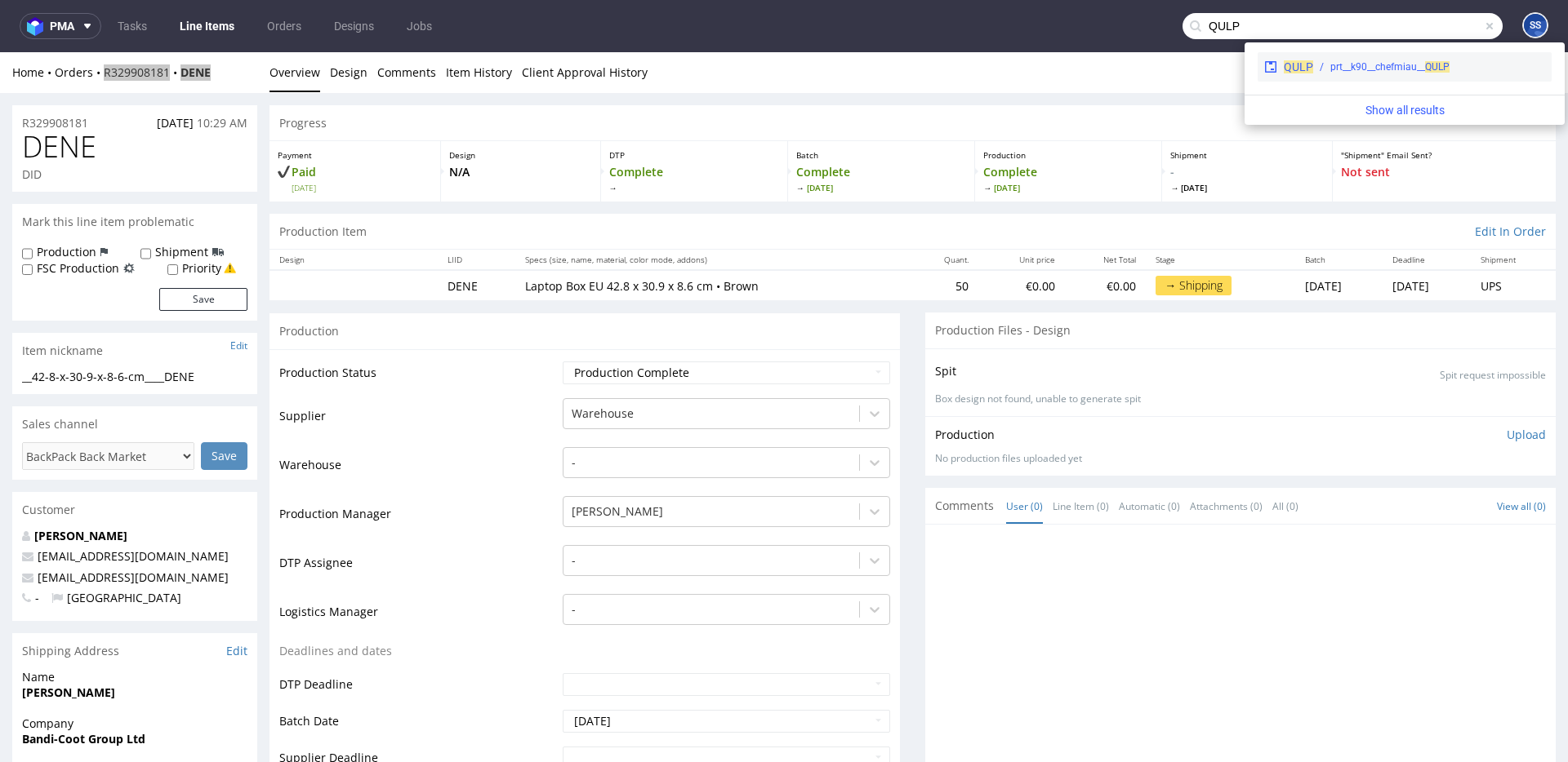
type input "QULP"
click at [1360, 67] on div "prt__k90__chefmiau__ QULP" at bounding box center [1389, 66] width 119 height 15
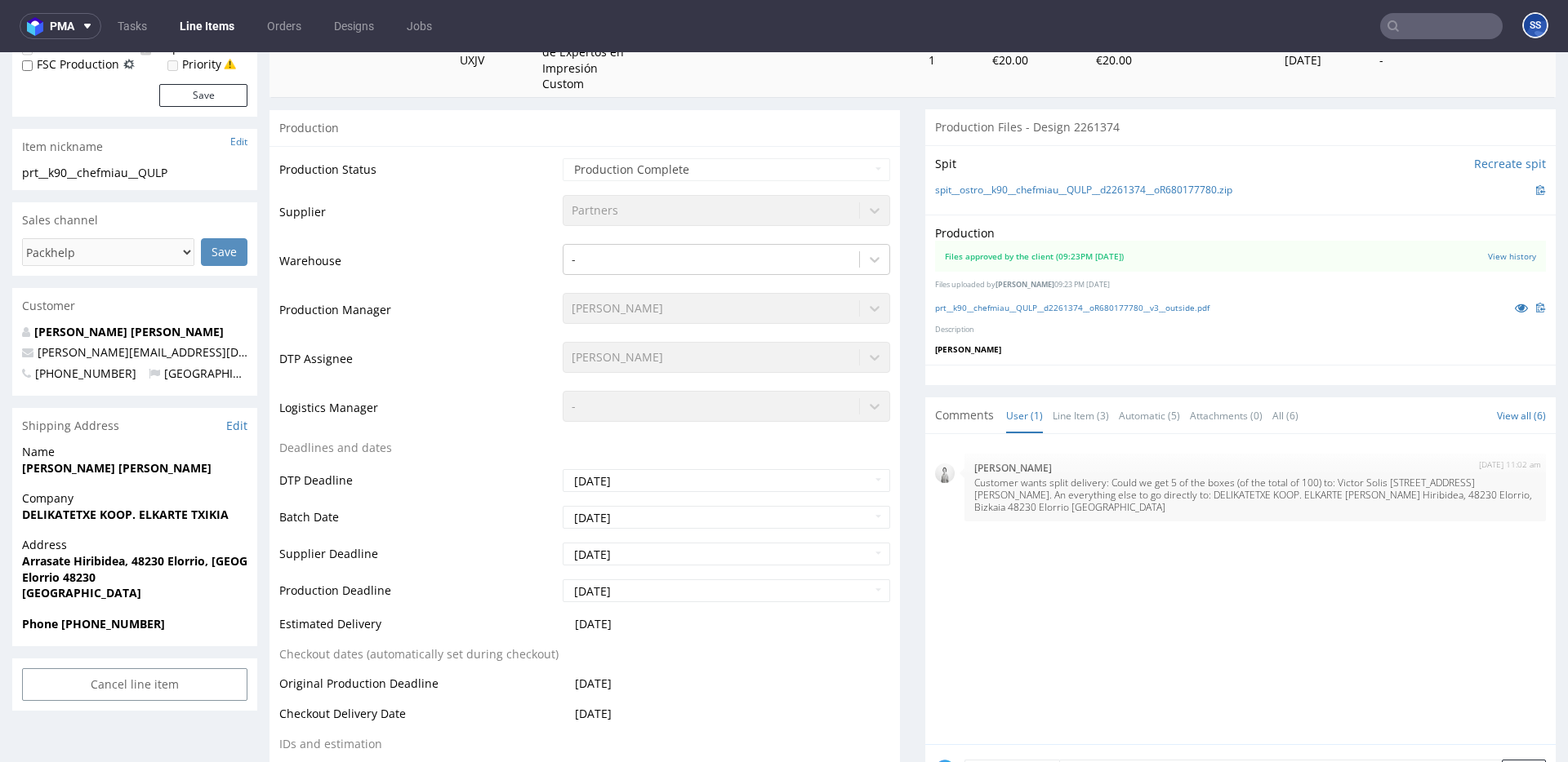
scroll to position [308, 0]
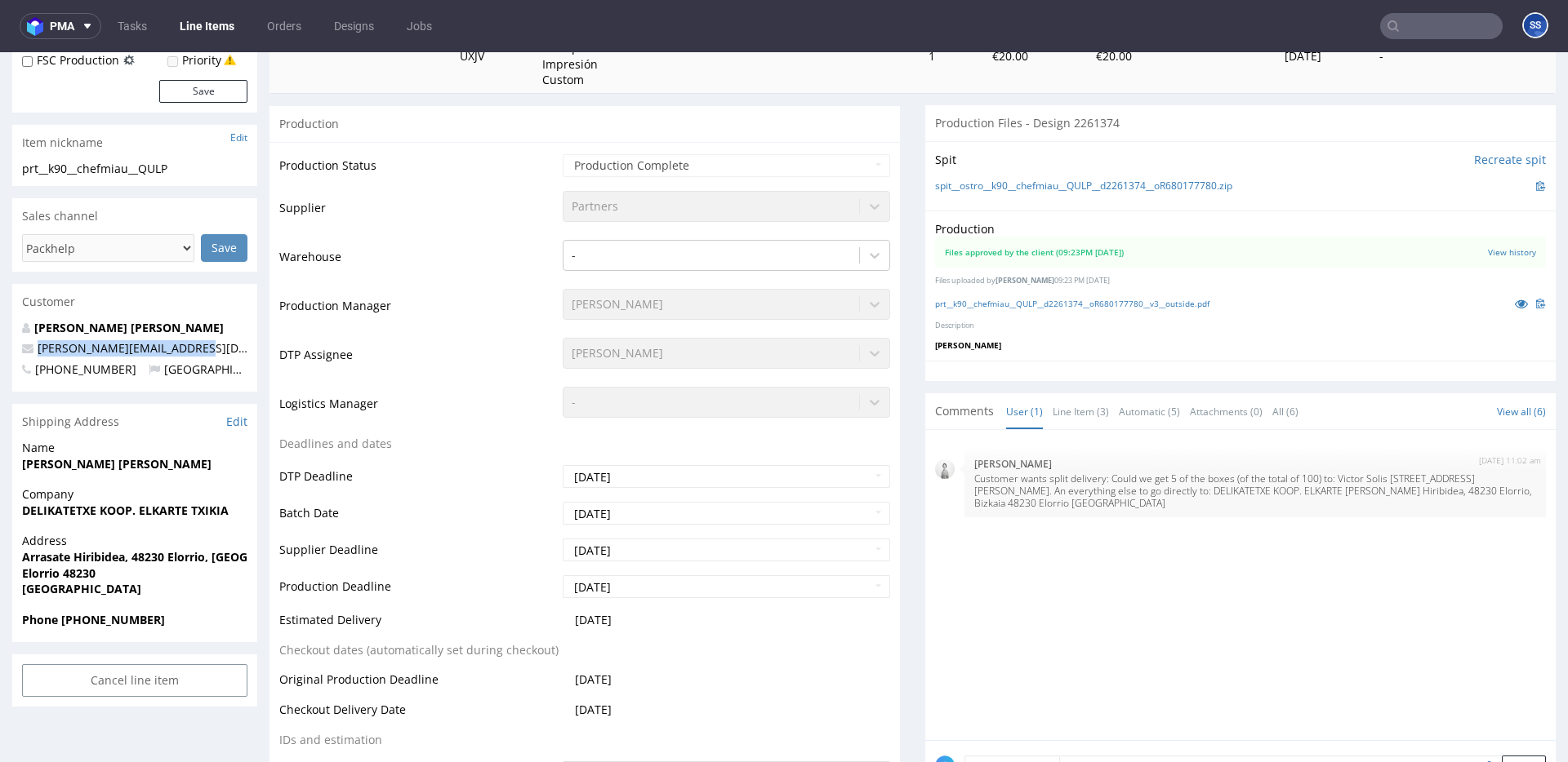
drag, startPoint x: 193, startPoint y: 349, endPoint x: 34, endPoint y: 350, distance: 159.0
click at [34, 350] on p "victor.solis1994@gmail.com" at bounding box center [134, 348] width 225 height 16
copy link "victor.solis1994@gmail.com"
click at [114, 617] on strong "Phone +34617990514" at bounding box center [93, 620] width 143 height 16
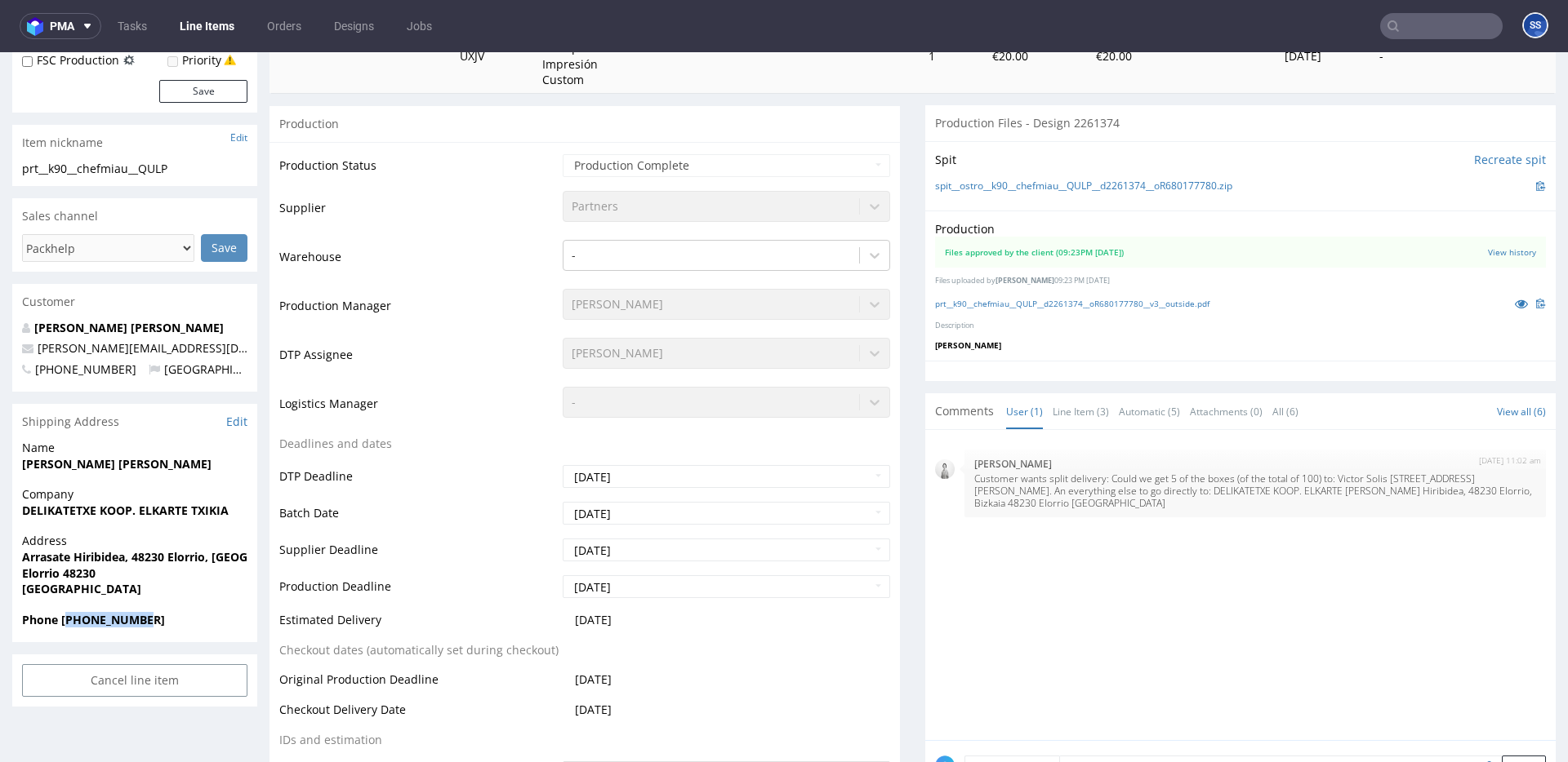
copy strong "34617990514"
click at [196, 22] on link "Line Items" at bounding box center [206, 26] width 74 height 26
click at [228, 35] on link "Line Items" at bounding box center [206, 26] width 74 height 26
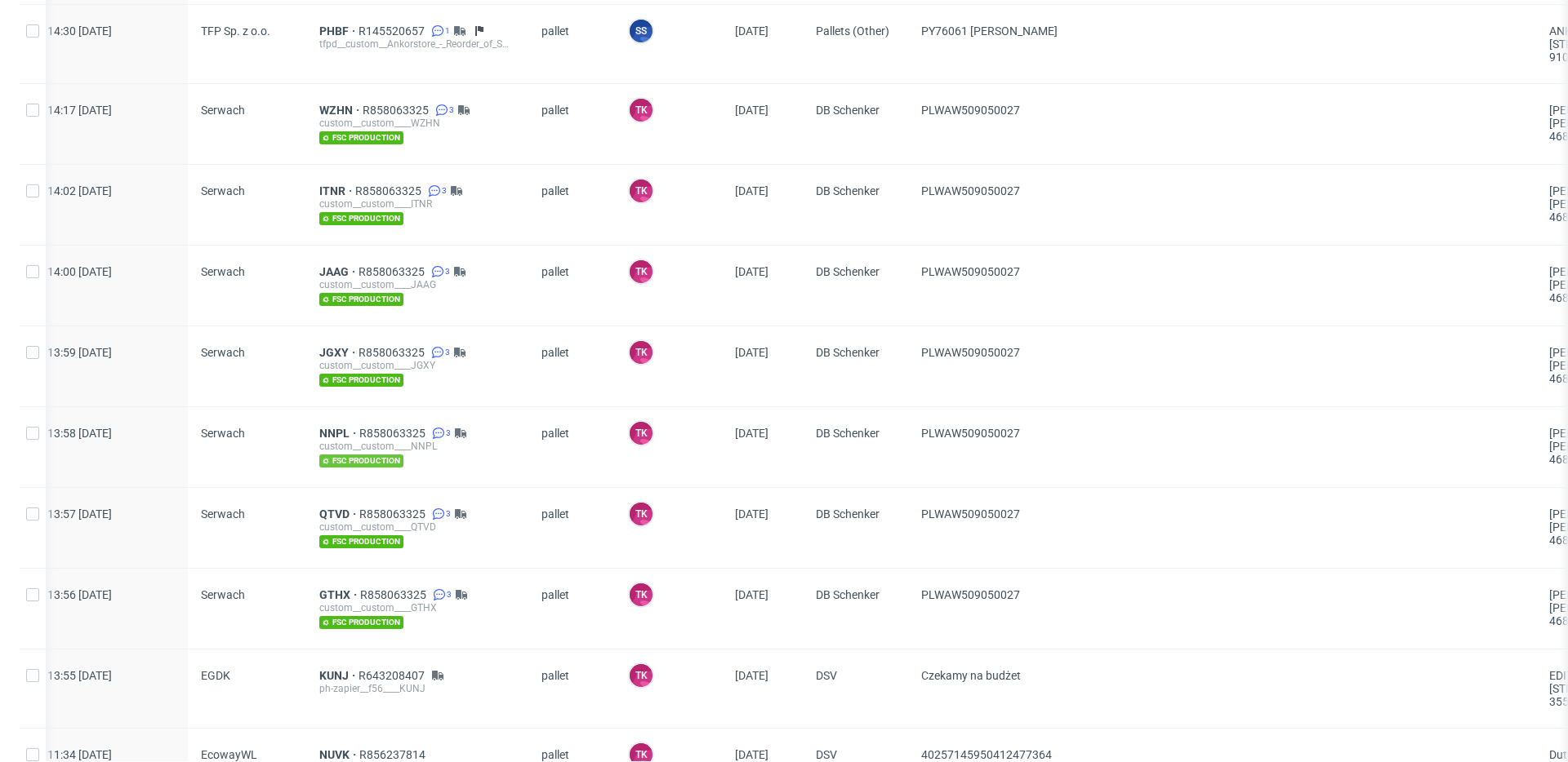
scroll to position [2316, 0]
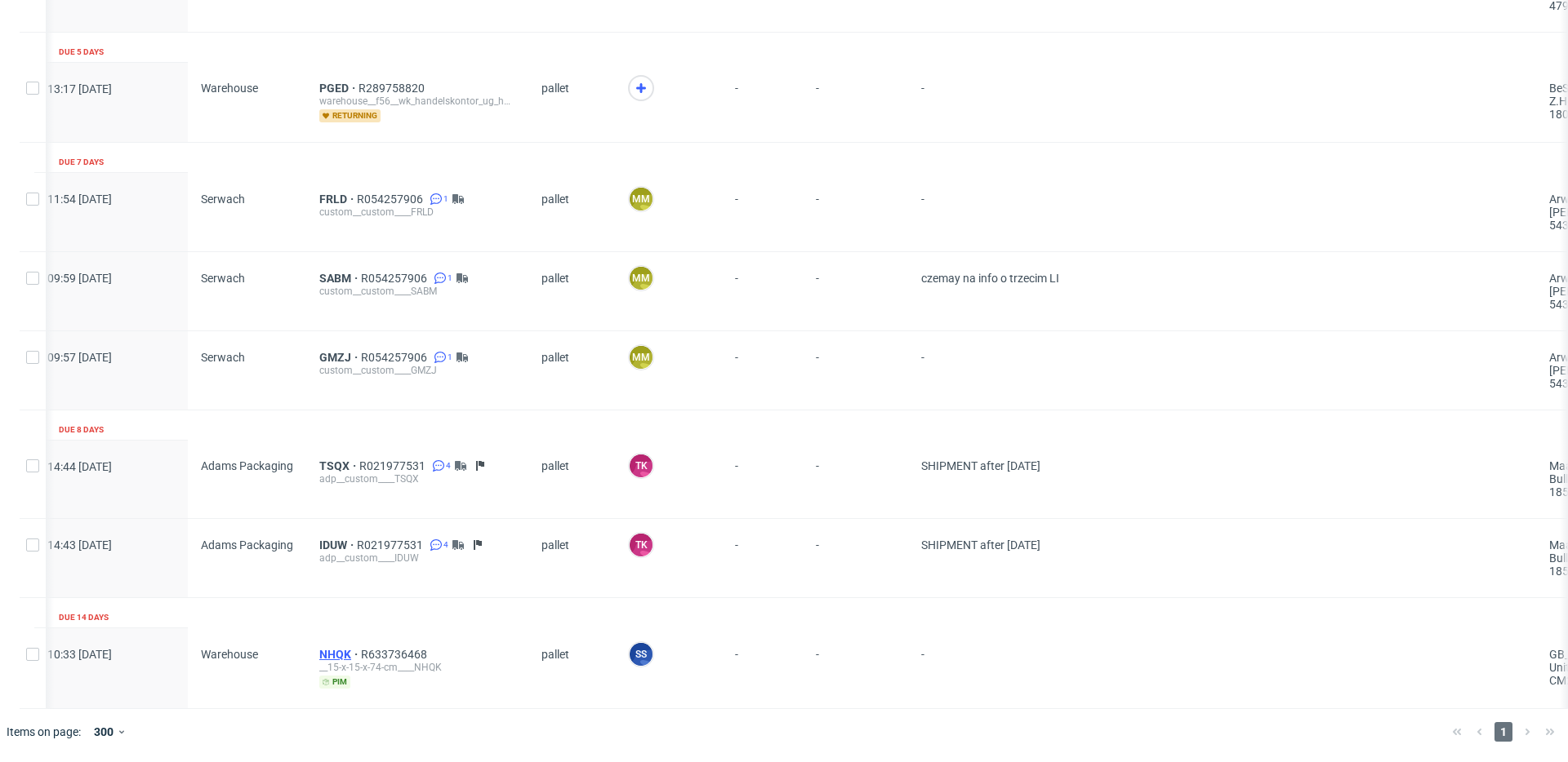
click at [337, 656] on span "NHQK" at bounding box center [340, 654] width 42 height 13
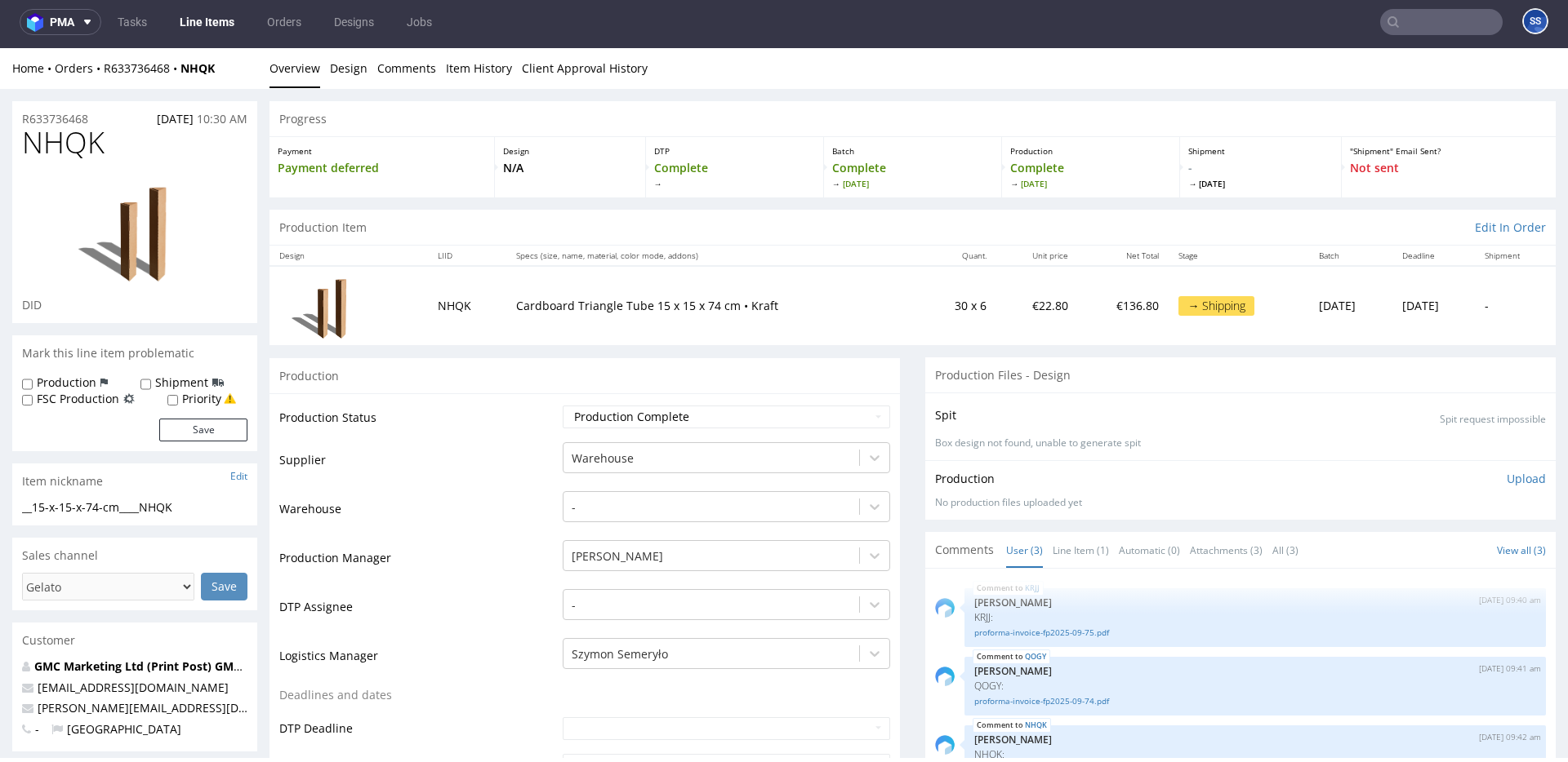
click at [209, 26] on link "Line Items" at bounding box center [206, 22] width 74 height 26
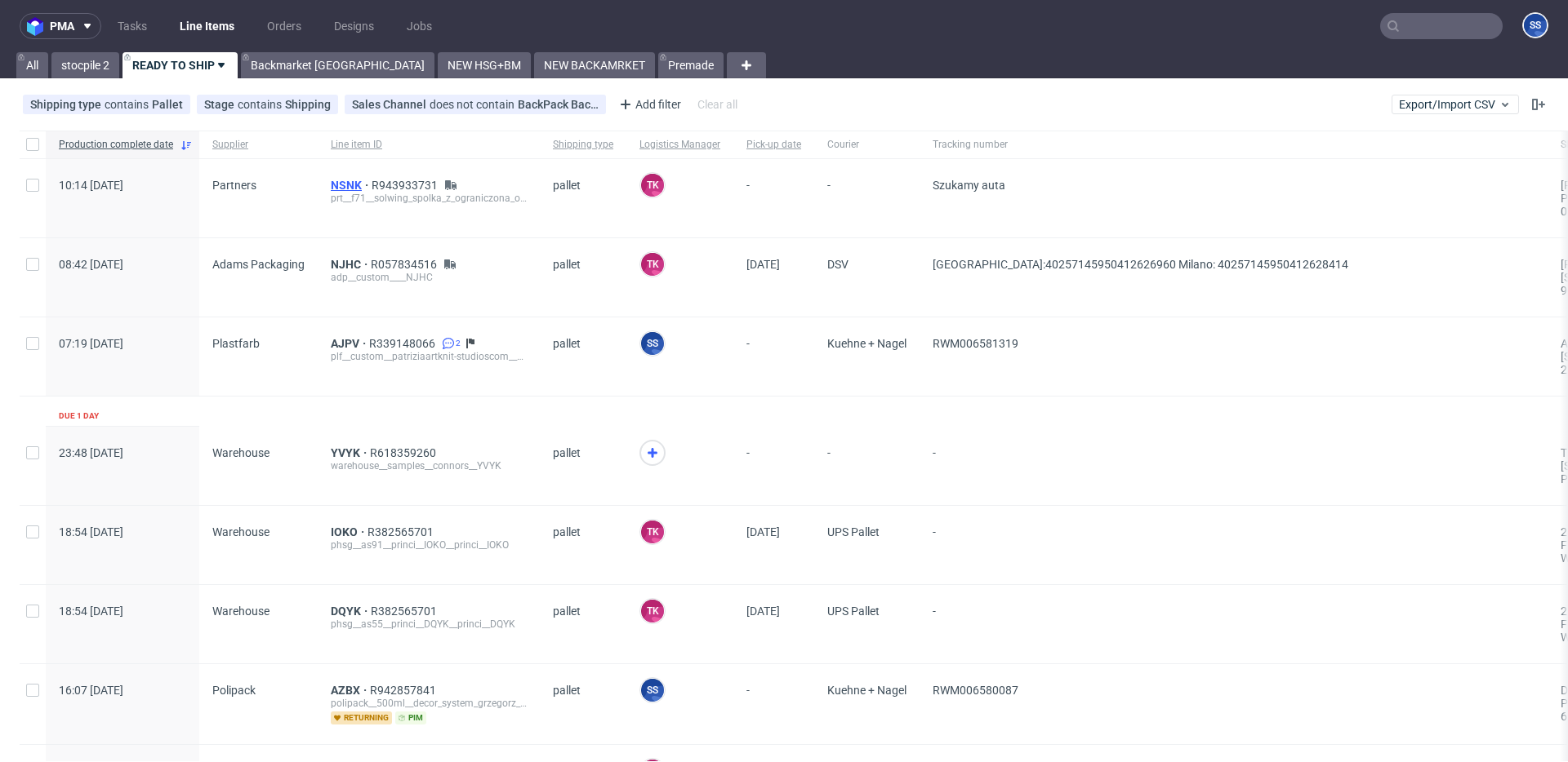
click at [343, 185] on span "NSNK" at bounding box center [350, 185] width 41 height 13
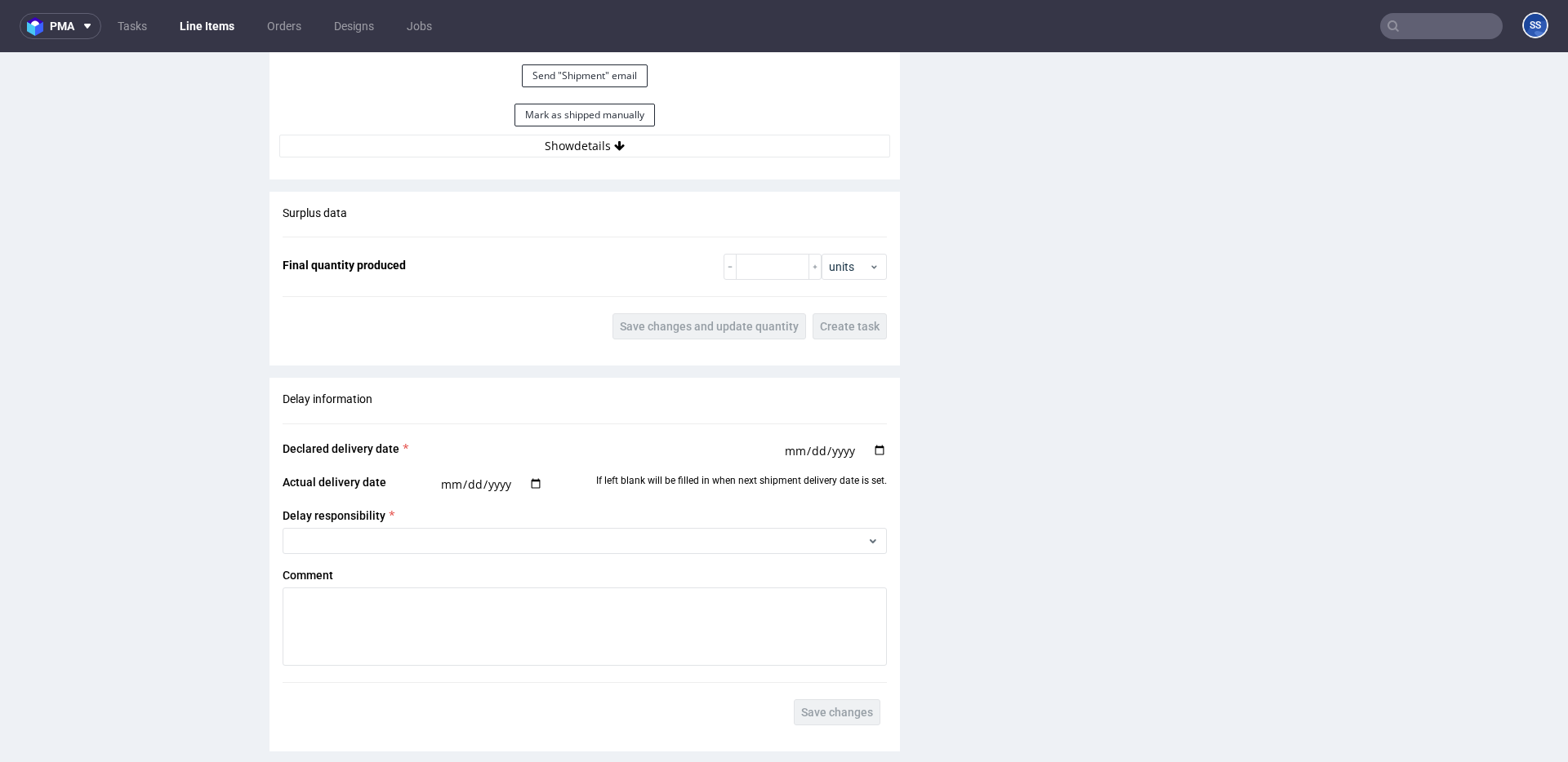
scroll to position [2048, 0]
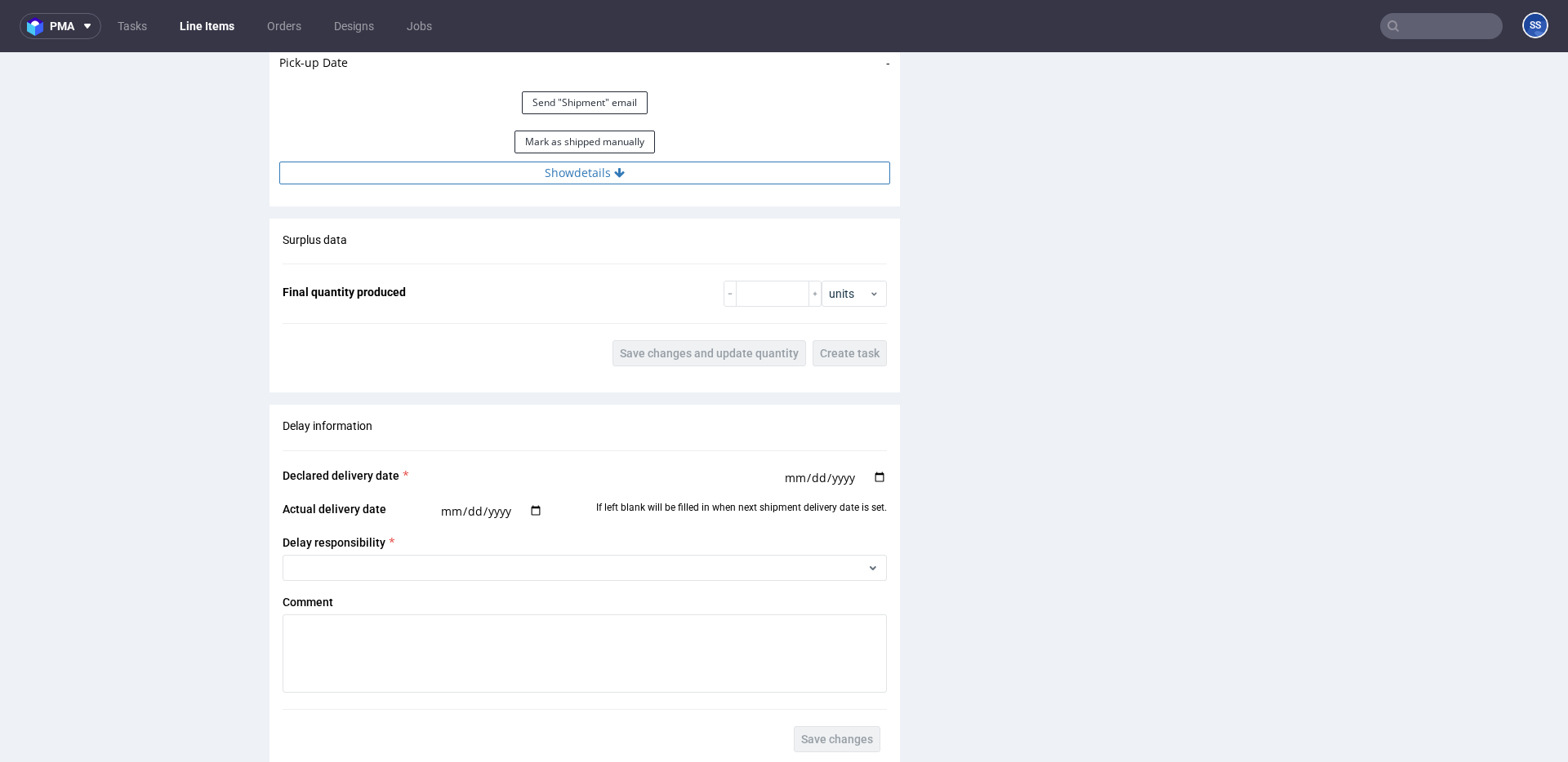
click at [569, 171] on button "Show details" at bounding box center [584, 173] width 610 height 23
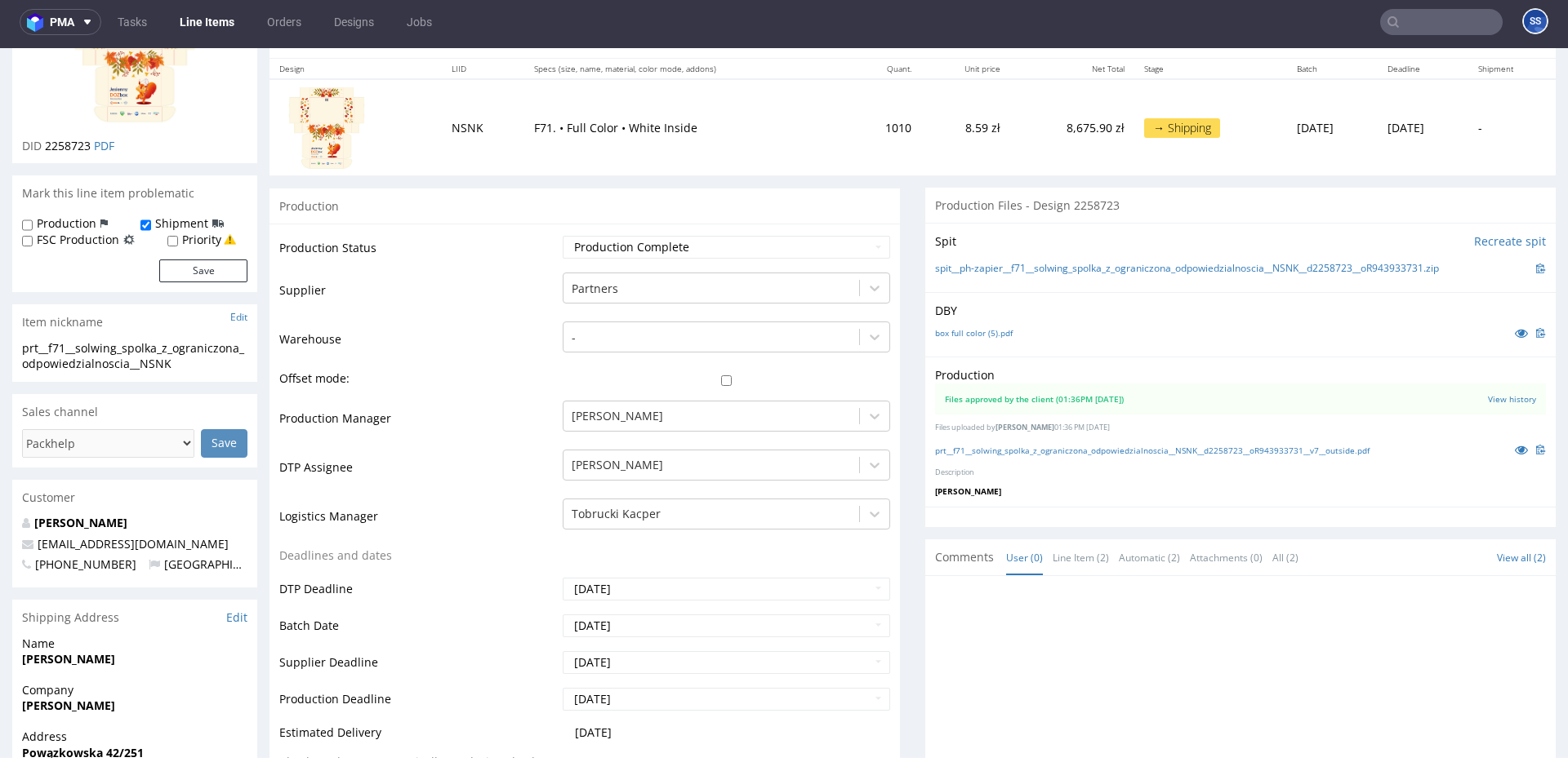
scroll to position [0, 0]
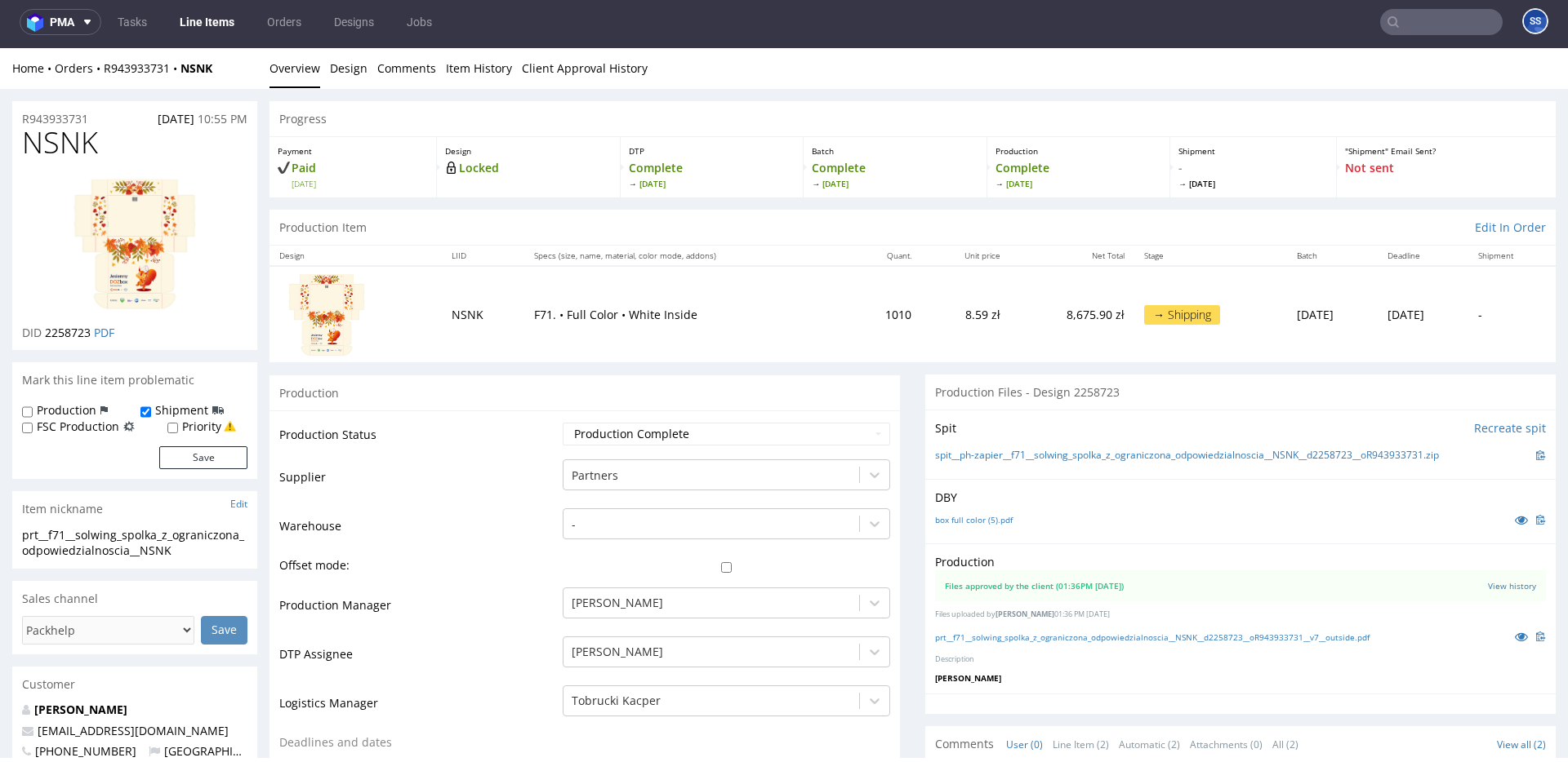
click at [185, 25] on link "Line Items" at bounding box center [206, 22] width 74 height 26
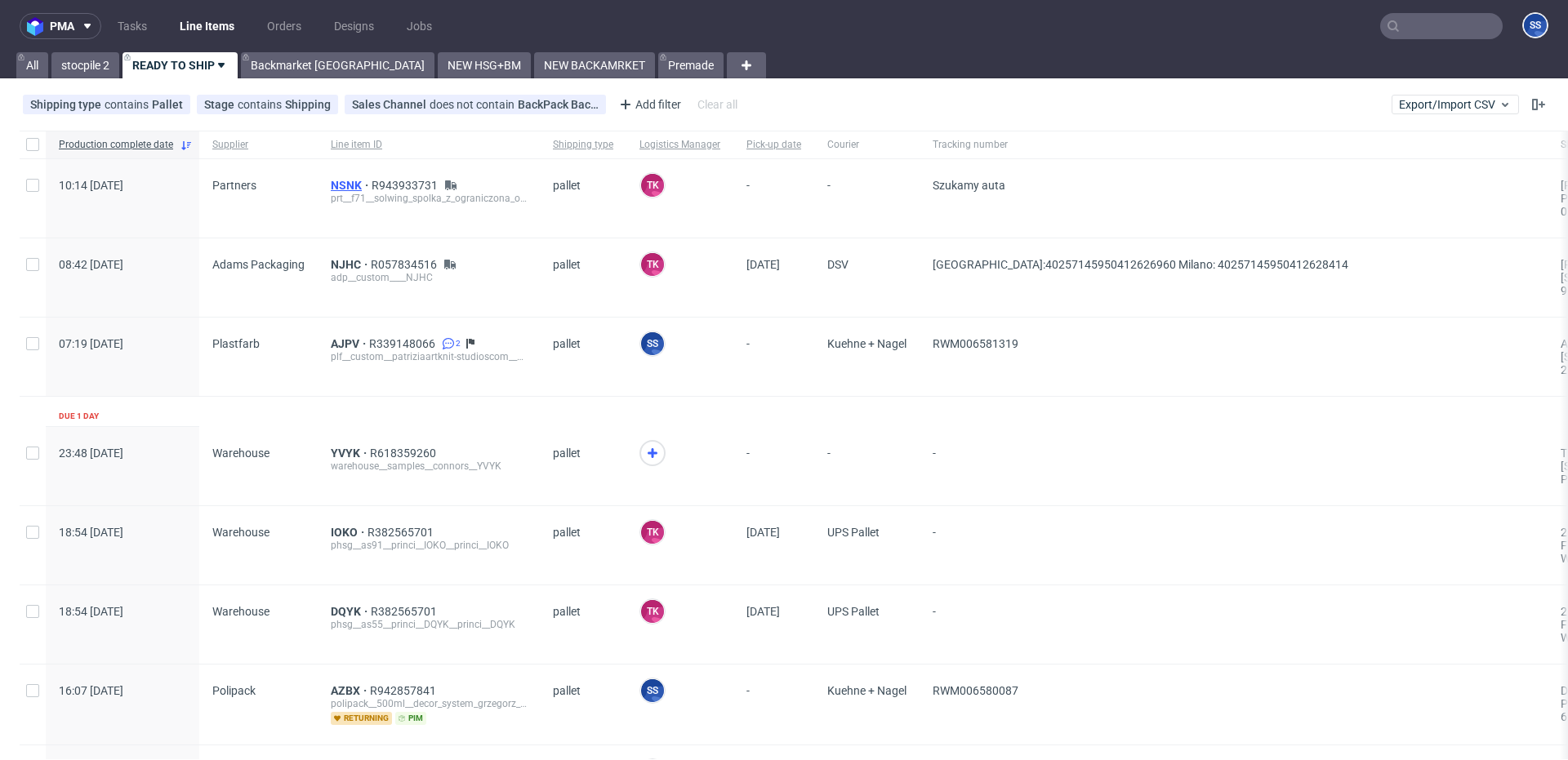
click at [343, 186] on span "NSNK" at bounding box center [350, 185] width 41 height 13
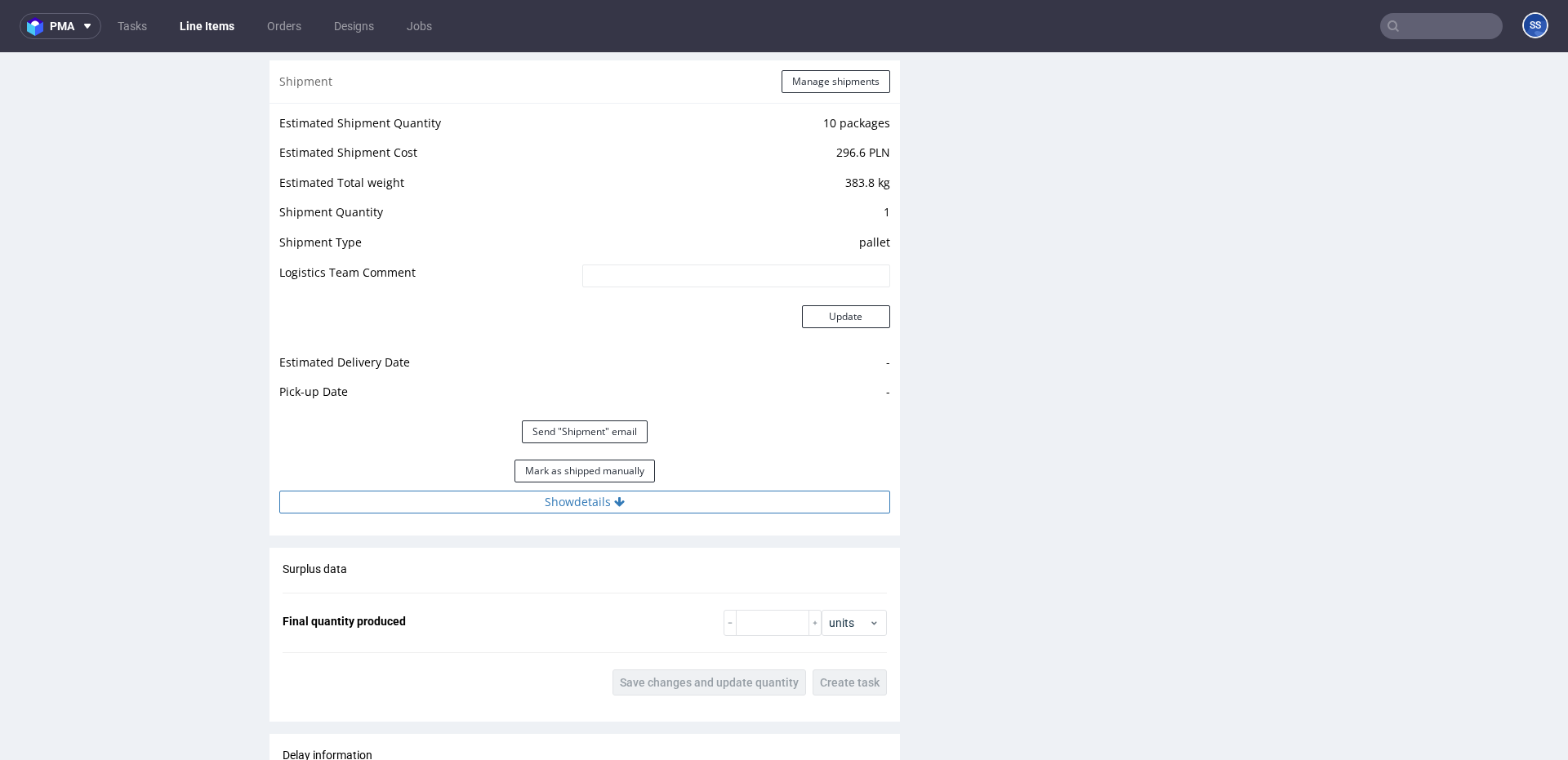
drag, startPoint x: 624, startPoint y: 509, endPoint x: 624, endPoint y: 492, distance: 17.0
click at [624, 509] on button "Show details" at bounding box center [584, 501] width 610 height 23
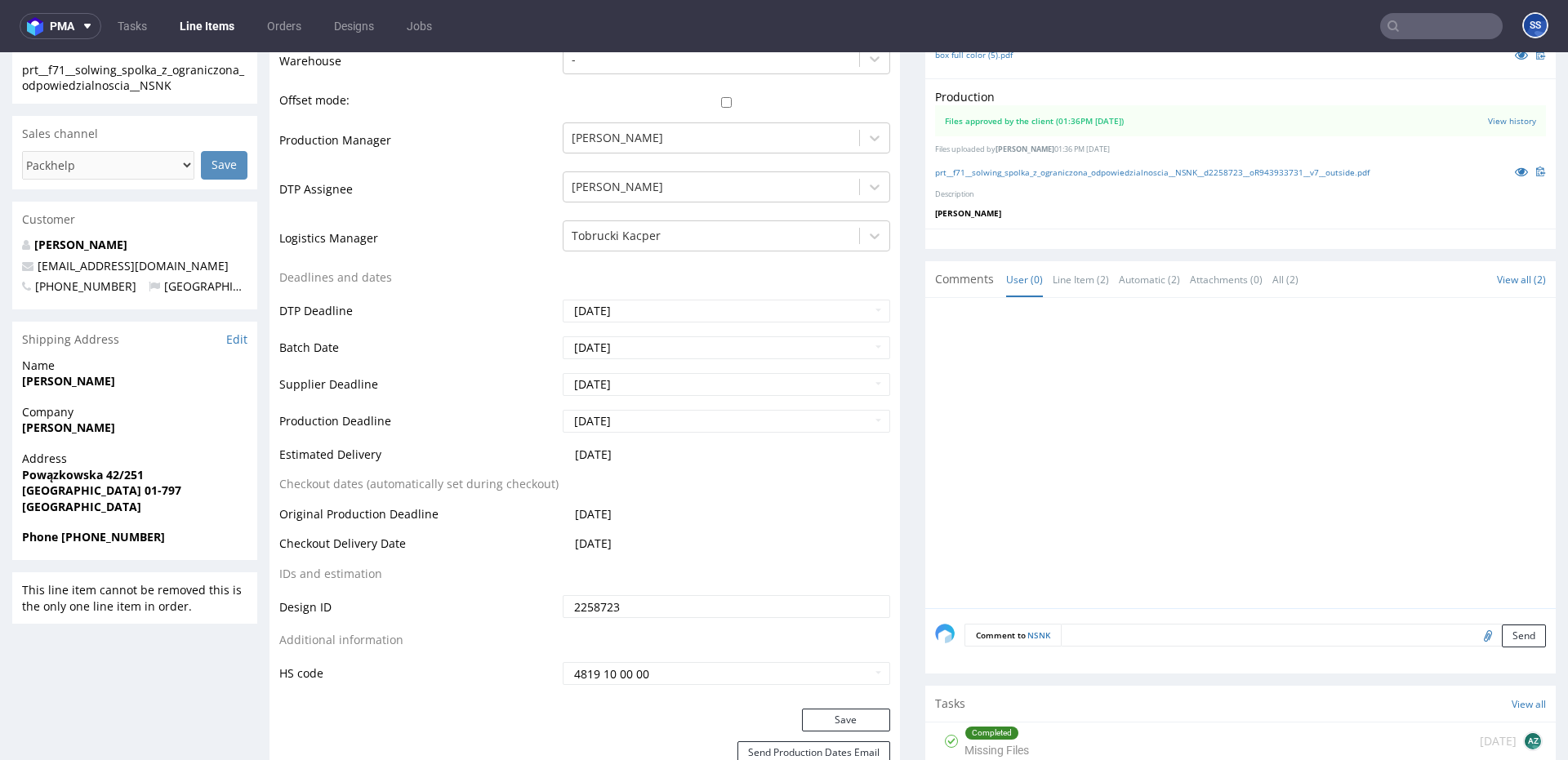
scroll to position [474, 0]
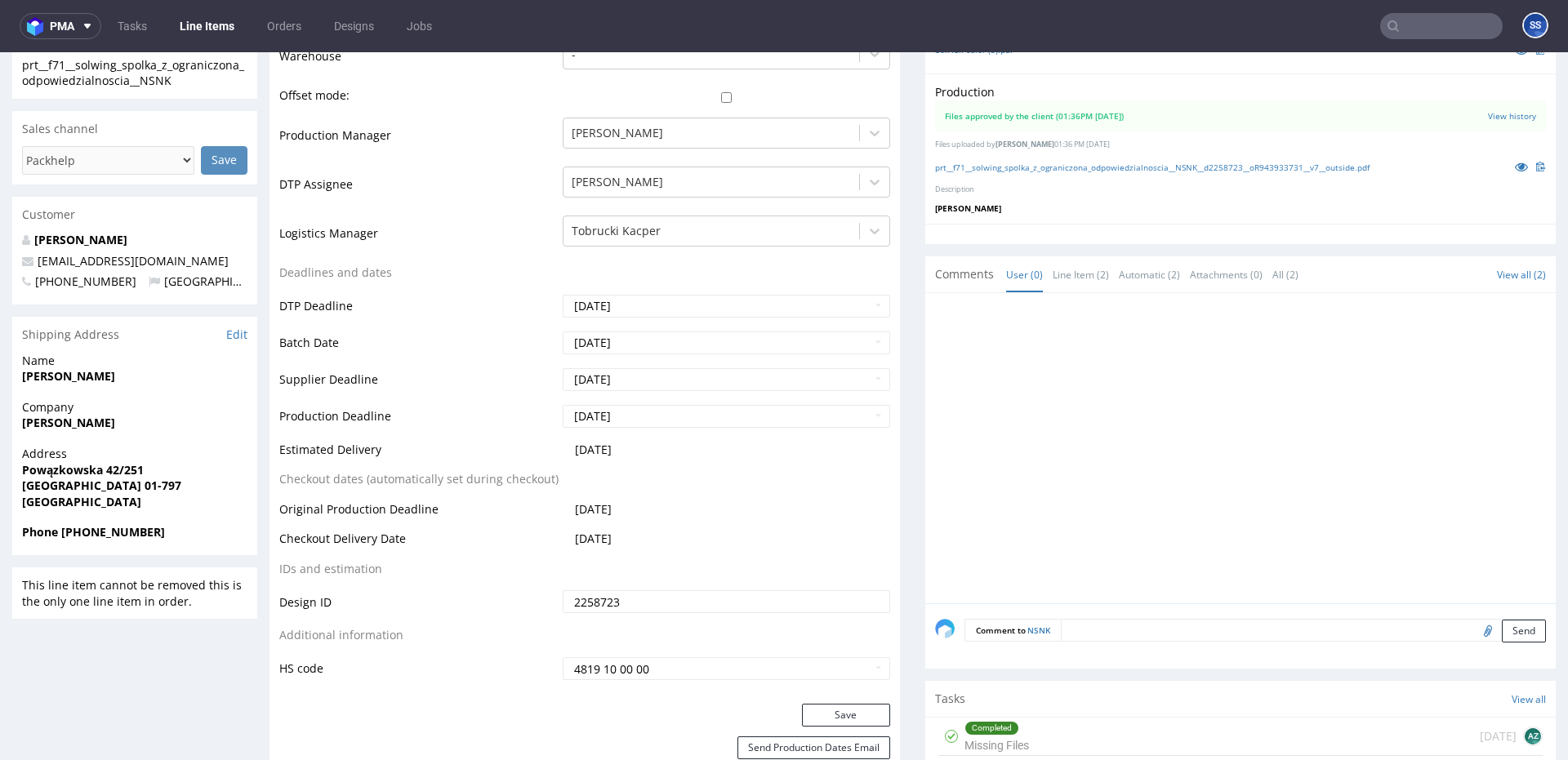
drag, startPoint x: 58, startPoint y: 426, endPoint x: 19, endPoint y: 427, distance: 39.0
click at [19, 427] on div "Company Karol Frasuński" at bounding box center [134, 422] width 245 height 47
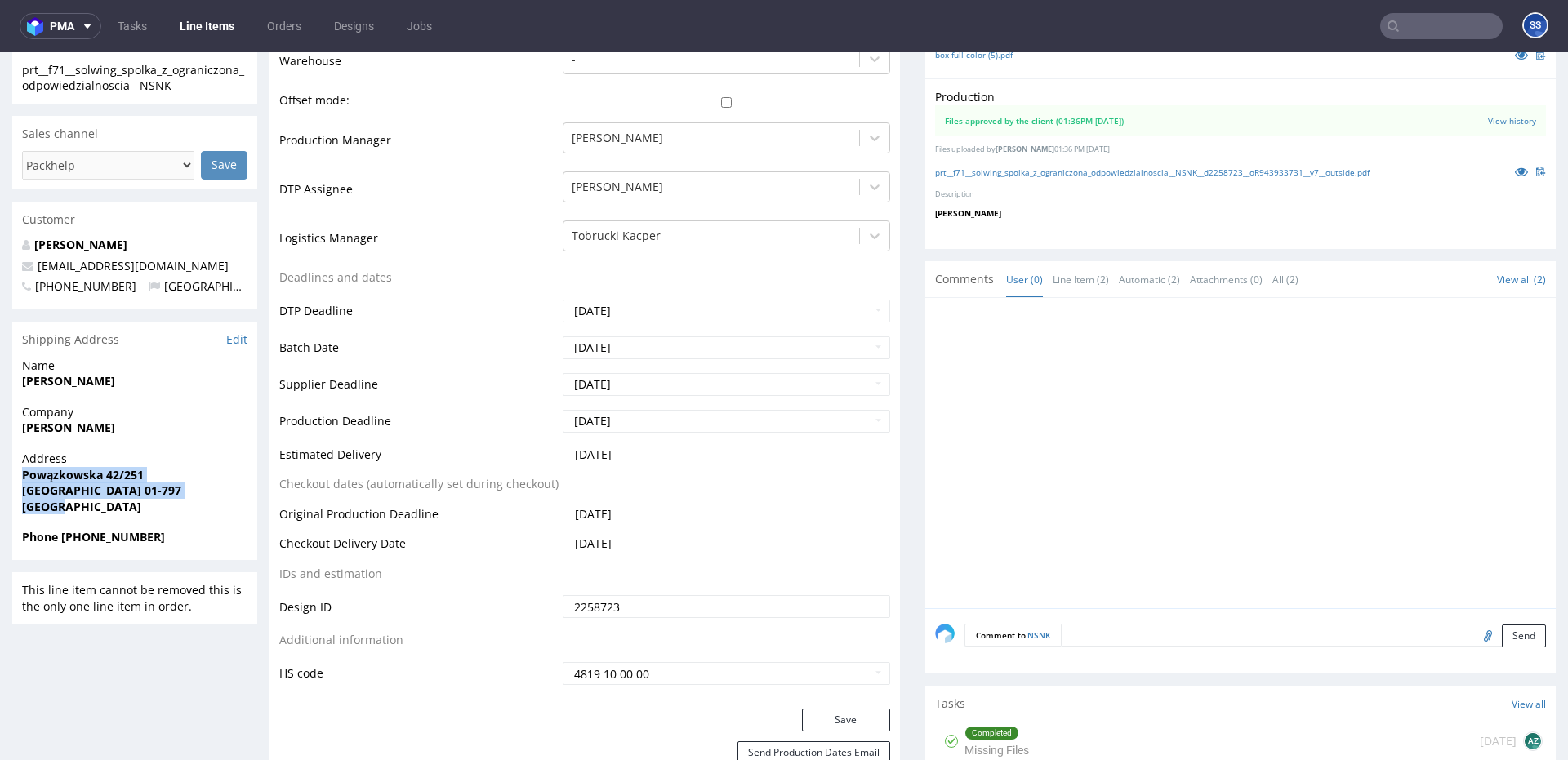
drag, startPoint x: 76, startPoint y: 504, endPoint x: 98, endPoint y: 453, distance: 55.5
click at [18, 470] on div "Address Powązkowska 42/251 Warszawa 01-797 Poland" at bounding box center [134, 489] width 245 height 78
copy p "Powązkowska 42/251 Warszawa 01-797 Poland"
click at [137, 426] on span "[PERSON_NAME]" at bounding box center [134, 430] width 225 height 16
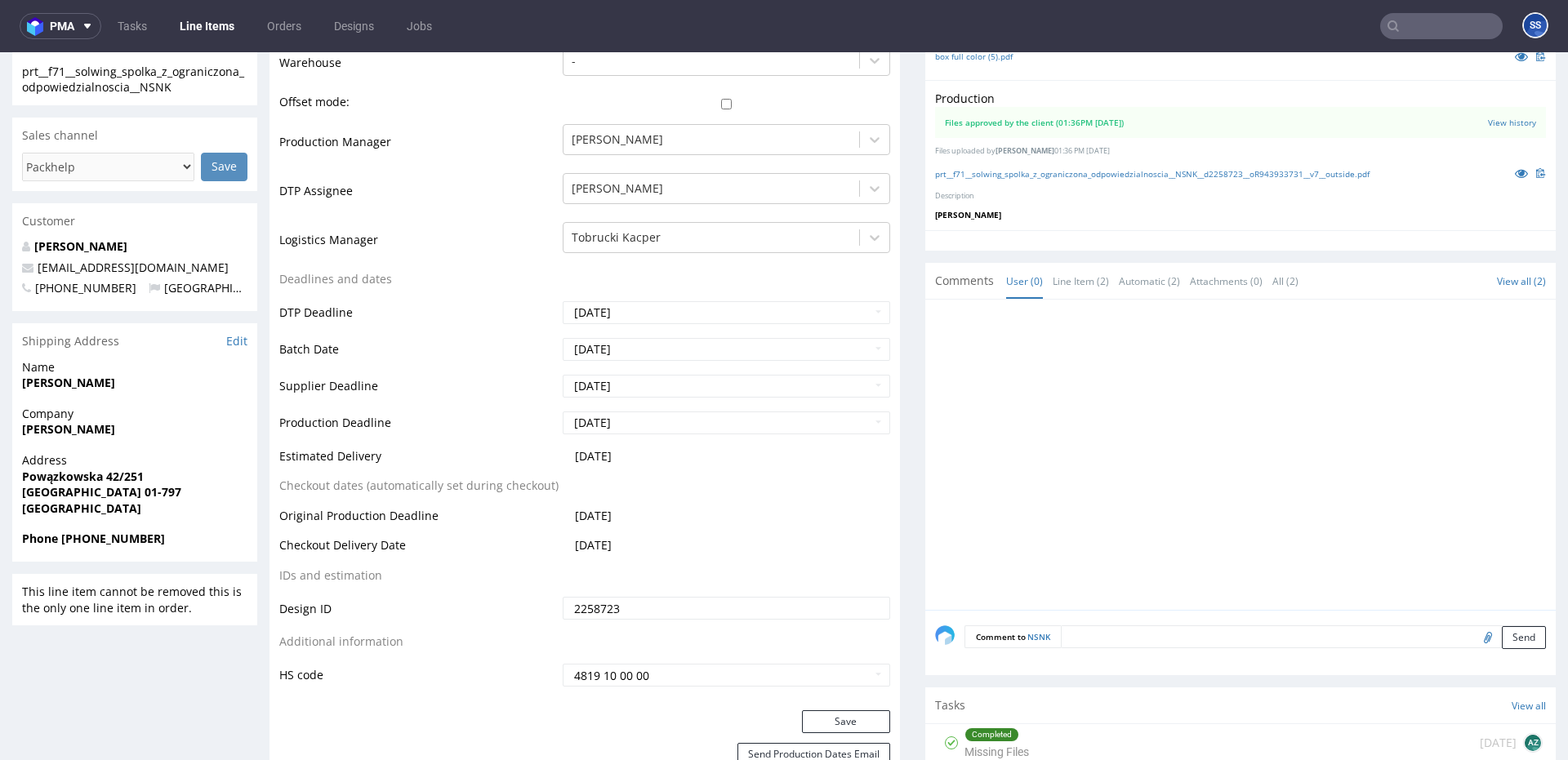
drag, startPoint x: 122, startPoint y: 432, endPoint x: 352, endPoint y: 193, distance: 331.7
click at [16, 433] on div "Company Karol Frasuński" at bounding box center [134, 429] width 245 height 47
copy strong "[PERSON_NAME]"
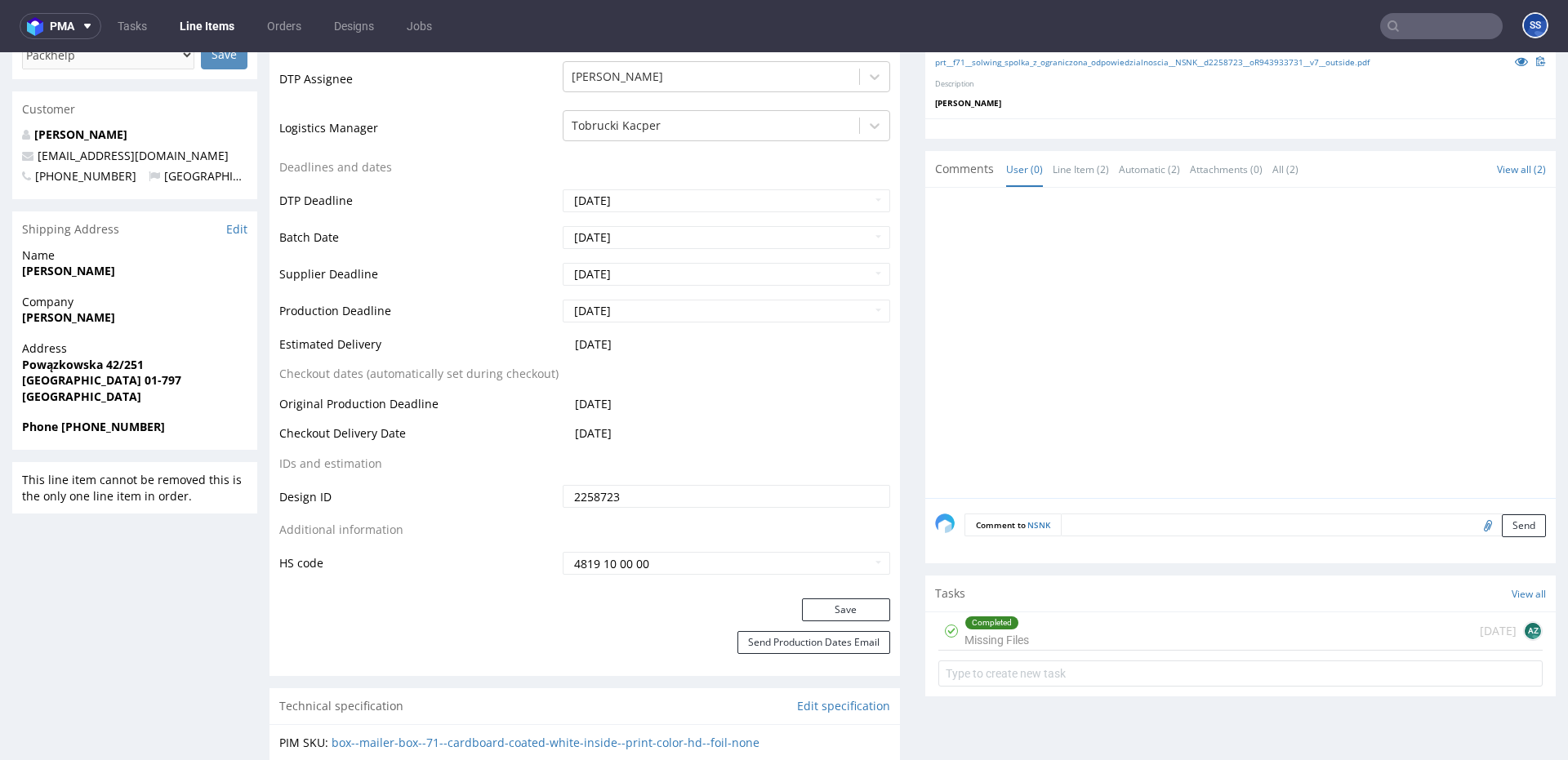
scroll to position [0, 0]
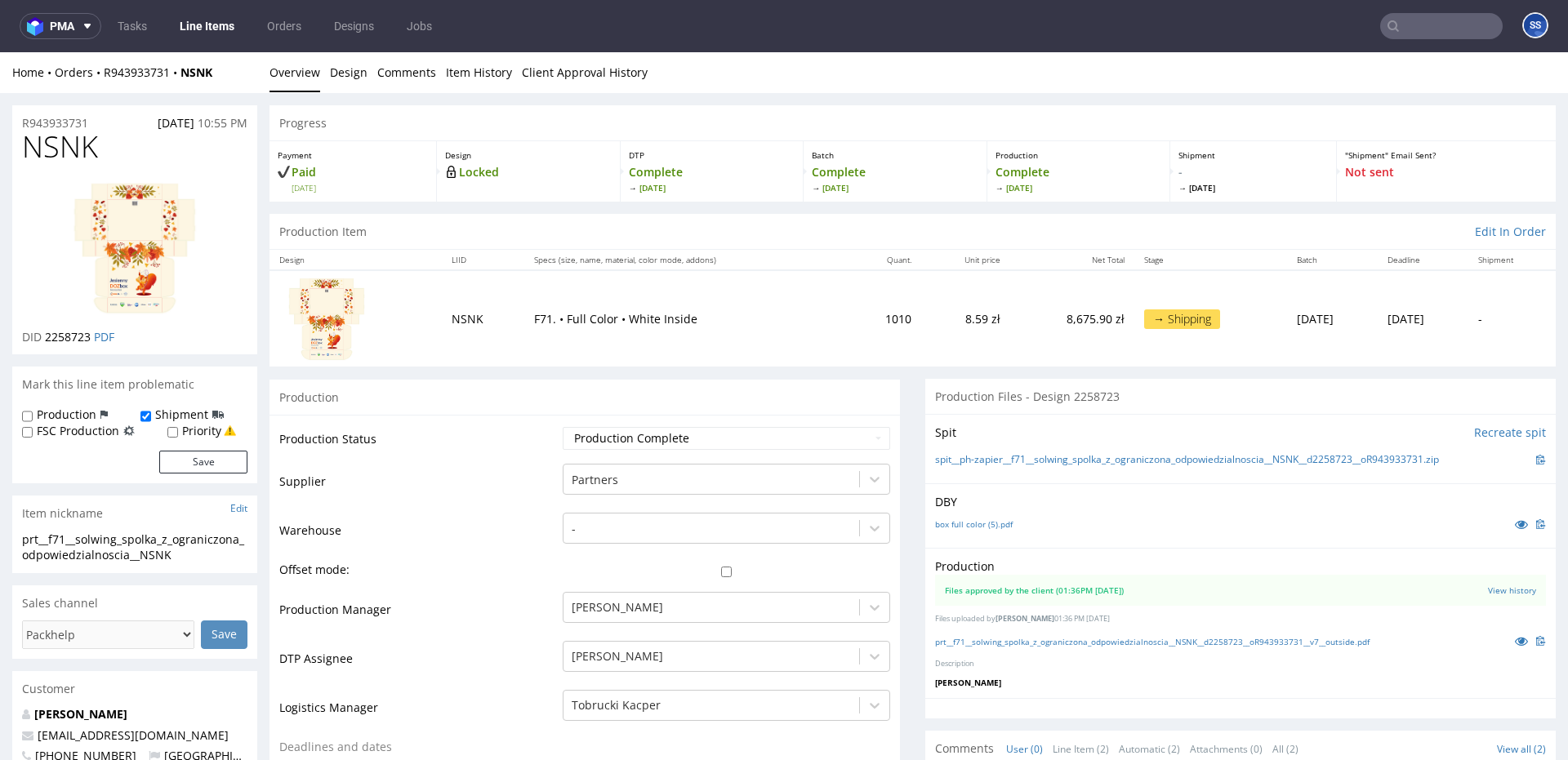
click at [201, 33] on link "Line Items" at bounding box center [206, 26] width 74 height 26
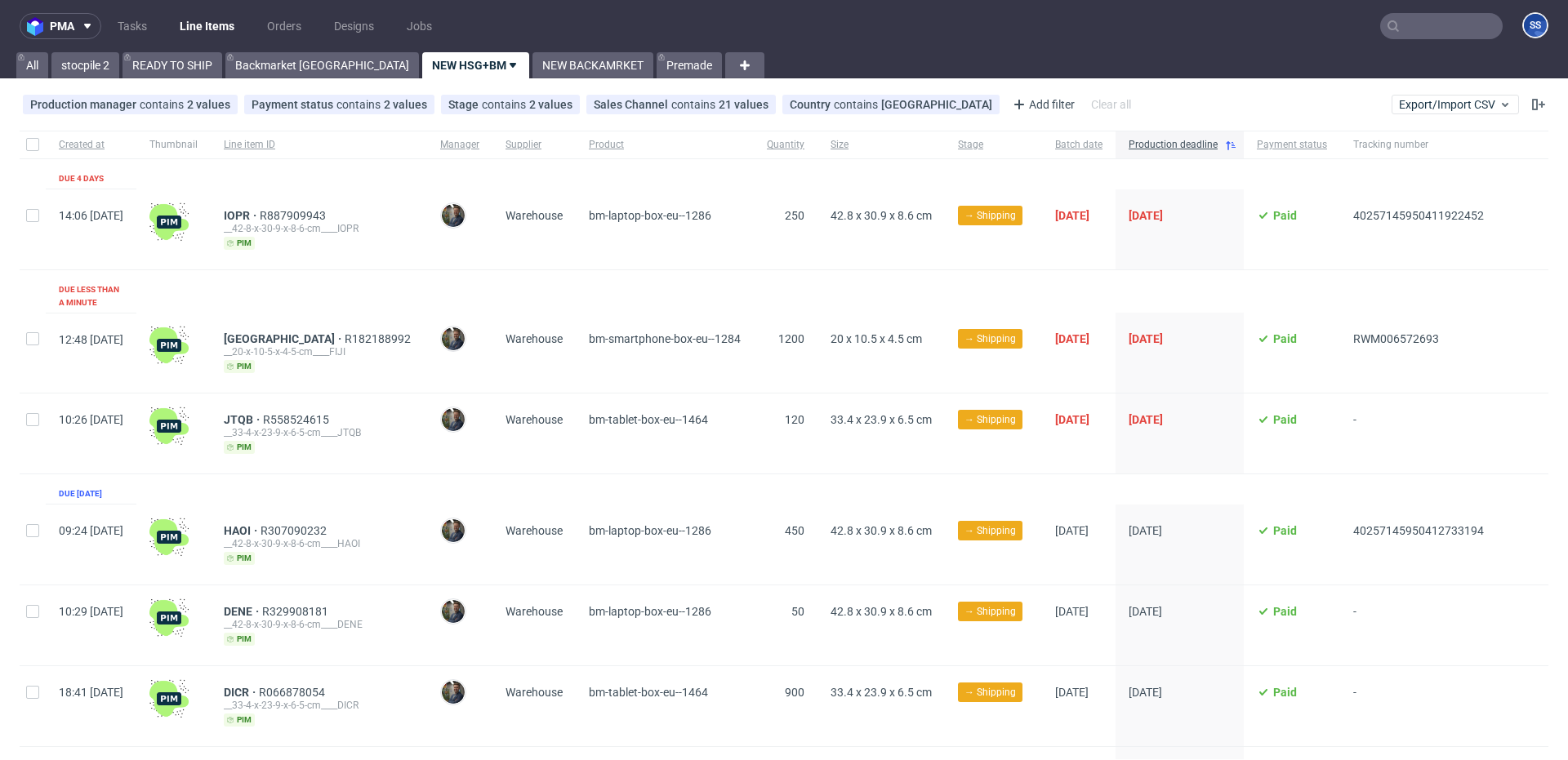
scroll to position [108, 0]
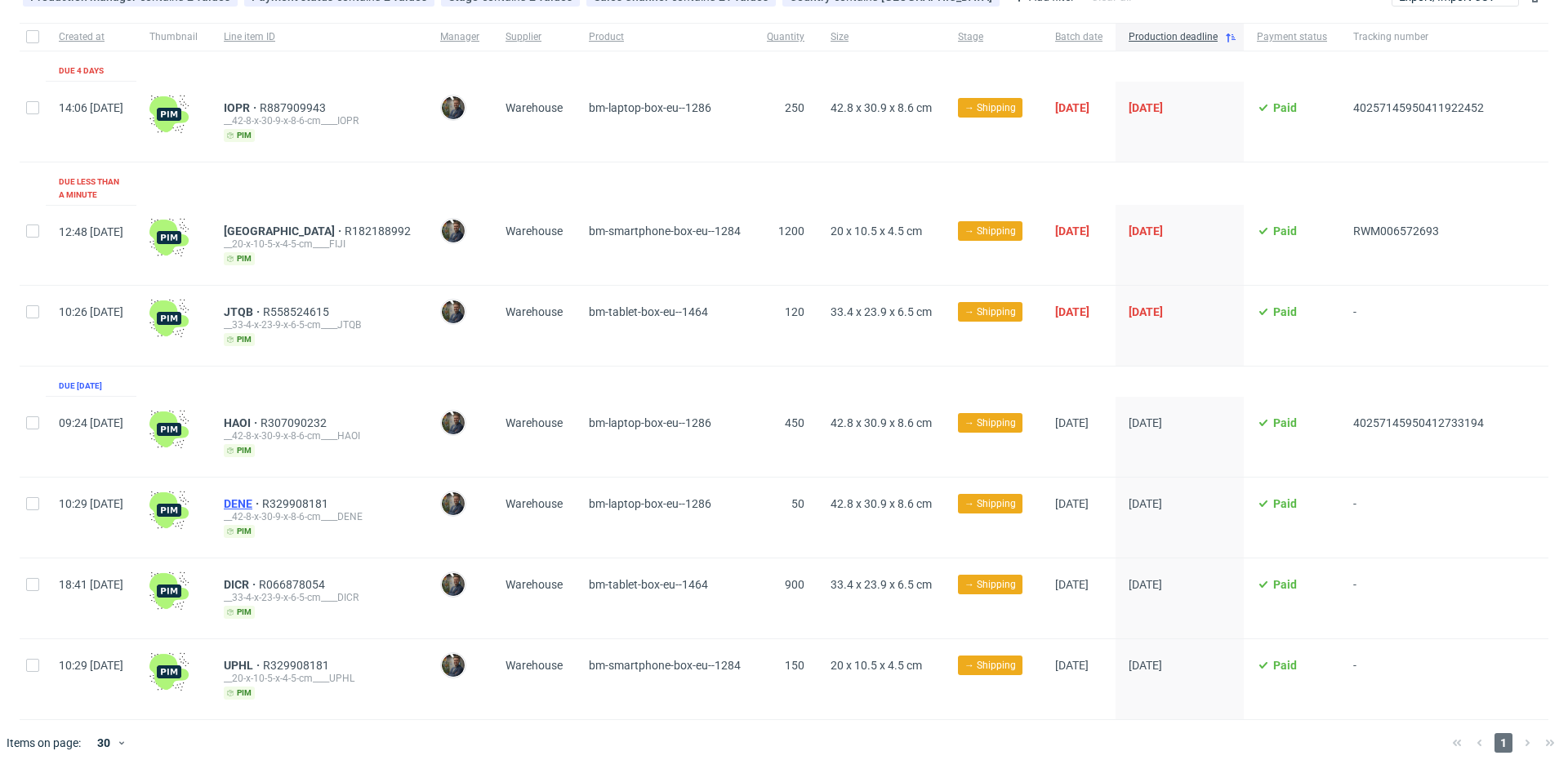
click at [262, 497] on span "DENE" at bounding box center [242, 503] width 39 height 13
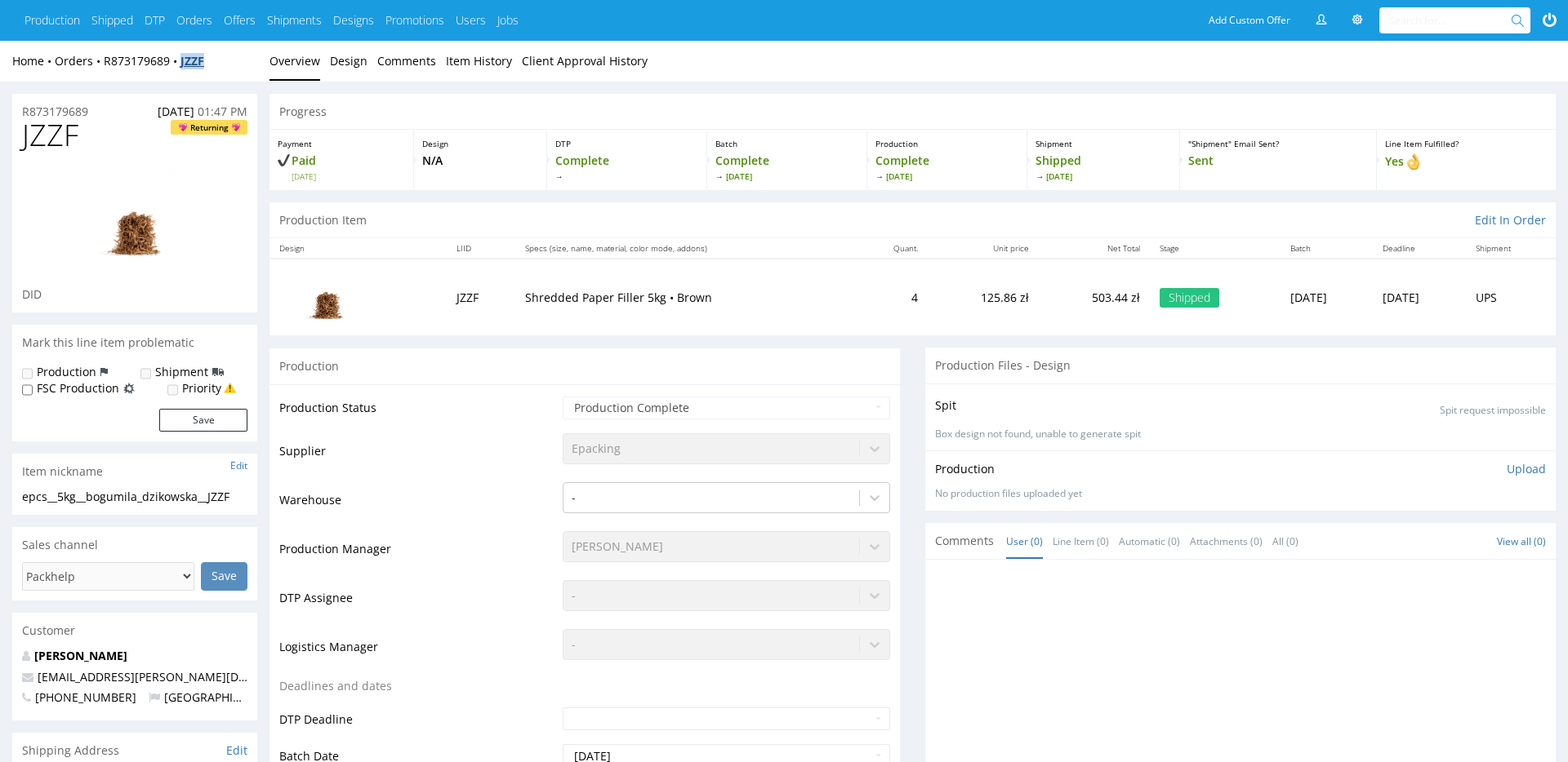
drag, startPoint x: 220, startPoint y: 63, endPoint x: 187, endPoint y: 65, distance: 33.1
click at [187, 65] on div "Home Orders R873179689 JZZF" at bounding box center [134, 61] width 245 height 16
copy strong "JZZF"
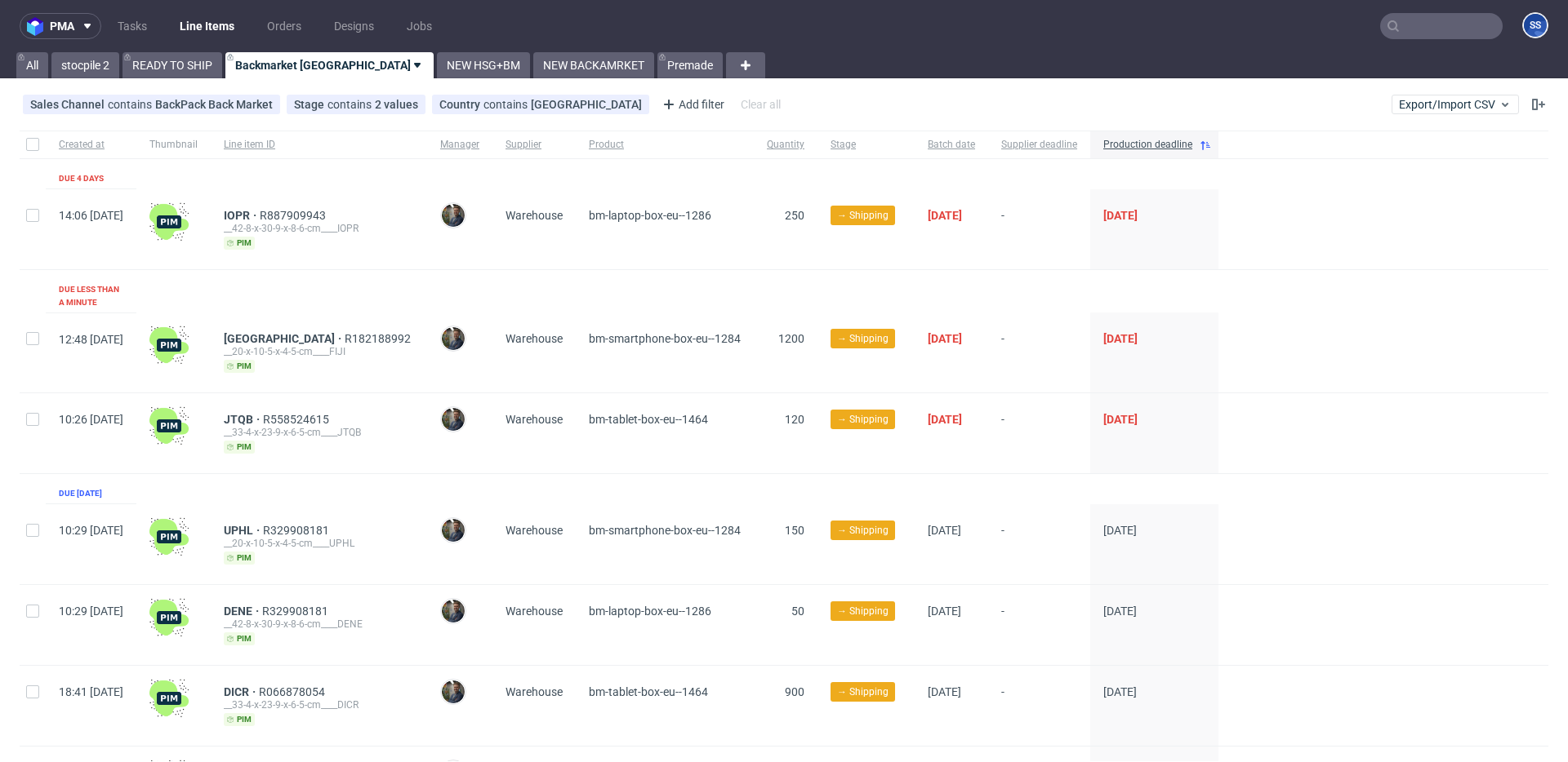
click at [1386, 27] on icon at bounding box center [1392, 26] width 13 height 13
click at [1399, 26] on input "text" at bounding box center [1441, 26] width 122 height 26
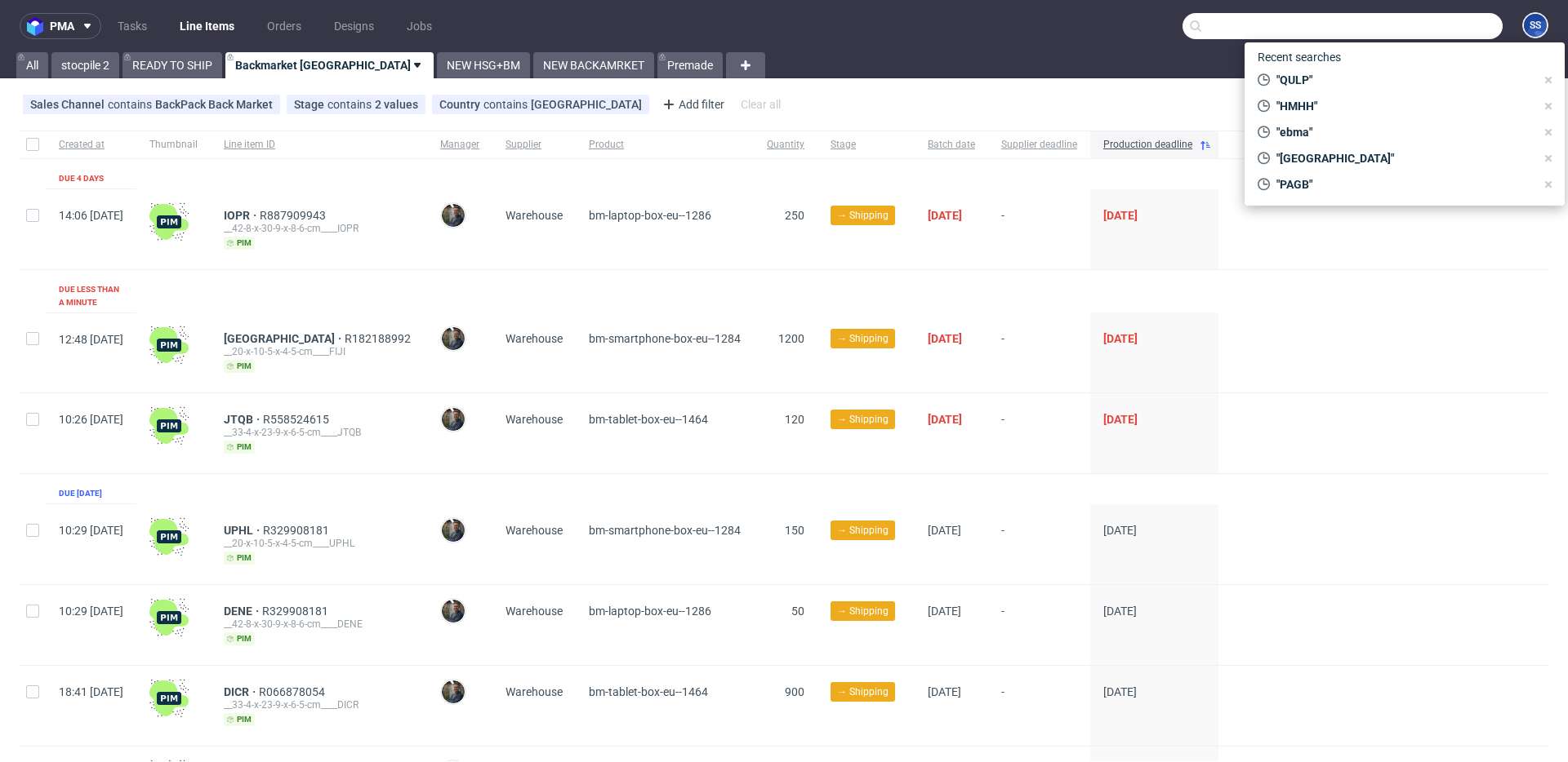
paste input "JZZF"
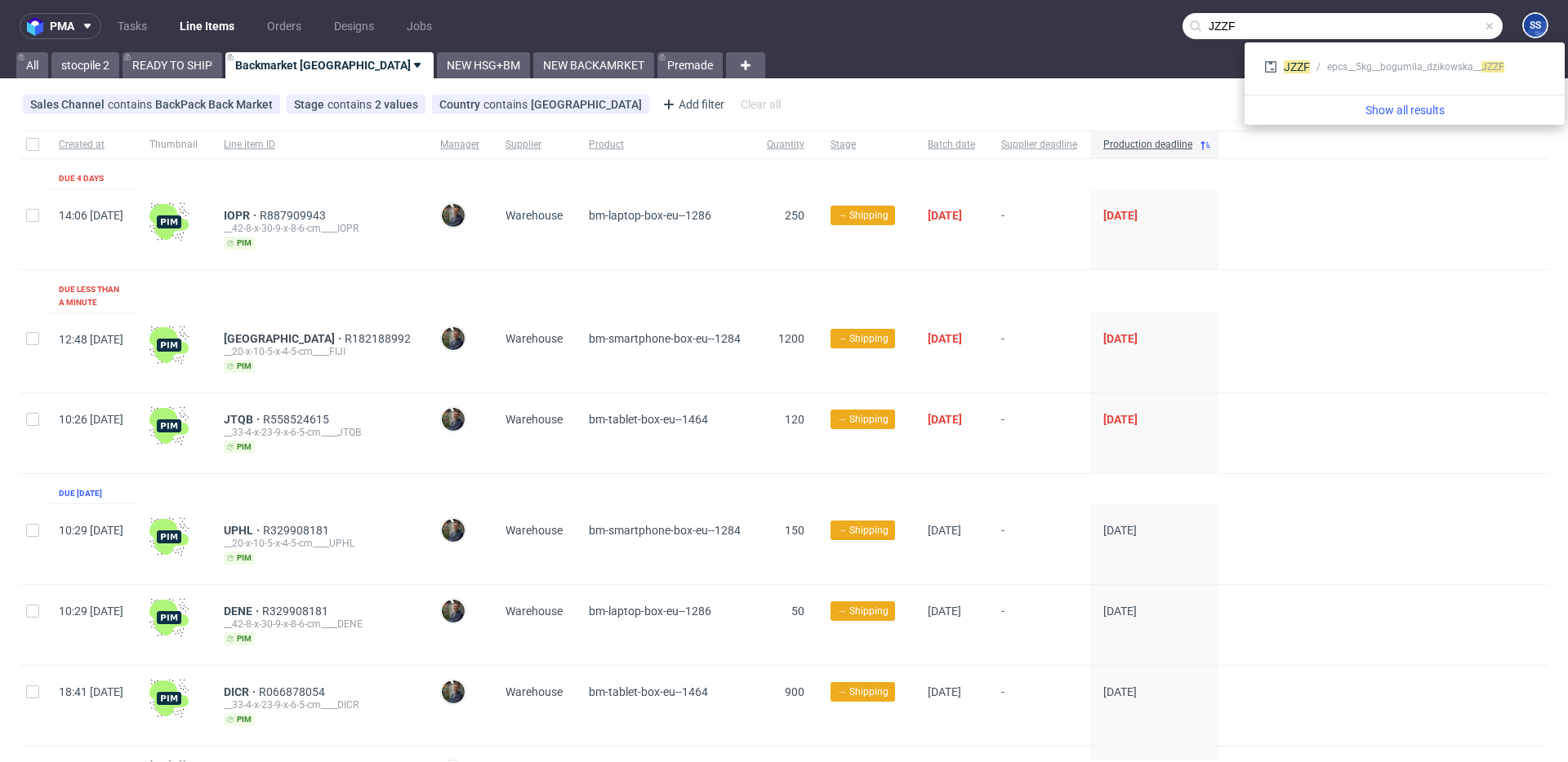
type input "JZZF"
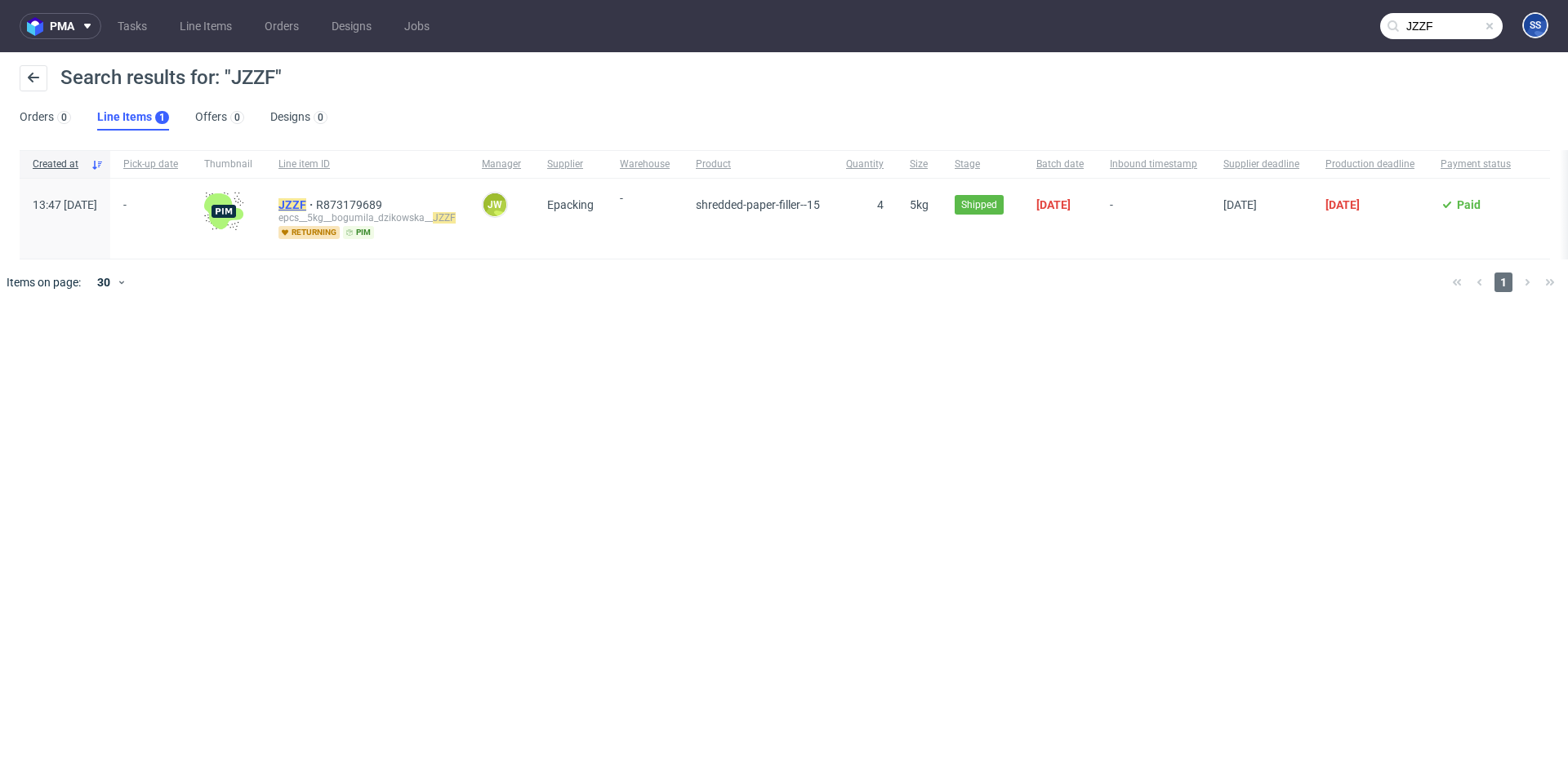
click at [307, 199] on mark "JZZF" at bounding box center [293, 204] width 28 height 13
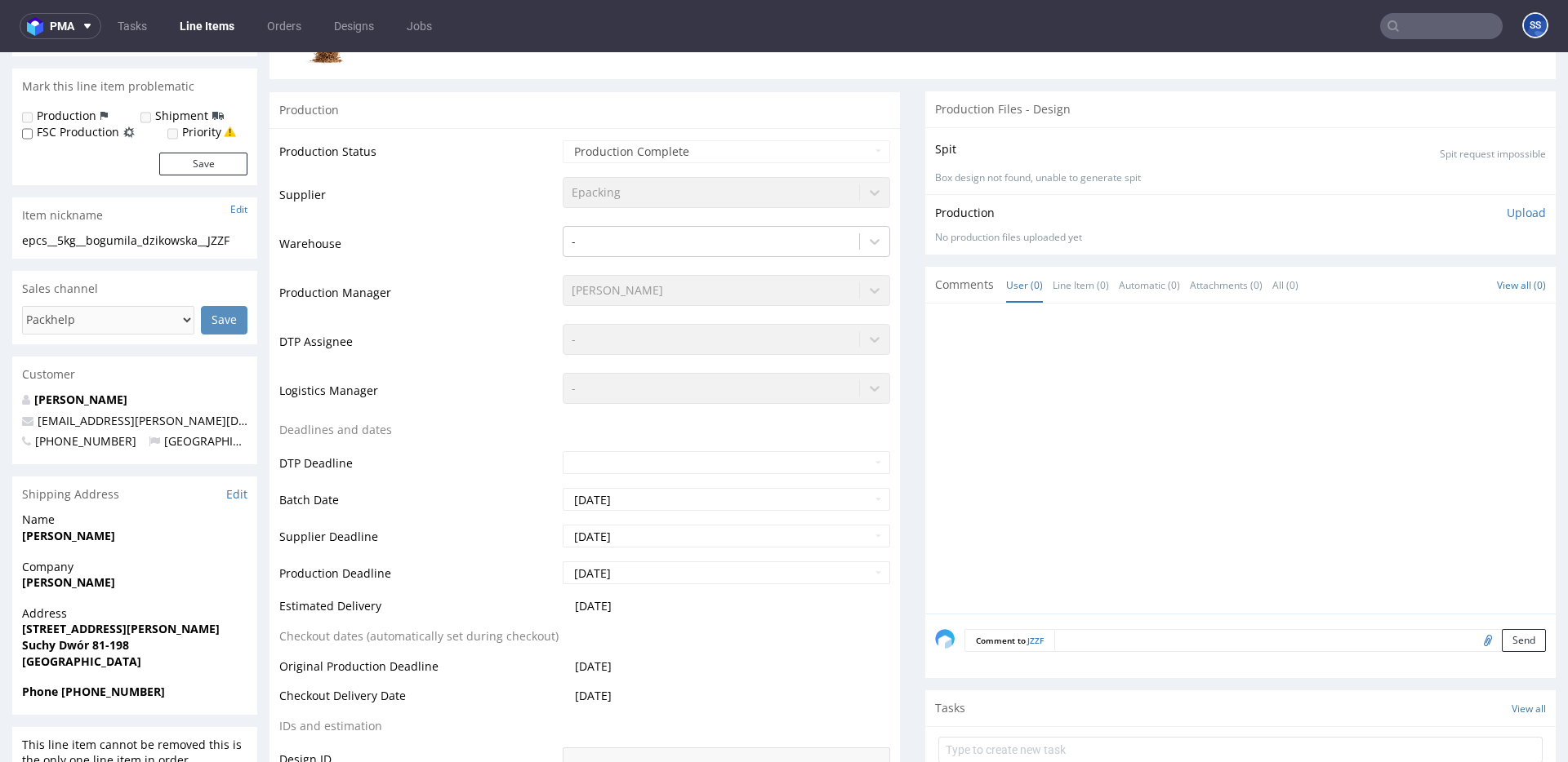
scroll to position [277, 0]
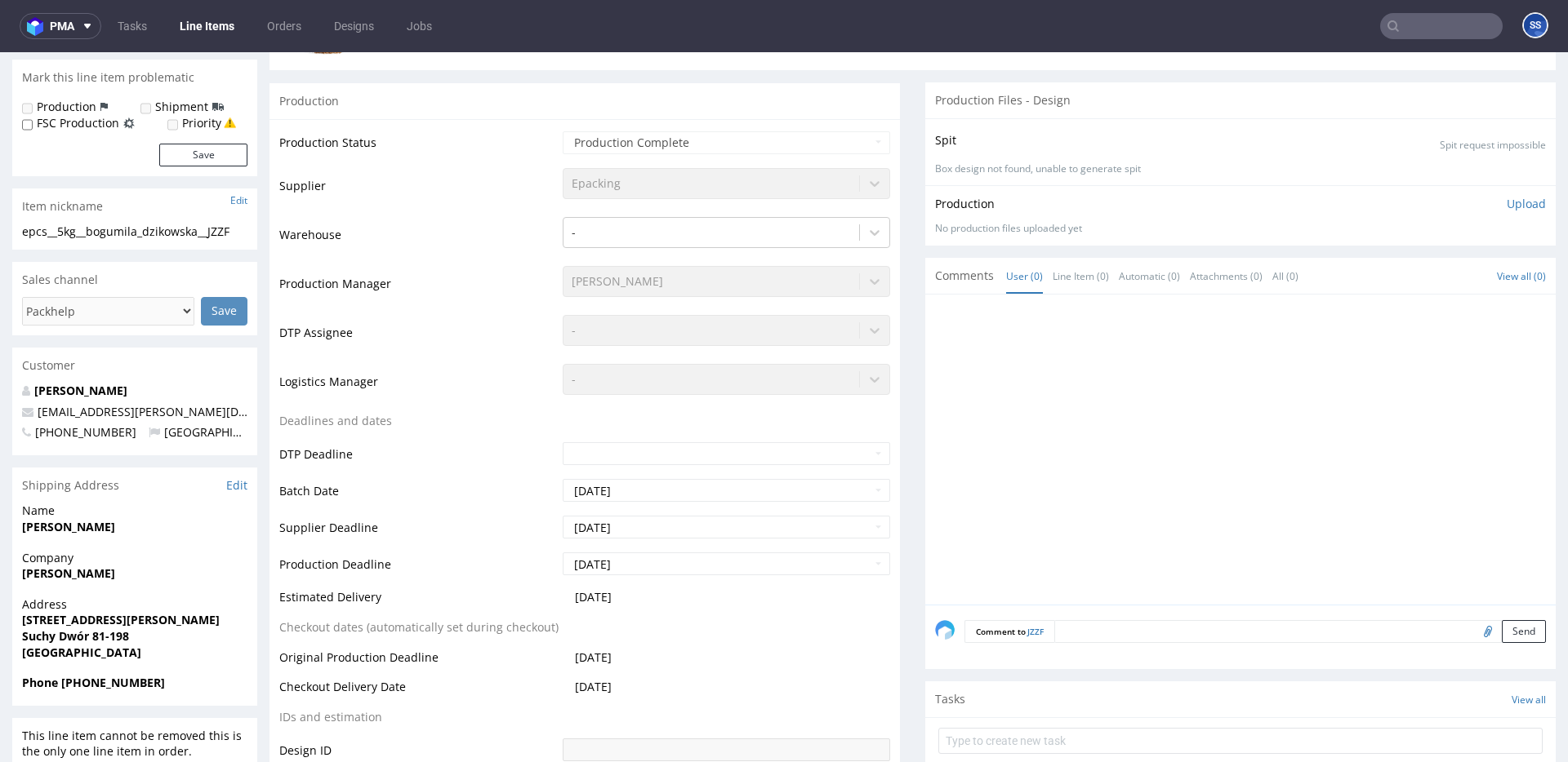
click at [53, 578] on strong "[PERSON_NAME]" at bounding box center [68, 573] width 93 height 16
copy strong "[PERSON_NAME]"
click at [64, 523] on strong "[PERSON_NAME]" at bounding box center [68, 527] width 93 height 16
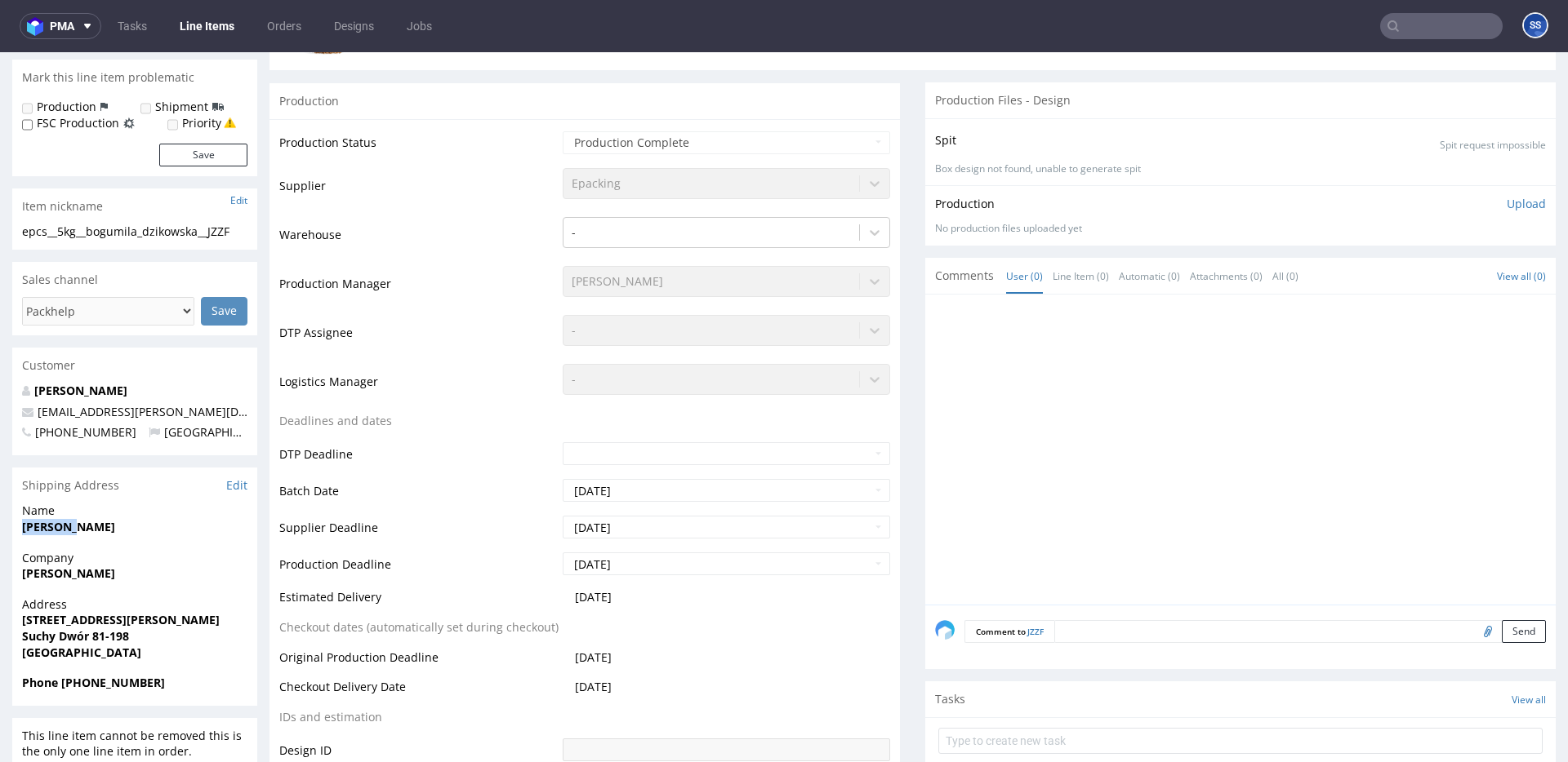
click at [63, 523] on strong "[PERSON_NAME]" at bounding box center [68, 527] width 93 height 16
copy strong "[PERSON_NAME]"
click at [81, 613] on strong "[STREET_ADDRESS][PERSON_NAME]" at bounding box center [120, 620] width 197 height 16
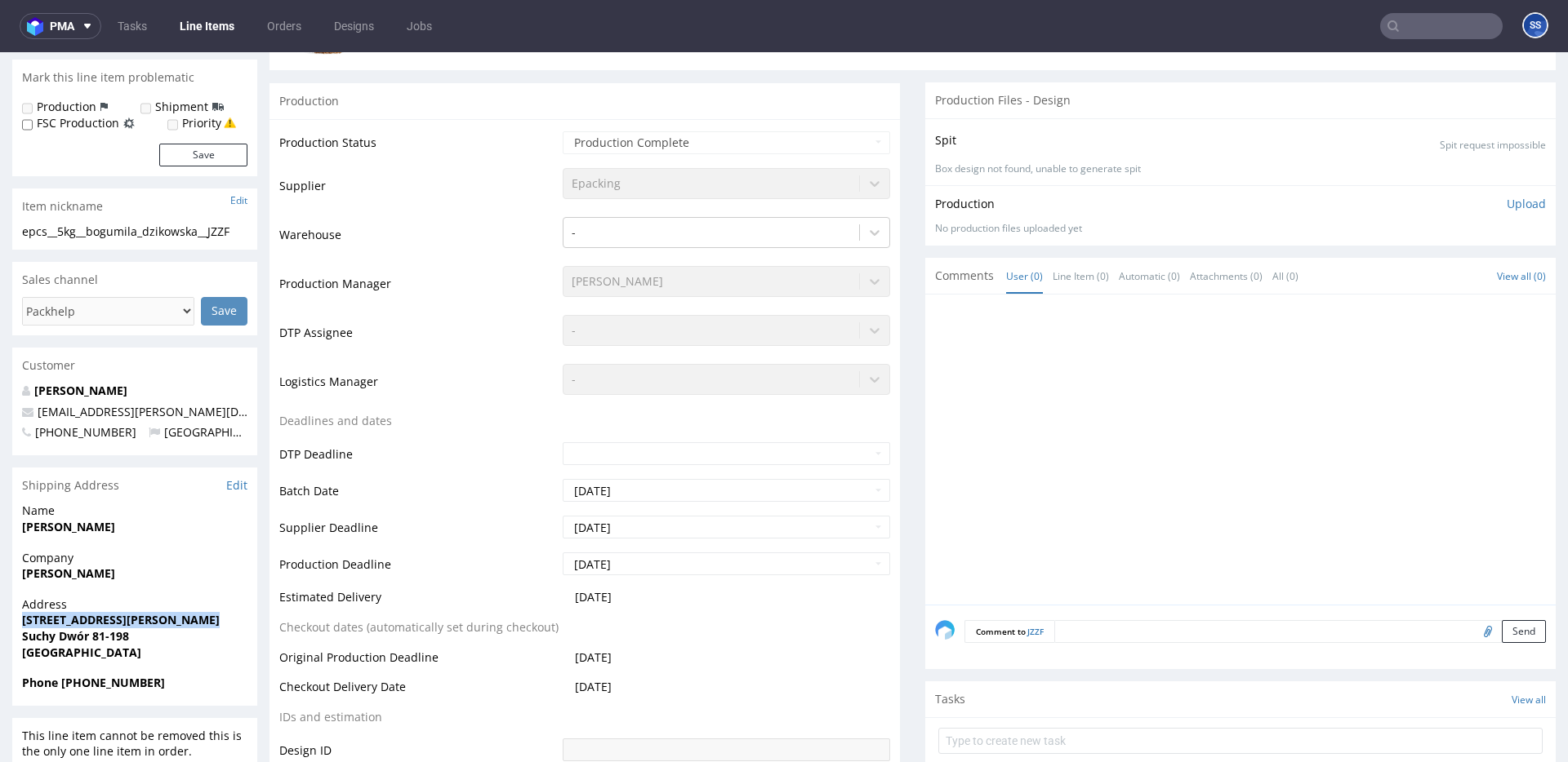
click at [81, 613] on strong "[STREET_ADDRESS][PERSON_NAME]" at bounding box center [120, 620] width 197 height 16
copy strong "[STREET_ADDRESS][PERSON_NAME]"
drag, startPoint x: 52, startPoint y: 634, endPoint x: 102, endPoint y: 636, distance: 50.0
click at [97, 637] on strong "Suchy Dwór 81-198" at bounding box center [75, 637] width 107 height 16
click at [93, 638] on strong "Suchy Dwór 81-198" at bounding box center [75, 637] width 107 height 16
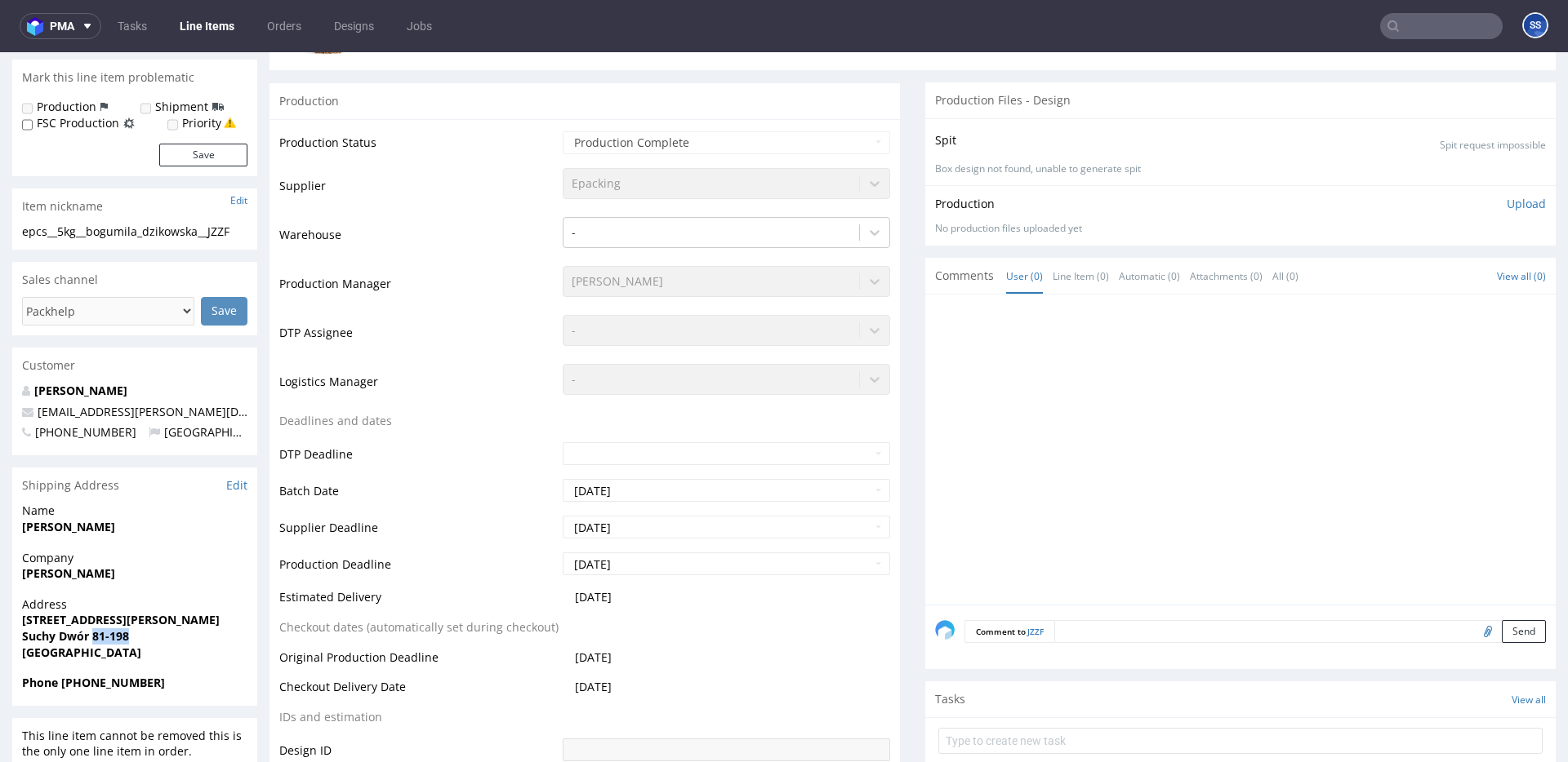
drag, startPoint x: 93, startPoint y: 638, endPoint x: 233, endPoint y: 601, distance: 144.8
click at [189, 633] on span "Suchy Dwór 81-198" at bounding box center [134, 637] width 225 height 16
copy strong "[PERSON_NAME] Dwór"
drag, startPoint x: 23, startPoint y: 633, endPoint x: 279, endPoint y: 536, distance: 273.8
click at [88, 633] on strong "Suchy Dwór 81-198" at bounding box center [75, 637] width 107 height 16
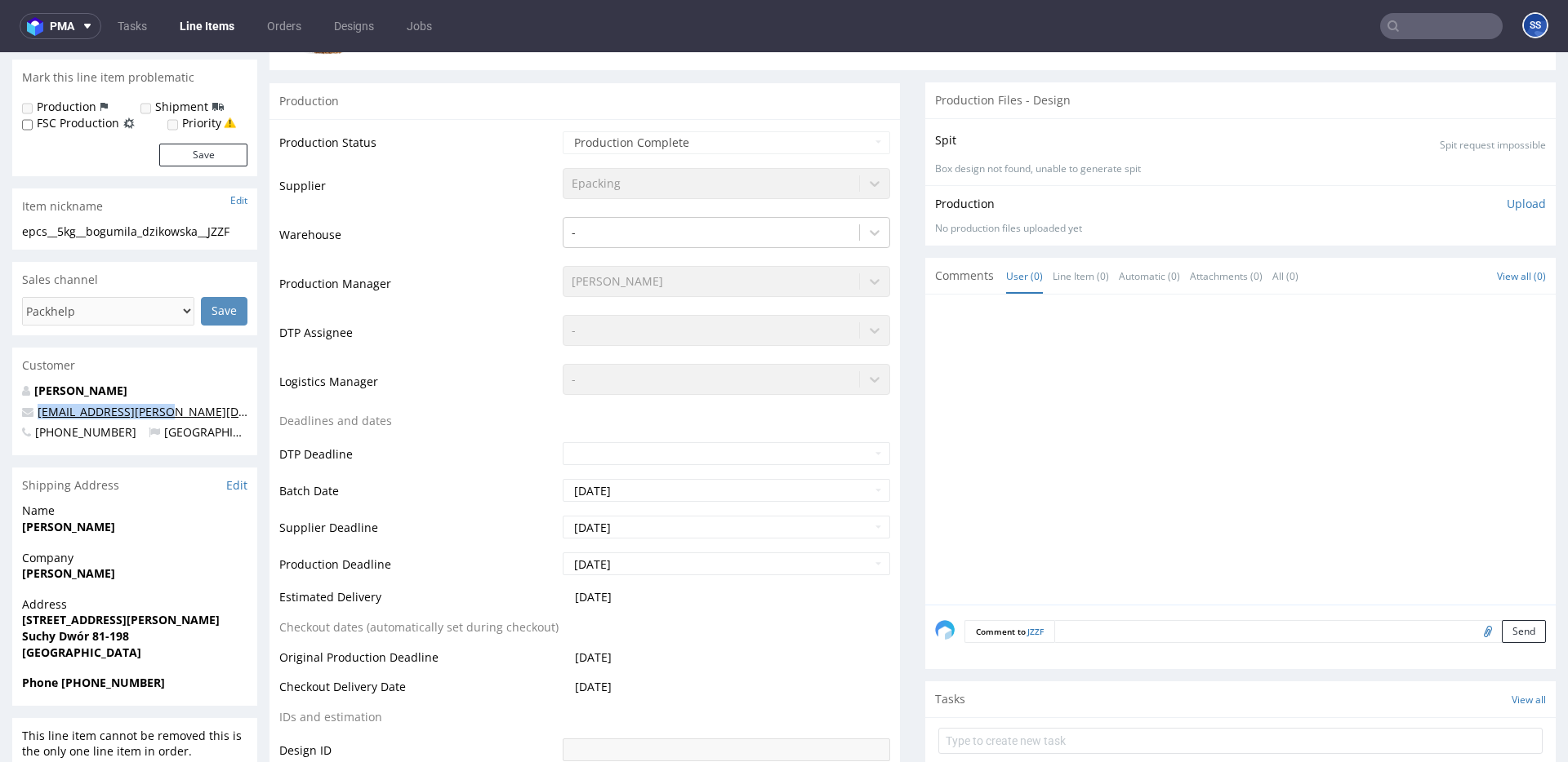
drag, startPoint x: 142, startPoint y: 417, endPoint x: 39, endPoint y: 415, distance: 103.0
click at [39, 415] on p "[EMAIL_ADDRESS][PERSON_NAME][DOMAIN_NAME]" at bounding box center [134, 412] width 225 height 16
copy link "[EMAIL_ADDRESS][PERSON_NAME][DOMAIN_NAME]"
click at [81, 689] on strong "Phone [PHONE_NUMBER]" at bounding box center [93, 683] width 143 height 16
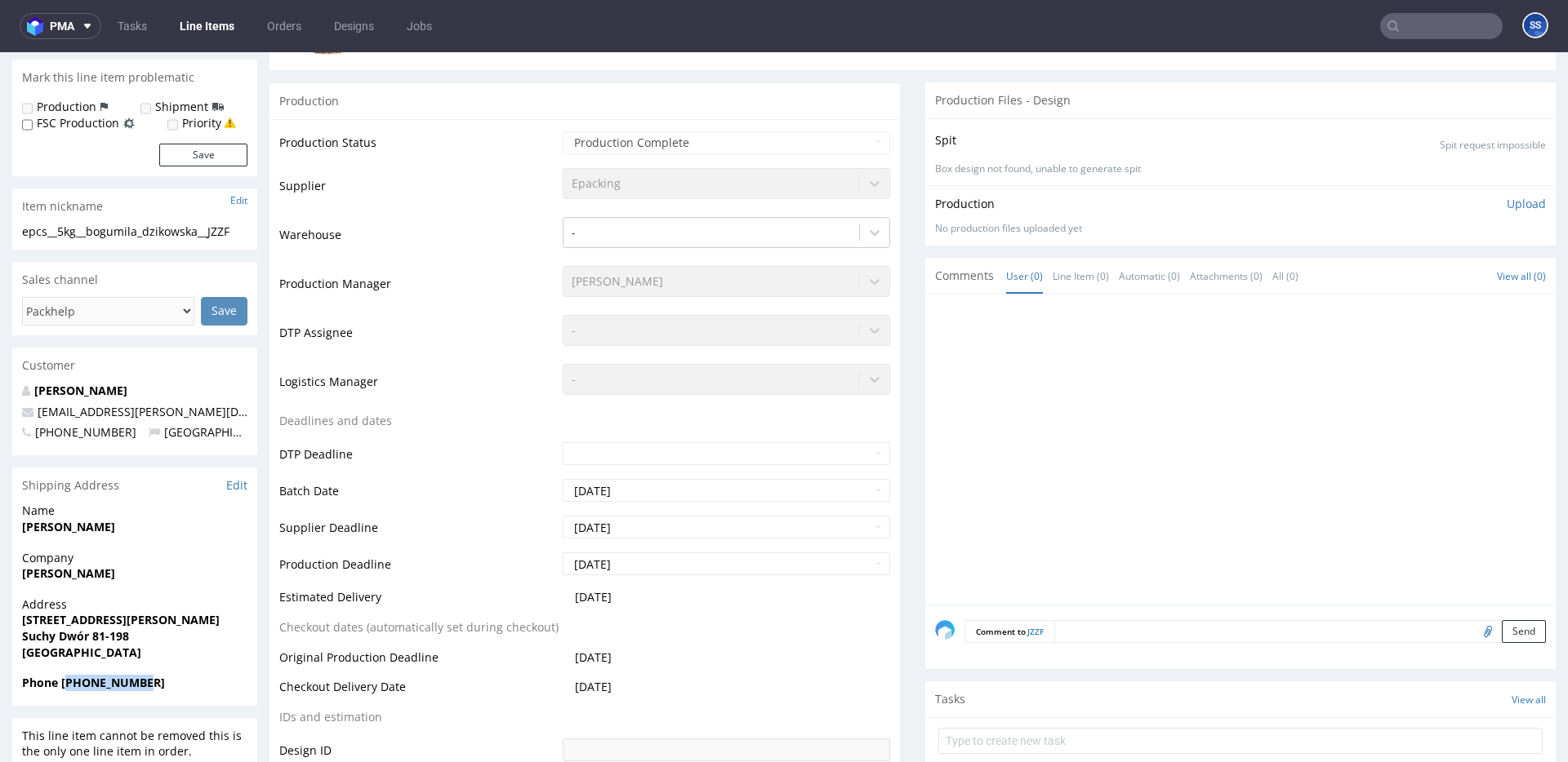
copy strong "48790433325"
click at [192, 23] on link "Line Items" at bounding box center [206, 26] width 74 height 26
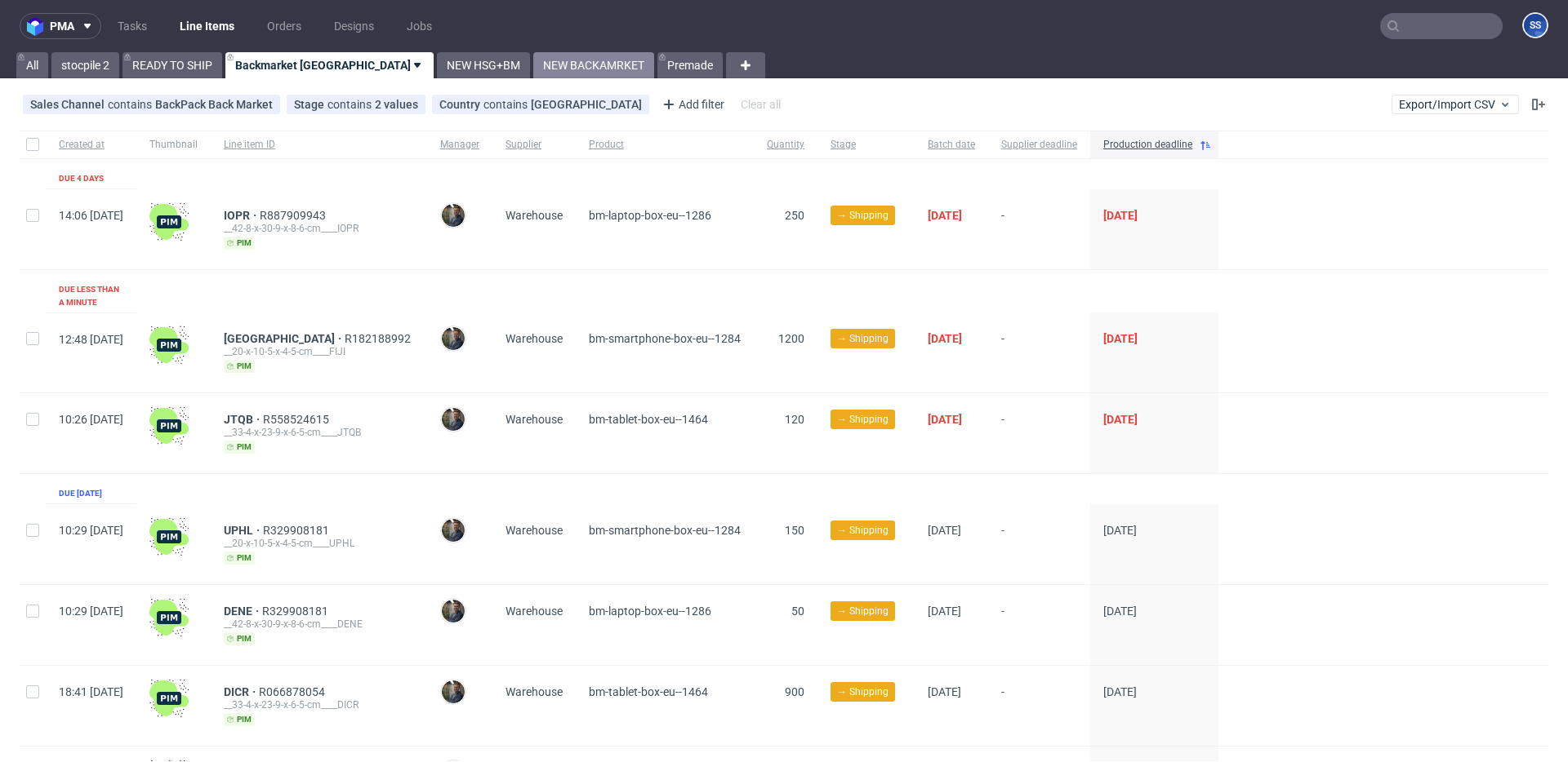
click at [533, 70] on link "NEW BACKAMRKET" at bounding box center [593, 65] width 121 height 26
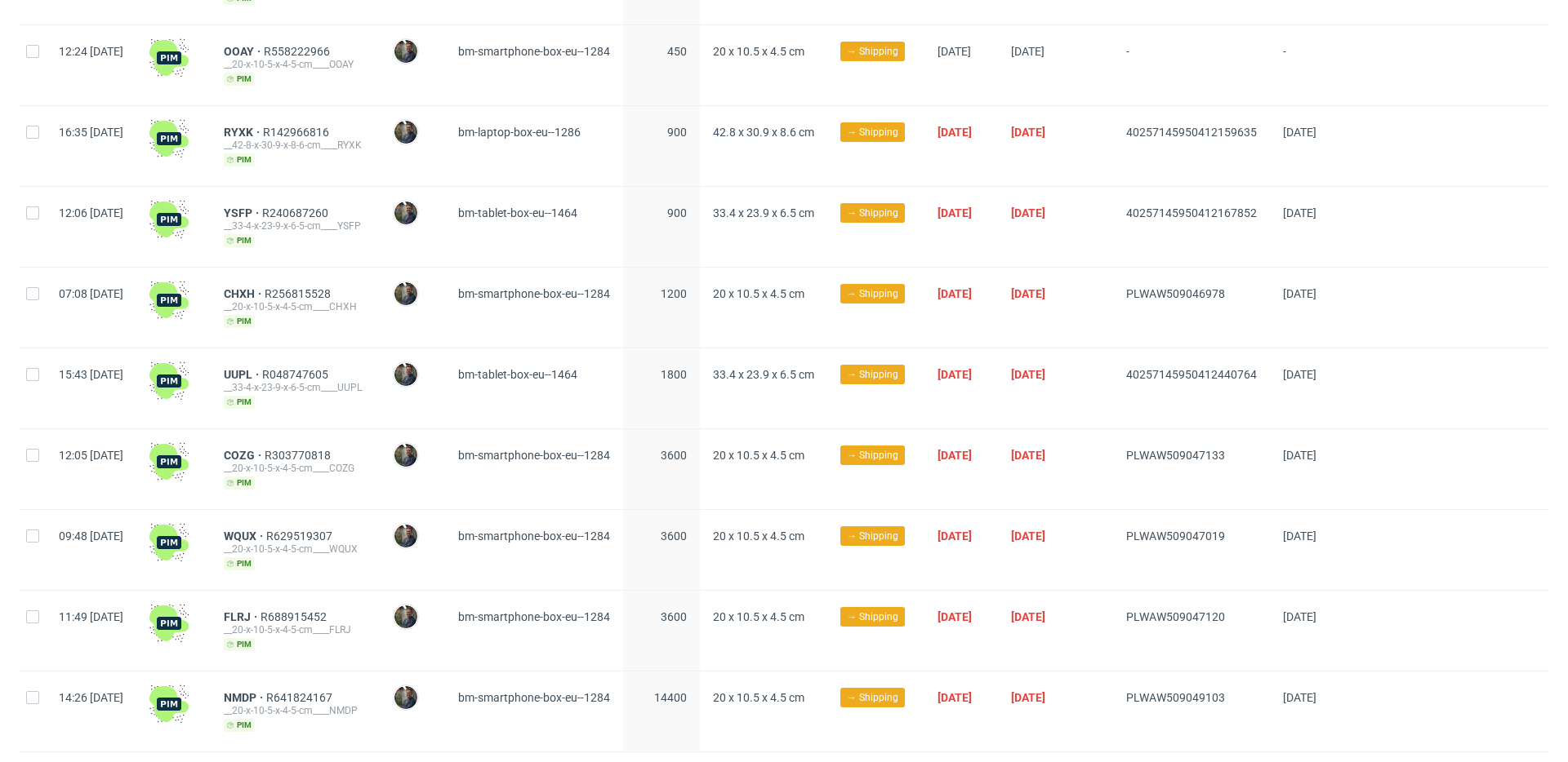
scroll to position [662, 0]
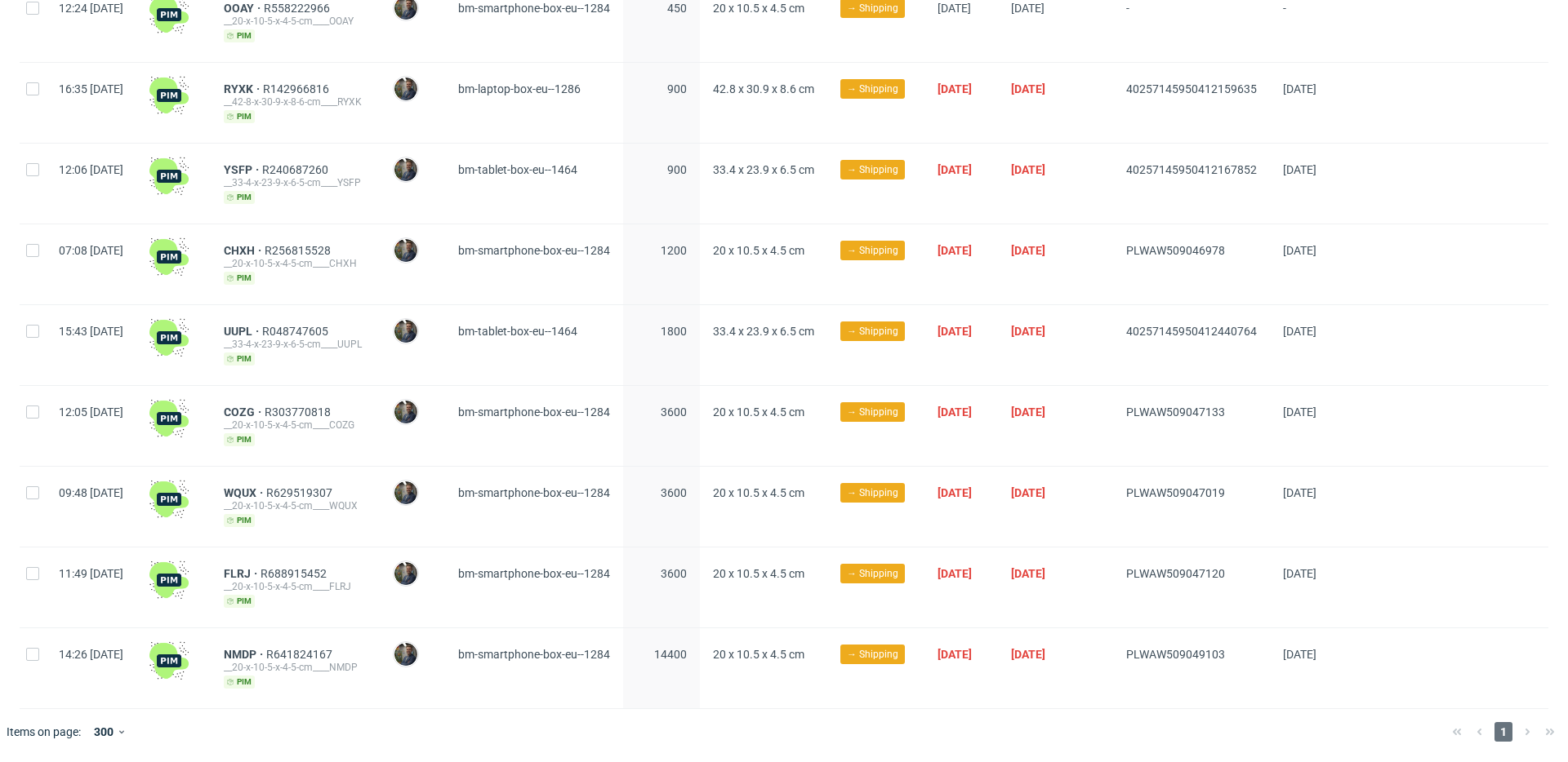
drag, startPoint x: 1173, startPoint y: 575, endPoint x: 1299, endPoint y: 572, distance: 126.0
click at [1301, 572] on div "11:49 [DATE] FLRJ R688915452 __20-x-10-5-x-4-5-cm____FLRJ [PERSON_NAME] [PERSON…" at bounding box center [784, 587] width 1528 height 80
click at [260, 570] on span "FLRJ" at bounding box center [241, 573] width 37 height 13
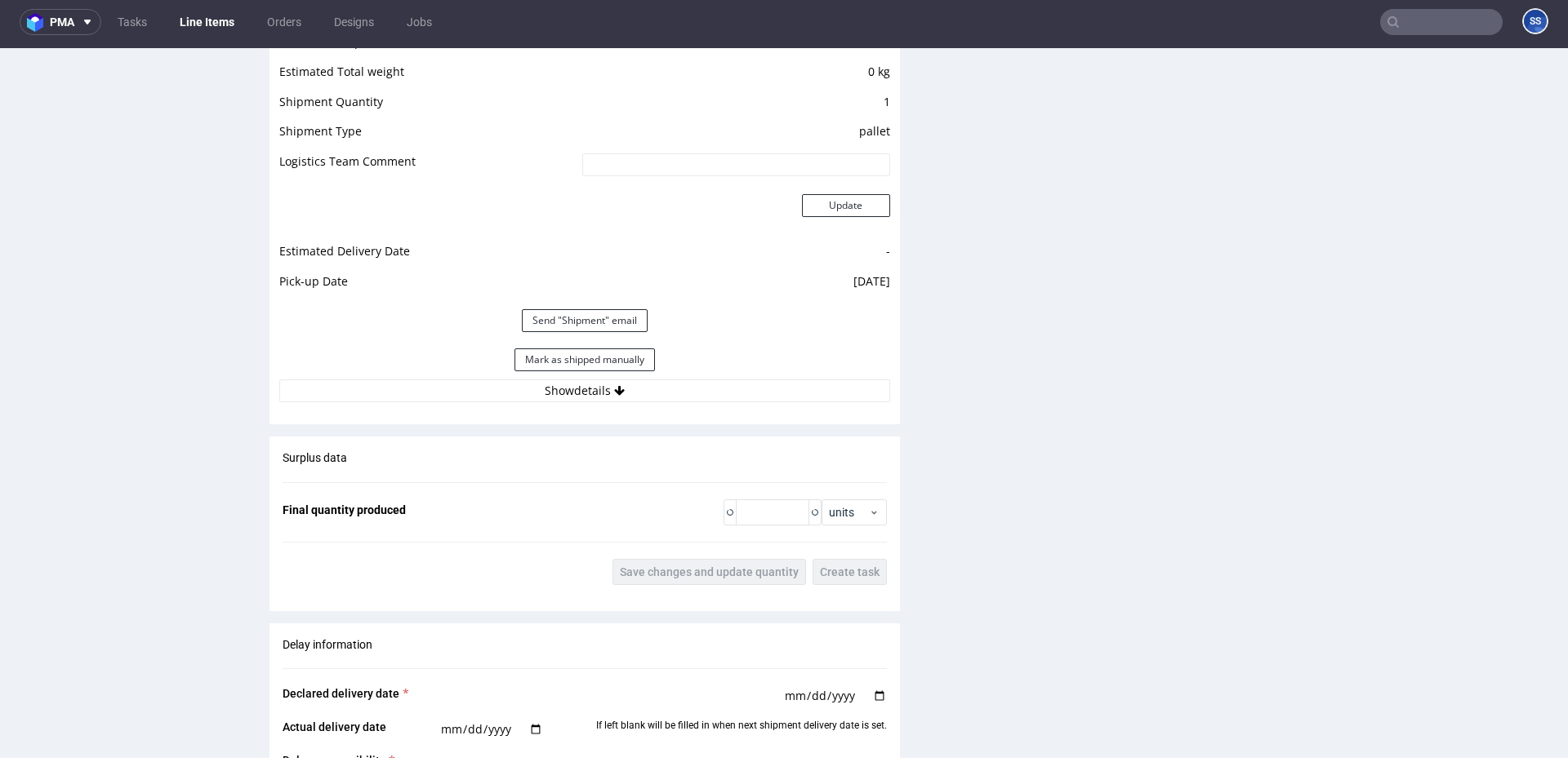
scroll to position [1400, 0]
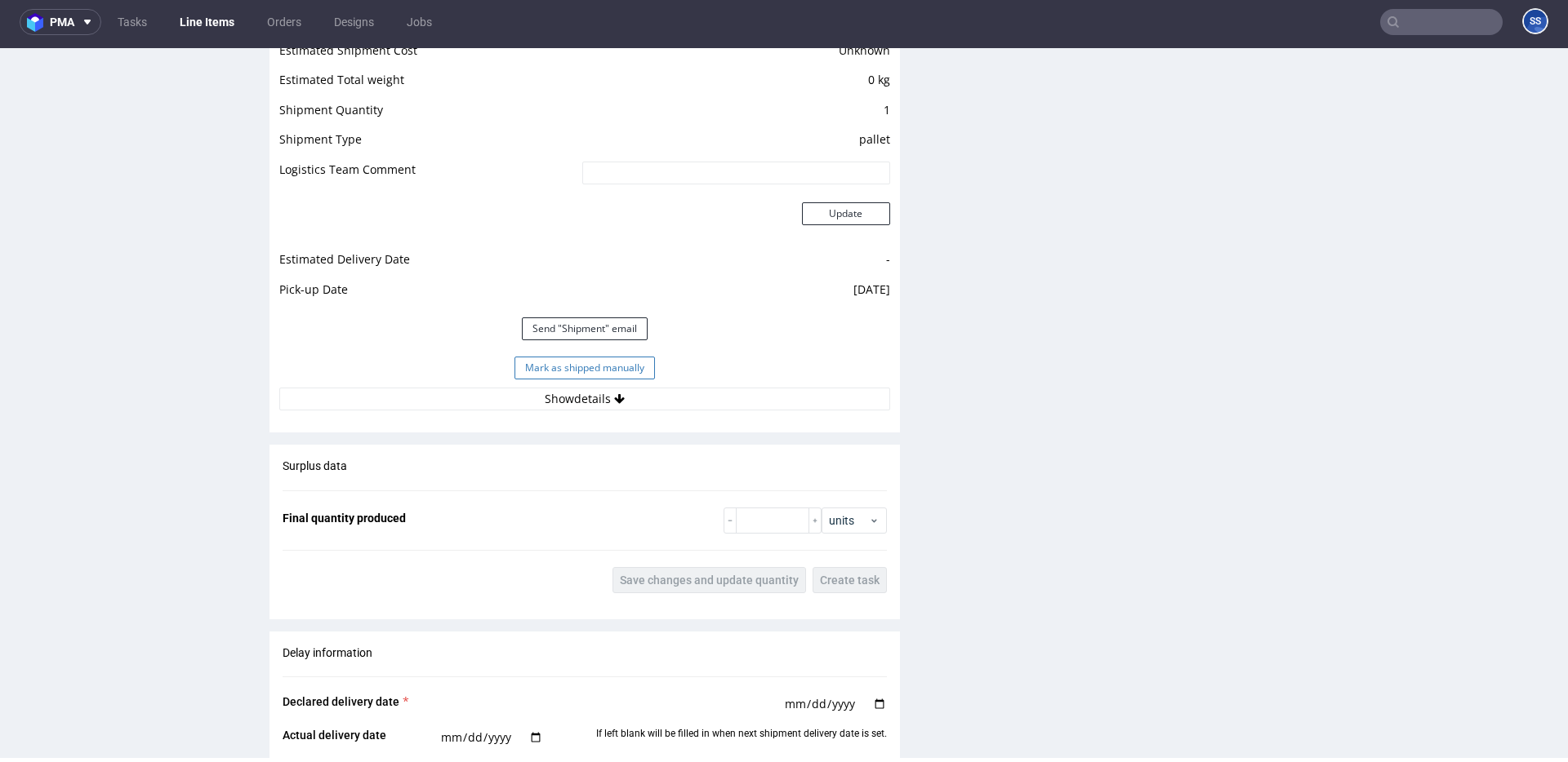
click at [580, 366] on button "Mark as shipped manually" at bounding box center [585, 368] width 141 height 23
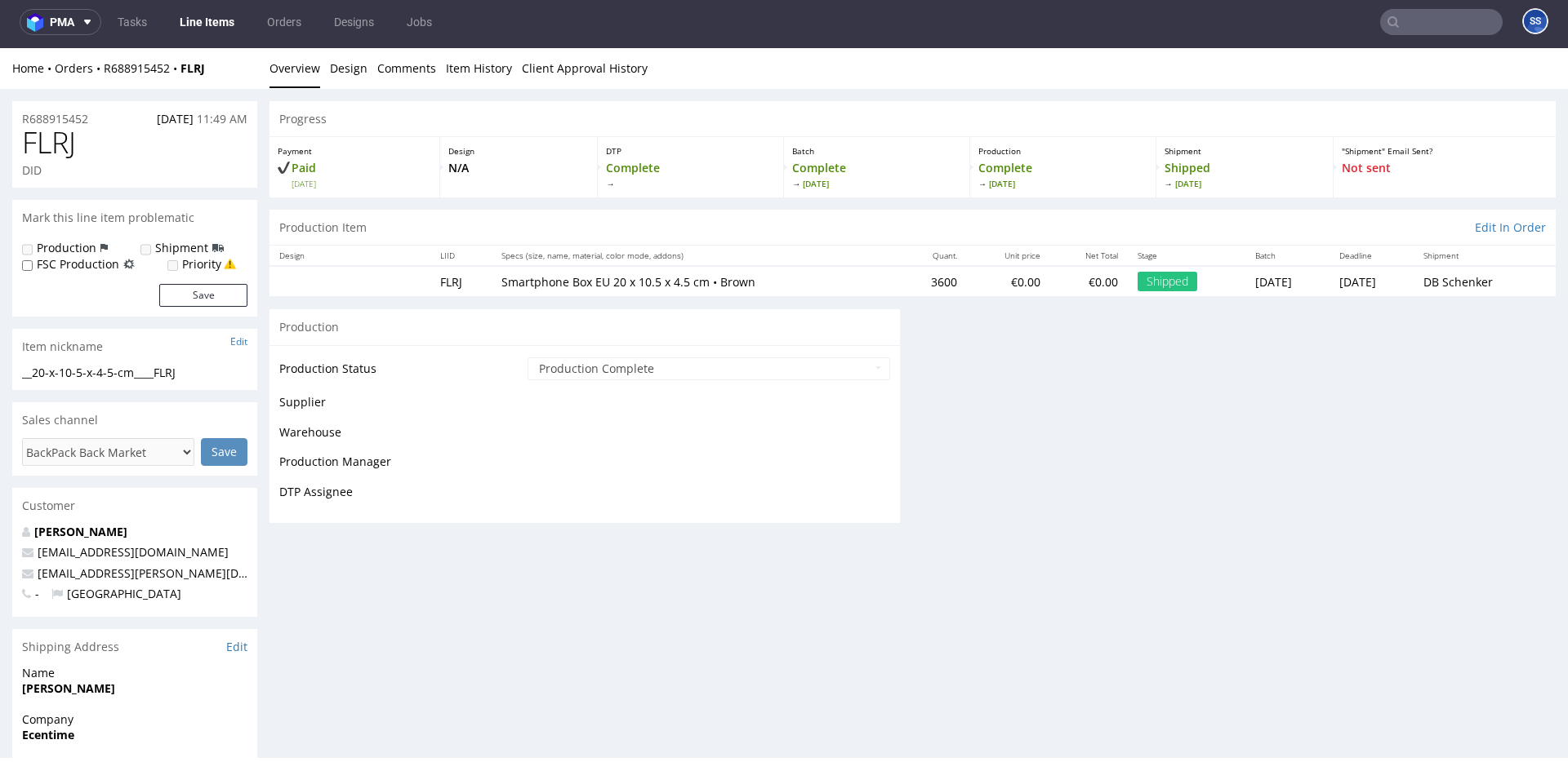
scroll to position [0, 0]
click at [201, 21] on link "Line Items" at bounding box center [206, 22] width 74 height 26
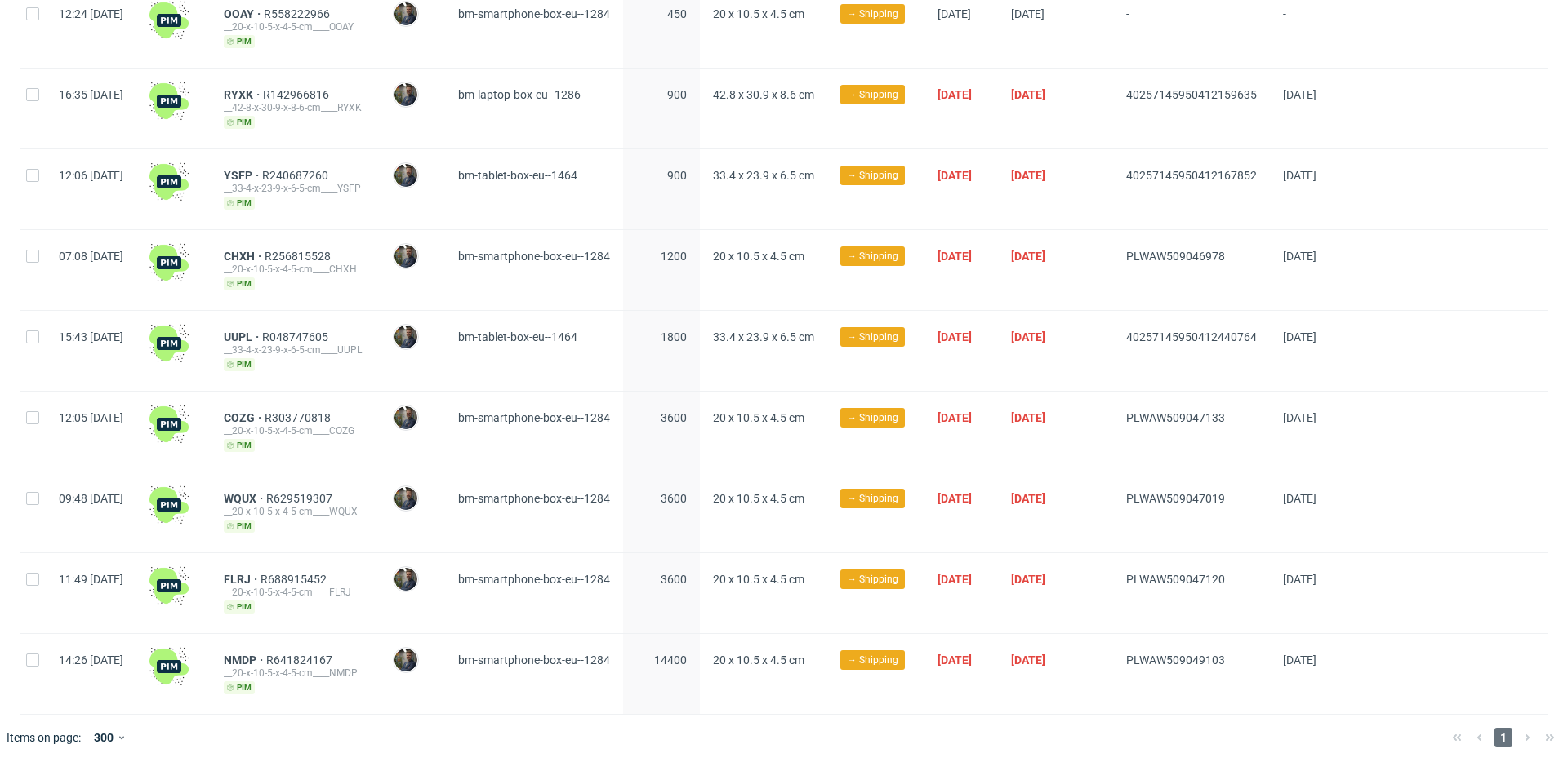
scroll to position [662, 0]
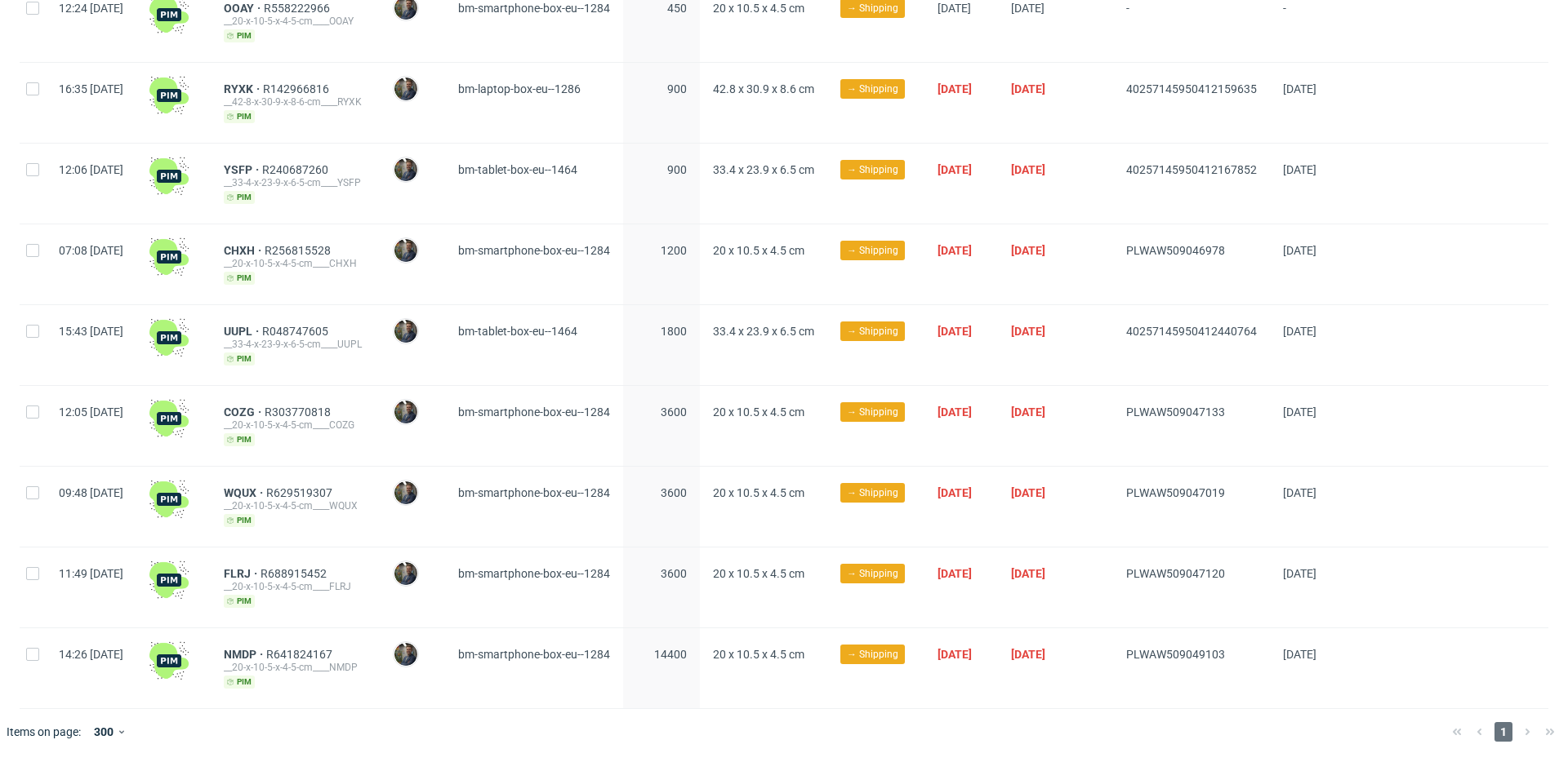
drag, startPoint x: 1163, startPoint y: 490, endPoint x: 1300, endPoint y: 485, distance: 137.1
click at [1302, 484] on div "09:48 [DATE] WQUX R629519307 __20-x-10-5-x-4-5-cm____WQUX [PERSON_NAME] [PERSON…" at bounding box center [784, 507] width 1528 height 80
drag, startPoint x: 1293, startPoint y: 490, endPoint x: 1170, endPoint y: 493, distance: 123.0
click at [1170, 493] on div "PLWAW509047019" at bounding box center [1191, 507] width 157 height 80
copy span "PLWAW509047019"
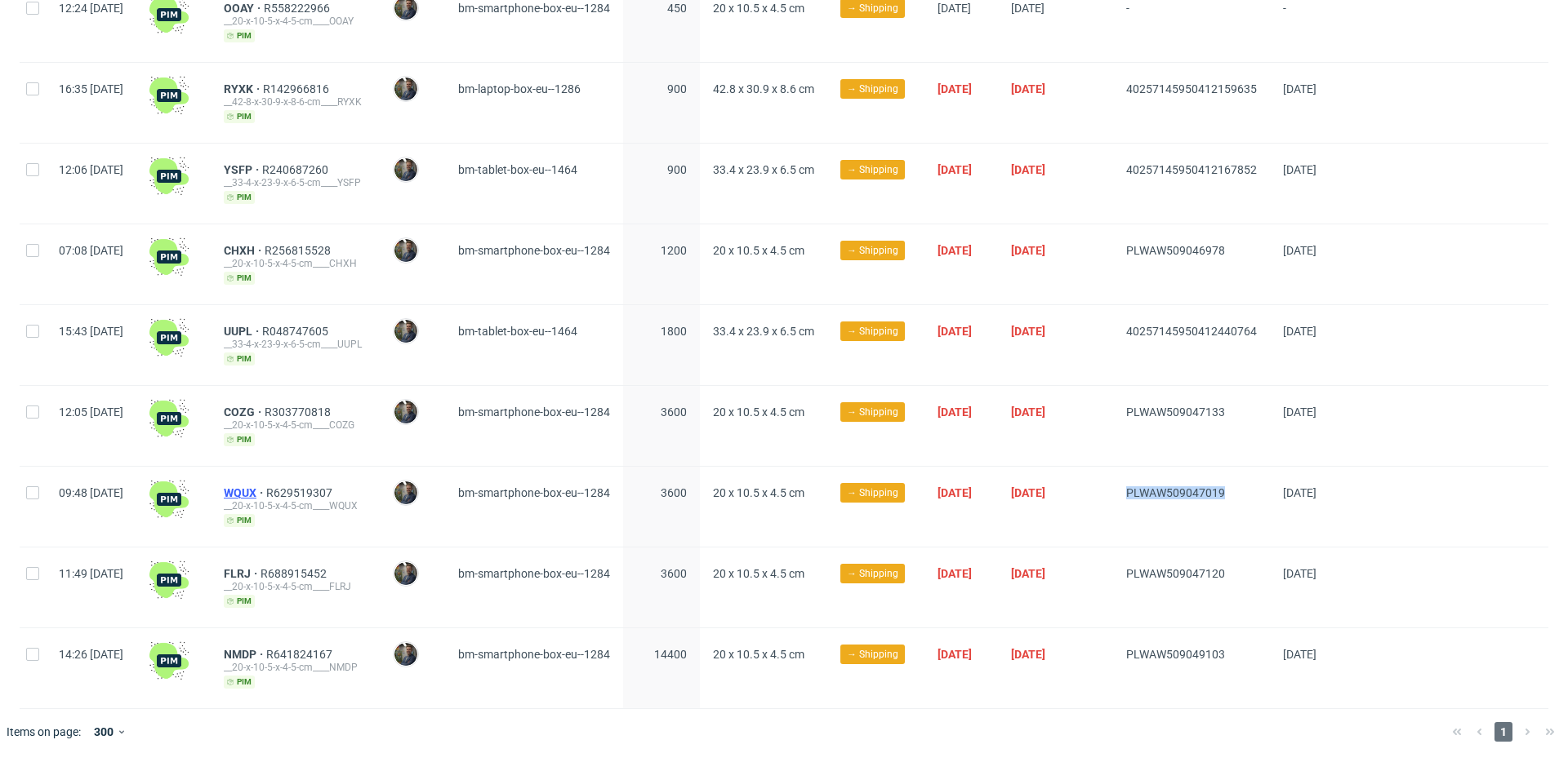
click at [266, 490] on span "WQUX" at bounding box center [244, 492] width 43 height 13
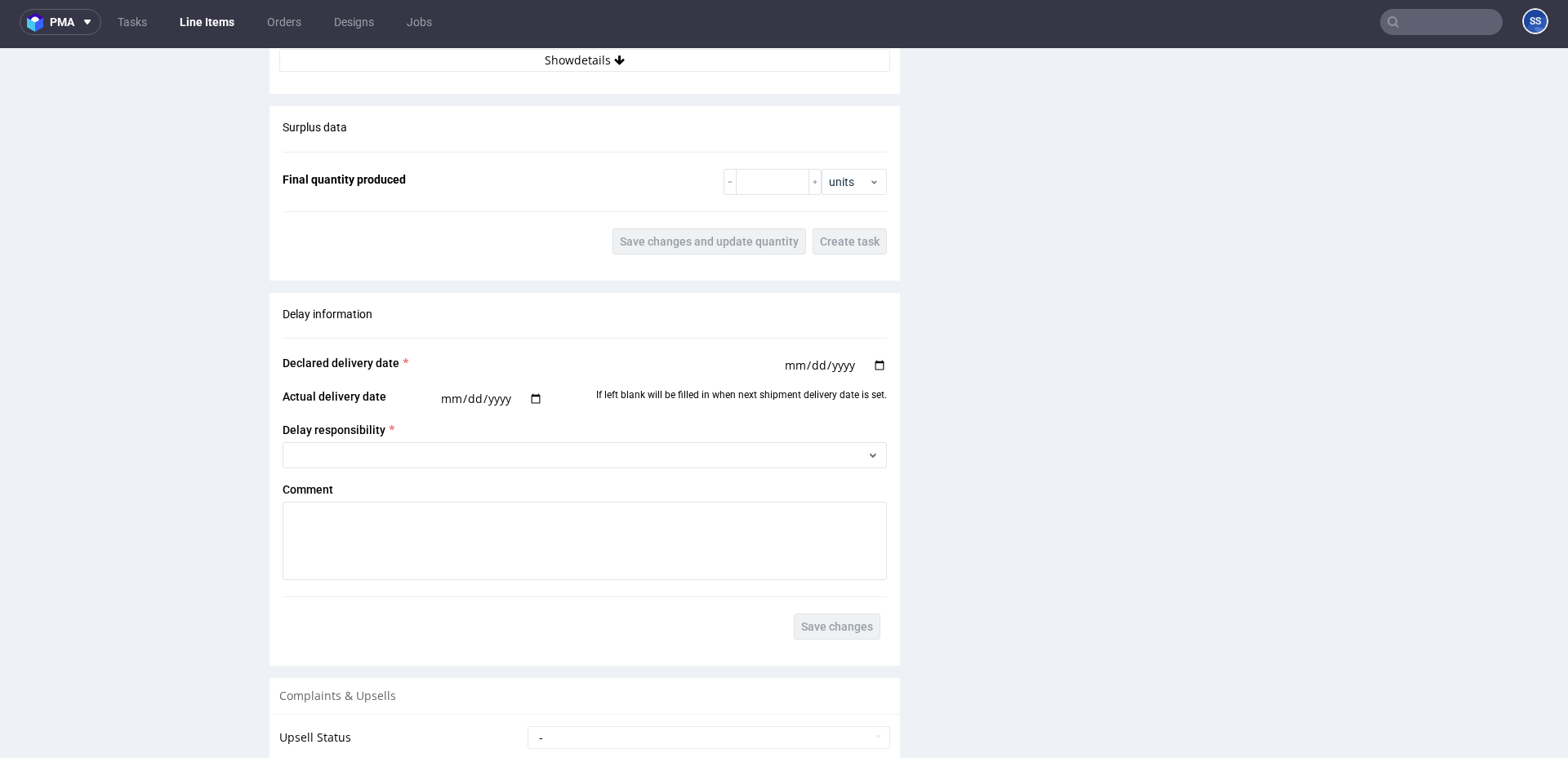
scroll to position [1576, 0]
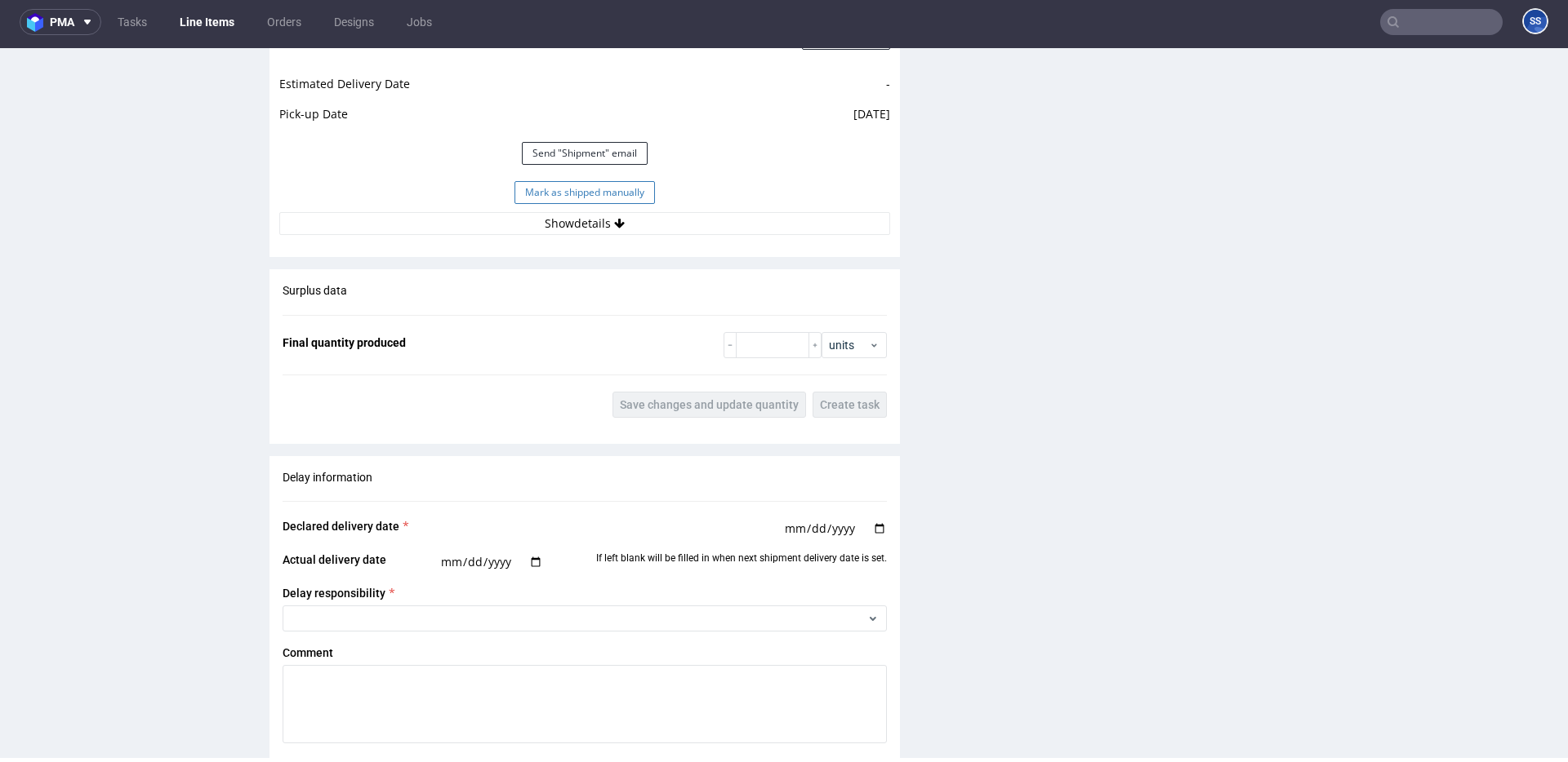
click at [580, 191] on button "Mark as shipped manually" at bounding box center [585, 192] width 141 height 23
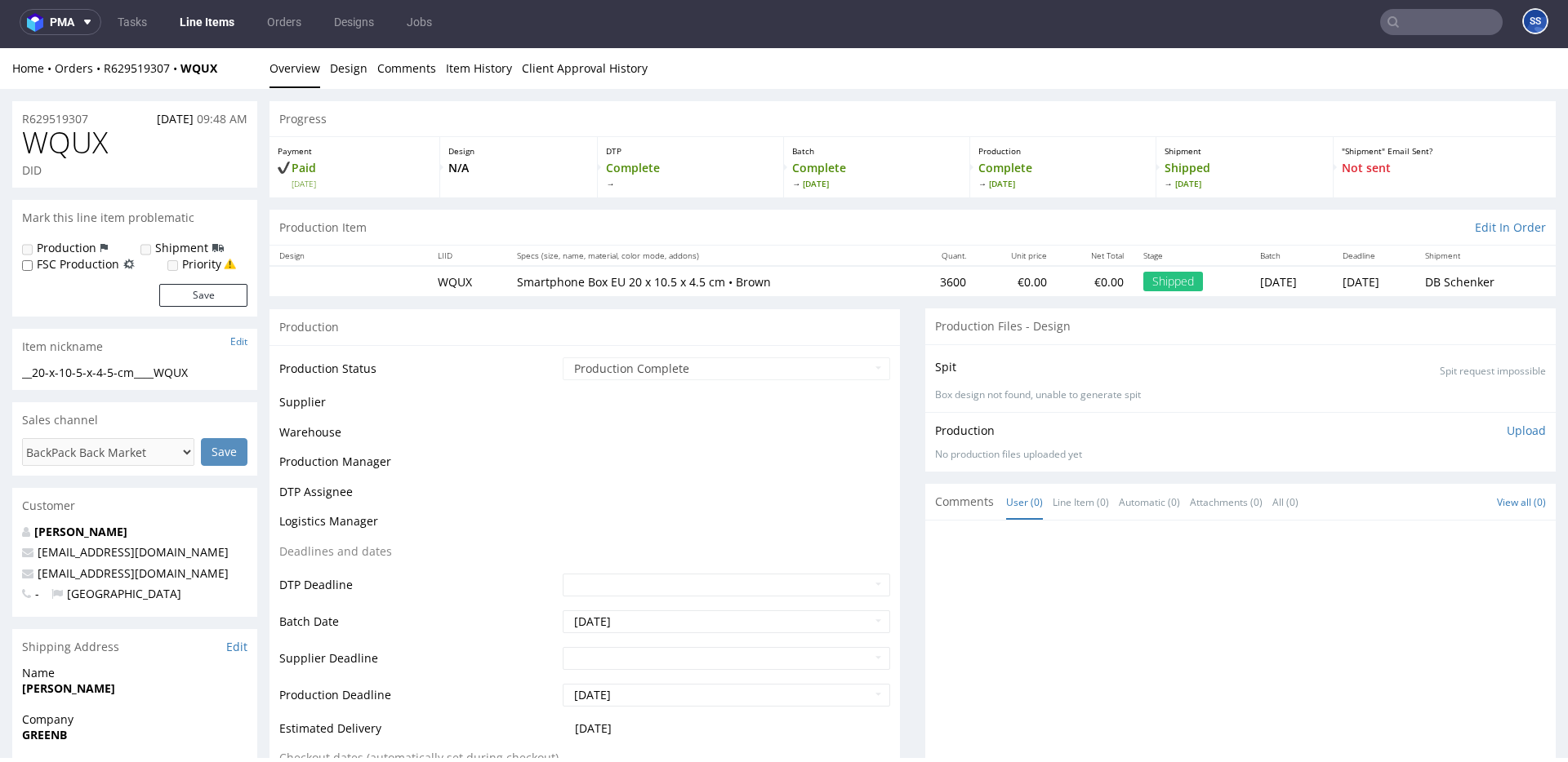
click at [219, 26] on link "Line Items" at bounding box center [206, 22] width 74 height 26
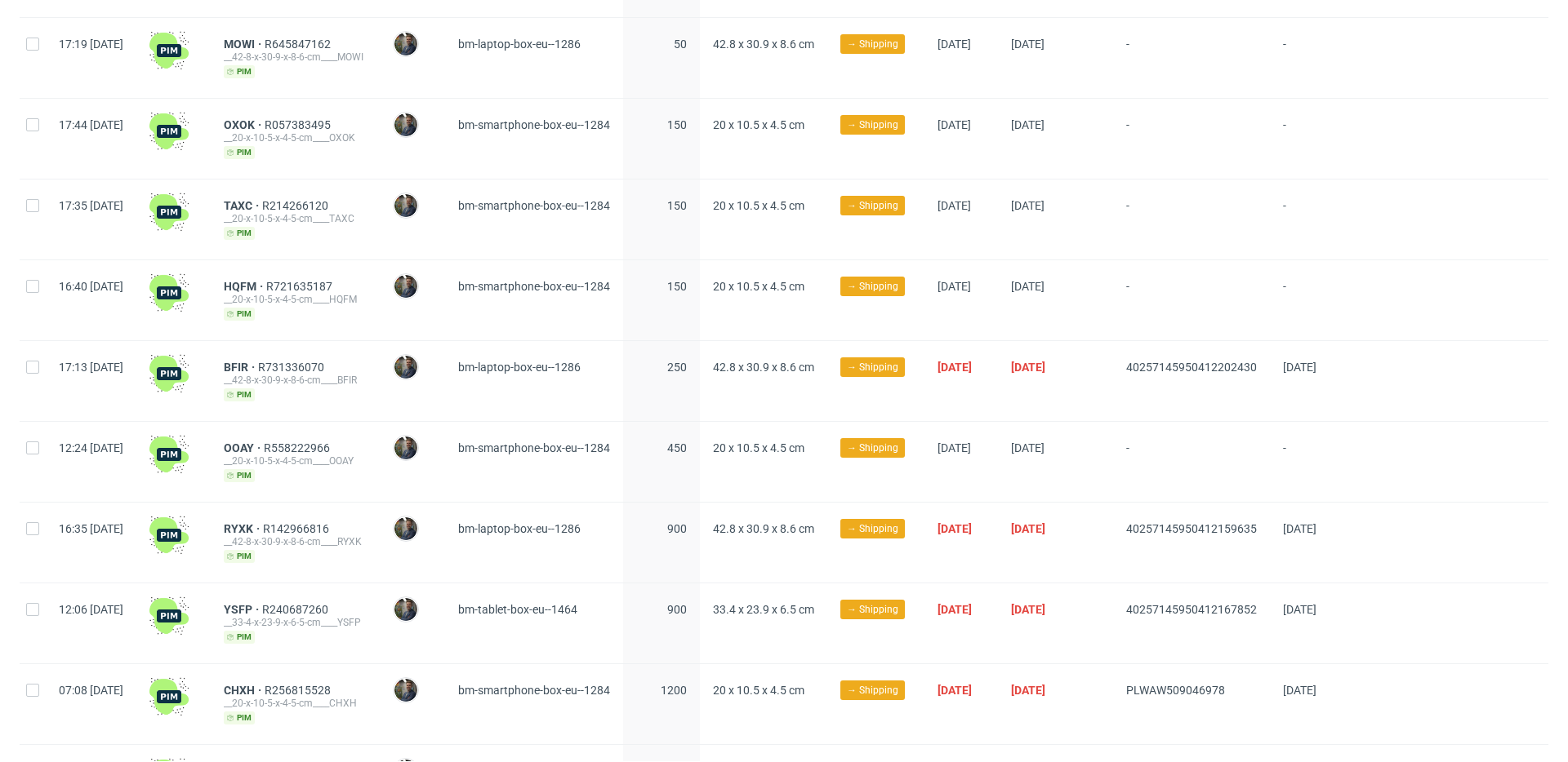
scroll to position [581, 0]
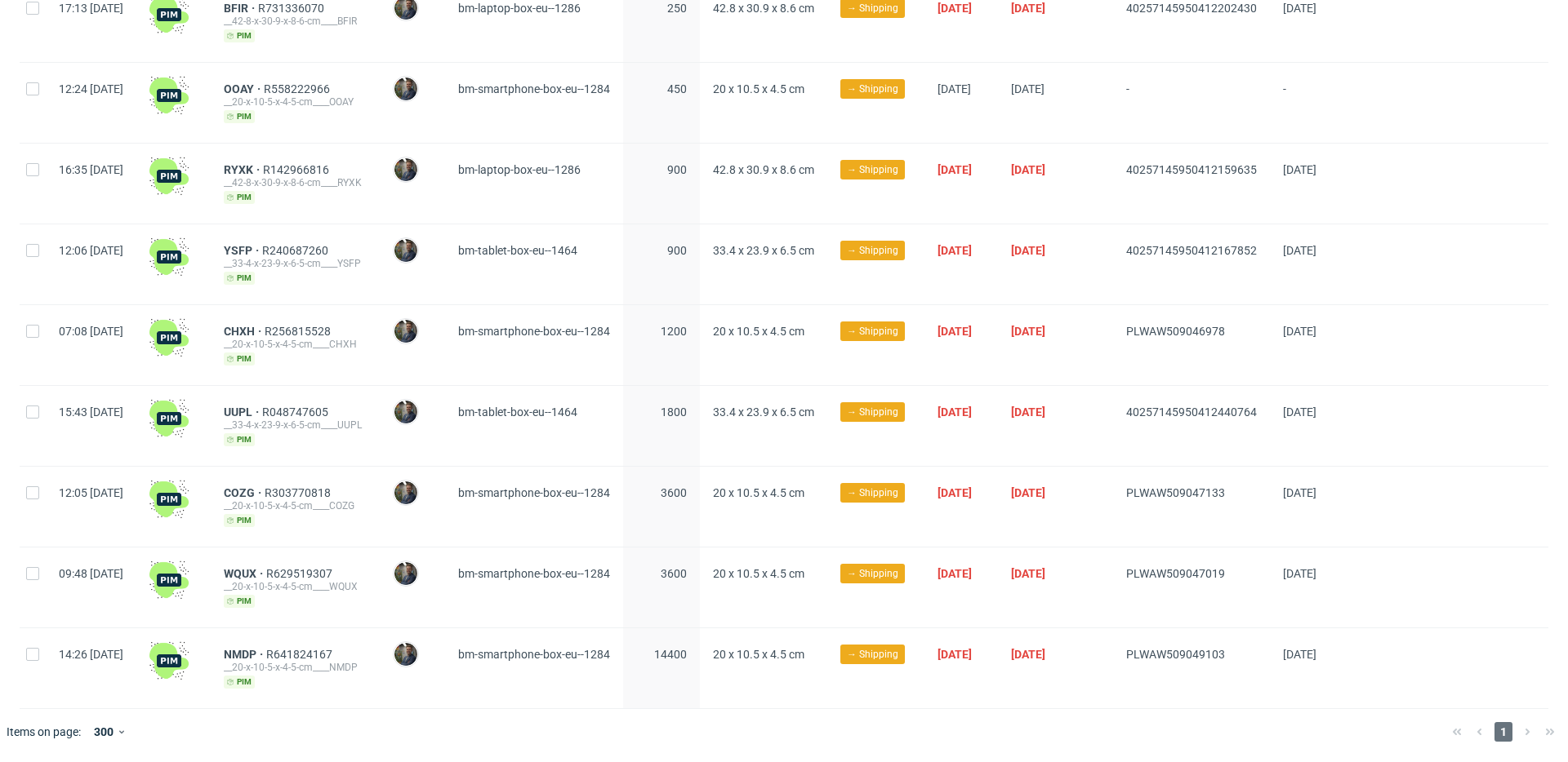
drag, startPoint x: 1160, startPoint y: 492, endPoint x: 1292, endPoint y: 492, distance: 132.0
click at [1292, 492] on div "12:05 Thu 25.09.2025 COZG R303770818 __20-x-10-5-x-4-5-cm____COZG pim Maciej So…" at bounding box center [784, 507] width 1528 height 80
copy div "PLWAW509047133"
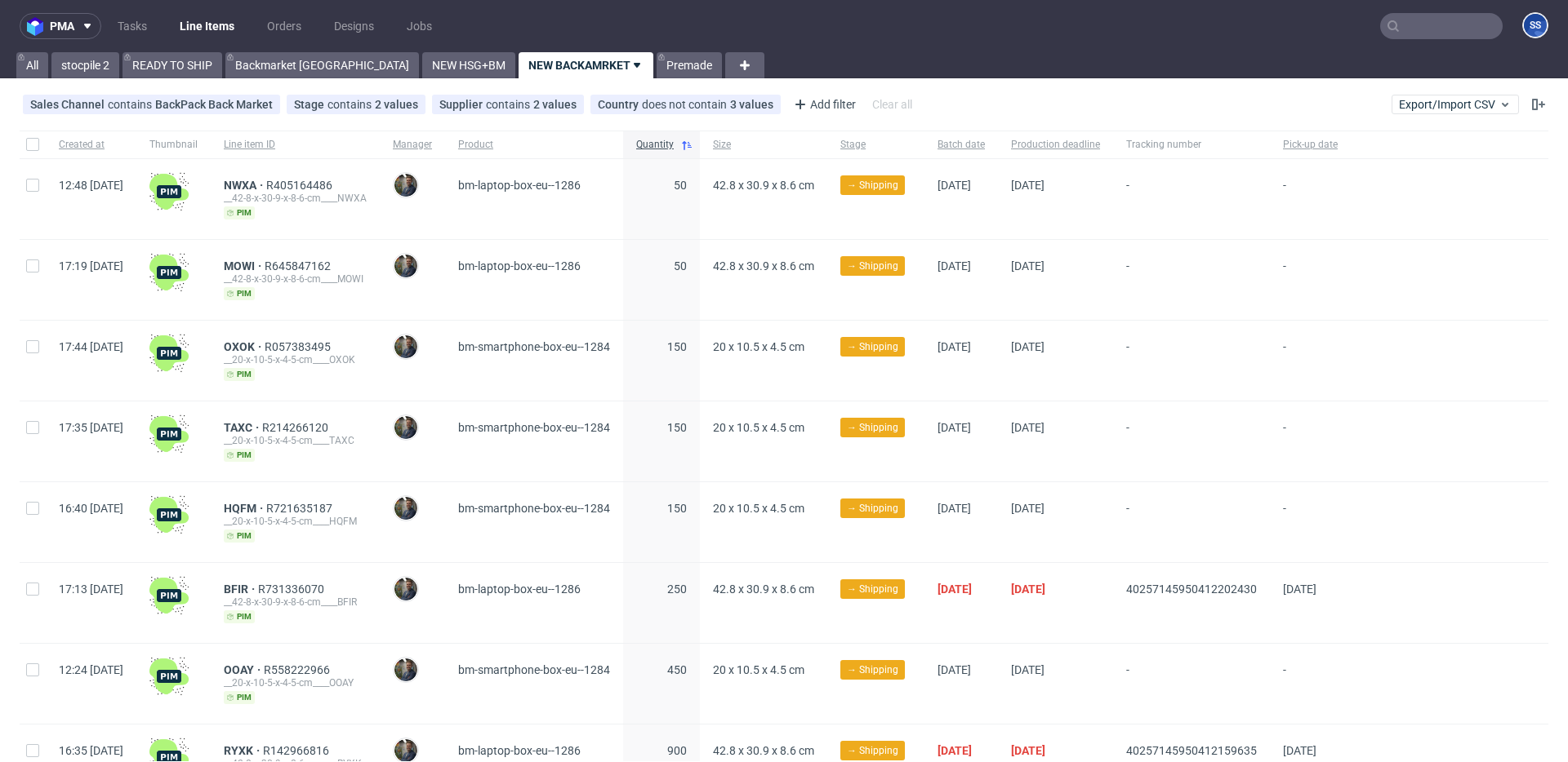
scroll to position [500, 0]
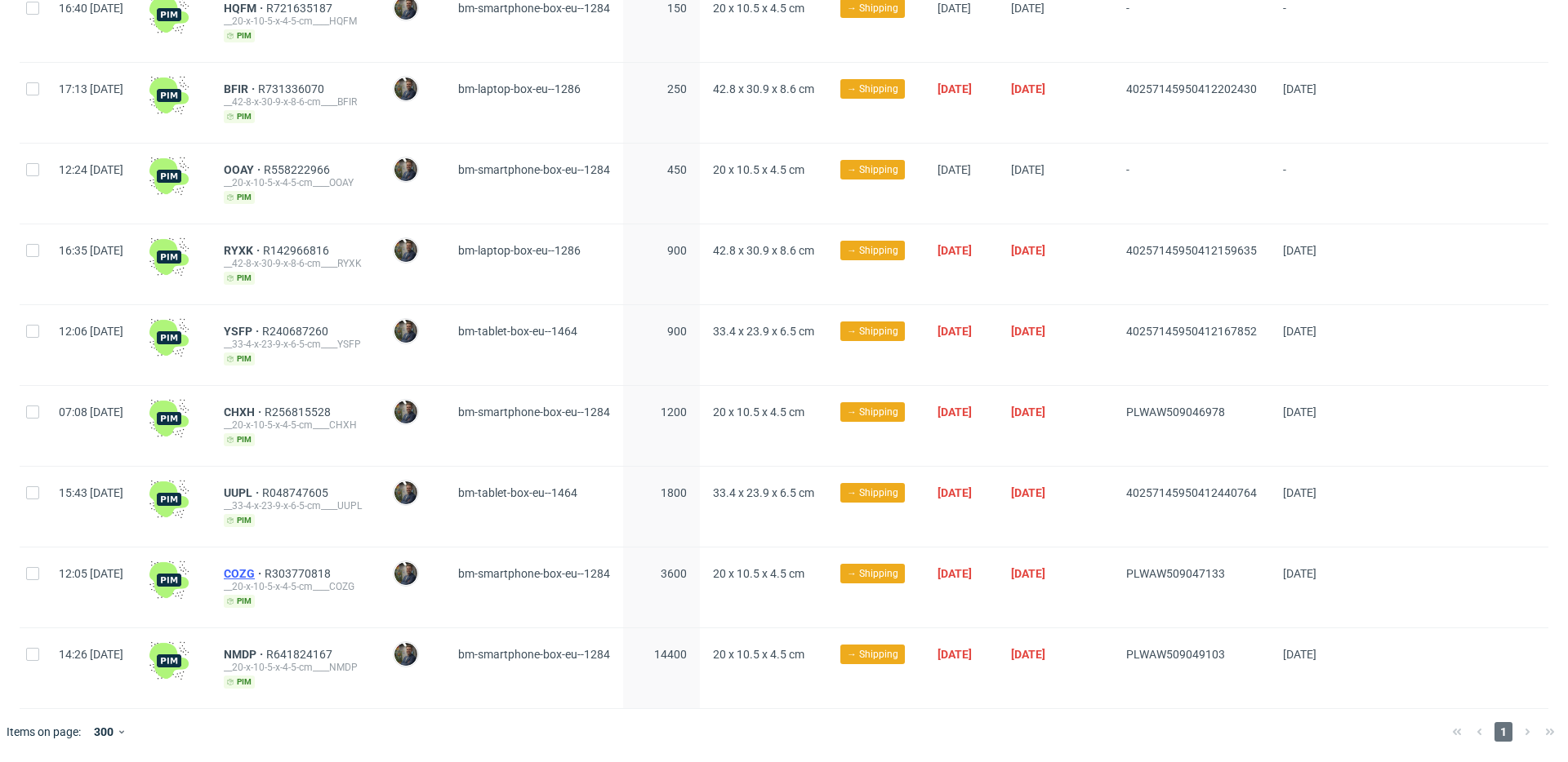
click at [265, 570] on span "COZG" at bounding box center [243, 573] width 41 height 13
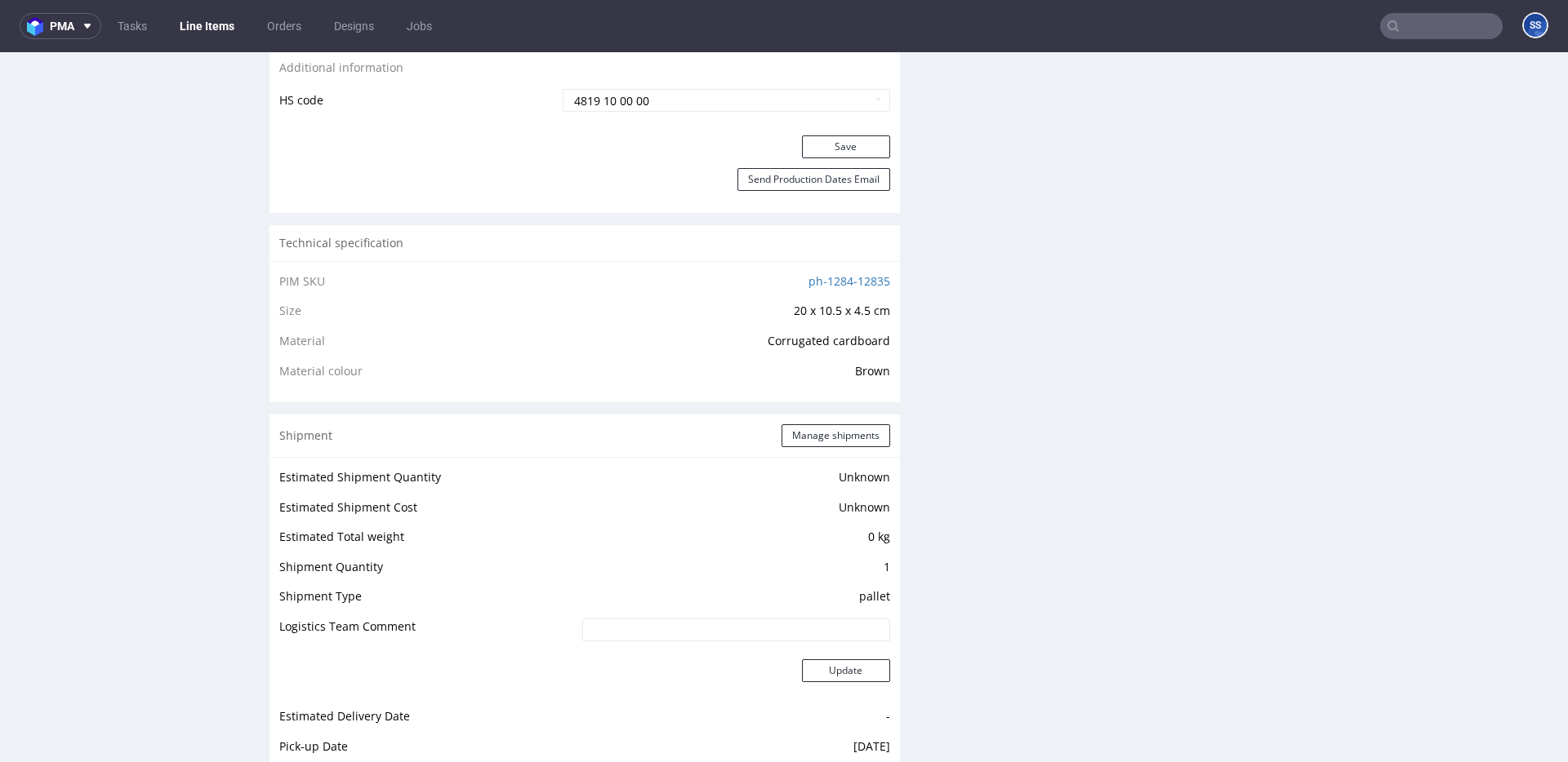
scroll to position [953, 0]
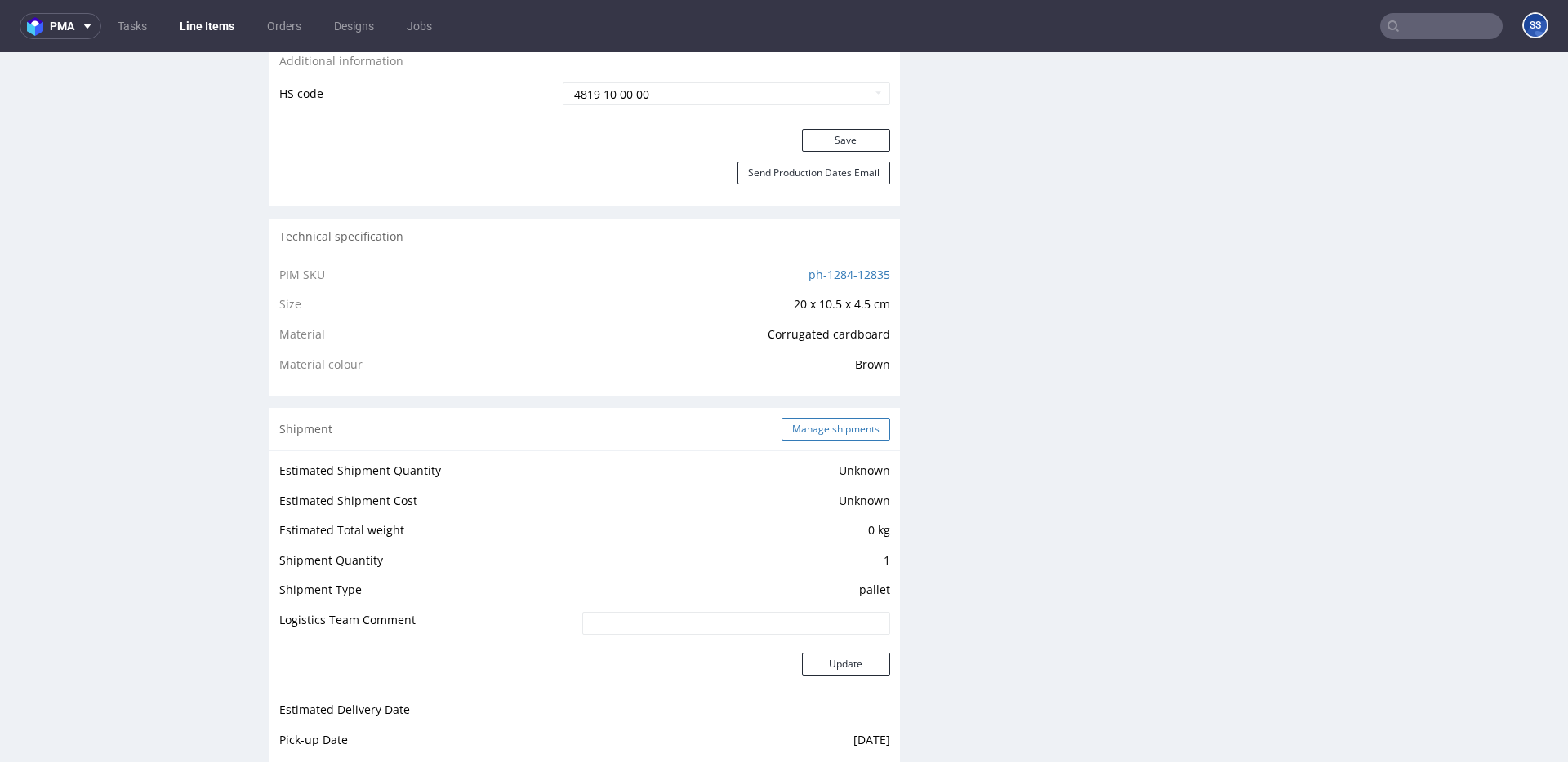
click at [839, 433] on button "Manage shipments" at bounding box center [835, 429] width 108 height 23
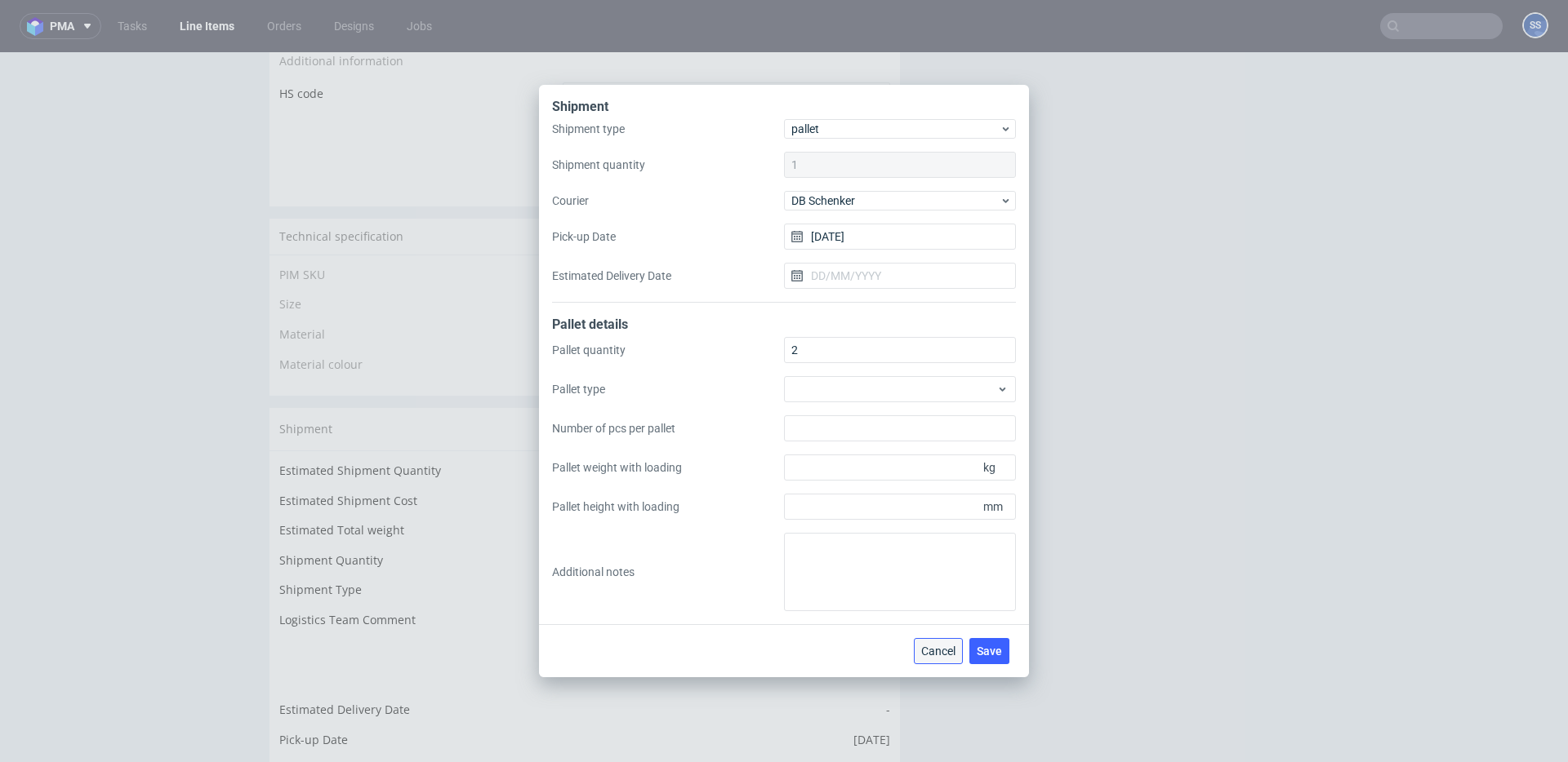
click at [937, 649] on span "Cancel" at bounding box center [938, 652] width 35 height 12
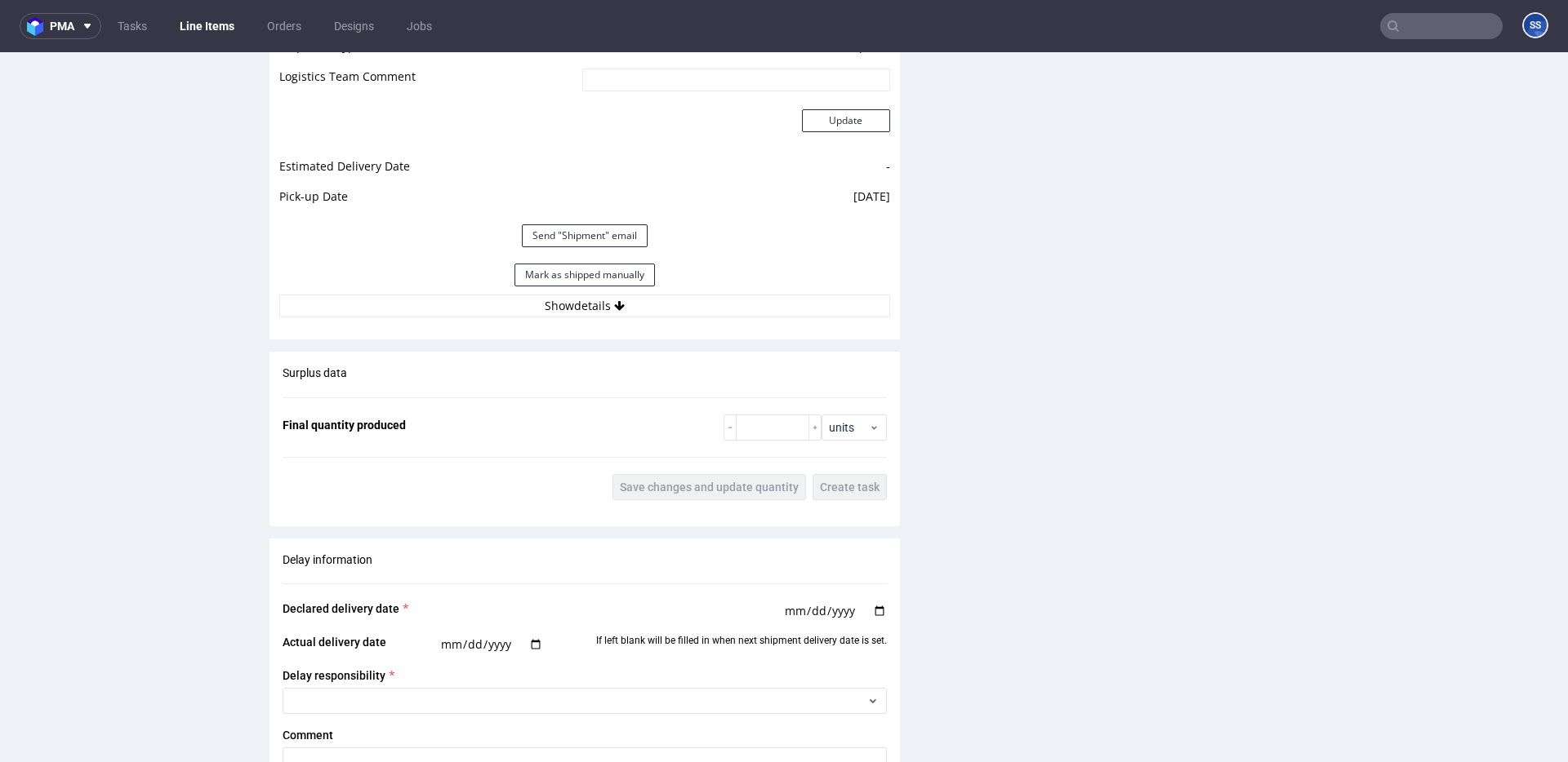
scroll to position [1495, 0]
click at [609, 276] on button "Mark as shipped manually" at bounding box center [585, 277] width 141 height 23
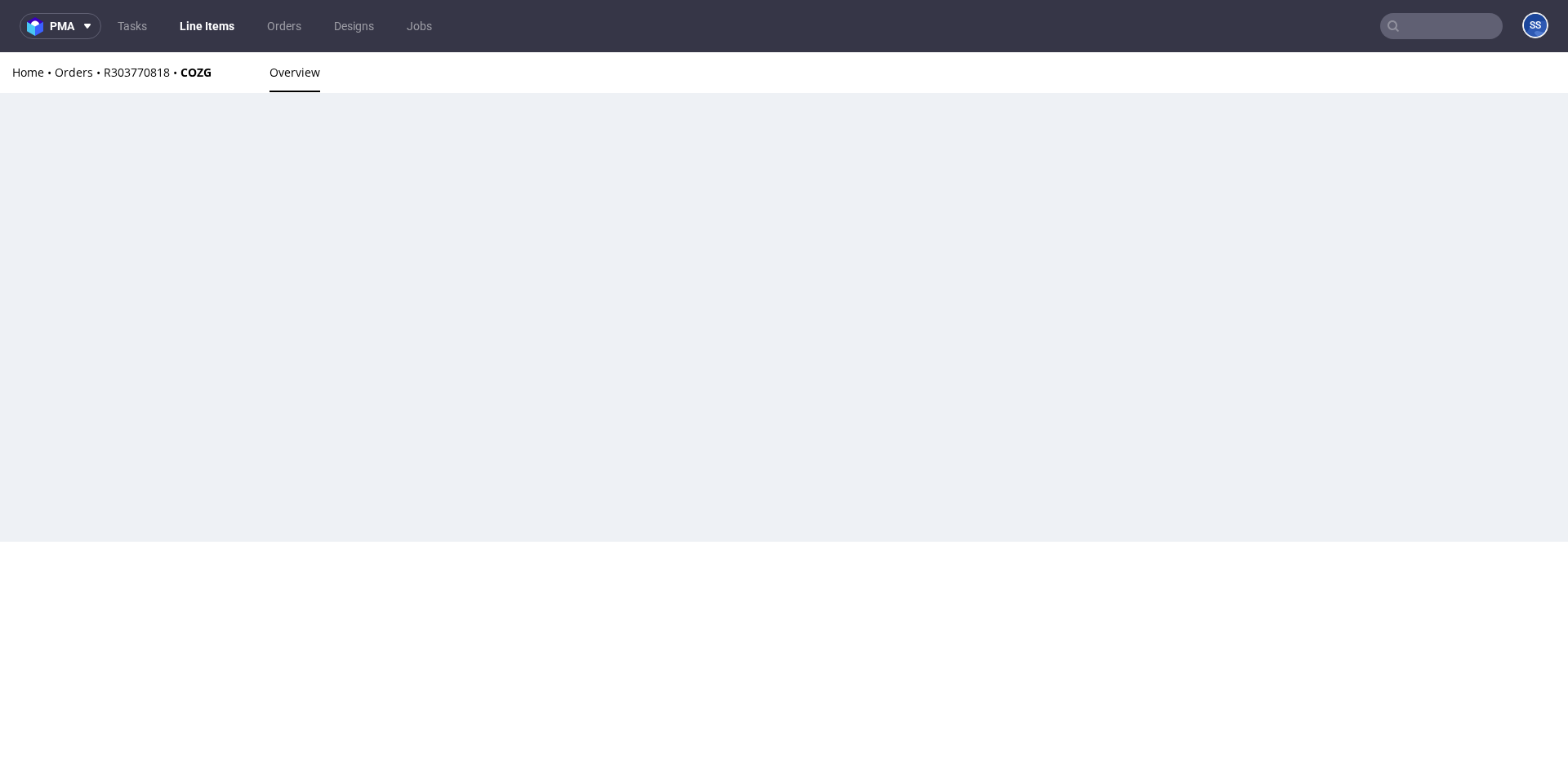
scroll to position [0, 0]
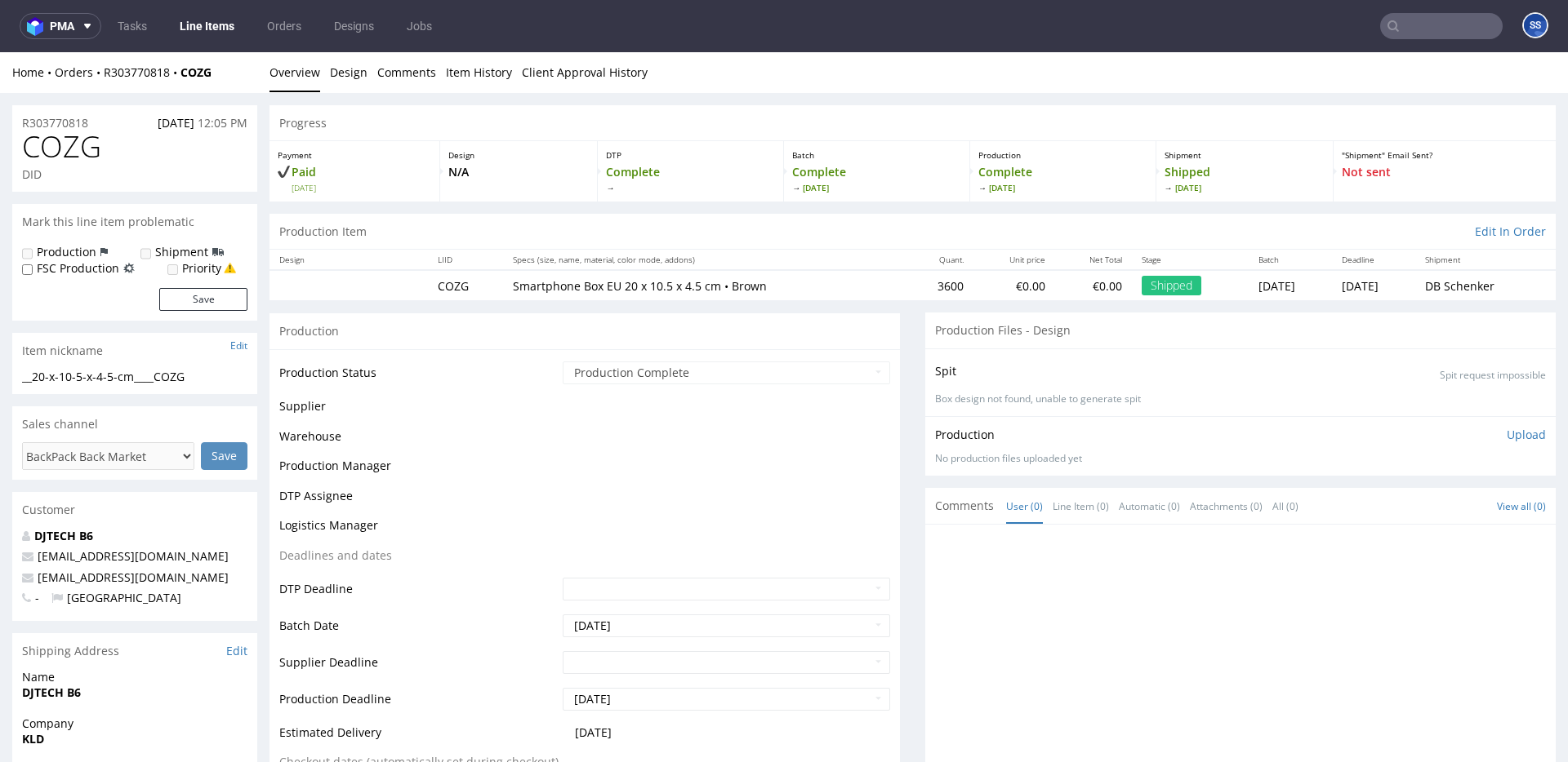
click at [200, 21] on link "Line Items" at bounding box center [206, 26] width 74 height 26
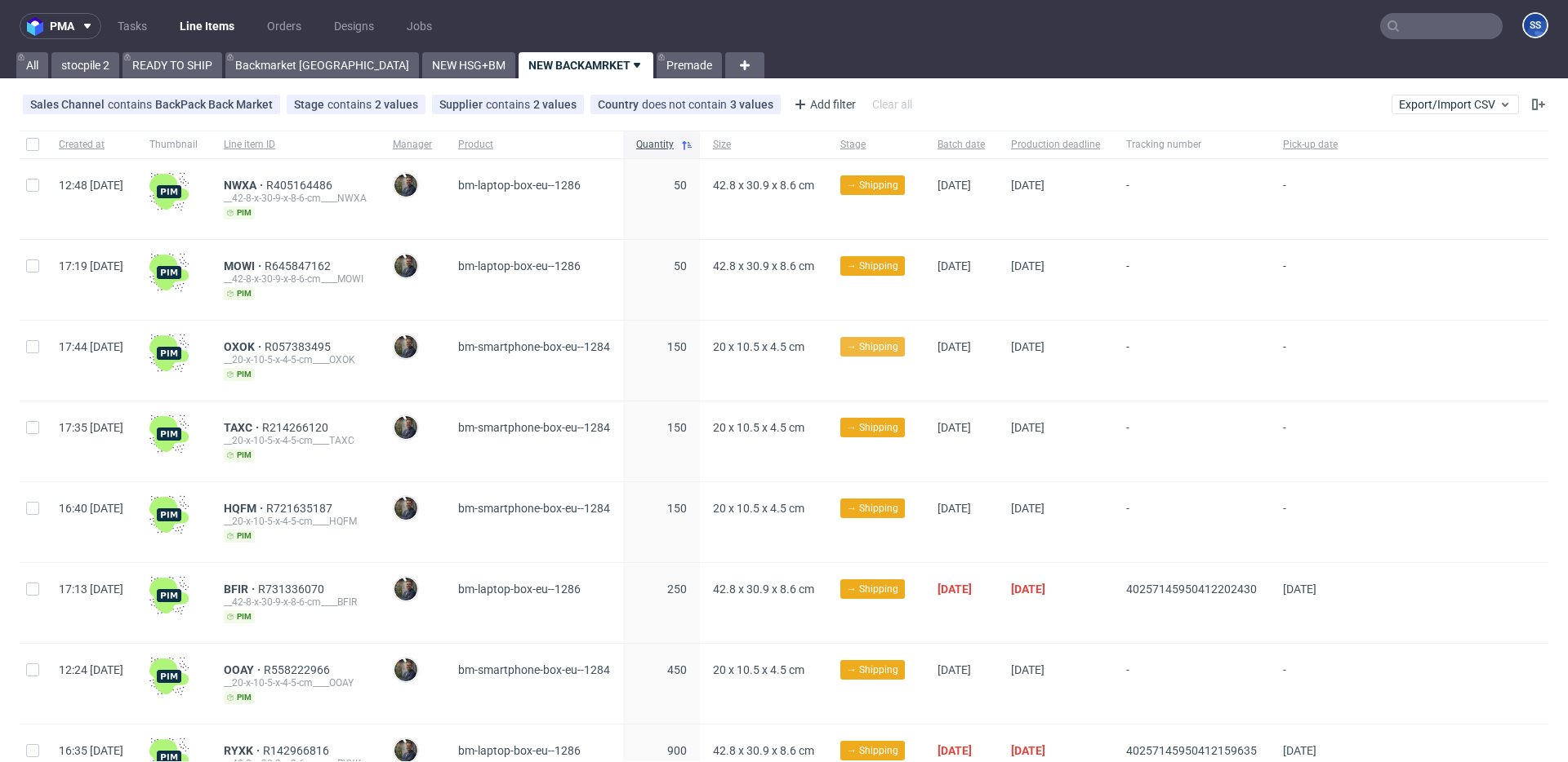
scroll to position [420, 0]
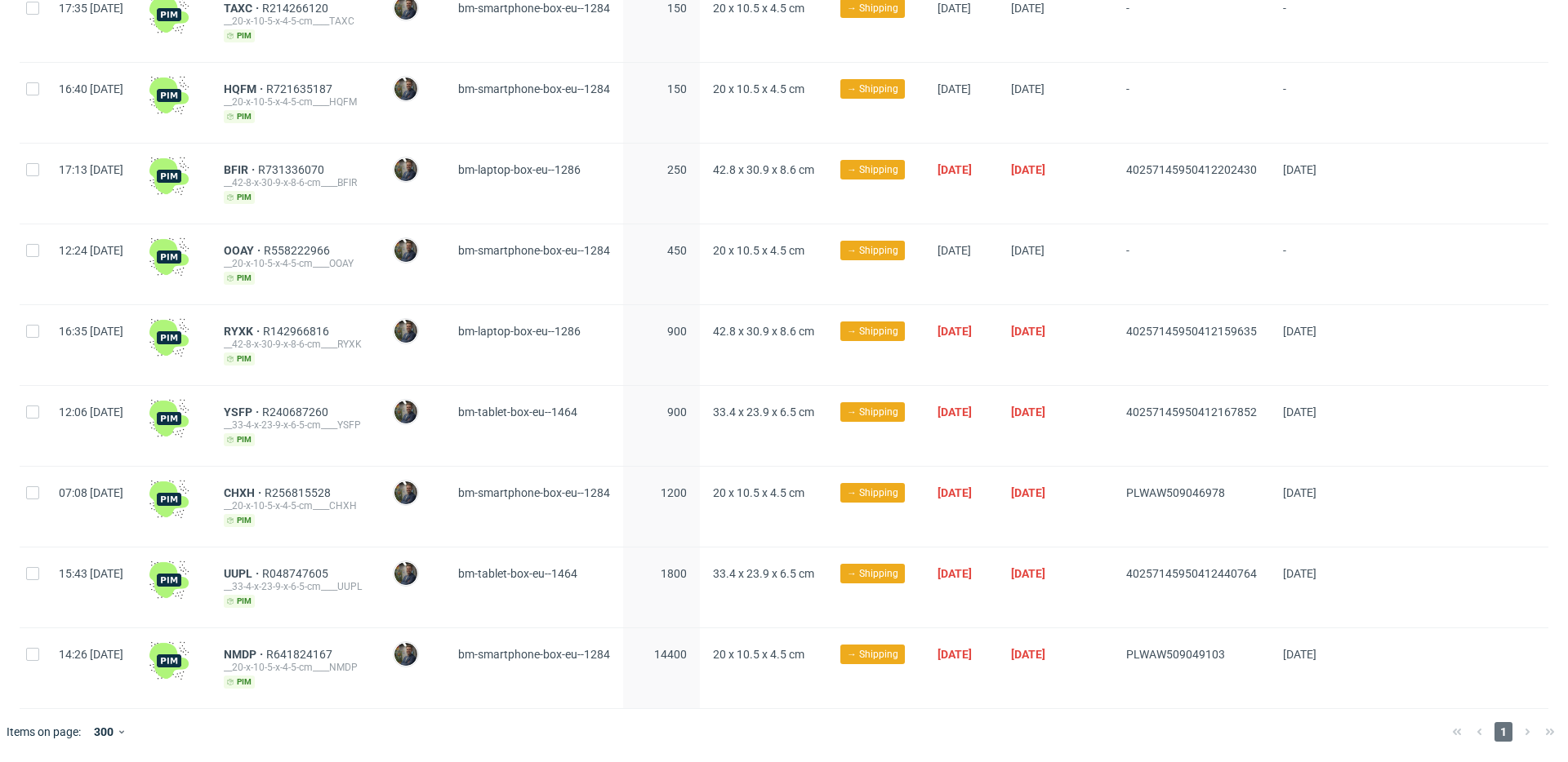
drag, startPoint x: 1163, startPoint y: 495, endPoint x: 1289, endPoint y: 489, distance: 126.1
click at [1289, 489] on div "07:08 Fri 26.09.2025 CHXH R256815528 __20-x-10-5-x-4-5-cm____CHXH pim Maciej So…" at bounding box center [784, 507] width 1528 height 80
copy div "PLWAW509046978"
click at [265, 491] on span "CHXH" at bounding box center [243, 492] width 41 height 13
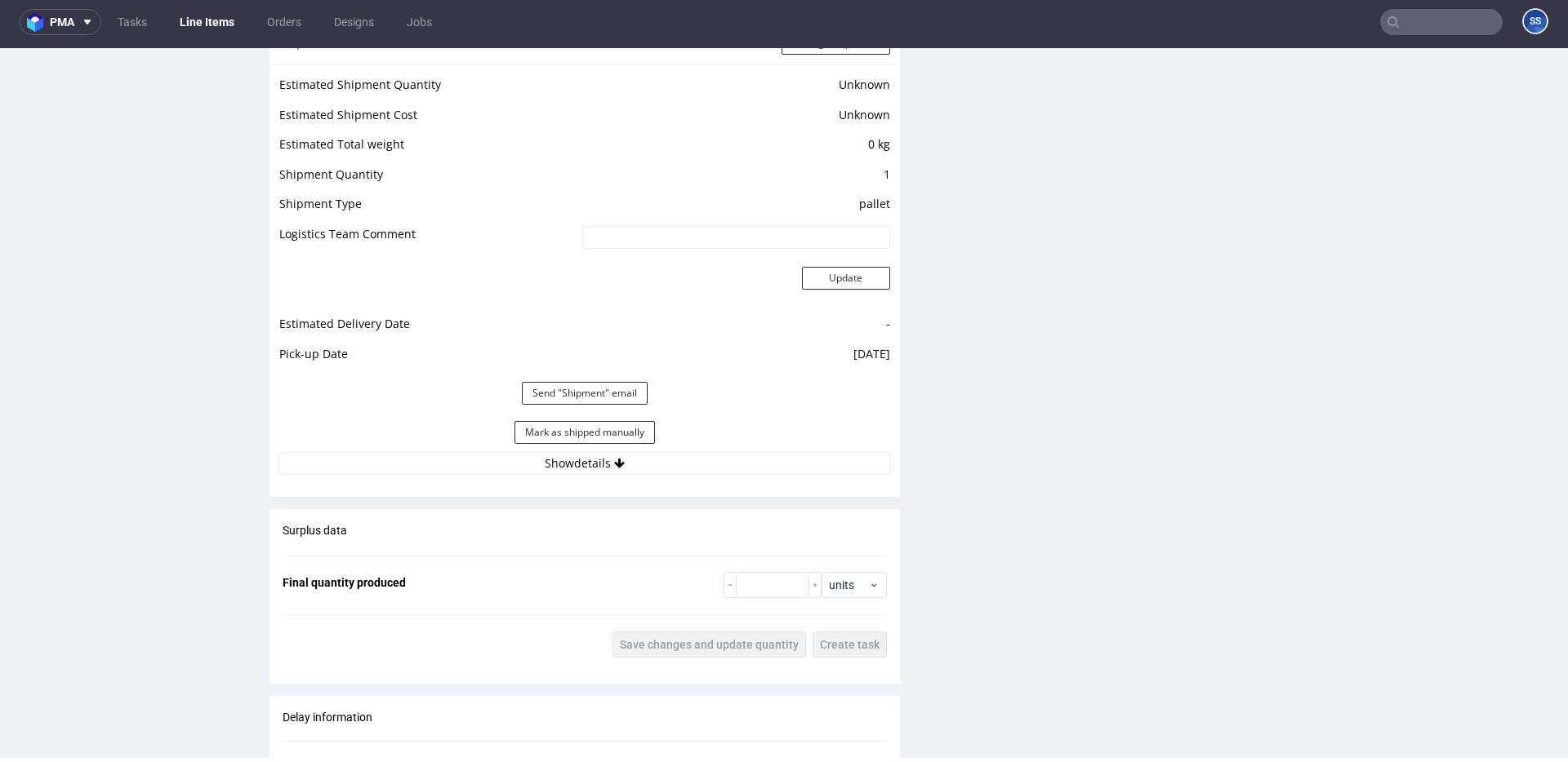
scroll to position [1347, 0]
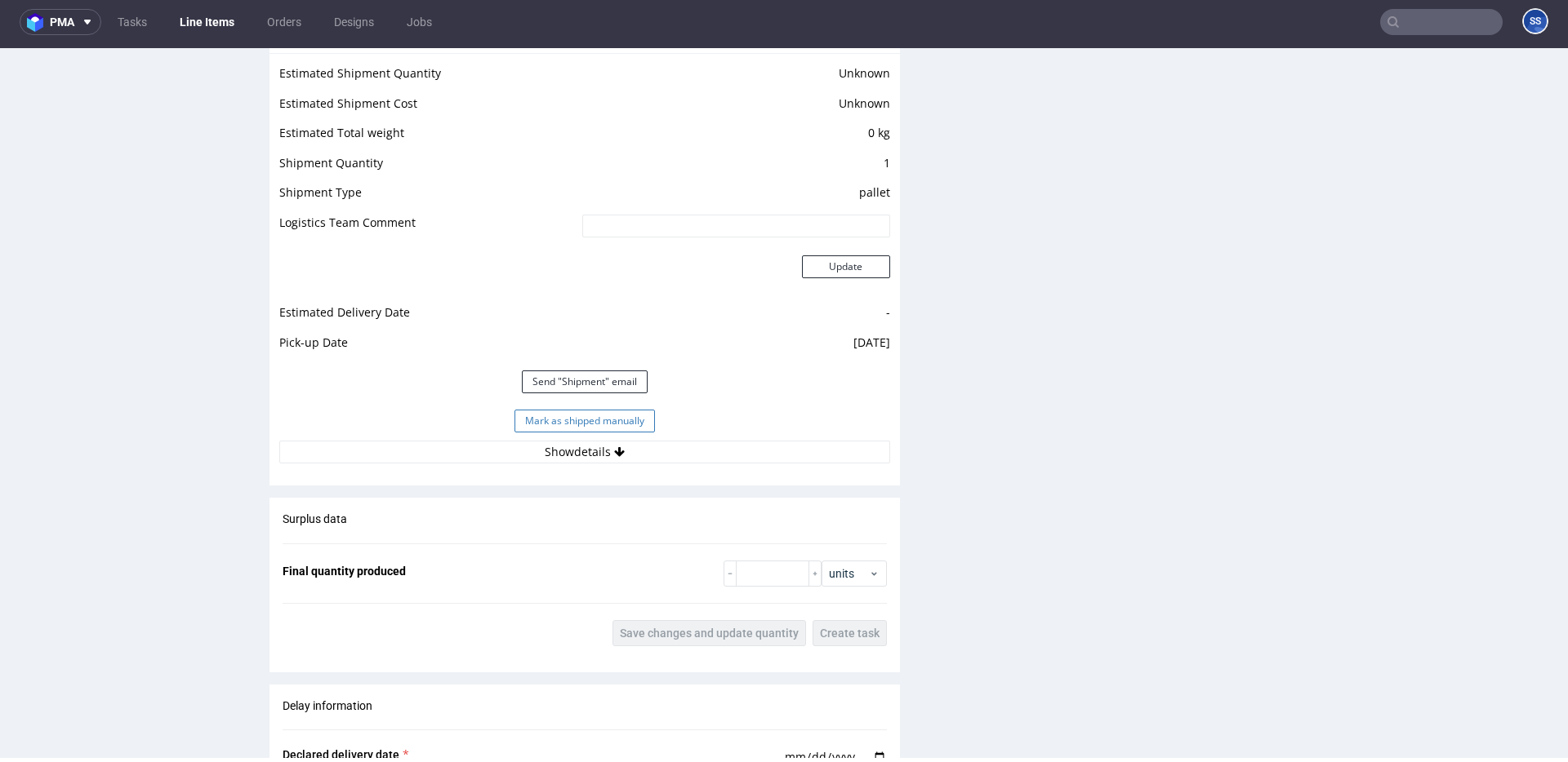
click at [591, 415] on button "Mark as shipped manually" at bounding box center [585, 421] width 141 height 23
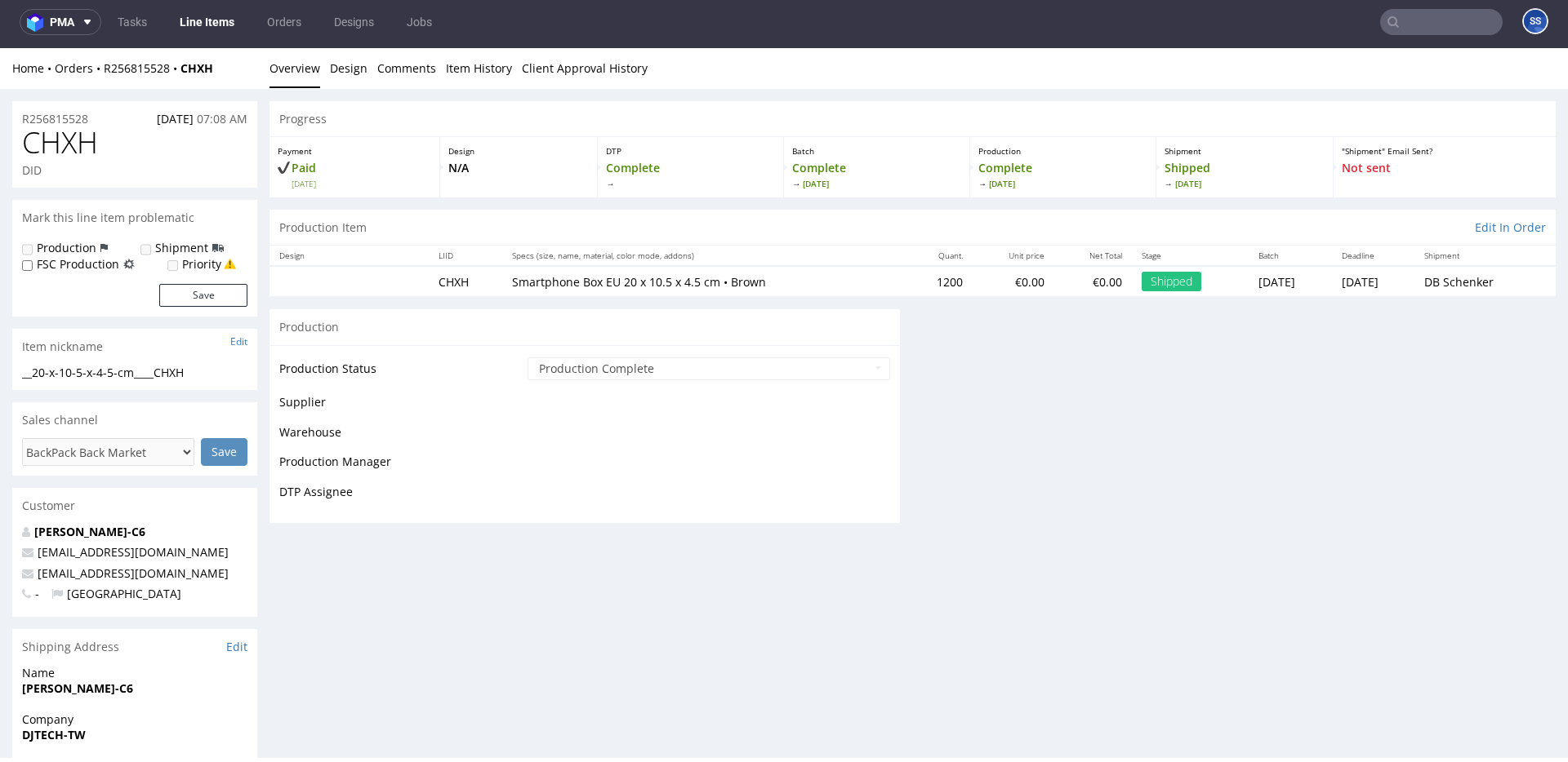
scroll to position [1039, 0]
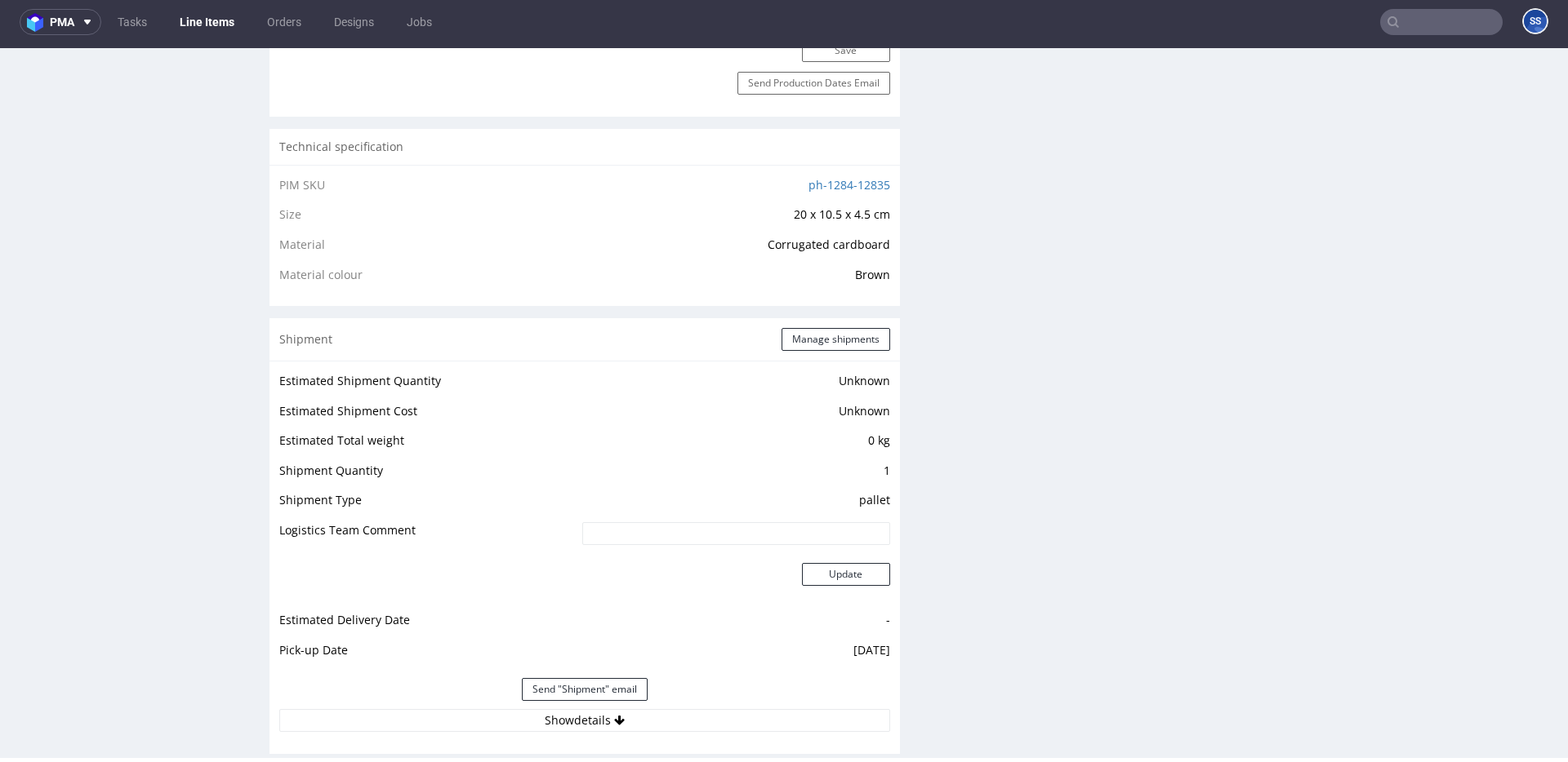
click at [213, 28] on link "Line Items" at bounding box center [206, 22] width 74 height 26
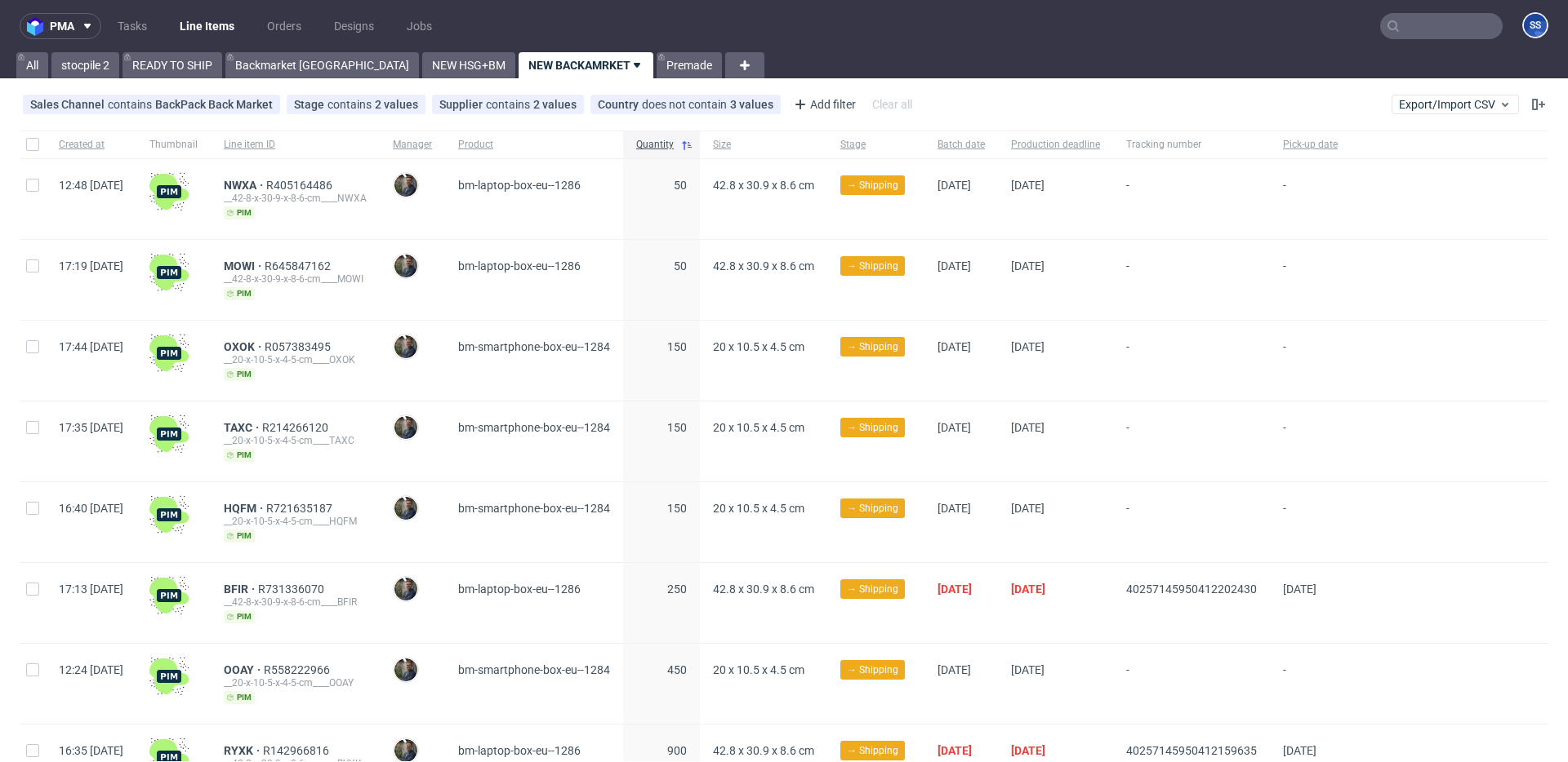
scroll to position [420, 0]
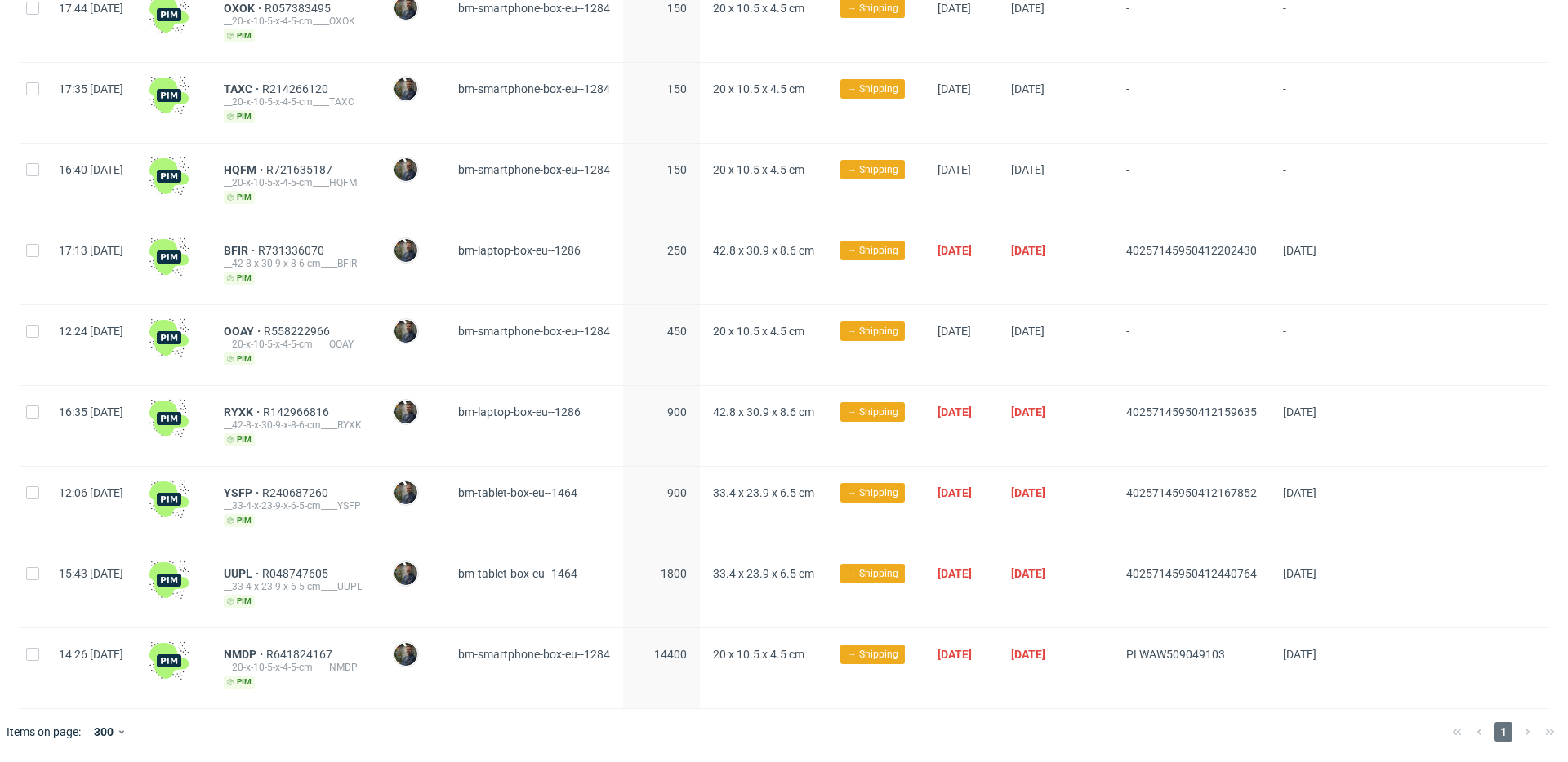
drag, startPoint x: 1162, startPoint y: 491, endPoint x: 1313, endPoint y: 490, distance: 151.0
click at [1313, 490] on div "12:06 [DATE] YSFP R240687260 __33-4-x-23-9-x-6-5-cm____YSFP [PERSON_NAME] [PERS…" at bounding box center [784, 507] width 1528 height 80
copy div "40257145950412167852"
click at [262, 492] on span "YSFP" at bounding box center [242, 492] width 39 height 13
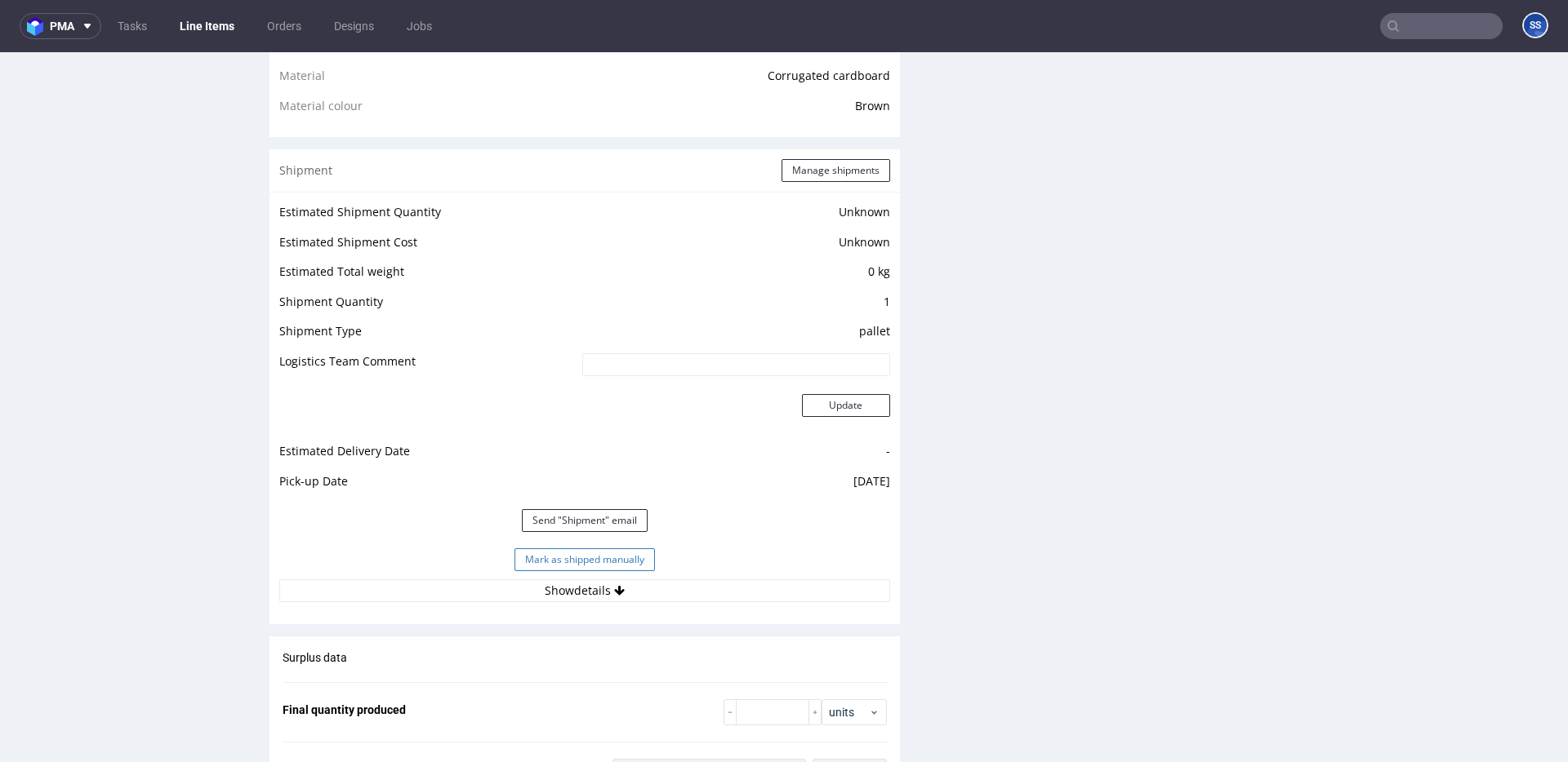
scroll to position [1215, 0]
click at [629, 556] on button "Mark as shipped manually" at bounding box center [585, 557] width 141 height 23
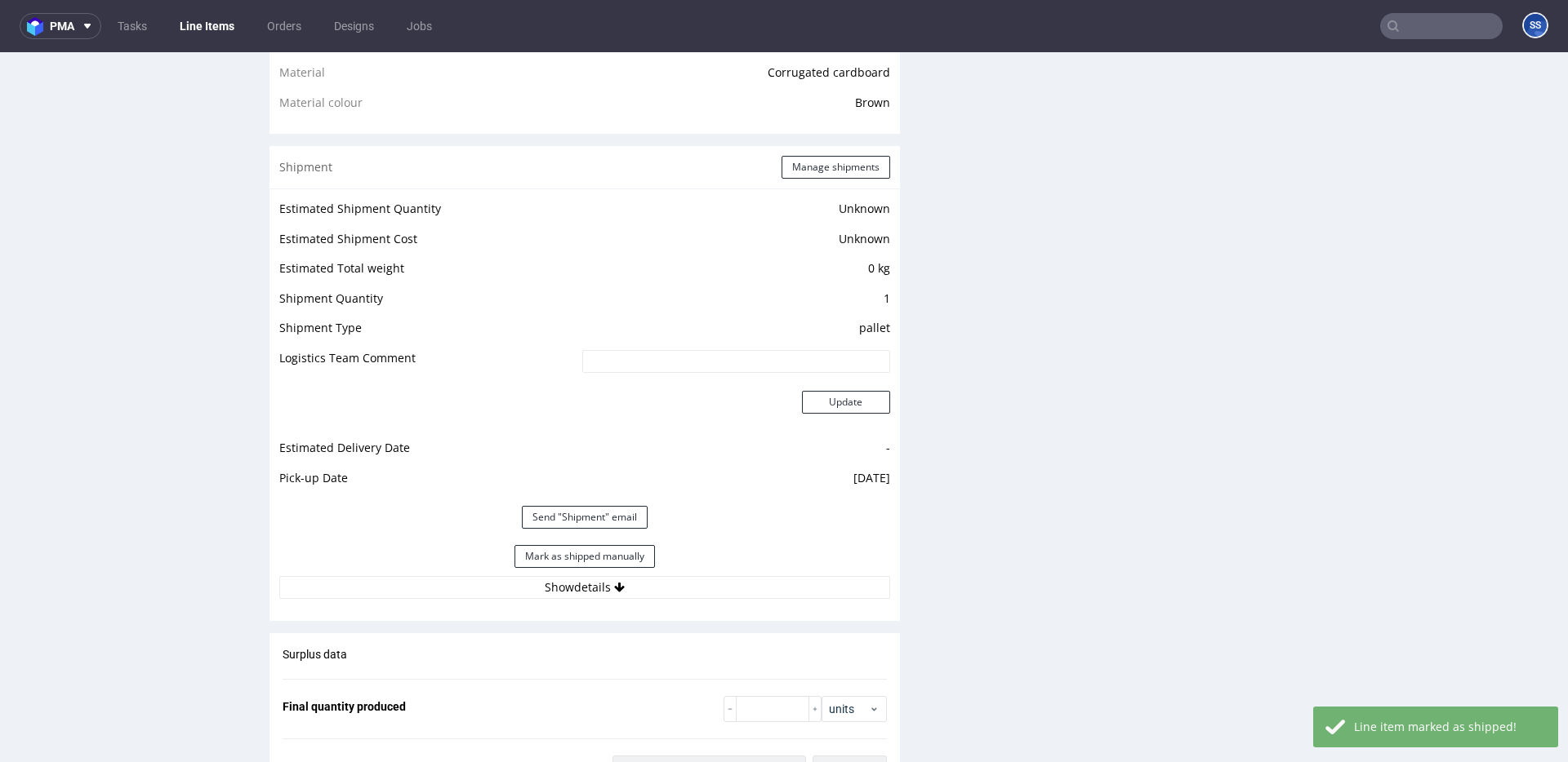
click at [220, 29] on link "Line Items" at bounding box center [206, 26] width 74 height 26
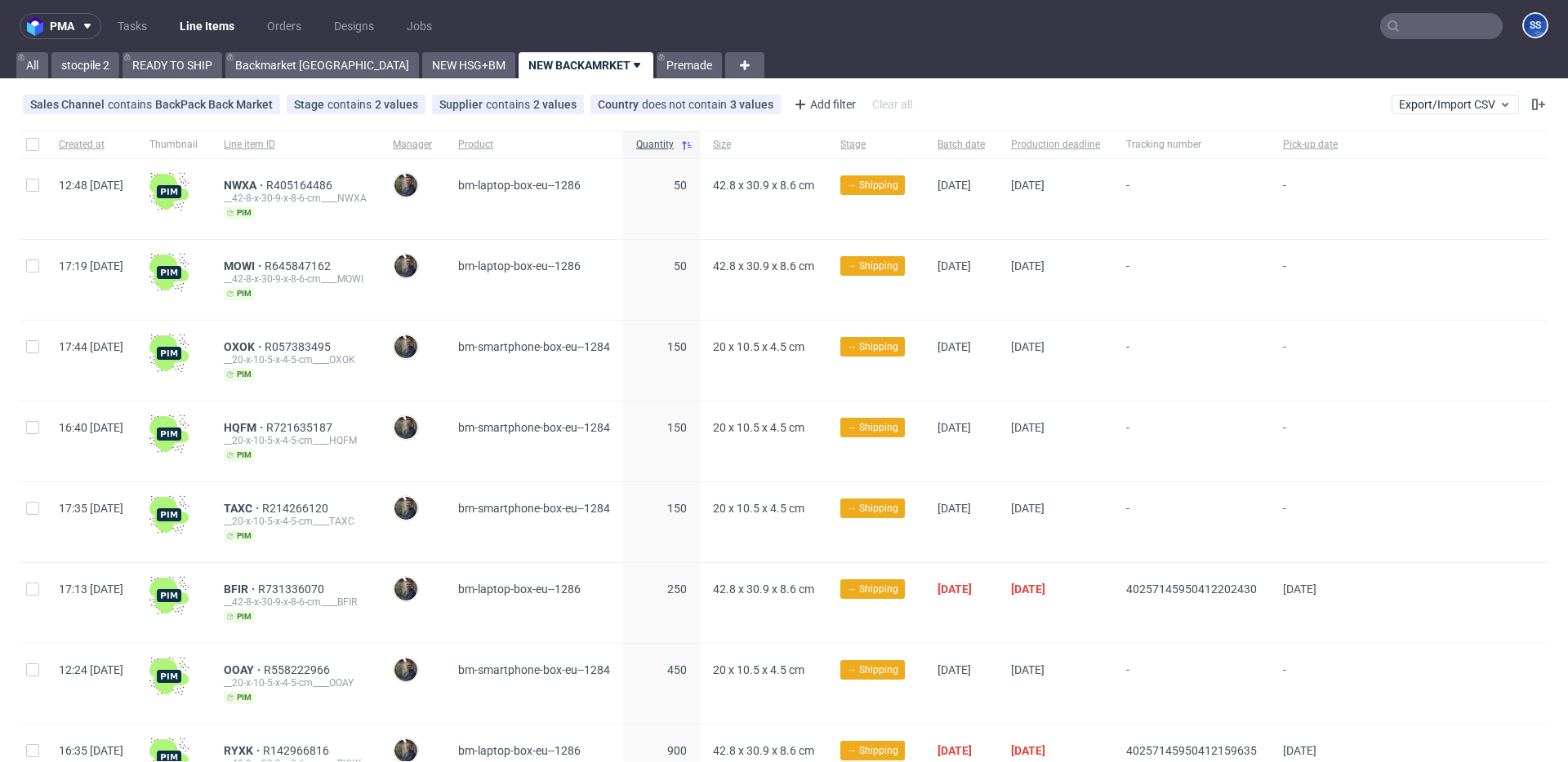
scroll to position [258, 0]
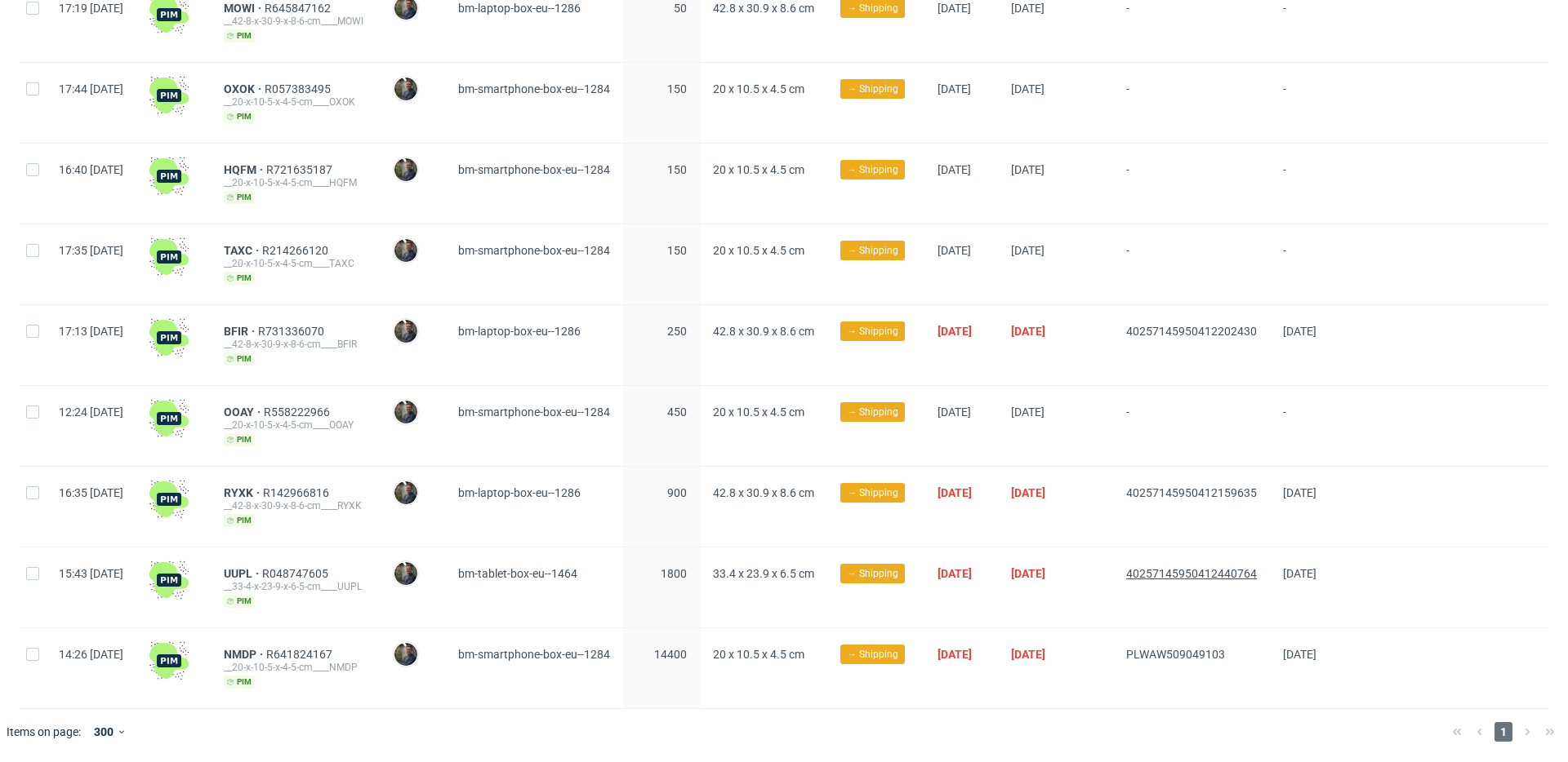
drag, startPoint x: 1154, startPoint y: 572, endPoint x: 1187, endPoint y: 548, distance: 40.8
click at [1200, 569] on div "15:43 [DATE] UUPL R048747605 __33-4-x-23-9-x-6-5-cm____UUPL [PERSON_NAME] [PERS…" at bounding box center [784, 587] width 1528 height 80
drag, startPoint x: 1170, startPoint y: 491, endPoint x: 1318, endPoint y: 492, distance: 148.0
click at [1269, 492] on div "40257145950412159635" at bounding box center [1191, 507] width 157 height 80
copy span "40257145950412159635"
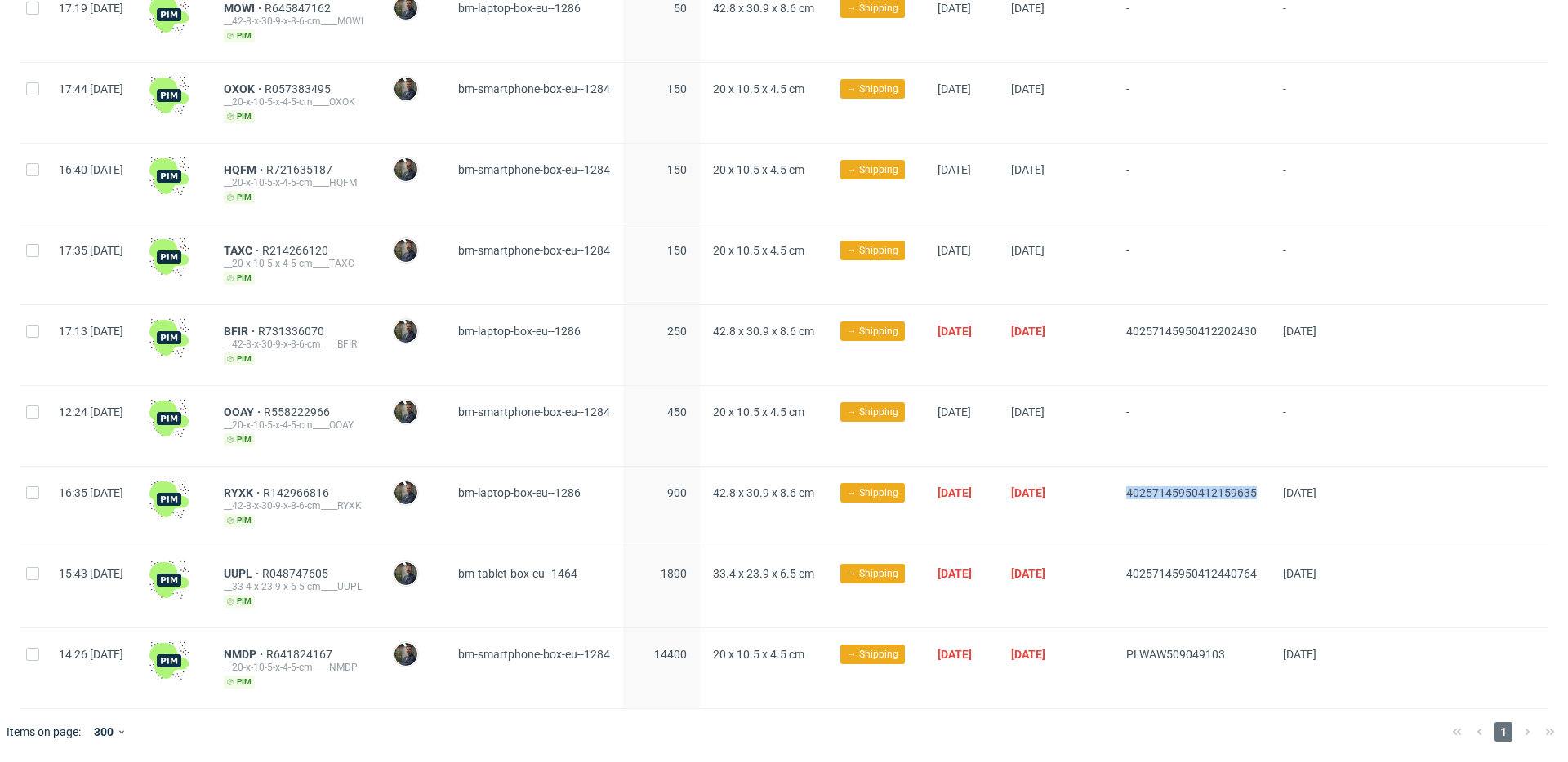
scroll to position [256, 0]
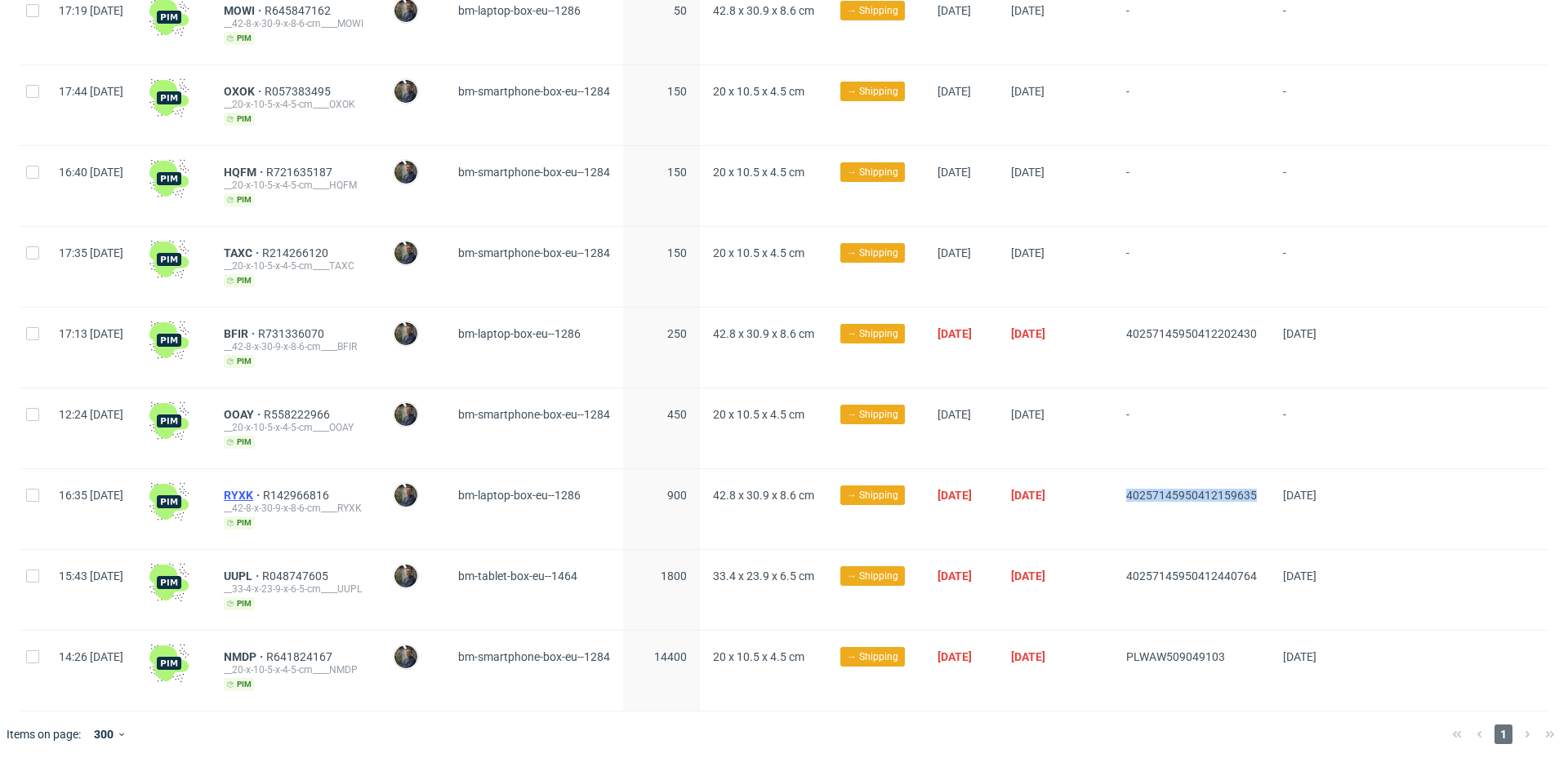
click at [263, 493] on span "RYXK" at bounding box center [242, 495] width 39 height 13
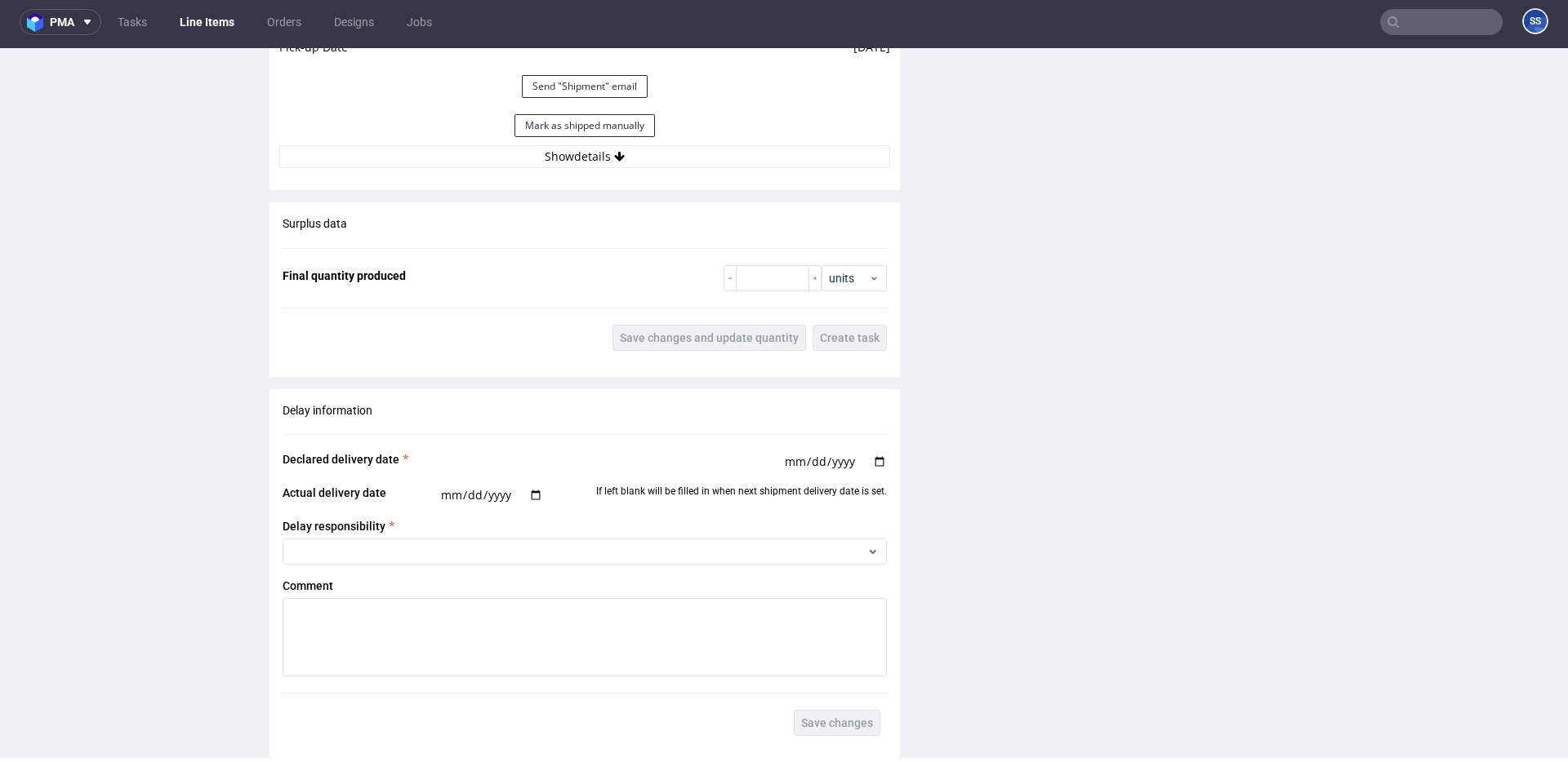
scroll to position [1267, 0]
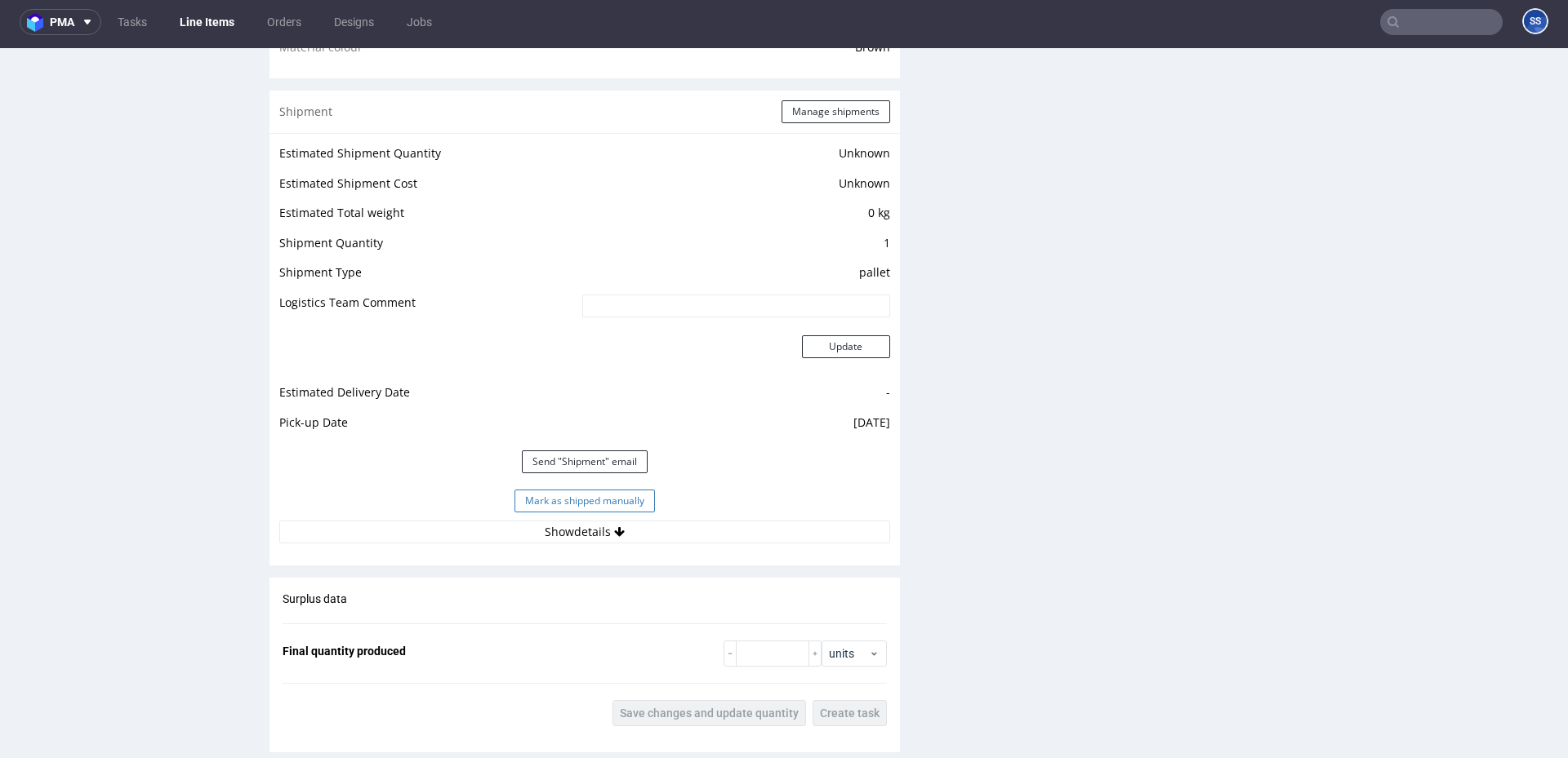
click at [582, 504] on button "Mark as shipped manually" at bounding box center [585, 501] width 141 height 23
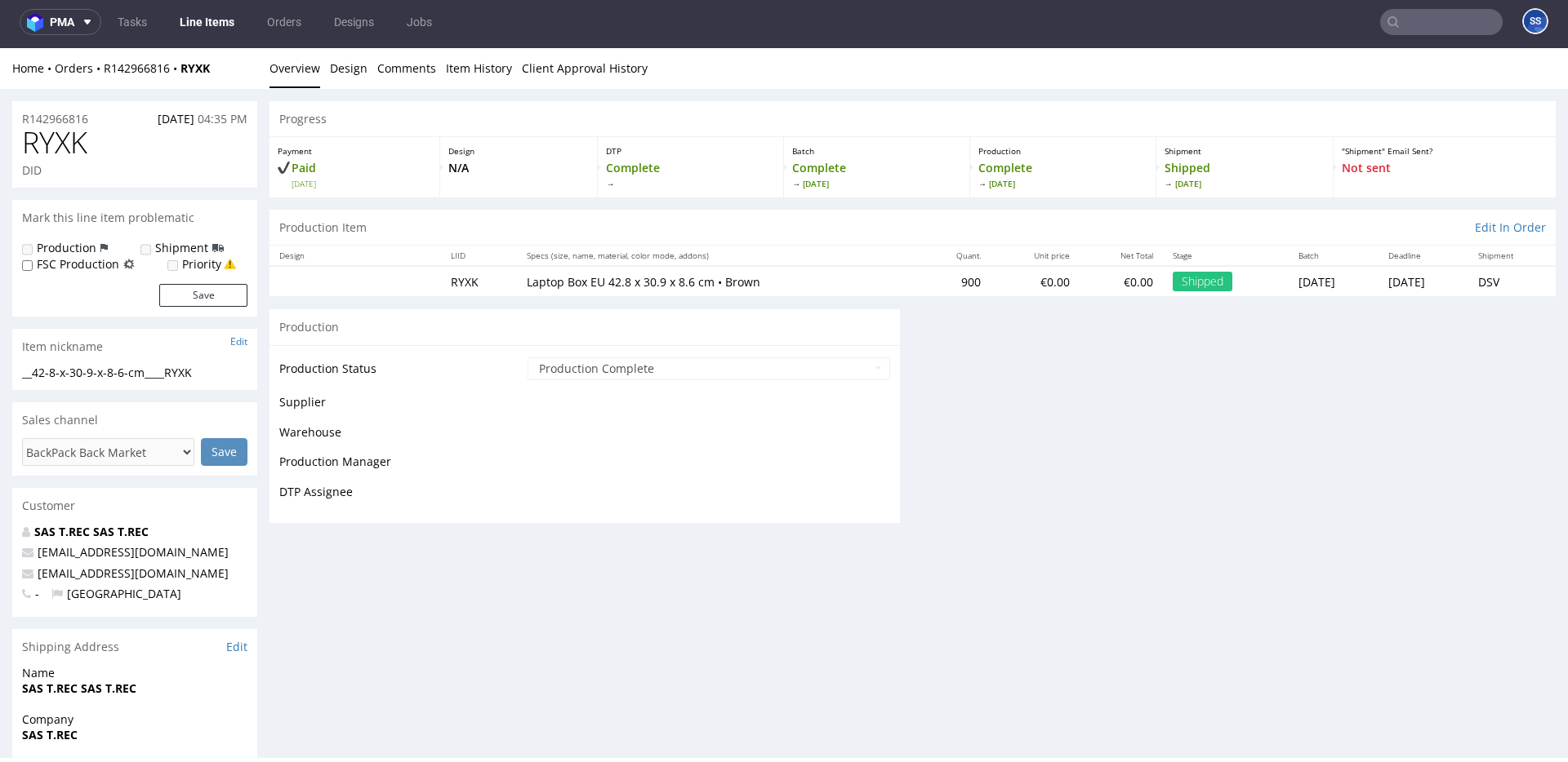
scroll to position [1039, 0]
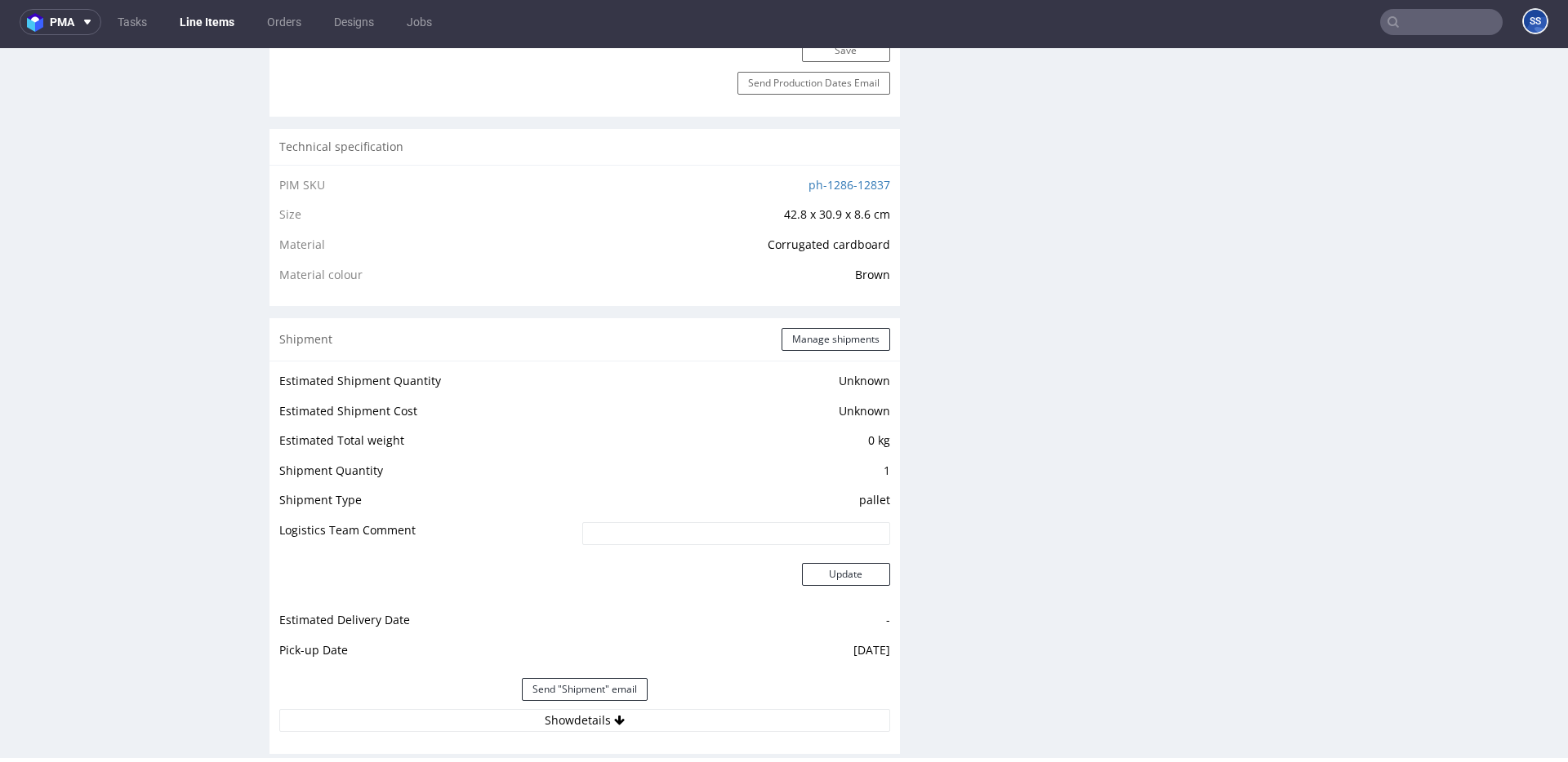
click at [207, 14] on link "Line Items" at bounding box center [206, 22] width 74 height 26
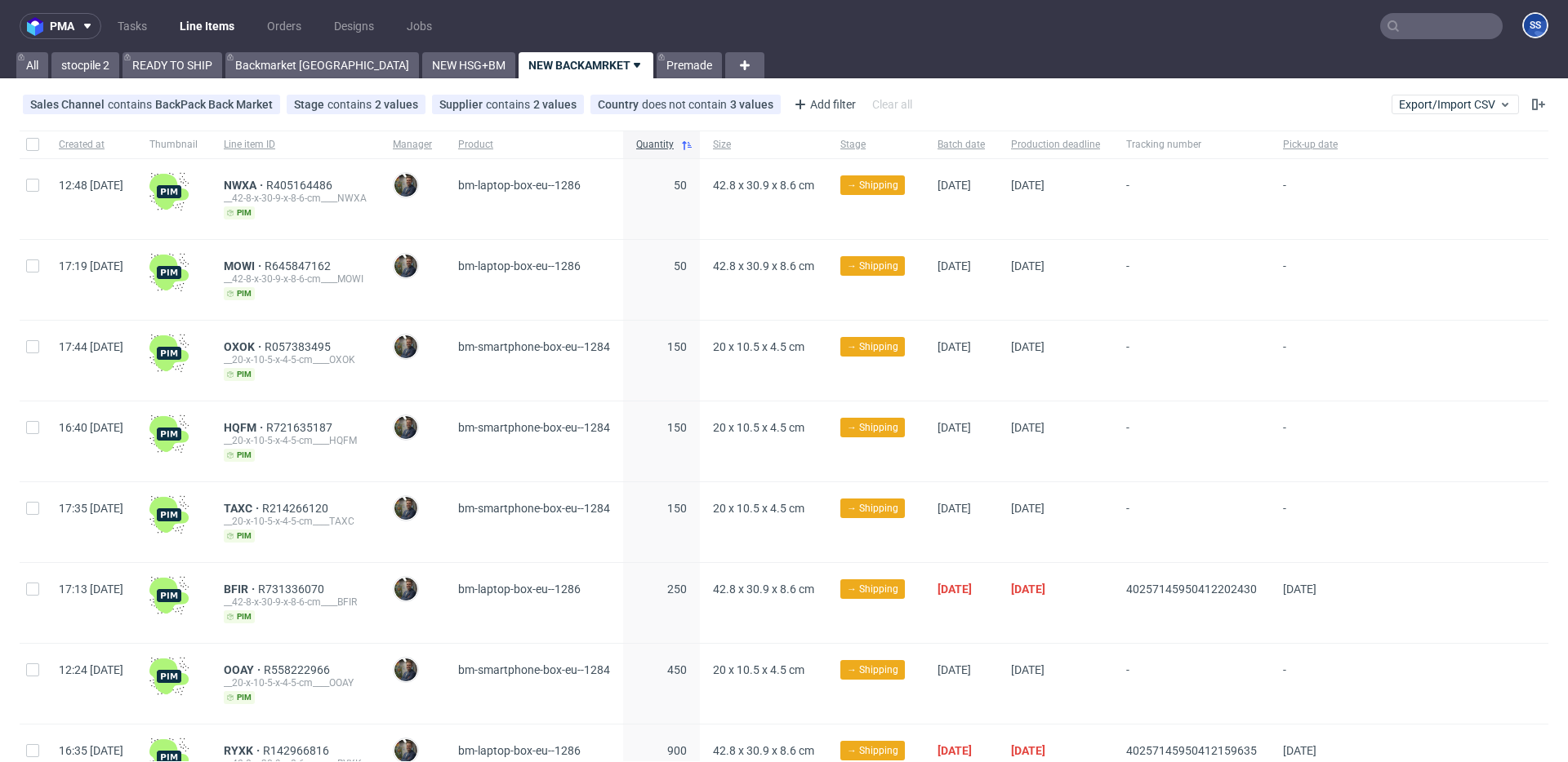
scroll to position [258, 0]
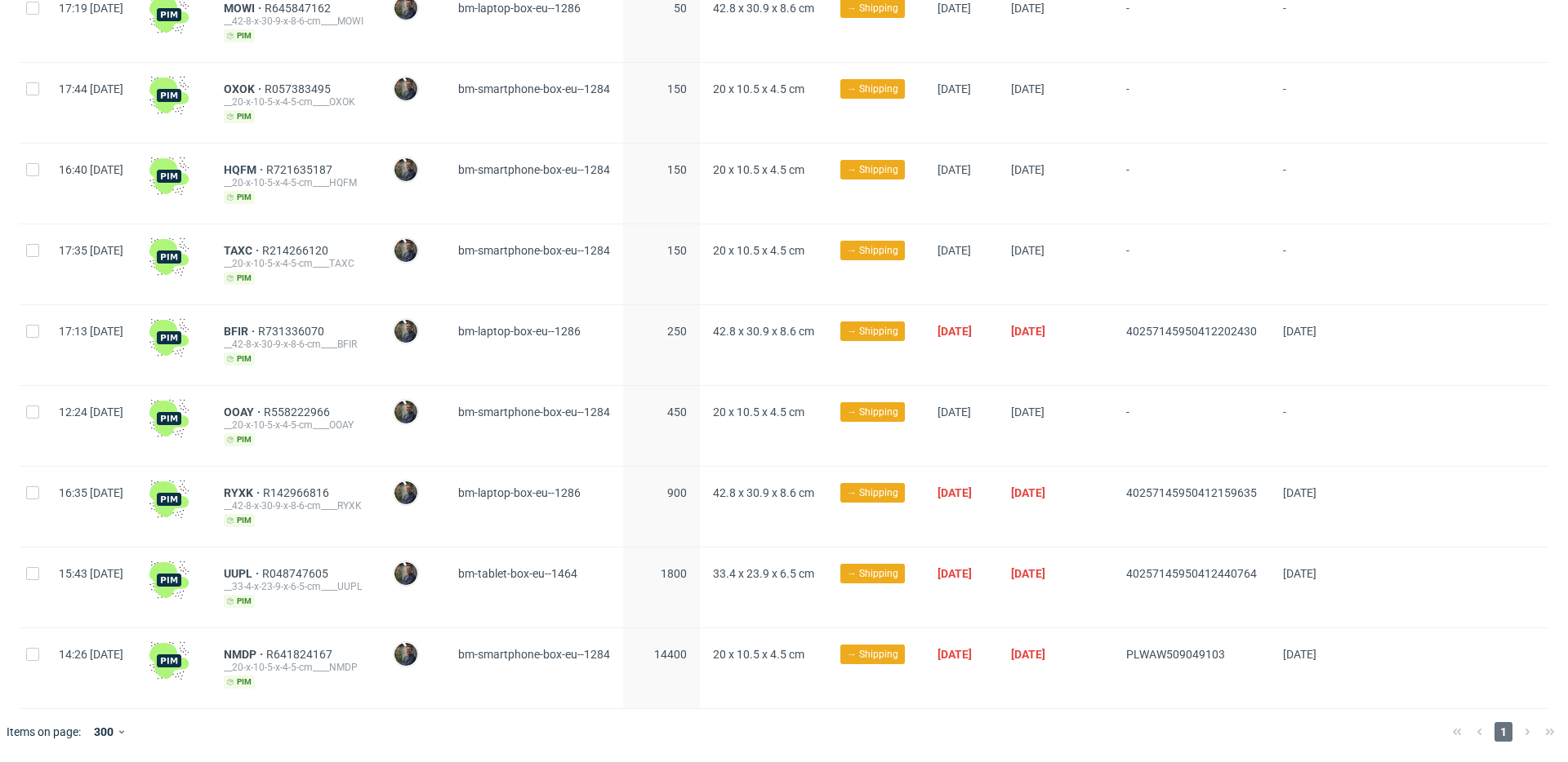
drag, startPoint x: 1166, startPoint y: 334, endPoint x: 1315, endPoint y: 332, distance: 149.0
click at [1315, 332] on div "17:13 [DATE] BFIR R731336070 __42-8-x-30-9-x-8-6-cm____BFIR [PERSON_NAME] [PERS…" at bounding box center [784, 345] width 1528 height 80
copy div "40257145950412202430"
click at [258, 331] on span "BFIR" at bounding box center [240, 330] width 35 height 13
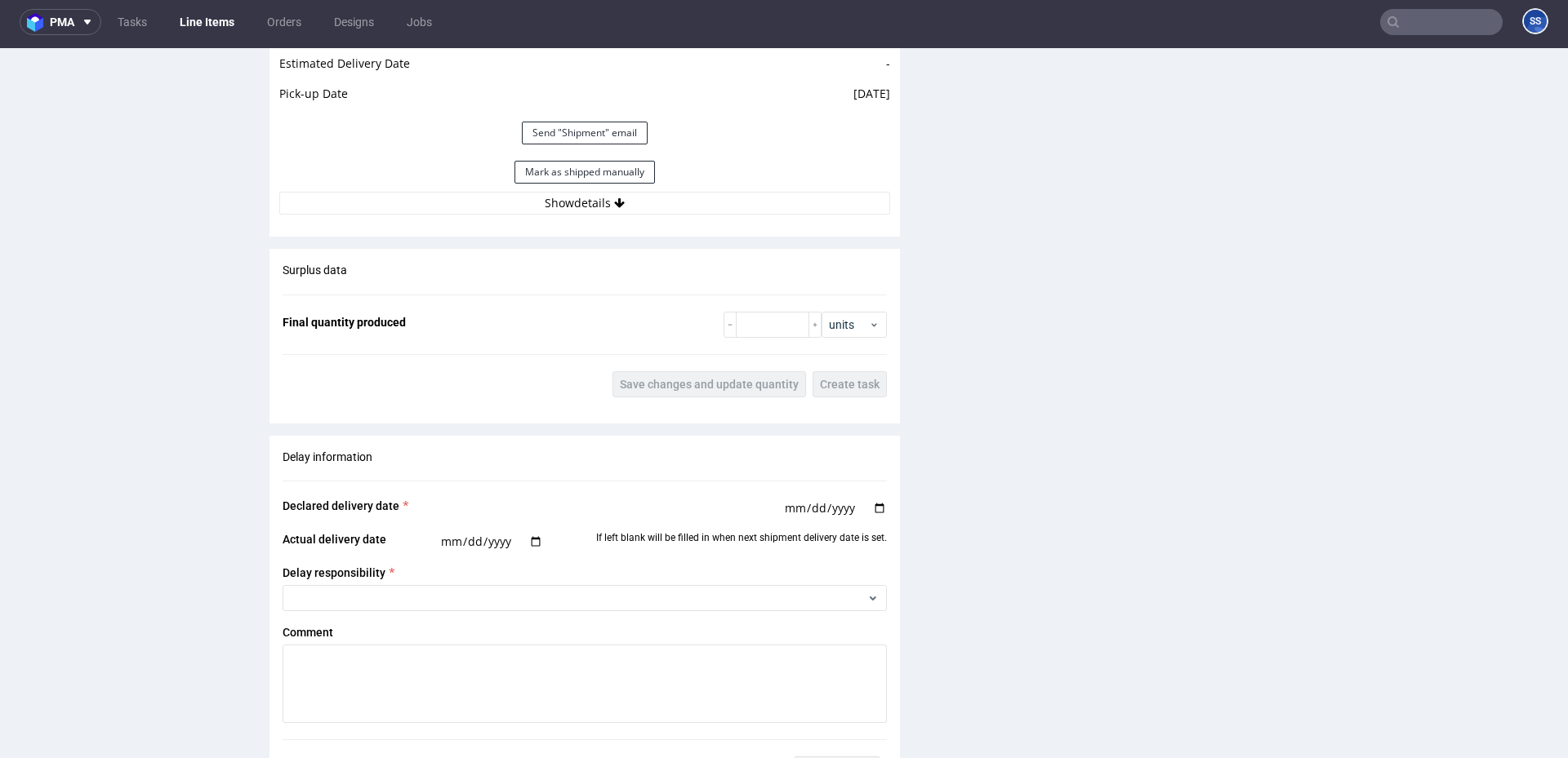
scroll to position [1594, 0]
click at [598, 176] on button "Mark as shipped manually" at bounding box center [585, 174] width 141 height 23
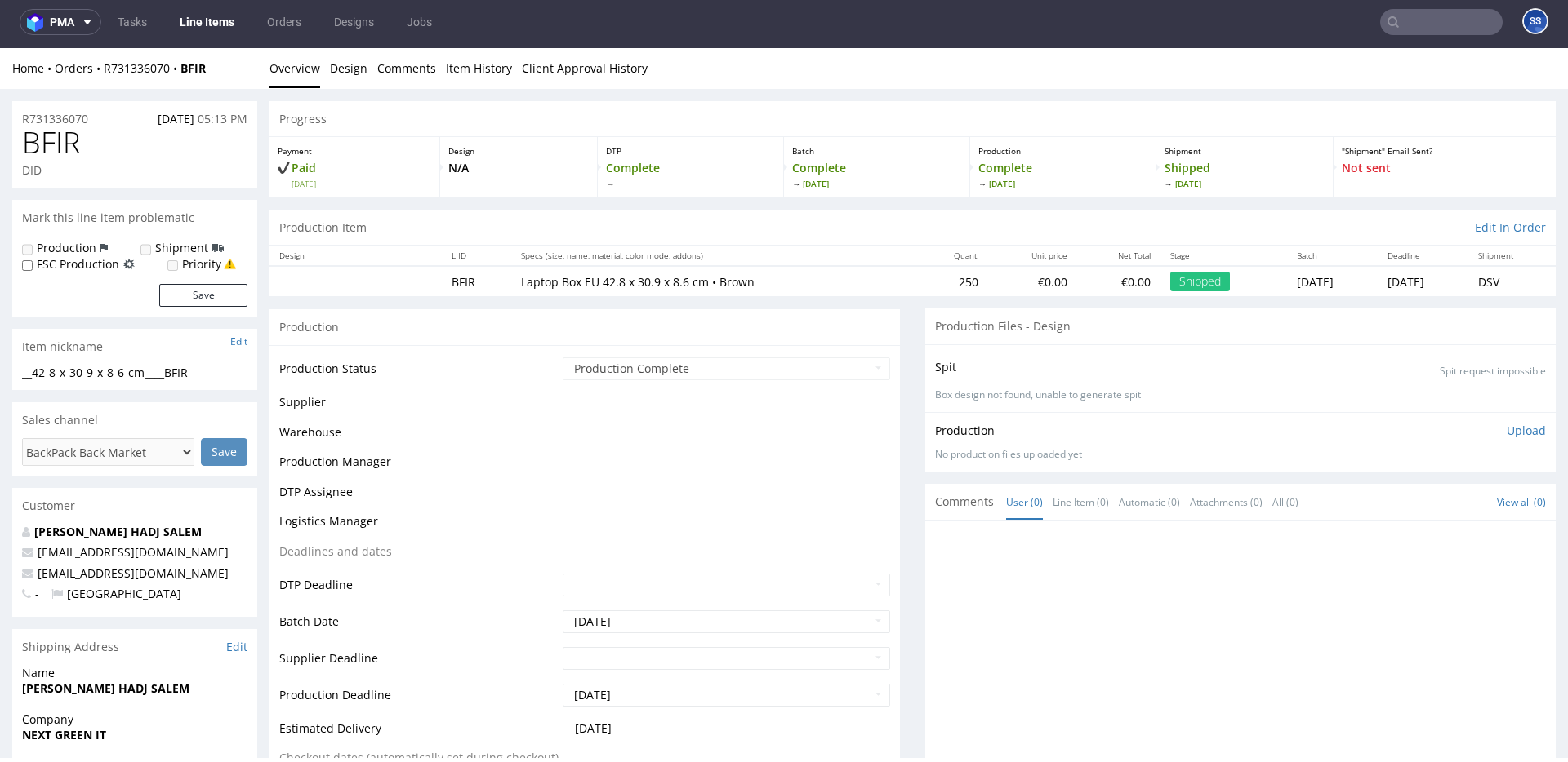
scroll to position [1039, 0]
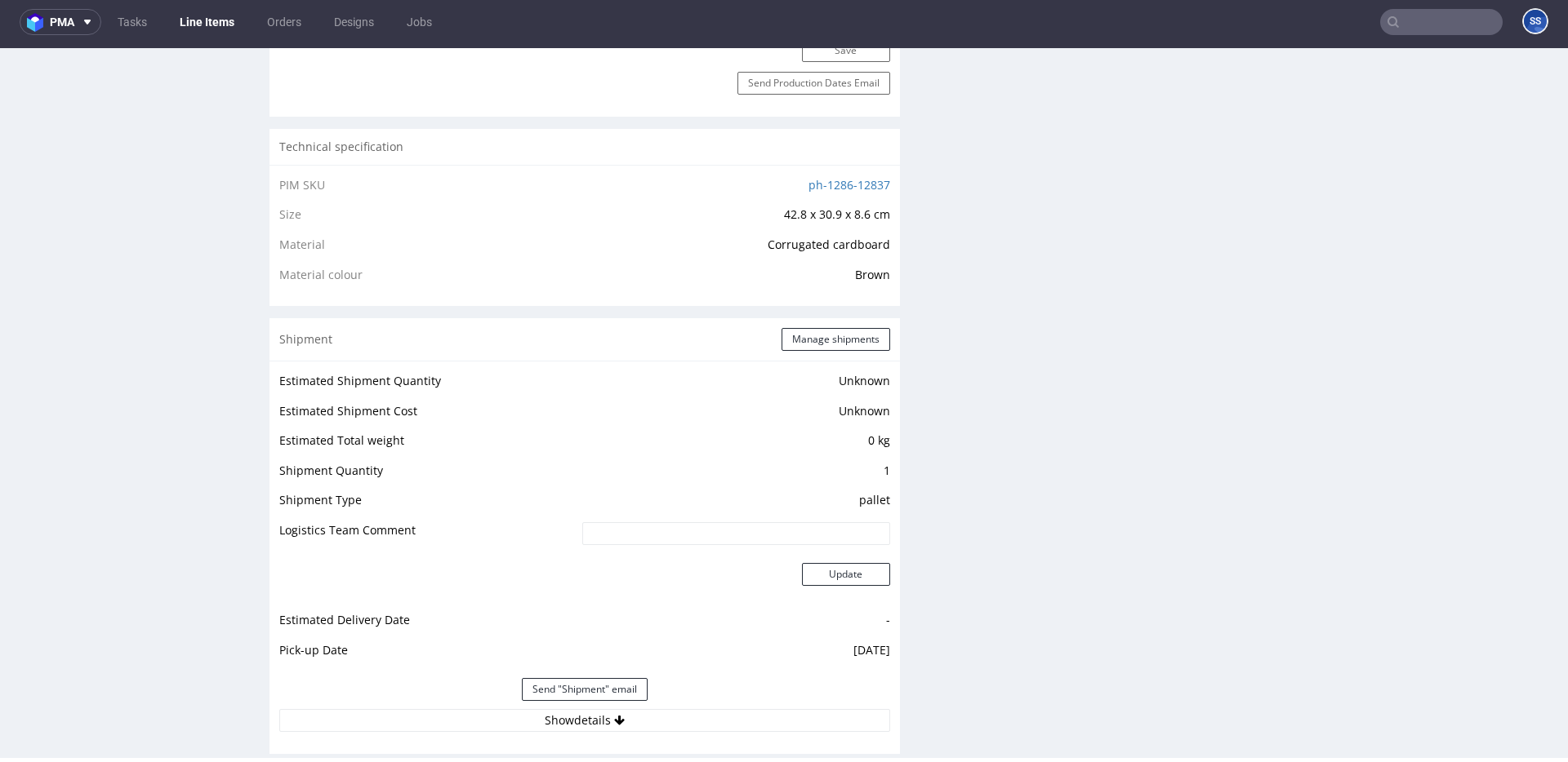
click at [192, 21] on link "Line Items" at bounding box center [206, 22] width 74 height 26
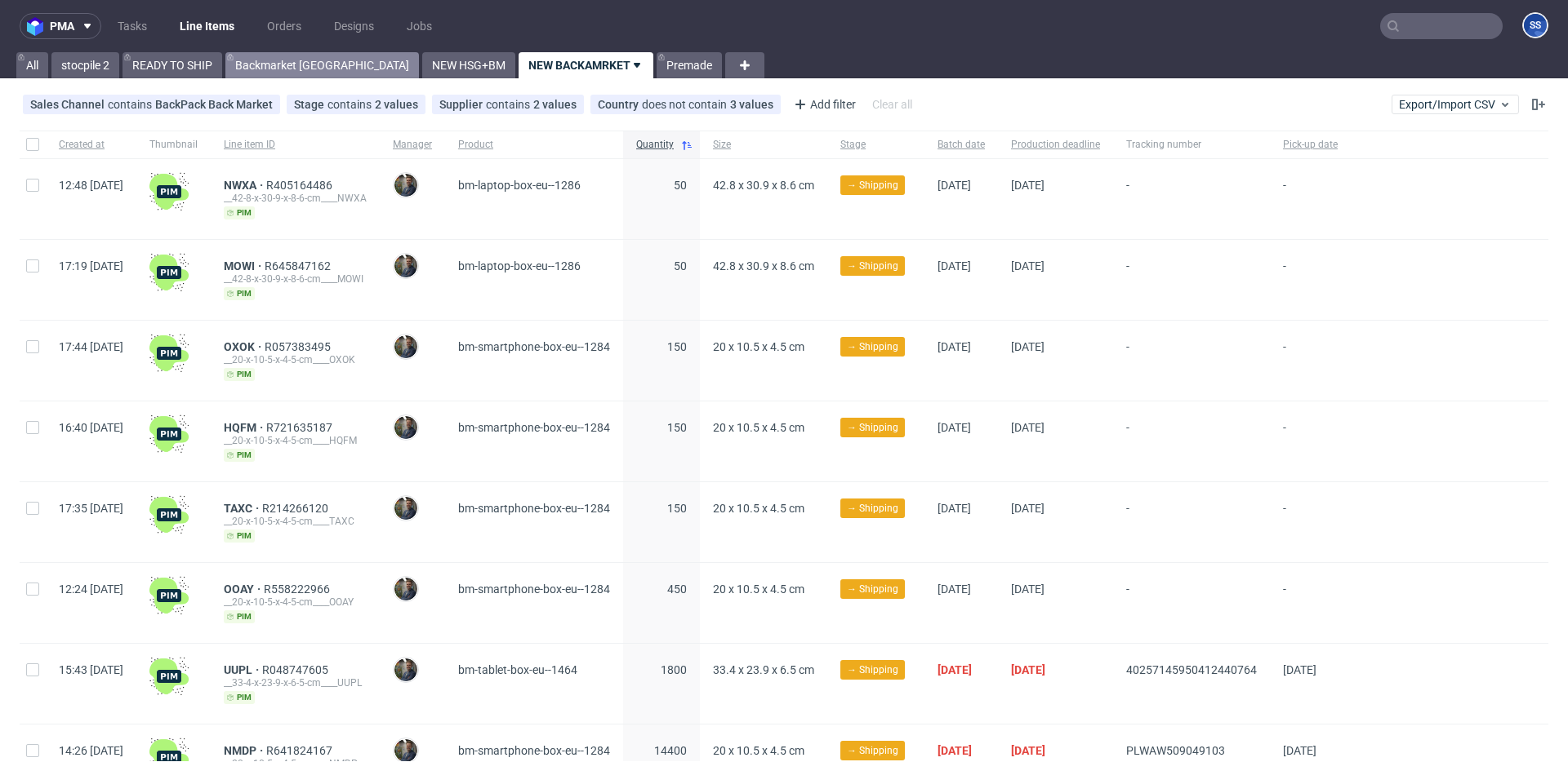
click at [299, 64] on link "Backmarket [GEOGRAPHIC_DATA]" at bounding box center [322, 65] width 194 height 26
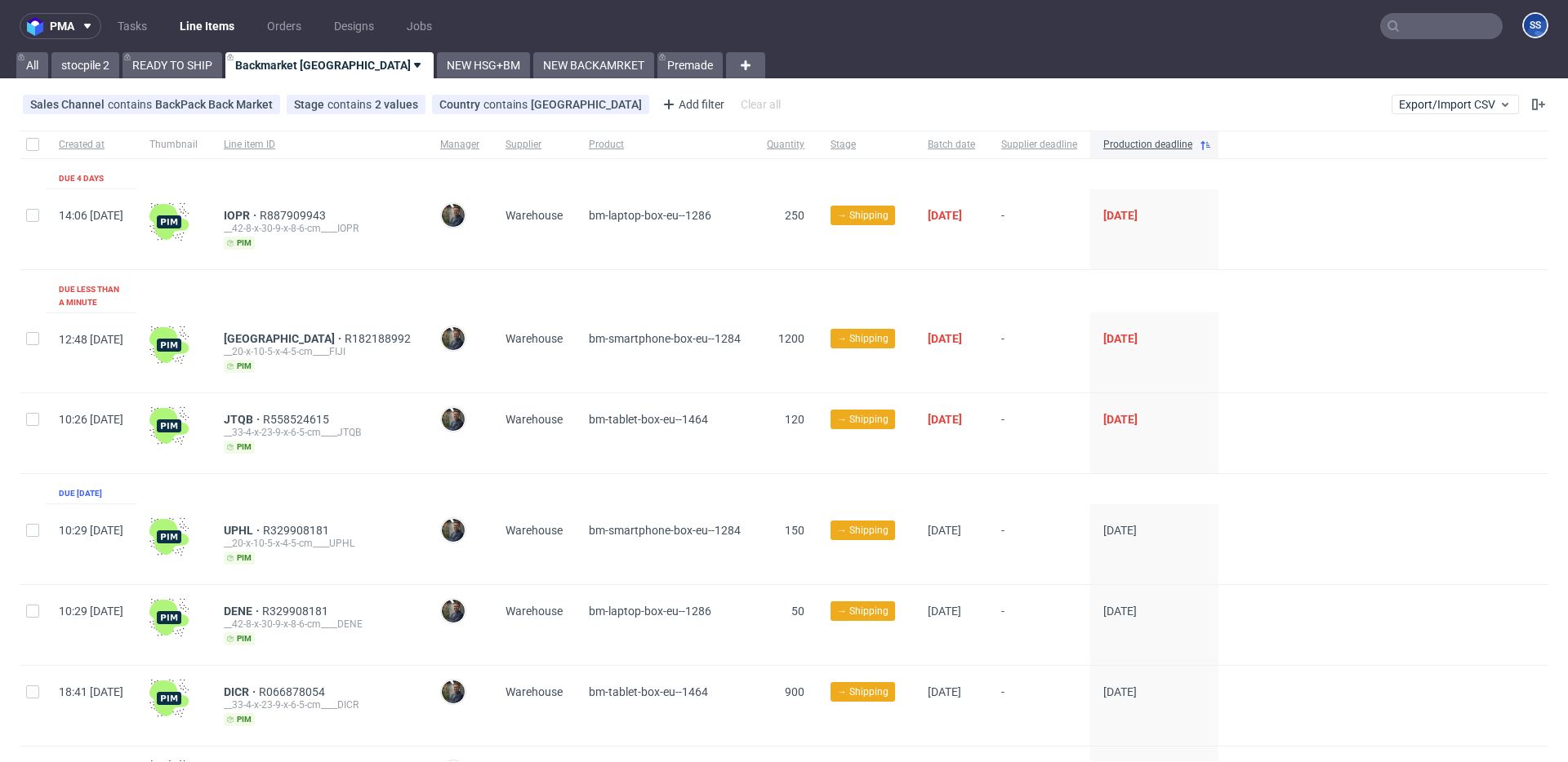
click at [176, 65] on link "READY TO SHIP" at bounding box center [172, 65] width 99 height 26
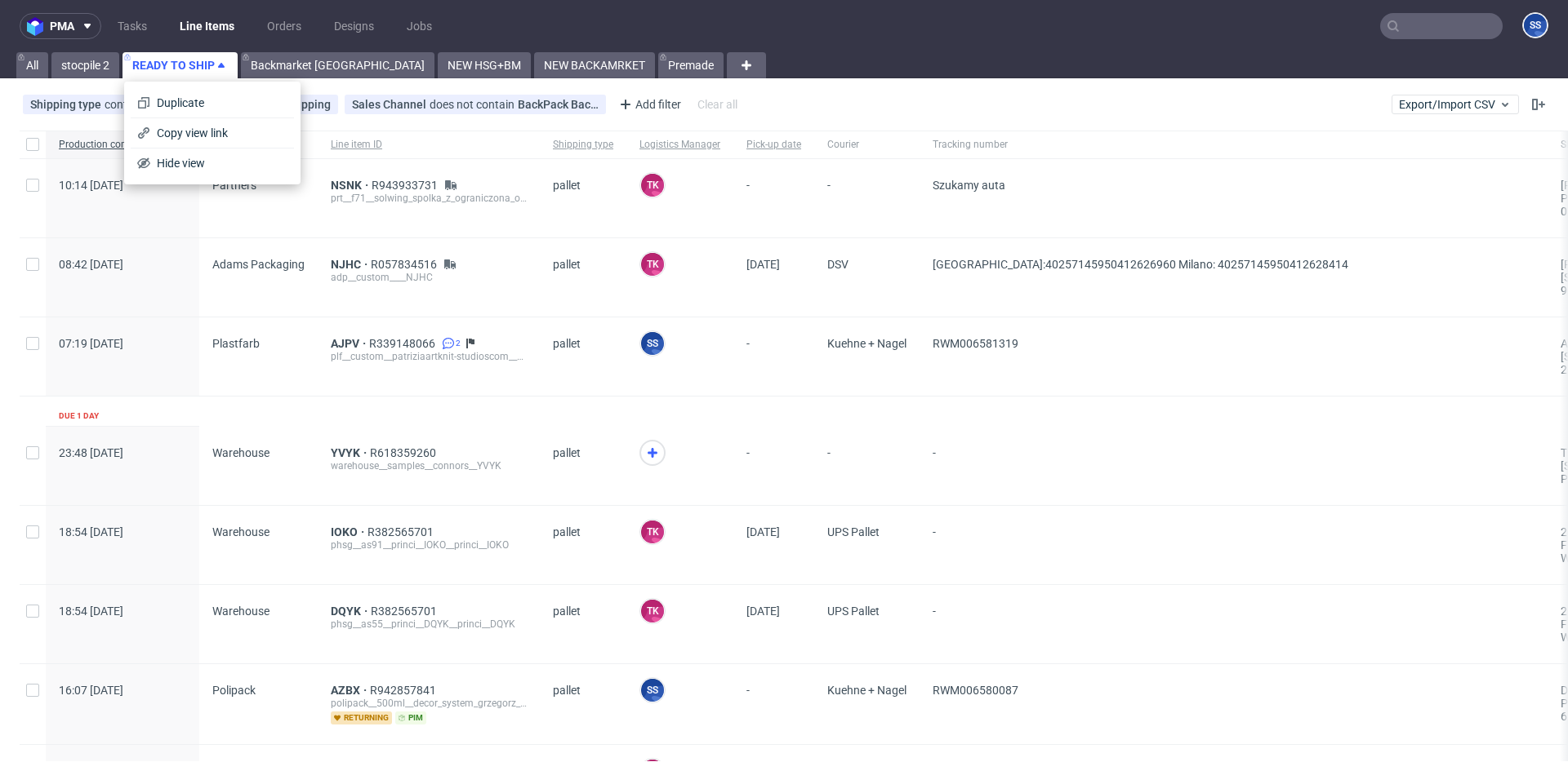
click at [891, 432] on div "-" at bounding box center [866, 465] width 105 height 78
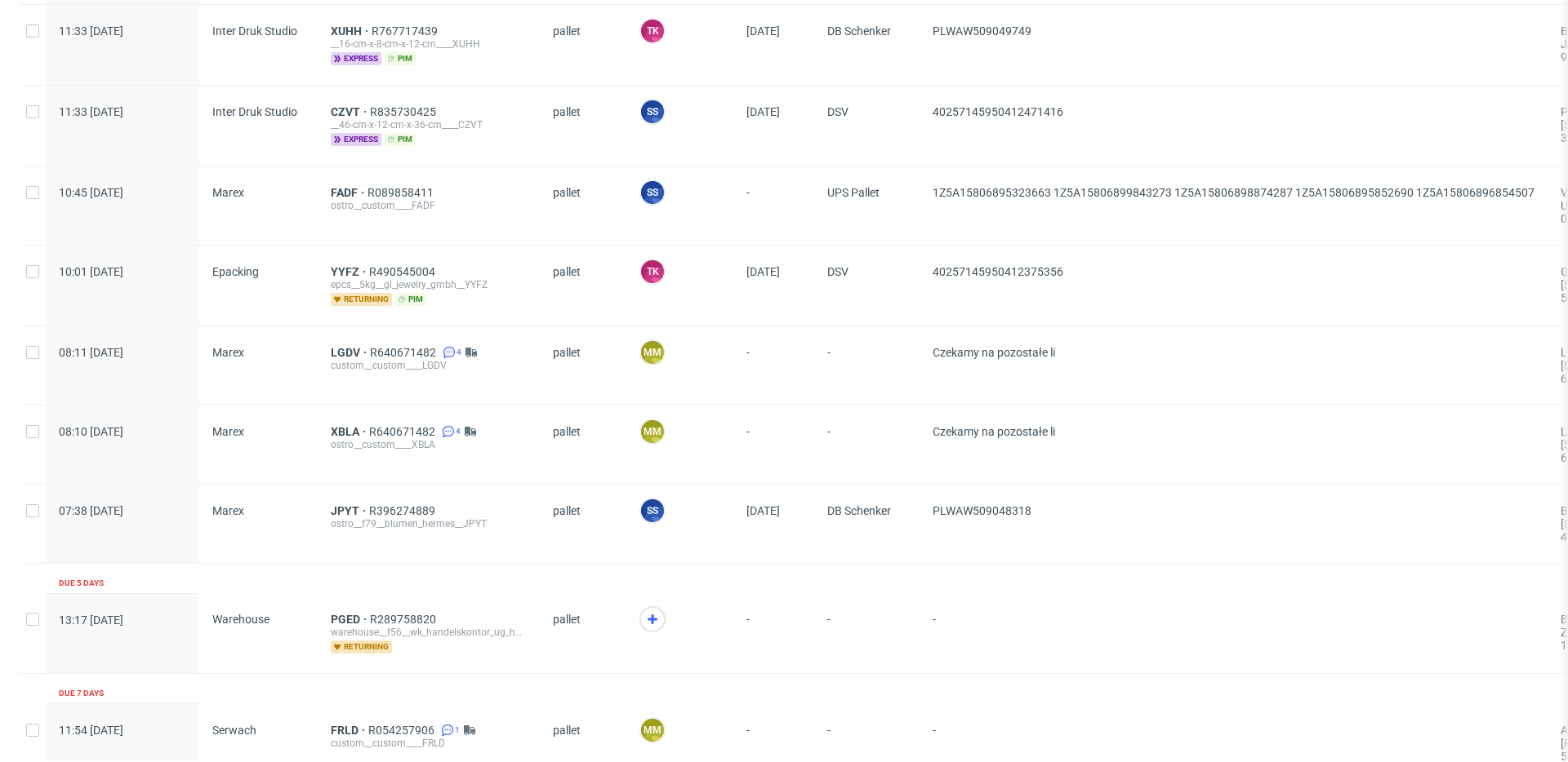
scroll to position [2397, 0]
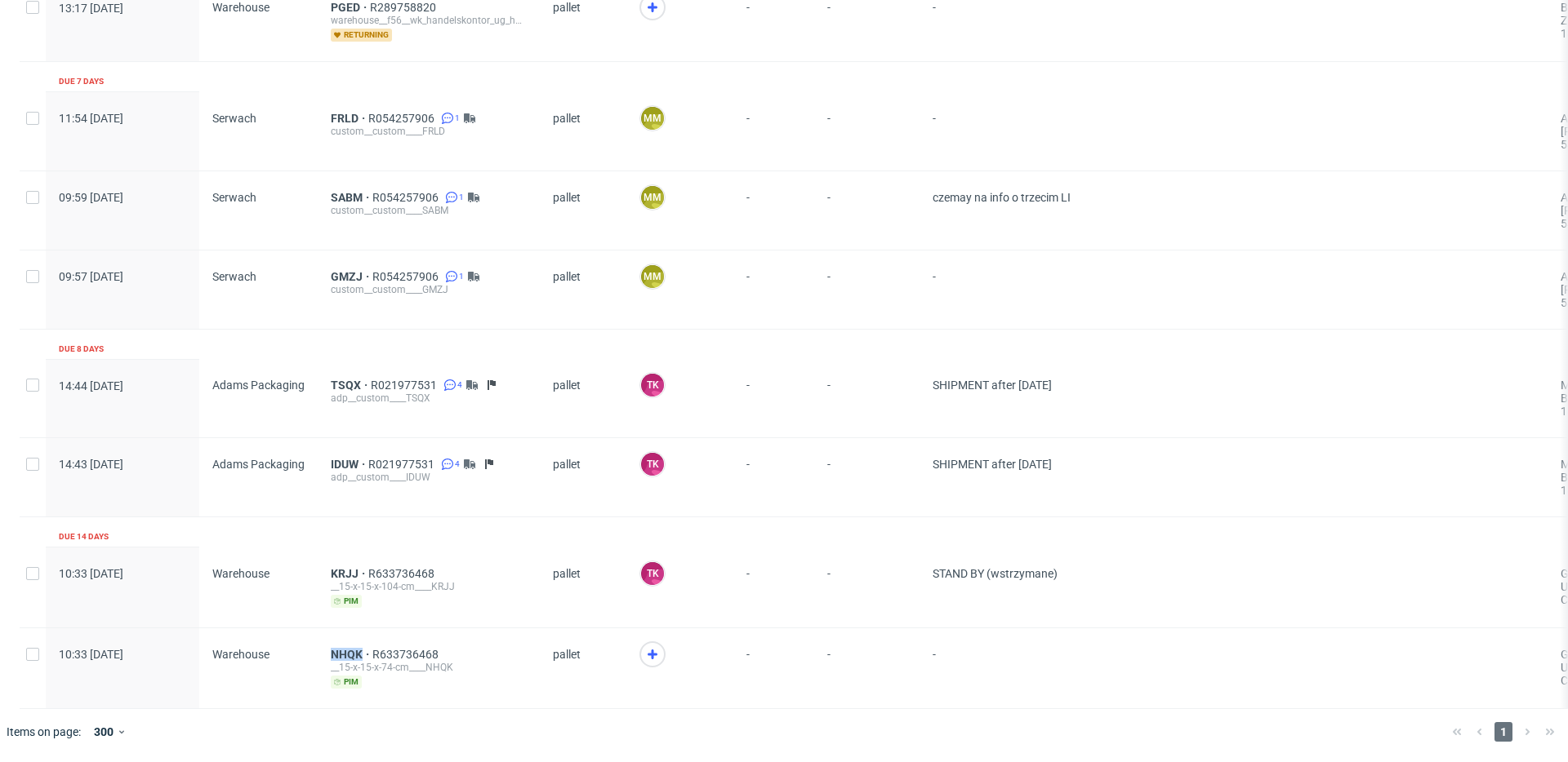
drag, startPoint x: 322, startPoint y: 652, endPoint x: 155, endPoint y: 672, distance: 168.2
click at [360, 652] on div "NHQK R633736468 __15-x-15-x-74-cm____NHQK pim" at bounding box center [429, 669] width 222 height 80
copy span "NHQK"
click at [657, 652] on icon at bounding box center [653, 655] width 20 height 20
click at [350, 656] on span "NHQK" at bounding box center [351, 654] width 42 height 13
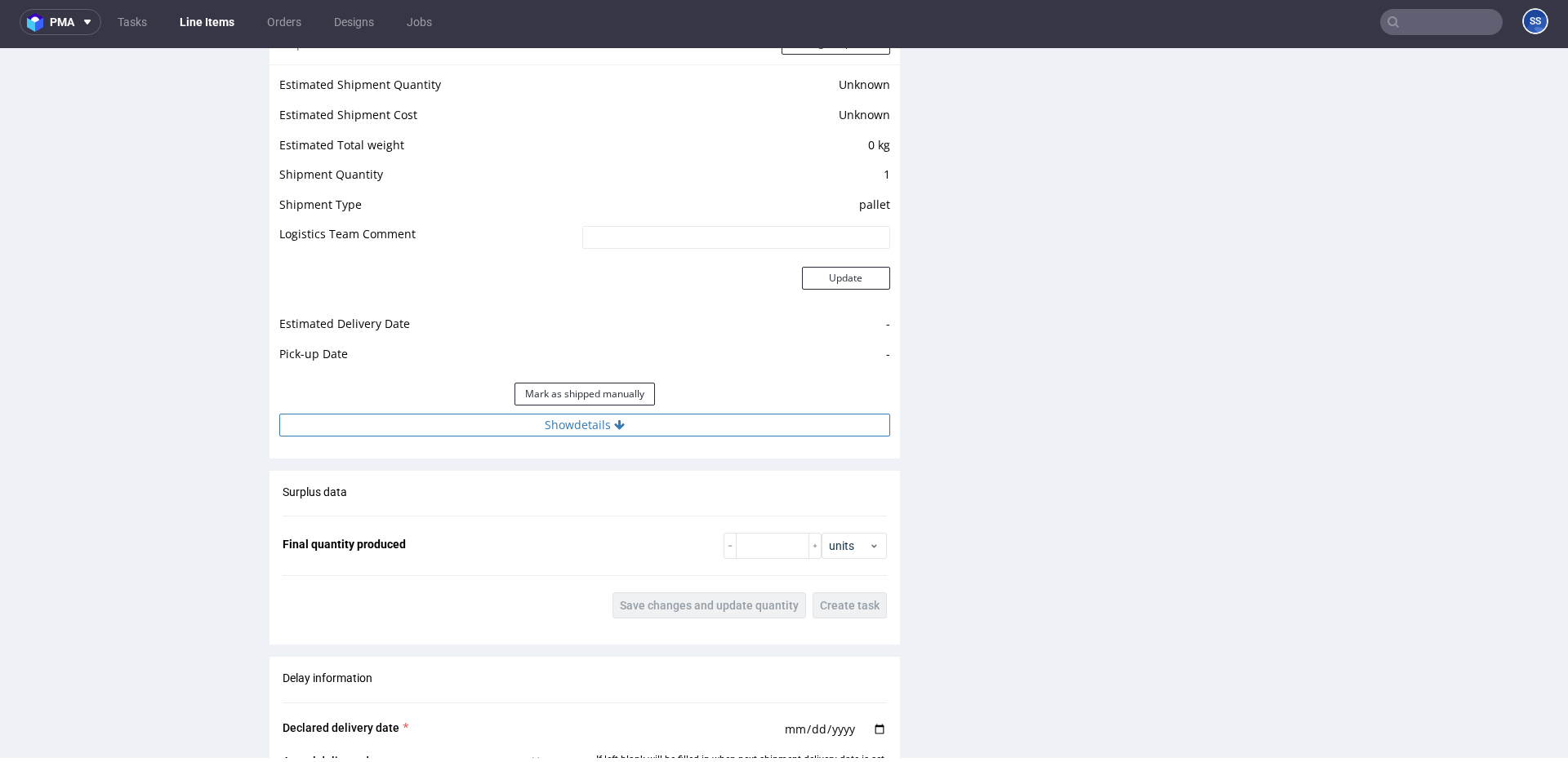
scroll to position [1382, 0]
click at [586, 430] on button "Show details" at bounding box center [584, 427] width 610 height 23
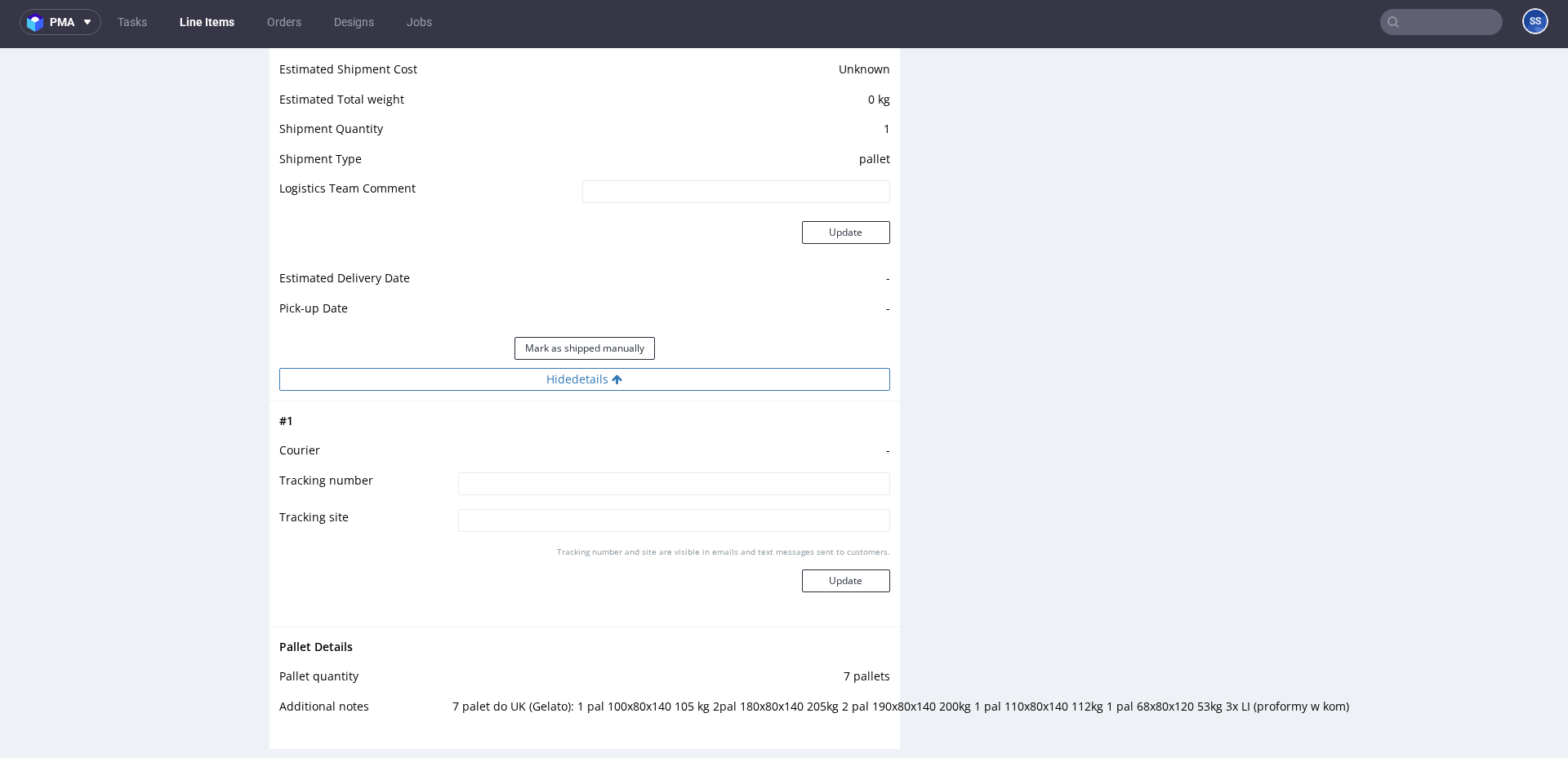
scroll to position [2487, 0]
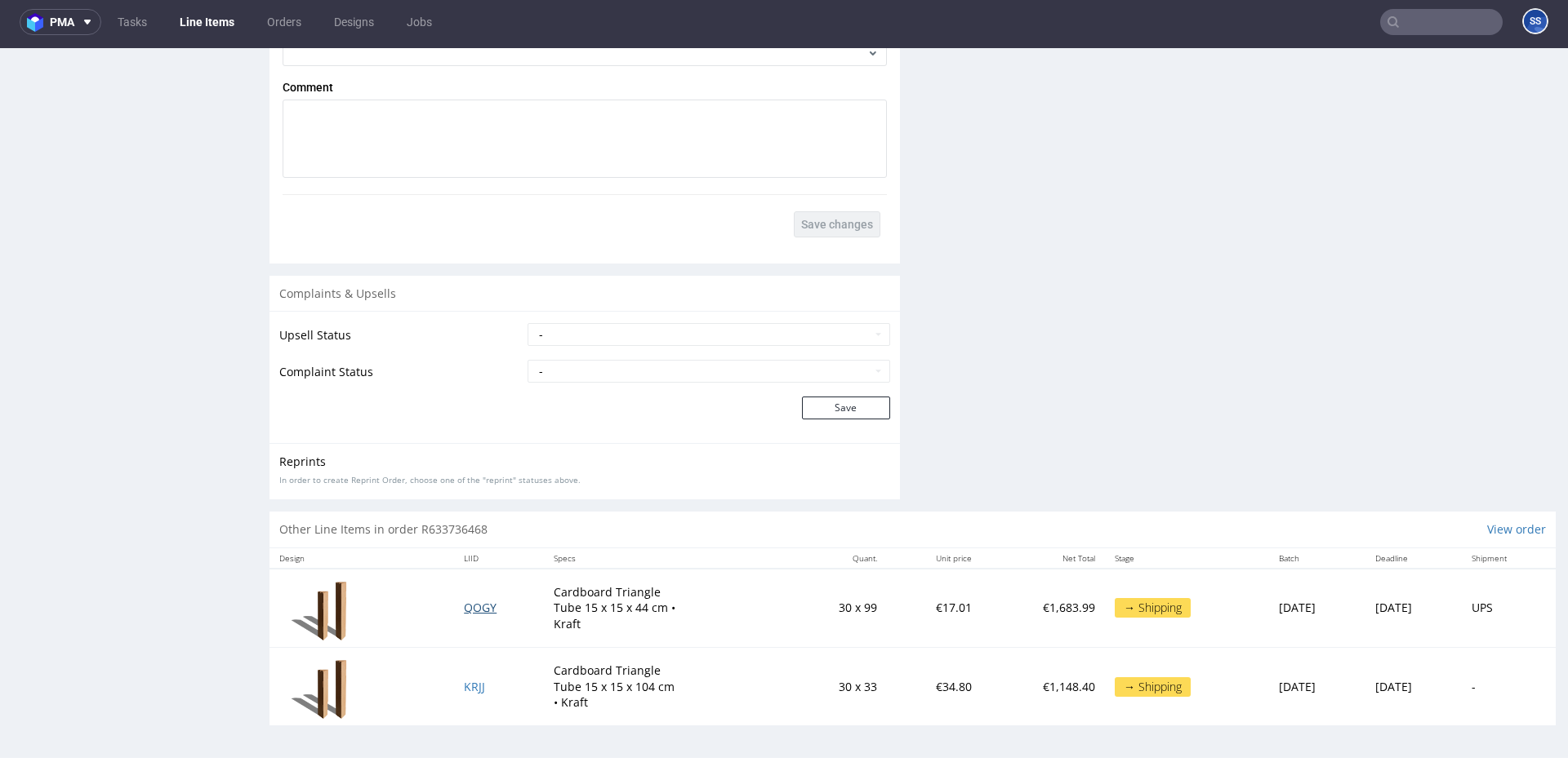
click at [464, 610] on span "QOGY" at bounding box center [479, 608] width 33 height 16
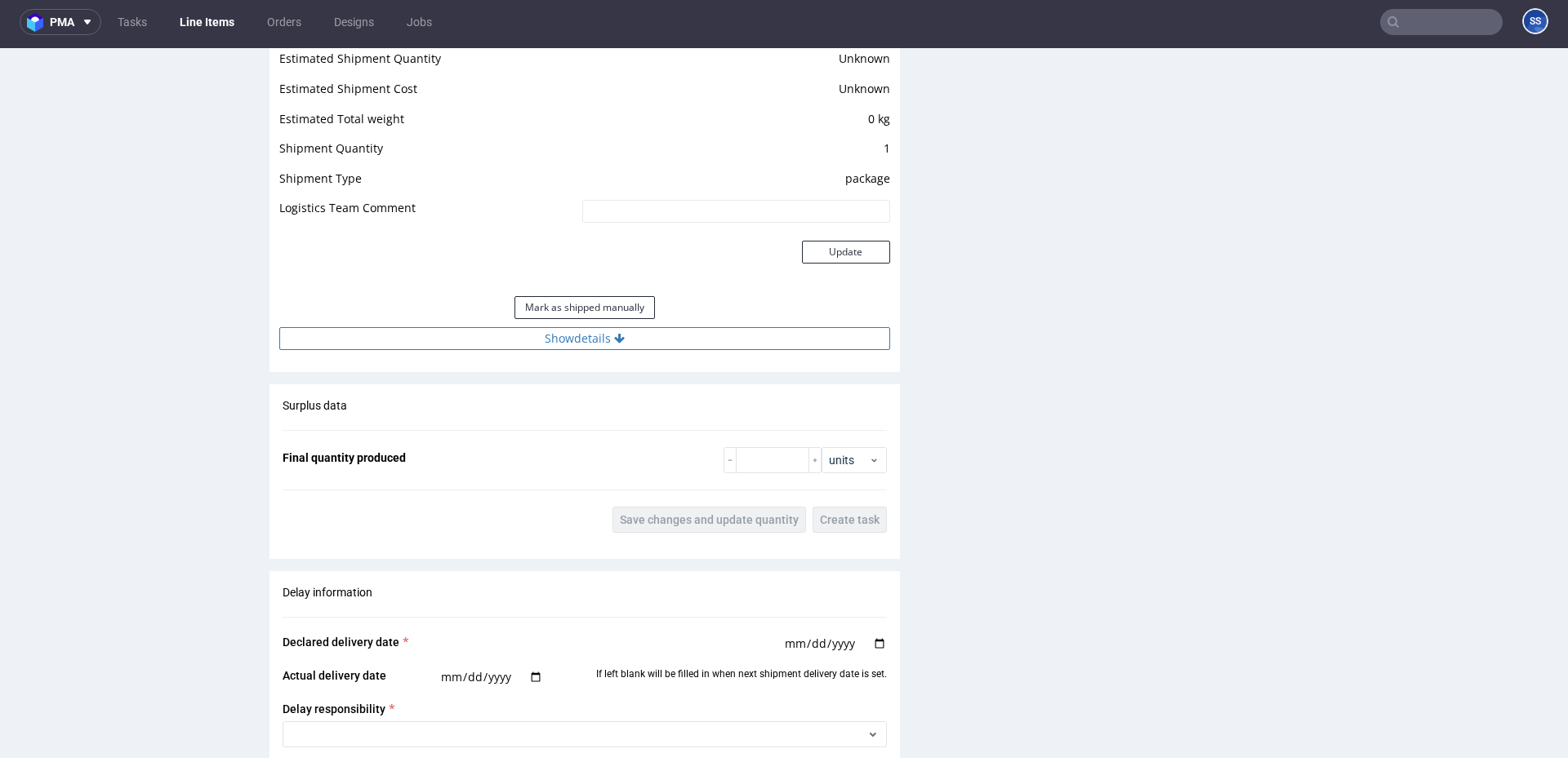
click at [552, 348] on button "Show details" at bounding box center [584, 338] width 610 height 23
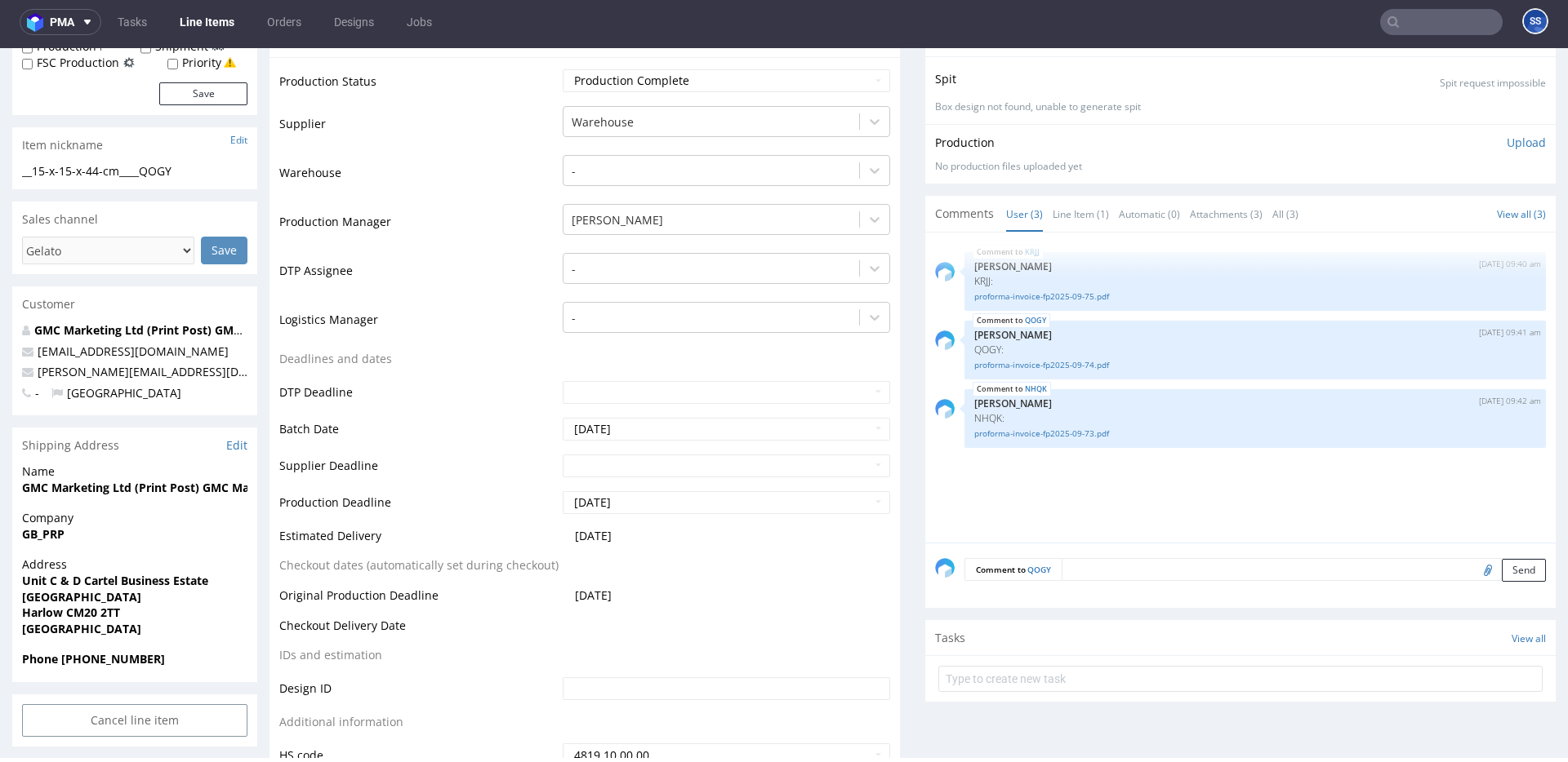
scroll to position [345, 0]
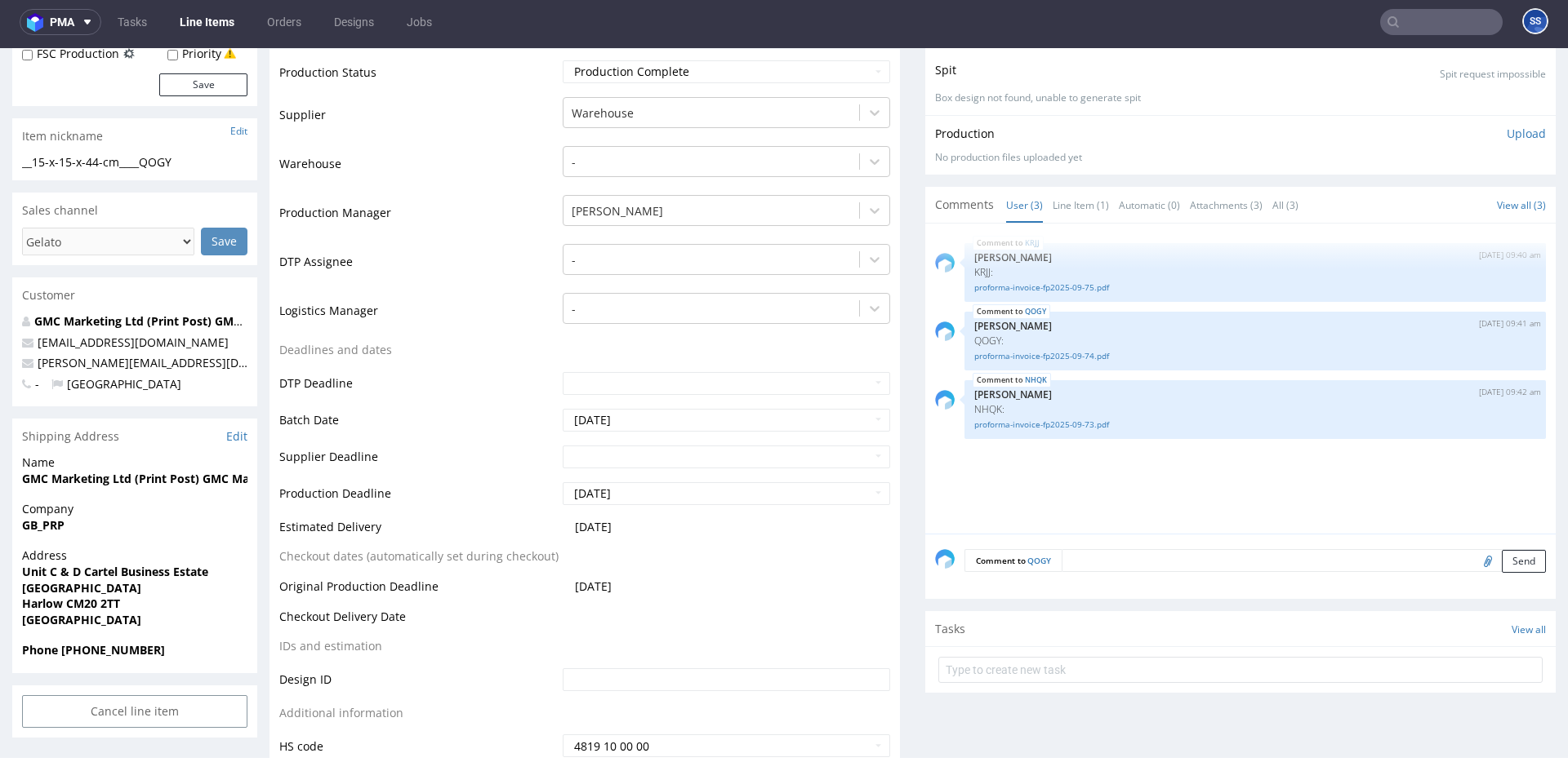
click at [1430, 26] on input "text" at bounding box center [1441, 22] width 122 height 26
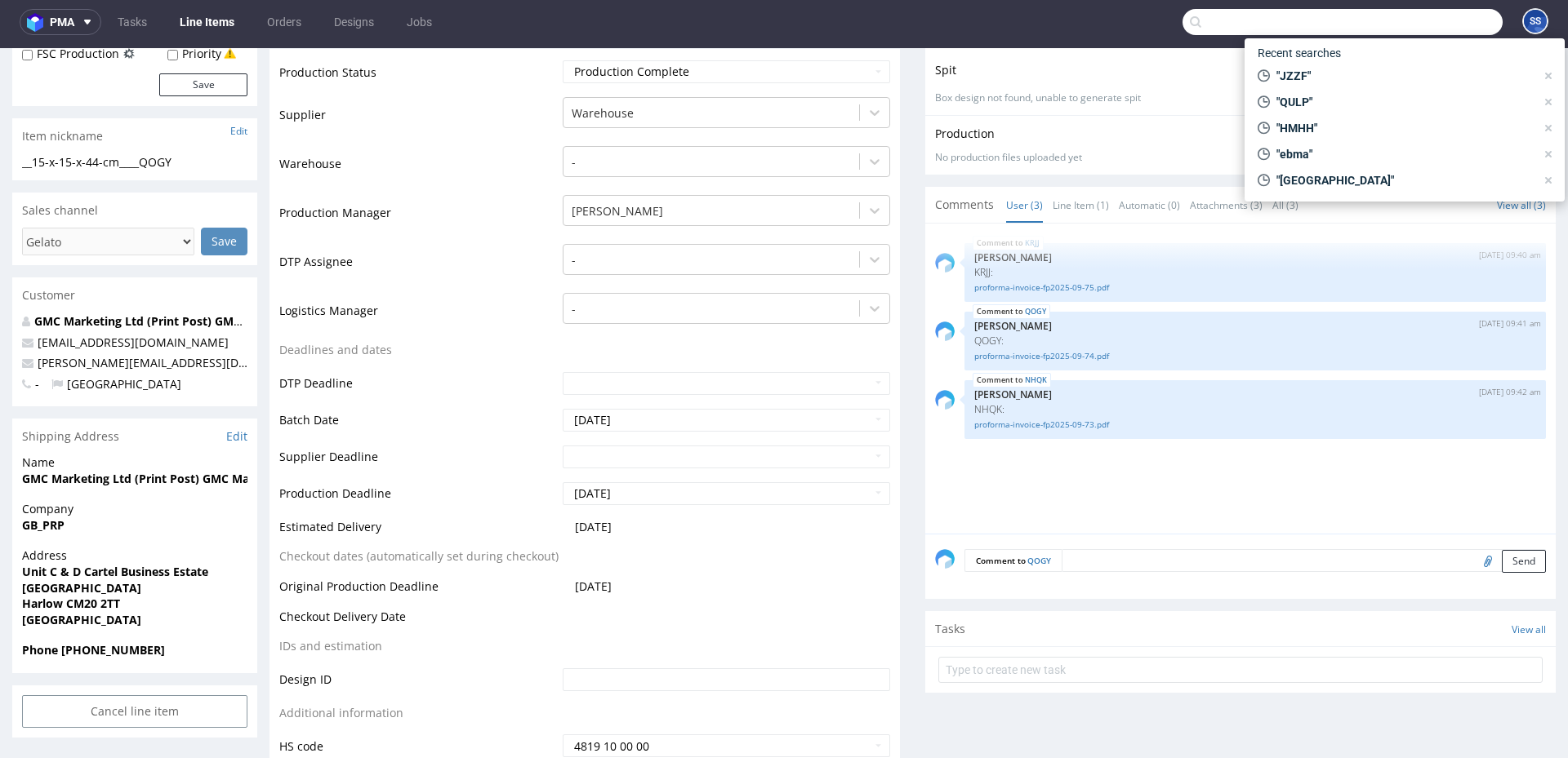
type input "p"
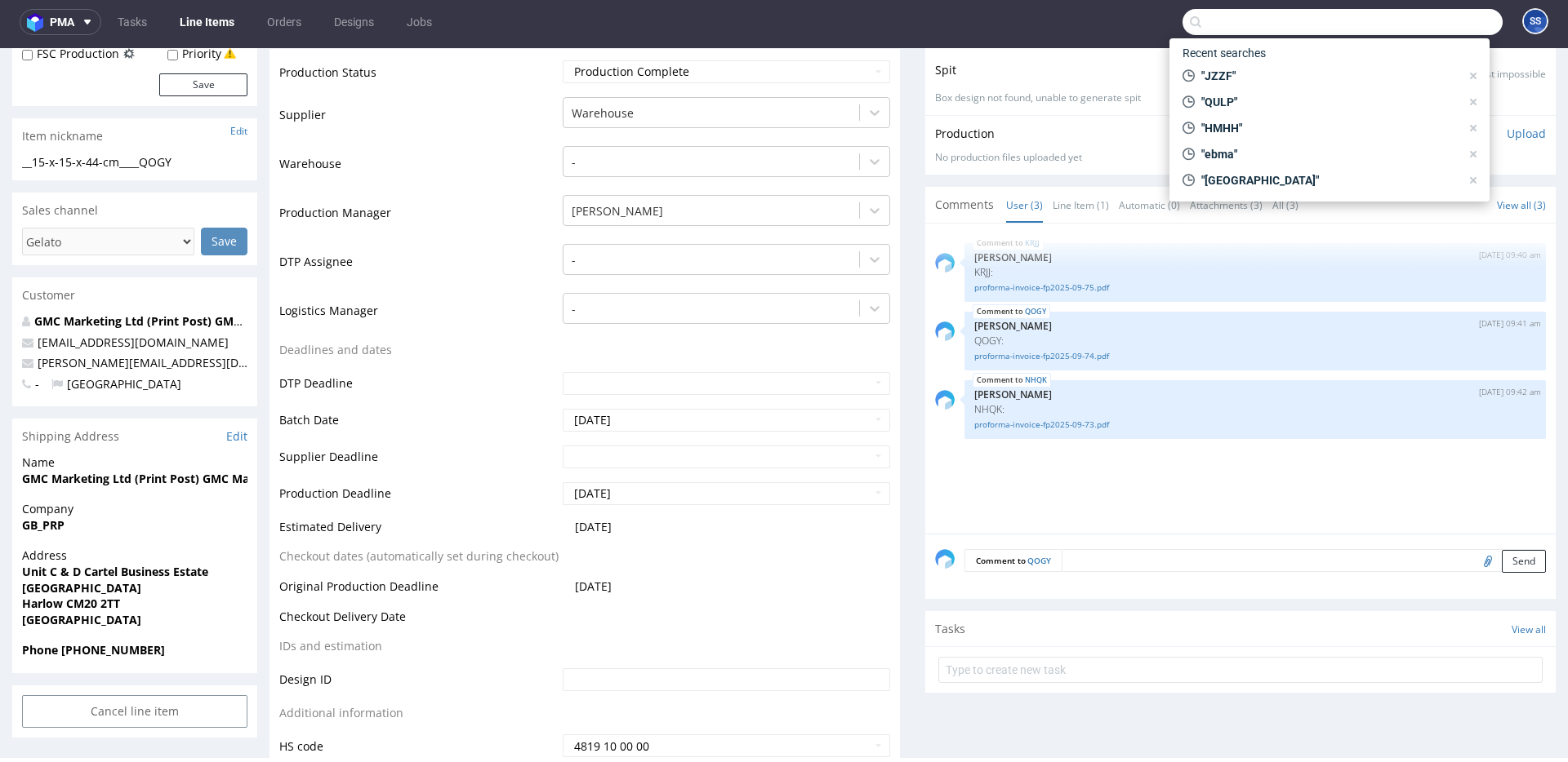
click at [1225, 500] on div "KRJJ [DATE] 09:40 am [PERSON_NAME]: proforma-invoice-fp2025-09-75.pdf QOGY [DAT…" at bounding box center [1244, 383] width 620 height 301
click at [1213, 26] on input "text" at bounding box center [1342, 22] width 321 height 26
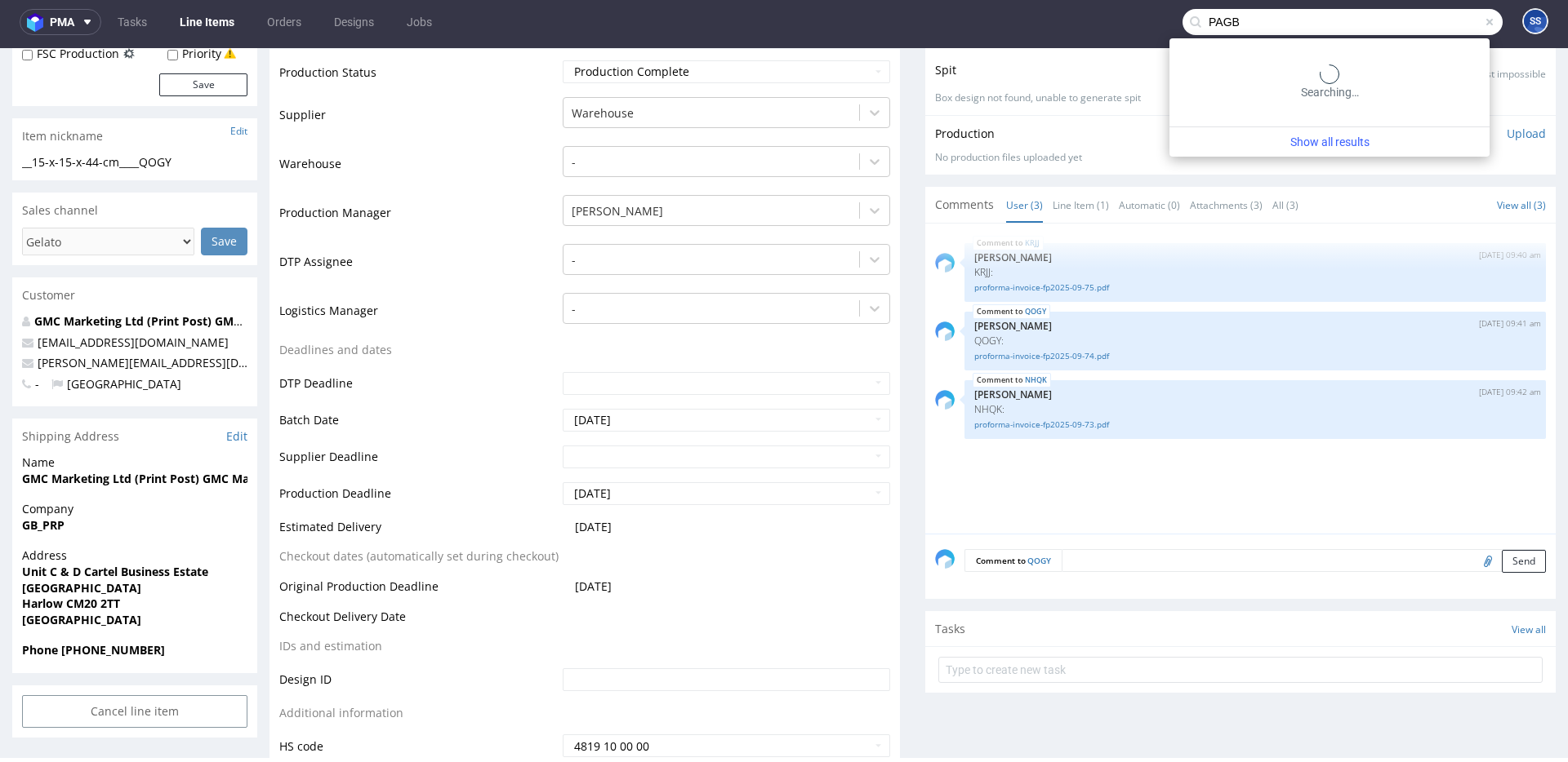
type input "PAGB"
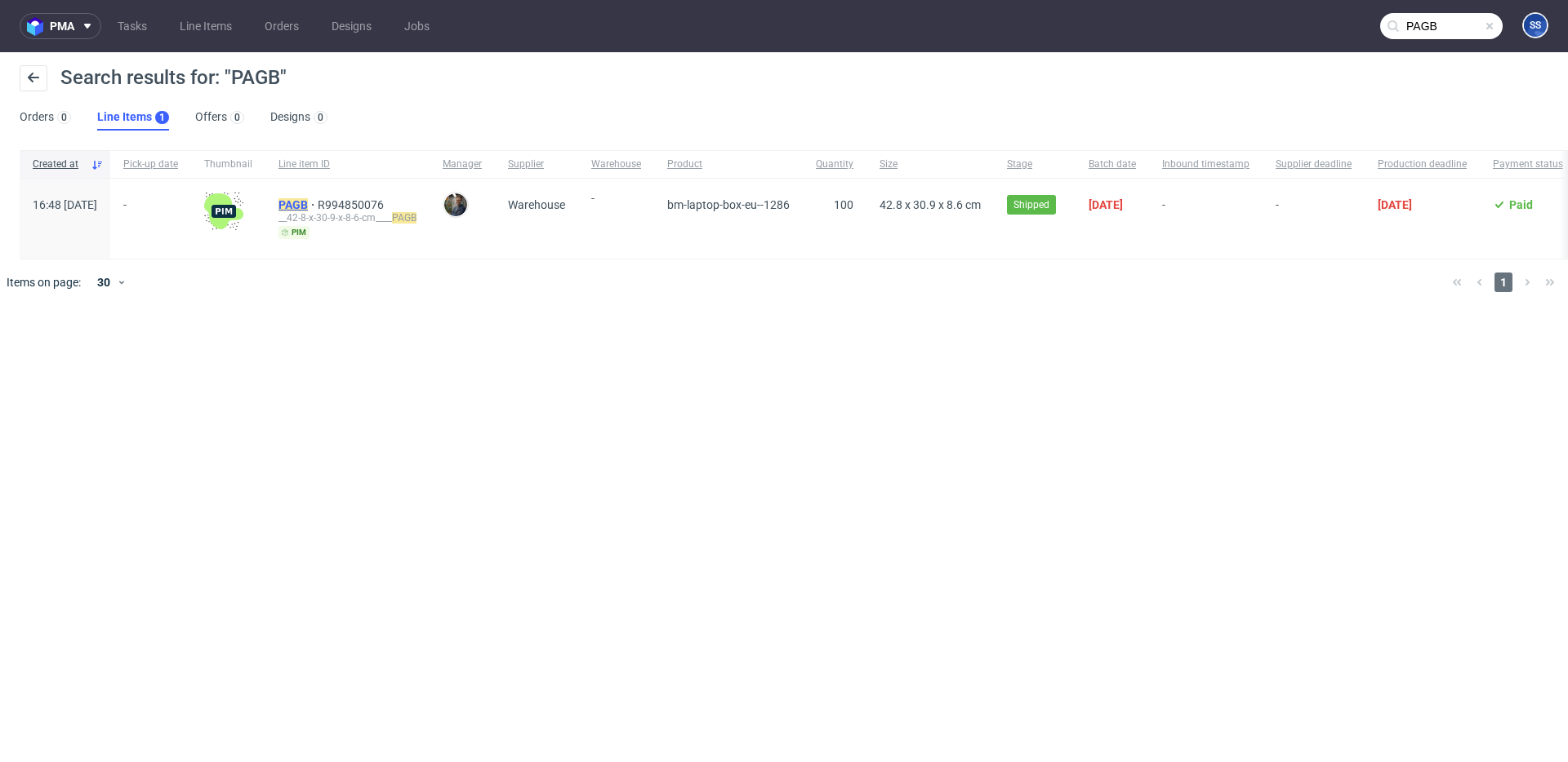
click at [308, 205] on mark "PAGB" at bounding box center [294, 204] width 30 height 13
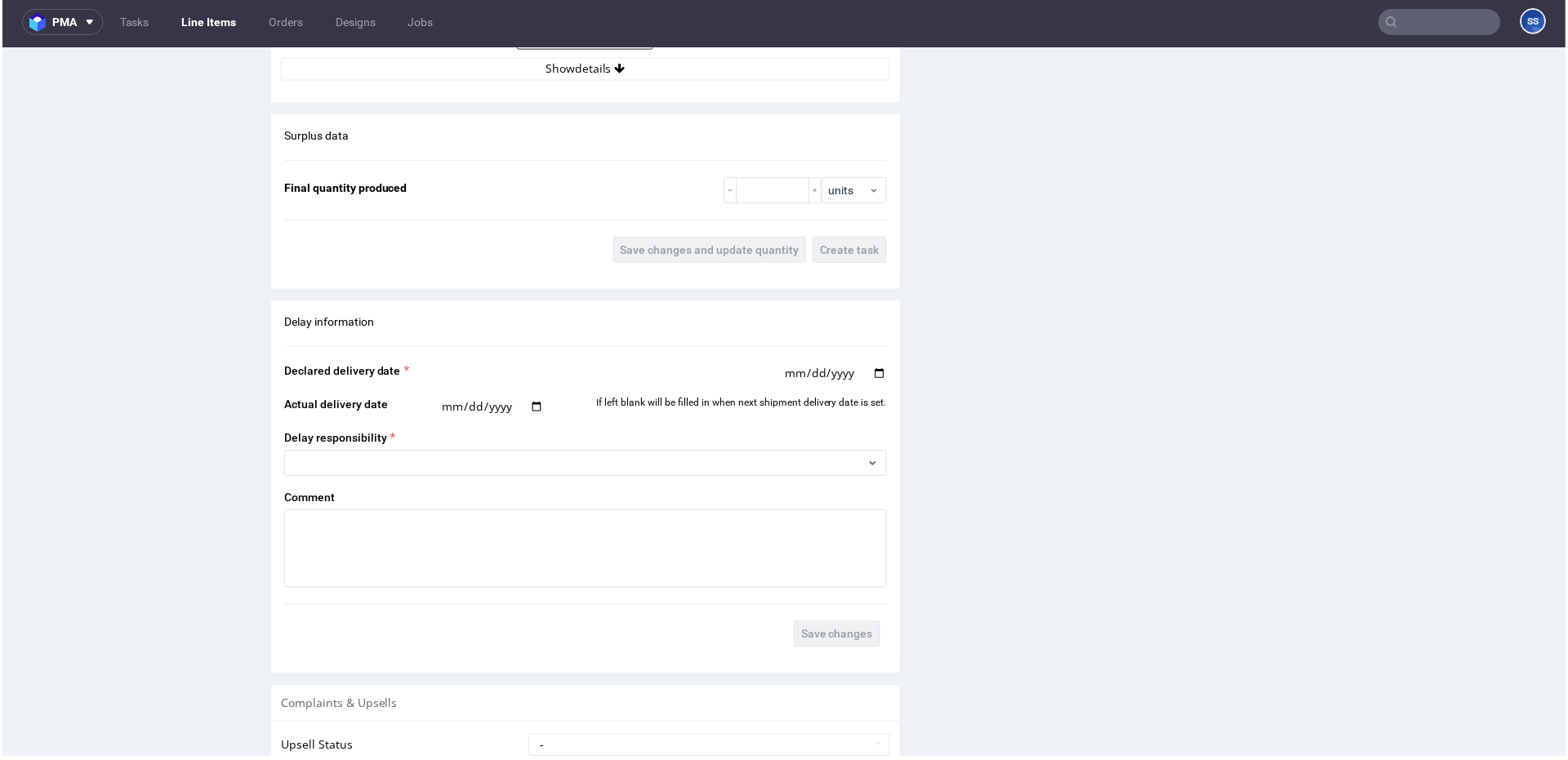
scroll to position [1621, 0]
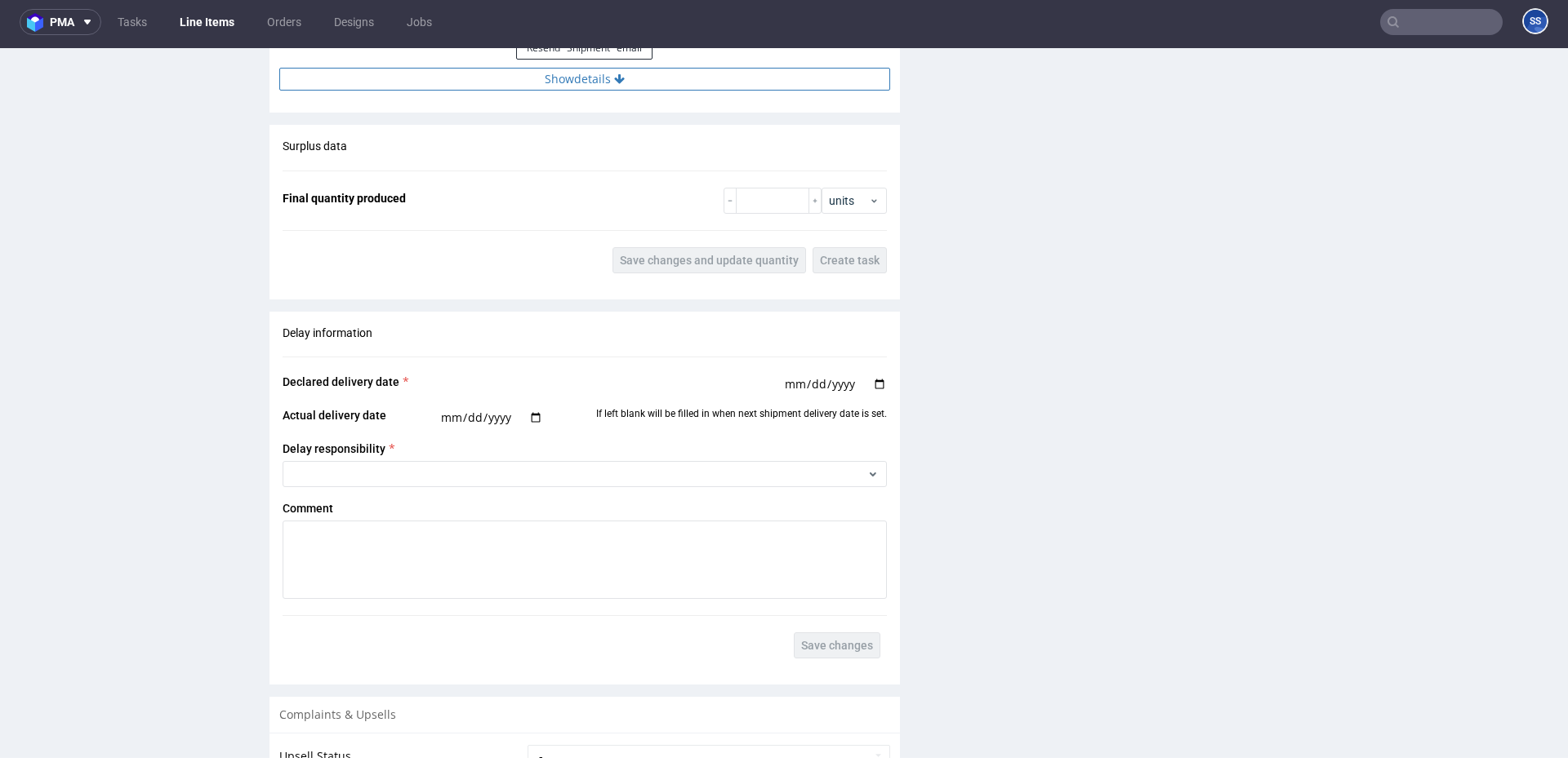
click at [573, 88] on button "Show details" at bounding box center [584, 78] width 610 height 23
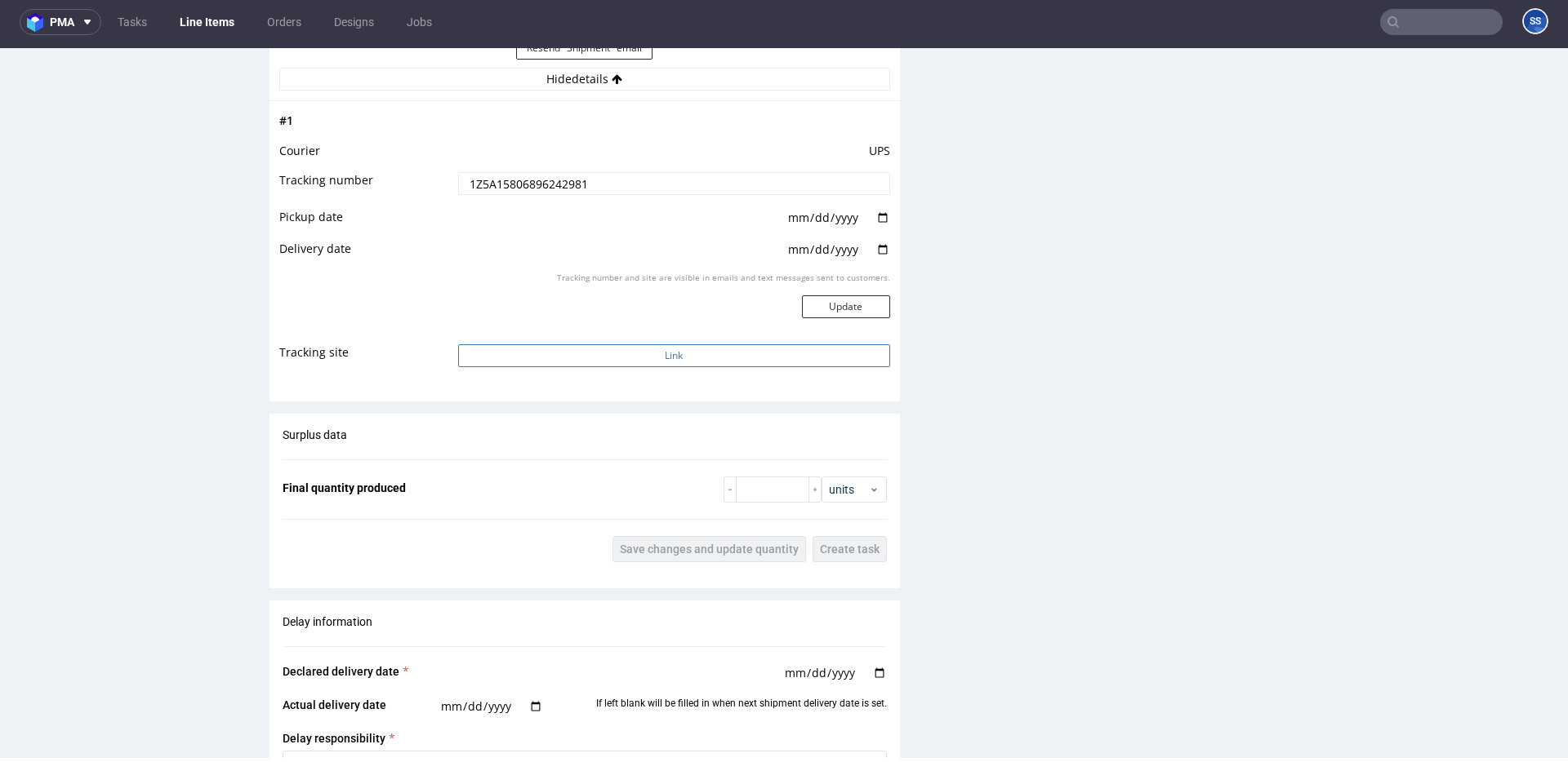
click at [601, 345] on button "Link" at bounding box center [674, 355] width 432 height 23
click at [734, 349] on button "Link" at bounding box center [674, 355] width 432 height 23
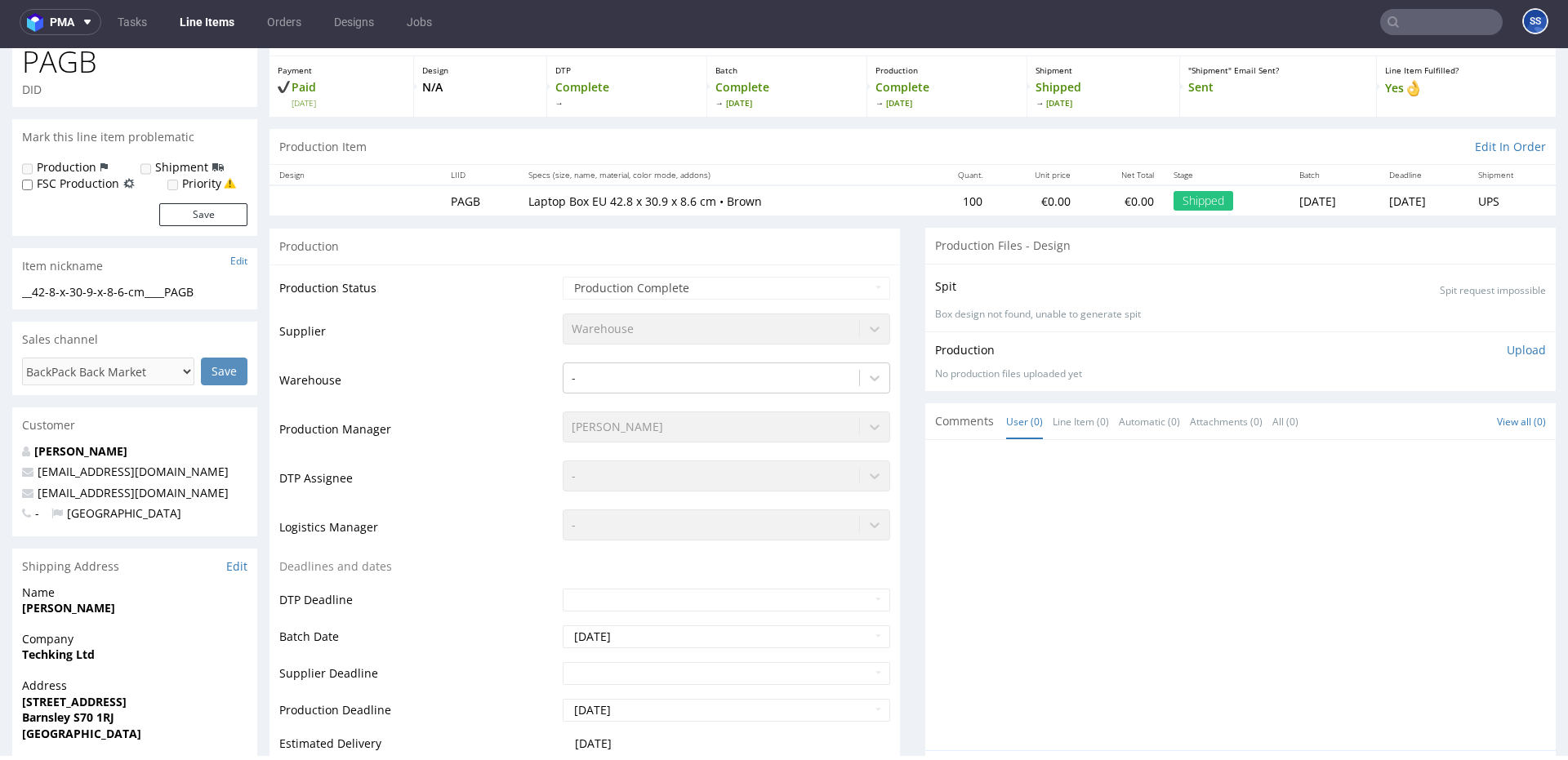
scroll to position [0, 0]
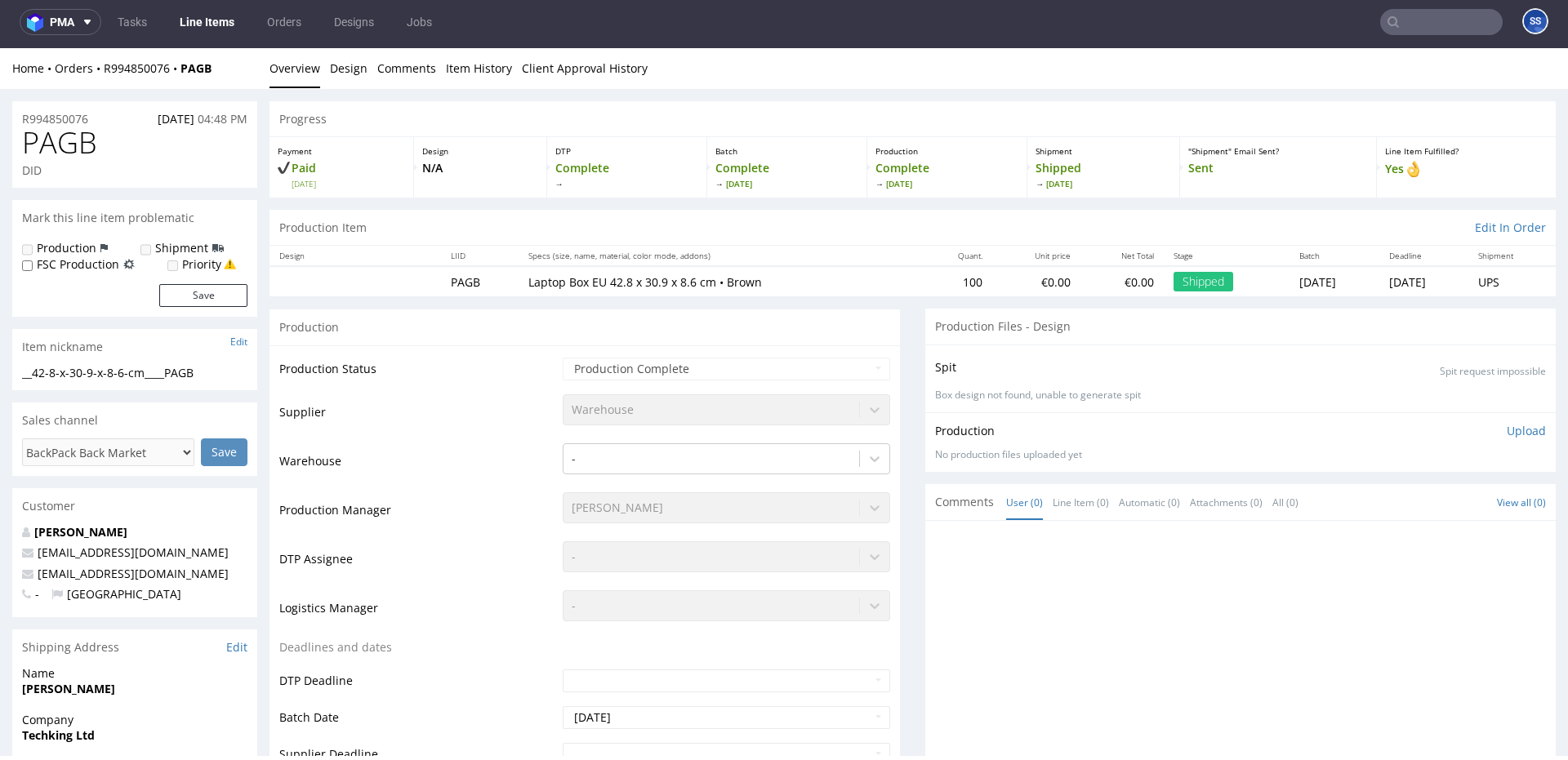
click at [209, 23] on link "Line Items" at bounding box center [206, 22] width 74 height 26
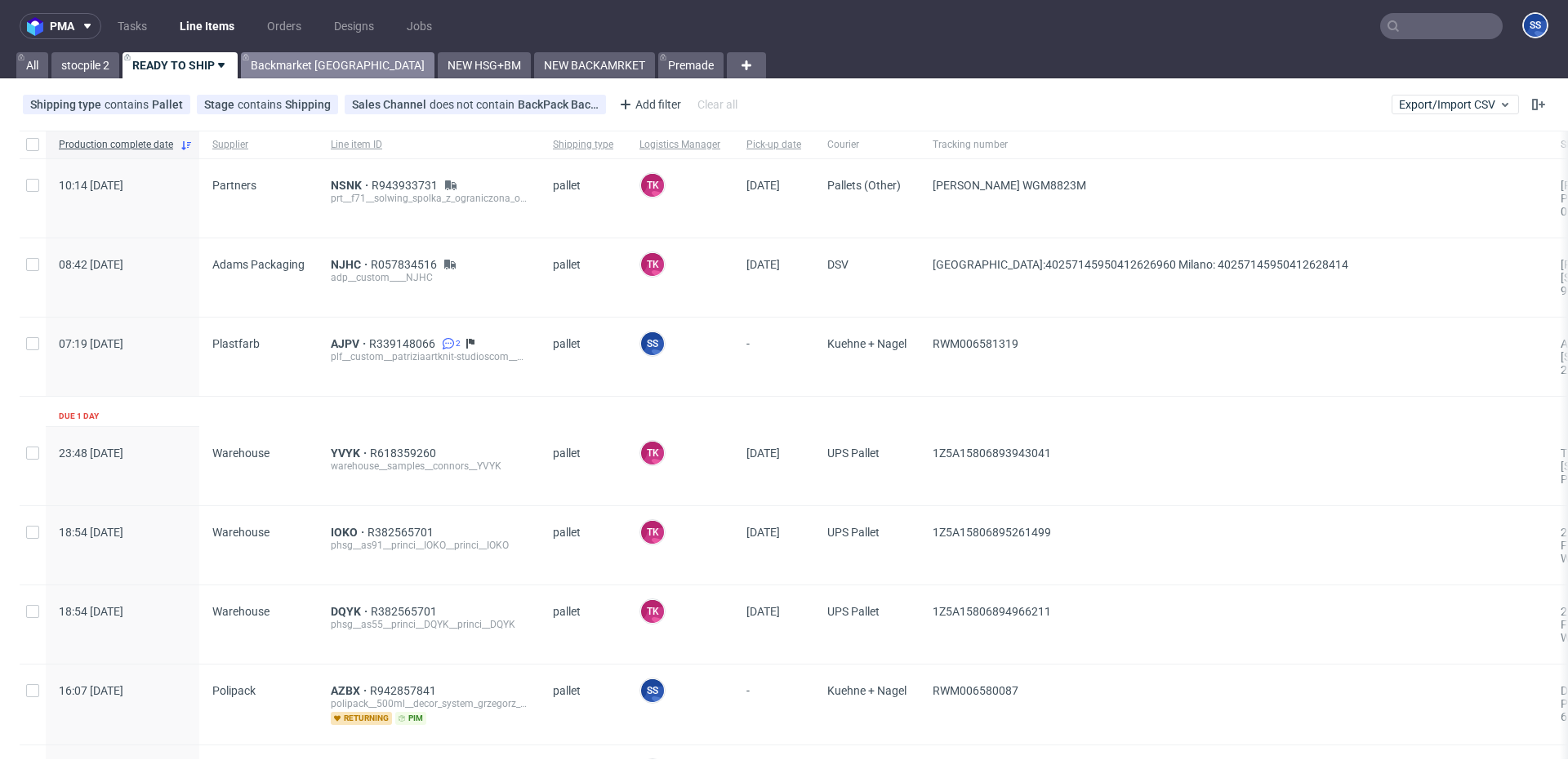
click at [297, 62] on link "Backmarket [GEOGRAPHIC_DATA]" at bounding box center [337, 65] width 194 height 26
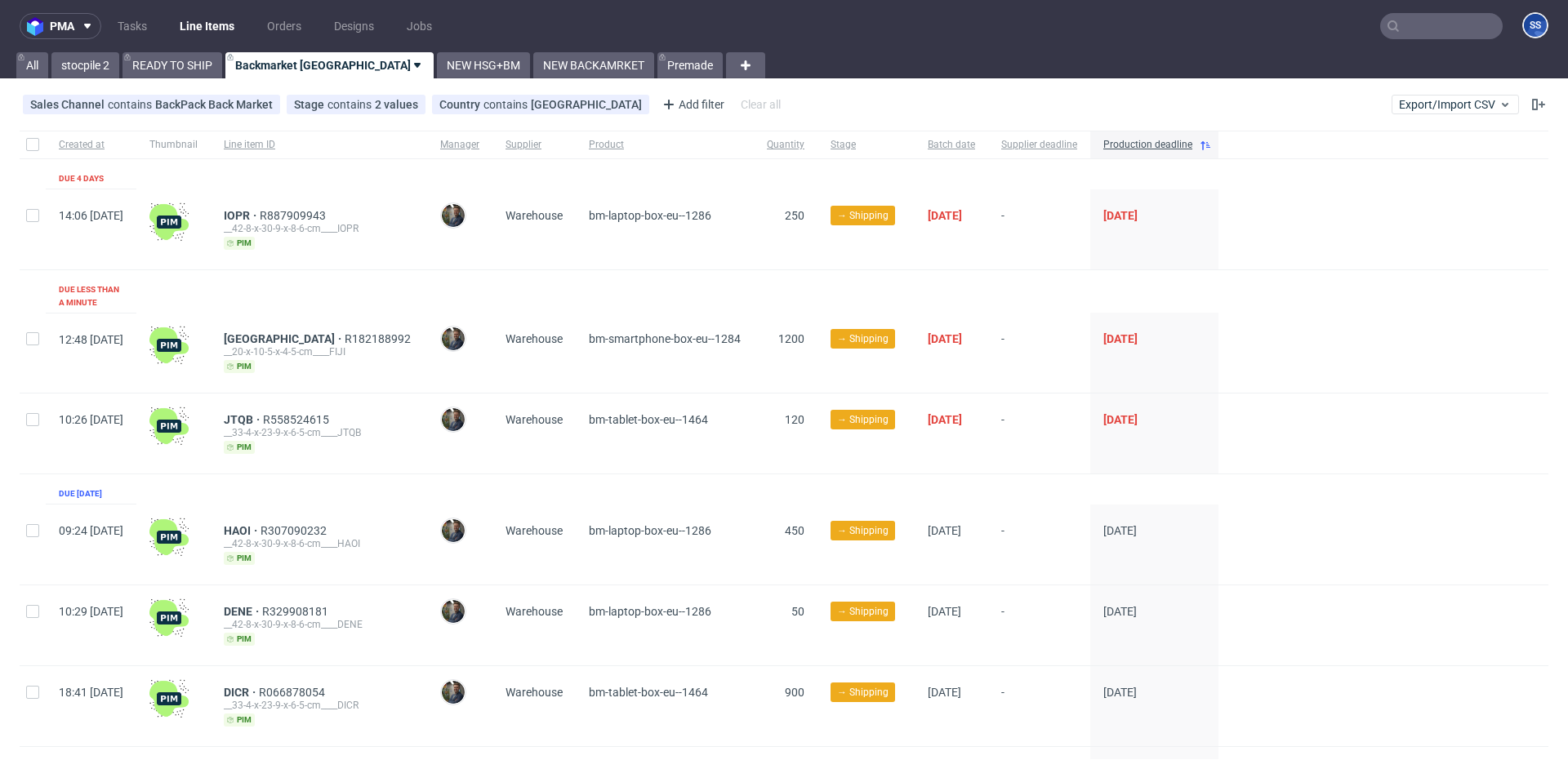
scroll to position [108, 0]
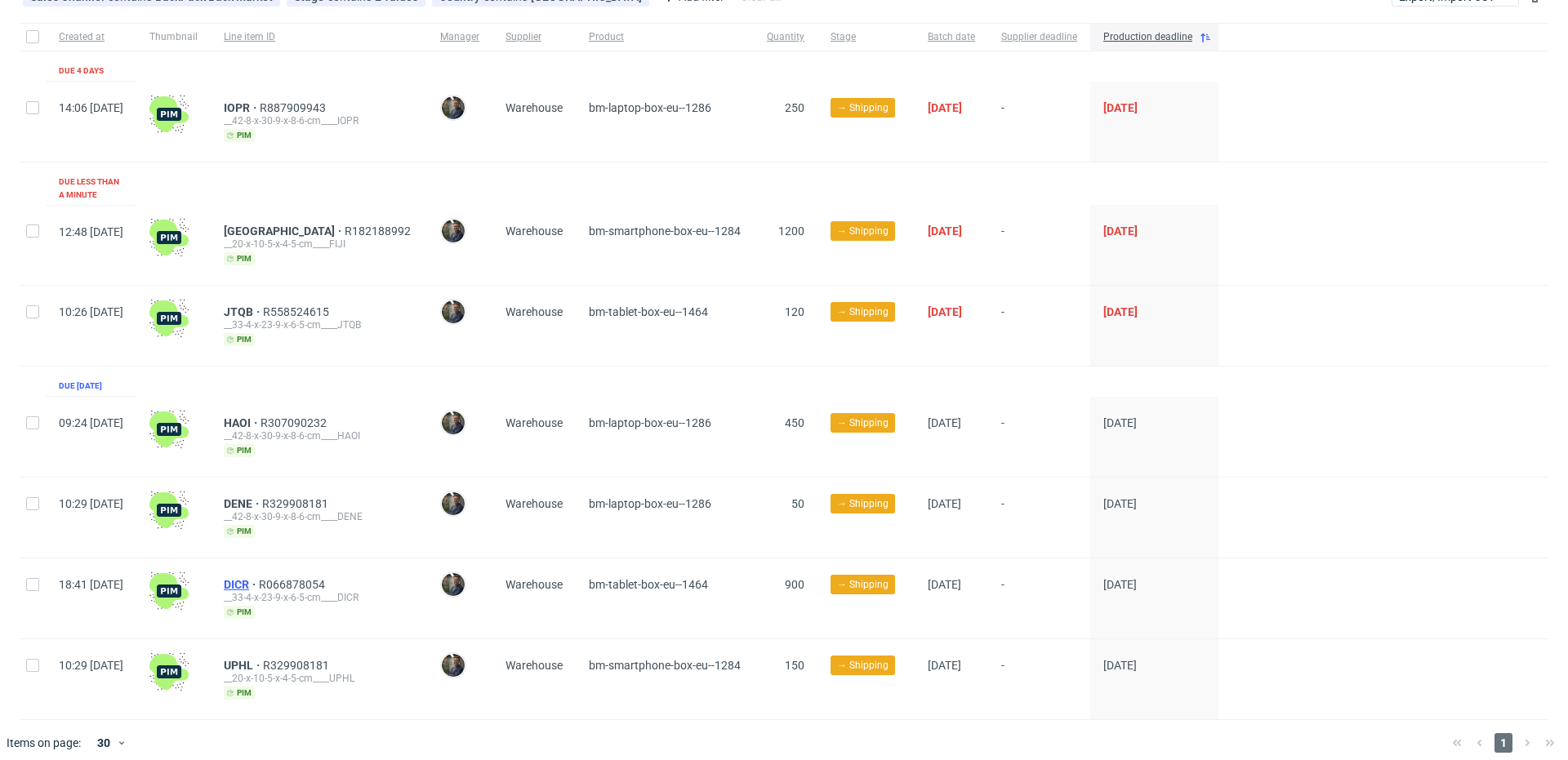
click at [259, 578] on span "DICR" at bounding box center [240, 584] width 35 height 13
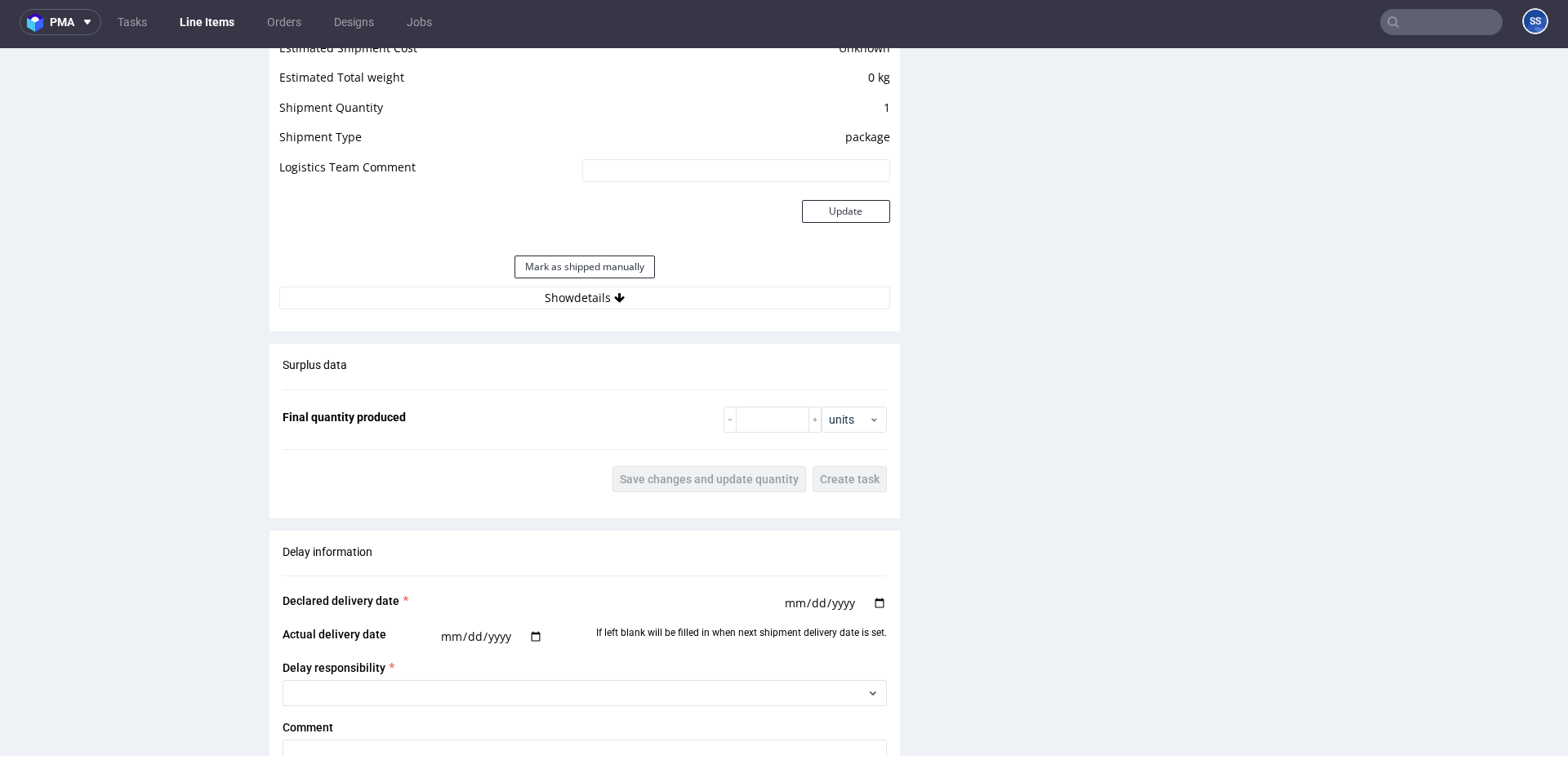
scroll to position [1329, 0]
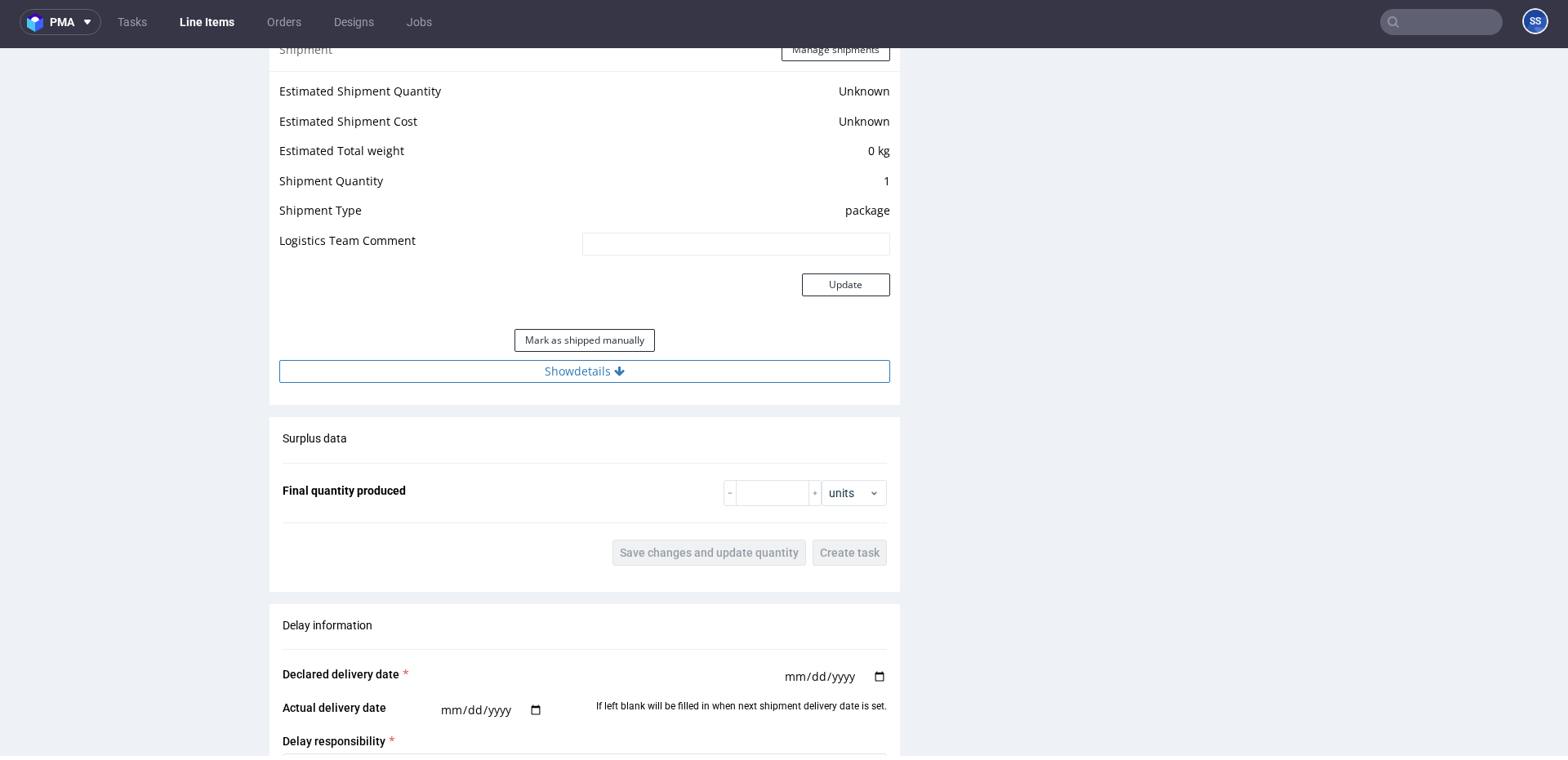
click at [568, 381] on button "Show details" at bounding box center [584, 371] width 610 height 23
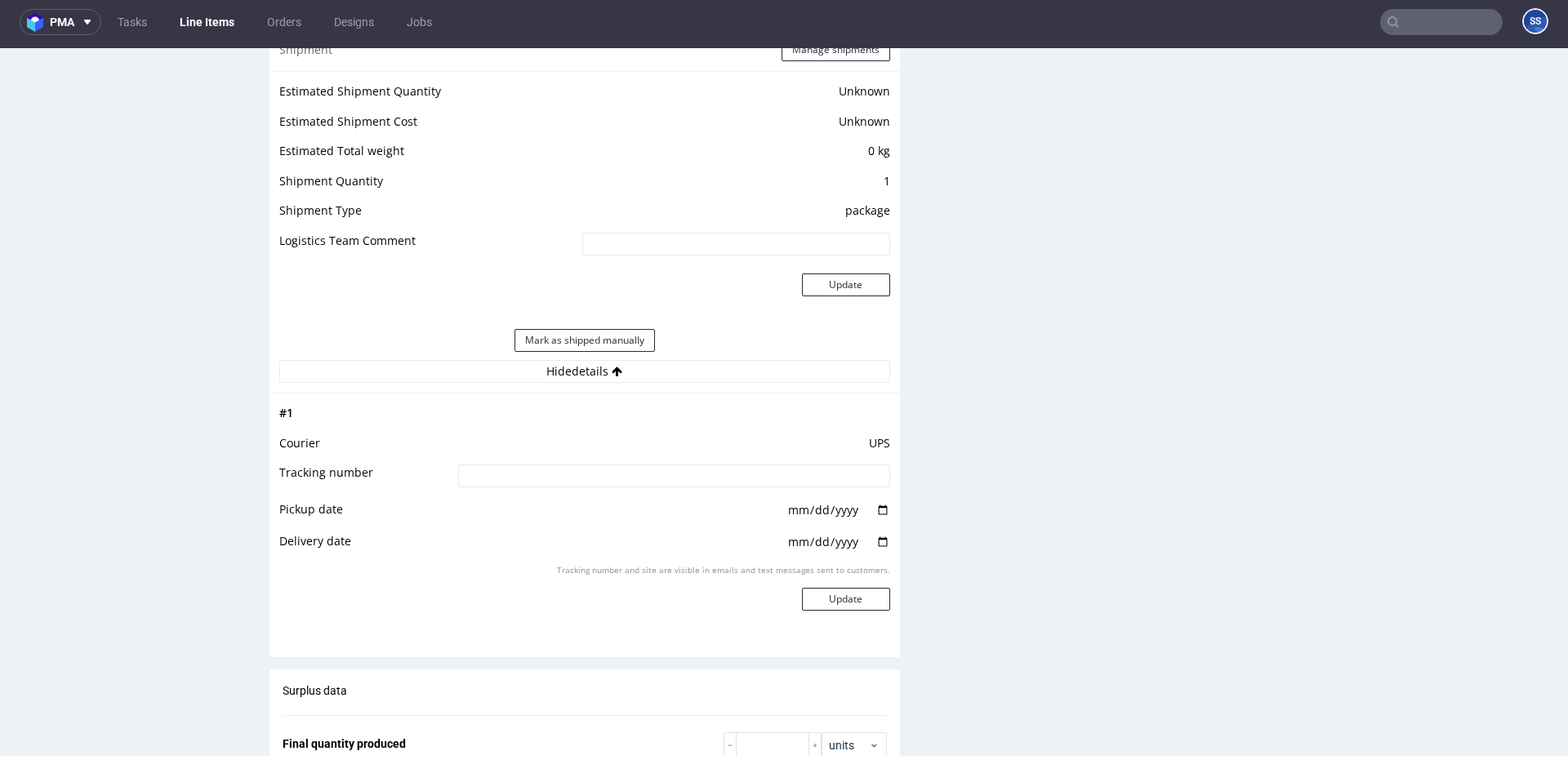
click at [583, 481] on input at bounding box center [674, 475] width 432 height 23
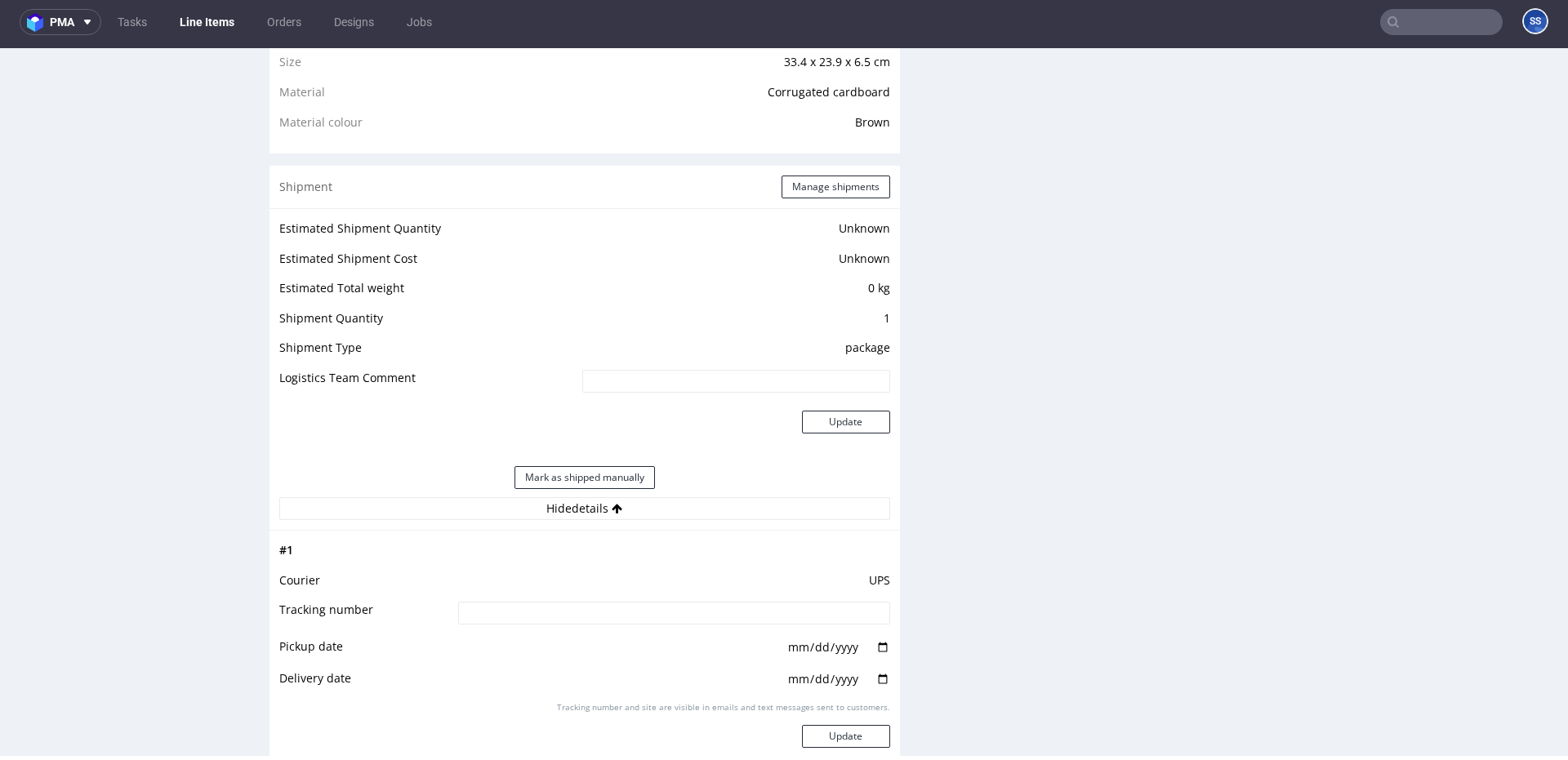
scroll to position [1189, 0]
click at [827, 169] on div "Shipment Manage shipments" at bounding box center [585, 190] width 630 height 43
click at [822, 182] on button "Manage shipments" at bounding box center [835, 190] width 108 height 23
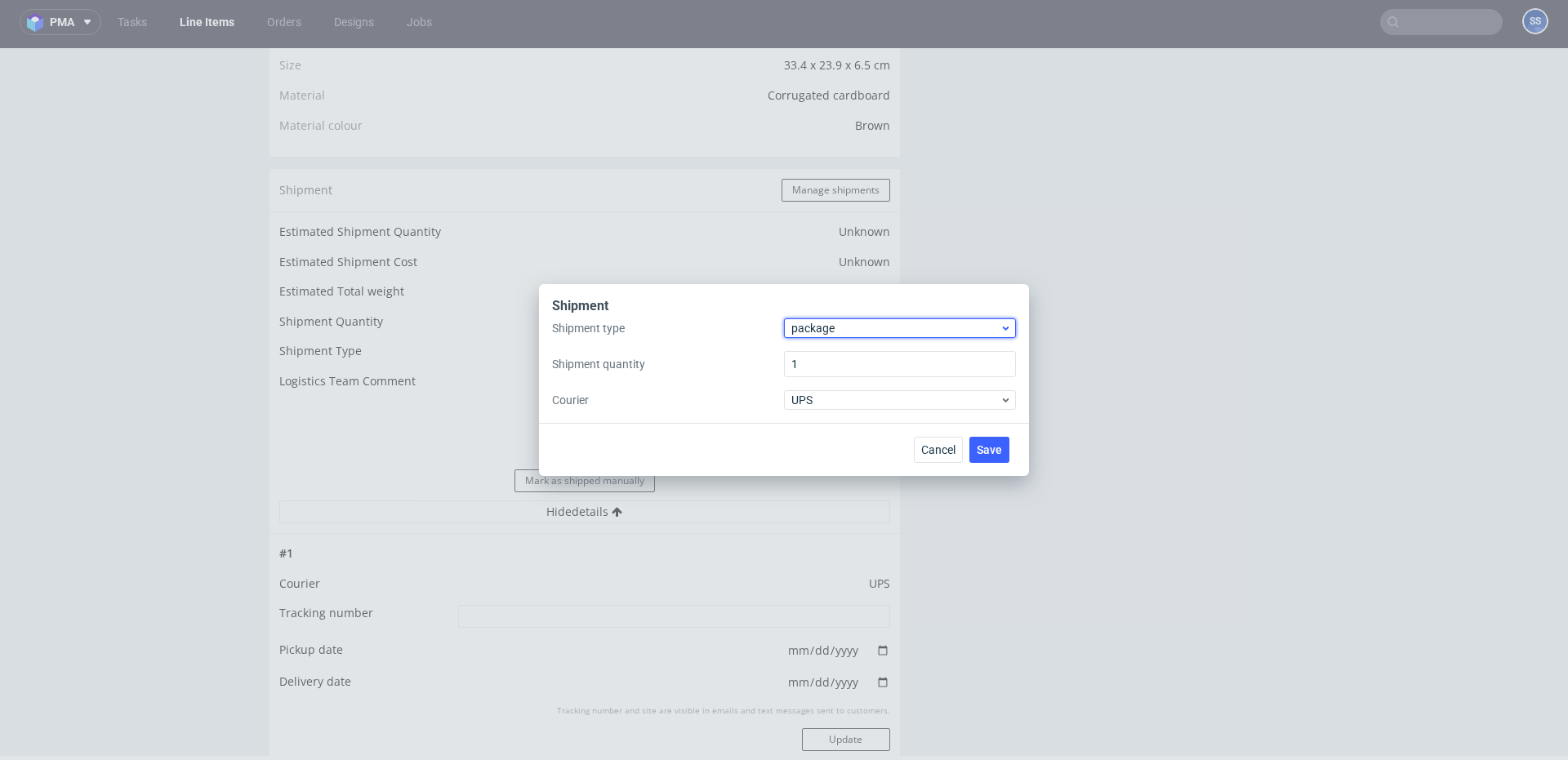
click at [837, 320] on span "package" at bounding box center [895, 328] width 208 height 16
click at [824, 352] on div "pallet" at bounding box center [899, 363] width 219 height 30
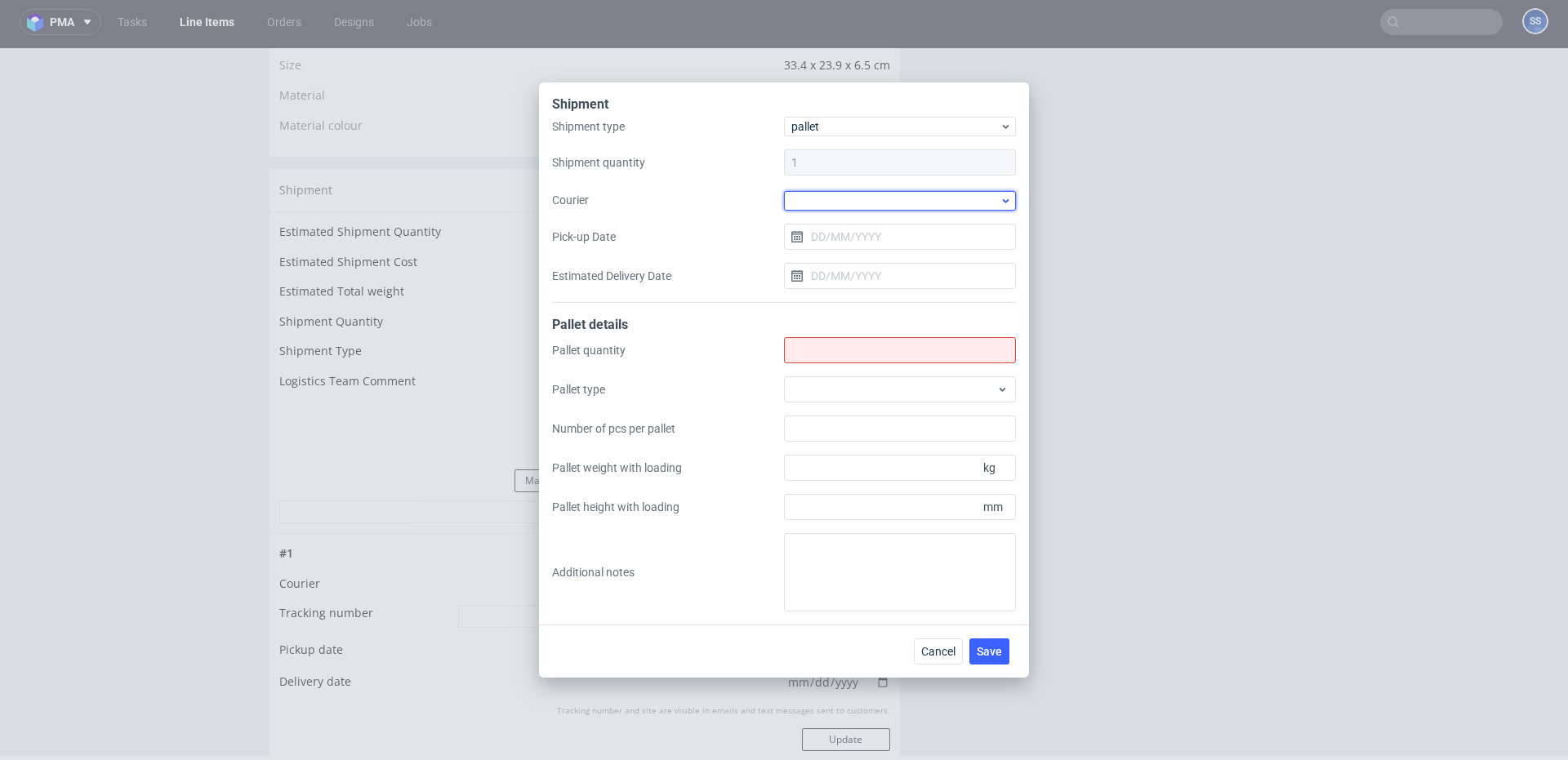
click at [817, 192] on div at bounding box center [900, 201] width 232 height 20
click at [861, 278] on div "DSV" at bounding box center [899, 284] width 219 height 30
click at [835, 232] on input "Pick-up Date" at bounding box center [900, 236] width 232 height 26
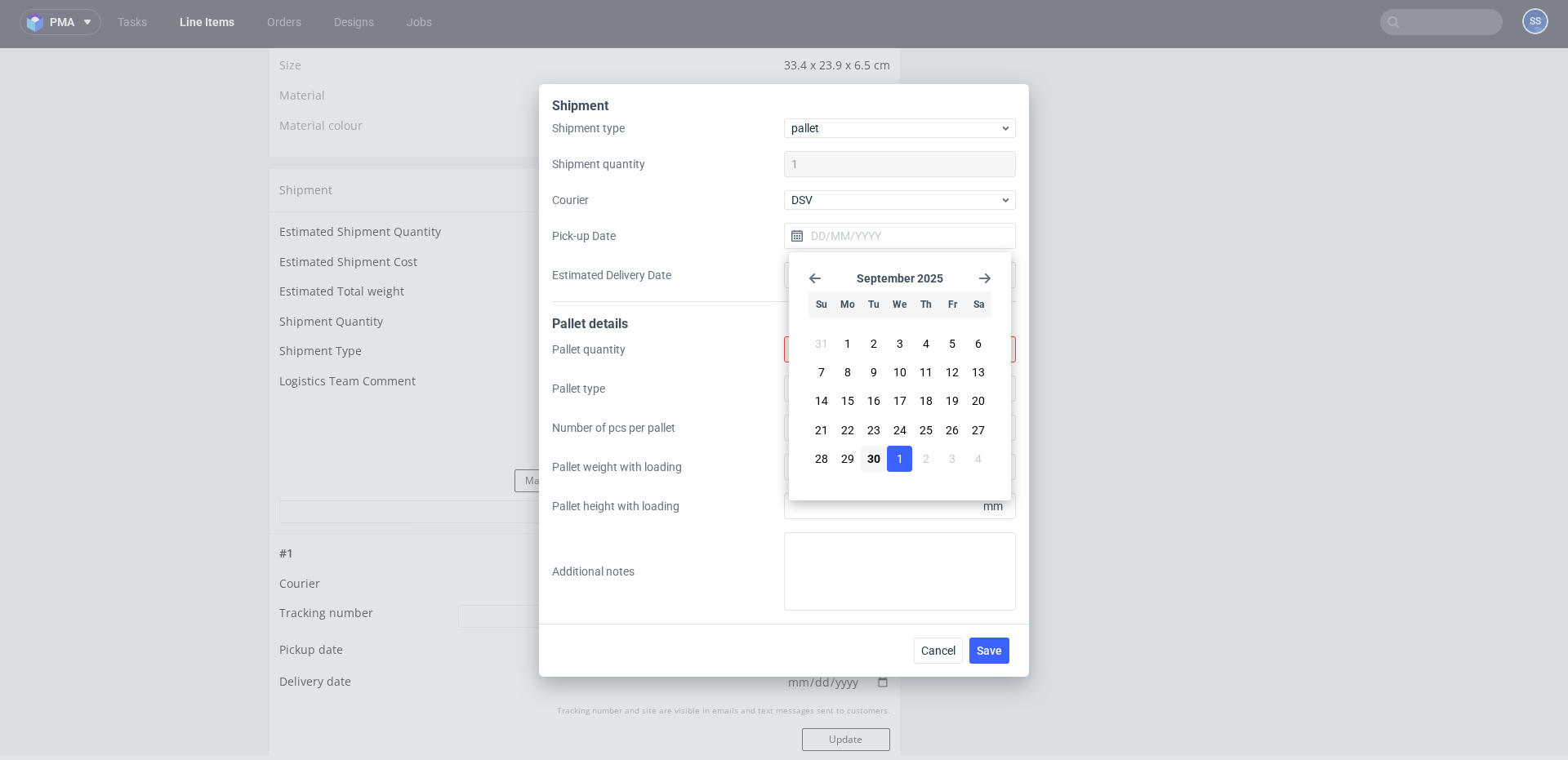
click at [890, 455] on button "1" at bounding box center [900, 458] width 26 height 26
type input "01/10/2025"
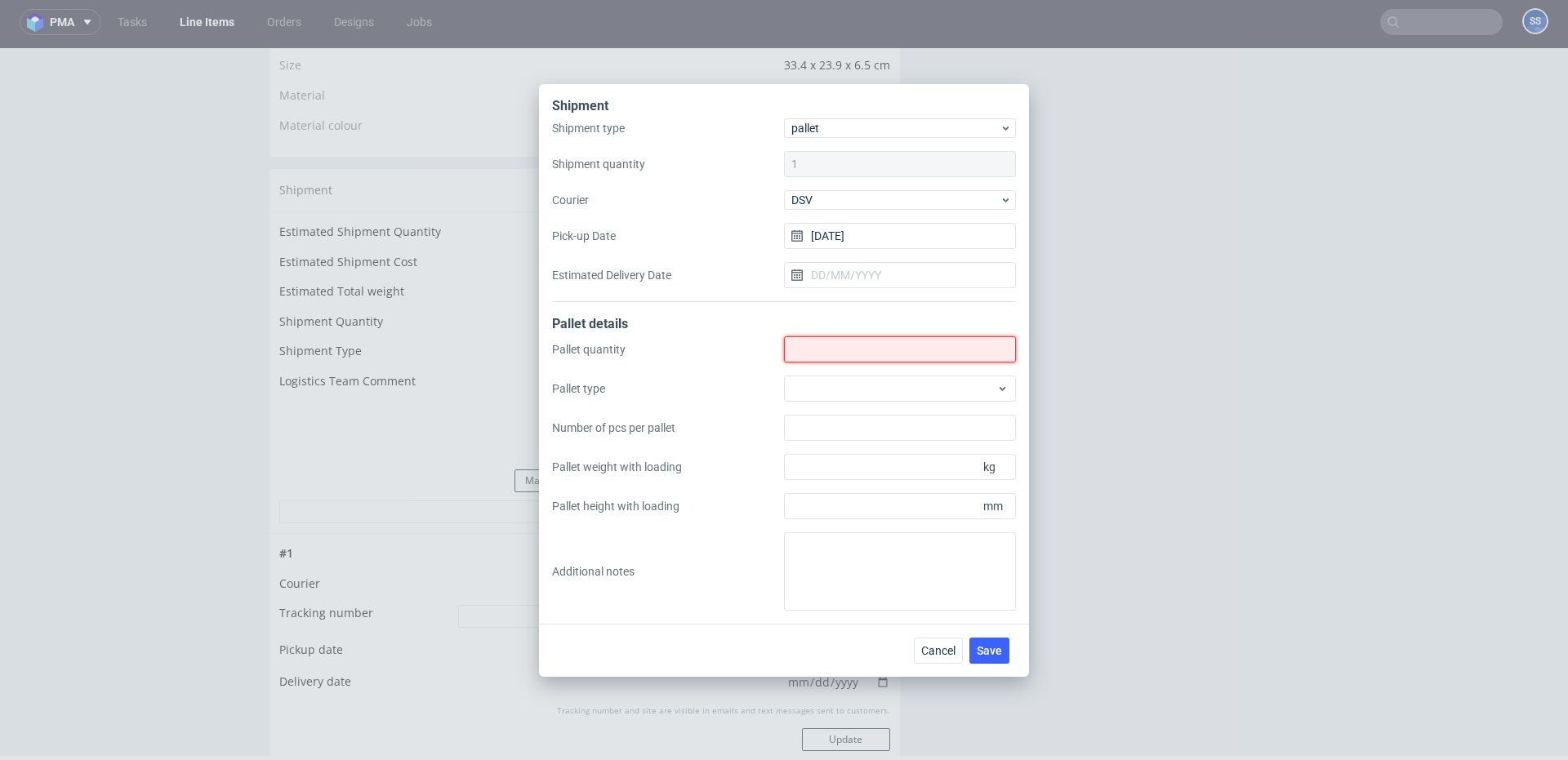
click at [848, 351] on input "Shipment type" at bounding box center [900, 349] width 232 height 26
type input "1"
click at [980, 646] on span "Save" at bounding box center [989, 651] width 26 height 12
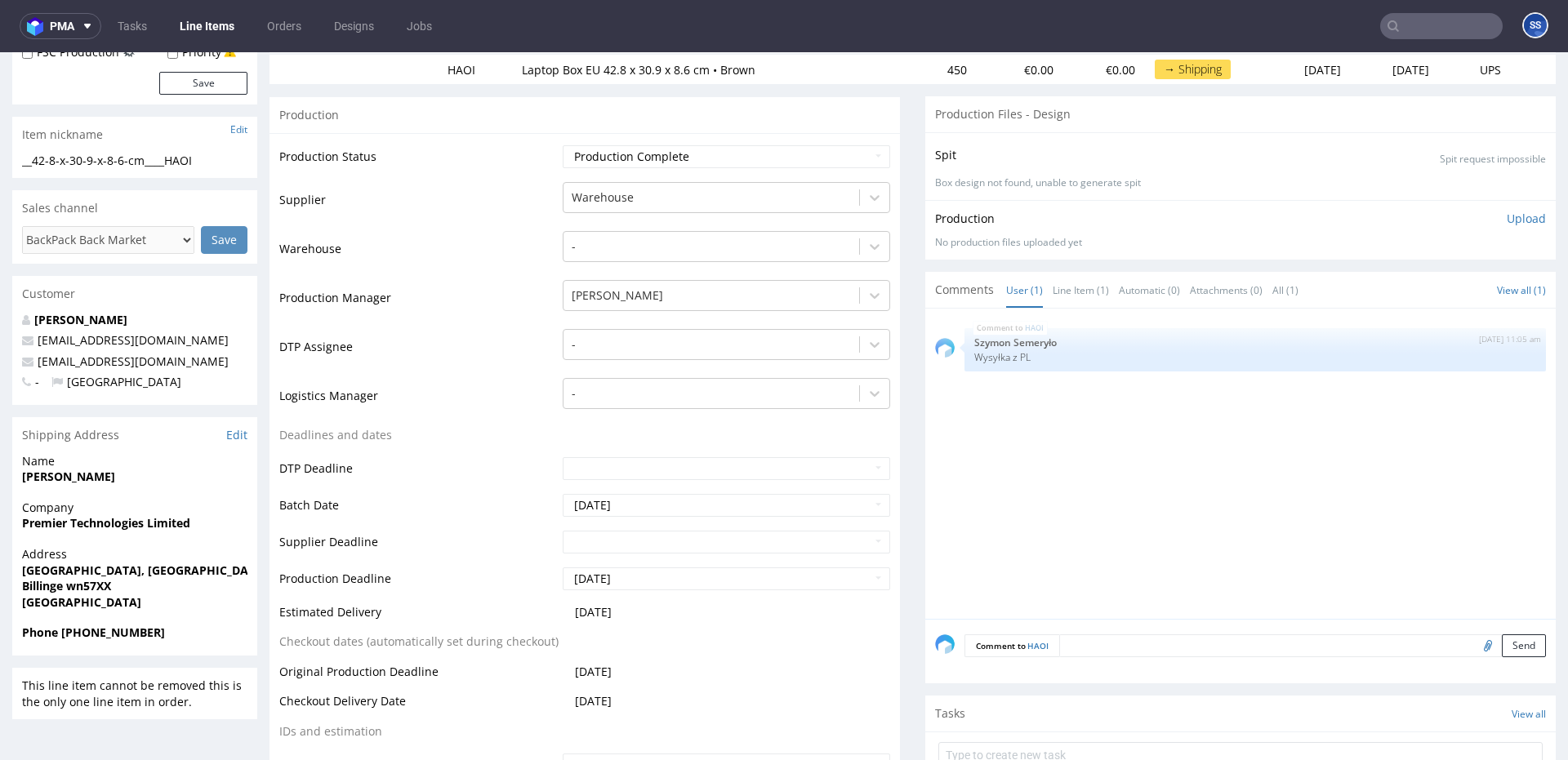
scroll to position [226, 0]
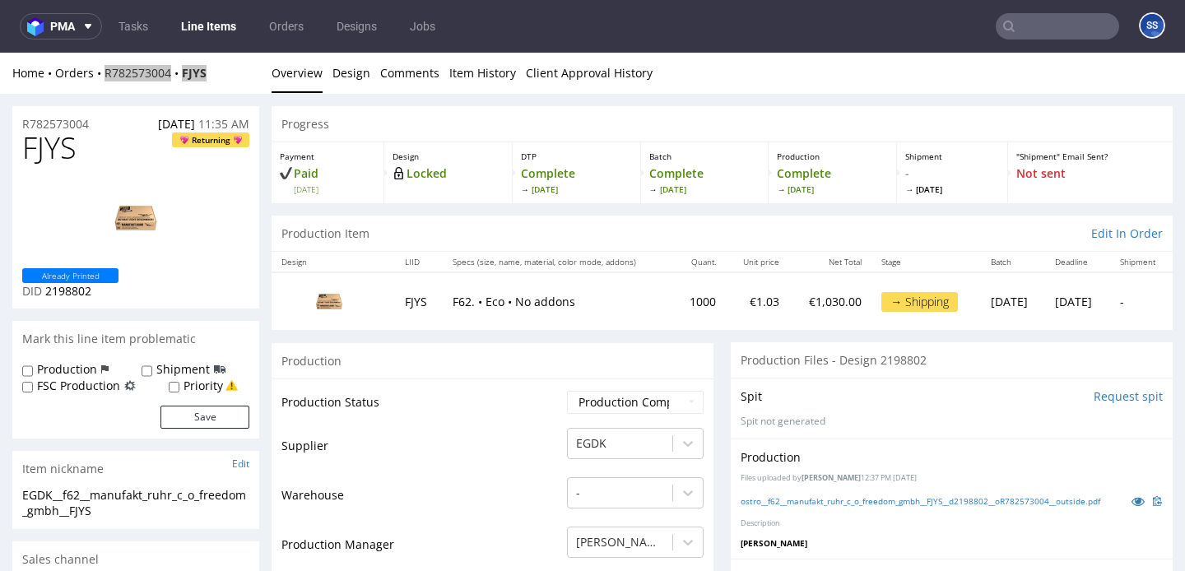
click at [211, 28] on link "Line Items" at bounding box center [208, 26] width 75 height 26
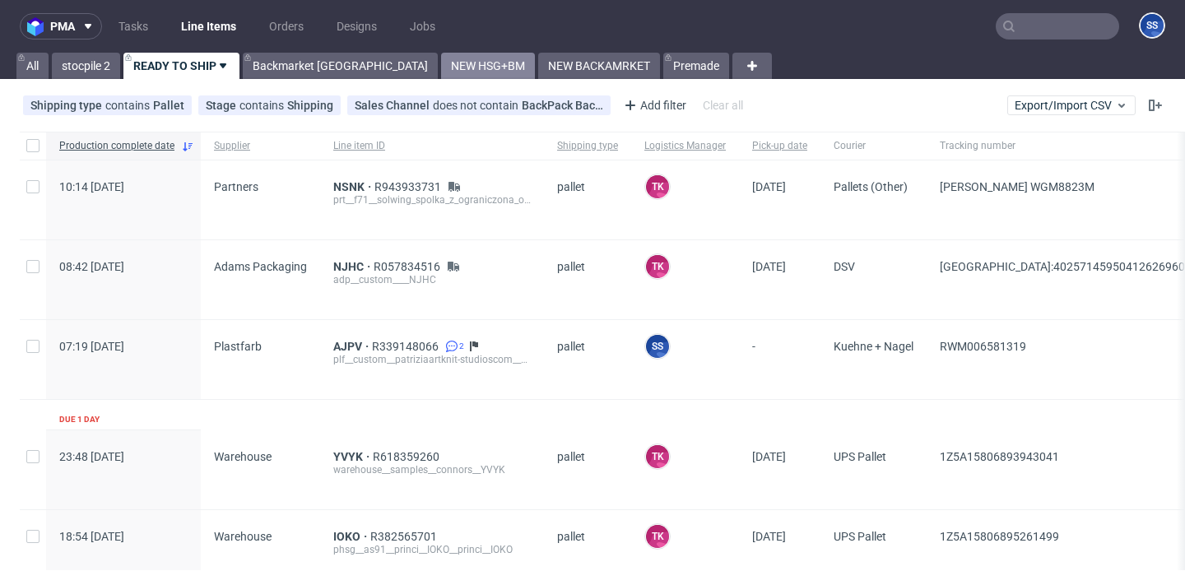
click at [441, 67] on link "NEW HSG+BM" at bounding box center [488, 66] width 94 height 26
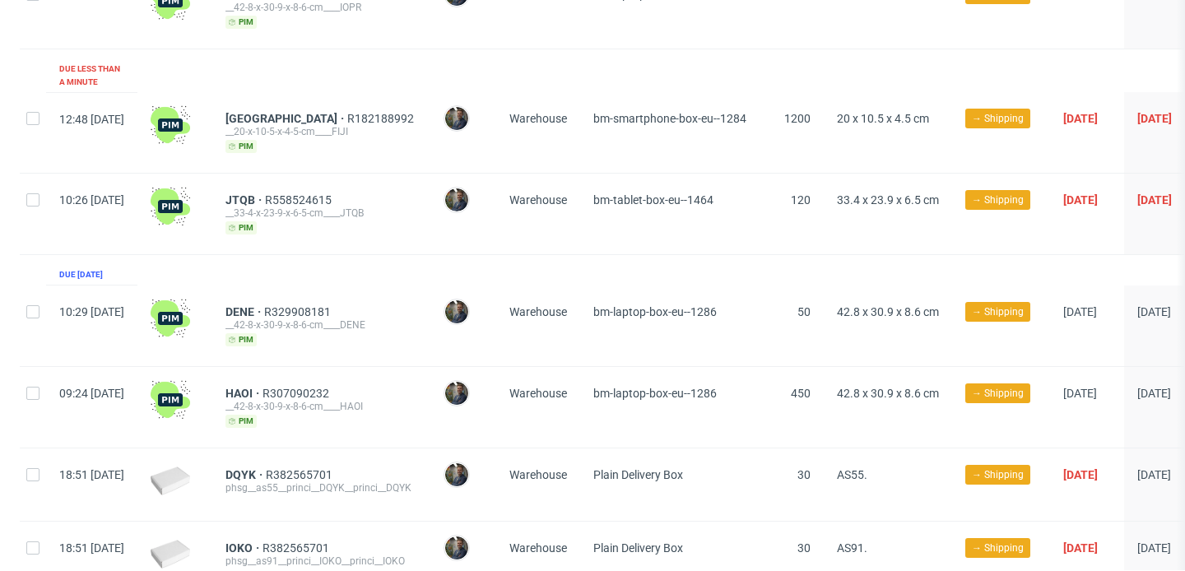
scroll to position [268, 0]
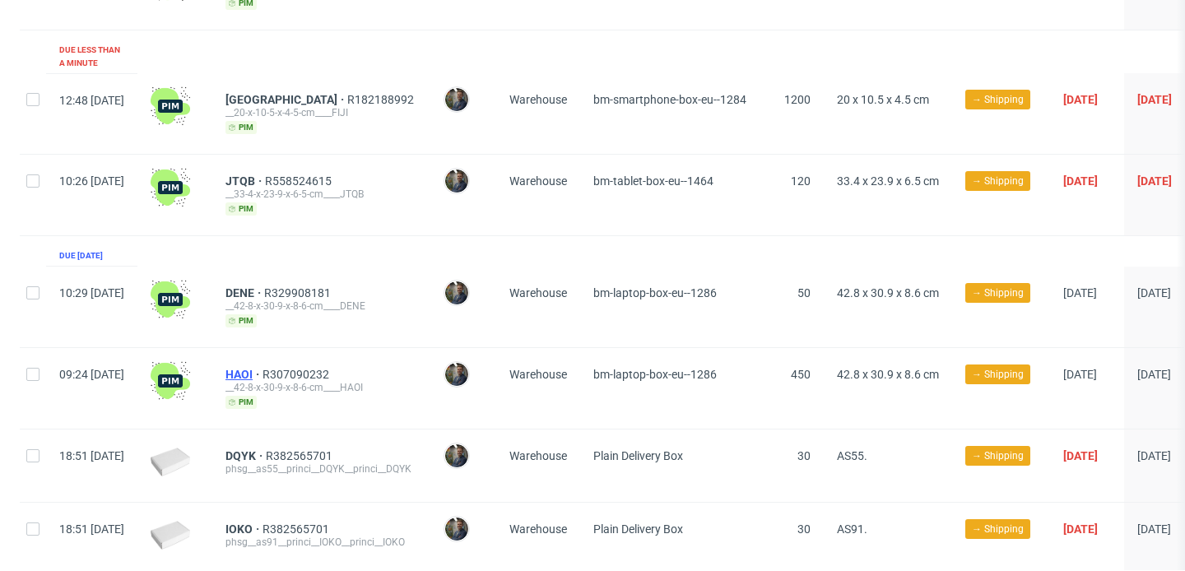
click at [262, 368] on span "HAOI" at bounding box center [243, 374] width 37 height 13
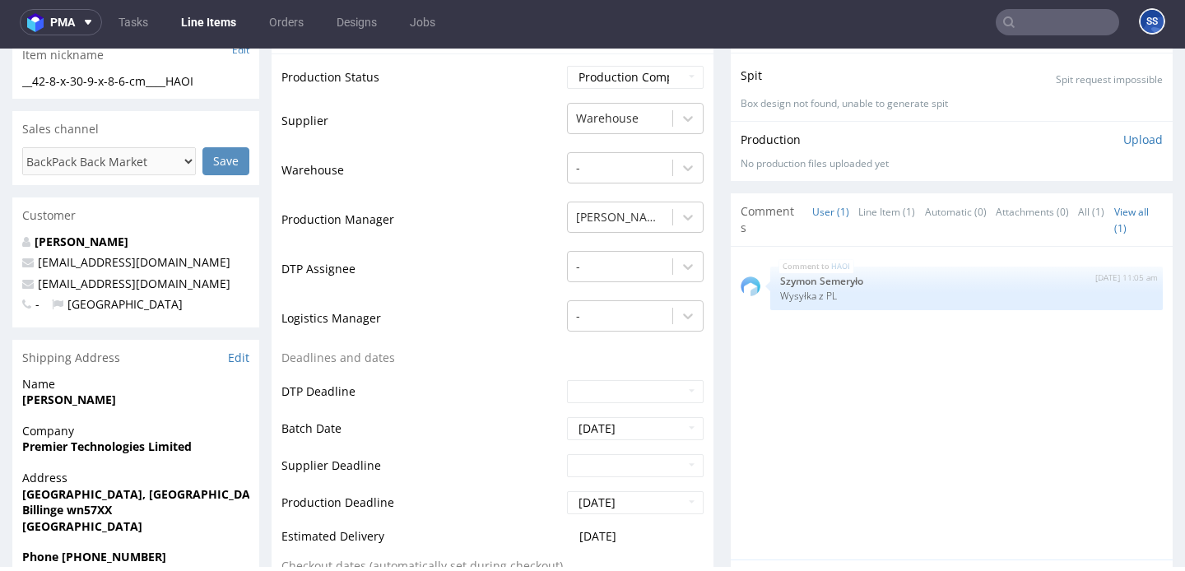
scroll to position [298, 0]
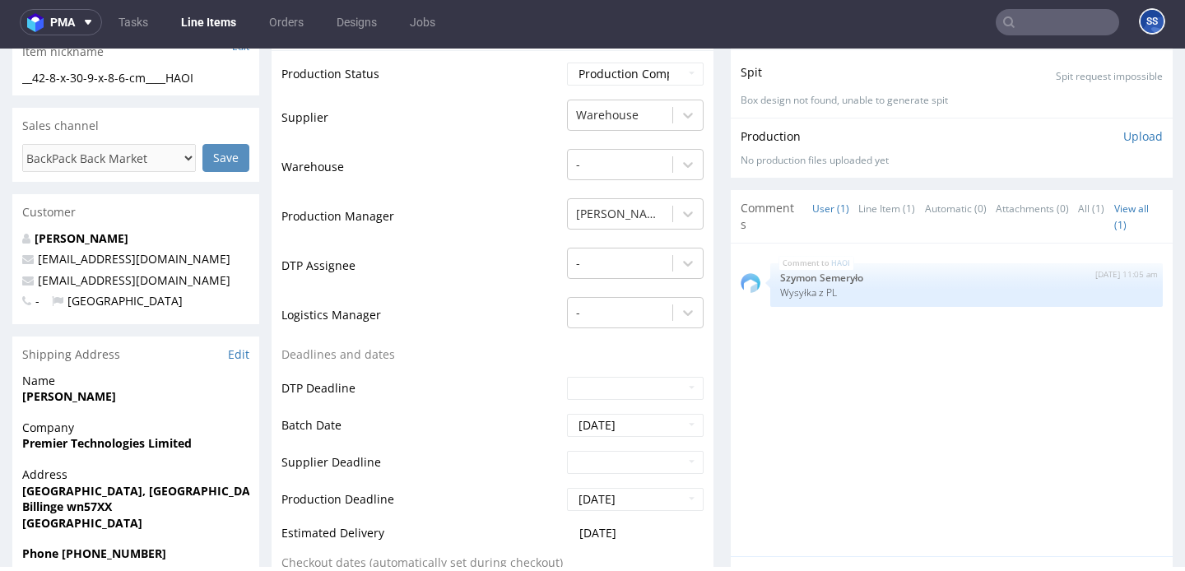
click at [109, 441] on strong "Premier Technologies Limited" at bounding box center [106, 443] width 169 height 16
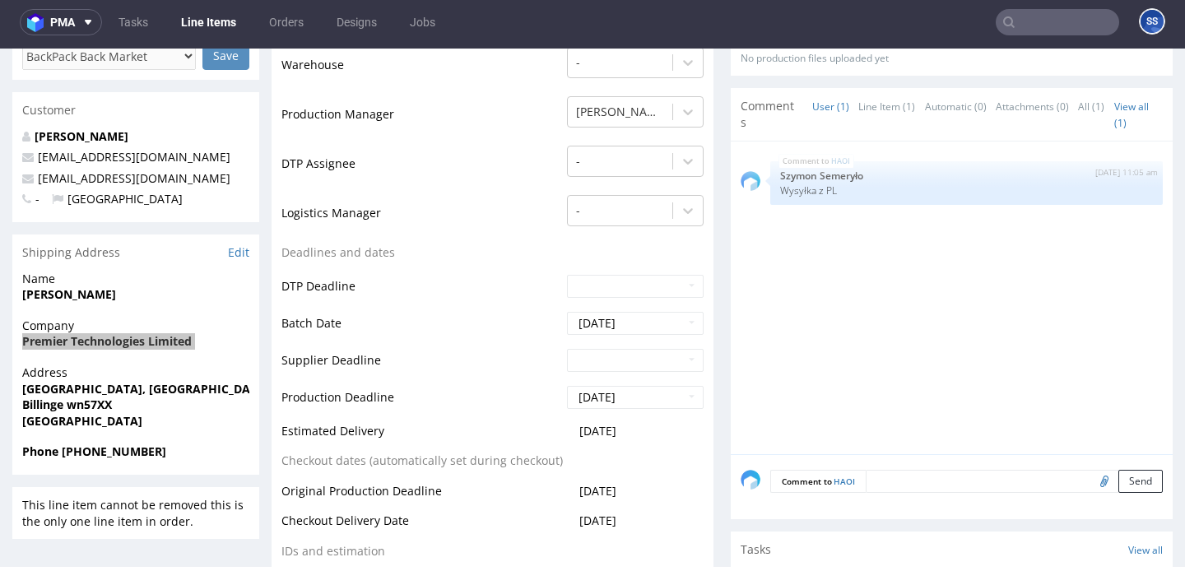
scroll to position [402, 0]
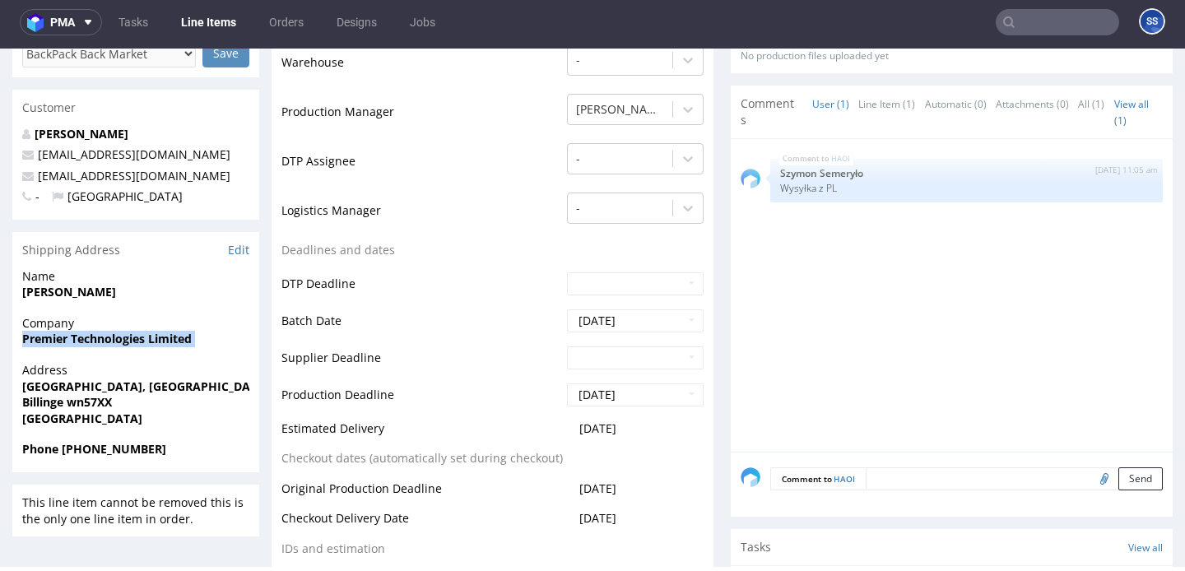
click at [114, 388] on strong "Crows Nest Business Park, Ashton Road" at bounding box center [145, 386] width 247 height 16
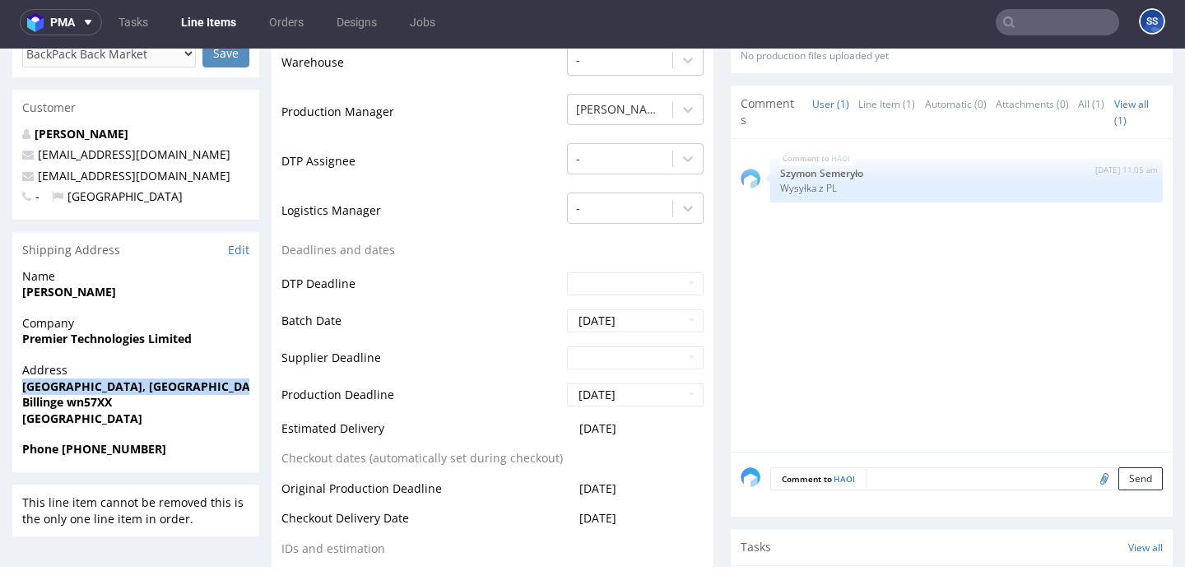
click at [114, 388] on strong "Crows Nest Business Park, Ashton Road" at bounding box center [145, 386] width 247 height 16
copy strong "Crows Nest Business Park, Ashton Road"
click at [40, 398] on strong "Billinge wn57XX" at bounding box center [67, 402] width 90 height 16
copy strong "Billinge"
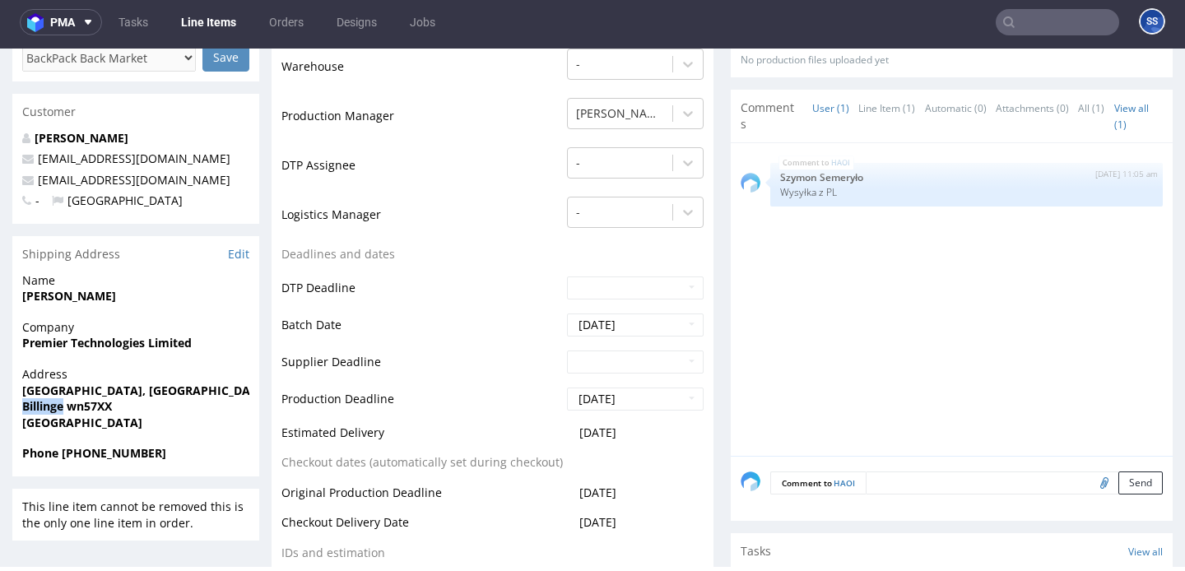
click at [91, 405] on strong "Billinge wn57XX" at bounding box center [67, 406] width 90 height 16
copy strong "wn57XX"
click at [52, 295] on strong "Fred Yeates" at bounding box center [69, 295] width 94 height 16
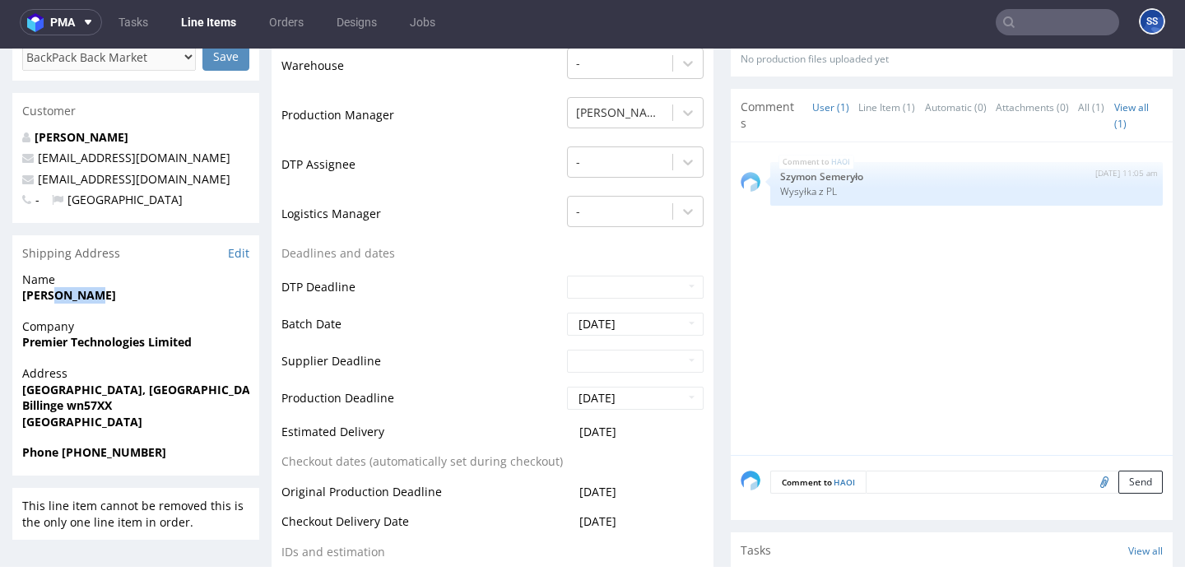
click at [52, 295] on strong "Fred Yeates" at bounding box center [69, 295] width 94 height 16
copy strong "Fred Yeates"
drag, startPoint x: 156, startPoint y: 179, endPoint x: 37, endPoint y: 182, distance: 118.5
click at [37, 182] on p "info@prem-tek.co.uk" at bounding box center [135, 179] width 227 height 16
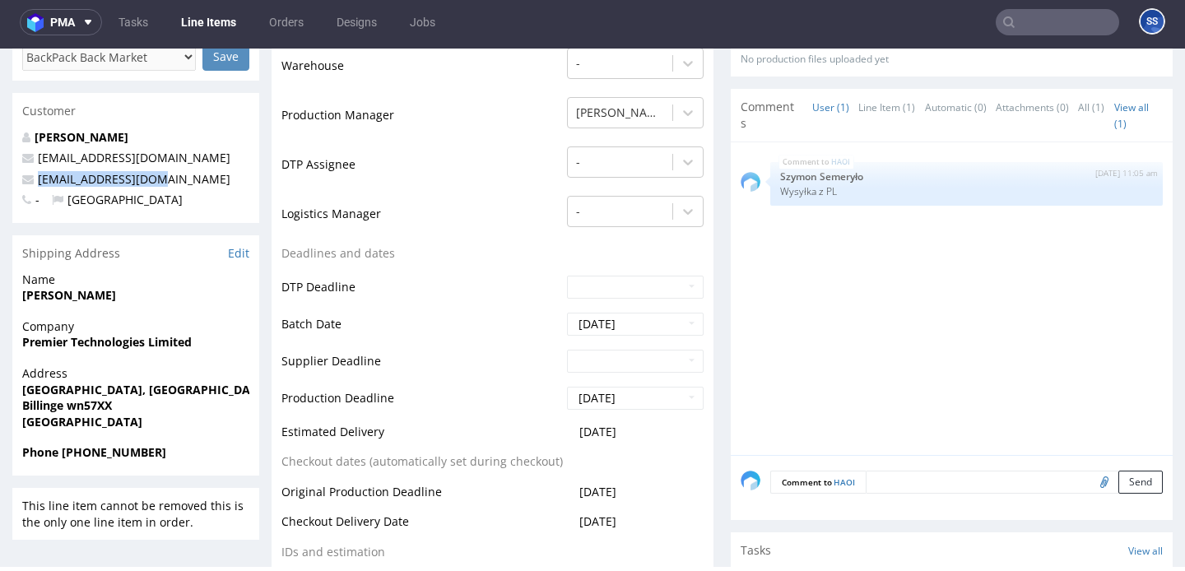
copy link "info@prem-tek.co.uk"
drag, startPoint x: 95, startPoint y: 453, endPoint x: 383, endPoint y: 425, distance: 290.2
click at [217, 452] on span "Phone +44 07908104776" at bounding box center [135, 452] width 227 height 16
copy strong "7908104776"
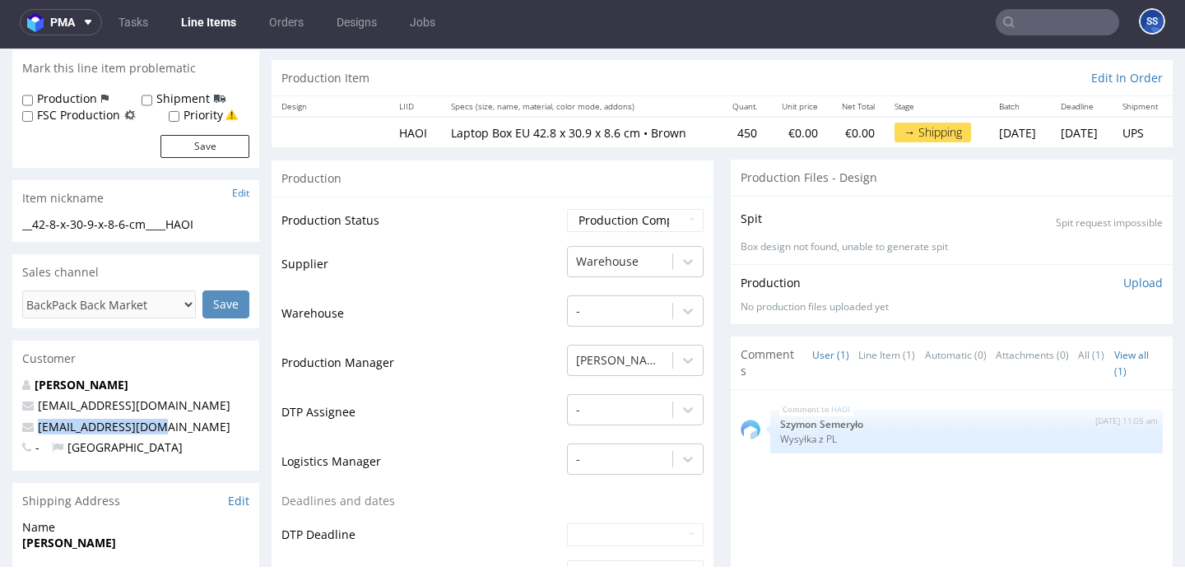
scroll to position [0, 0]
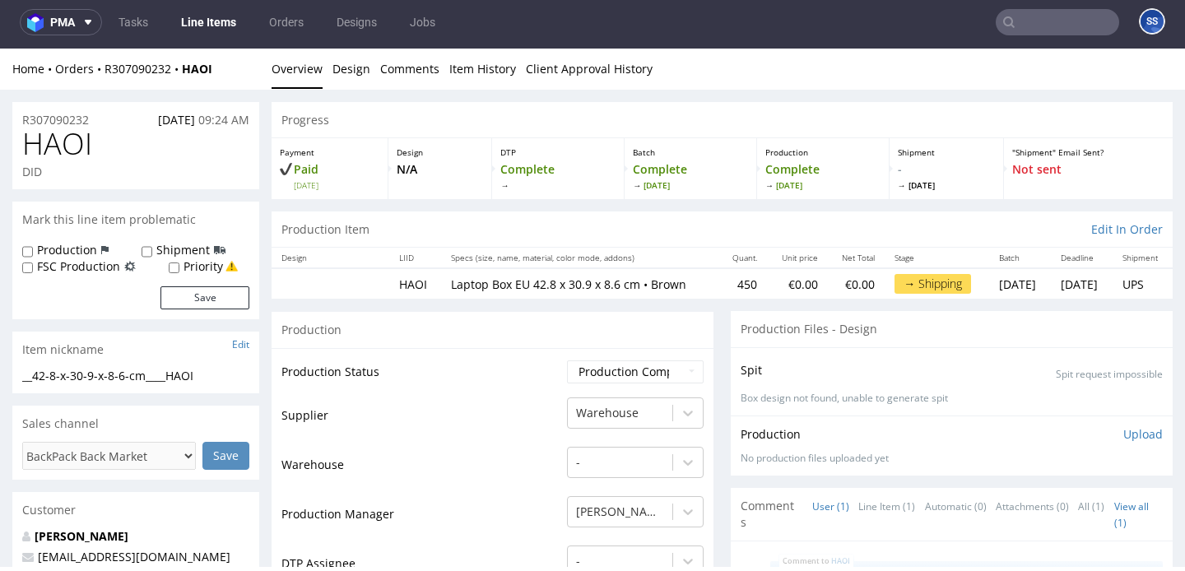
click at [221, 77] on div "Home Orders R307090232 HAOI Overview Design Comments Item History Client Approv…" at bounding box center [592, 69] width 1185 height 41
drag, startPoint x: 214, startPoint y: 72, endPoint x: 104, endPoint y: 71, distance: 109.4
click at [104, 71] on div "Home Orders R307090232 HAOI" at bounding box center [135, 69] width 247 height 16
copy div "R307090232 HAOI"
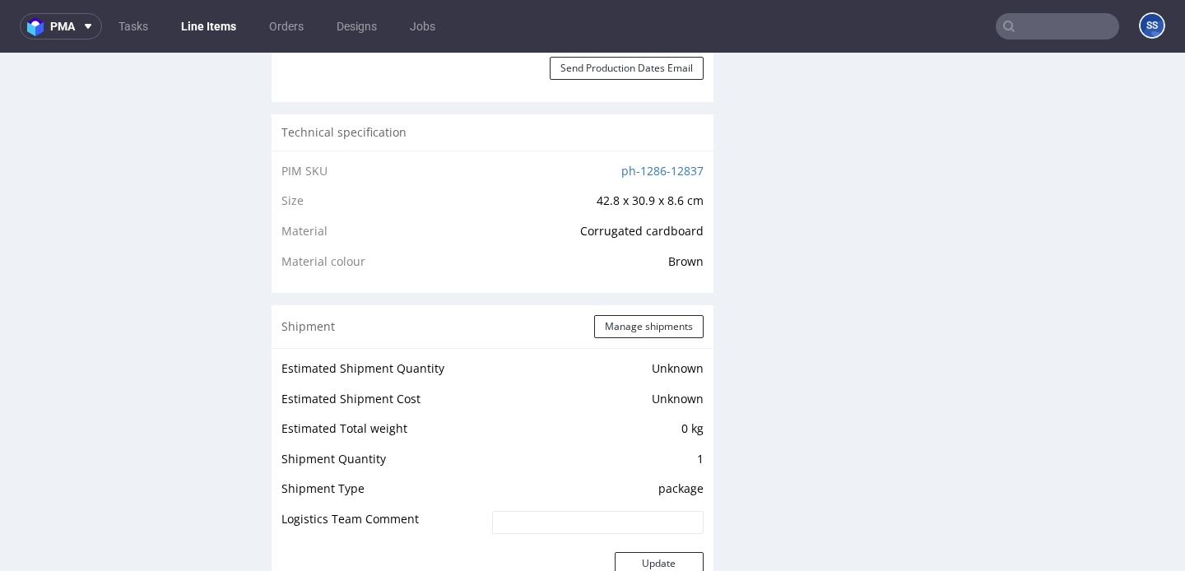
scroll to position [1070, 0]
click at [612, 327] on button "Manage shipments" at bounding box center [648, 324] width 109 height 23
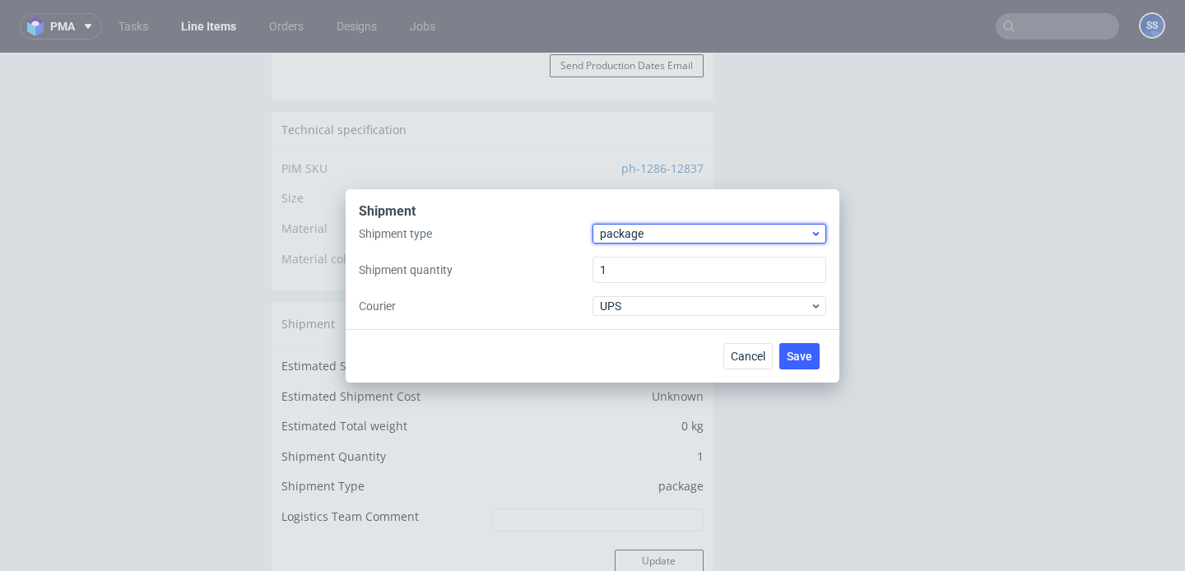
click at [643, 235] on span "package" at bounding box center [705, 233] width 210 height 16
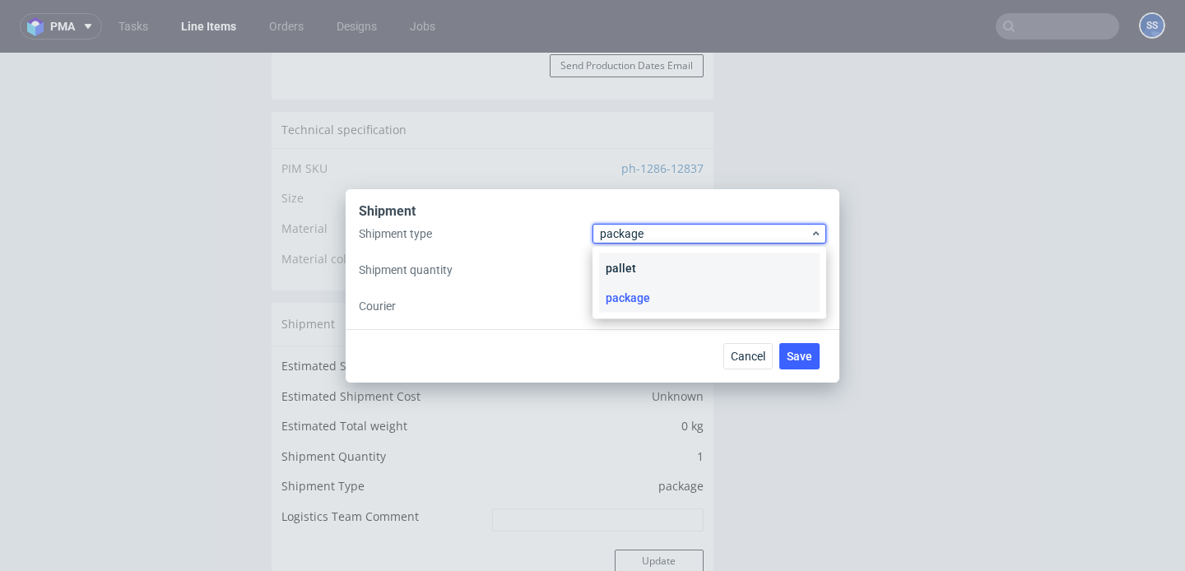
click at [638, 266] on div "pallet" at bounding box center [709, 268] width 221 height 30
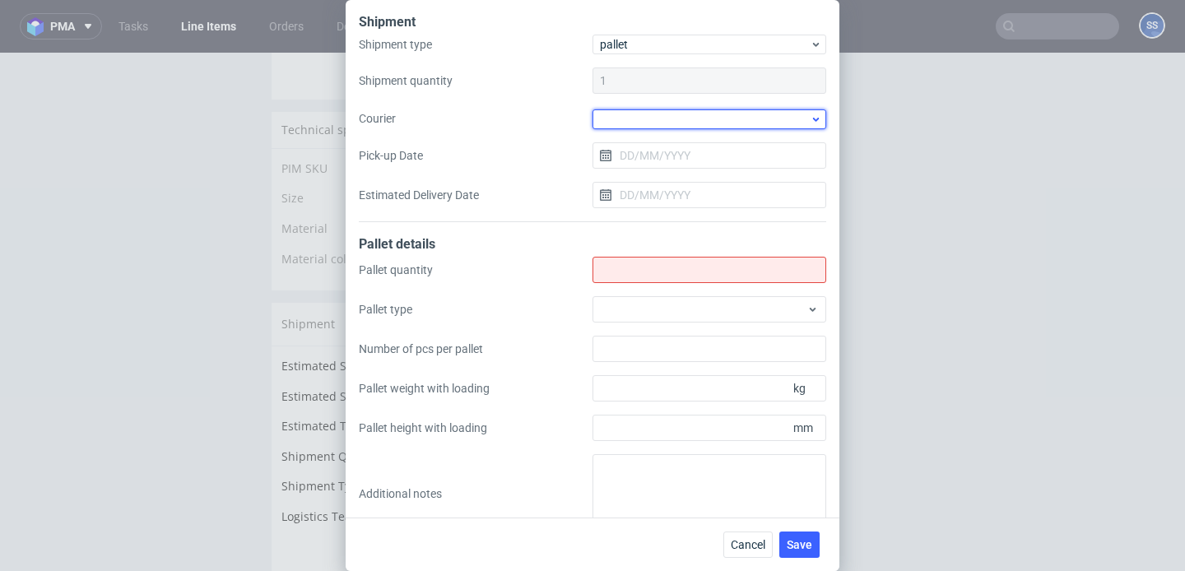
click at [627, 111] on div at bounding box center [709, 119] width 234 height 20
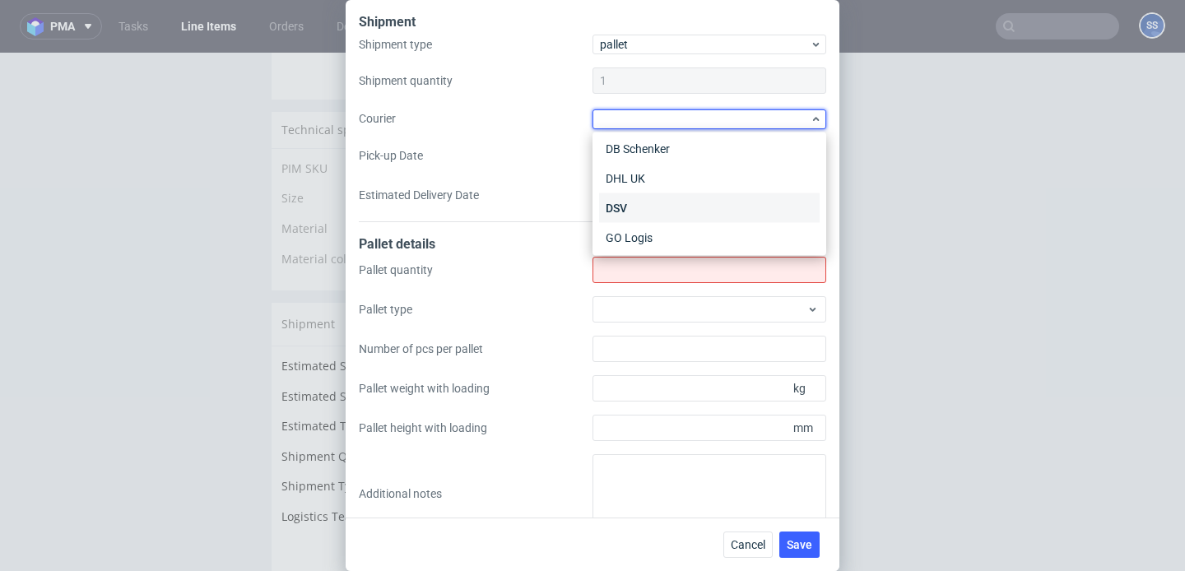
scroll to position [72, 0]
click at [666, 194] on div "DSV" at bounding box center [709, 201] width 221 height 30
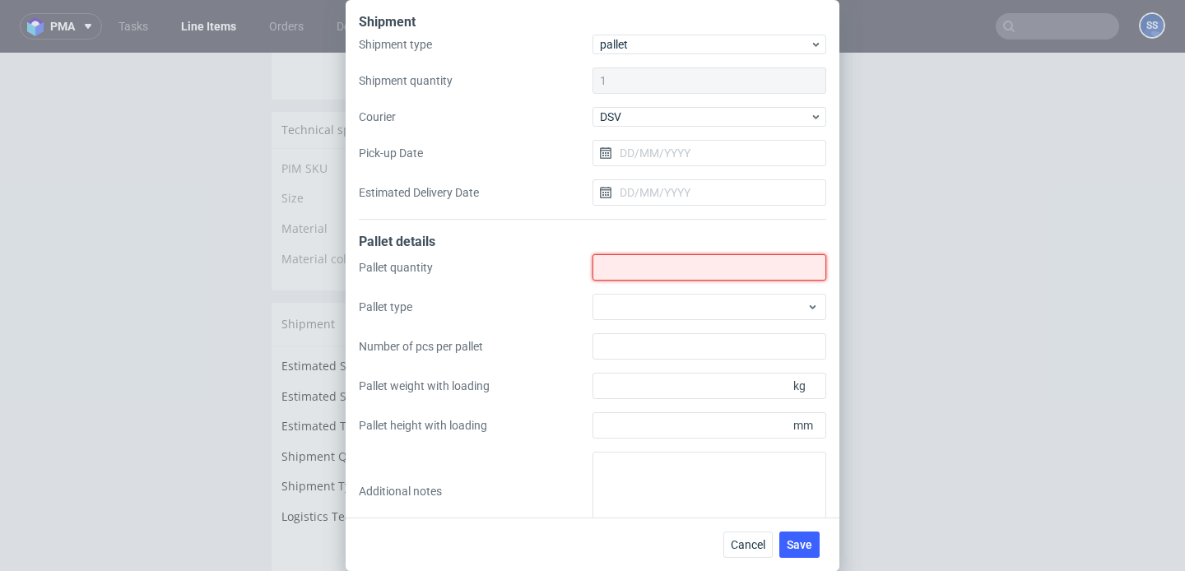
click at [651, 268] on input "Shipment type" at bounding box center [709, 267] width 234 height 26
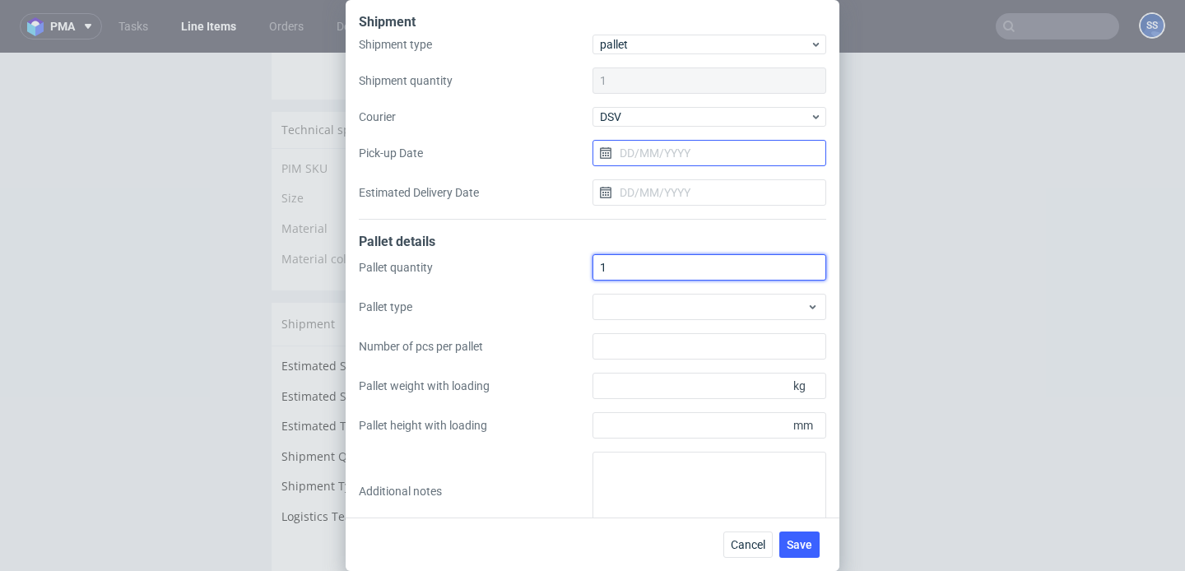
type input "1"
click at [652, 156] on input "Pick-up Date" at bounding box center [709, 153] width 234 height 26
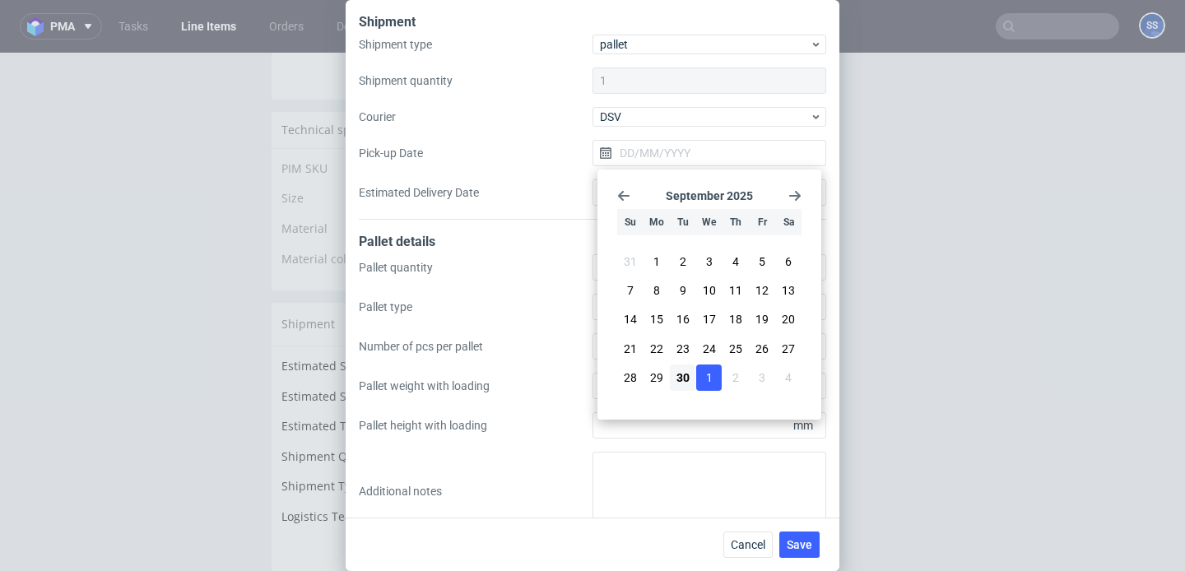
click at [706, 380] on span "1" at bounding box center [709, 377] width 7 height 16
type input "01/10/2025"
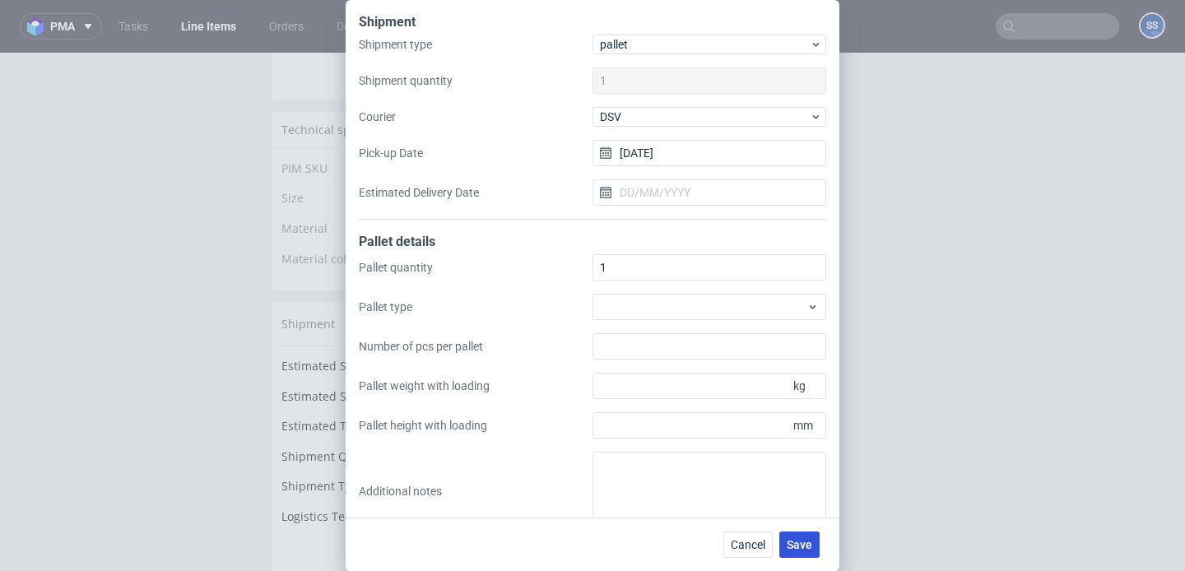
click at [797, 550] on span "Save" at bounding box center [800, 545] width 26 height 12
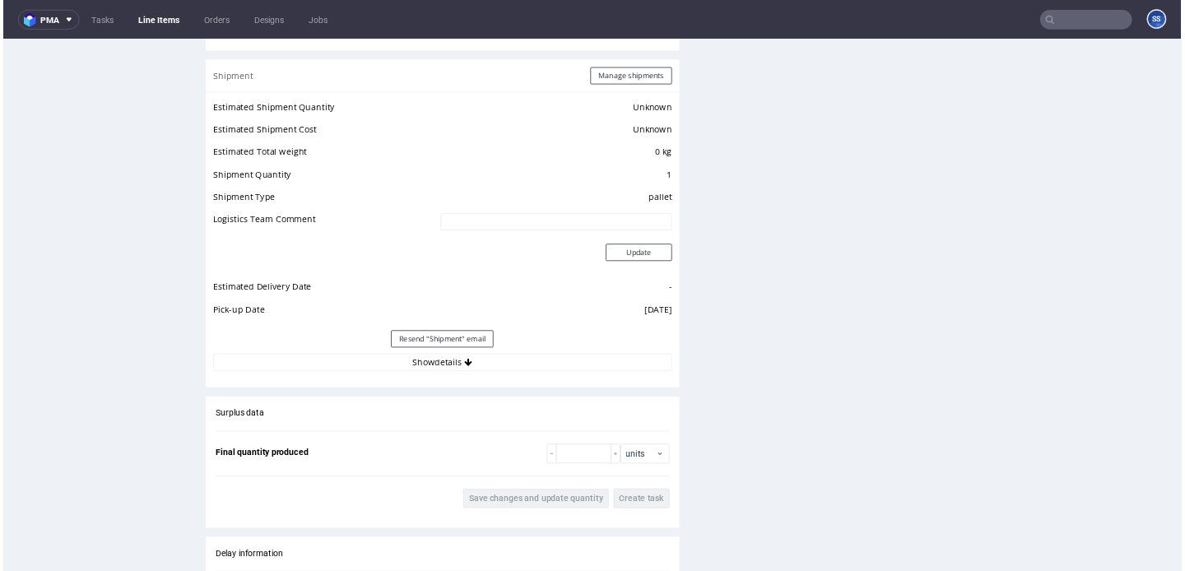
scroll to position [1353, 0]
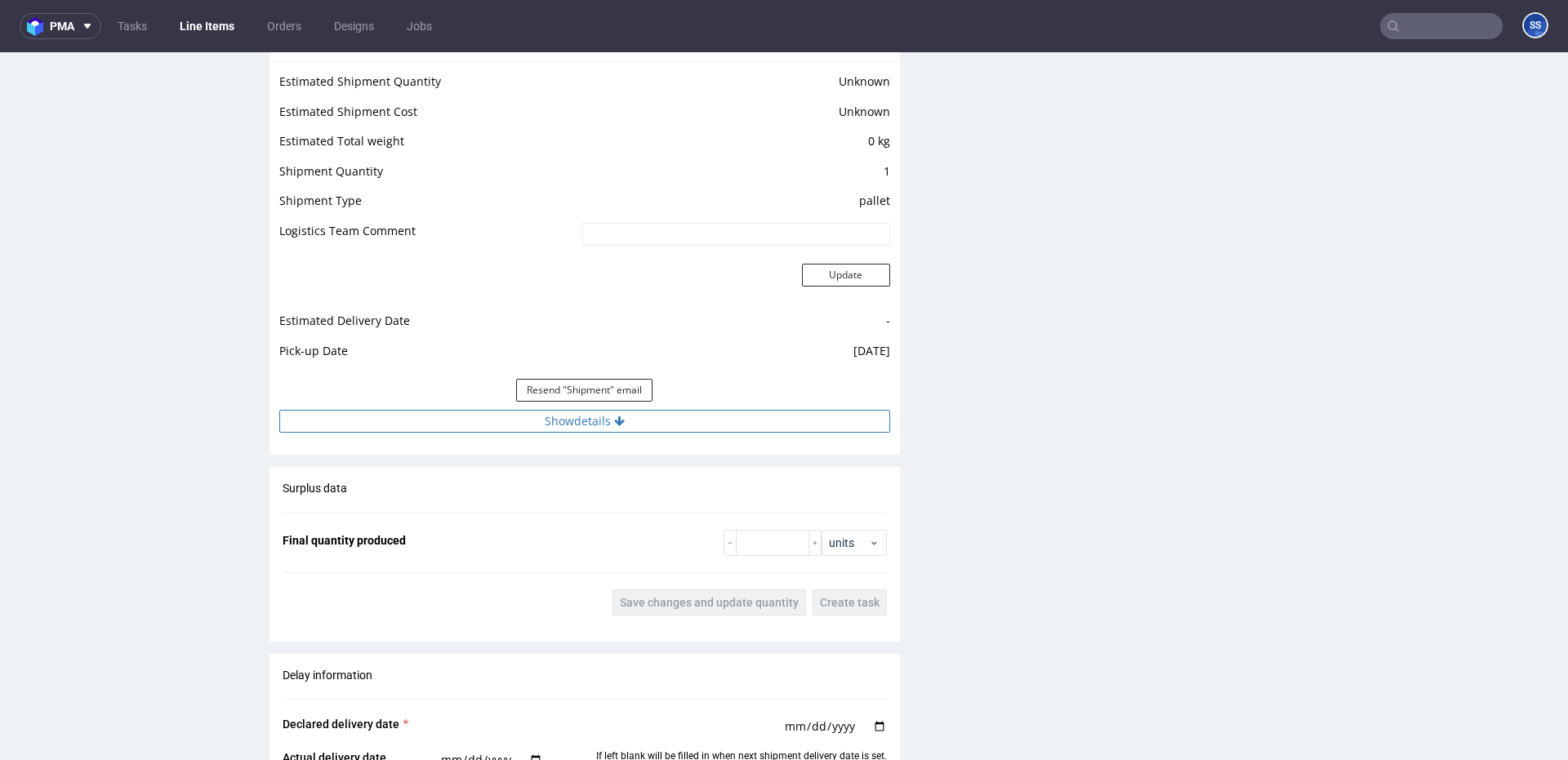
click at [603, 425] on button "Show details" at bounding box center [584, 421] width 610 height 23
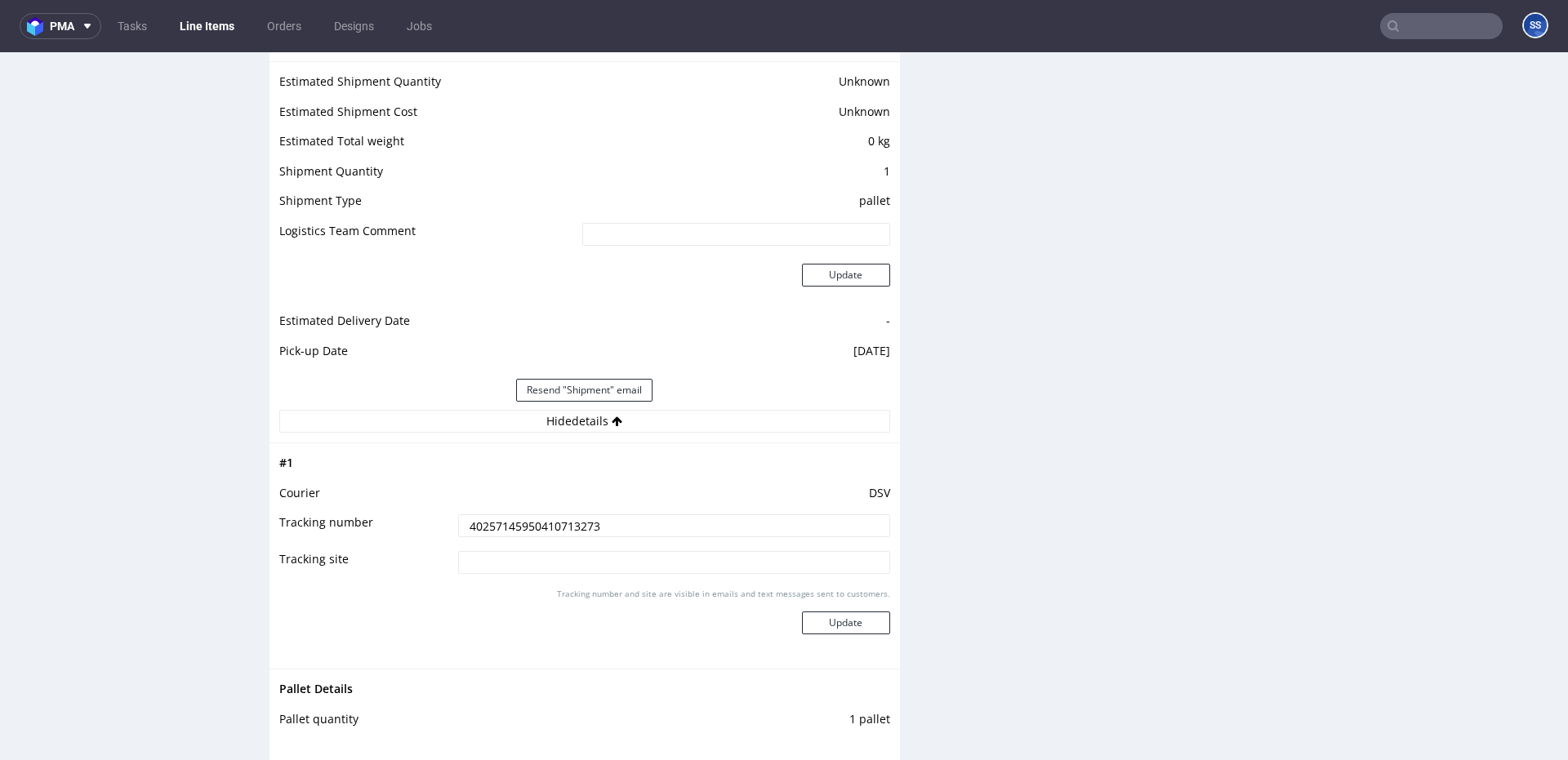
click at [542, 523] on input "40257145950410713273" at bounding box center [674, 525] width 432 height 23
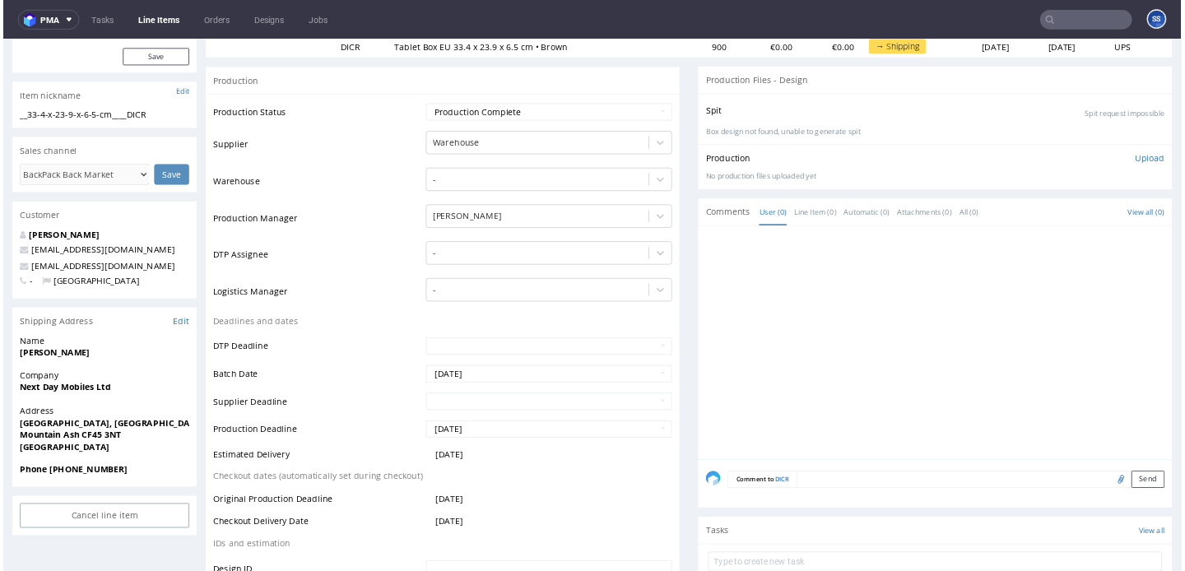
scroll to position [226, 0]
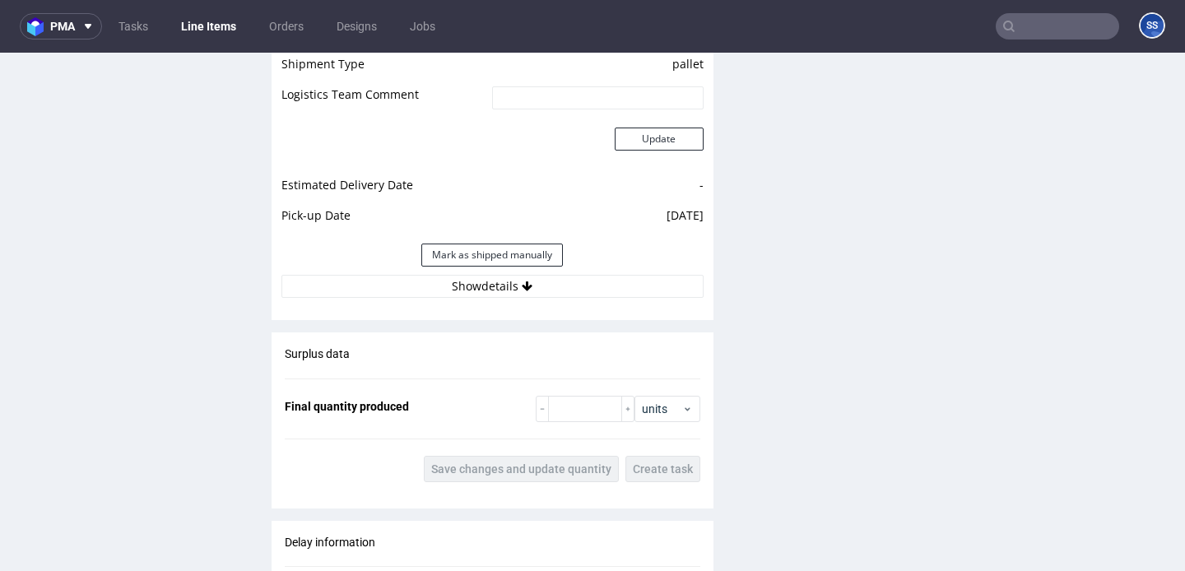
scroll to position [1490, 0]
drag, startPoint x: 541, startPoint y: 307, endPoint x: 541, endPoint y: 297, distance: 9.9
click at [541, 302] on div "Estimated Shipment Quantity Unknown Estimated Shipment Cost Unknown Estimated T…" at bounding box center [493, 117] width 442 height 384
click at [541, 294] on button "Show details" at bounding box center [492, 287] width 422 height 23
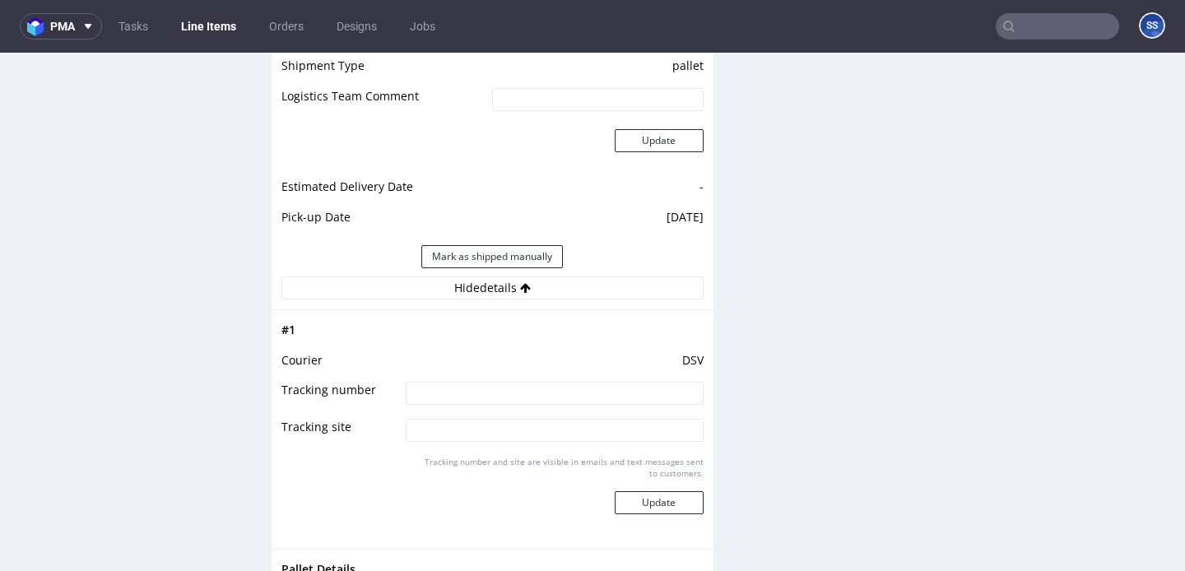
click at [532, 378] on td "DSV" at bounding box center [552, 366] width 301 height 30
click at [527, 400] on input at bounding box center [554, 393] width 297 height 23
paste input "40257145950412733194"
type input "40257145950412733194"
click at [684, 511] on button "Update" at bounding box center [659, 502] width 89 height 23
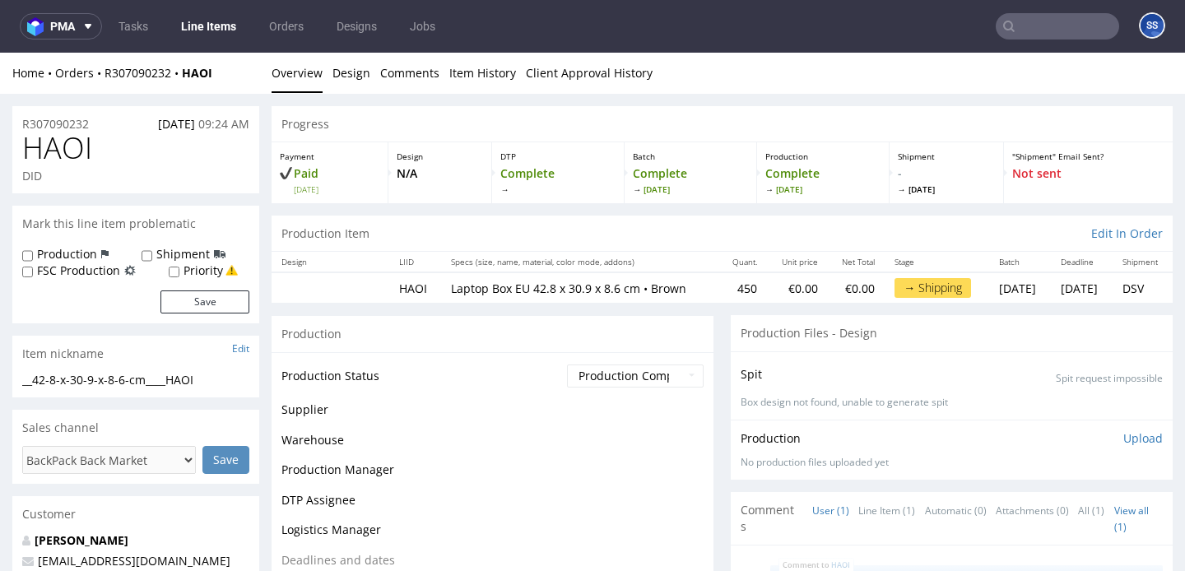
scroll to position [1245, 0]
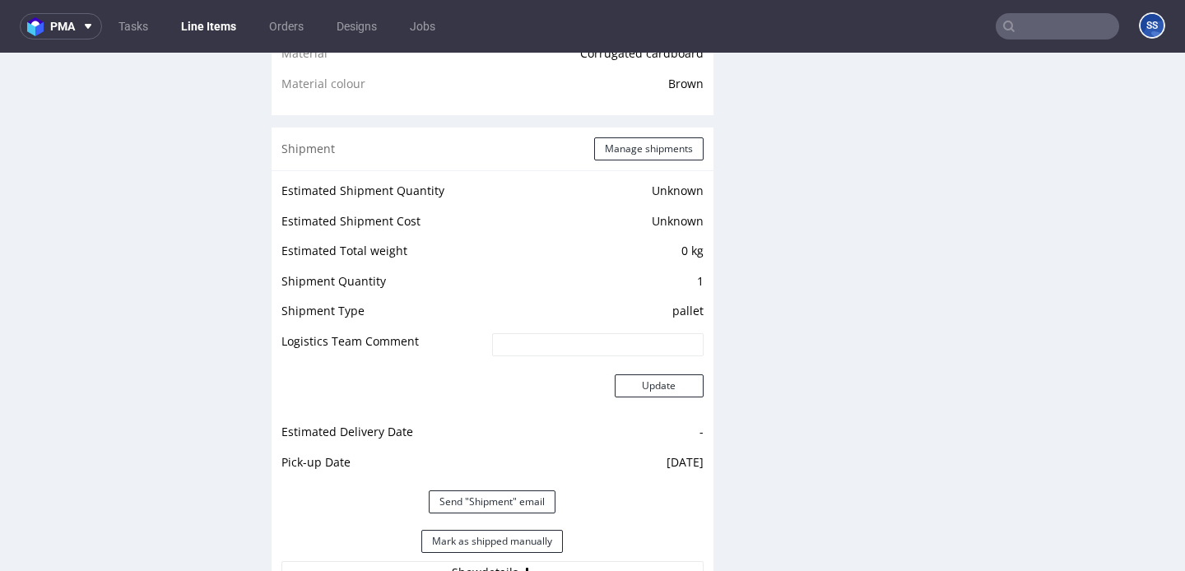
click at [216, 30] on link "Line Items" at bounding box center [208, 26] width 75 height 26
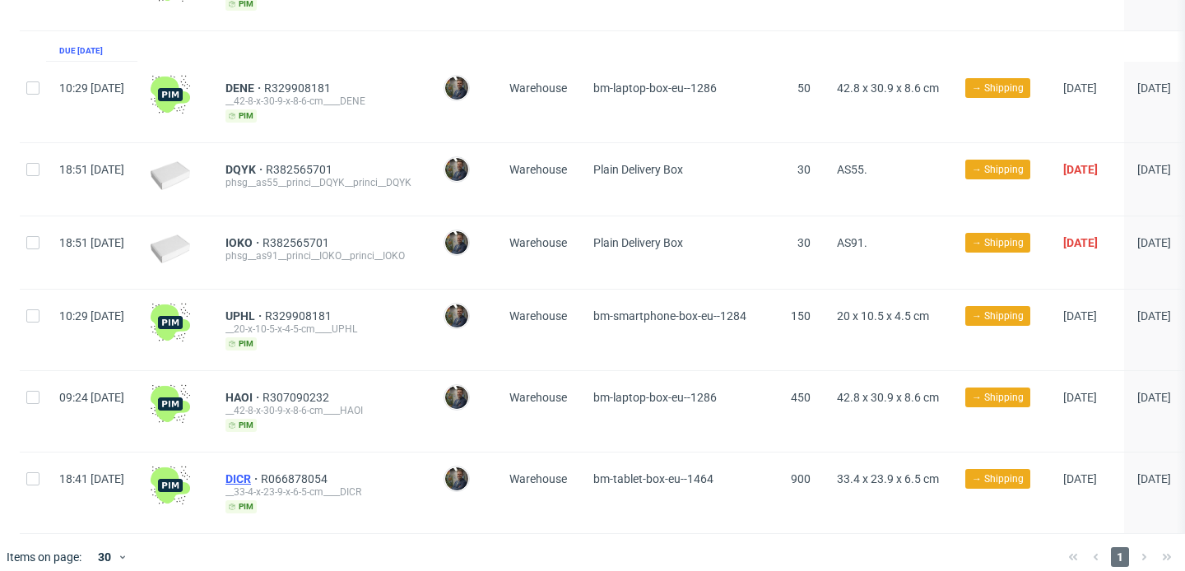
click at [261, 472] on span "DICR" at bounding box center [242, 478] width 35 height 13
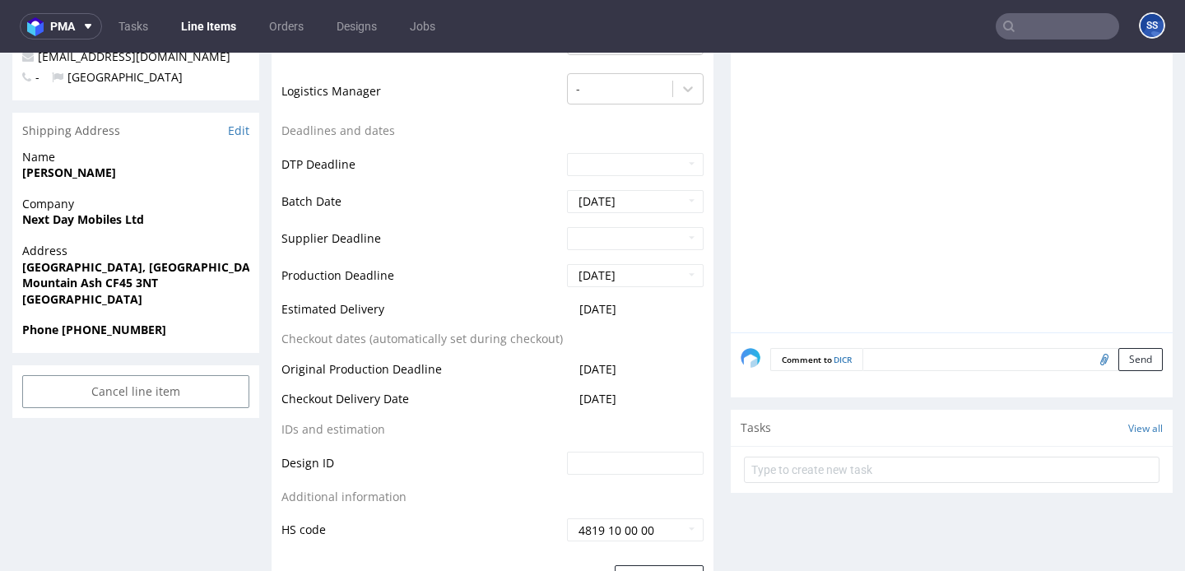
scroll to position [527, 0]
click at [92, 220] on strong "Next Day Mobiles Ltd" at bounding box center [83, 218] width 122 height 16
copy strong "Next Day Mobiles Ltd"
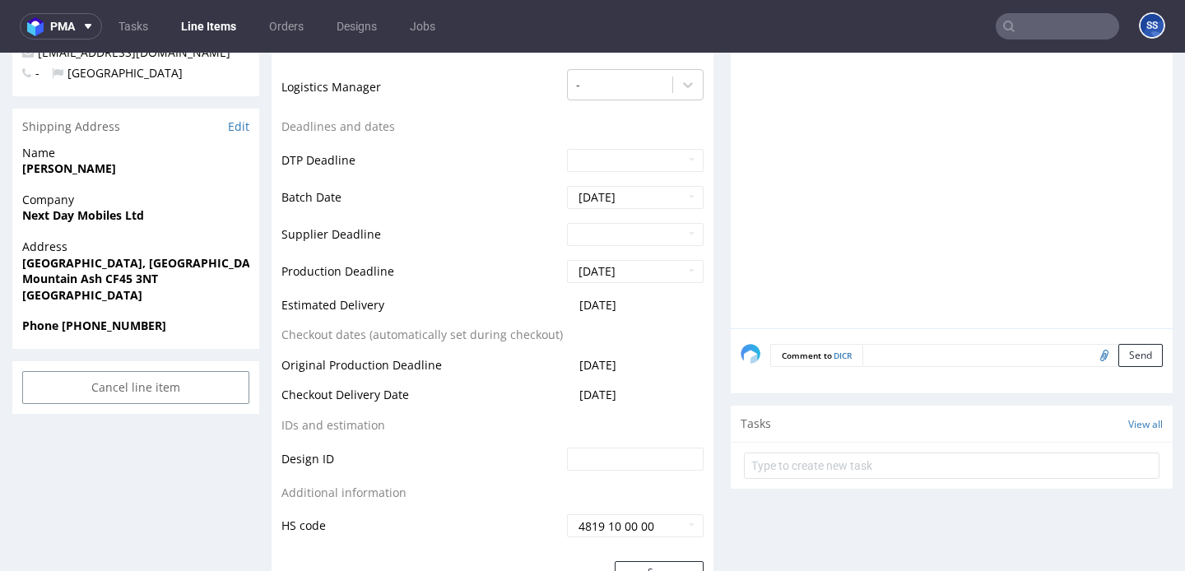
click at [174, 263] on strong "[GEOGRAPHIC_DATA], [GEOGRAPHIC_DATA]" at bounding box center [145, 263] width 247 height 16
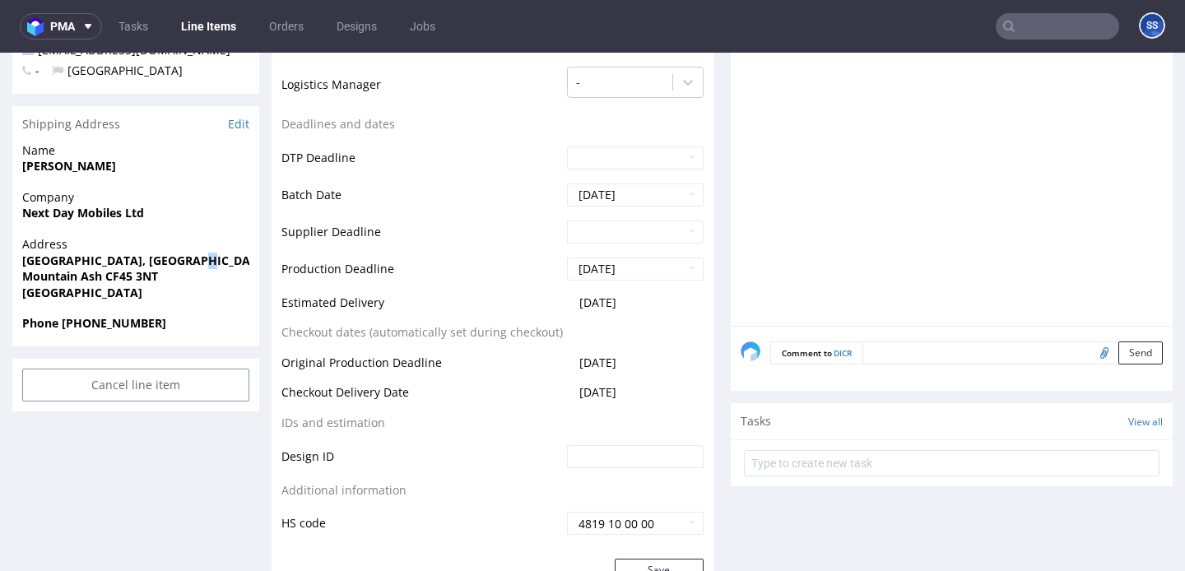
click at [174, 263] on strong "[GEOGRAPHIC_DATA], [GEOGRAPHIC_DATA]" at bounding box center [145, 261] width 247 height 16
copy strong "[GEOGRAPHIC_DATA], [GEOGRAPHIC_DATA]"
drag, startPoint x: 22, startPoint y: 276, endPoint x: 65, endPoint y: 279, distance: 42.9
click at [61, 279] on strong "Mountain Ash CF45 3NT" at bounding box center [90, 276] width 136 height 16
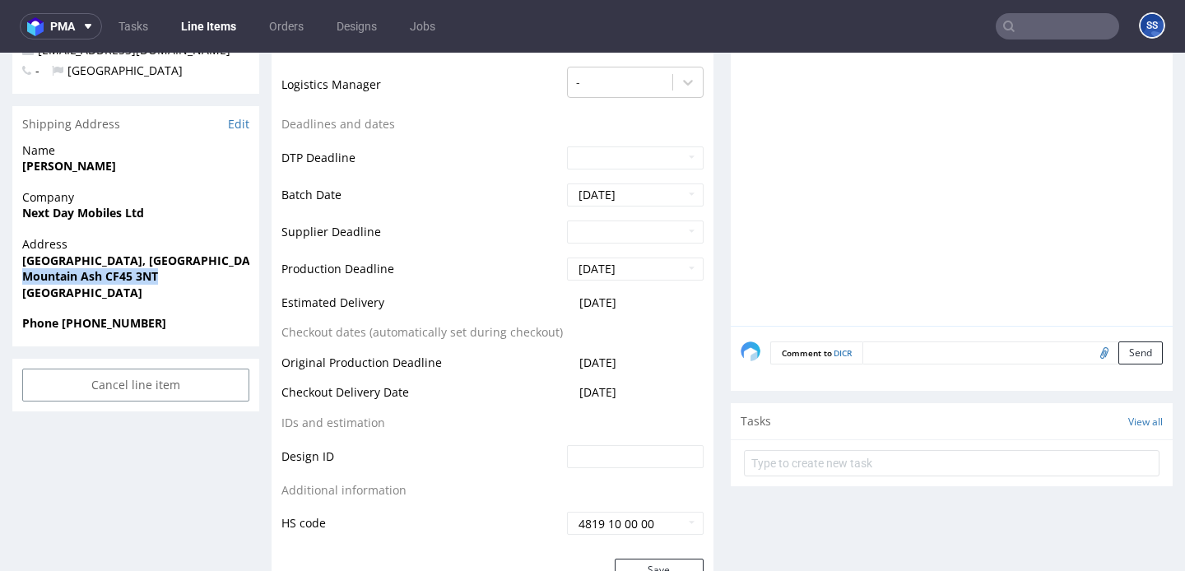
click at [73, 279] on strong "Mountain Ash CF45 3NT" at bounding box center [90, 276] width 136 height 16
click at [100, 279] on strong "Mountain Ash CF45 3NT" at bounding box center [90, 276] width 136 height 16
drag, startPoint x: 100, startPoint y: 279, endPoint x: 0, endPoint y: 274, distance: 99.7
copy strong "Mountain Ash"
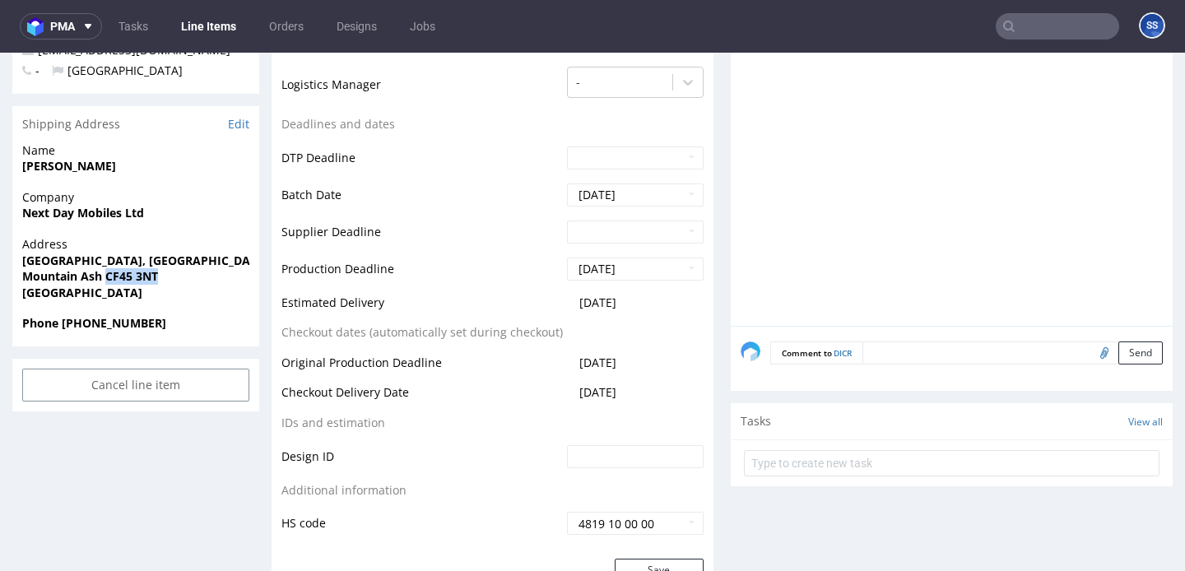
drag, startPoint x: 106, startPoint y: 276, endPoint x: 189, endPoint y: 277, distance: 83.1
click at [189, 277] on span "Mountain Ash CF45 3NT" at bounding box center [135, 276] width 227 height 16
copy strong "CF45 3NT"
click at [67, 167] on strong "[PERSON_NAME]" at bounding box center [69, 166] width 94 height 16
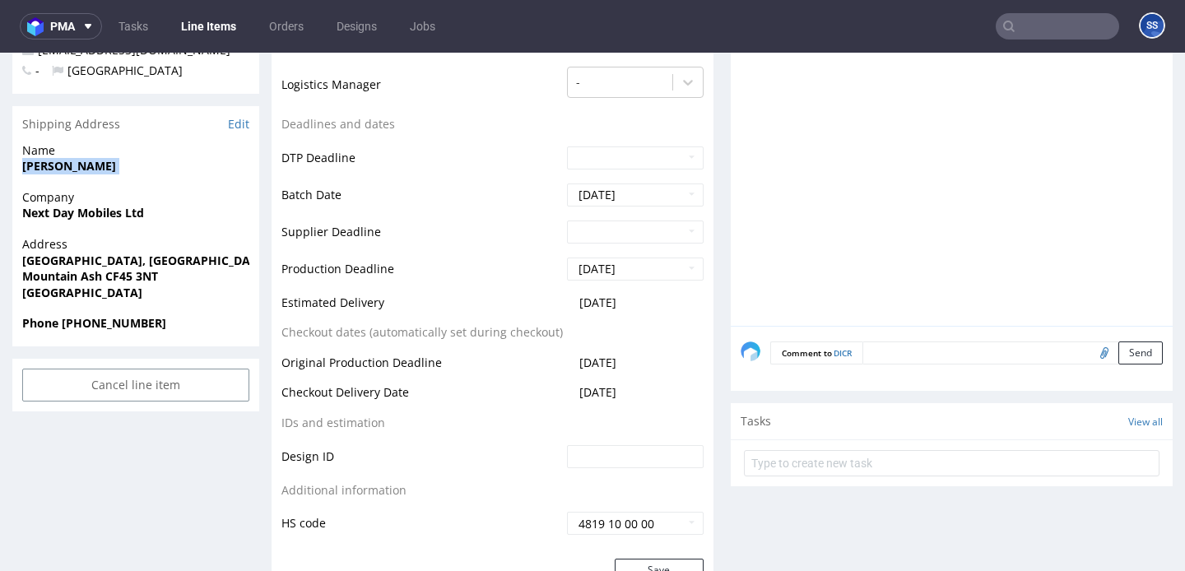
click at [67, 167] on strong "[PERSON_NAME]" at bounding box center [69, 166] width 94 height 16
copy strong "[PERSON_NAME]"
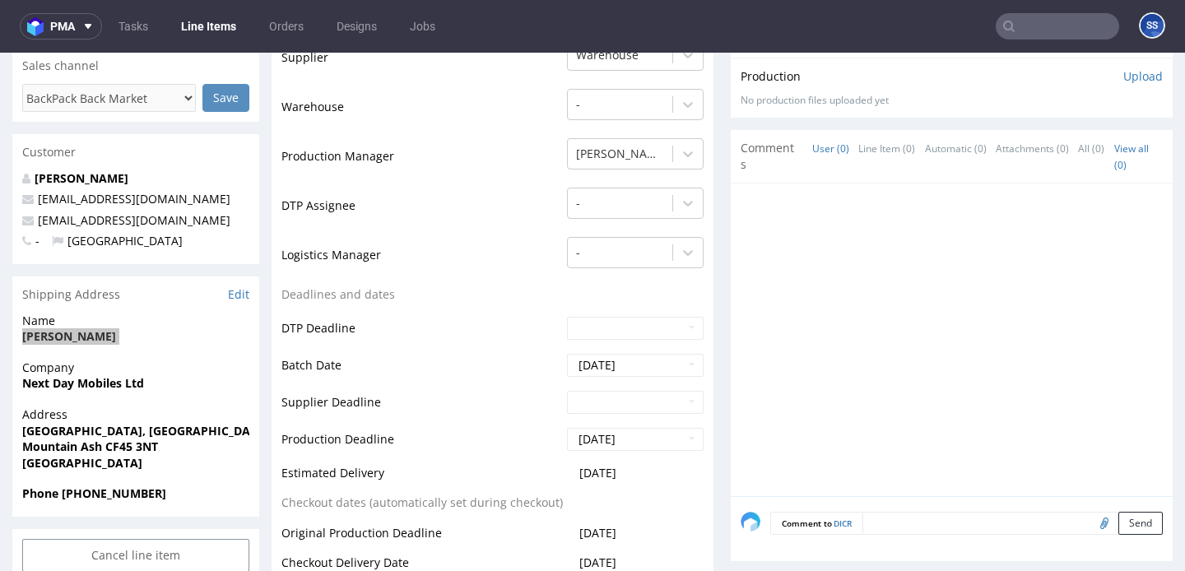
scroll to position [352, 0]
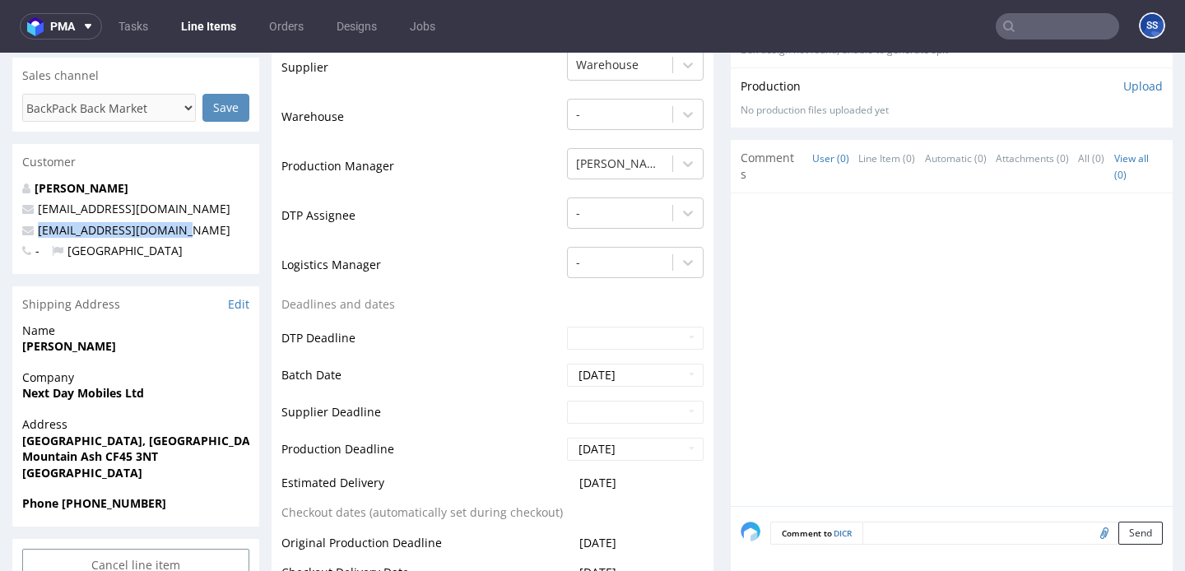
drag, startPoint x: 172, startPoint y: 235, endPoint x: 36, endPoint y: 234, distance: 135.8
click at [36, 234] on p "[EMAIL_ADDRESS][DOMAIN_NAME]" at bounding box center [135, 230] width 227 height 16
copy link "[EMAIL_ADDRESS][DOMAIN_NAME]"
drag, startPoint x: 95, startPoint y: 503, endPoint x: 280, endPoint y: 491, distance: 184.7
click at [225, 507] on span "Phone [PHONE_NUMBER]" at bounding box center [135, 503] width 227 height 16
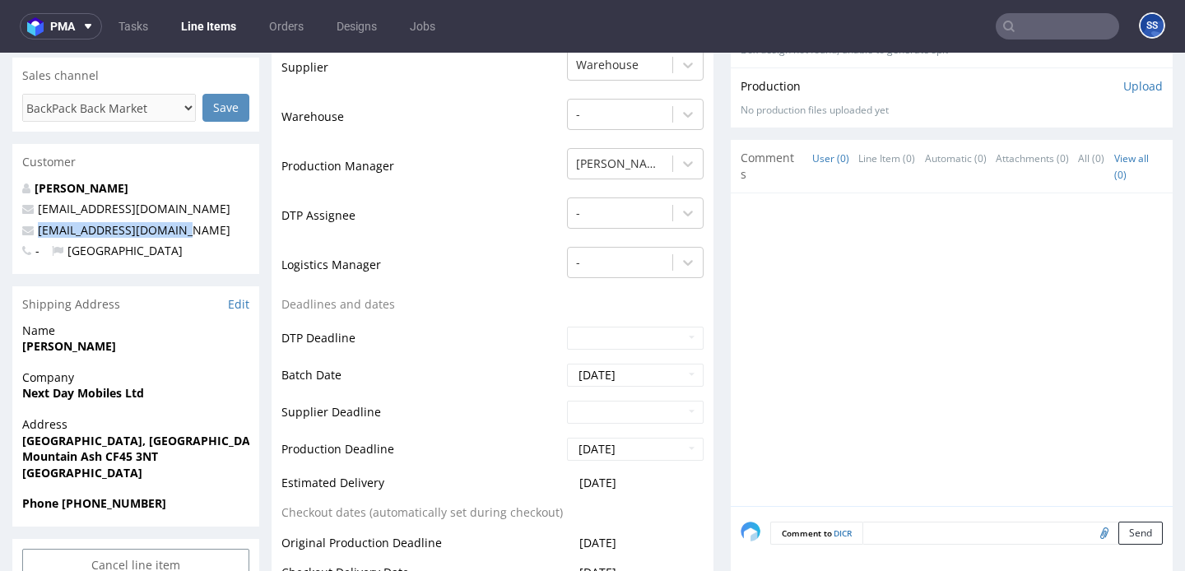
copy strong "7766 162121"
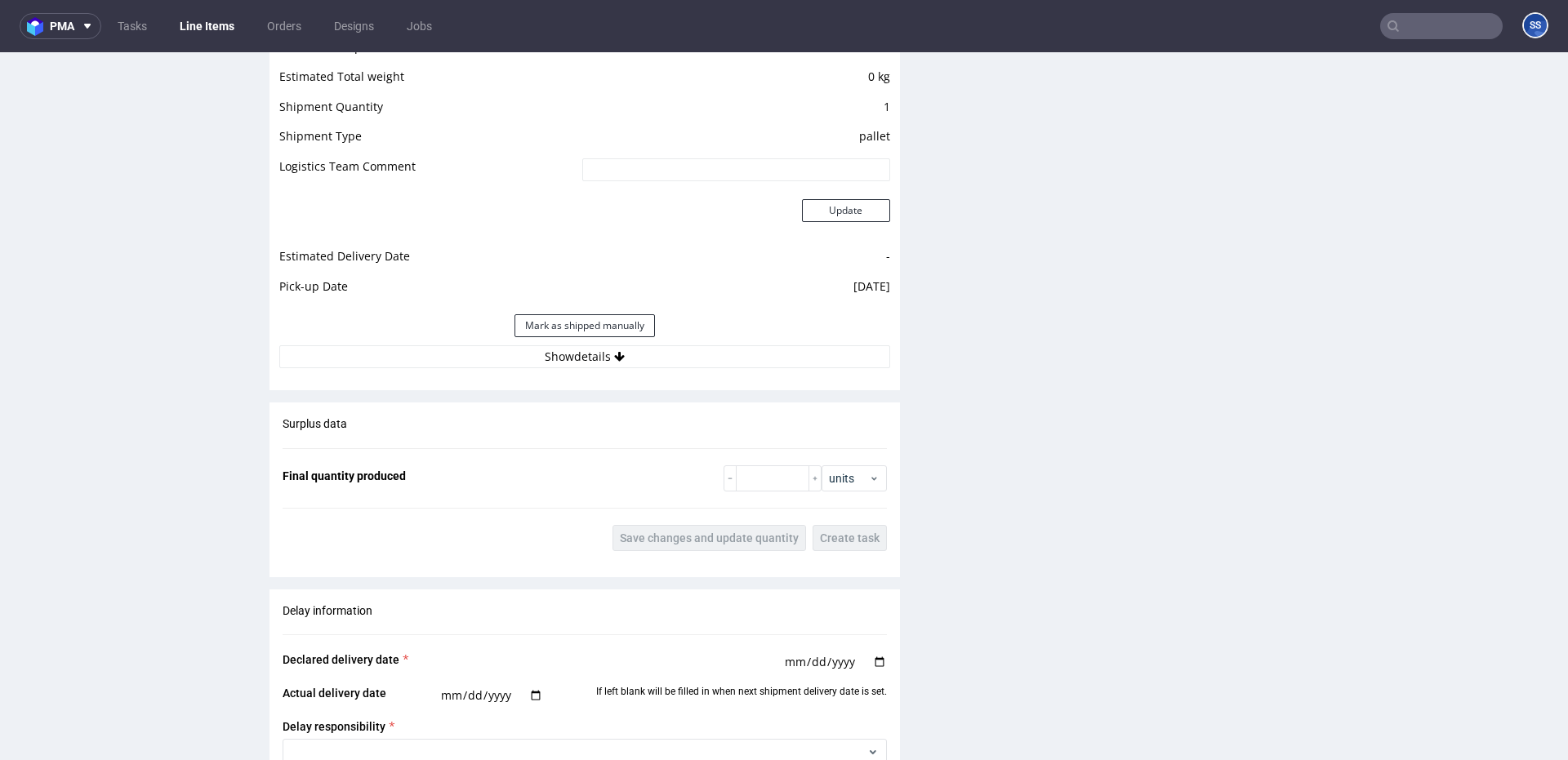
scroll to position [1412, 0]
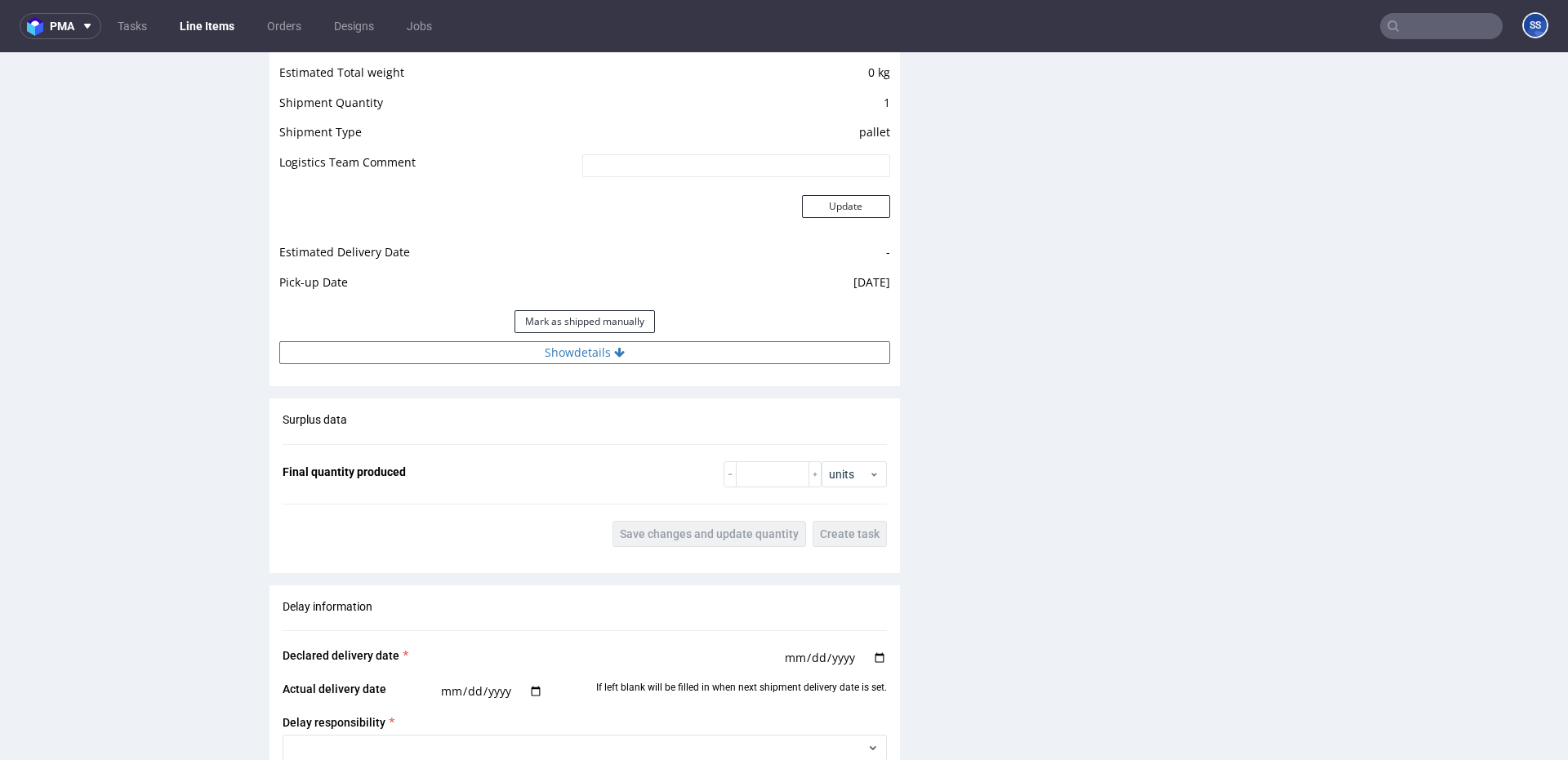
click at [619, 359] on button "Show details" at bounding box center [584, 352] width 610 height 23
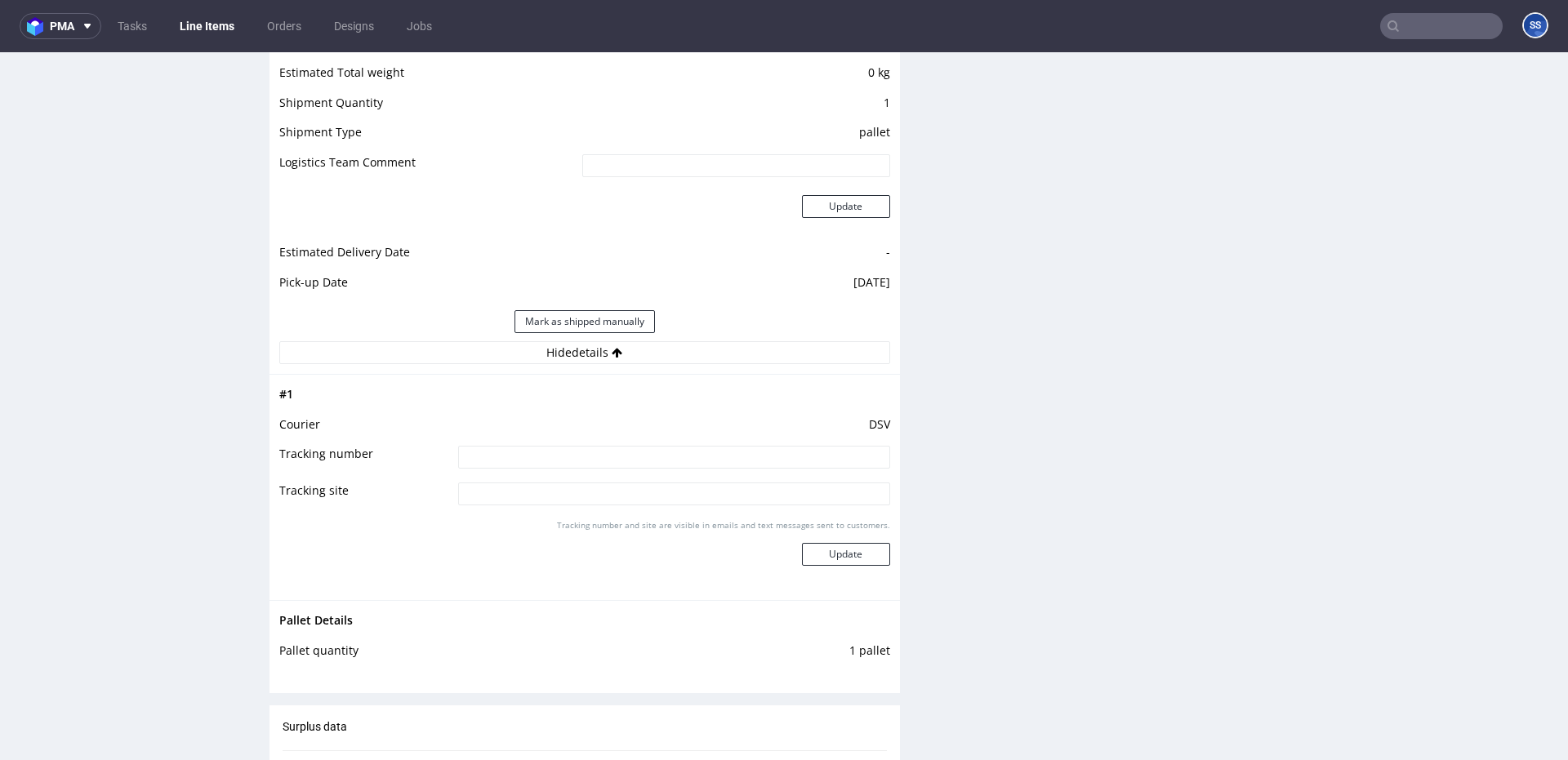
click at [596, 453] on input at bounding box center [674, 456] width 432 height 23
paste input "40257145950412736560"
type input "40257145950412736560"
click at [856, 561] on button "Update" at bounding box center [846, 554] width 88 height 23
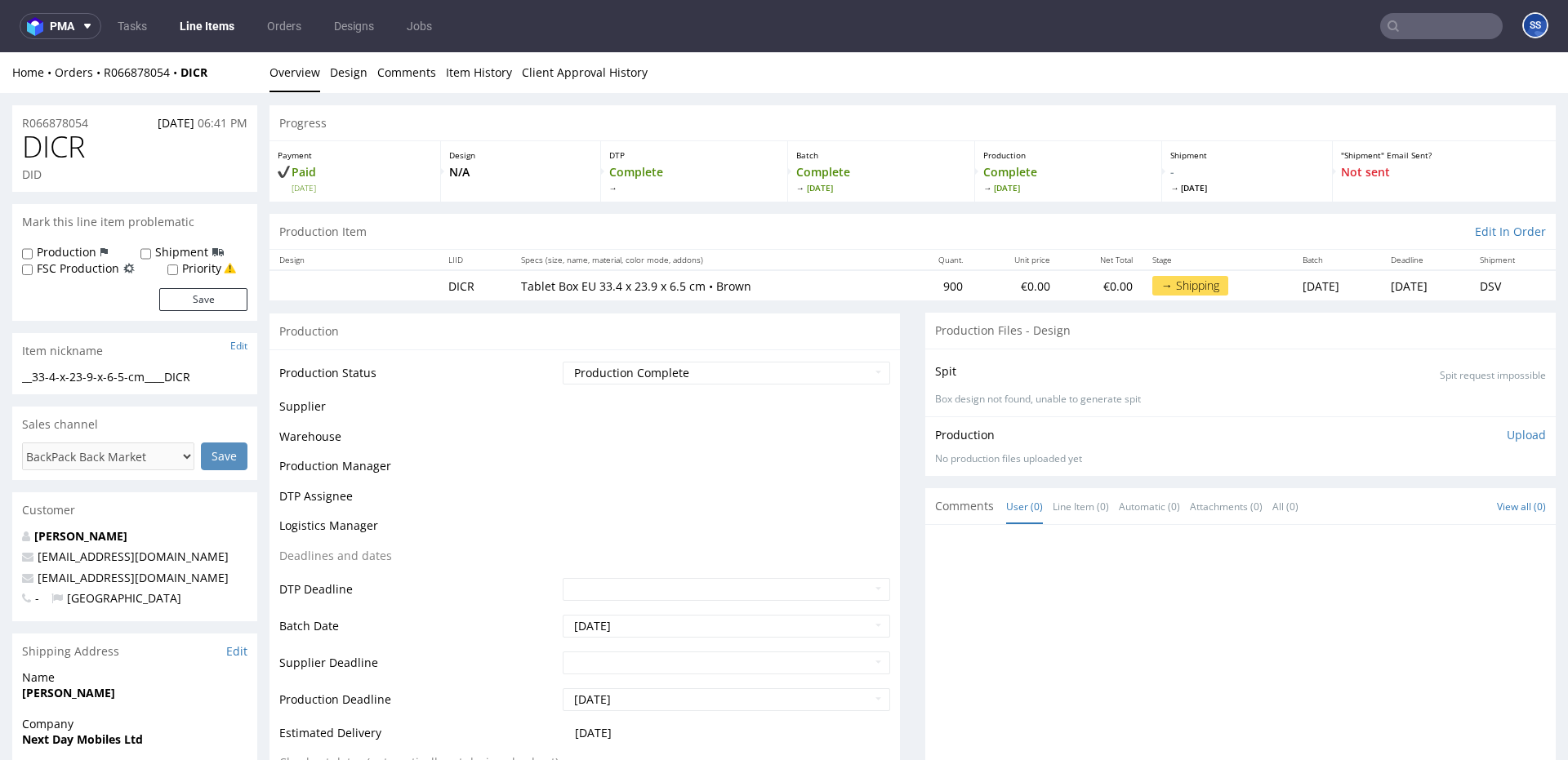
scroll to position [1035, 0]
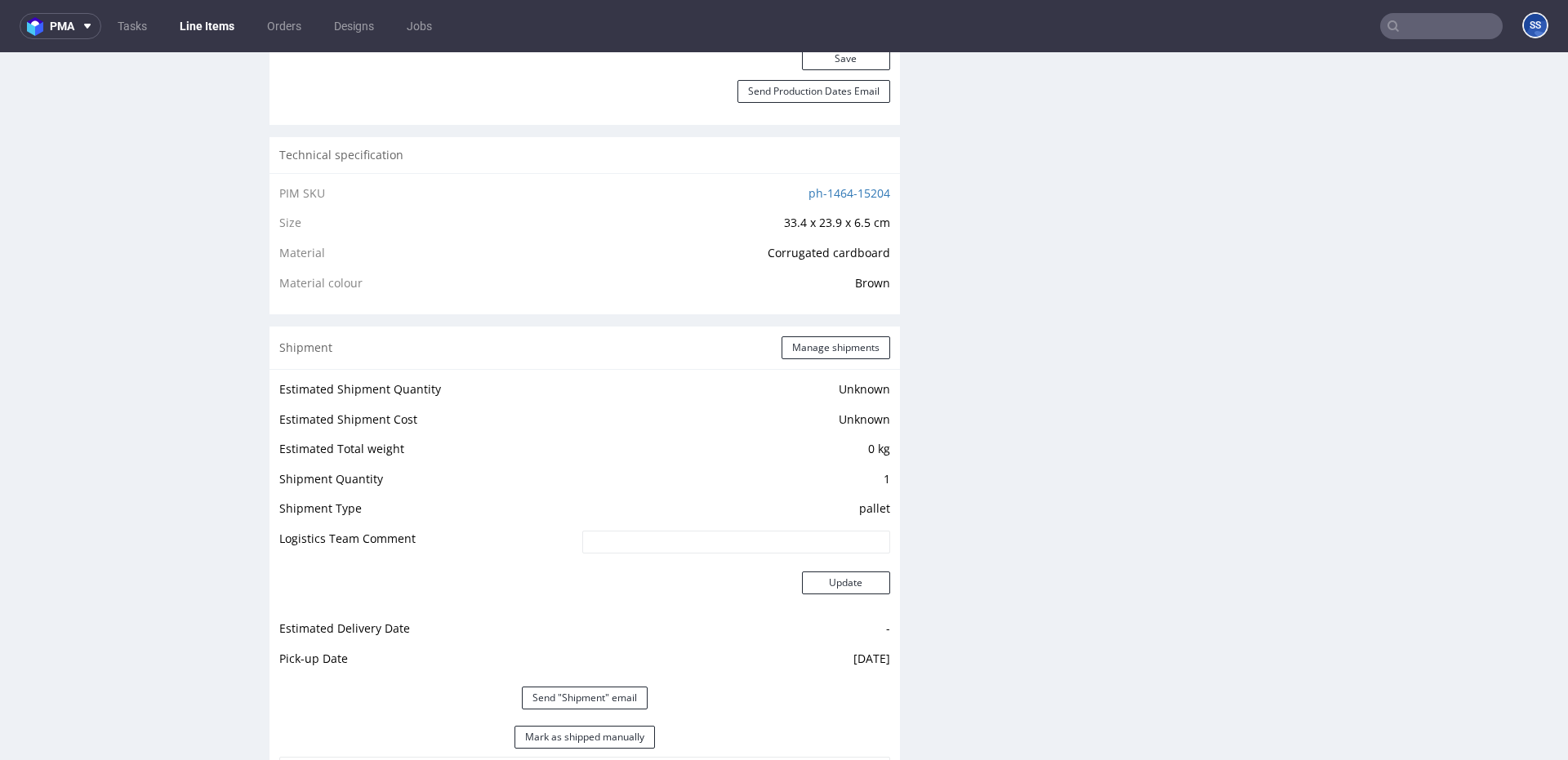
click at [201, 32] on link "Line Items" at bounding box center [206, 26] width 74 height 26
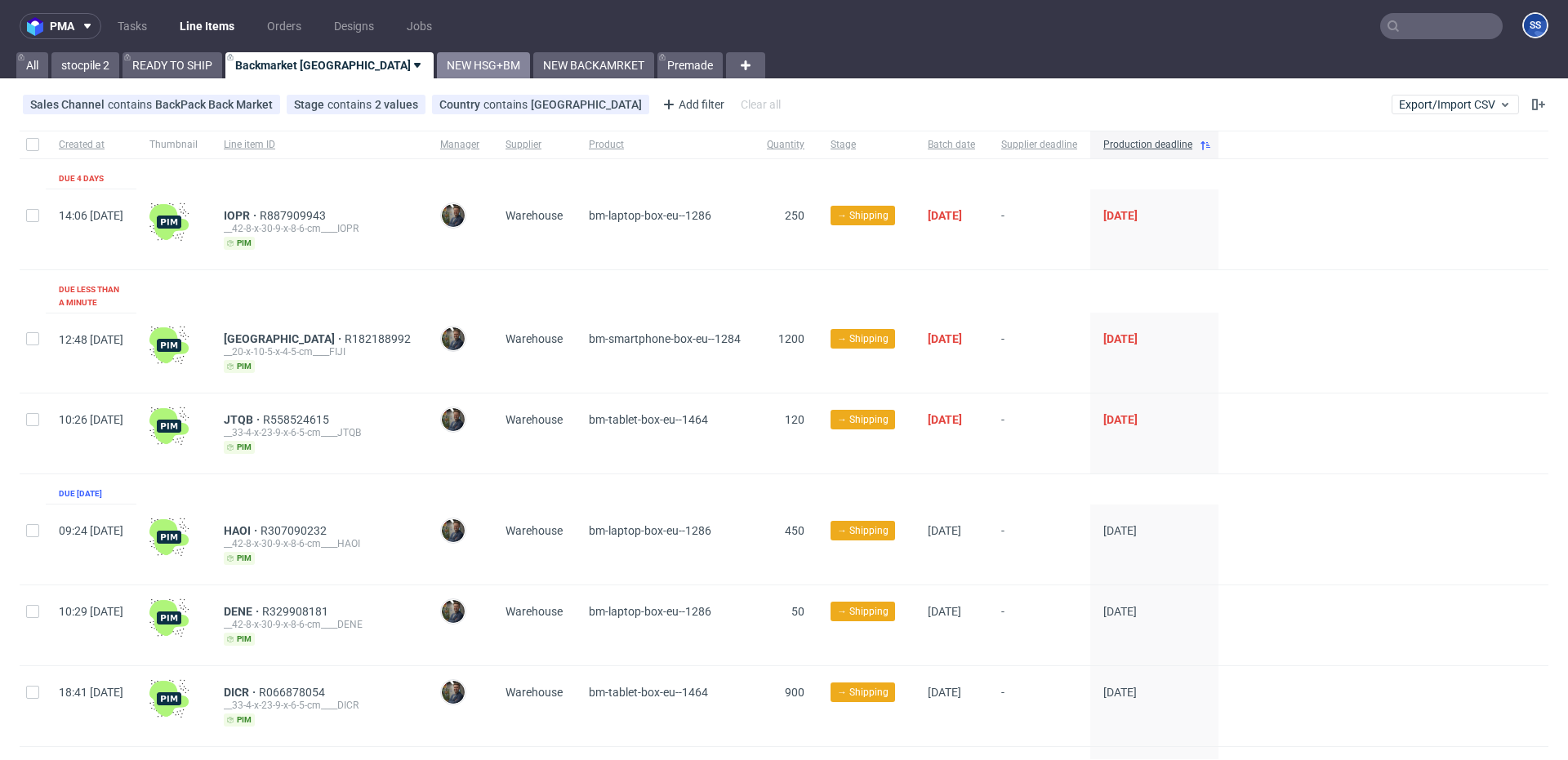
click at [437, 58] on link "NEW HSG+BM" at bounding box center [483, 65] width 93 height 26
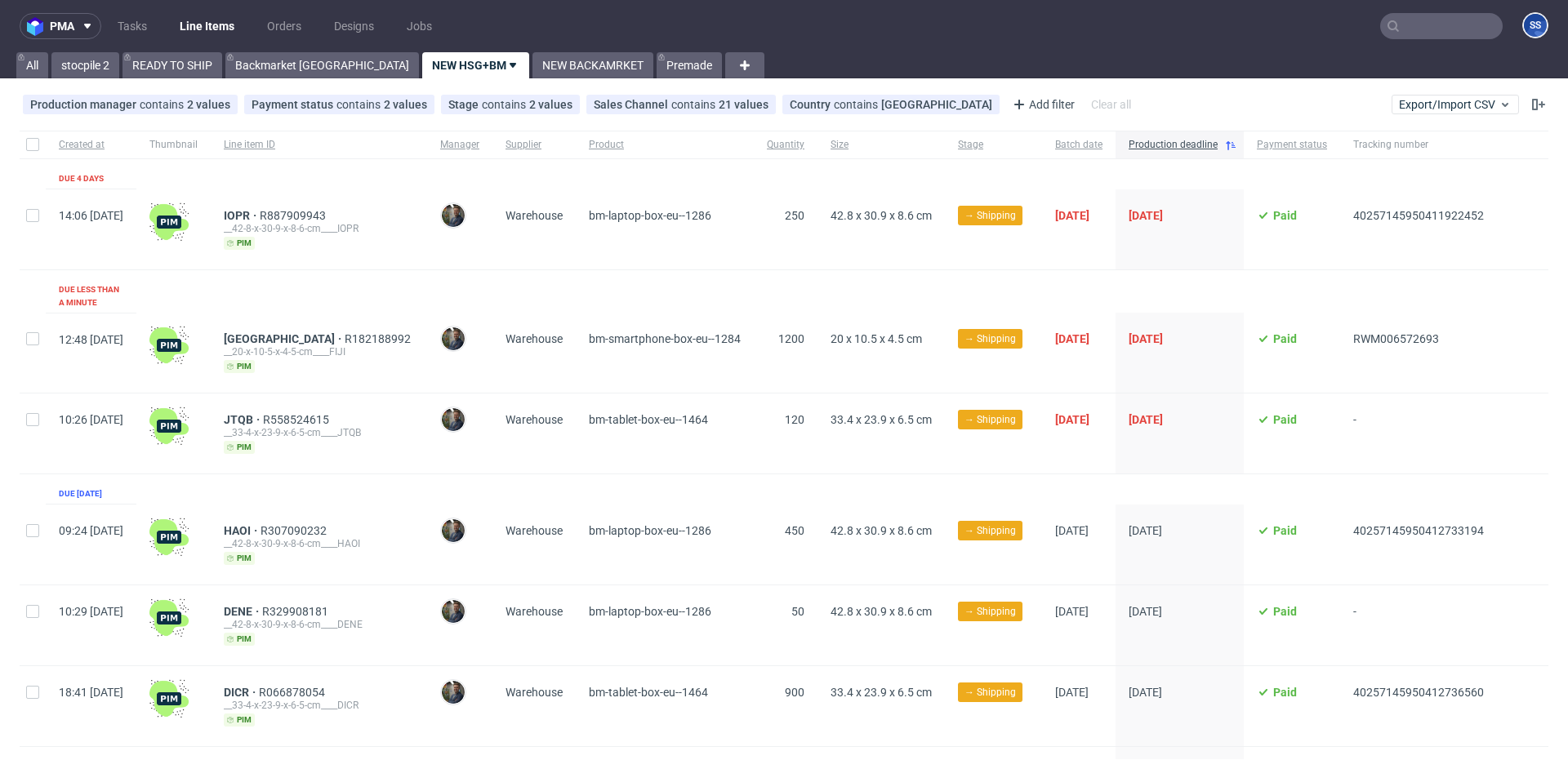
click at [1393, 17] on input "text" at bounding box center [1441, 26] width 122 height 26
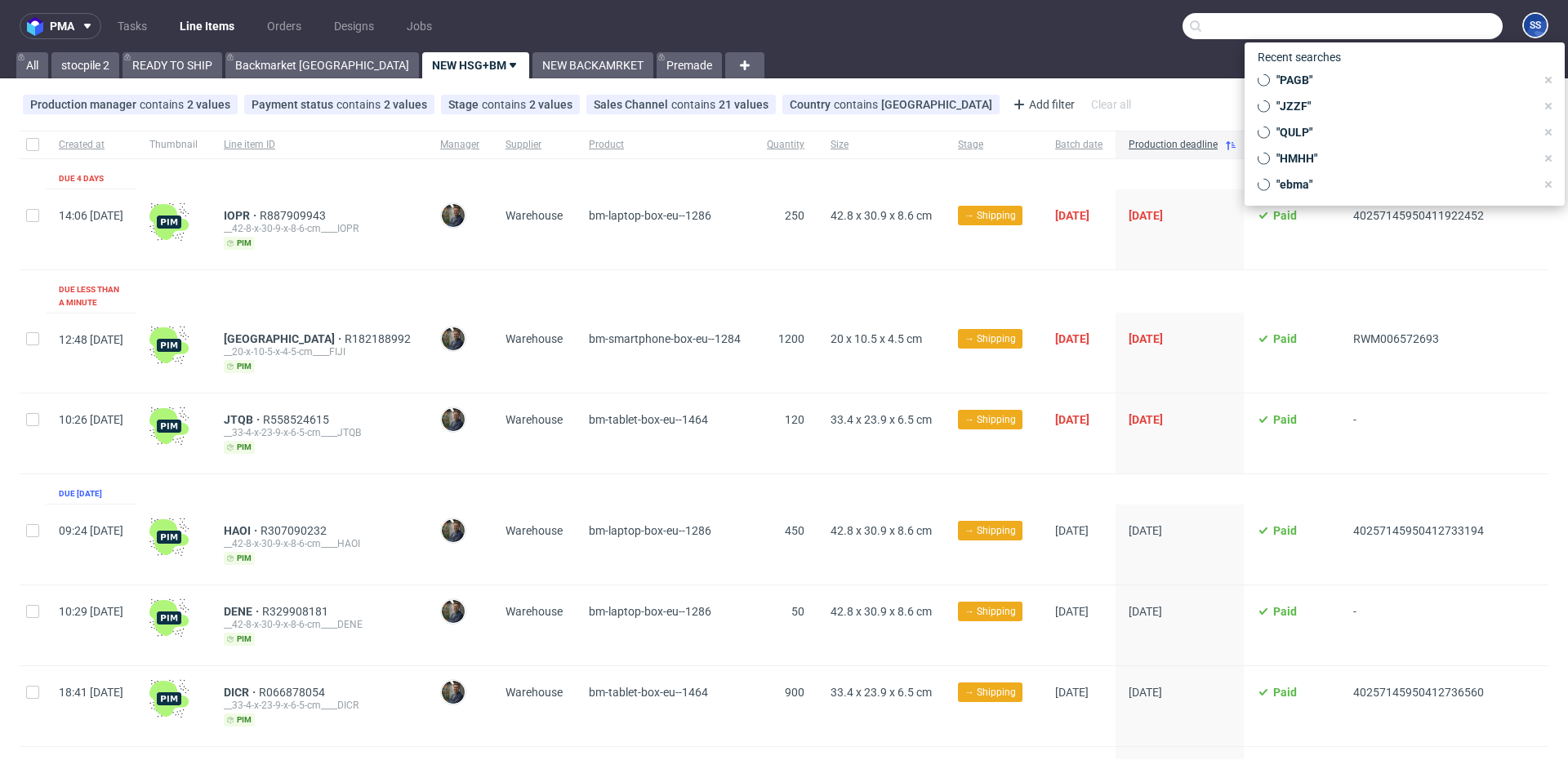
paste input "R758957868_VXNO"
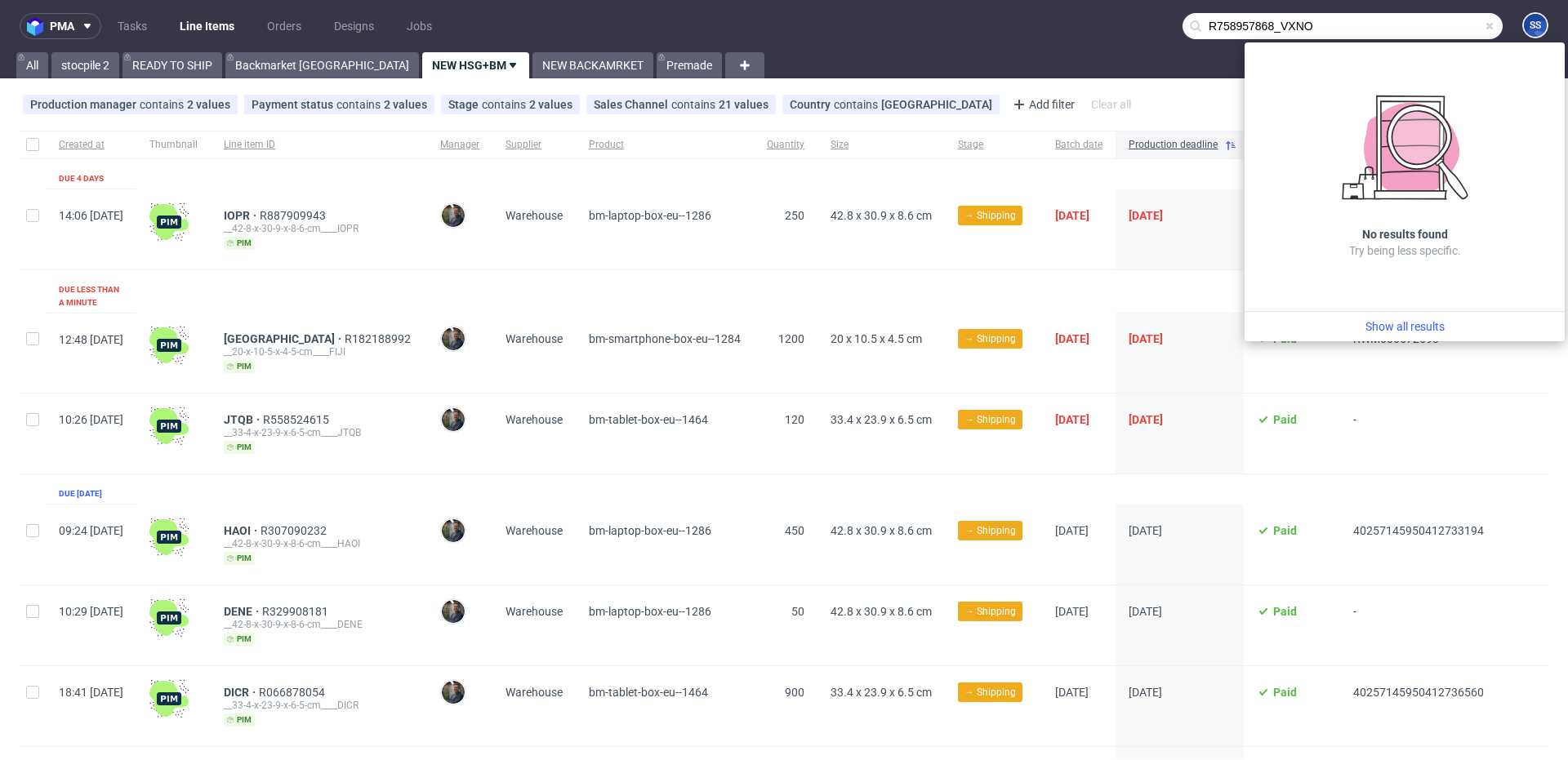
drag, startPoint x: 1266, startPoint y: 29, endPoint x: 1117, endPoint y: 23, distance: 149.1
click at [1117, 23] on nav "pma Tasks Line Items Orders Designs Jobs R758957868_VXNO SS" at bounding box center [784, 26] width 1568 height 53
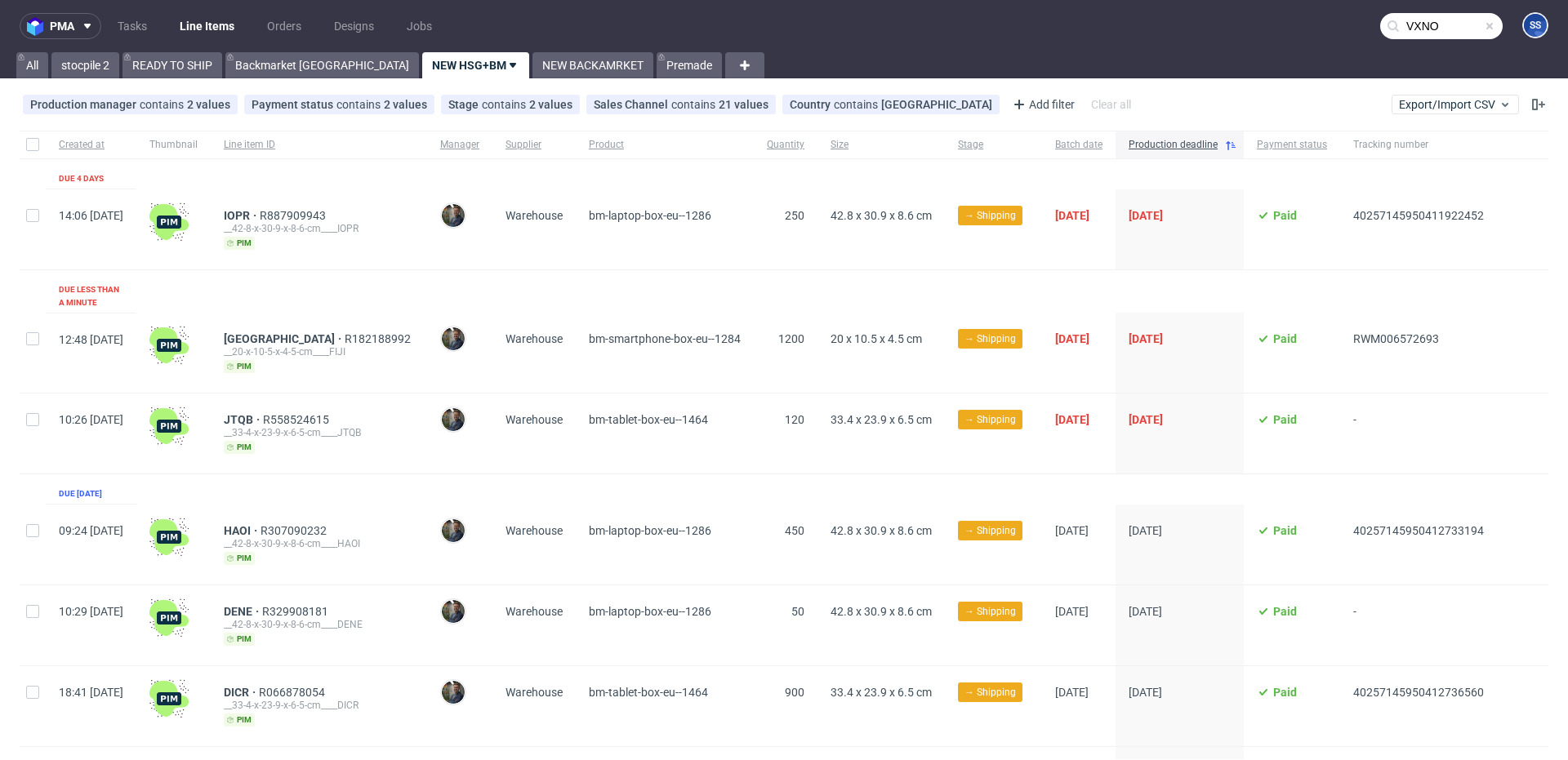
type input "VXNO"
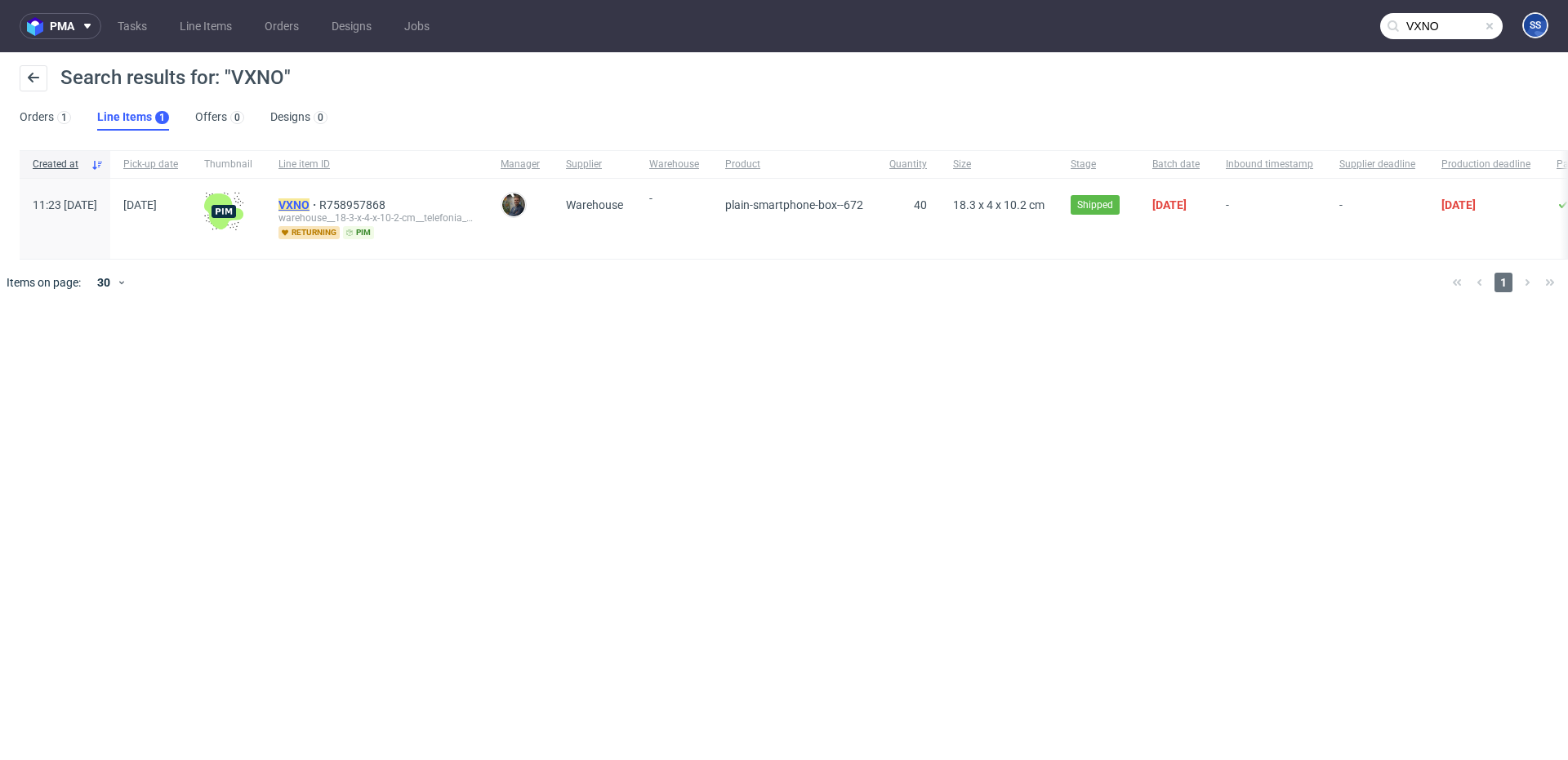
click at [310, 202] on mark "VXNO" at bounding box center [294, 204] width 31 height 13
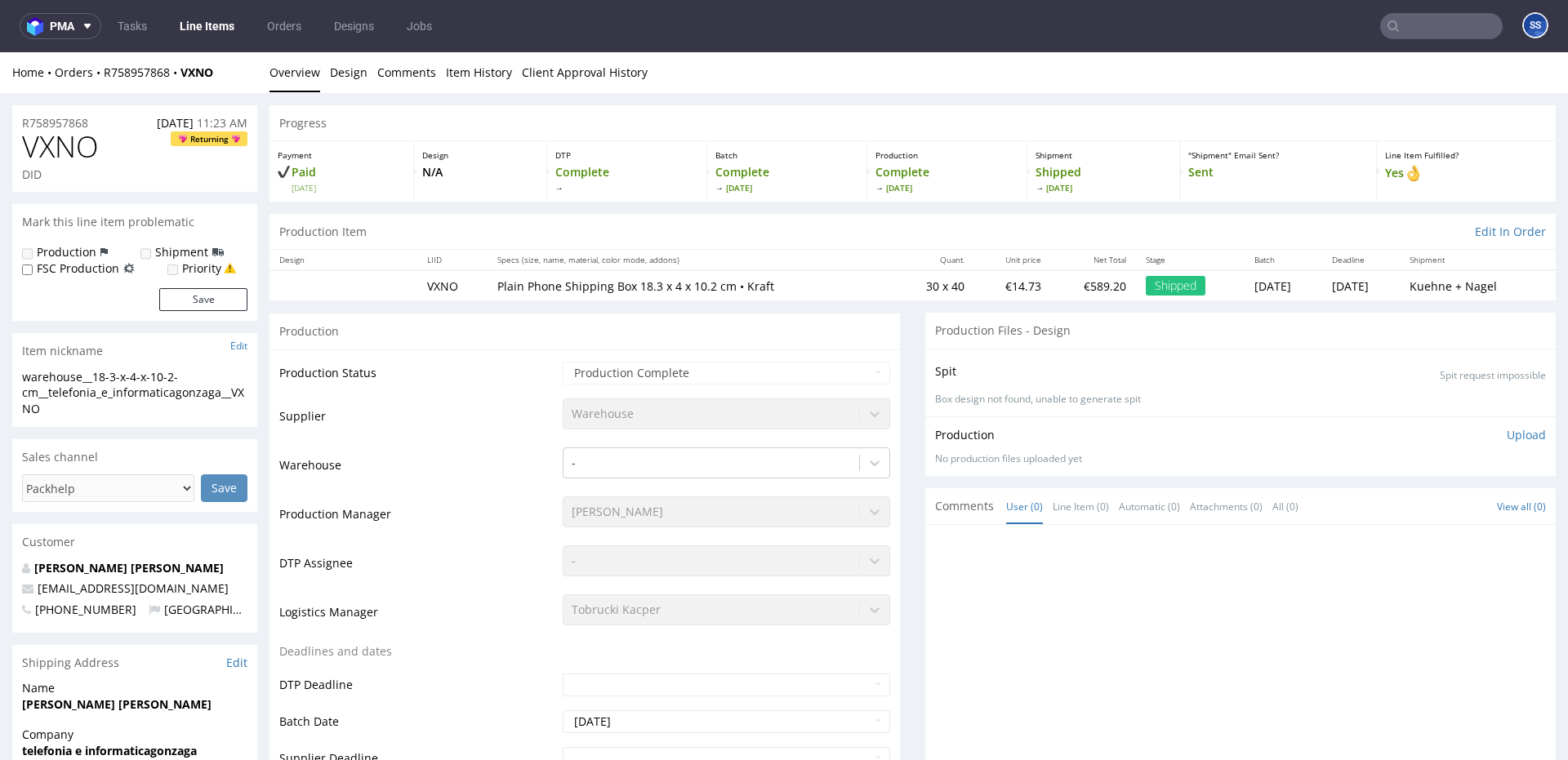
click at [226, 73] on div "Home Orders R758957868 VXNO" at bounding box center [134, 72] width 245 height 16
drag, startPoint x: 226, startPoint y: 73, endPoint x: 174, endPoint y: 81, distance: 52.6
click at [121, 76] on div "Home Orders R758957868 VXNO" at bounding box center [134, 72] width 245 height 16
click at [229, 80] on div "Home Orders R758957868 VXNO Overview Design Comments Item History Client Approv…" at bounding box center [784, 72] width 1568 height 41
drag, startPoint x: 228, startPoint y: 74, endPoint x: 156, endPoint y: 68, distance: 72.2
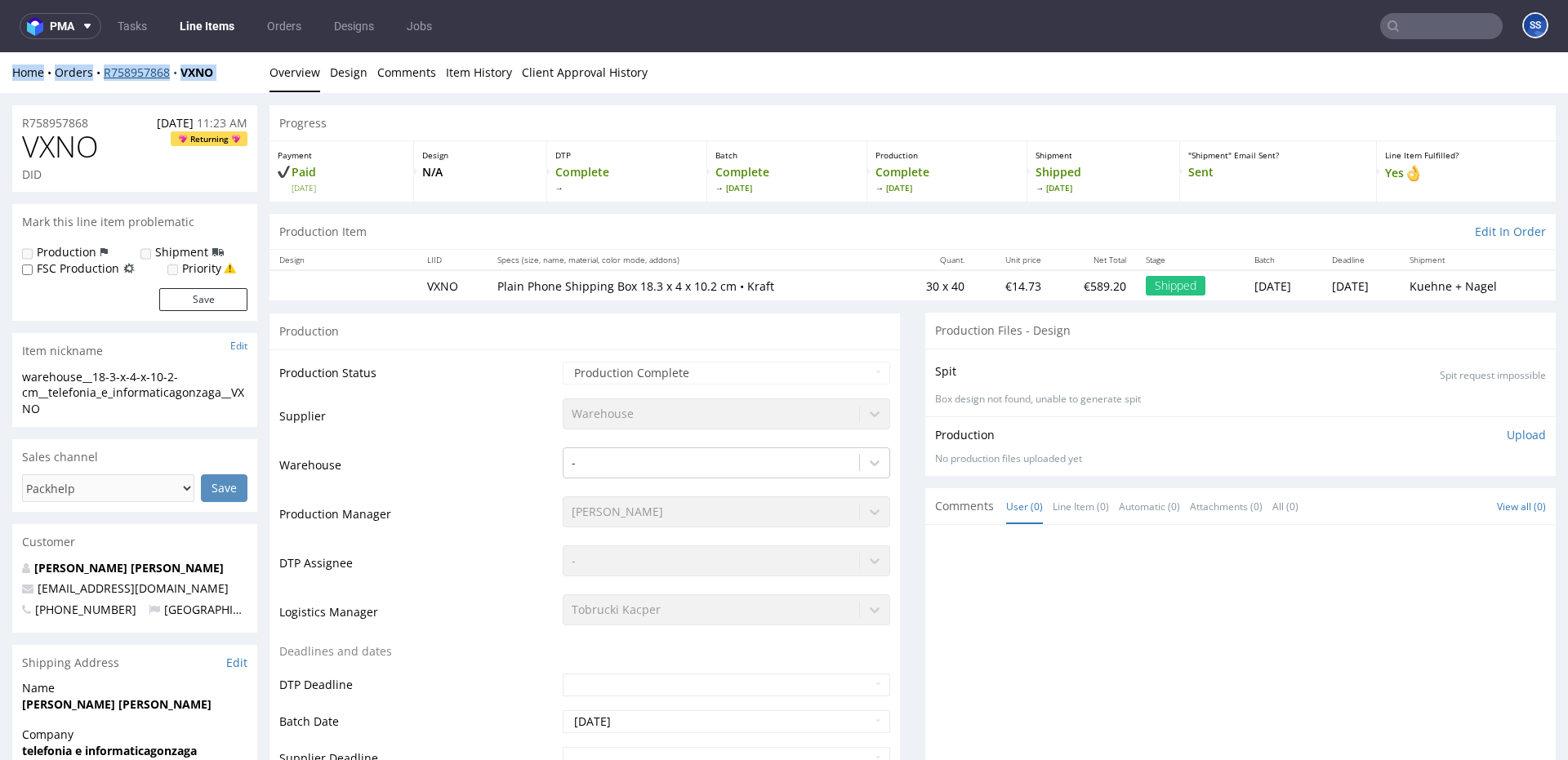
click at [156, 68] on div "Home Orders R758957868 VXNO" at bounding box center [134, 72] width 245 height 16
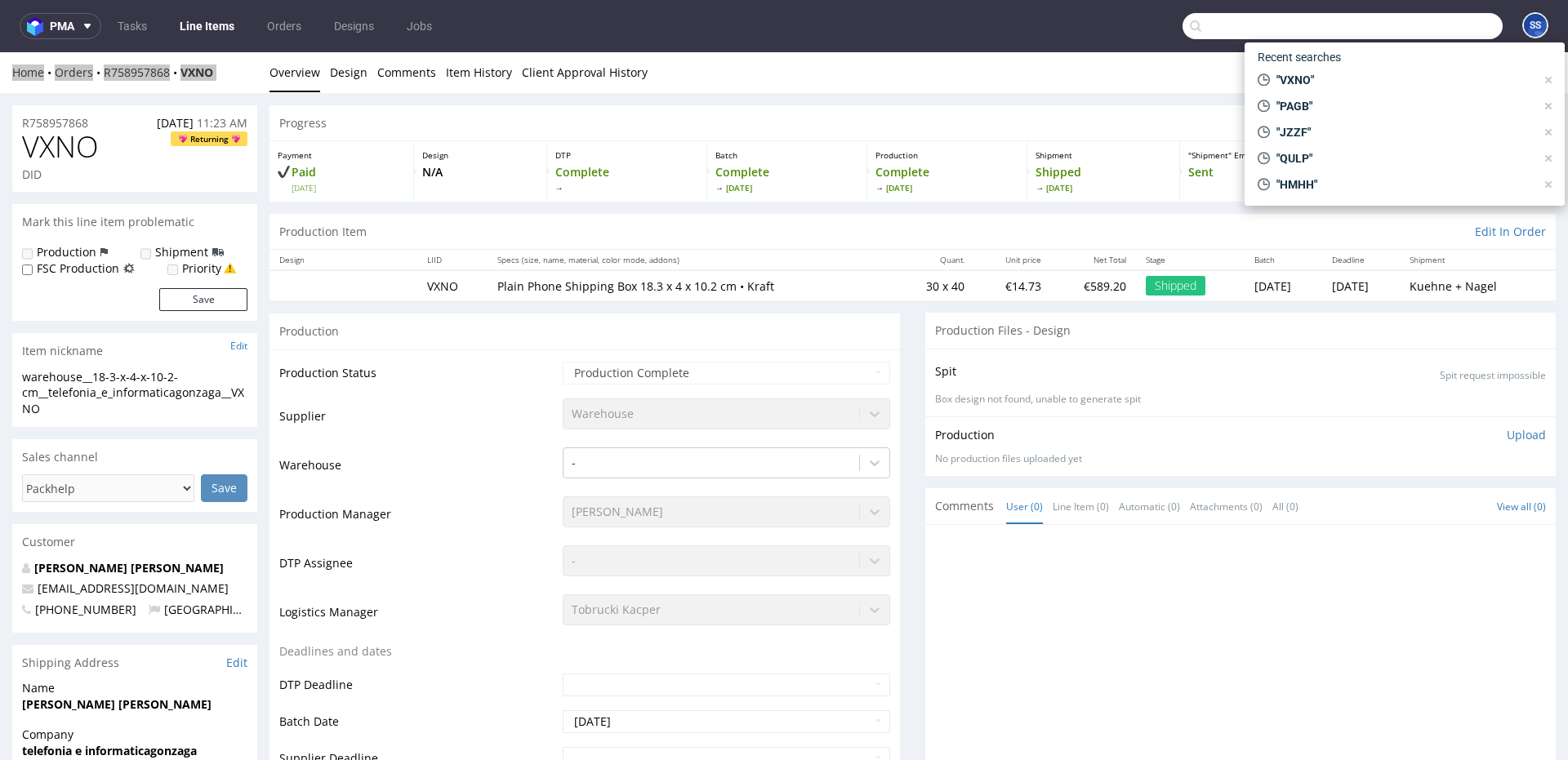
click at [1418, 21] on input "text" at bounding box center [1342, 26] width 321 height 26
paste input "40257145950412471416"
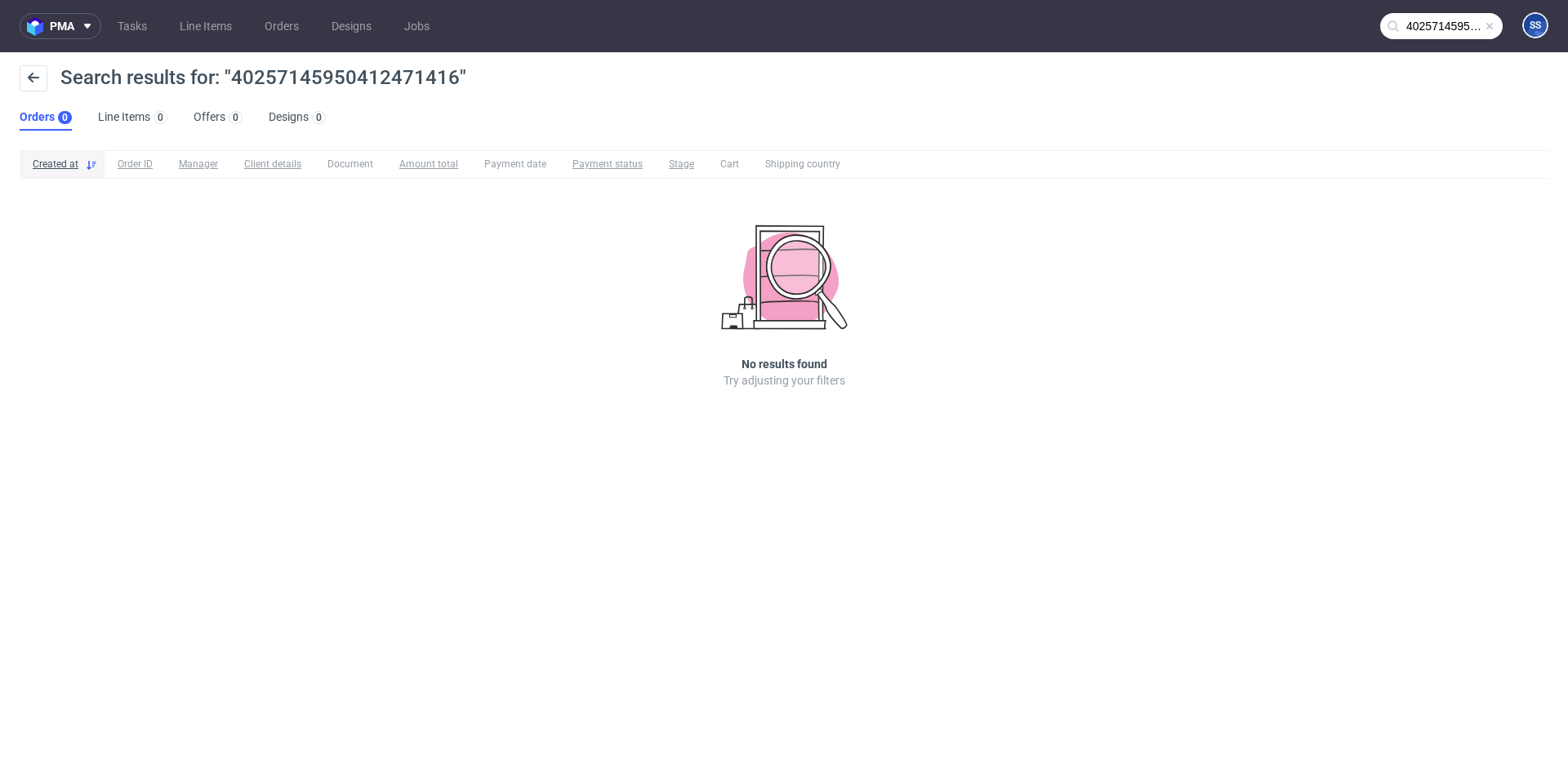
click at [1438, 22] on input "40257145950412471416" at bounding box center [1441, 26] width 122 height 26
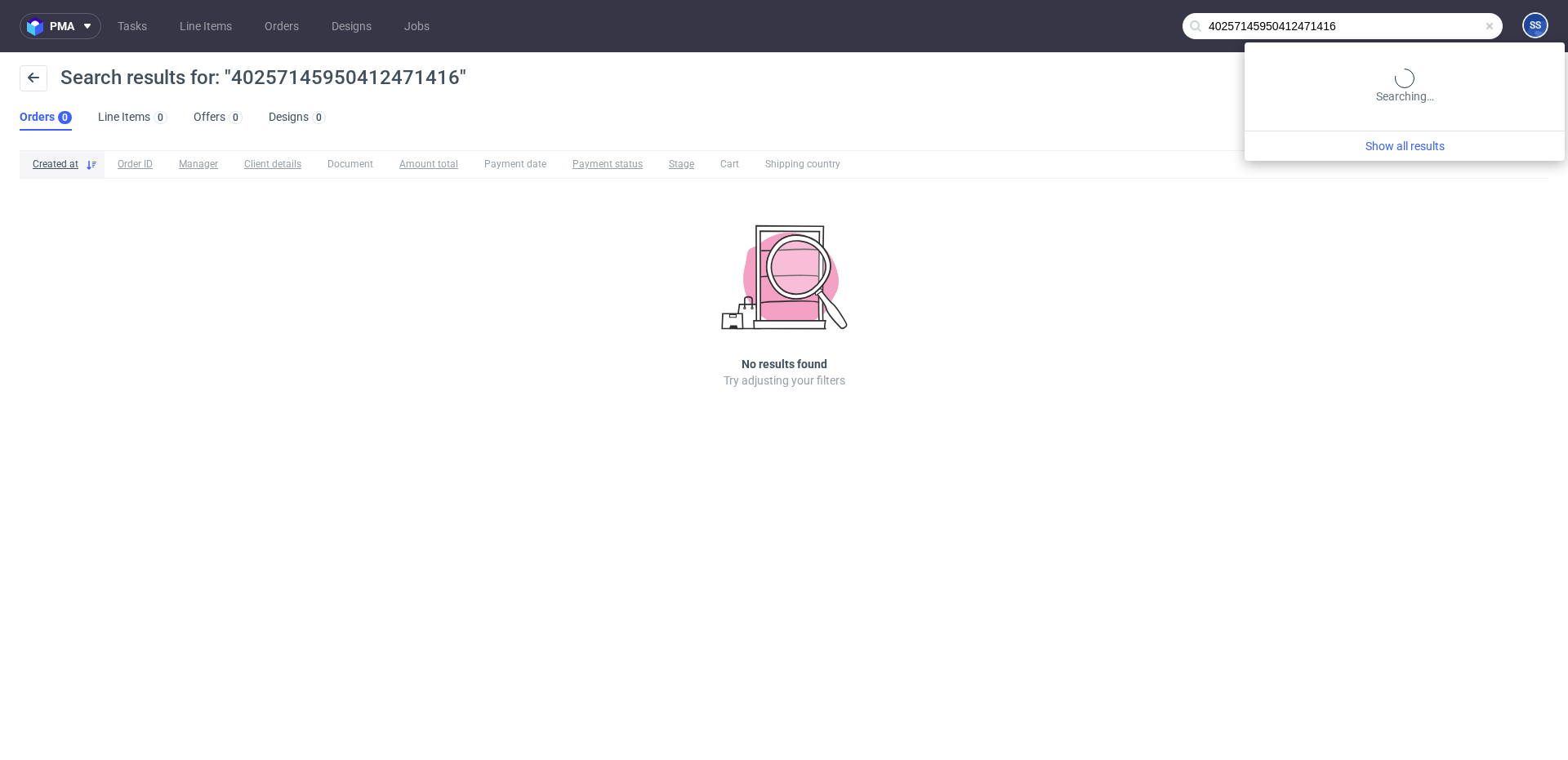
click at [1438, 22] on input "40257145950412471416" at bounding box center [1342, 26] width 321 height 26
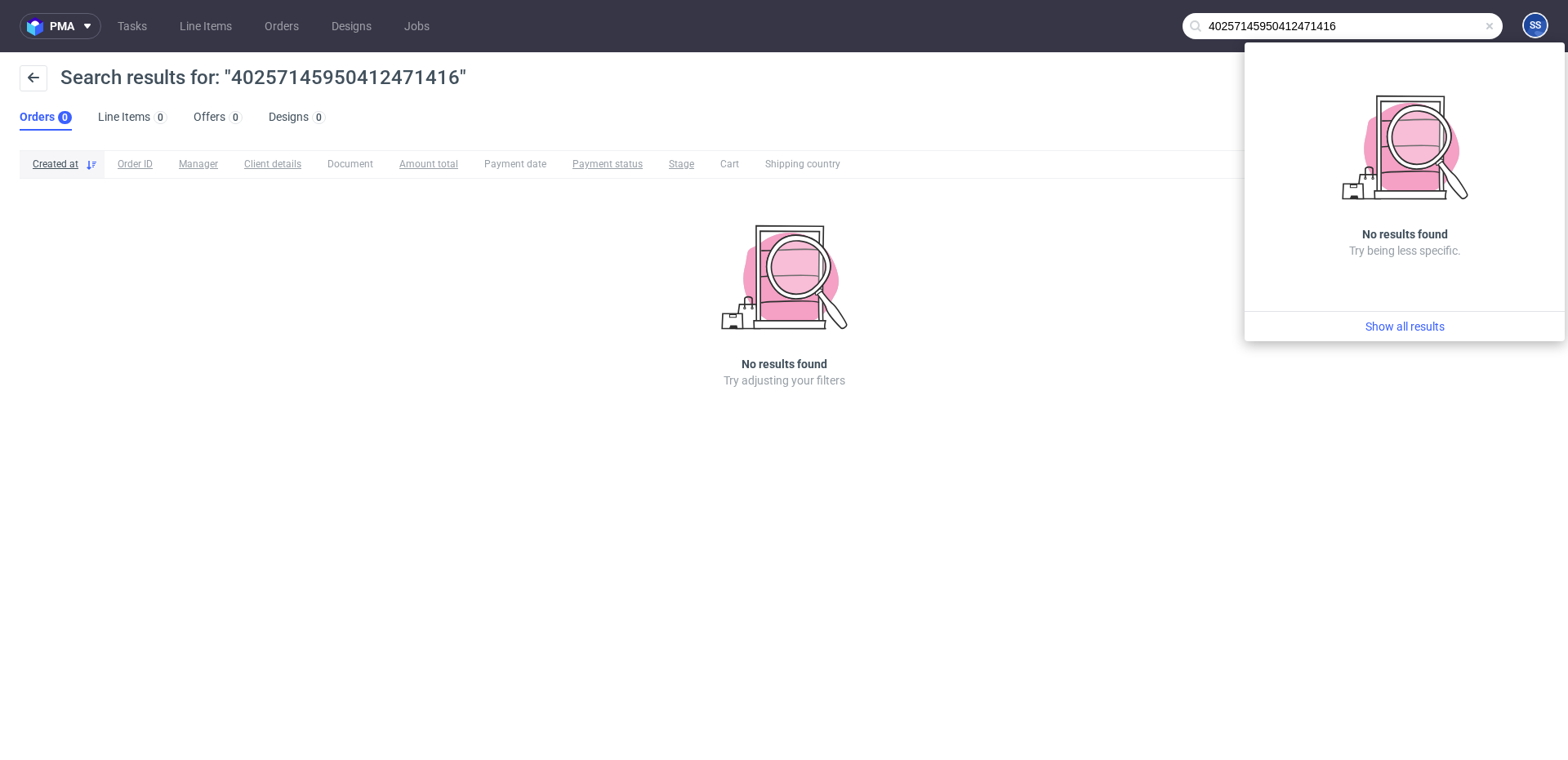
paste input "CZVT"
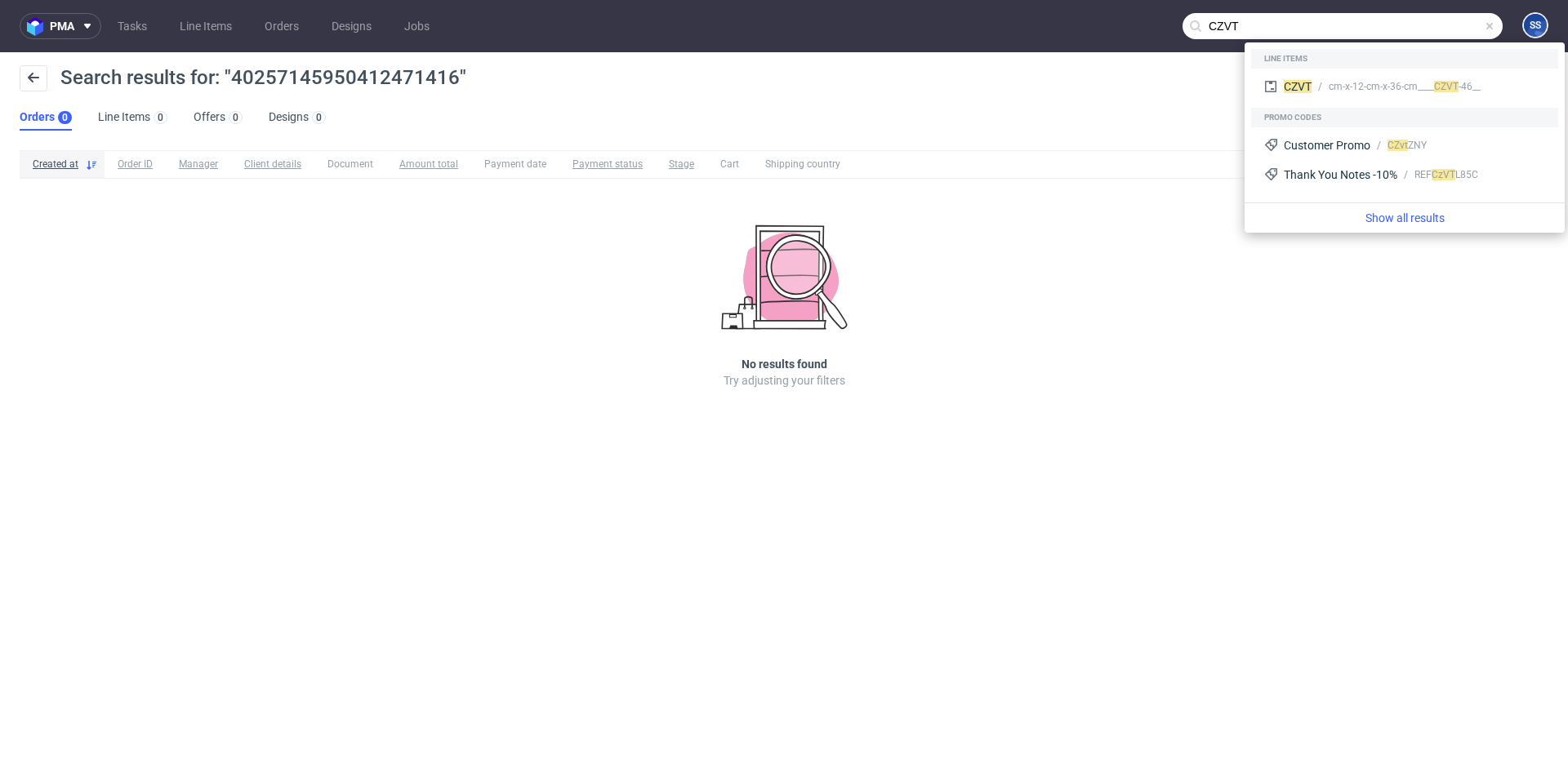
type input "CZVT"
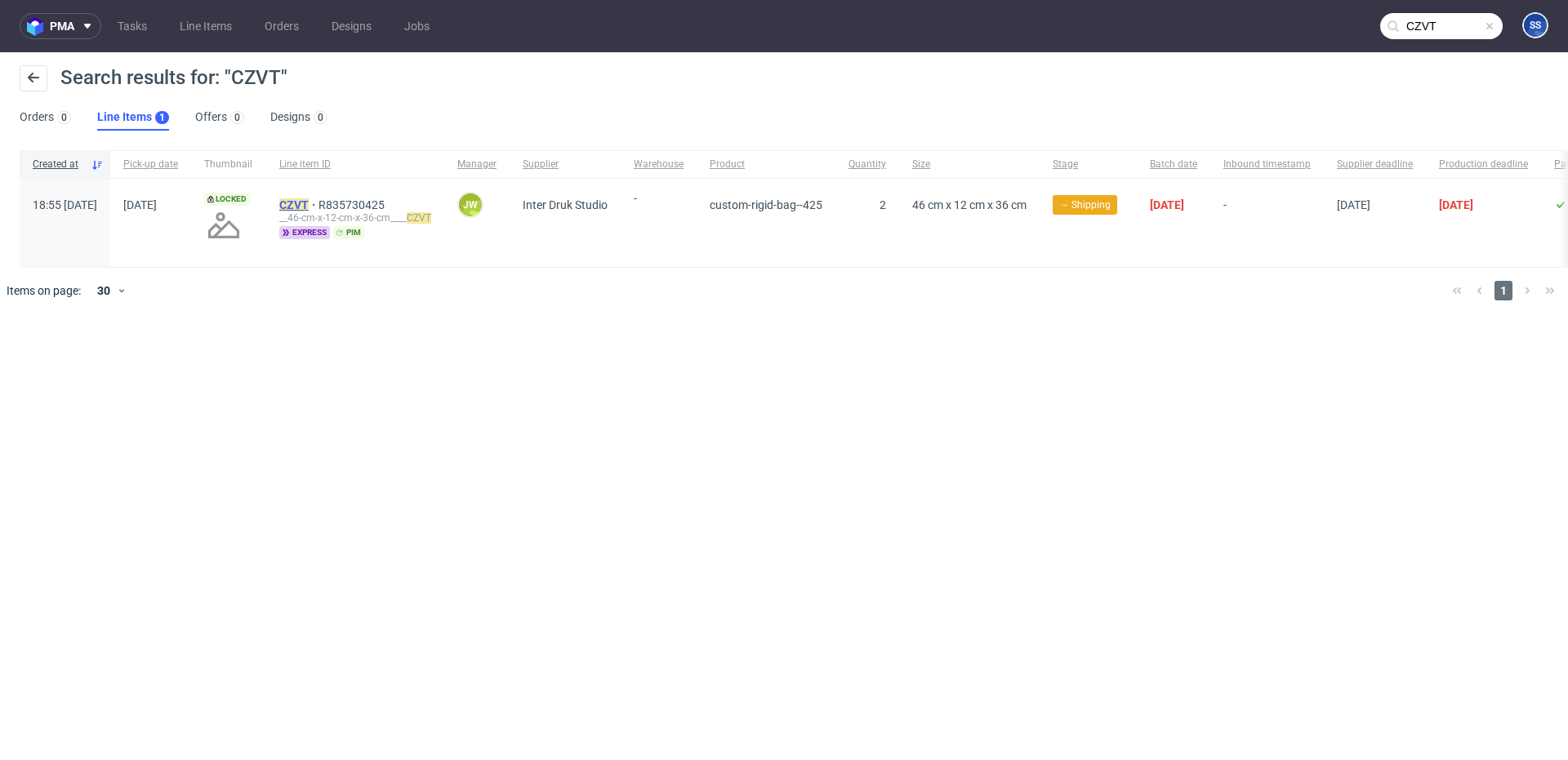
click at [309, 198] on mark "CZVT" at bounding box center [294, 204] width 30 height 13
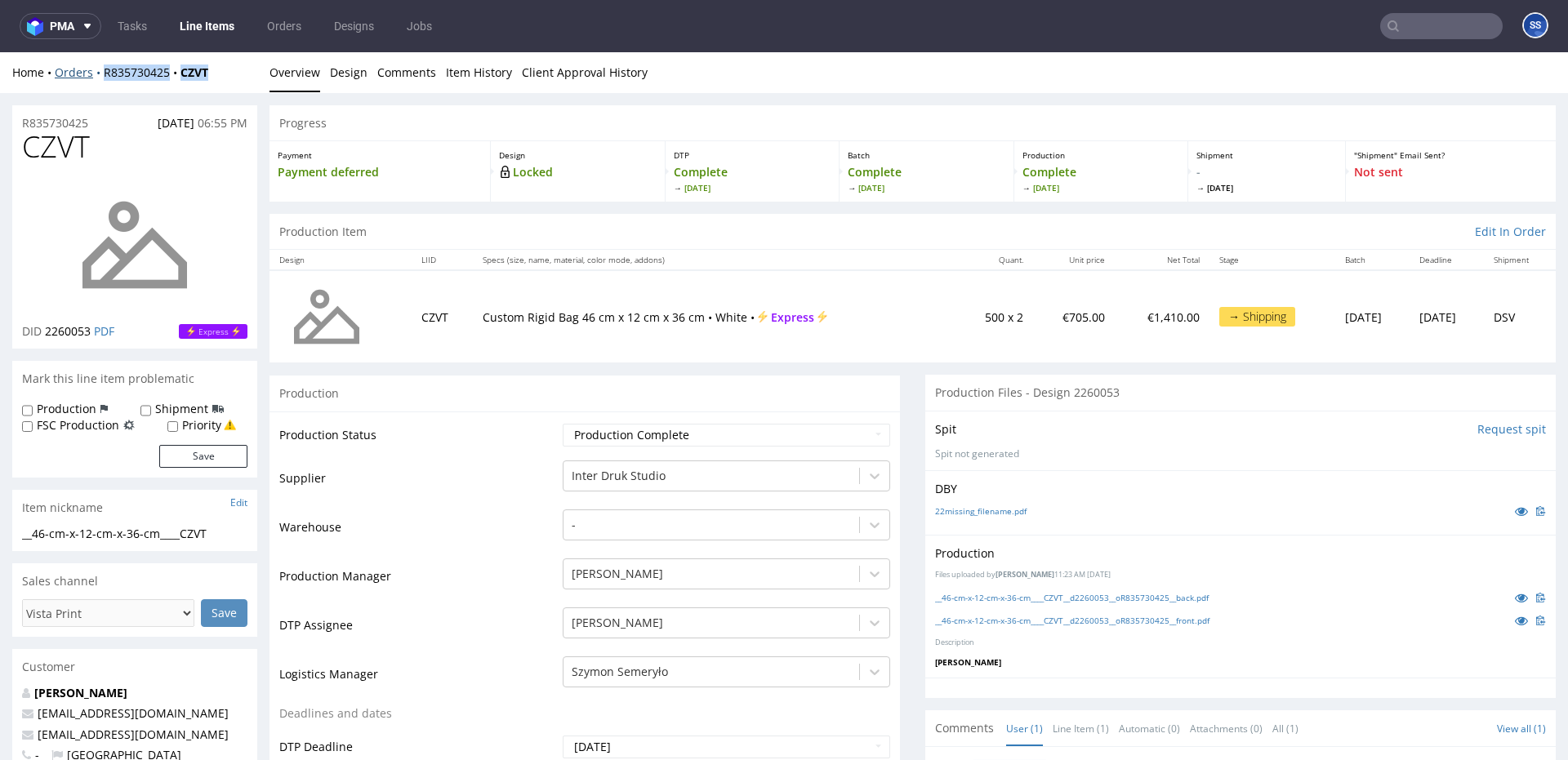
drag, startPoint x: 232, startPoint y: 71, endPoint x: 93, endPoint y: 70, distance: 139.0
click at [93, 70] on div "Home Orders R835730425 CZVT" at bounding box center [134, 72] width 245 height 16
copy div "R835730425 CZVT"
click at [185, 26] on link "Line Items" at bounding box center [206, 26] width 74 height 26
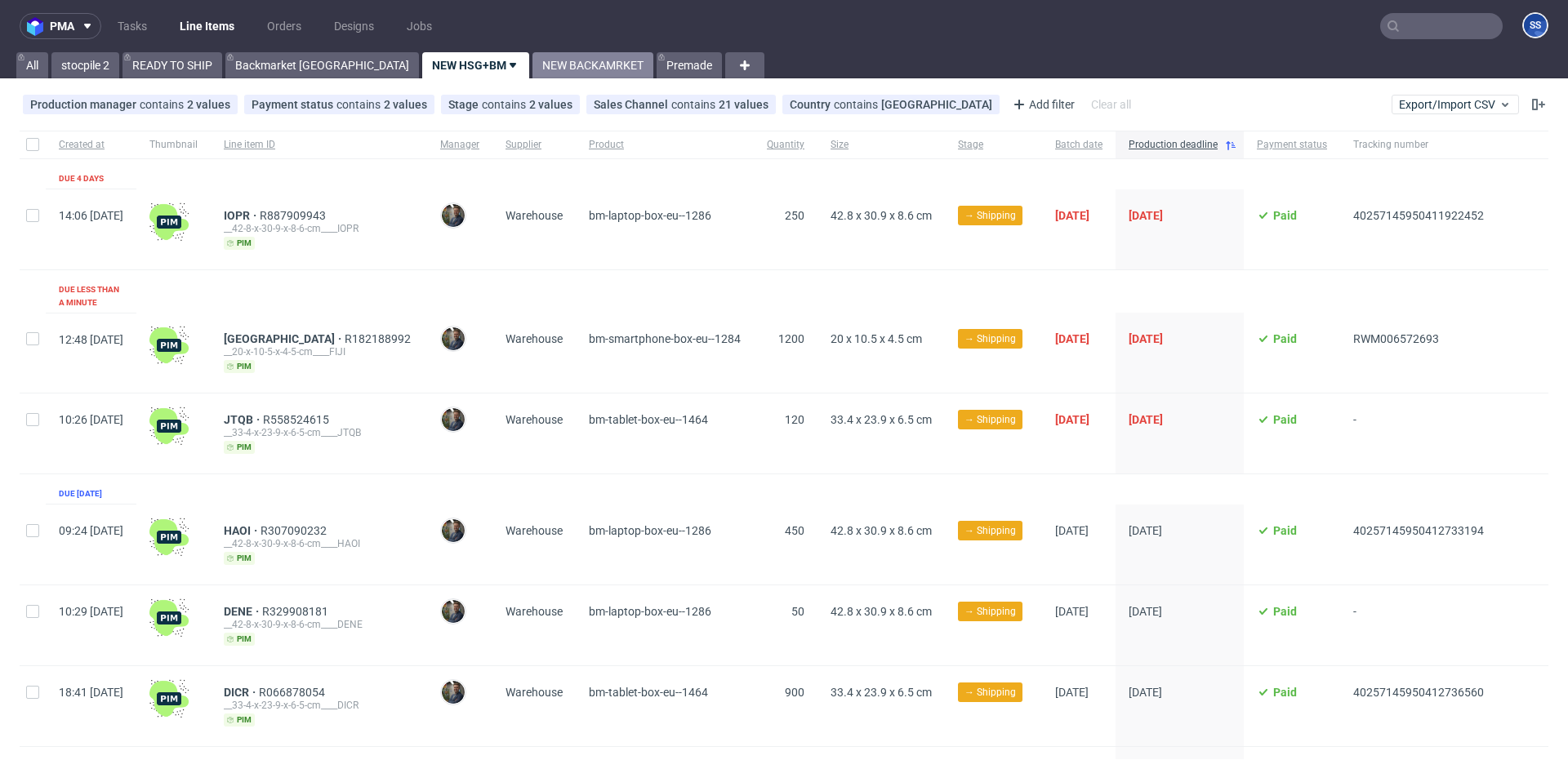
click at [532, 72] on link "NEW BACKAMRKET" at bounding box center [592, 65] width 121 height 26
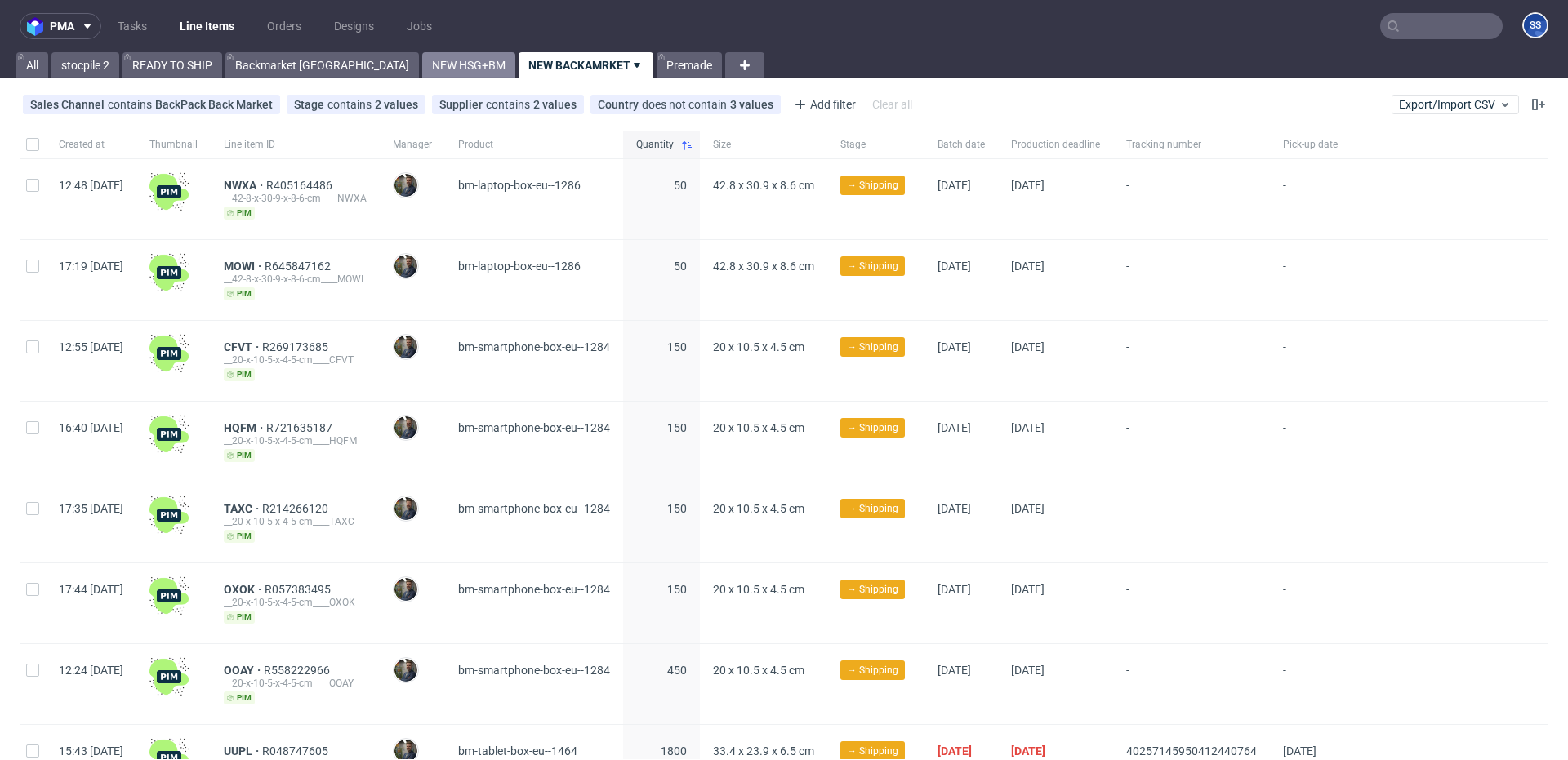
click at [422, 73] on link "NEW HSG+BM" at bounding box center [468, 65] width 93 height 26
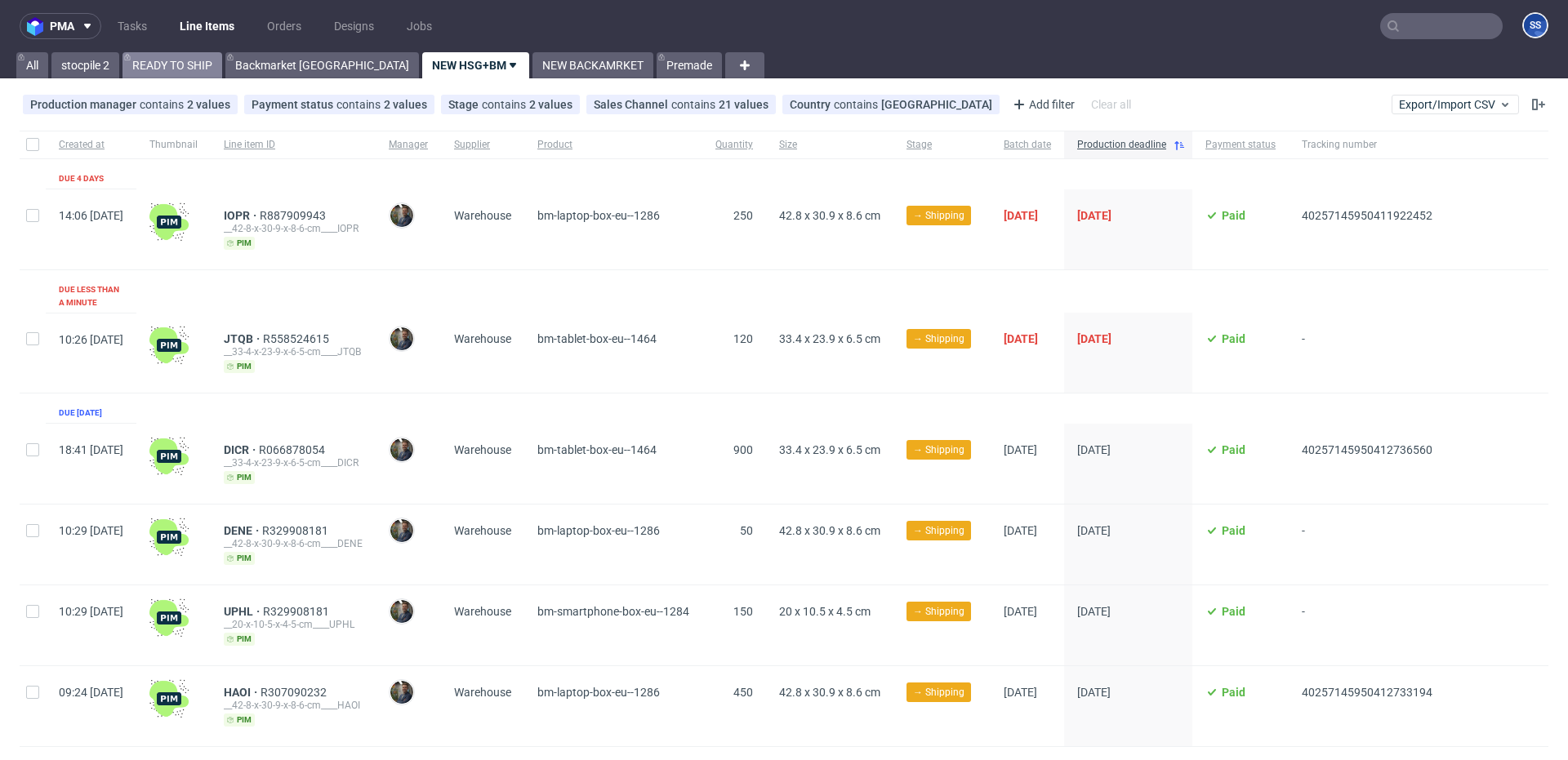
click at [181, 63] on link "READY TO SHIP" at bounding box center [172, 65] width 99 height 26
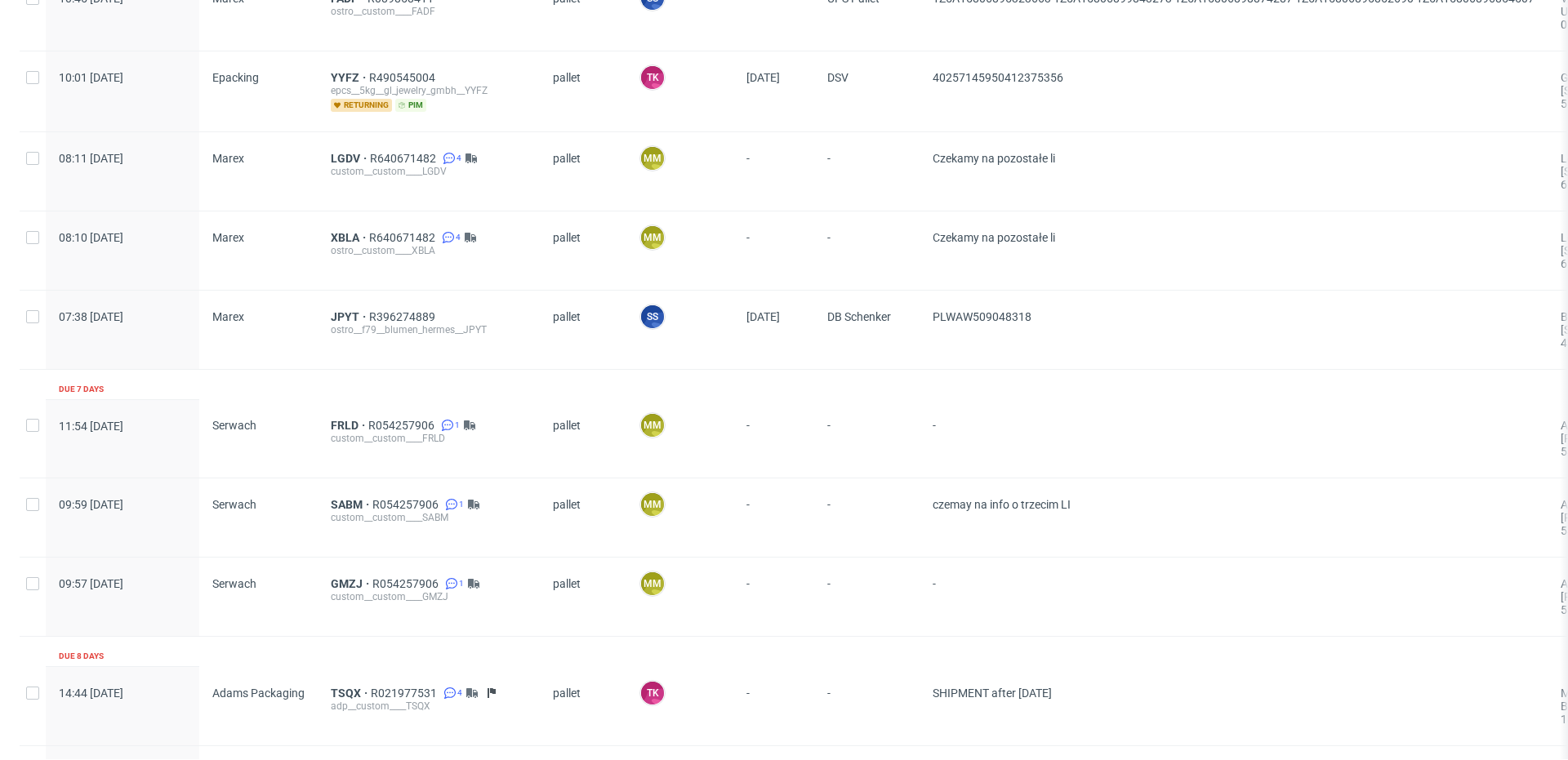
scroll to position [1786, 0]
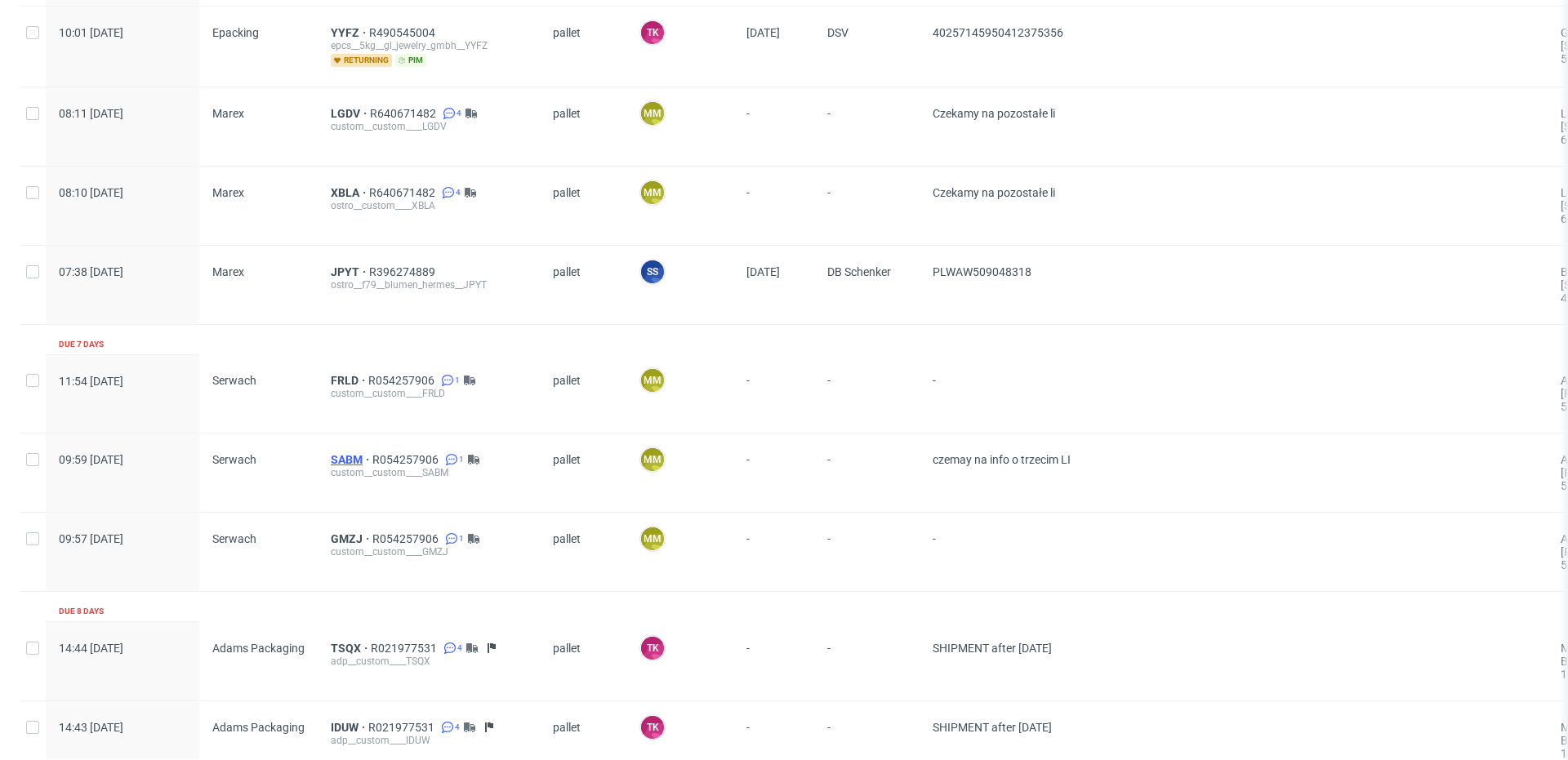
click at [352, 461] on span "SABM" at bounding box center [351, 459] width 42 height 13
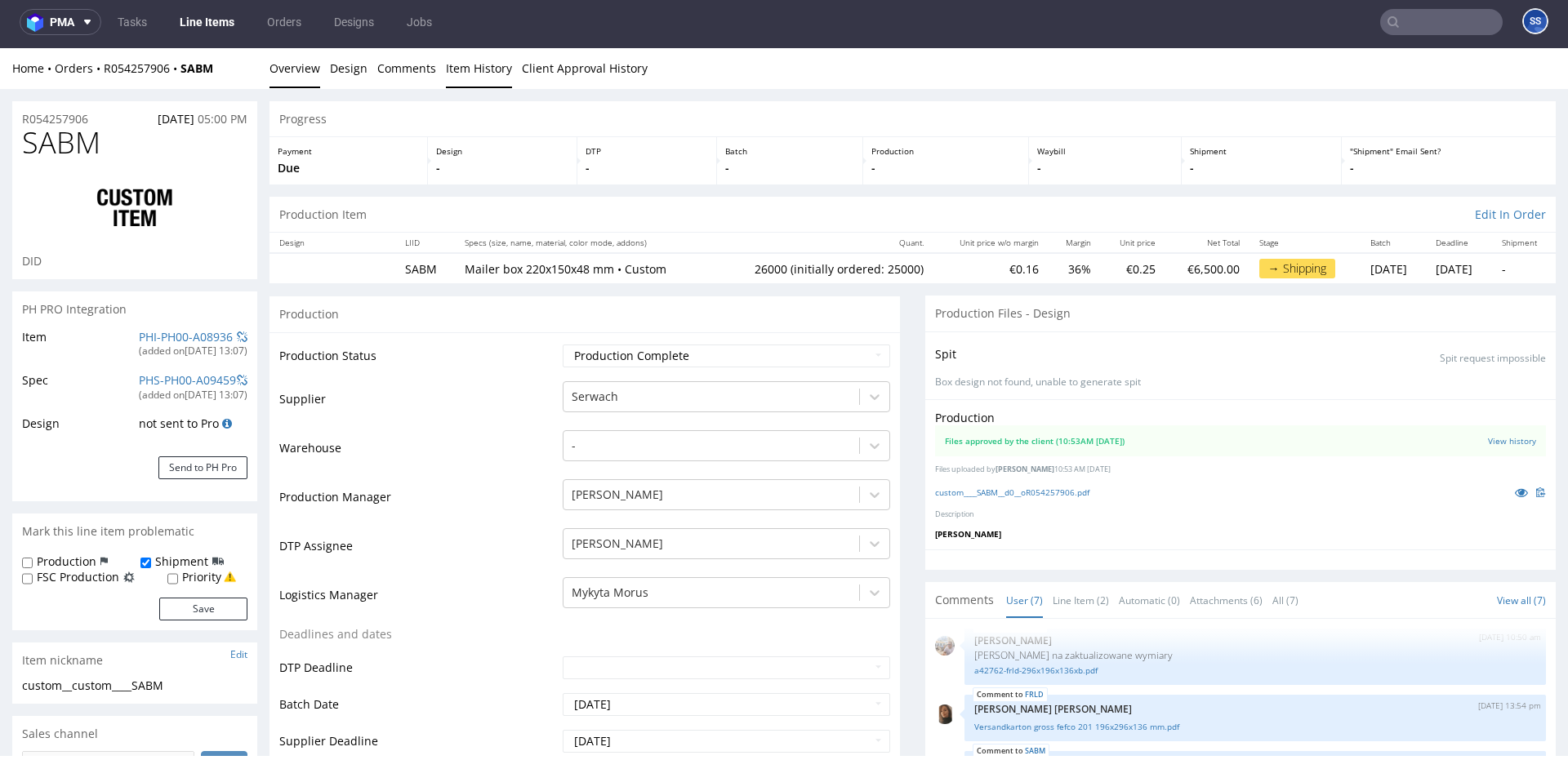
click at [470, 69] on link "Item History" at bounding box center [478, 68] width 66 height 40
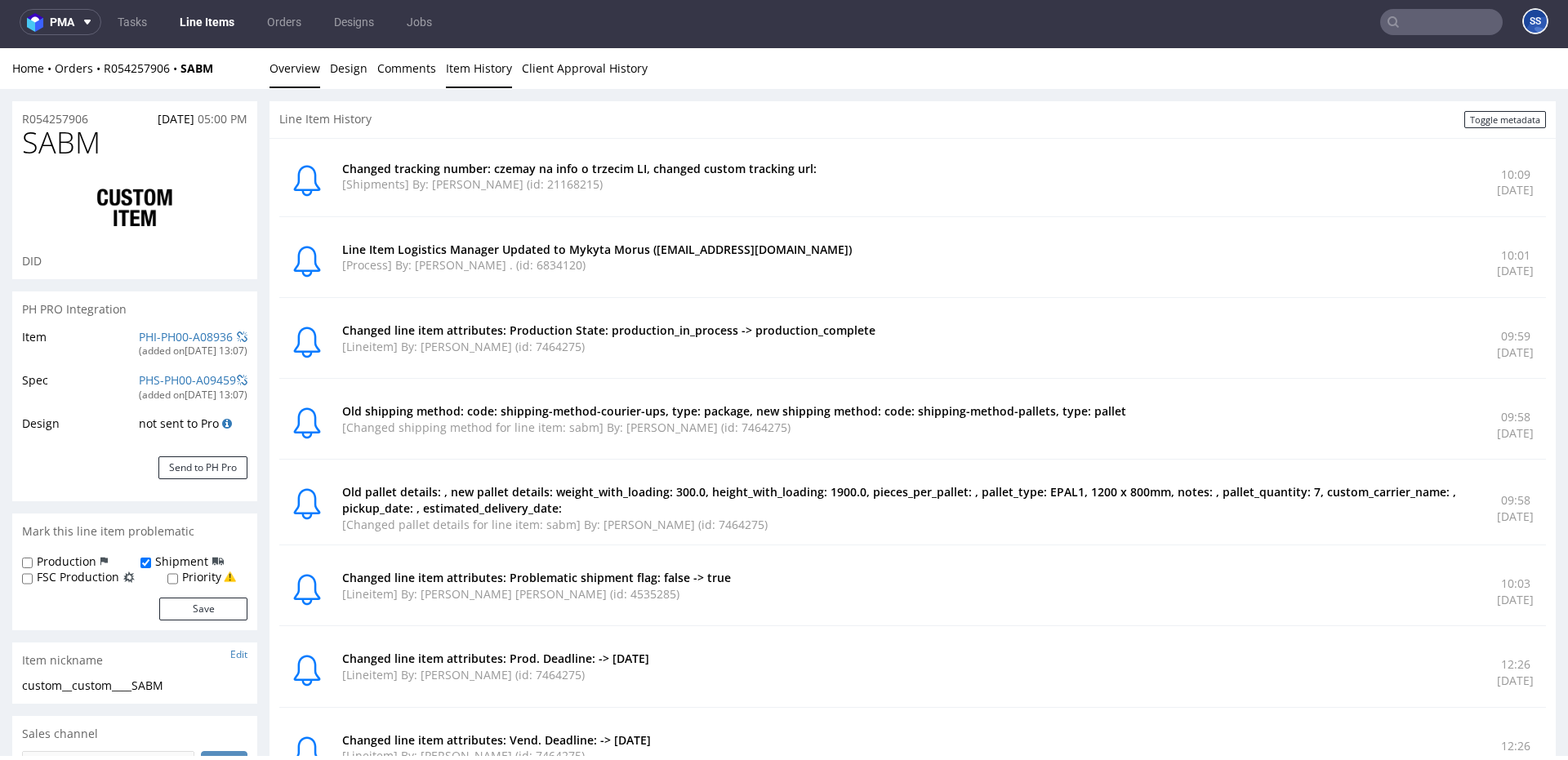
click at [301, 71] on link "Overview" at bounding box center [295, 68] width 51 height 40
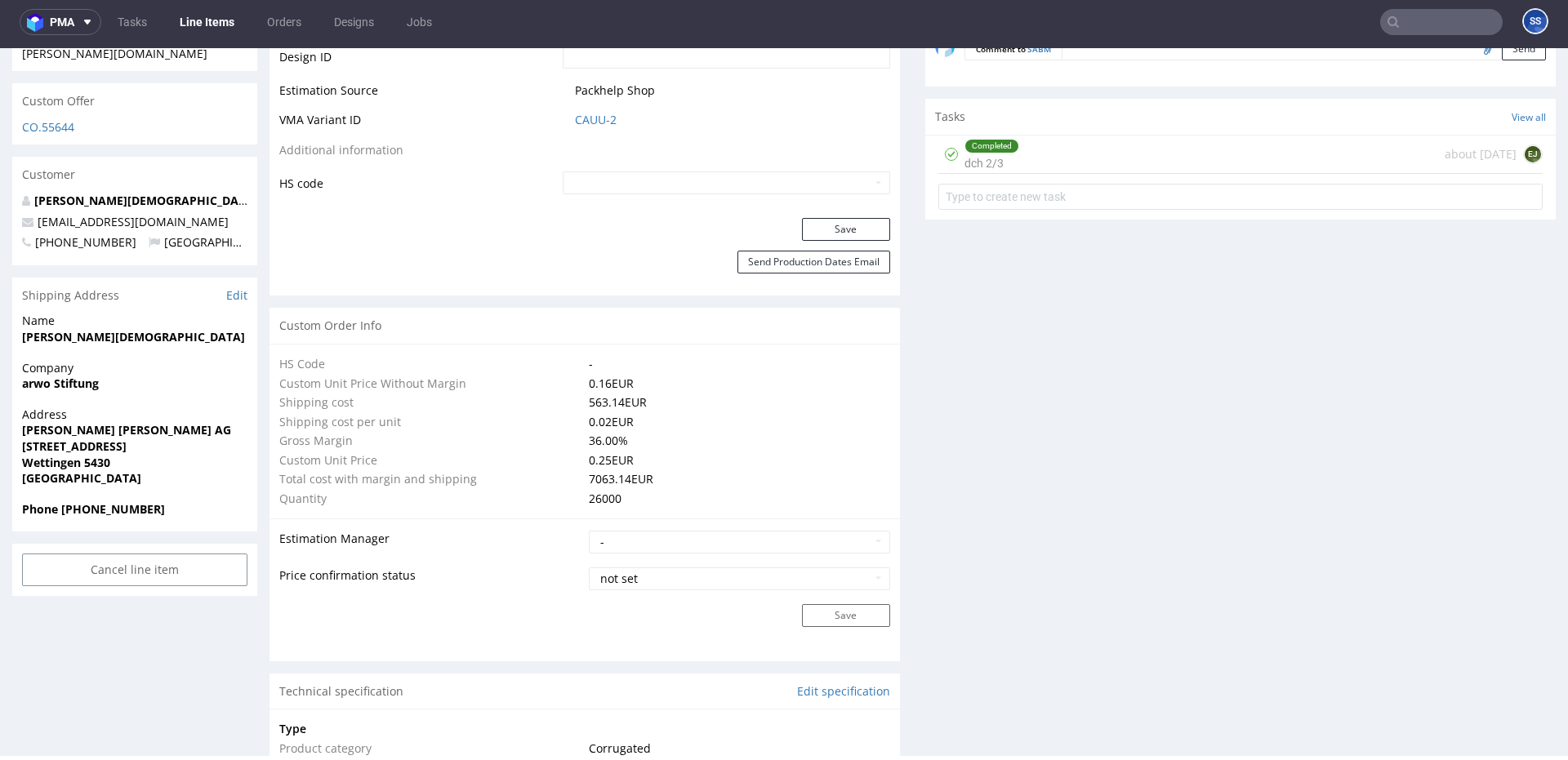
scroll to position [908, 0]
click at [196, 27] on link "Line Items" at bounding box center [206, 22] width 74 height 26
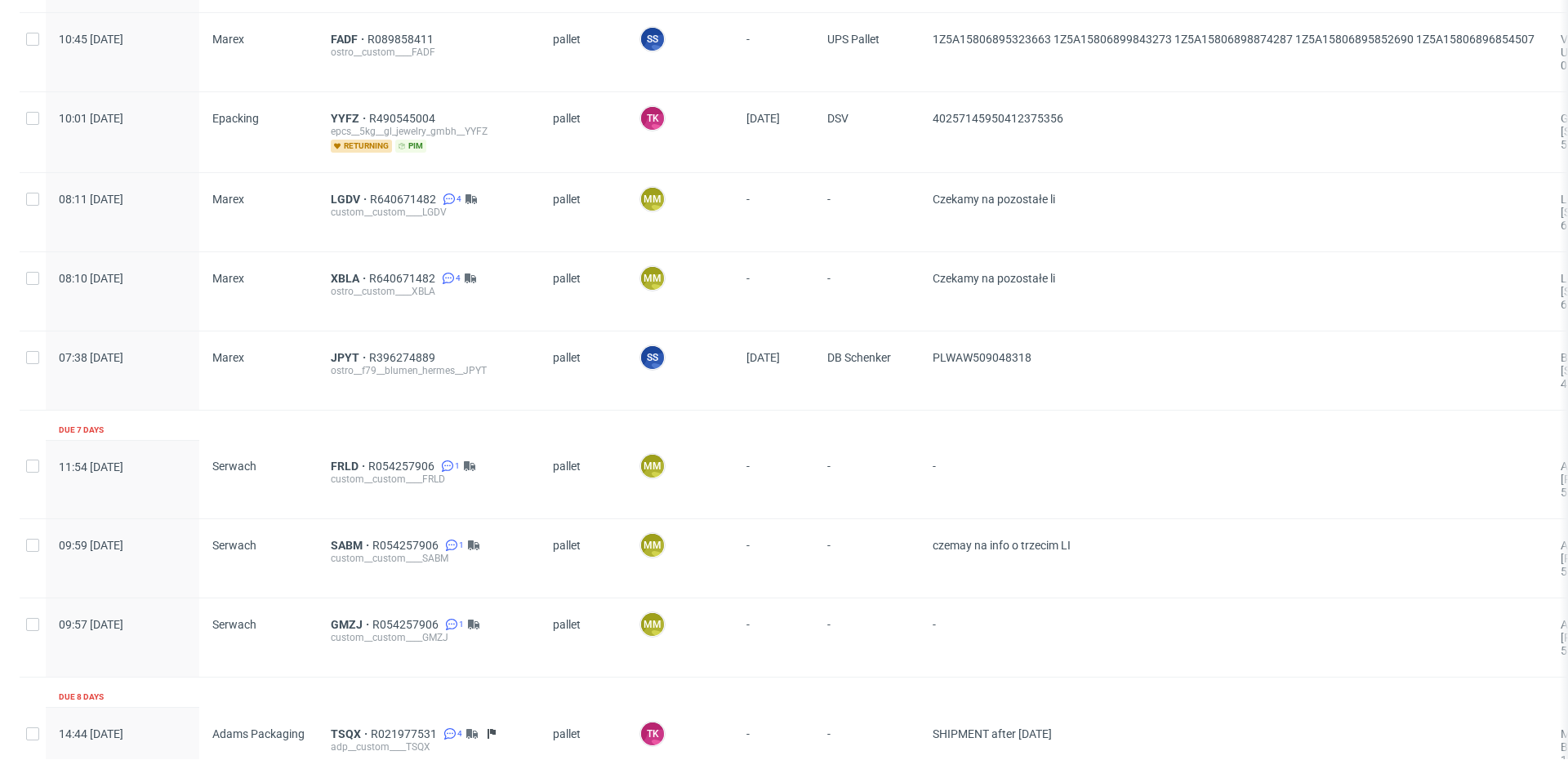
scroll to position [1712, 0]
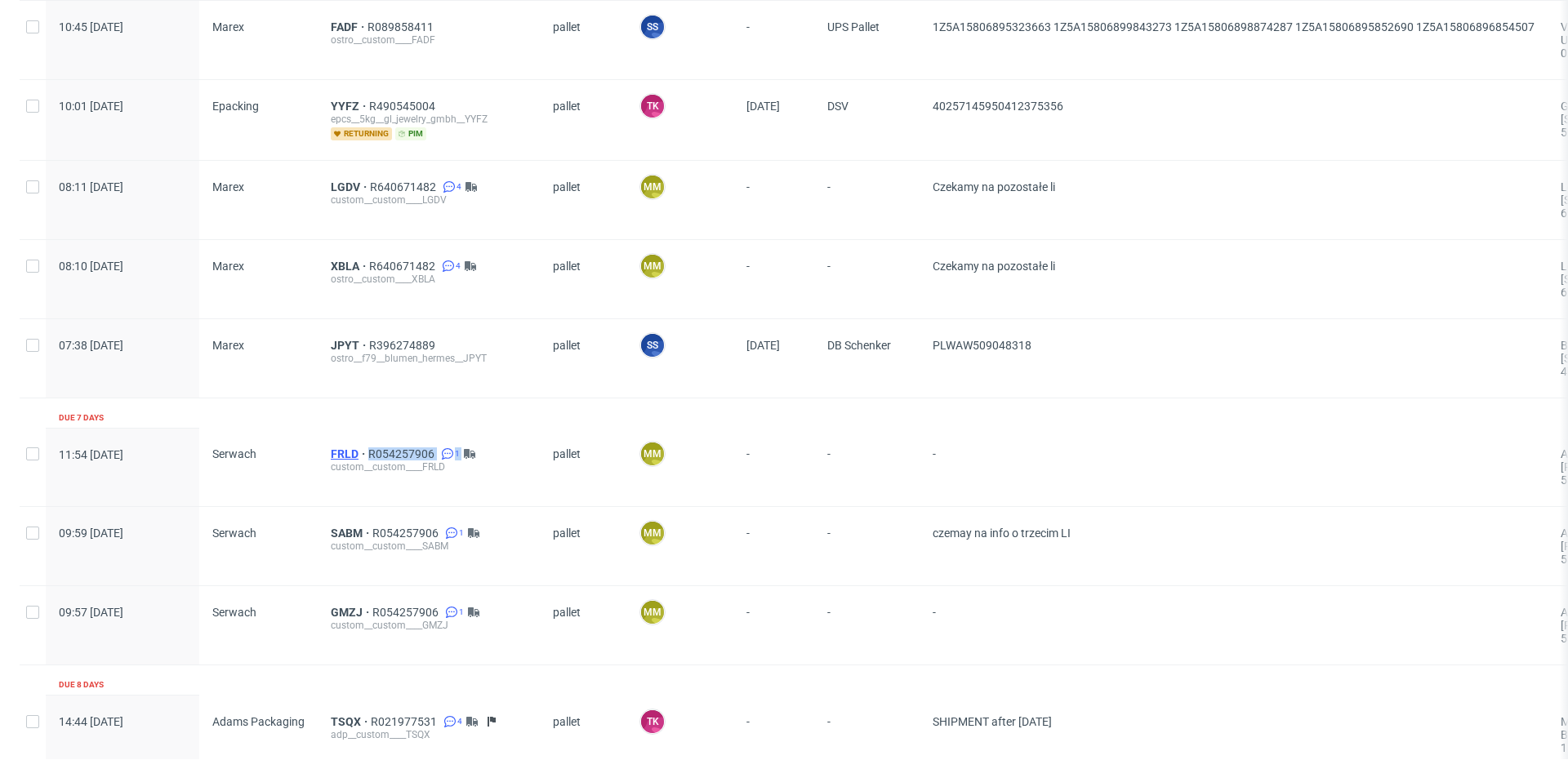
drag, startPoint x: 486, startPoint y: 456, endPoint x: 357, endPoint y: 450, distance: 129.1
click at [355, 450] on div "FRLD R054257906 1" at bounding box center [428, 453] width 196 height 13
copy div "R054257906 1"
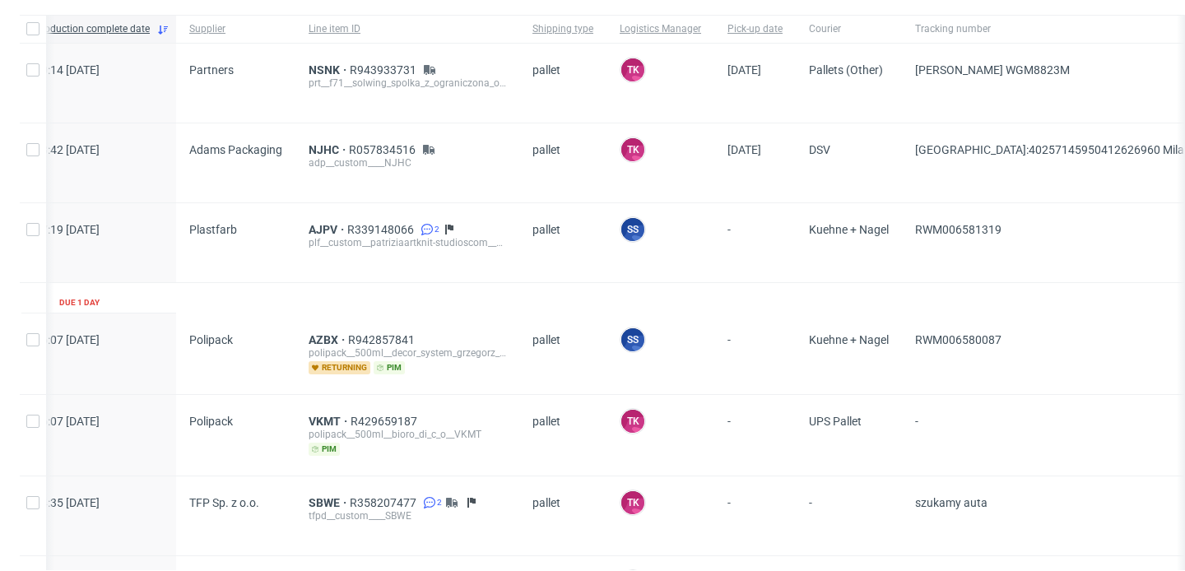
scroll to position [0, 0]
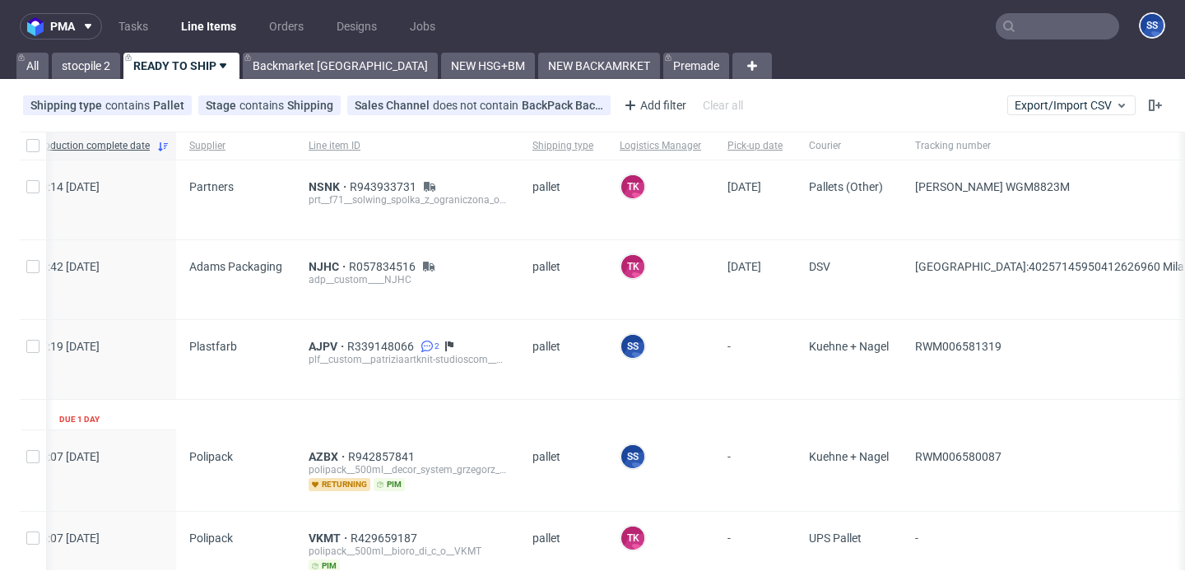
click at [1014, 24] on input "text" at bounding box center [1057, 26] width 123 height 26
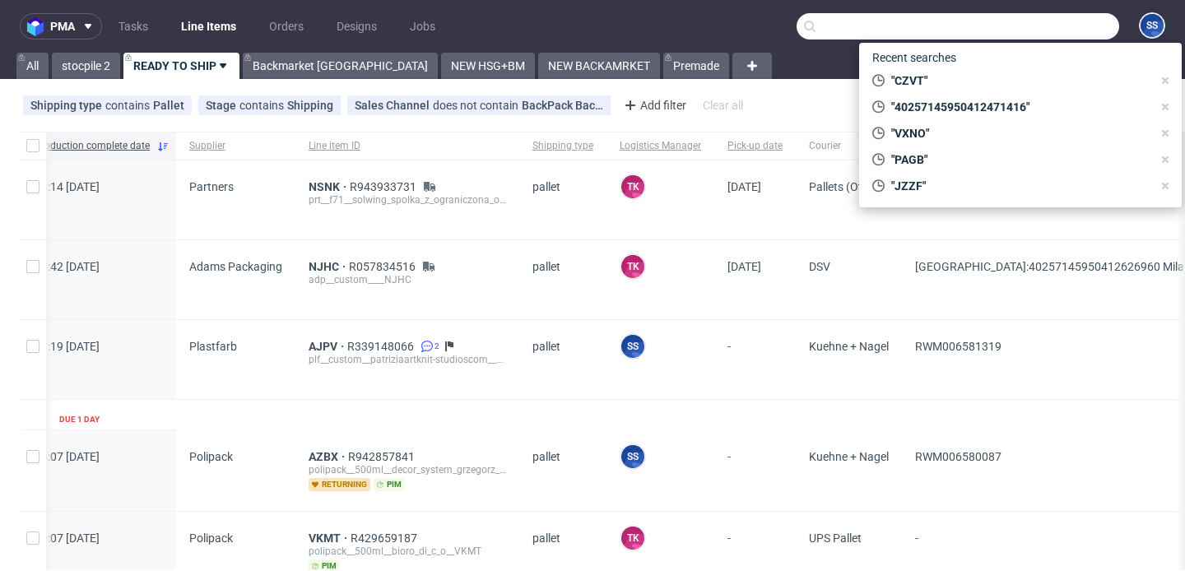
paste input "VXNO"
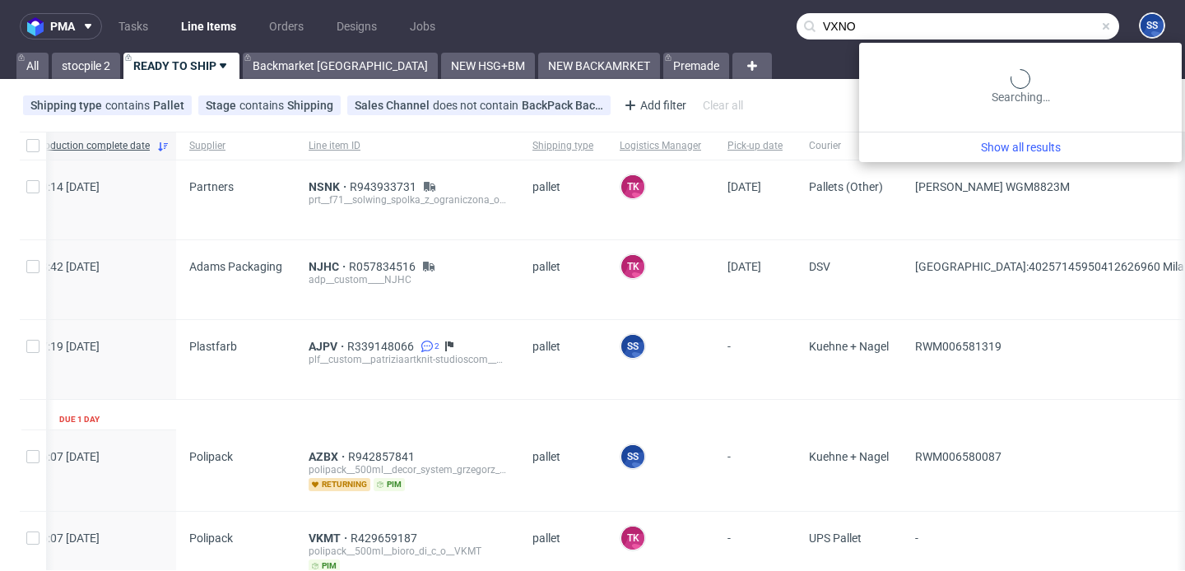
type input "VXNO"
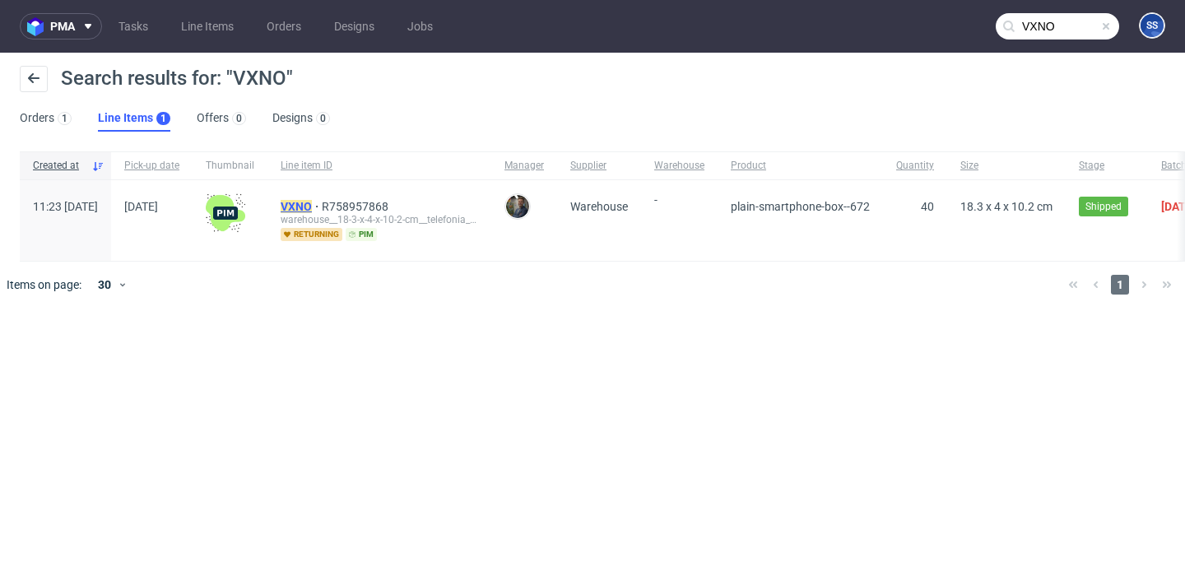
click at [312, 204] on mark "VXNO" at bounding box center [296, 206] width 31 height 13
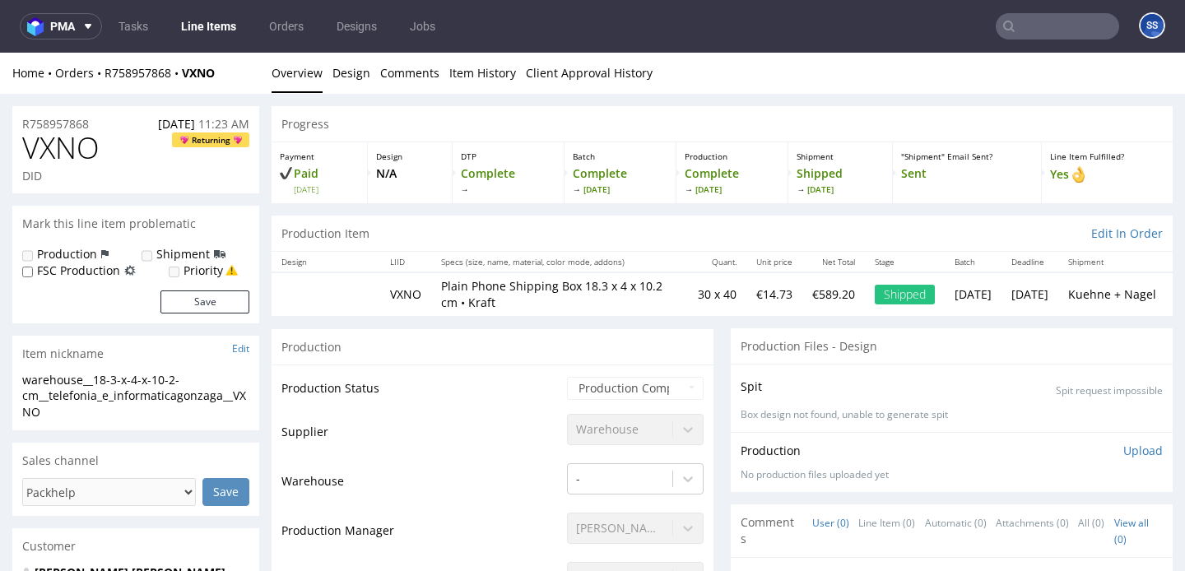
click at [233, 76] on div "Home Orders R758957868 VXNO" at bounding box center [135, 73] width 247 height 16
copy div "R758957868 VXNO"
drag, startPoint x: 233, startPoint y: 70, endPoint x: 107, endPoint y: 77, distance: 126.1
click at [107, 77] on div "Home Orders R758957868 VXNO" at bounding box center [135, 73] width 247 height 16
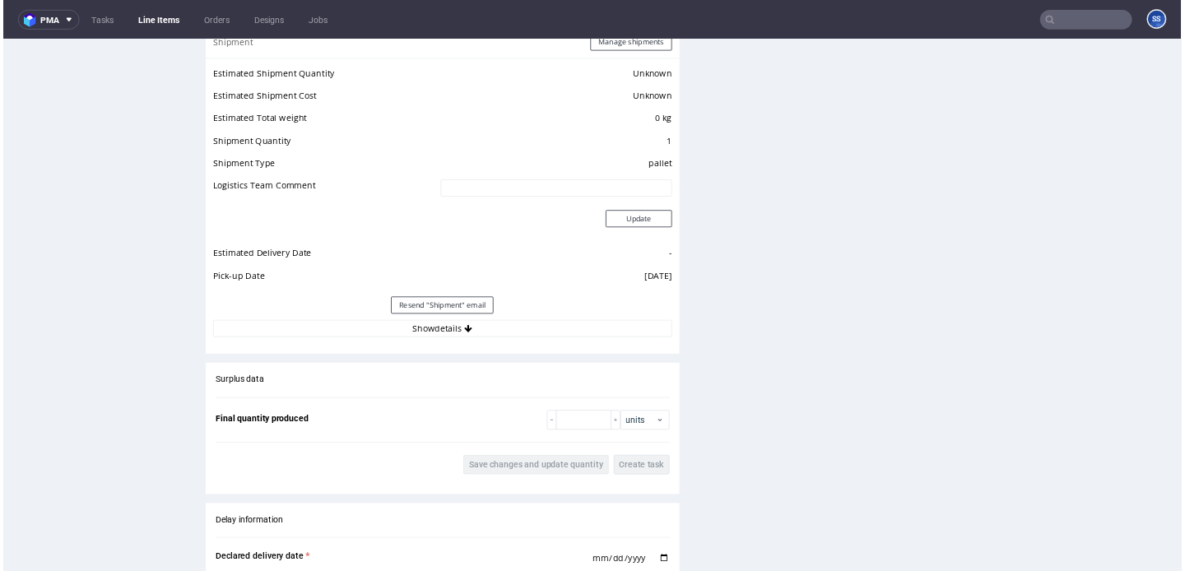
scroll to position [1358, 0]
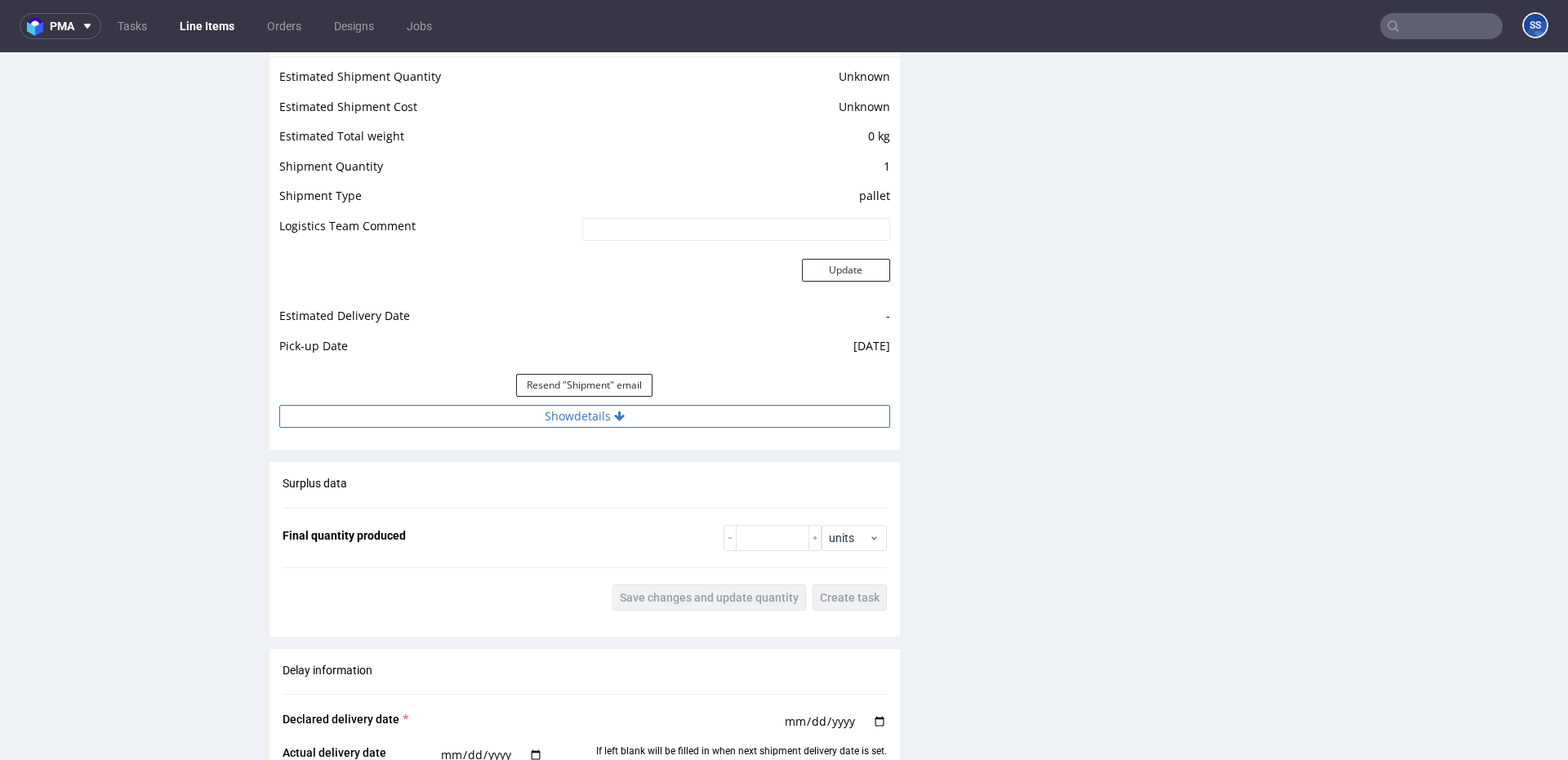
click at [653, 410] on button "Show details" at bounding box center [584, 416] width 610 height 23
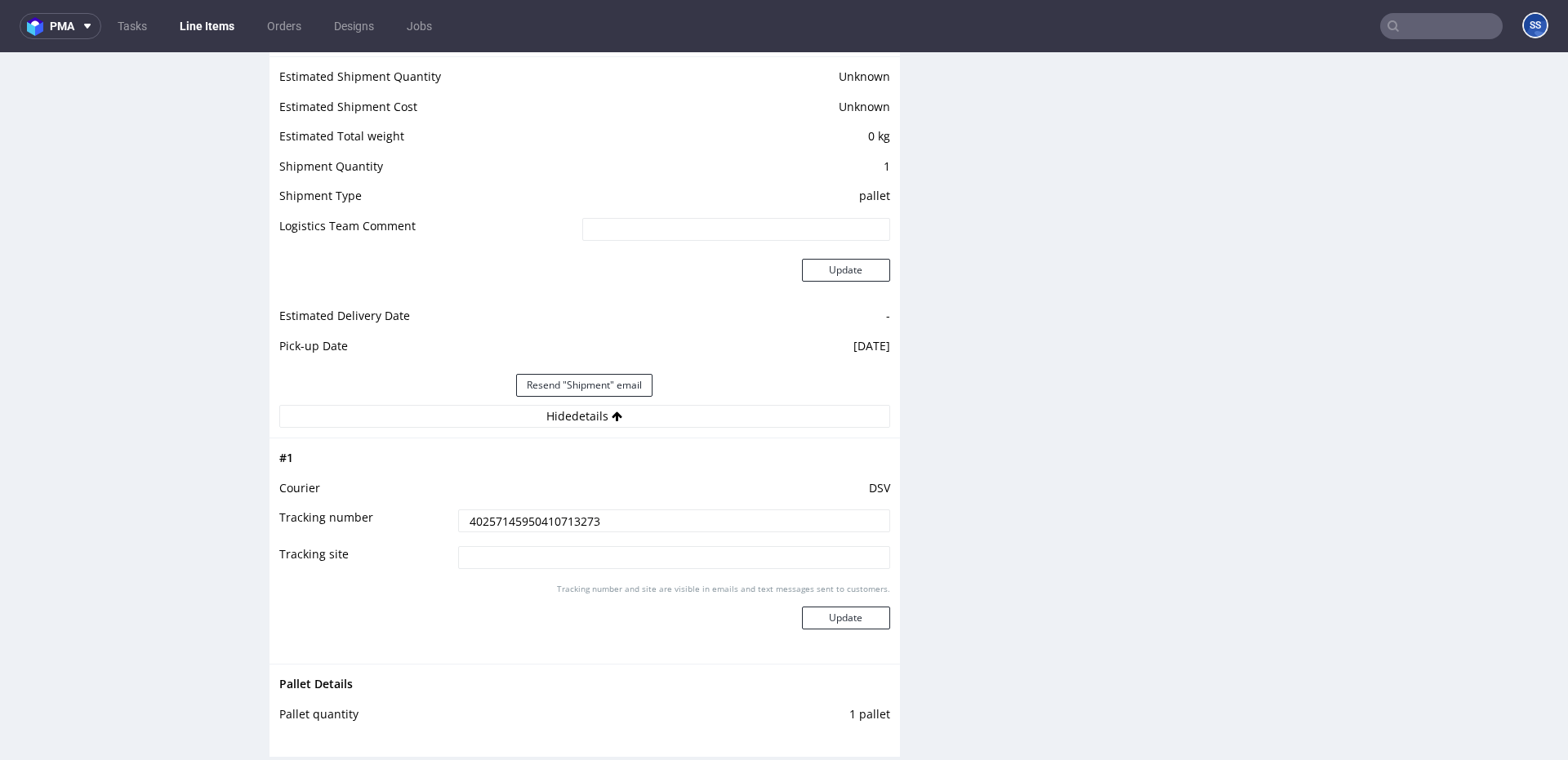
click at [551, 517] on input "40257145950410713273" at bounding box center [674, 520] width 432 height 23
paste input "2736560"
type input "40257145950410713273"
click at [549, 521] on input "40257145950410713273" at bounding box center [674, 520] width 432 height 23
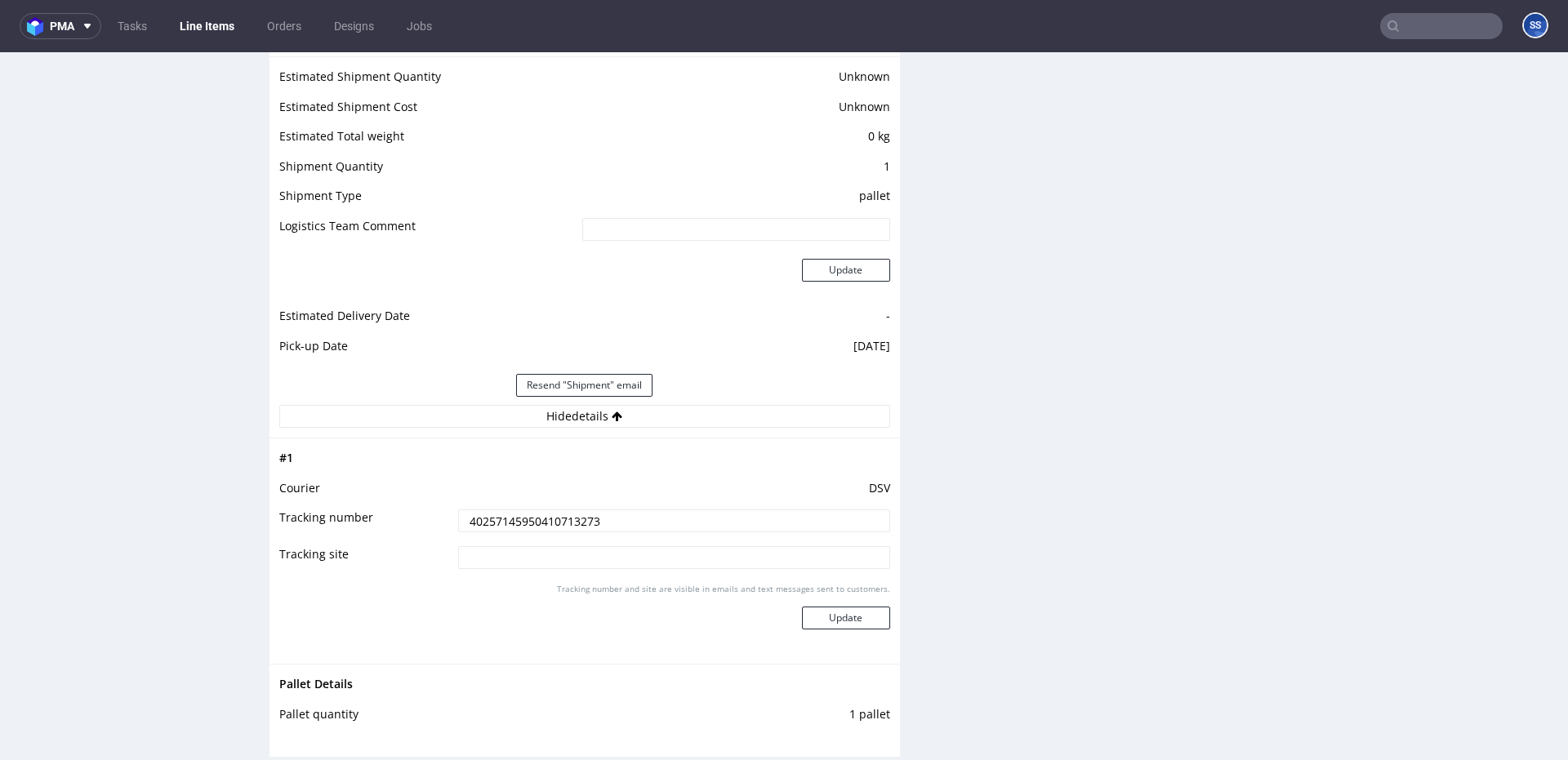
click at [549, 521] on input "40257145950410713273" at bounding box center [674, 520] width 432 height 23
click at [1151, 220] on div "Production Files - Design Spit Spit request impossible Box design not found, un…" at bounding box center [1240, 271] width 630 height 2612
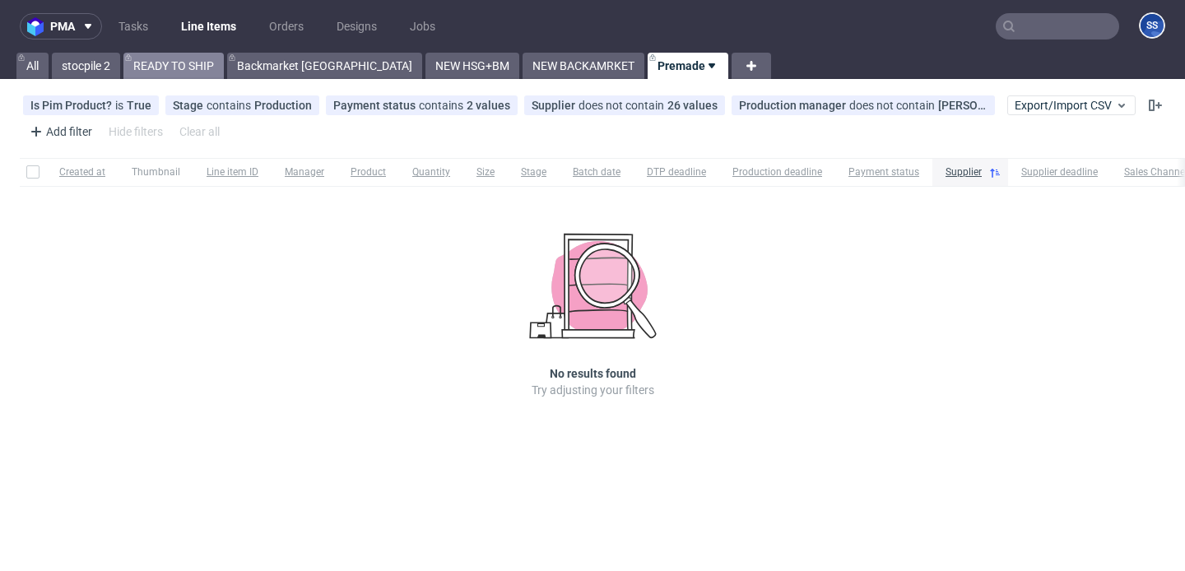
click at [181, 66] on link "READY TO SHIP" at bounding box center [173, 66] width 100 height 26
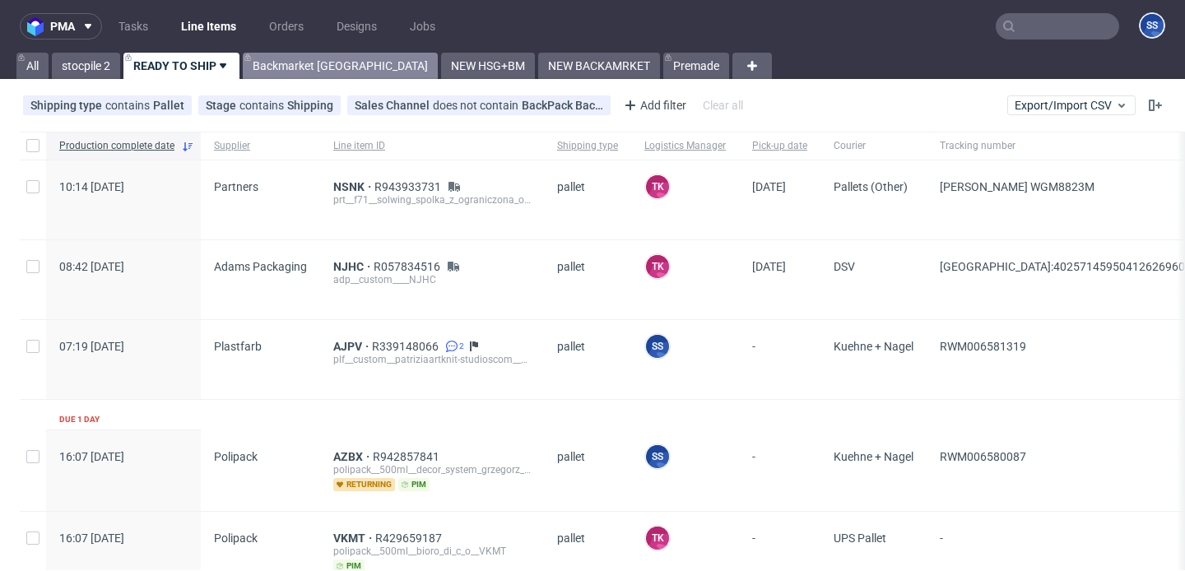
click at [275, 77] on link "Backmarket [GEOGRAPHIC_DATA]" at bounding box center [340, 66] width 195 height 26
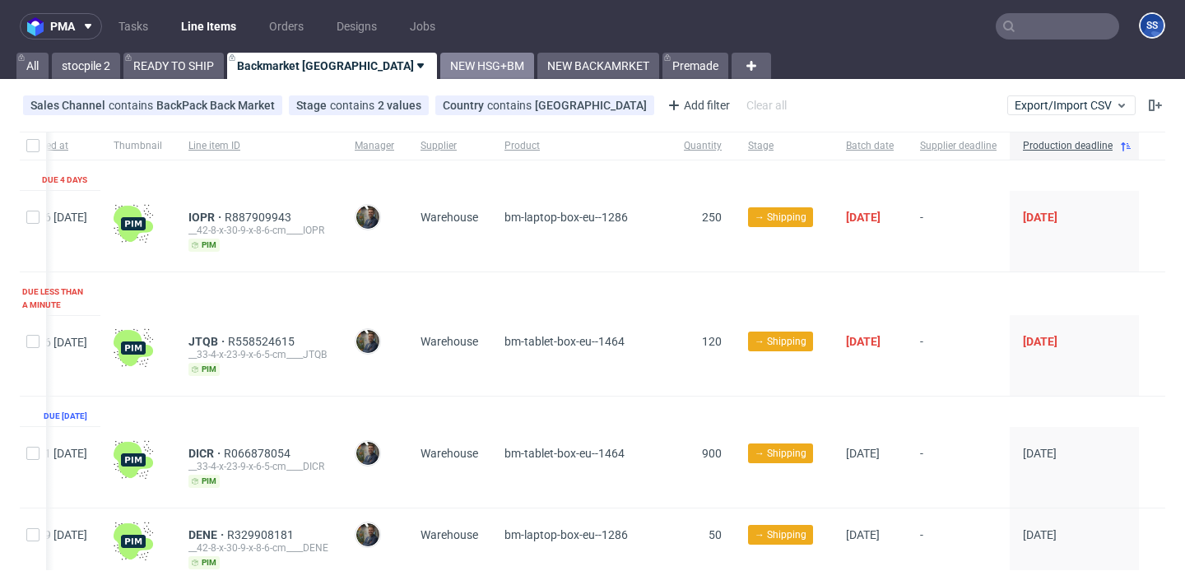
click at [440, 77] on link "NEW HSG+BM" at bounding box center [487, 66] width 94 height 26
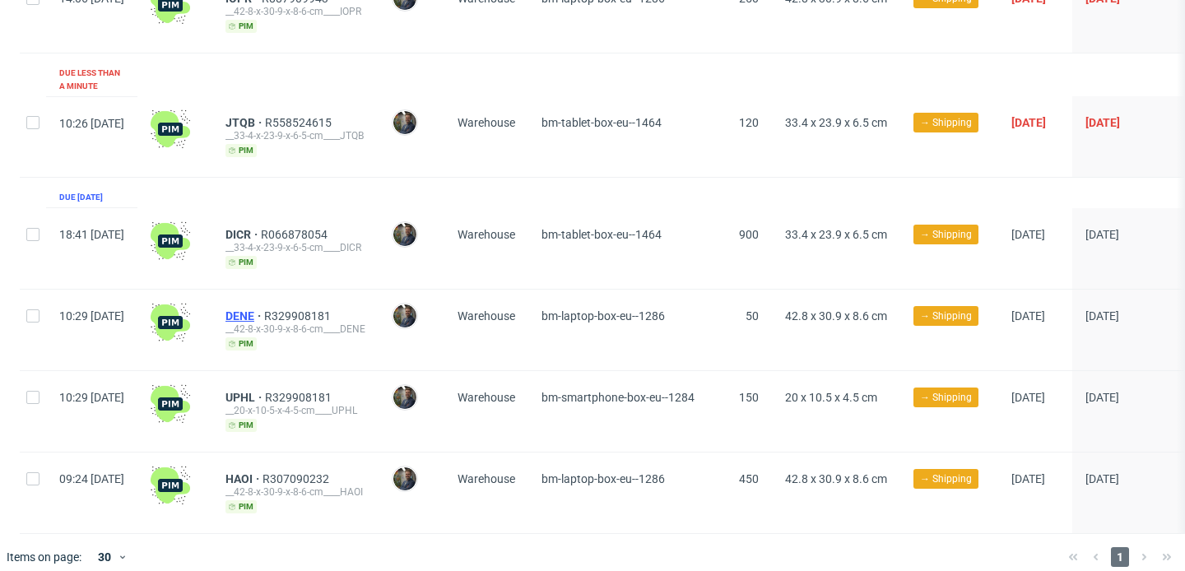
click at [264, 309] on span "DENE" at bounding box center [244, 315] width 39 height 13
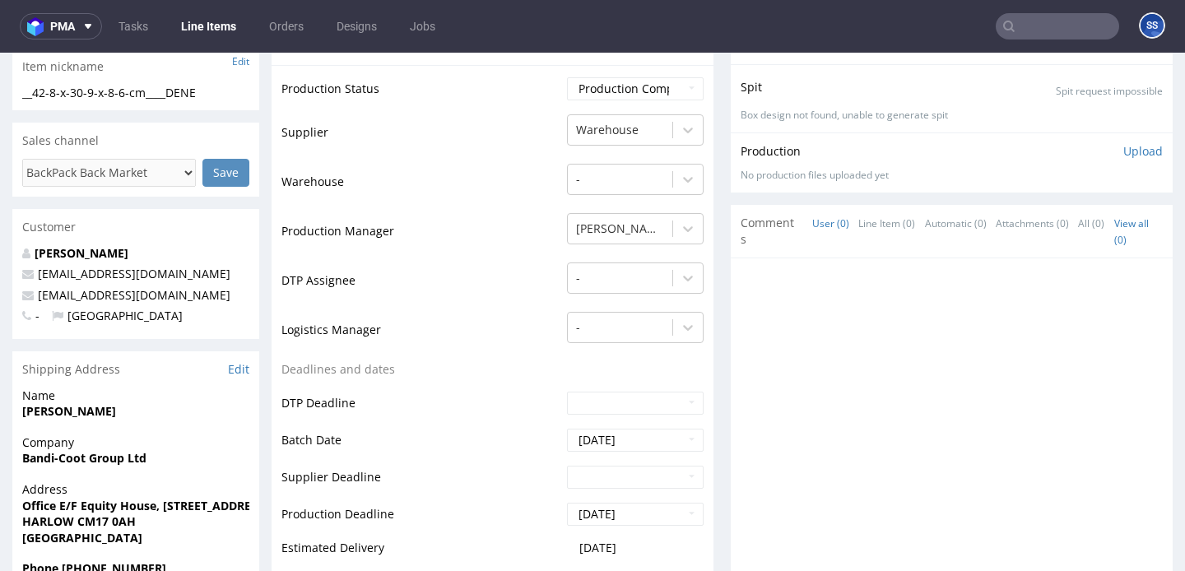
scroll to position [333, 0]
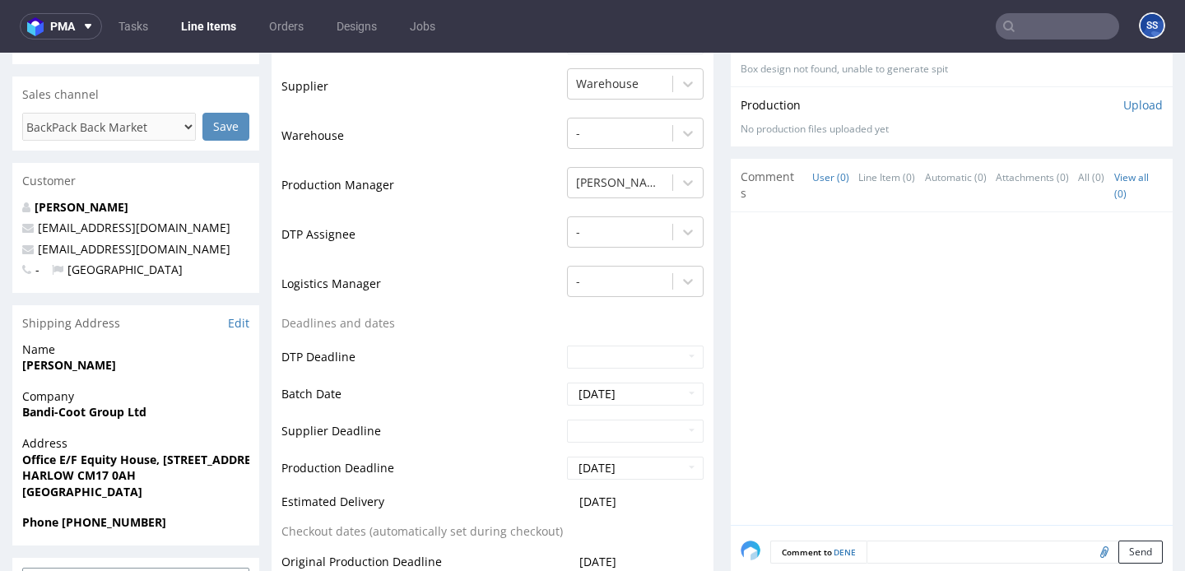
click at [65, 411] on strong "Bandi-Coot Group Ltd" at bounding box center [84, 412] width 124 height 16
copy strong "Bandi-Coot Group Ltd"
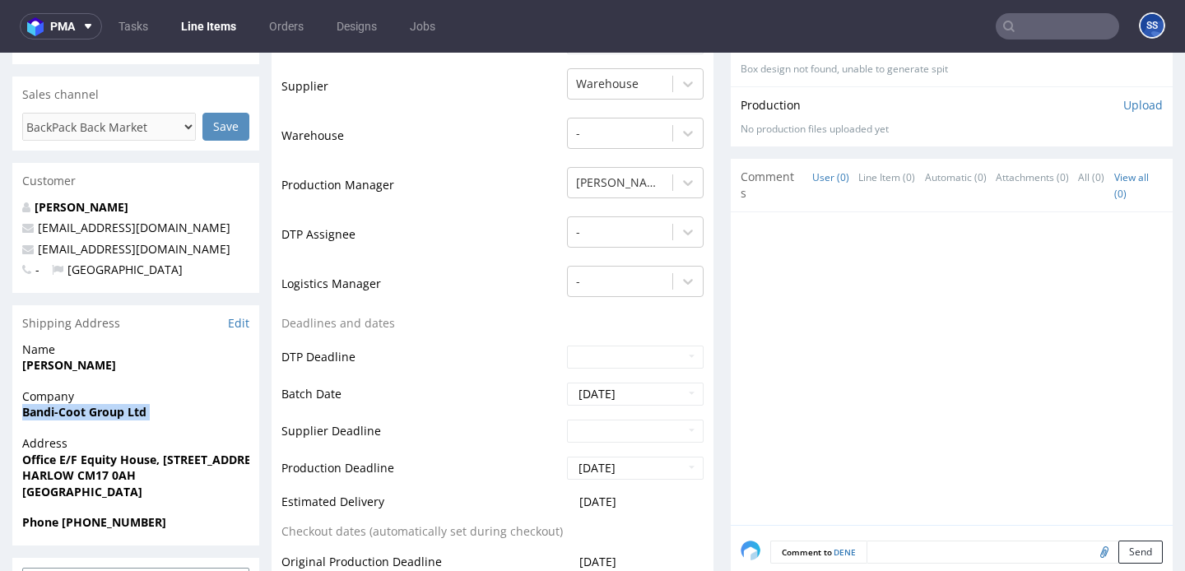
click at [91, 367] on strong "[PERSON_NAME]" at bounding box center [69, 365] width 94 height 16
copy strong "[PERSON_NAME]"
click at [74, 455] on strong "Office E/F Equity House, [STREET_ADDRESS]" at bounding box center [145, 460] width 246 height 16
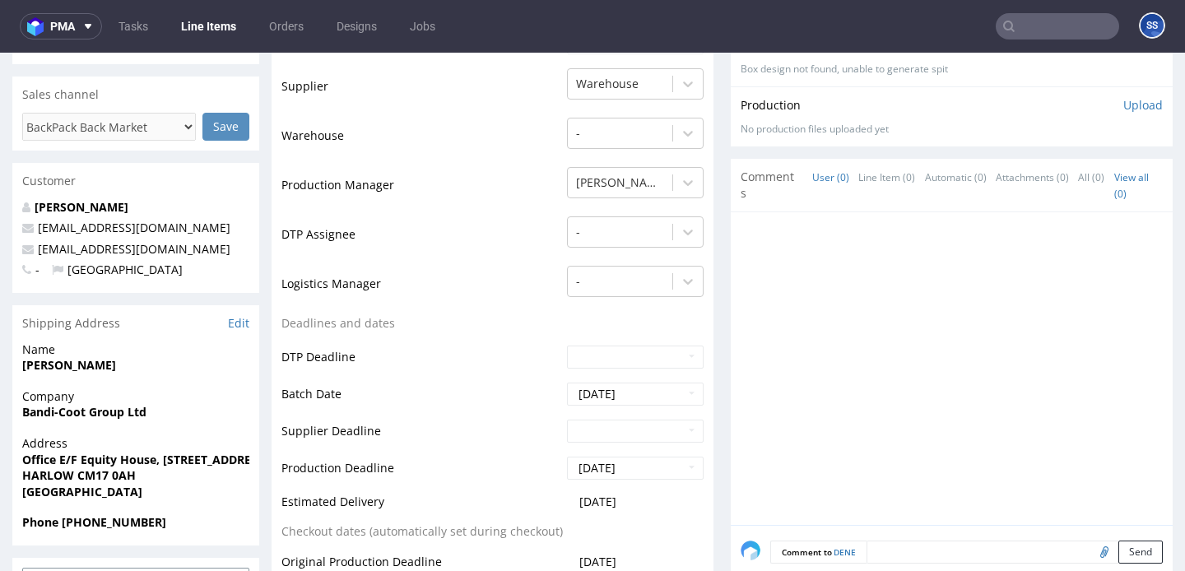
click at [74, 455] on strong "Office E/F Equity House, [STREET_ADDRESS]" at bounding box center [145, 460] width 246 height 16
copy strong "Office E/F Equity House, [STREET_ADDRESS]"
drag, startPoint x: 79, startPoint y: 471, endPoint x: 135, endPoint y: 476, distance: 56.2
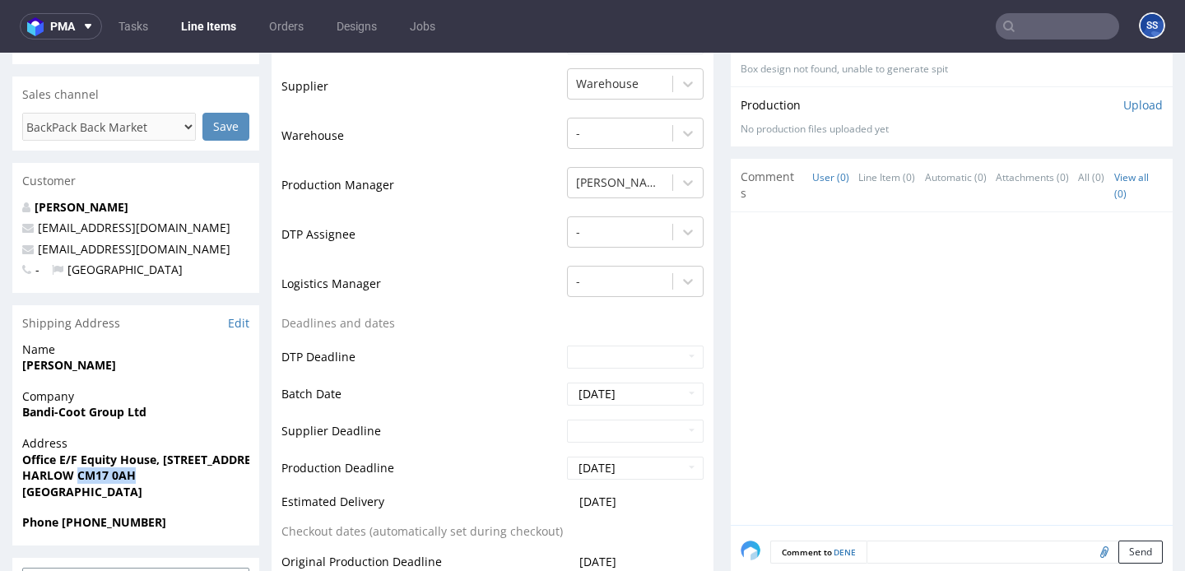
click at [135, 476] on strong "HARLOW CM17 0AH" at bounding box center [79, 475] width 114 height 16
copy strong "CM17 0AH"
click at [50, 471] on strong "HARLOW CM17 0AH" at bounding box center [79, 475] width 114 height 16
copy strong "HARLOW"
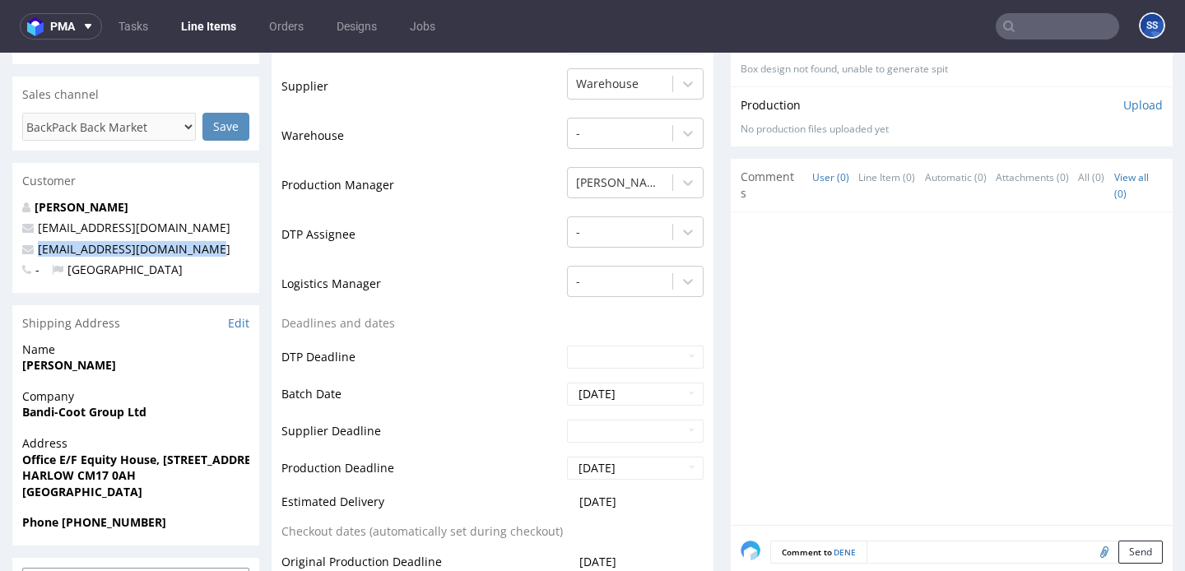
drag, startPoint x: 214, startPoint y: 252, endPoint x: 35, endPoint y: 252, distance: 178.5
click at [35, 252] on p "[EMAIL_ADDRESS][DOMAIN_NAME]" at bounding box center [135, 249] width 227 height 16
copy link "[EMAIL_ADDRESS][DOMAIN_NAME]"
drag, startPoint x: 63, startPoint y: 525, endPoint x: 174, endPoint y: 526, distance: 111.1
click at [174, 526] on span "Phone [PHONE_NUMBER]" at bounding box center [135, 522] width 227 height 16
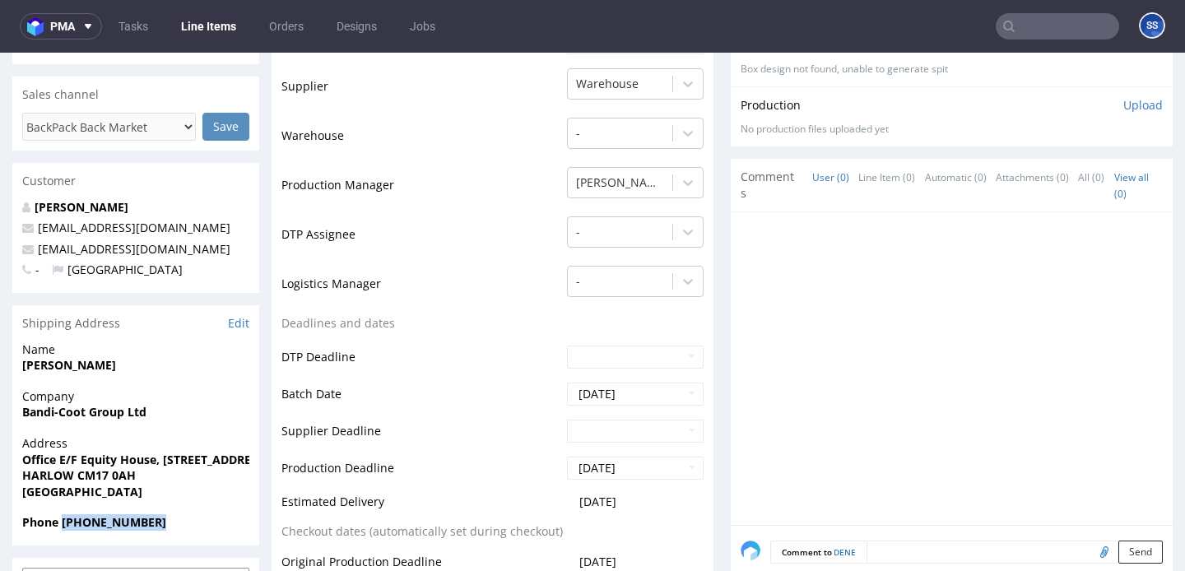
copy strong "+44 7702209434"
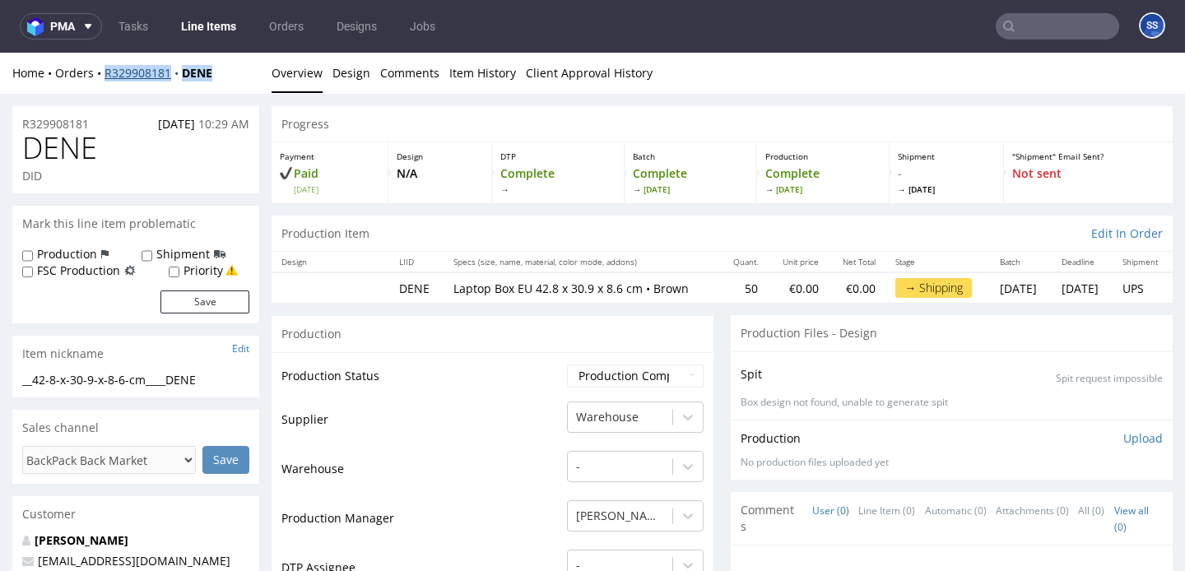
drag, startPoint x: 216, startPoint y: 78, endPoint x: 106, endPoint y: 76, distance: 110.3
click at [106, 76] on div "Home Orders R329908181 DENE" at bounding box center [135, 73] width 247 height 16
copy div "R329908181 DENE"
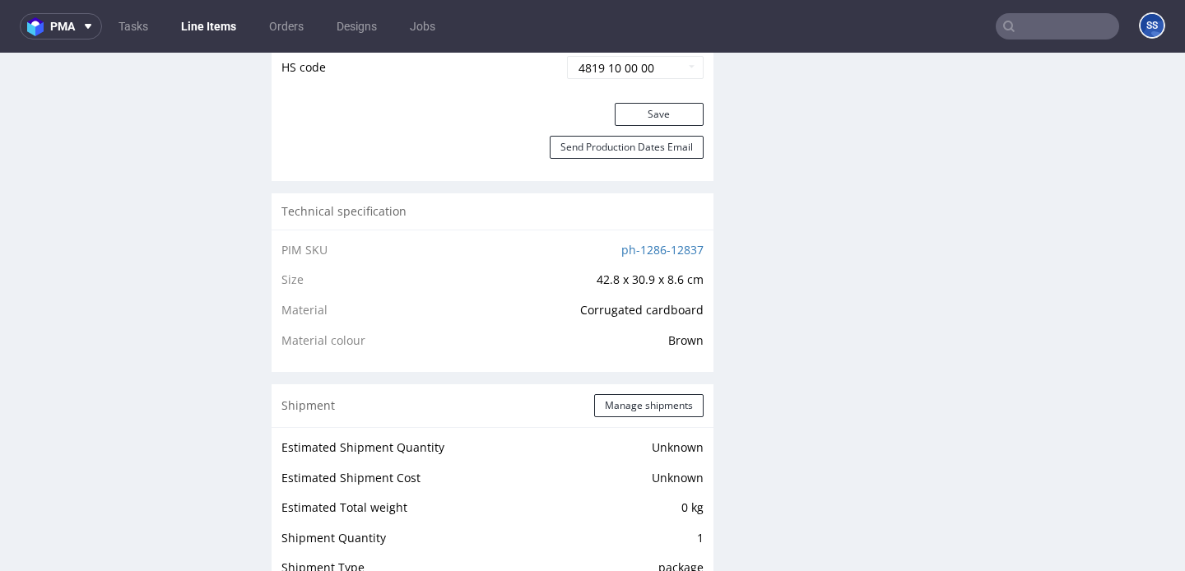
scroll to position [1012, 0]
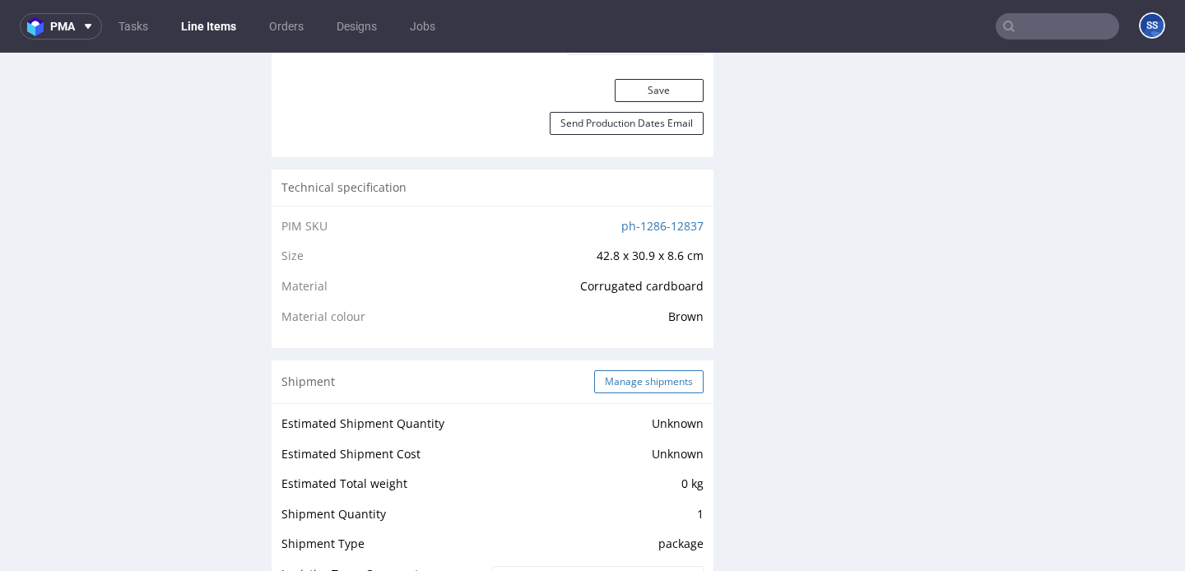
click at [610, 388] on button "Manage shipments" at bounding box center [648, 381] width 109 height 23
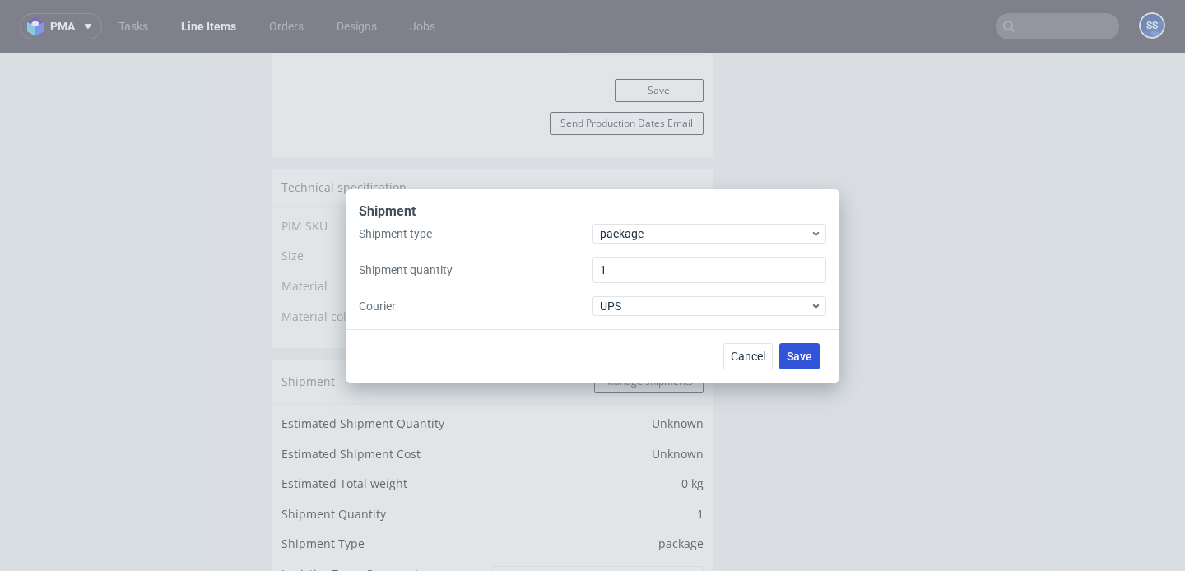
click at [792, 351] on span "Save" at bounding box center [800, 357] width 26 height 12
click at [753, 360] on span "Cancel" at bounding box center [748, 357] width 35 height 12
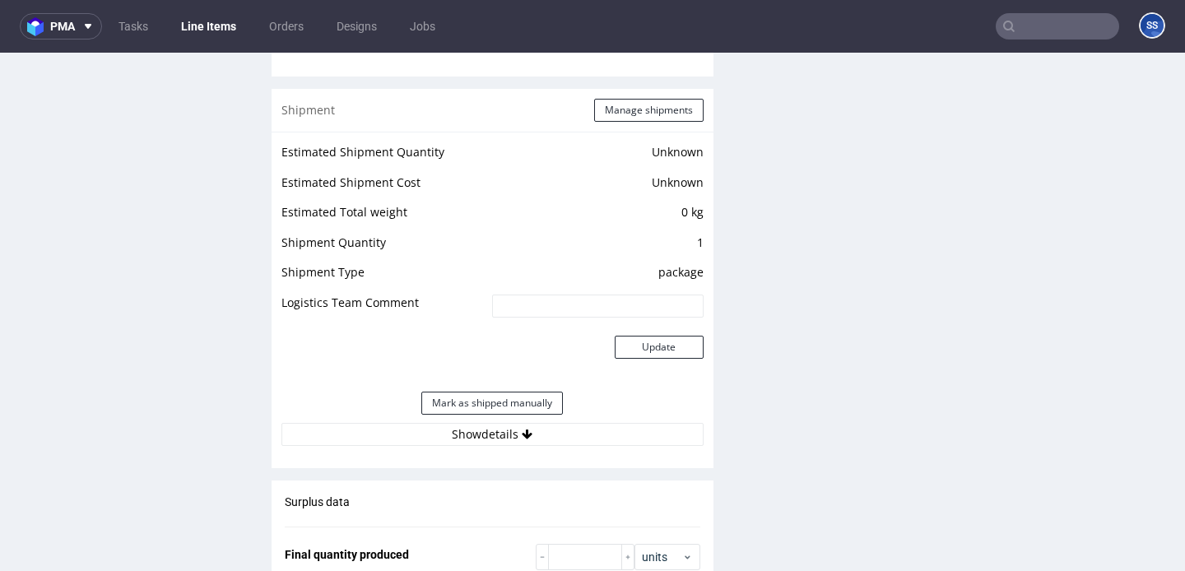
scroll to position [1315, 0]
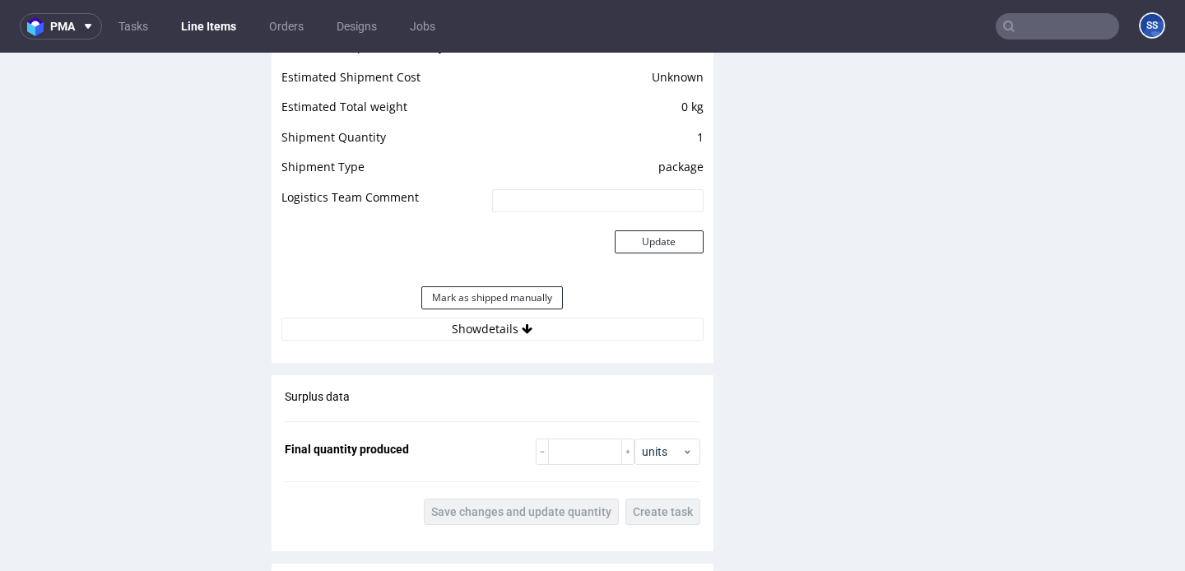
scroll to position [1408, 0]
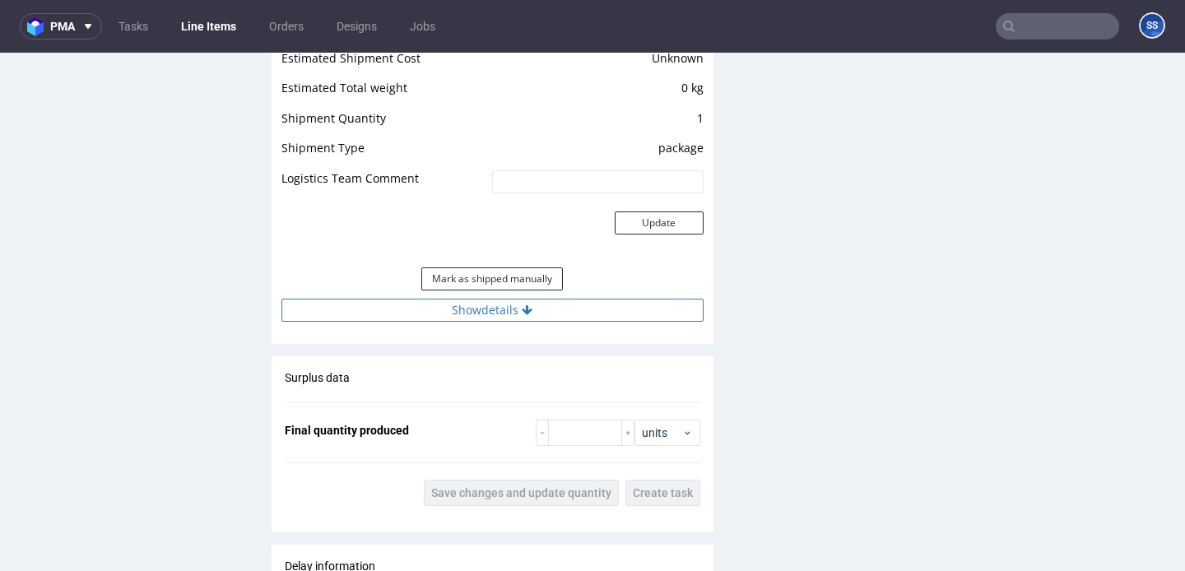
click at [556, 315] on button "Show details" at bounding box center [492, 310] width 422 height 23
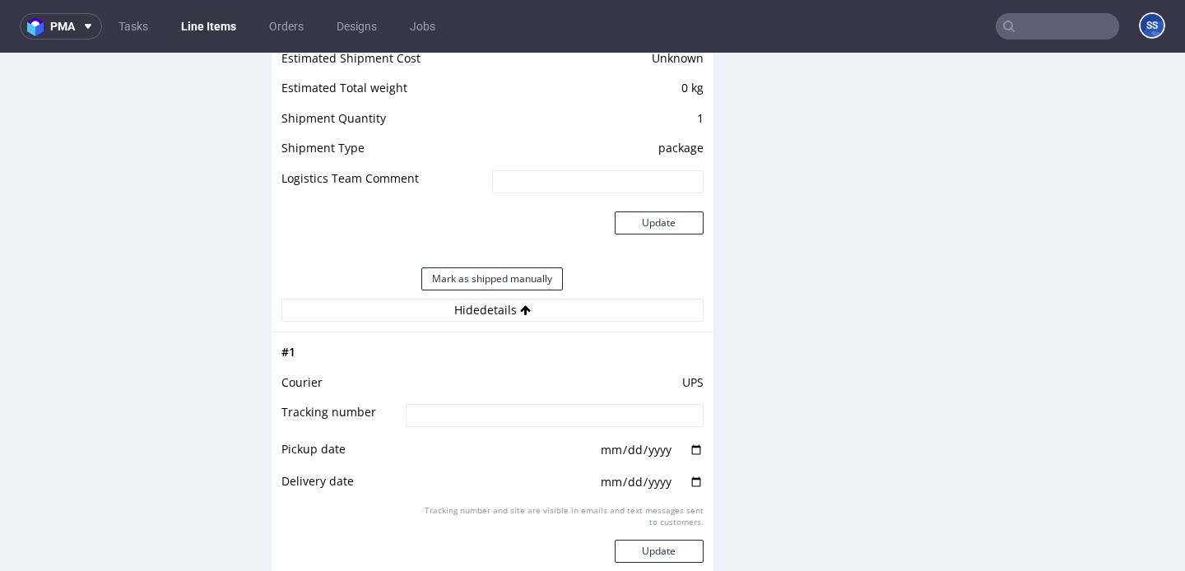
click at [539, 403] on td "UPS" at bounding box center [552, 388] width 301 height 30
click at [536, 427] on input at bounding box center [554, 415] width 297 height 23
paste input "1Z5A15806891464036"
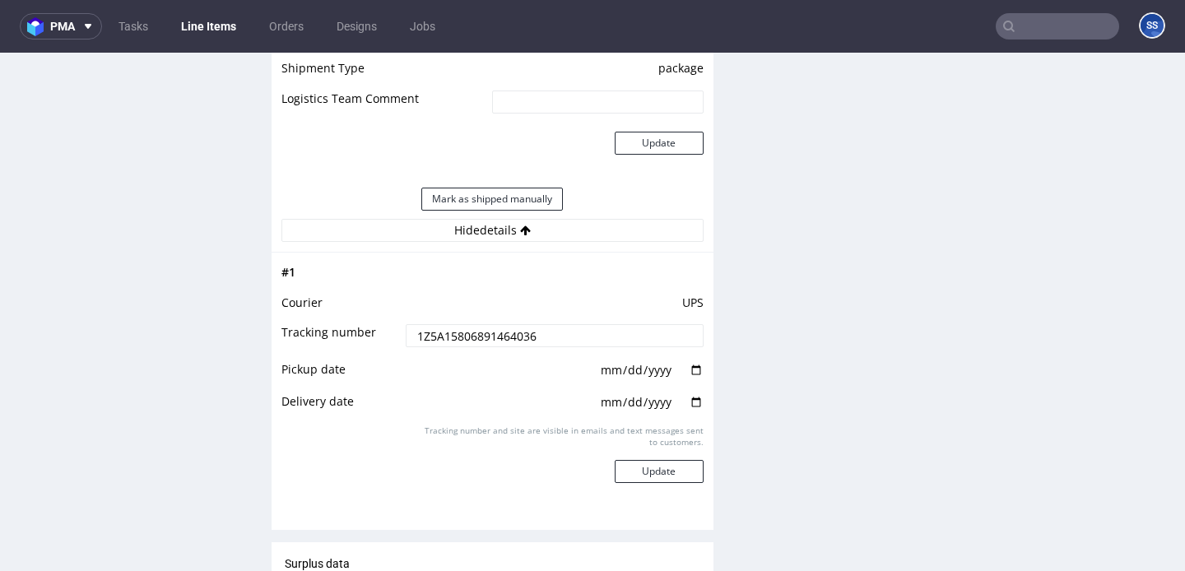
scroll to position [1517, 0]
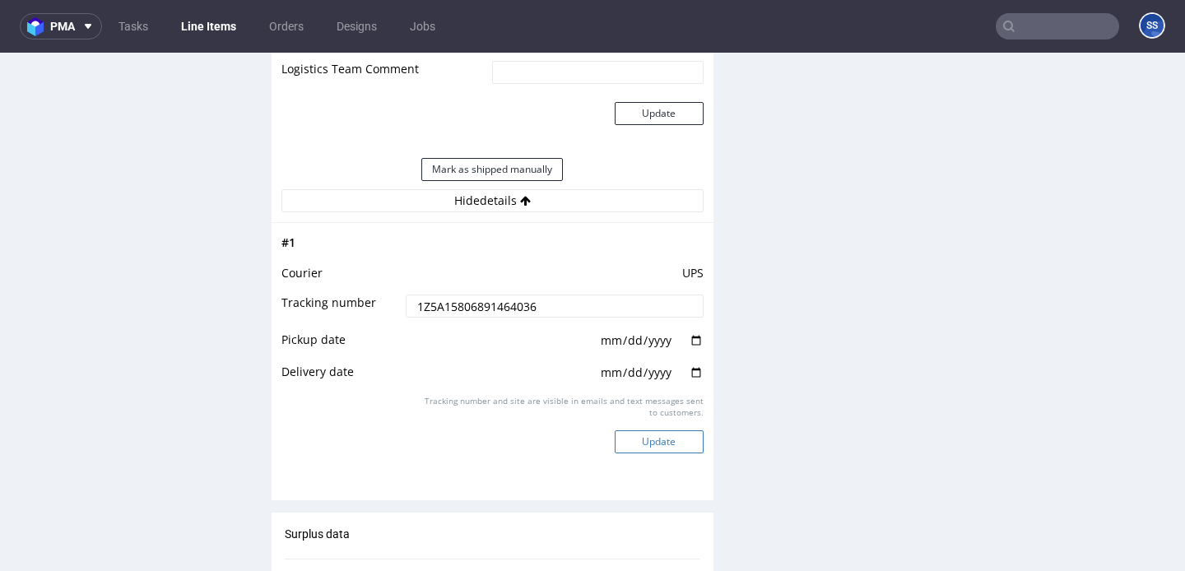
type input "1Z5A15806891464036"
click at [653, 453] on button "Update" at bounding box center [659, 441] width 89 height 23
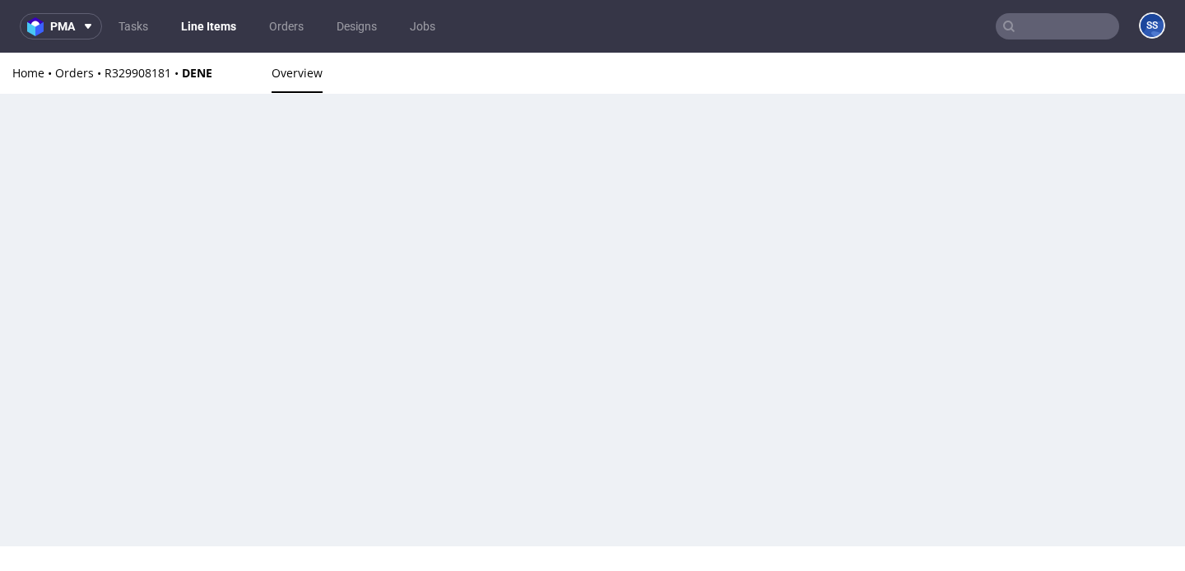
scroll to position [1251, 0]
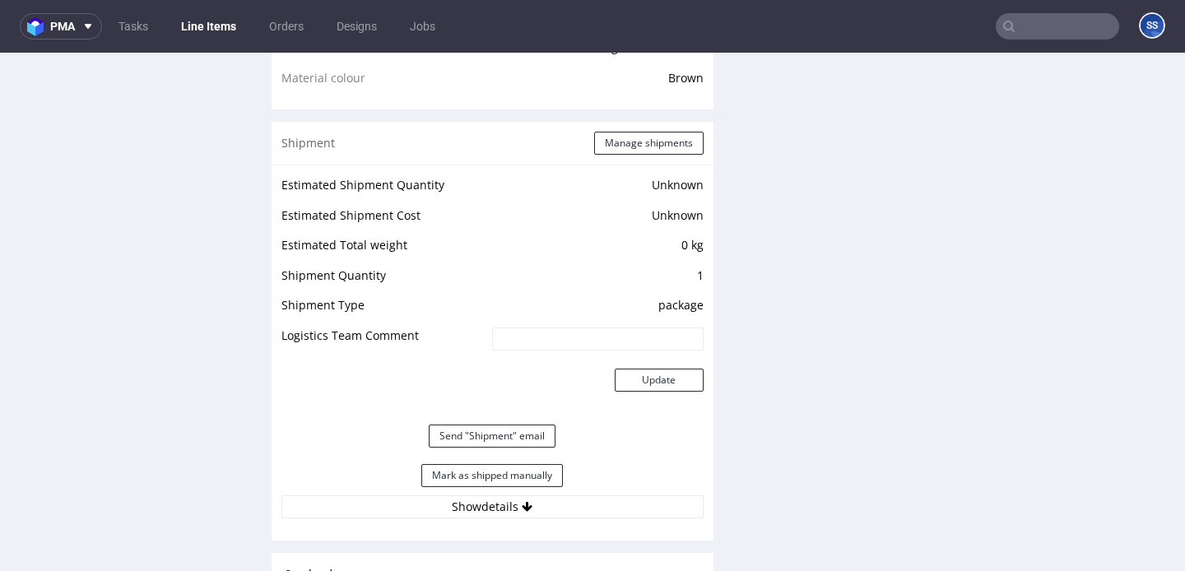
click at [201, 26] on link "Line Items" at bounding box center [208, 26] width 75 height 26
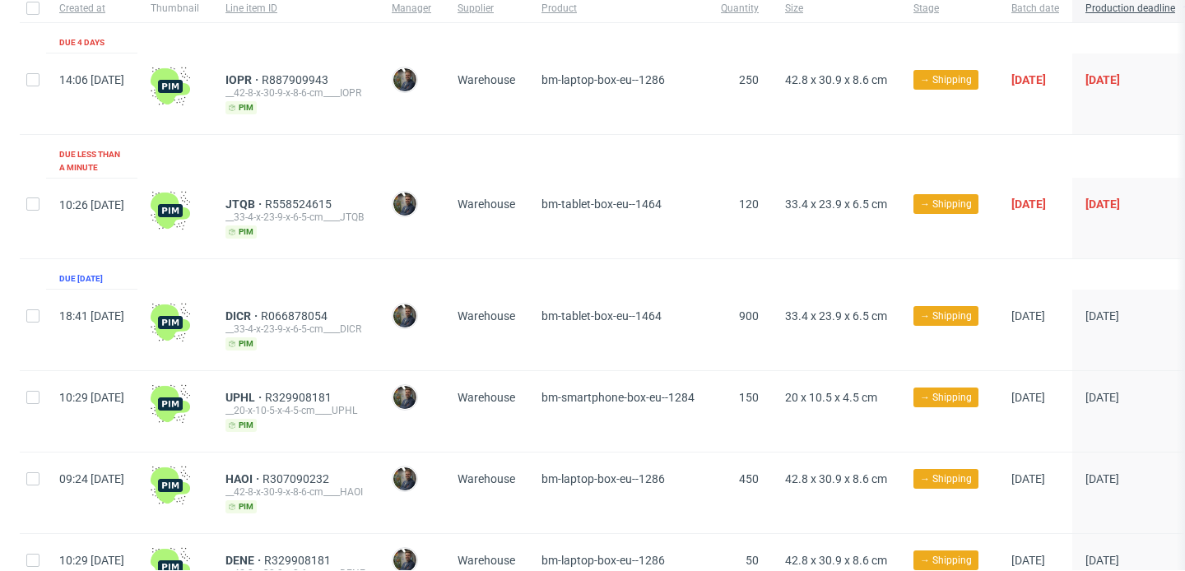
scroll to position [160, 0]
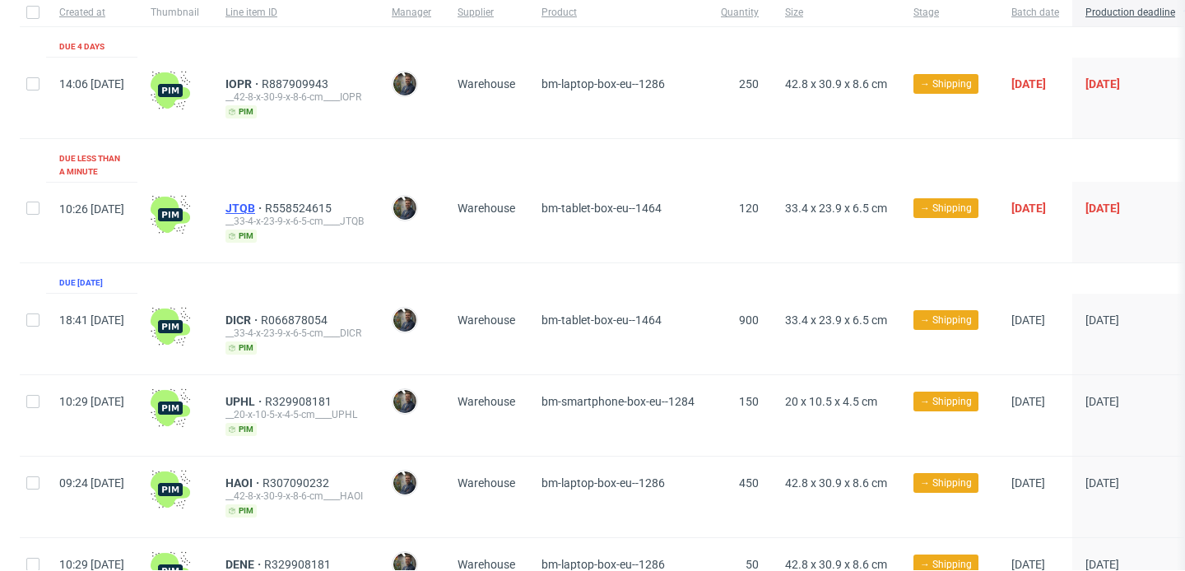
click at [265, 202] on span "JTQB" at bounding box center [244, 208] width 39 height 13
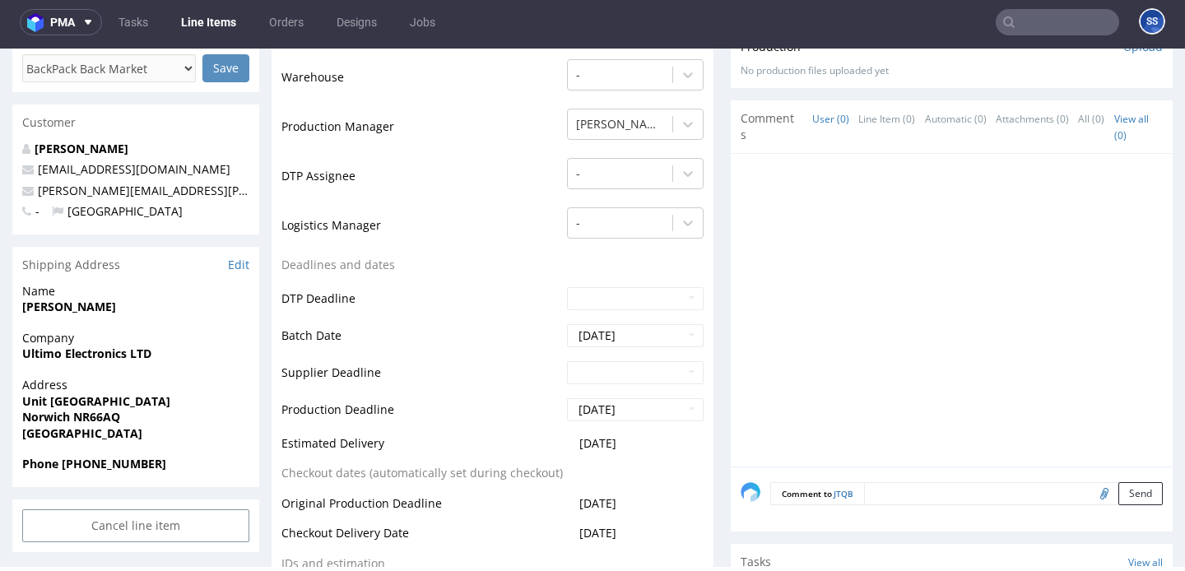
scroll to position [393, 0]
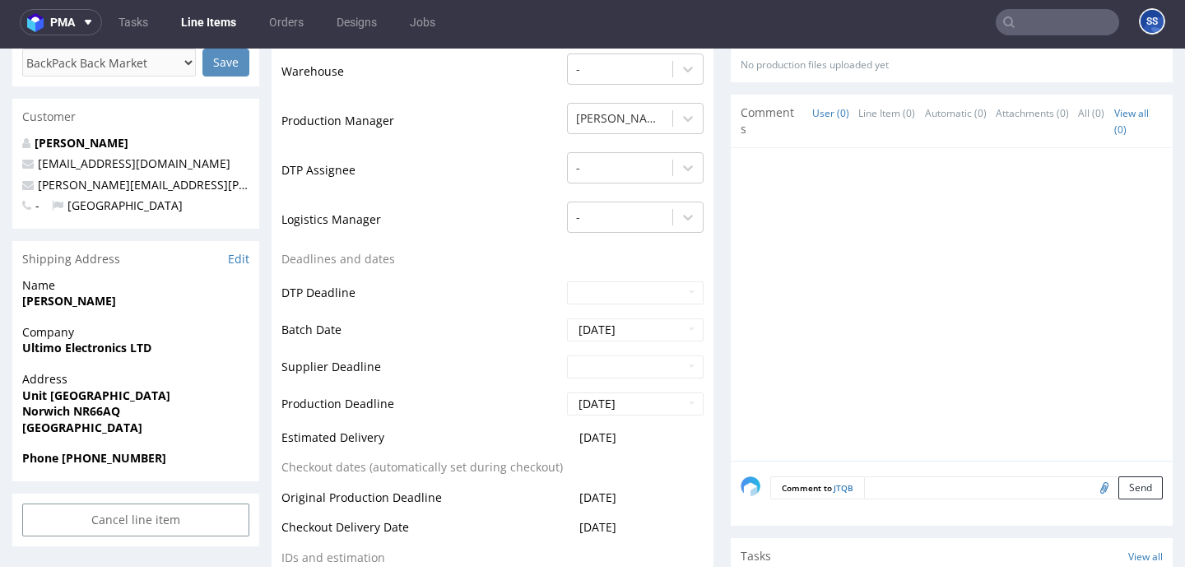
click at [92, 351] on strong "Ultimo Electronics LTD" at bounding box center [86, 348] width 129 height 16
copy strong "Ultimo Electronics LTD"
click at [60, 299] on strong "Dan Revell" at bounding box center [69, 301] width 94 height 16
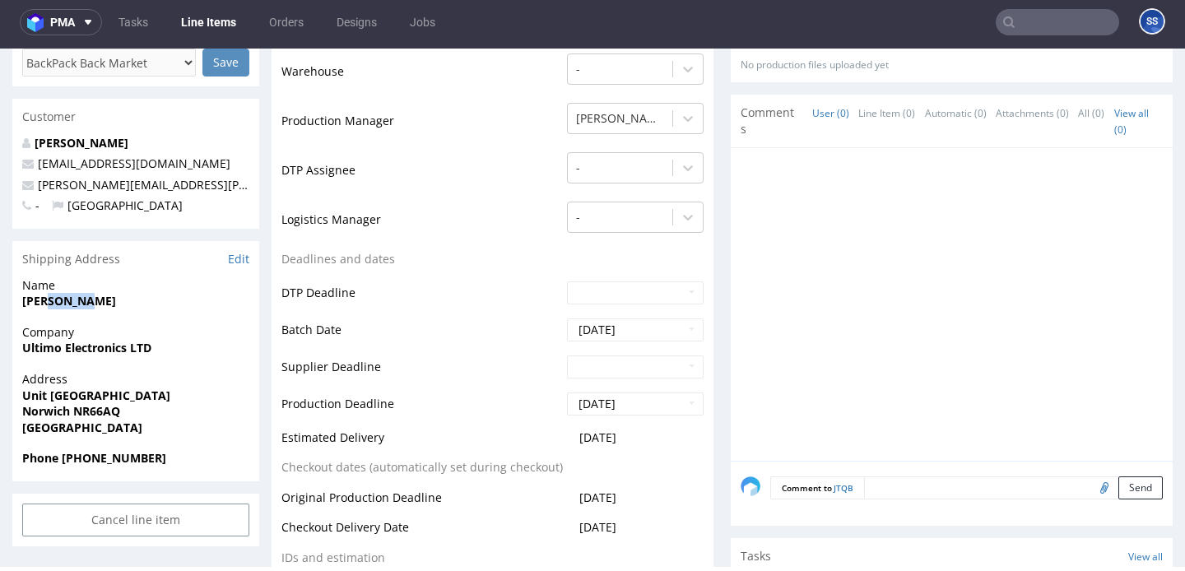
click at [60, 299] on strong "Dan Revell" at bounding box center [69, 301] width 94 height 16
copy strong "Dan Revell"
click at [74, 388] on span "Unit B Vulcan Road North" at bounding box center [135, 396] width 227 height 16
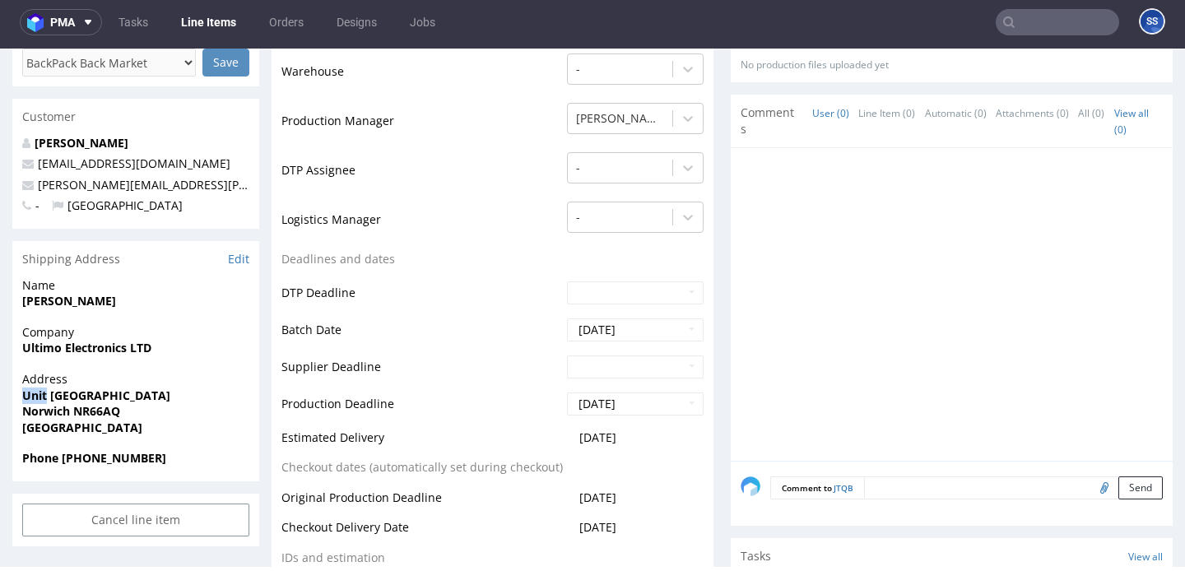
click at [74, 388] on span "Unit B Vulcan Road North" at bounding box center [135, 396] width 227 height 16
copy strong "Unit B Vulcan Road North"
click at [110, 416] on strong "Norwich NR66AQ" at bounding box center [71, 411] width 98 height 16
copy strong "NR66AQ"
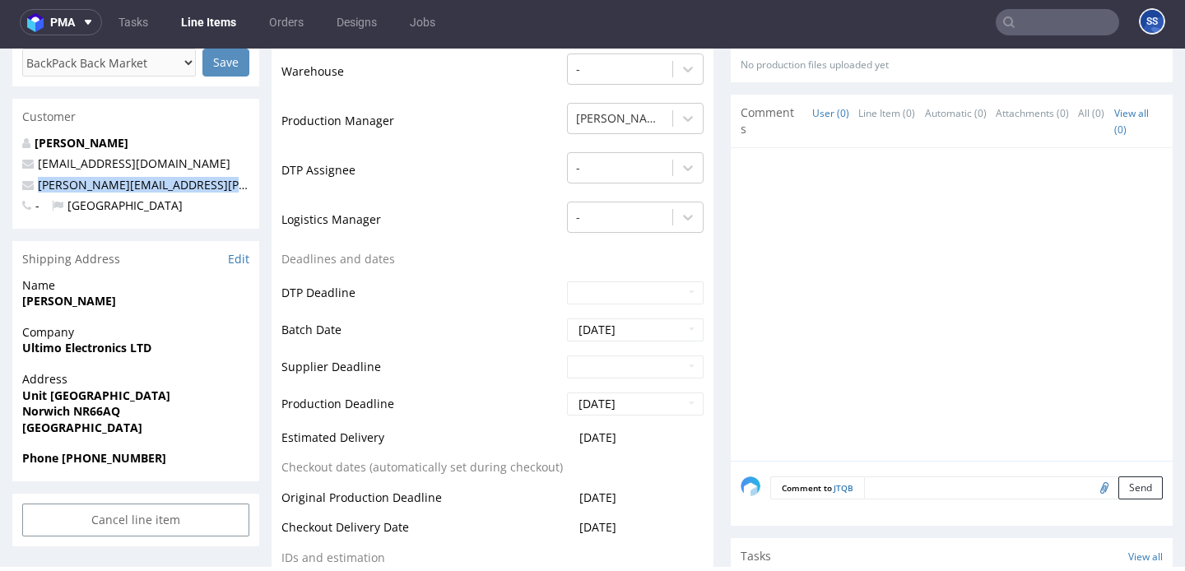
drag, startPoint x: 252, startPoint y: 190, endPoint x: 30, endPoint y: 189, distance: 222.2
click at [30, 189] on div "Dan Revell whitelabel@packhelp.com josh.hannan@ultimoelectronics.co.uk - United…" at bounding box center [135, 182] width 247 height 94
copy span "josh.hannan@ultimoelectronics.co.uk"
drag, startPoint x: 61, startPoint y: 460, endPoint x: 197, endPoint y: 449, distance: 136.2
click at [197, 449] on section "Shipping Address Edit Name Dan Revell Company Ultimo Electronics LTD Address Un…" at bounding box center [135, 361] width 247 height 240
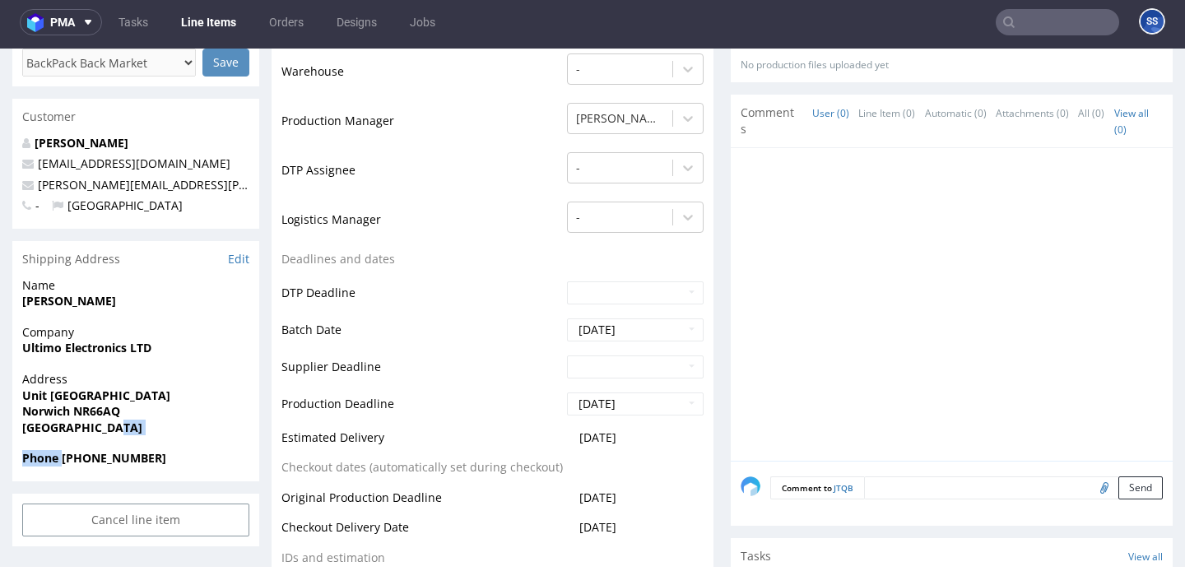
drag, startPoint x: 172, startPoint y: 461, endPoint x: 63, endPoint y: 459, distance: 108.6
click at [63, 459] on span "Phone +44 07780279227" at bounding box center [135, 458] width 227 height 16
copy strong "+44 07780279227"
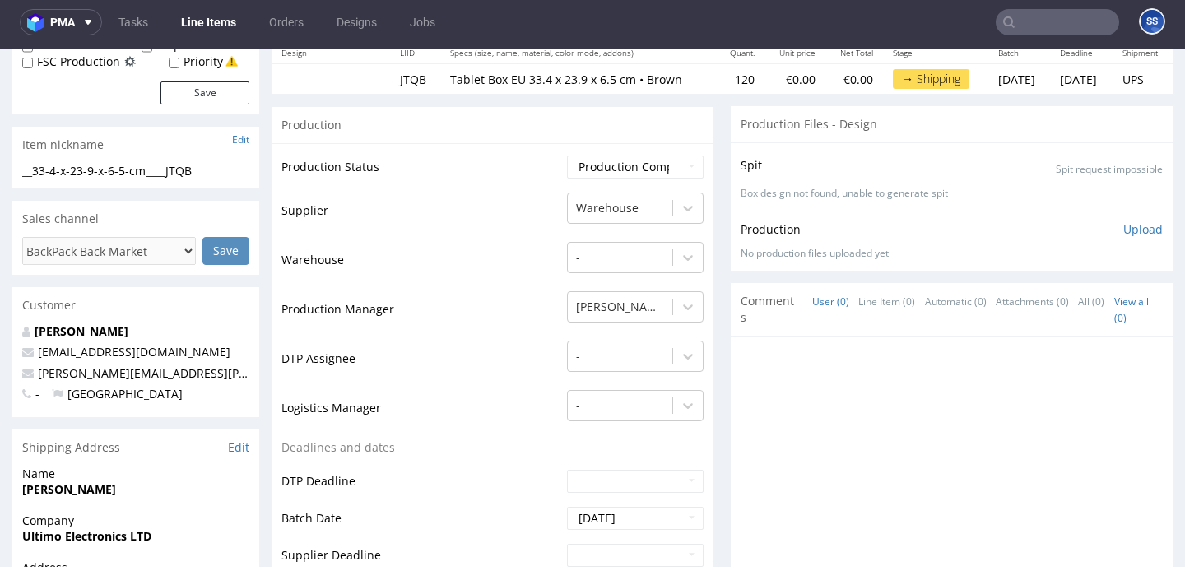
scroll to position [0, 0]
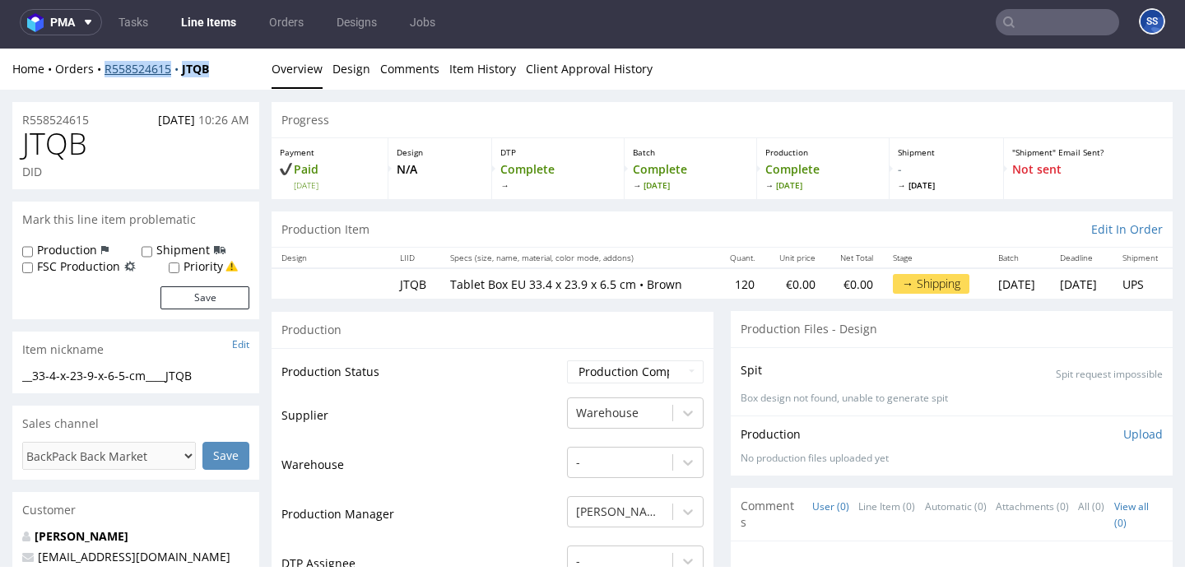
drag, startPoint x: 228, startPoint y: 68, endPoint x: 105, endPoint y: 67, distance: 122.6
click at [105, 67] on div "Home Orders R558524615 JTQB" at bounding box center [135, 69] width 247 height 16
copy div "R558524615 JTQB"
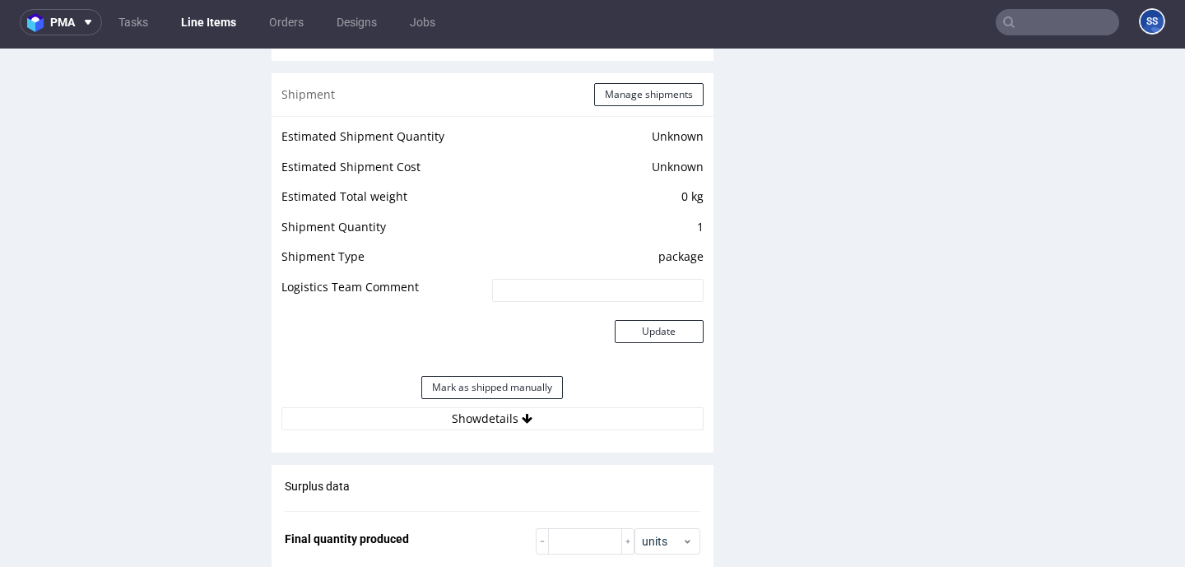
scroll to position [1357, 0]
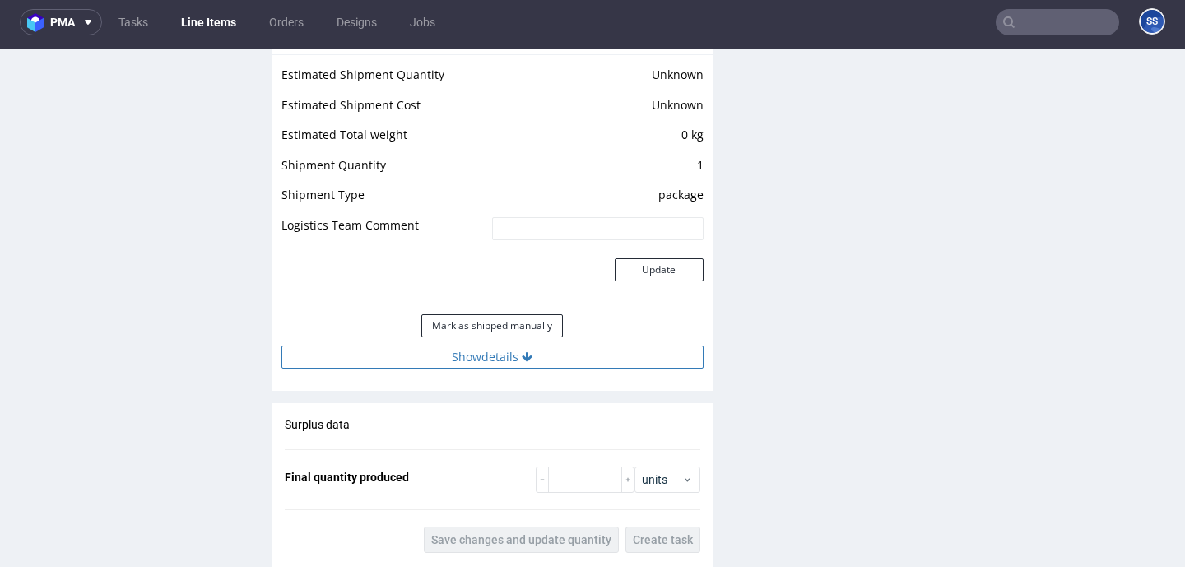
click at [538, 361] on button "Show details" at bounding box center [492, 357] width 422 height 23
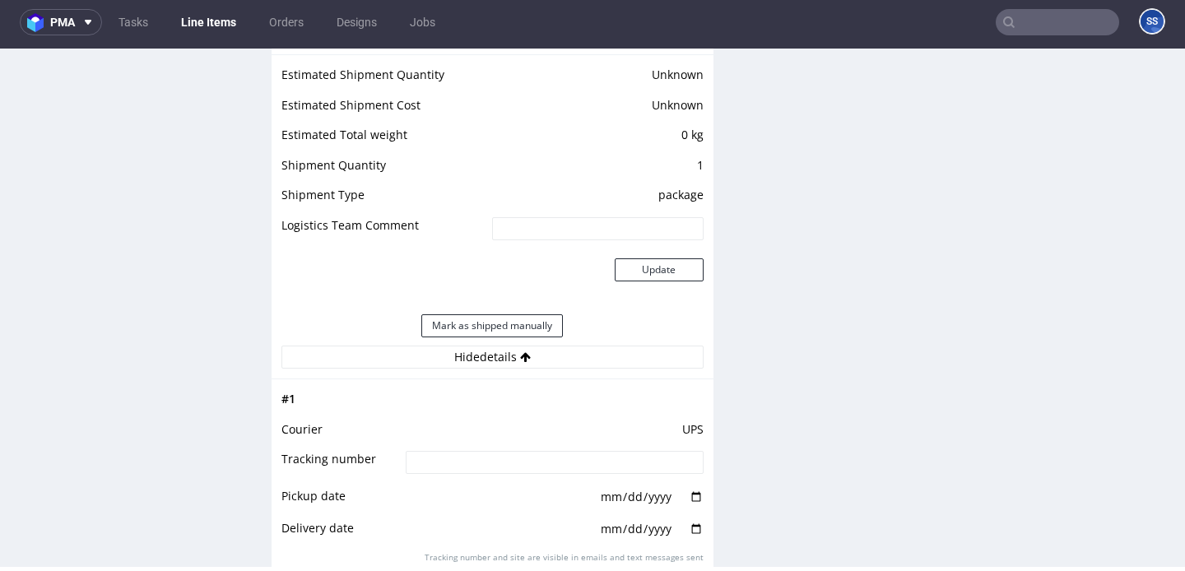
click at [511, 457] on input at bounding box center [554, 462] width 297 height 23
paste input "1Z5A15806895955356"
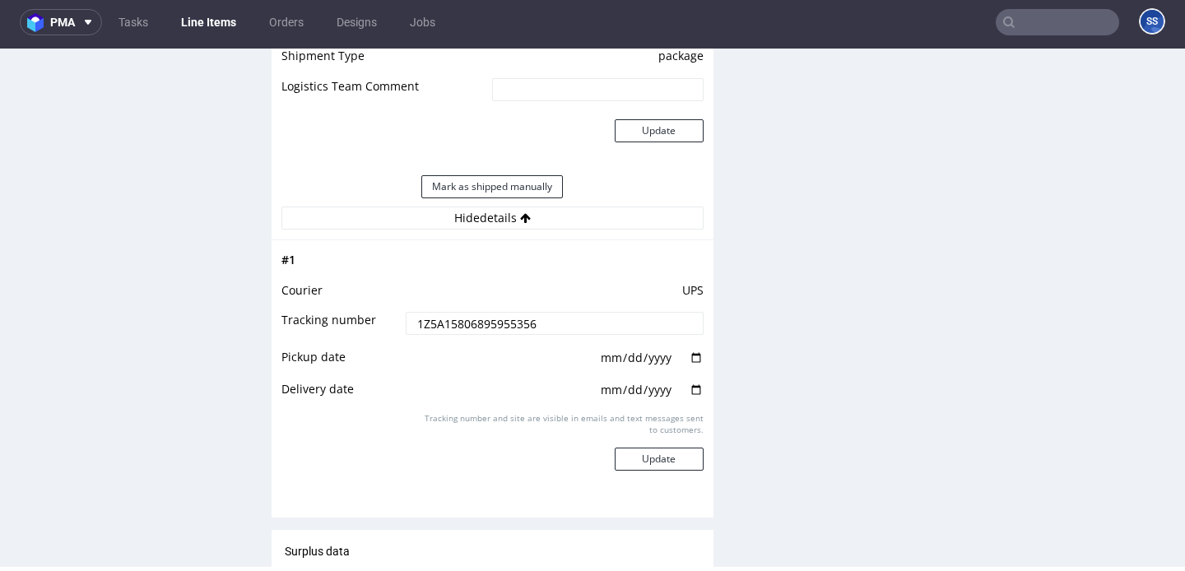
scroll to position [1498, 0]
type input "1Z5A15806895955356"
click at [659, 463] on button "Update" at bounding box center [659, 456] width 89 height 23
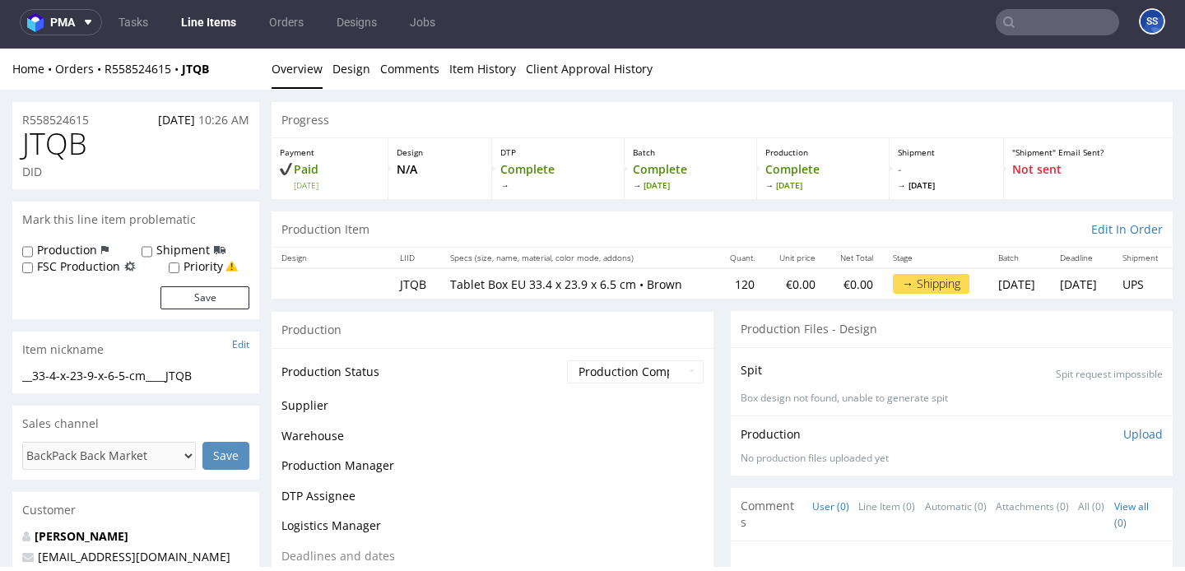
click at [208, 13] on link "Line Items" at bounding box center [208, 22] width 75 height 26
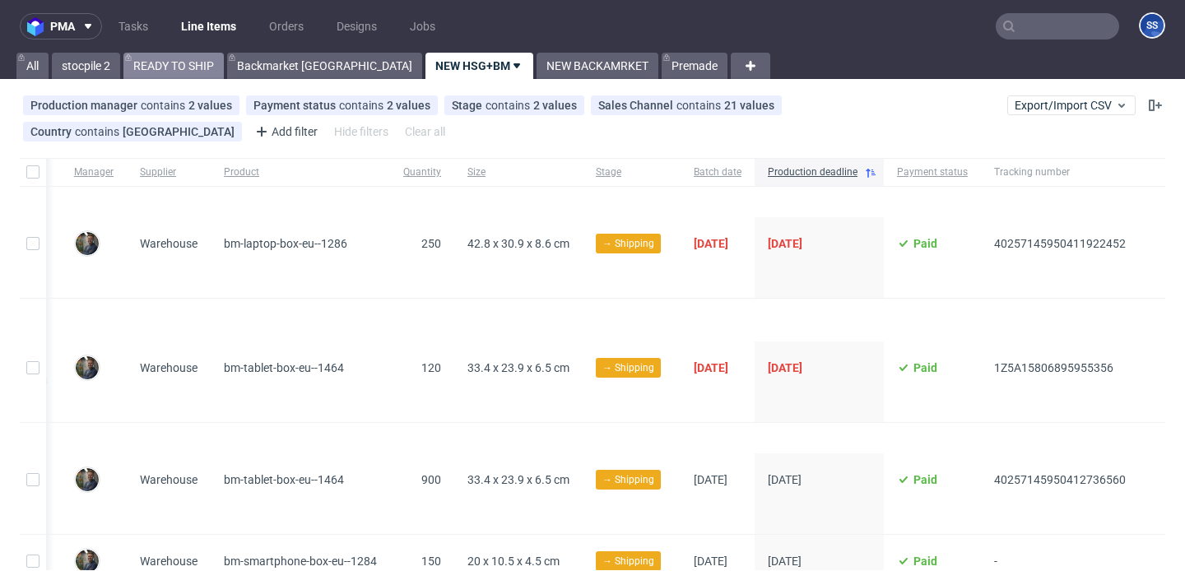
click at [200, 72] on link "READY TO SHIP" at bounding box center [173, 66] width 100 height 26
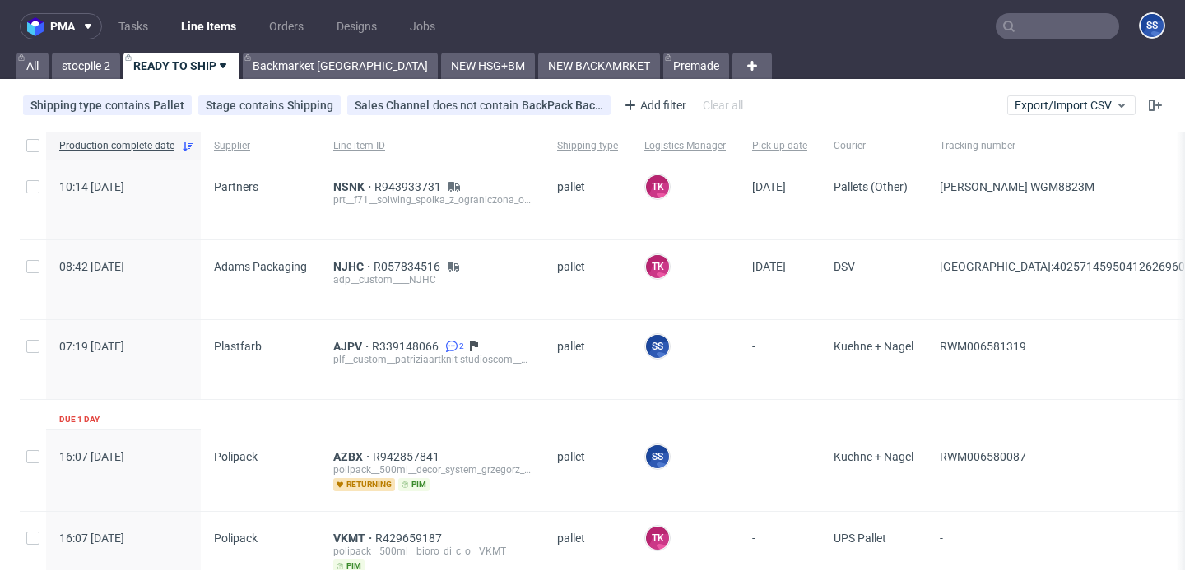
click at [1002, 32] on input "text" at bounding box center [1057, 26] width 123 height 26
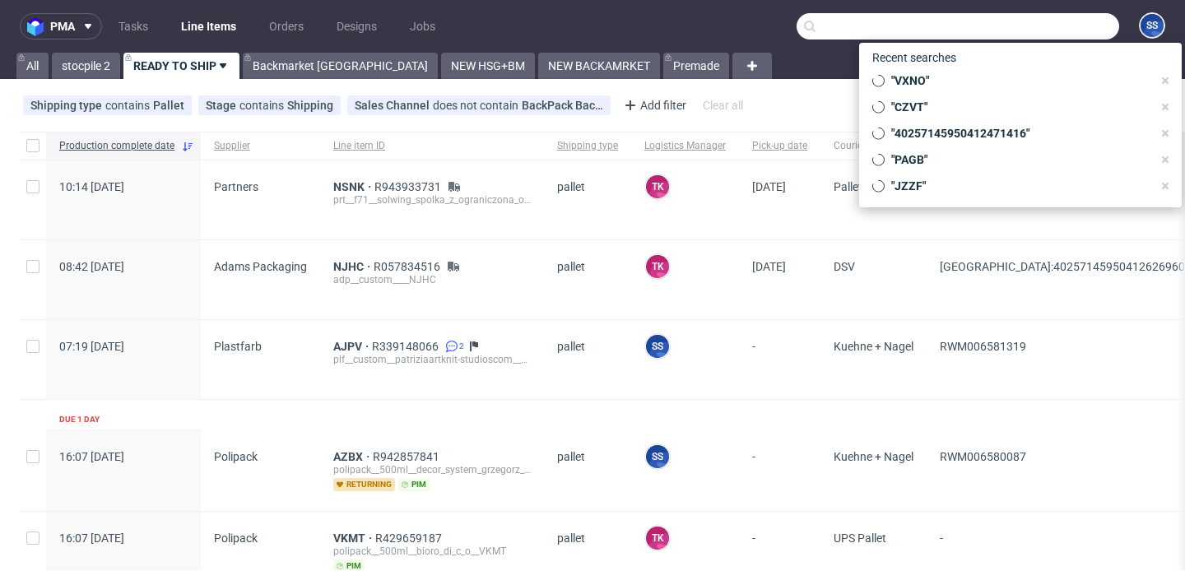
paste input "YKGA"
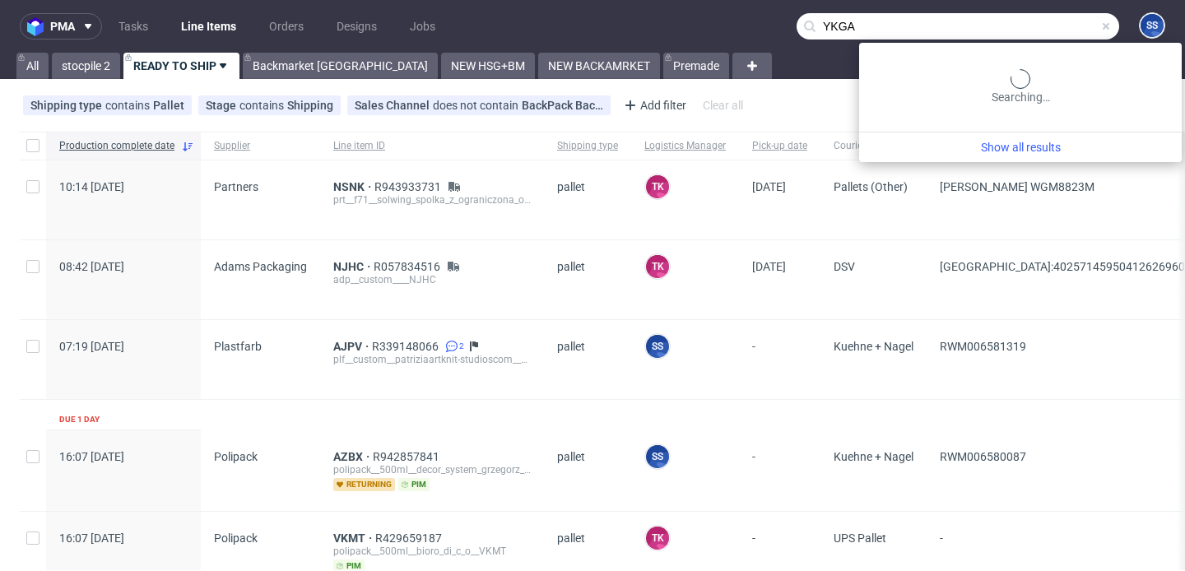
type input "YKGA"
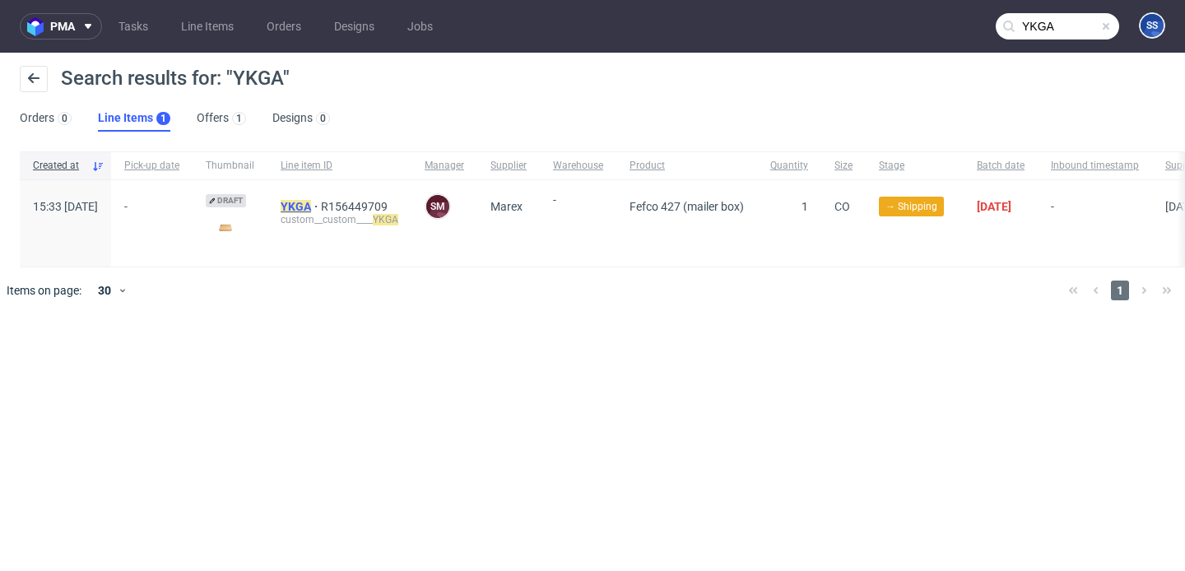
click at [311, 206] on mark "YKGA" at bounding box center [296, 206] width 30 height 13
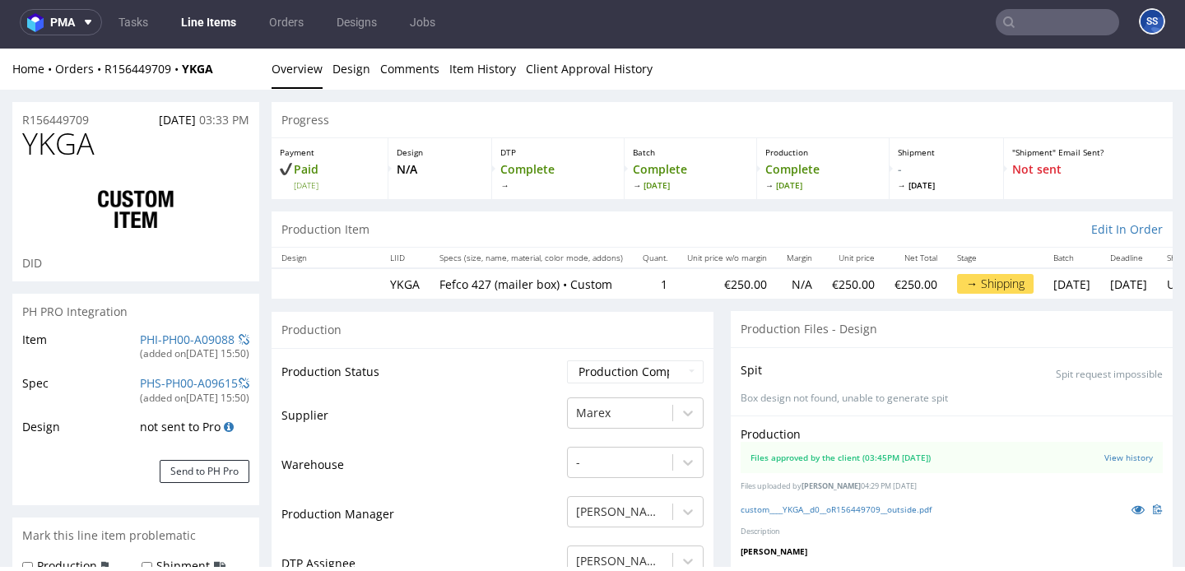
click at [1033, 16] on input "text" at bounding box center [1057, 22] width 123 height 26
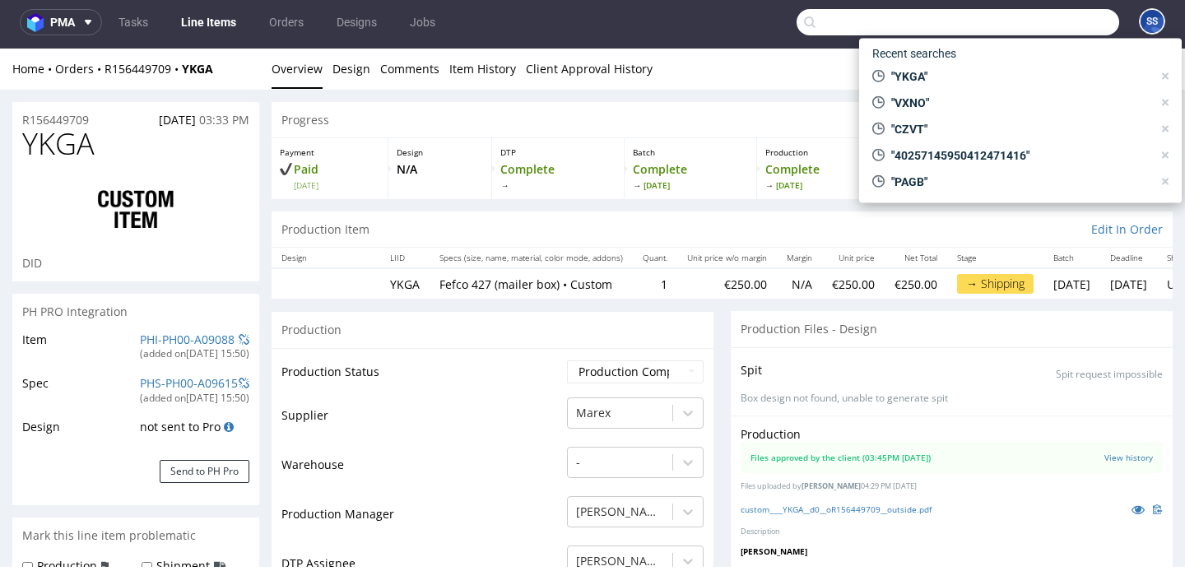
paste input "FVGE"
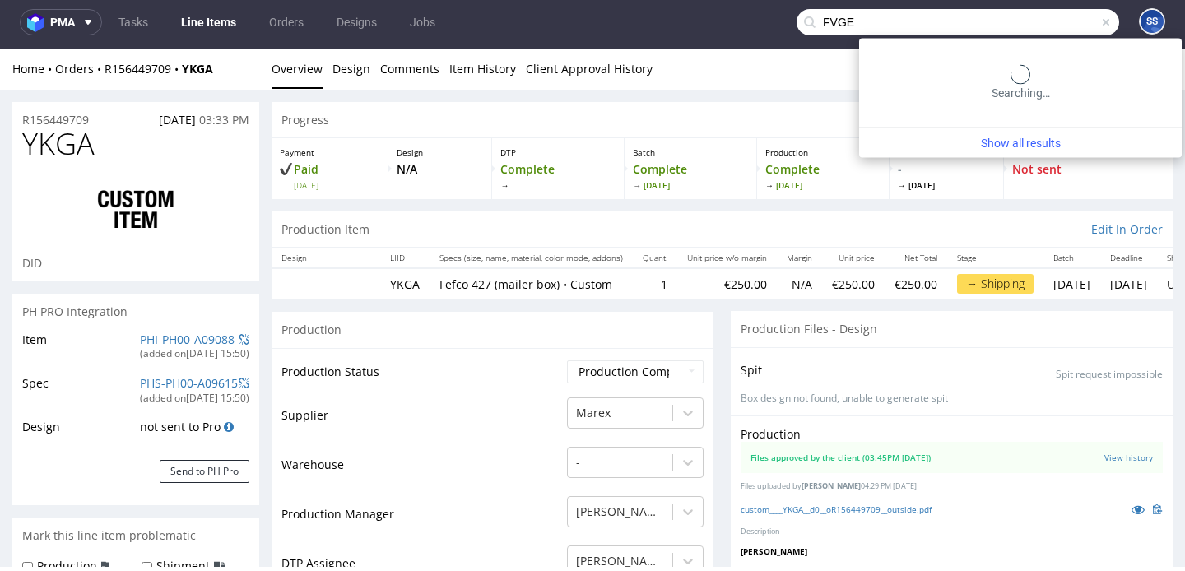
type input "FVGE"
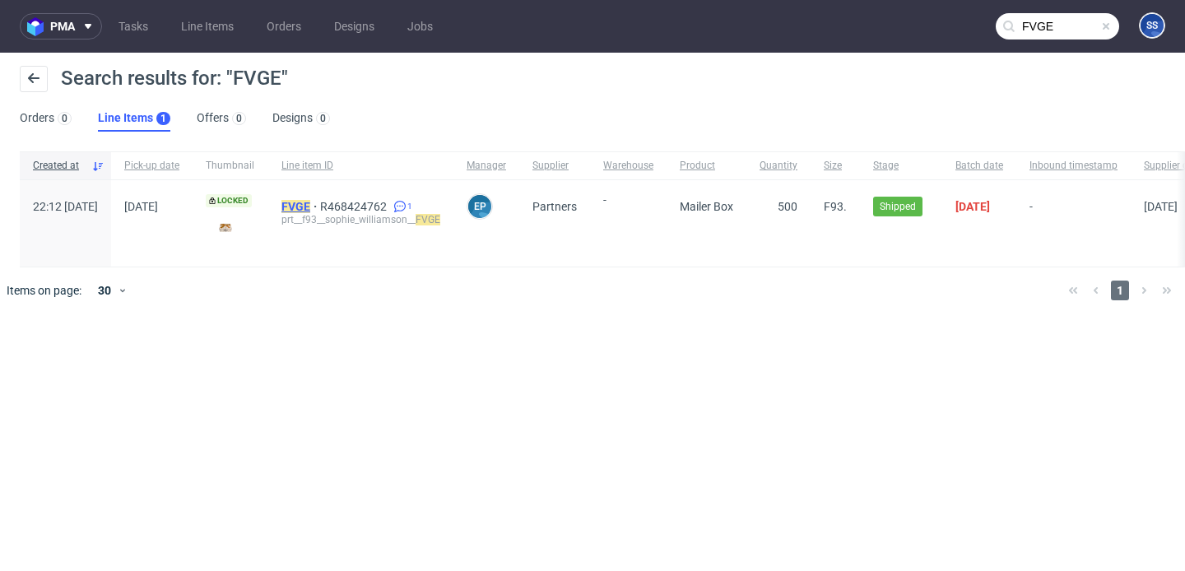
click at [320, 204] on span "FVGE" at bounding box center [300, 206] width 39 height 13
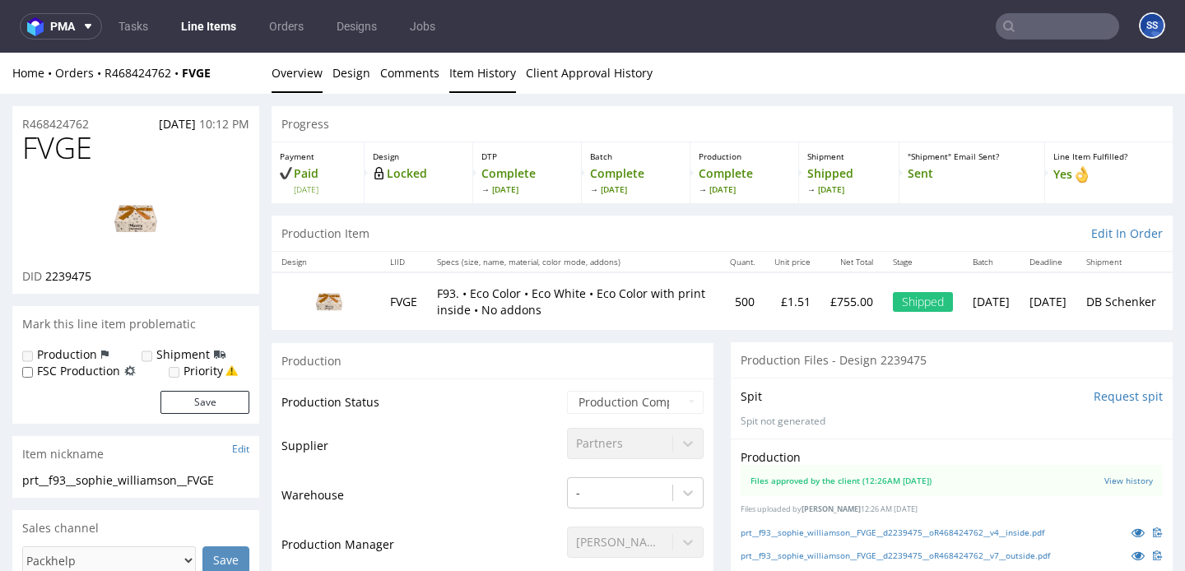
click at [462, 76] on link "Item History" at bounding box center [482, 73] width 67 height 40
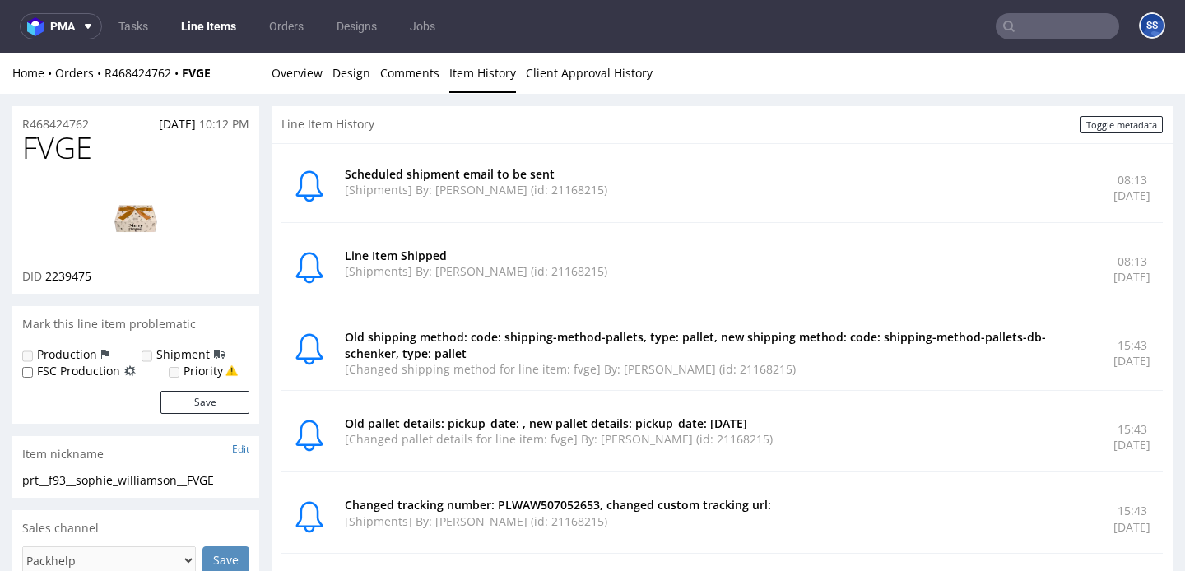
click at [1028, 21] on input "text" at bounding box center [1057, 26] width 123 height 26
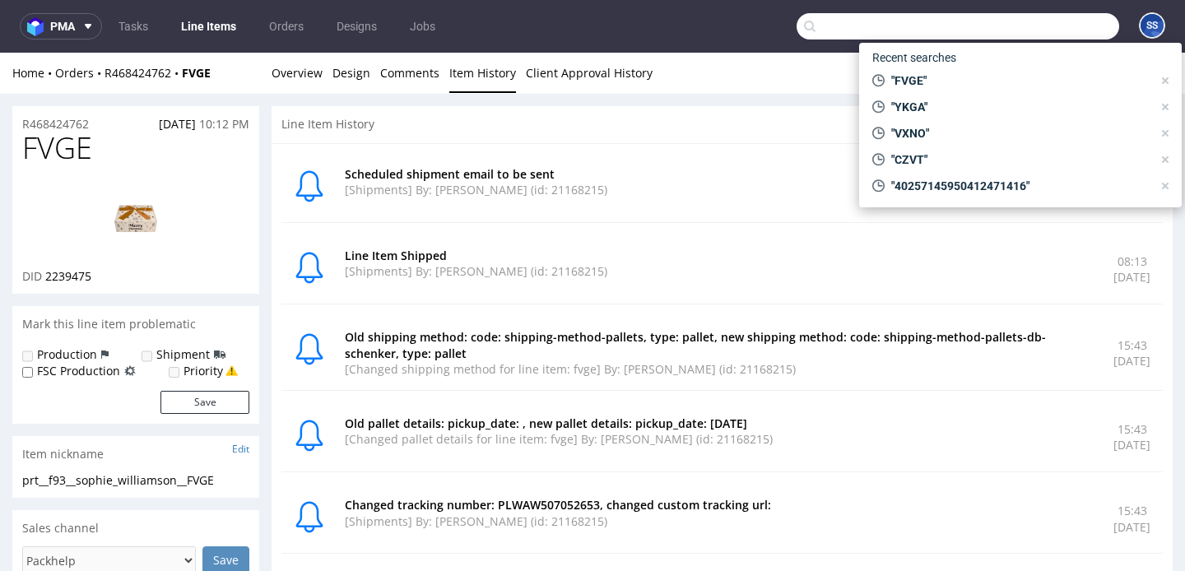
paste input "YKGA"
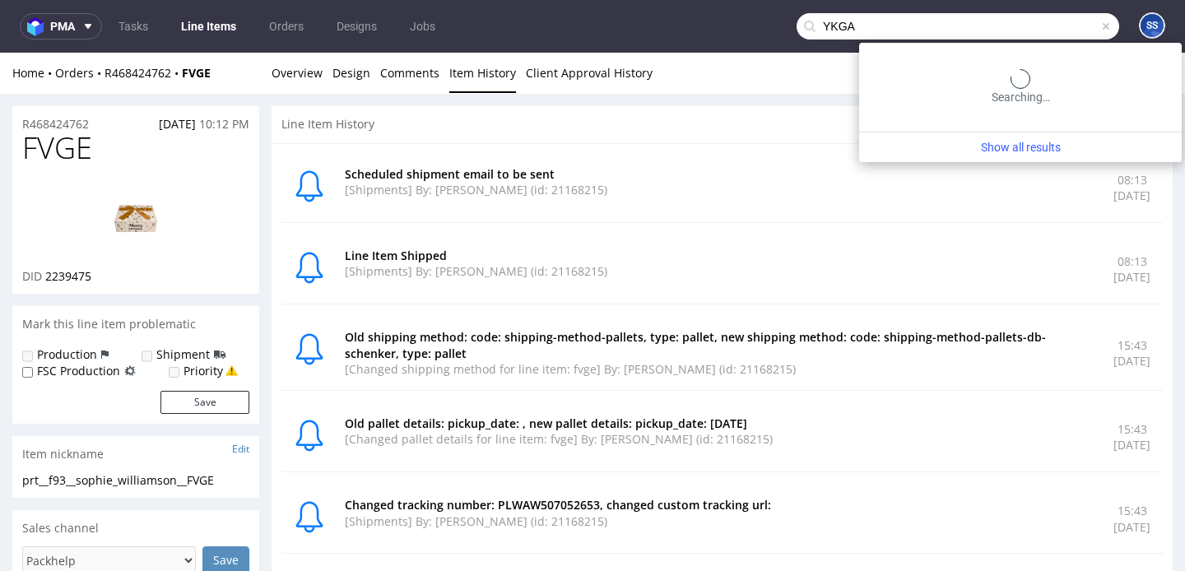
type input "YKGA"
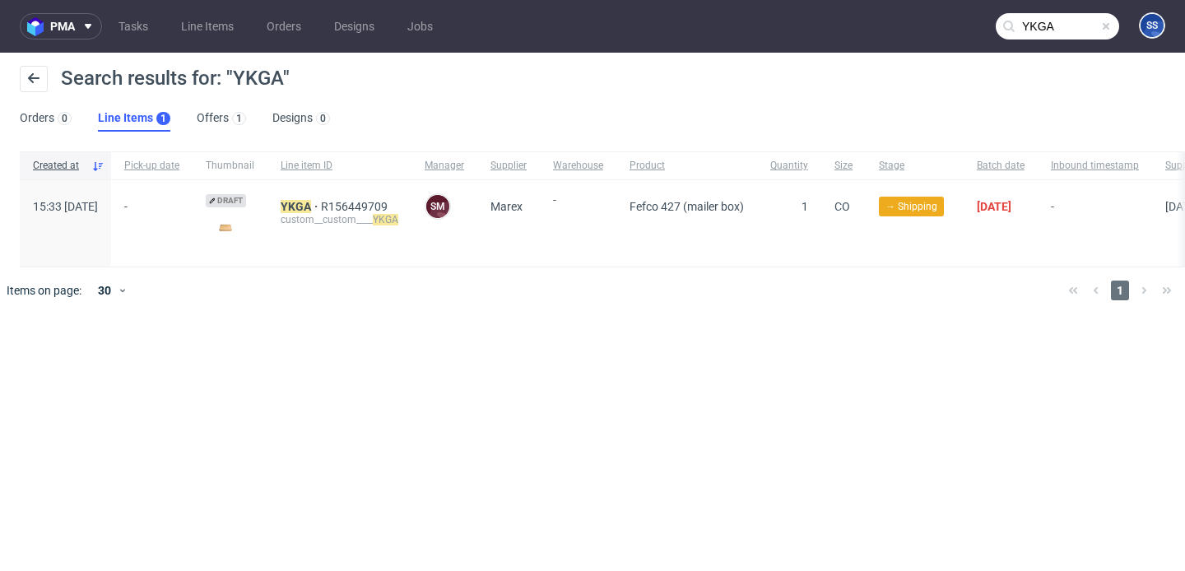
click at [340, 197] on div "YKGA R156449709 custom__custom____ YKGA" at bounding box center [339, 223] width 144 height 86
click at [311, 201] on mark "YKGA" at bounding box center [296, 206] width 30 height 13
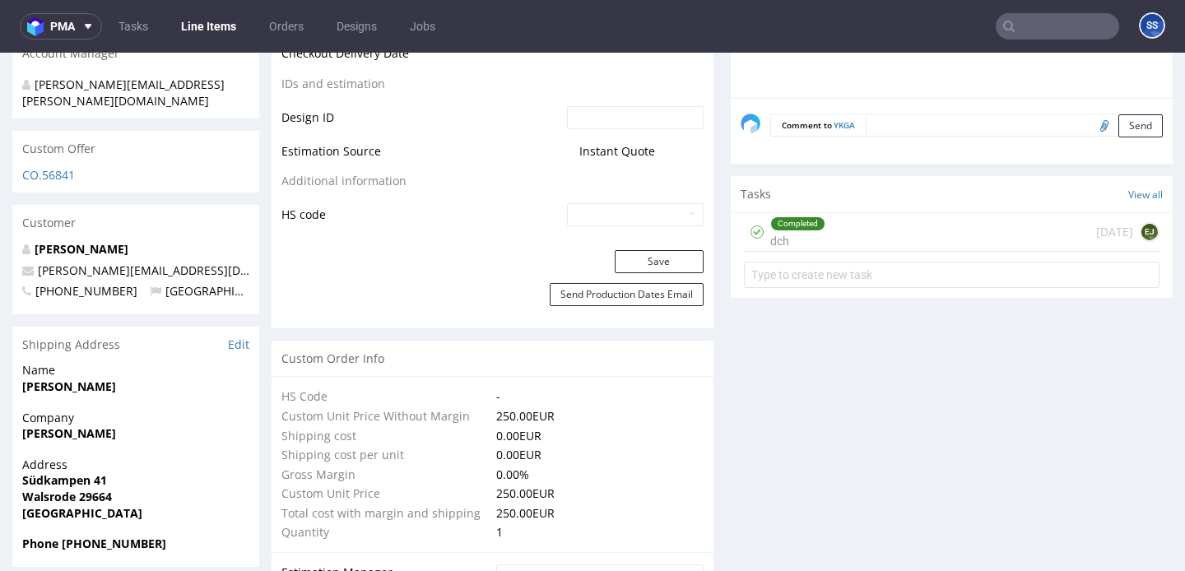
scroll to position [917, 0]
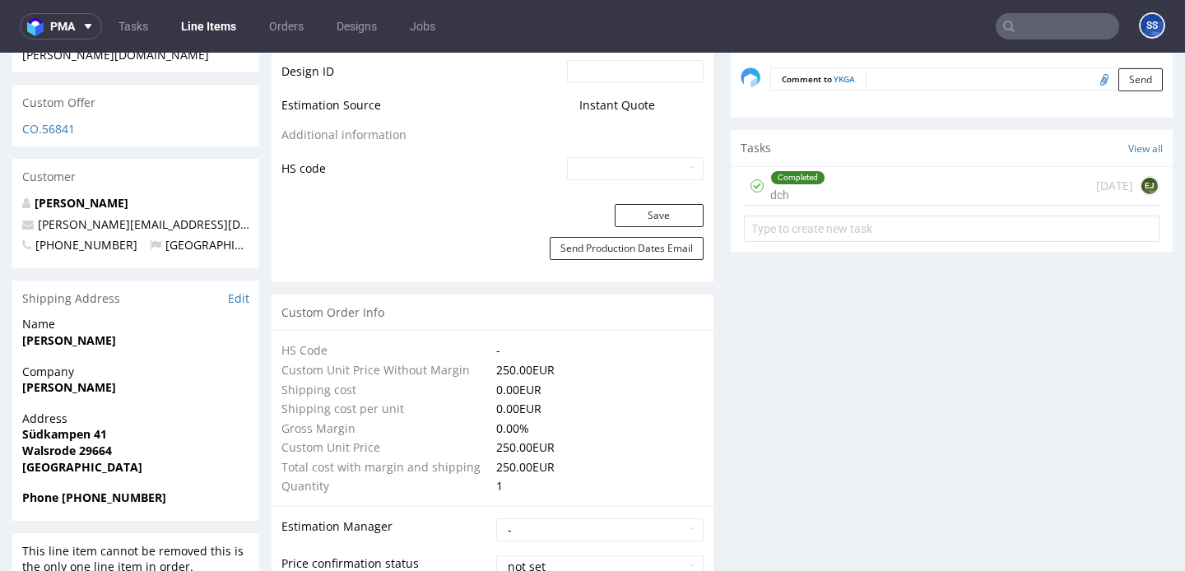
click at [109, 379] on strong "Michael Janczikowski" at bounding box center [69, 387] width 94 height 16
copy strong "Michael Janczikowski"
click at [84, 426] on strong "Südkampen 41" at bounding box center [64, 434] width 85 height 16
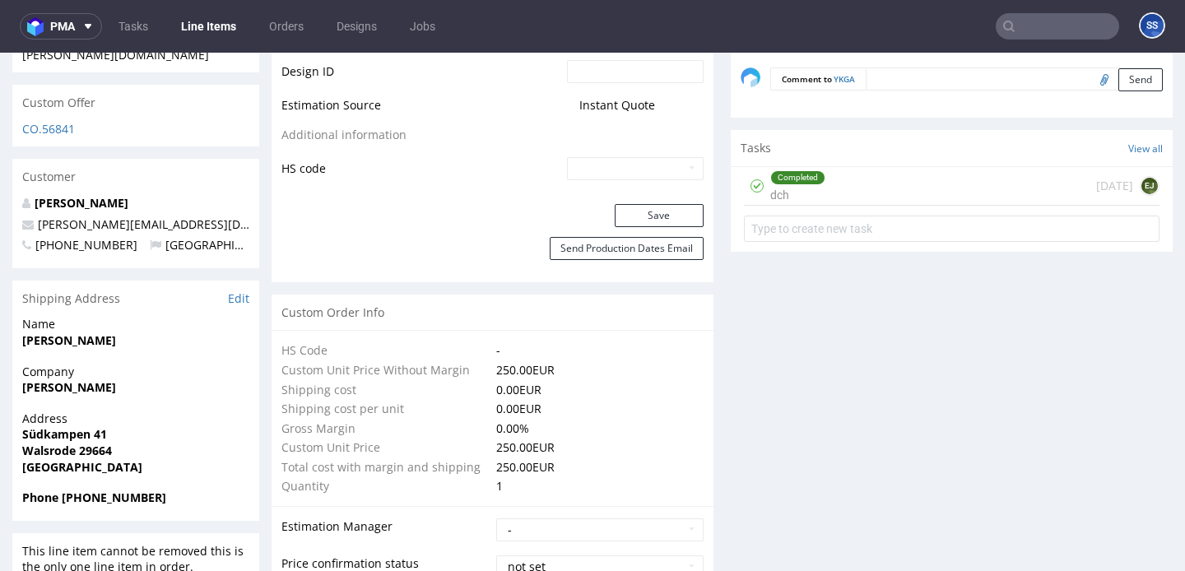
click at [84, 426] on strong "Südkampen 41" at bounding box center [64, 434] width 85 height 16
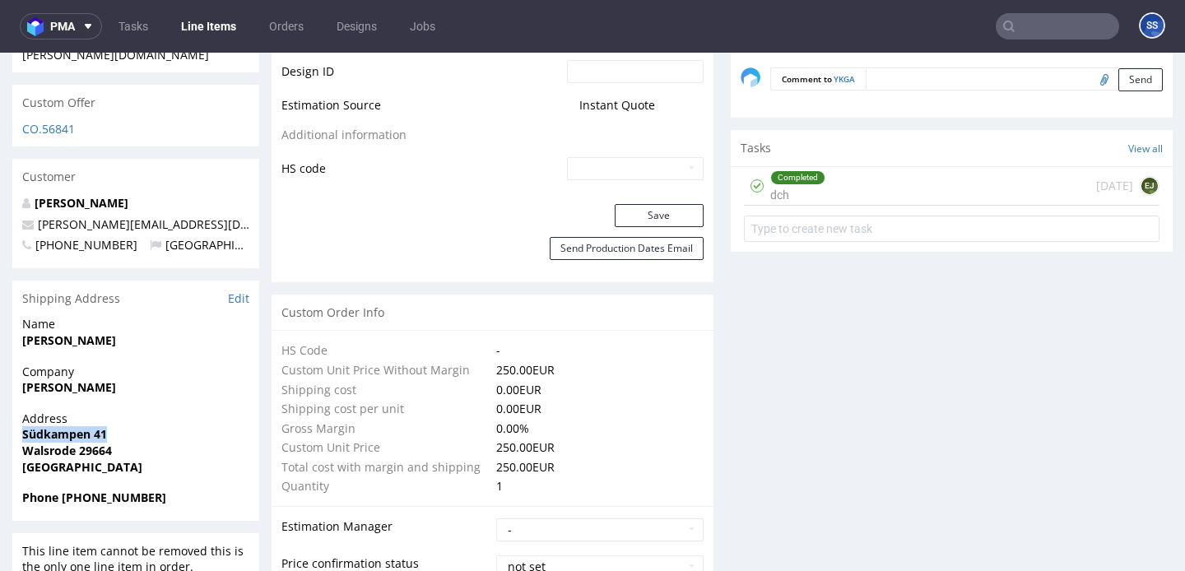
copy strong "Südkampen 41"
click at [103, 443] on strong "Walsrode 29664" at bounding box center [67, 451] width 90 height 16
copy strong "29664"
click at [43, 443] on span "Walsrode 29664" at bounding box center [135, 451] width 227 height 16
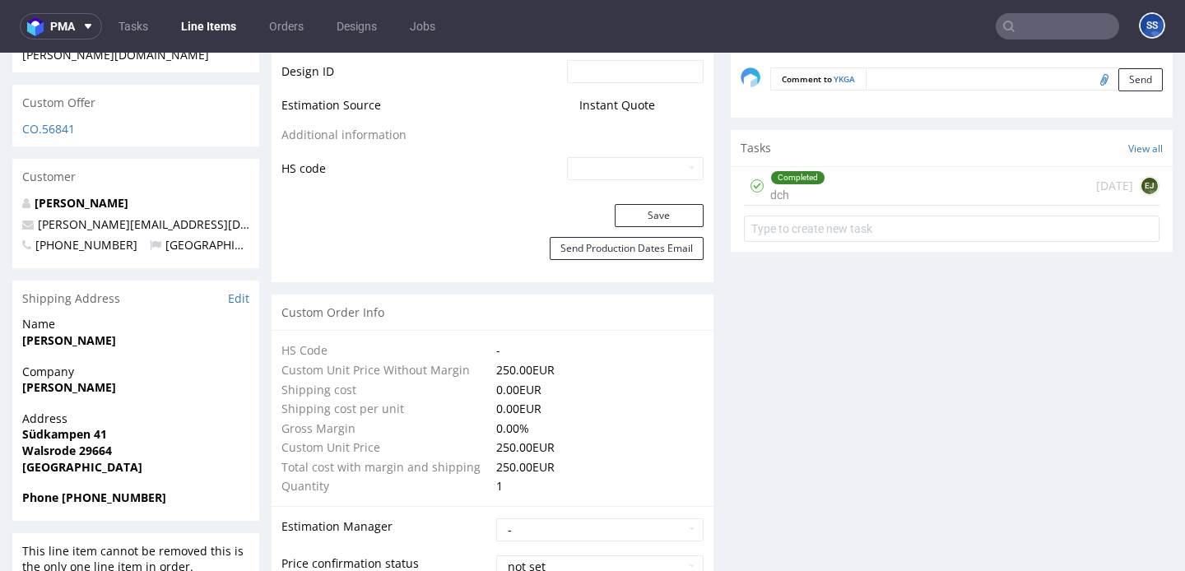
click at [43, 443] on span "Walsrode 29664" at bounding box center [135, 451] width 227 height 16
drag, startPoint x: 238, startPoint y: 194, endPoint x: 41, endPoint y: 196, distance: 196.7
click at [41, 216] on p "michael.janczikowski@unterheld.de" at bounding box center [135, 224] width 227 height 16
click at [116, 490] on strong "Phone +491741867246" at bounding box center [94, 498] width 144 height 16
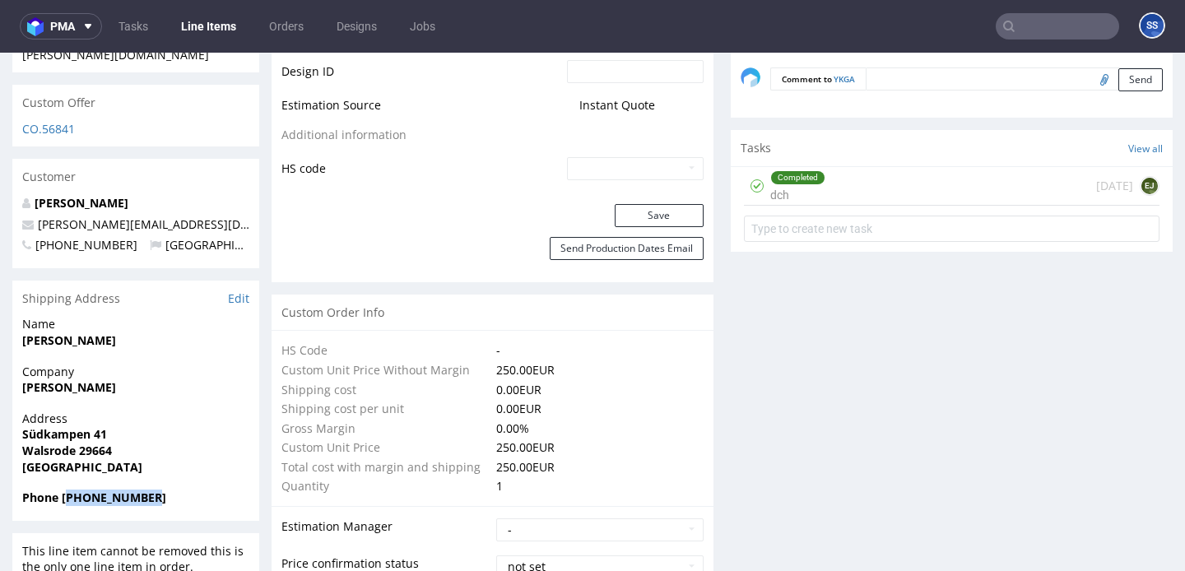
click at [202, 32] on link "Line Items" at bounding box center [208, 26] width 75 height 26
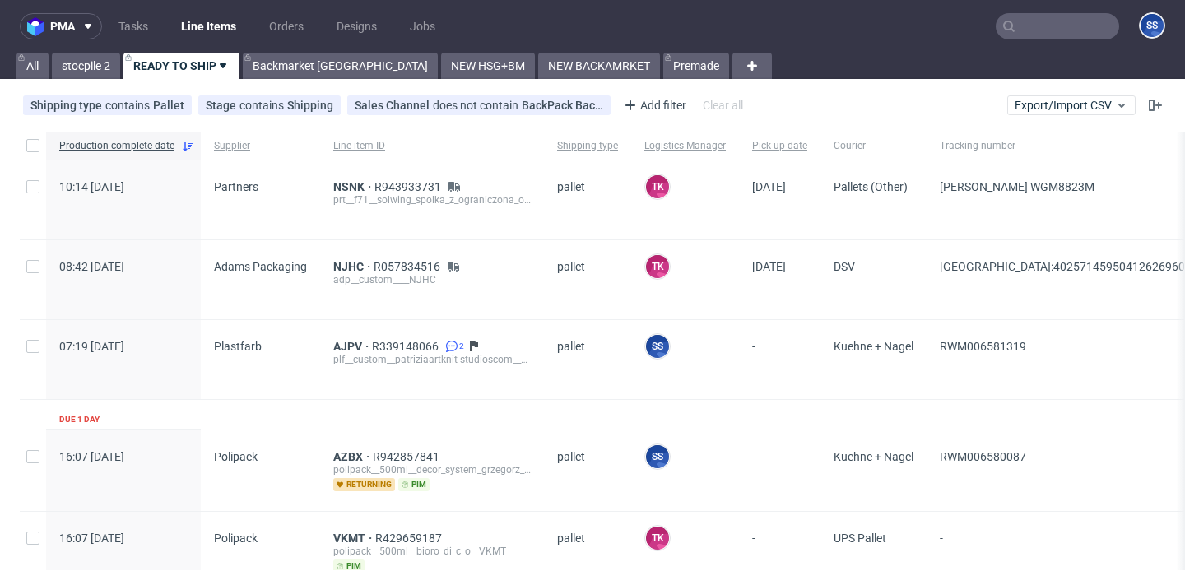
click at [1023, 32] on input "text" at bounding box center [1057, 26] width 123 height 26
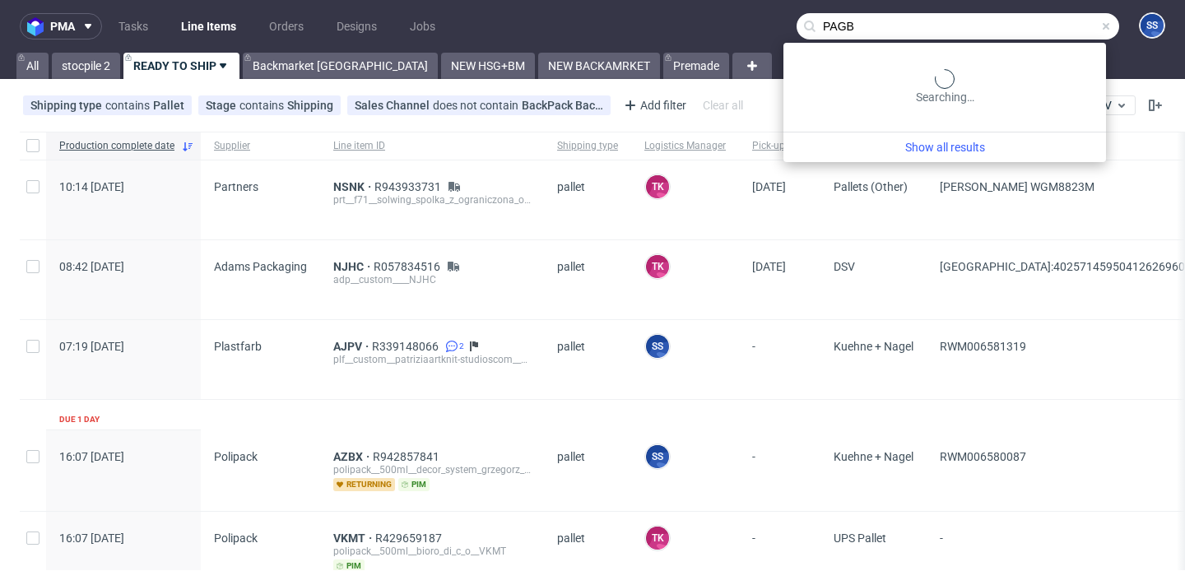
type input "PAGB"
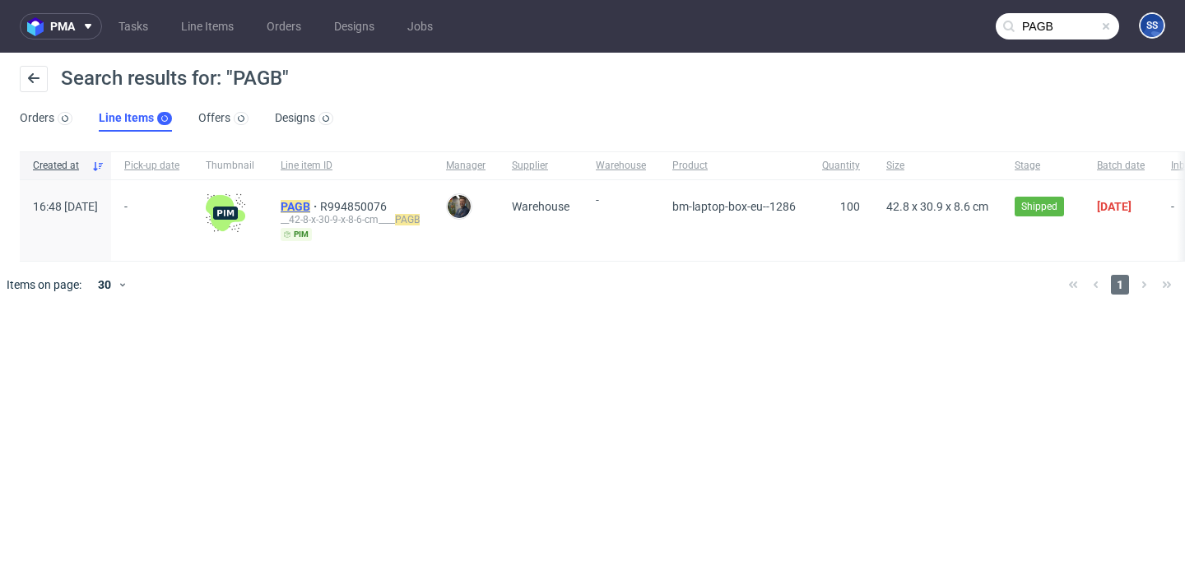
click at [310, 208] on mark "PAGB" at bounding box center [296, 206] width 30 height 13
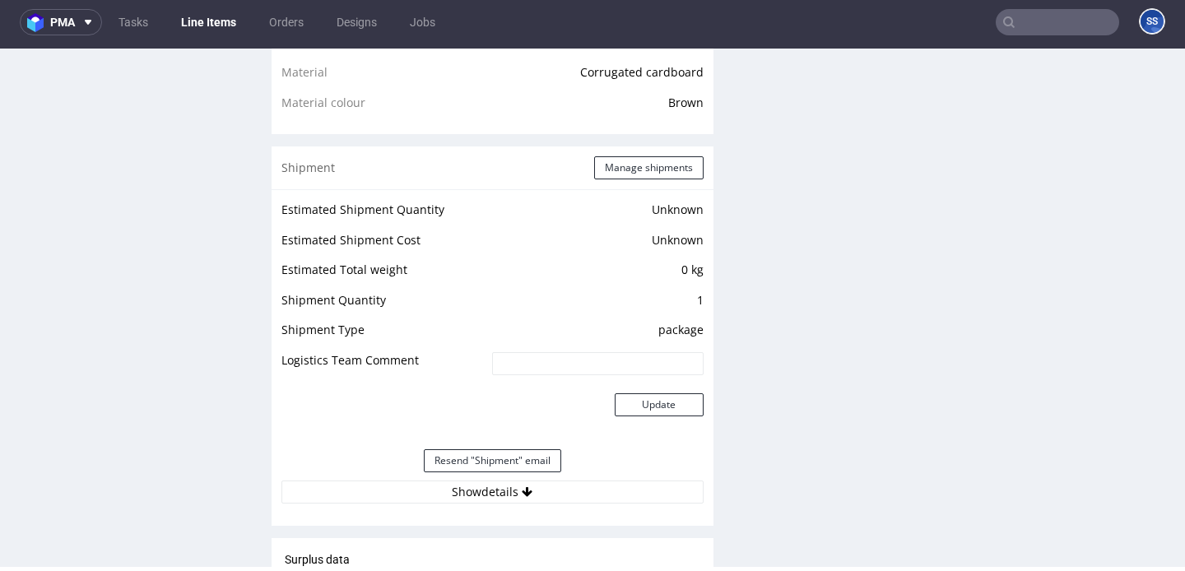
scroll to position [1229, 0]
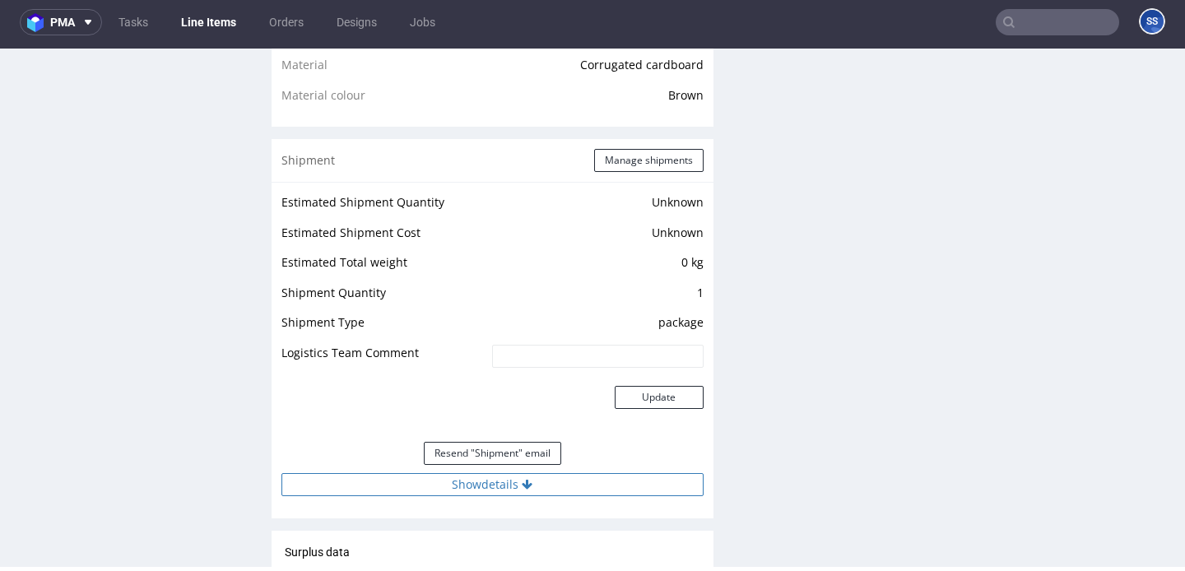
click at [532, 483] on button "Show details" at bounding box center [492, 484] width 422 height 23
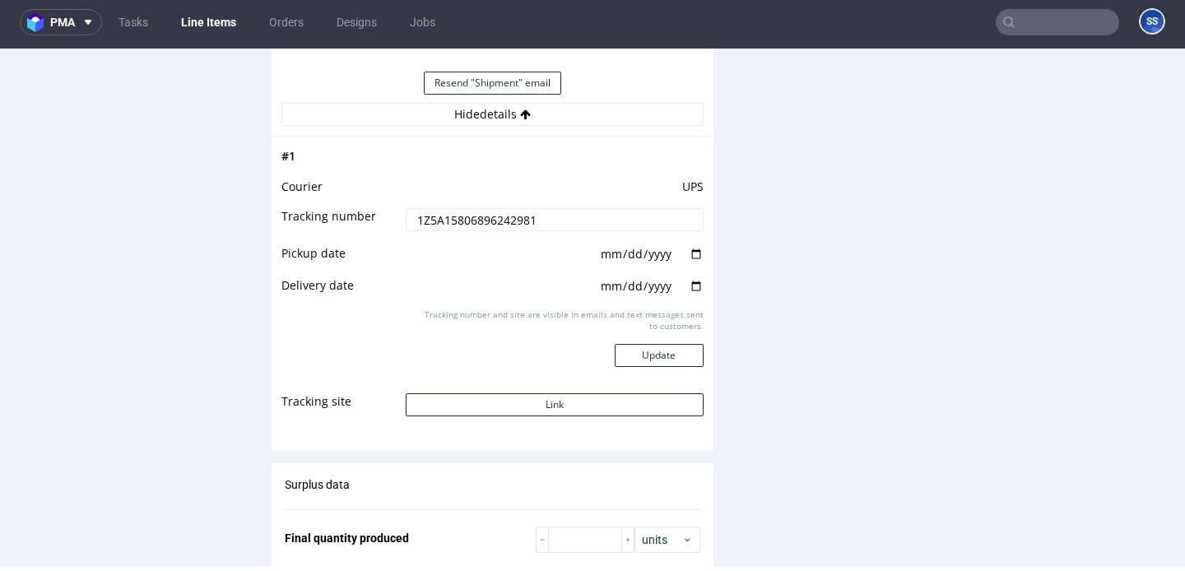
scroll to position [1603, 0]
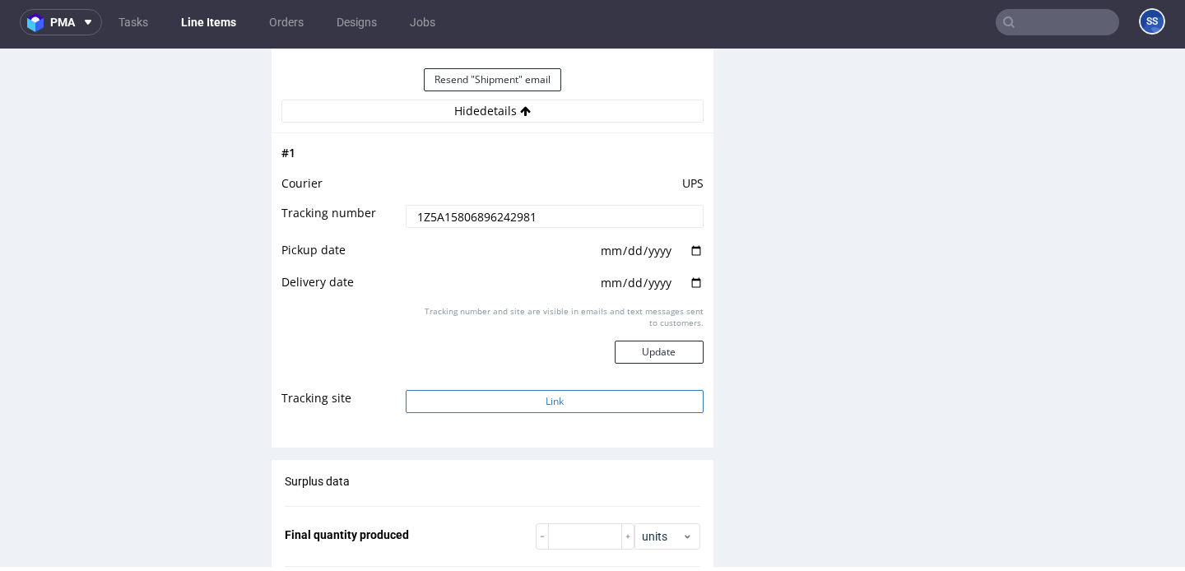
click at [499, 408] on button "Link" at bounding box center [554, 401] width 297 height 23
click at [214, 30] on link "Line Items" at bounding box center [208, 22] width 75 height 26
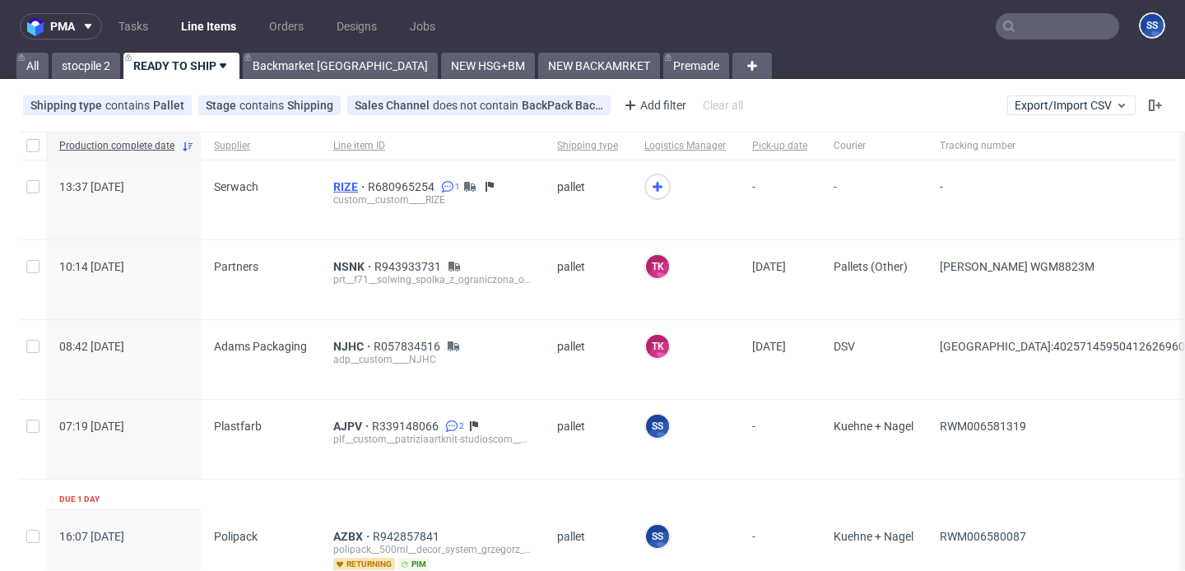
click at [347, 181] on span "RIZE" at bounding box center [350, 186] width 35 height 13
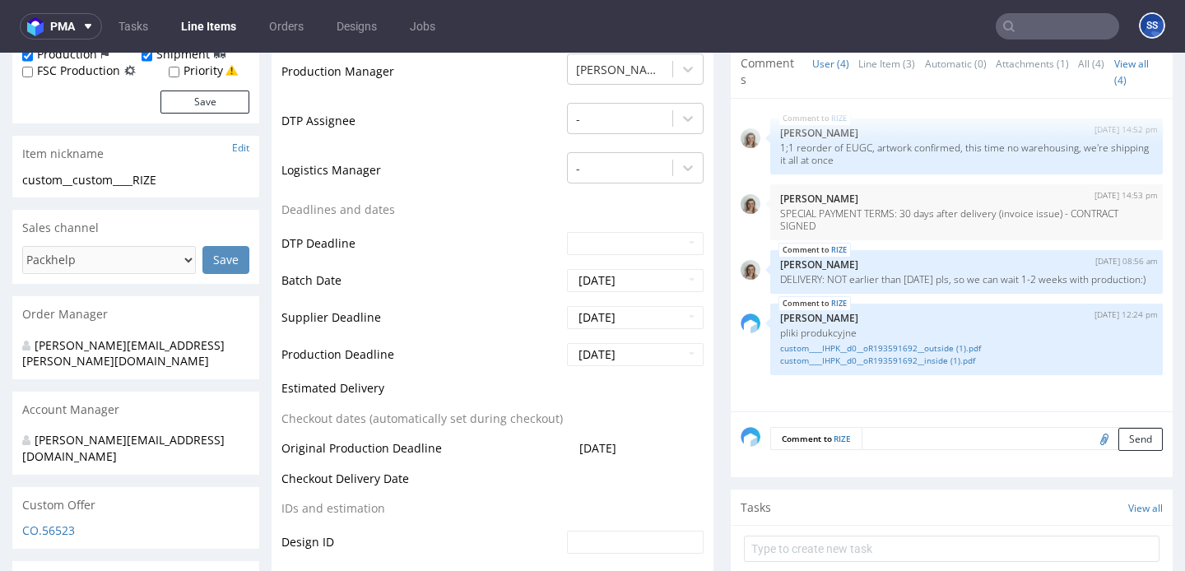
scroll to position [484, 0]
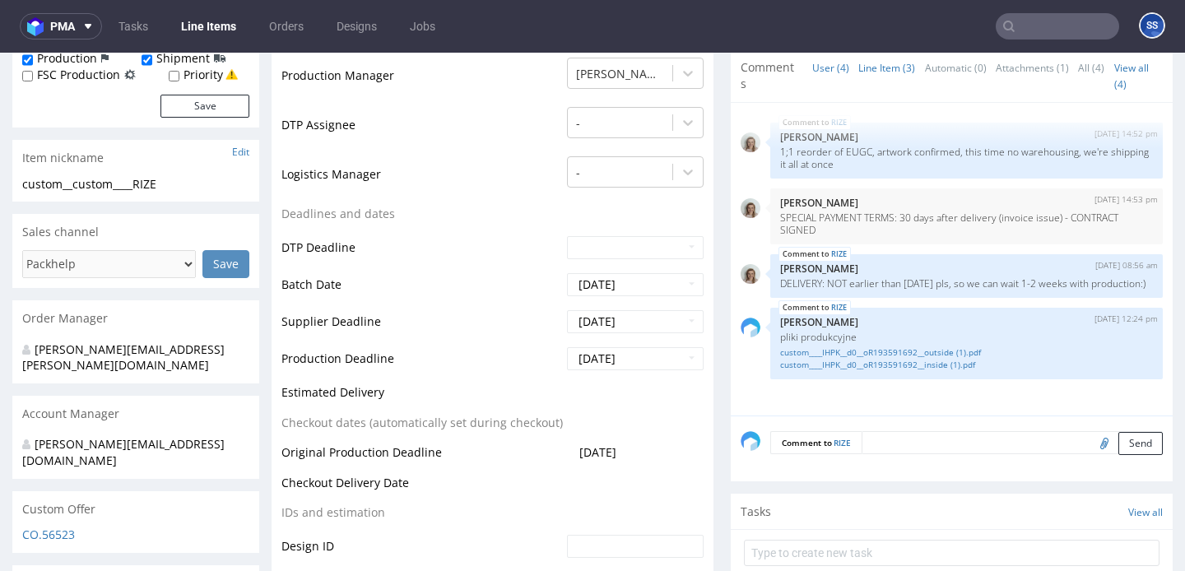
click at [875, 67] on link "Line Item (3)" at bounding box center [886, 67] width 57 height 35
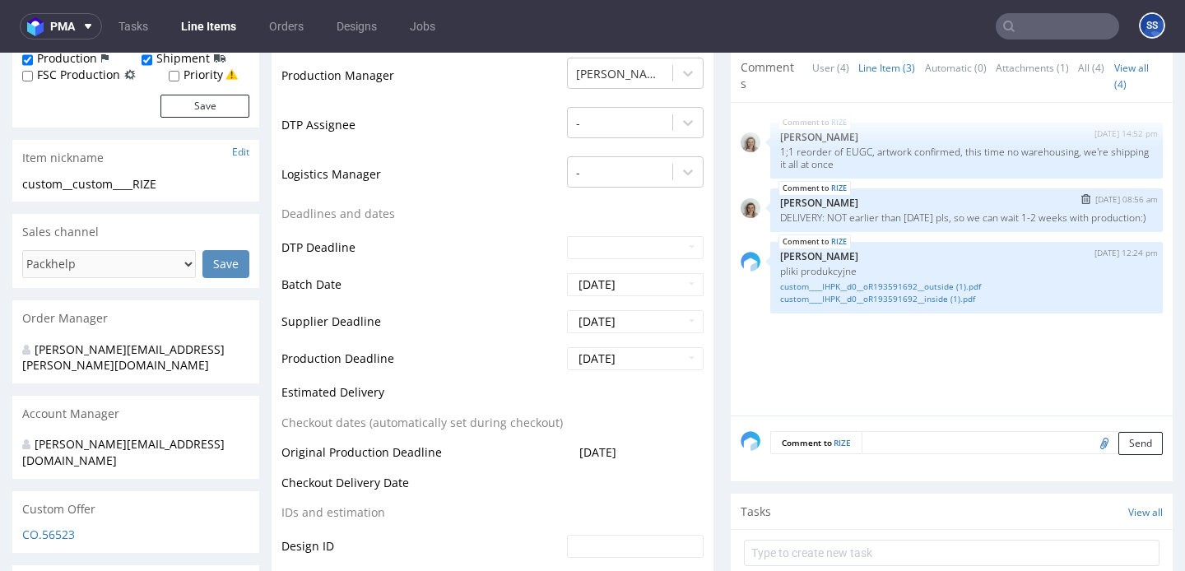
click at [933, 216] on p "DELIVERY: NOT earlier than 15th October pls, so we can wait 1-2 weeks with prod…" at bounding box center [966, 217] width 373 height 12
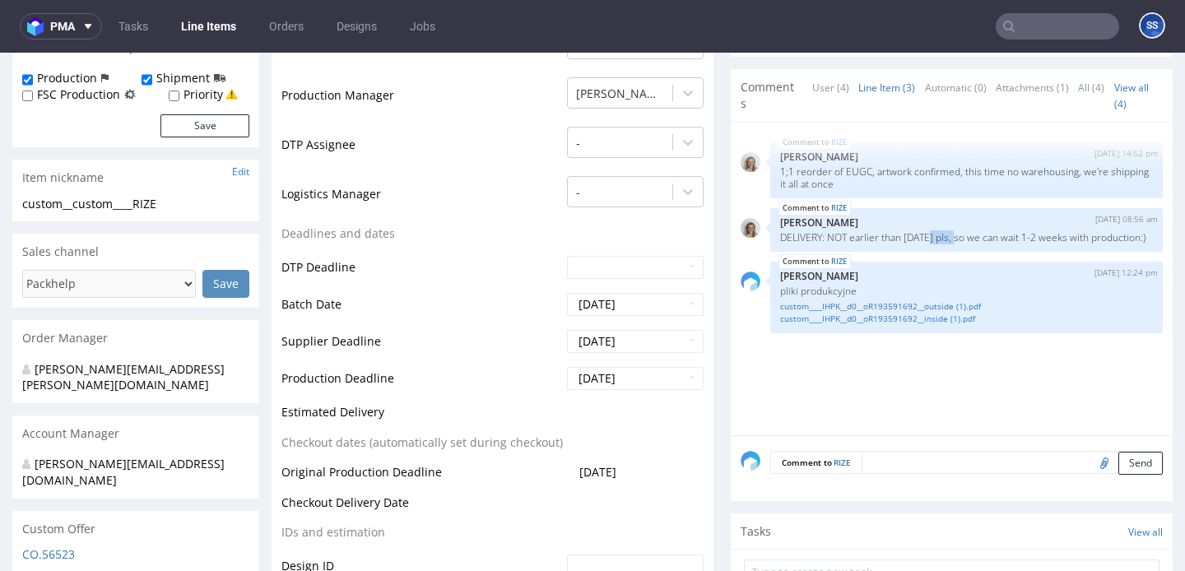
scroll to position [453, 0]
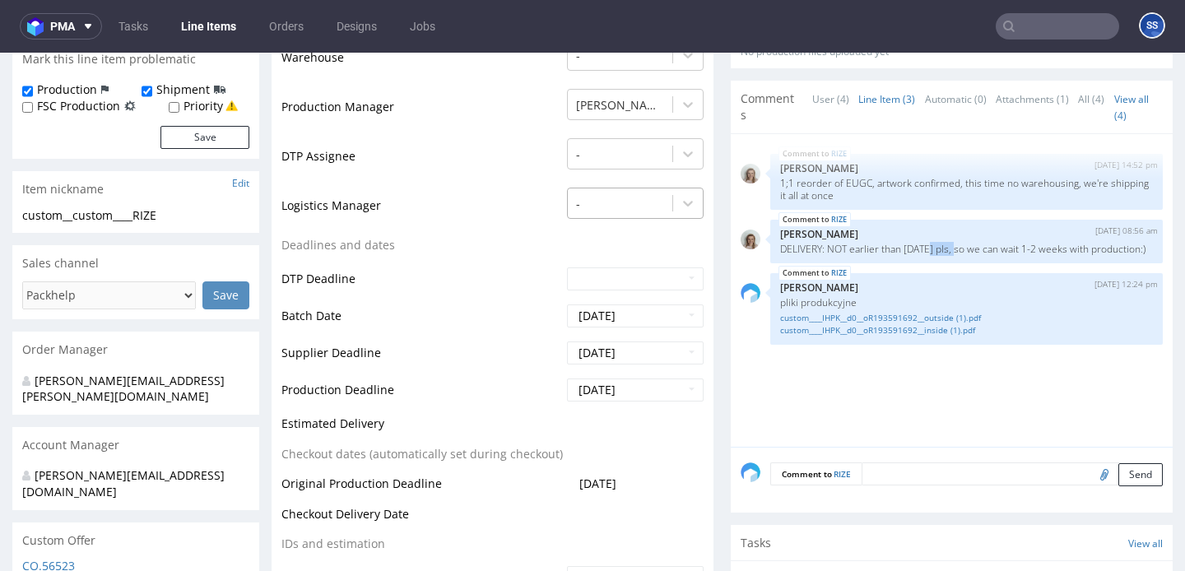
click at [636, 196] on div at bounding box center [620, 204] width 88 height 20
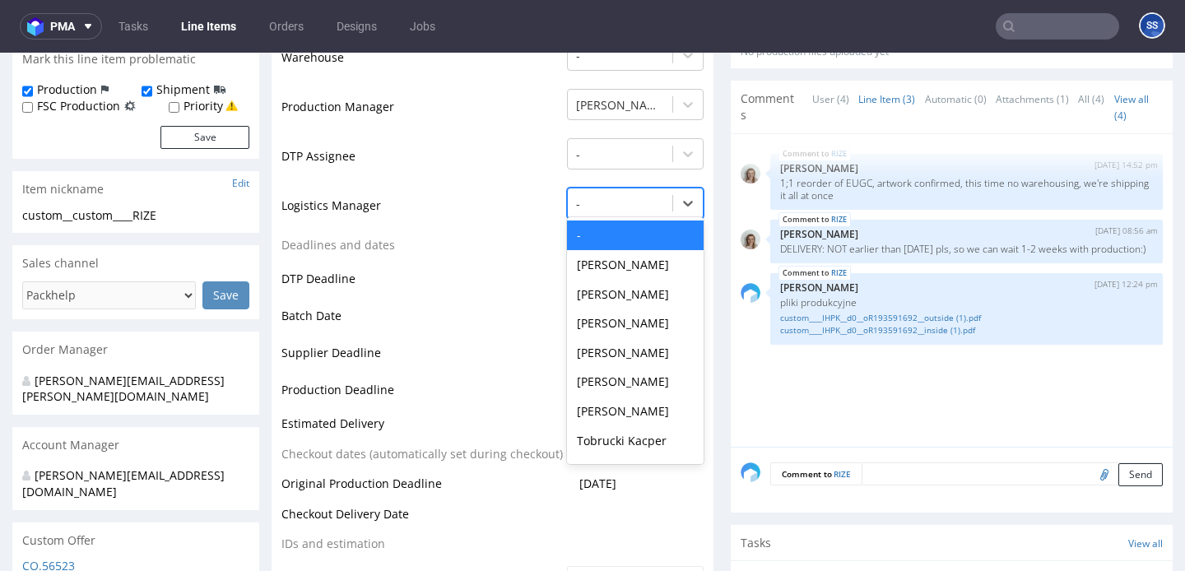
click at [230, 29] on link "Line Items" at bounding box center [208, 26] width 75 height 26
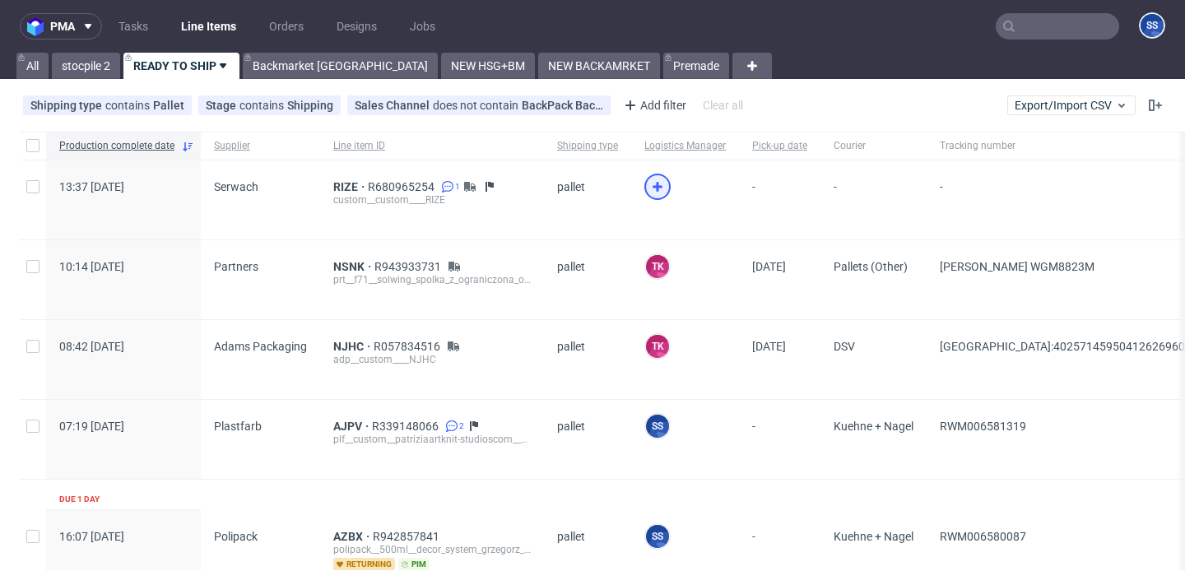
click at [652, 191] on icon at bounding box center [658, 187] width 20 height 20
click at [397, 183] on span "R680965254" at bounding box center [403, 186] width 70 height 13
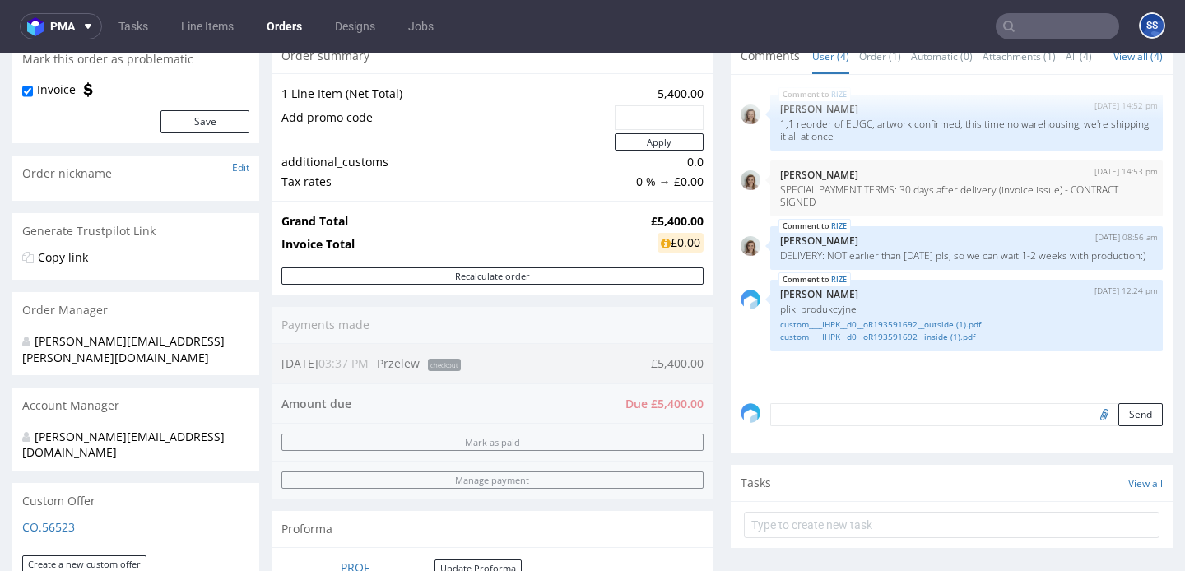
scroll to position [194, 0]
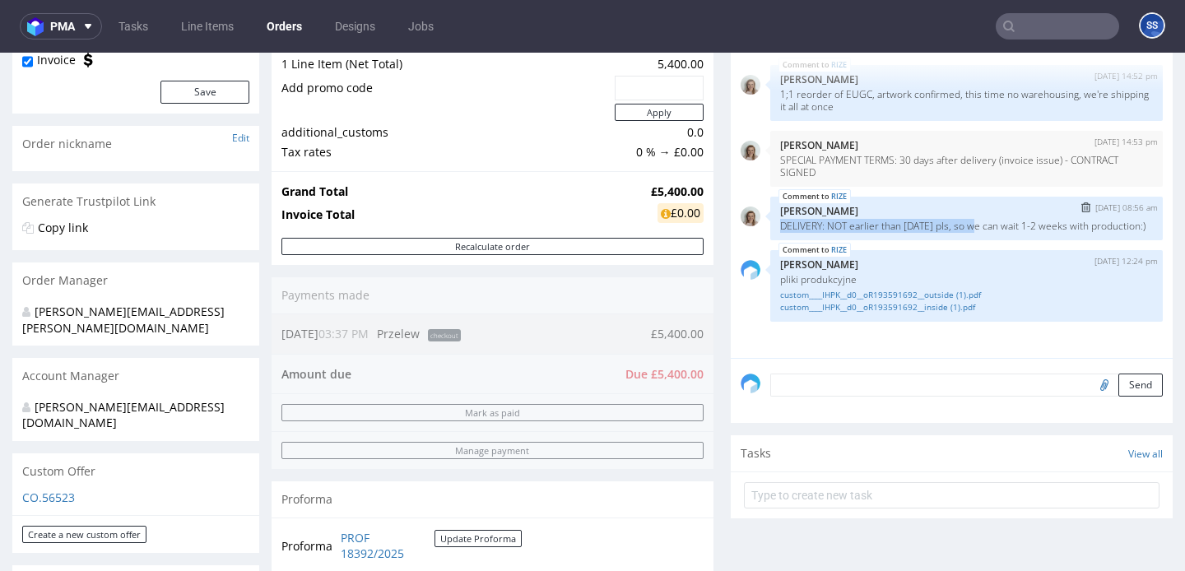
drag, startPoint x: 774, startPoint y: 241, endPoint x: 977, endPoint y: 247, distance: 203.3
click at [977, 232] on p "DELIVERY: NOT earlier than 15th October pls, so we can wait 1-2 weeks with prod…" at bounding box center [966, 226] width 373 height 12
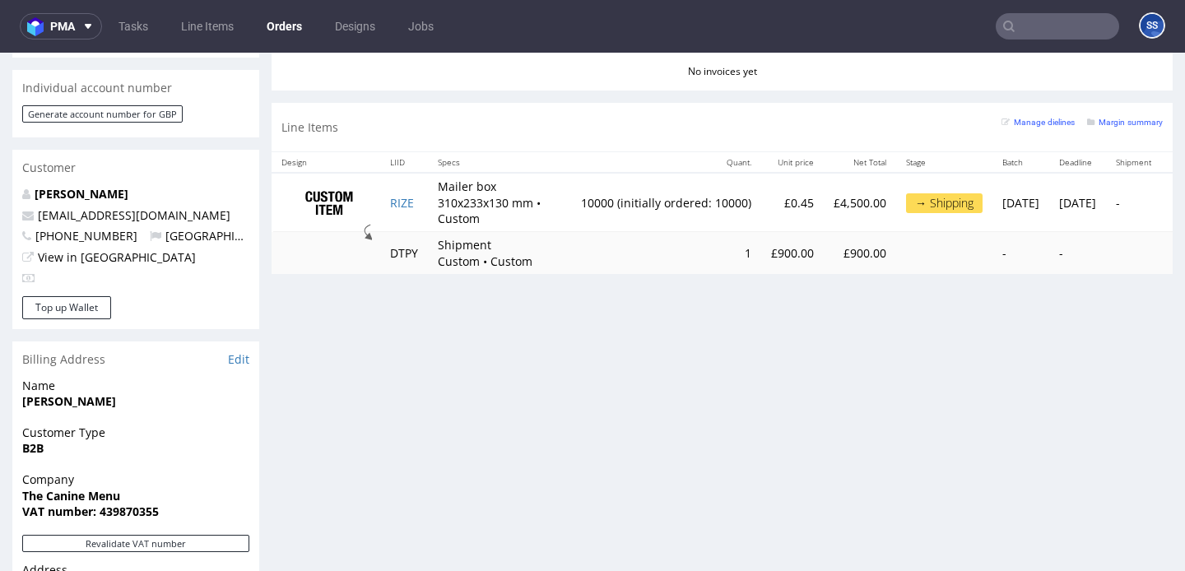
scroll to position [780, 0]
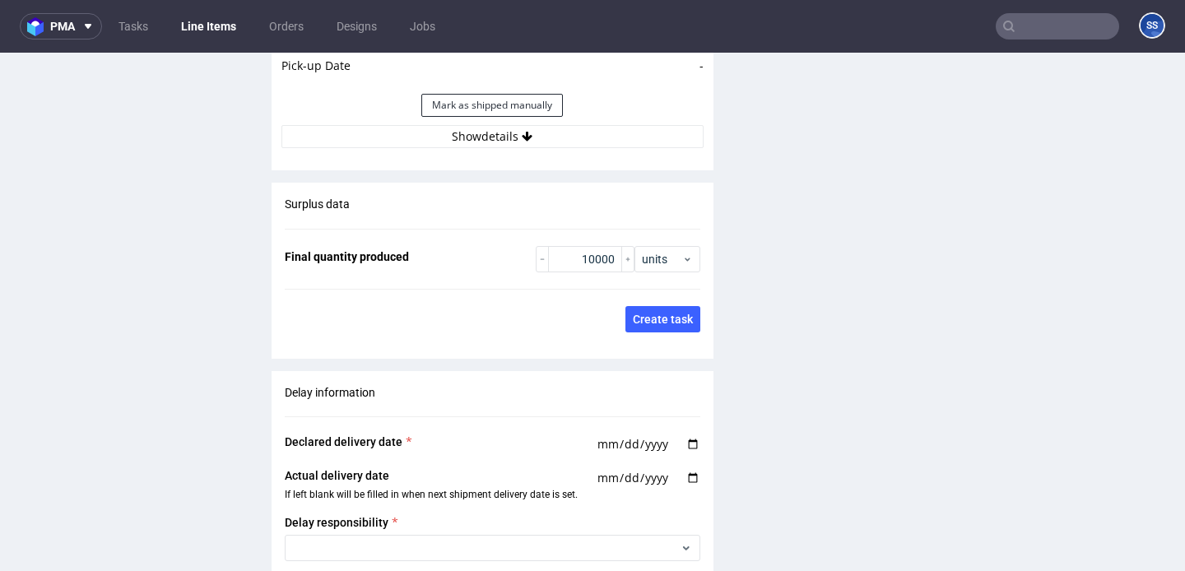
scroll to position [2548, 0]
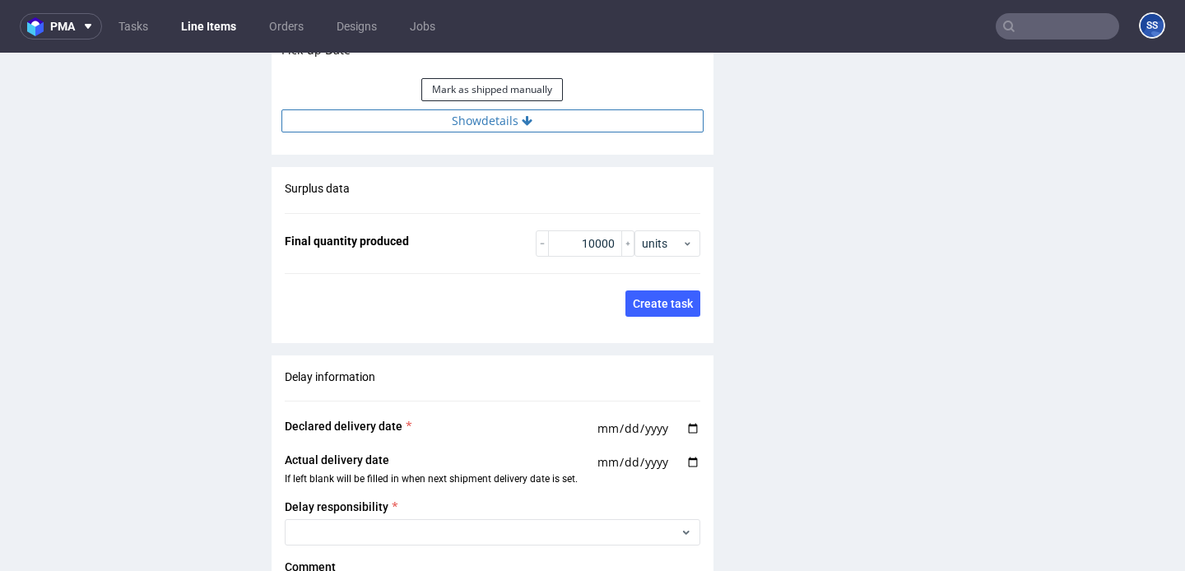
click at [502, 119] on button "Show details" at bounding box center [492, 120] width 422 height 23
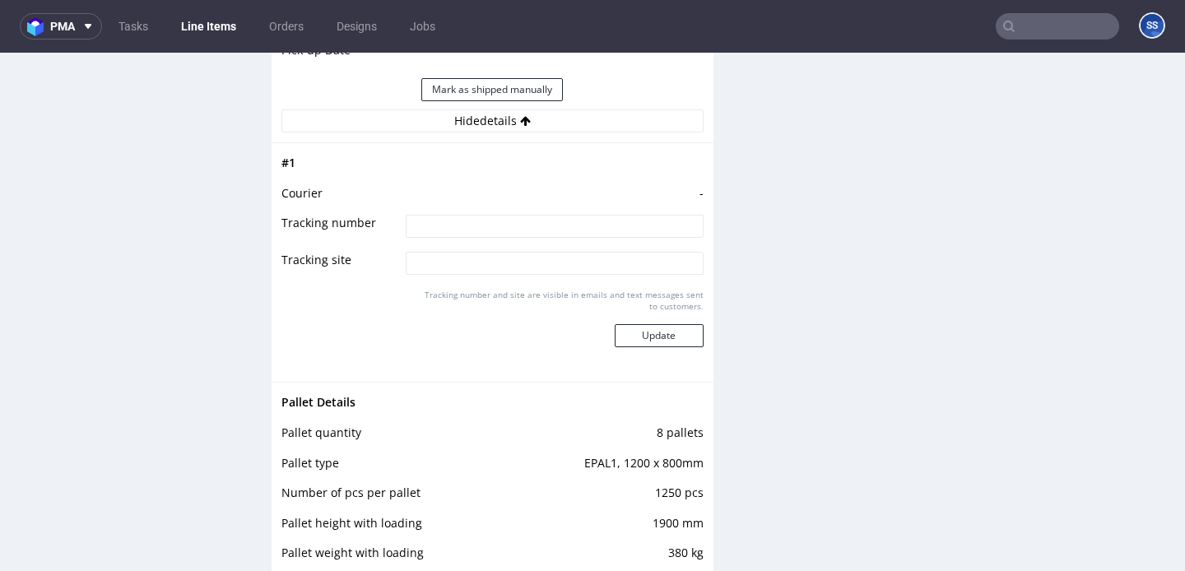
click at [465, 233] on input at bounding box center [554, 226] width 297 height 23
paste input "DELIVERY: NOT earlier than [DATE] pls"
type input "DELIVERY: NOT earlier than [DATE] pls"
click at [629, 333] on button "Update" at bounding box center [659, 335] width 89 height 23
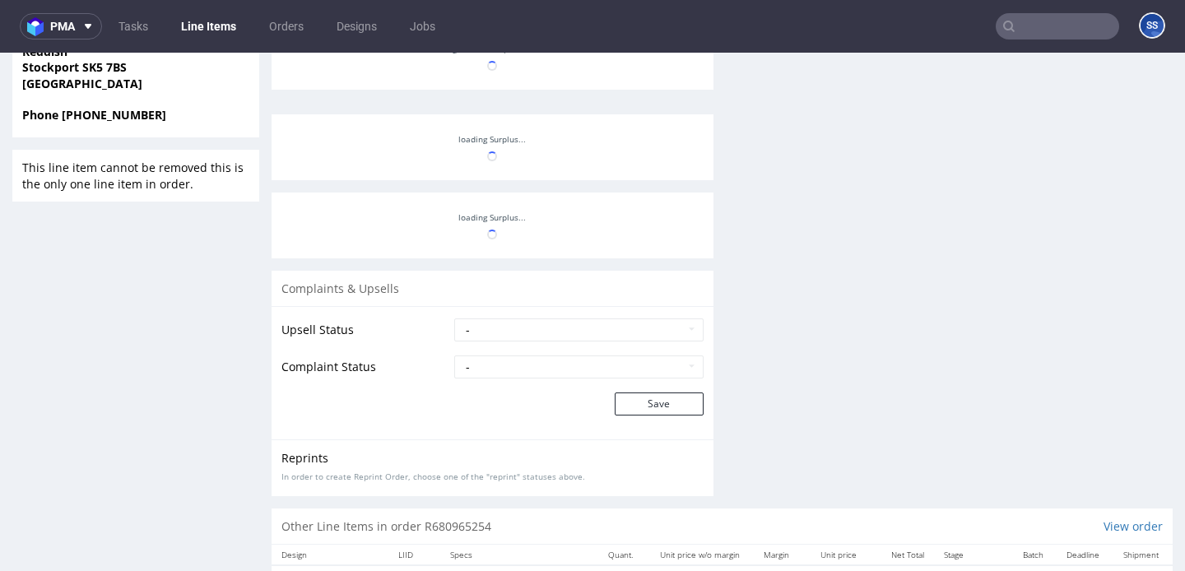
scroll to position [1394, 0]
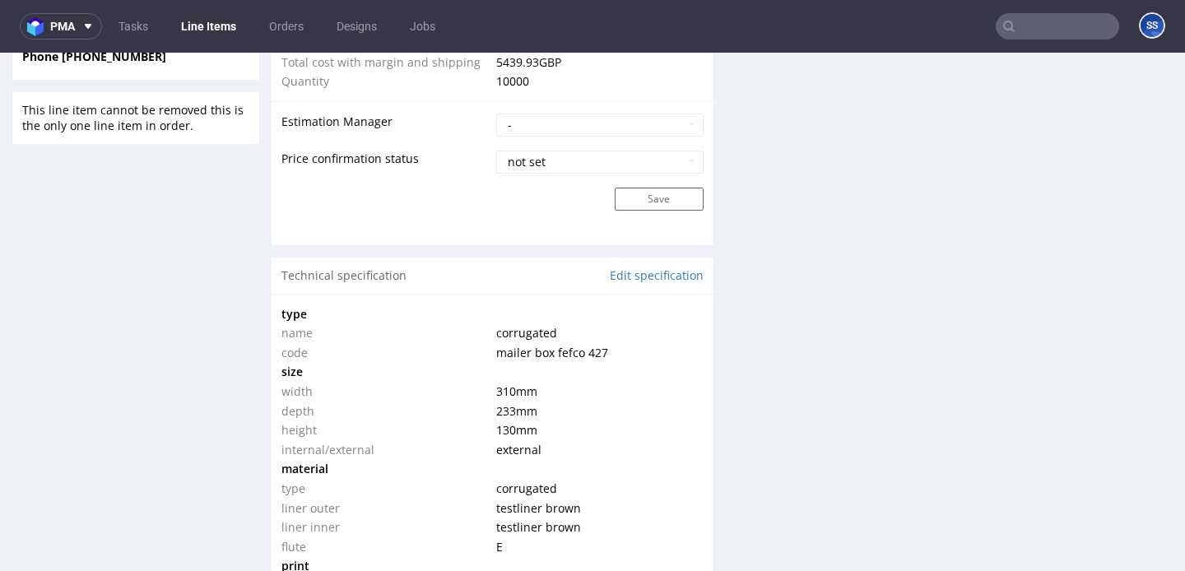
type input "10000"
click at [209, 21] on link "Line Items" at bounding box center [208, 26] width 75 height 26
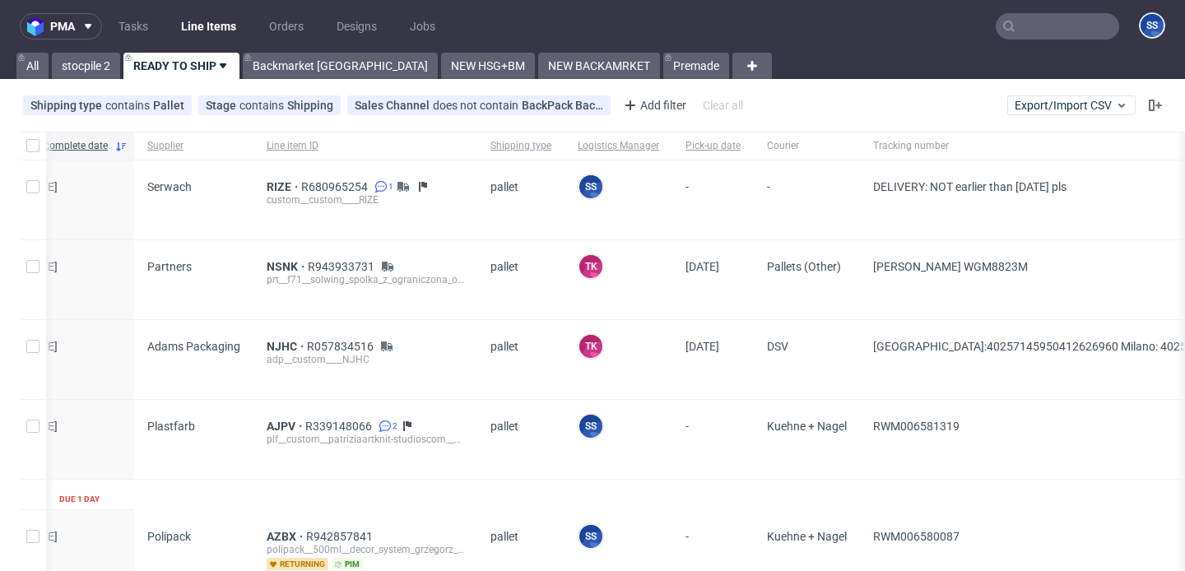
scroll to position [0, 67]
click at [268, 182] on span "RIZE" at bounding box center [283, 186] width 35 height 13
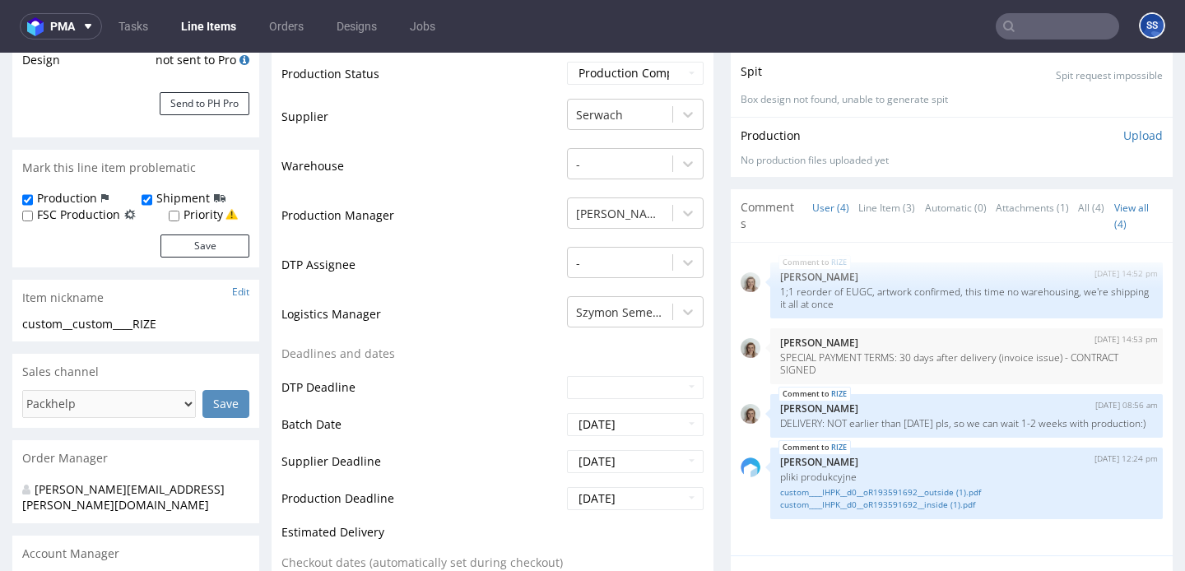
scroll to position [499, 0]
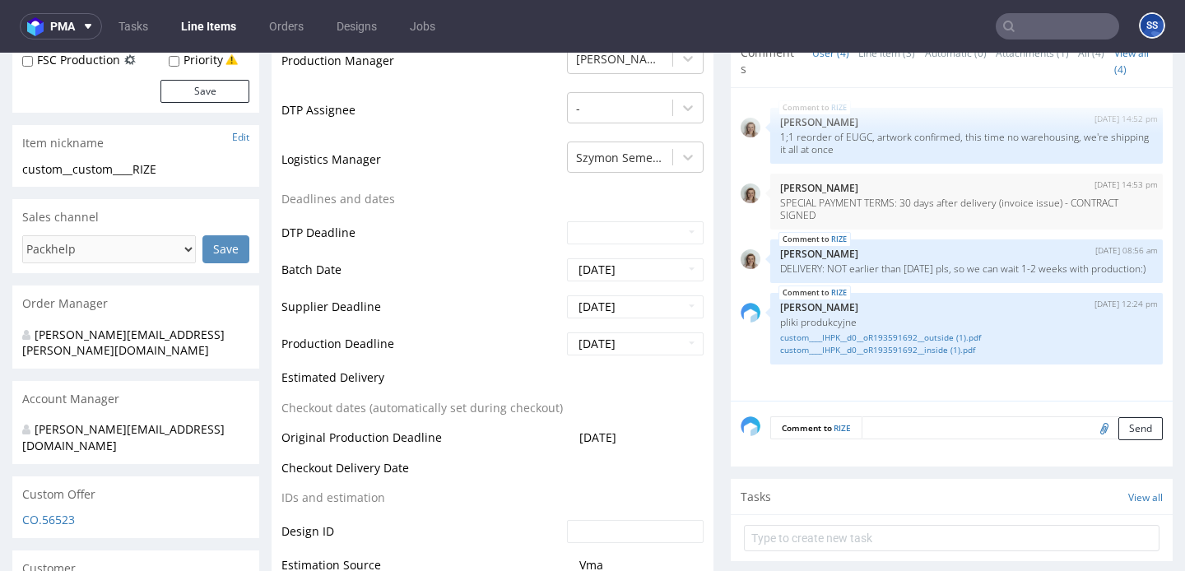
click at [1012, 18] on input "text" at bounding box center [1057, 26] width 123 height 26
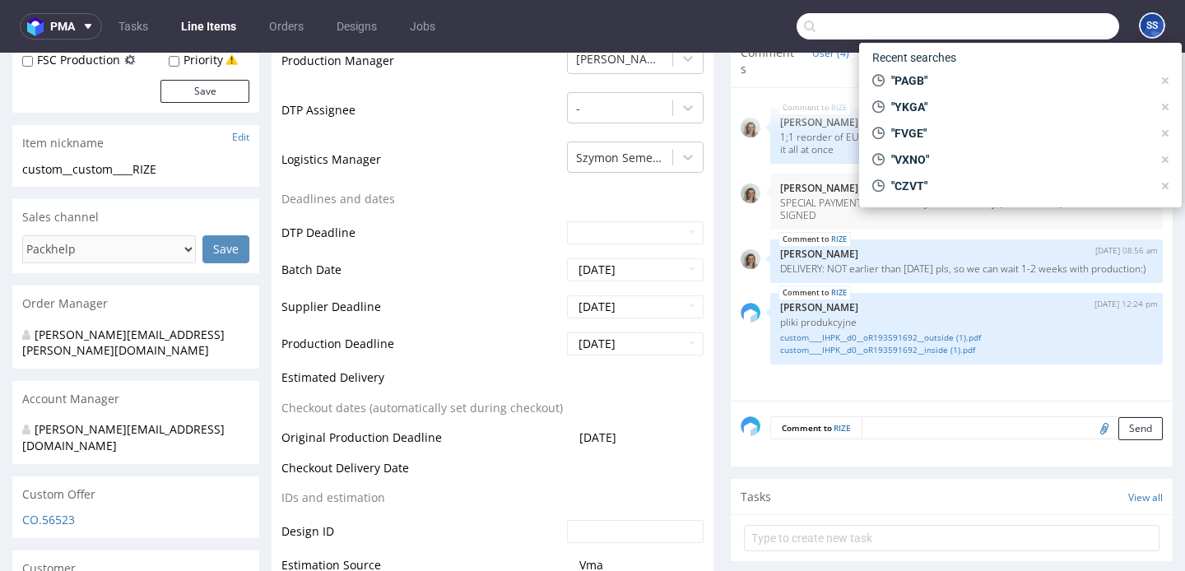
paste input "40257145950412202430"
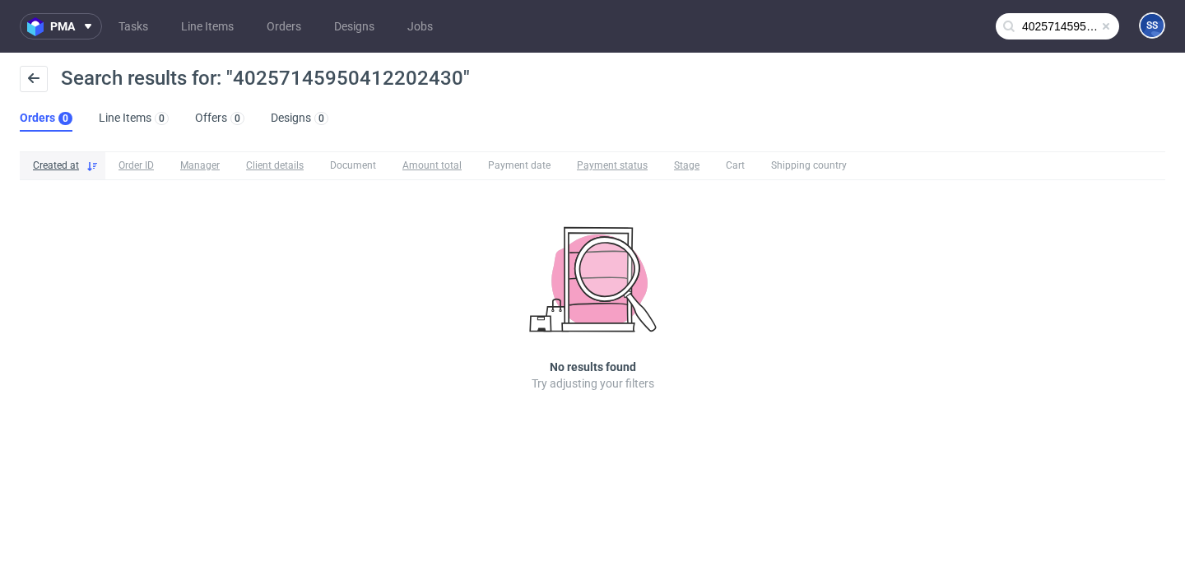
click at [1045, 35] on input "40257145950412202430" at bounding box center [1057, 26] width 123 height 26
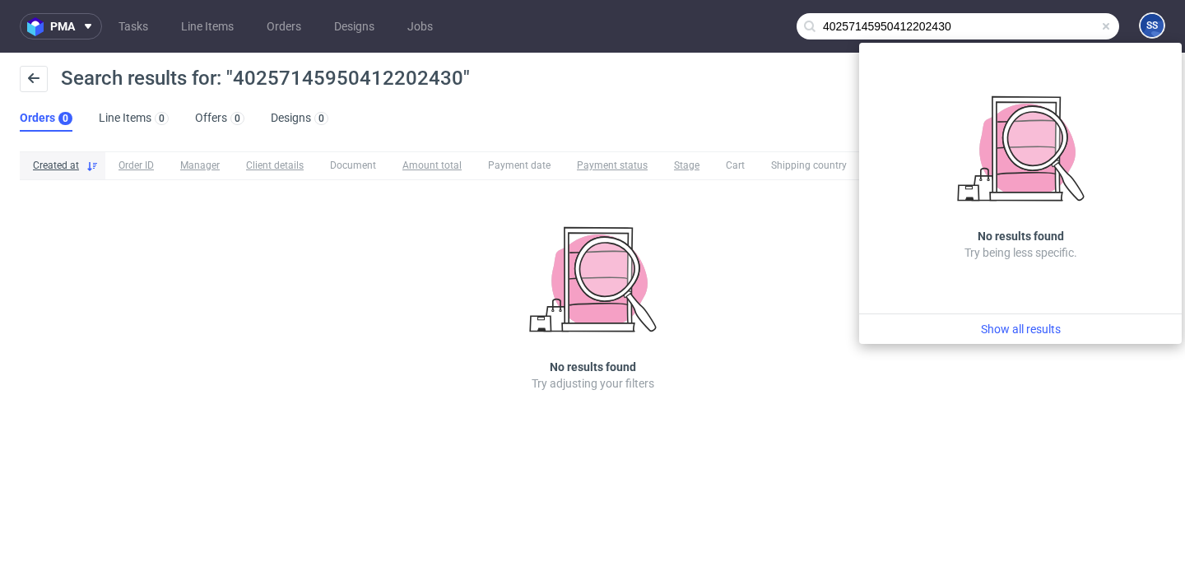
click at [922, 24] on input "40257145950412202430" at bounding box center [957, 26] width 323 height 26
paste input "BFIR"
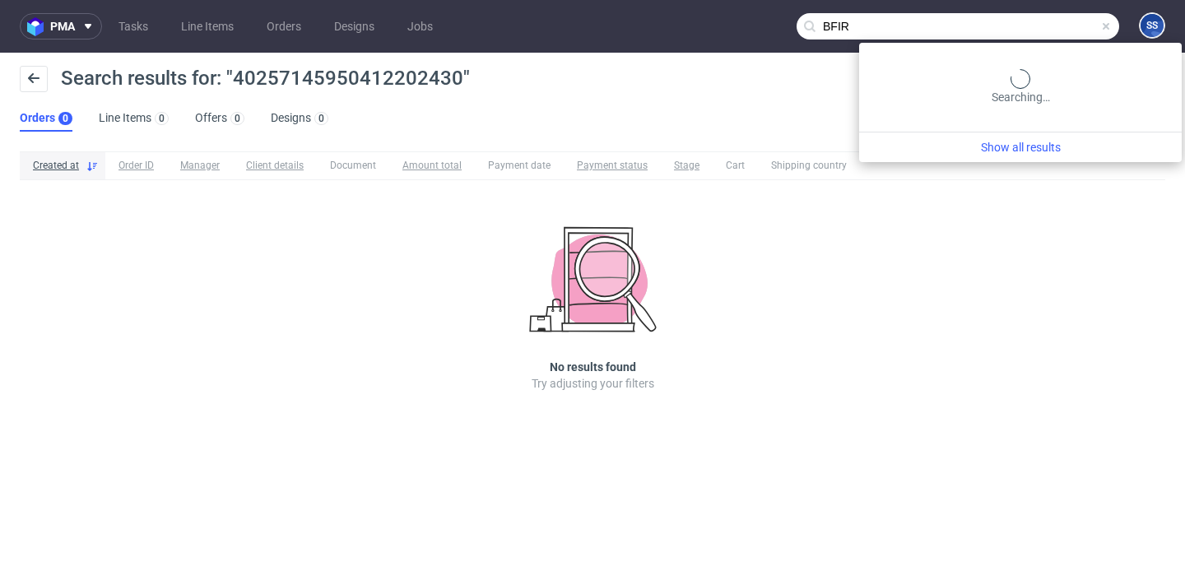
type input "BFIR"
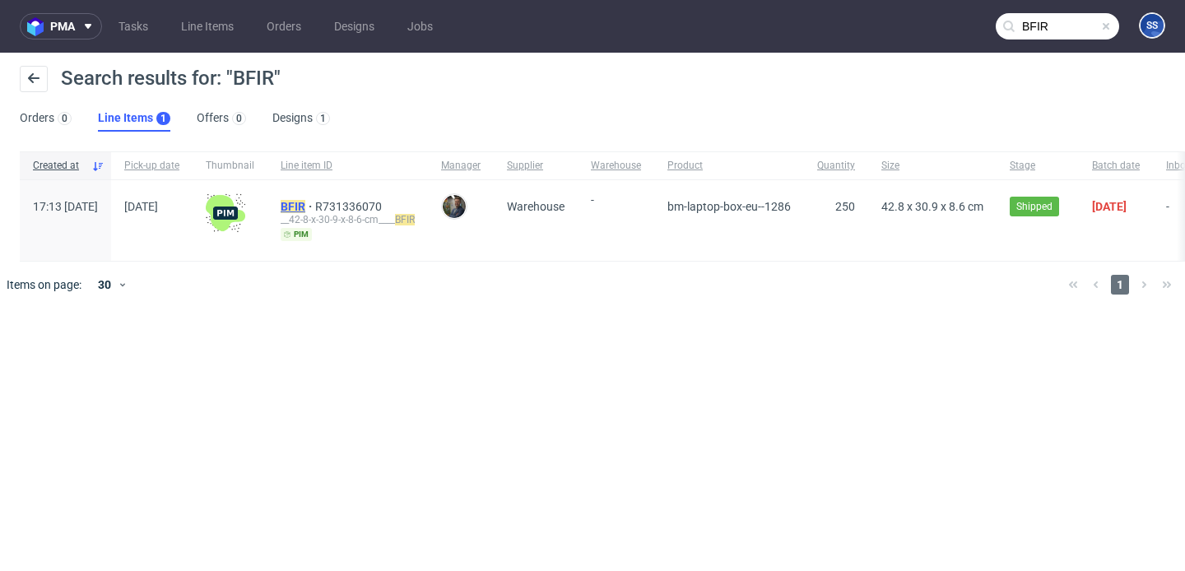
click at [305, 205] on mark "BFIR" at bounding box center [293, 206] width 25 height 13
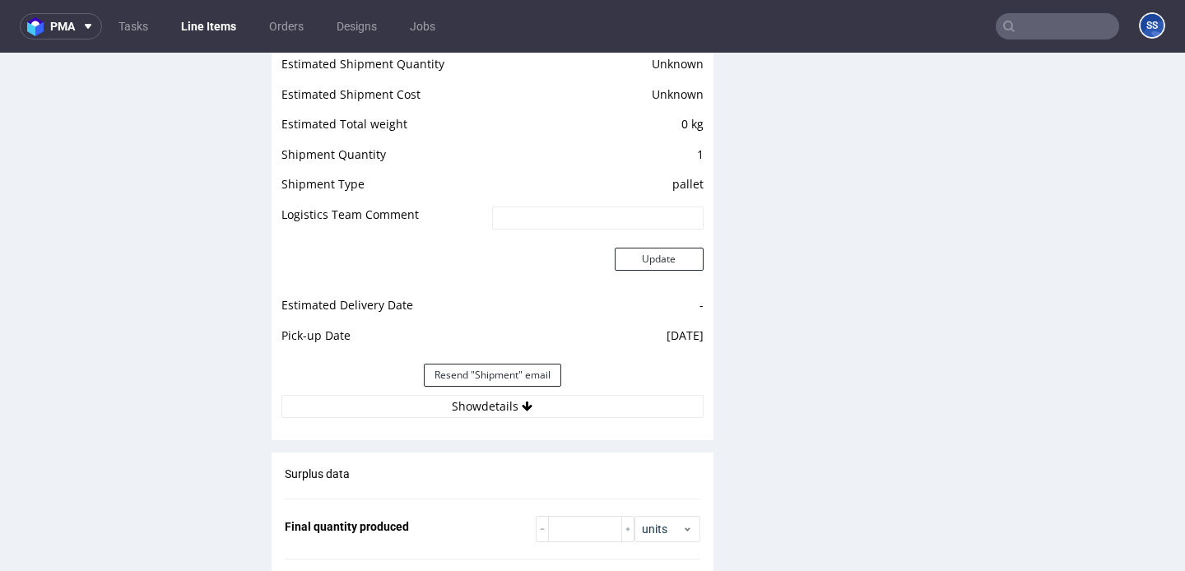
scroll to position [1395, 0]
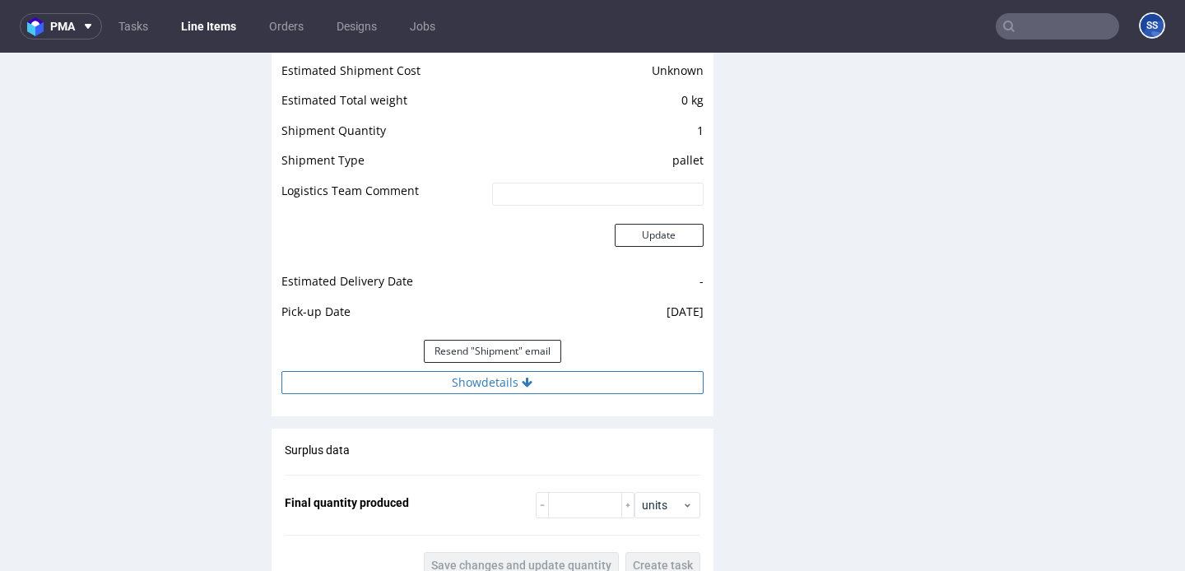
click at [456, 386] on button "Show details" at bounding box center [492, 382] width 422 height 23
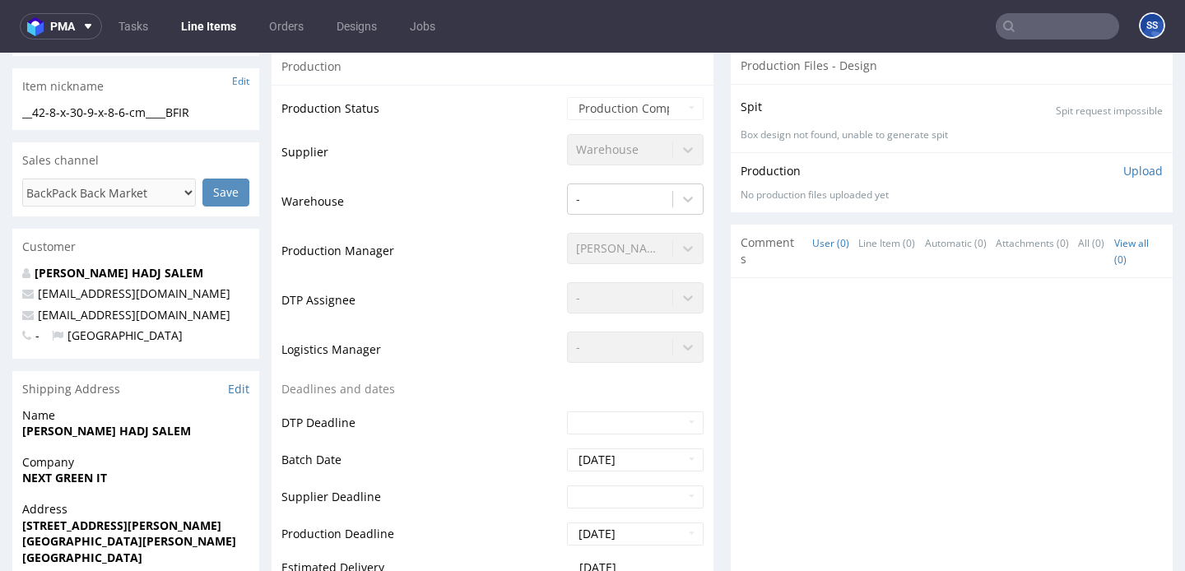
scroll to position [0, 0]
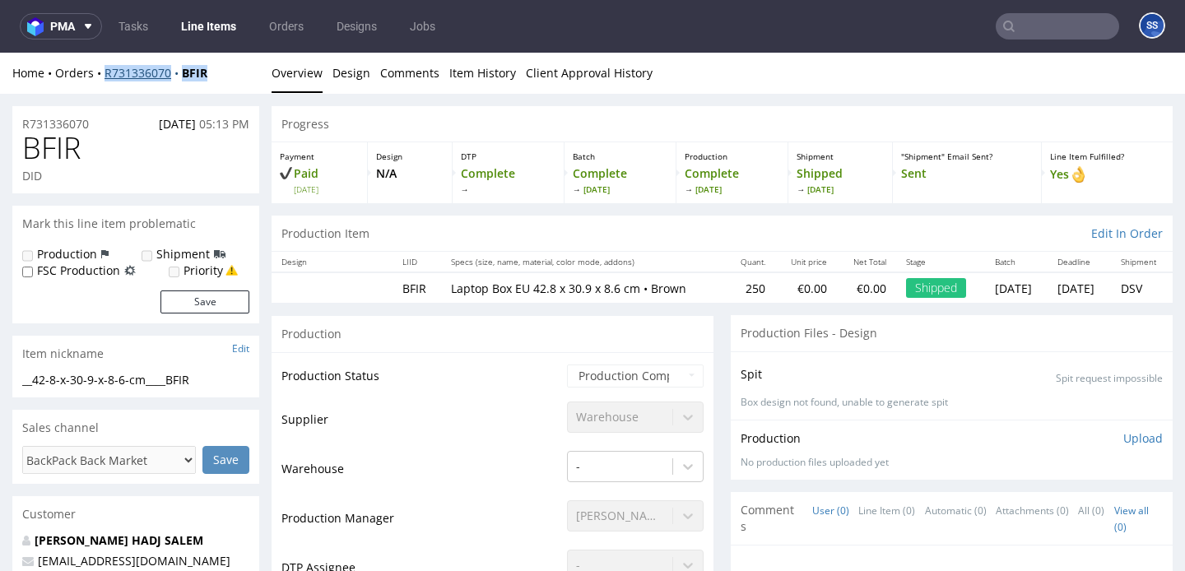
drag, startPoint x: 218, startPoint y: 68, endPoint x: 105, endPoint y: 79, distance: 113.2
click at [105, 79] on div "Home Orders R731336070 BFIR" at bounding box center [135, 73] width 247 height 16
click at [238, 81] on div "Home Orders R731336070 BFIR" at bounding box center [135, 73] width 247 height 16
drag, startPoint x: 234, startPoint y: 74, endPoint x: 107, endPoint y: 74, distance: 126.7
click at [107, 74] on div "Home Orders R731336070 BFIR" at bounding box center [135, 73] width 247 height 16
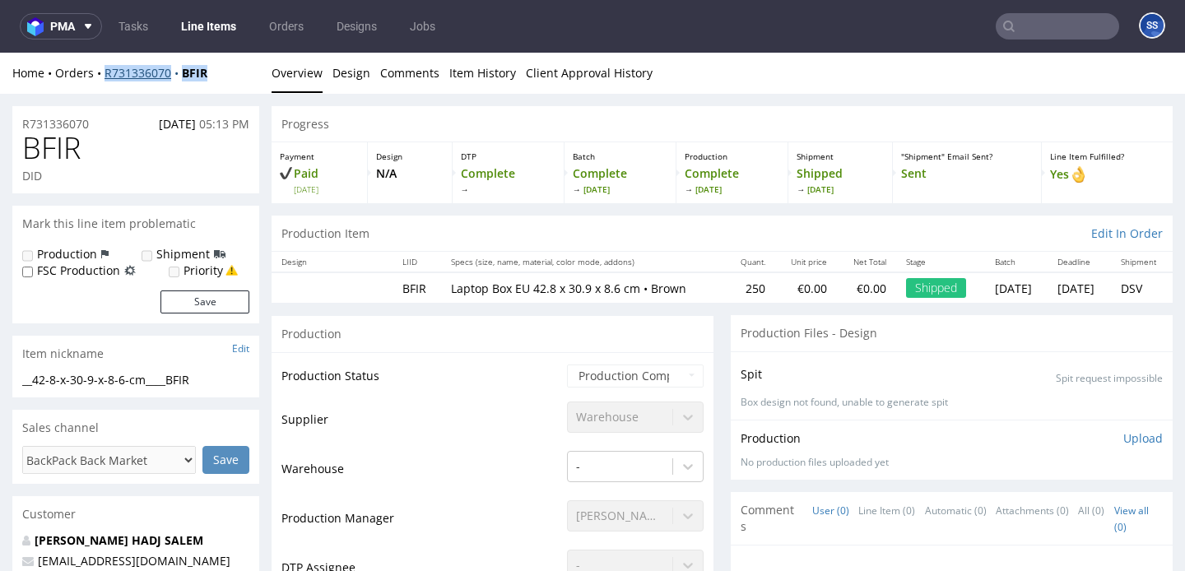
copy div "R731336070 BFIR"
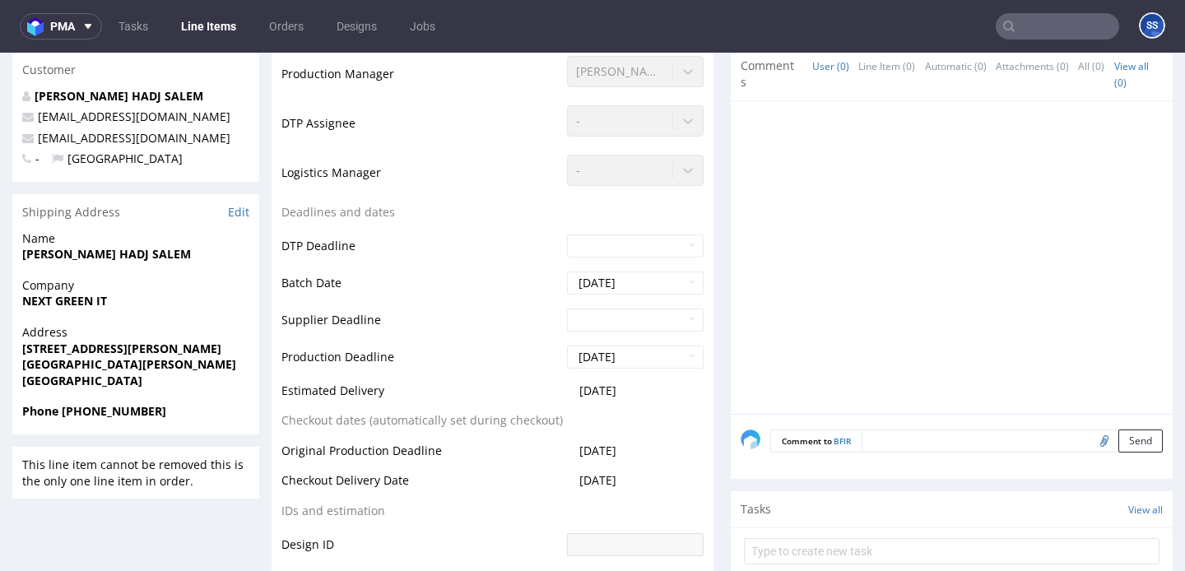
scroll to position [451, 0]
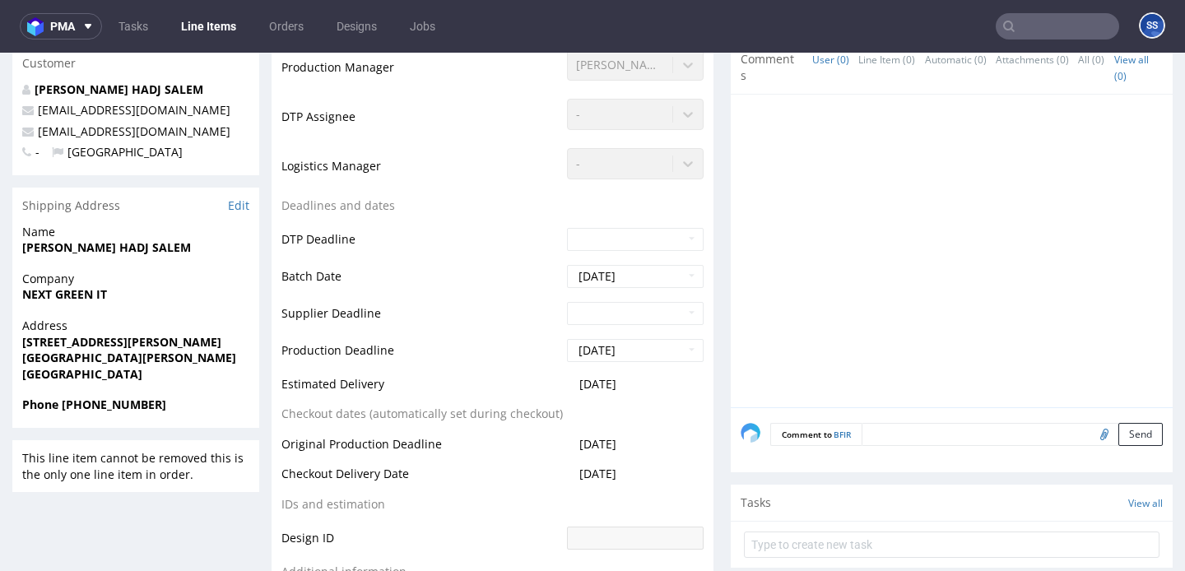
click at [212, 35] on link "Line Items" at bounding box center [208, 26] width 75 height 26
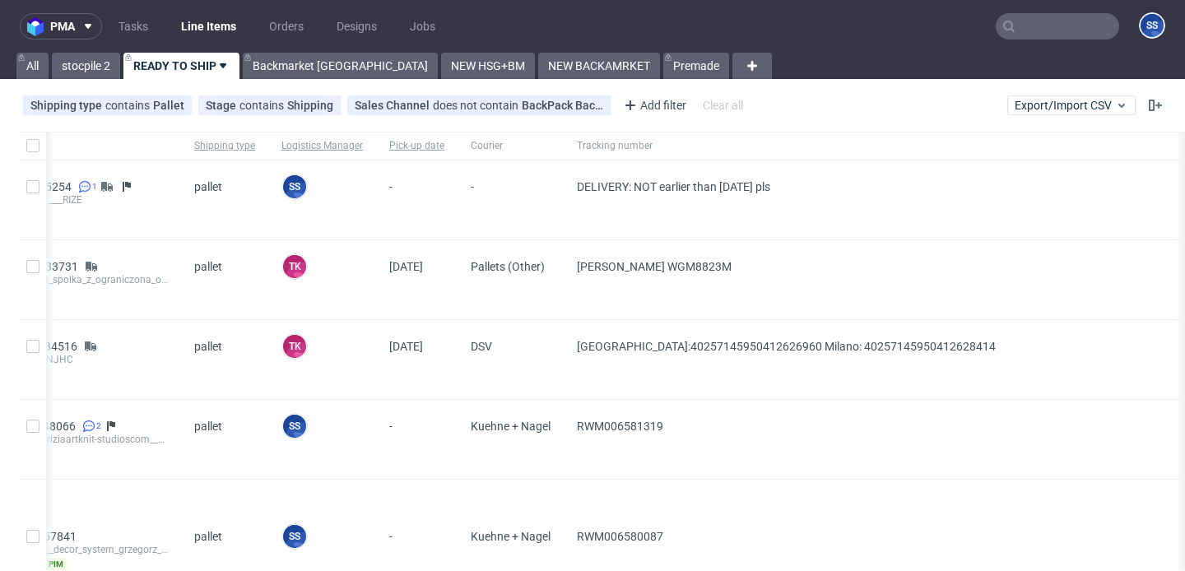
scroll to position [0, 369]
